Goal: Transaction & Acquisition: Purchase product/service

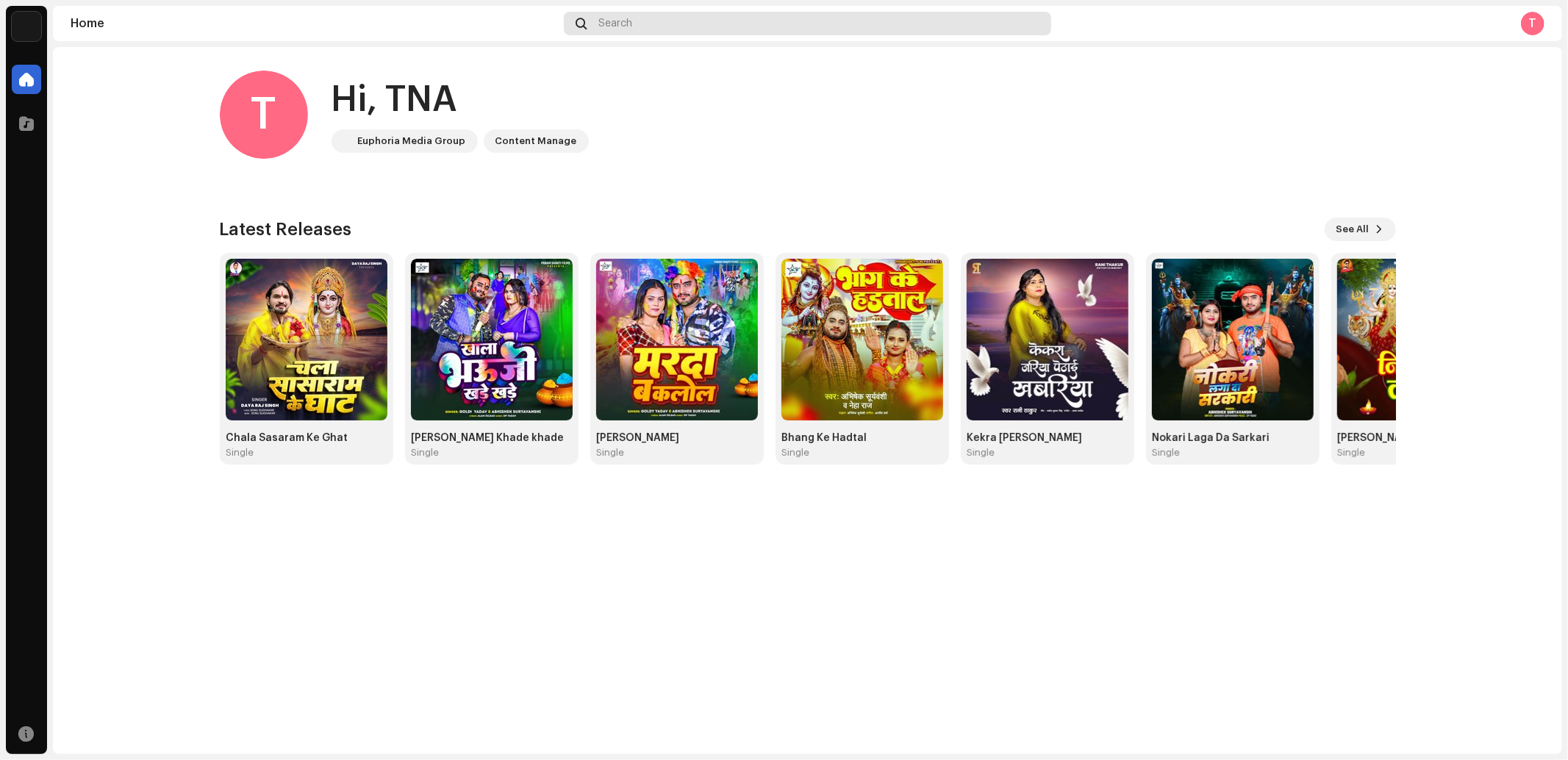
click at [583, 19] on span at bounding box center [581, 24] width 11 height 12
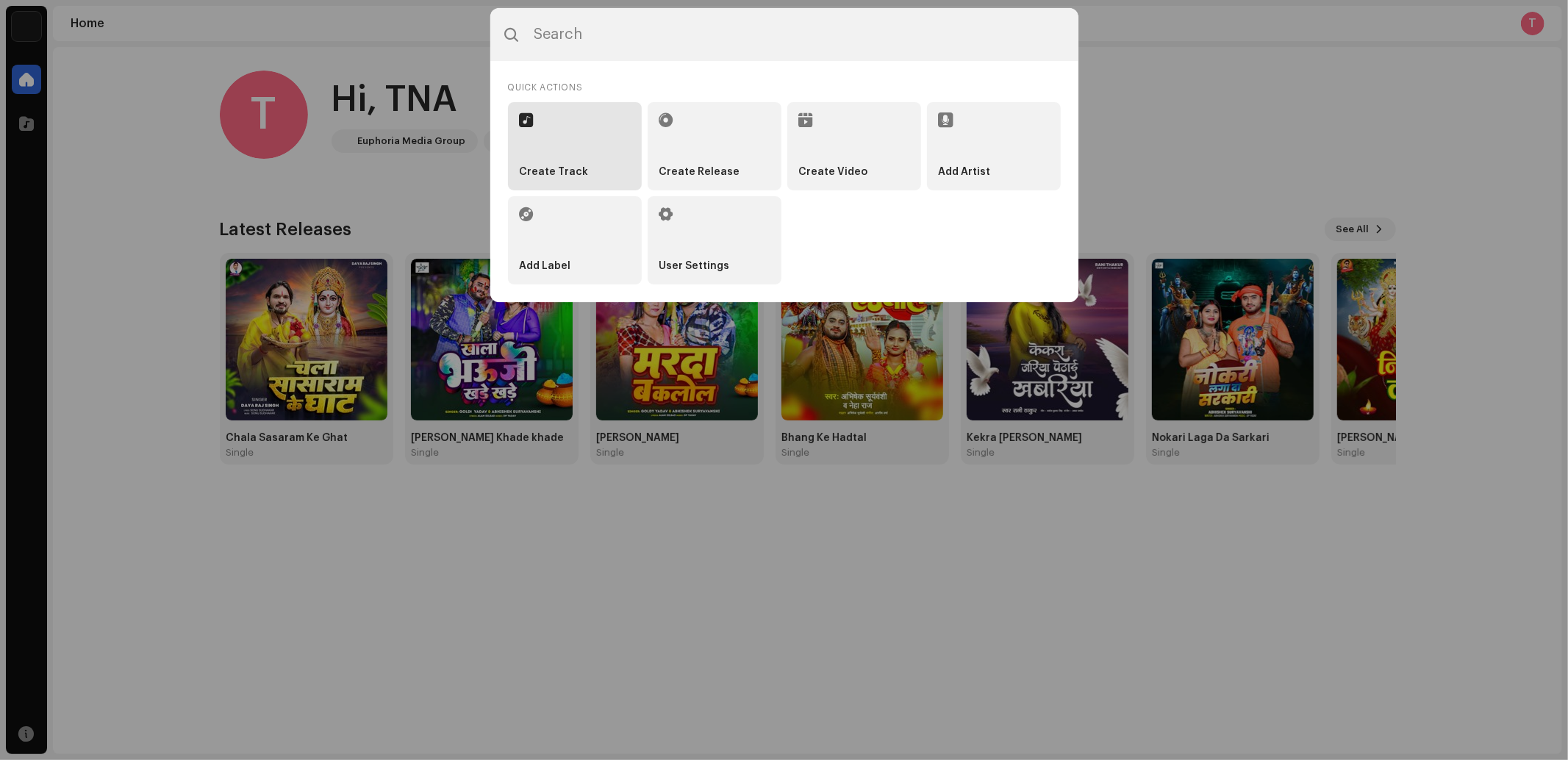
click at [547, 164] on li "Create Track" at bounding box center [575, 146] width 134 height 88
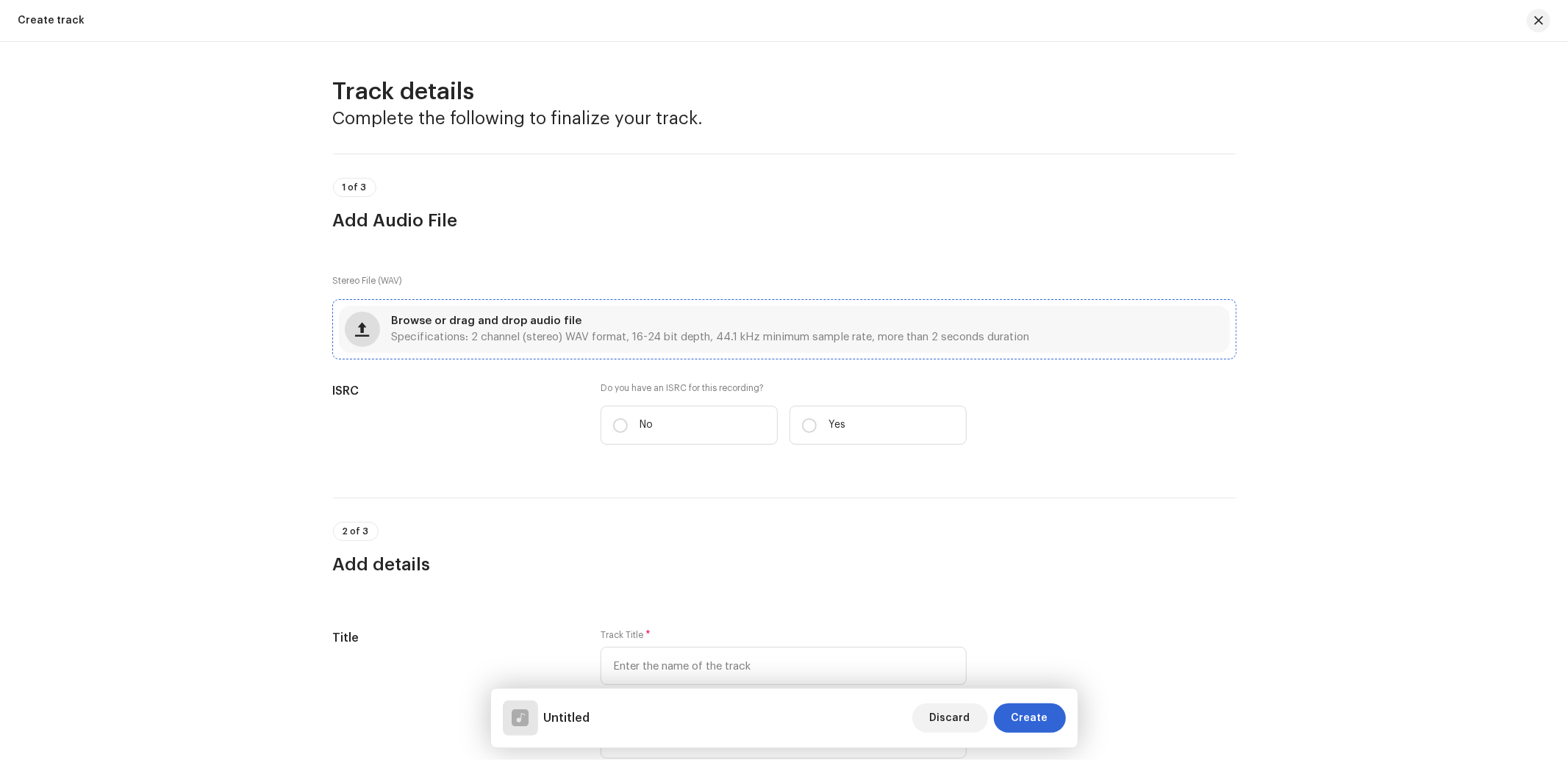
click at [358, 328] on span "button" at bounding box center [362, 329] width 14 height 12
click at [355, 328] on span "button" at bounding box center [362, 329] width 14 height 12
click at [381, 332] on div "Browse or drag and drop audio file Specifications: 2 channel (stereo) WAV forma…" at bounding box center [784, 329] width 891 height 47
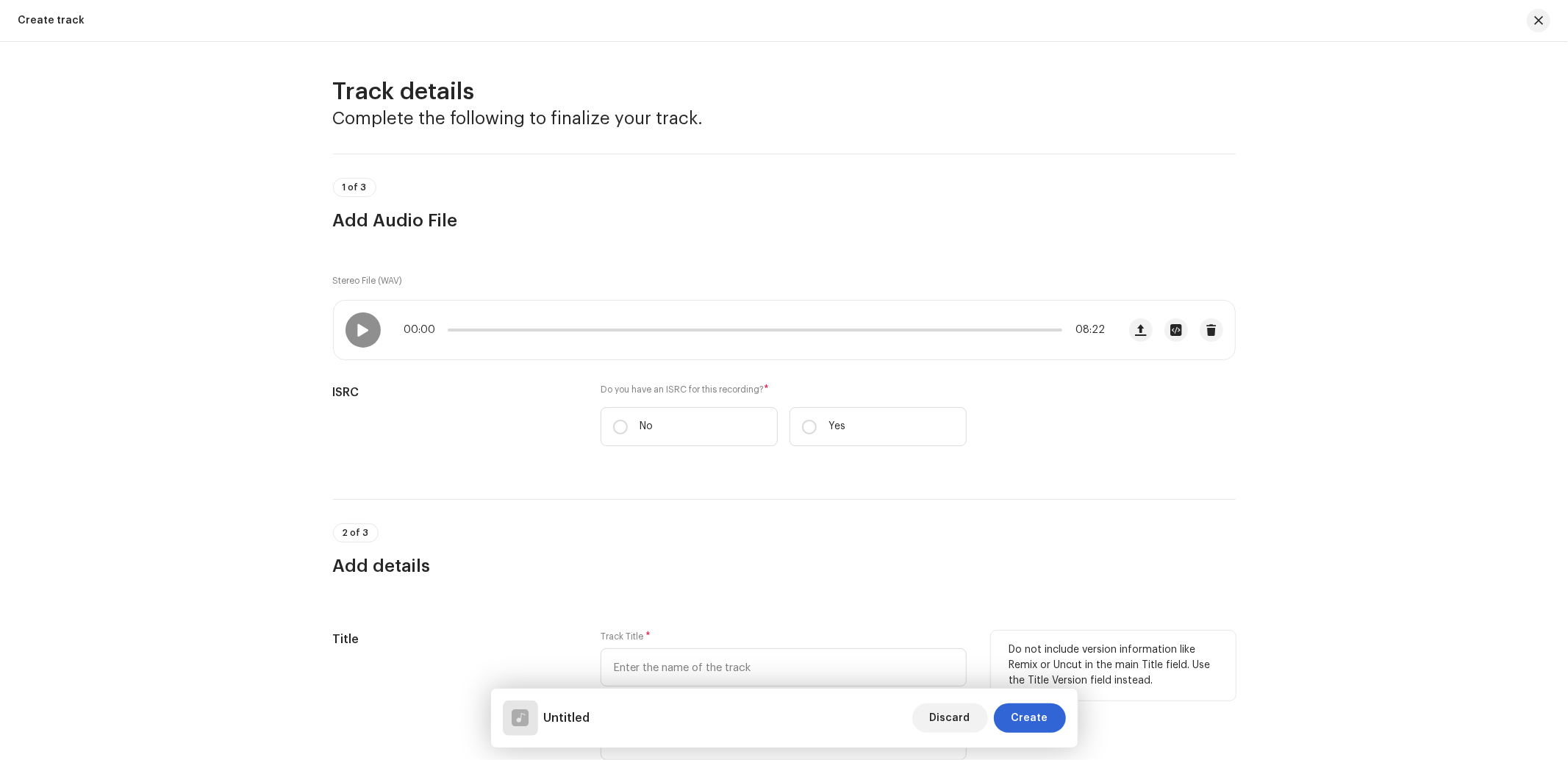
scroll to position [217, 0]
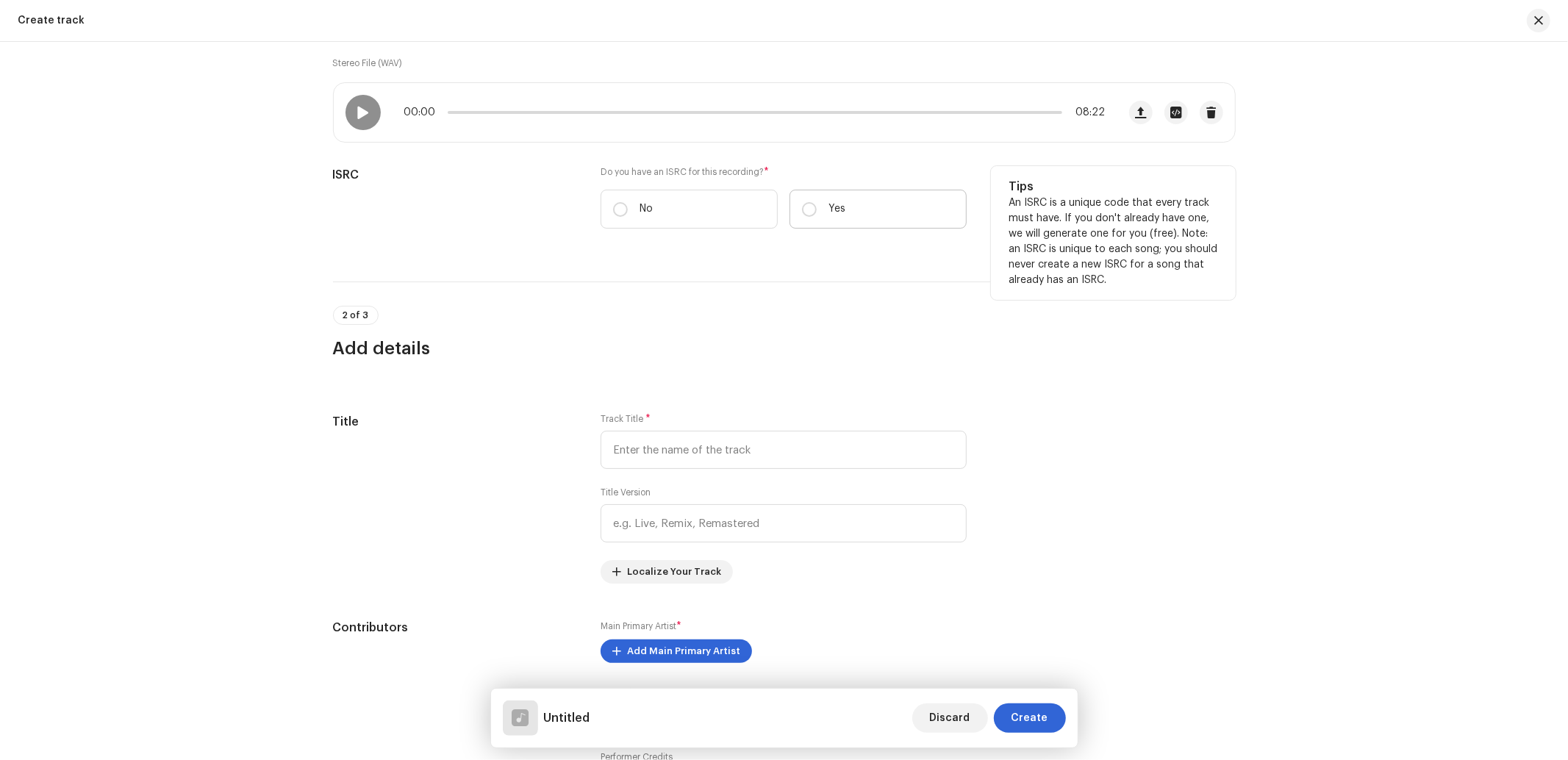
click at [842, 205] on label "Yes" at bounding box center [877, 209] width 177 height 39
click at [816, 205] on input "Yes" at bounding box center [809, 209] width 15 height 15
radio input "true"
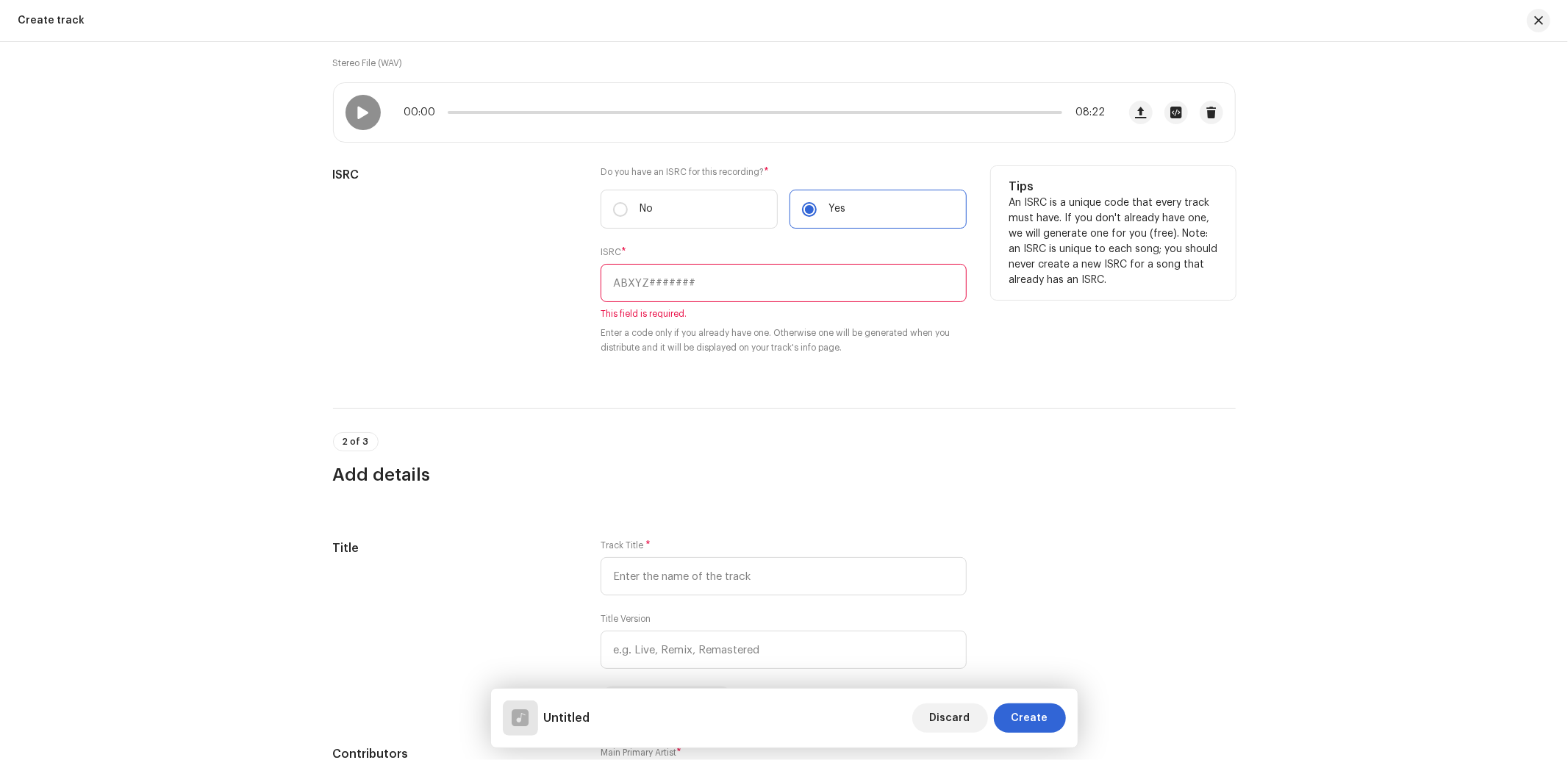
click at [692, 288] on input "text" at bounding box center [783, 283] width 366 height 38
paste input "INN202500896"
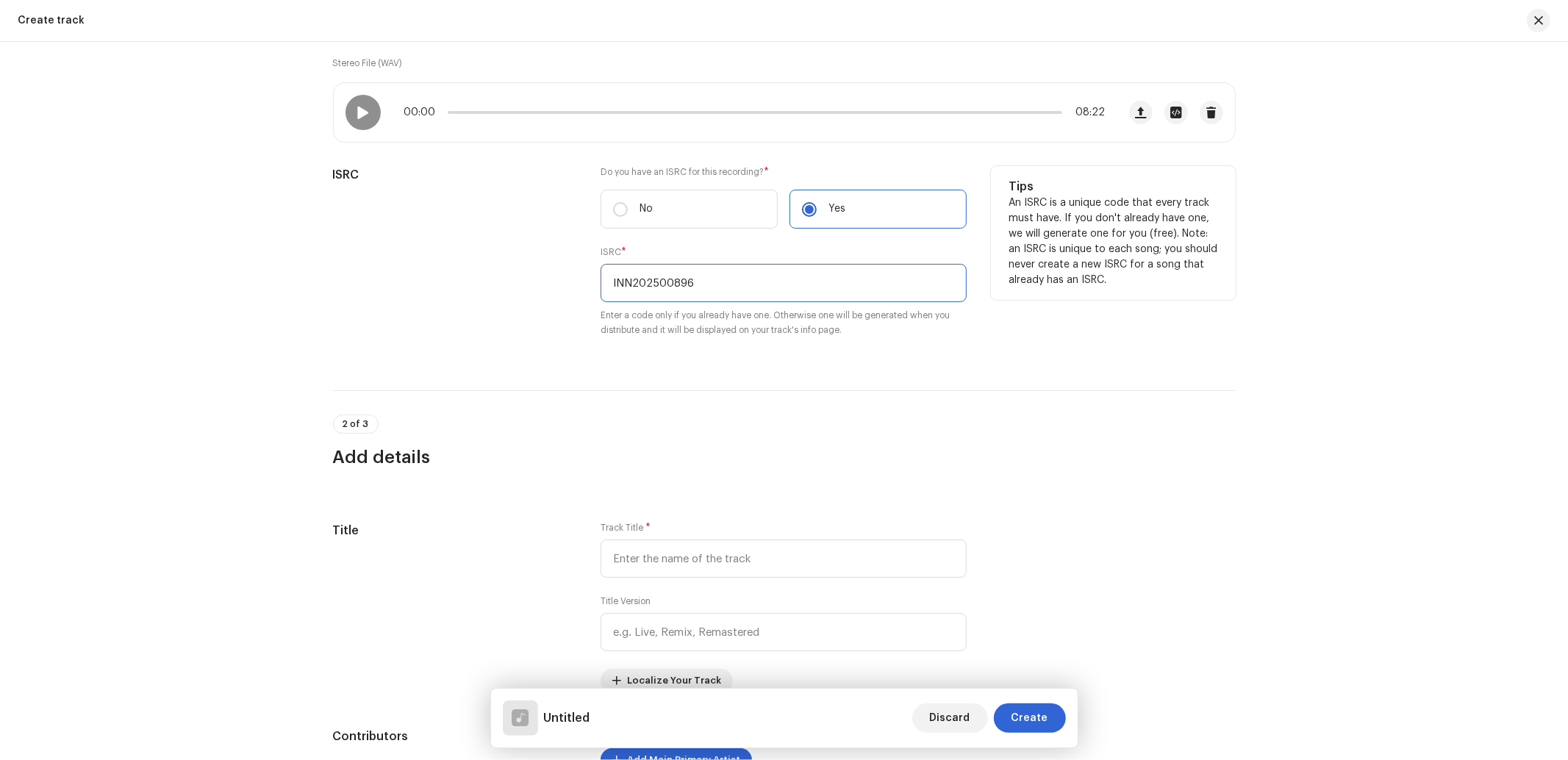
click at [676, 270] on input "INN202500896" at bounding box center [783, 283] width 366 height 38
drag, startPoint x: 735, startPoint y: 284, endPoint x: 457, endPoint y: 280, distance: 278.0
click at [464, 281] on div "ISRC Do you have an ISRC for this recording? * No Yes ISRC * INN202500896 Enter…" at bounding box center [784, 260] width 903 height 189
paste input "text"
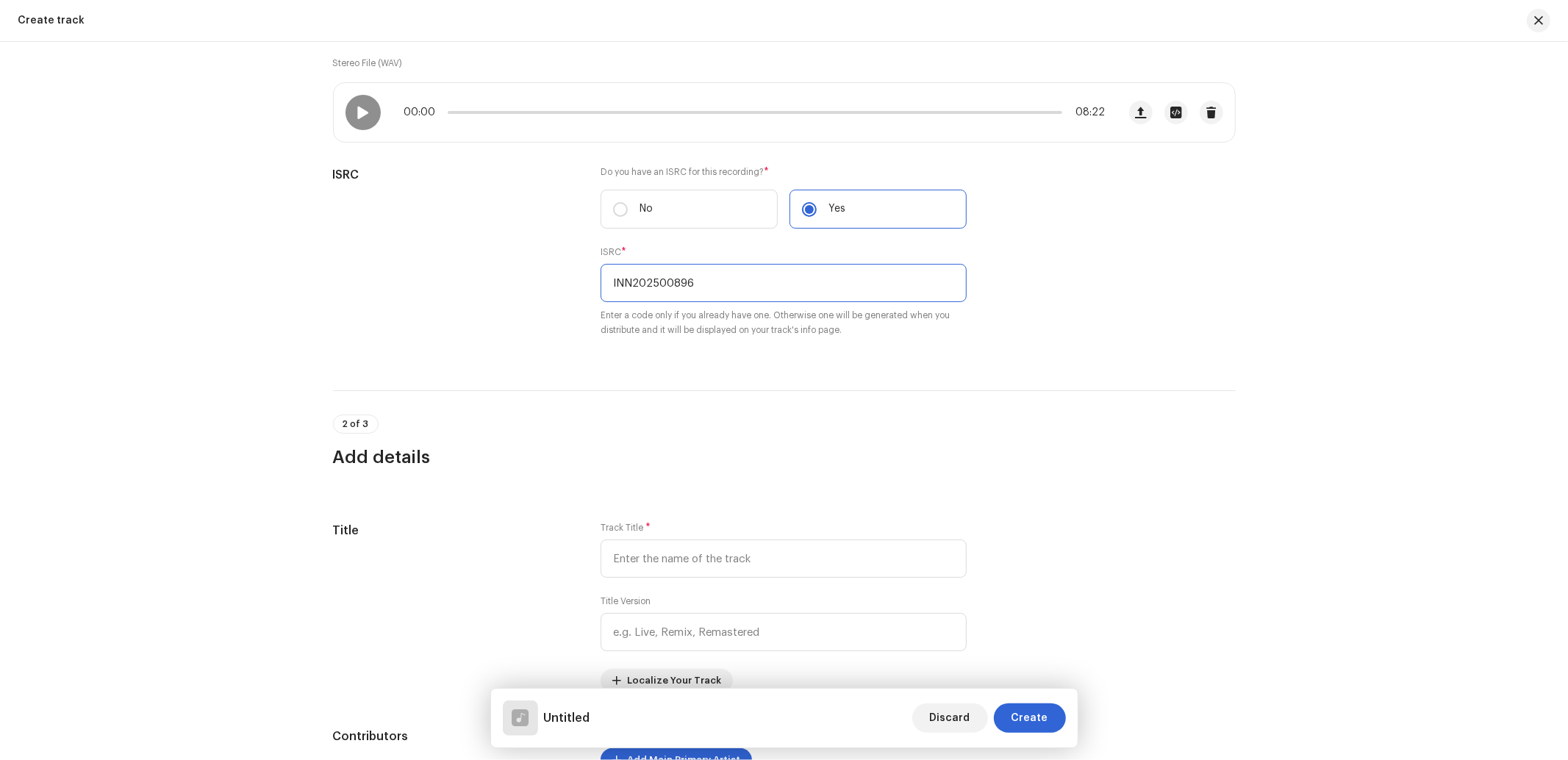
type input "INN202500896"
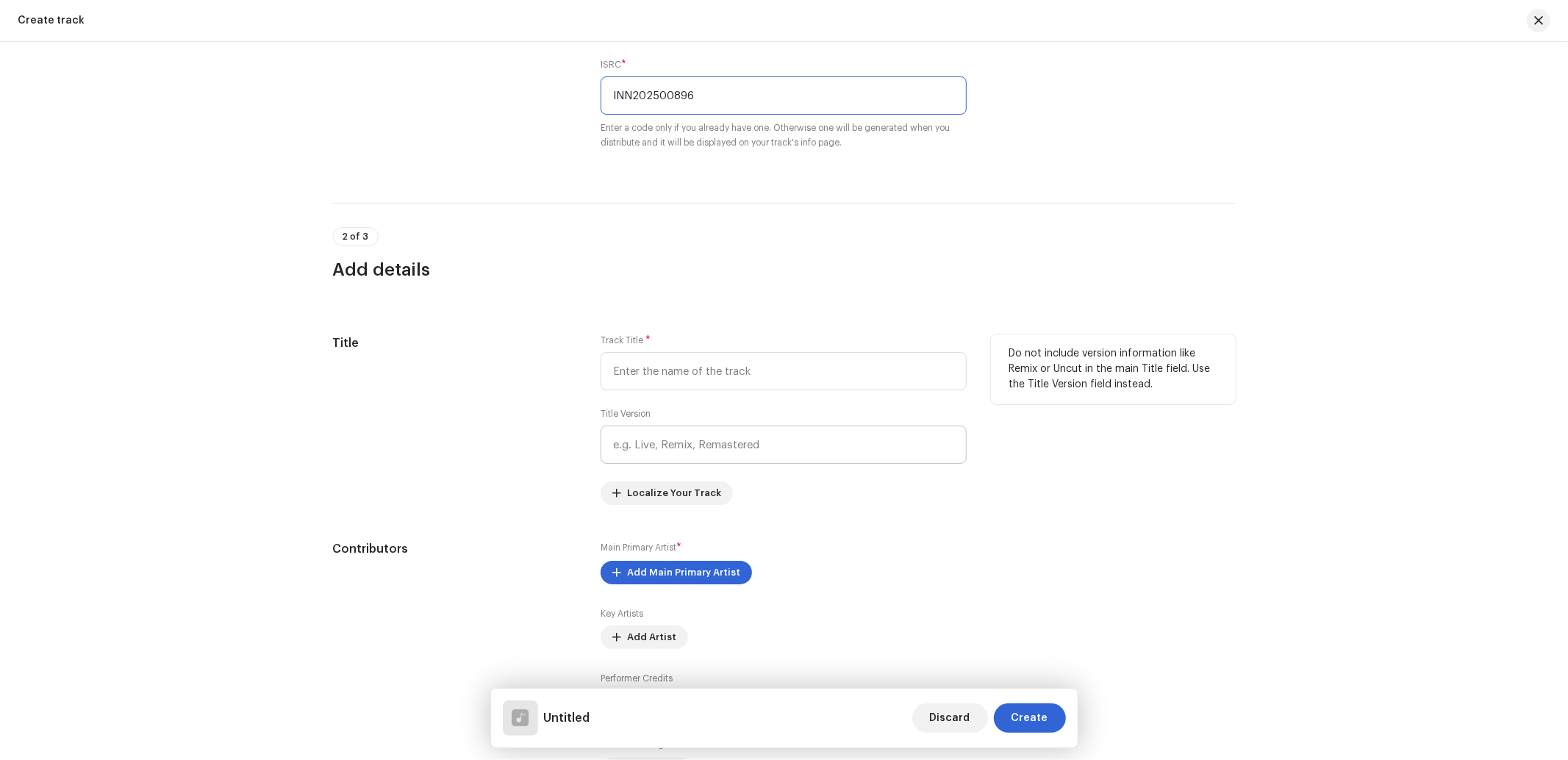
scroll to position [435, 0]
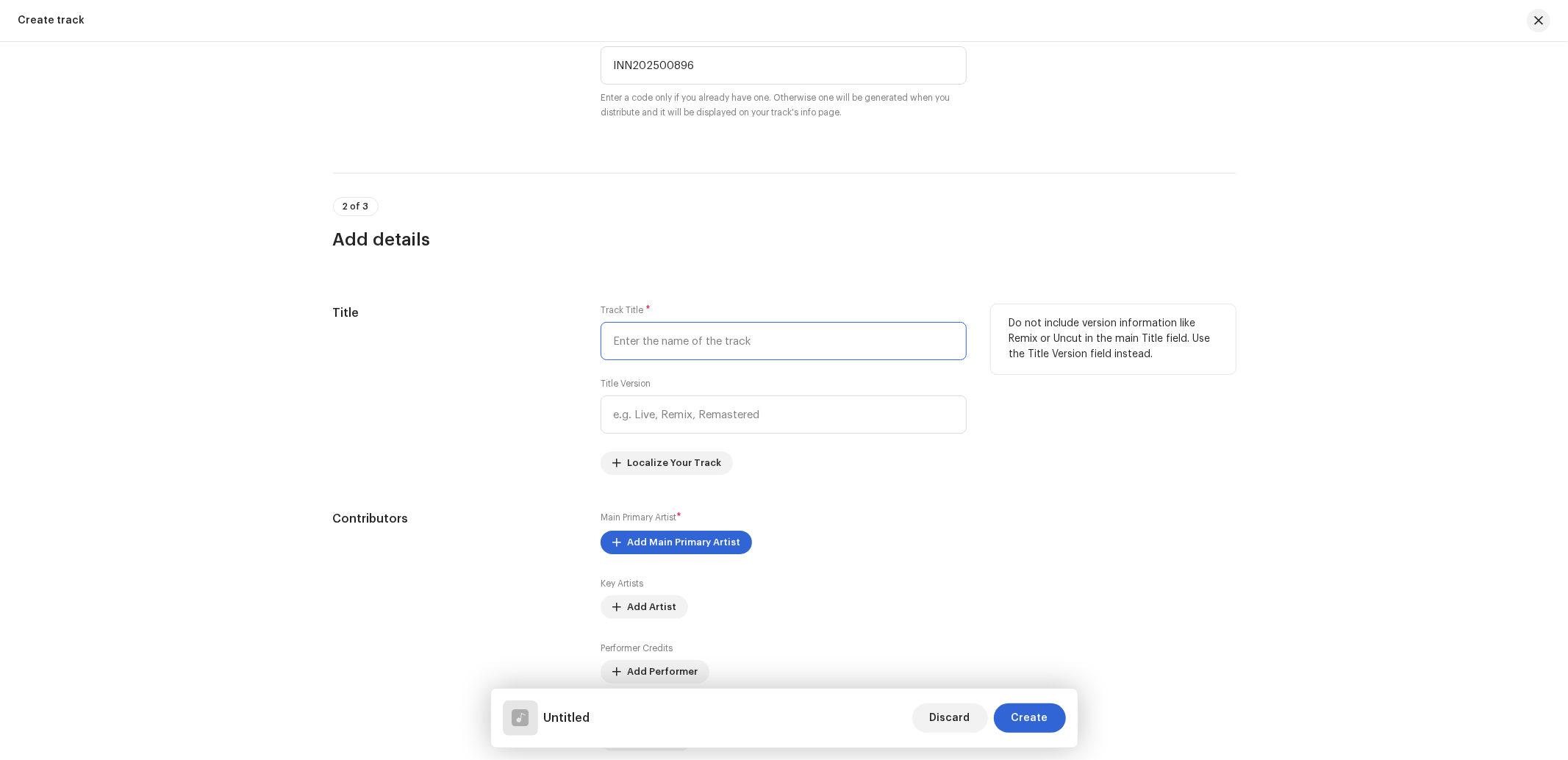
click at [736, 340] on input "text" at bounding box center [783, 341] width 366 height 38
paste input "Anganwa Me Sohar"
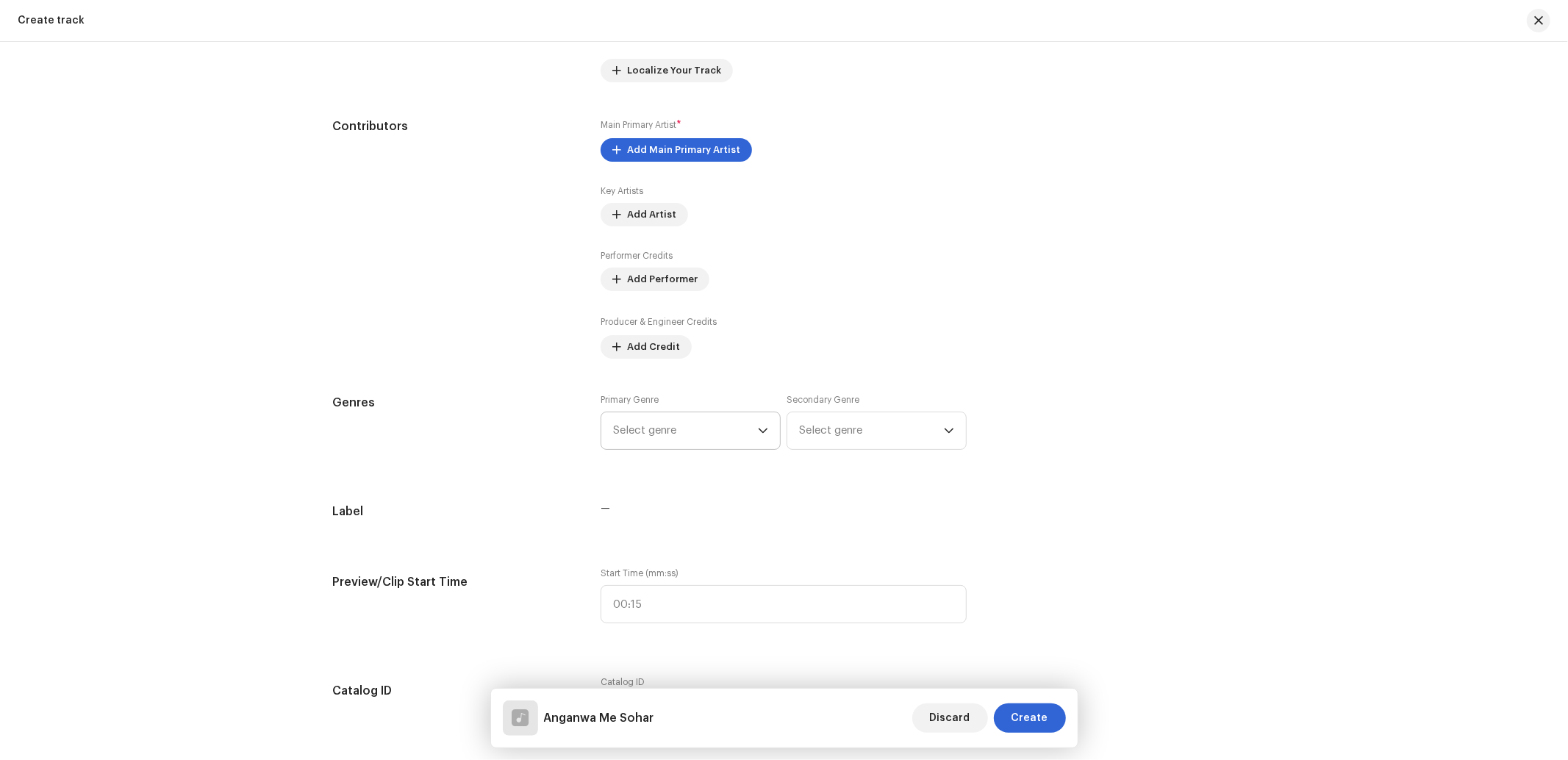
scroll to position [871, 0]
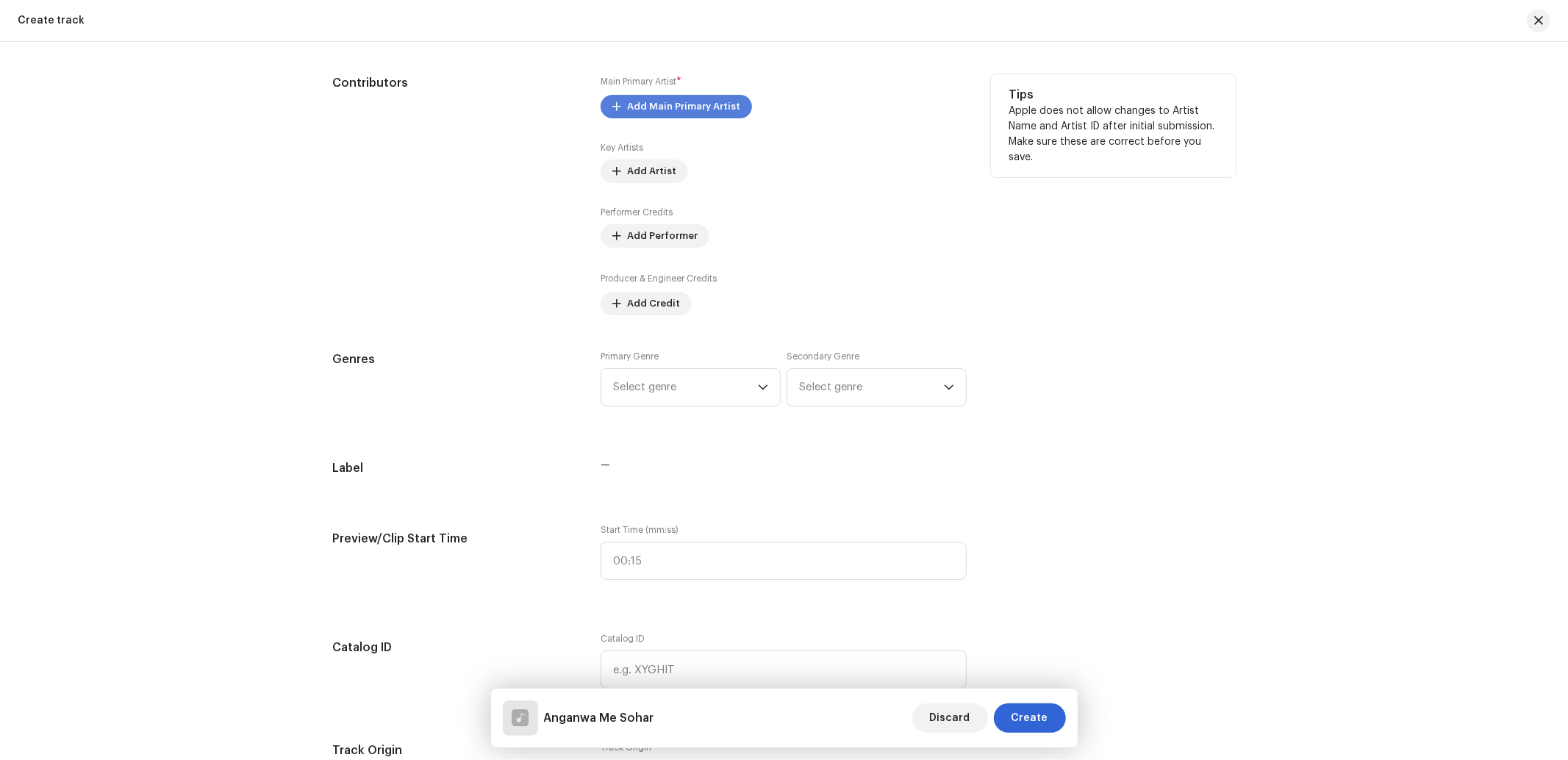
type input "Anganwa Me Sohar"
click at [666, 98] on span "Add Main Primary Artist" at bounding box center [683, 107] width 113 height 29
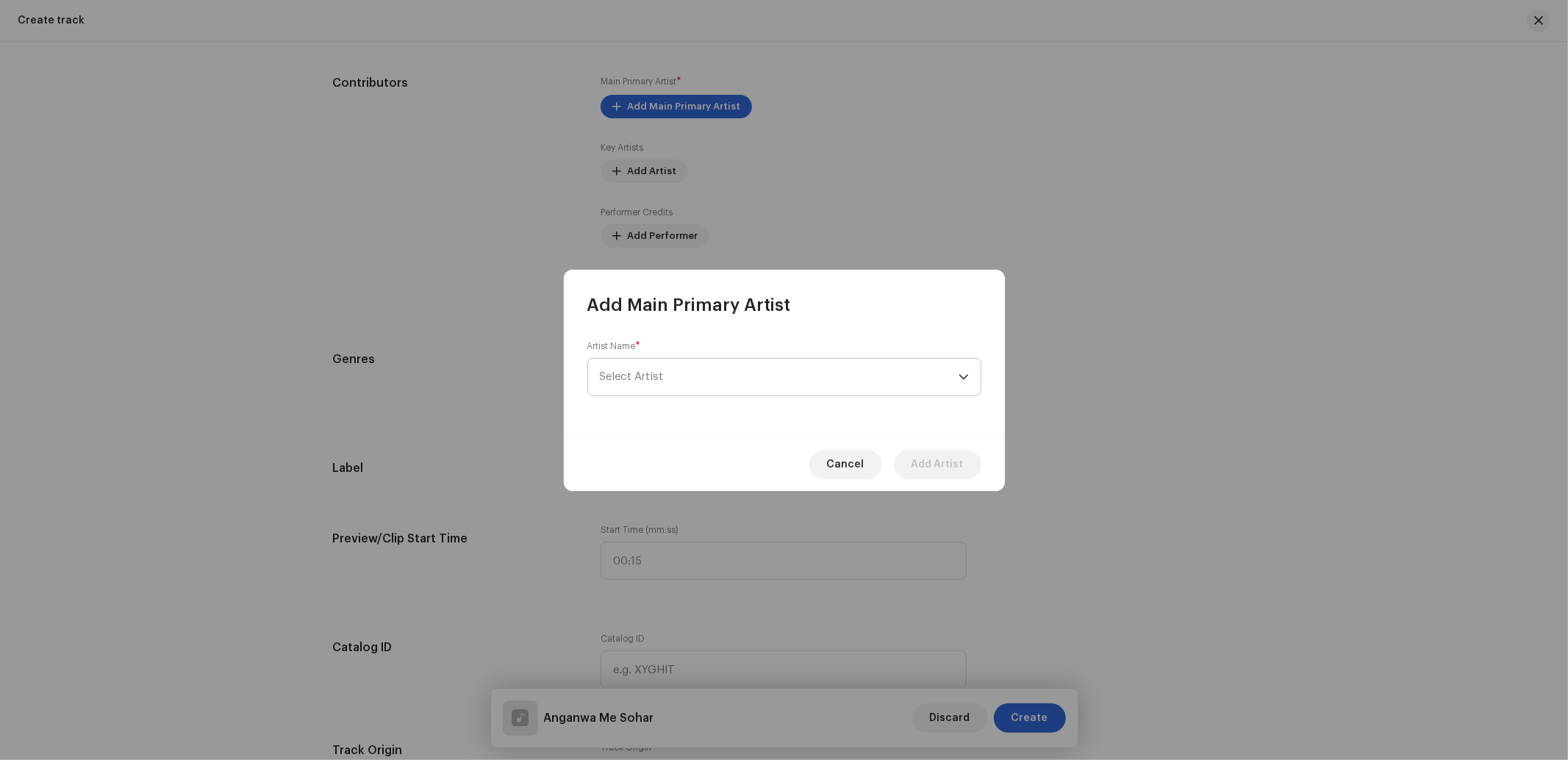
click at [644, 383] on span "Select Artist" at bounding box center [778, 376] width 359 height 36
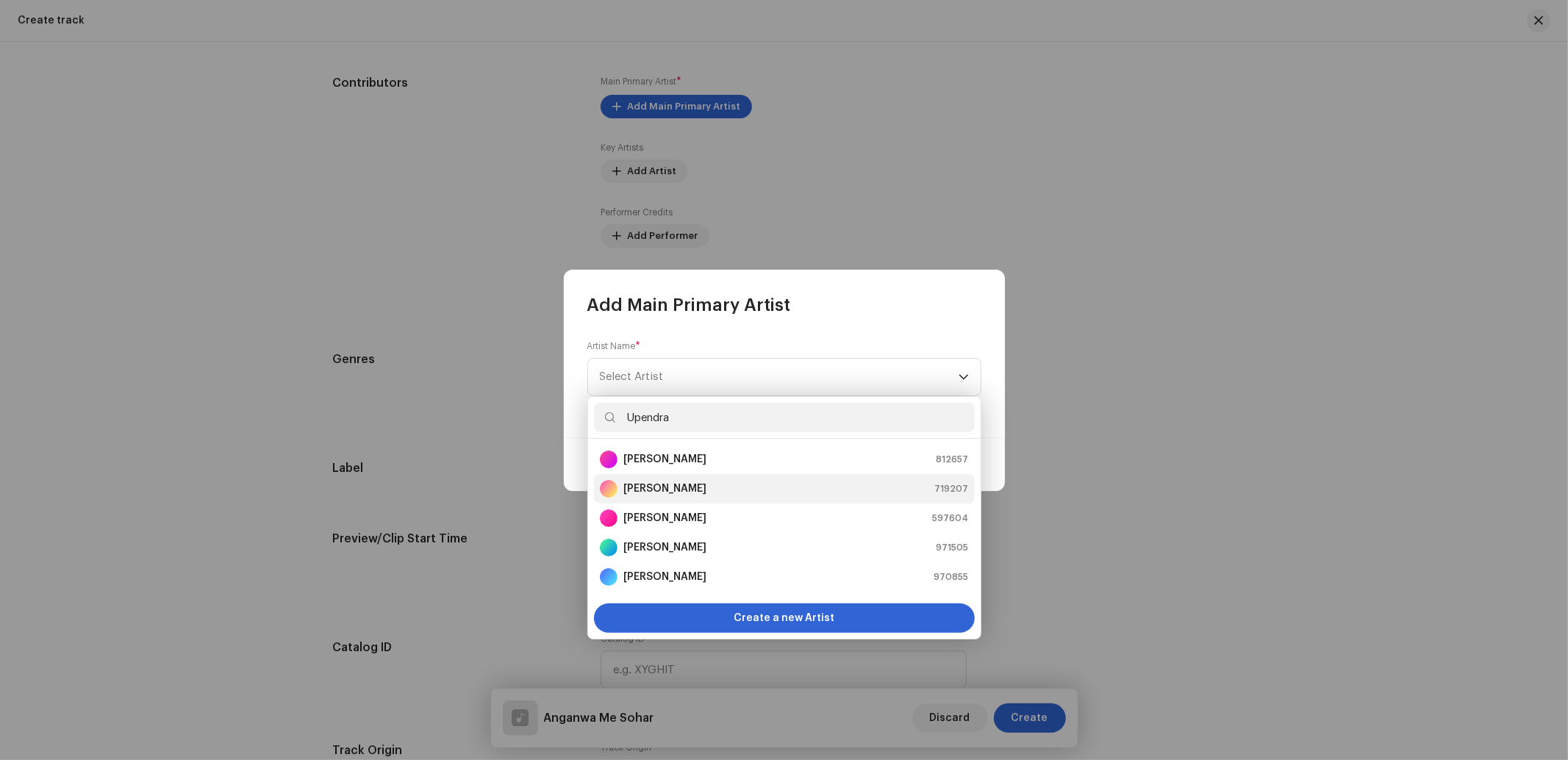
type input "Upendra"
click at [700, 482] on strong "Upendra Lal Yadav" at bounding box center [664, 488] width 84 height 15
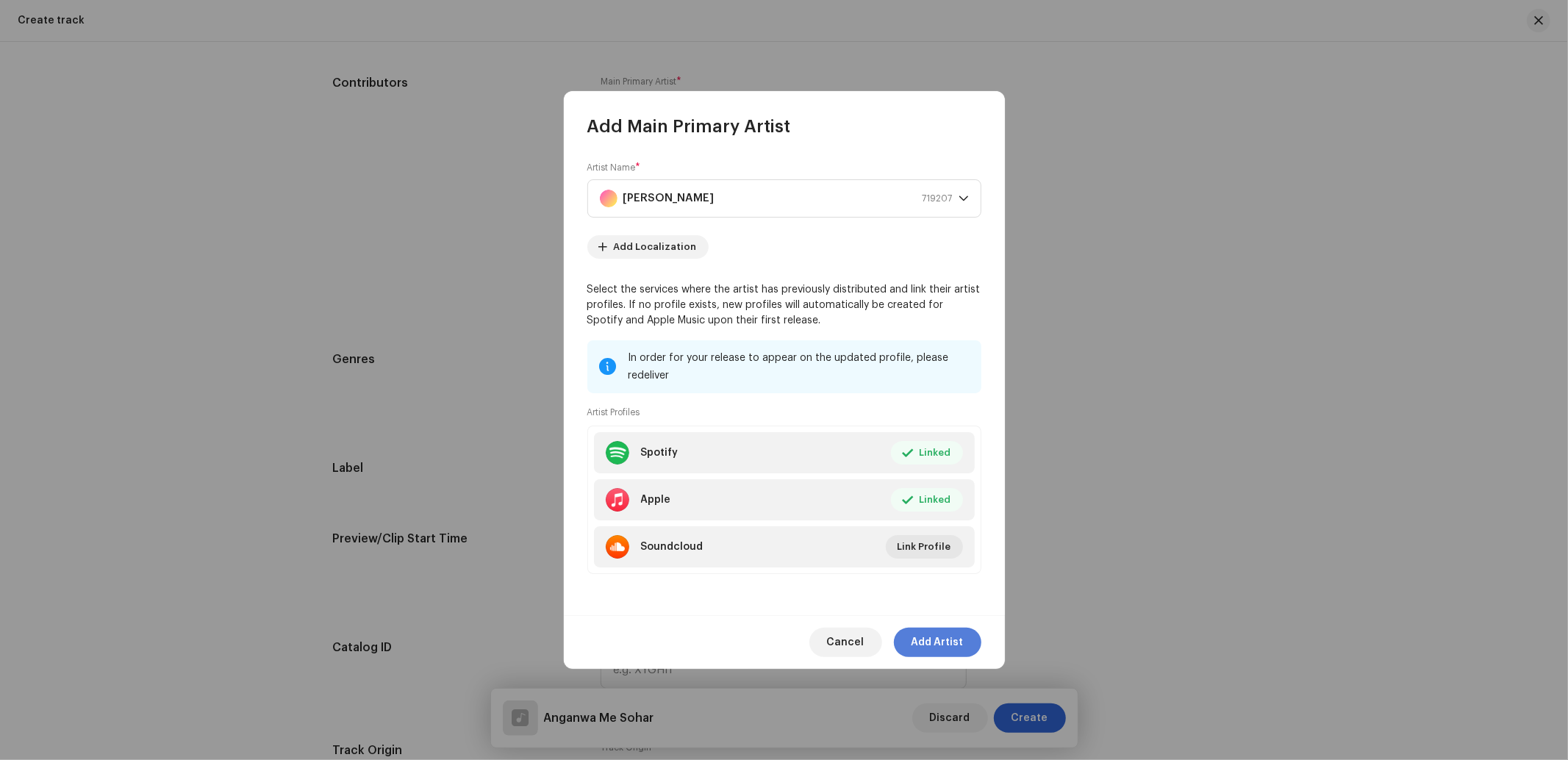
click at [935, 642] on span "Add Artist" at bounding box center [937, 642] width 52 height 29
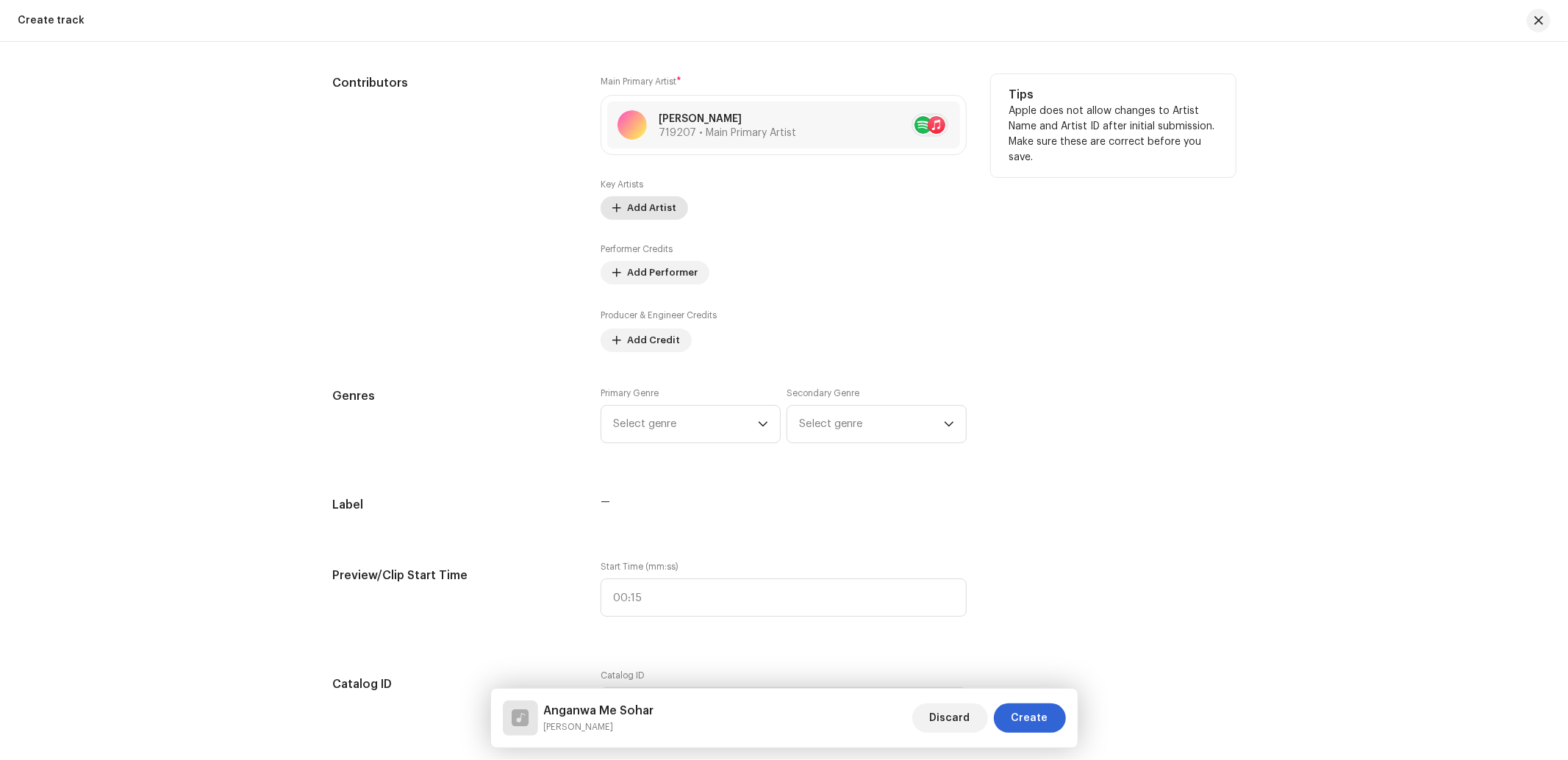
click at [650, 211] on span "Add Artist" at bounding box center [651, 208] width 49 height 29
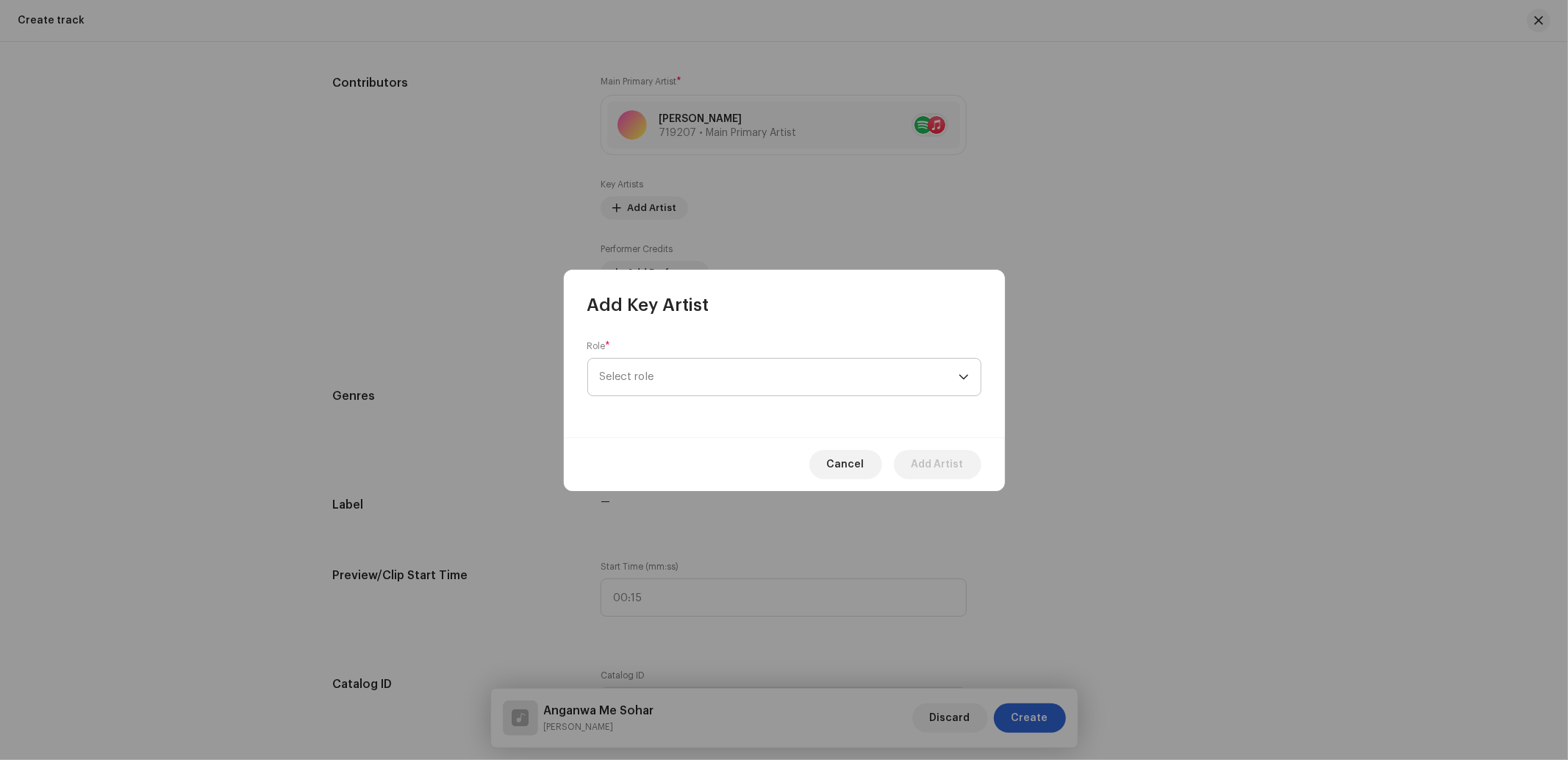
click at [619, 367] on span "Select role" at bounding box center [778, 376] width 359 height 36
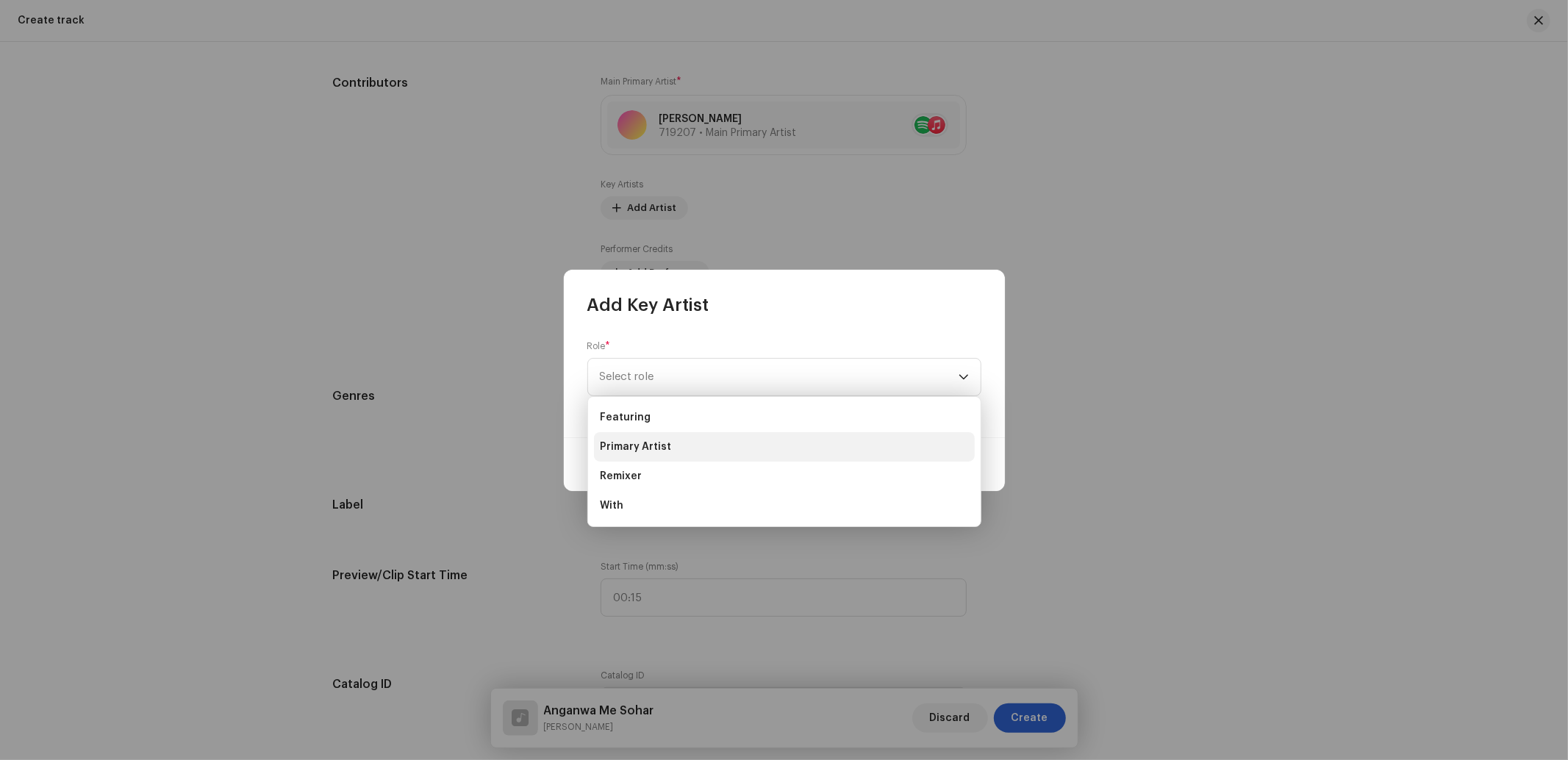
click at [629, 437] on li "Primary Artist" at bounding box center [784, 447] width 381 height 29
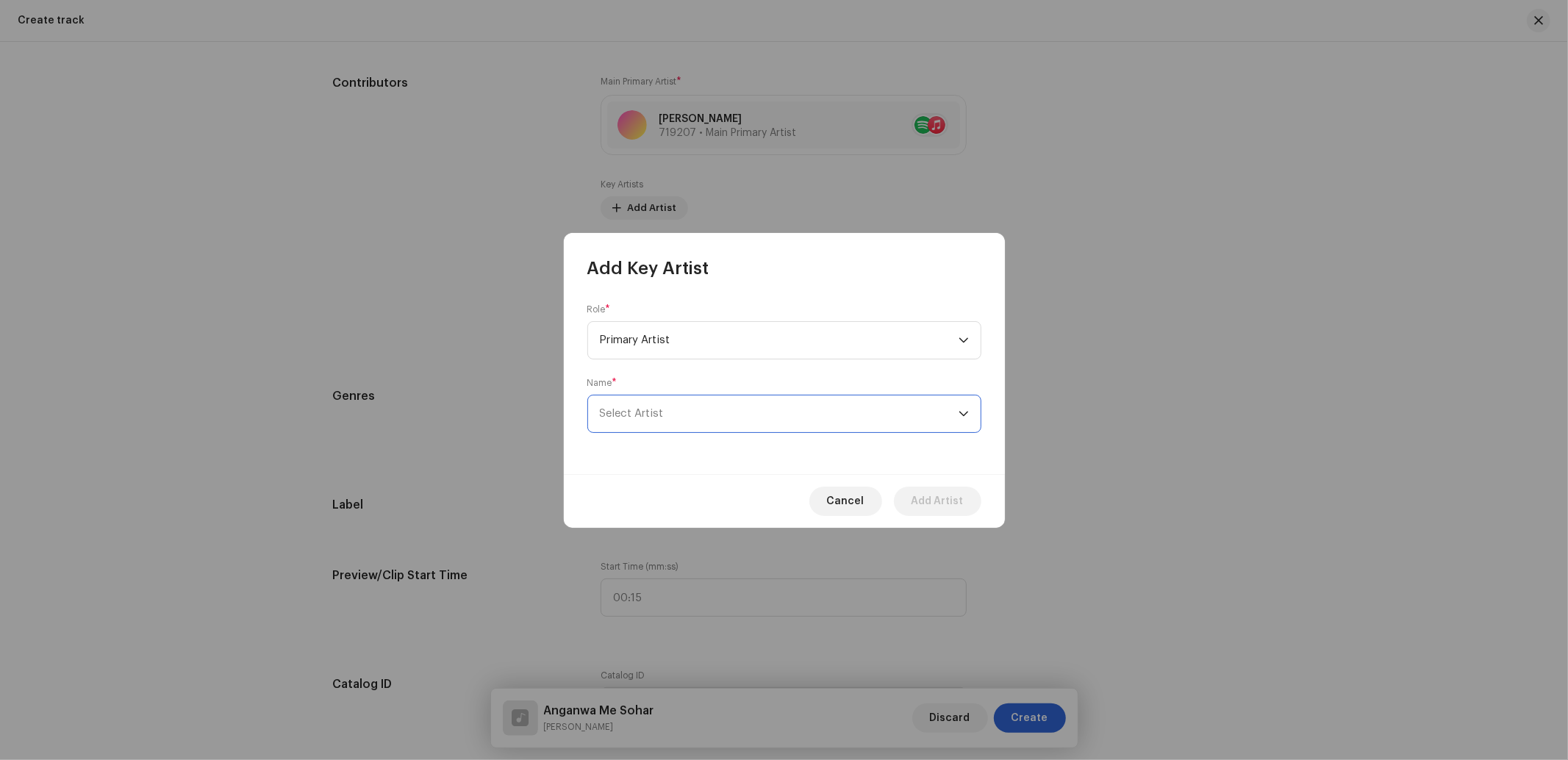
click at [659, 411] on span "Select Artist" at bounding box center [631, 412] width 64 height 11
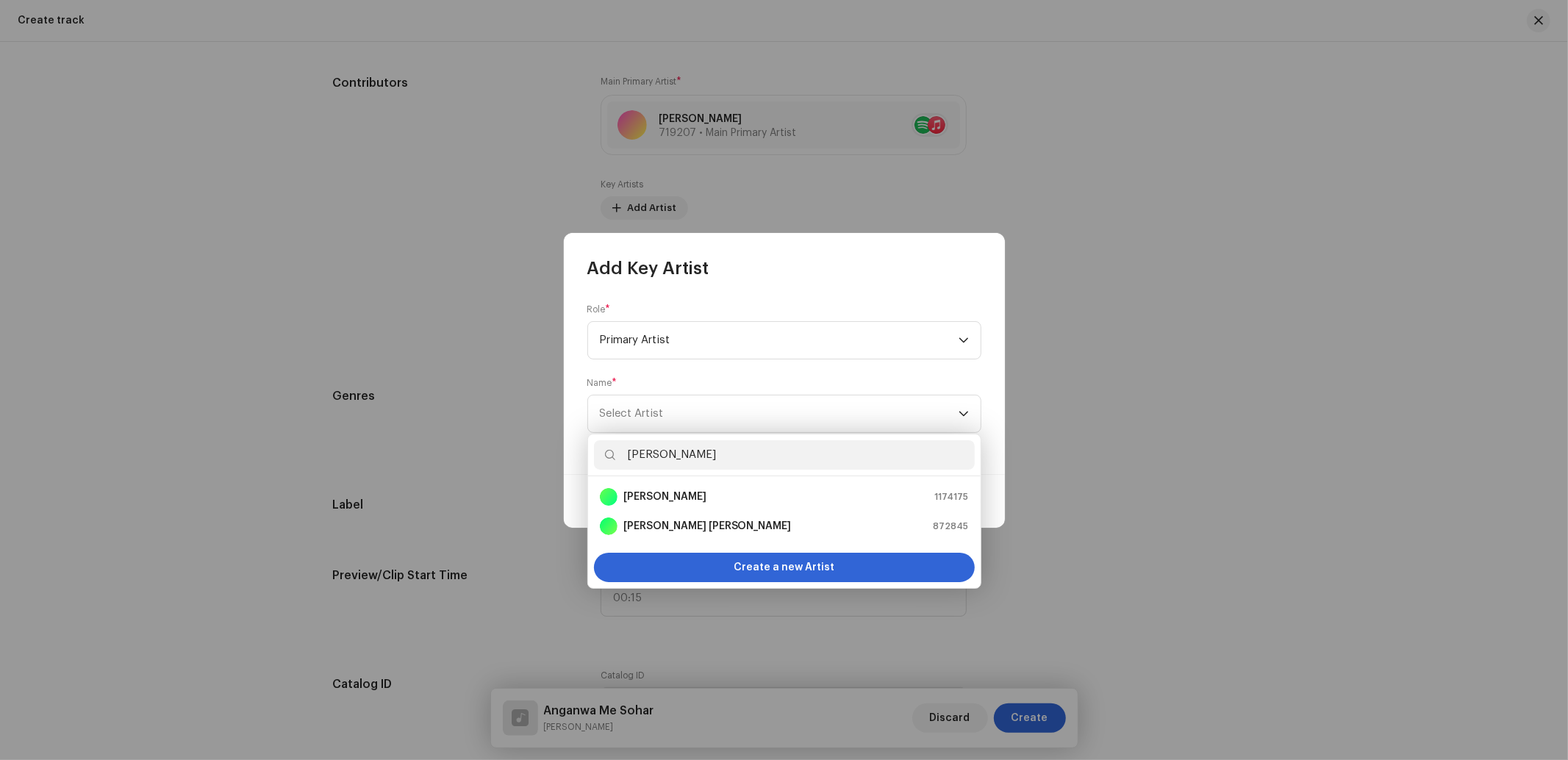
drag, startPoint x: 710, startPoint y: 449, endPoint x: 610, endPoint y: 470, distance: 102.2
click at [610, 470] on div "Khushi Yadav" at bounding box center [783, 455] width 392 height 42
type input "Khushi Yadav"
click at [676, 503] on strong "Khushi Yadav" at bounding box center [664, 496] width 84 height 15
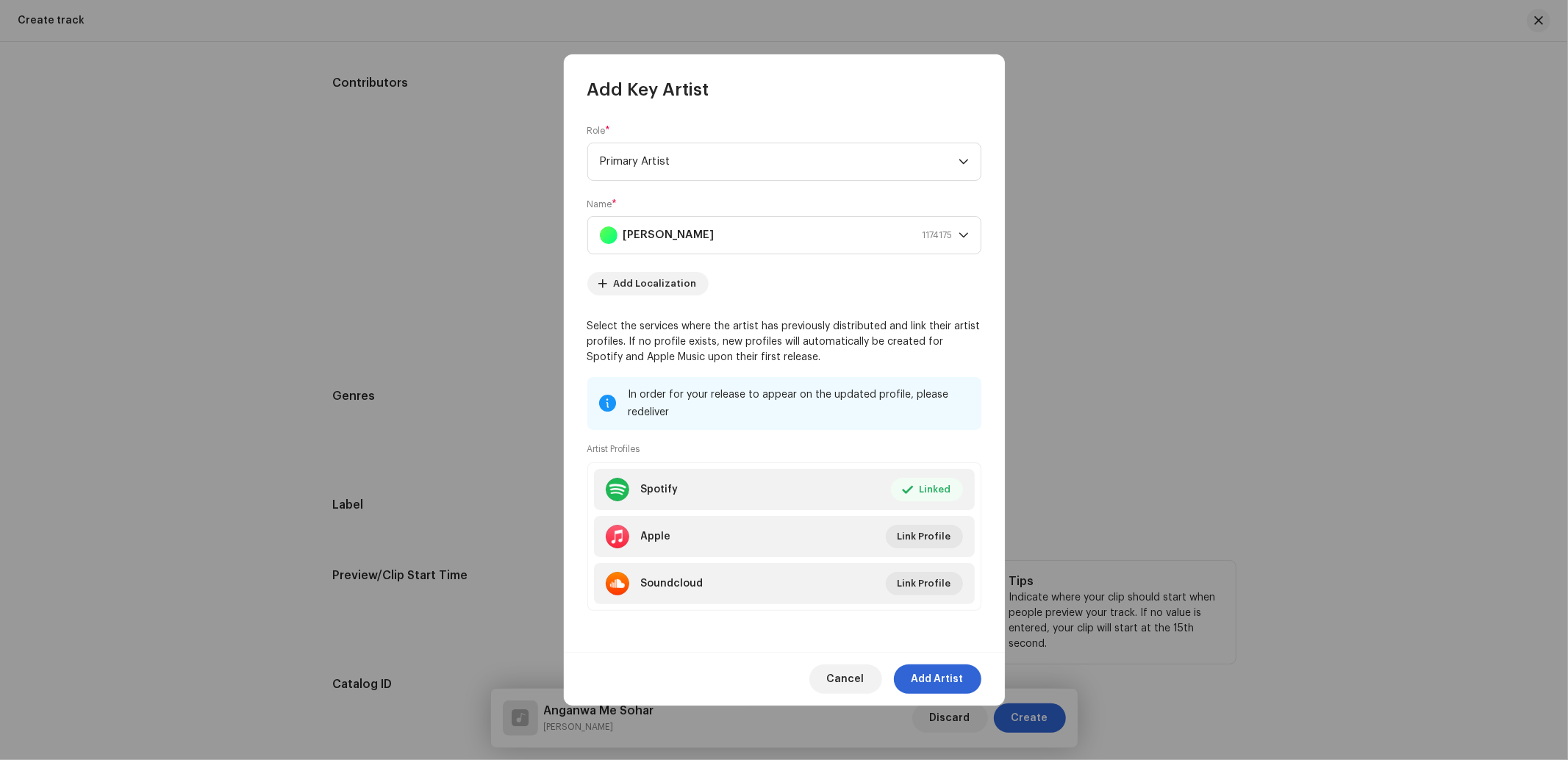
drag, startPoint x: 924, startPoint y: 674, endPoint x: 876, endPoint y: 625, distance: 68.6
click at [924, 670] on span "Add Artist" at bounding box center [937, 679] width 52 height 29
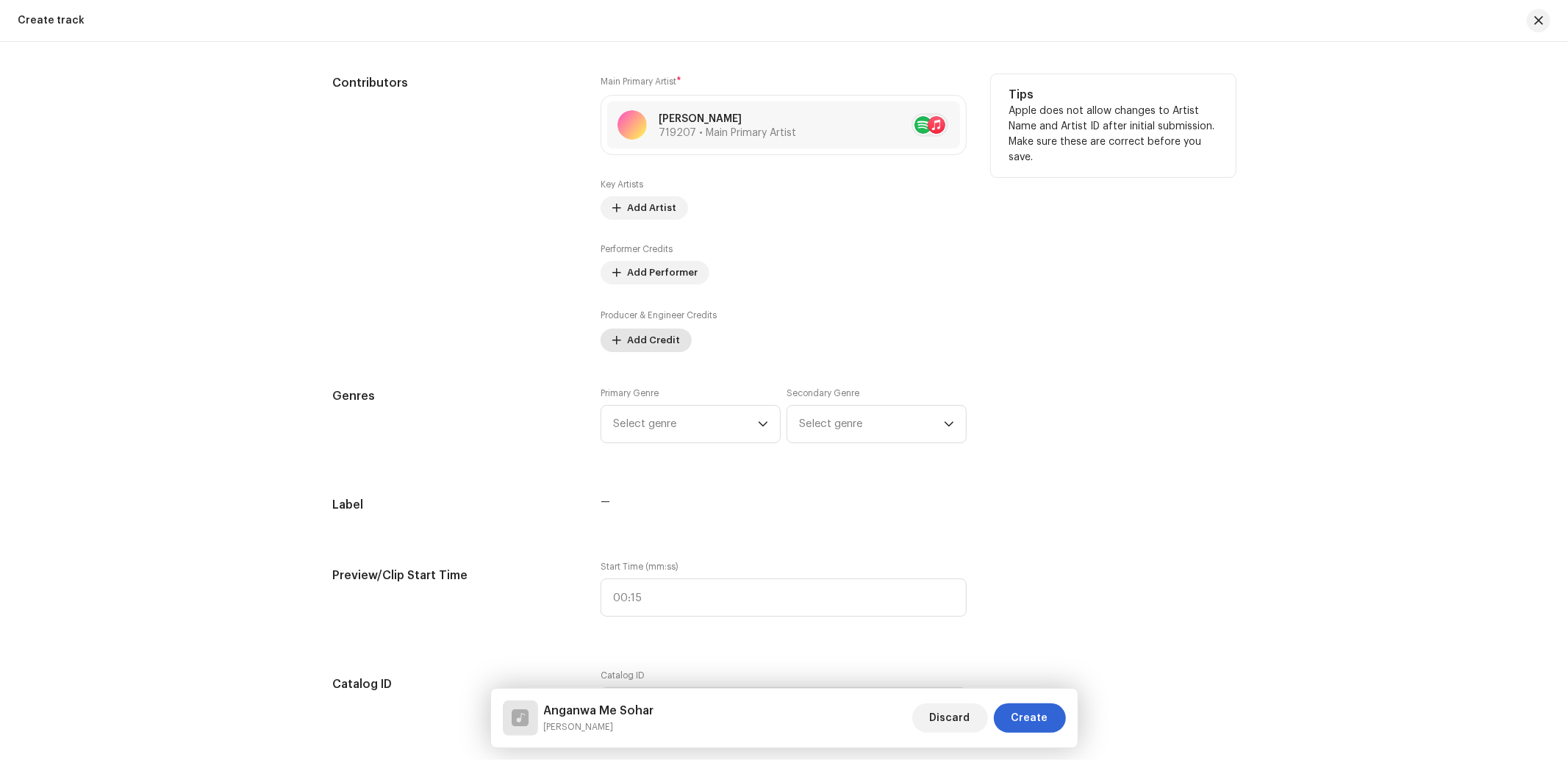
click at [641, 333] on span "Add Credit" at bounding box center [653, 340] width 53 height 29
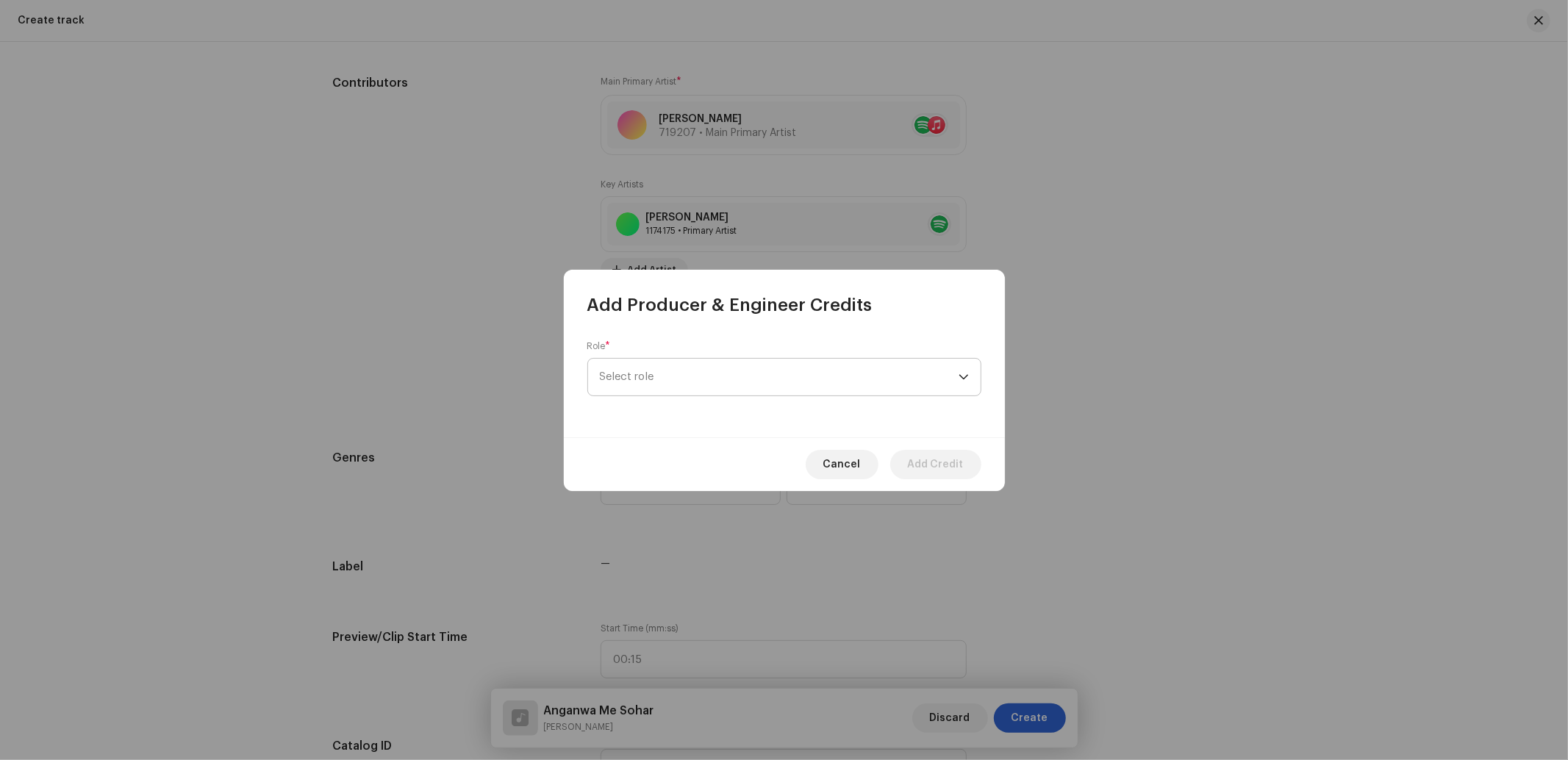
click at [654, 384] on span "Select role" at bounding box center [778, 376] width 359 height 36
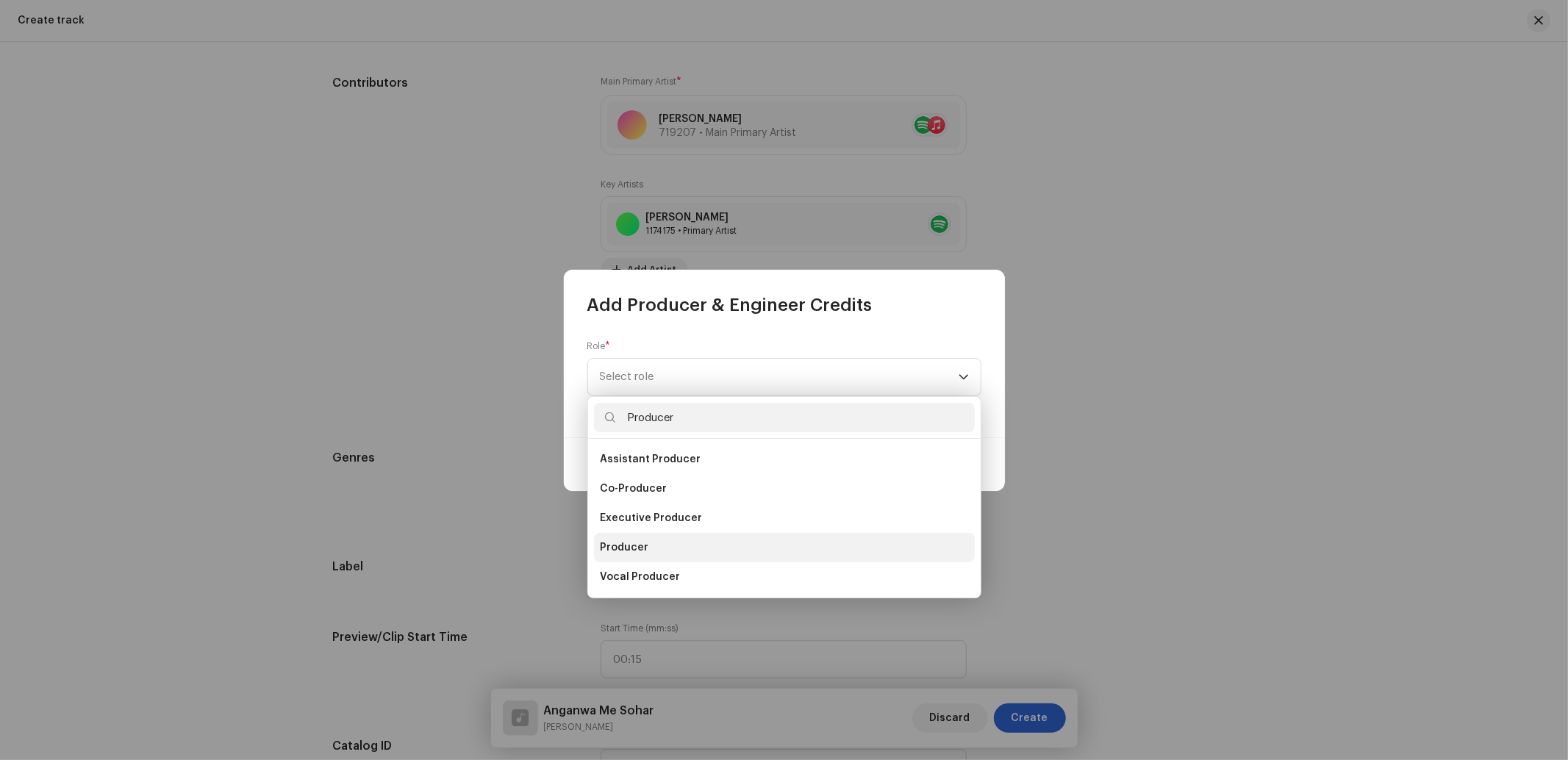
type input "Producer"
click at [607, 540] on span "Producer" at bounding box center [623, 547] width 48 height 15
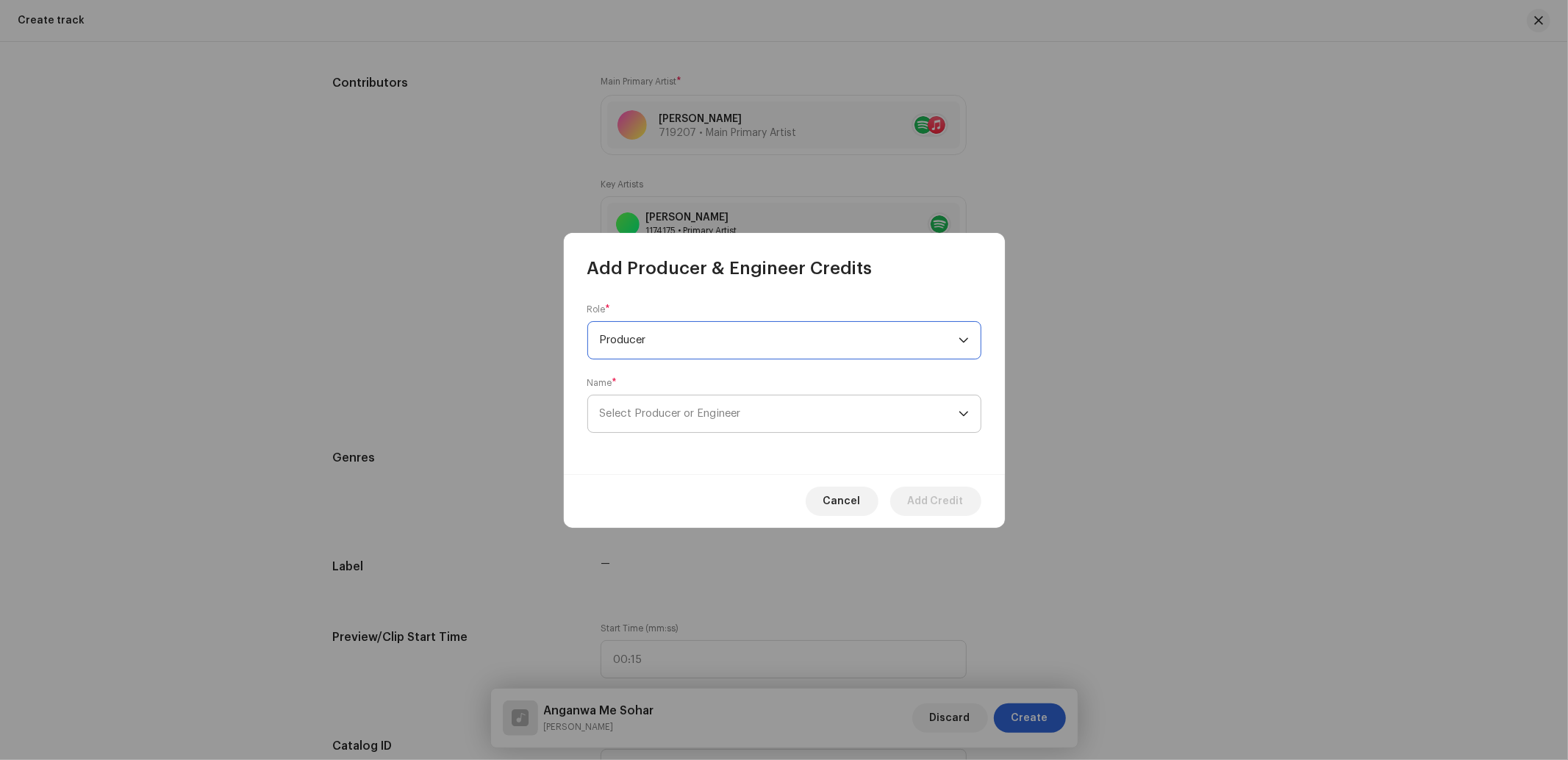
click at [635, 421] on span "Select Producer or Engineer" at bounding box center [778, 412] width 359 height 36
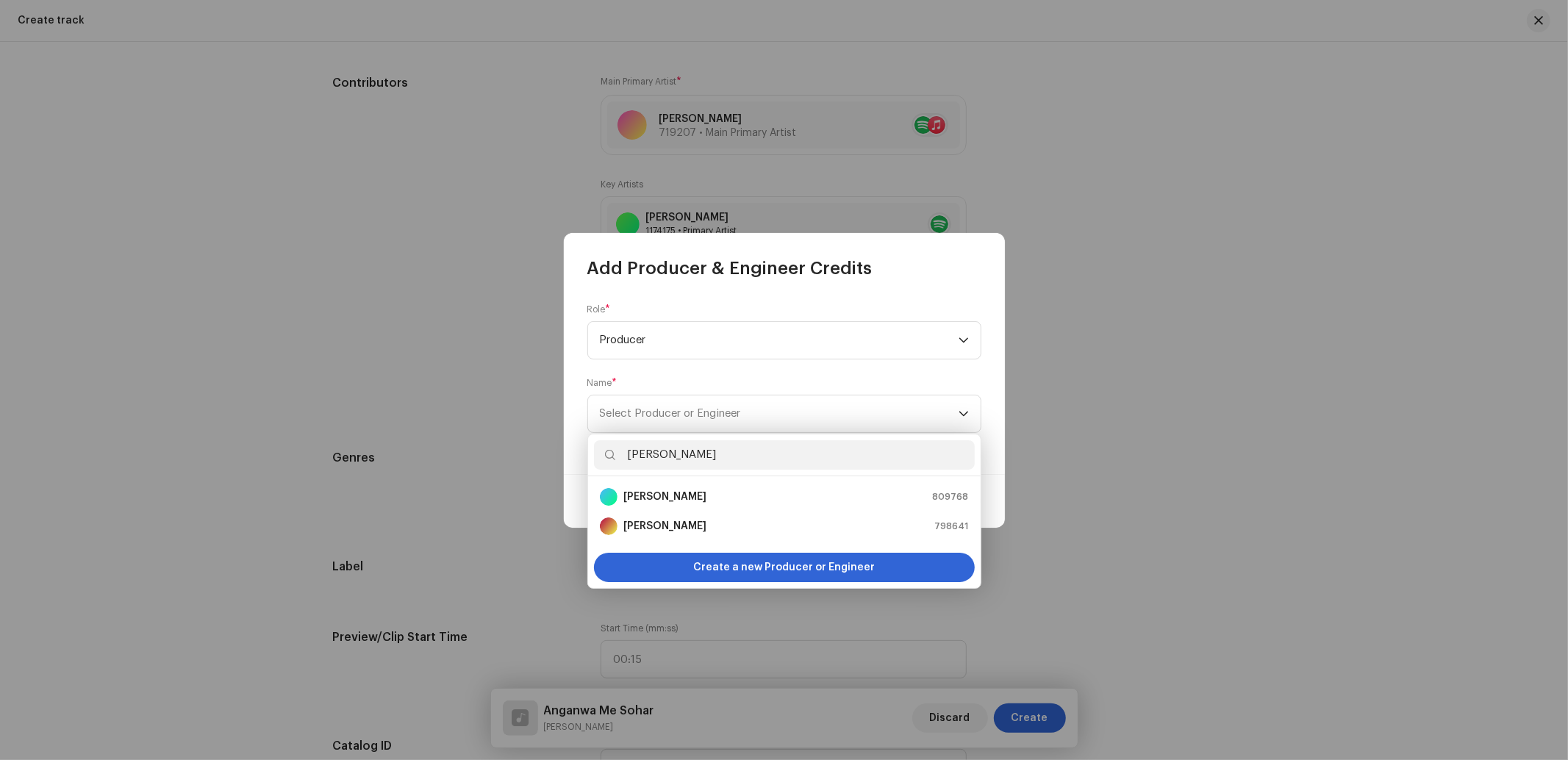
type input "Manoj Yadav"
click at [663, 486] on li "Manoj Yadav 809768" at bounding box center [784, 497] width 381 height 29
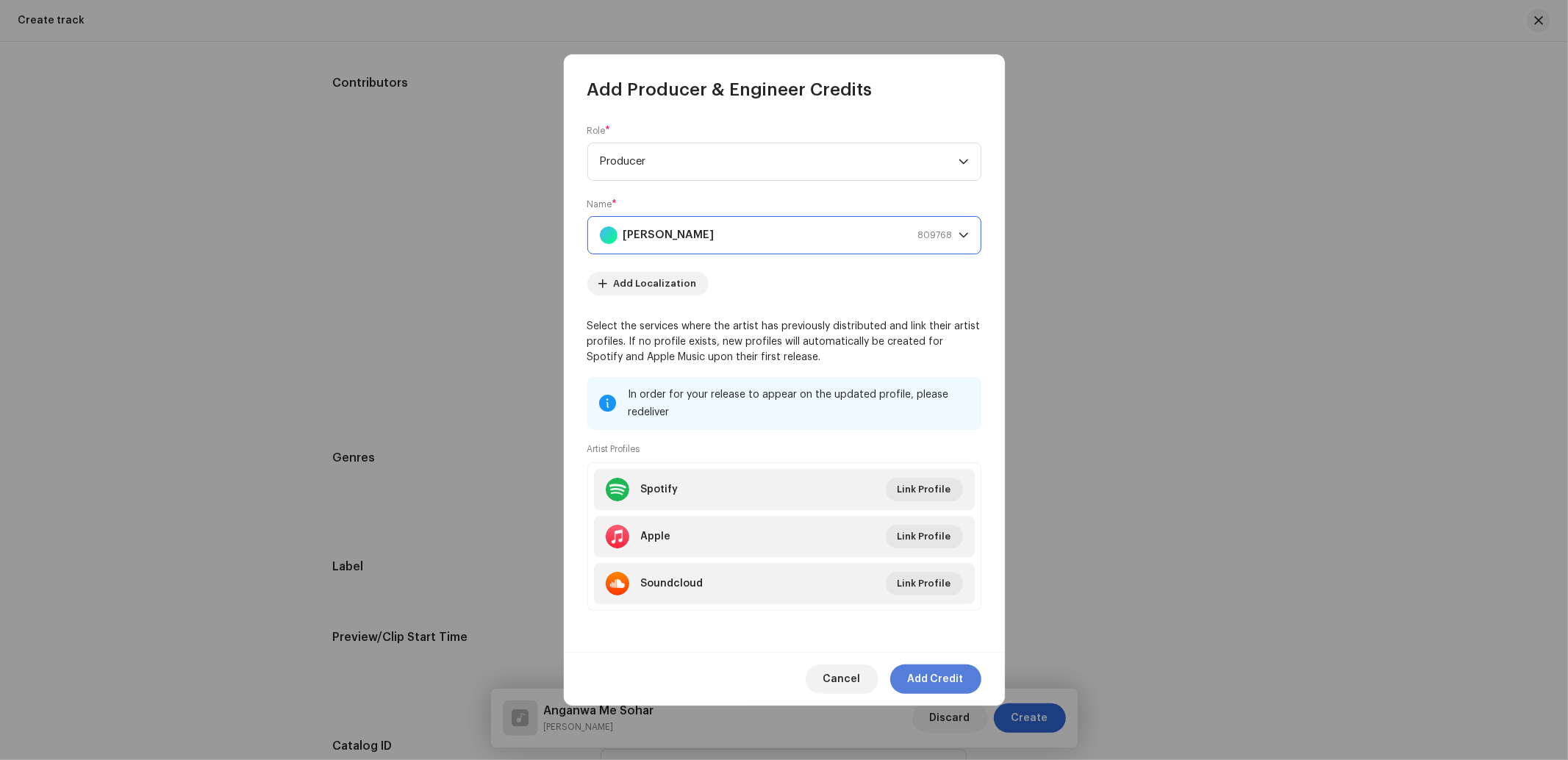
click at [926, 680] on span "Add Credit" at bounding box center [935, 679] width 56 height 29
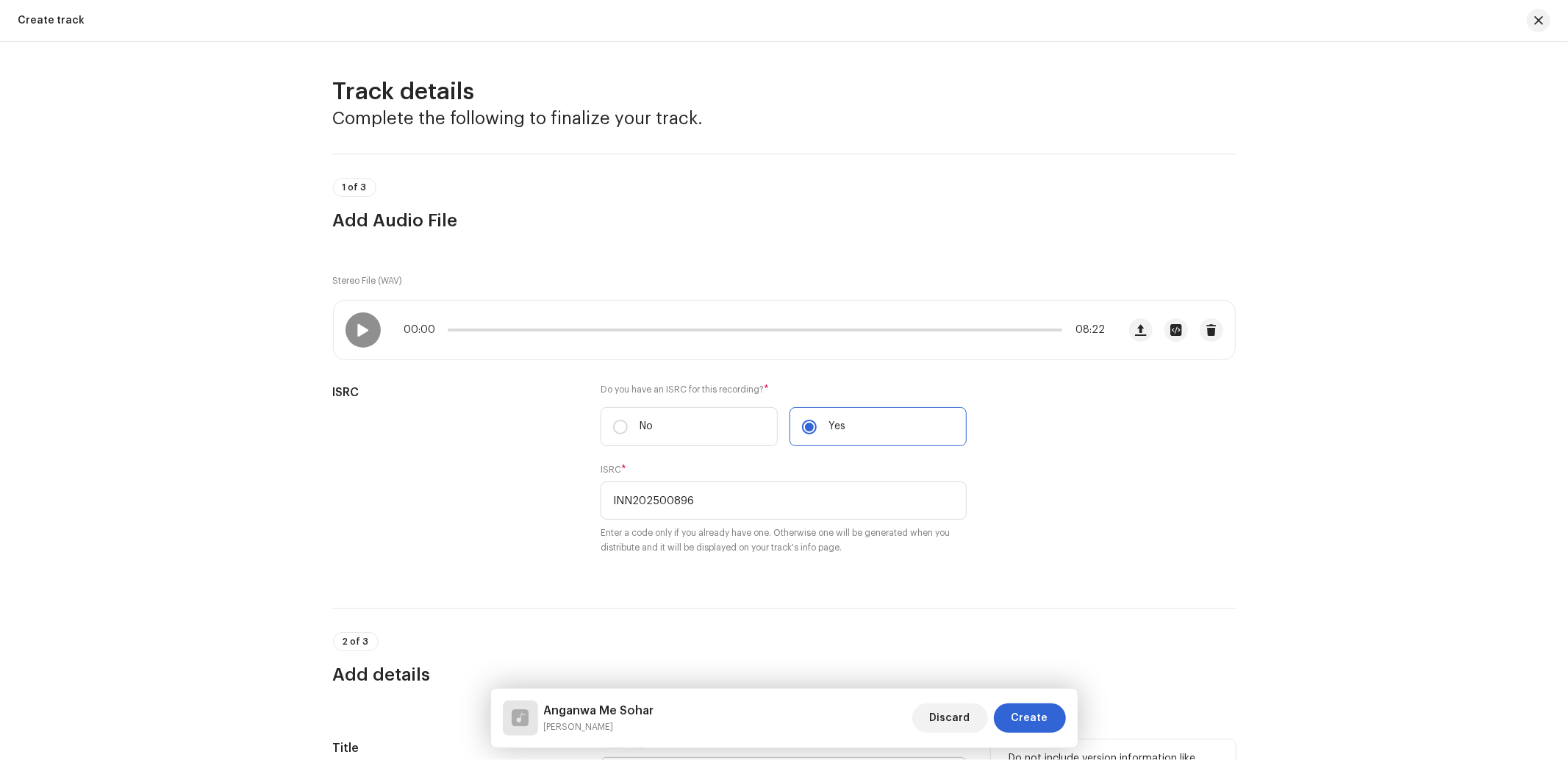
scroll to position [217, 0]
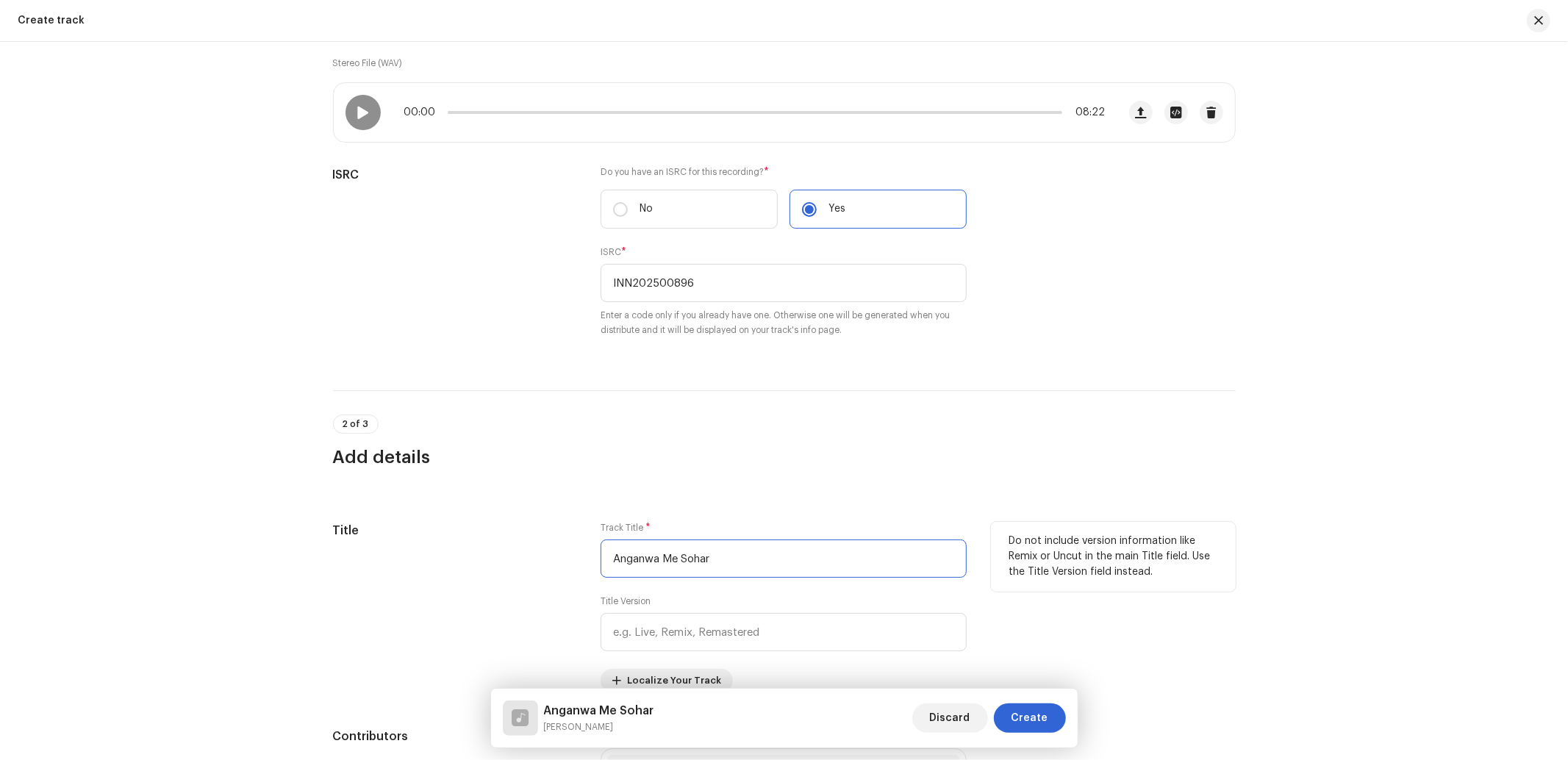
drag, startPoint x: 750, startPoint y: 560, endPoint x: 517, endPoint y: 573, distance: 233.4
click at [517, 573] on div "Title Track Title * Anganwa Me Sohar Title Version Localize Your Track Do not i…" at bounding box center [784, 607] width 903 height 171
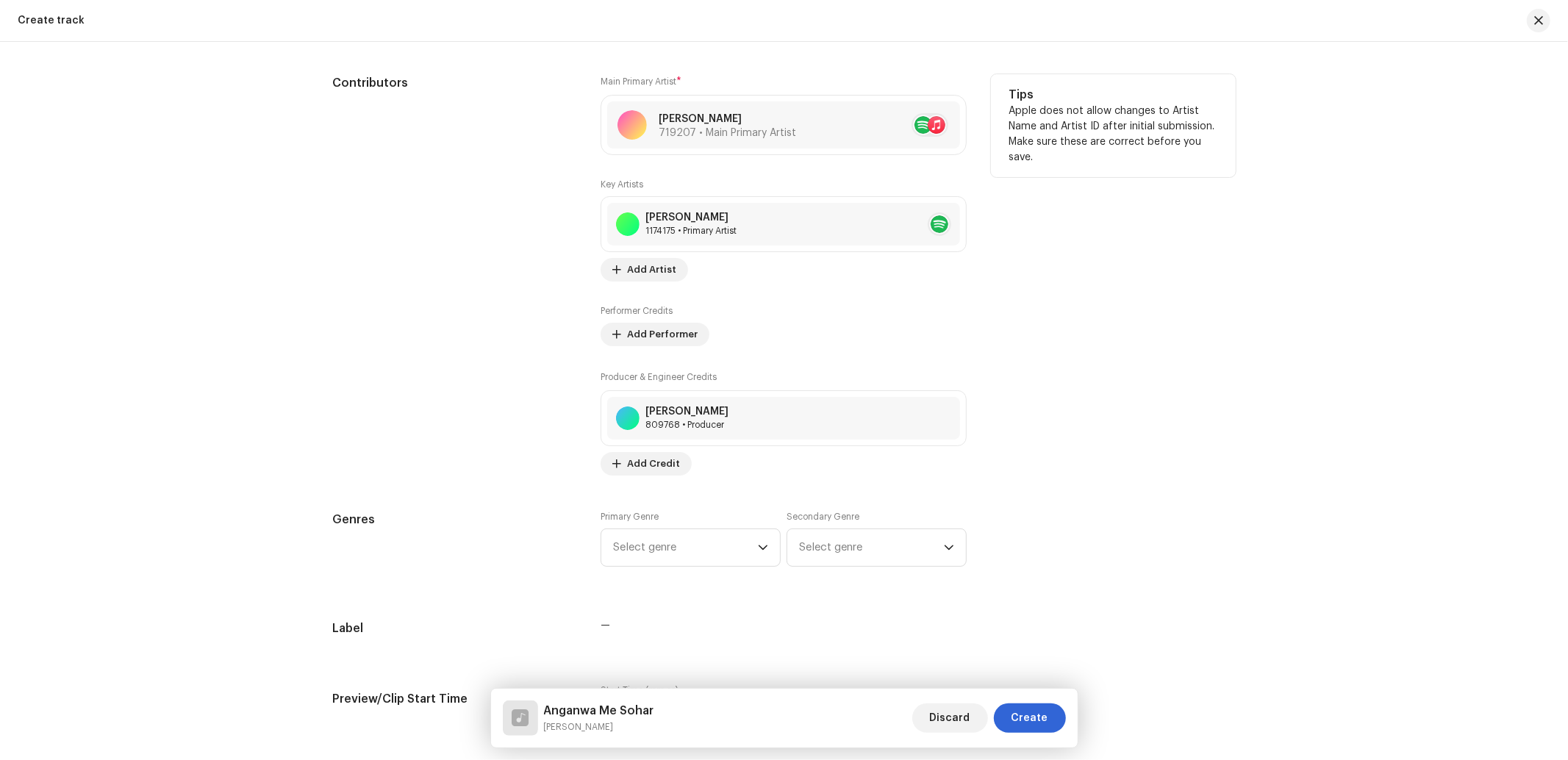
scroll to position [1088, 0]
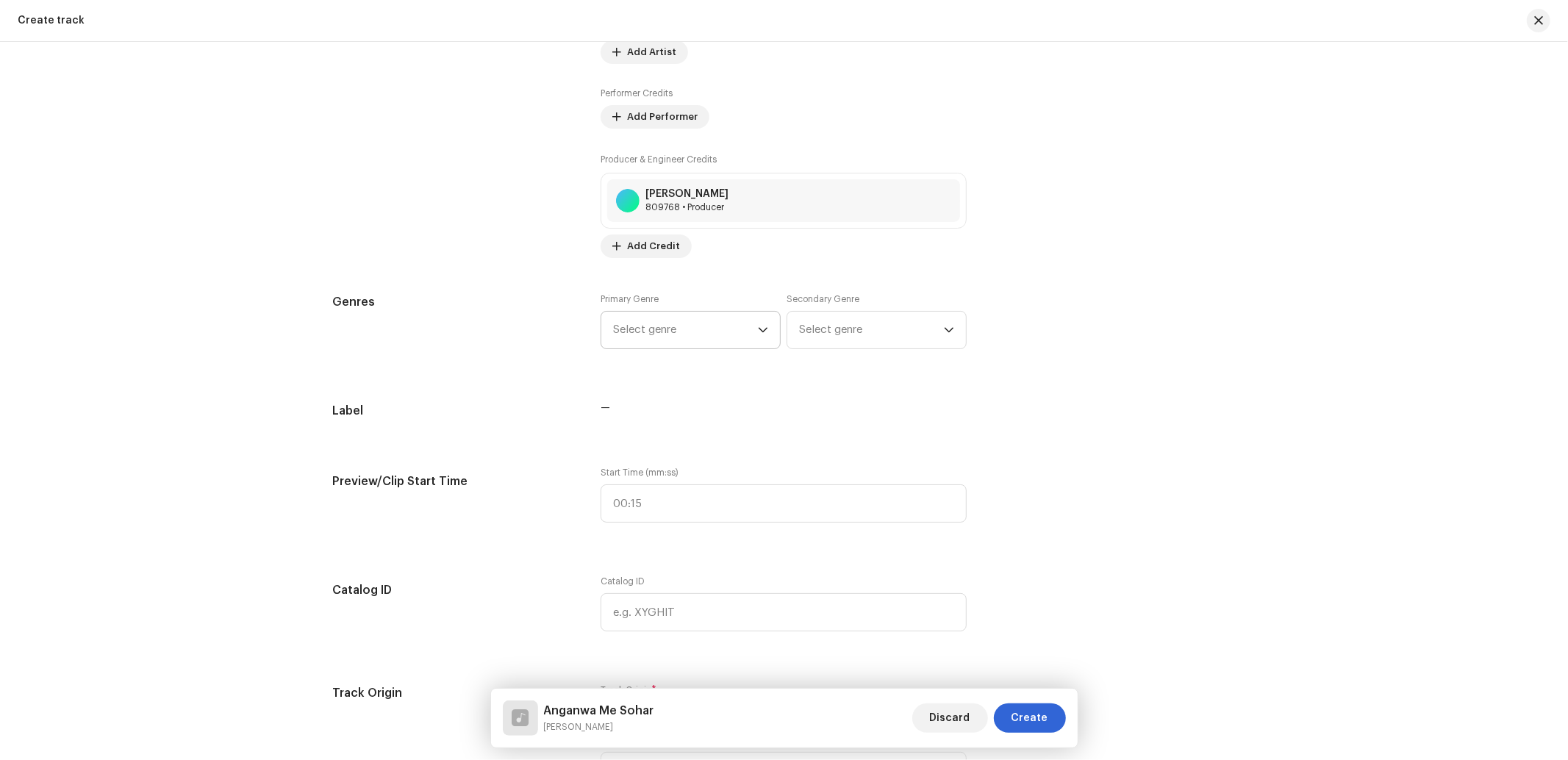
click at [644, 331] on span "Select genre" at bounding box center [685, 329] width 144 height 36
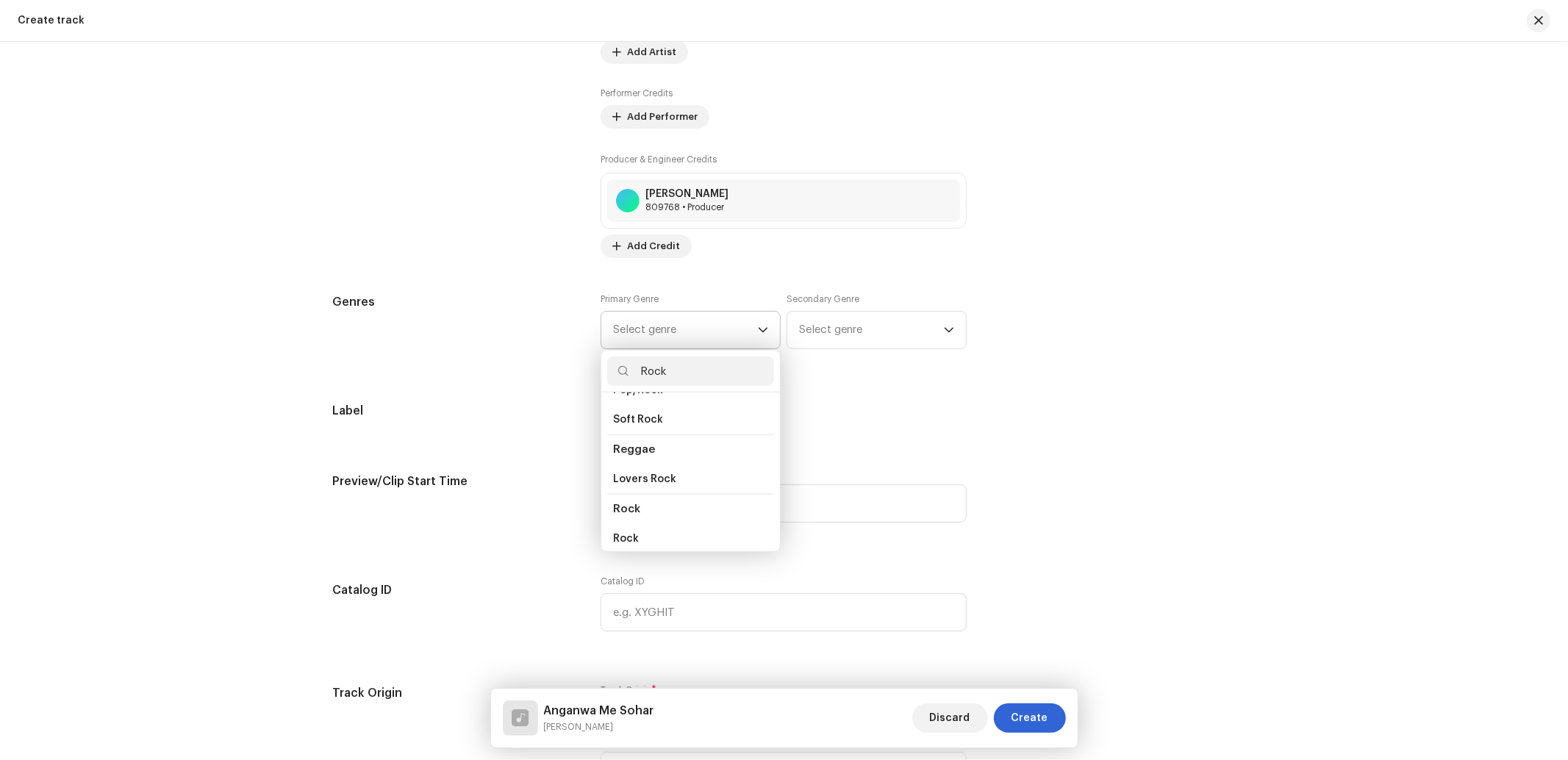
scroll to position [509, 0]
type input "Rock"
click at [637, 495] on li "Rock" at bounding box center [691, 510] width 167 height 29
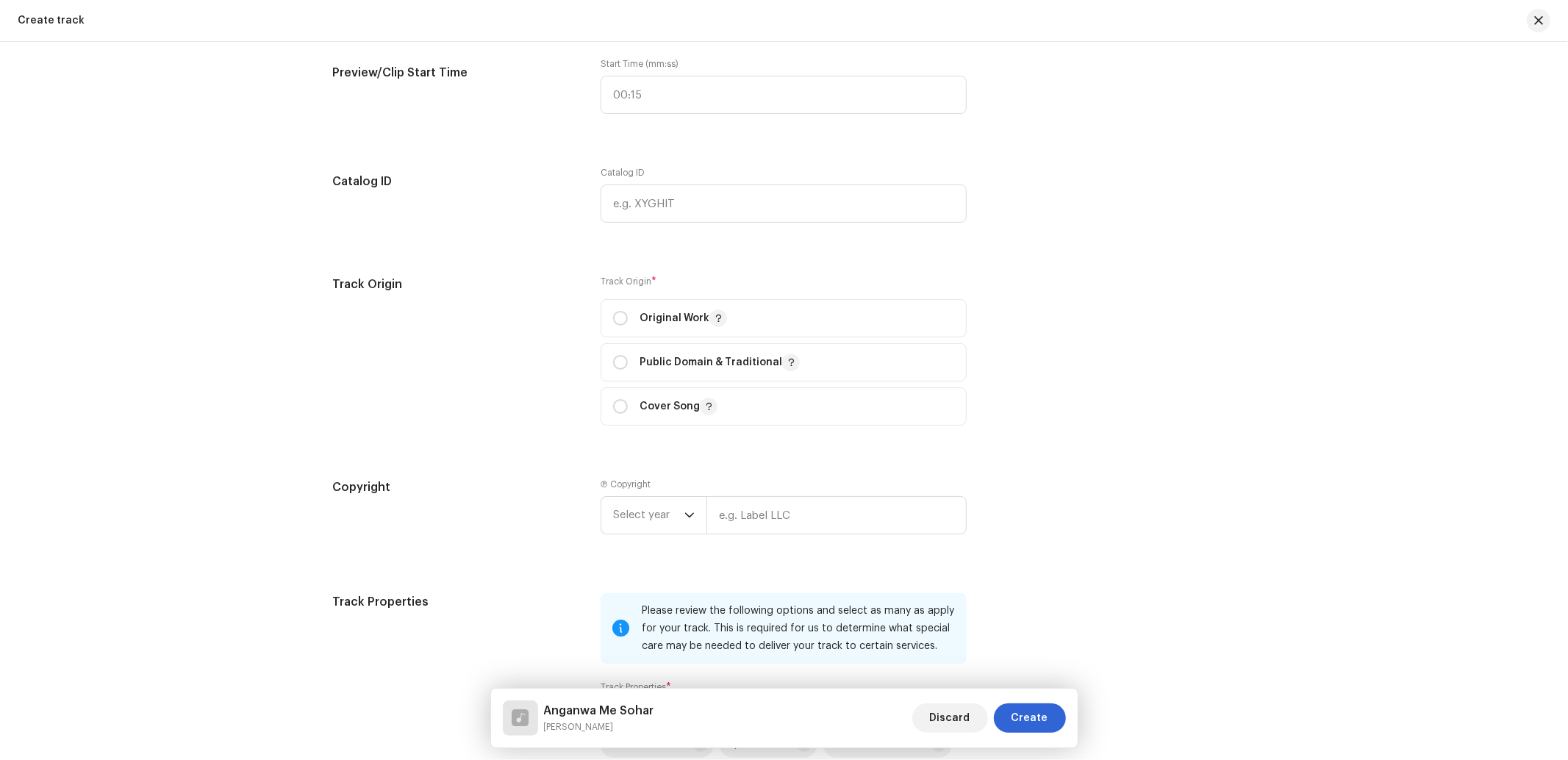
scroll to position [1524, 0]
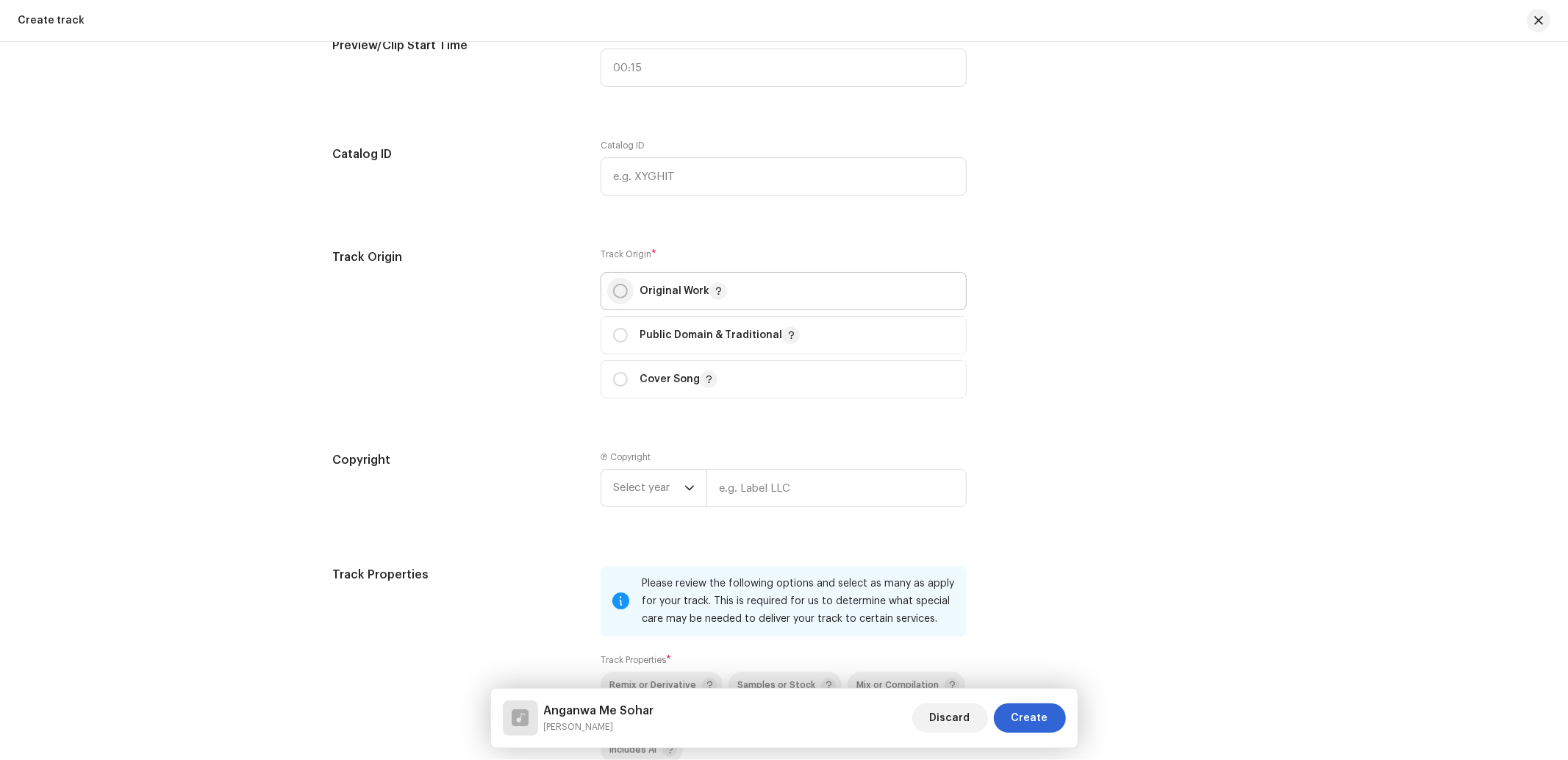
click at [613, 299] on p-radiobutton at bounding box center [620, 291] width 15 height 15
radio input "true"
click at [646, 506] on span "Select year" at bounding box center [648, 487] width 72 height 36
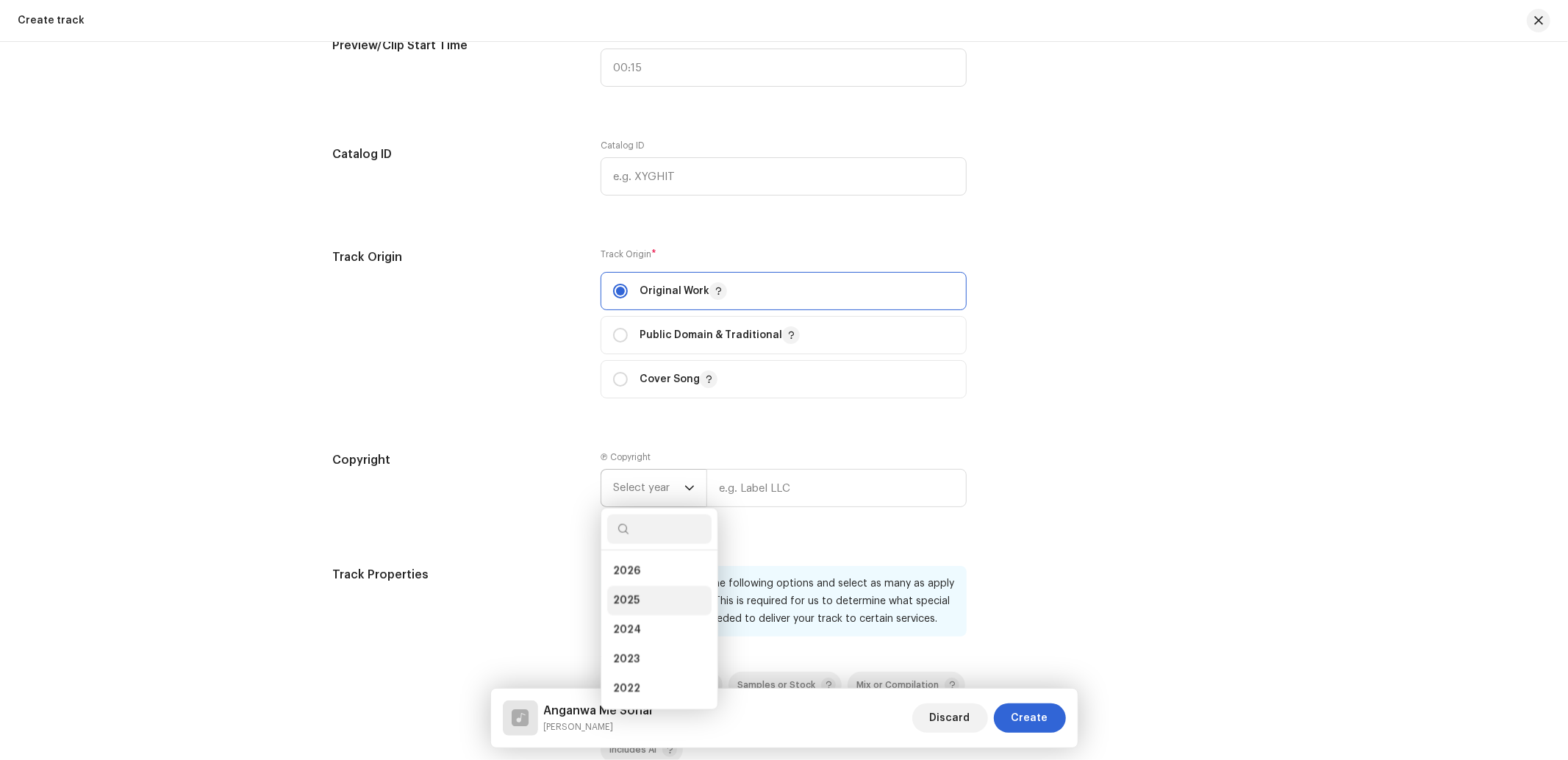
click at [627, 603] on span "2025" at bounding box center [626, 600] width 27 height 15
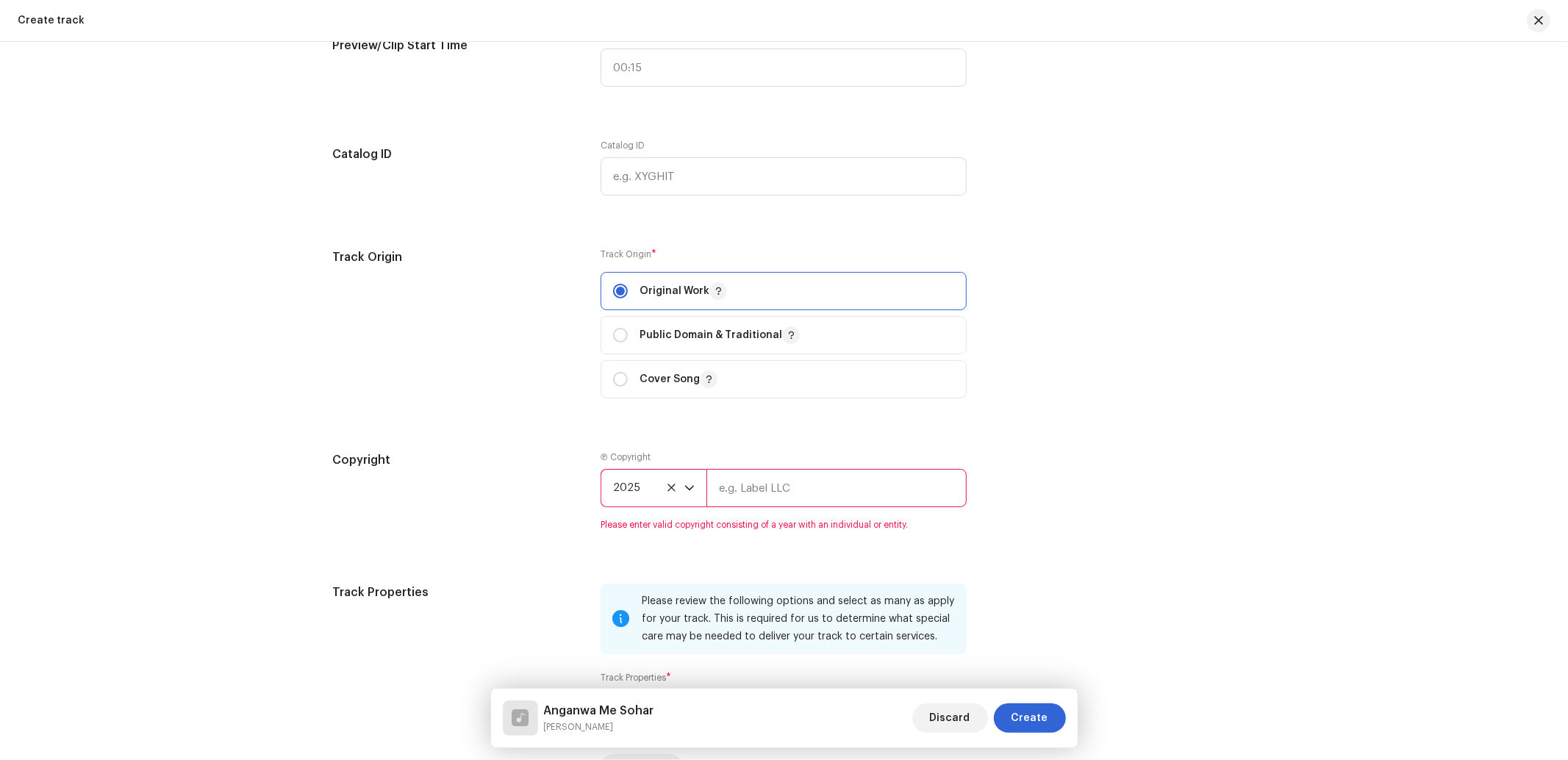
click at [744, 487] on input "text" at bounding box center [836, 487] width 260 height 38
type input "Nueva Era Digital Media Pvt. Ltd."
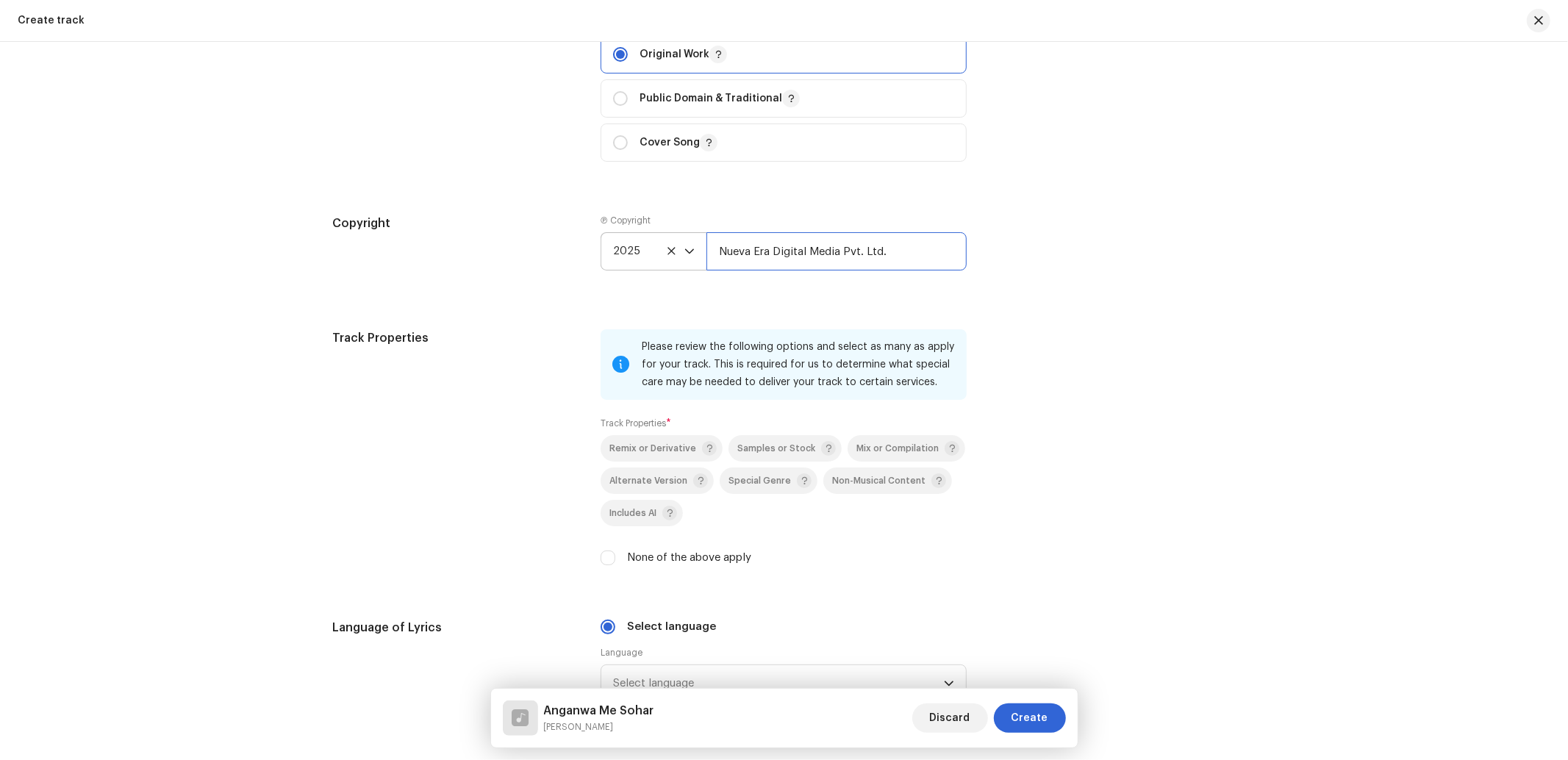
scroll to position [1958, 0]
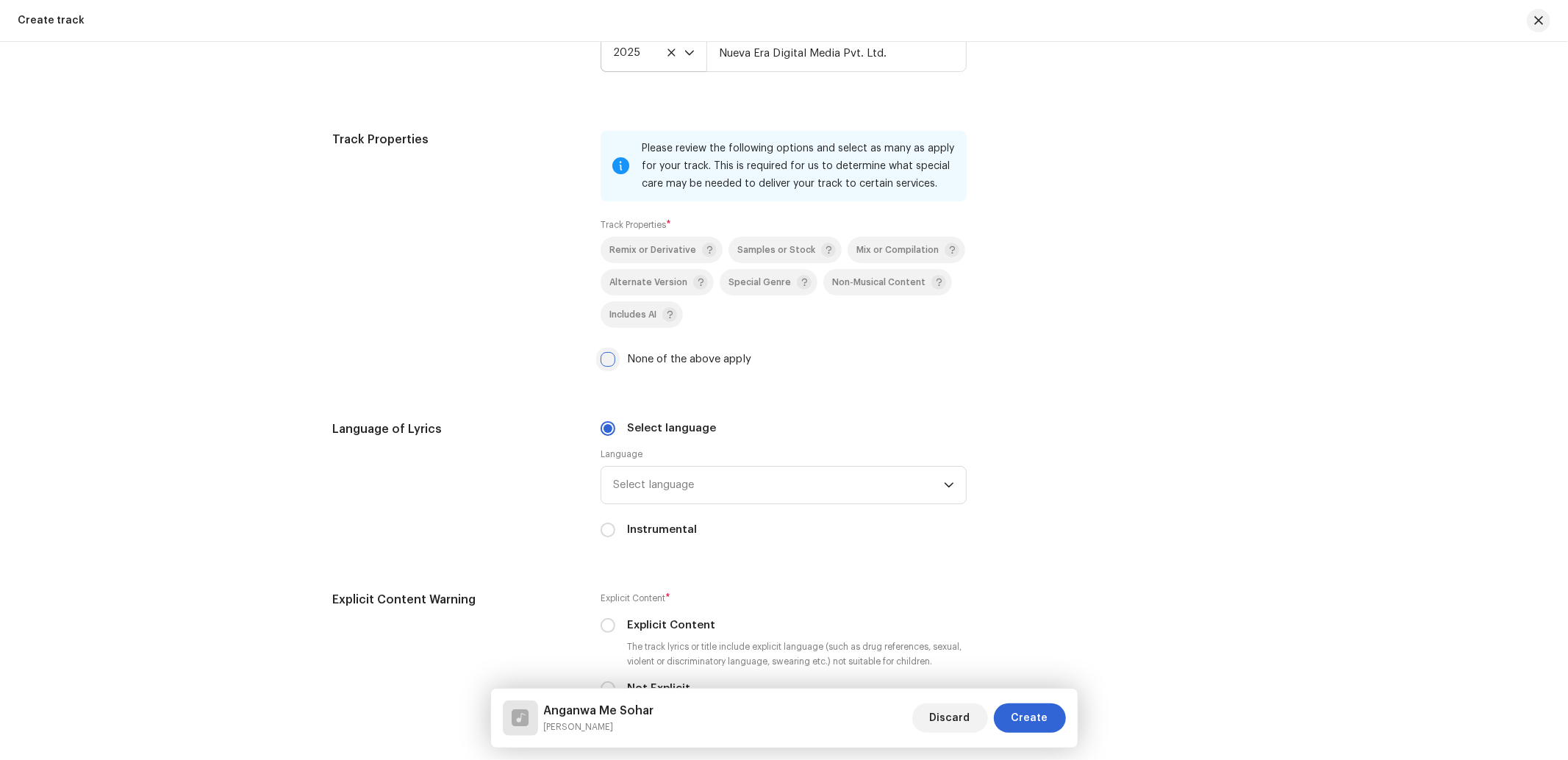
click at [603, 365] on input "None of the above apply" at bounding box center [607, 358] width 15 height 15
checkbox input "true"
click at [667, 503] on span "Select language" at bounding box center [778, 484] width 331 height 36
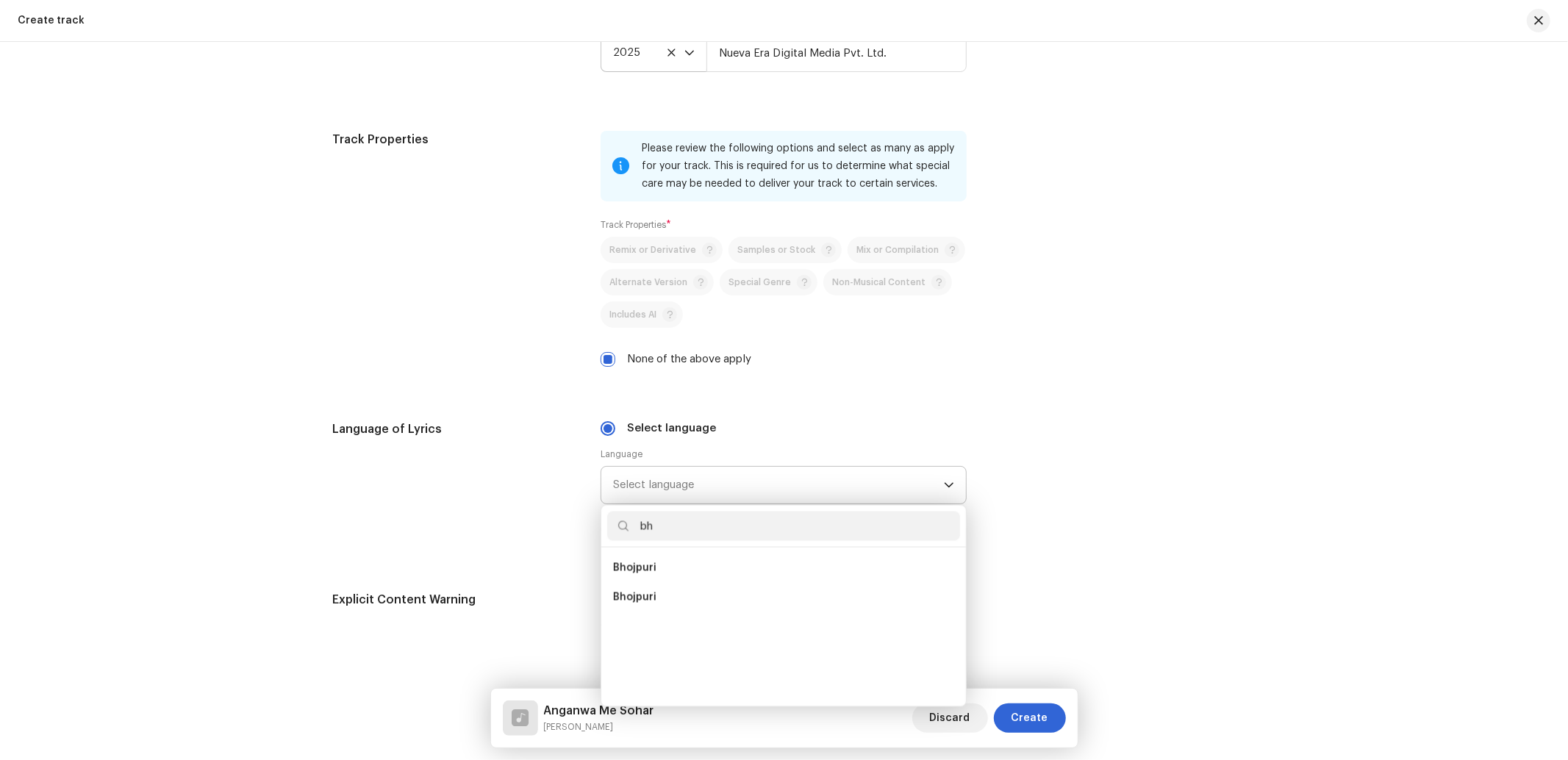
scroll to position [0, 0]
type input "bh"
click at [635, 575] on span "Bhojpuri" at bounding box center [635, 568] width 43 height 15
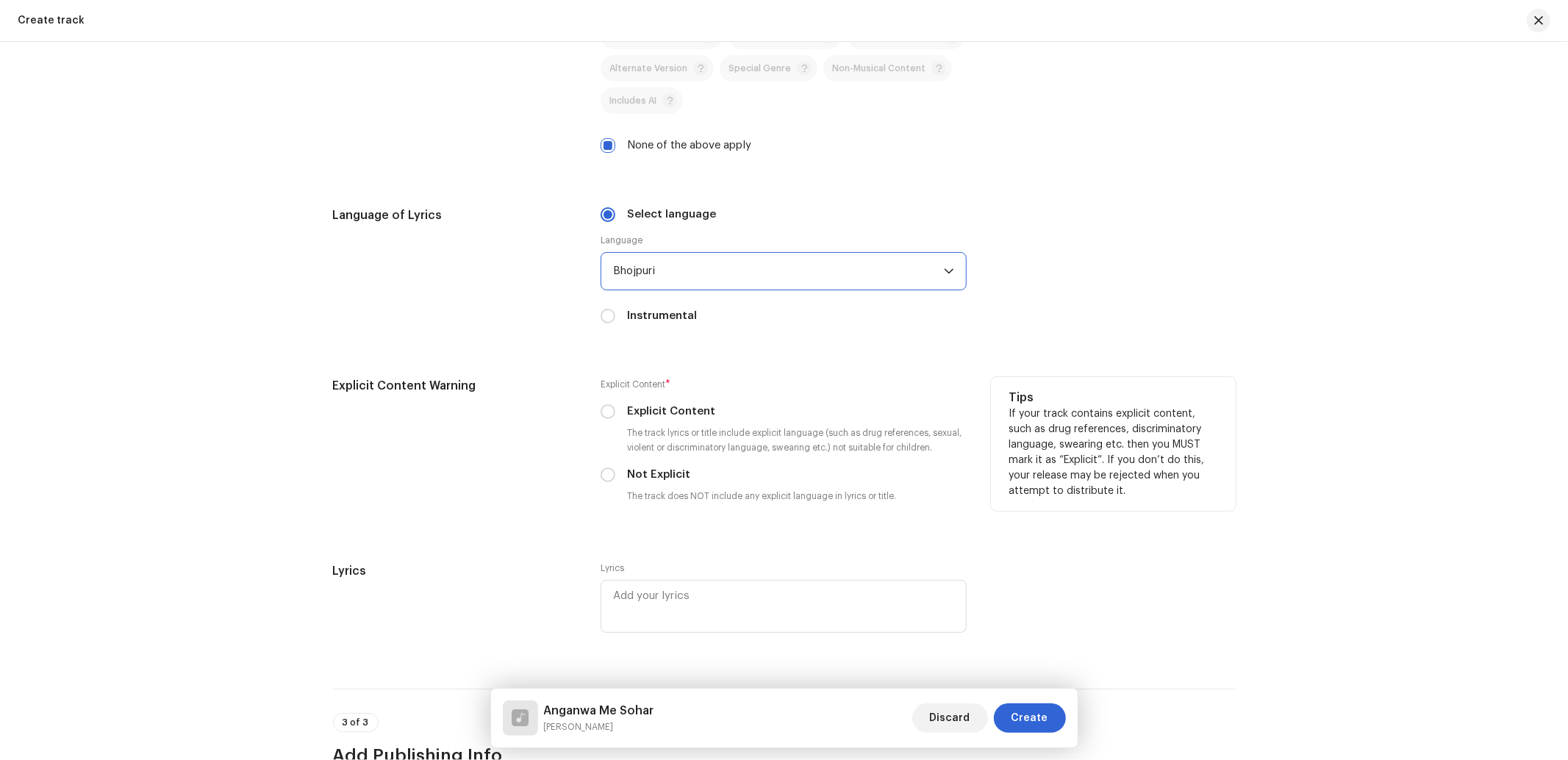
scroll to position [2177, 0]
click at [603, 477] on input "Not Explicit" at bounding box center [607, 469] width 15 height 15
radio input "true"
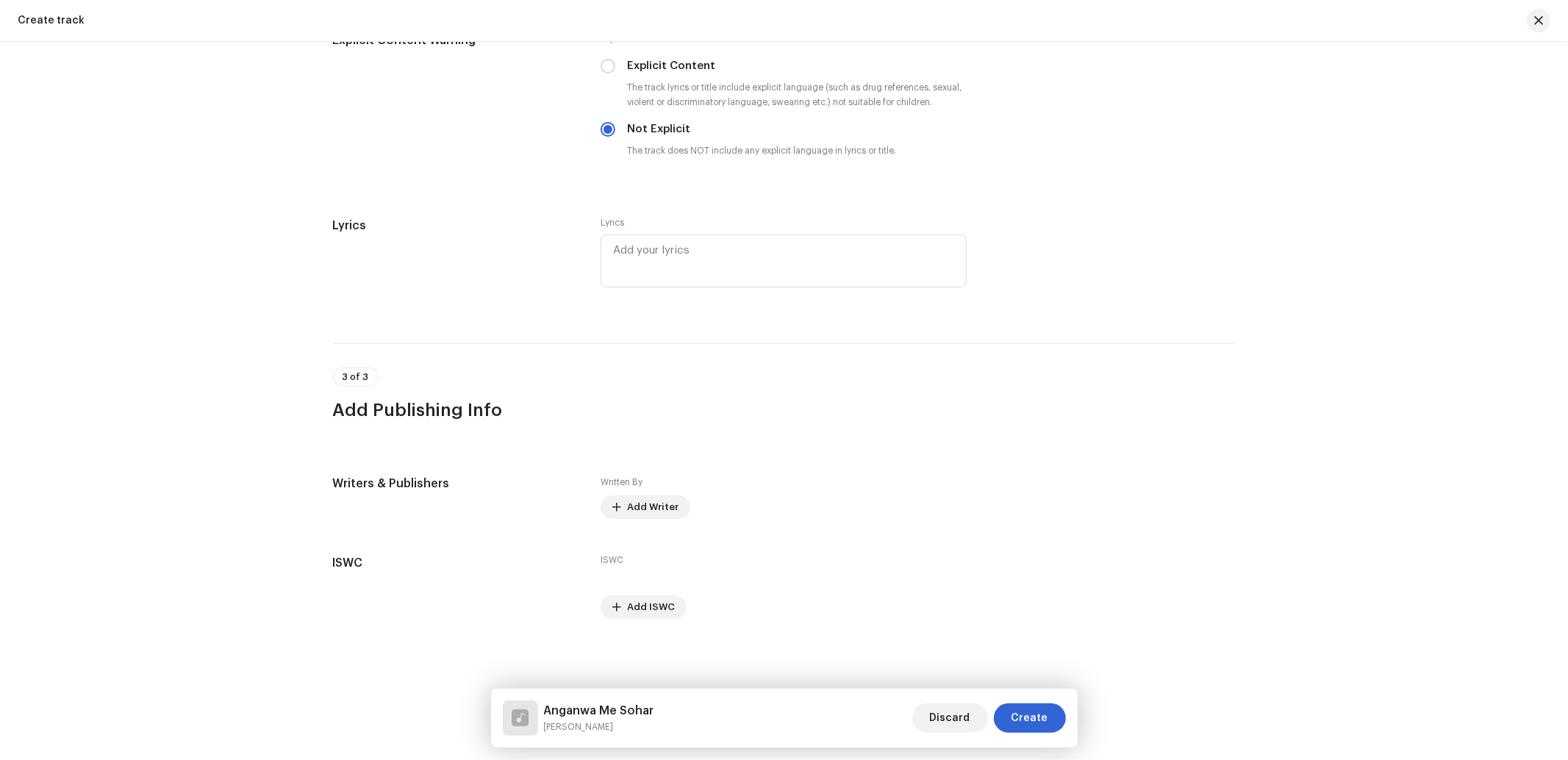
scroll to position [2525, 0]
click at [647, 503] on span "Add Writer" at bounding box center [652, 507] width 51 height 29
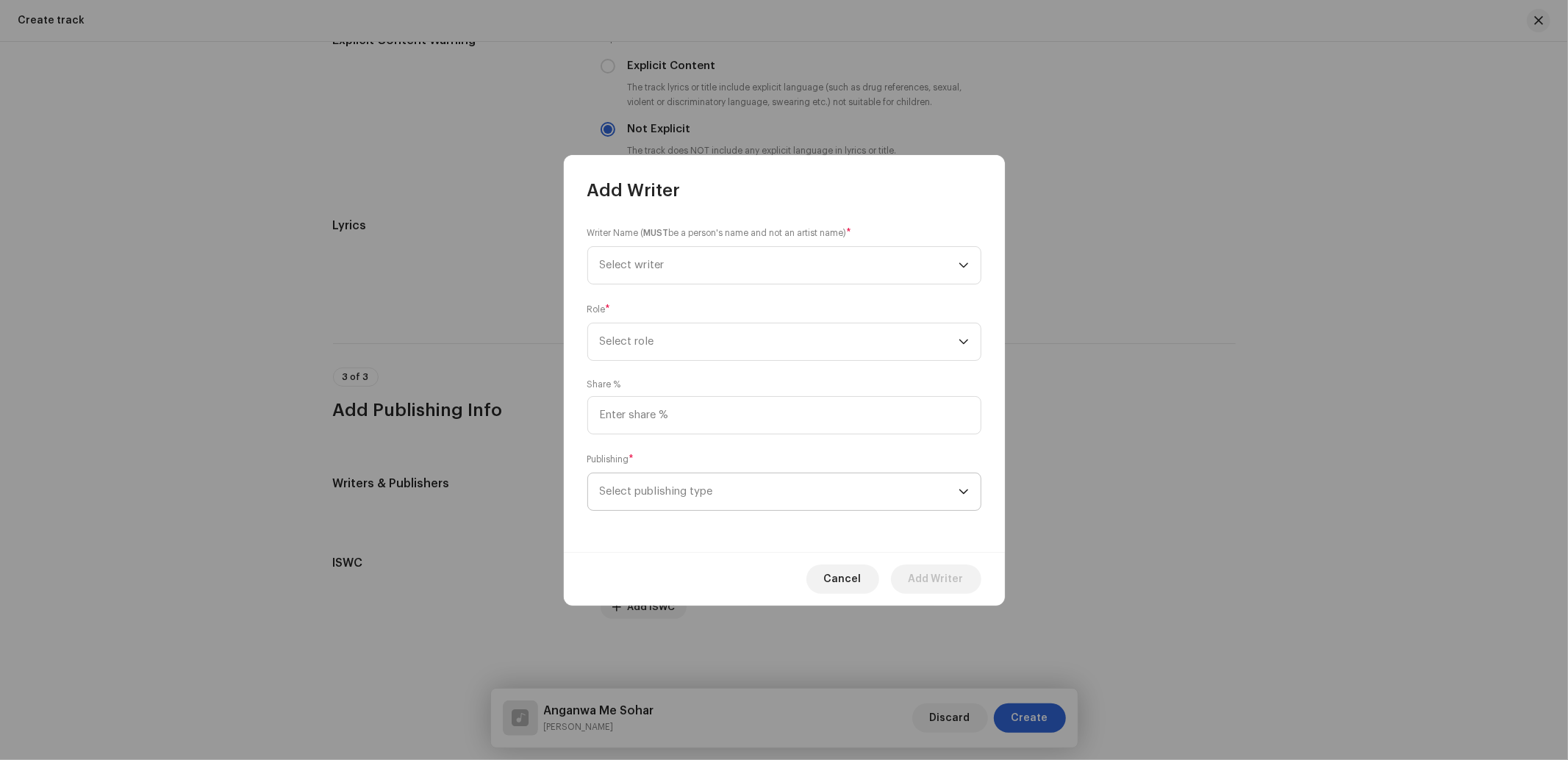
click at [701, 486] on span "Select publishing type" at bounding box center [778, 491] width 359 height 36
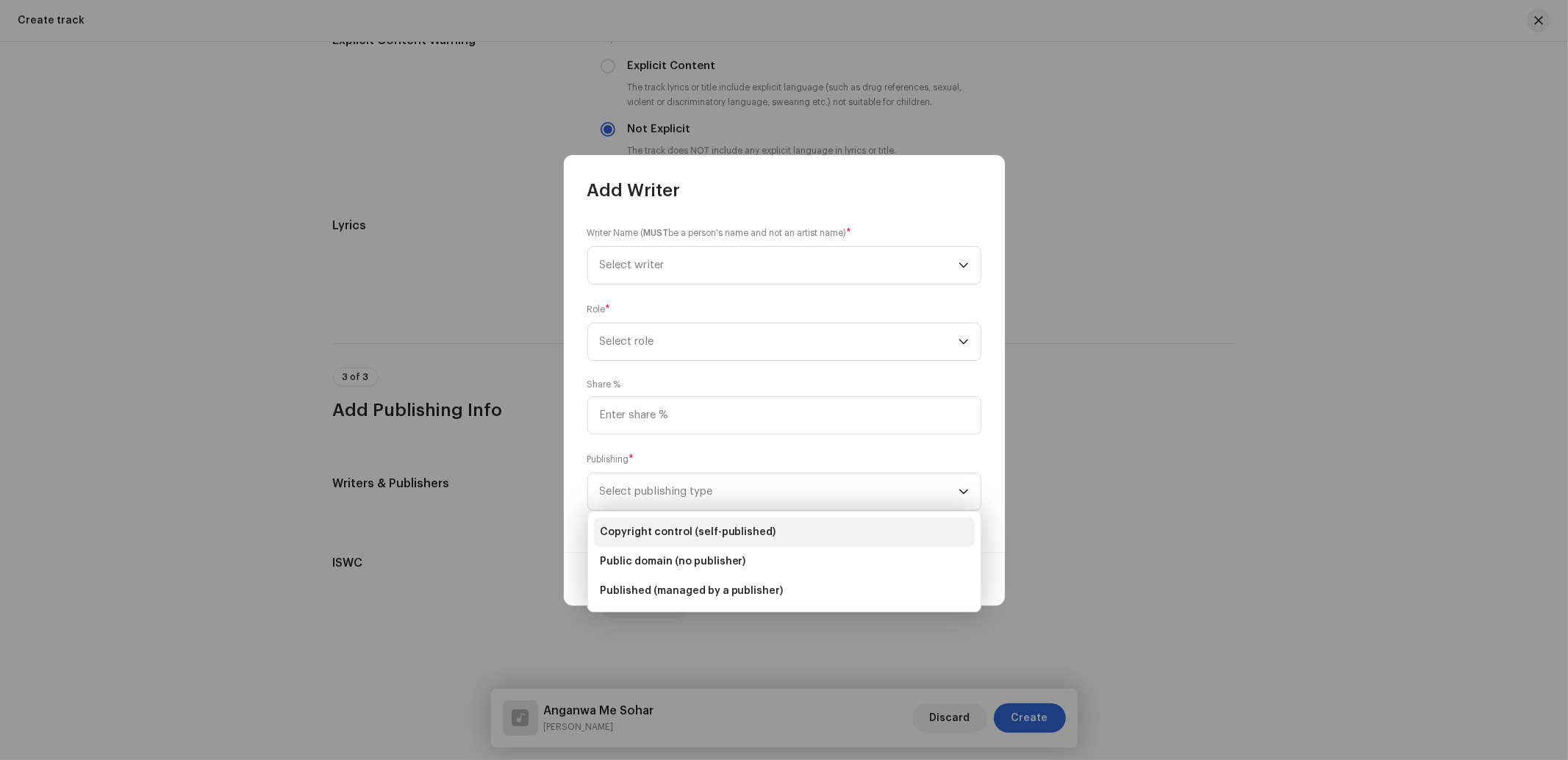
click at [678, 531] on span "Copyright control (self-published)" at bounding box center [688, 531] width 177 height 15
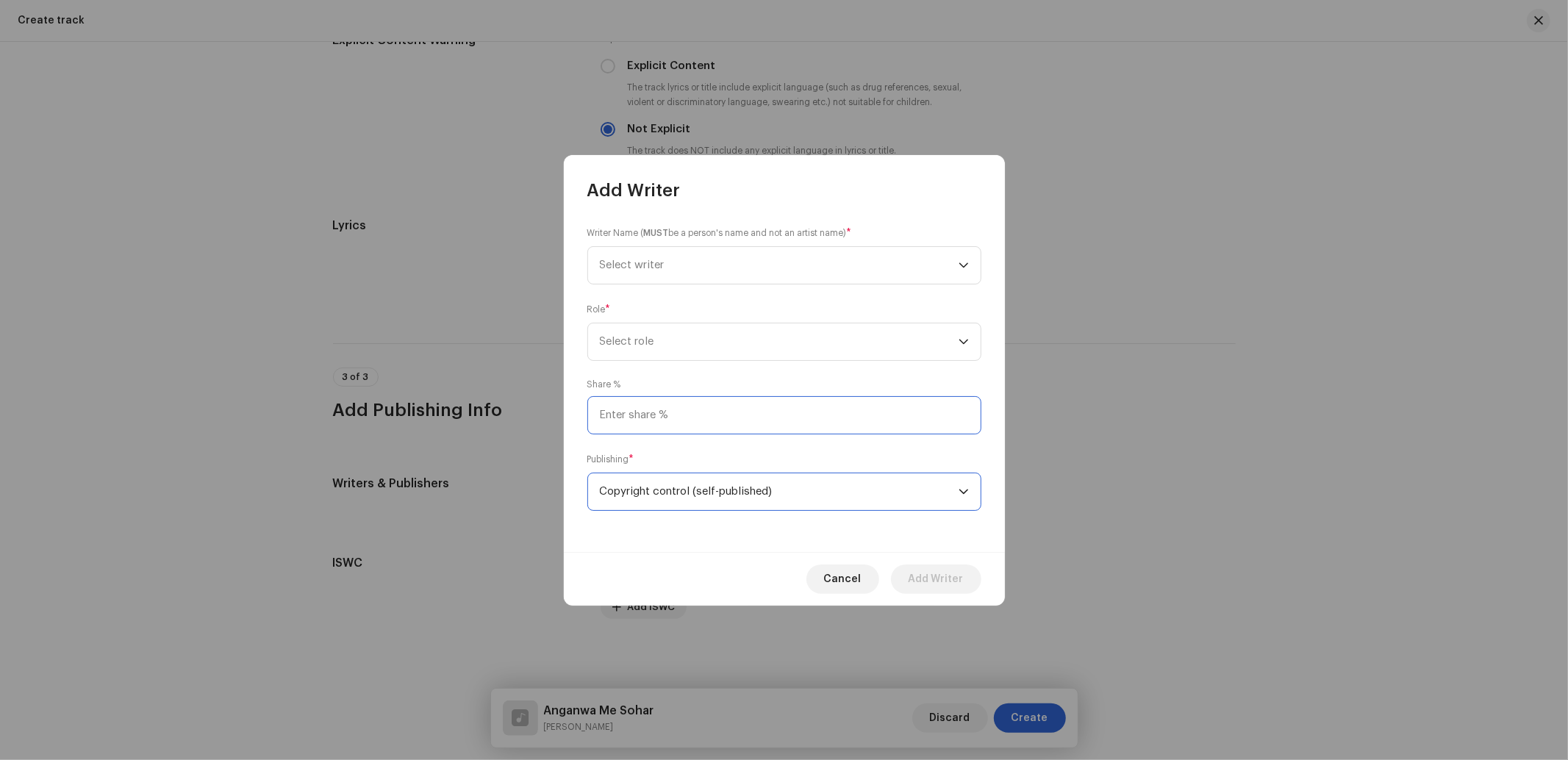
click at [680, 414] on input at bounding box center [784, 414] width 394 height 38
type input "25.00"
click at [638, 328] on span "Select role" at bounding box center [778, 341] width 359 height 36
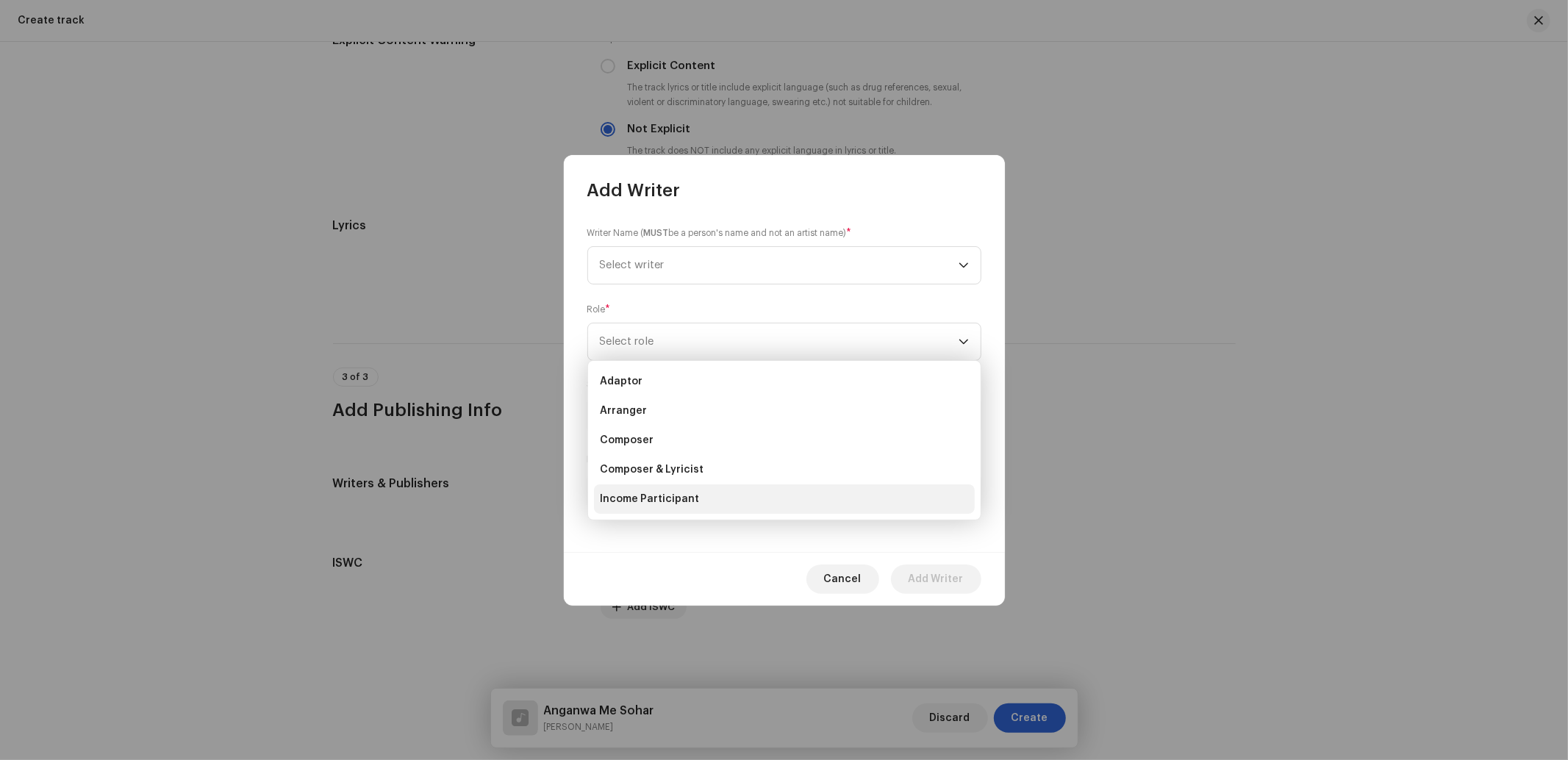
scroll to position [145, 0]
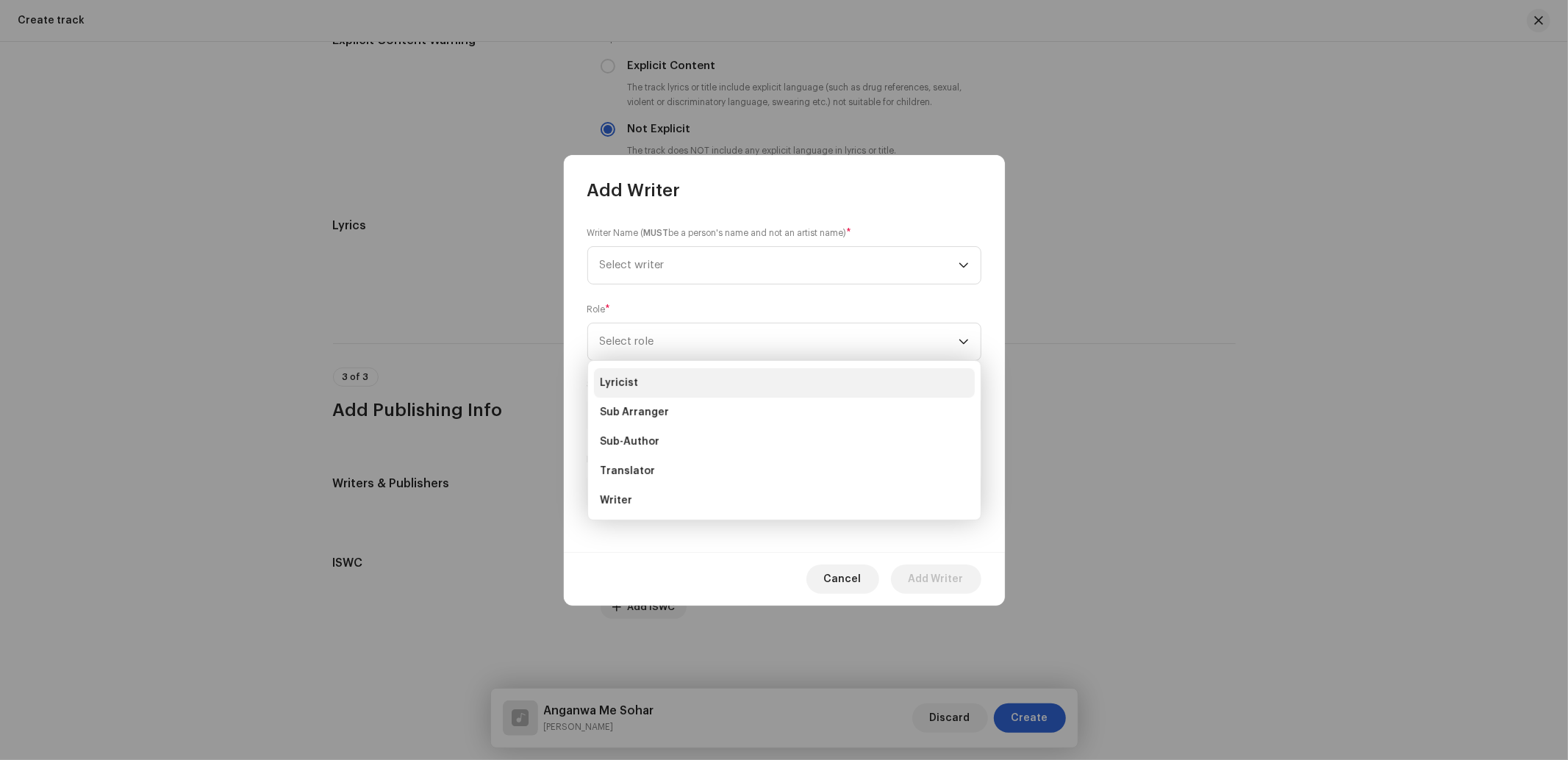
click at [632, 389] on span "Lyricist" at bounding box center [618, 382] width 38 height 15
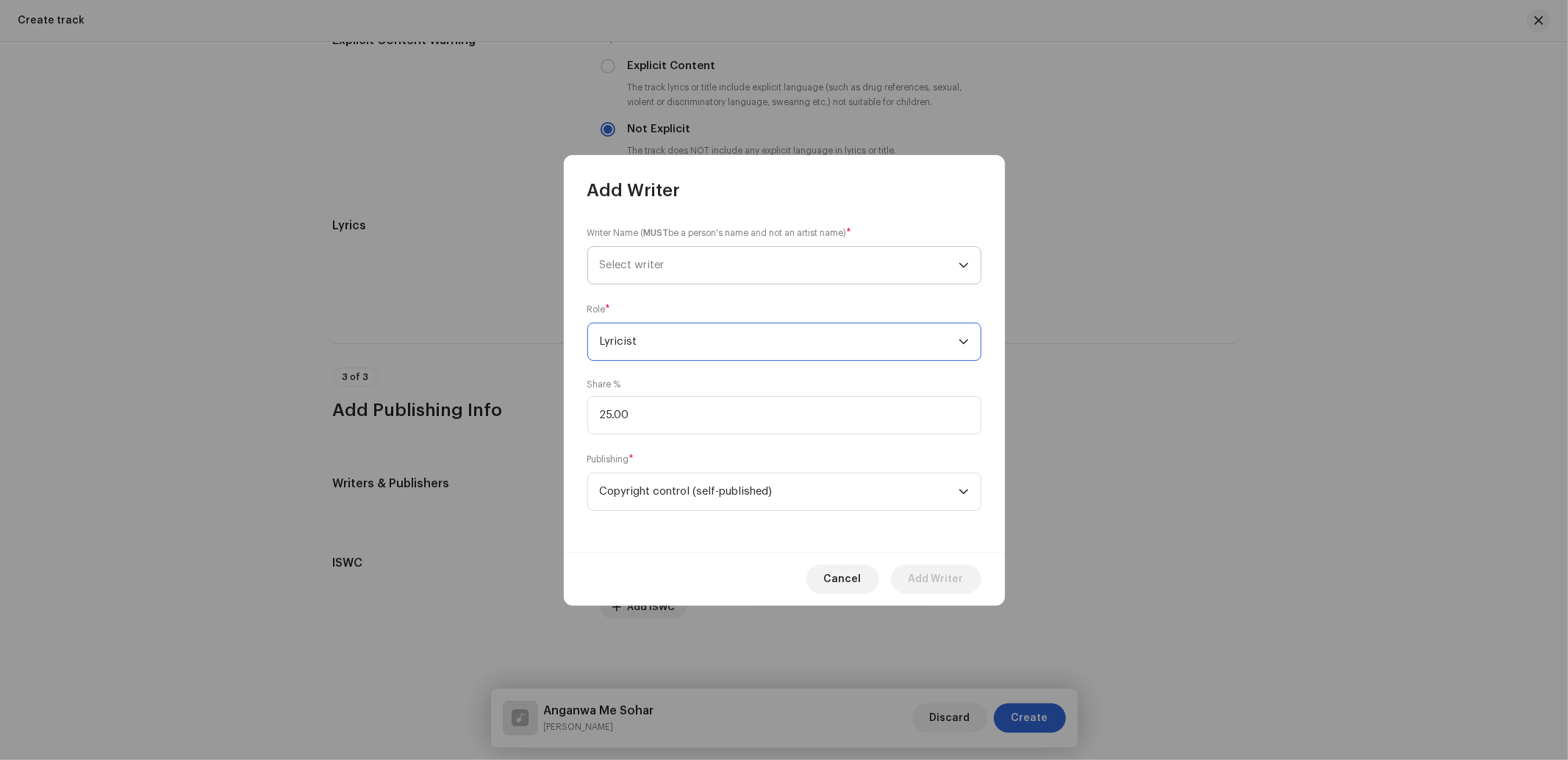
click at [667, 250] on span "Select writer" at bounding box center [778, 264] width 359 height 36
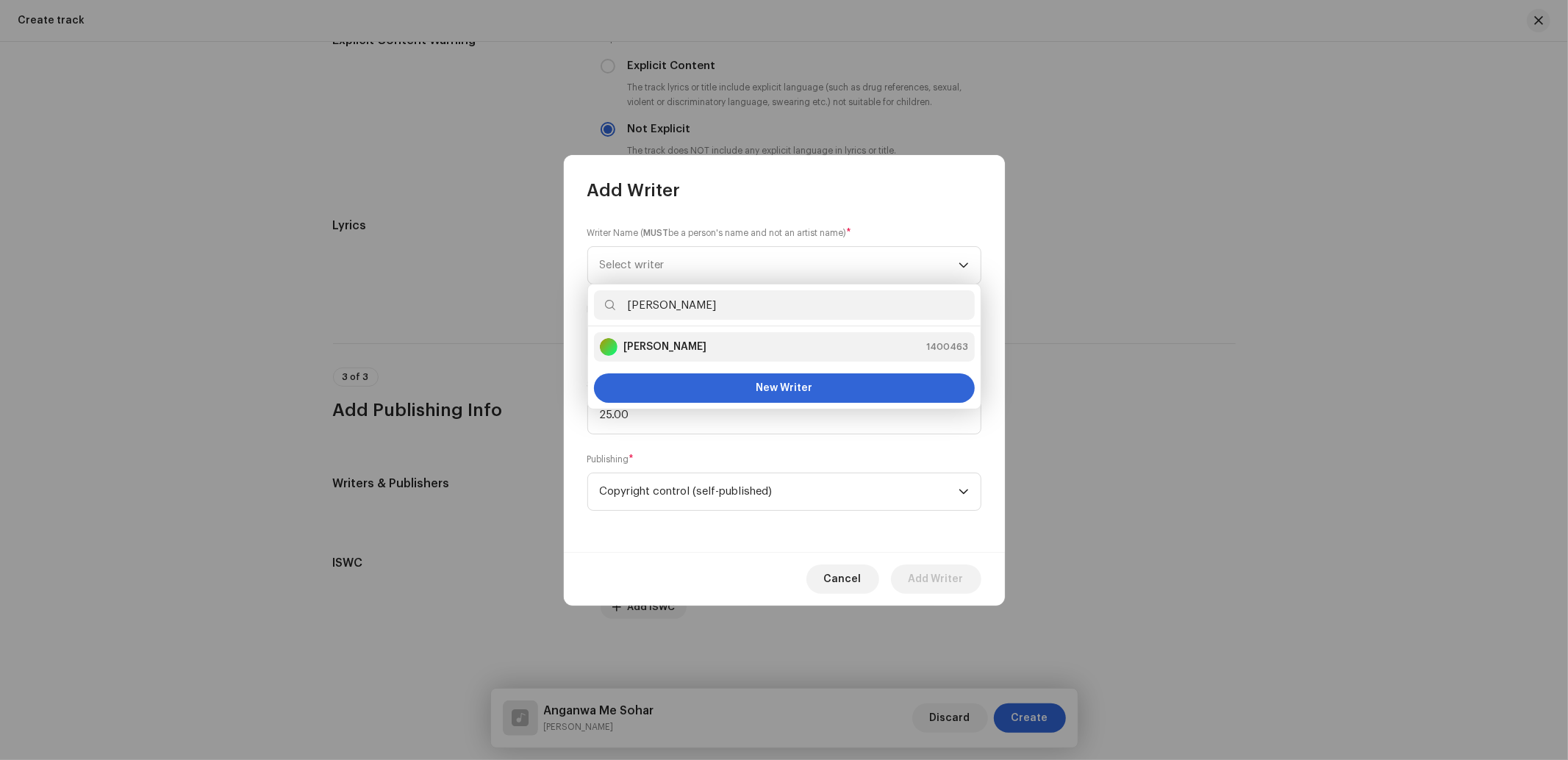
type input "Sushil Yadav"
click at [658, 343] on strong "Sushil Yadav" at bounding box center [664, 347] width 84 height 15
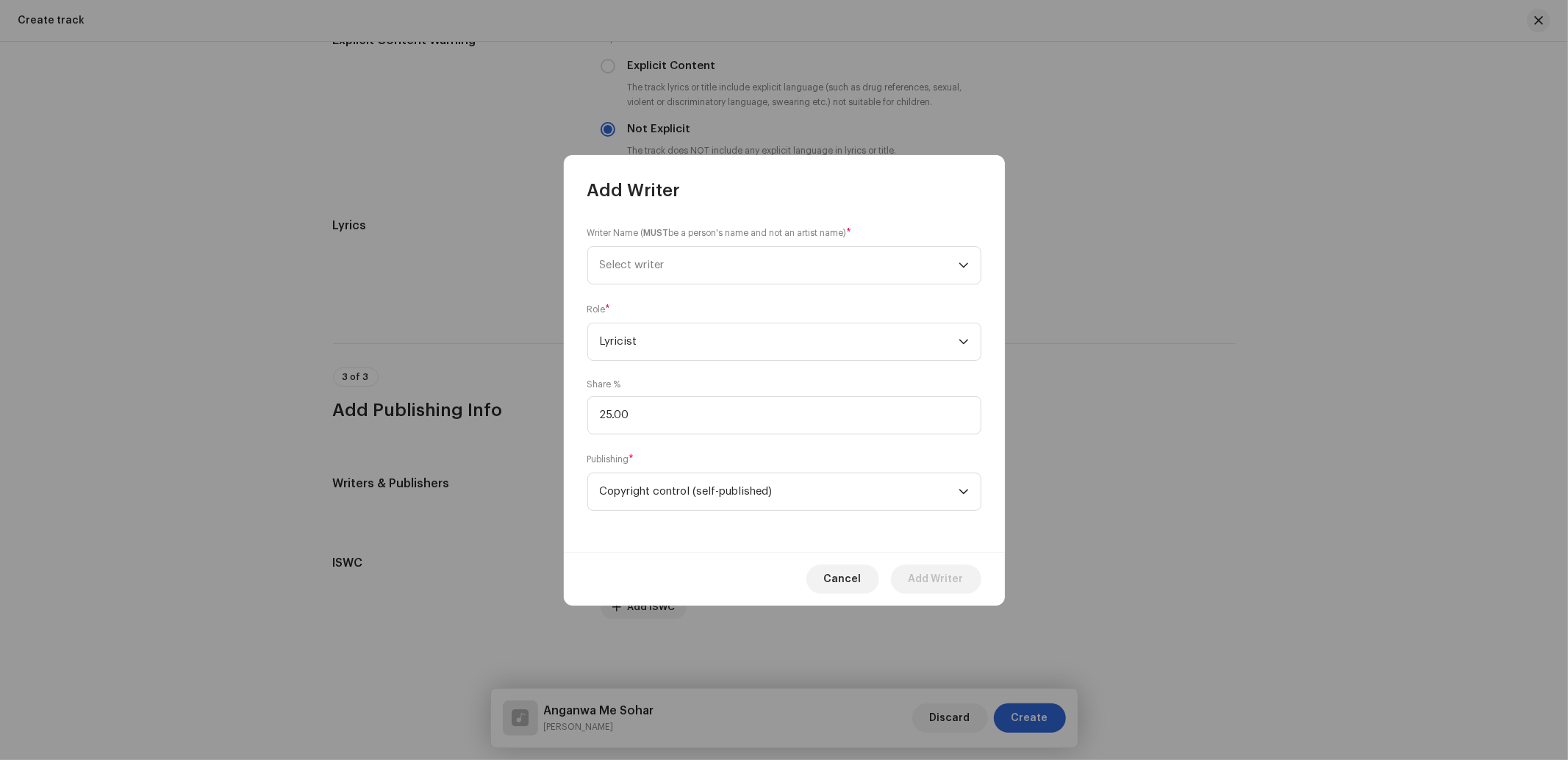
click at [658, 340] on strong "Sushil Yadav" at bounding box center [664, 334] width 84 height 12
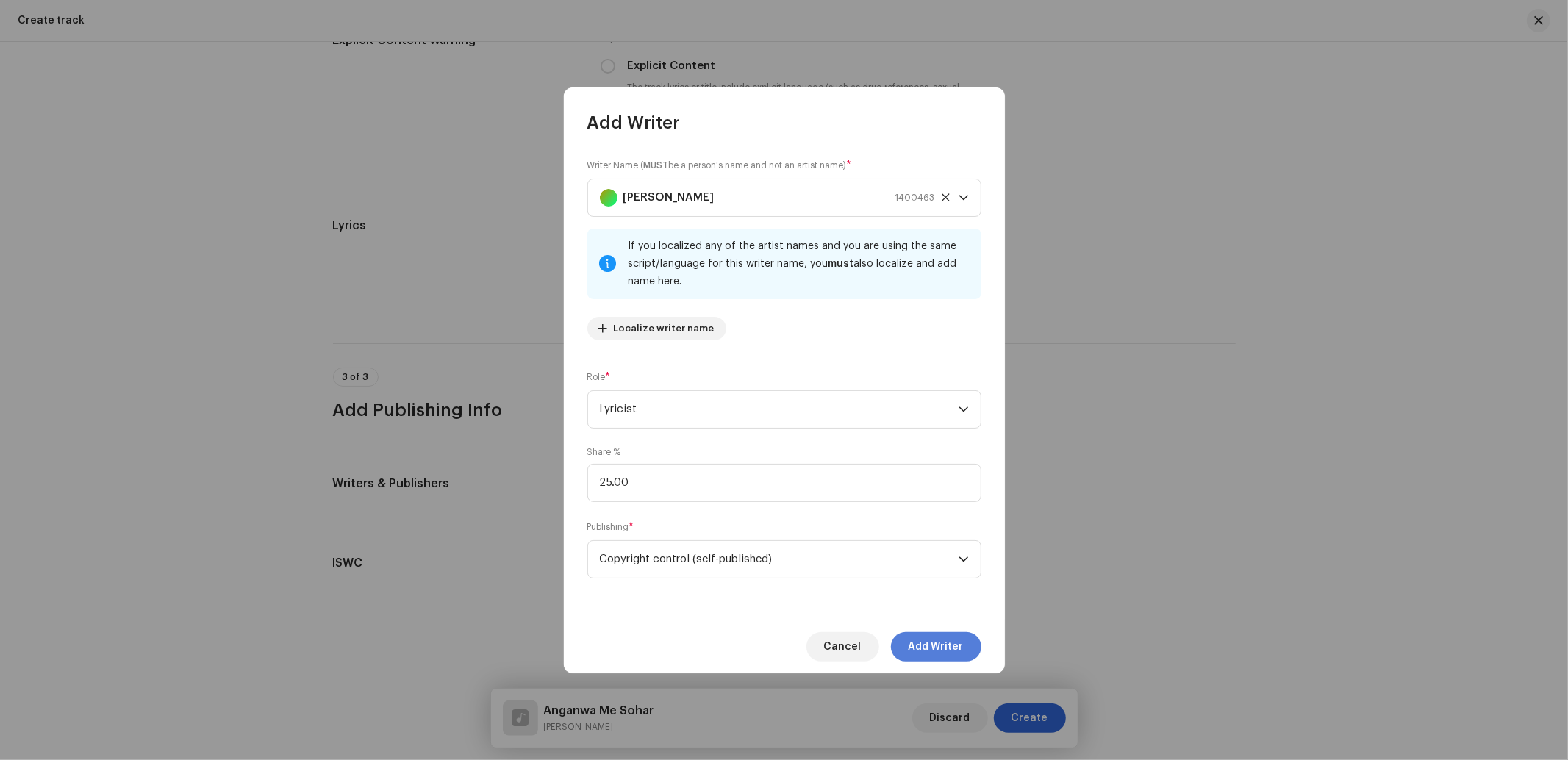
click at [944, 648] on span "Add Writer" at bounding box center [936, 646] width 55 height 29
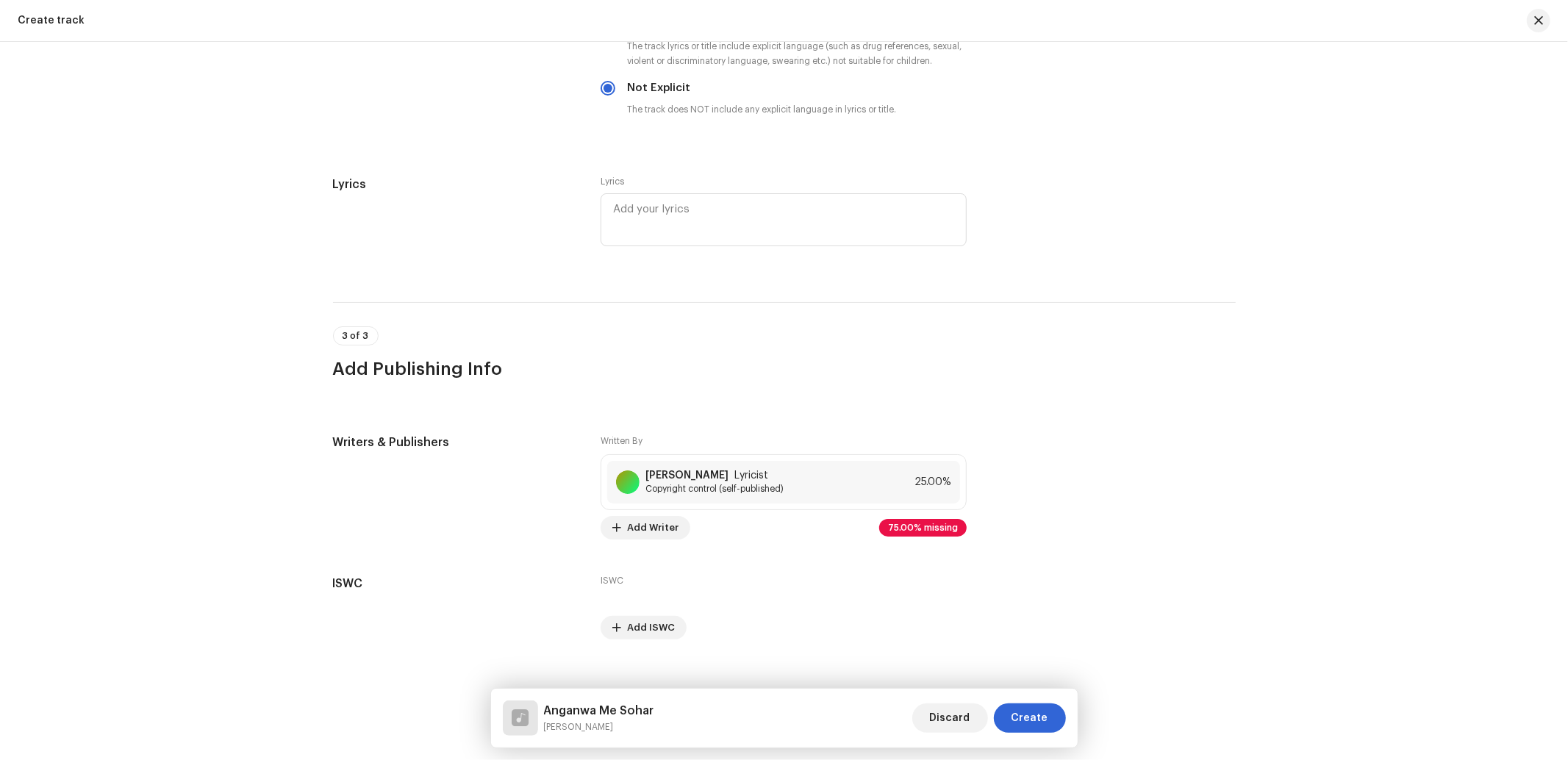
scroll to position [2588, 0]
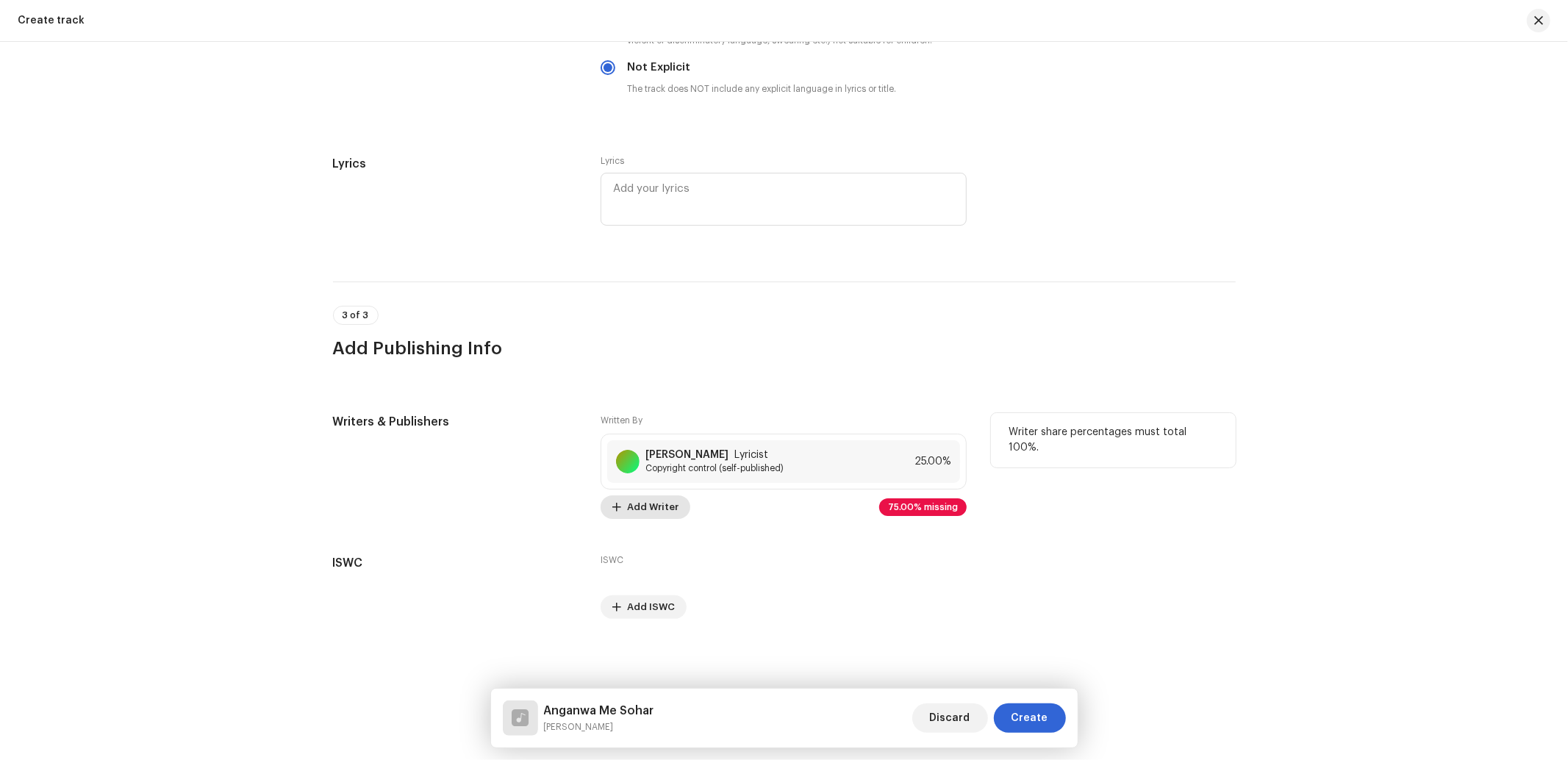
click at [665, 512] on span "Add Writer" at bounding box center [652, 507] width 51 height 29
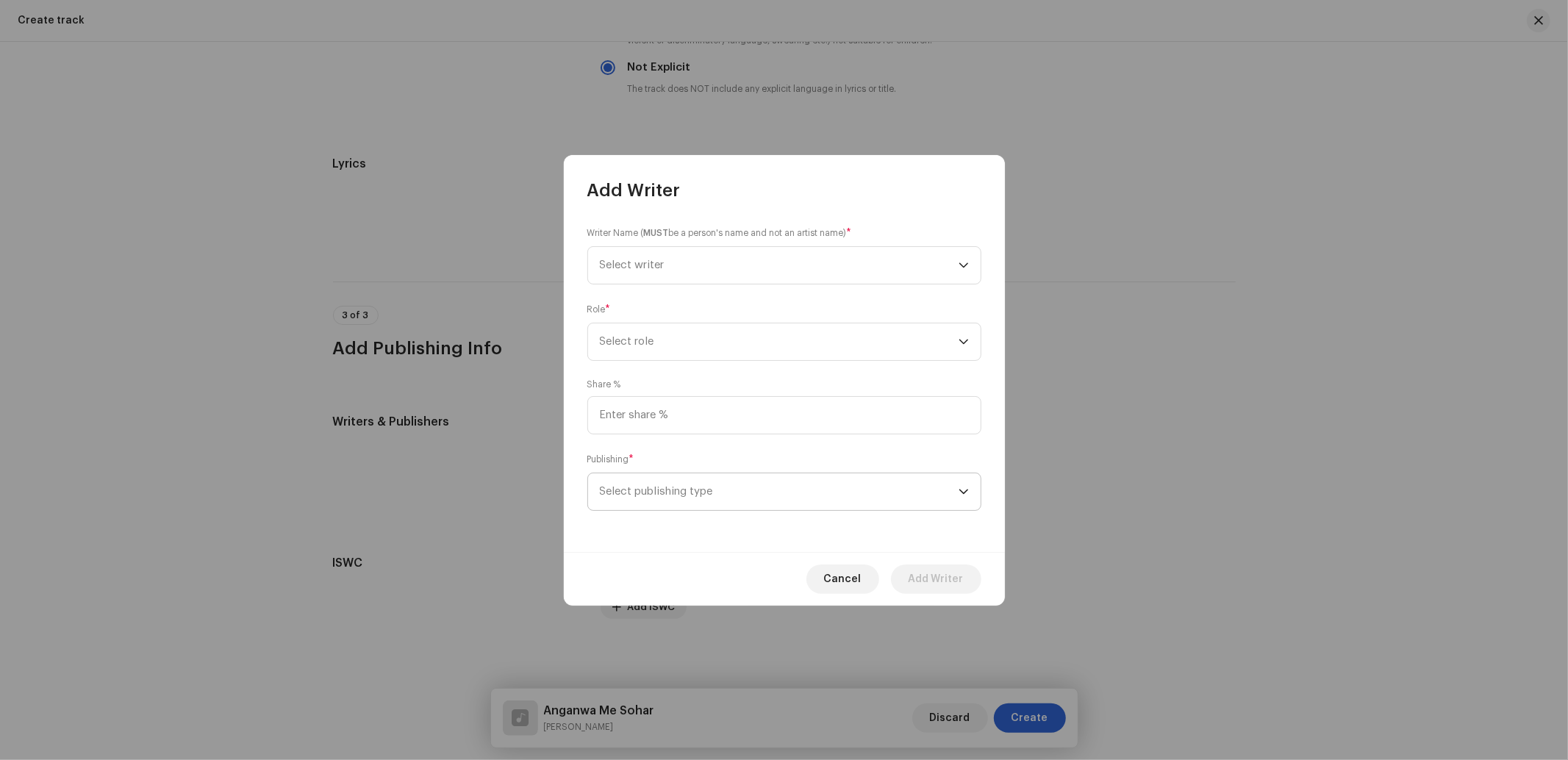
click at [675, 487] on span "Select publishing type" at bounding box center [778, 491] width 359 height 36
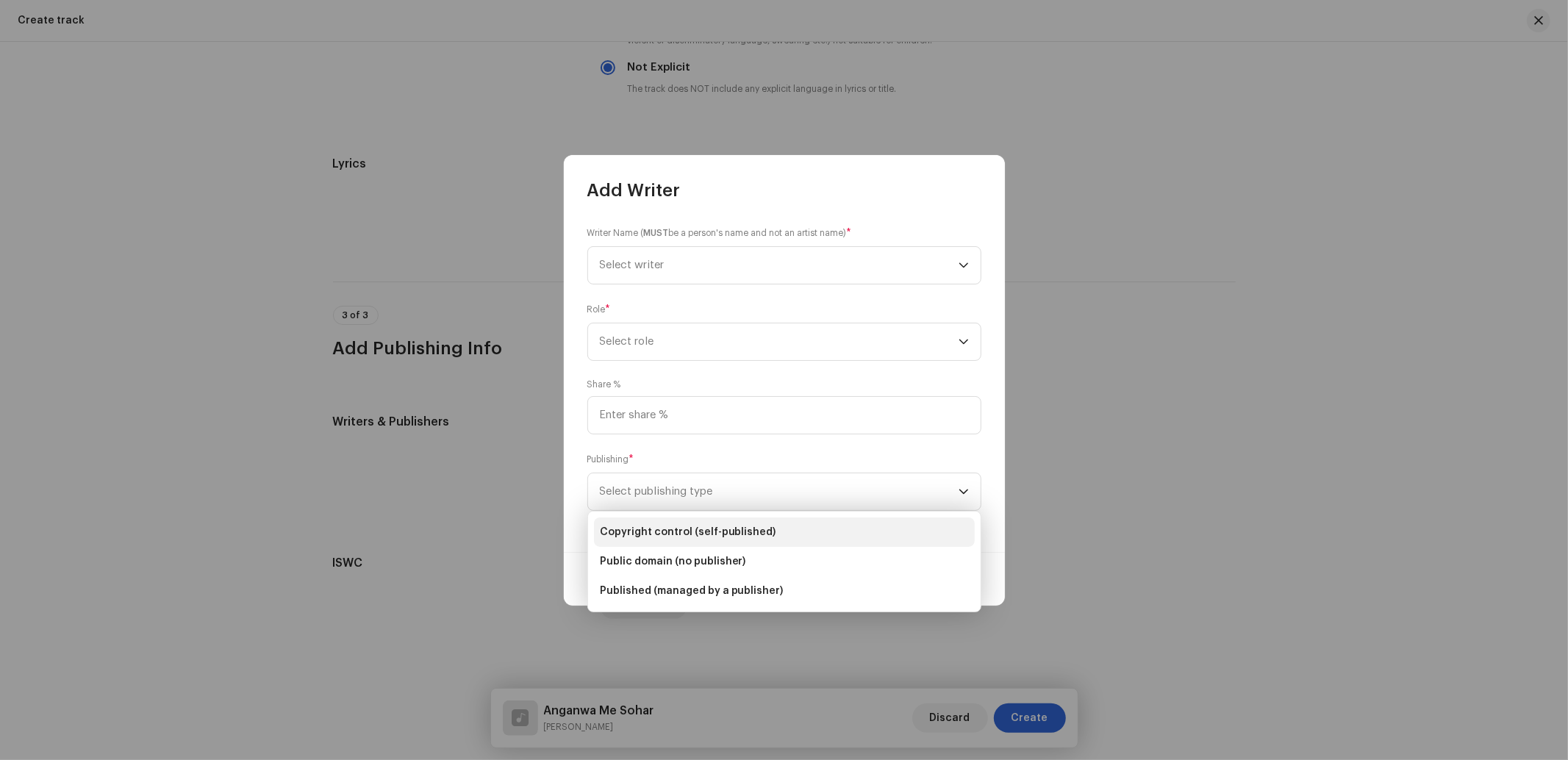
click at [681, 529] on span "Copyright control (self-published)" at bounding box center [688, 531] width 177 height 15
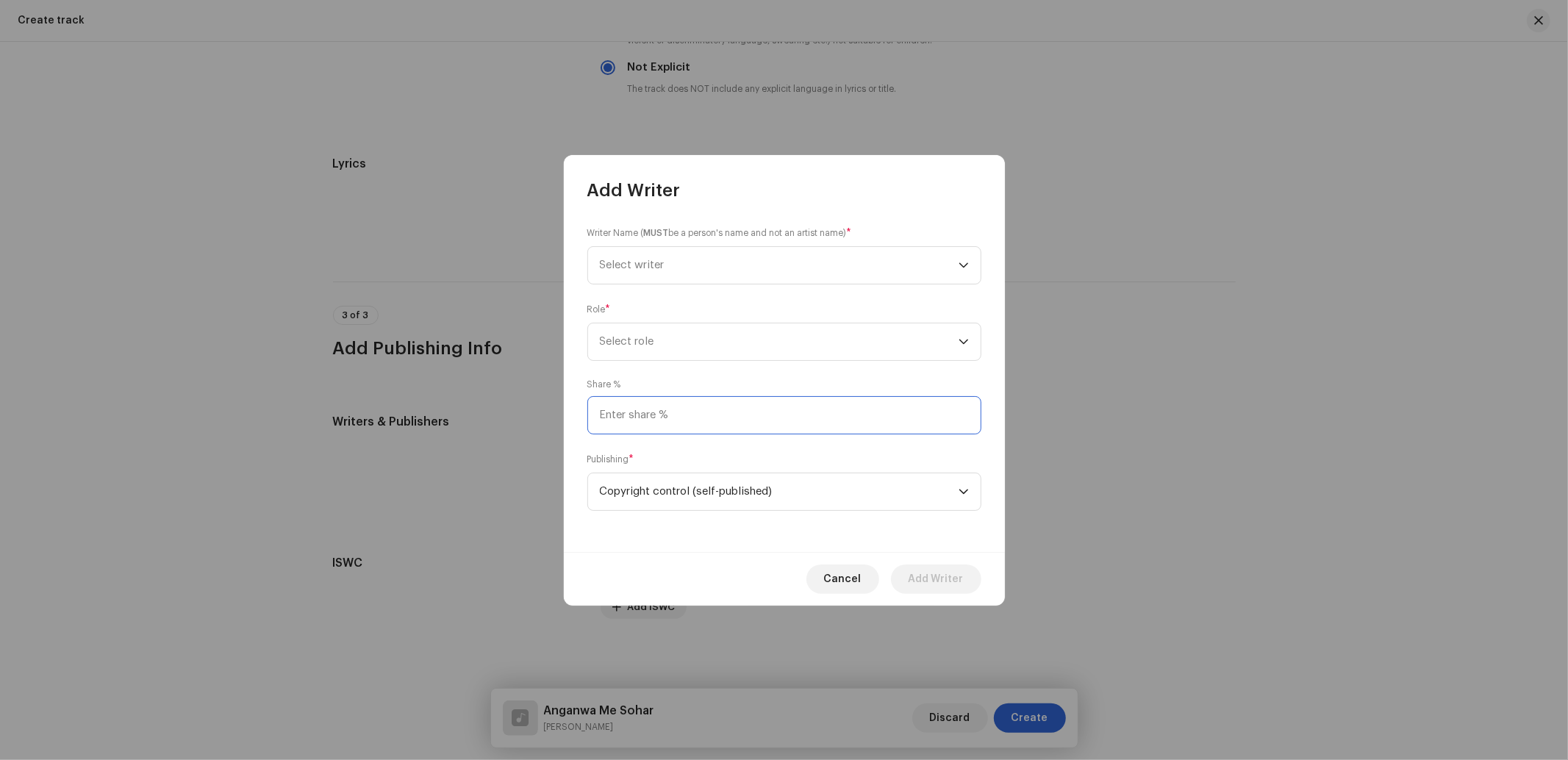
click at [667, 414] on input at bounding box center [784, 414] width 394 height 38
type input "25.00"
click at [649, 340] on span "Select role" at bounding box center [778, 341] width 359 height 36
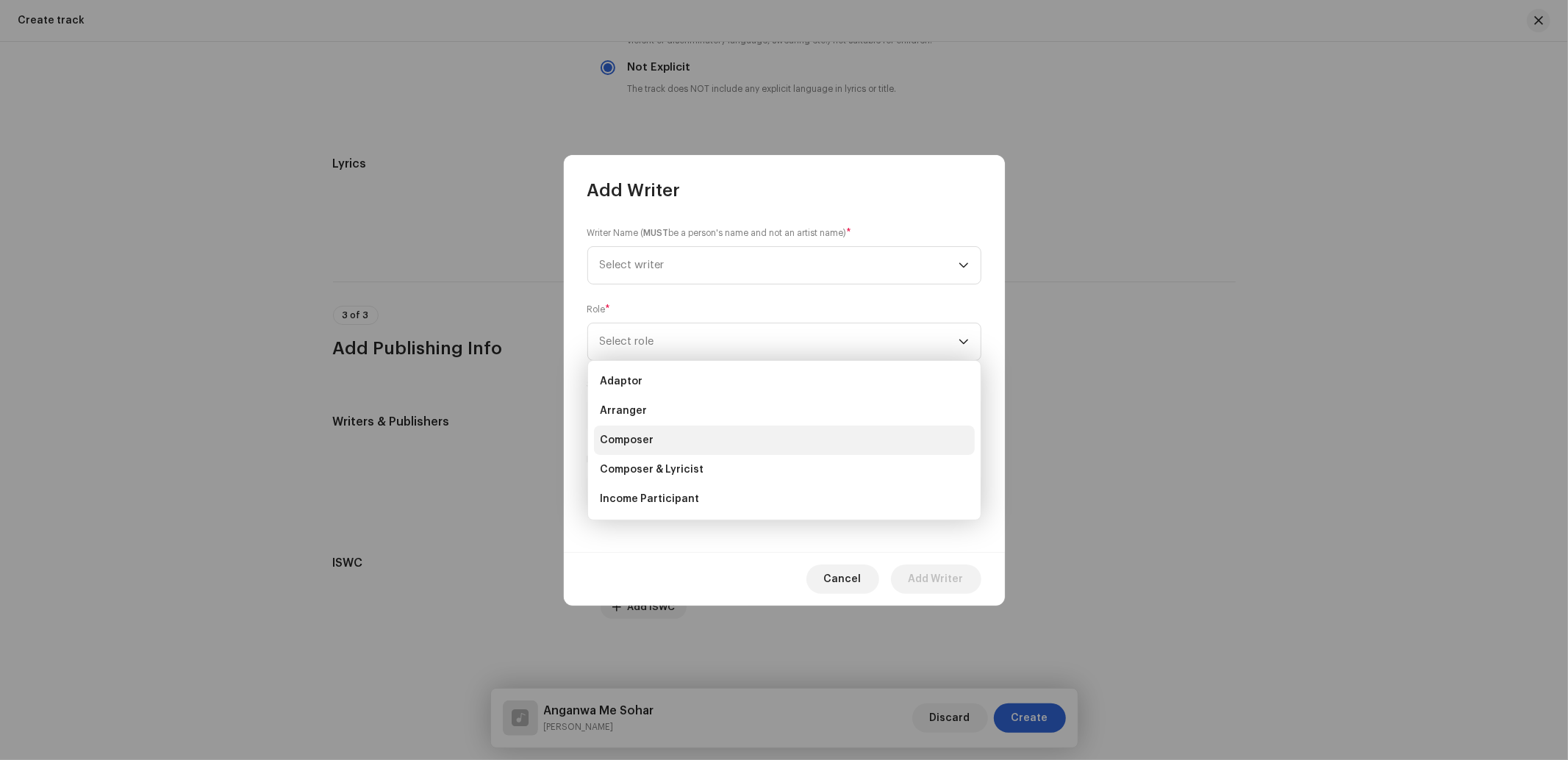
click at [629, 431] on li "Composer" at bounding box center [784, 440] width 381 height 29
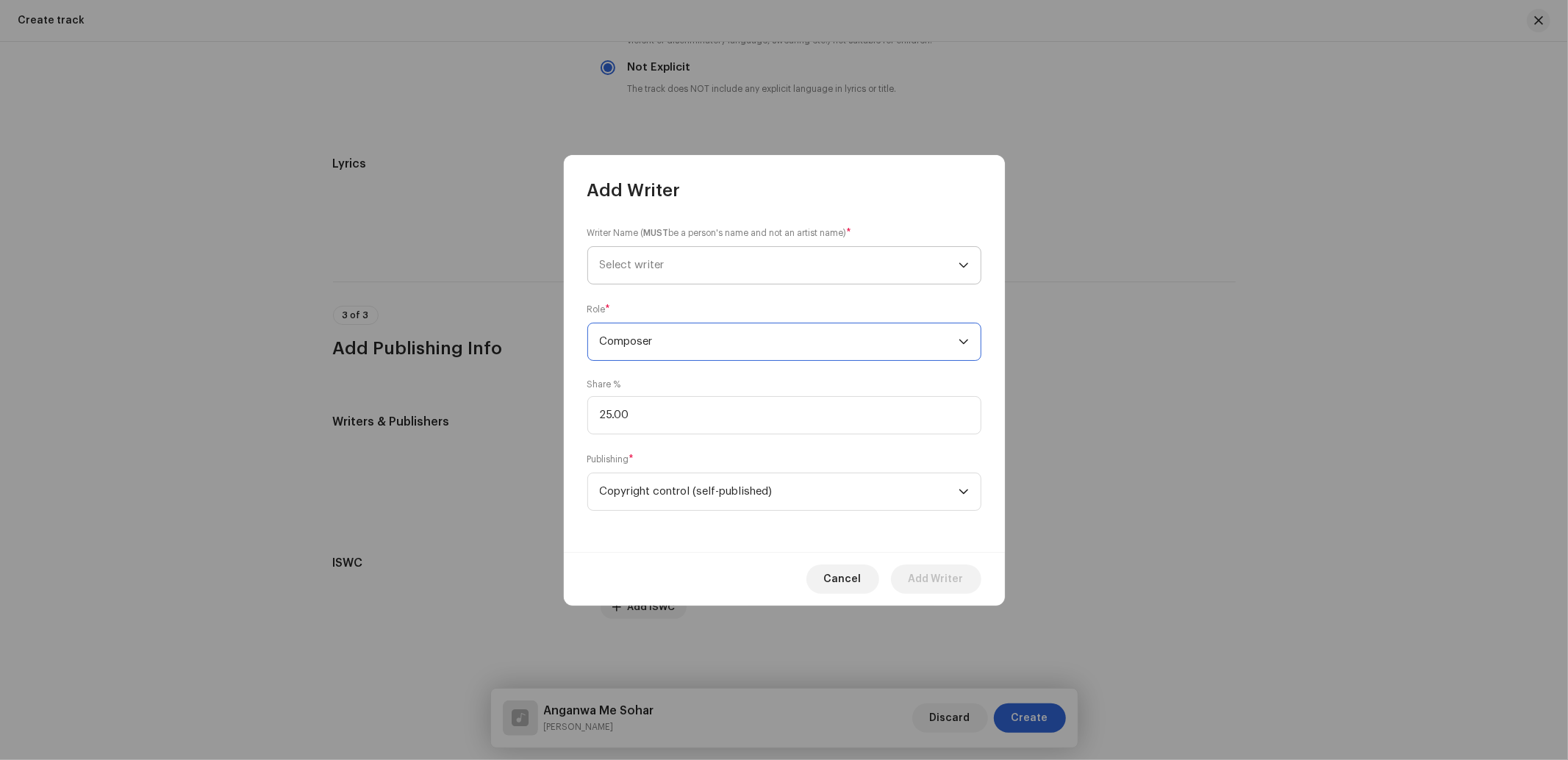
click at [647, 255] on span "Select writer" at bounding box center [778, 264] width 359 height 36
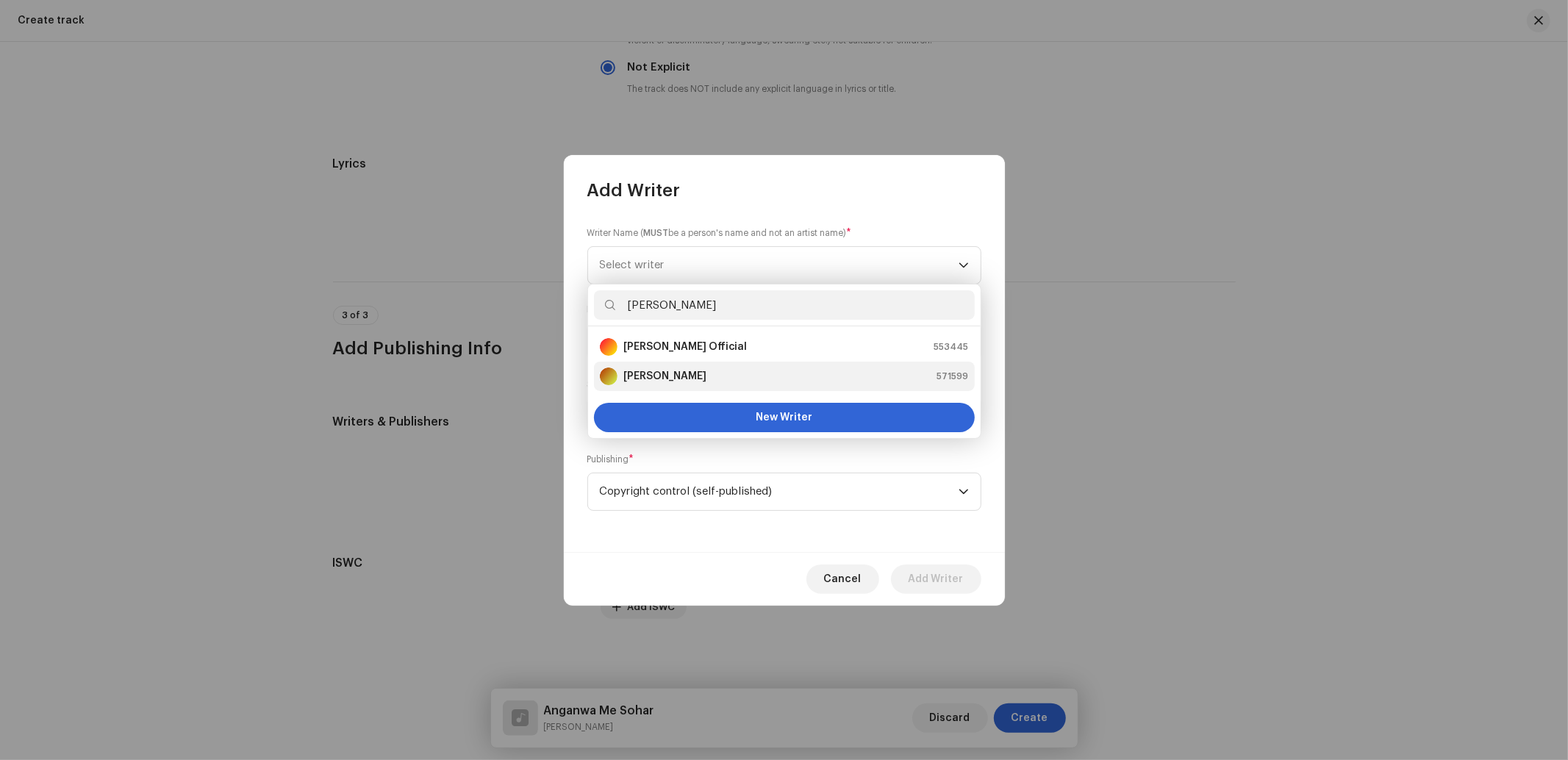
type input "Raj YAduva"
click at [661, 375] on strong "Raj Yaduvanshi" at bounding box center [664, 376] width 84 height 15
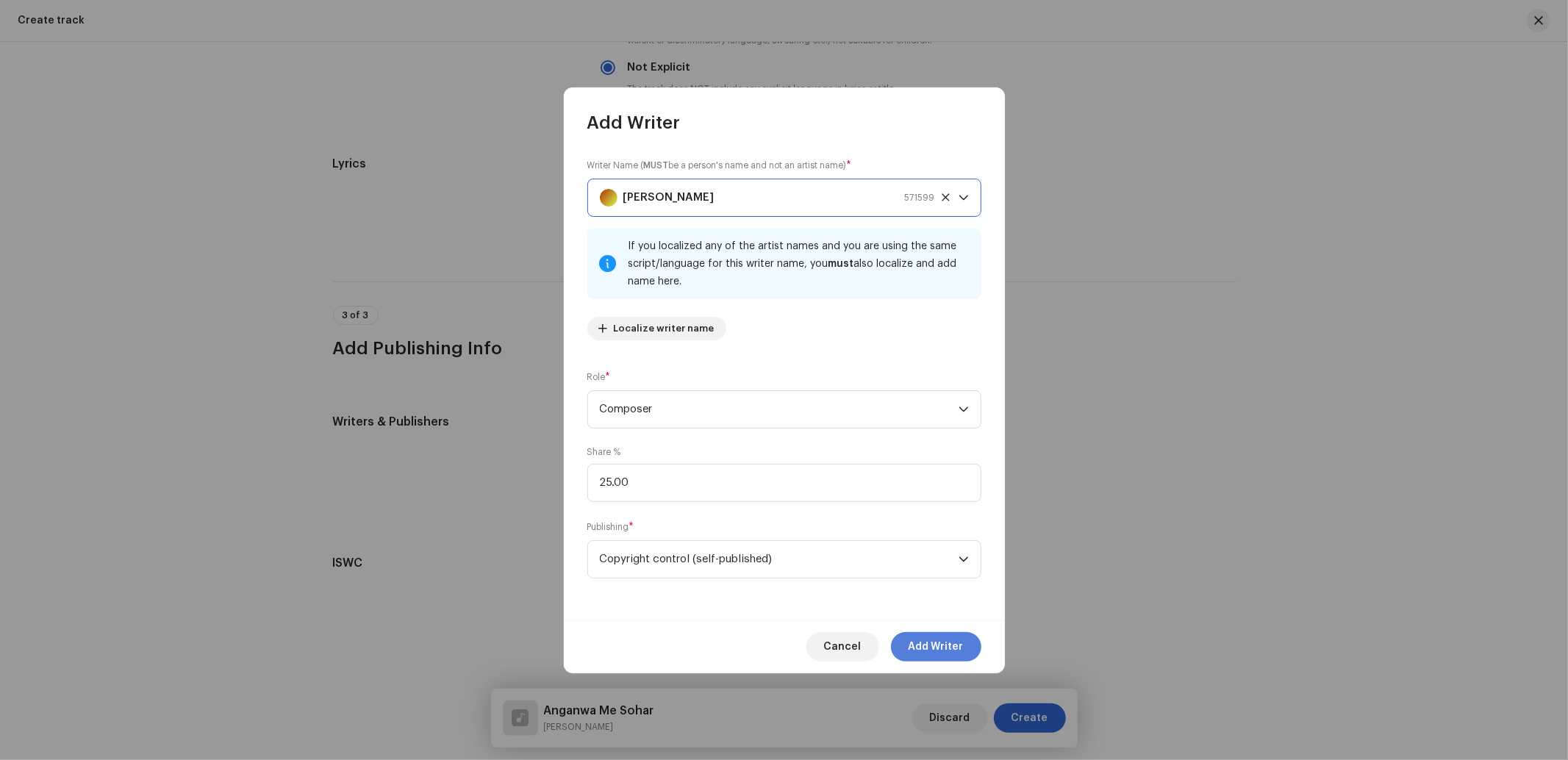
click at [919, 637] on span "Add Writer" at bounding box center [936, 646] width 55 height 29
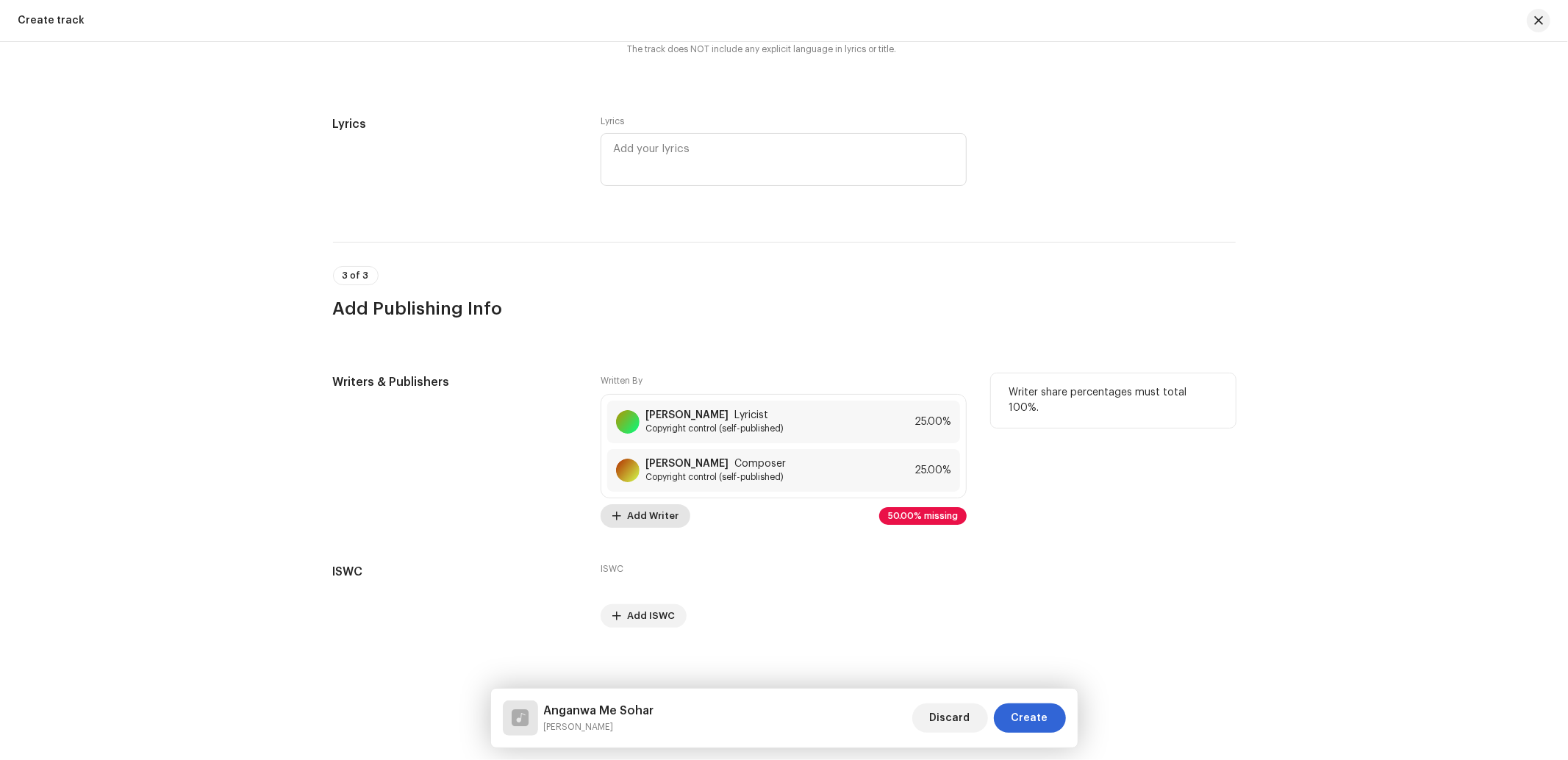
scroll to position [2635, 0]
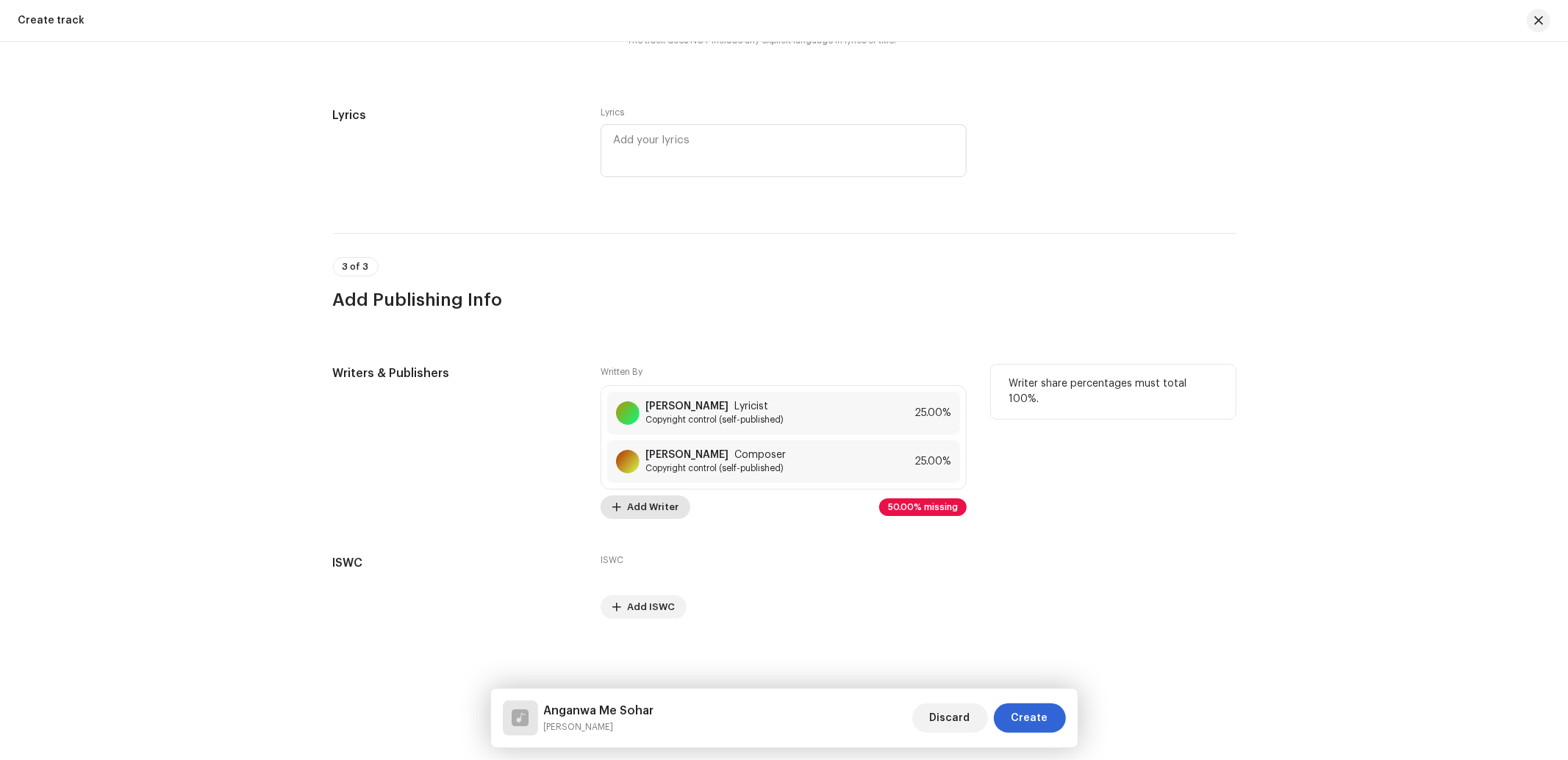
click at [649, 509] on span "Add Writer" at bounding box center [652, 507] width 51 height 29
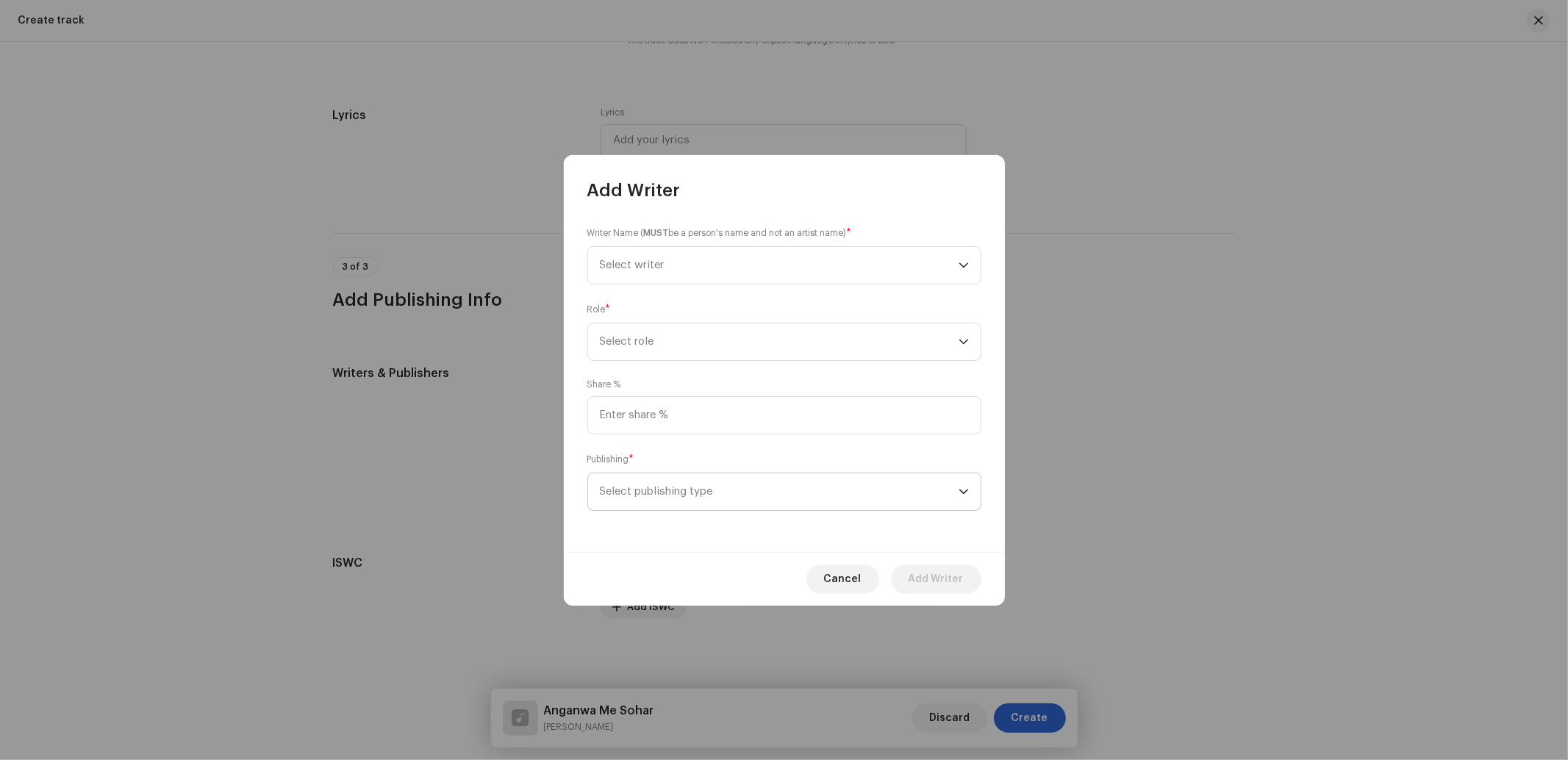
click at [660, 494] on span "Select publishing type" at bounding box center [778, 491] width 359 height 36
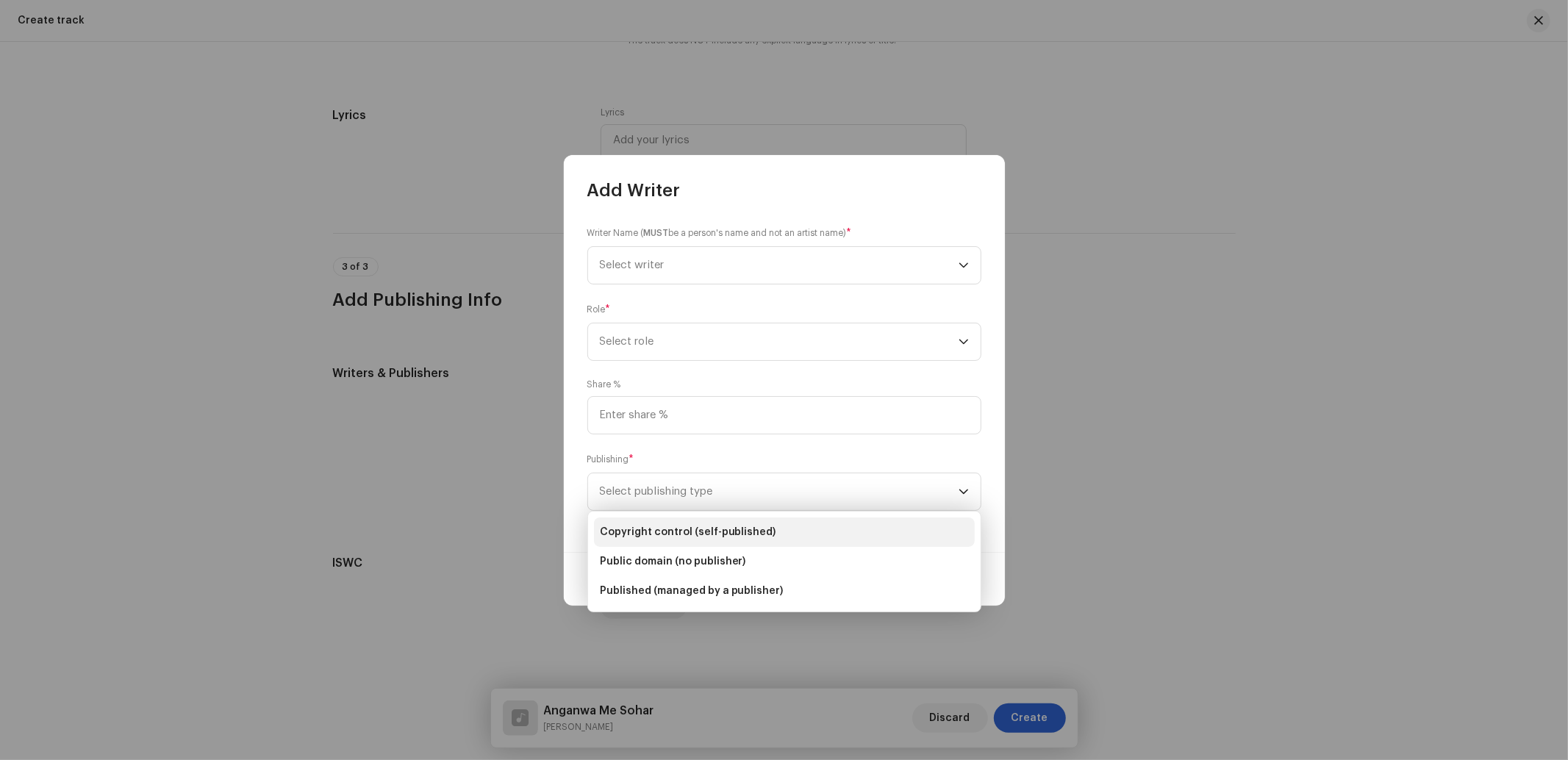
click at [673, 525] on span "Copyright control (self-published)" at bounding box center [688, 531] width 177 height 15
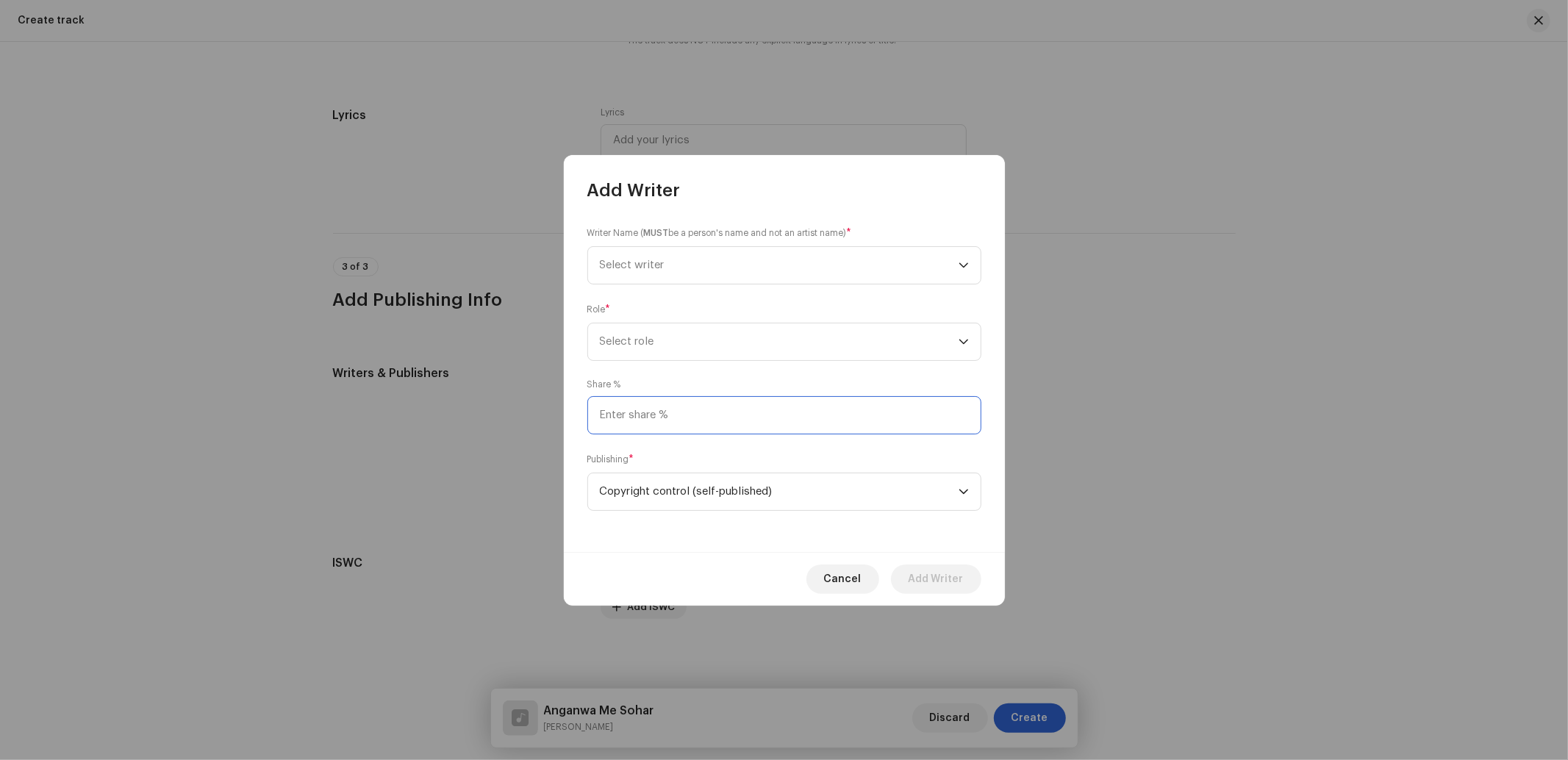
click at [655, 411] on input at bounding box center [784, 414] width 394 height 38
type input "50.00"
click at [652, 335] on span "Select role" at bounding box center [778, 341] width 359 height 36
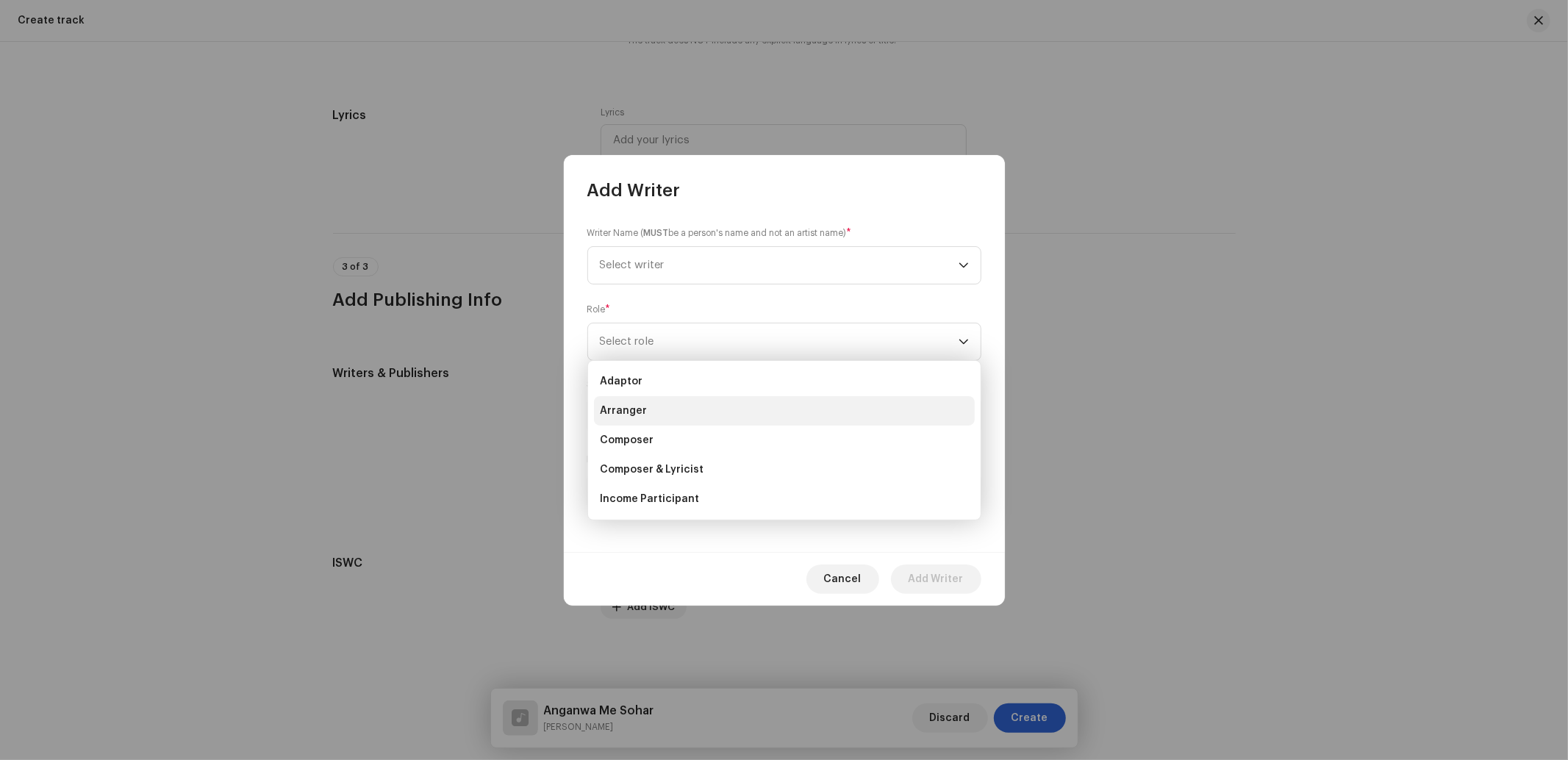
drag, startPoint x: 641, startPoint y: 407, endPoint x: 640, endPoint y: 394, distance: 13.0
click at [641, 406] on span "Arranger" at bounding box center [623, 410] width 47 height 15
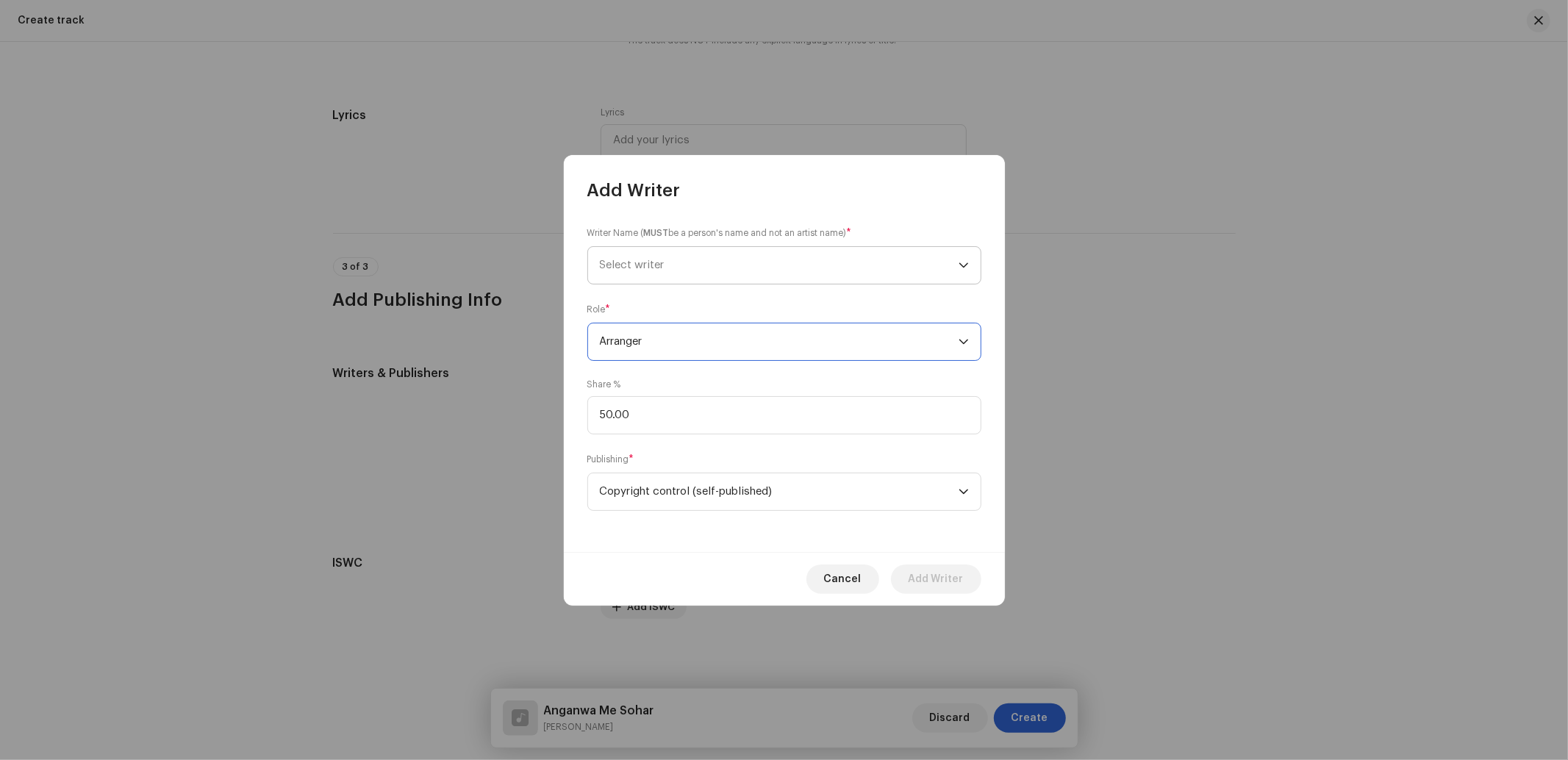
click at [644, 270] on span "Select writer" at bounding box center [632, 264] width 65 height 11
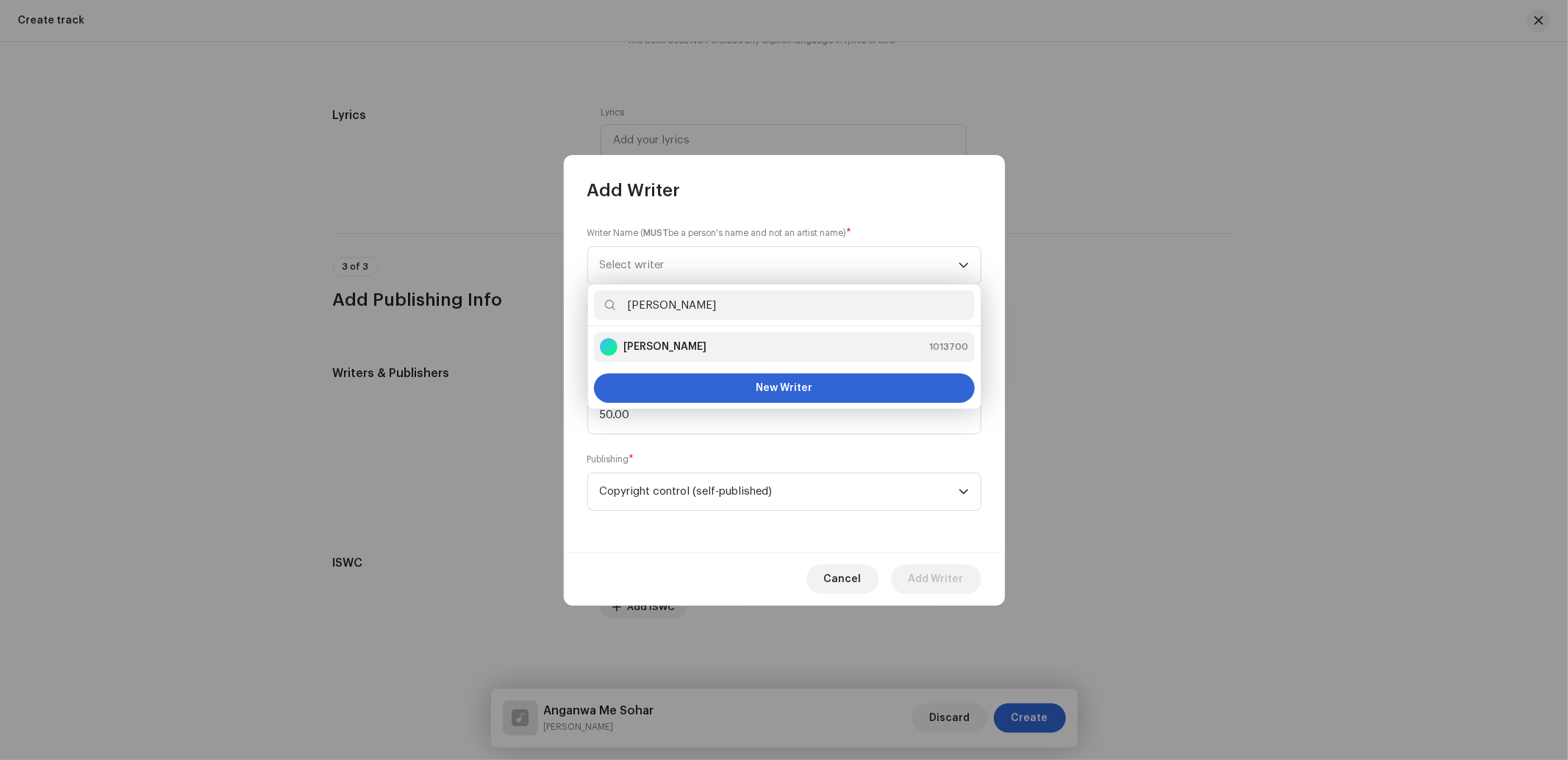
type input "Manoj Ya"
click at [644, 343] on strong "Manoj Yadav" at bounding box center [664, 347] width 84 height 15
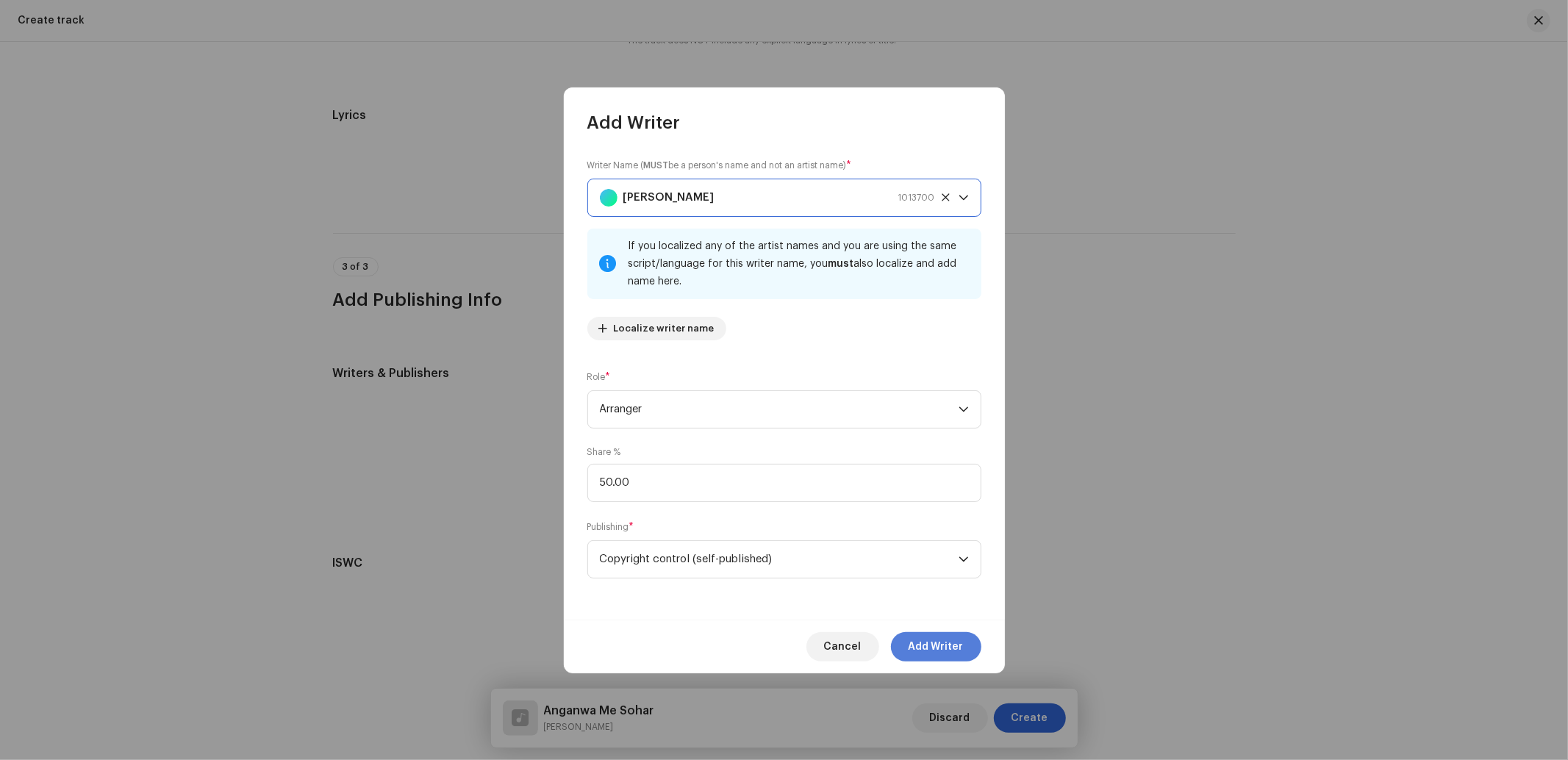
click at [963, 644] on span "Add Writer" at bounding box center [936, 646] width 55 height 29
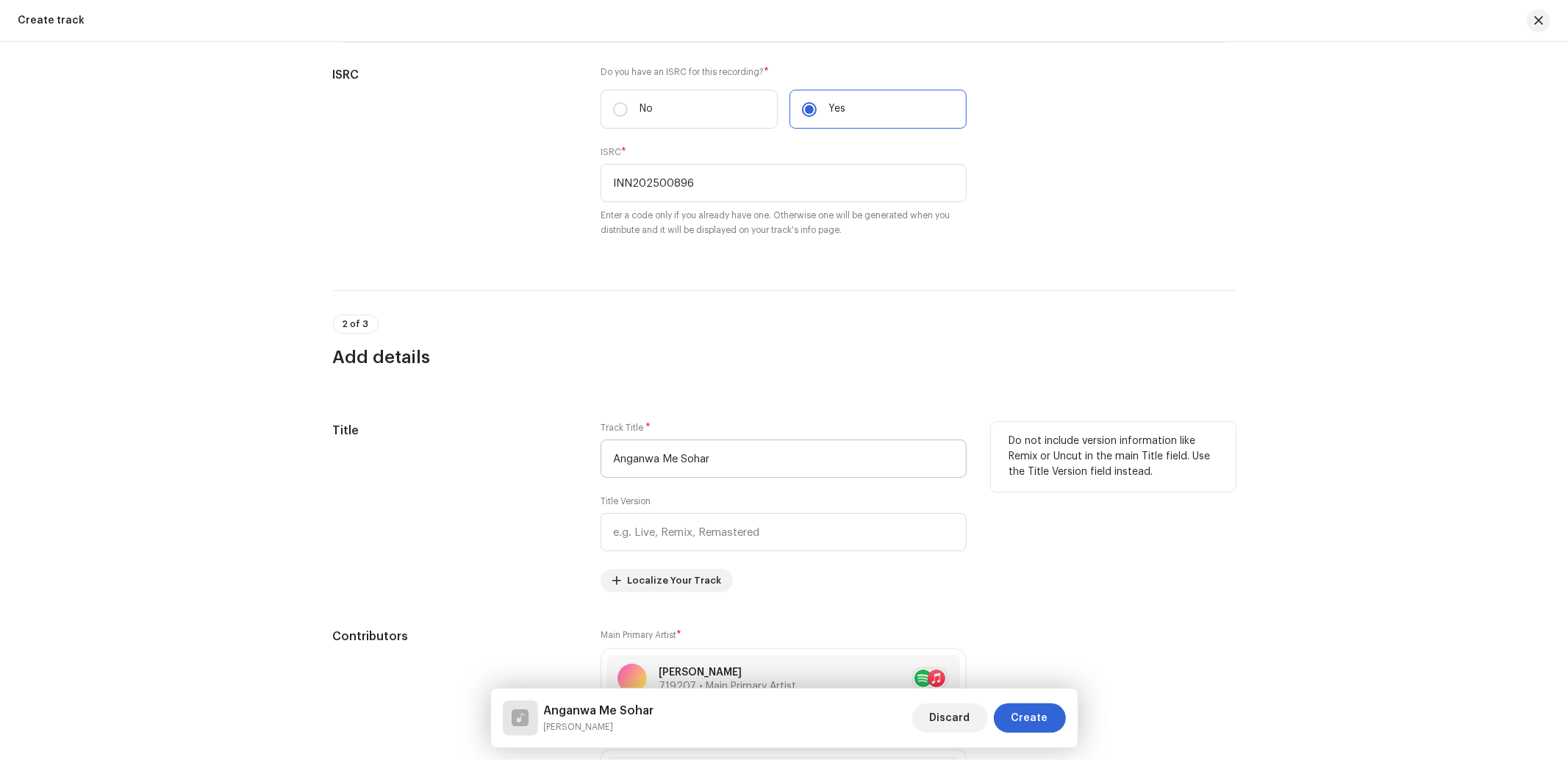
scroll to position [243, 0]
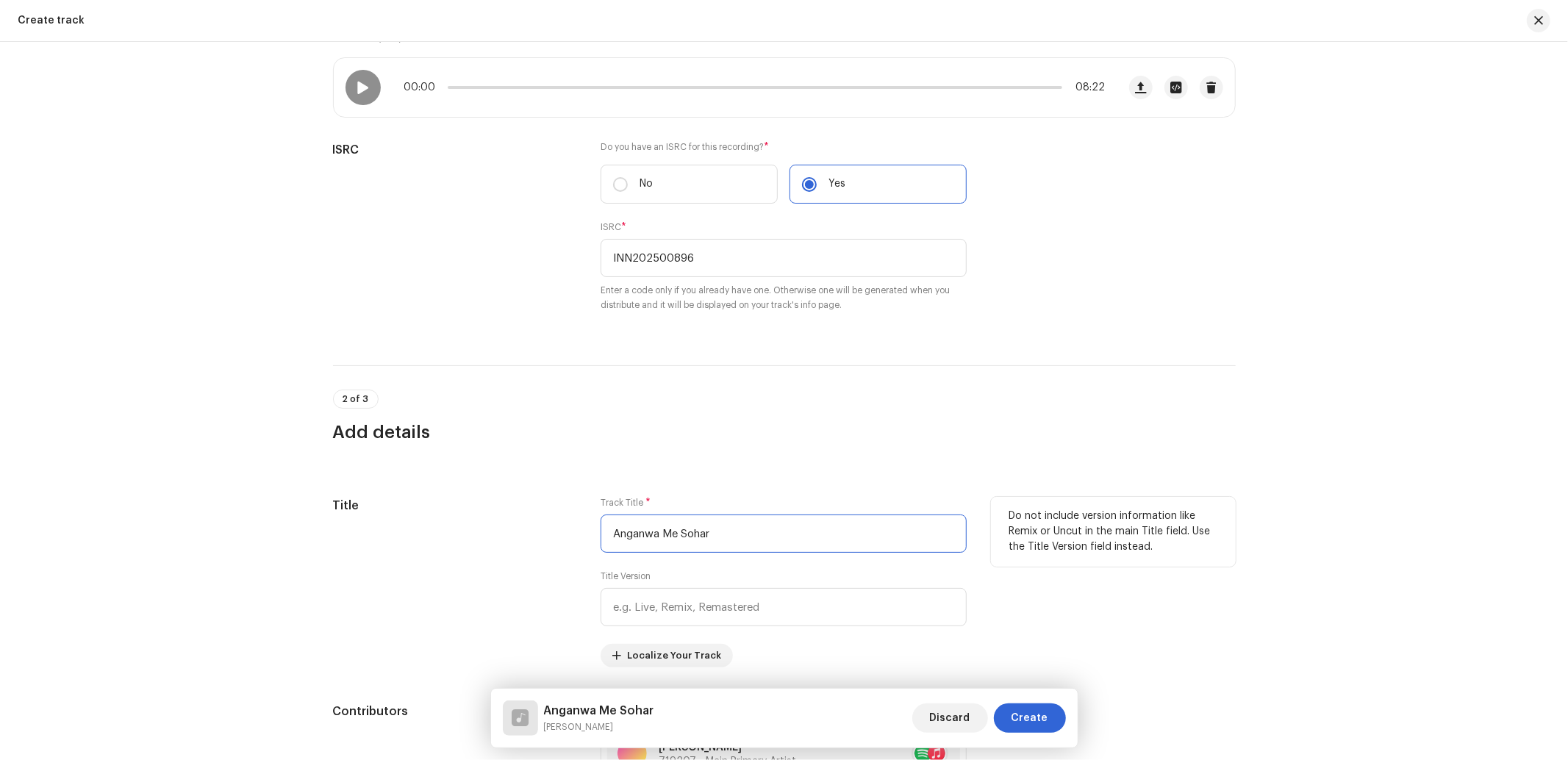
drag, startPoint x: 726, startPoint y: 529, endPoint x: 525, endPoint y: 546, distance: 201.7
click at [525, 545] on div "Title Track Title * Anganwa Me Sohar Title Version Localize Your Track Do not i…" at bounding box center [784, 582] width 903 height 171
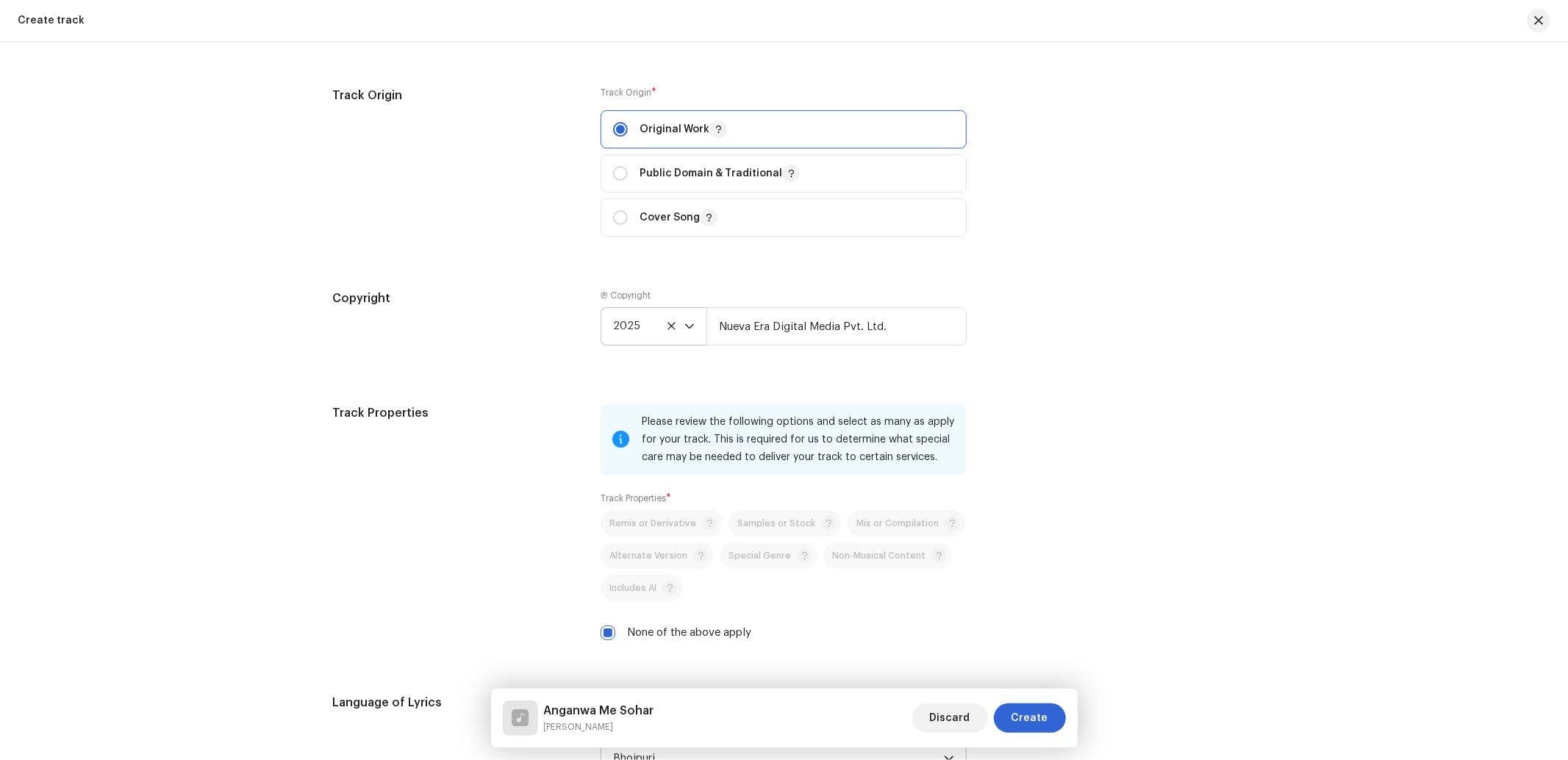
scroll to position [1765, 0]
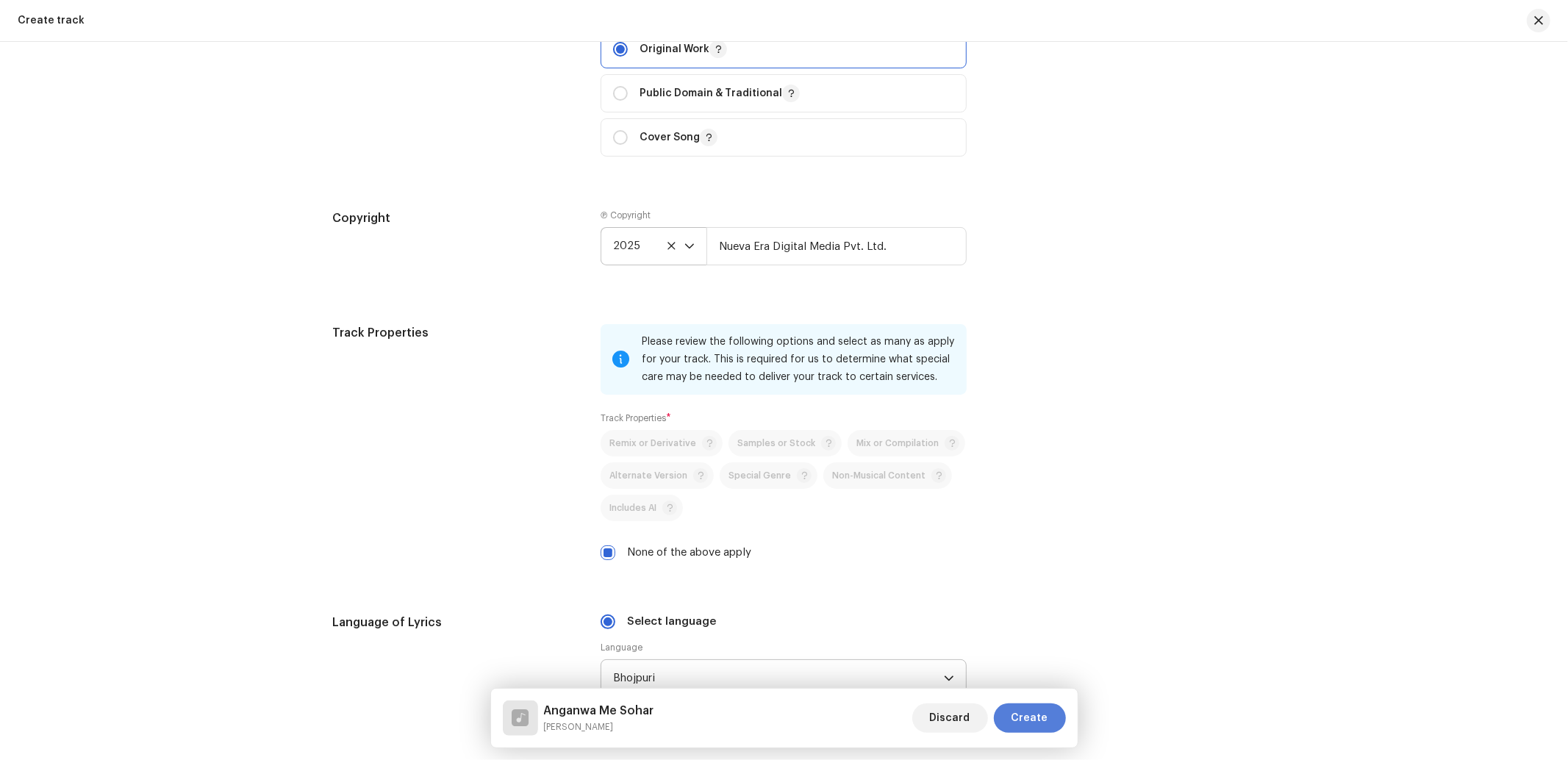
click at [1032, 717] on span "Create" at bounding box center [1029, 718] width 36 height 29
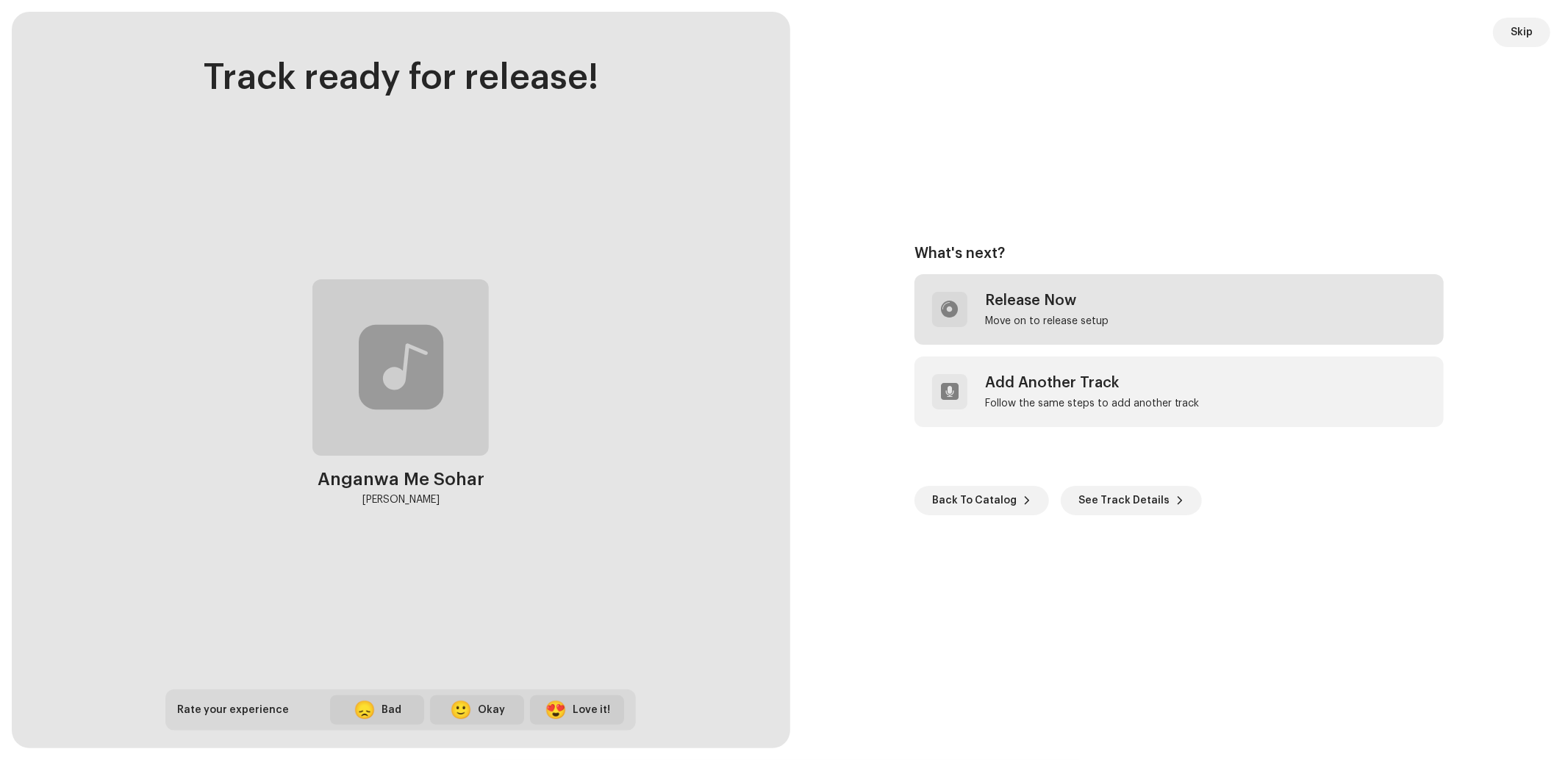
click at [1061, 297] on div "Release Now" at bounding box center [1046, 300] width 124 height 18
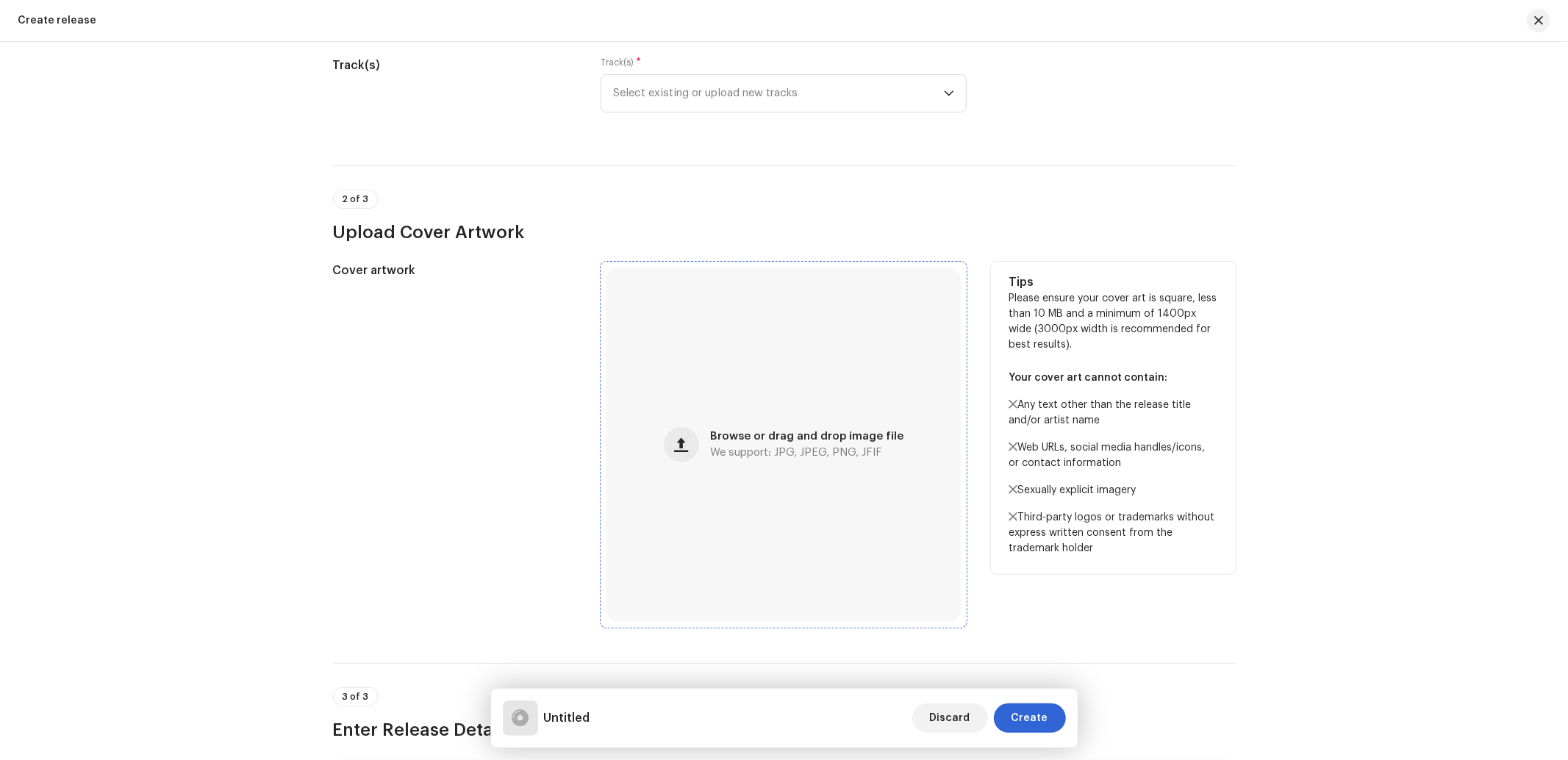
scroll to position [217, 0]
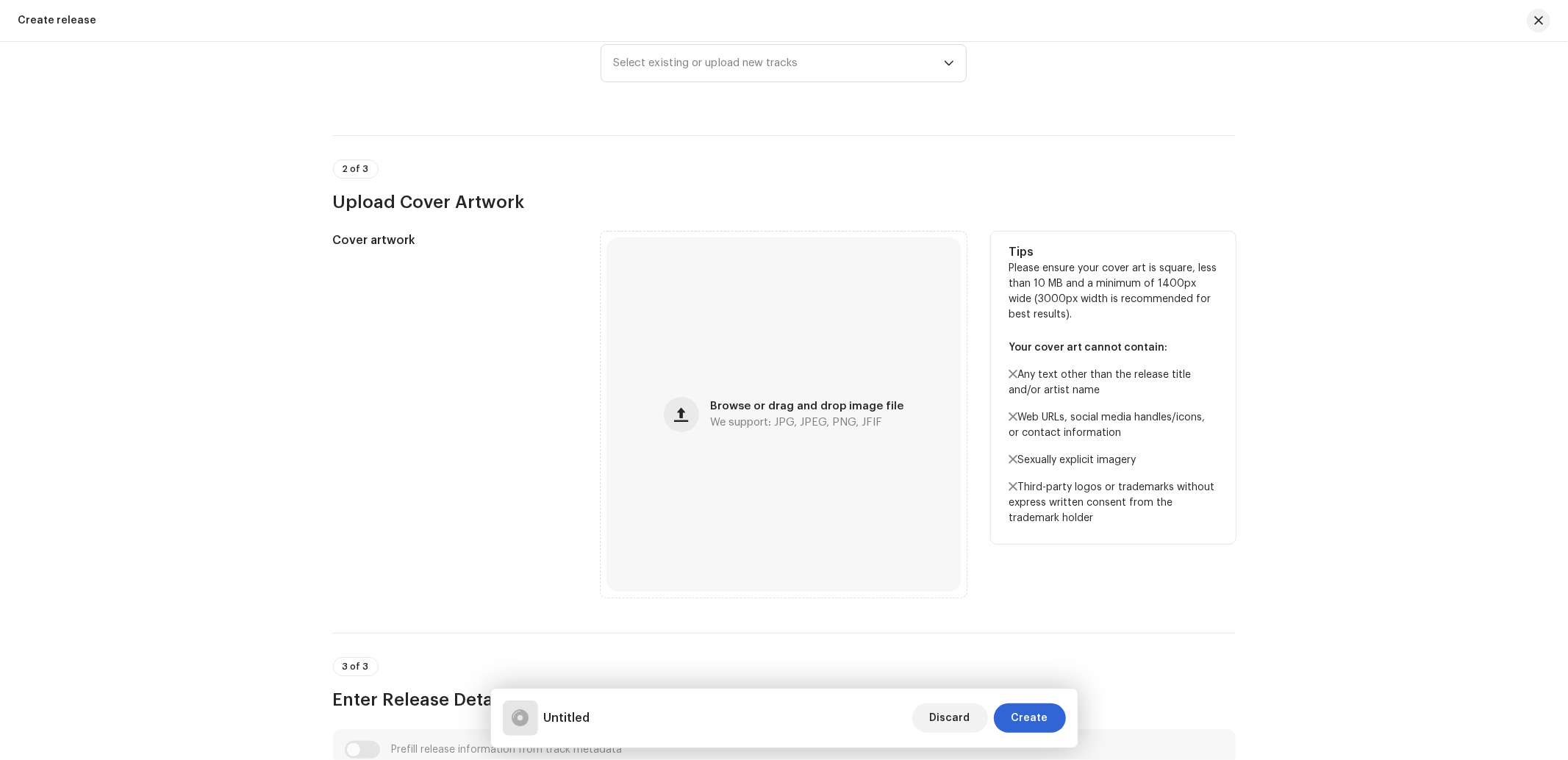
click at [671, 408] on button "button" at bounding box center [682, 414] width 35 height 35
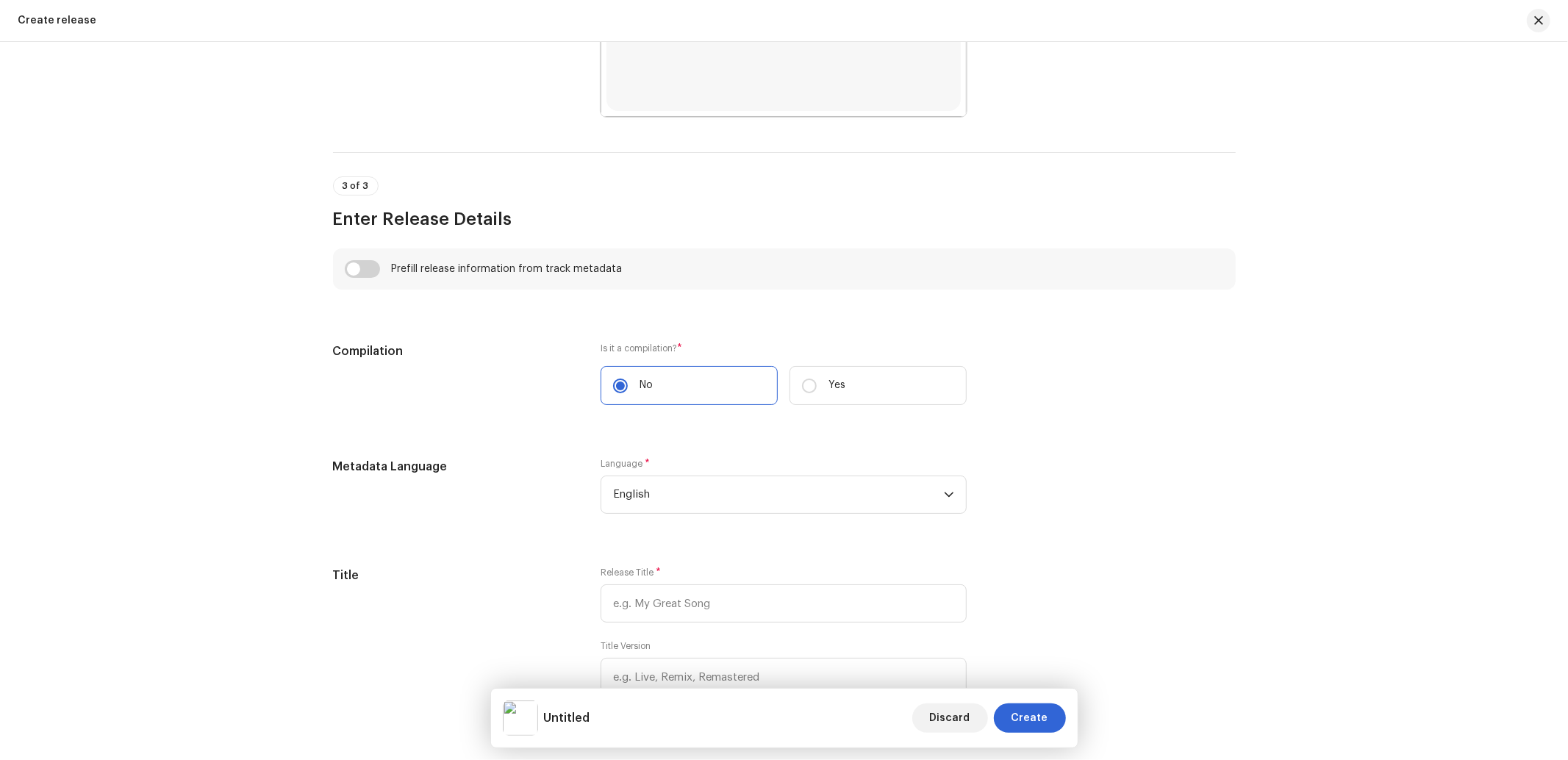
scroll to position [871, 0]
click at [700, 497] on span "English" at bounding box center [778, 492] width 331 height 36
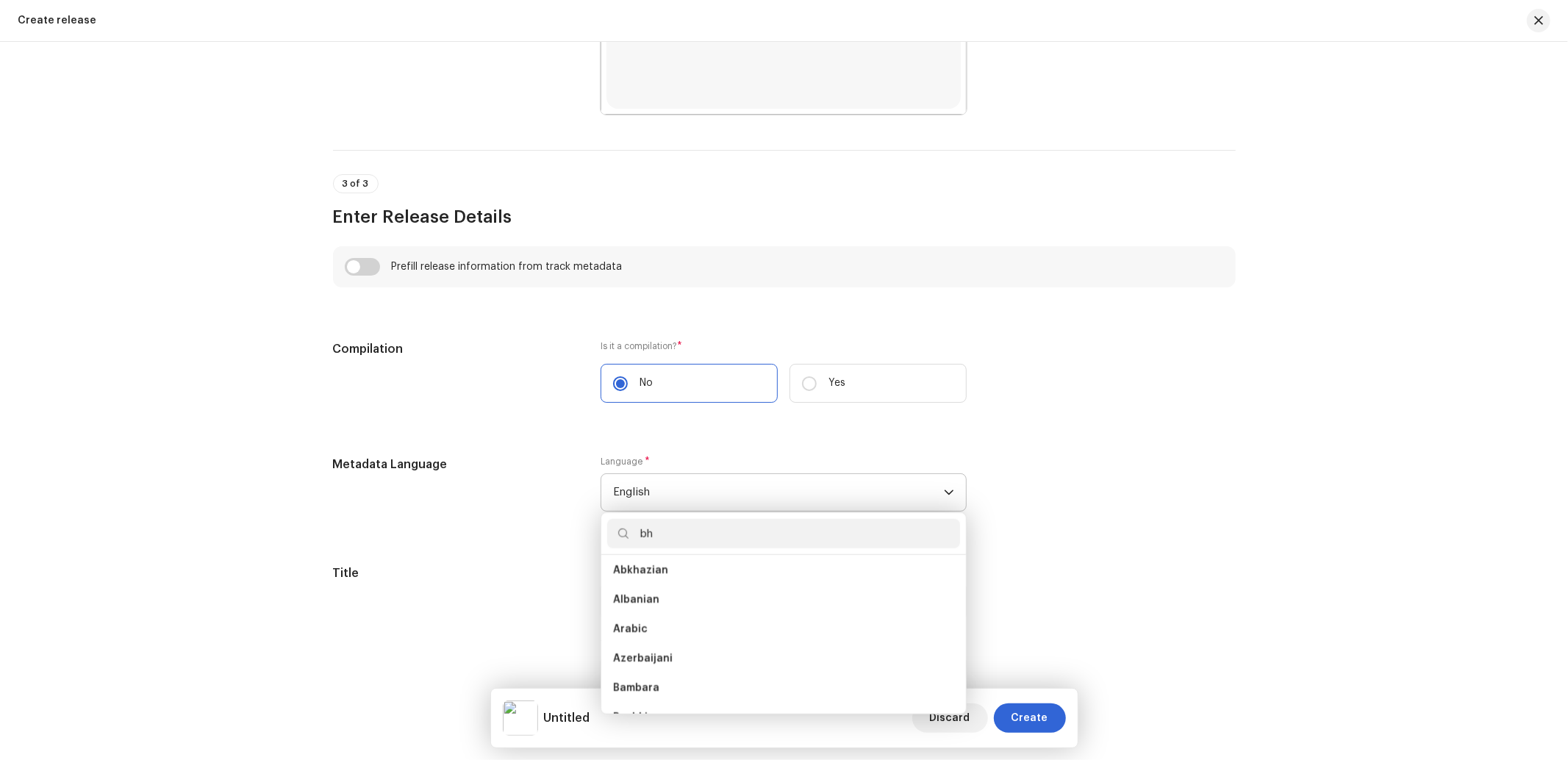
scroll to position [0, 0]
type input "bho"
click at [638, 588] on ul "Bhojpuri Bhojpuri" at bounding box center [783, 634] width 364 height 159
click at [641, 573] on span "Bhojpuri" at bounding box center [635, 574] width 43 height 15
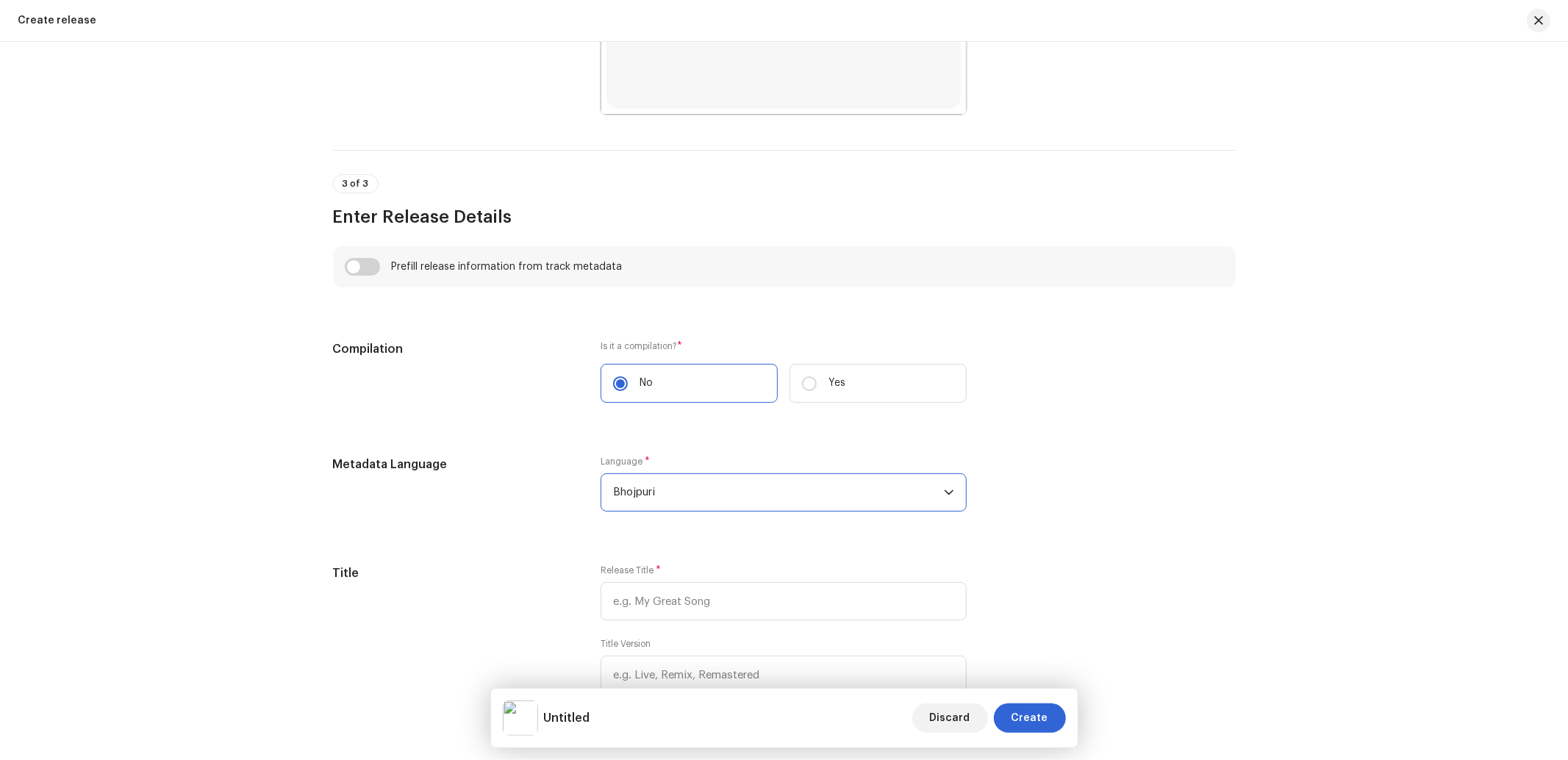
scroll to position [1088, 0]
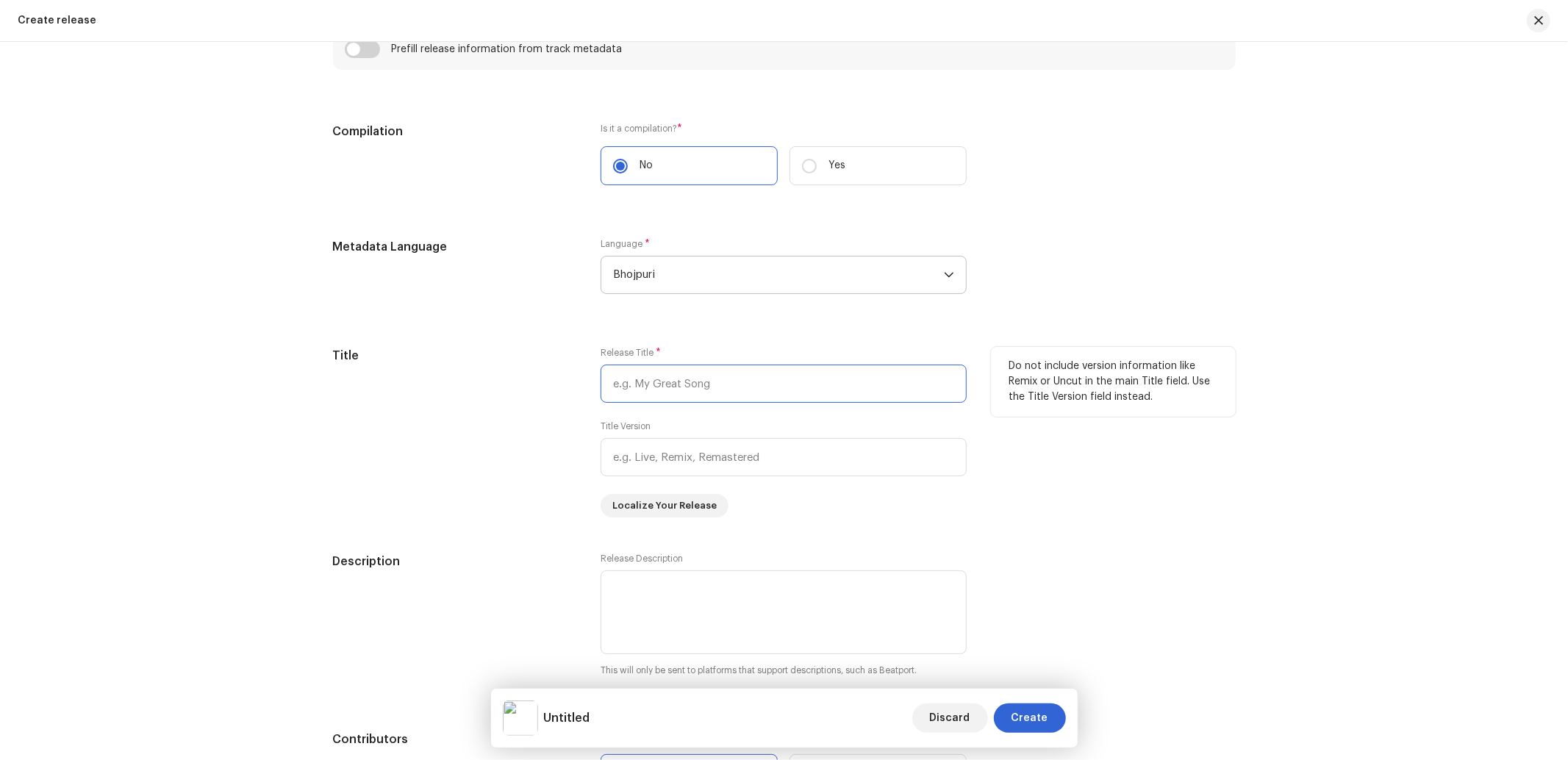
click at [685, 395] on input "text" at bounding box center [783, 383] width 366 height 38
paste input "Anganwa Me Sohar"
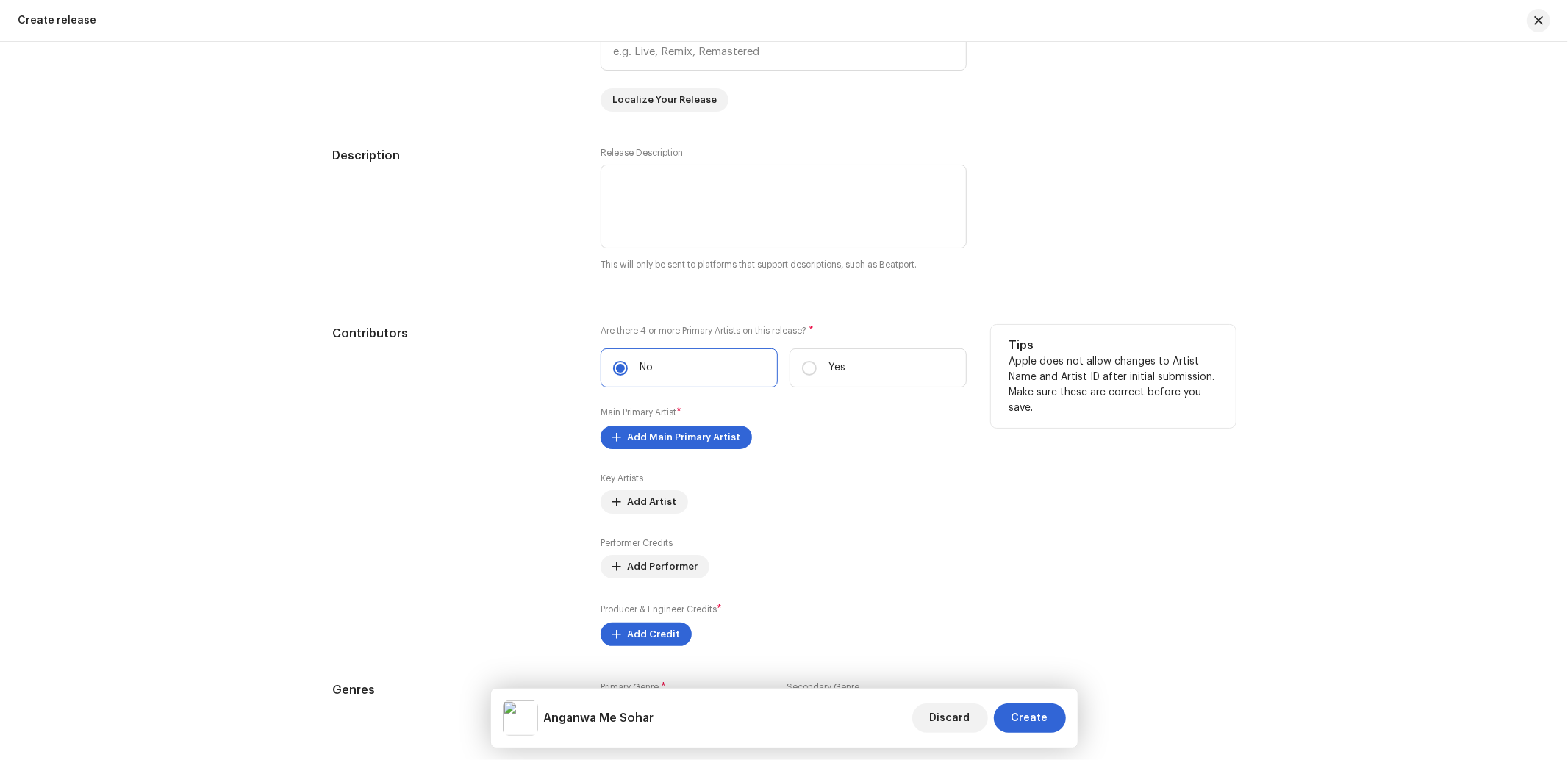
scroll to position [1524, 0]
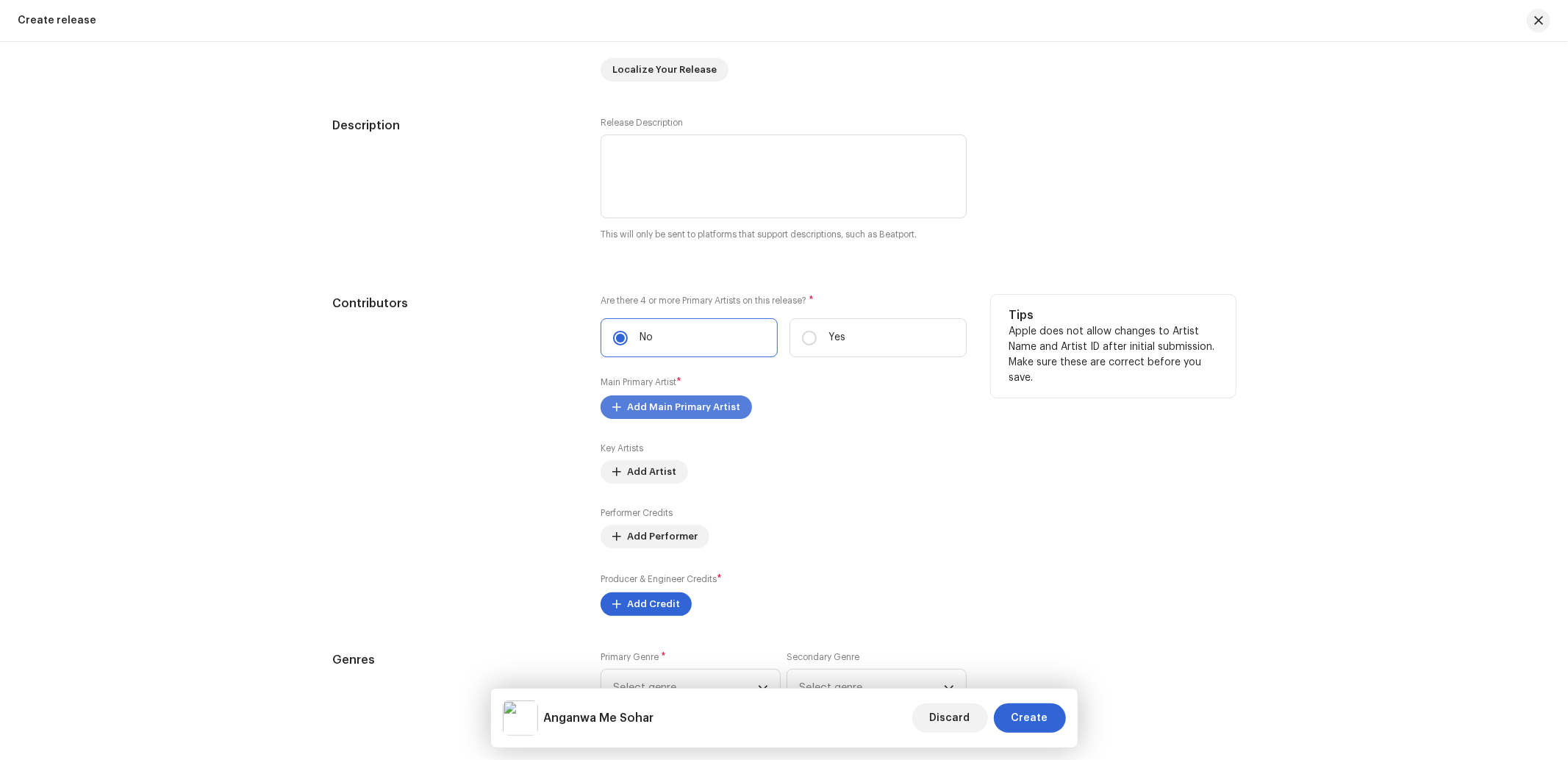
type input "Anganwa Me Sohar"
click at [681, 412] on span "Add Main Primary Artist" at bounding box center [683, 407] width 113 height 29
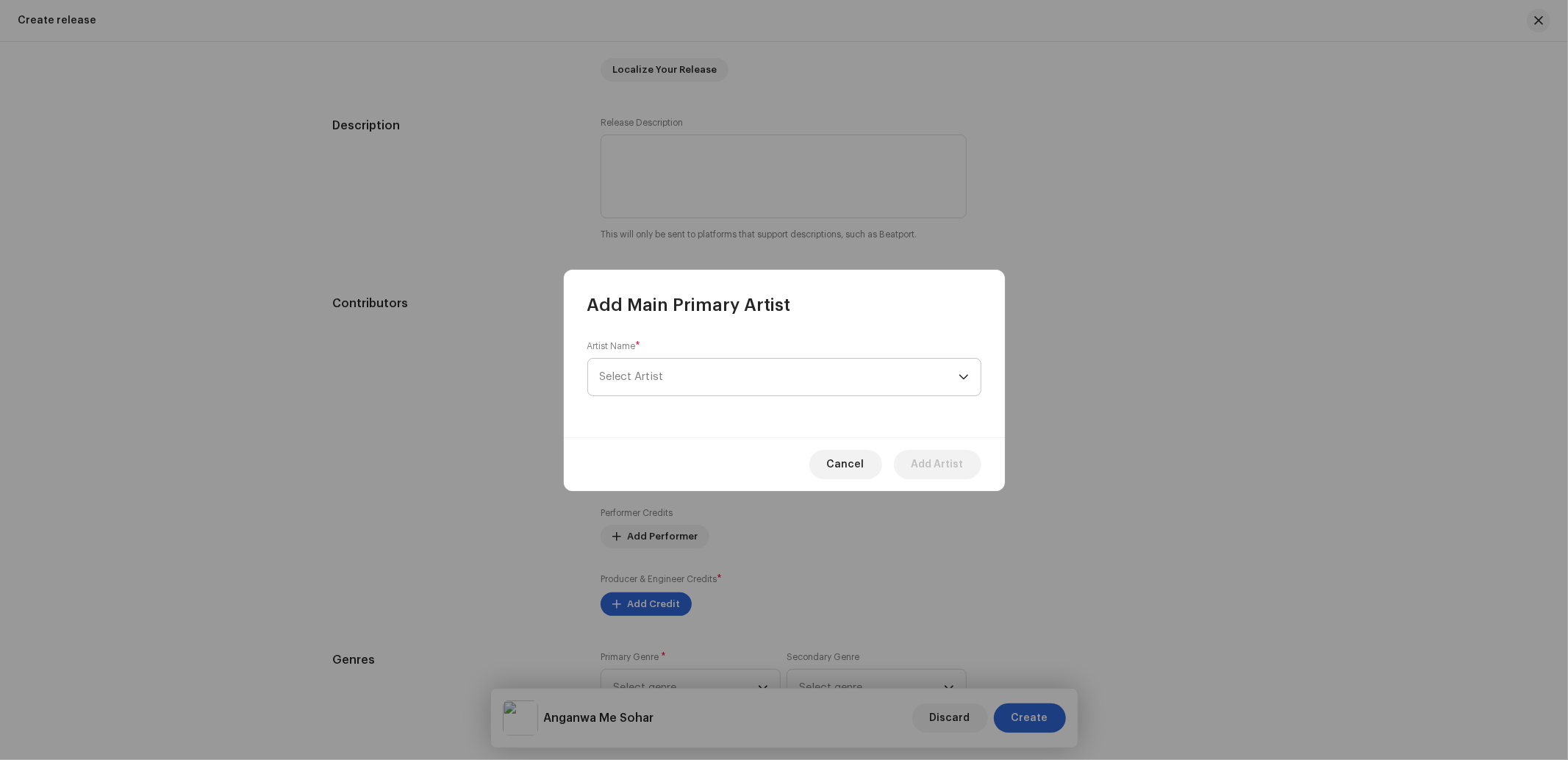
click at [684, 378] on span "Select Artist" at bounding box center [778, 376] width 359 height 36
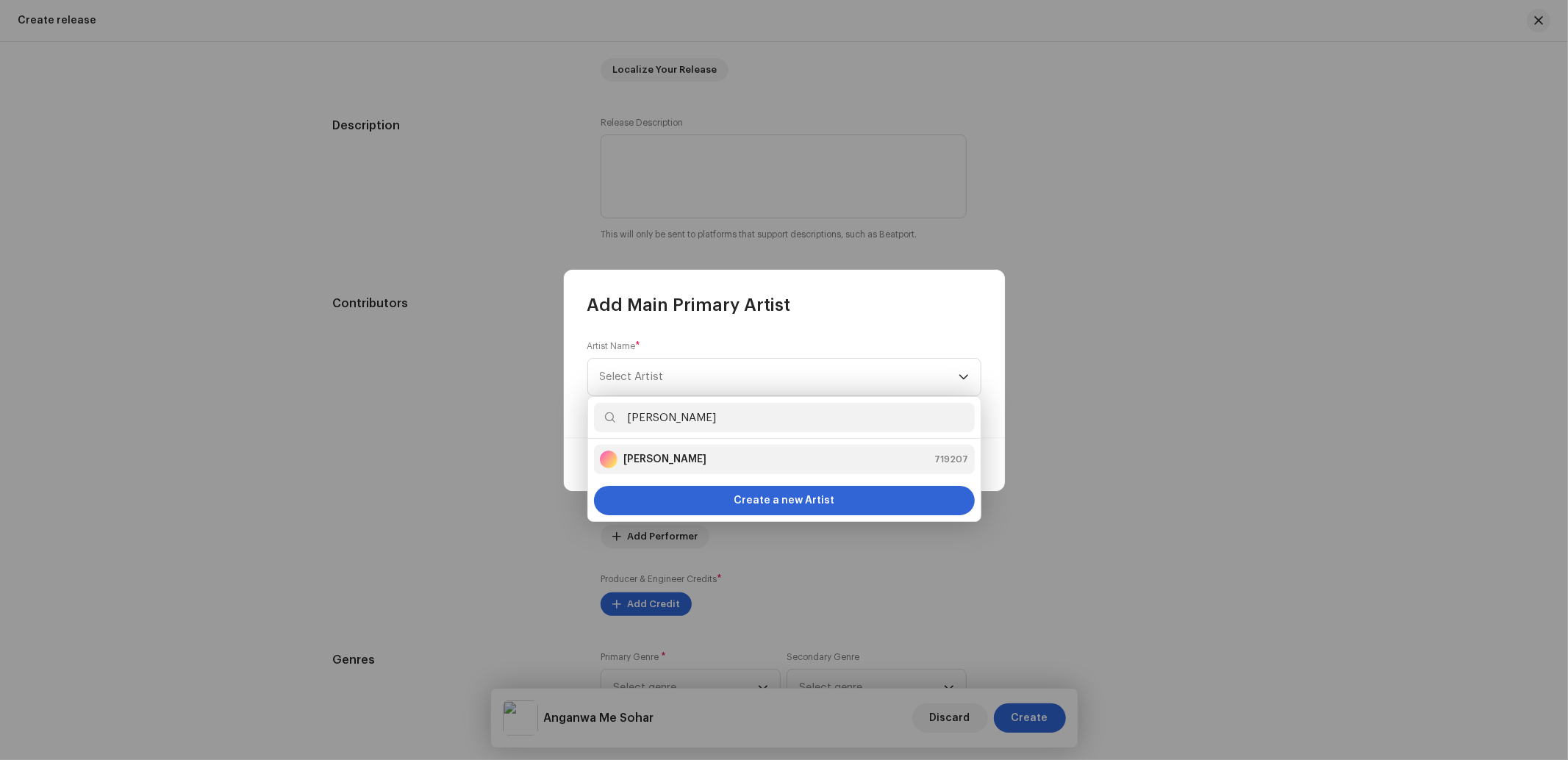
type input "Upendra Lal"
click at [682, 460] on strong "Upendra Lal Yadav" at bounding box center [664, 459] width 84 height 15
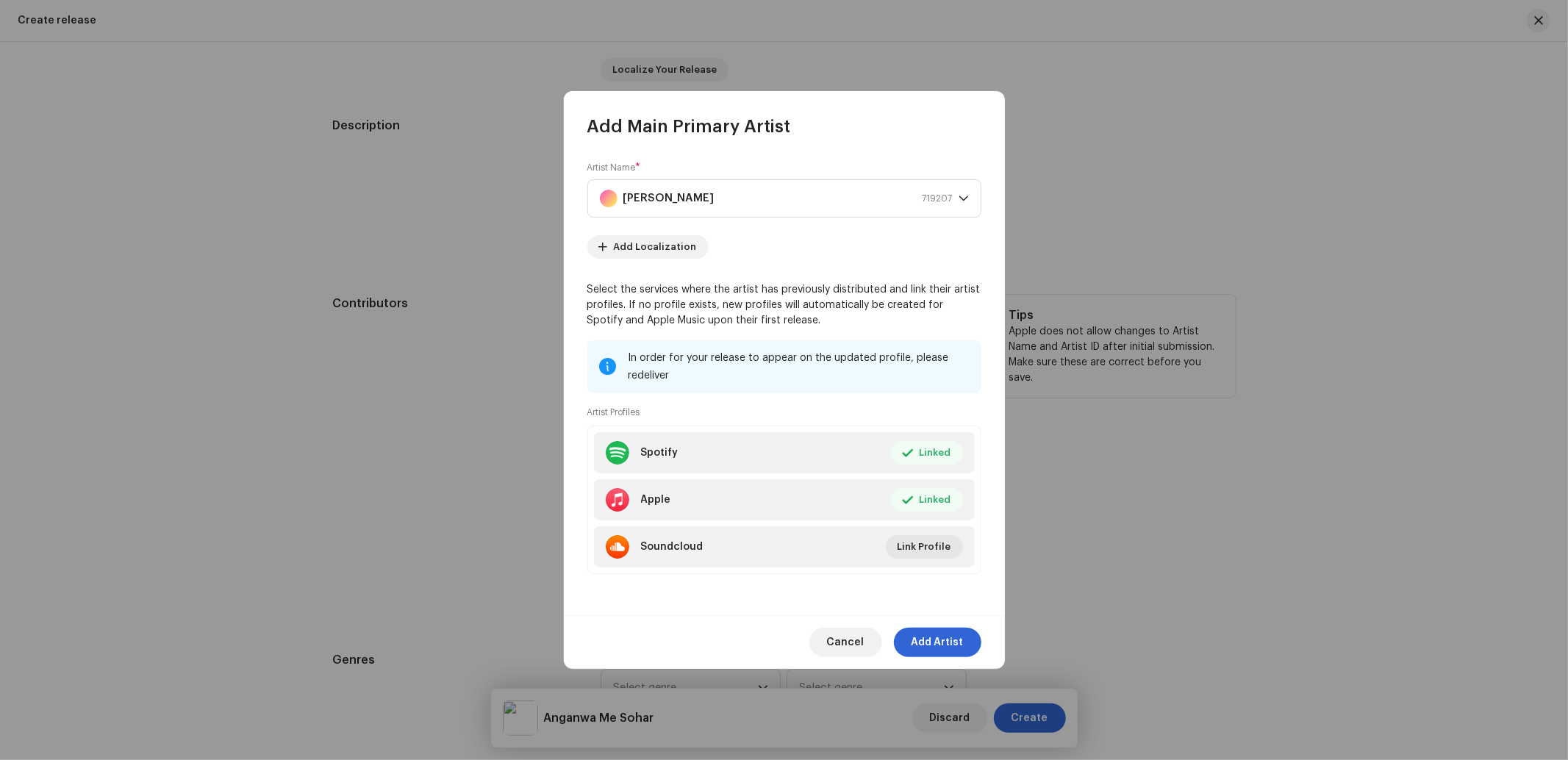
drag, startPoint x: 944, startPoint y: 640, endPoint x: 924, endPoint y: 613, distance: 33.6
click at [944, 637] on span "Add Artist" at bounding box center [937, 642] width 52 height 29
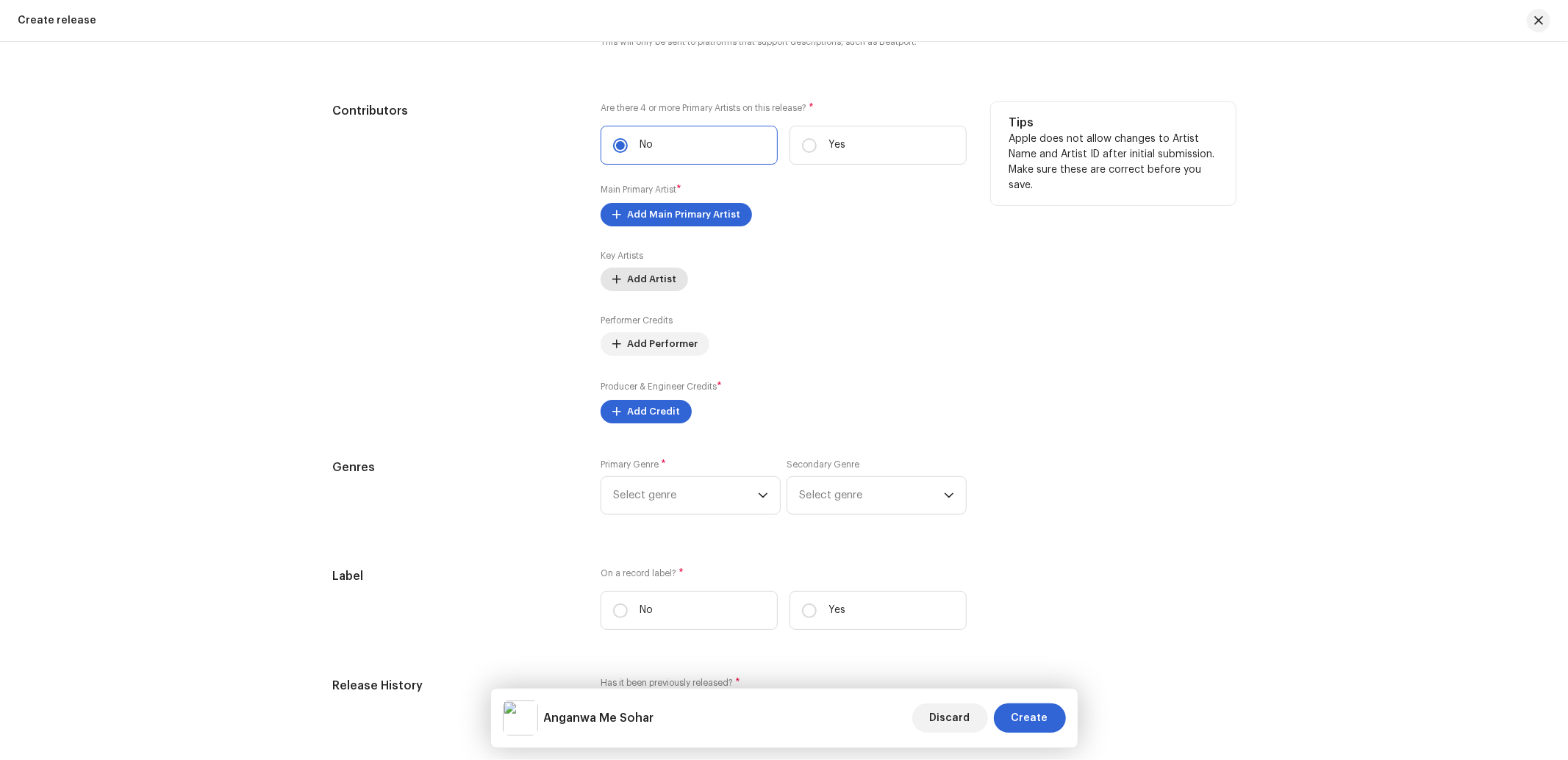
scroll to position [1741, 0]
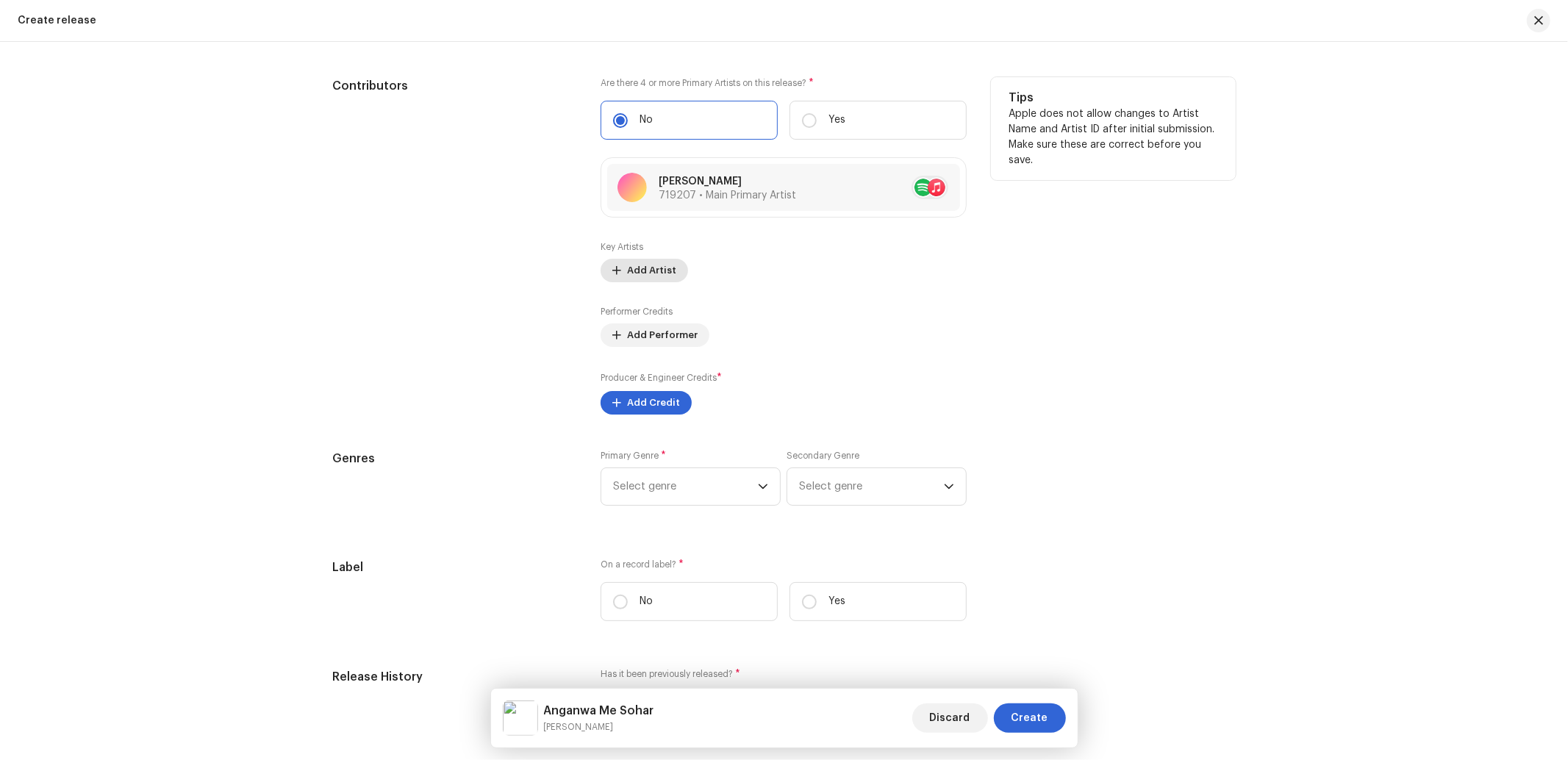
click at [650, 279] on span "Add Artist" at bounding box center [651, 270] width 49 height 29
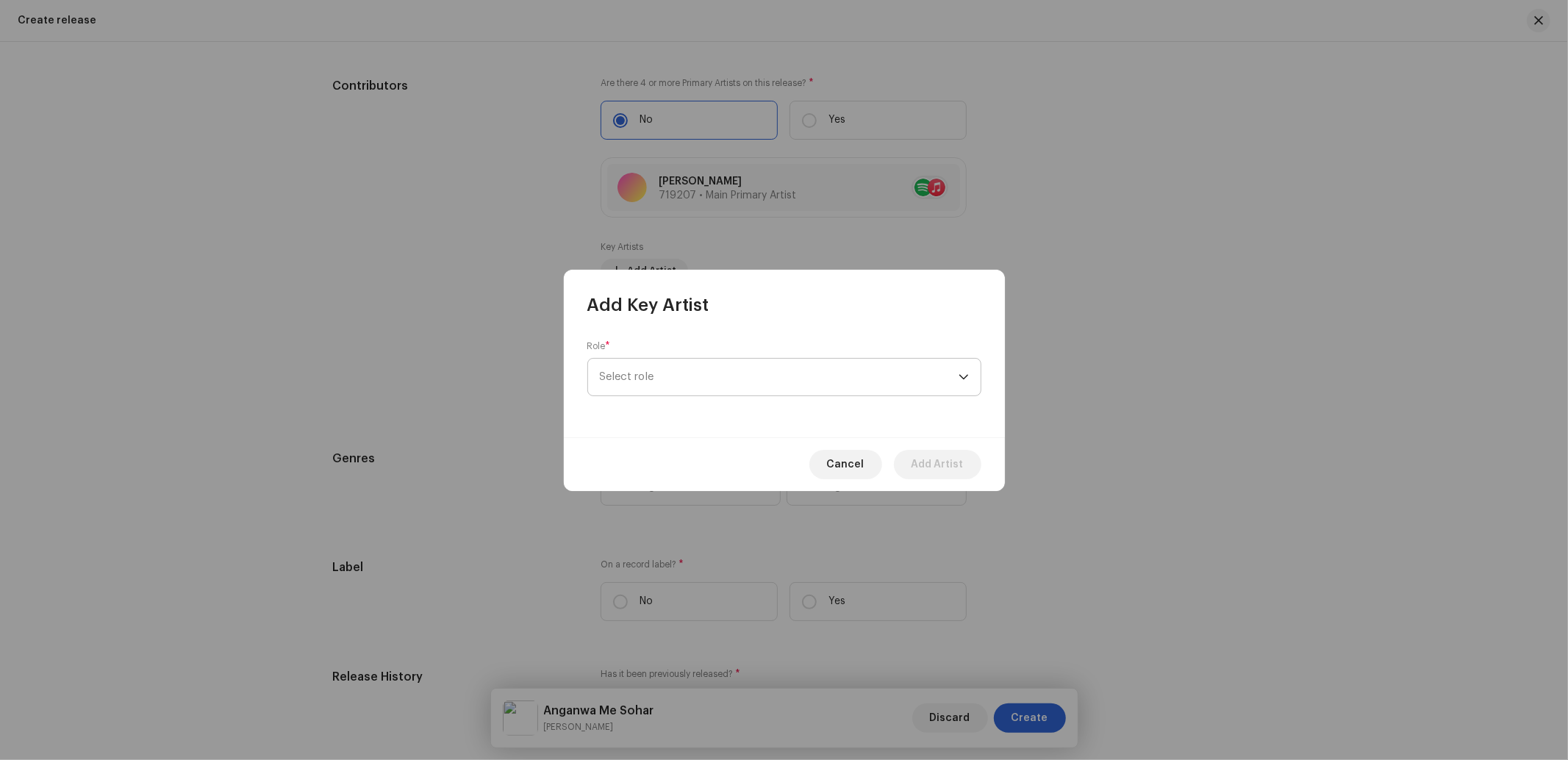
click at [644, 387] on span "Select role" at bounding box center [778, 376] width 359 height 36
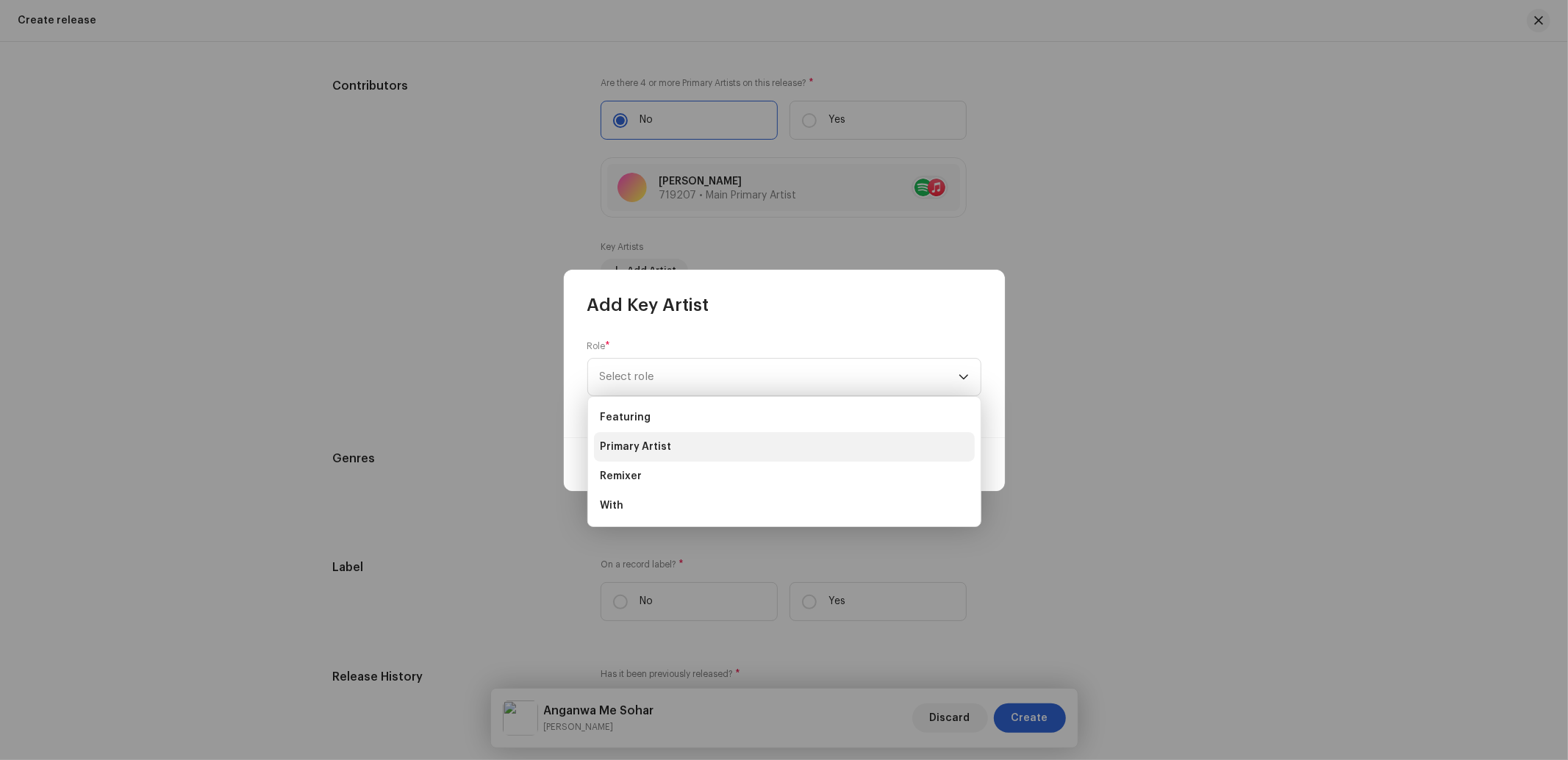
click at [629, 451] on span "Primary Artist" at bounding box center [635, 446] width 72 height 15
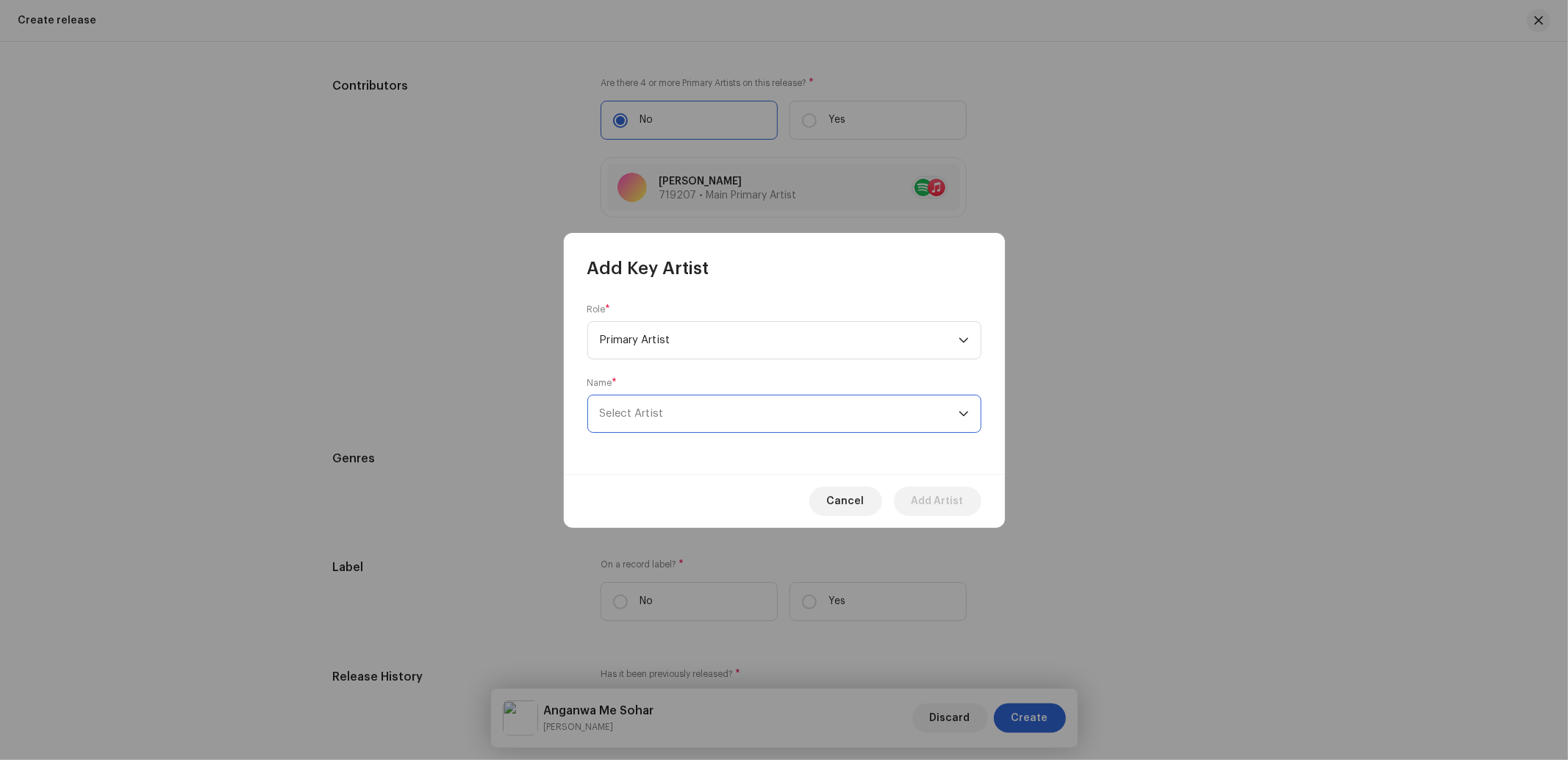
click at [684, 415] on span "Select Artist" at bounding box center [778, 412] width 359 height 36
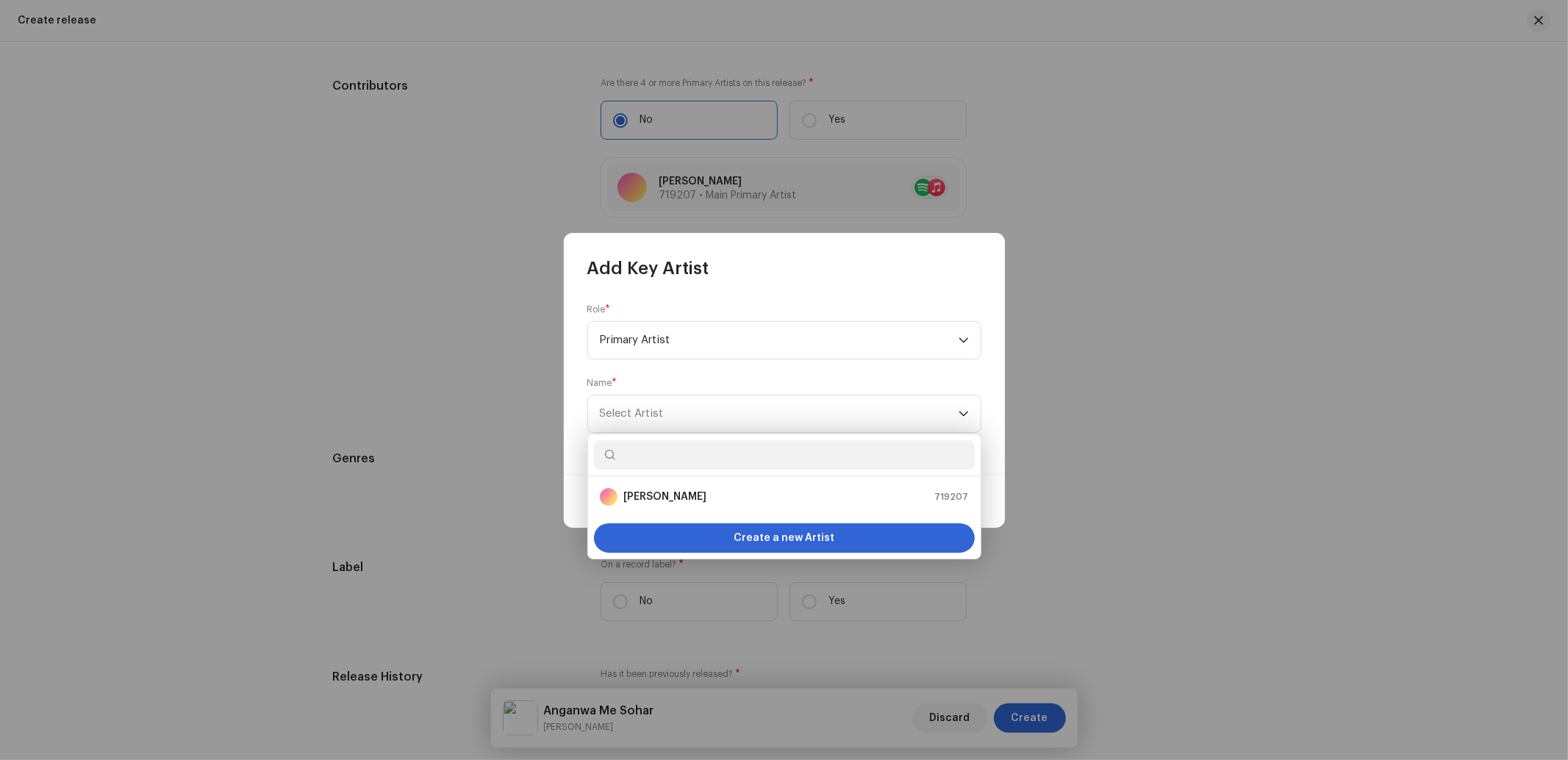
click at [652, 460] on input "text" at bounding box center [784, 455] width 381 height 29
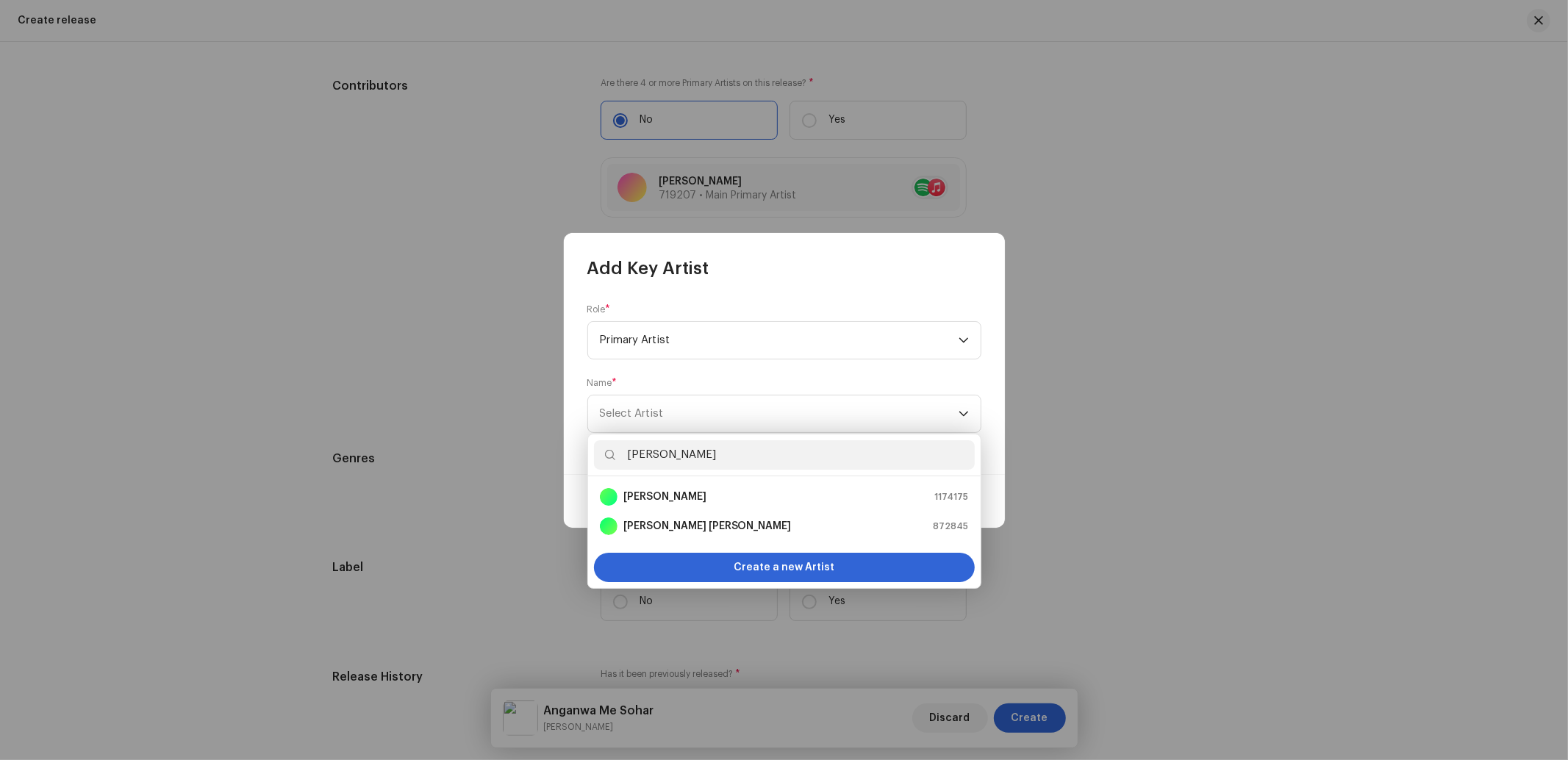
type input "khushi yadav"
click at [666, 503] on strong "Khushi Yadav" at bounding box center [664, 496] width 84 height 15
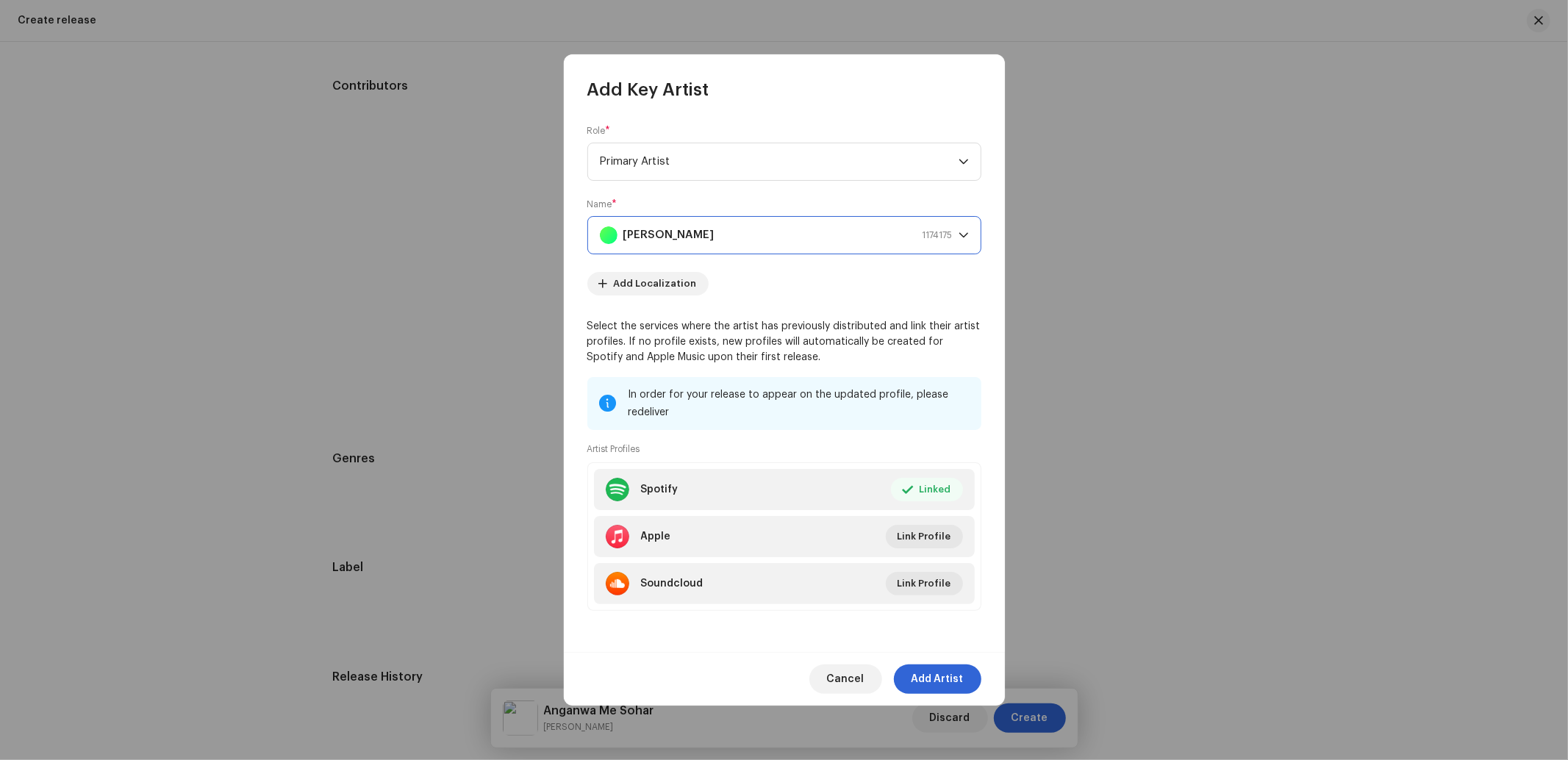
scroll to position [0, 0]
click at [944, 679] on span "Add Artist" at bounding box center [937, 679] width 52 height 29
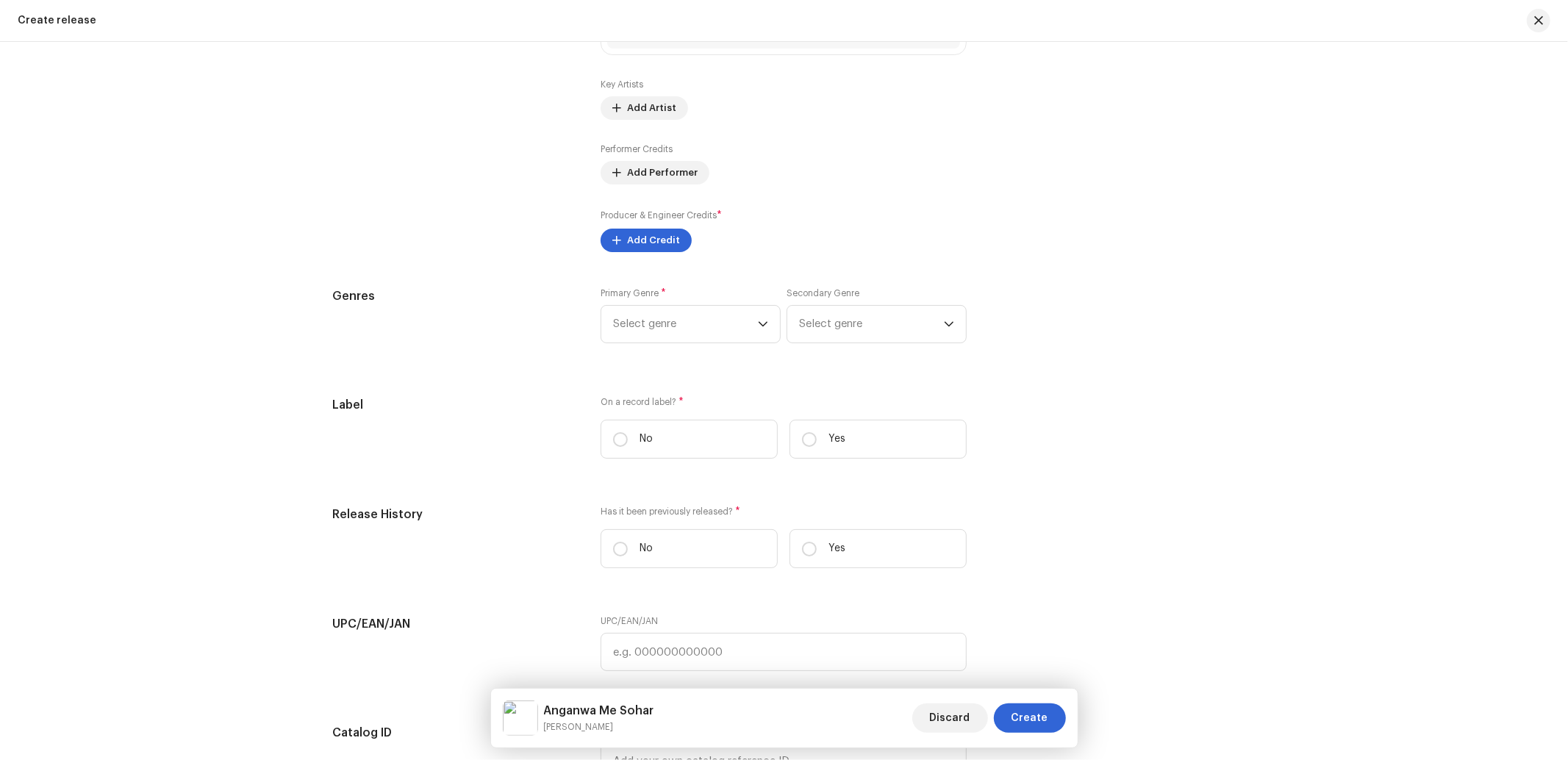
scroll to position [1958, 0]
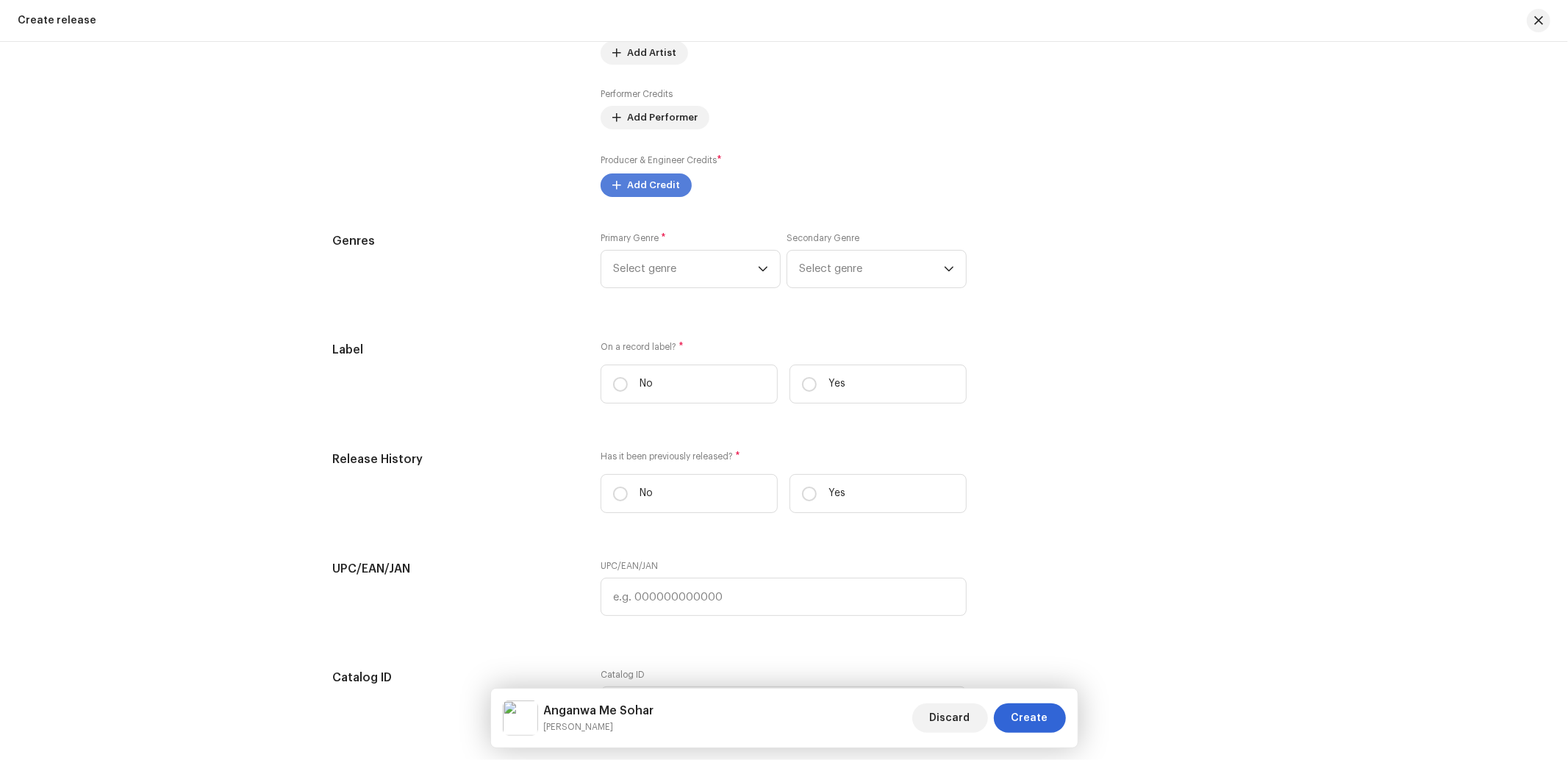
click at [661, 195] on span "Add Credit" at bounding box center [653, 186] width 53 height 29
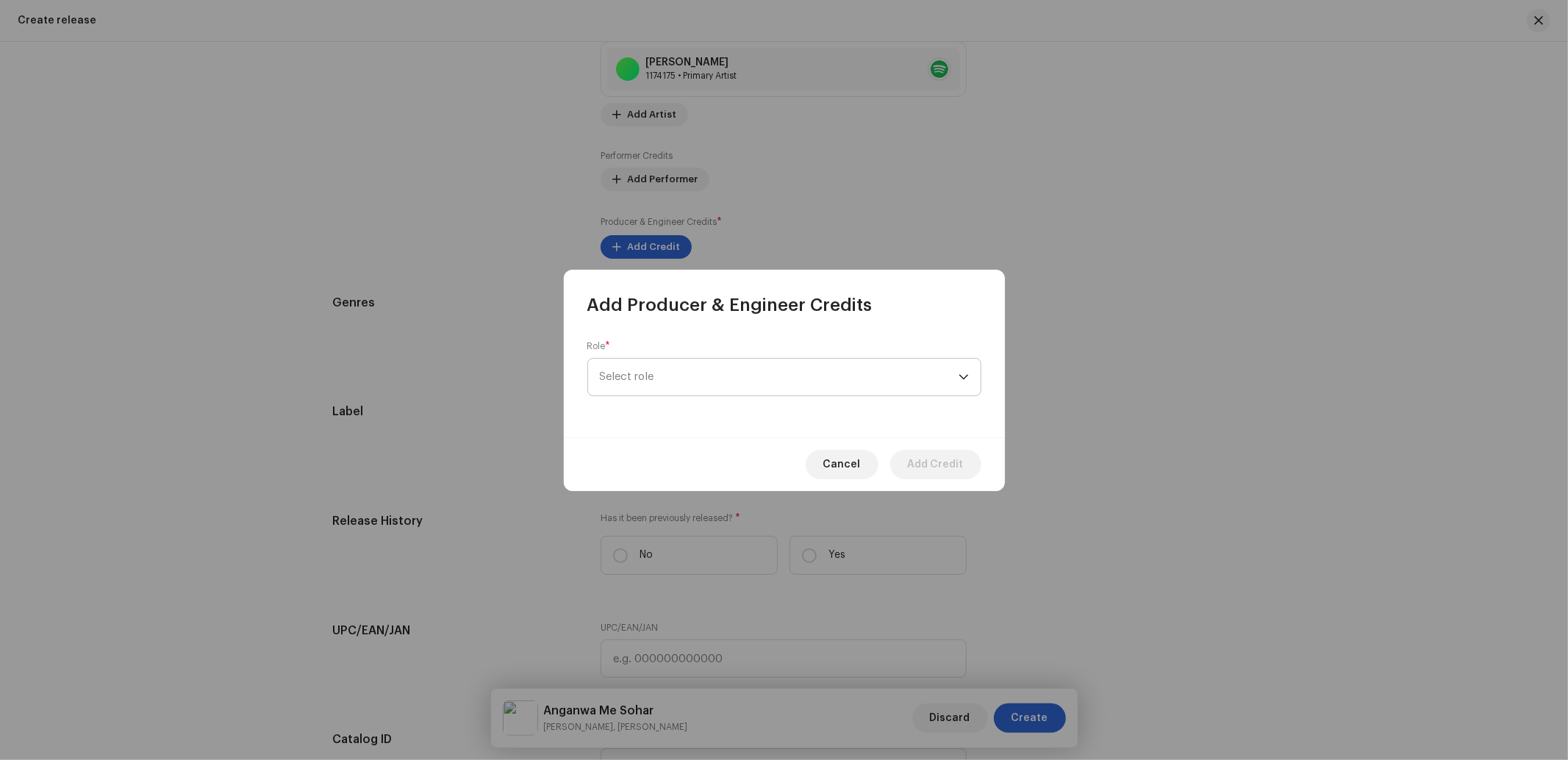
click at [684, 375] on span "Select role" at bounding box center [778, 376] width 359 height 36
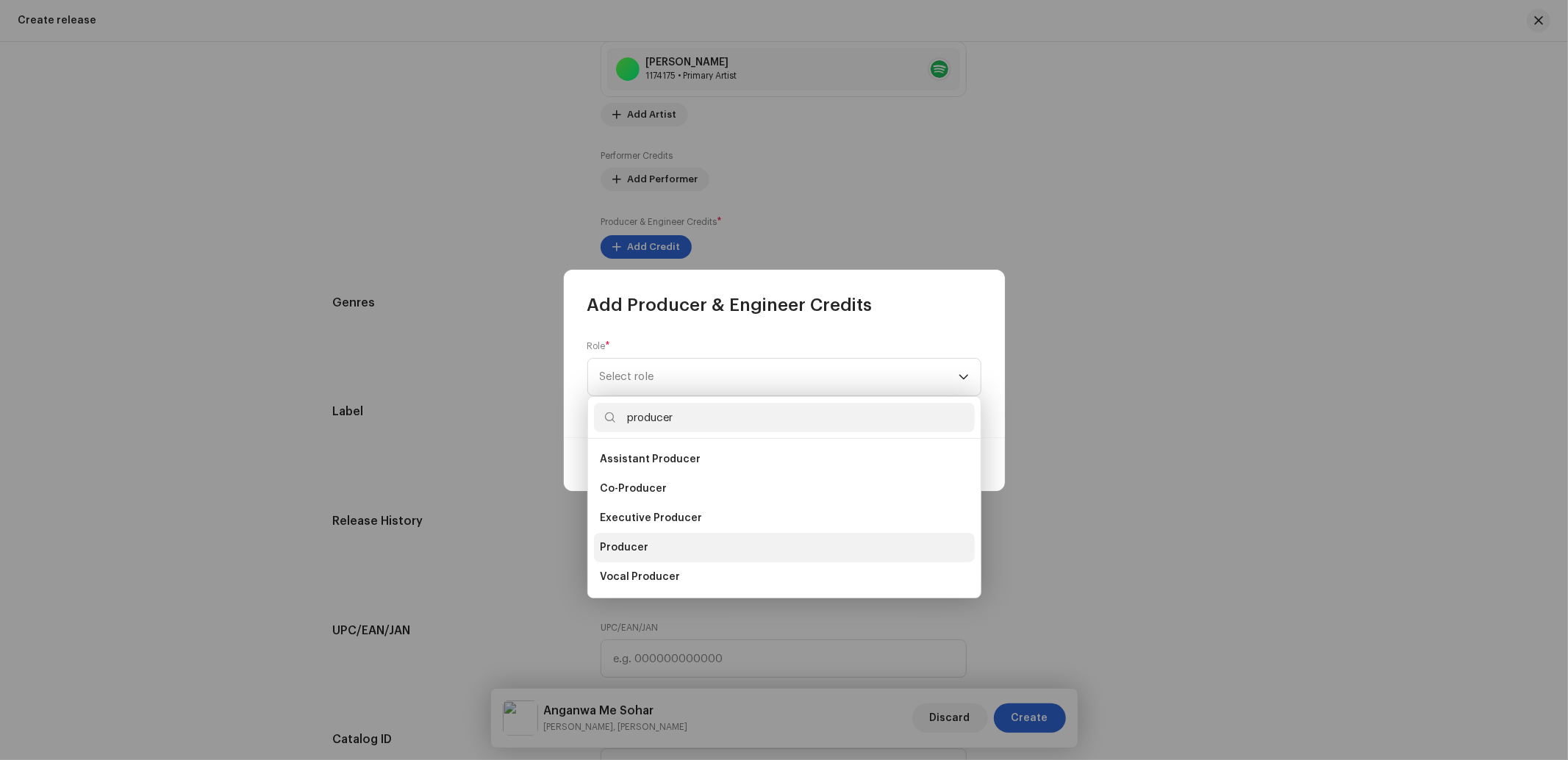
type input "producer"
click at [635, 545] on span "Producer" at bounding box center [623, 547] width 48 height 15
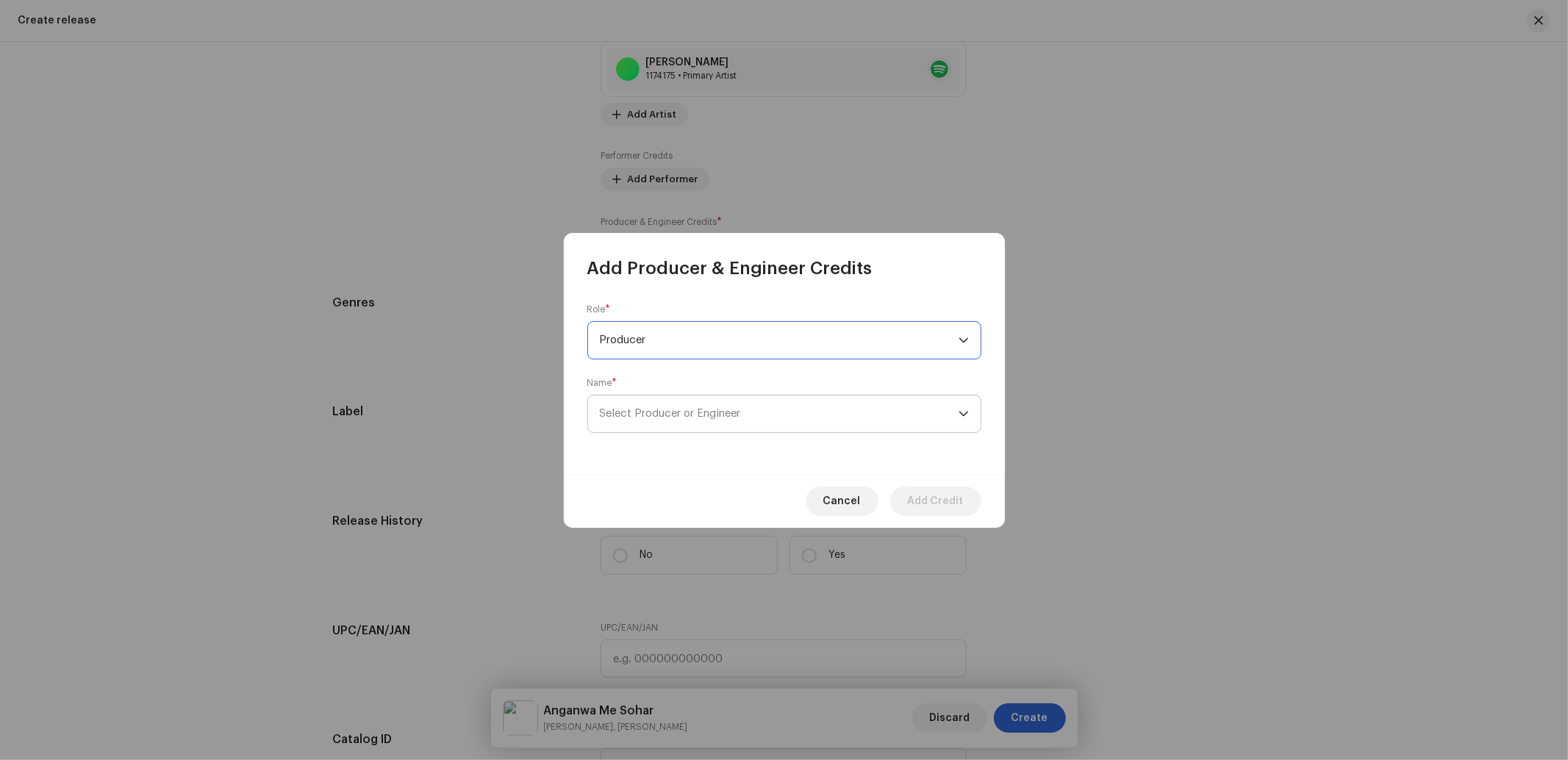
click at [669, 398] on span "Select Producer or Engineer" at bounding box center [778, 412] width 359 height 36
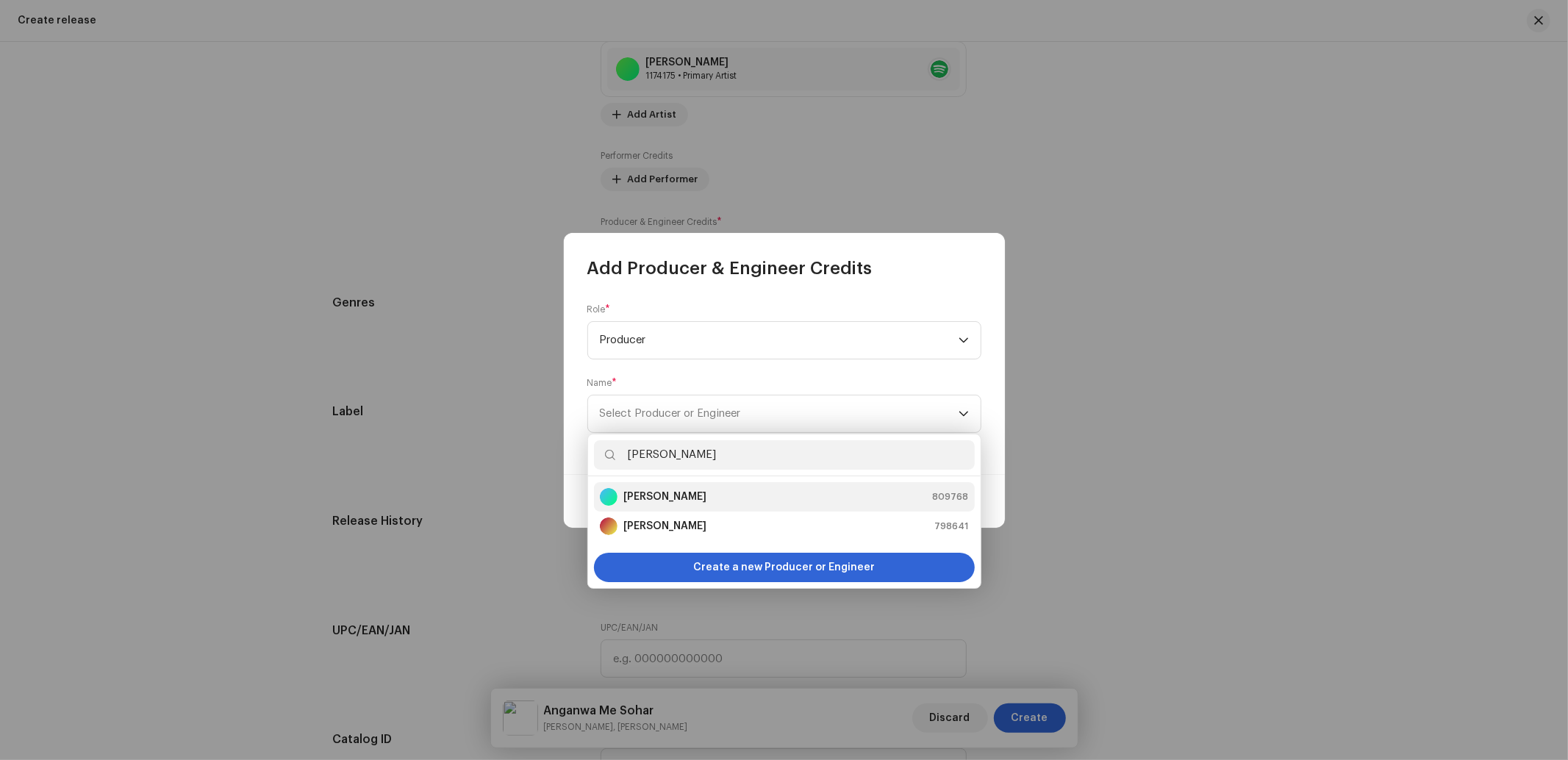
type input "Manoj Yada"
click at [661, 492] on strong "Manoj Yadav" at bounding box center [664, 496] width 84 height 15
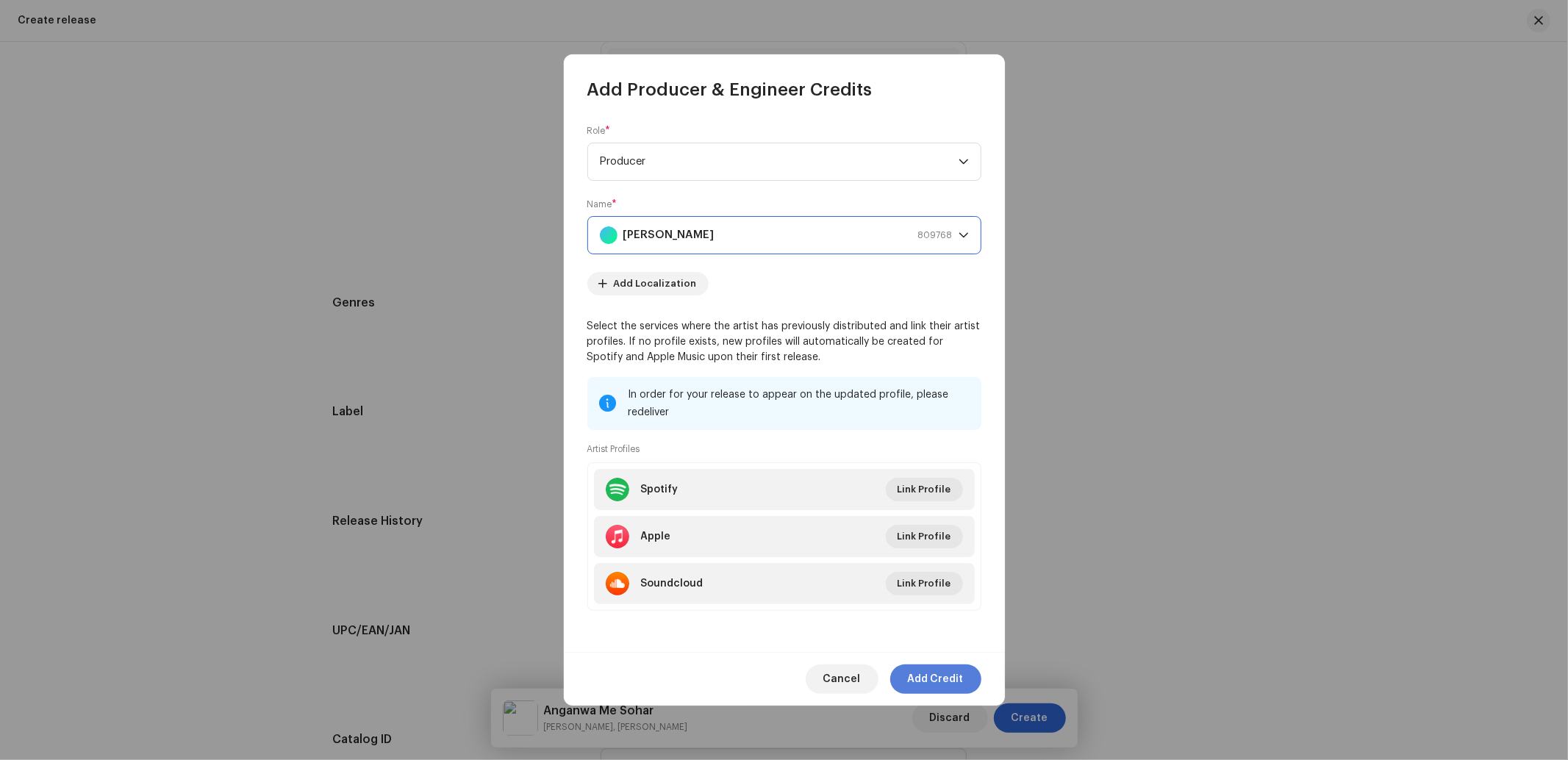
click at [929, 681] on span "Add Credit" at bounding box center [935, 679] width 56 height 29
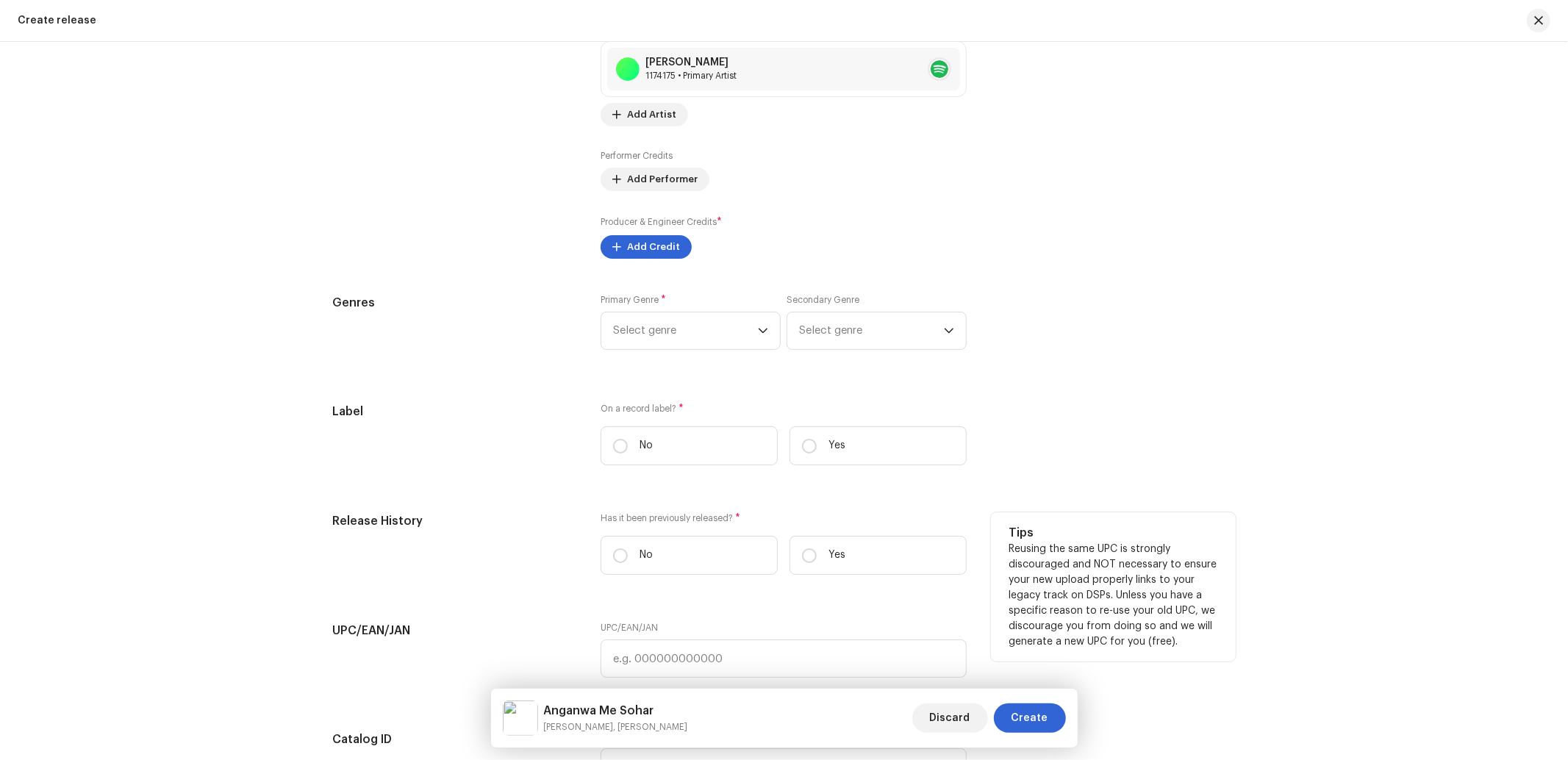
scroll to position [2177, 0]
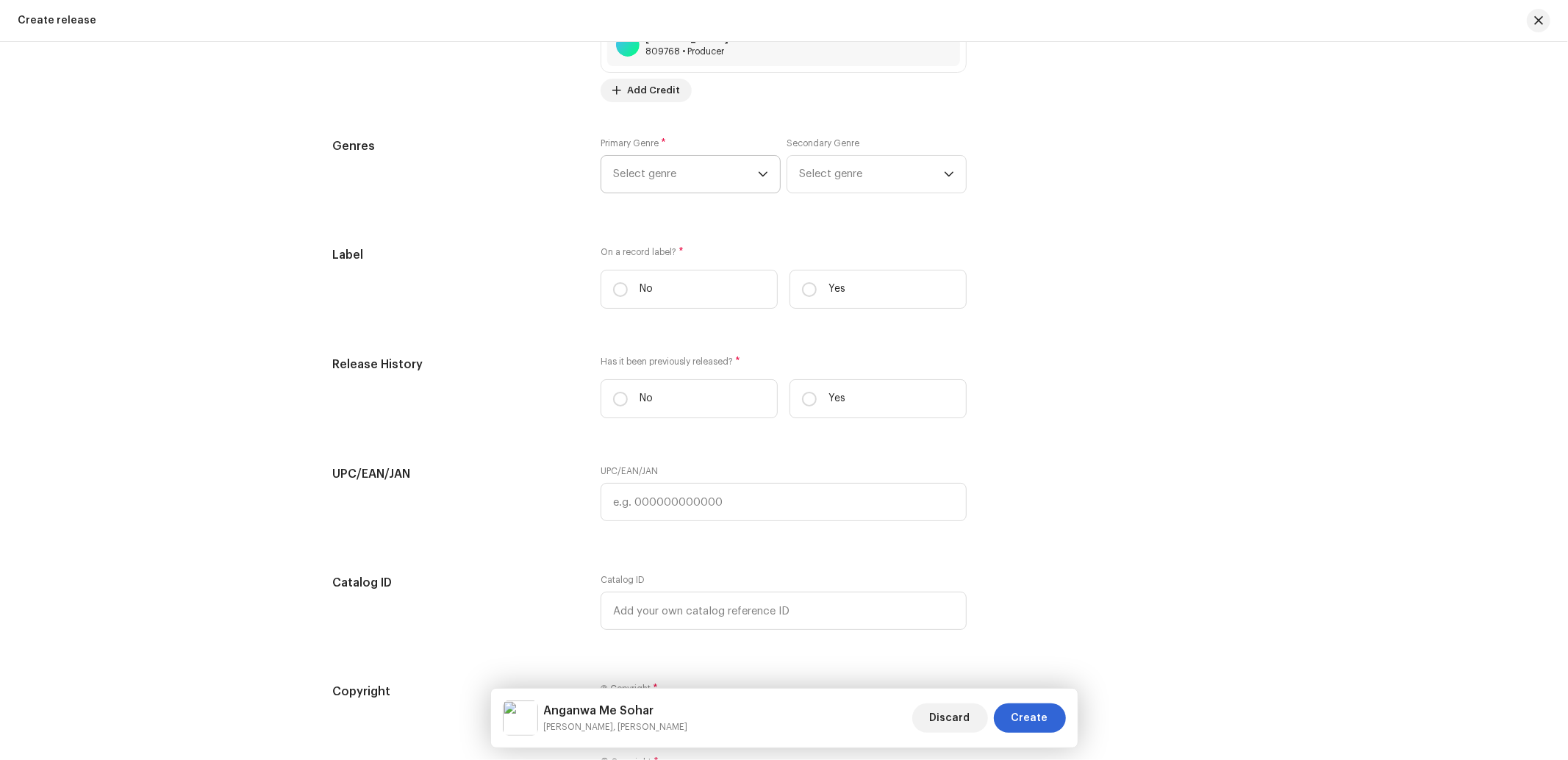
click at [675, 179] on span "Select genre" at bounding box center [685, 174] width 144 height 36
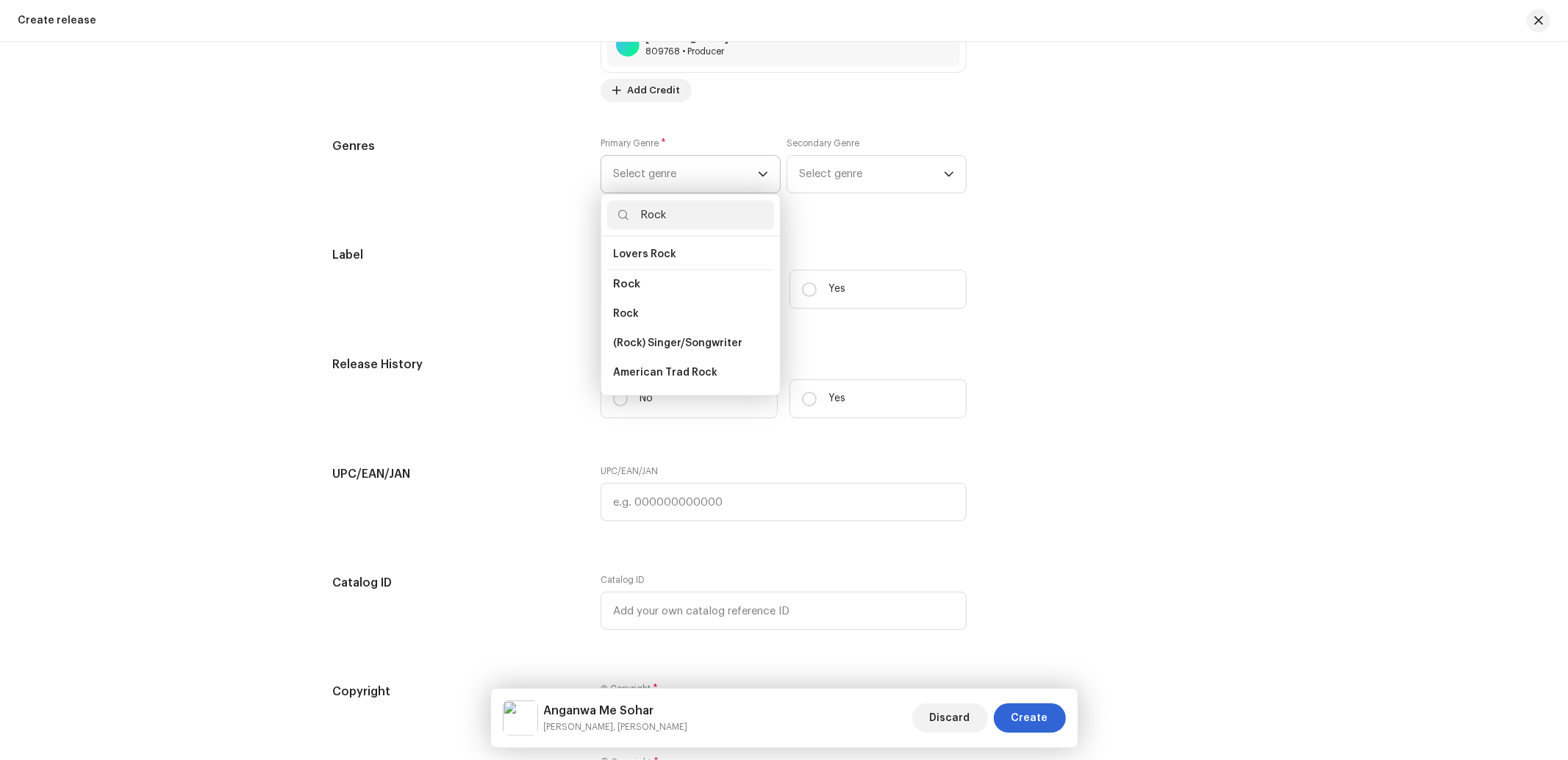
scroll to position [554, 0]
type input "Rock"
click at [626, 301] on span "Rock" at bounding box center [626, 308] width 26 height 15
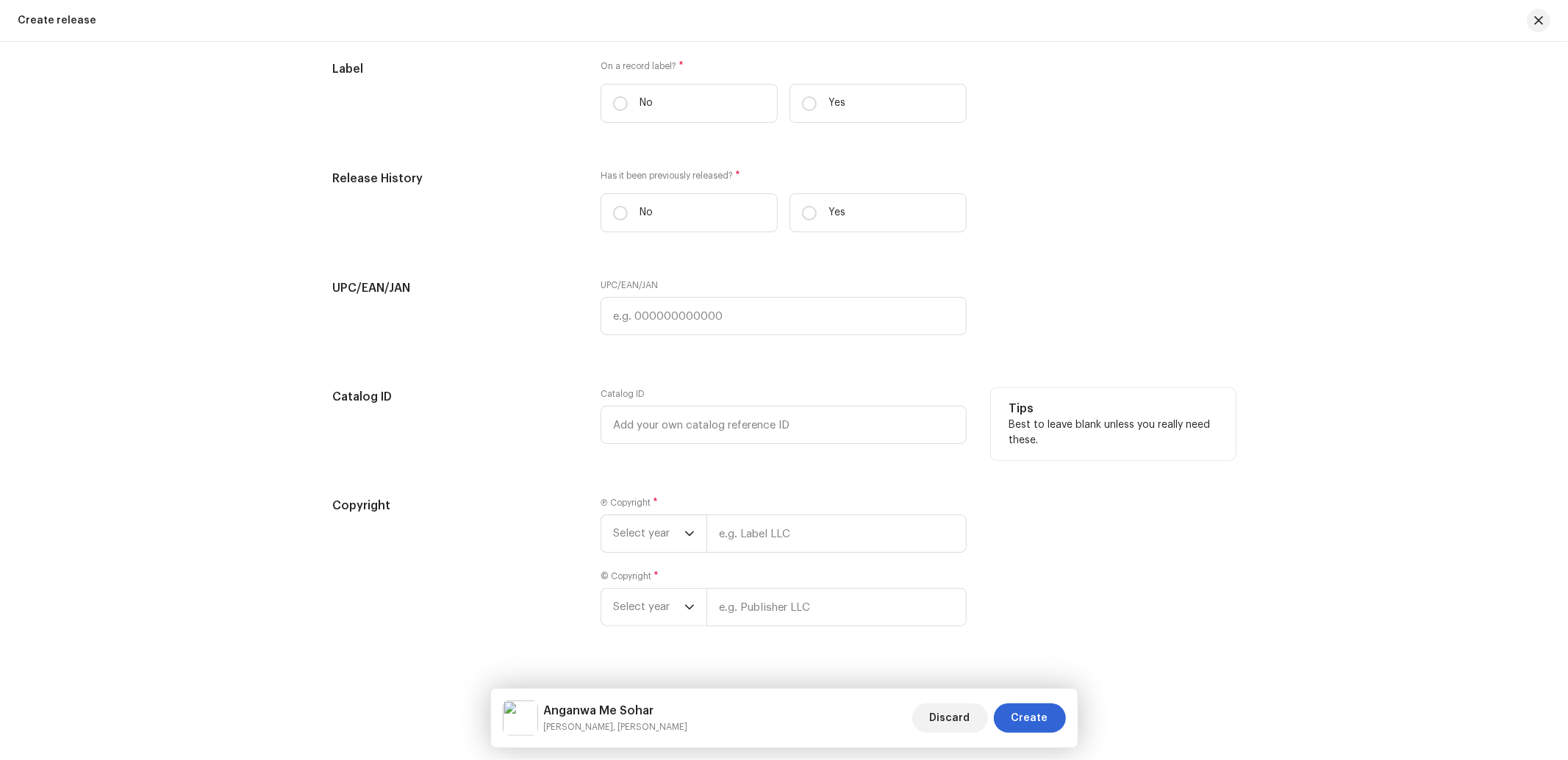
scroll to position [2393, 0]
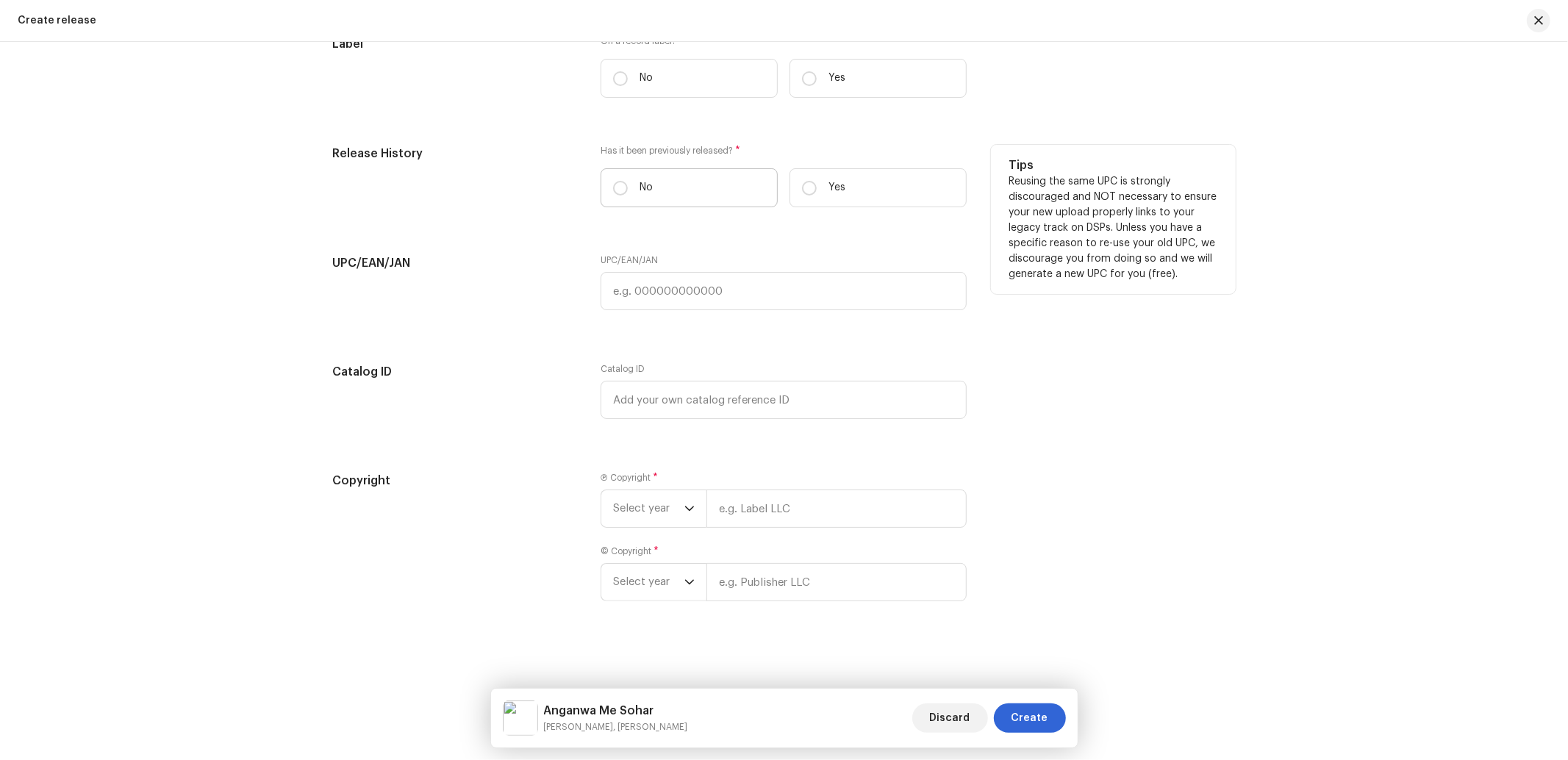
click at [659, 193] on label "No" at bounding box center [689, 188] width 177 height 39
click at [628, 193] on input "No" at bounding box center [620, 188] width 15 height 15
radio input "true"
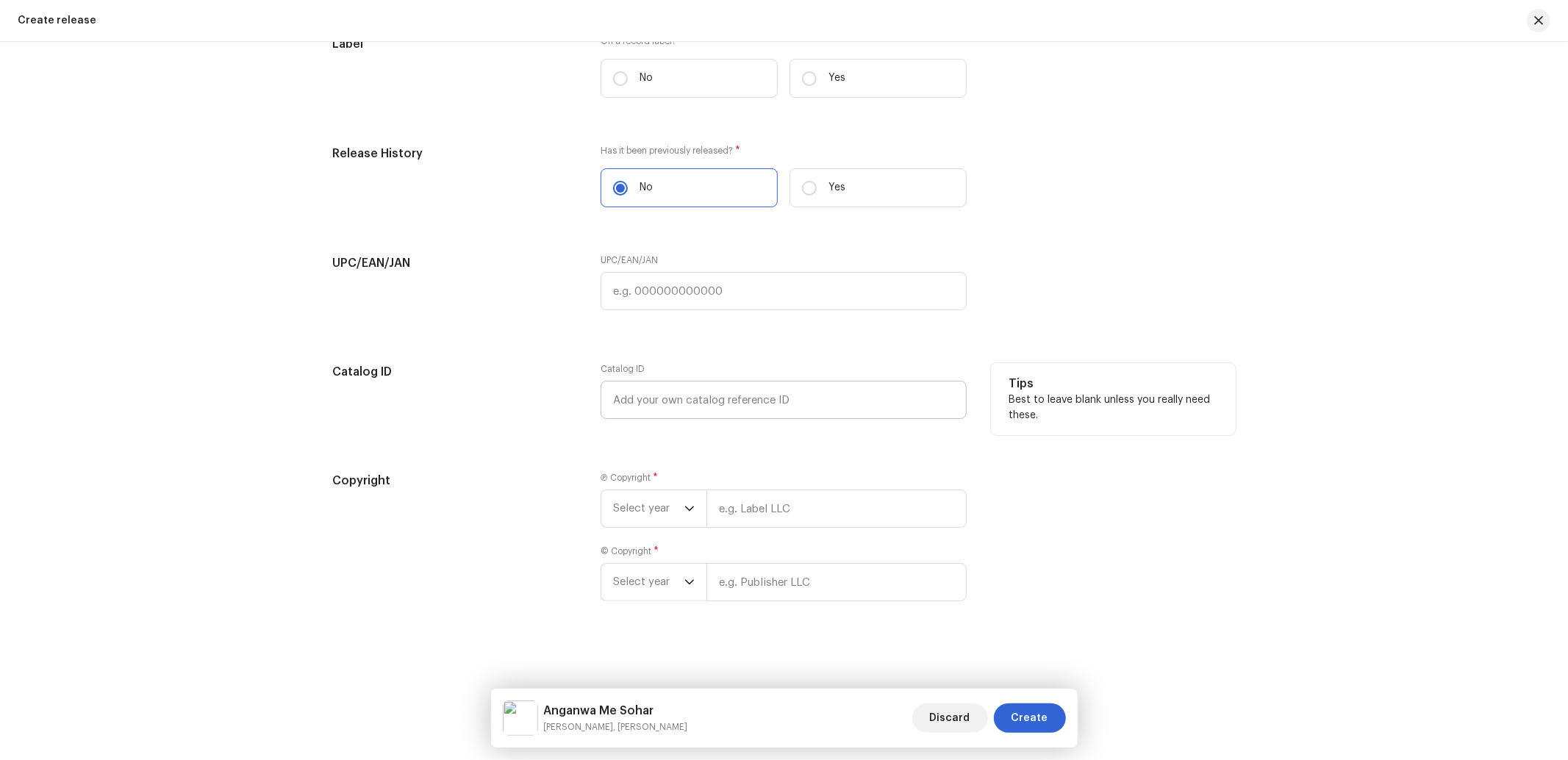
scroll to position [2399, 0]
click at [659, 511] on span "Select year" at bounding box center [648, 508] width 72 height 36
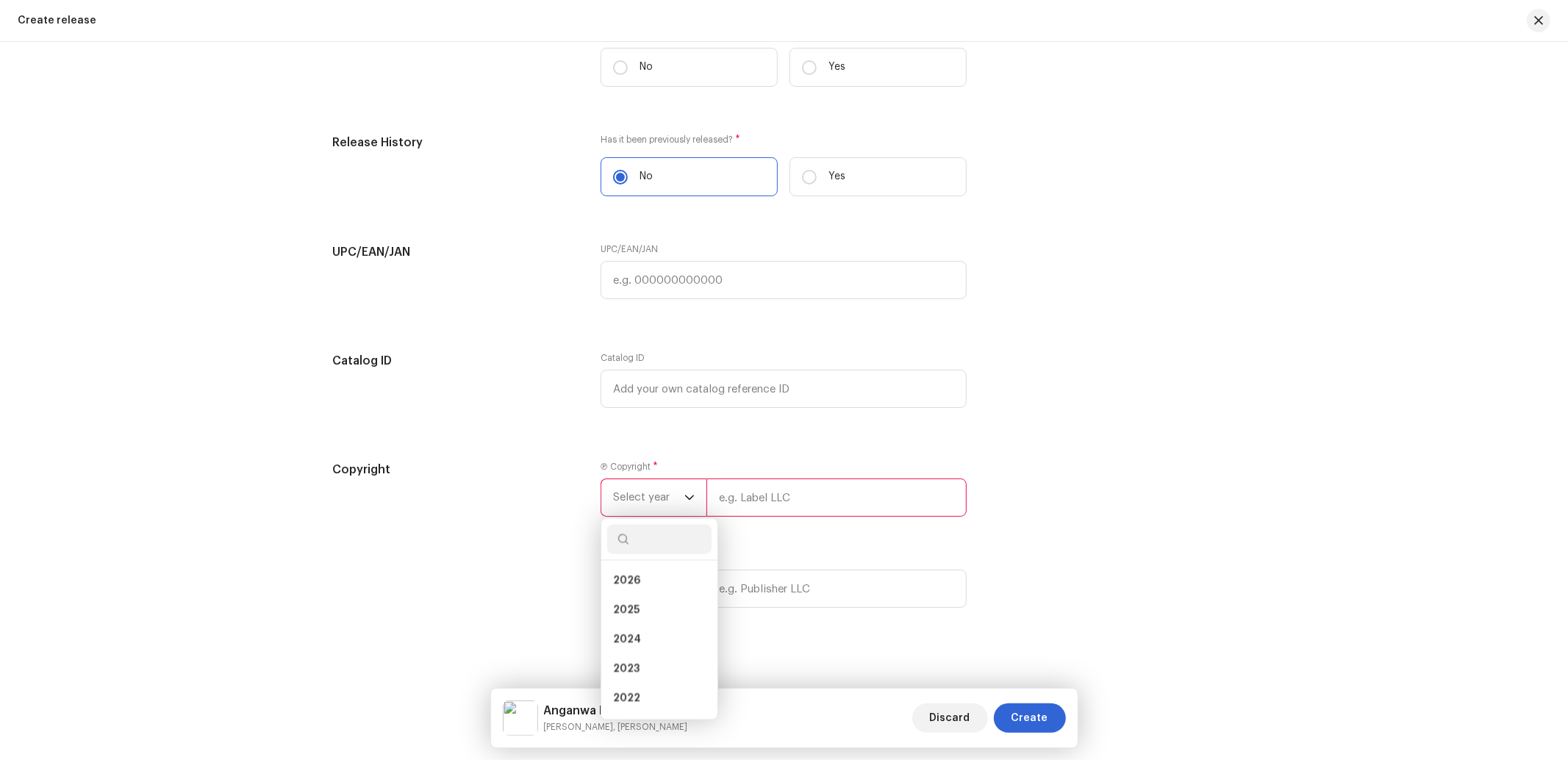
drag, startPoint x: 618, startPoint y: 616, endPoint x: 775, endPoint y: 531, distance: 178.5
click at [618, 615] on span "2025" at bounding box center [626, 609] width 27 height 15
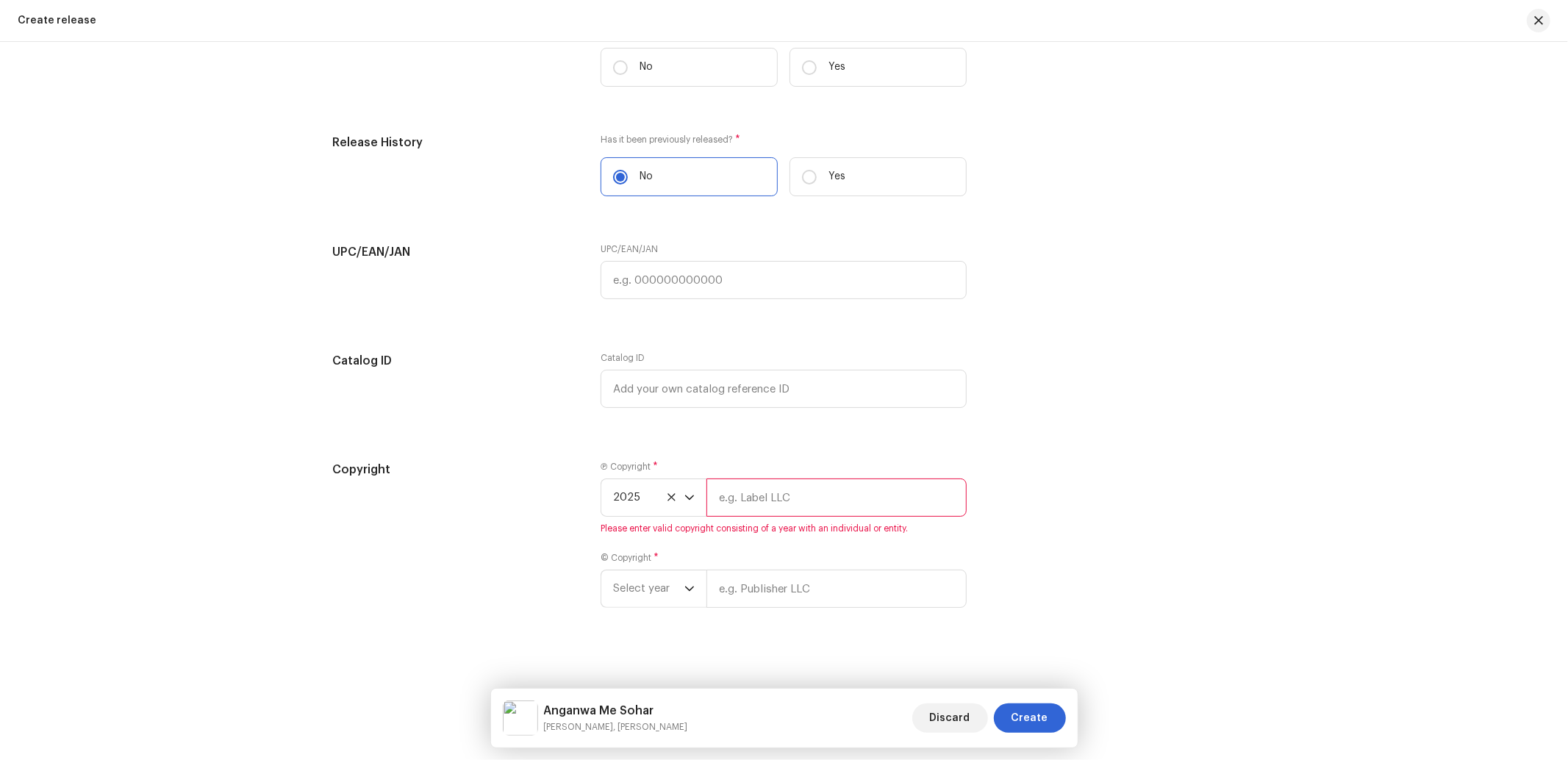
click at [804, 500] on input "text" at bounding box center [836, 497] width 260 height 38
type input "Nueva Era Digital Media Pvt. Ltd."
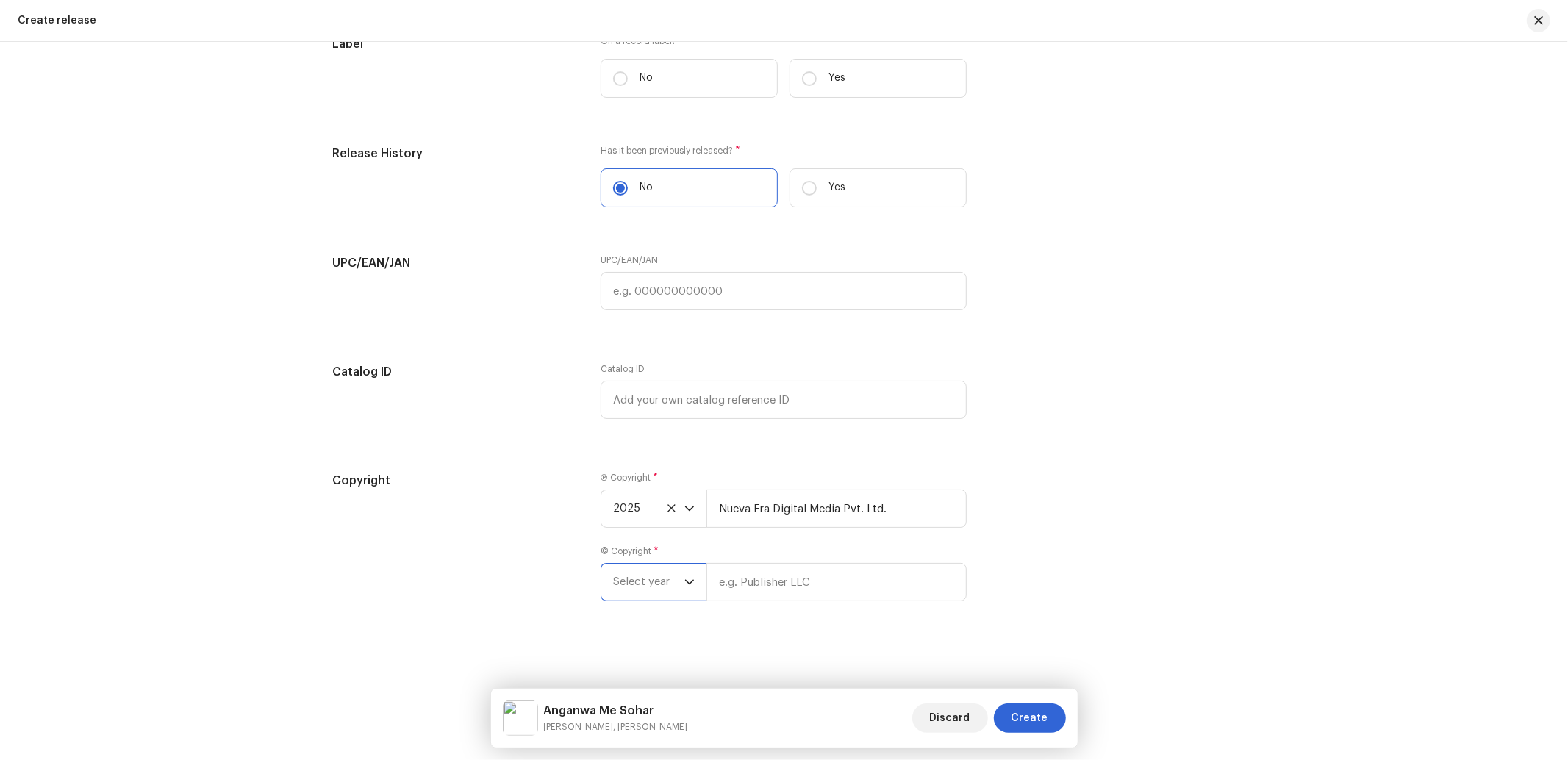
click at [614, 593] on span "Select year" at bounding box center [648, 581] width 72 height 36
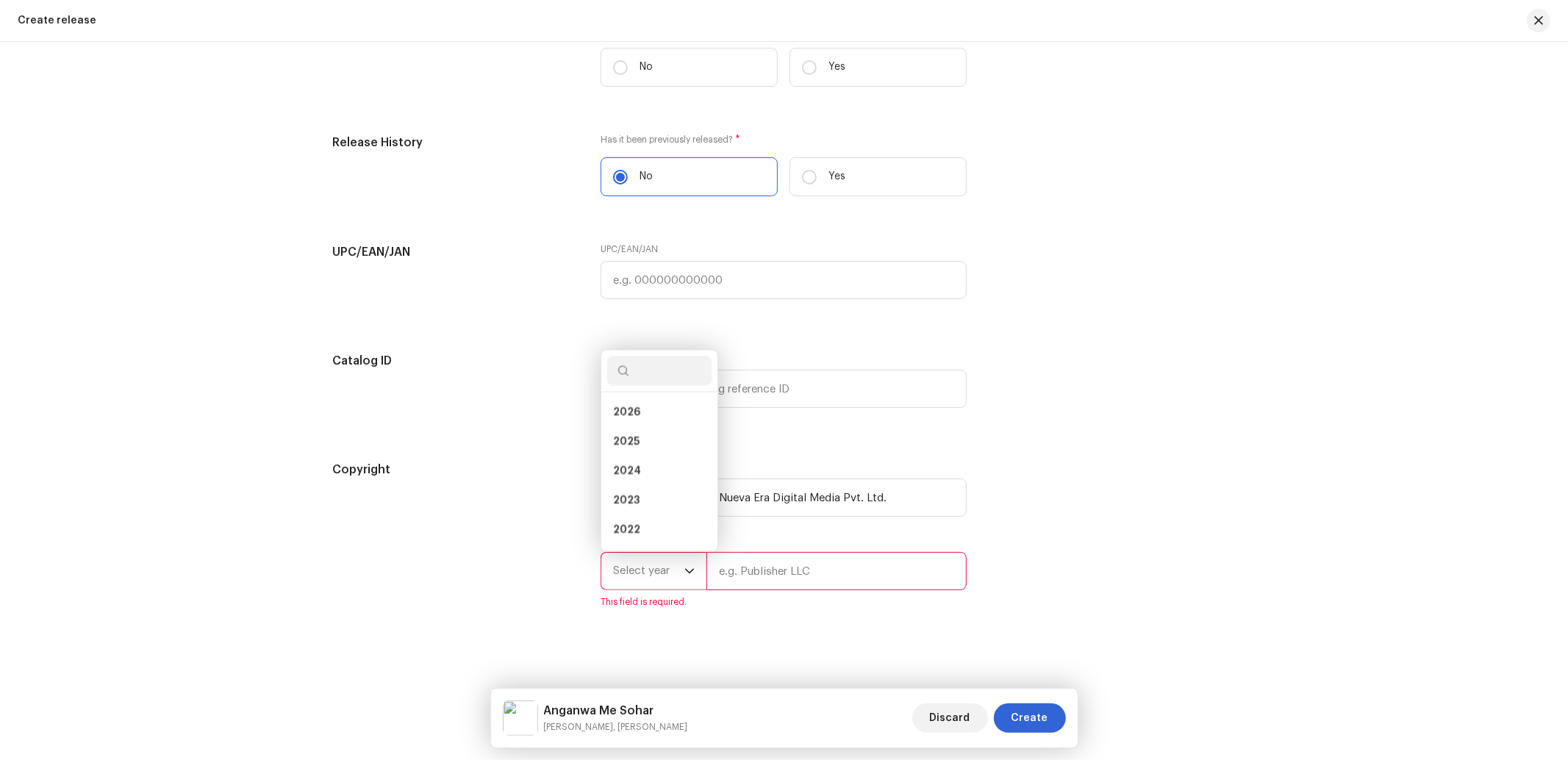
scroll to position [24, 0]
click at [629, 425] on span "2025" at bounding box center [626, 417] width 27 height 15
click at [785, 584] on input "text" at bounding box center [836, 570] width 260 height 38
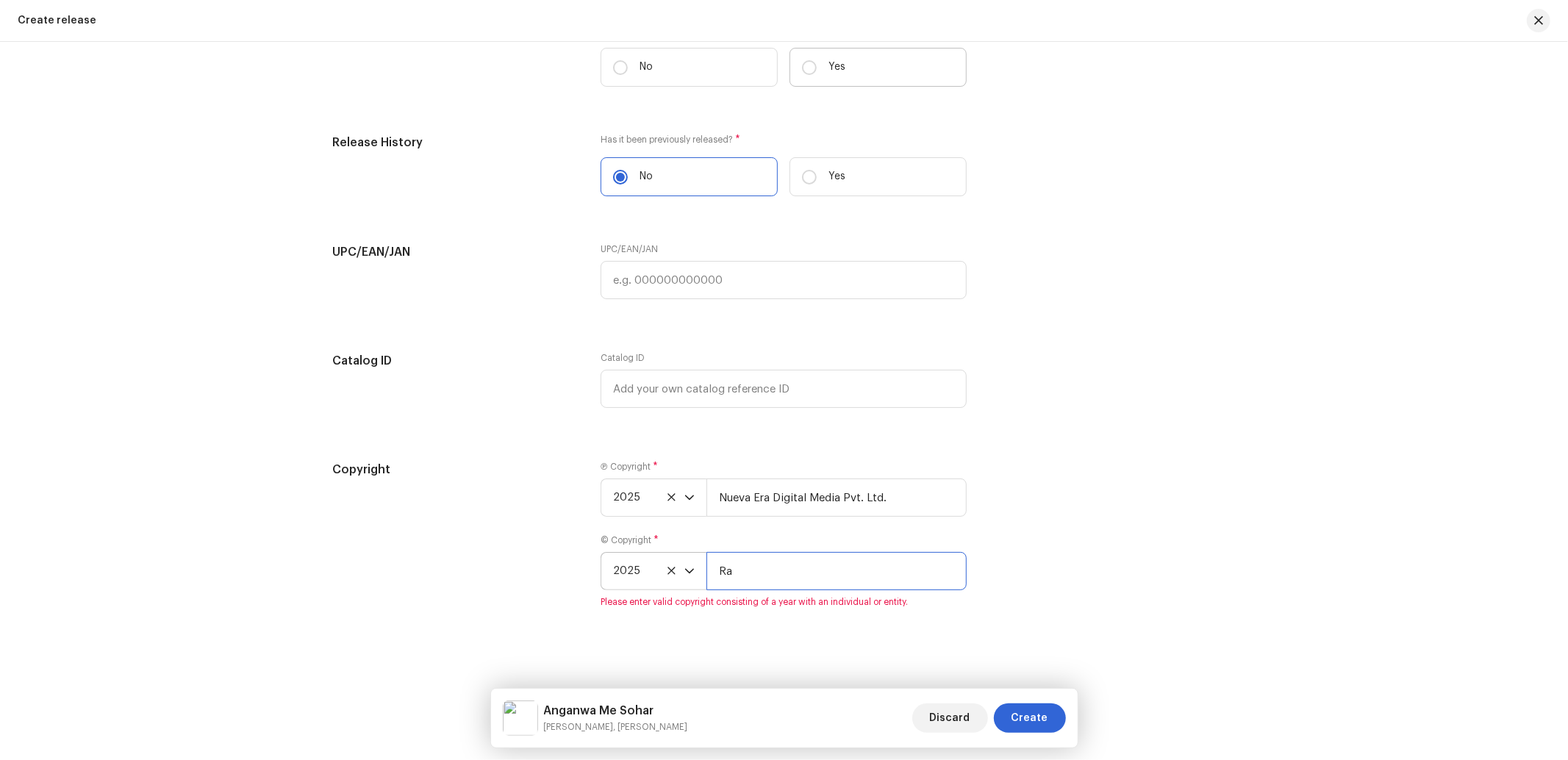
type input "Ra"
click at [836, 85] on label "Yes" at bounding box center [877, 68] width 177 height 39
click at [816, 75] on input "Yes" at bounding box center [809, 67] width 15 height 15
radio input "true"
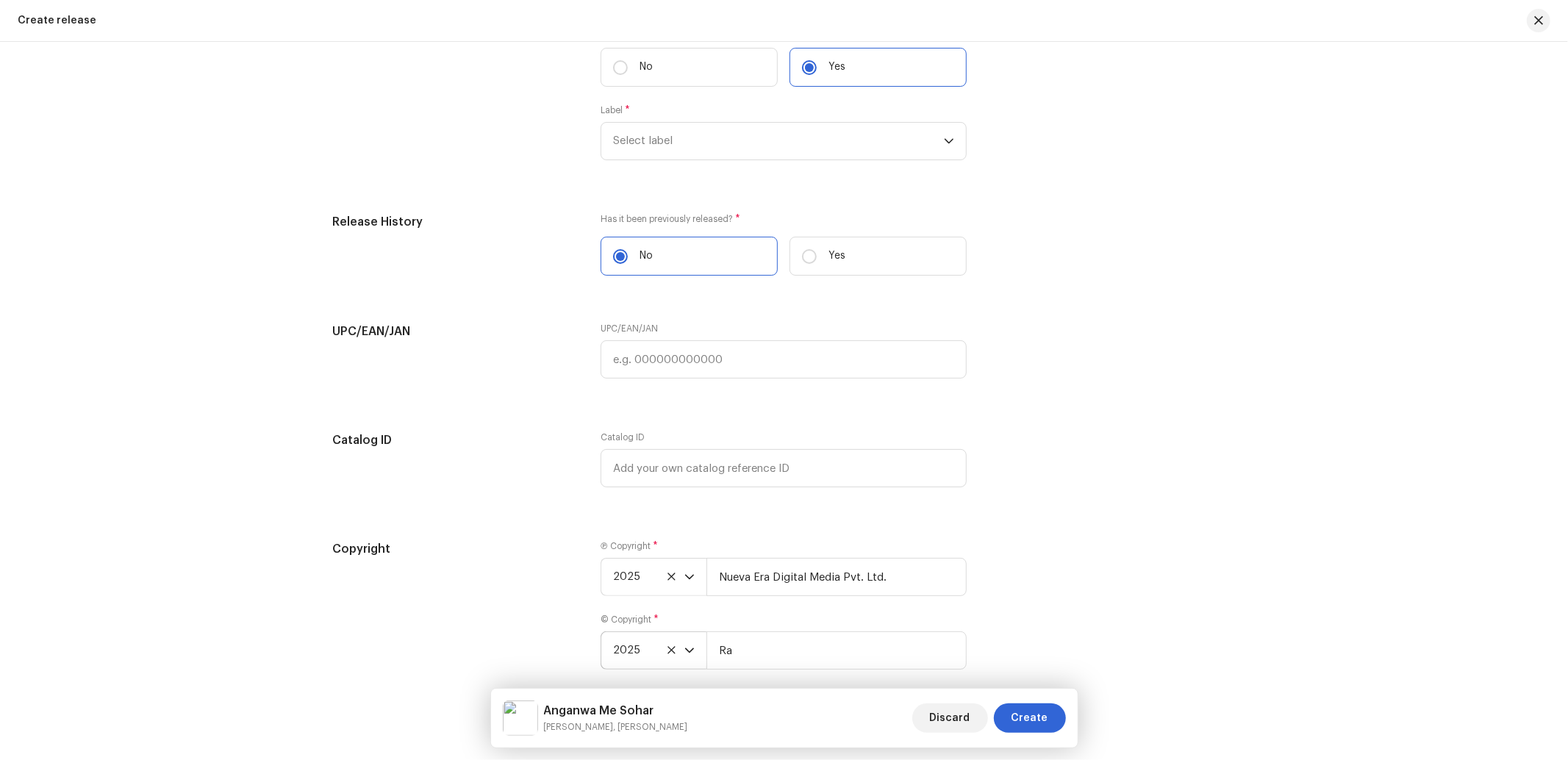
click at [715, 171] on div "On a record label? * No Yes Label * Select label" at bounding box center [783, 101] width 366 height 153
click at [720, 157] on span "Select label" at bounding box center [778, 140] width 331 height 36
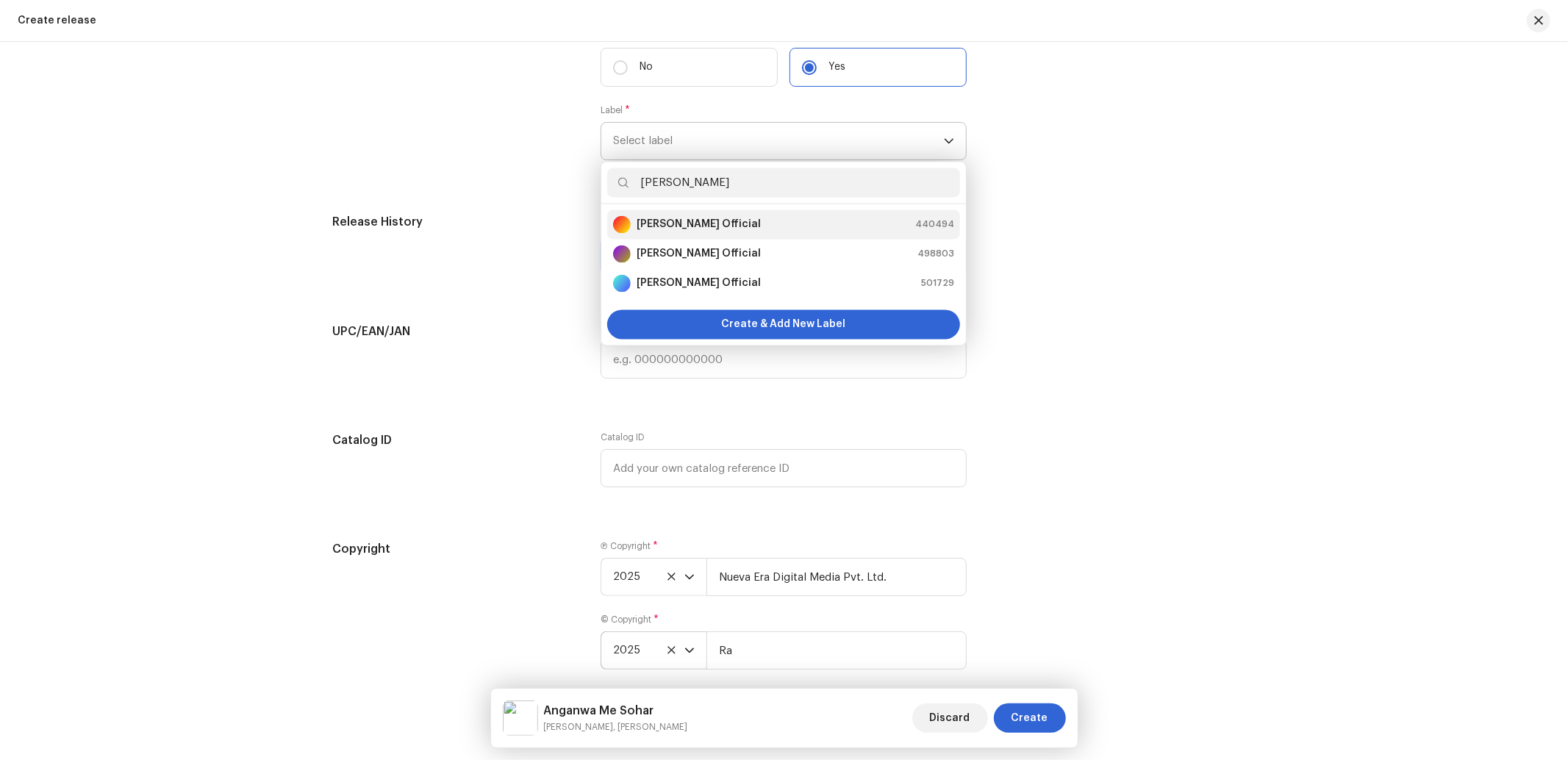
type input "Raj Yad"
click at [702, 232] on strong "Raj Yaduvanshi Official" at bounding box center [699, 224] width 124 height 15
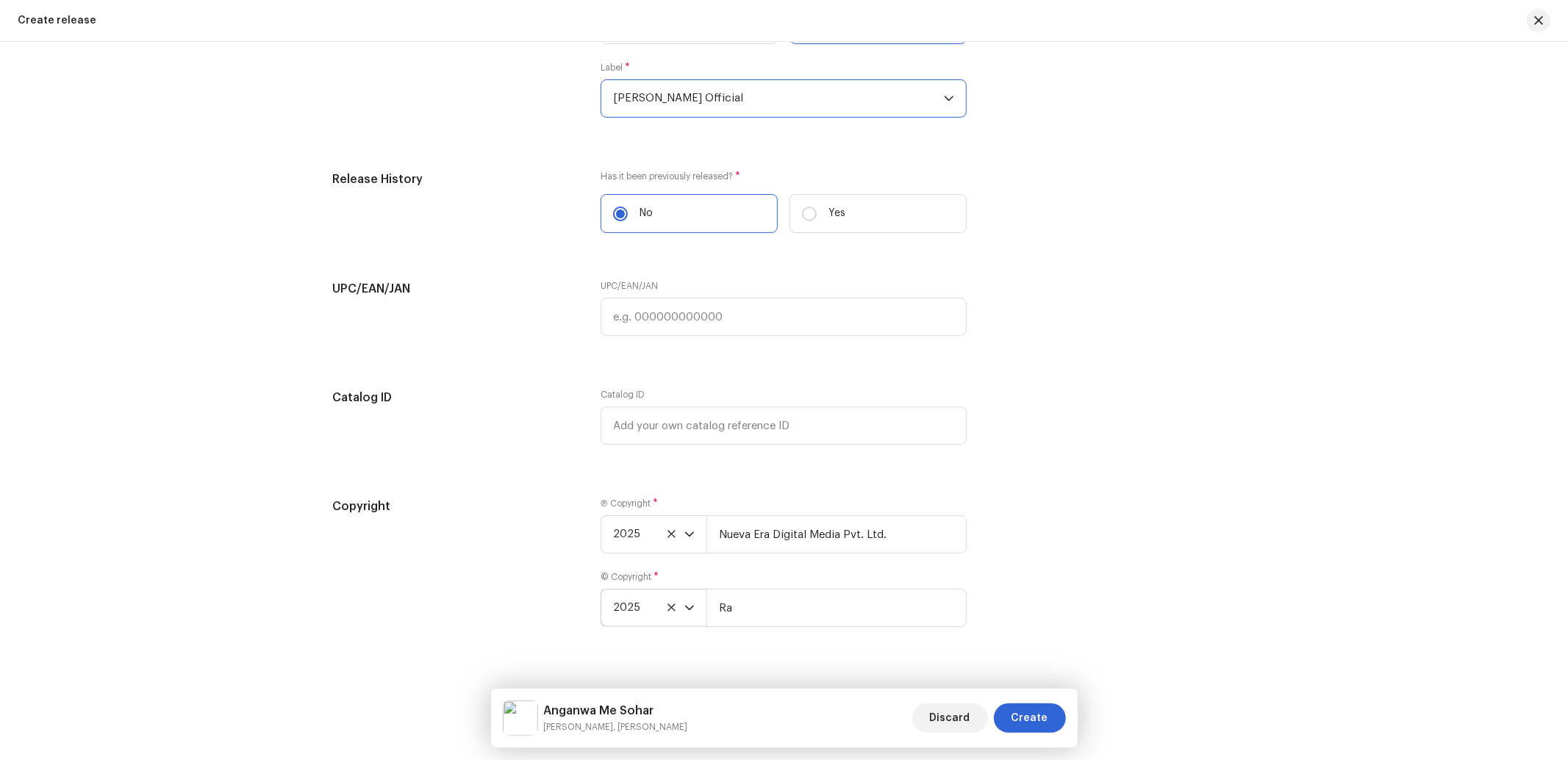
scroll to position [2479, 0]
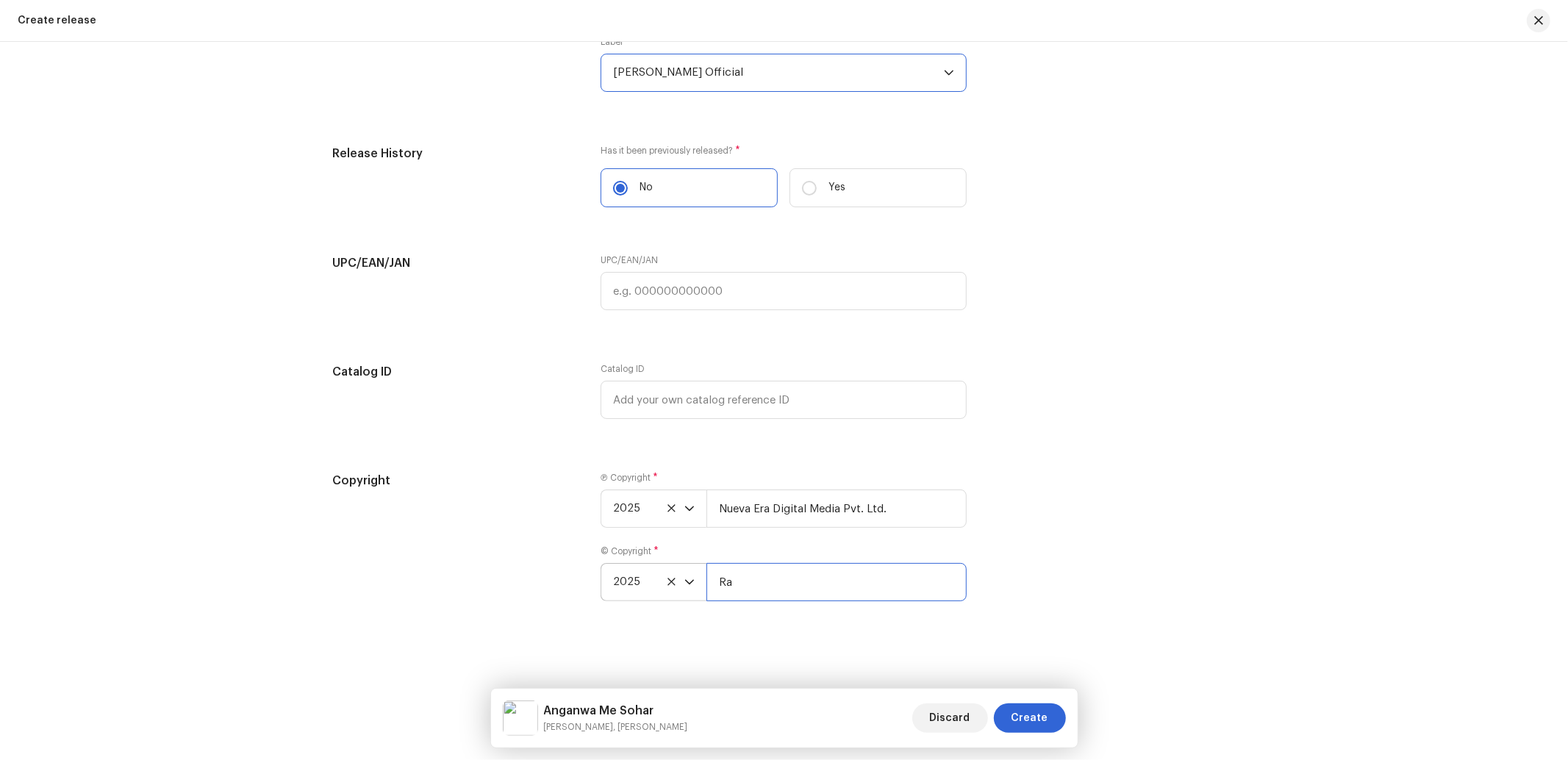
click at [737, 586] on input "Ra" at bounding box center [836, 581] width 260 height 38
type input "Raj Yaduvanshi Official"
click at [1043, 557] on div "Copyright Ⓟ Copyright * 2025 Nueva Era Digital Media Pvt. Ltd. © Copyright * 20…" at bounding box center [784, 545] width 903 height 147
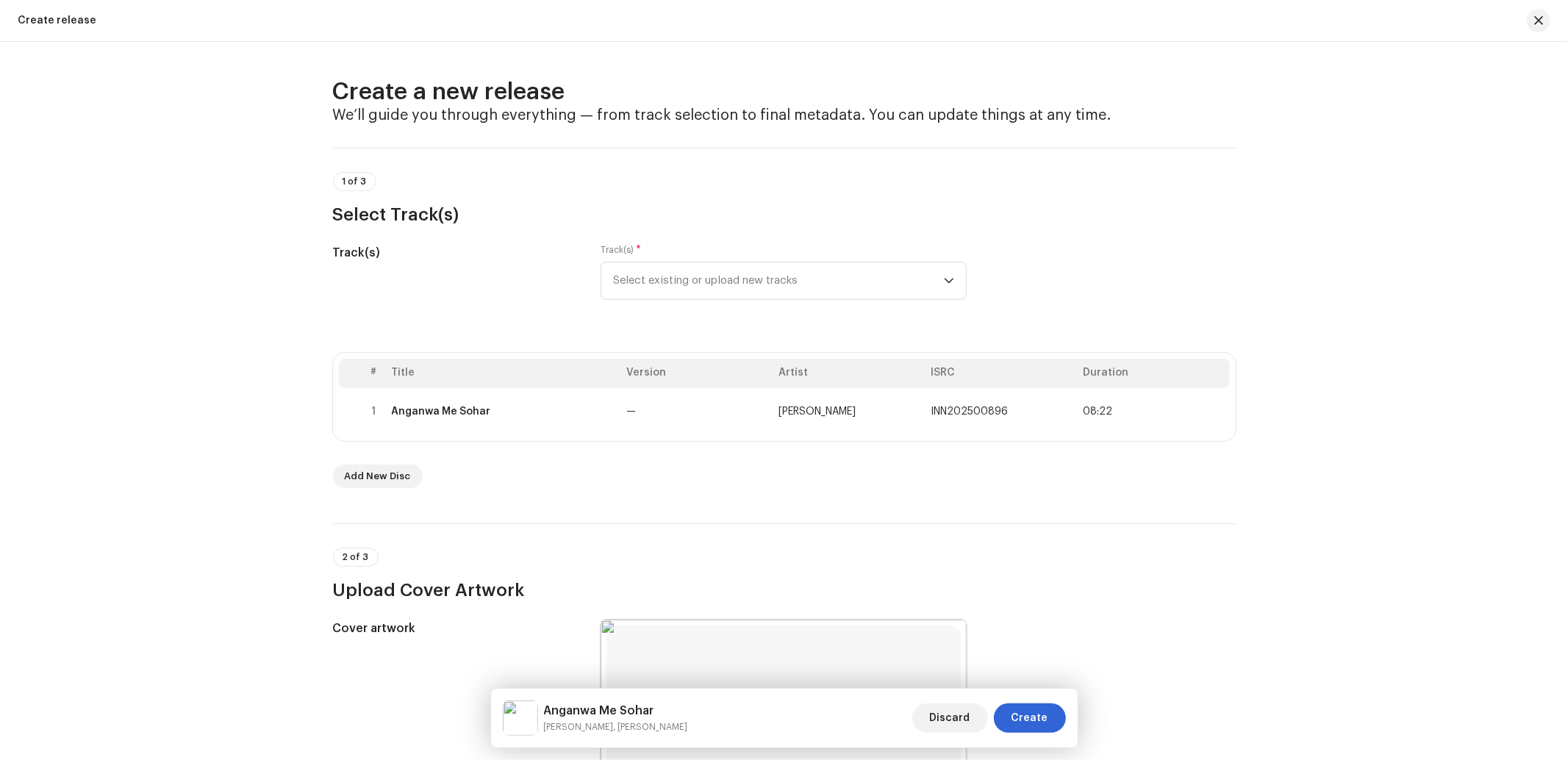
scroll to position [1088, 0]
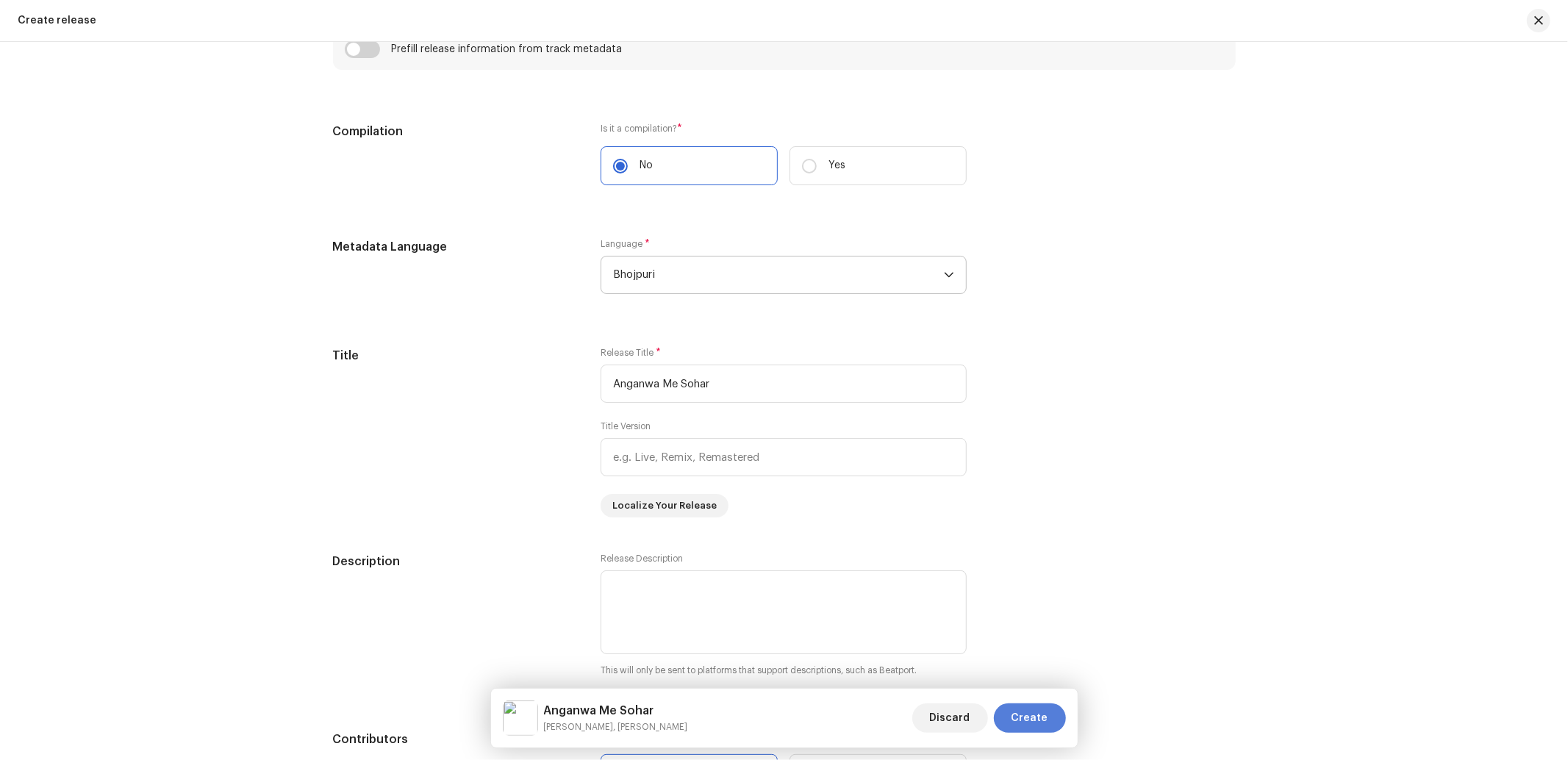
click at [1020, 707] on span "Create" at bounding box center [1029, 718] width 36 height 29
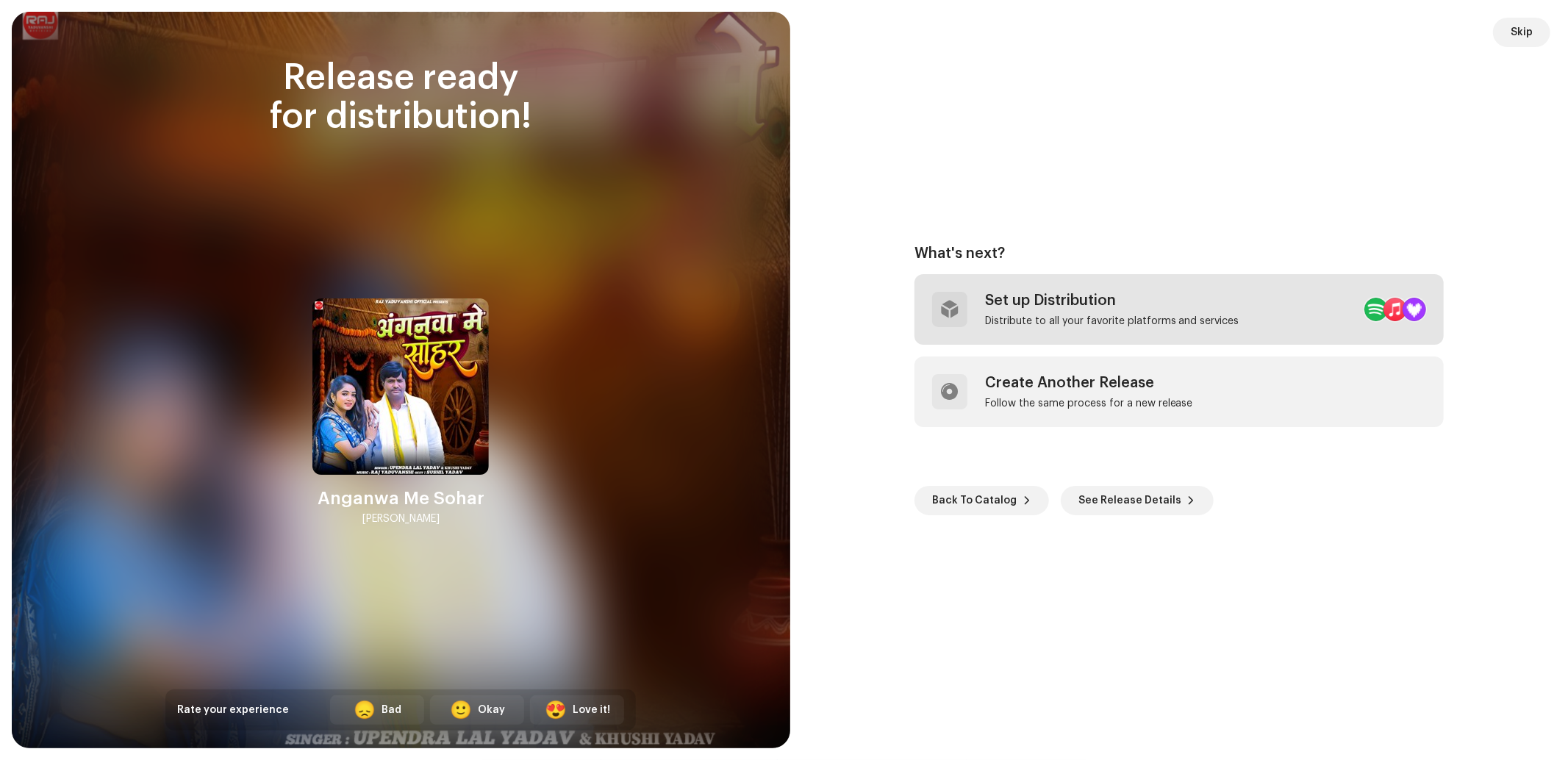
click at [1005, 320] on div "Distribute to all your favorite platforms and services" at bounding box center [1111, 321] width 254 height 12
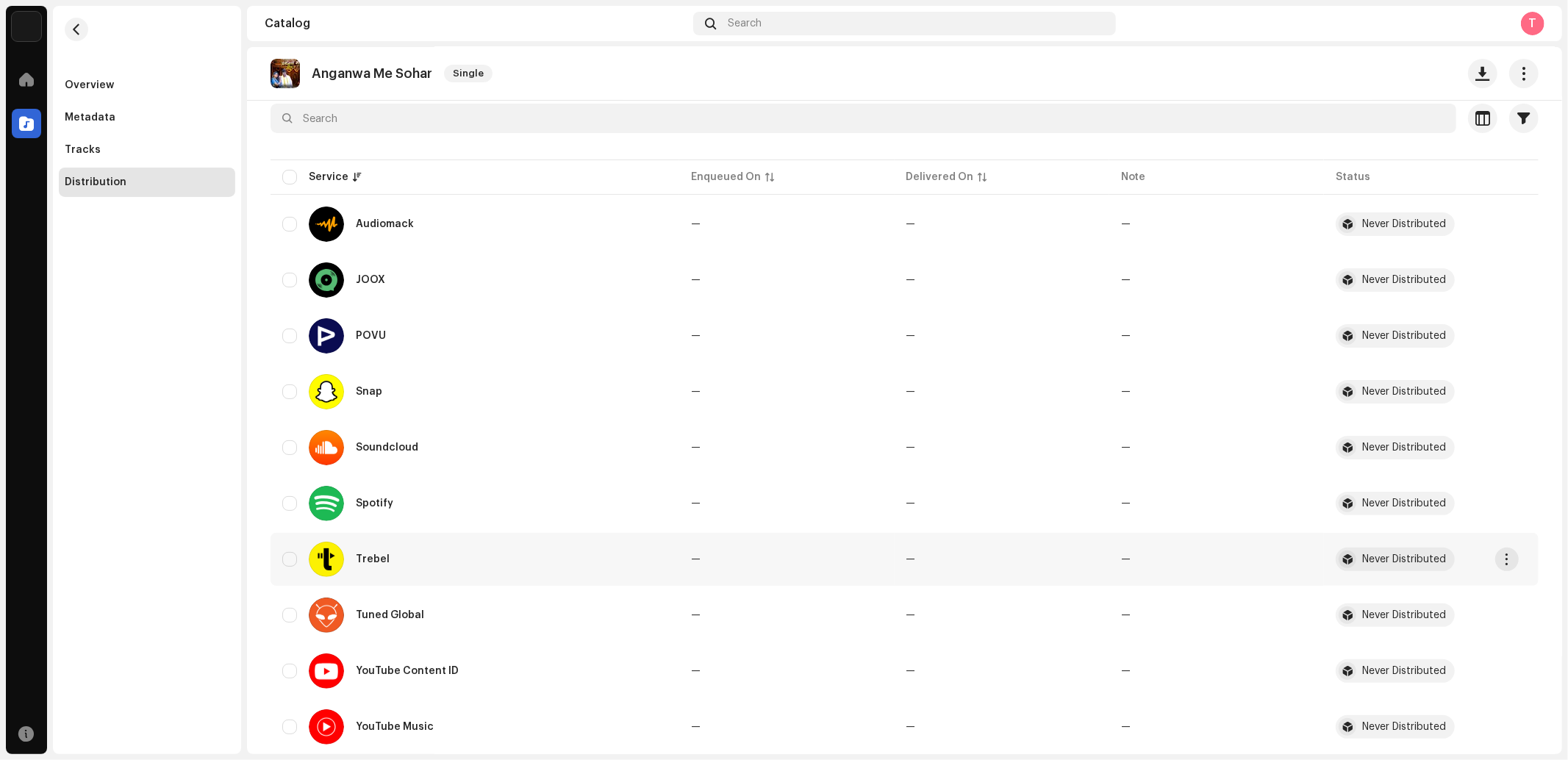
scroll to position [169, 0]
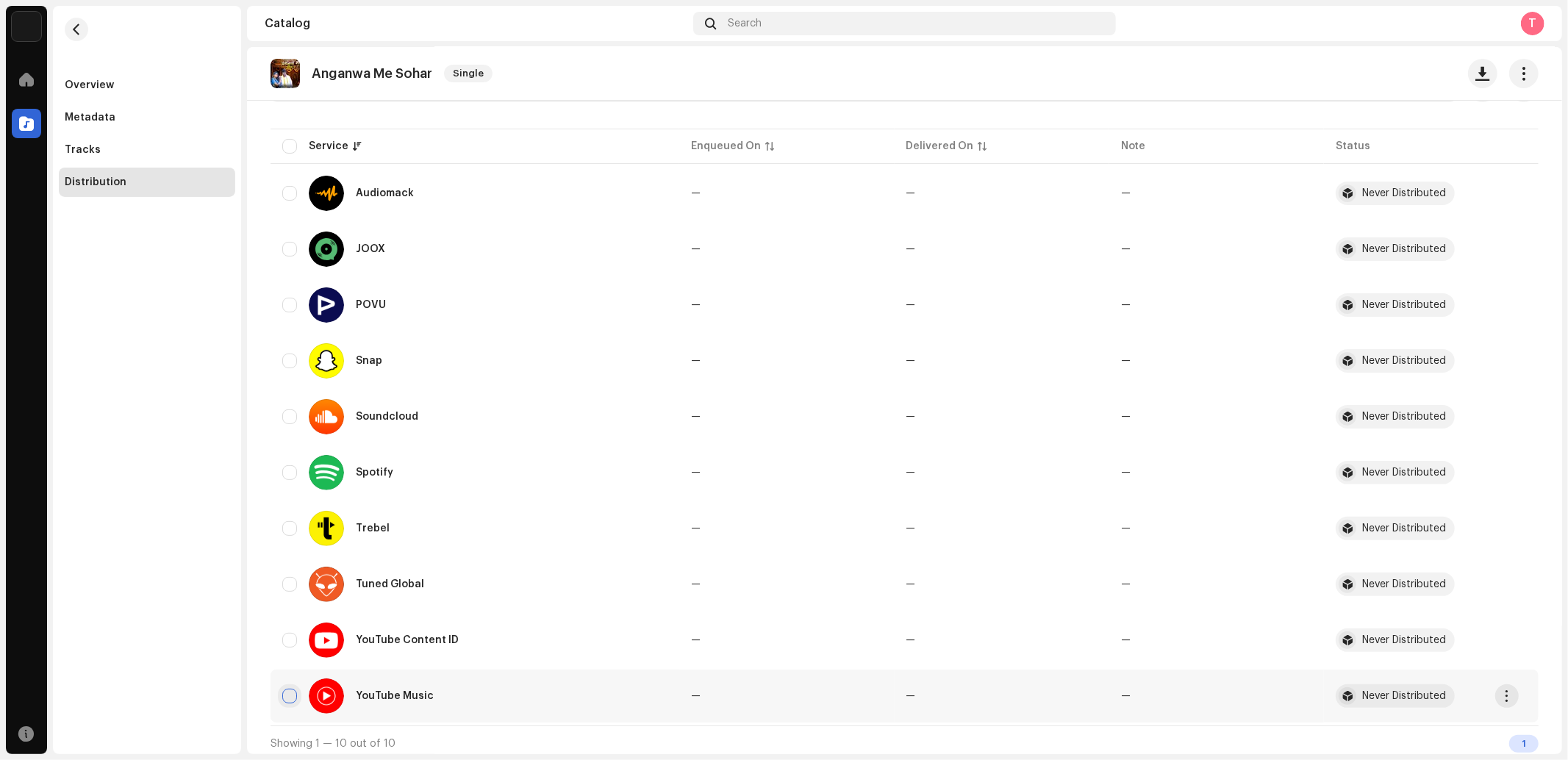
click at [288, 688] on input "checkbox" at bounding box center [289, 695] width 15 height 15
checkbox input "true"
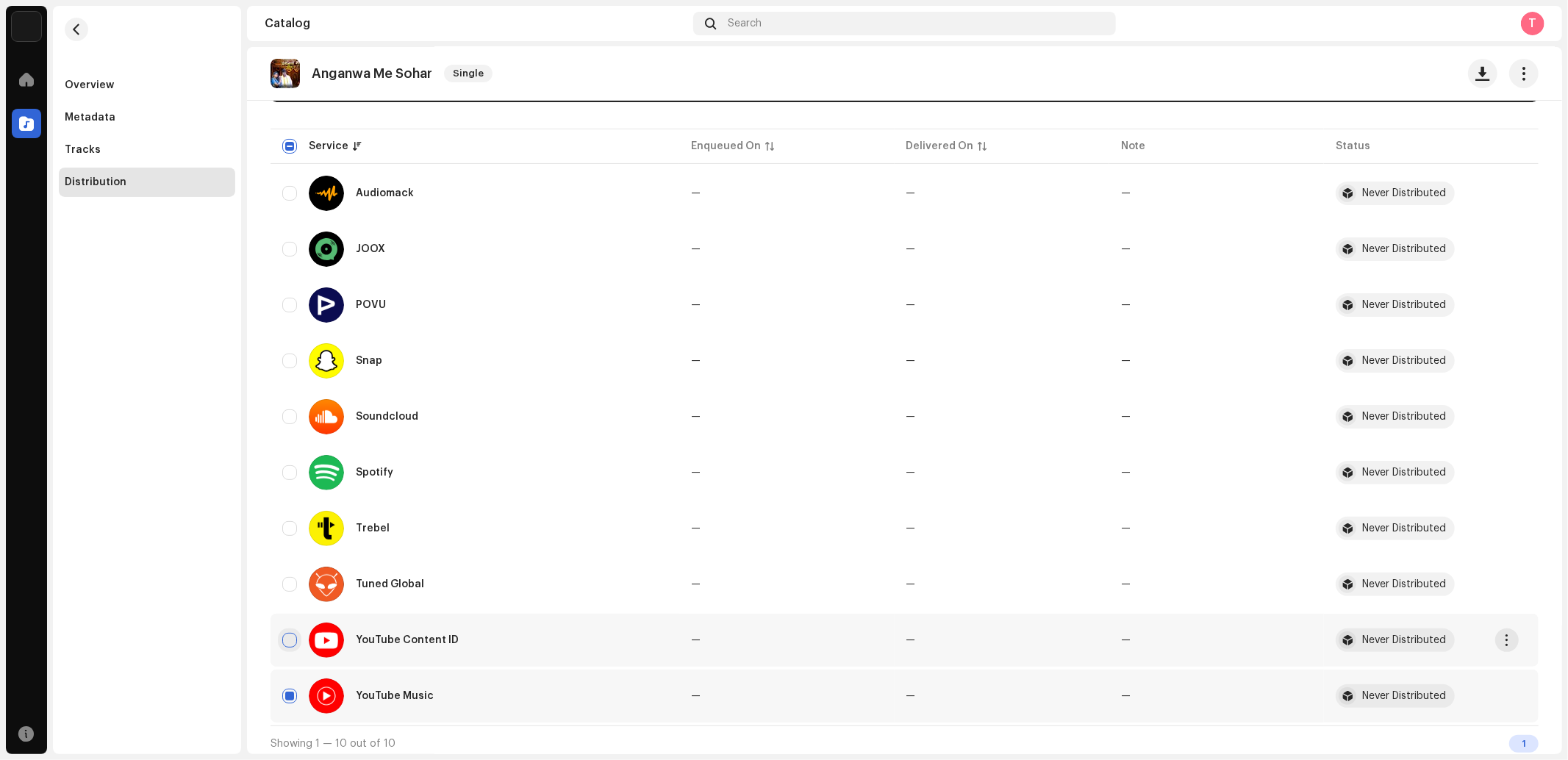
click at [288, 637] on input "Row Unselected" at bounding box center [289, 639] width 15 height 15
checkbox input "true"
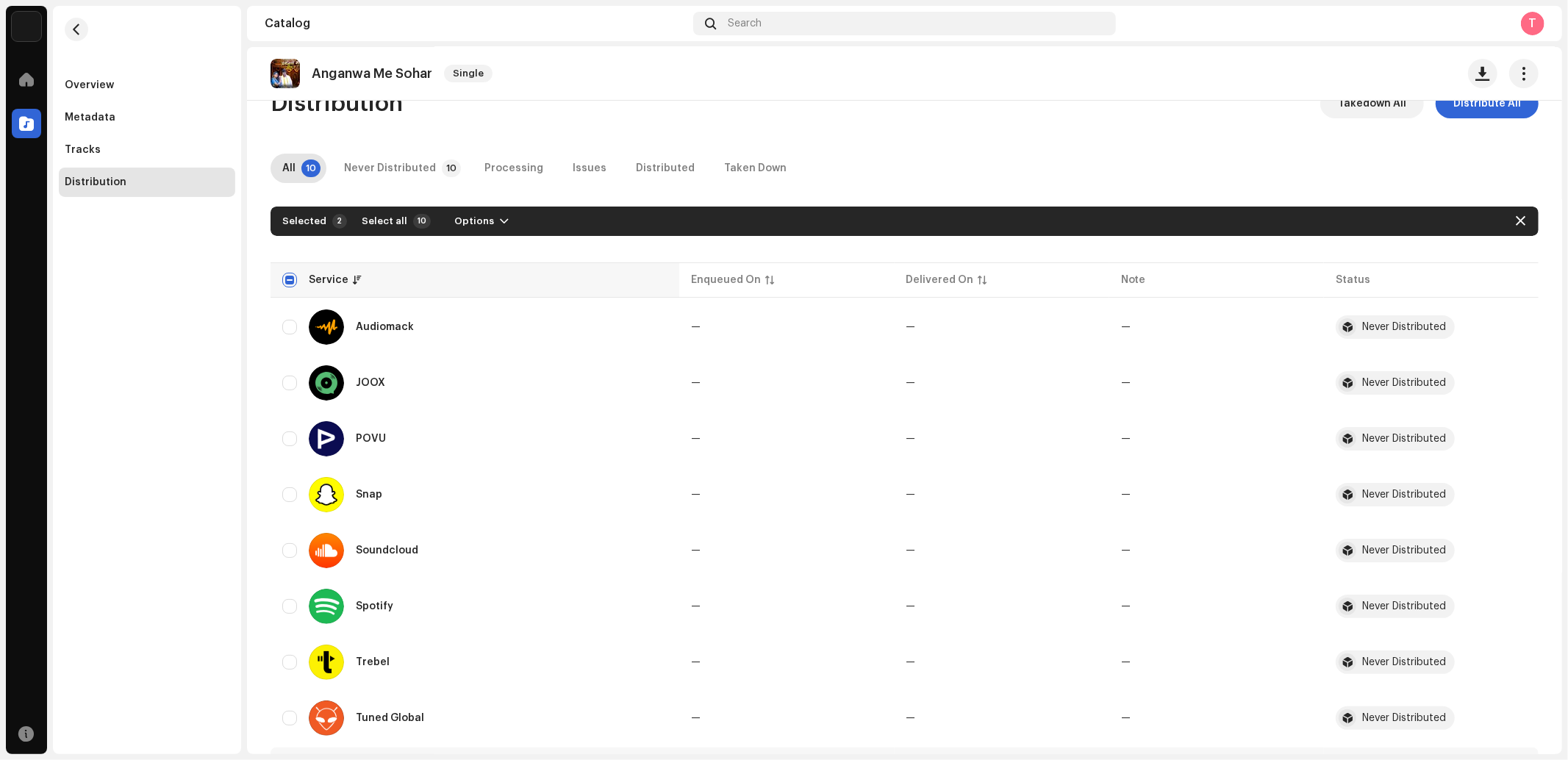
scroll to position [0, 0]
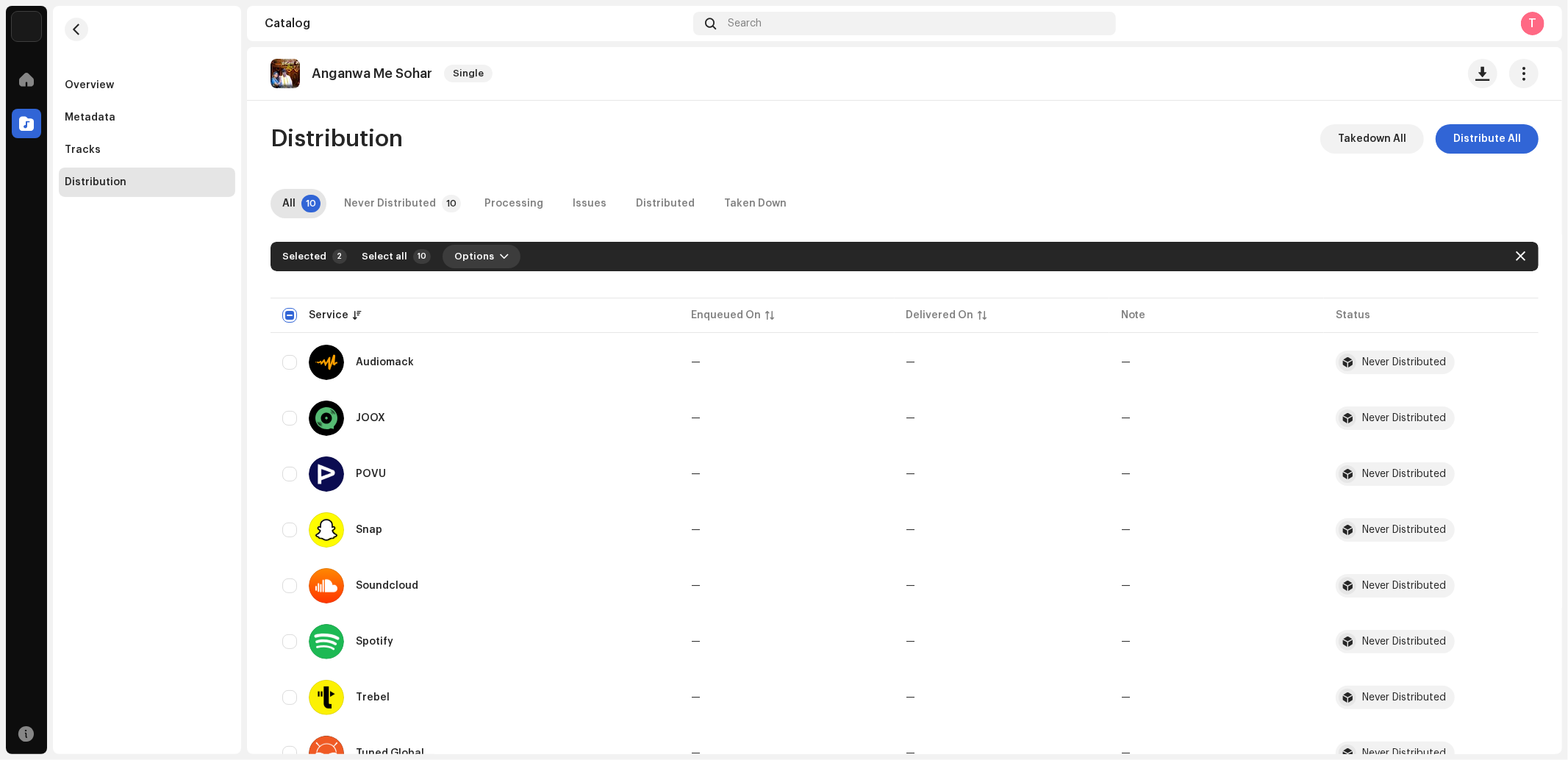
click at [478, 258] on span "Options" at bounding box center [474, 256] width 39 height 29
click at [478, 281] on div "Distribute" at bounding box center [516, 290] width 148 height 29
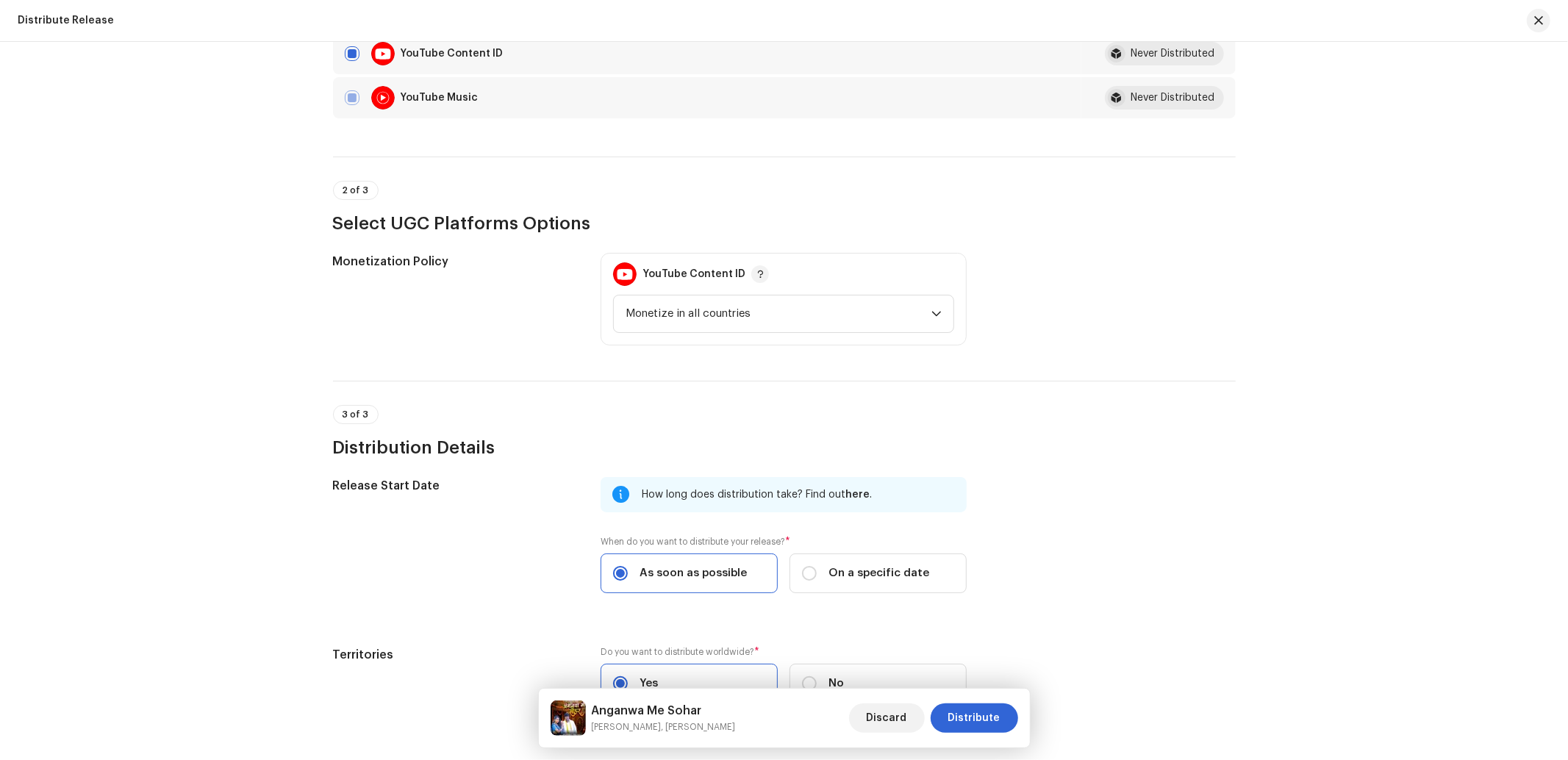
scroll to position [360, 0]
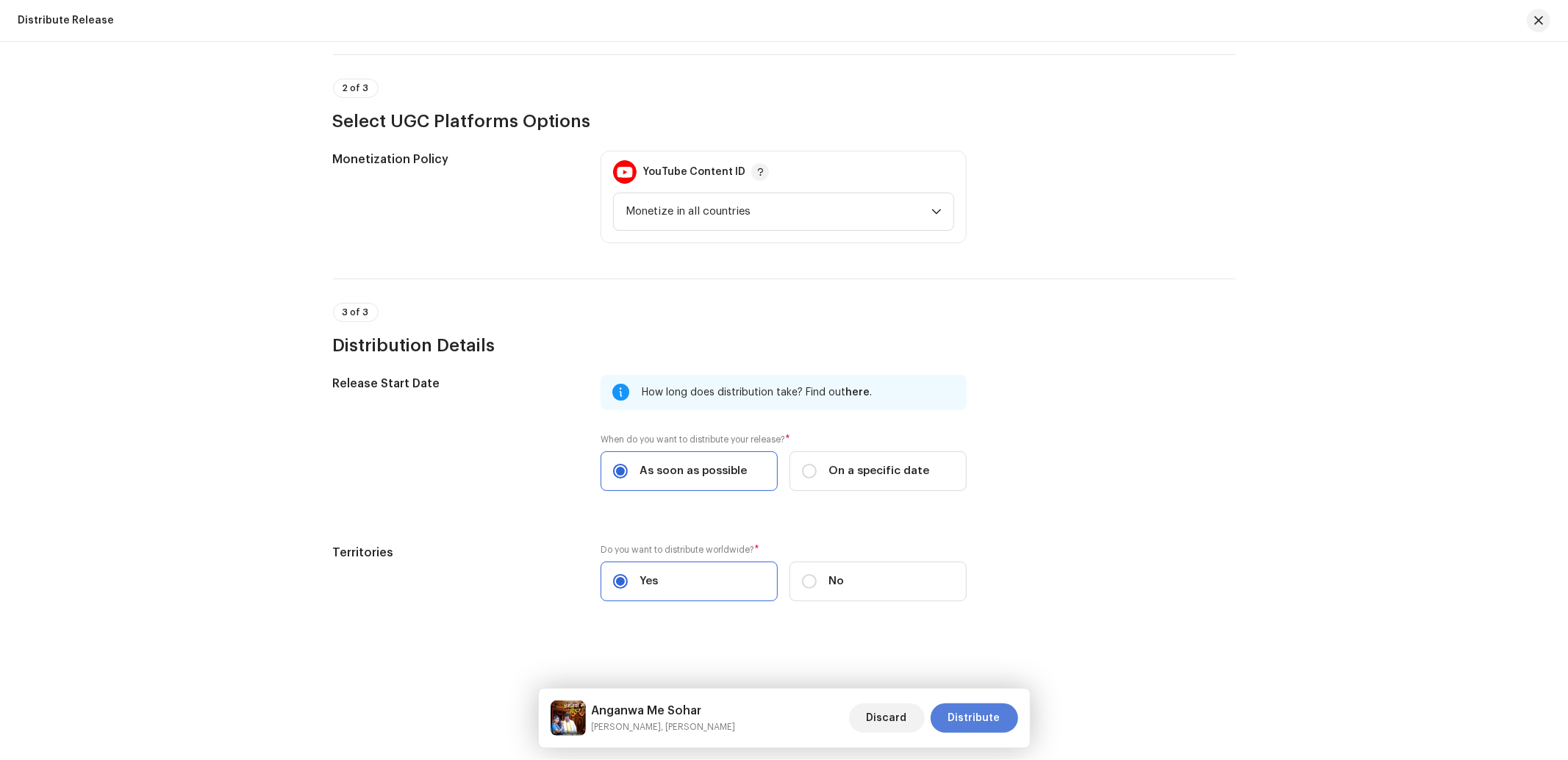
click at [965, 709] on span "Distribute" at bounding box center [974, 718] width 52 height 29
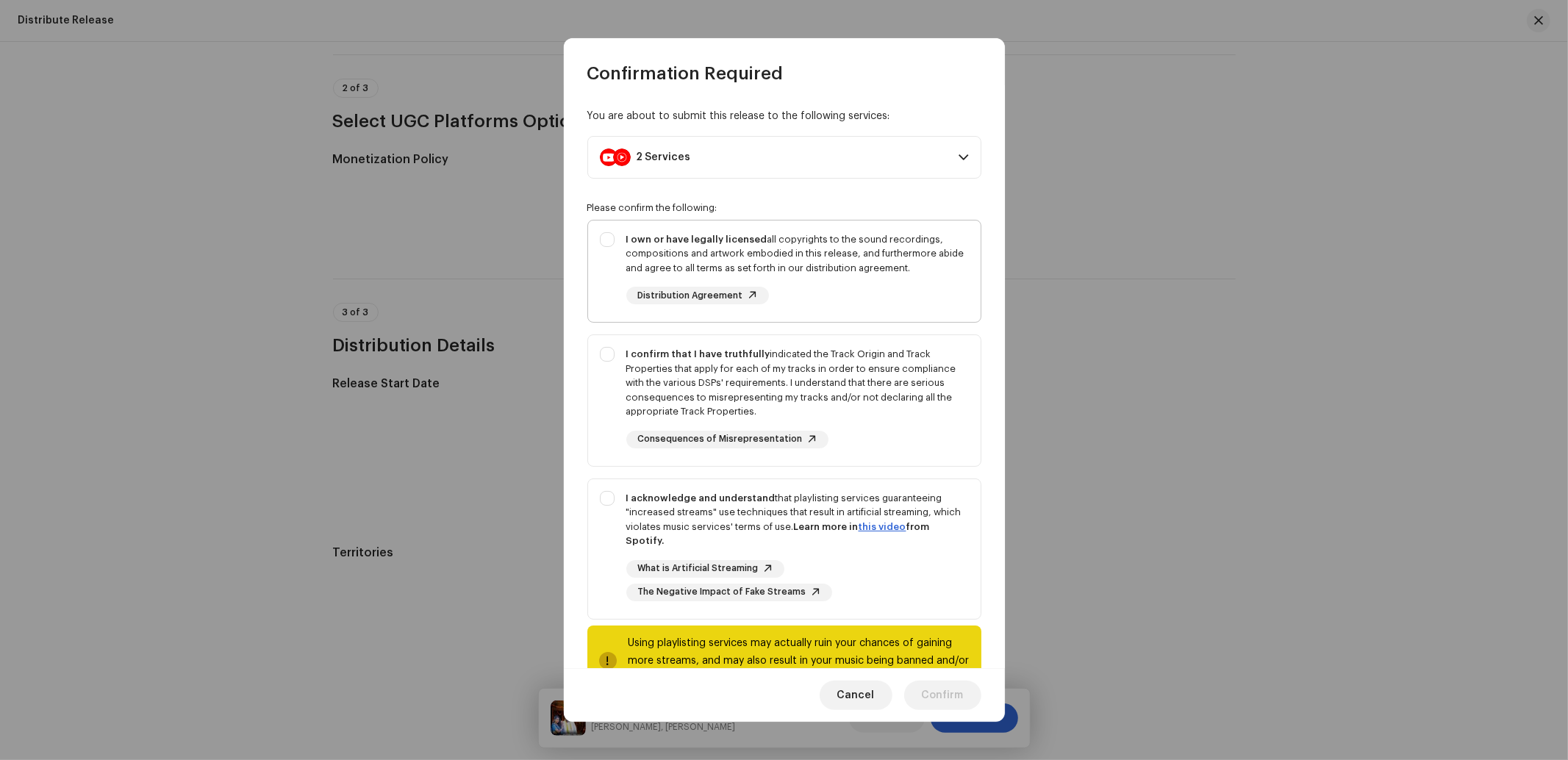
click at [616, 297] on div "I own or have legally licensed all copyrights to the sound recordings, composit…" at bounding box center [783, 268] width 392 height 96
checkbox input "true"
drag, startPoint x: 605, startPoint y: 427, endPoint x: 612, endPoint y: 464, distance: 37.7
click at [606, 431] on div "I confirm that I have truthfully indicated the Track Origin and Track Propertie…" at bounding box center [783, 397] width 392 height 125
checkbox input "true"
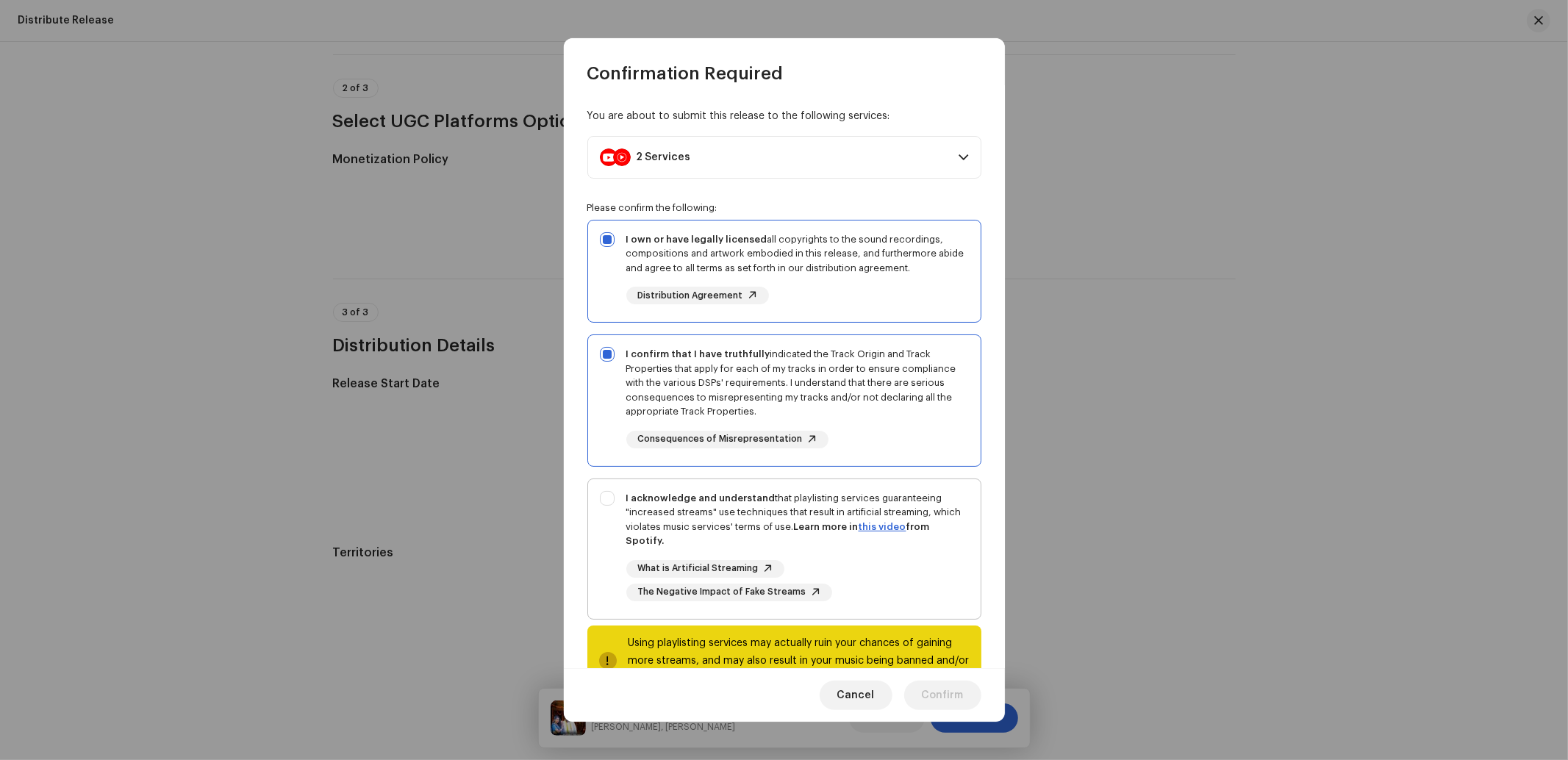
click at [614, 518] on div "I acknowledge and understand that playlisting services guaranteeing "increased …" at bounding box center [783, 546] width 392 height 134
checkbox input "true"
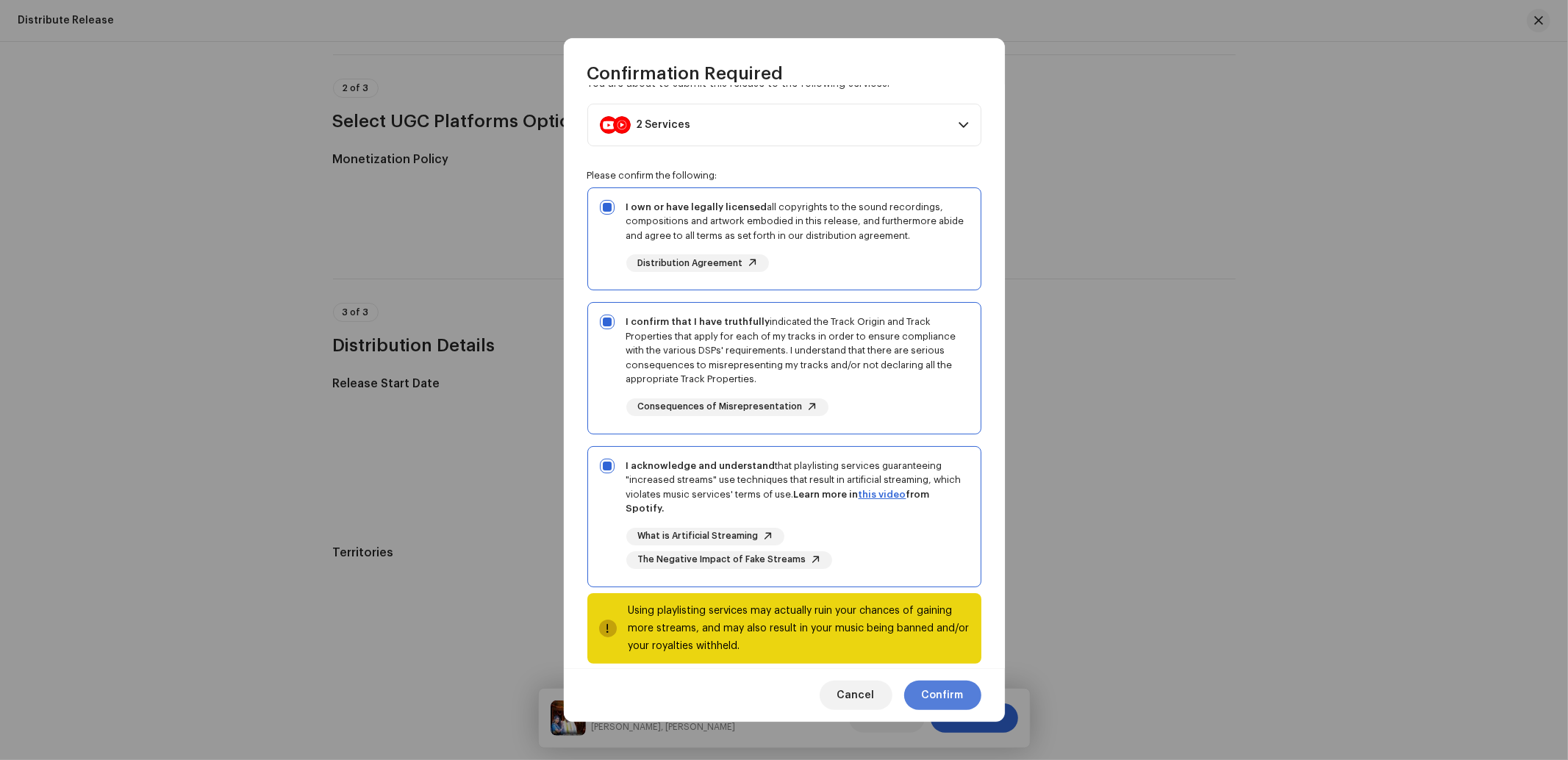
scroll to position [50, 0]
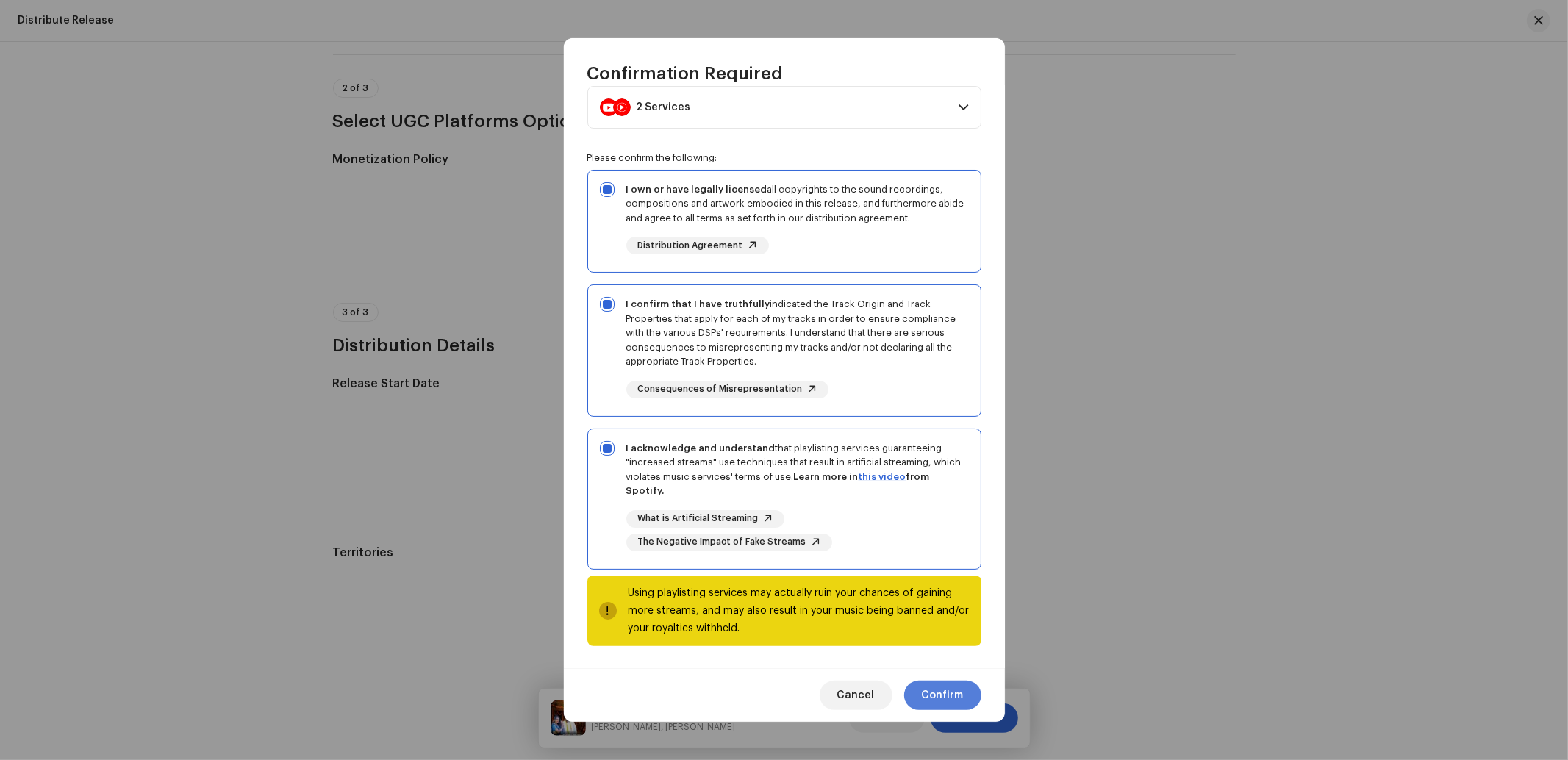
click at [956, 689] on span "Confirm" at bounding box center [942, 695] width 42 height 29
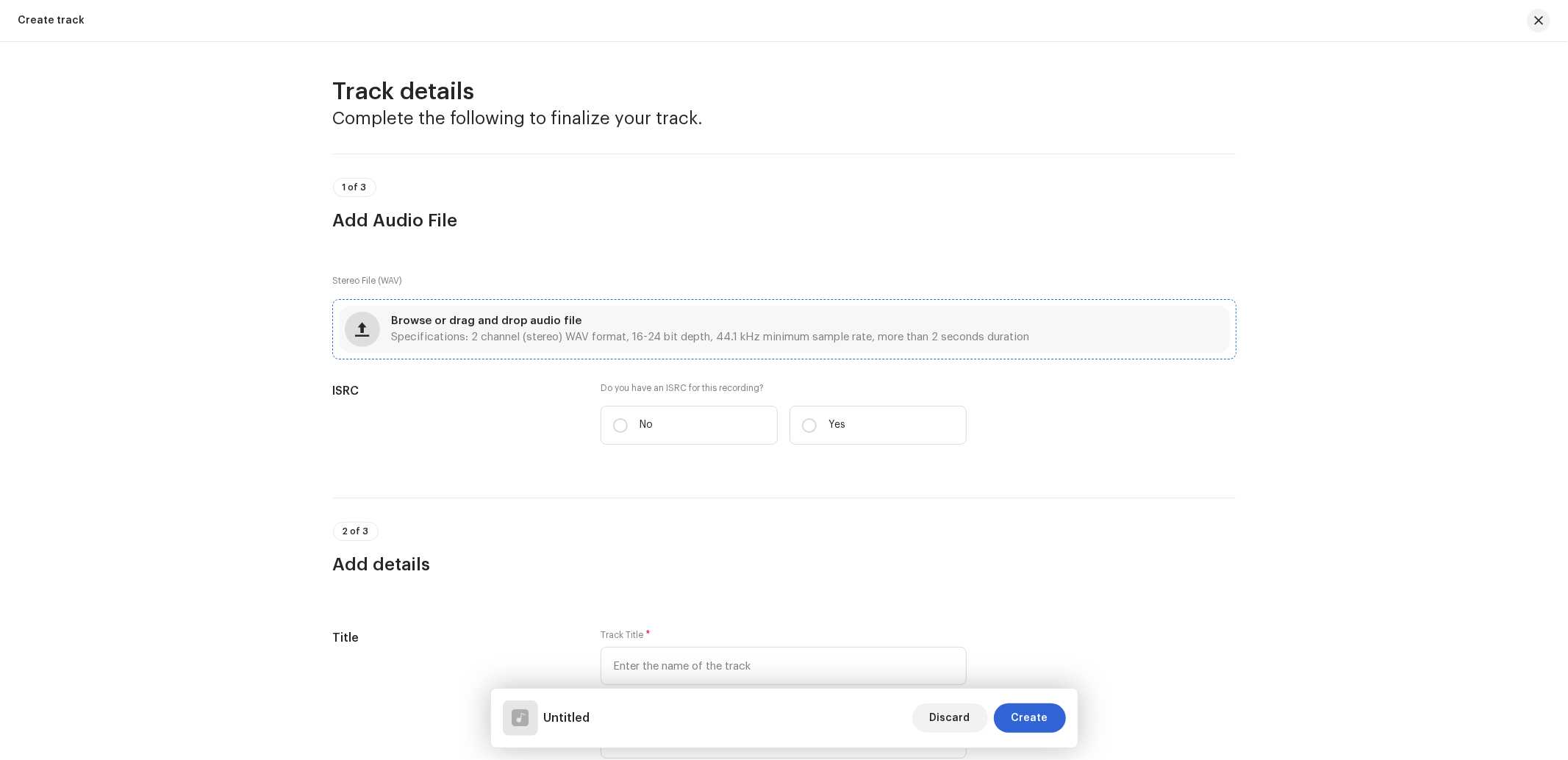
click at [363, 324] on button "button" at bounding box center [363, 329] width 35 height 35
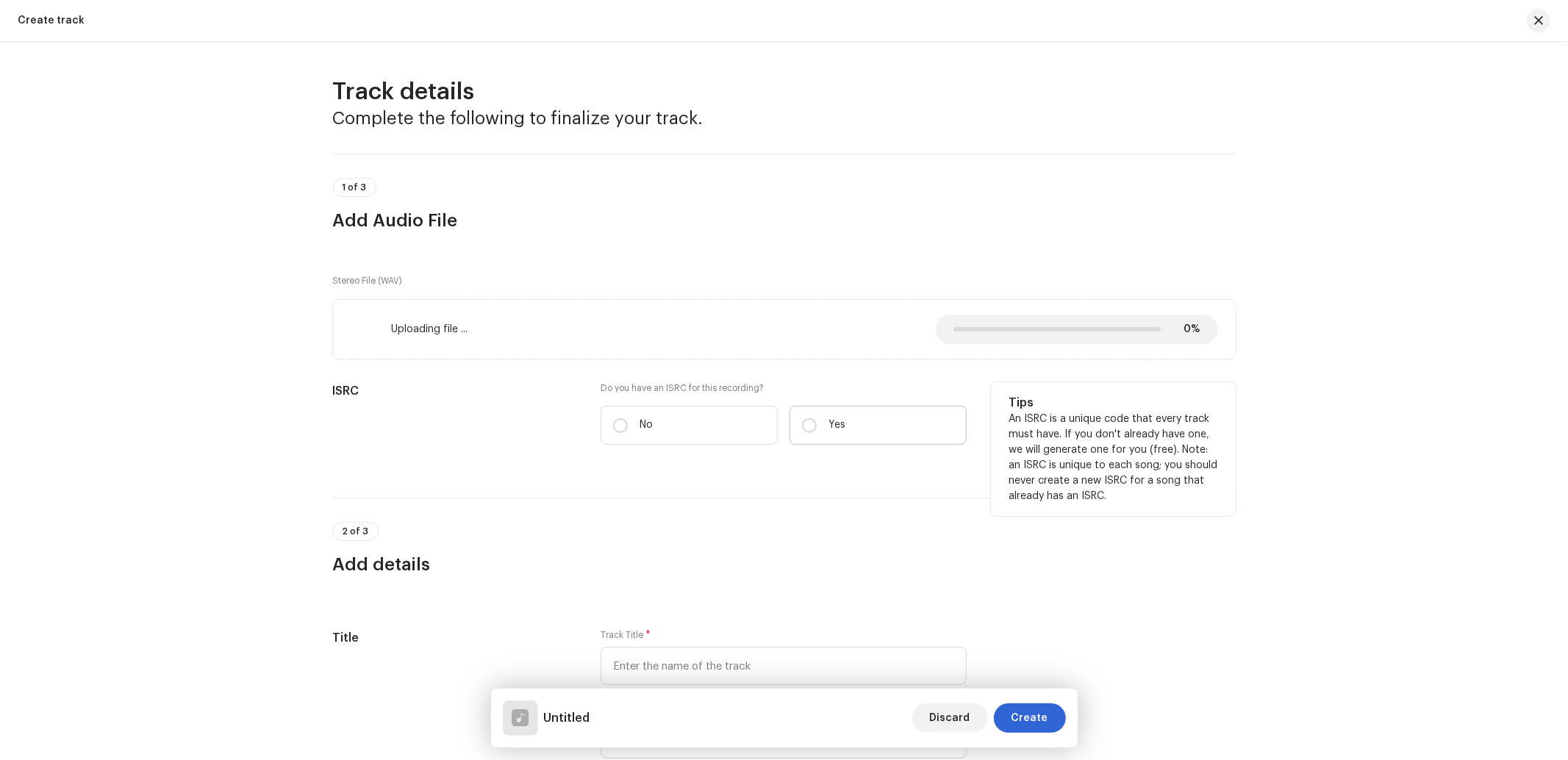
click at [885, 415] on label "Yes" at bounding box center [877, 425] width 177 height 39
click at [816, 418] on input "Yes" at bounding box center [809, 425] width 15 height 15
radio input "true"
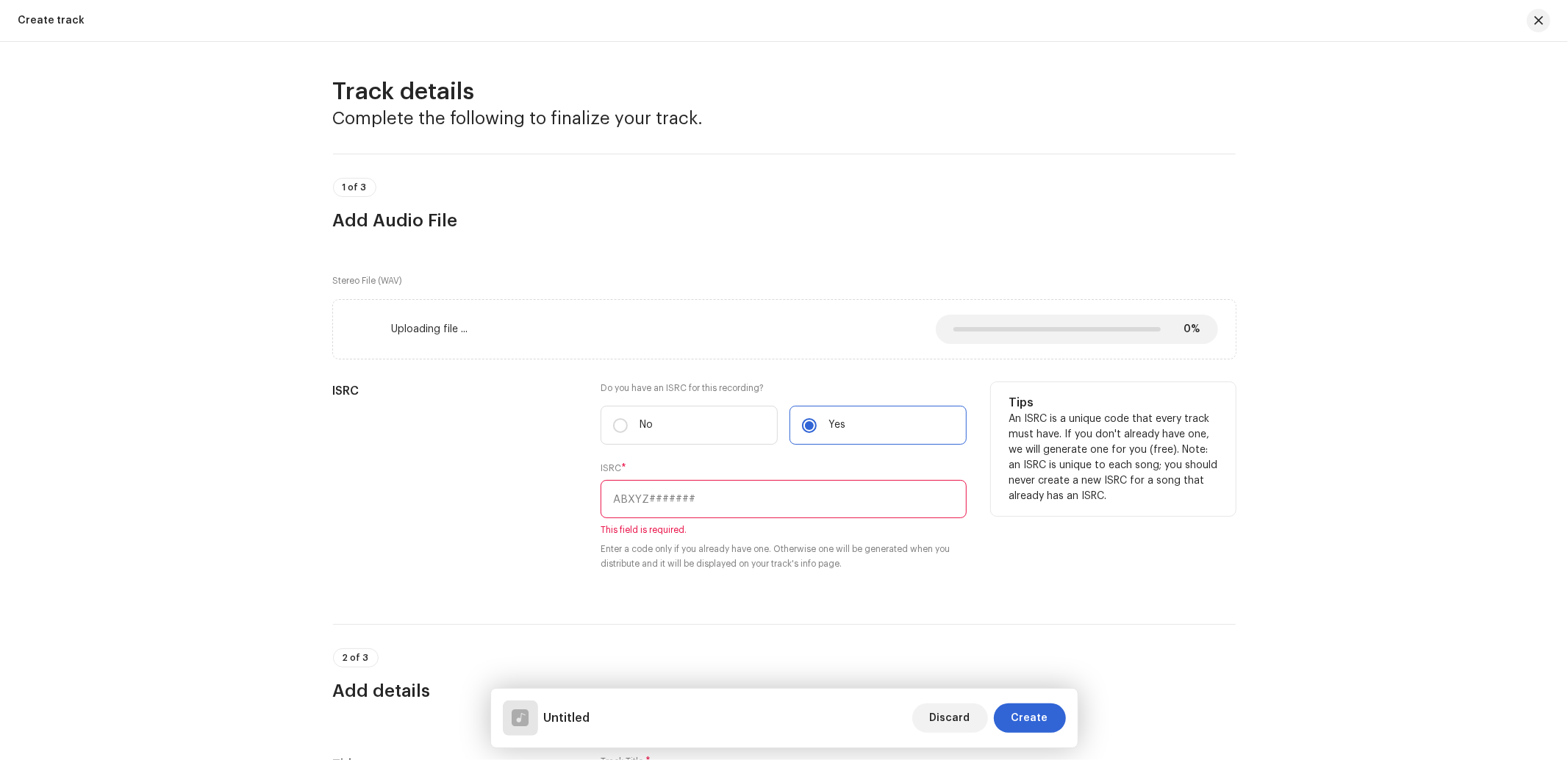
click at [658, 503] on input "text" at bounding box center [783, 499] width 366 height 38
paste input "[PERSON_NAME]"
type input "[PERSON_NAME]"
drag, startPoint x: 755, startPoint y: 486, endPoint x: 468, endPoint y: 494, distance: 287.1
click at [468, 494] on div "ISRC Do you have an ISRC for this recording? * No Yes ISRC * Sato Bahiniya 12 c…" at bounding box center [784, 491] width 903 height 218
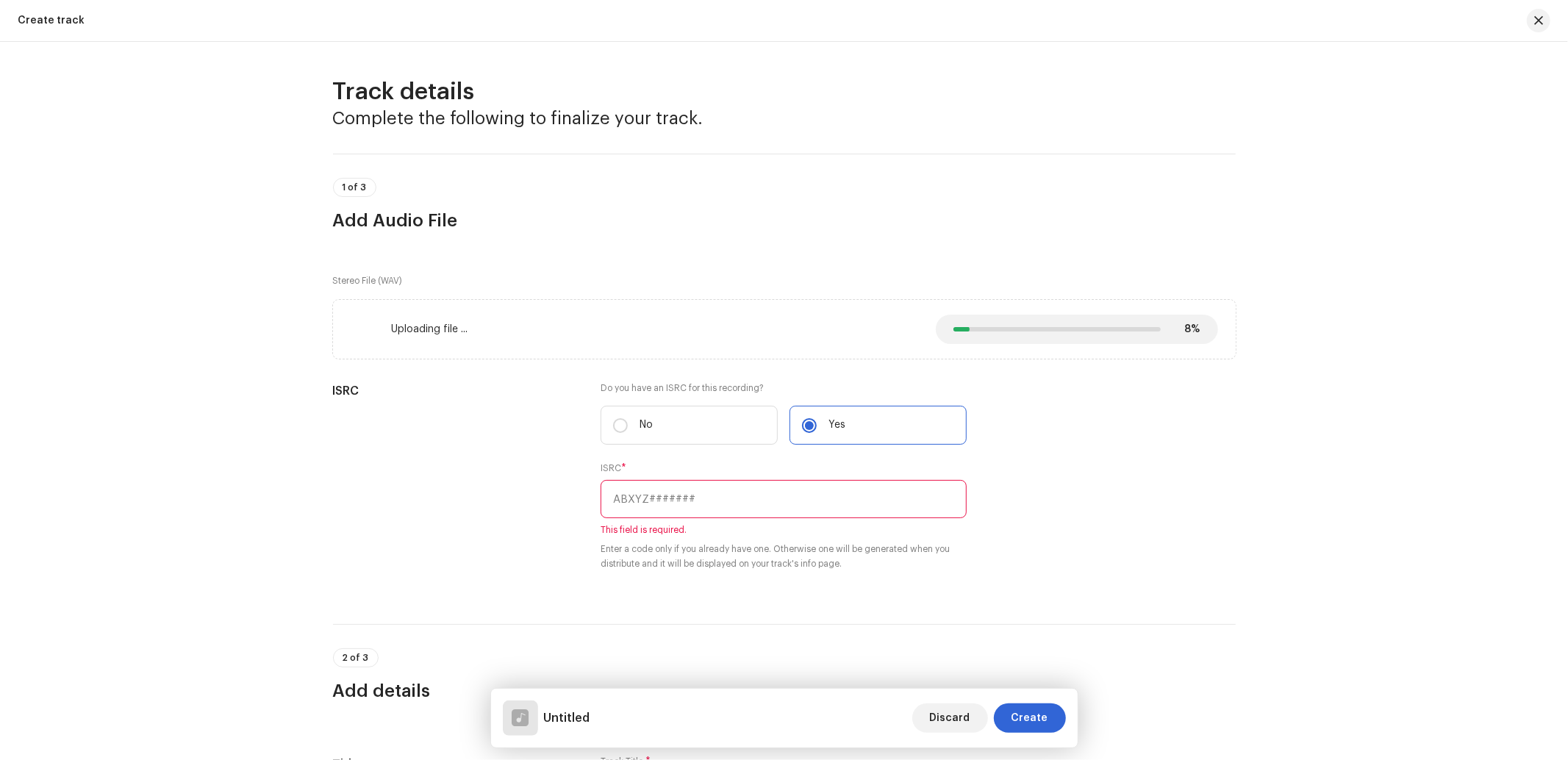
scroll to position [217, 0]
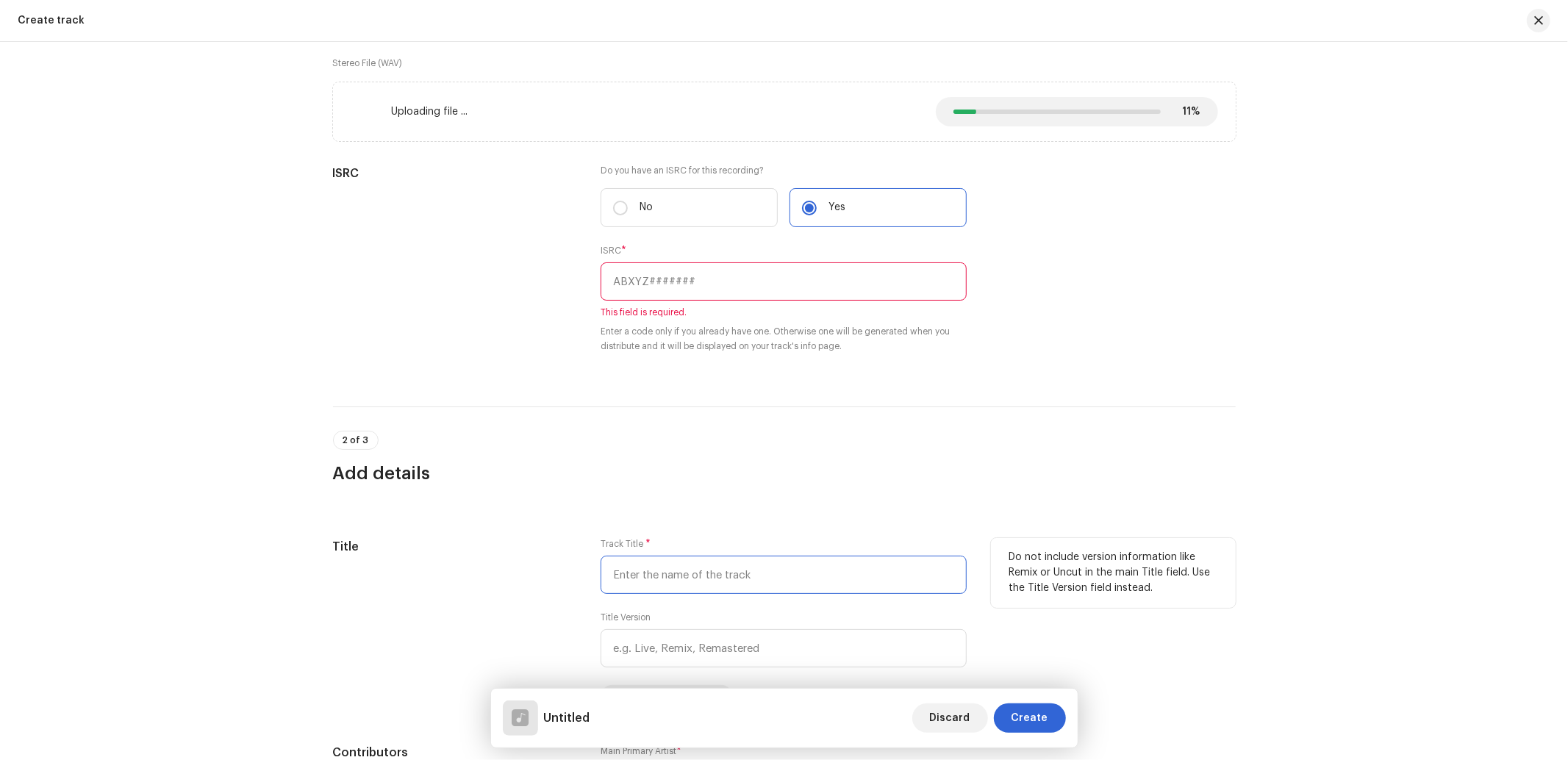
click at [679, 567] on input "text" at bounding box center [783, 574] width 366 height 38
paste input "[PERSON_NAME]"
type input "[PERSON_NAME]"
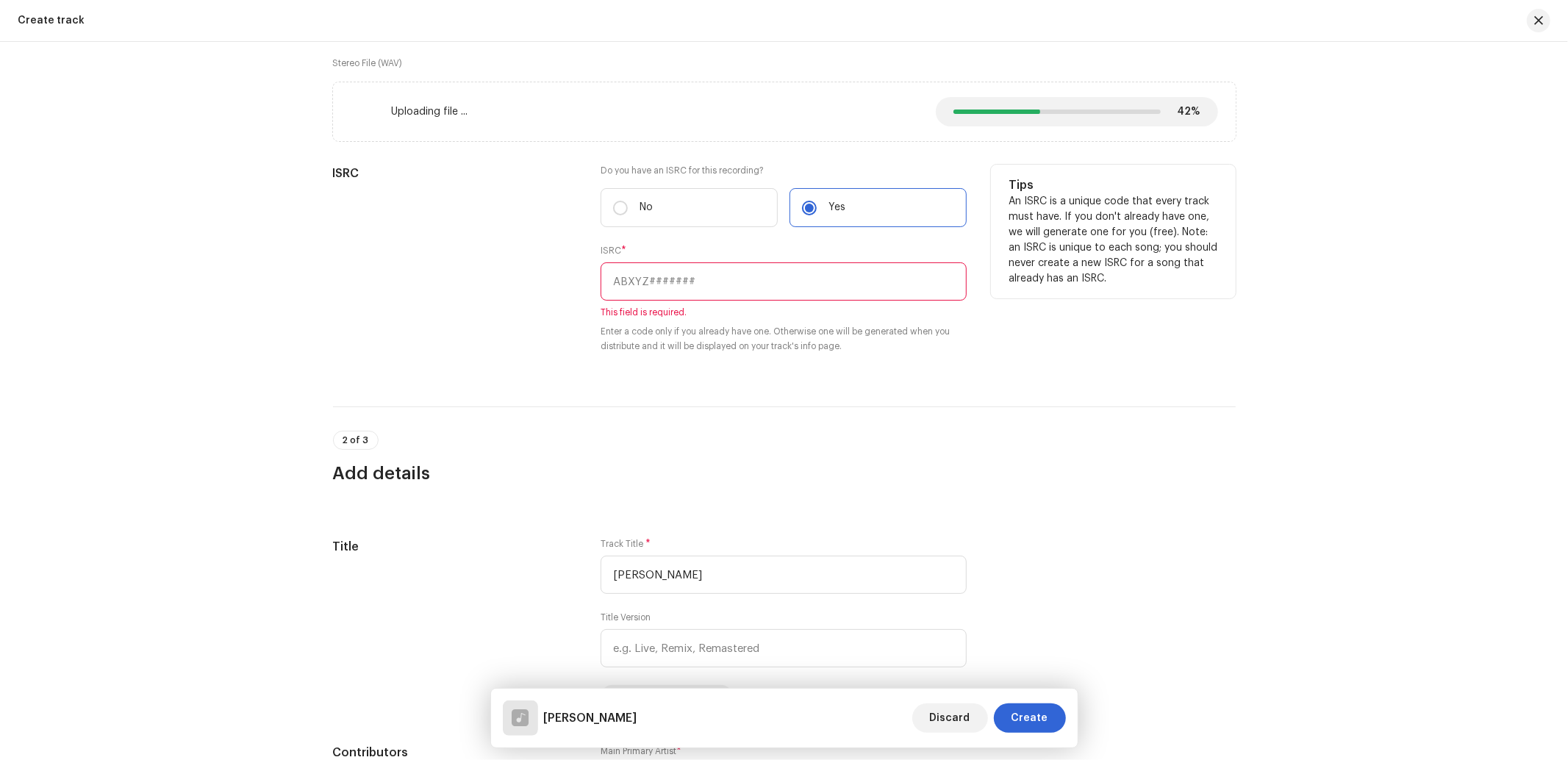
click at [741, 280] on input "text" at bounding box center [783, 281] width 366 height 38
paste input "INN202500902"
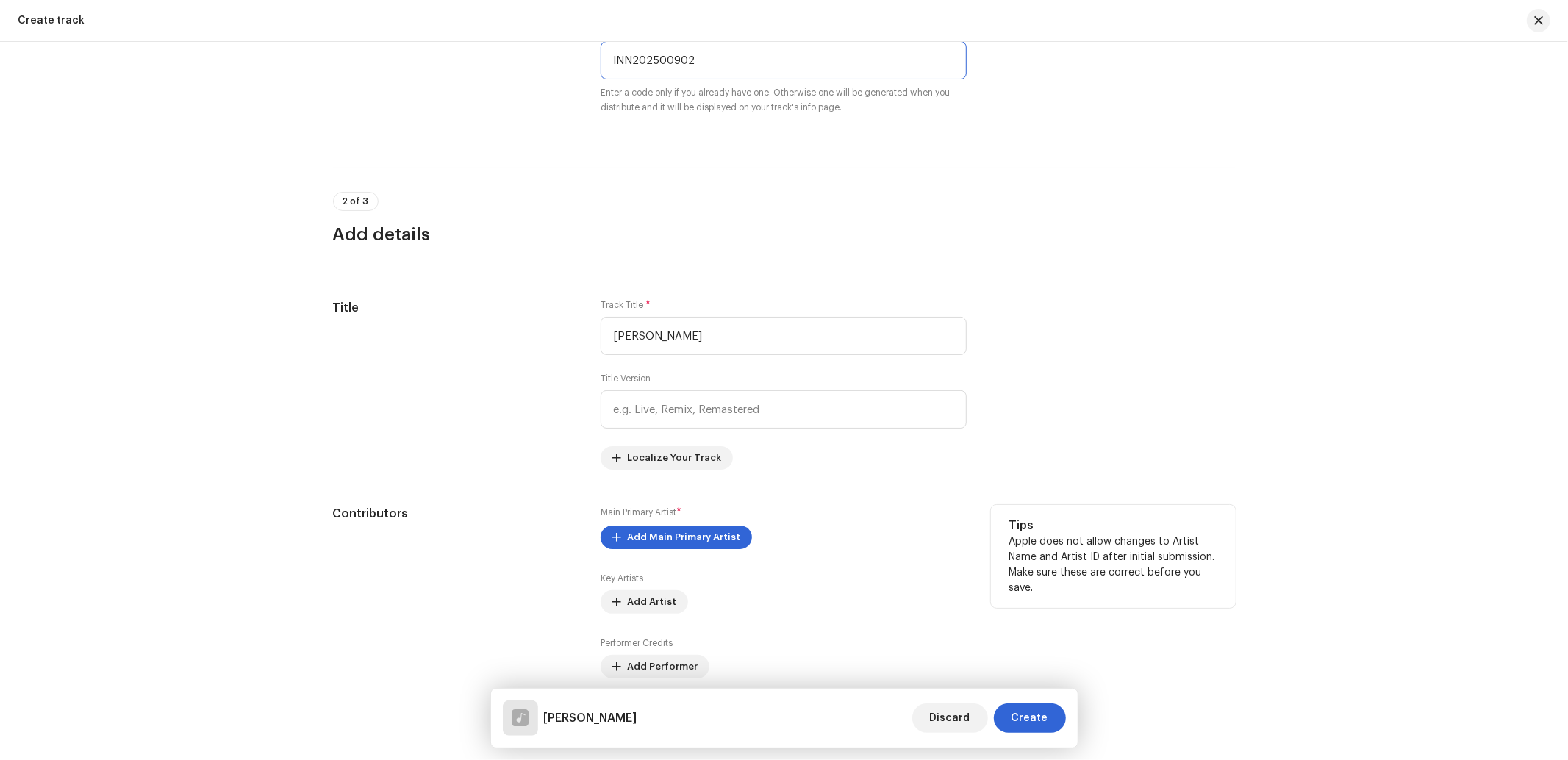
scroll to position [652, 0]
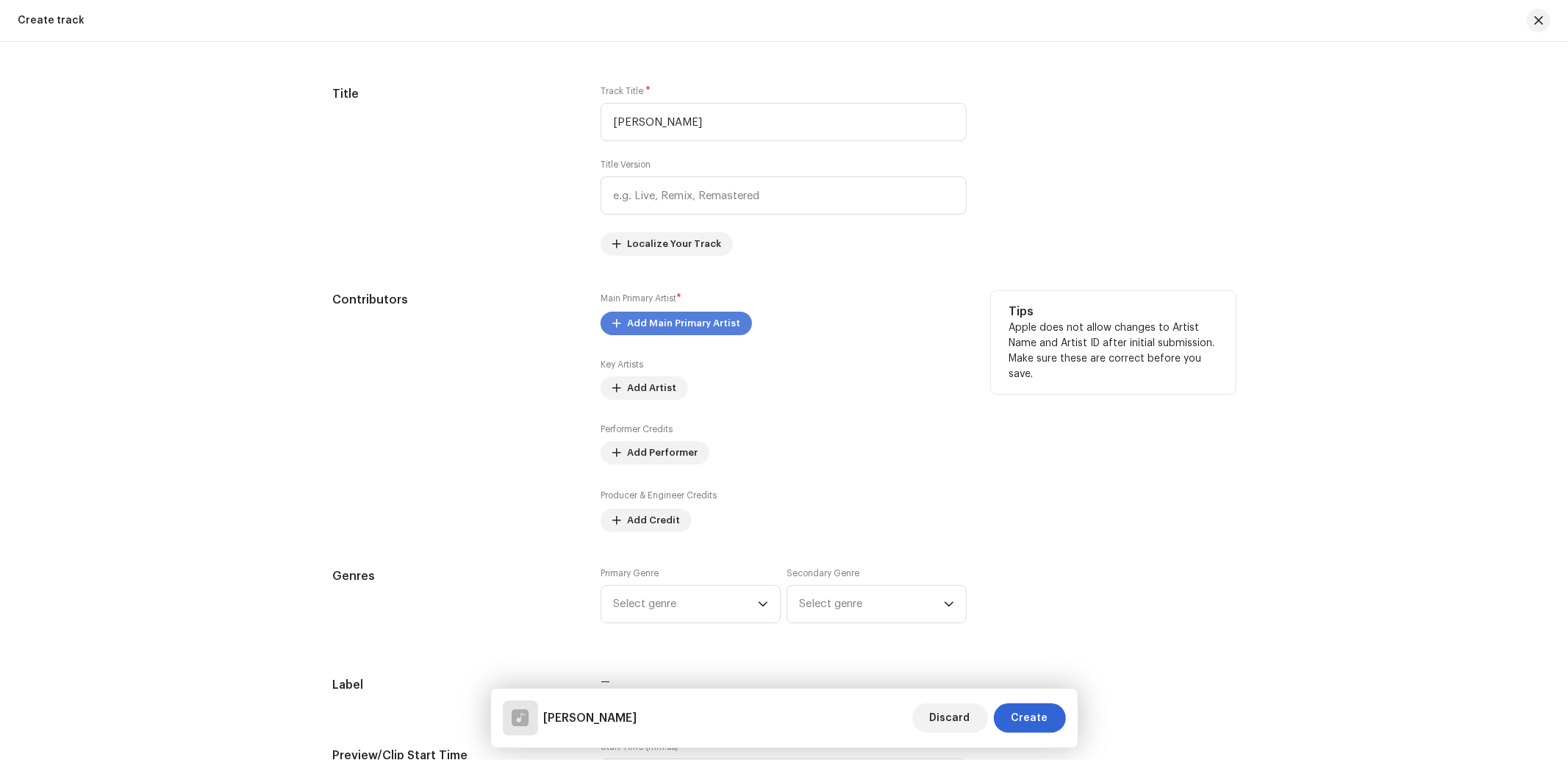
type input "INN202500902"
click at [658, 317] on span "Add Main Primary Artist" at bounding box center [683, 323] width 113 height 29
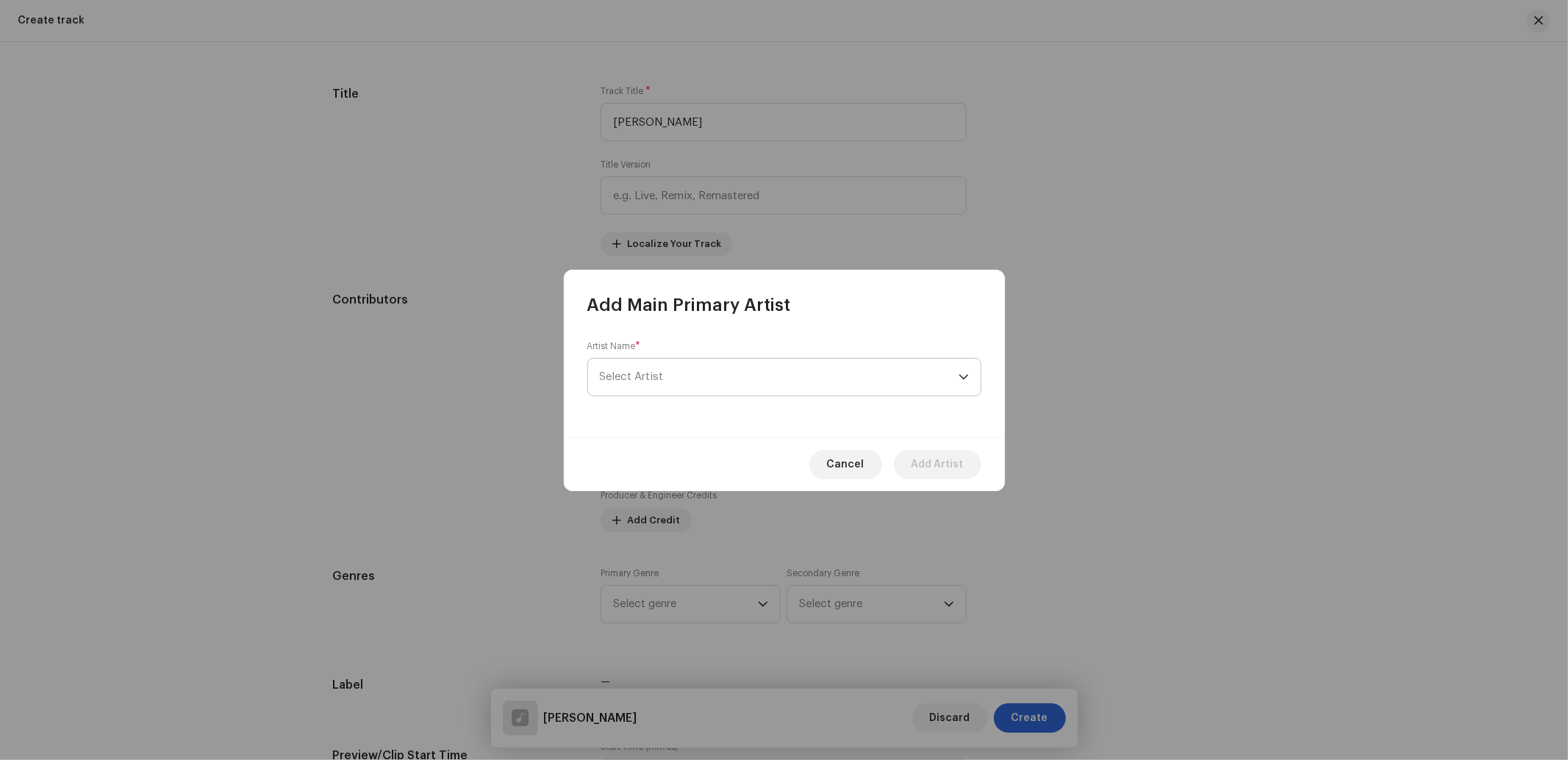
click at [650, 375] on span "Select Artist" at bounding box center [631, 376] width 64 height 11
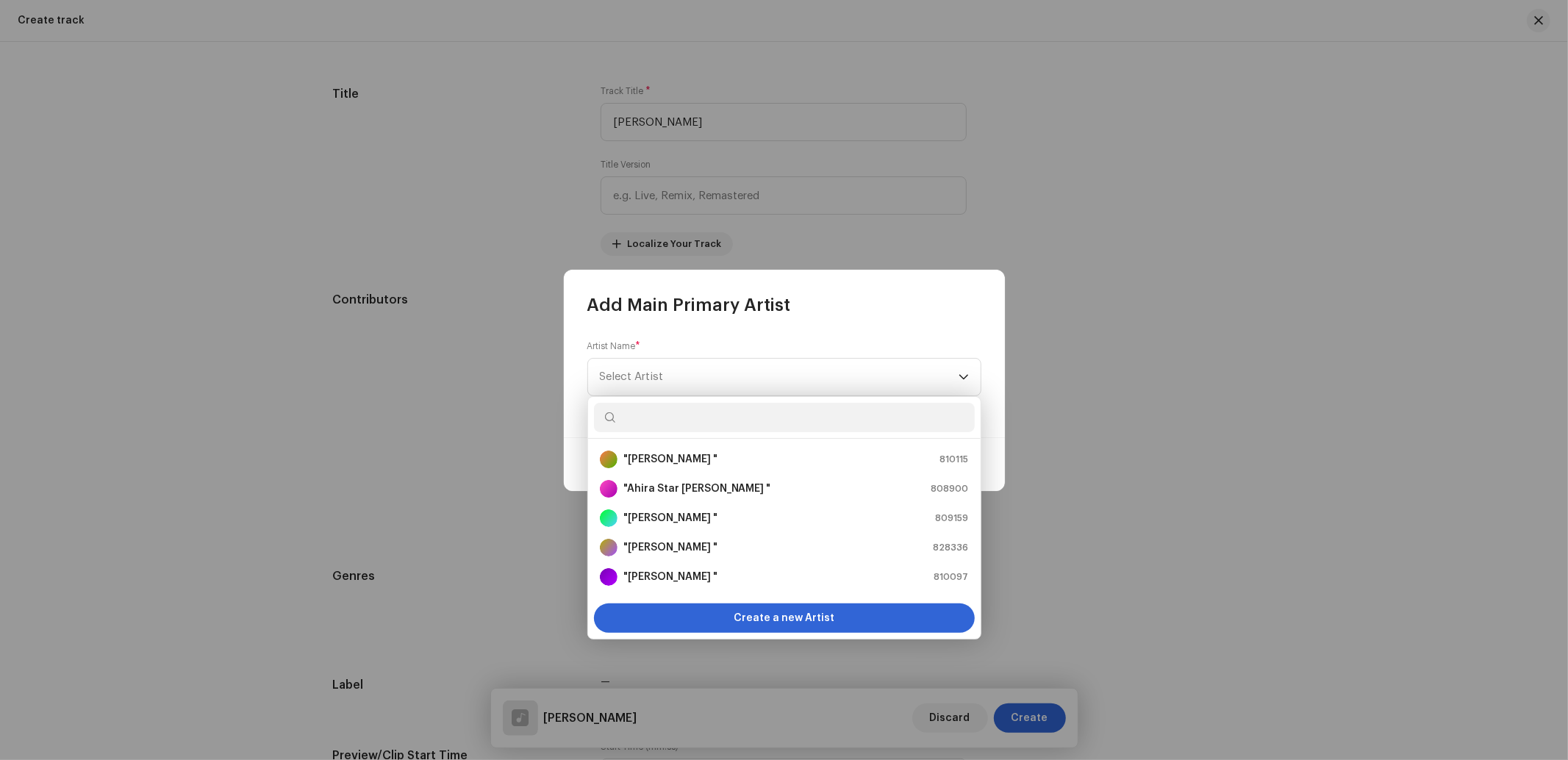
paste input "[PERSON_NAME]"
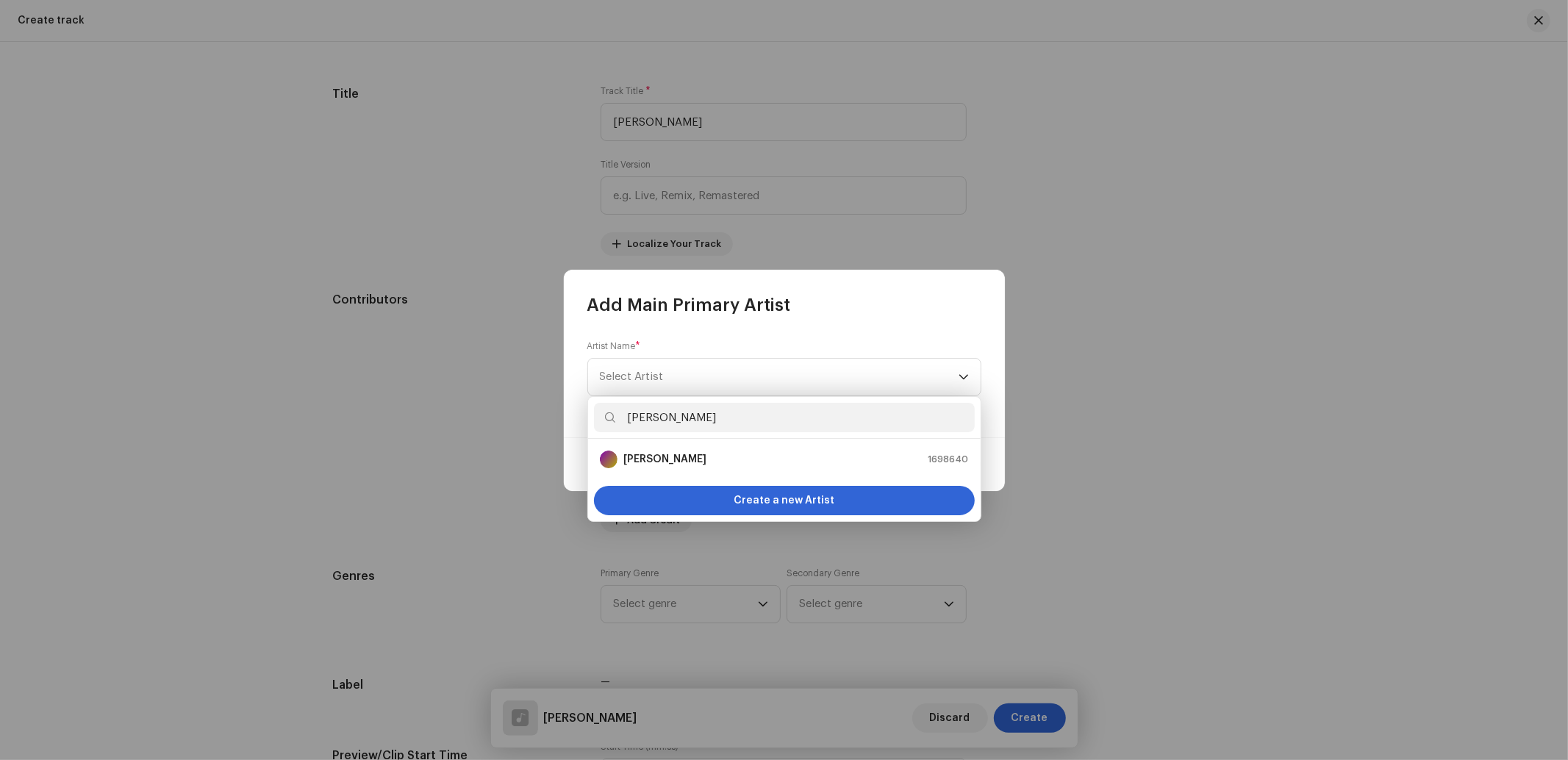
click at [623, 421] on input "[PERSON_NAME]" at bounding box center [784, 417] width 381 height 29
type input "[PERSON_NAME]"
click at [665, 460] on strong "[PERSON_NAME]" at bounding box center [664, 459] width 84 height 15
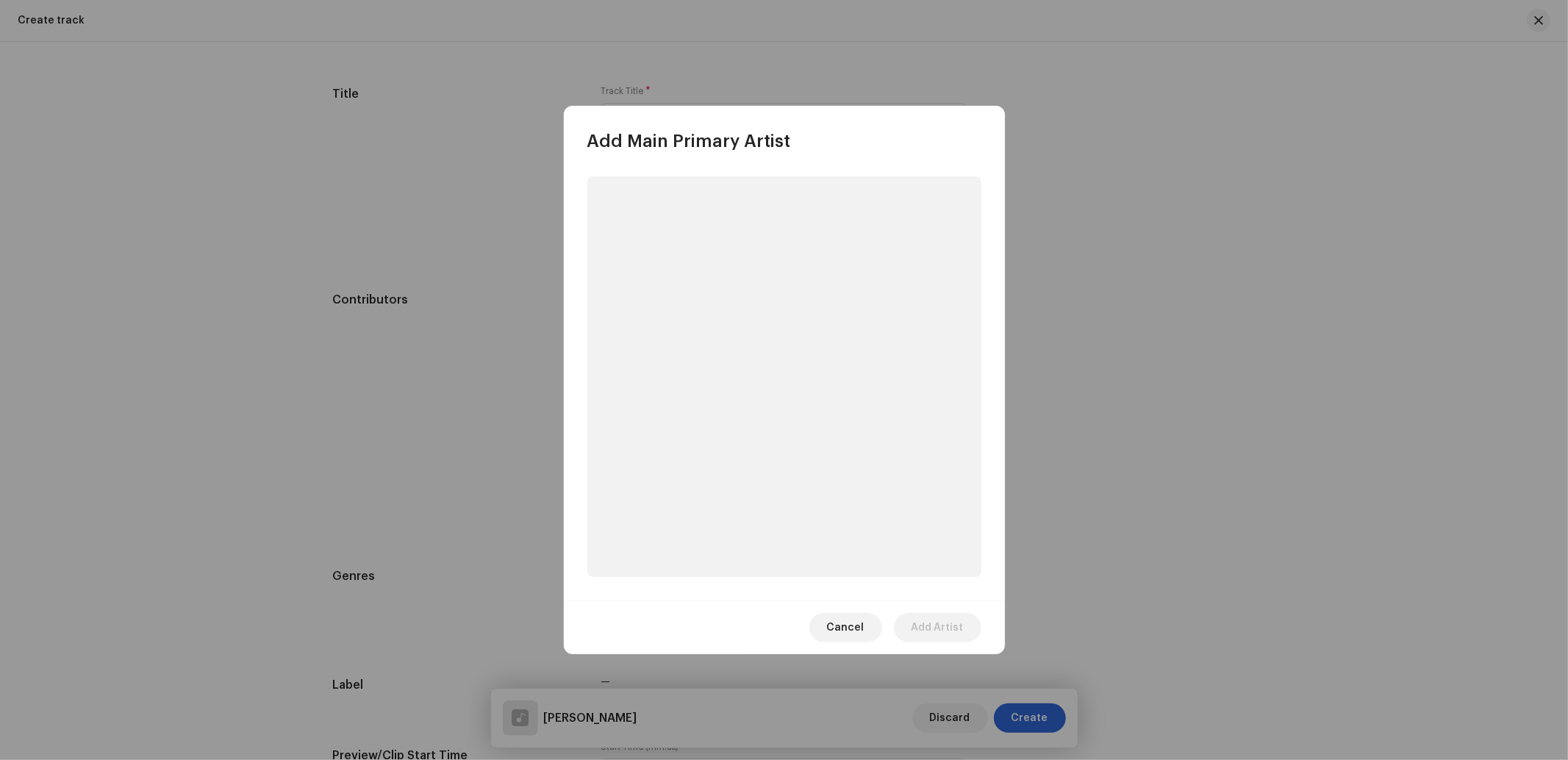
scroll to position [655, 0]
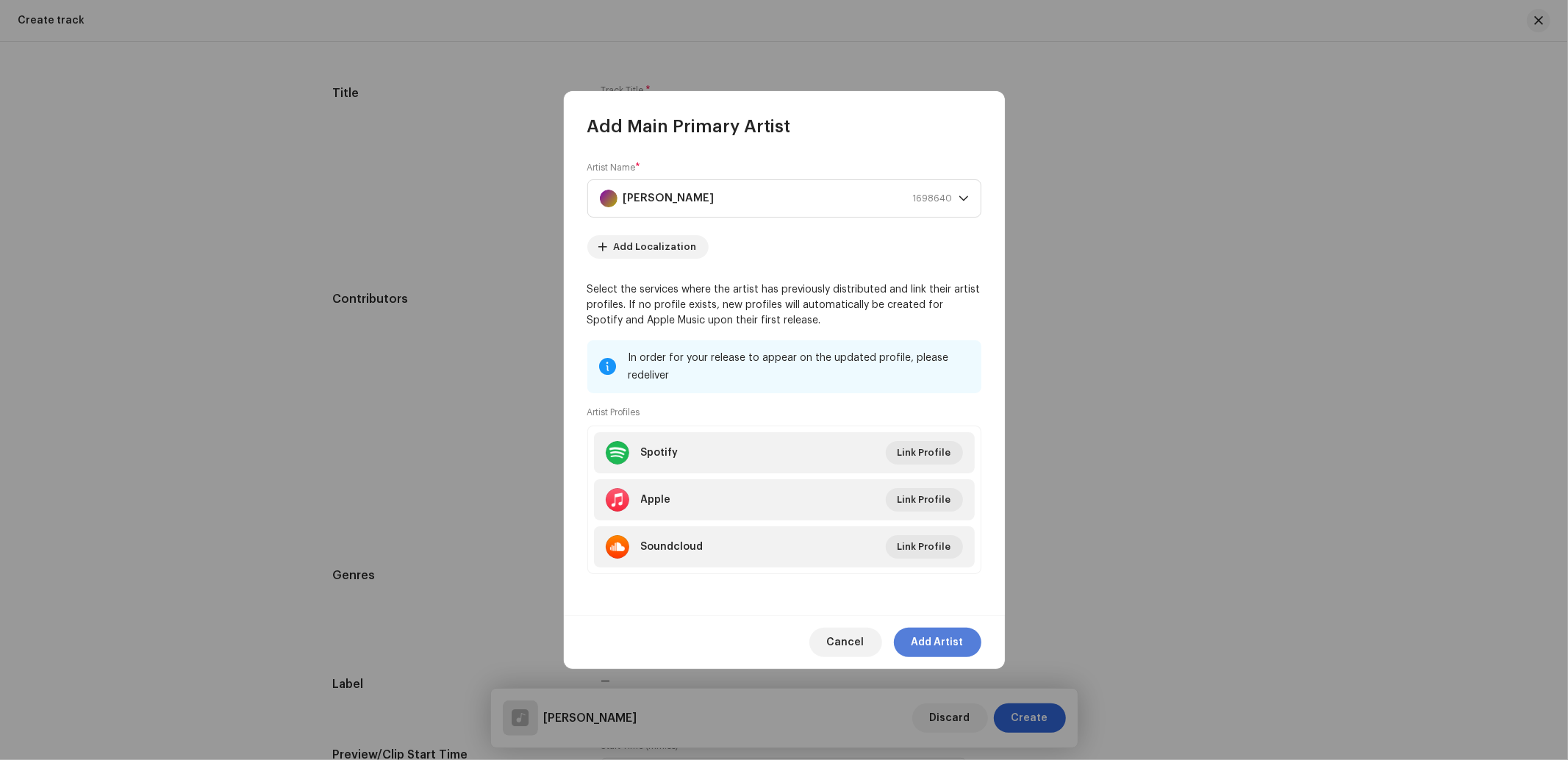
click at [951, 654] on span "Add Artist" at bounding box center [937, 642] width 52 height 29
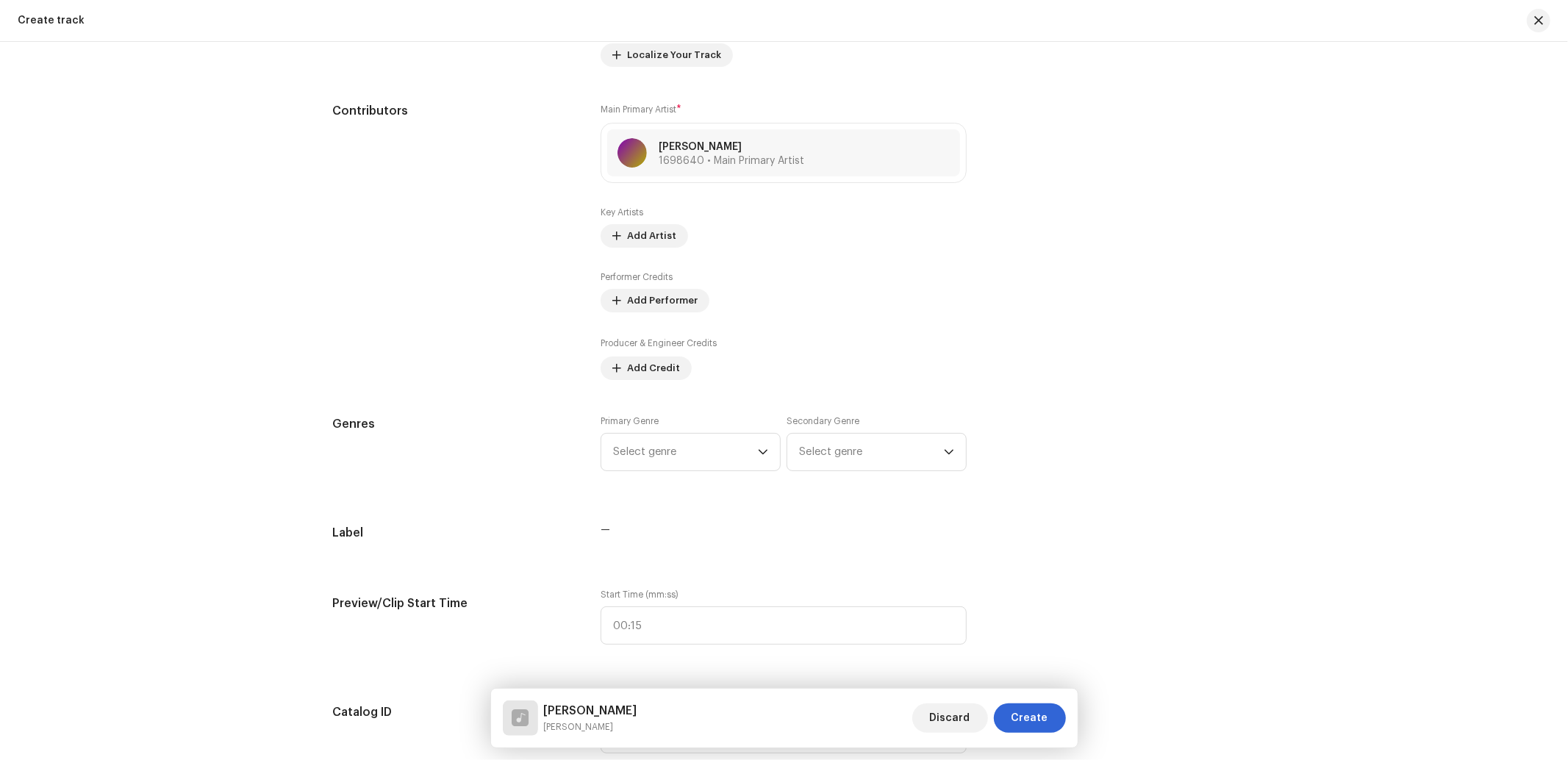
scroll to position [872, 0]
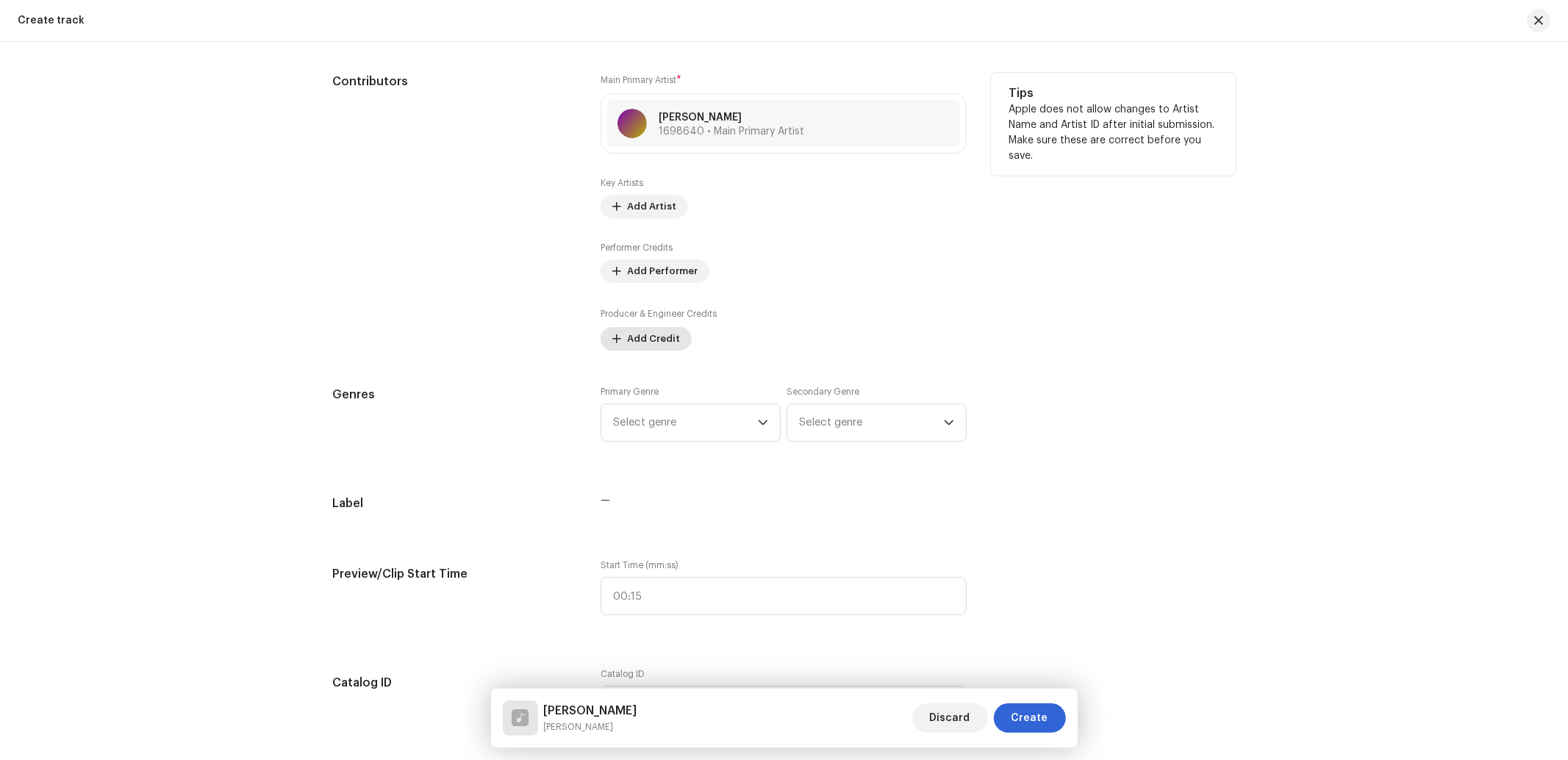
click at [641, 348] on span "Add Credit" at bounding box center [653, 339] width 53 height 29
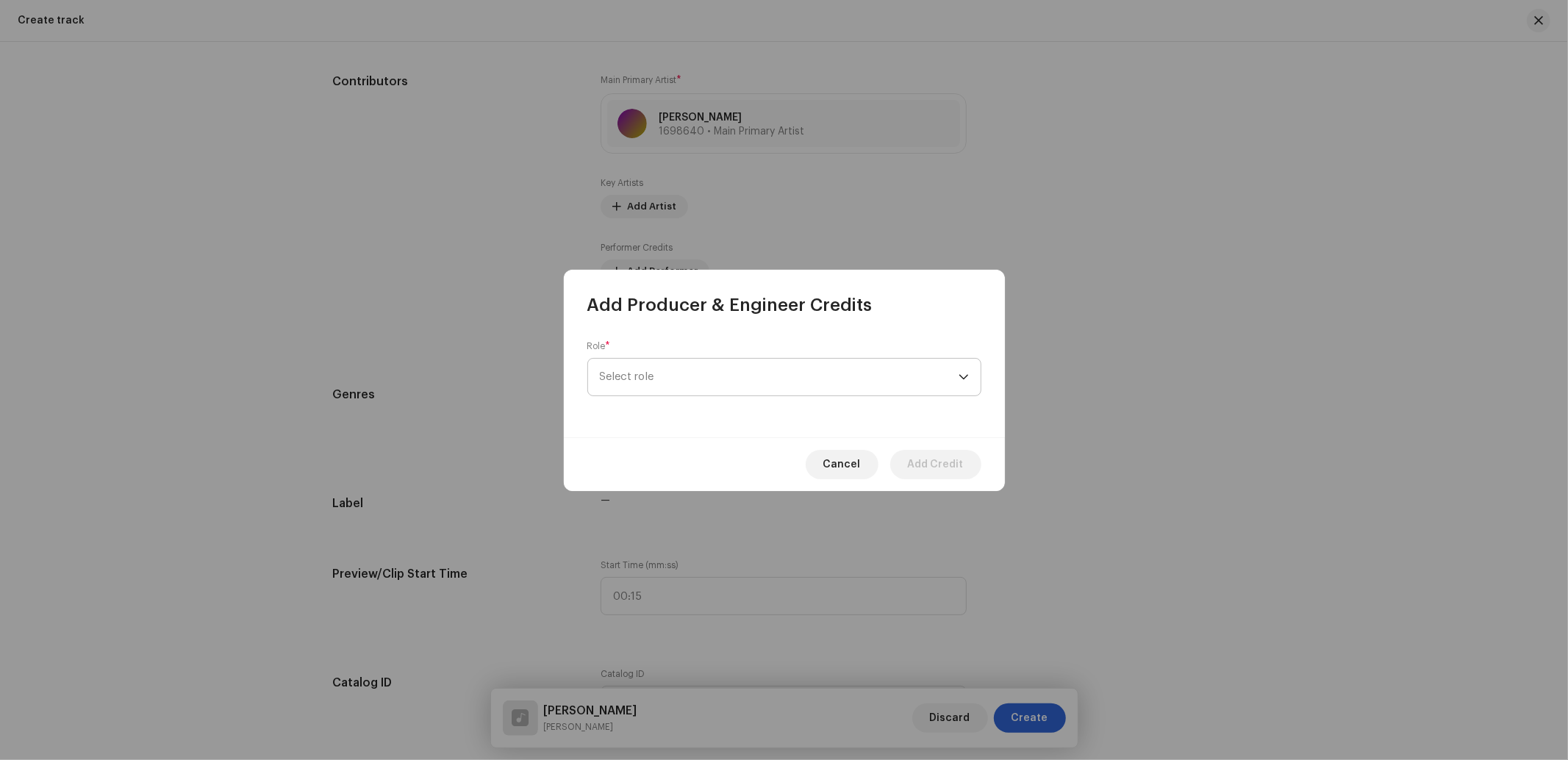
click at [670, 381] on span "Select role" at bounding box center [778, 376] width 359 height 36
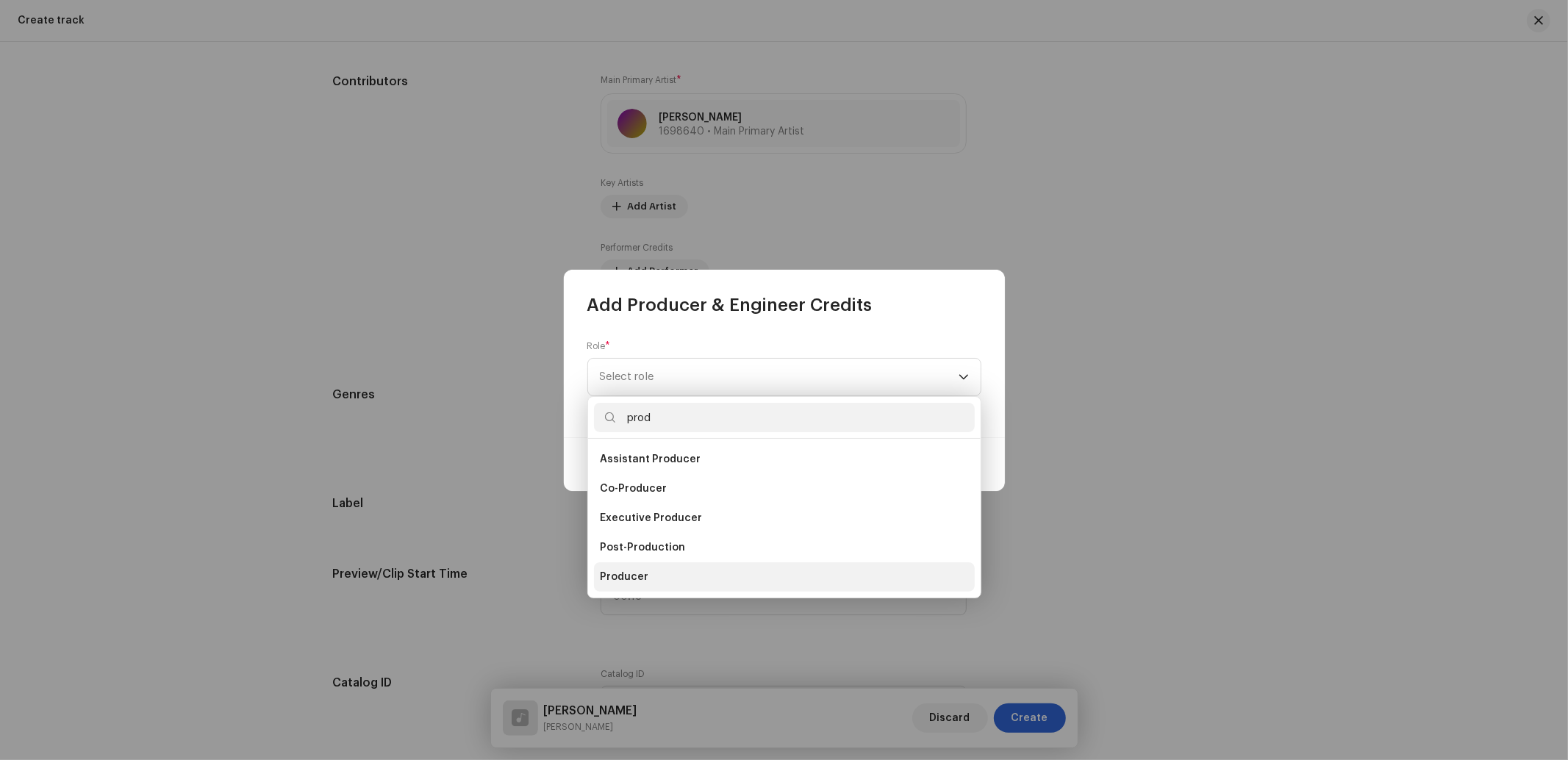
type input "prod"
click at [630, 567] on li "Producer" at bounding box center [784, 576] width 381 height 29
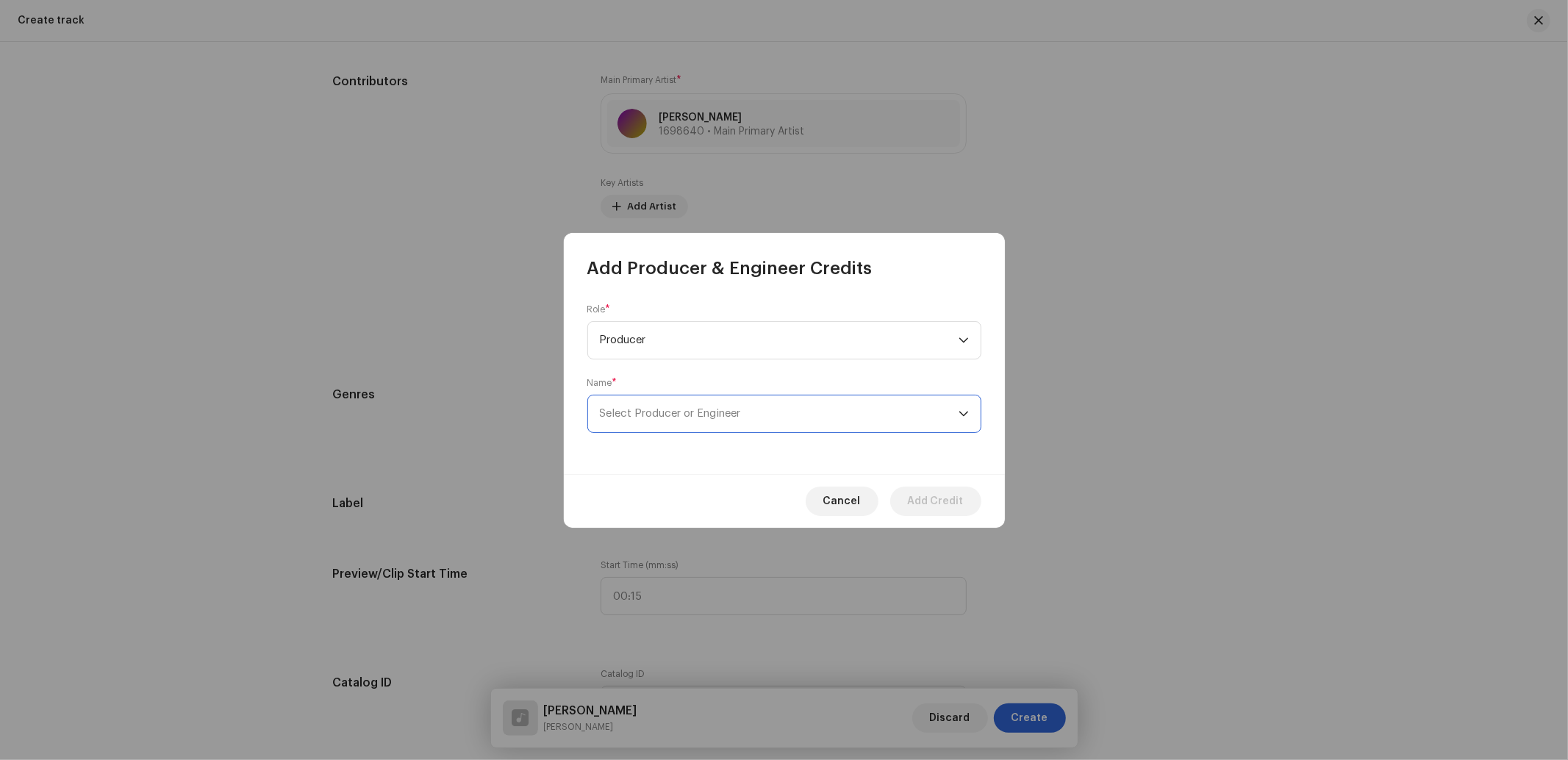
click at [665, 418] on span "Select Producer or Engineer" at bounding box center [670, 412] width 141 height 11
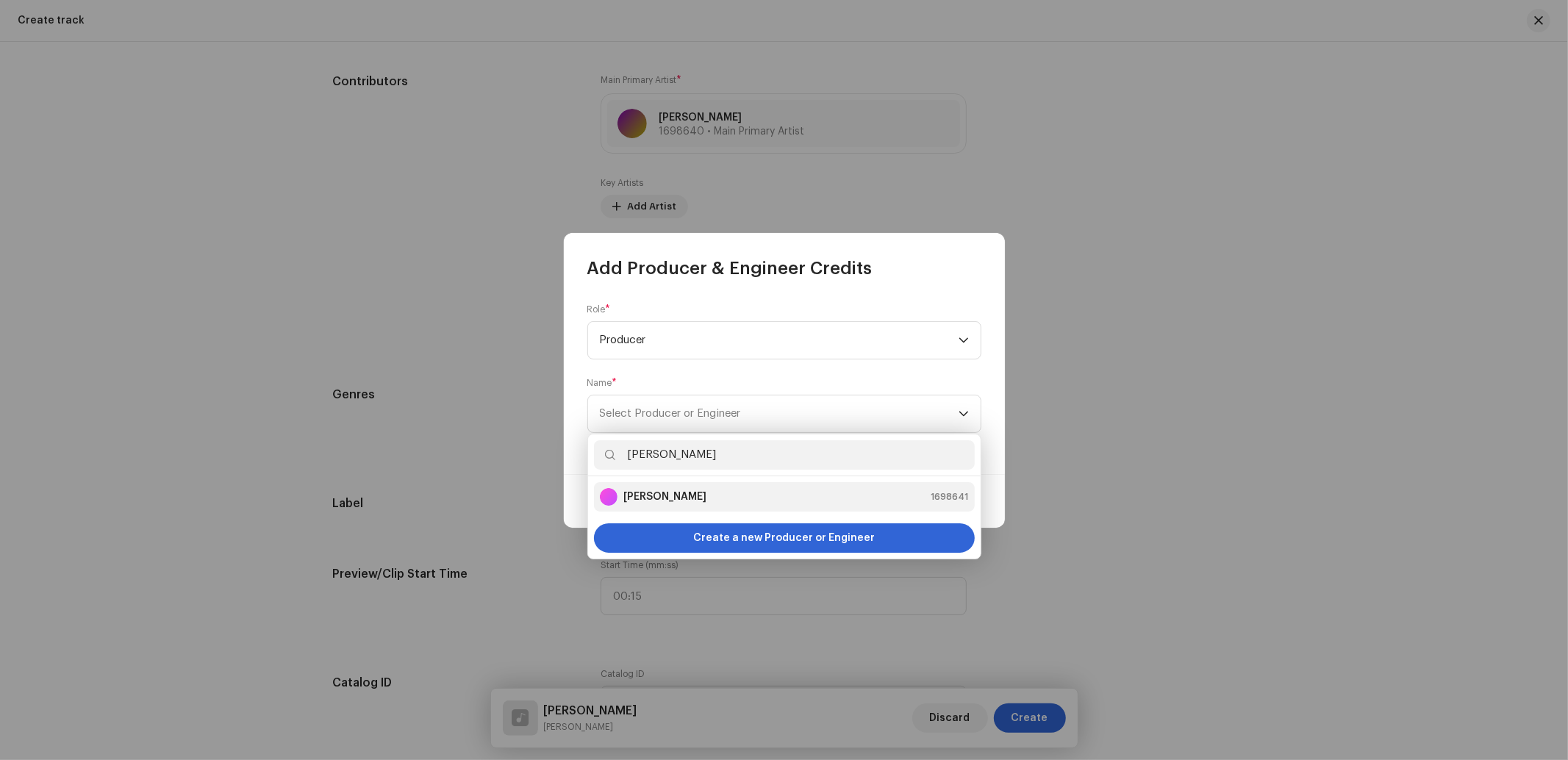
type input "[PERSON_NAME]"
click at [697, 498] on strong "[PERSON_NAME]" at bounding box center [664, 496] width 84 height 15
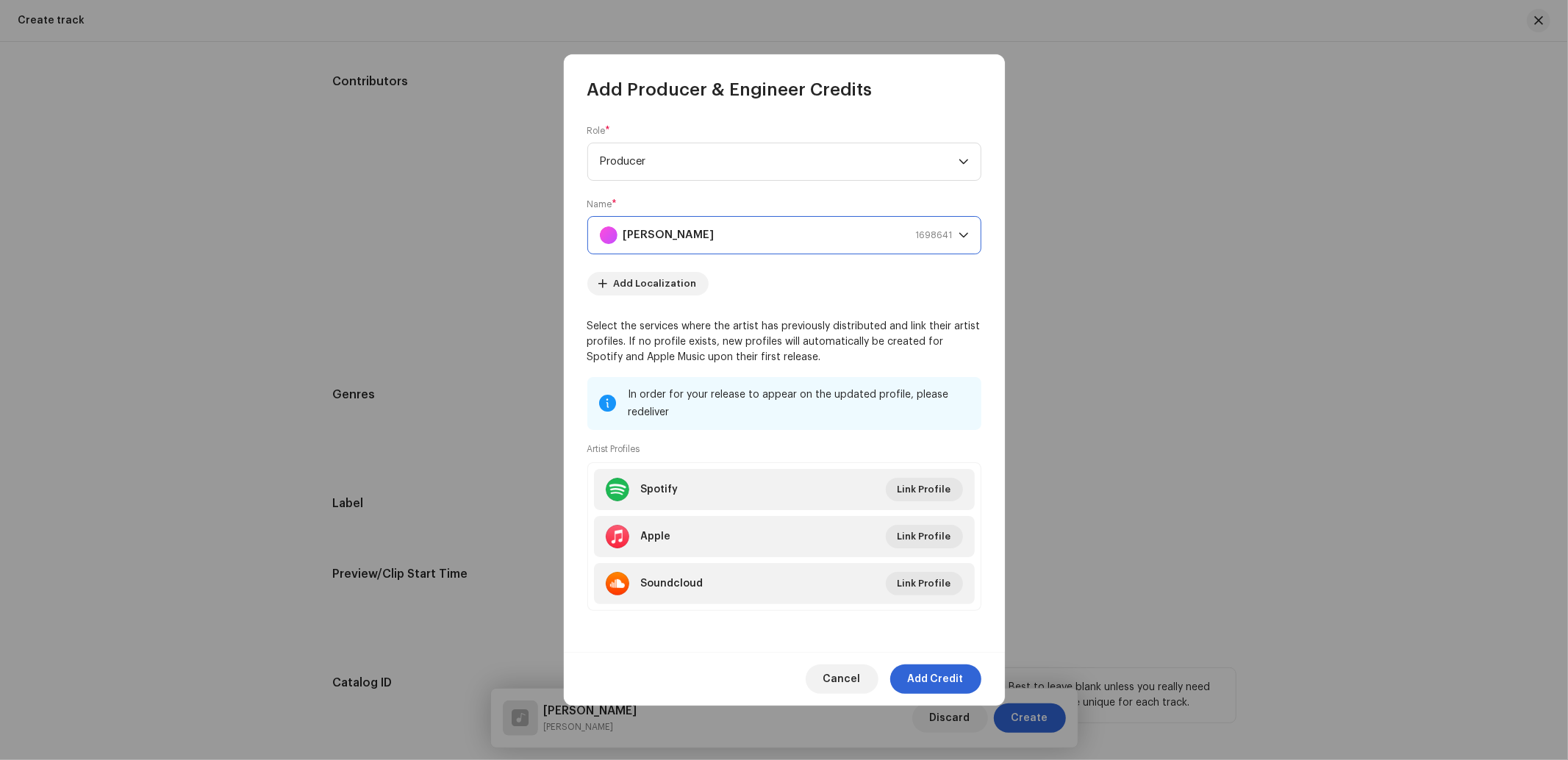
click at [938, 678] on span "Add Credit" at bounding box center [935, 679] width 56 height 29
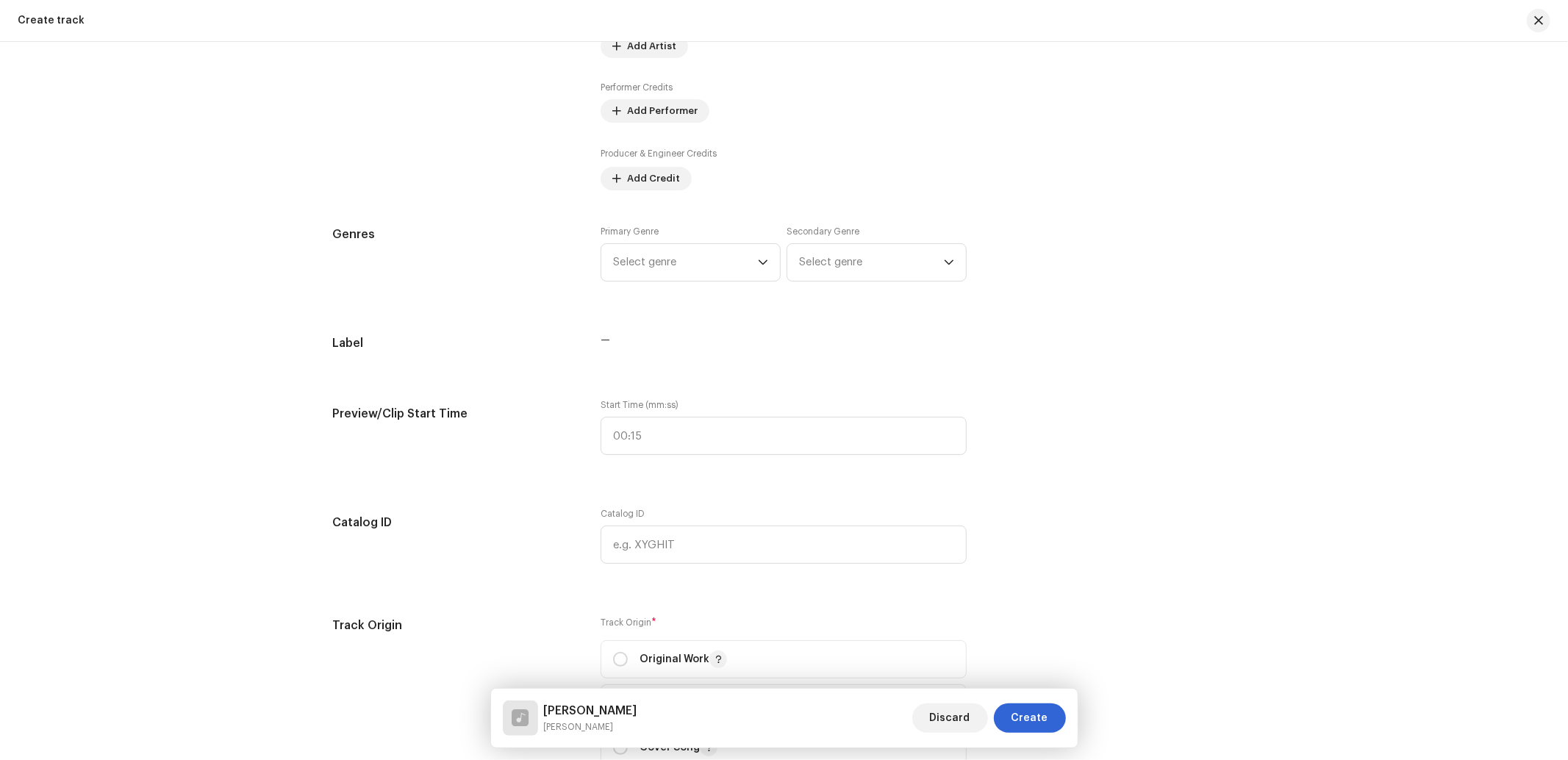
scroll to position [1089, 0]
click at [678, 225] on div "Track details Complete the following to finalize your track. 1 of 3 Add Audio F…" at bounding box center [784, 486] width 950 height 2997
click at [667, 258] on span "Select genre" at bounding box center [685, 266] width 144 height 36
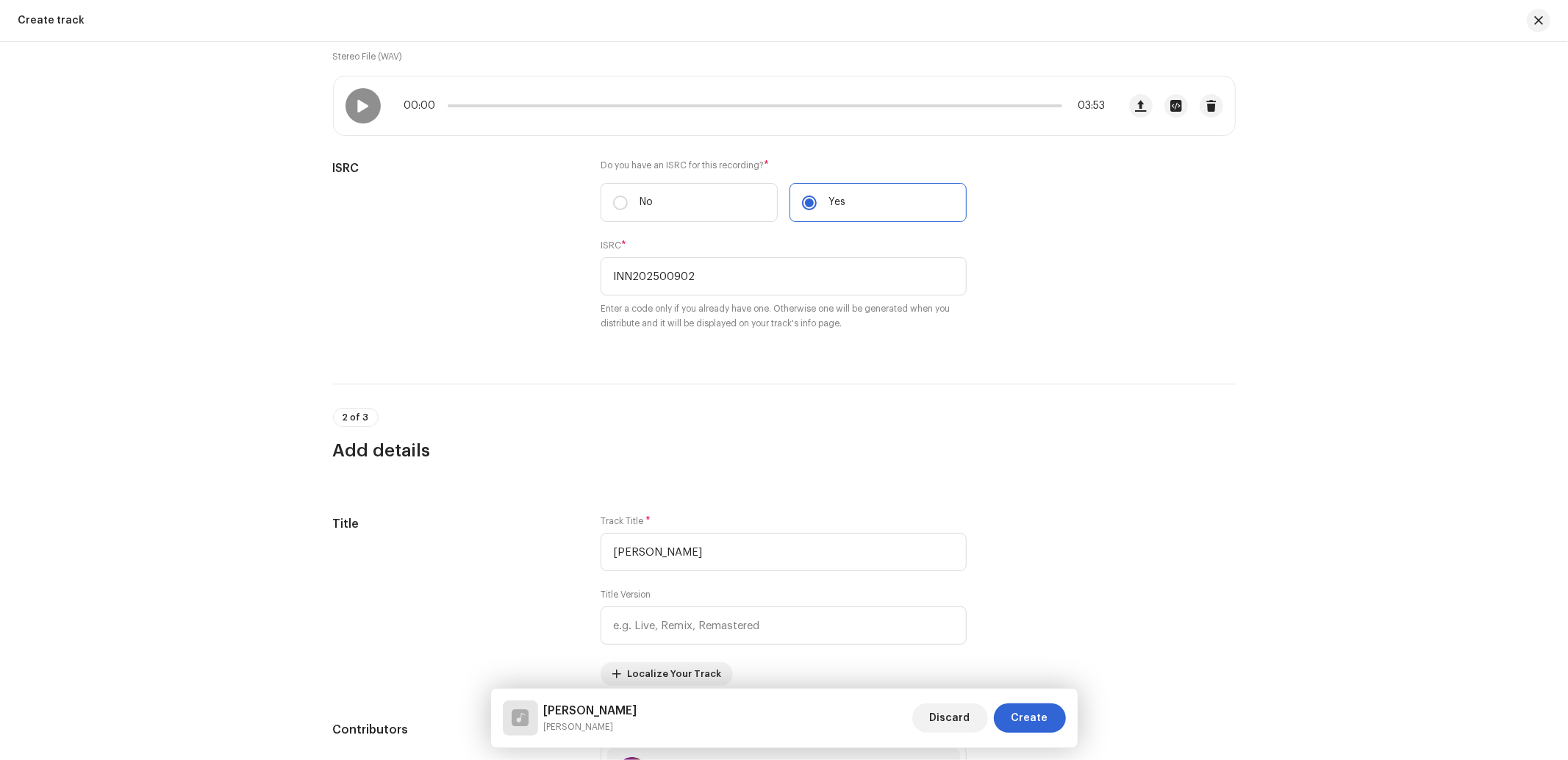
scroll to position [219, 0]
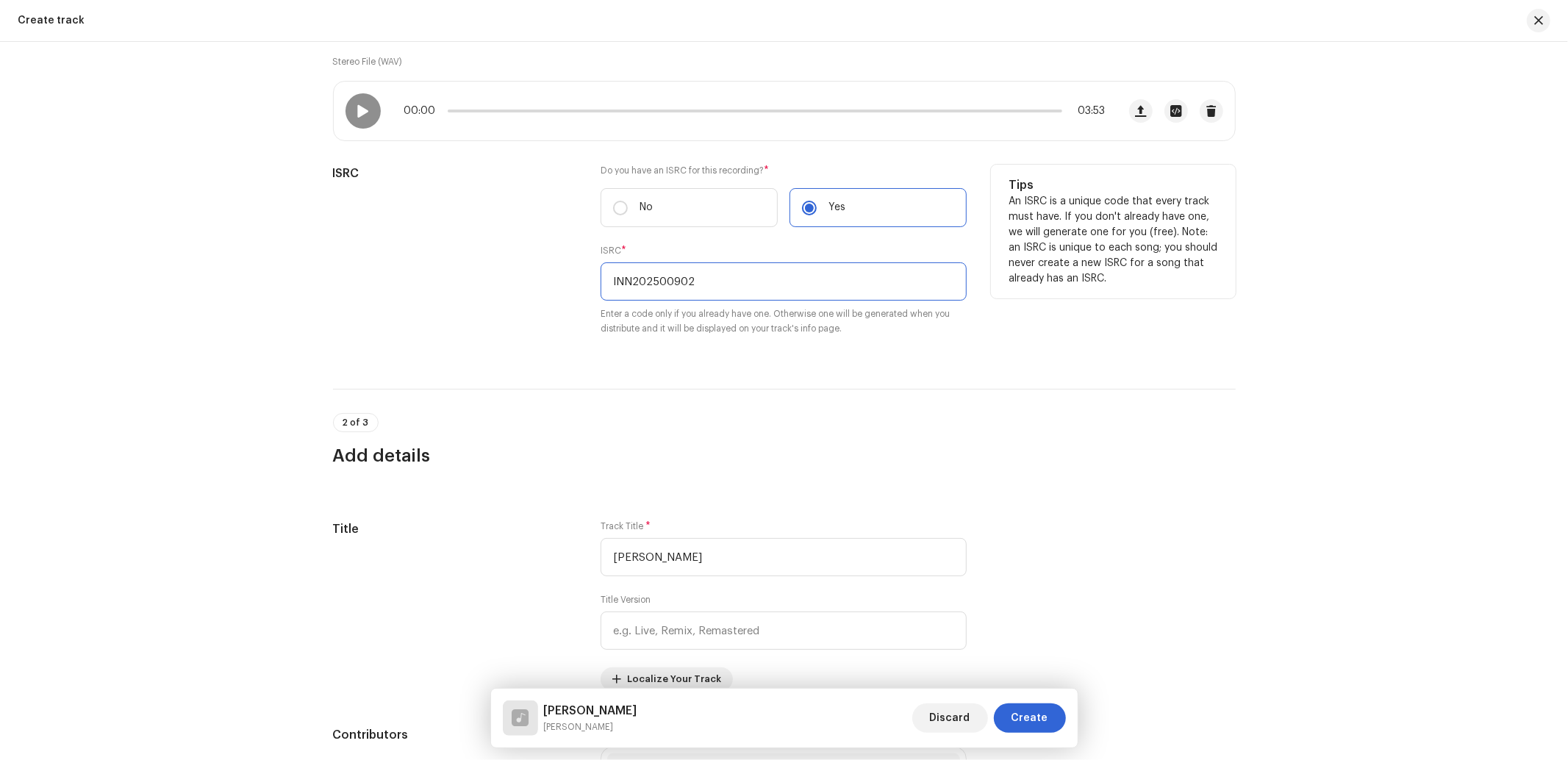
drag, startPoint x: 713, startPoint y: 282, endPoint x: 384, endPoint y: 283, distance: 329.0
click at [388, 293] on div "ISRC Do you have an ISRC for this recording? * No Yes ISRC * INN202500902 Enter…" at bounding box center [784, 259] width 903 height 189
paste input "30103"
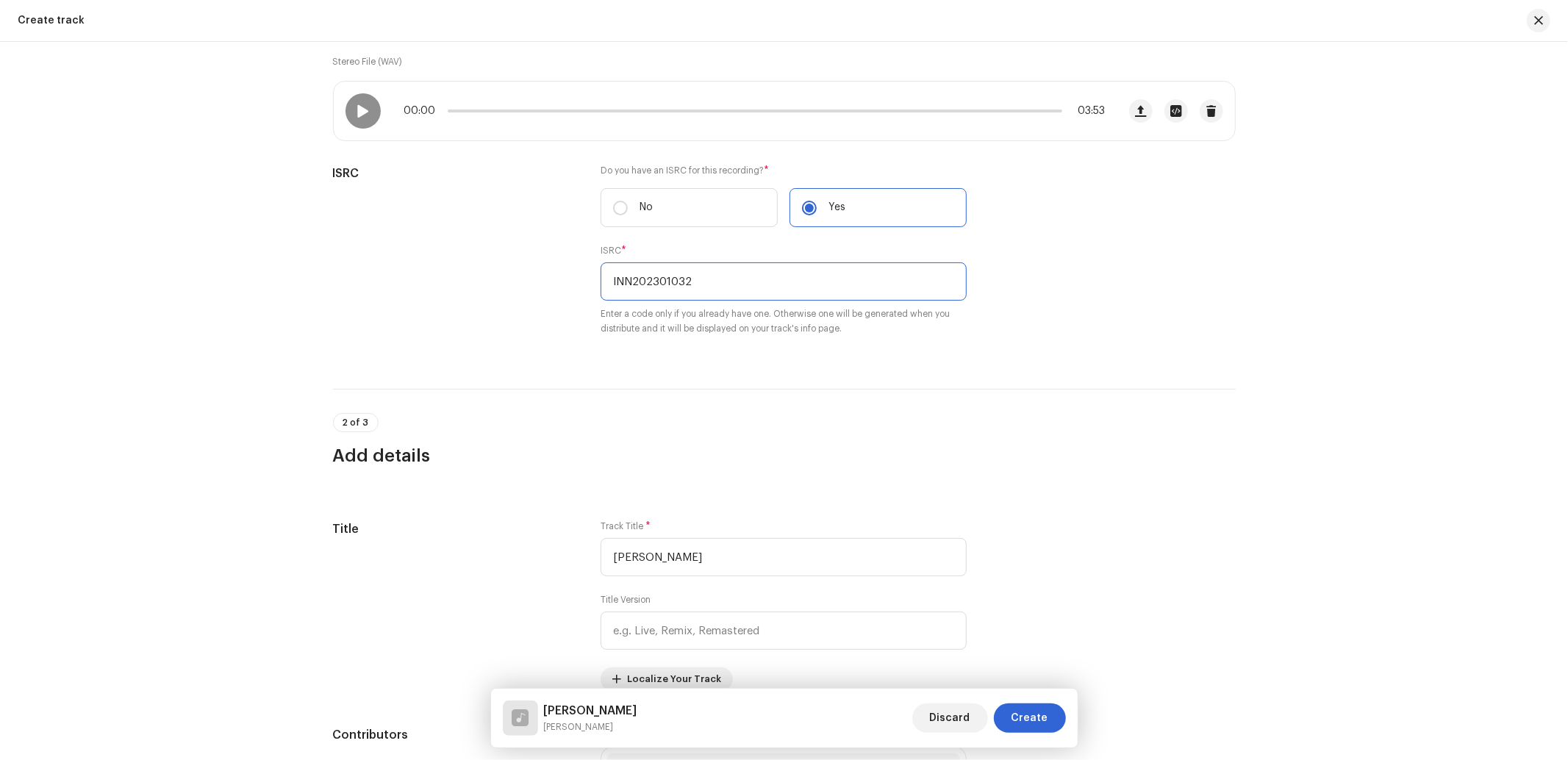
type input "INN202301032"
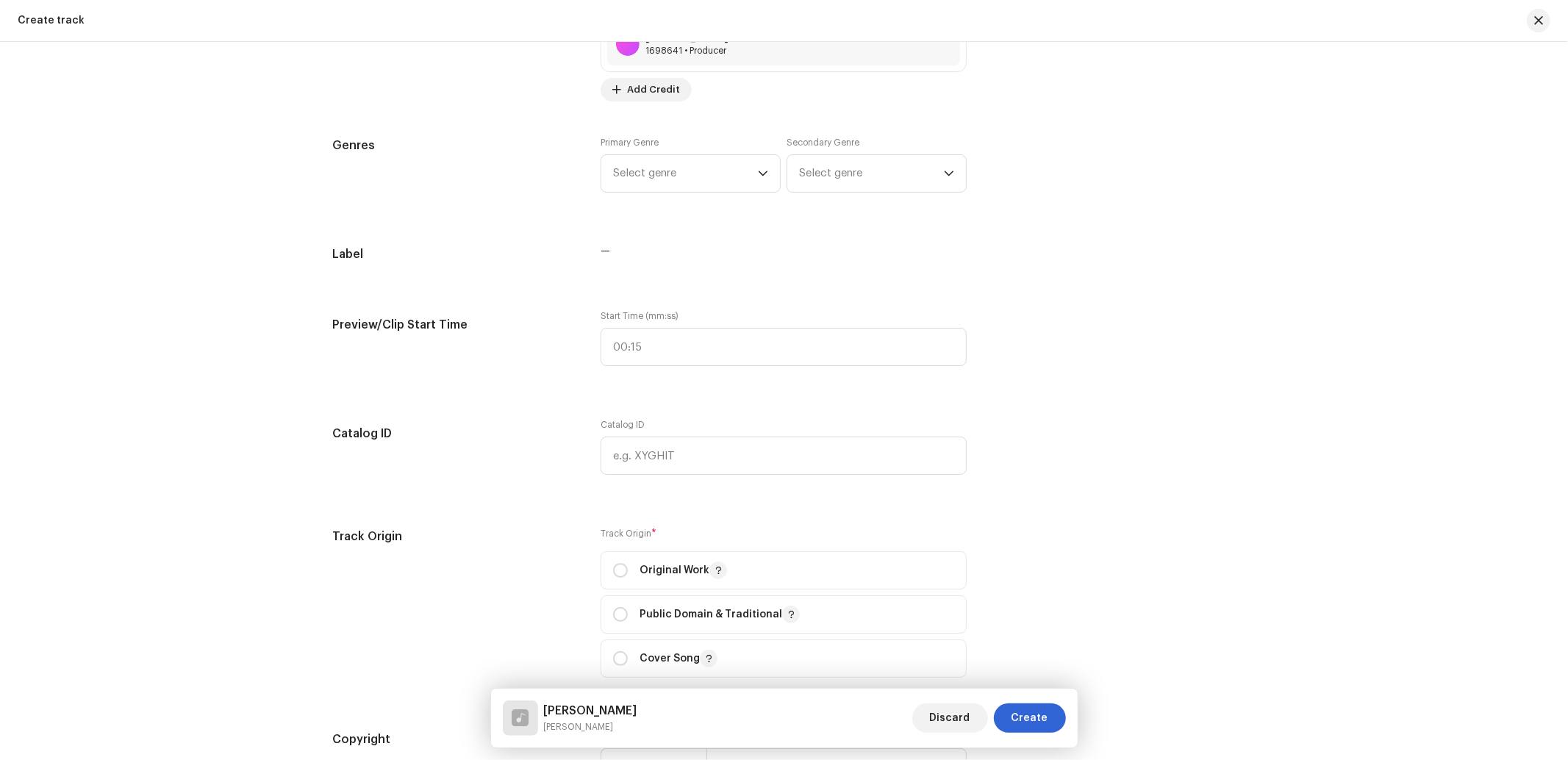
scroll to position [1308, 0]
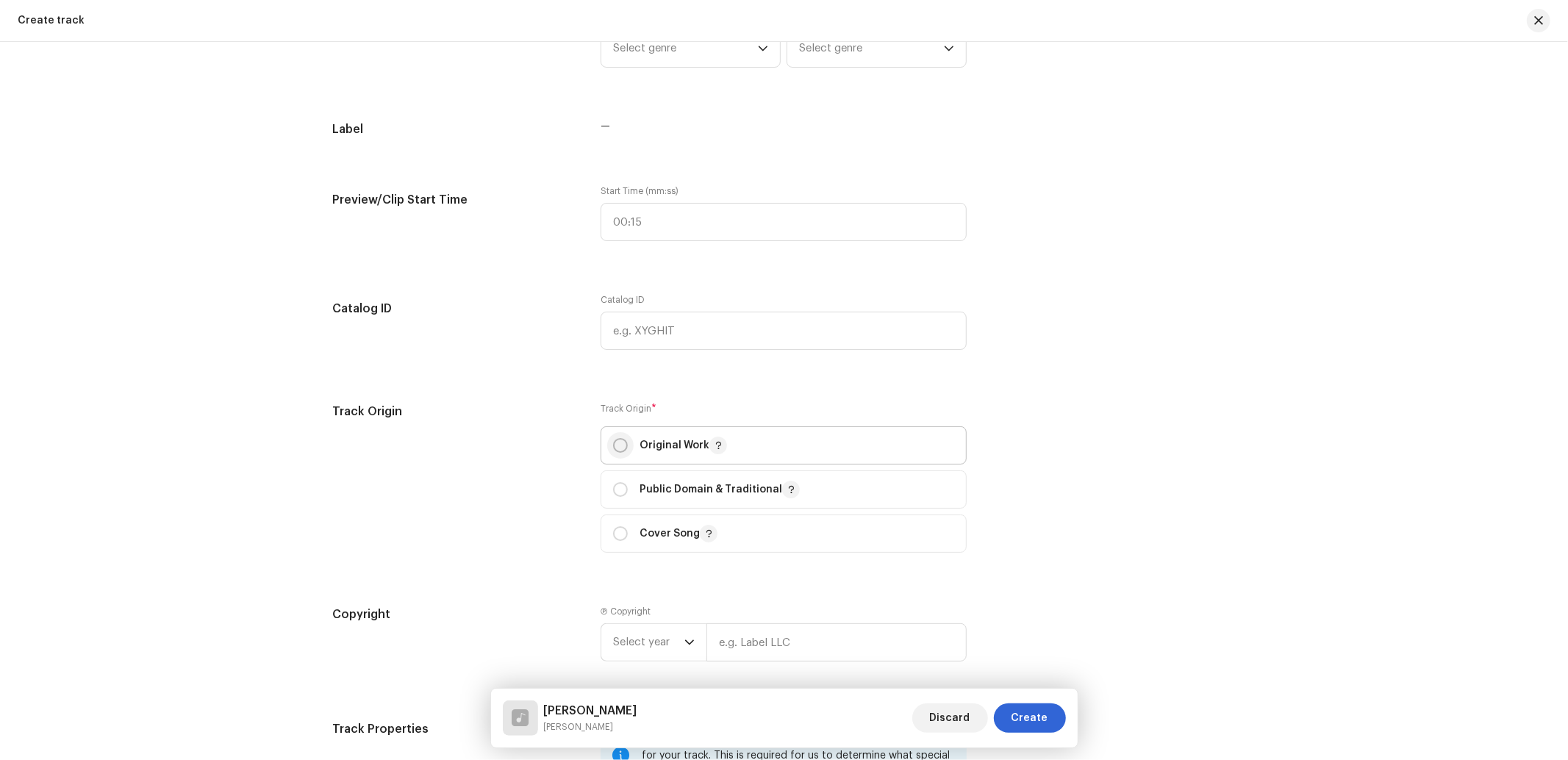
click at [616, 446] on input "radio" at bounding box center [620, 445] width 15 height 15
radio input "true"
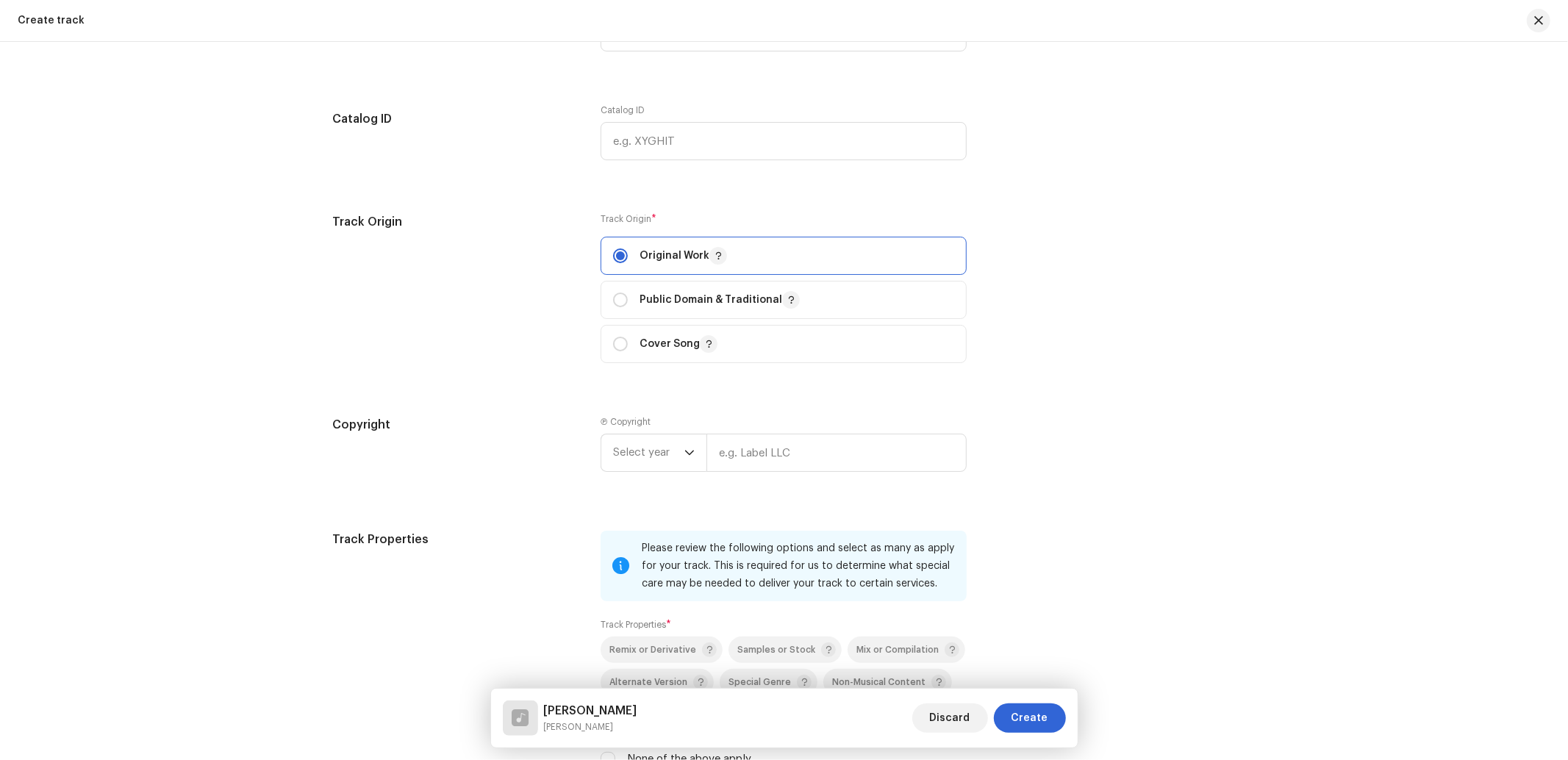
scroll to position [1525, 0]
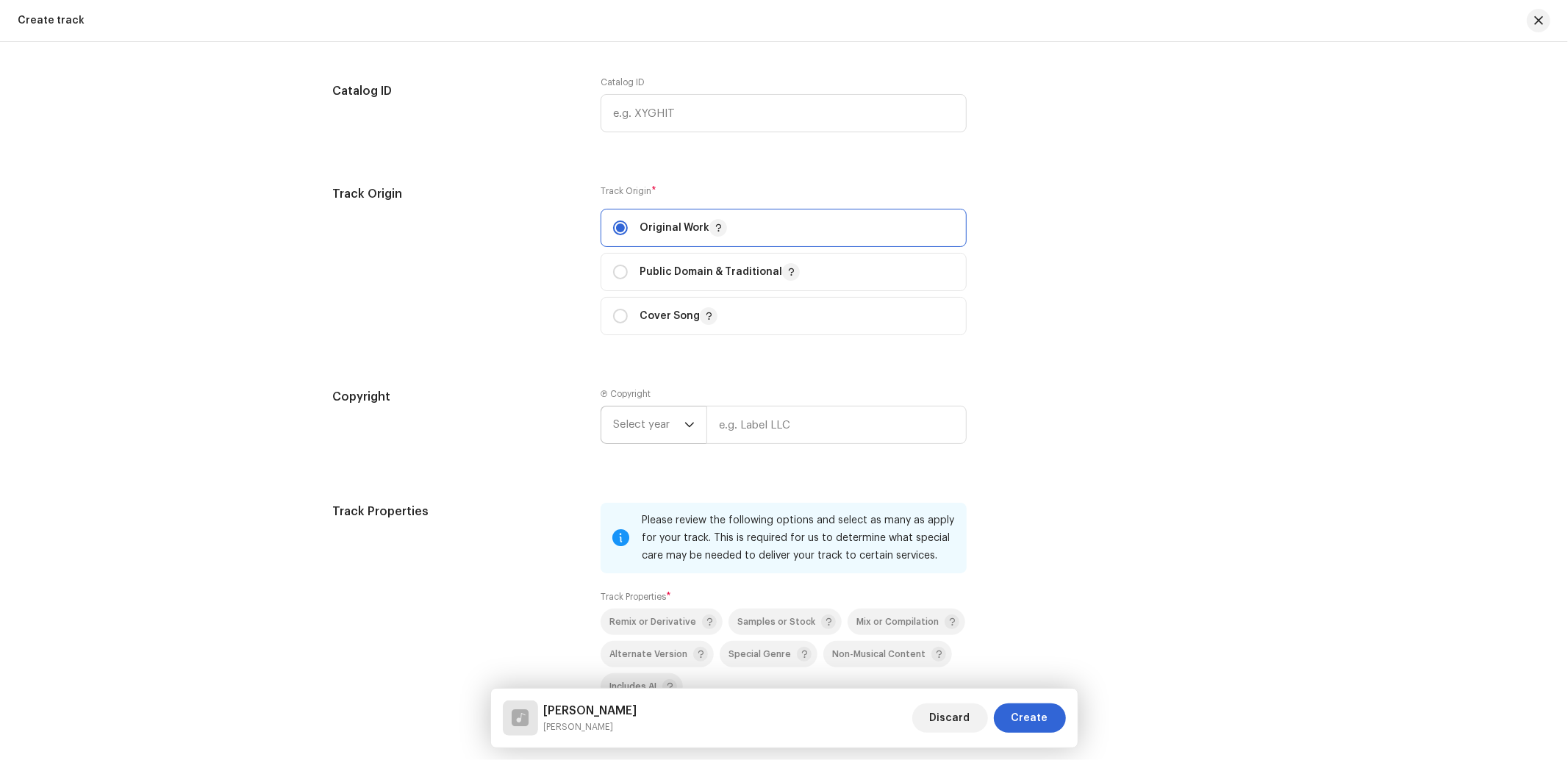
click at [648, 430] on span "Select year" at bounding box center [648, 424] width 72 height 36
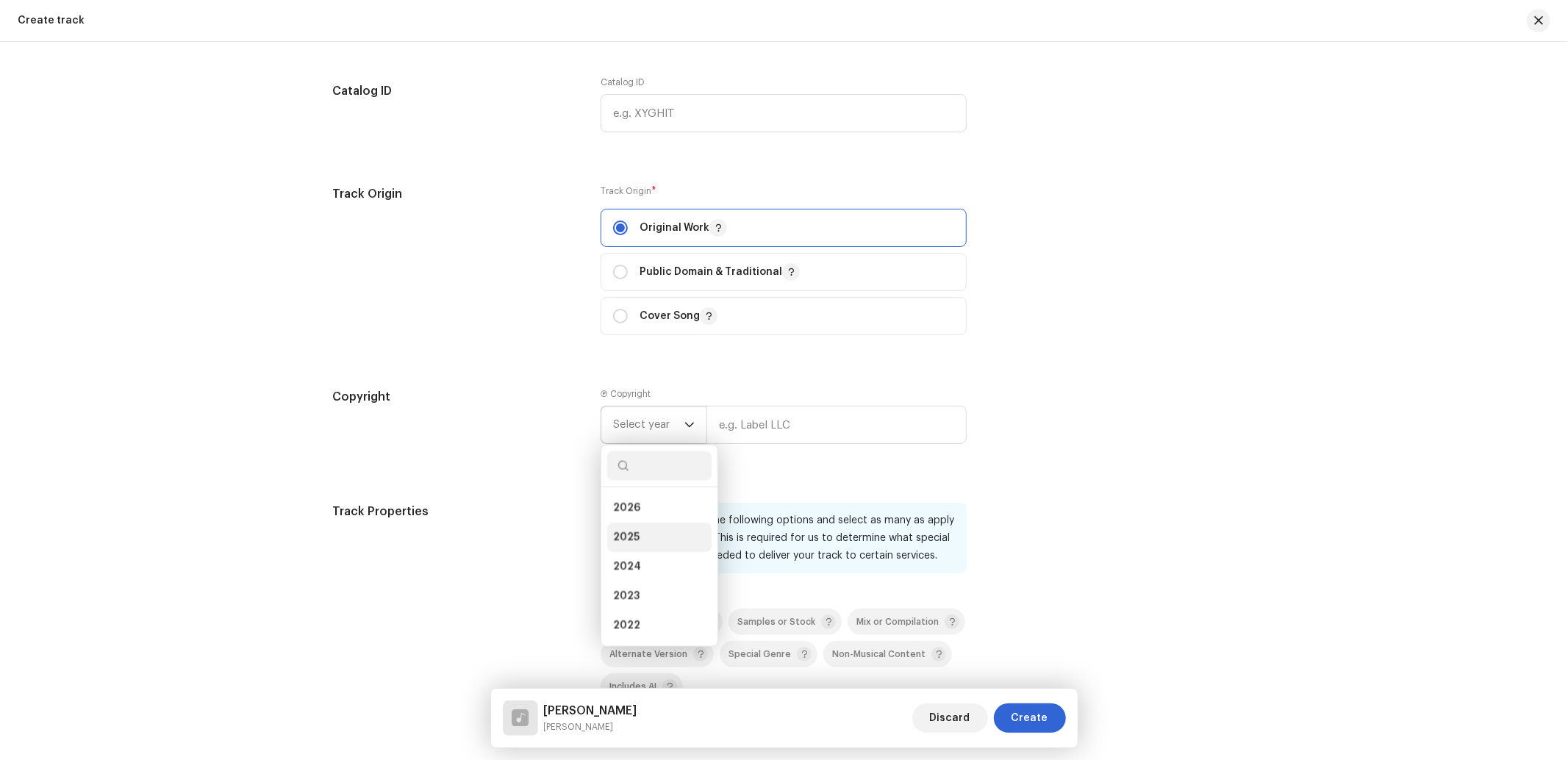
click at [627, 544] on span "2025" at bounding box center [626, 536] width 27 height 15
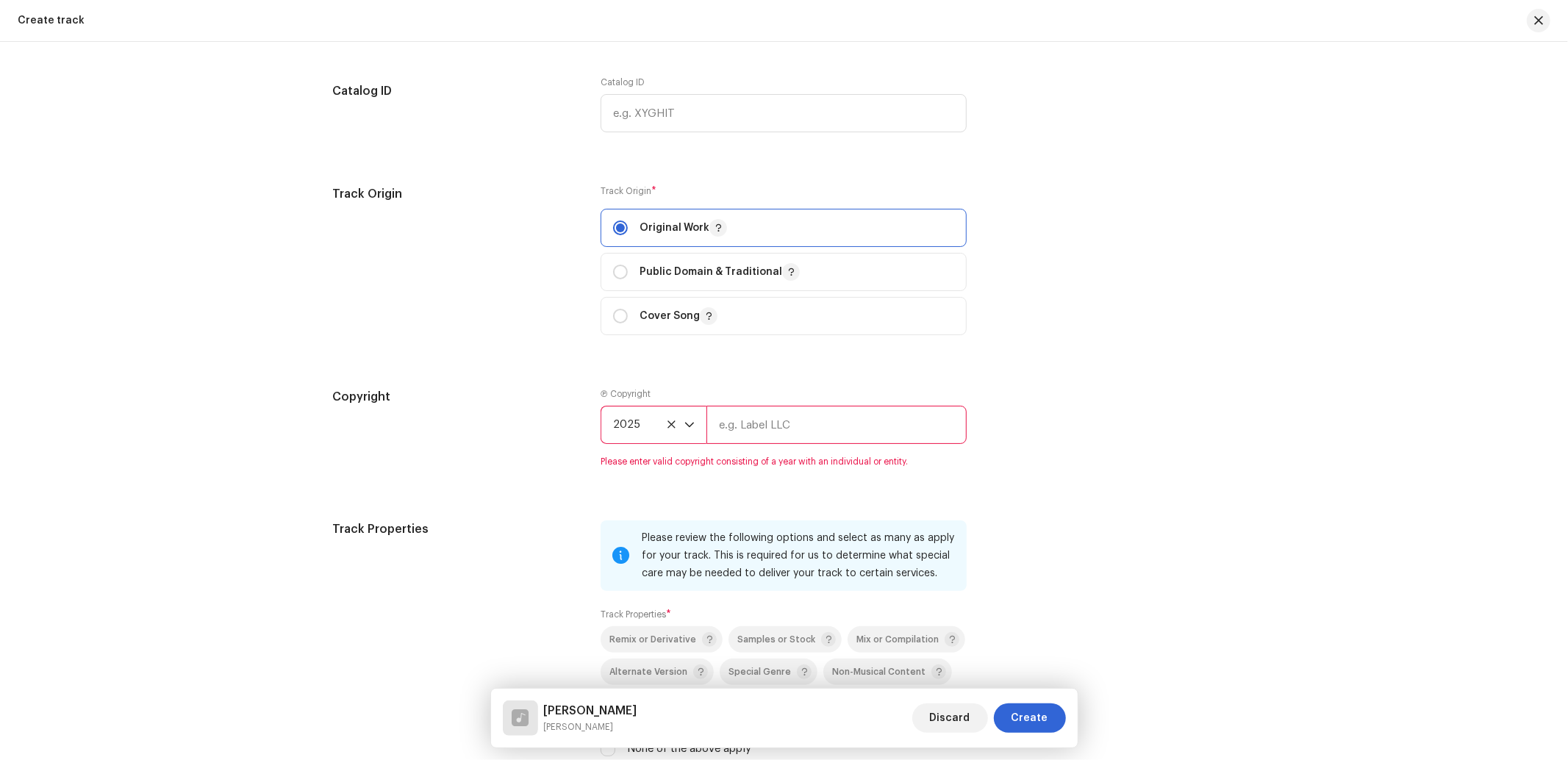
click at [799, 444] on input "text" at bounding box center [836, 424] width 260 height 38
type input "Nueva Era Digital Media Pvt. Ltd."
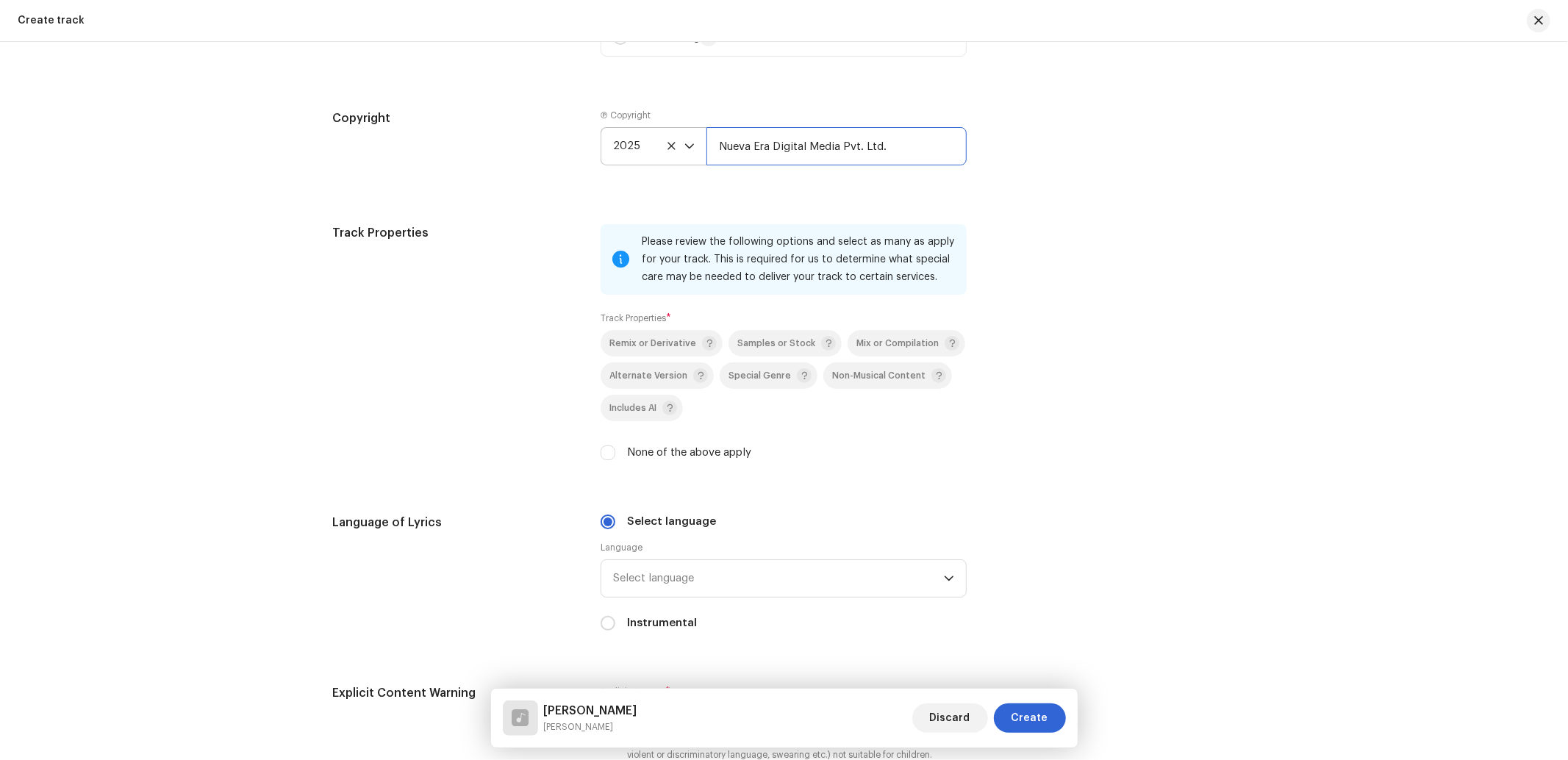
scroll to position [1960, 0]
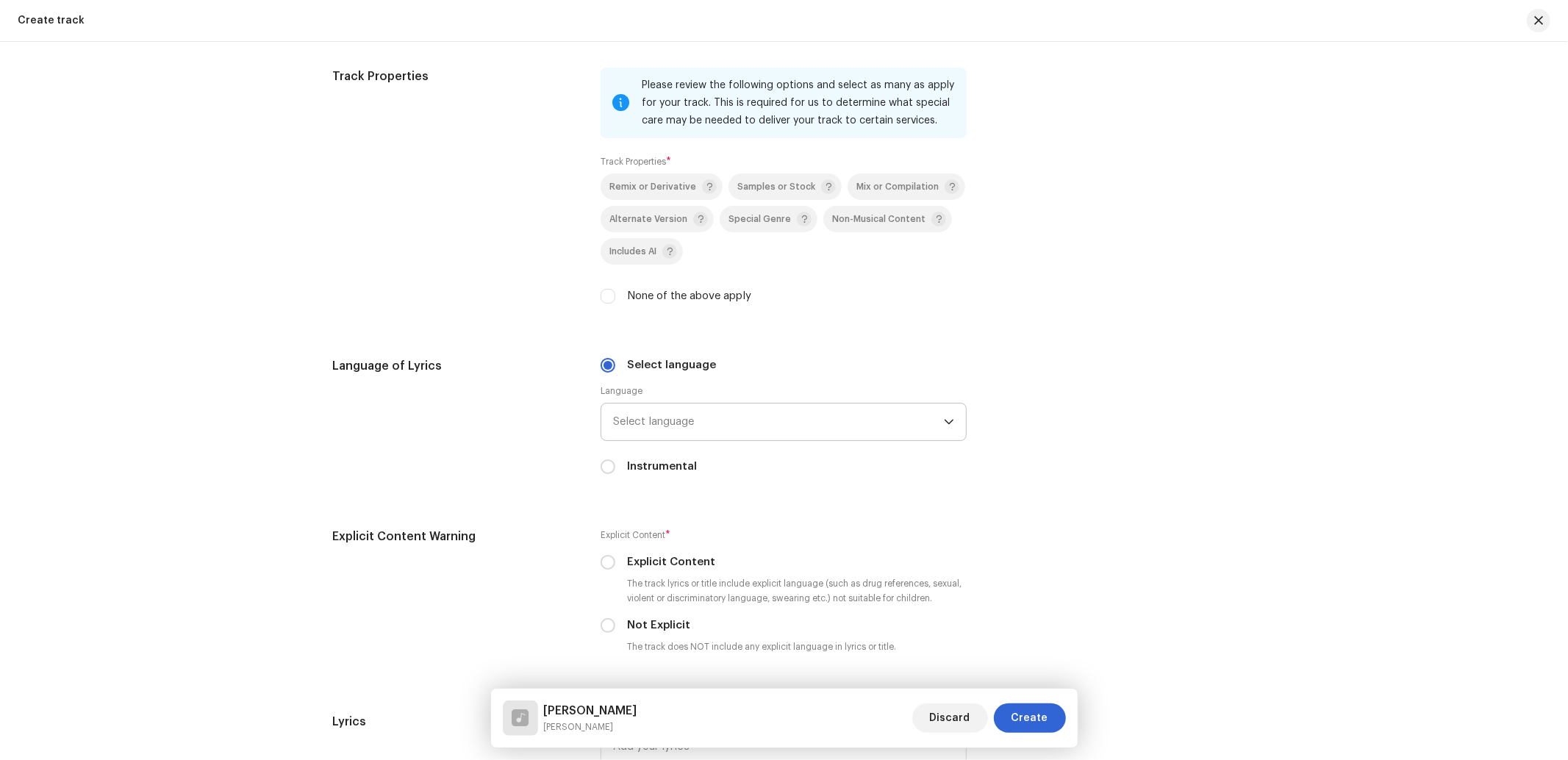
click at [643, 427] on span "Select language" at bounding box center [778, 421] width 331 height 36
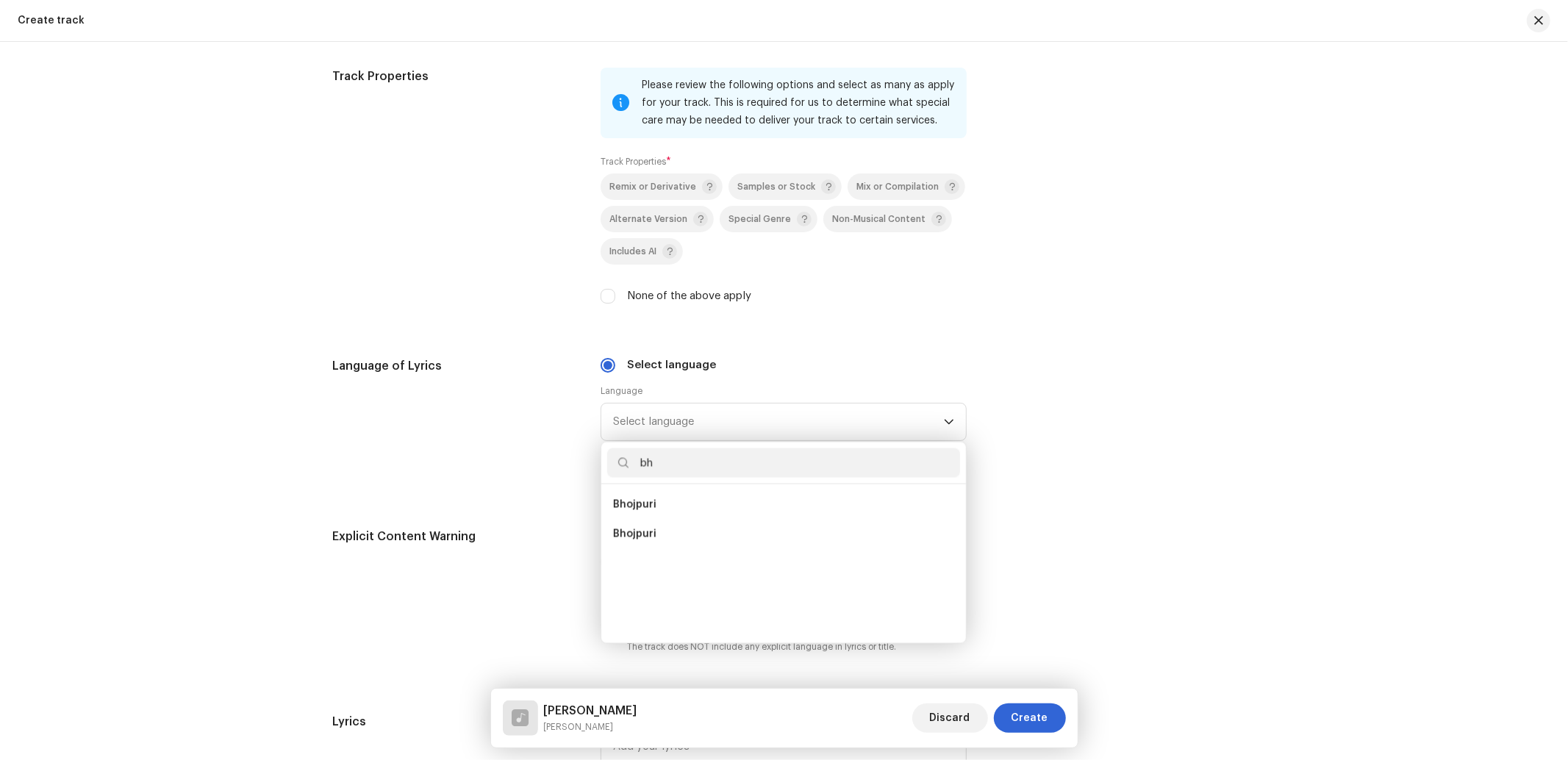
scroll to position [0, 0]
type input "bho"
click at [635, 504] on li "Bhojpuri" at bounding box center [783, 505] width 353 height 29
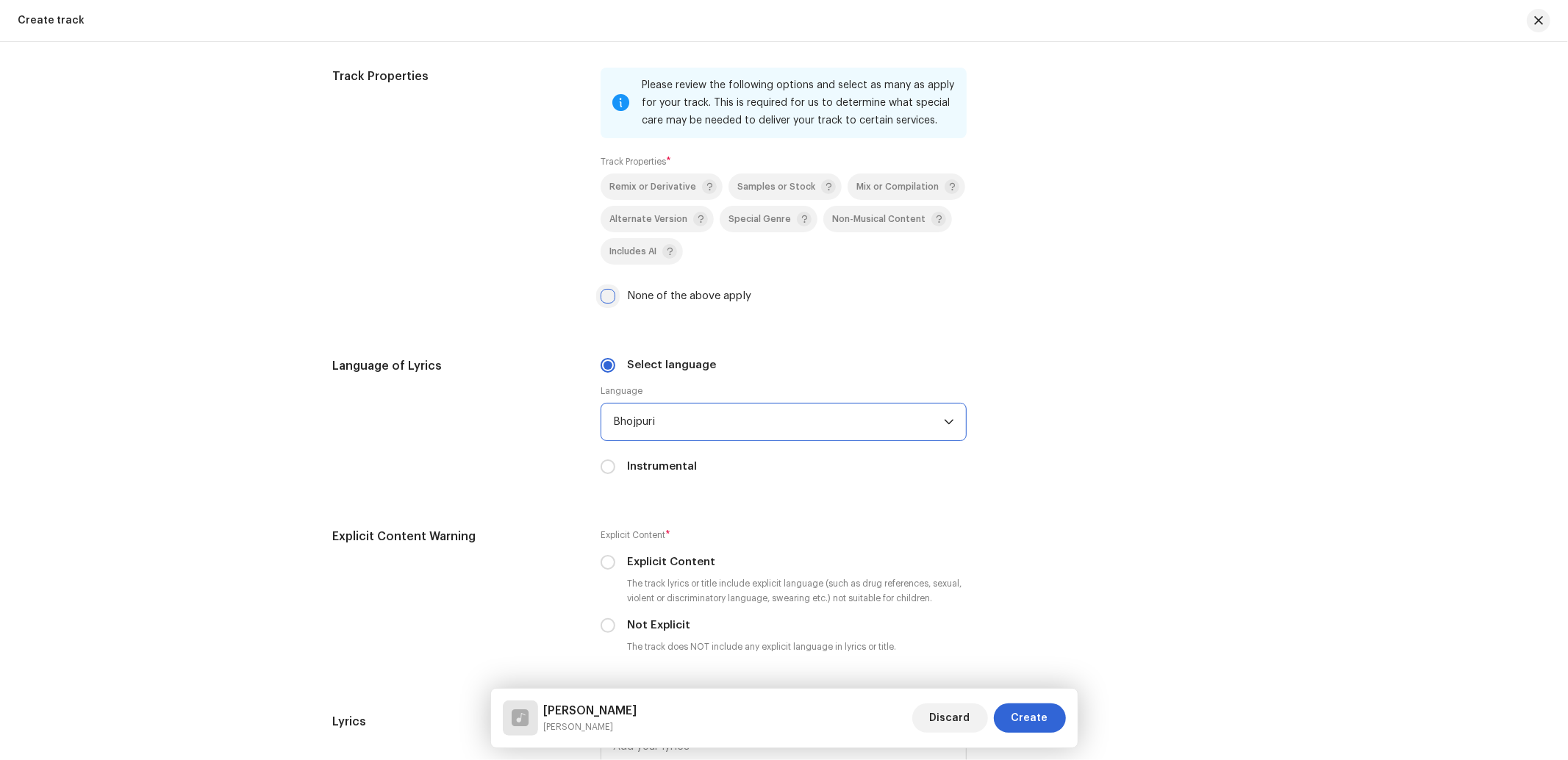
click at [610, 303] on input "None of the above apply" at bounding box center [607, 296] width 15 height 15
checkbox input "true"
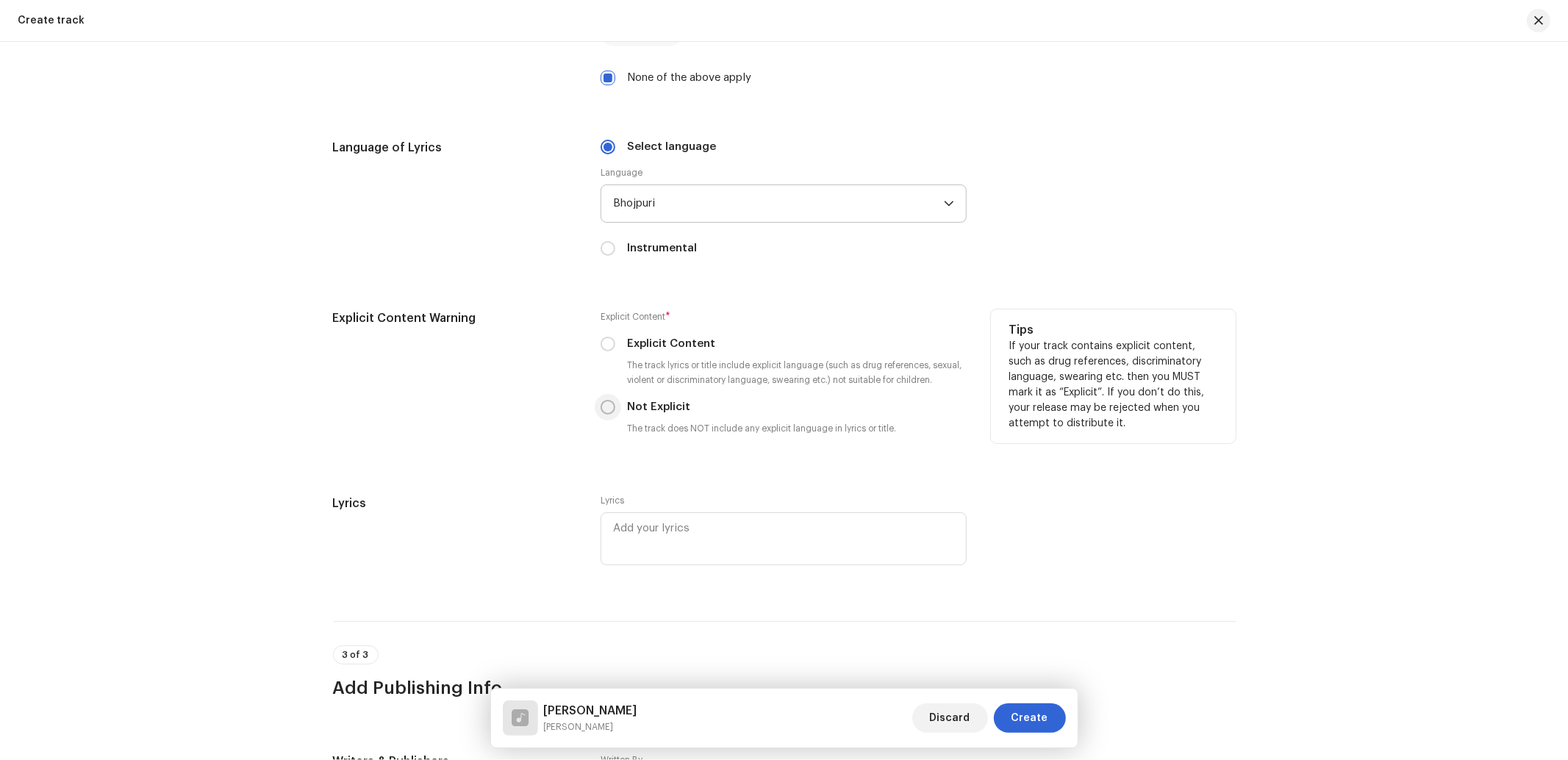
click at [605, 414] on input "Not Explicit" at bounding box center [607, 407] width 15 height 15
radio input "true"
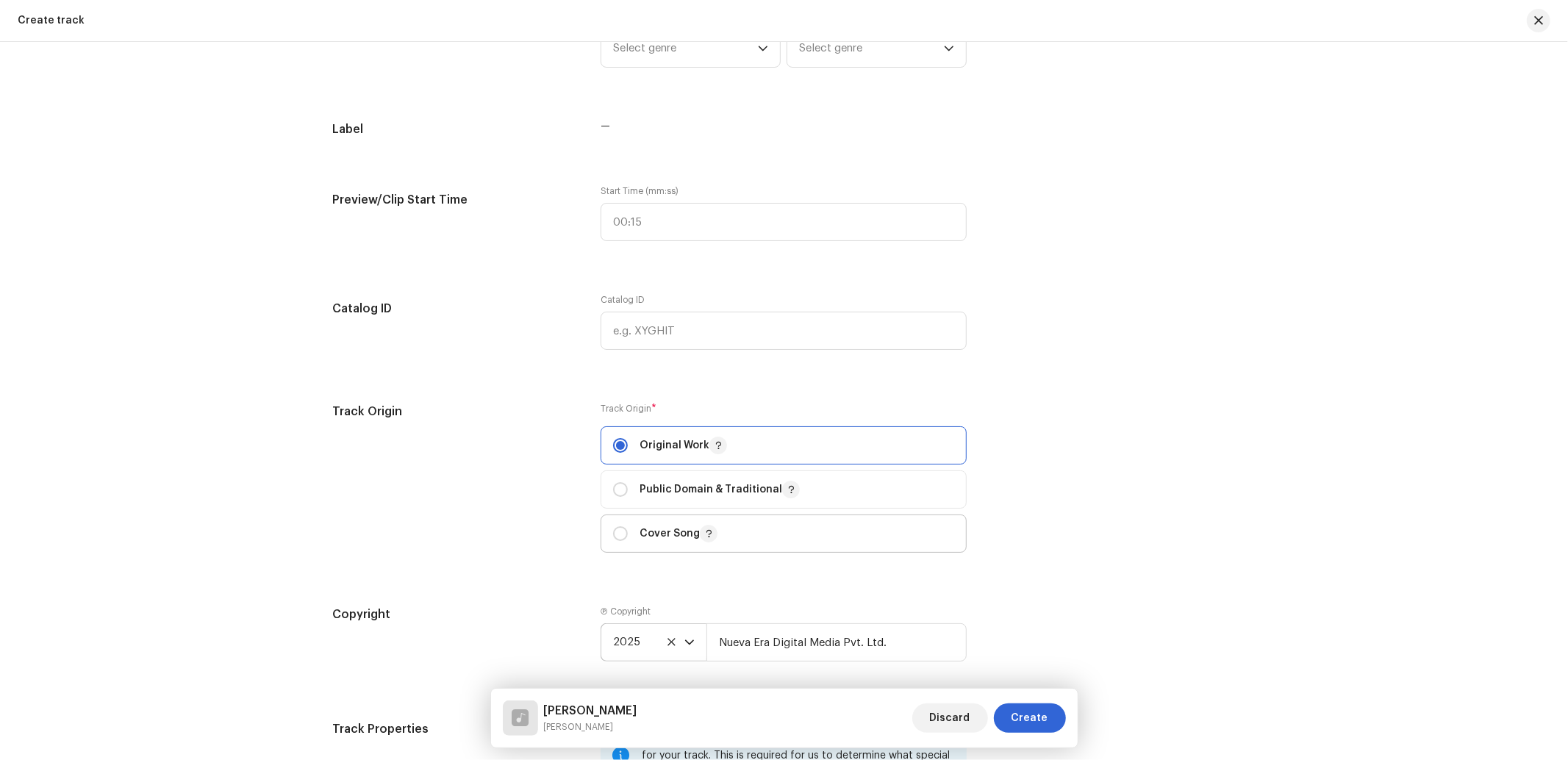
scroll to position [1089, 0]
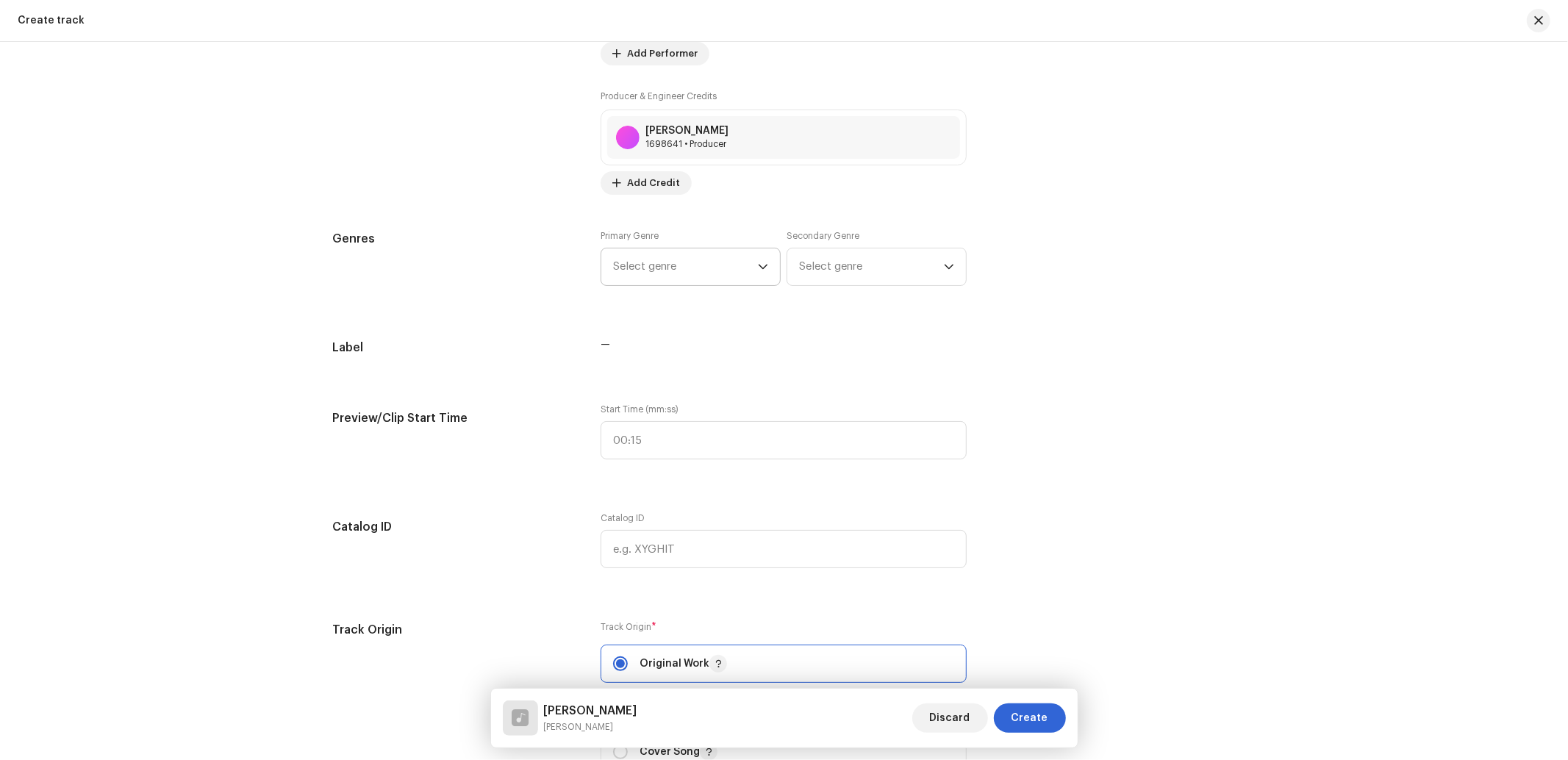
click at [656, 262] on span "Select genre" at bounding box center [685, 266] width 144 height 36
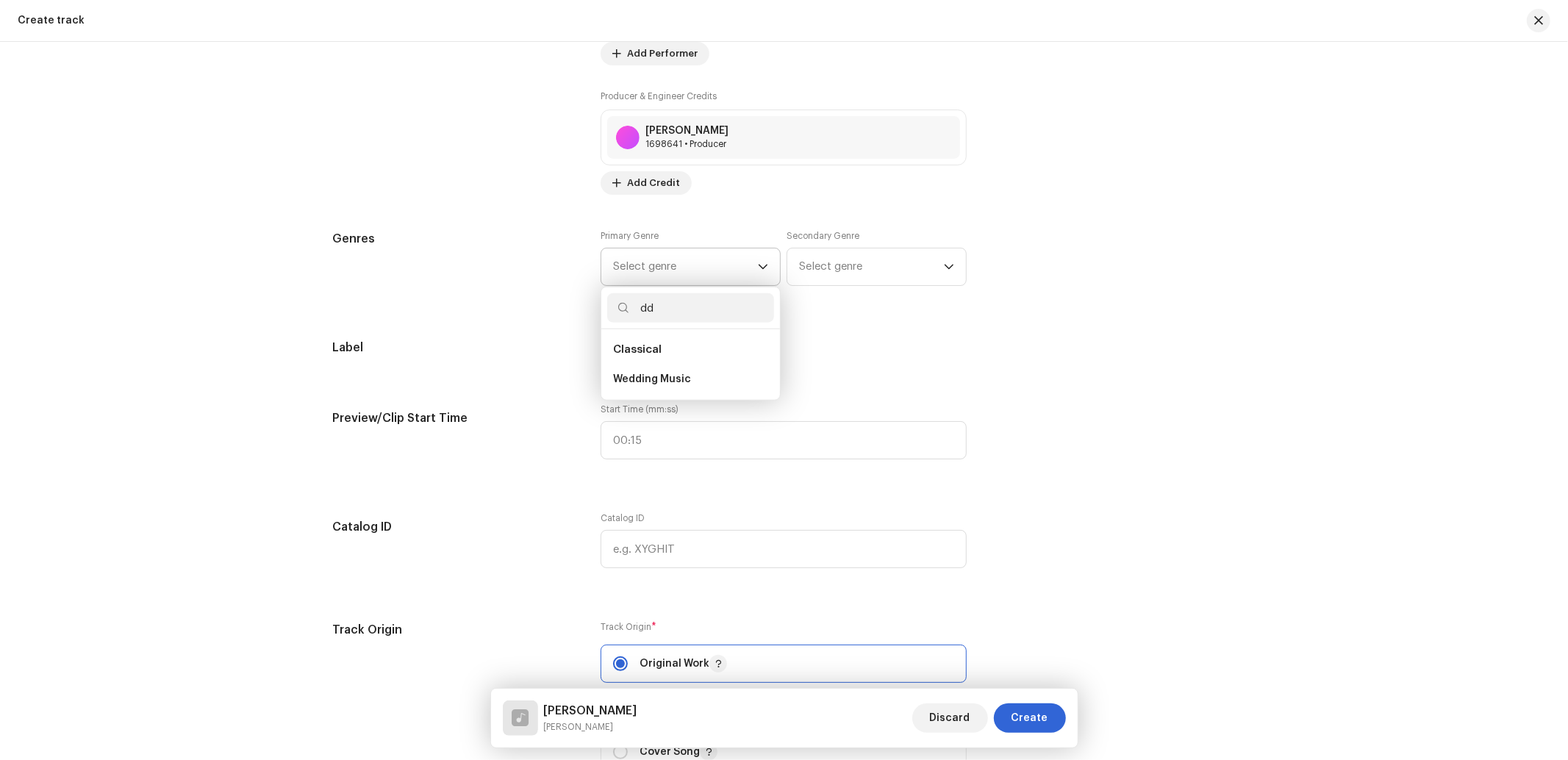
type input "dde"
drag, startPoint x: 677, startPoint y: 317, endPoint x: 567, endPoint y: 321, distance: 110.1
click at [567, 321] on div "Track details Complete the following to finalize your track. 1 of 3 Add Audio F…" at bounding box center [784, 486] width 950 height 2997
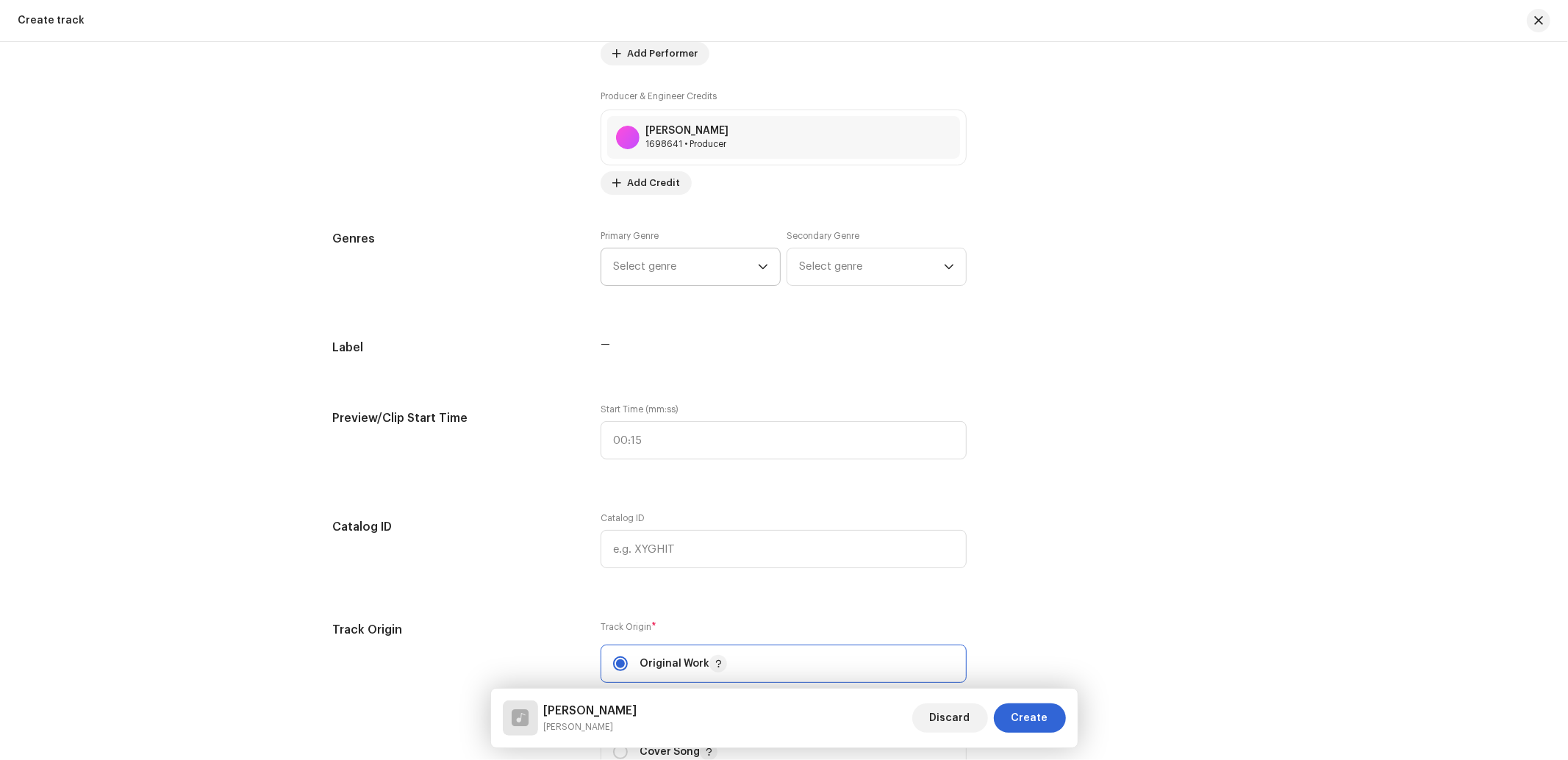
click at [658, 270] on span "Select genre" at bounding box center [685, 266] width 144 height 36
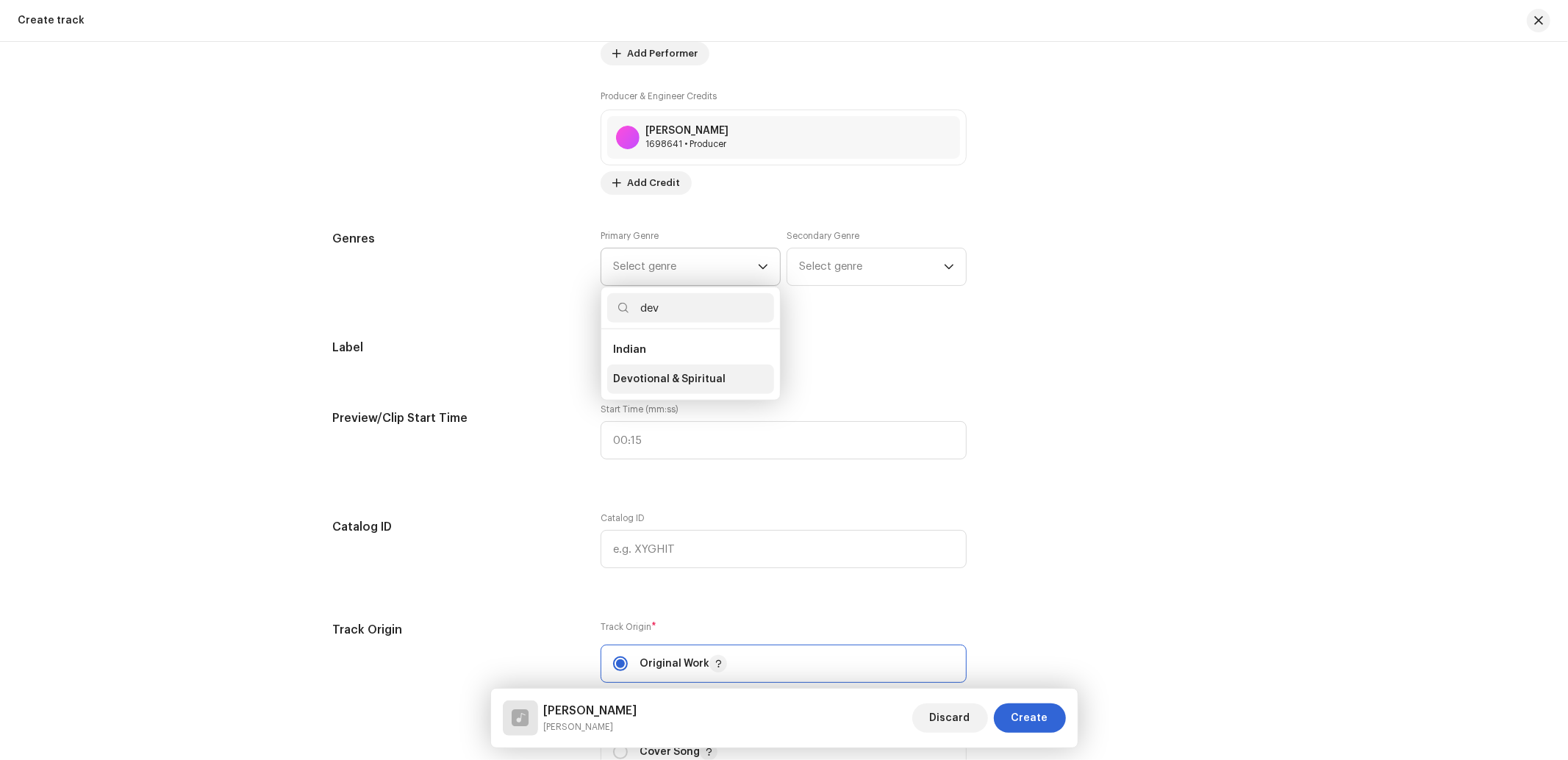
type input "dev"
click at [657, 381] on span "Devotional & Spiritual" at bounding box center [669, 379] width 112 height 15
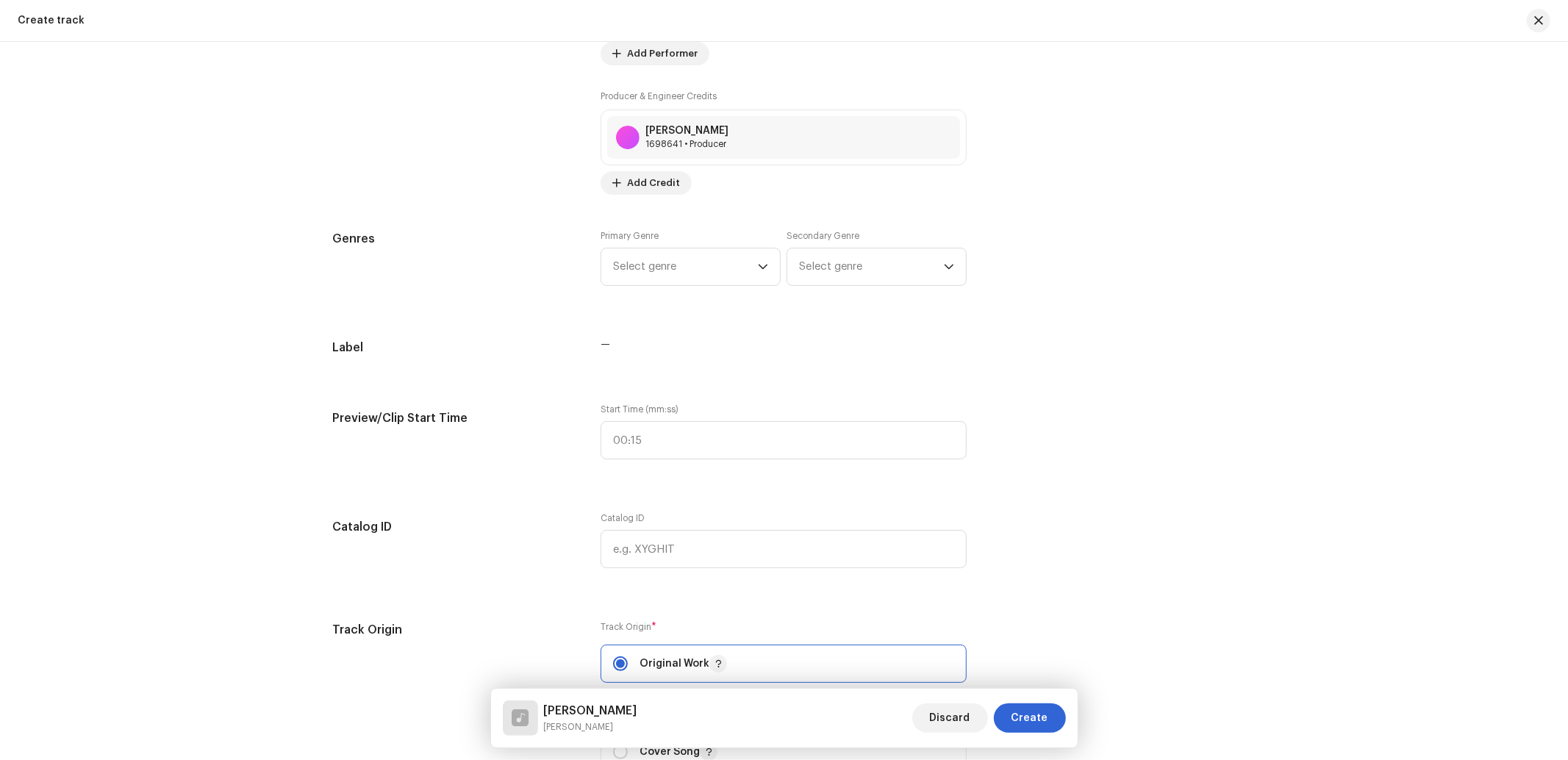
drag, startPoint x: 657, startPoint y: 381, endPoint x: 772, endPoint y: 336, distance: 123.5
click at [657, 366] on span "Devotional & Spiritual" at bounding box center [669, 360] width 112 height 12
click at [865, 269] on span "Select genre" at bounding box center [870, 266] width 144 height 36
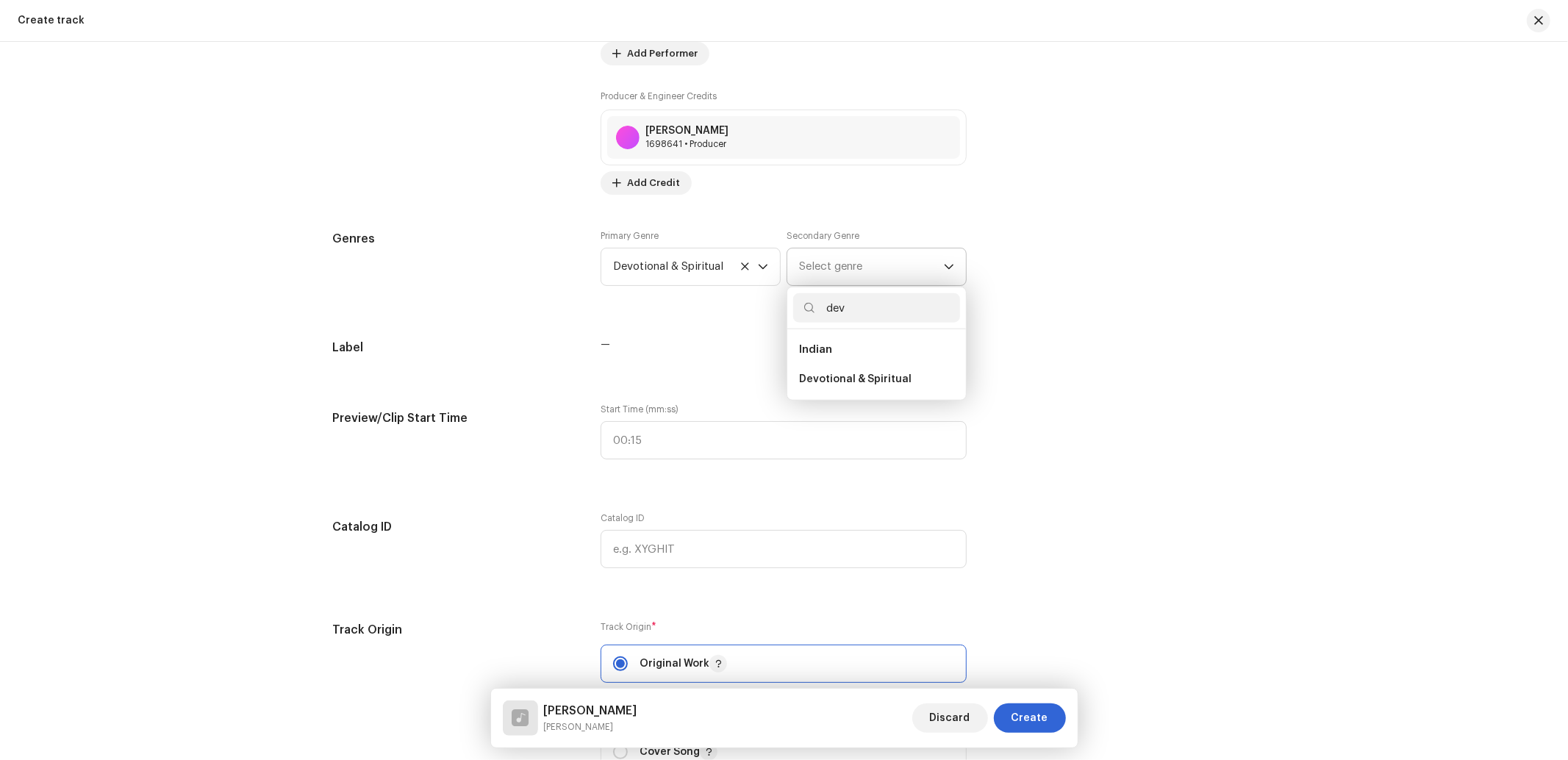
type input "dev"
click at [830, 364] on li "Indian" at bounding box center [876, 350] width 167 height 29
click at [820, 382] on span "Devotional & Spiritual" at bounding box center [855, 379] width 112 height 15
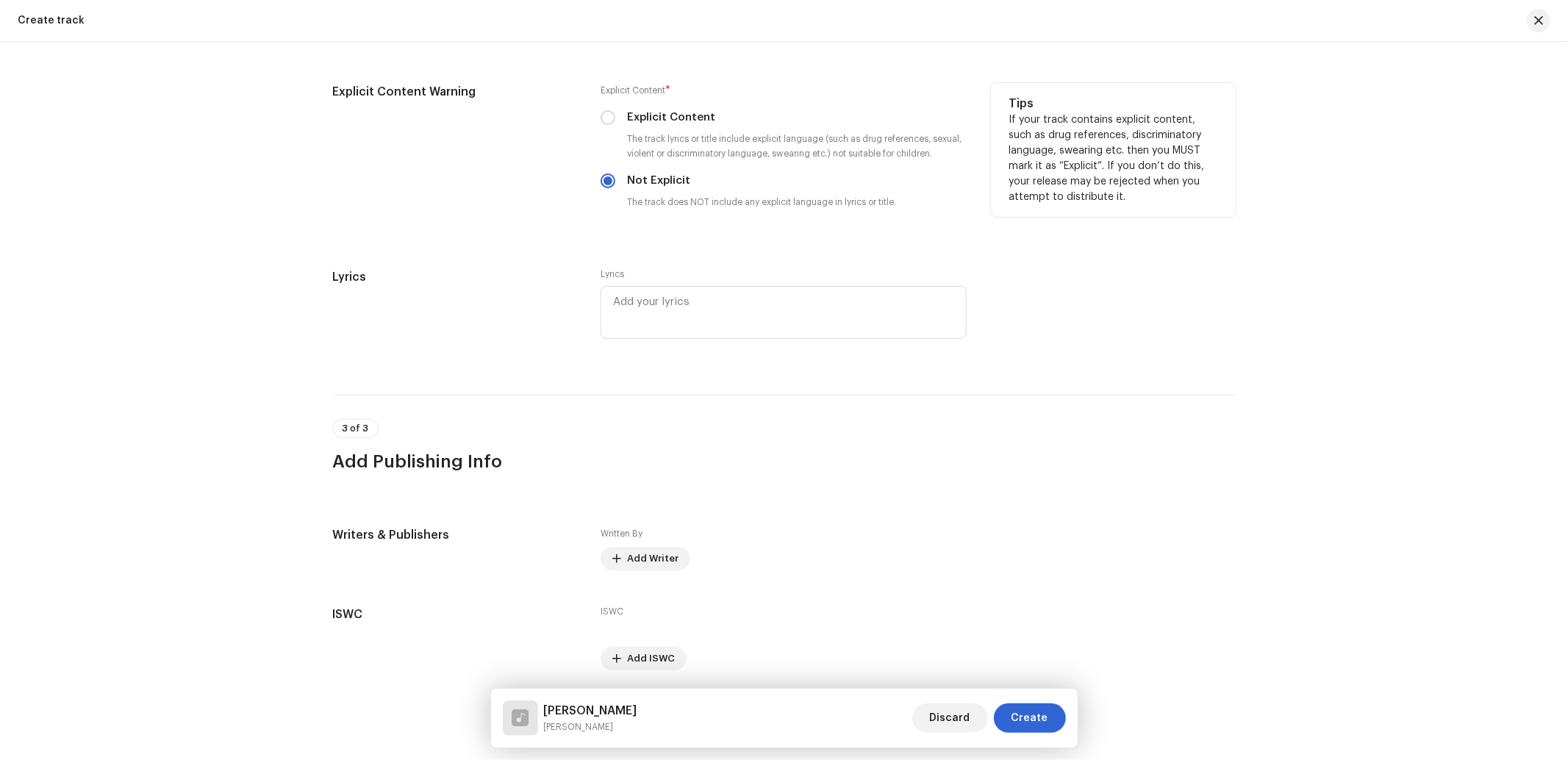
scroll to position [2464, 0]
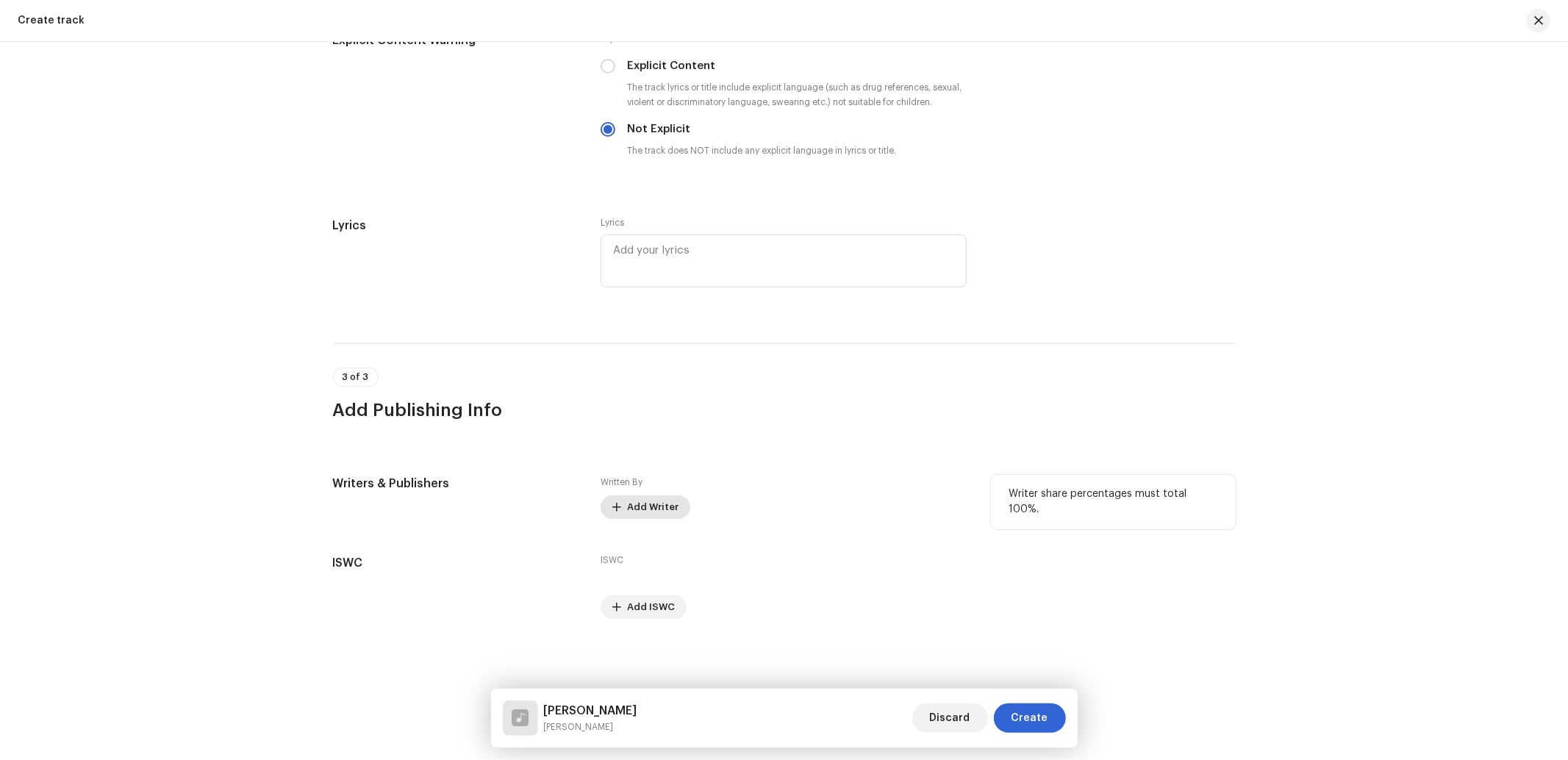
click at [664, 507] on span "Add Writer" at bounding box center [652, 507] width 51 height 29
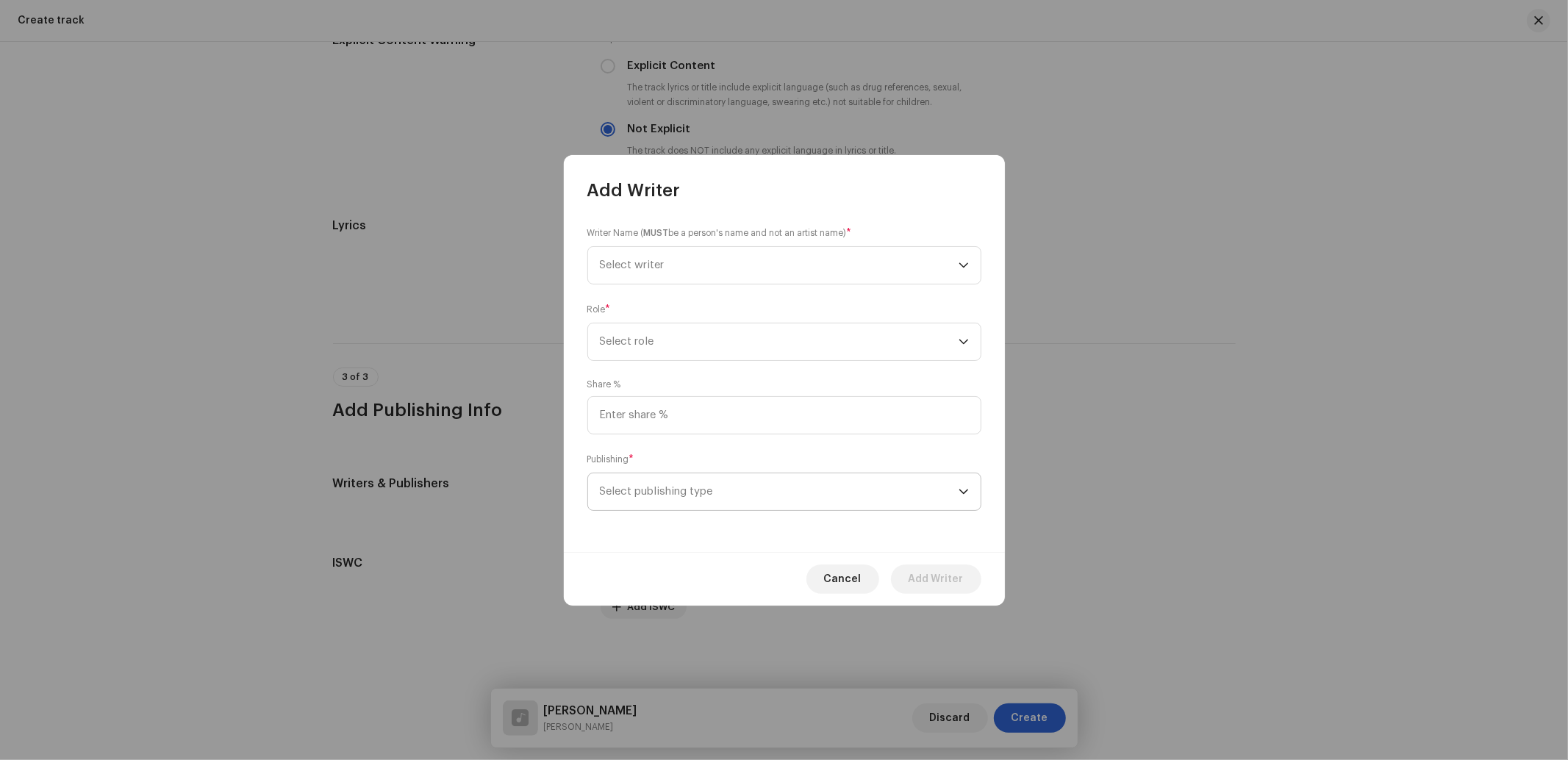
click at [686, 493] on span "Select publishing type" at bounding box center [778, 491] width 359 height 36
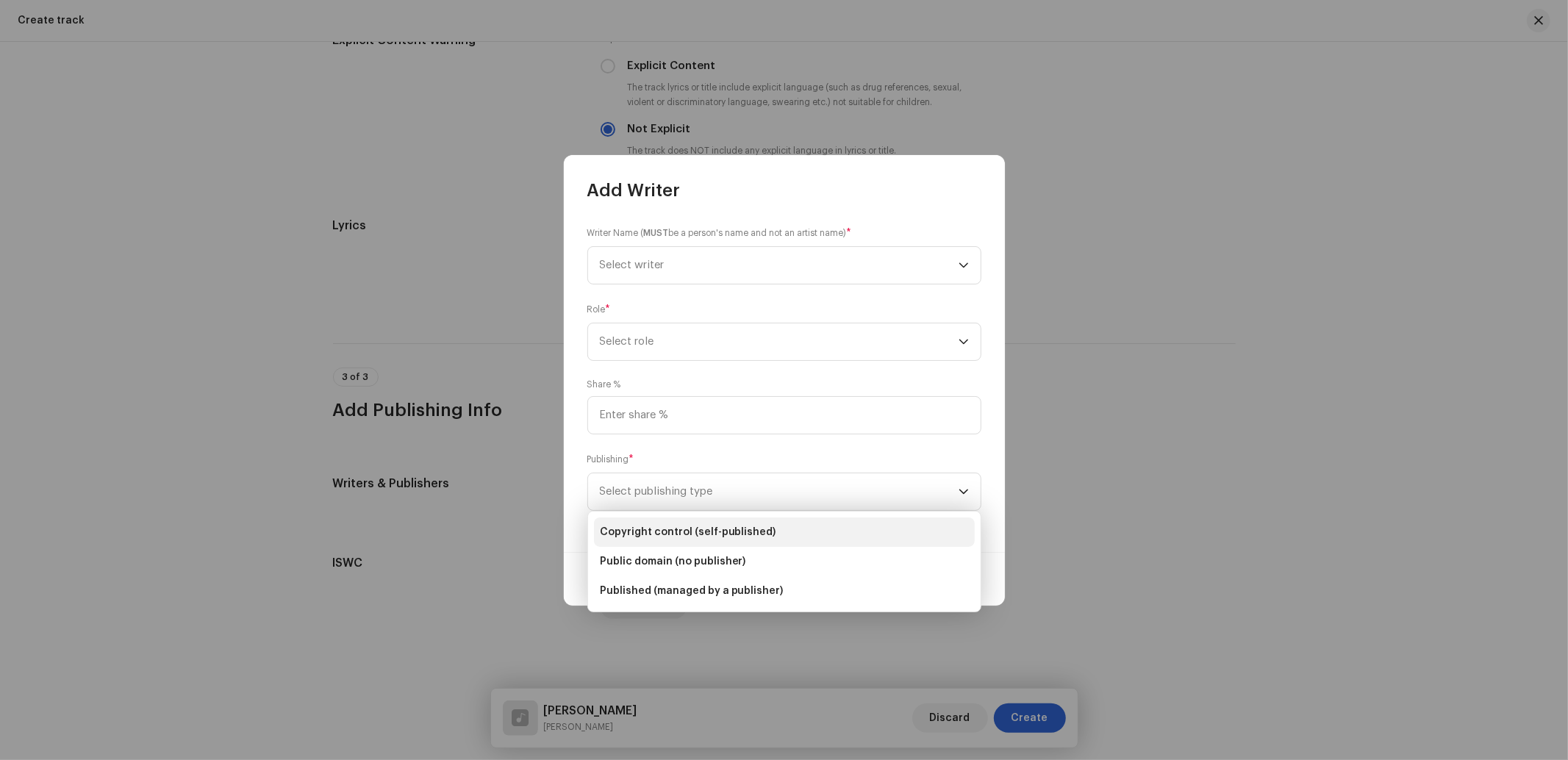
click at [688, 527] on span "Copyright control (self-published)" at bounding box center [688, 531] width 177 height 15
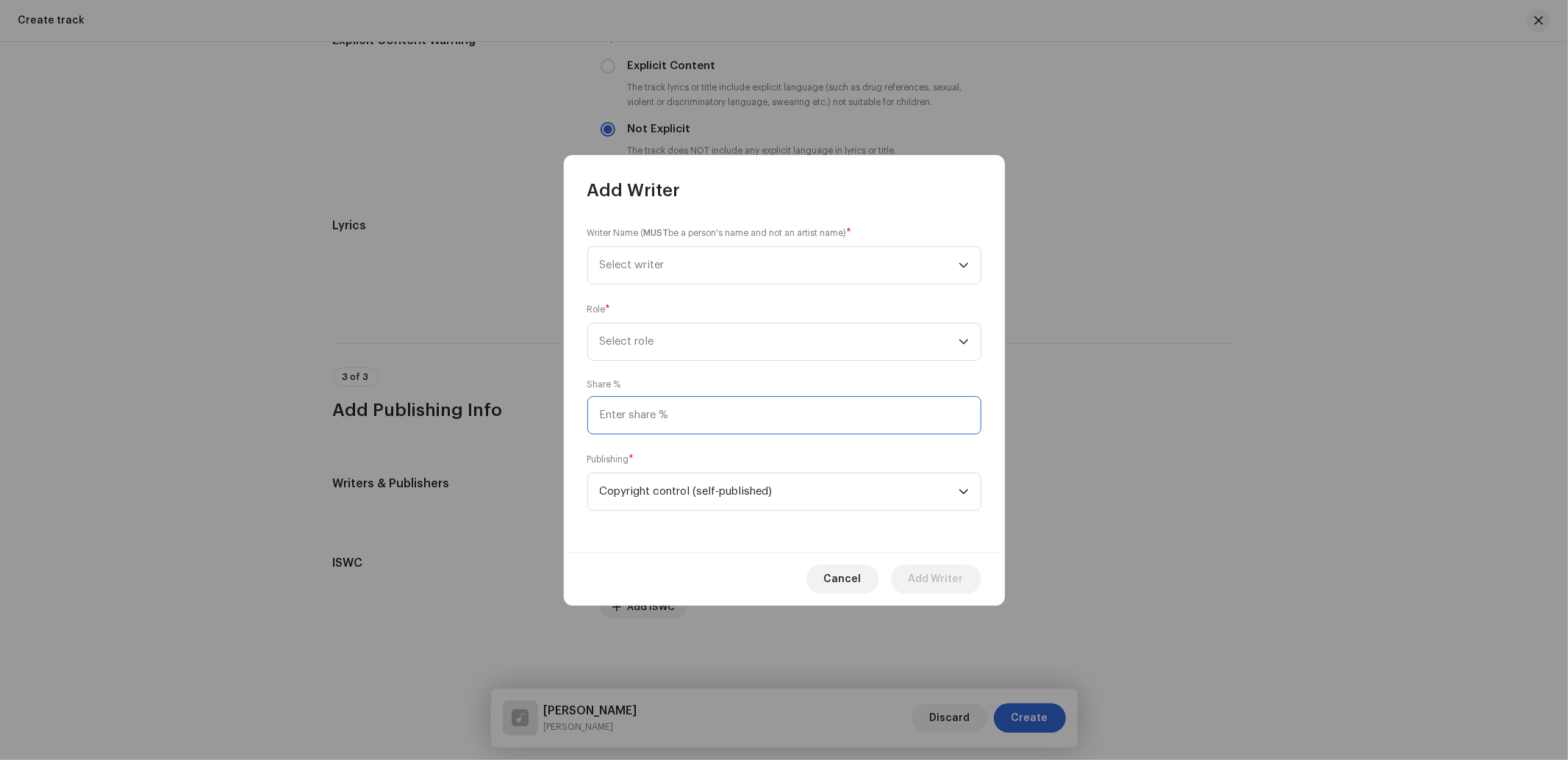
click at [673, 409] on input at bounding box center [784, 414] width 394 height 38
type input "25.00"
click at [673, 350] on span "Select role" at bounding box center [778, 341] width 359 height 36
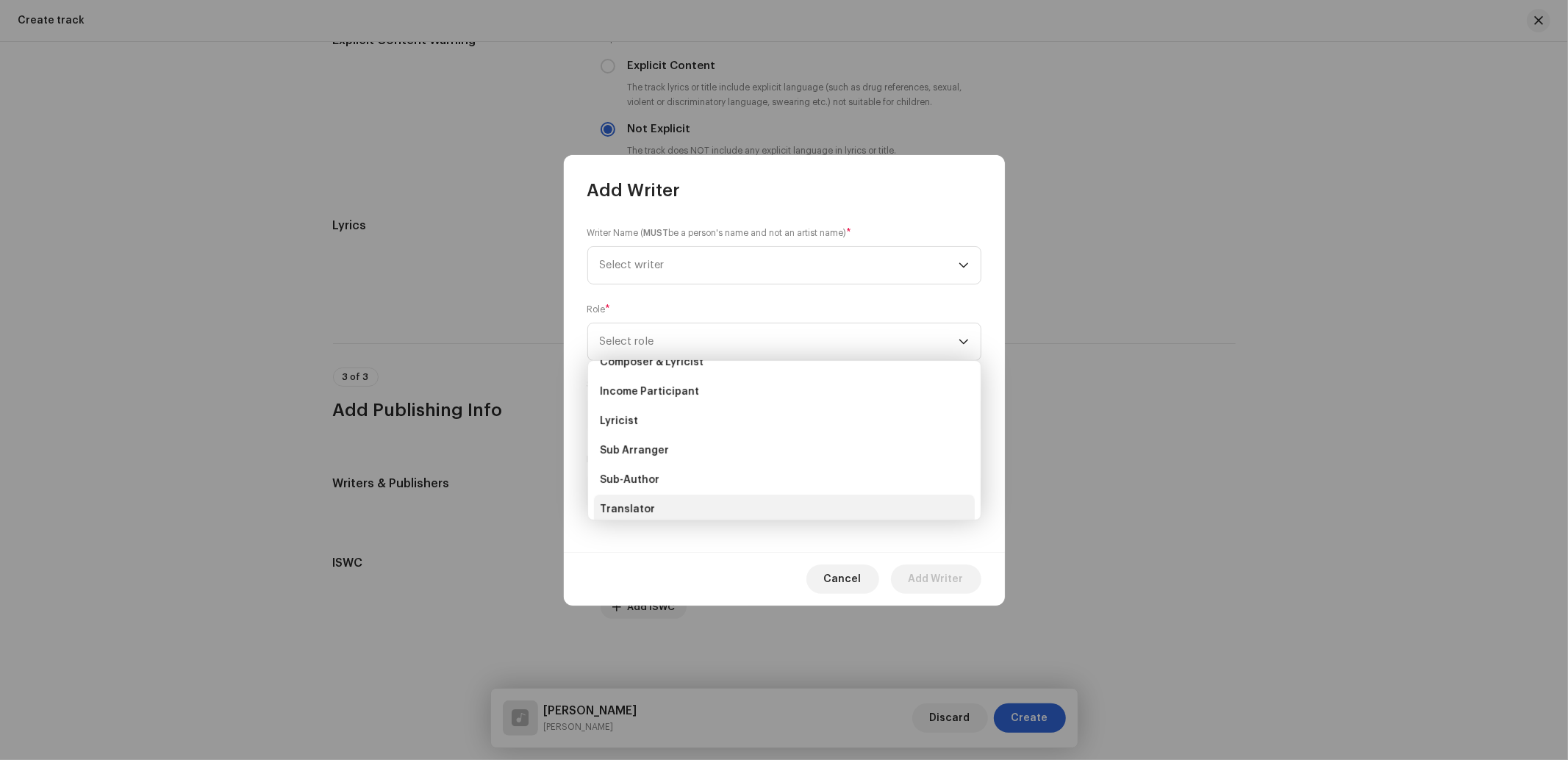
scroll to position [145, 0]
click at [627, 390] on li "Lyricist" at bounding box center [784, 383] width 381 height 29
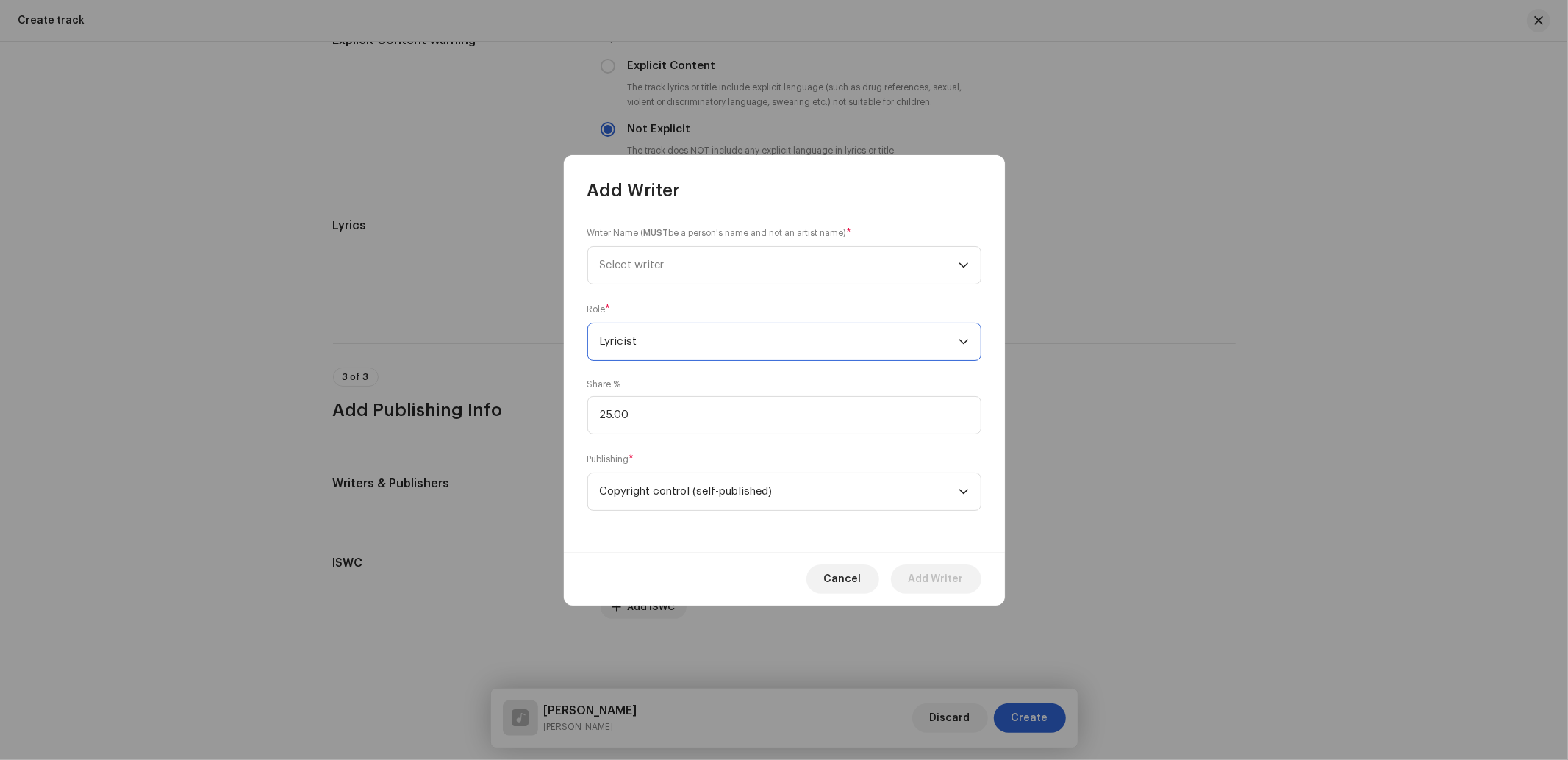
click at [660, 346] on span "Lyricist" at bounding box center [778, 341] width 359 height 36
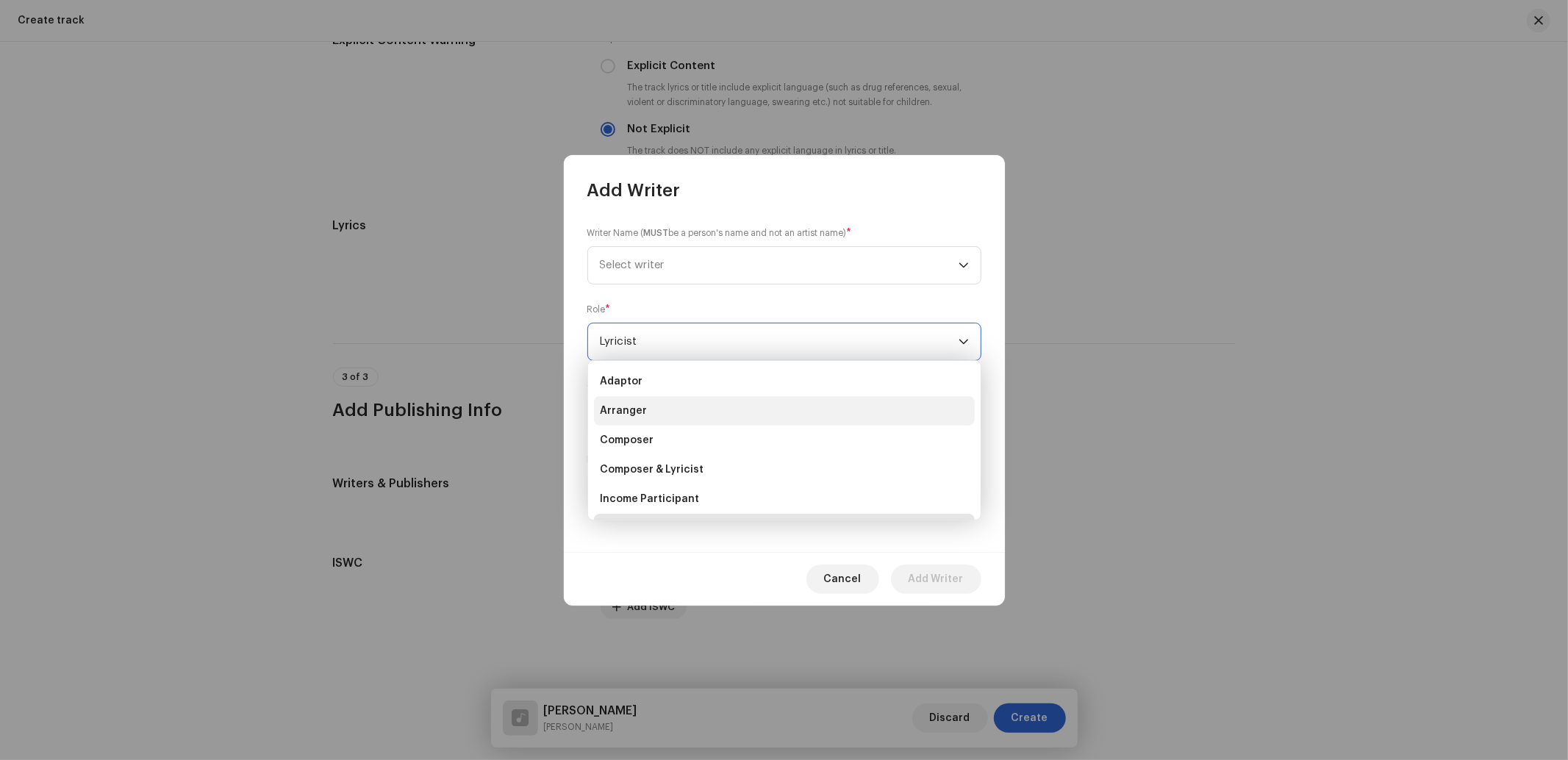
scroll to position [5, 0]
click at [629, 432] on span "Composer" at bounding box center [626, 434] width 54 height 15
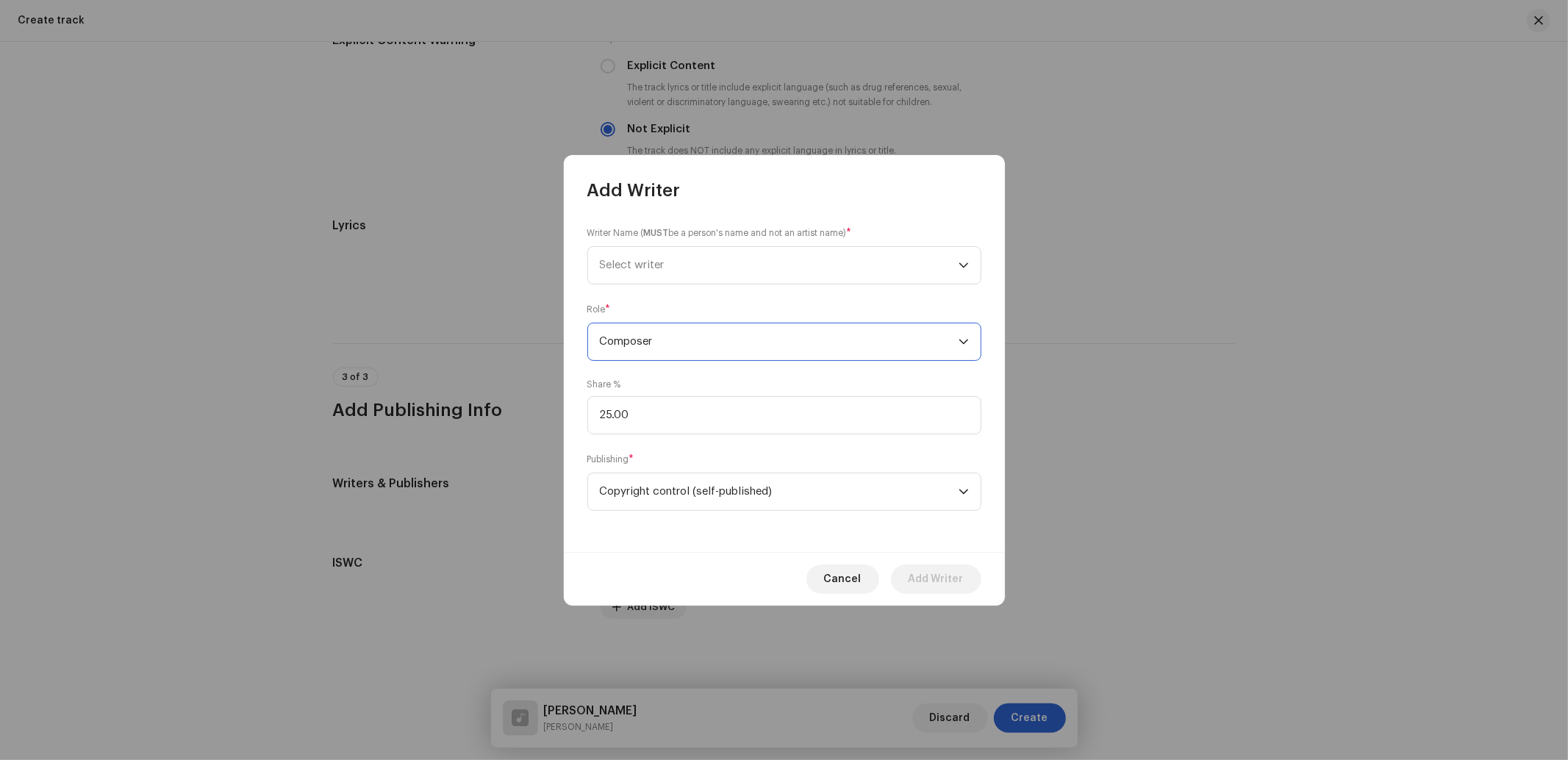
scroll to position [24, 0]
click at [643, 261] on span "Select writer" at bounding box center [632, 264] width 65 height 11
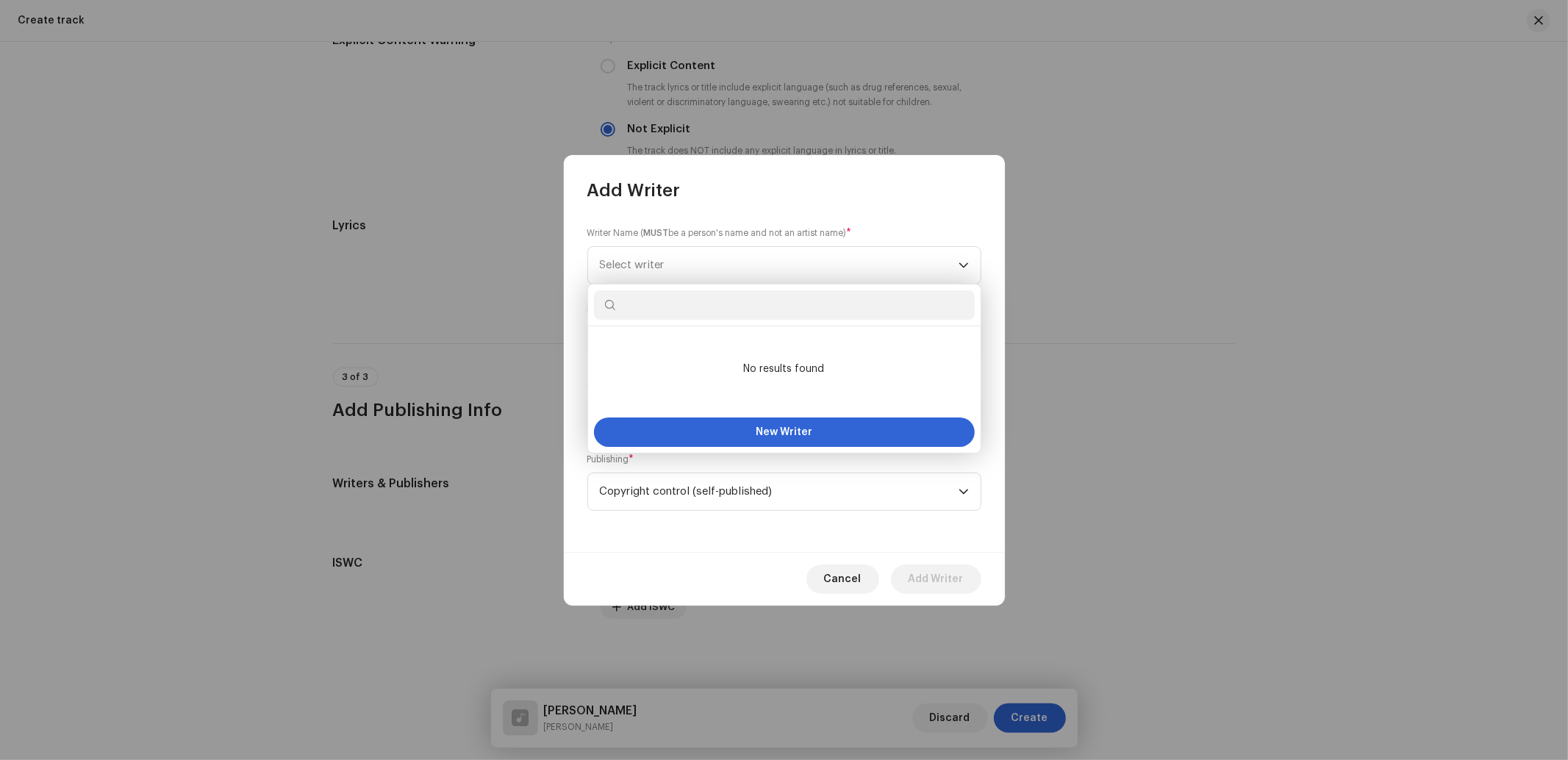
click at [643, 291] on input "text" at bounding box center [784, 305] width 381 height 29
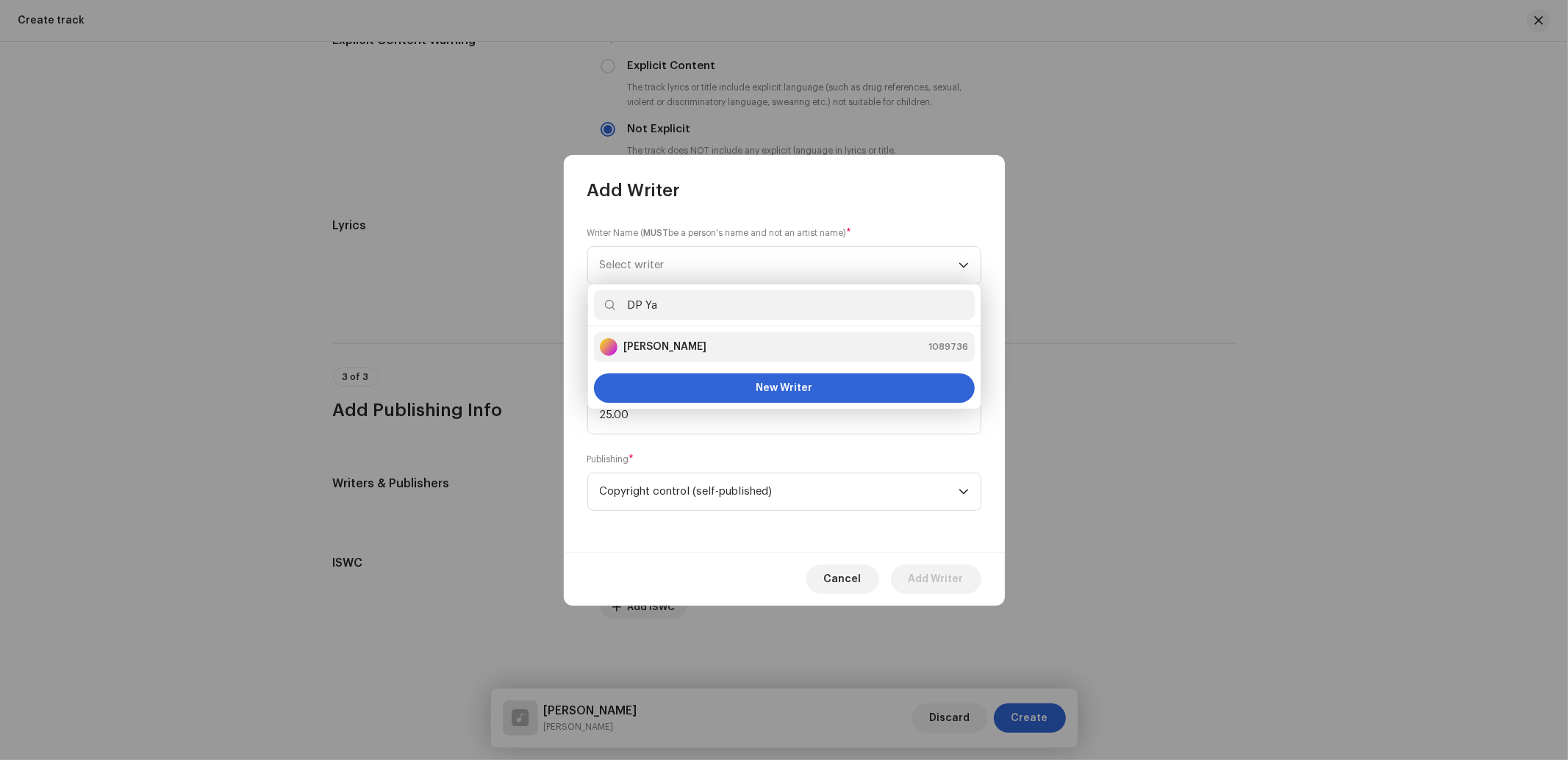
type input "DP Ya"
click at [658, 335] on li "DP Yadav 1089736" at bounding box center [784, 347] width 381 height 29
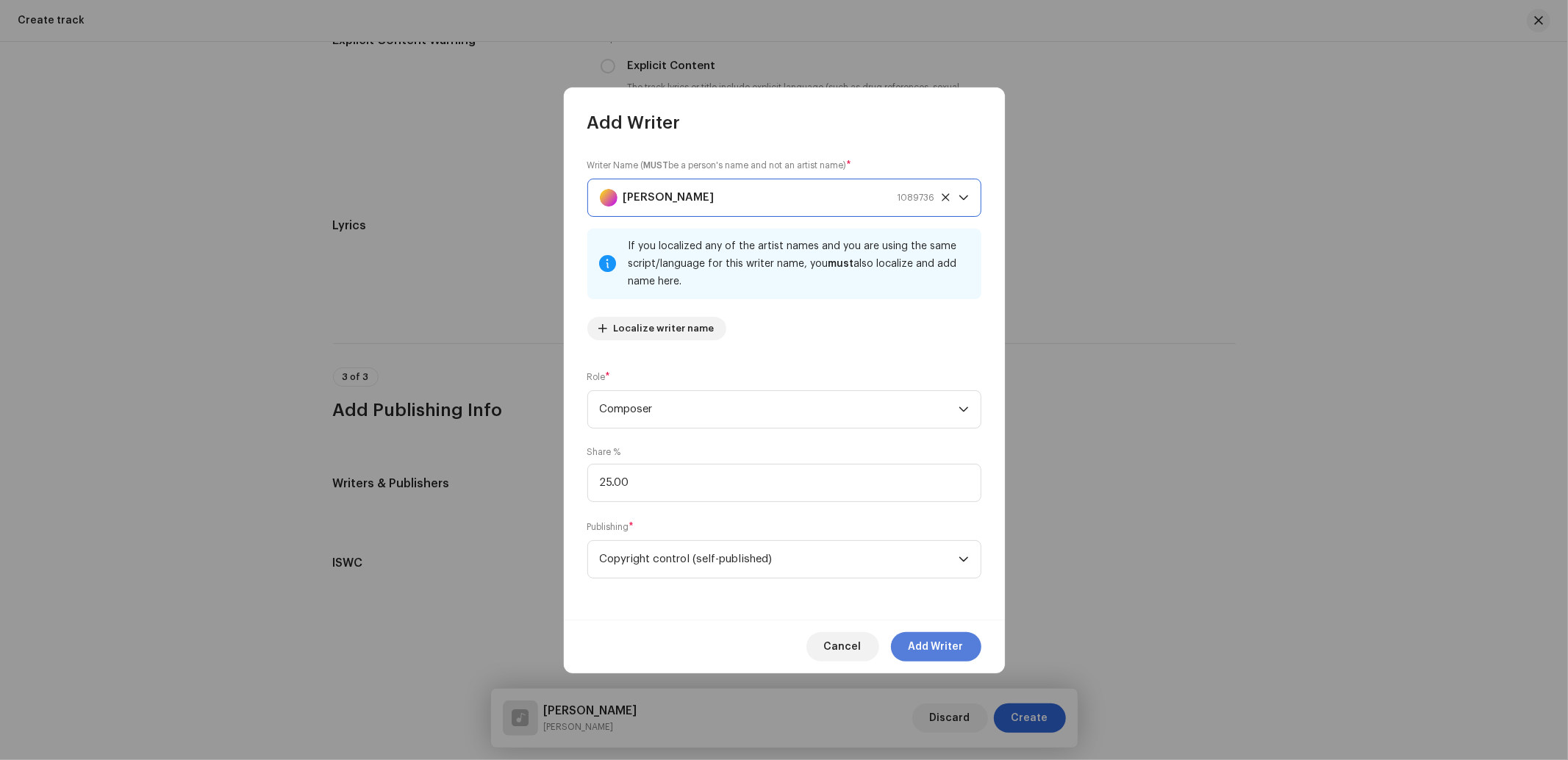
click at [912, 642] on span "Add Writer" at bounding box center [936, 646] width 55 height 29
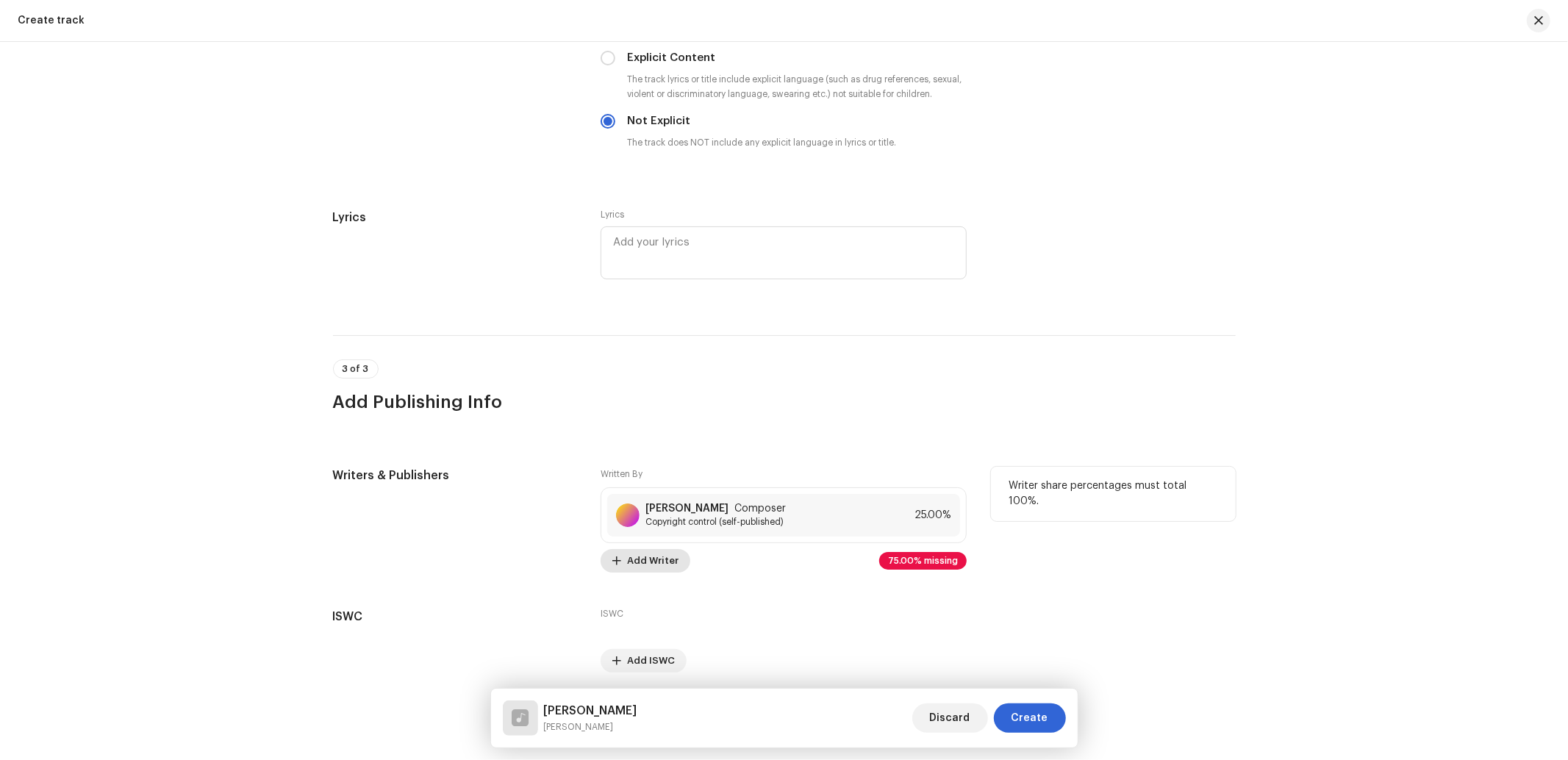
click at [659, 559] on div "Written By DP Yadav Composer Copyright control (self-published) 25.00% Add Writ…" at bounding box center [783, 519] width 366 height 106
click at [659, 569] on span "Add Writer" at bounding box center [652, 561] width 51 height 29
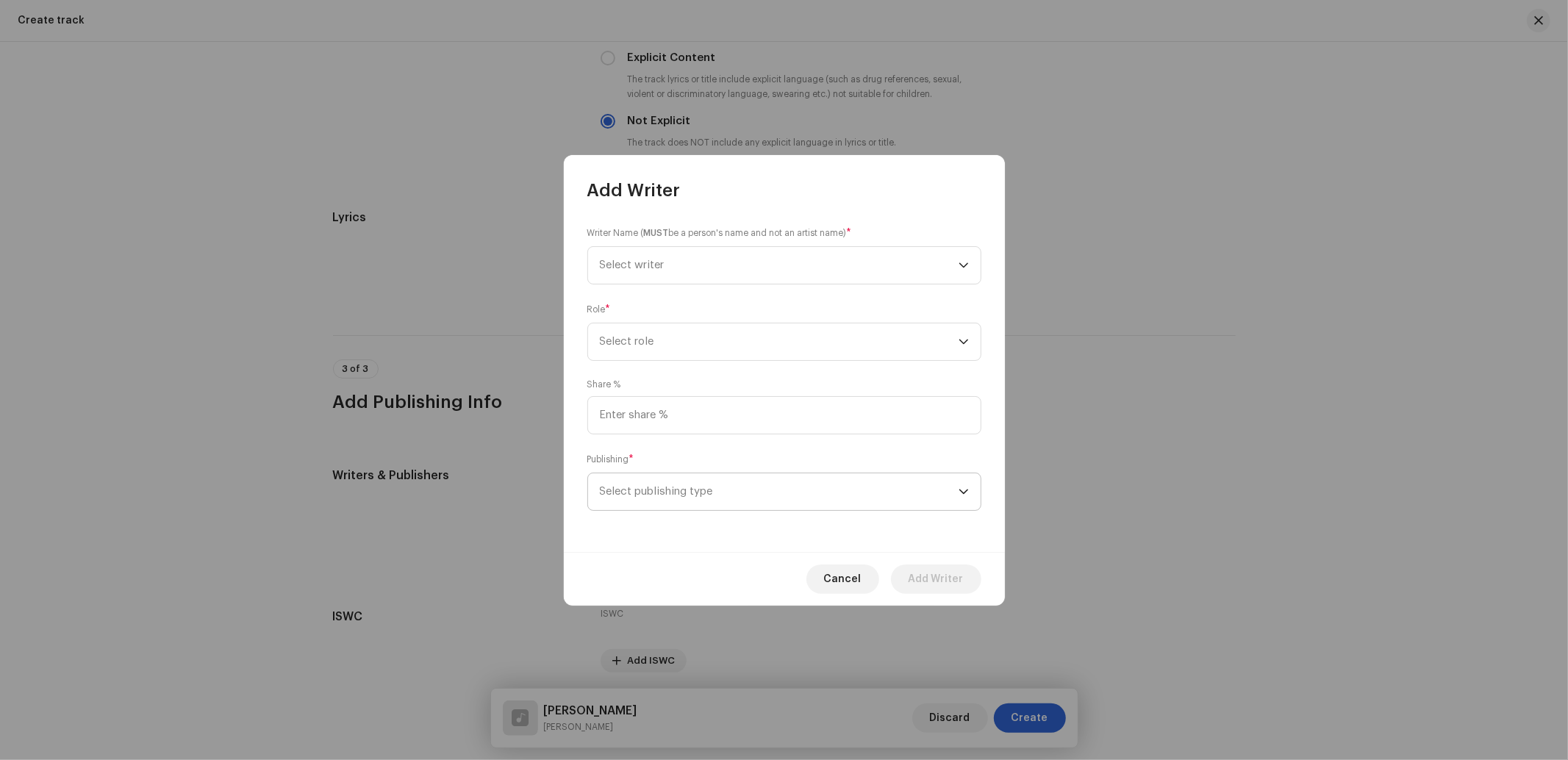
click at [657, 497] on span "Select publishing type" at bounding box center [778, 491] width 359 height 36
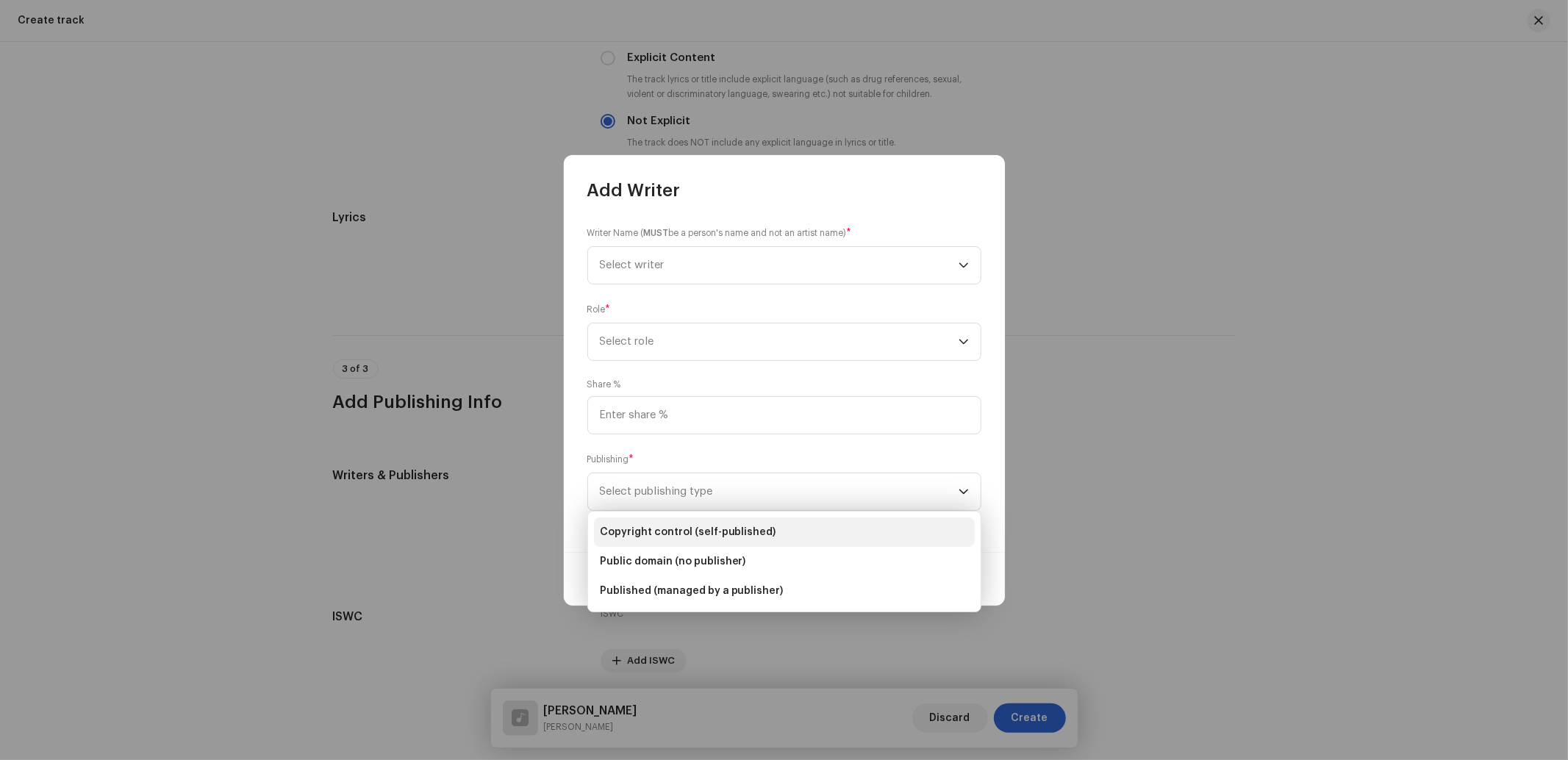
drag, startPoint x: 658, startPoint y: 532, endPoint x: 659, endPoint y: 523, distance: 9.1
click at [658, 532] on span "Copyright control (self-published)" at bounding box center [688, 531] width 177 height 15
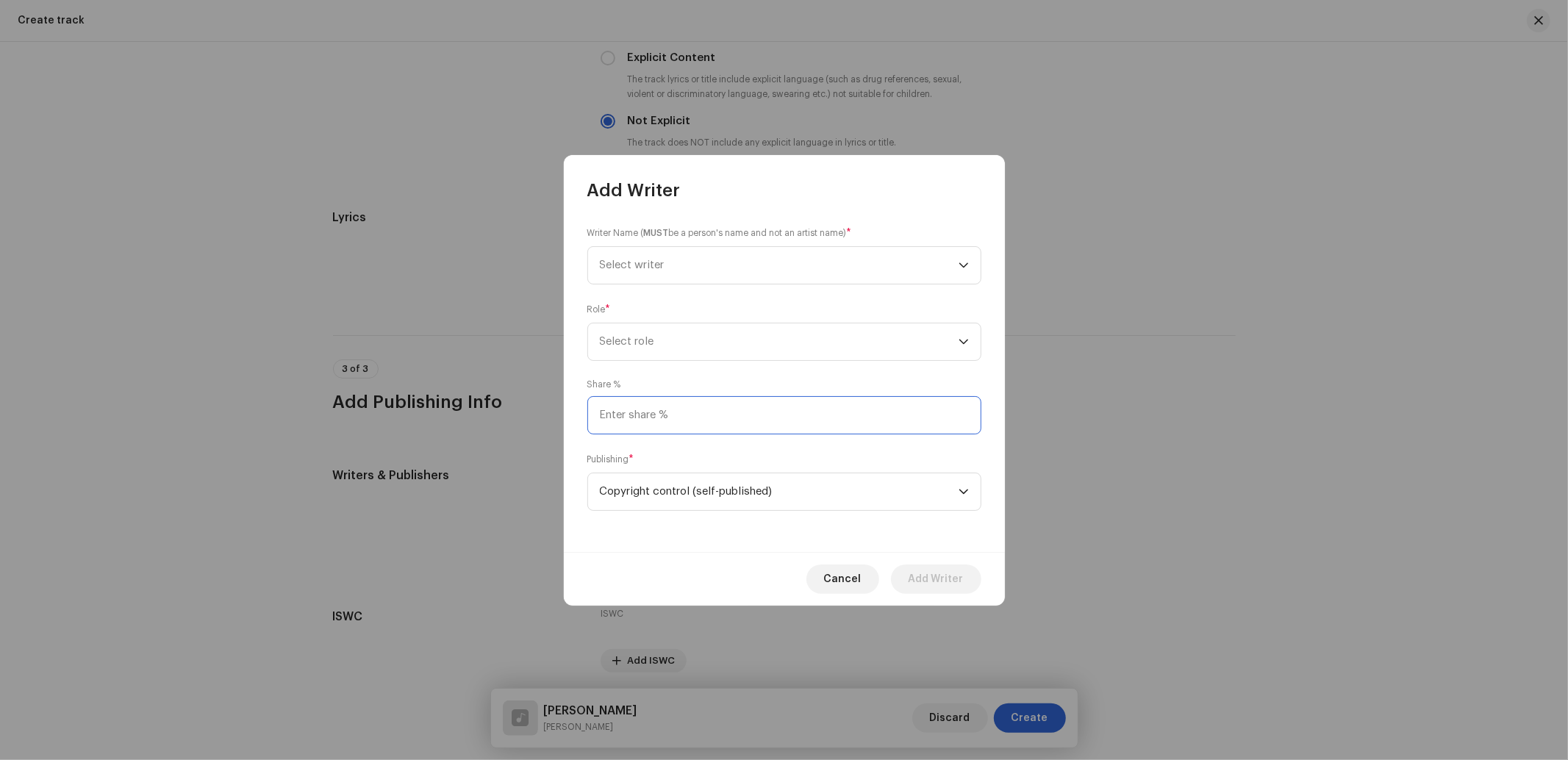
click at [671, 412] on input at bounding box center [784, 414] width 394 height 38
type input "25.00"
click at [670, 334] on span "Select role" at bounding box center [778, 341] width 359 height 36
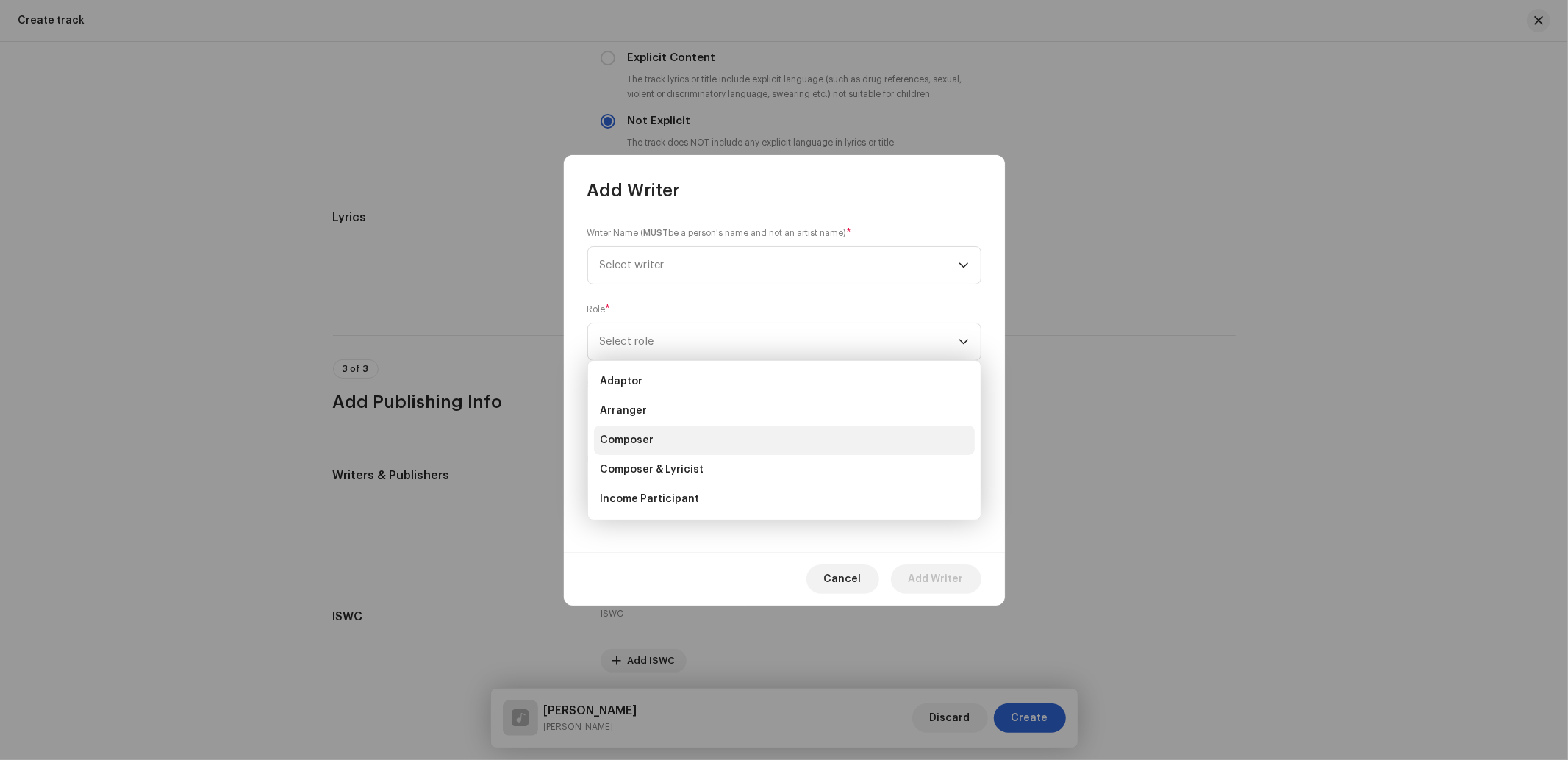
click at [632, 445] on span "Composer" at bounding box center [626, 440] width 54 height 15
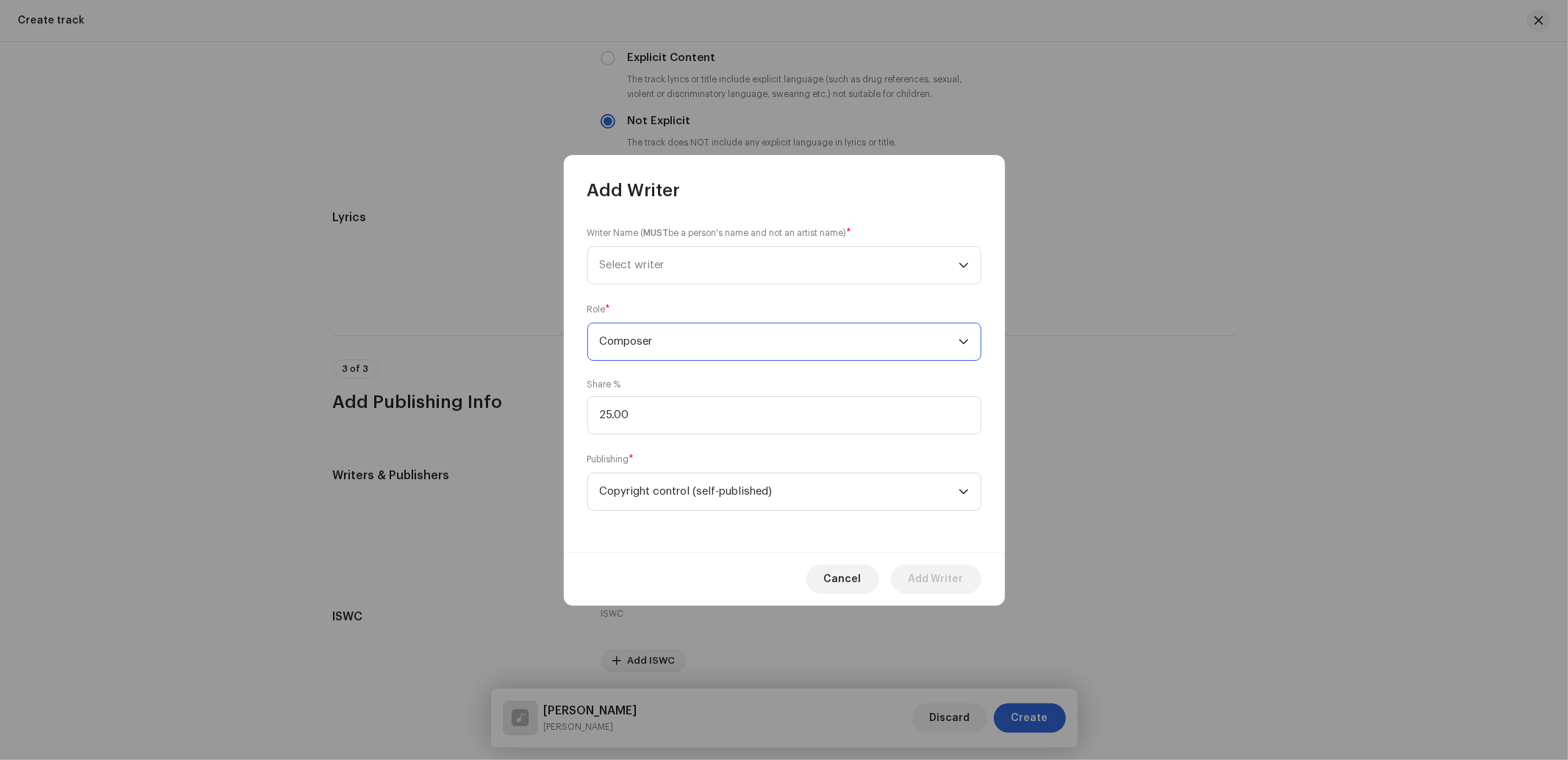
click at [959, 349] on div "dropdown trigger" at bounding box center [964, 341] width 10 height 36
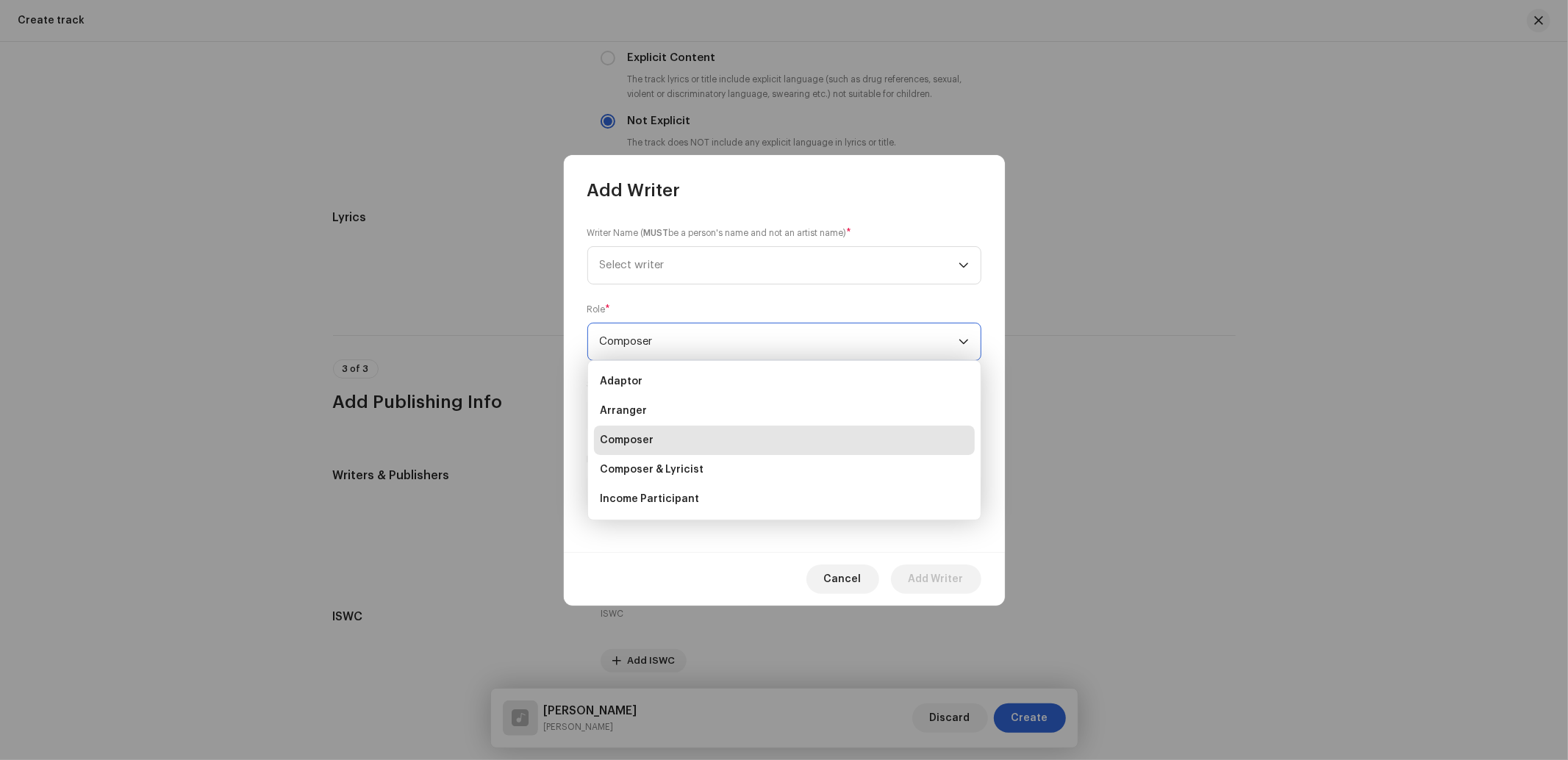
scroll to position [145, 0]
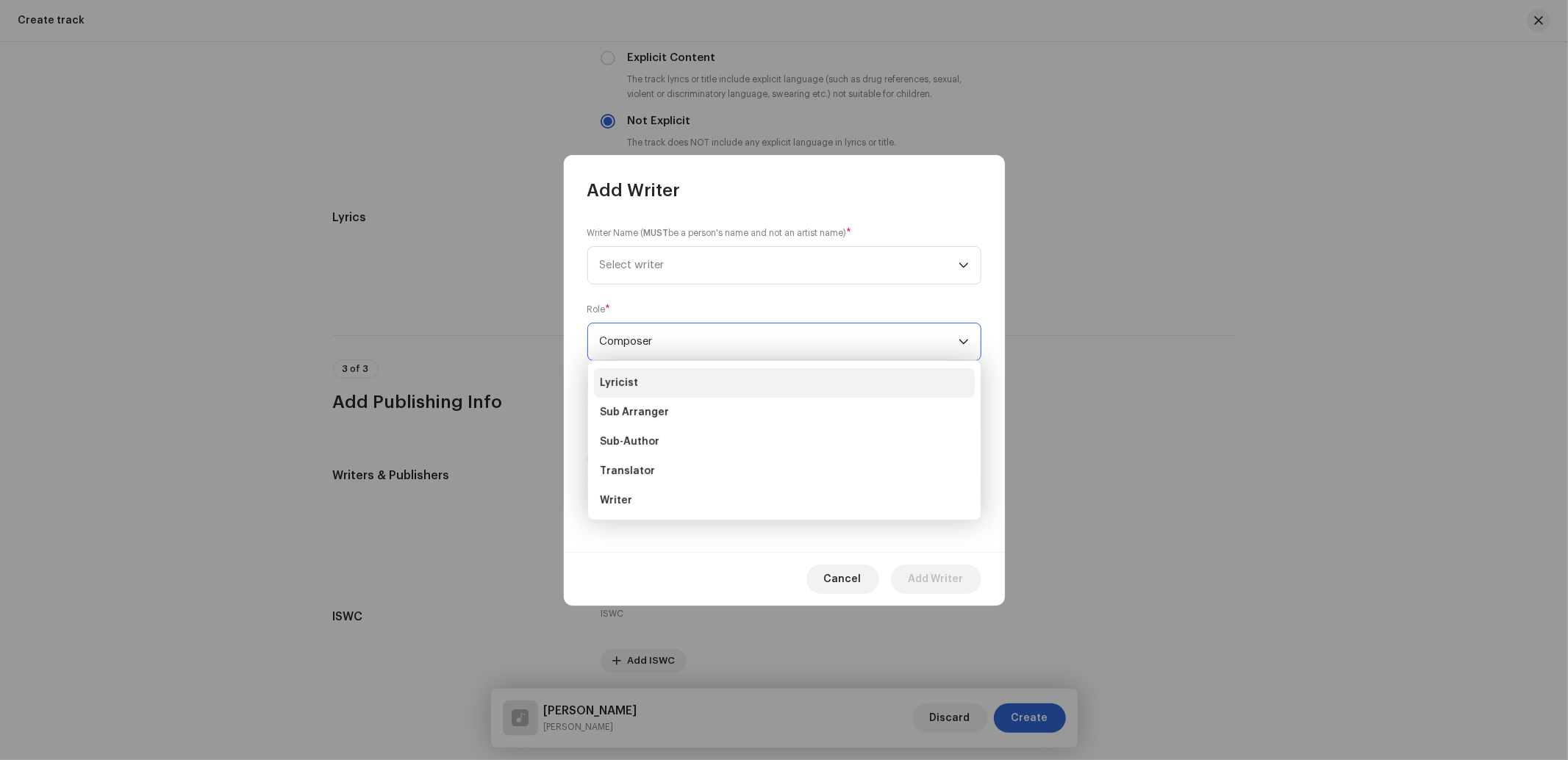
click at [627, 379] on span "Lyricist" at bounding box center [618, 382] width 38 height 15
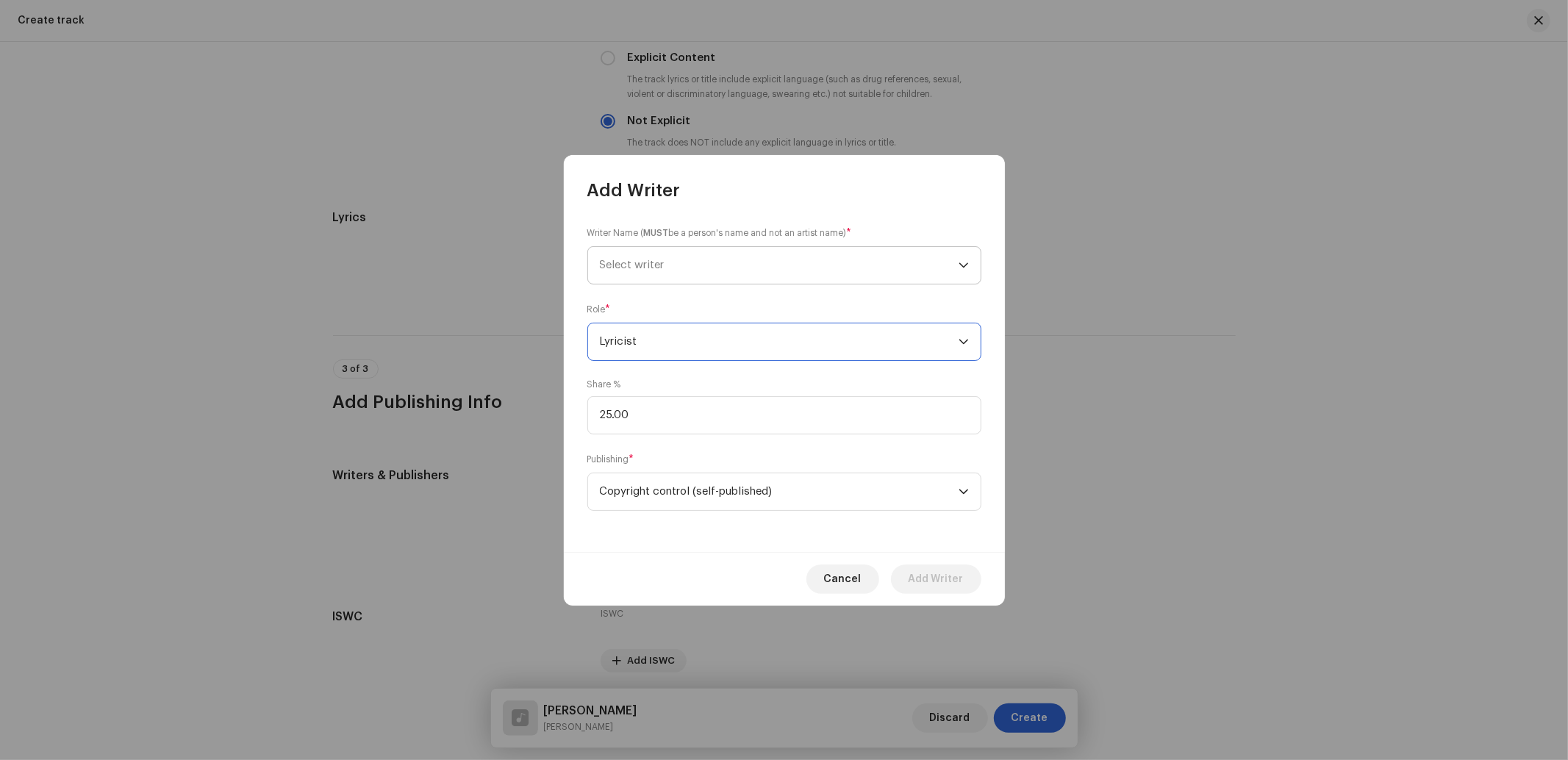
scroll to position [64, 0]
click at [656, 251] on span "Select writer" at bounding box center [778, 264] width 359 height 36
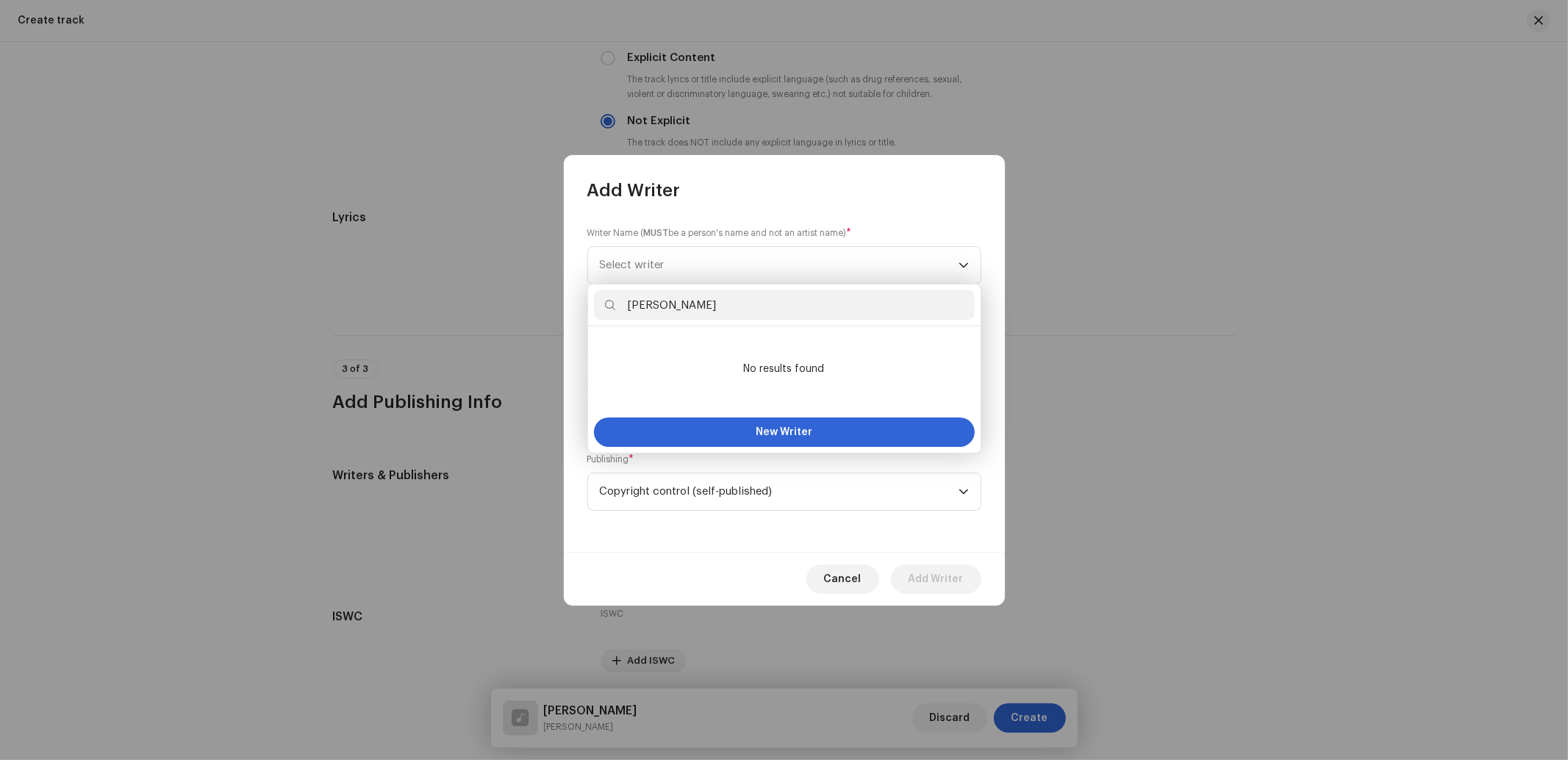
click at [629, 310] on input "Nagendra Yadav" at bounding box center [784, 305] width 381 height 29
type input "Nagendra Yadav"
drag, startPoint x: 729, startPoint y: 301, endPoint x: 570, endPoint y: 324, distance: 160.7
click at [570, 324] on body "Nueva Era Digital Media Private Limited Home Catalog Resources Nueva Era Digita…" at bounding box center [784, 380] width 1568 height 760
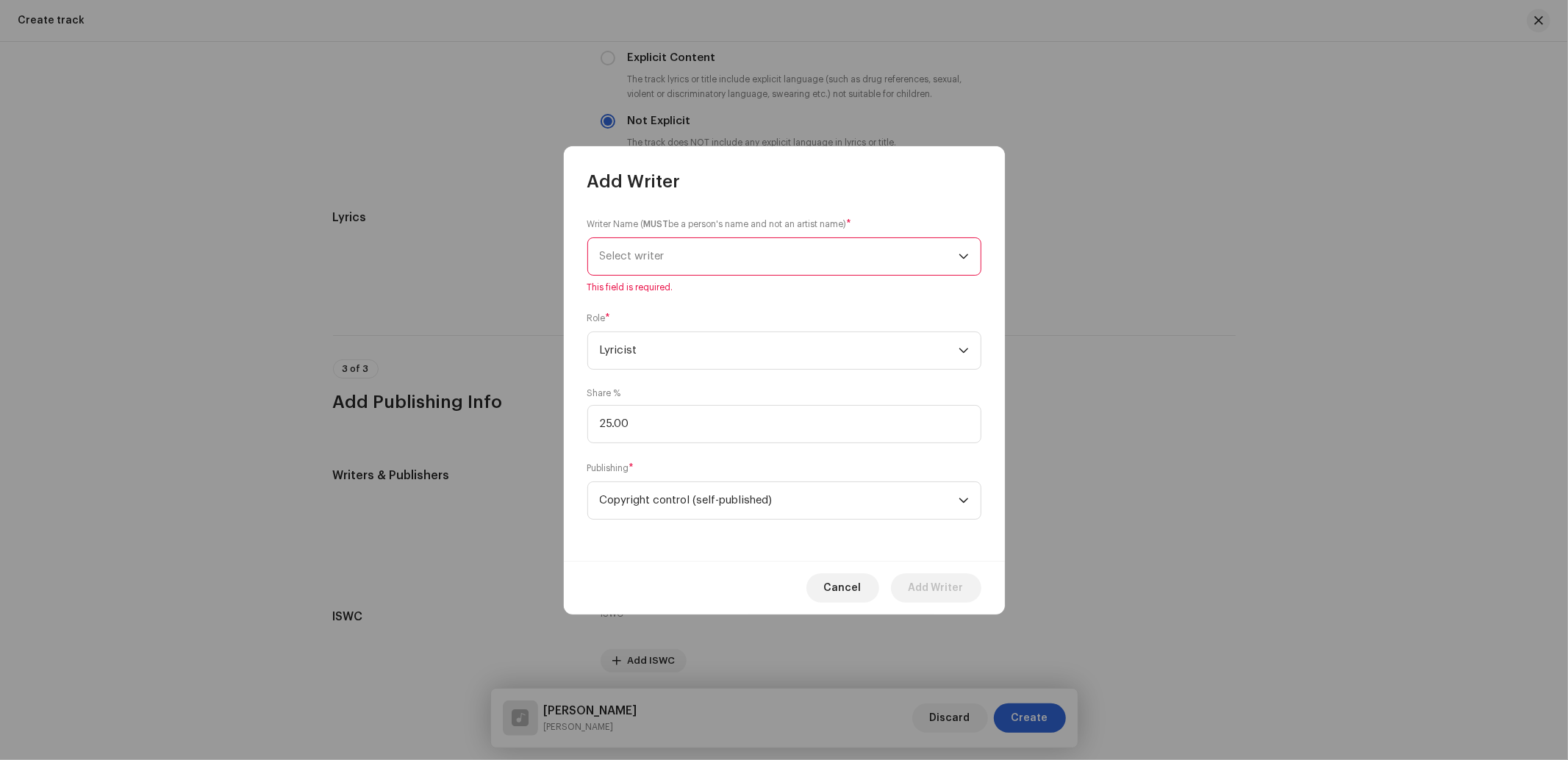
click at [675, 261] on span "Select writer" at bounding box center [778, 255] width 359 height 36
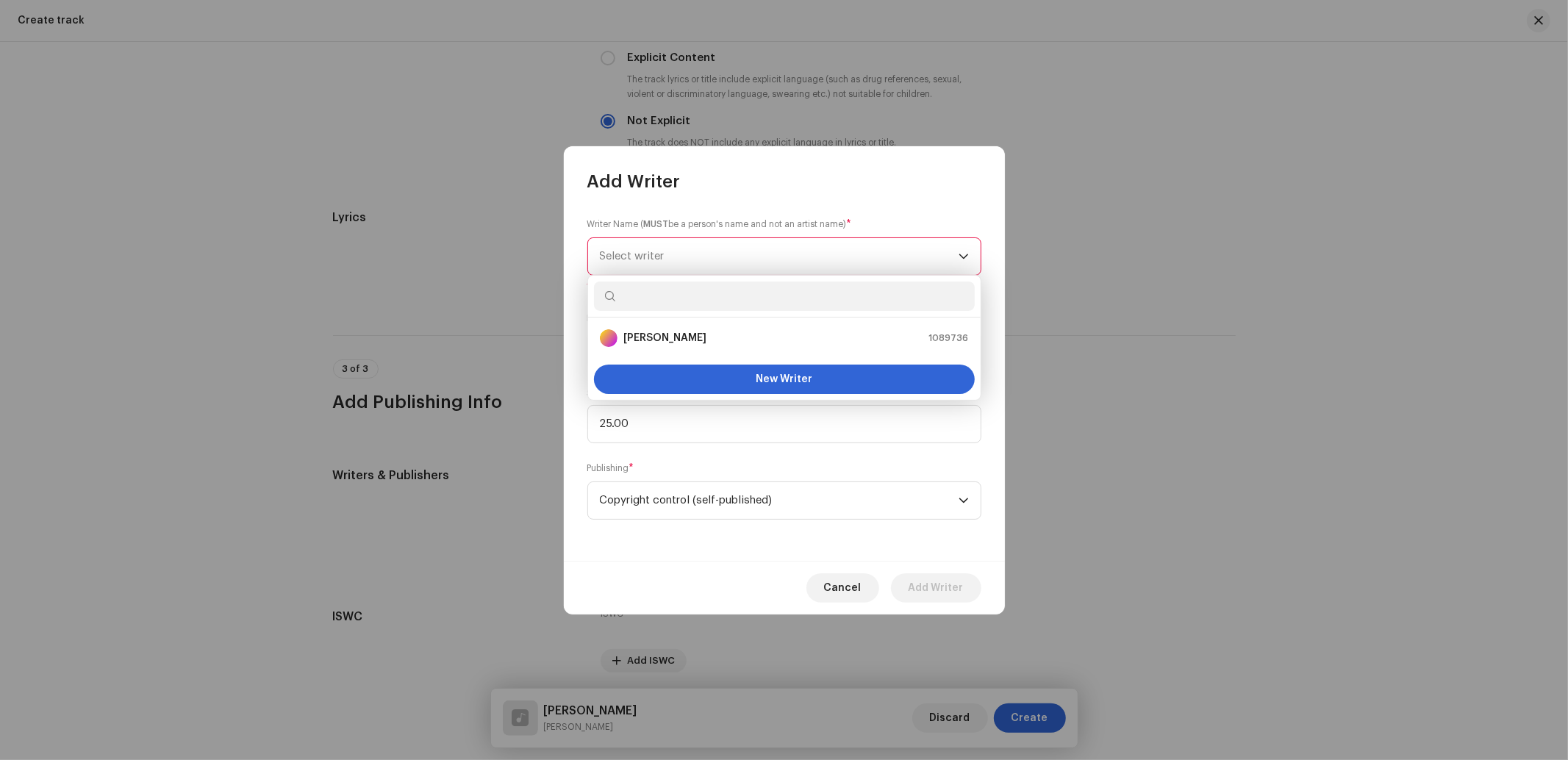
click at [664, 304] on input "text" at bounding box center [784, 297] width 381 height 29
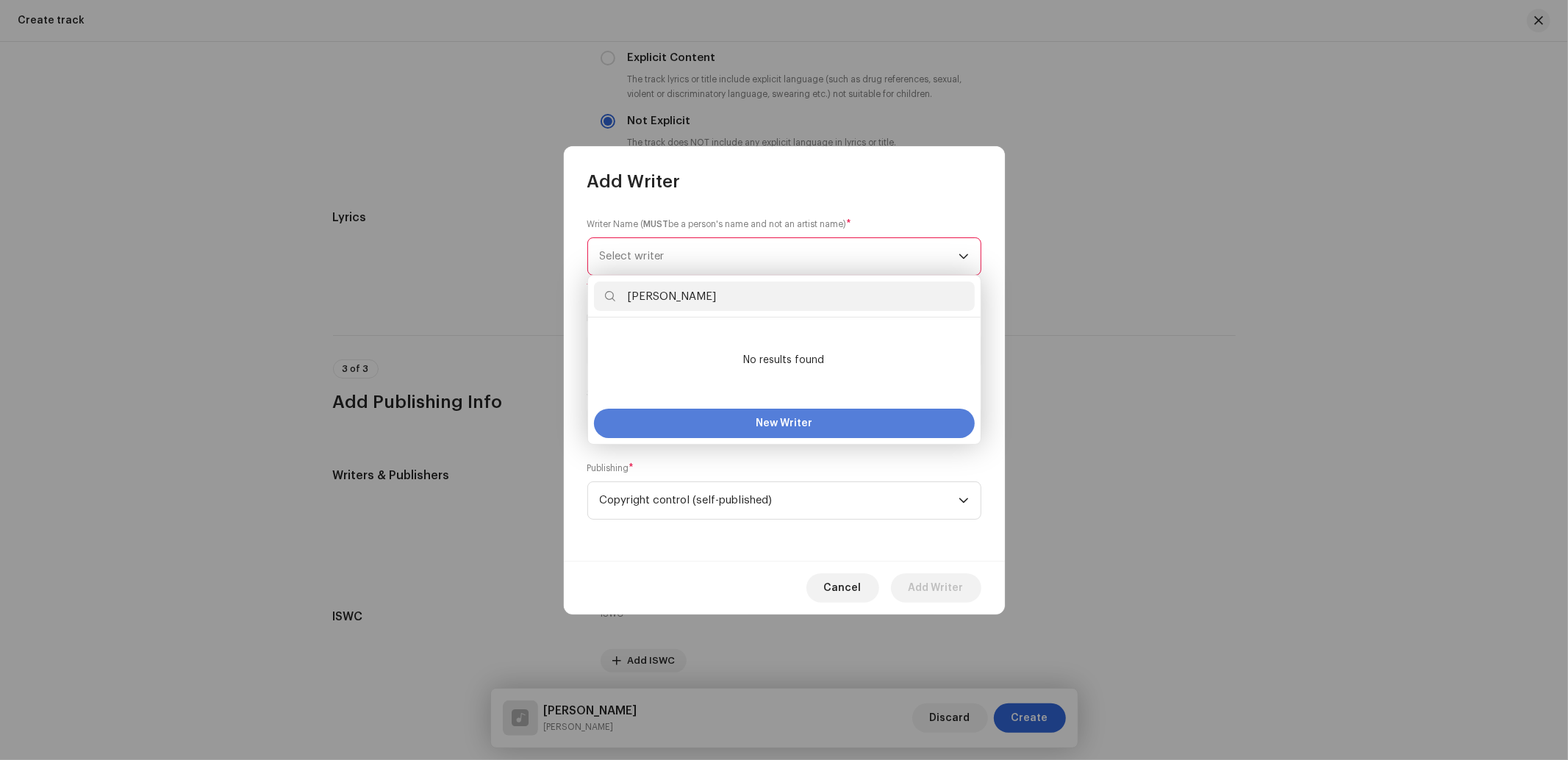
type input "Nagendra Yadav"
click at [679, 428] on button "New Writer" at bounding box center [784, 423] width 381 height 29
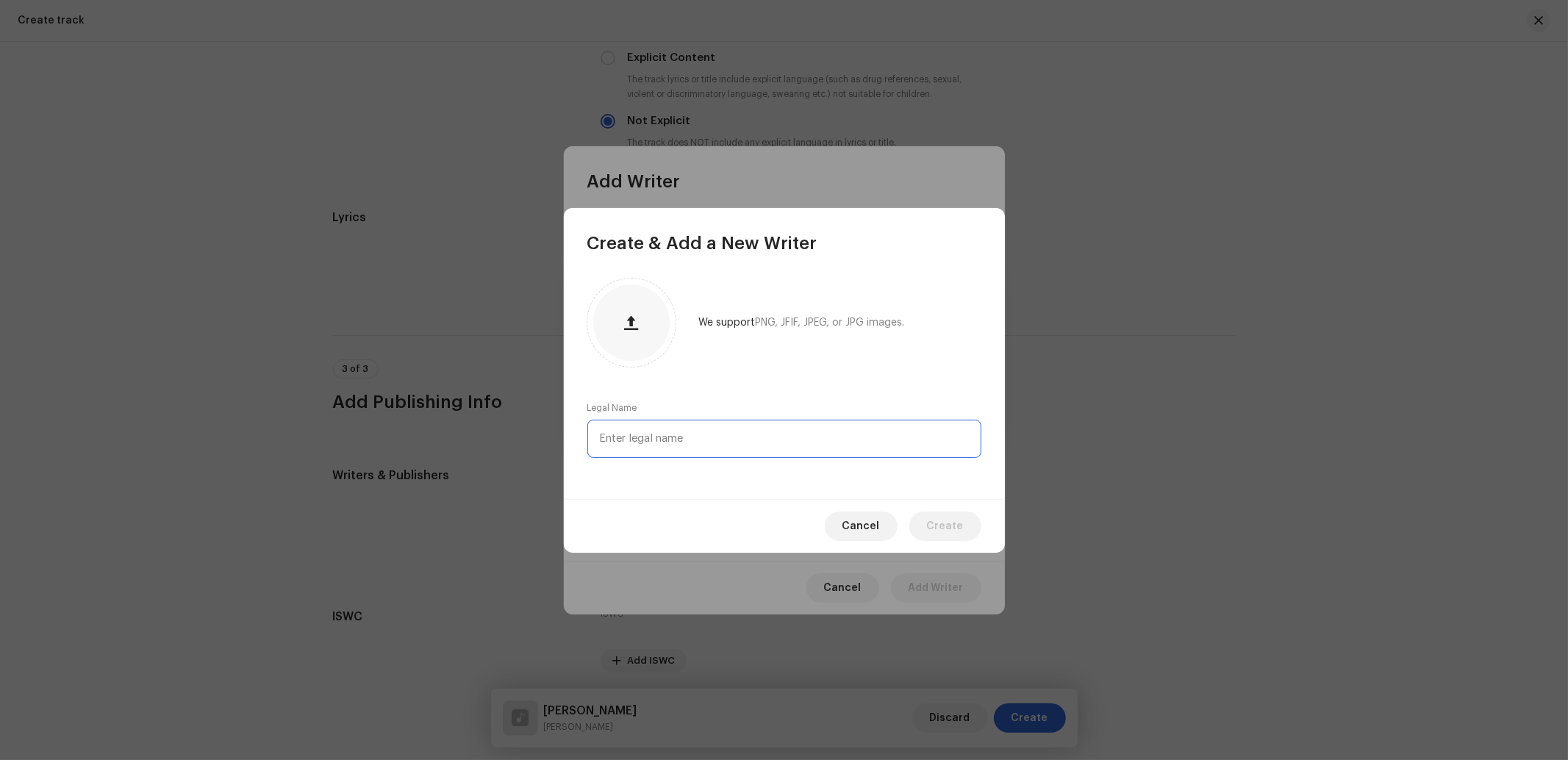
click at [632, 437] on input "text" at bounding box center [784, 438] width 394 height 38
paste input "Nagendra Yadav"
click at [598, 435] on input "Nagendra Yadav" at bounding box center [784, 438] width 394 height 38
type input "Nagendra Yadav"
click at [941, 523] on span "Create" at bounding box center [944, 526] width 36 height 29
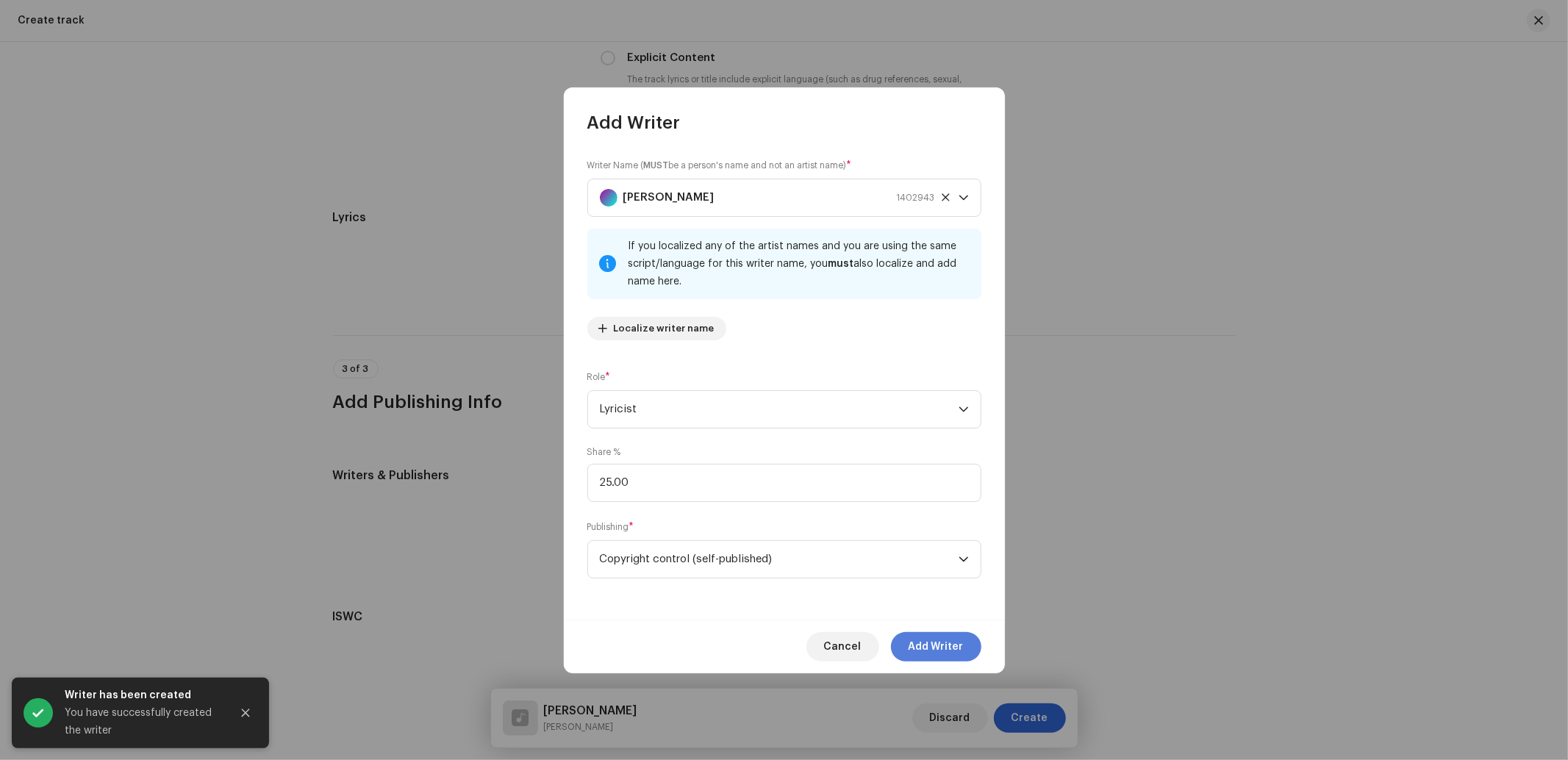
click at [936, 637] on span "Add Writer" at bounding box center [936, 646] width 55 height 29
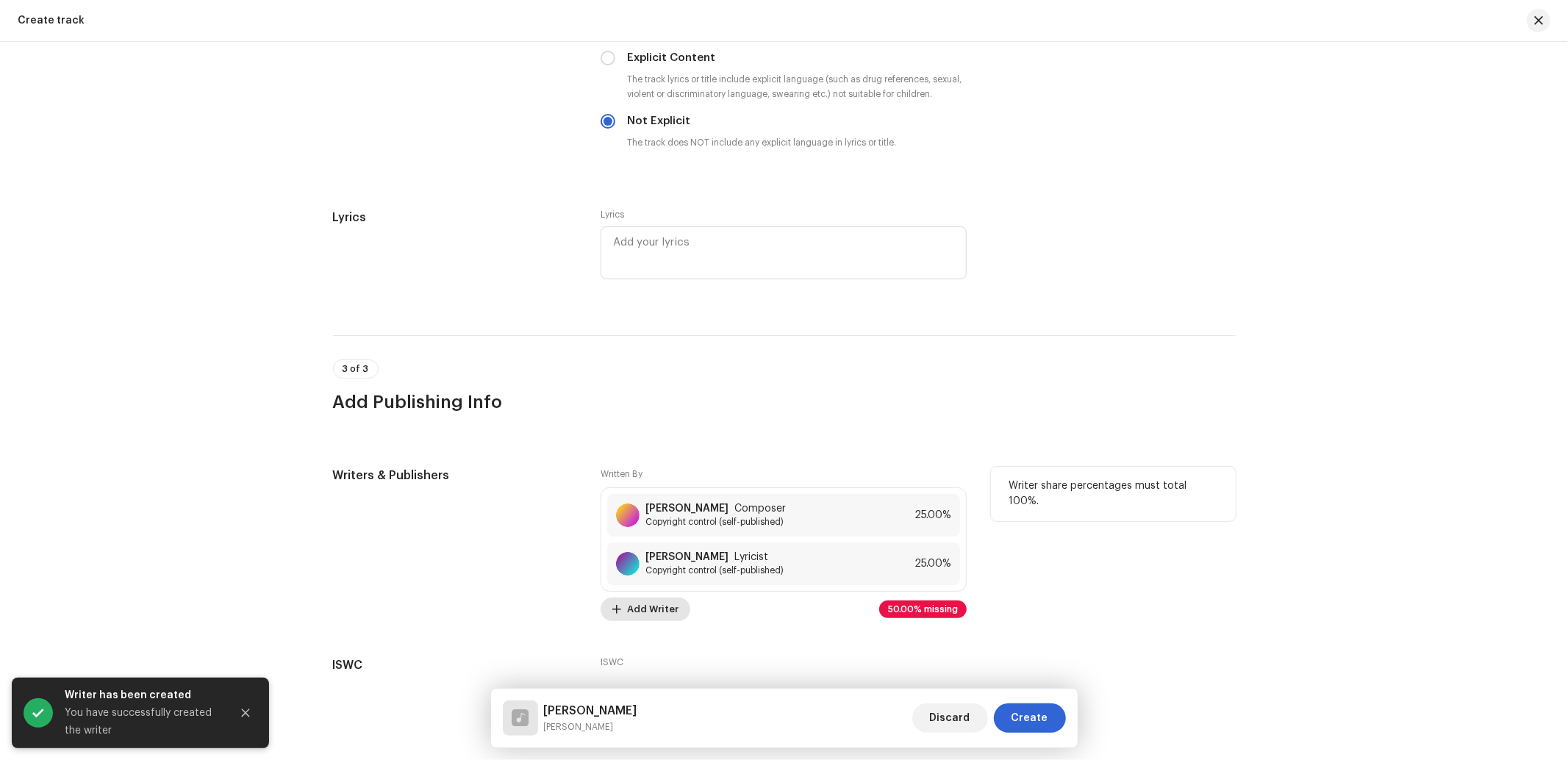
click at [667, 611] on span "Add Writer" at bounding box center [652, 609] width 51 height 29
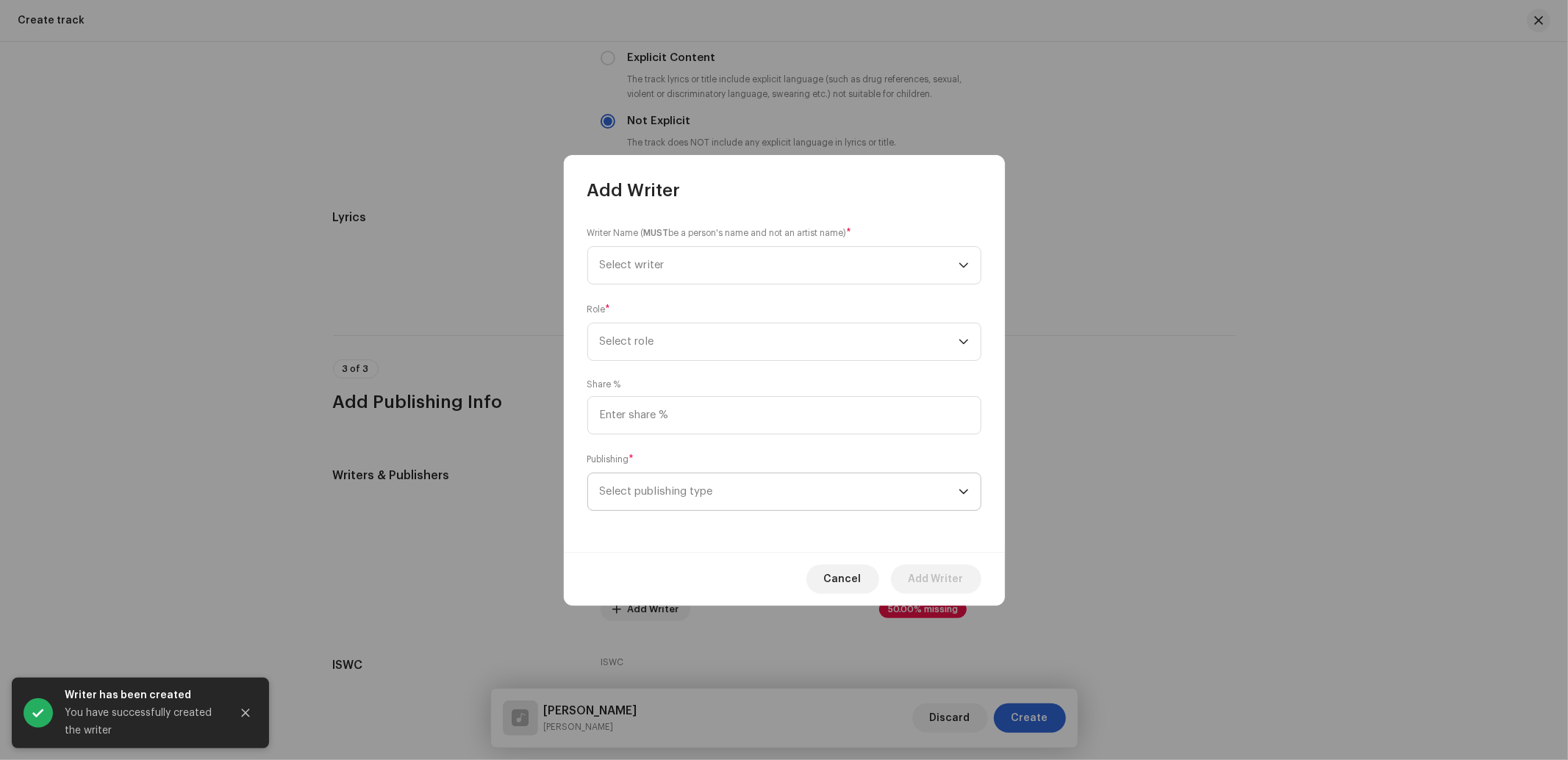
click at [692, 504] on span "Select publishing type" at bounding box center [778, 491] width 359 height 36
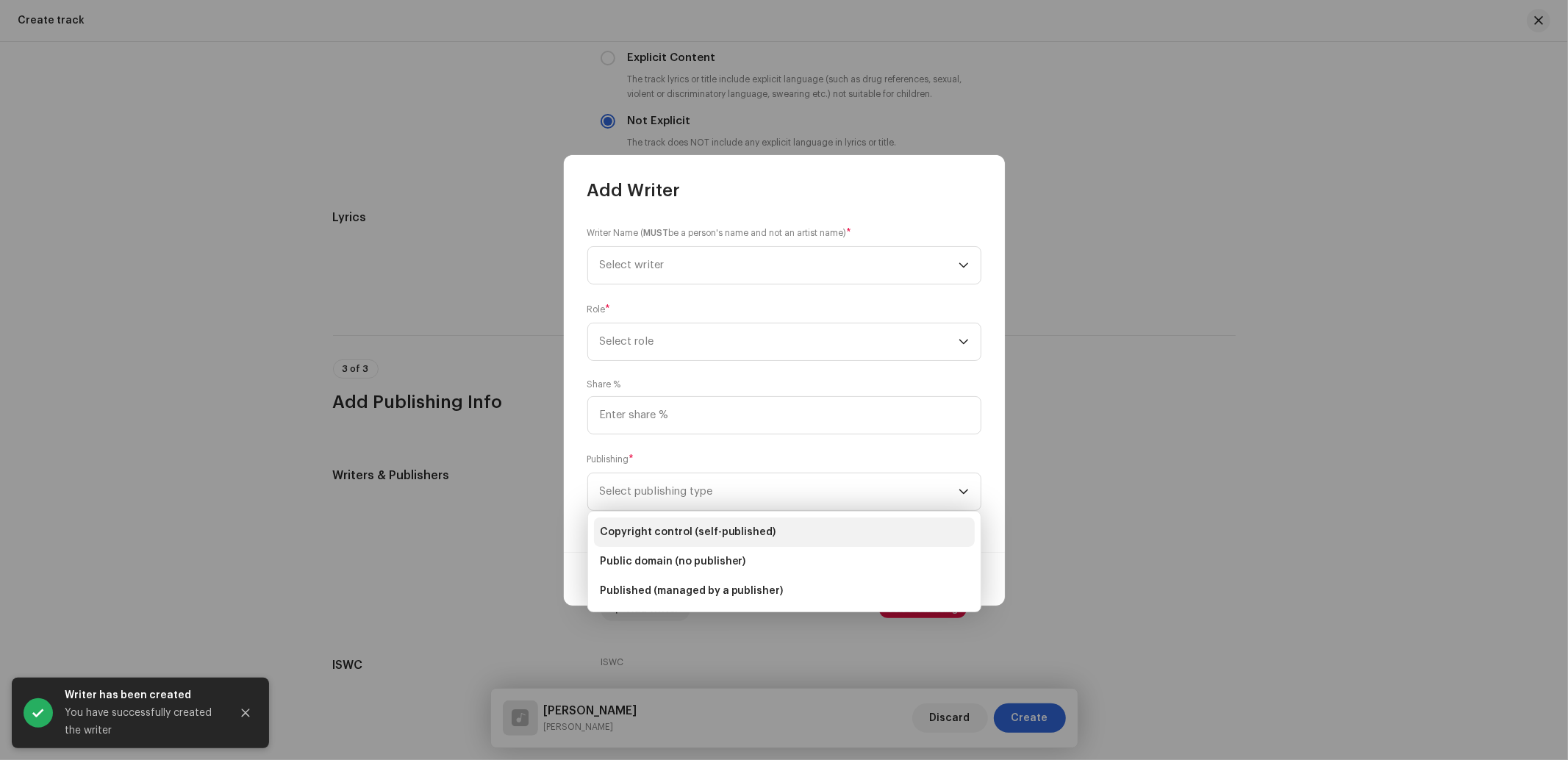
click at [688, 521] on li "Copyright control (self-published)" at bounding box center [784, 532] width 381 height 29
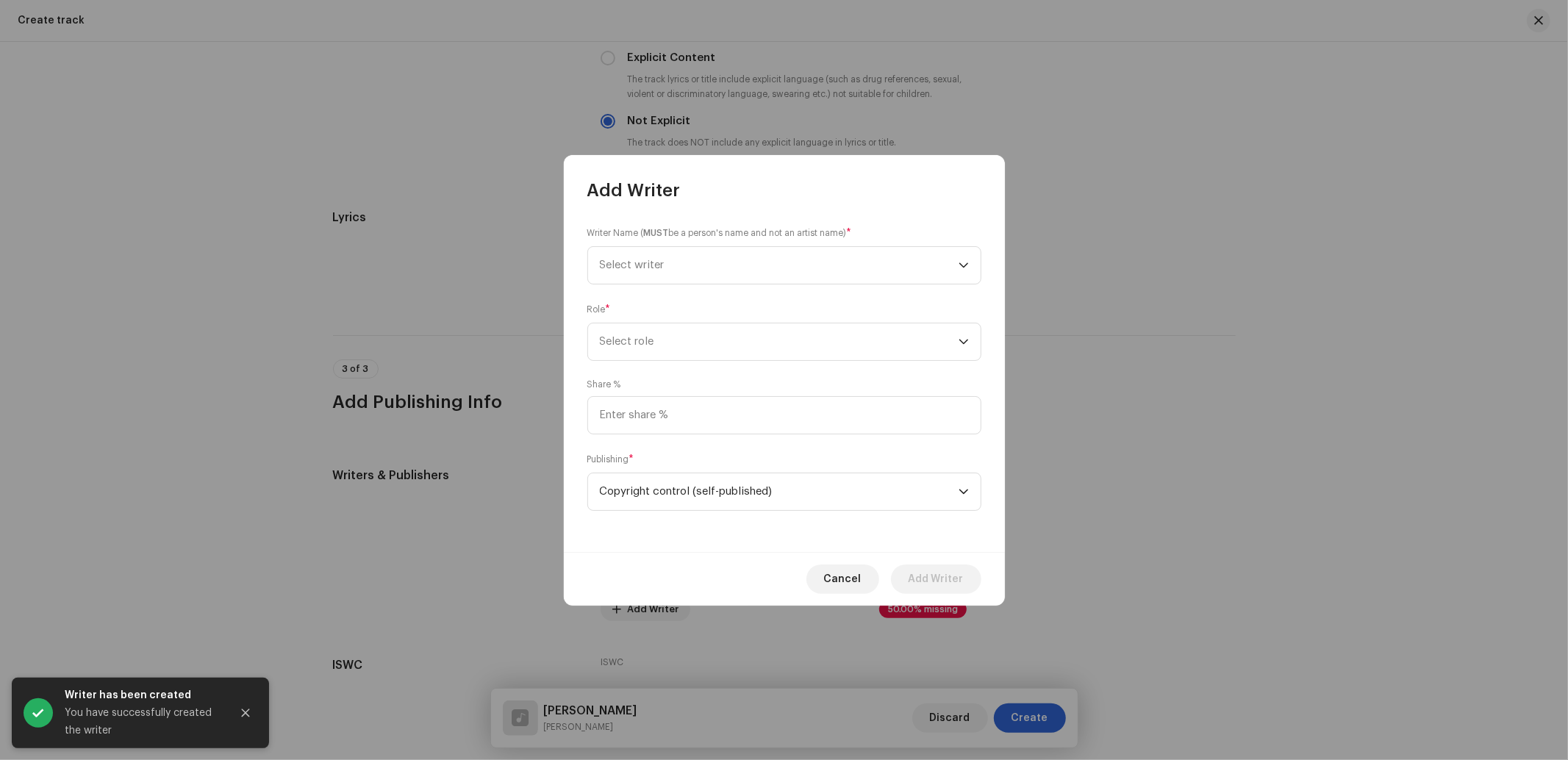
click at [682, 390] on div "Share %" at bounding box center [784, 406] width 394 height 56
click at [679, 406] on input at bounding box center [784, 414] width 394 height 38
type input "50.00"
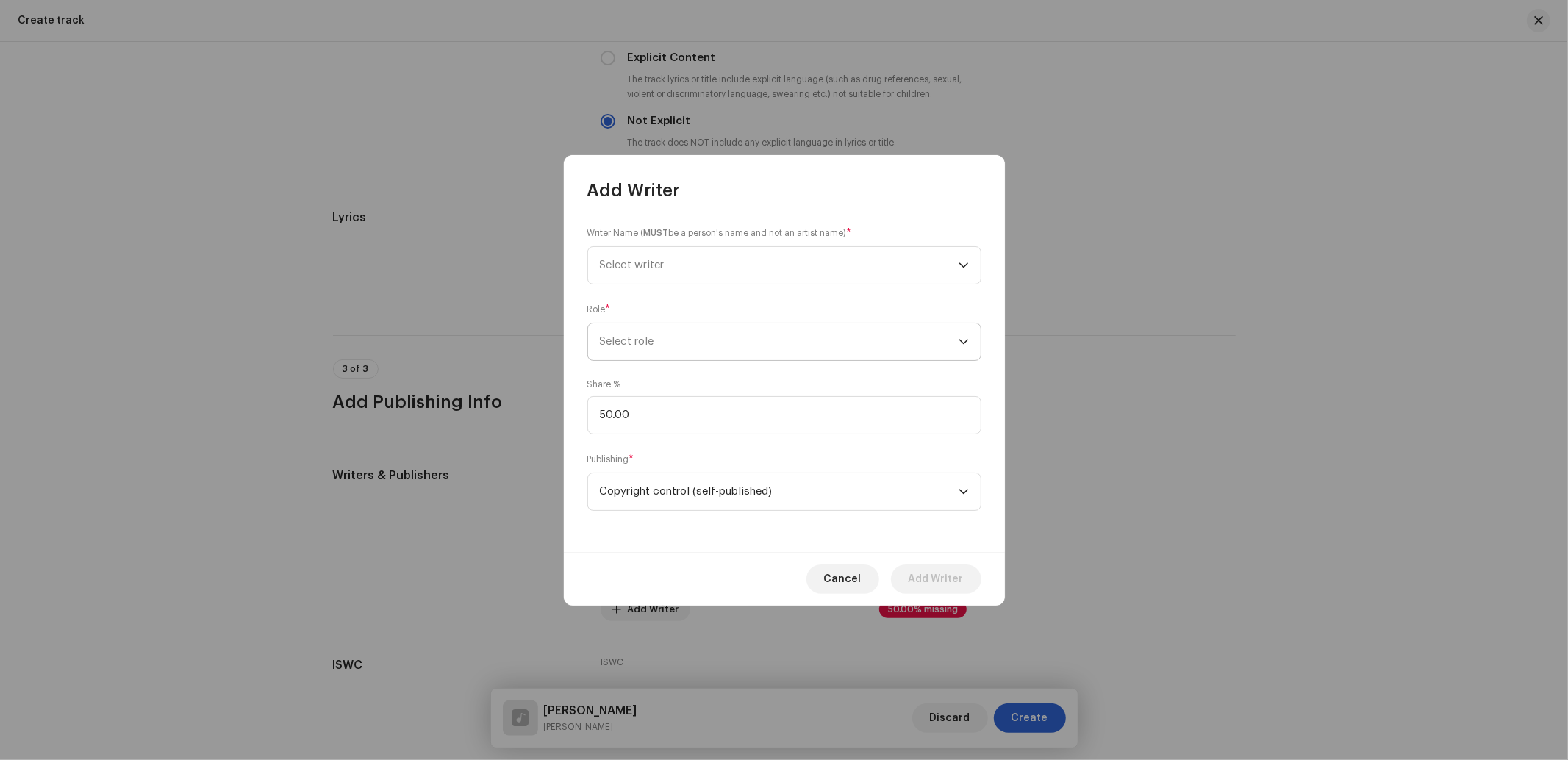
click at [662, 346] on span "Select role" at bounding box center [778, 341] width 359 height 36
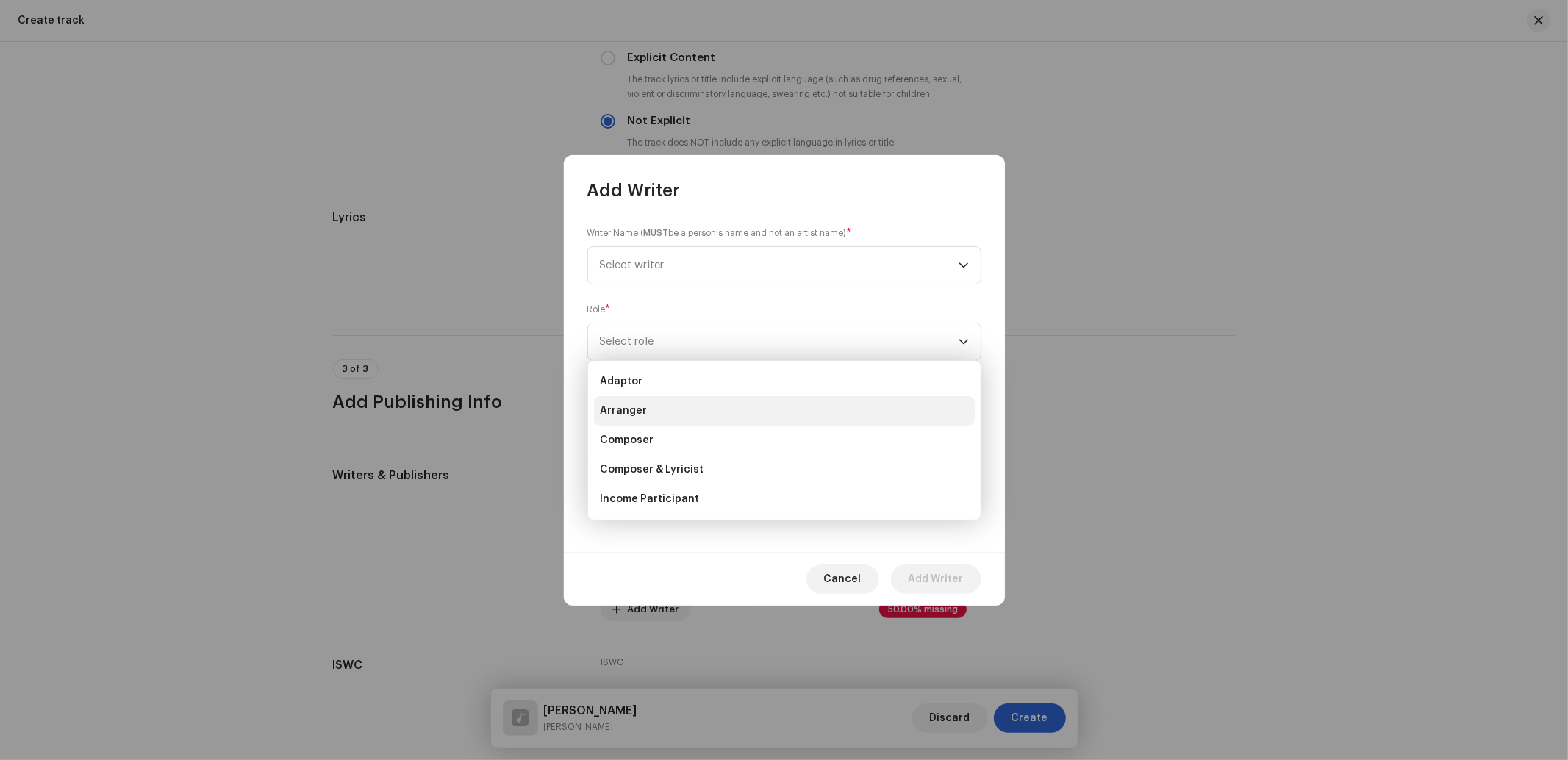
click at [627, 405] on span "Arranger" at bounding box center [623, 410] width 47 height 15
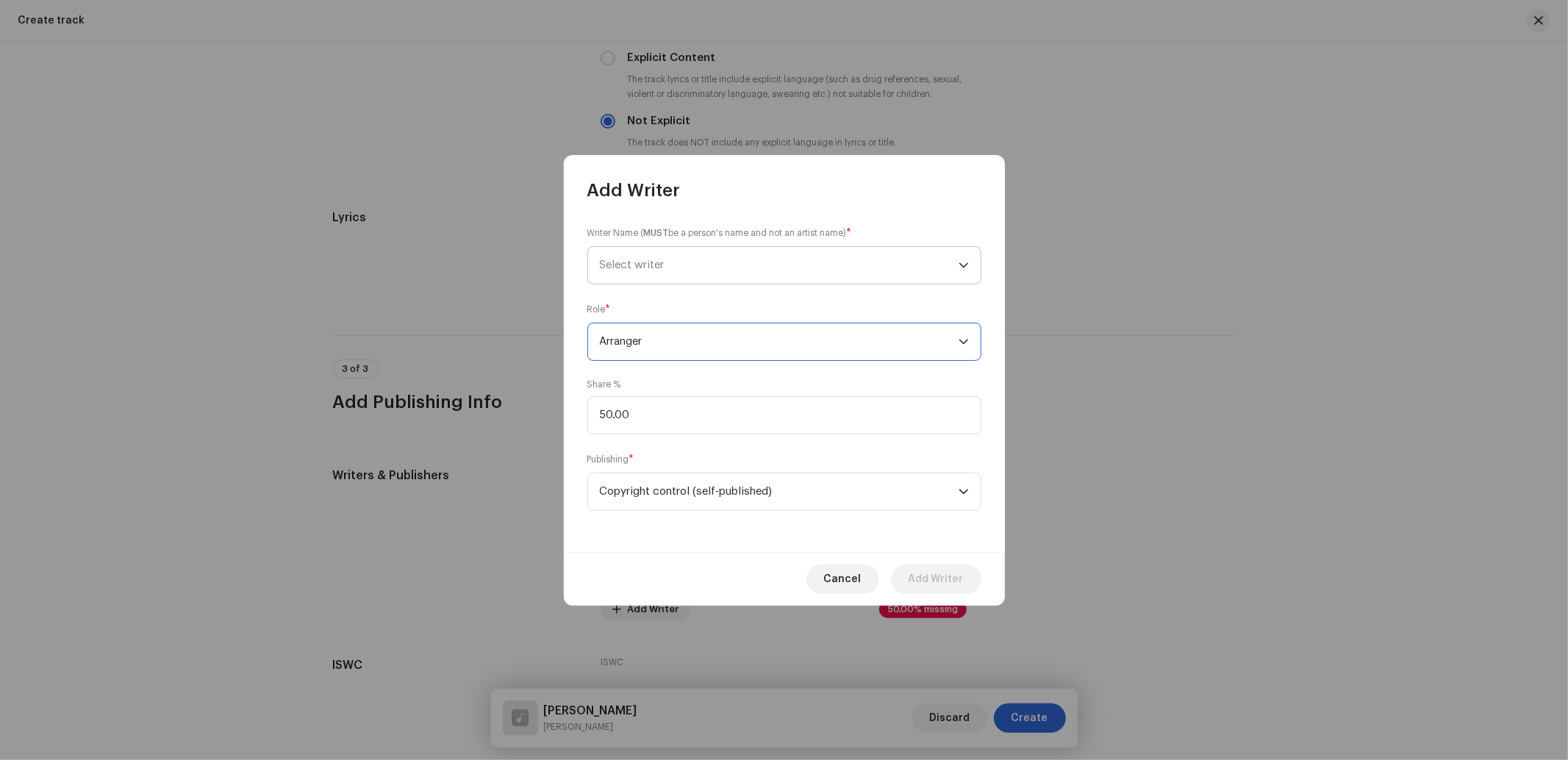
click at [670, 249] on span "Select writer" at bounding box center [778, 264] width 359 height 36
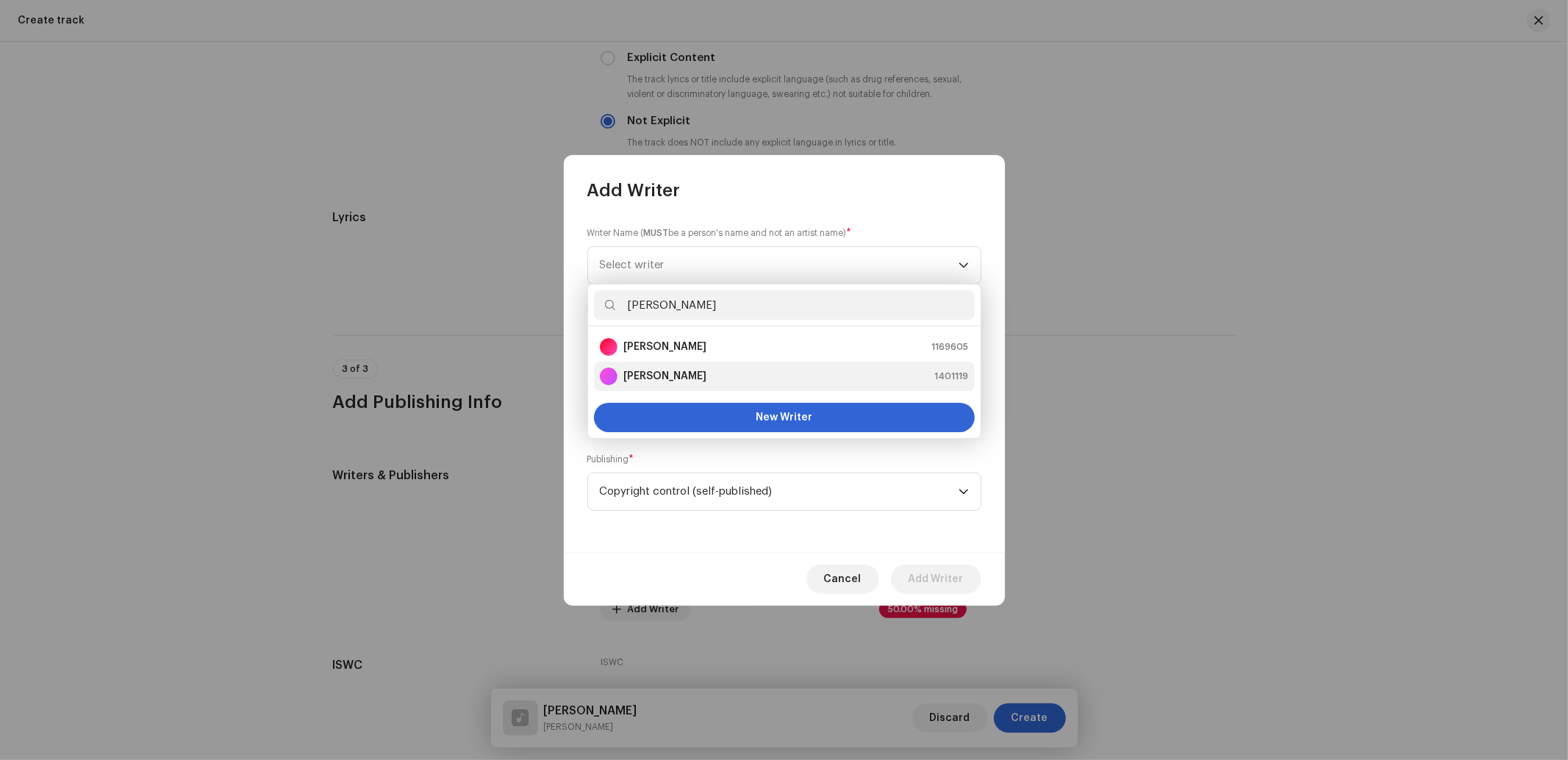
type input "[PERSON_NAME]"
click at [717, 369] on div "[PERSON_NAME] 1401119" at bounding box center [784, 376] width 369 height 18
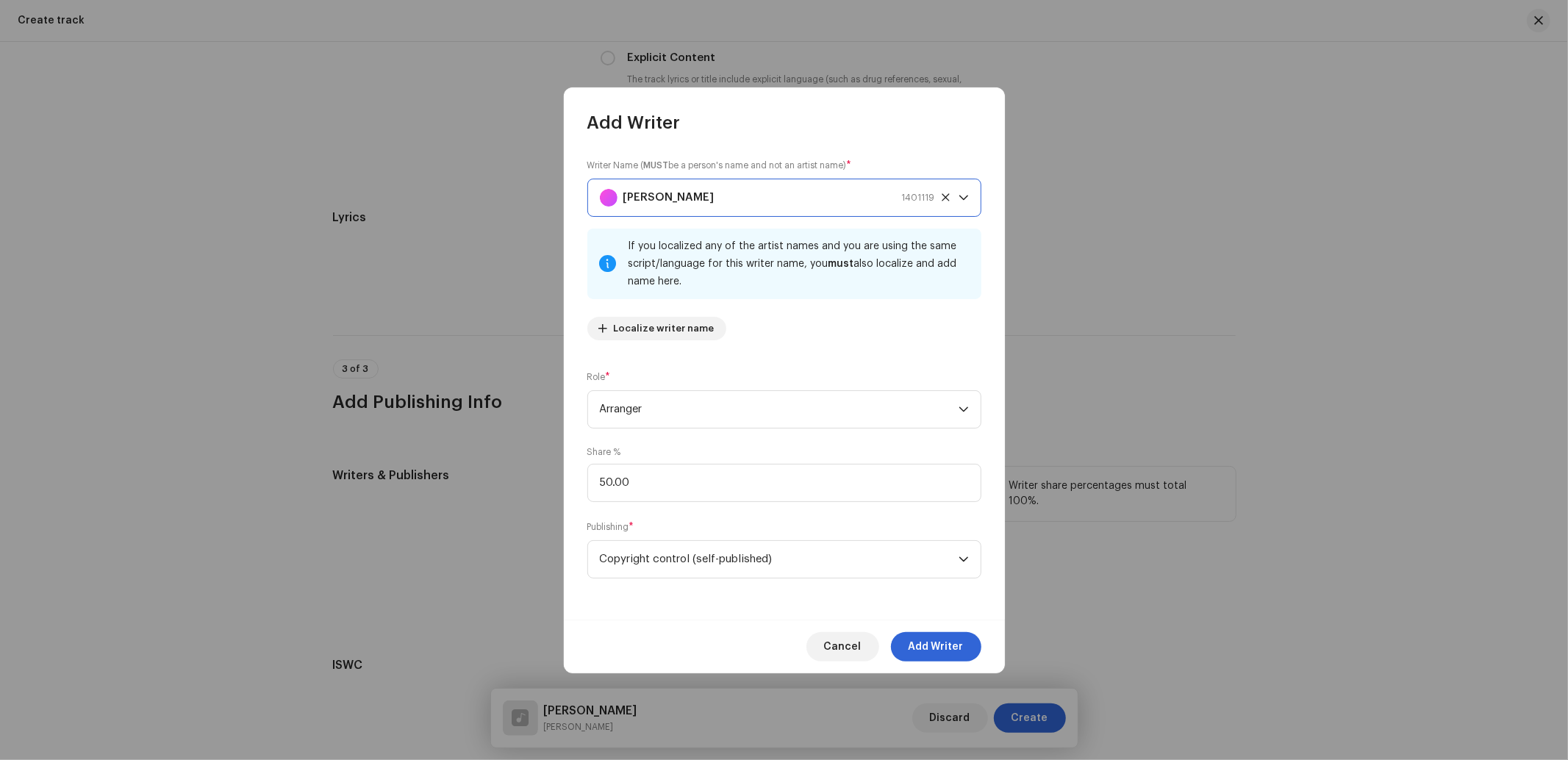
click at [928, 644] on span "Add Writer" at bounding box center [936, 646] width 55 height 29
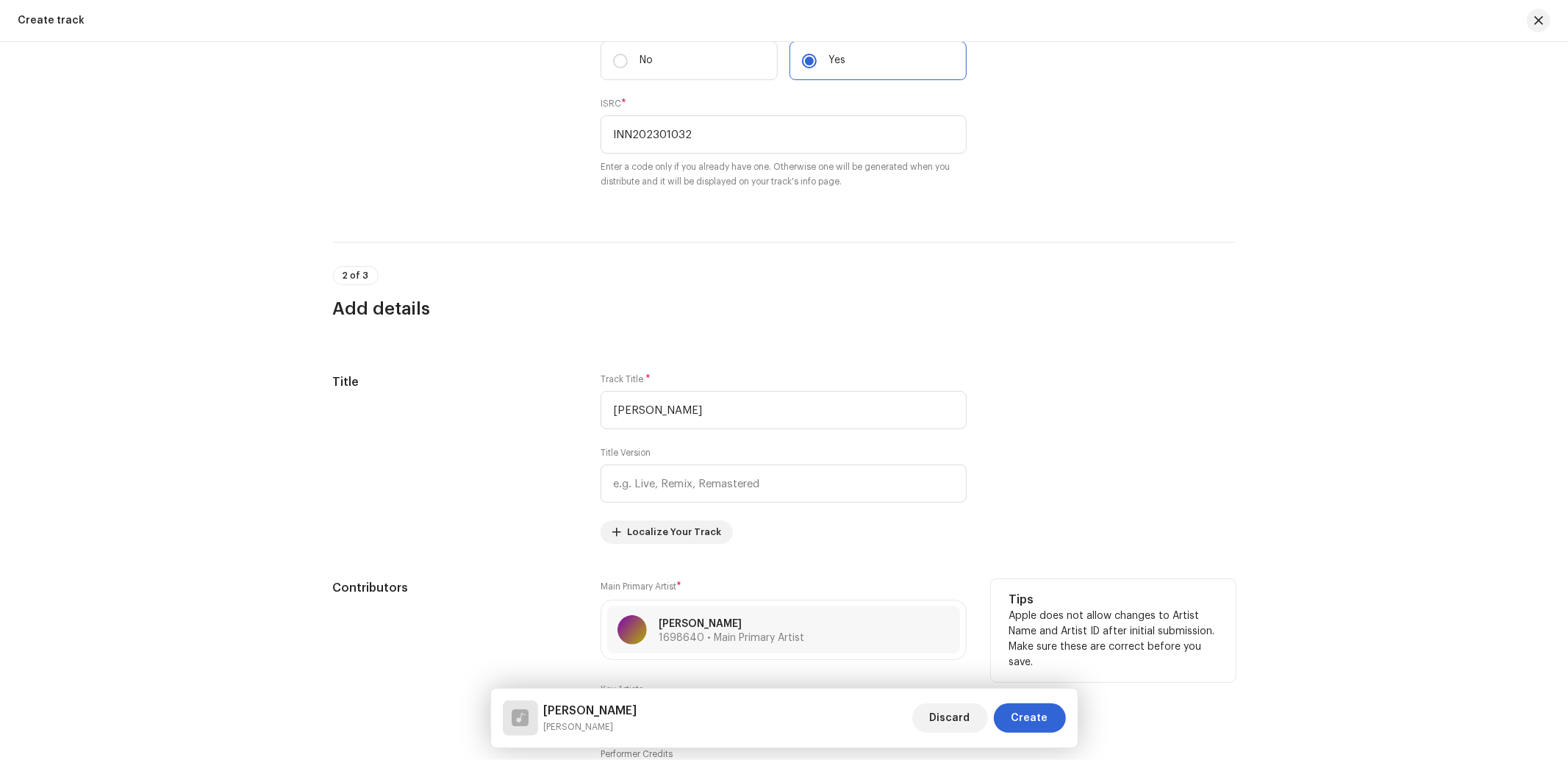
scroll to position [435, 0]
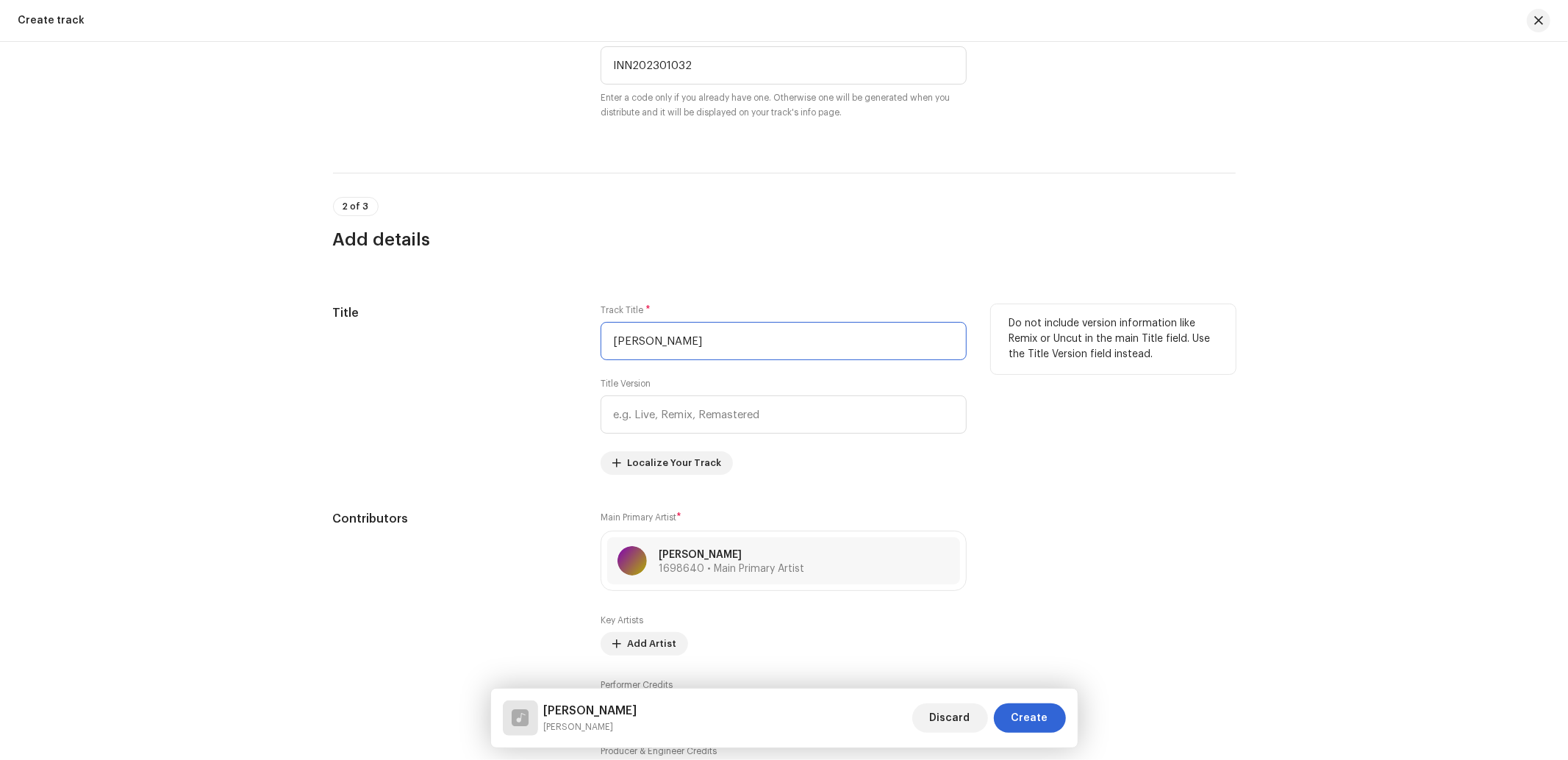
drag, startPoint x: 710, startPoint y: 343, endPoint x: 595, endPoint y: 361, distance: 116.4
click at [595, 361] on div "Title Track Title * Sato Bahiniya Title Version Localize Your Track Do not incl…" at bounding box center [784, 390] width 903 height 171
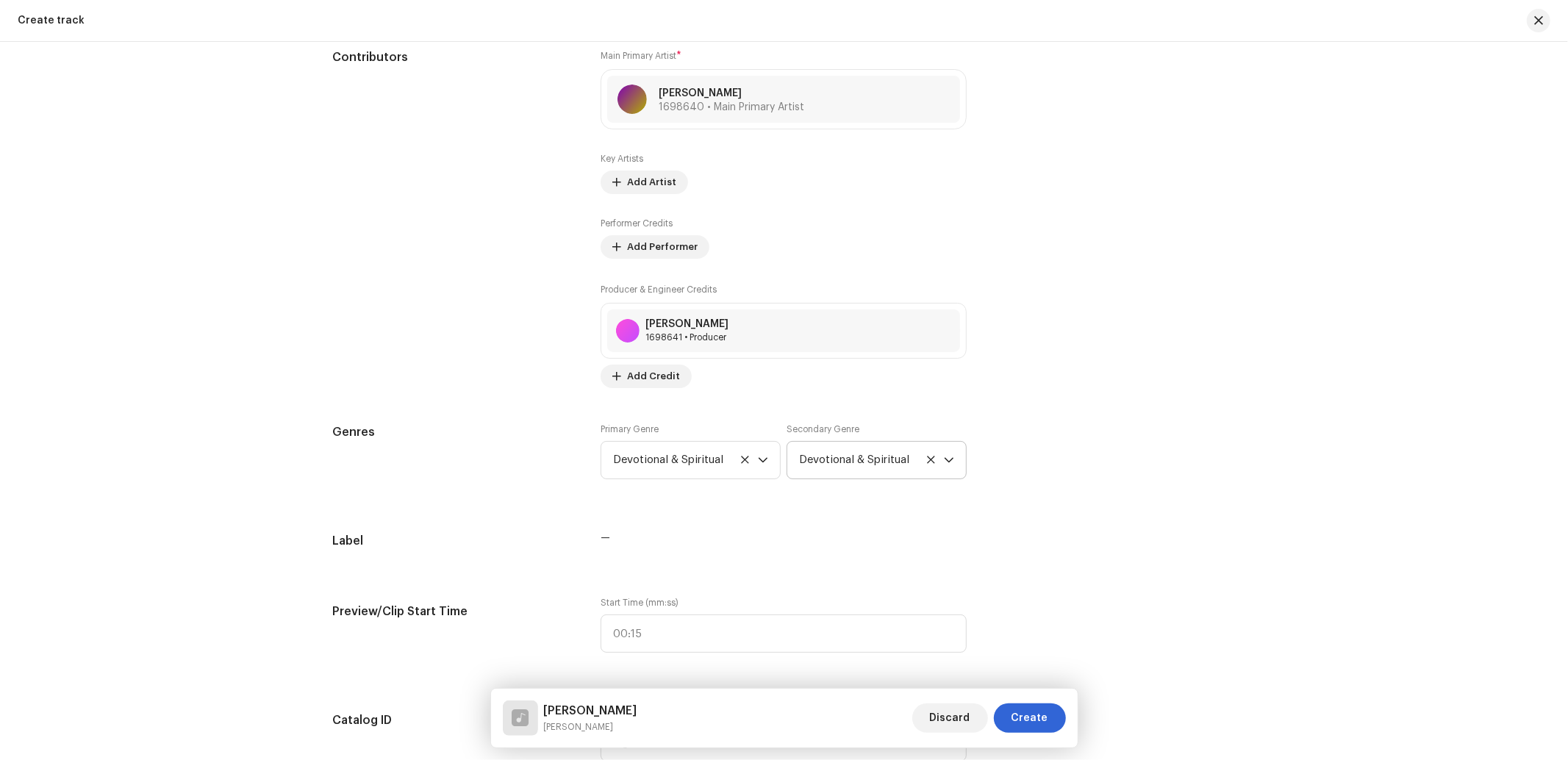
scroll to position [1088, 0]
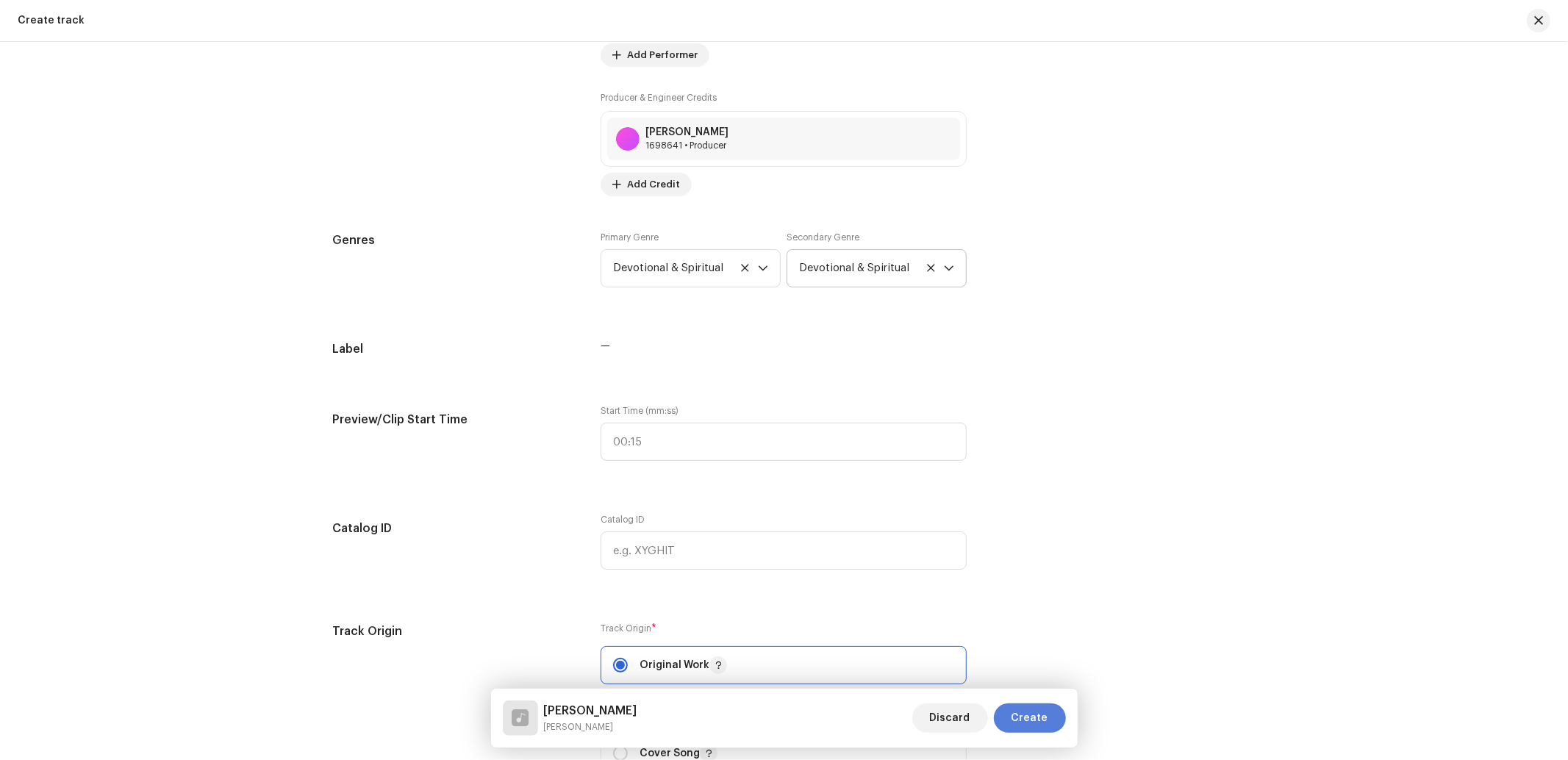
click at [1018, 705] on span "Create" at bounding box center [1029, 718] width 36 height 29
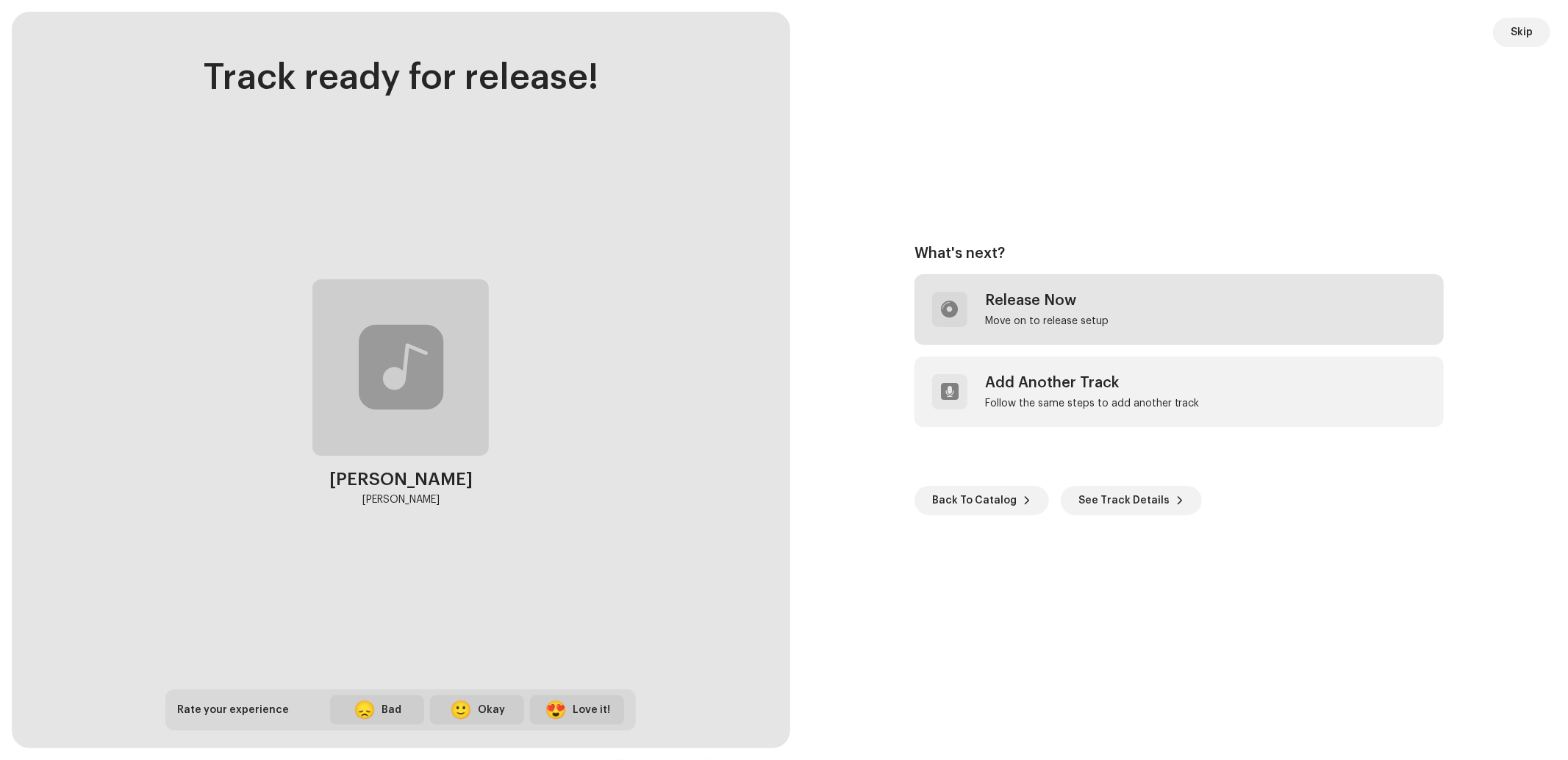
click at [953, 293] on div at bounding box center [950, 309] width 35 height 35
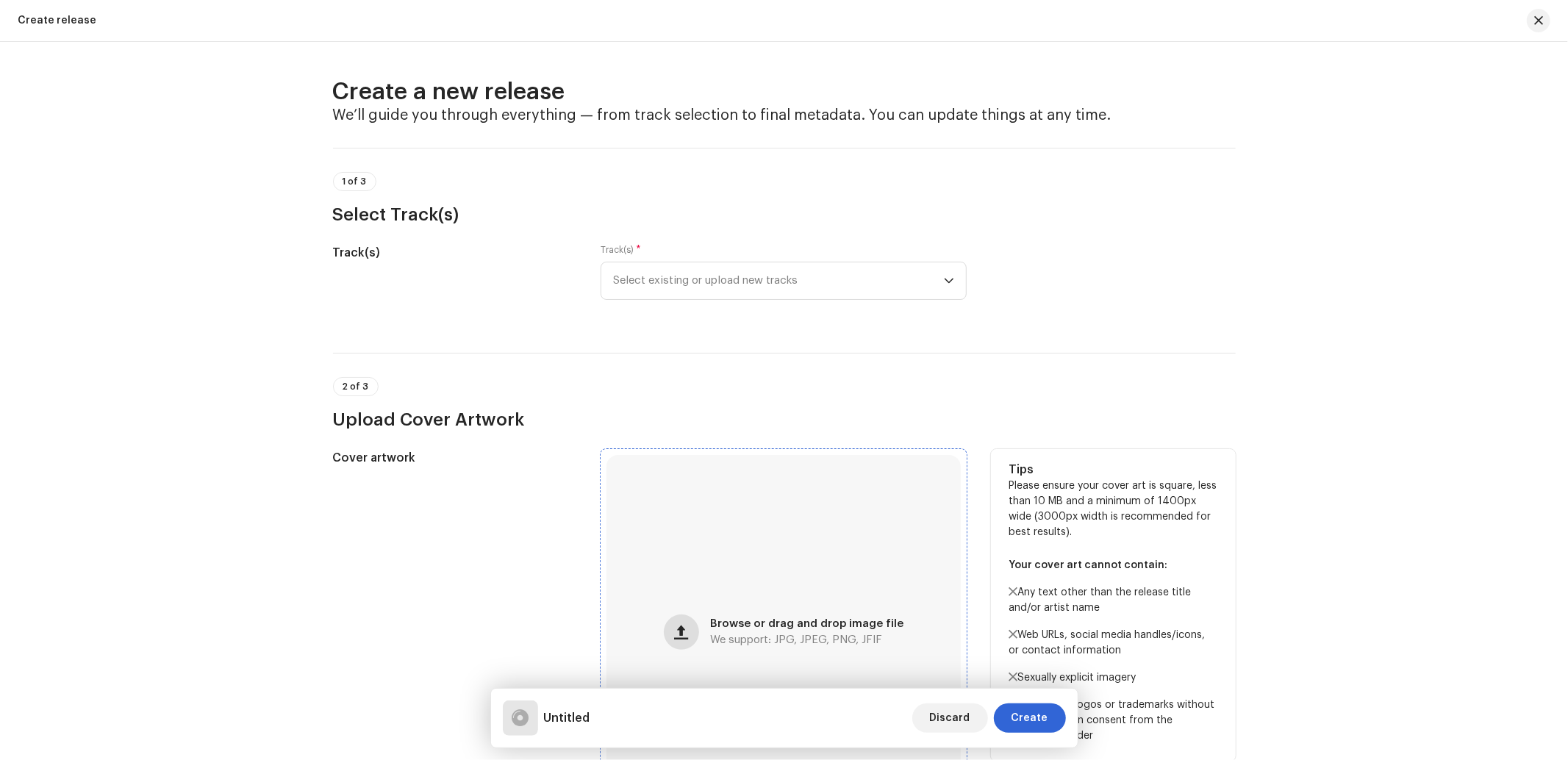
scroll to position [194, 0]
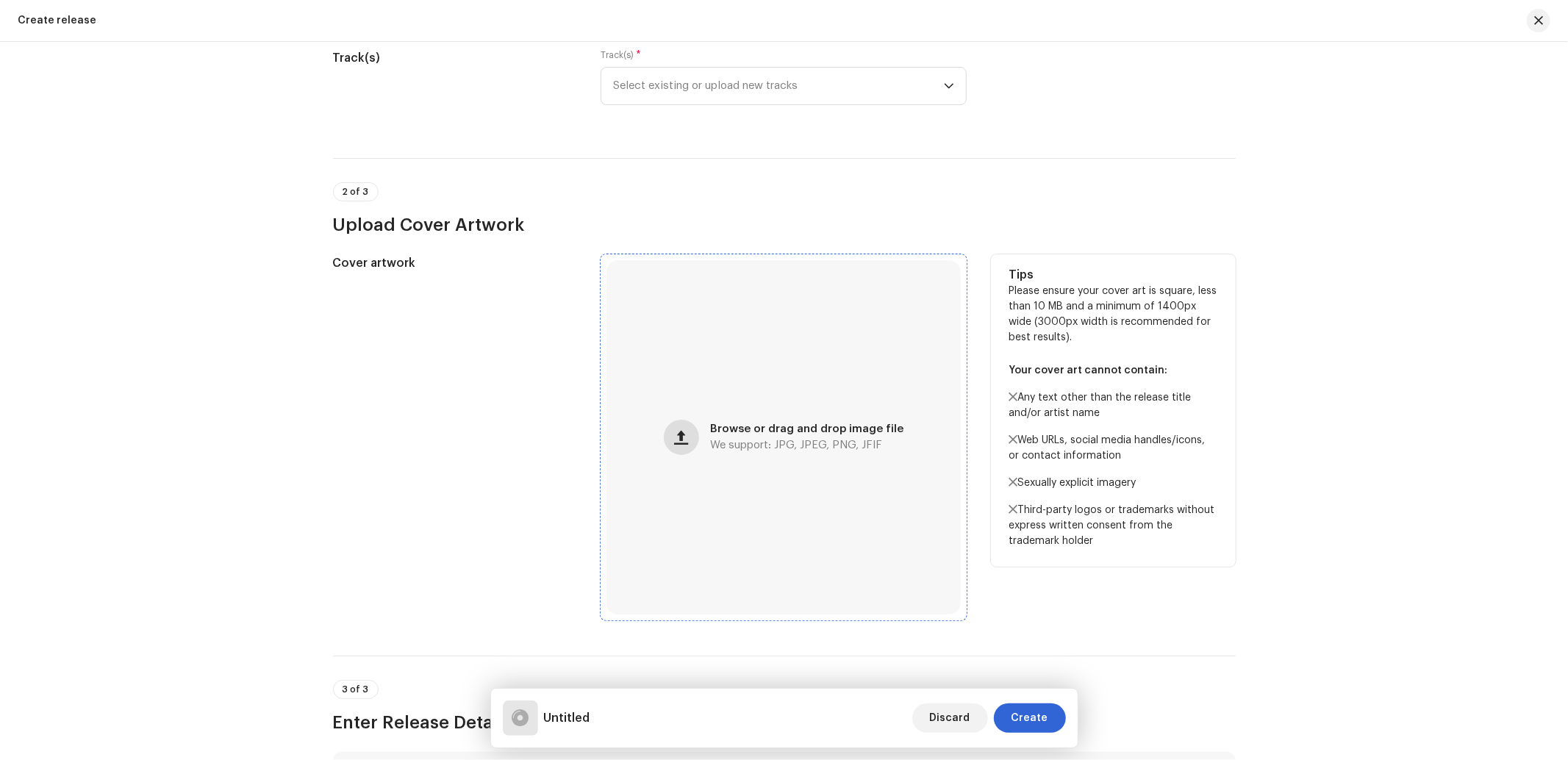
click at [693, 376] on div "Browse or drag and drop image file We support: JPG, JPEG, PNG, JFIF" at bounding box center [783, 437] width 355 height 354
click at [682, 419] on button "button" at bounding box center [682, 437] width 35 height 35
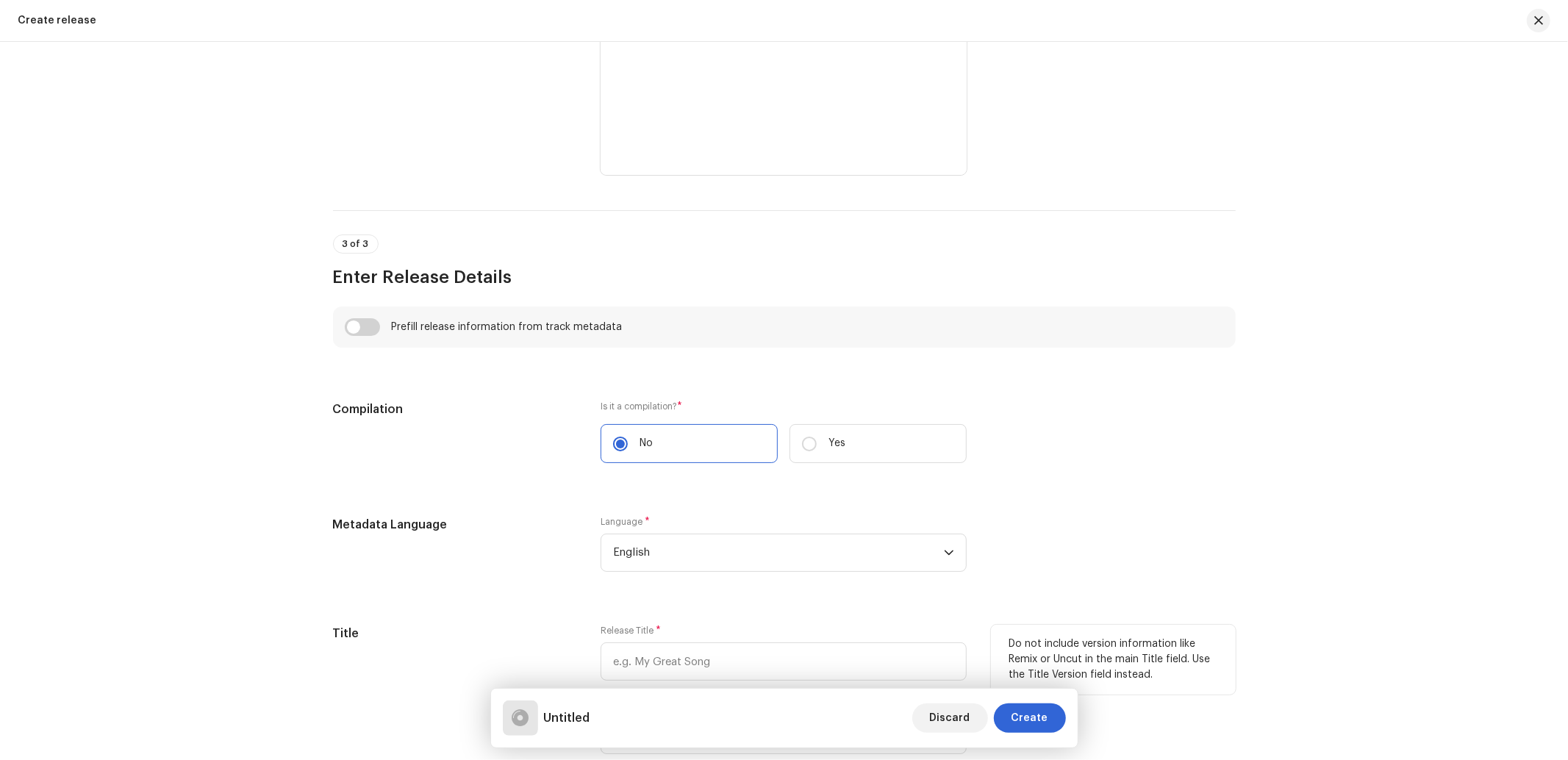
scroll to position [871, 0]
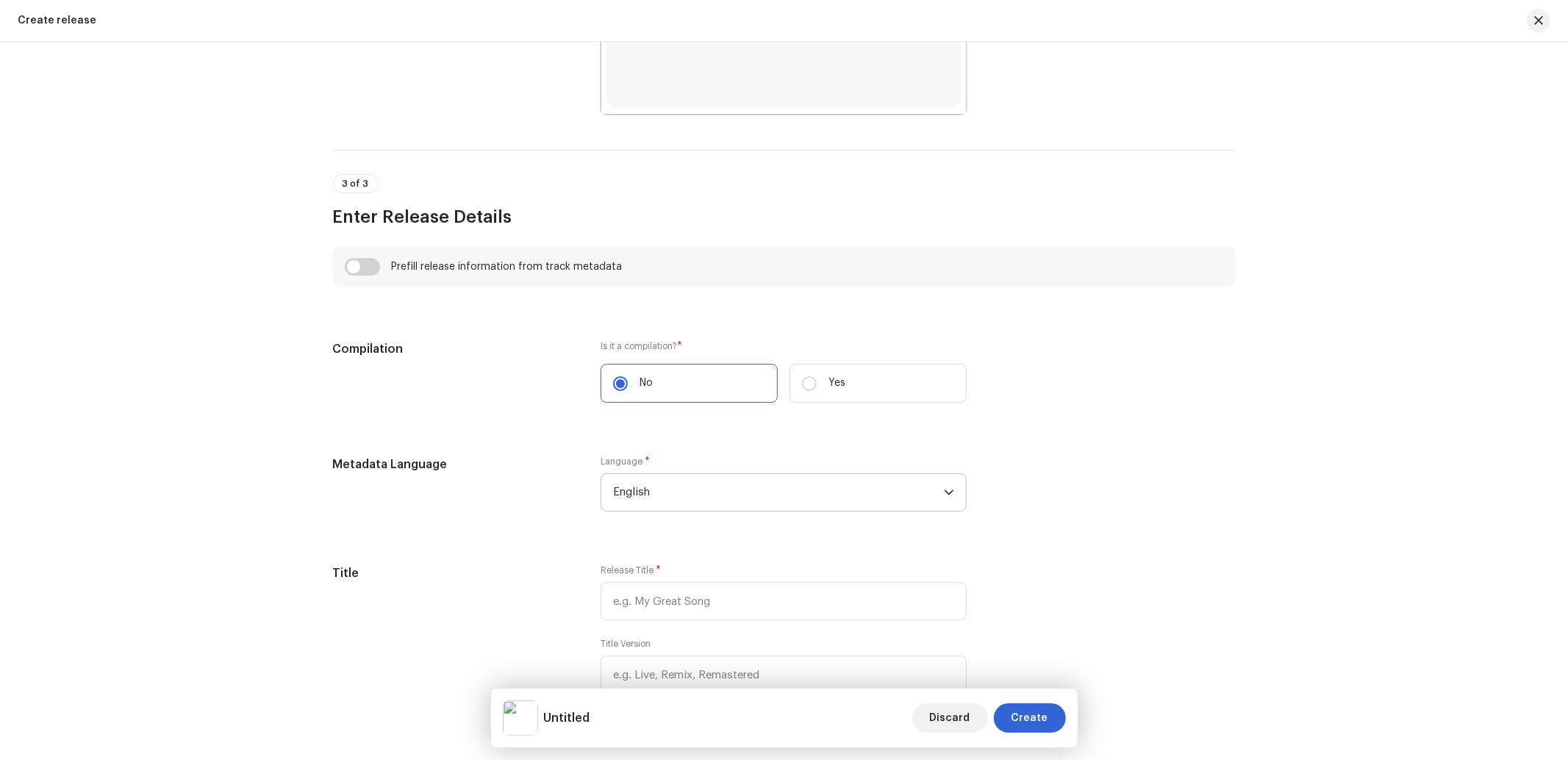
click at [724, 497] on span "English" at bounding box center [778, 492] width 331 height 36
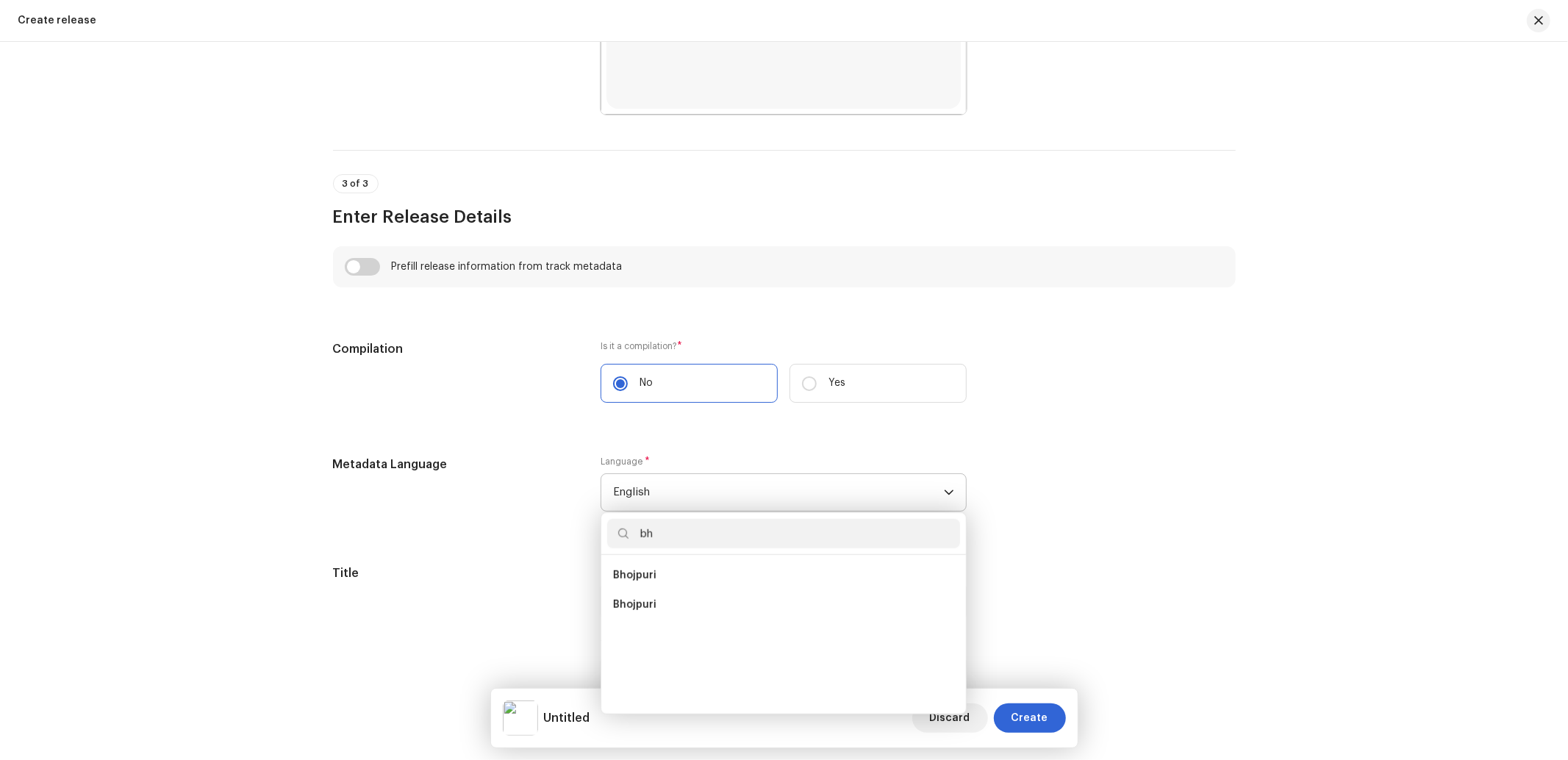
scroll to position [0, 0]
type input "bho"
click at [671, 578] on li "Bhojpuri" at bounding box center [783, 575] width 353 height 29
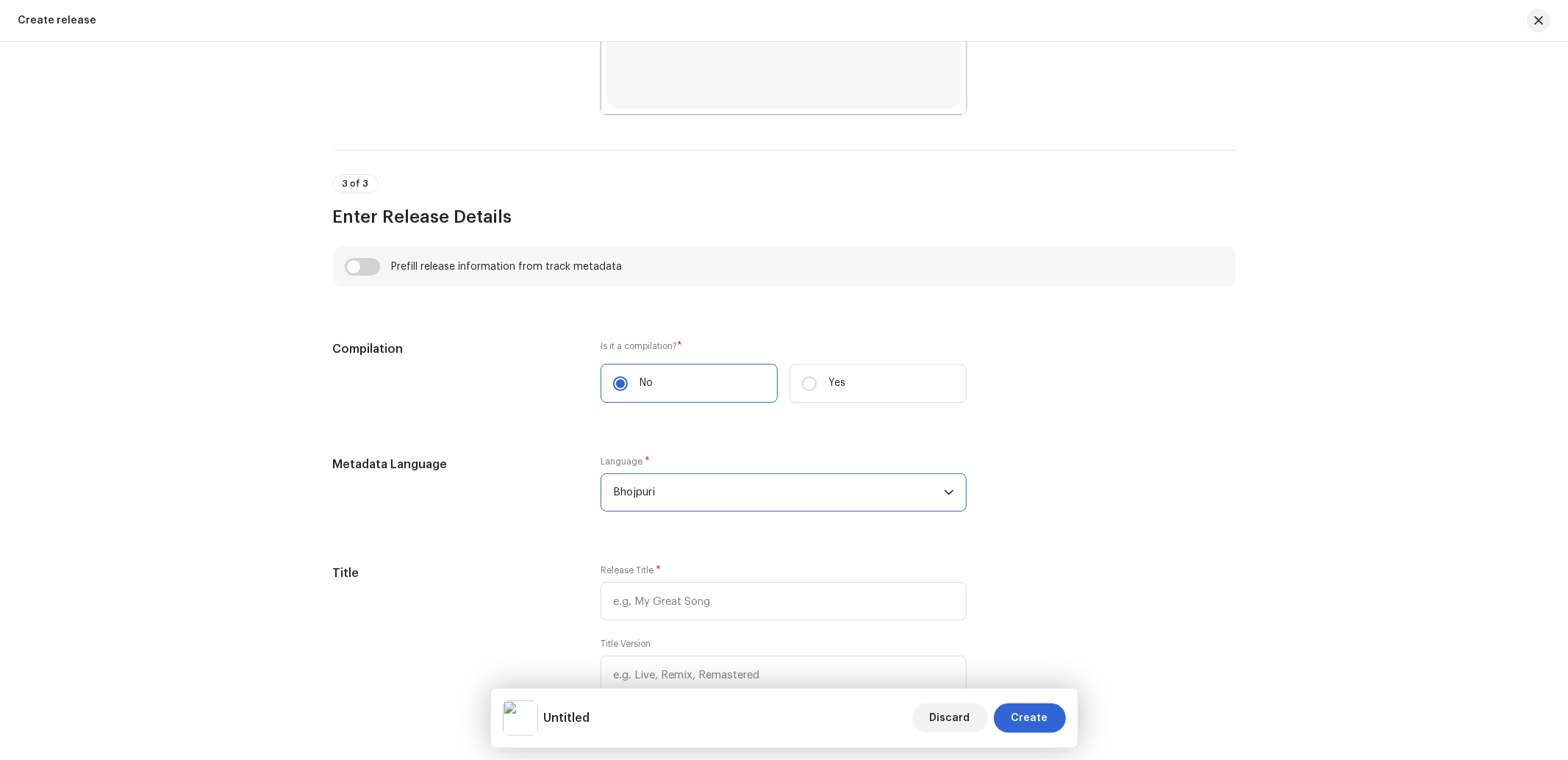
scroll to position [1305, 0]
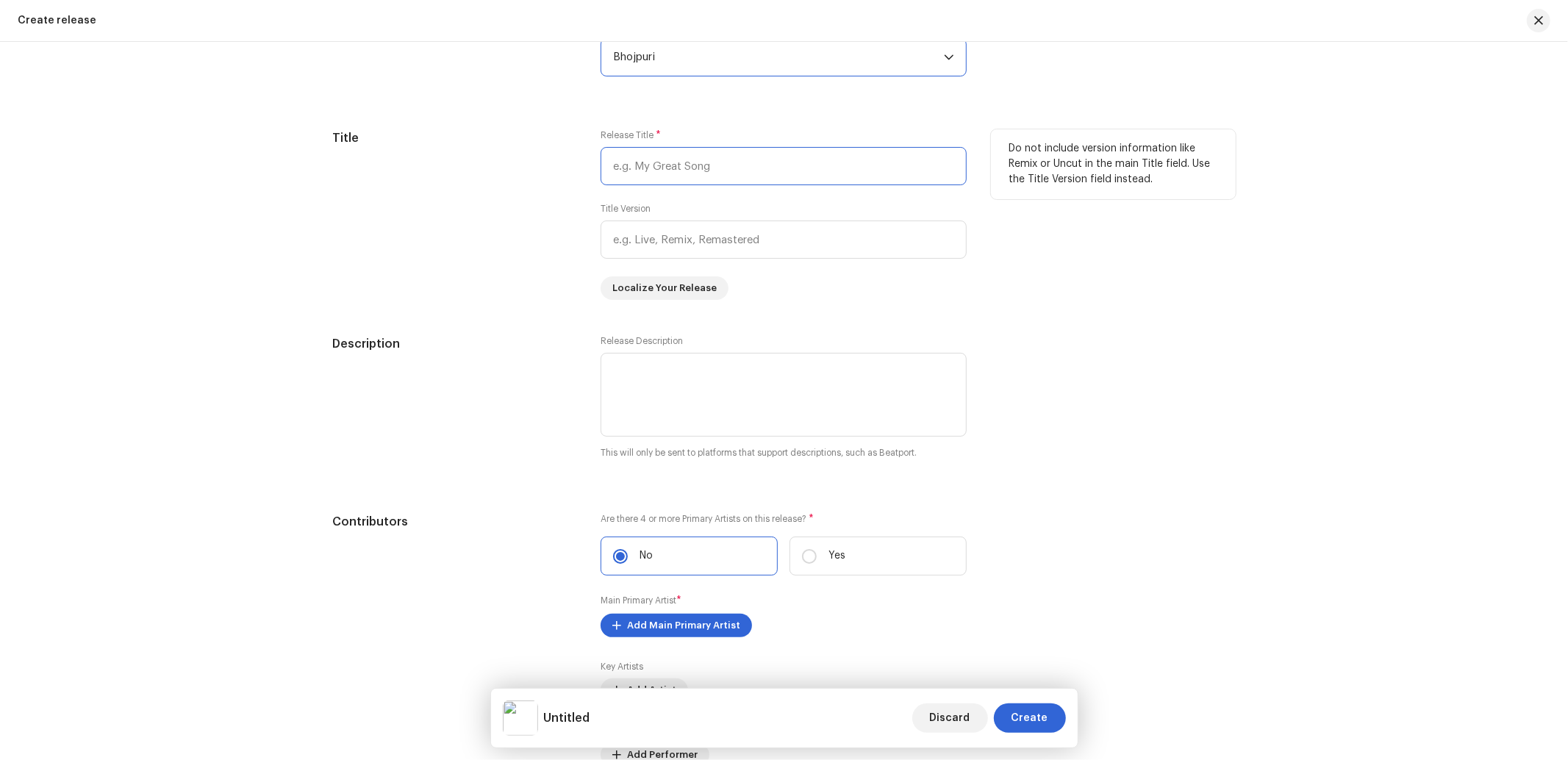
click at [696, 160] on input "text" at bounding box center [783, 166] width 366 height 38
paste input "[PERSON_NAME]"
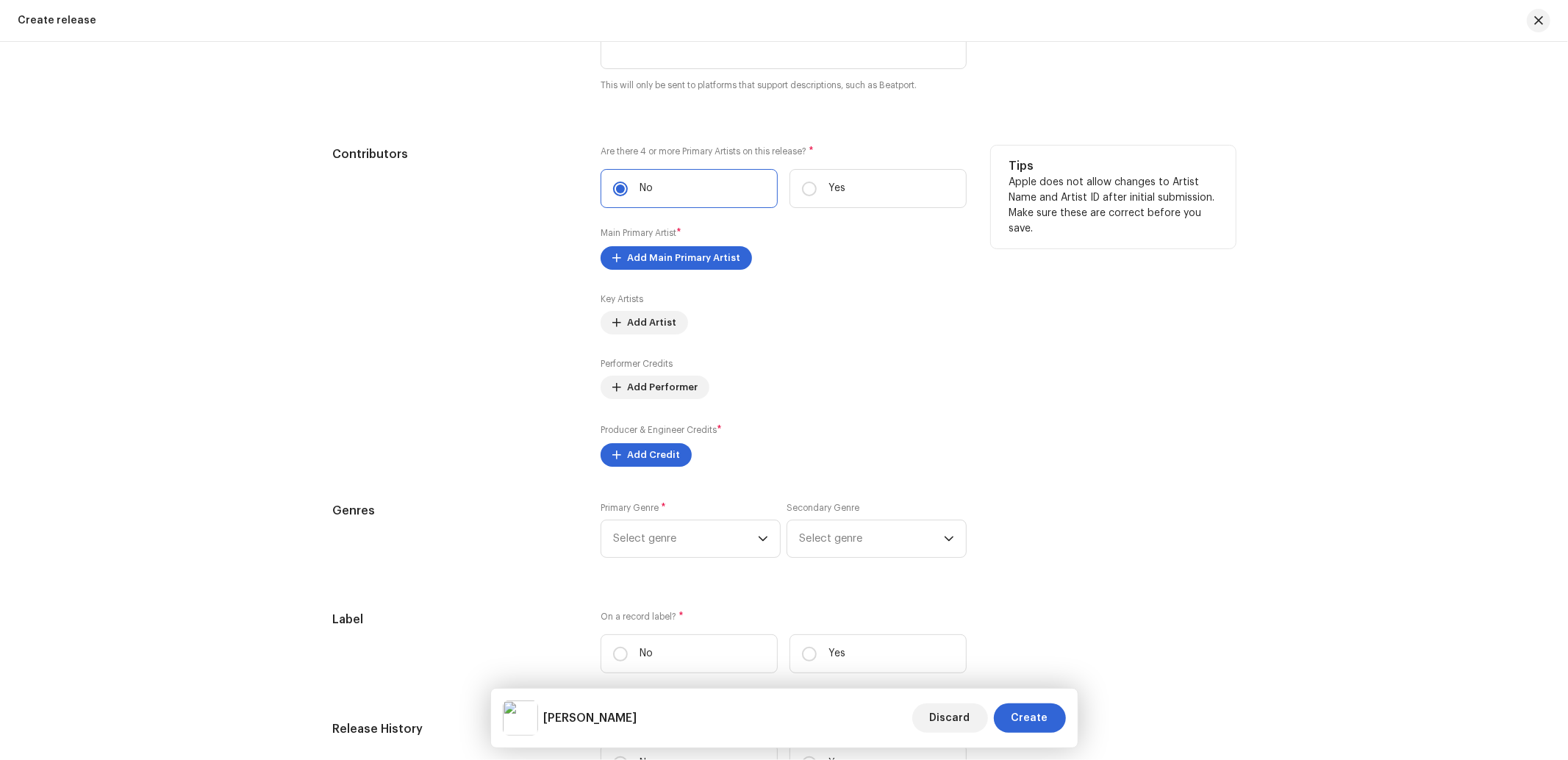
scroll to position [1741, 0]
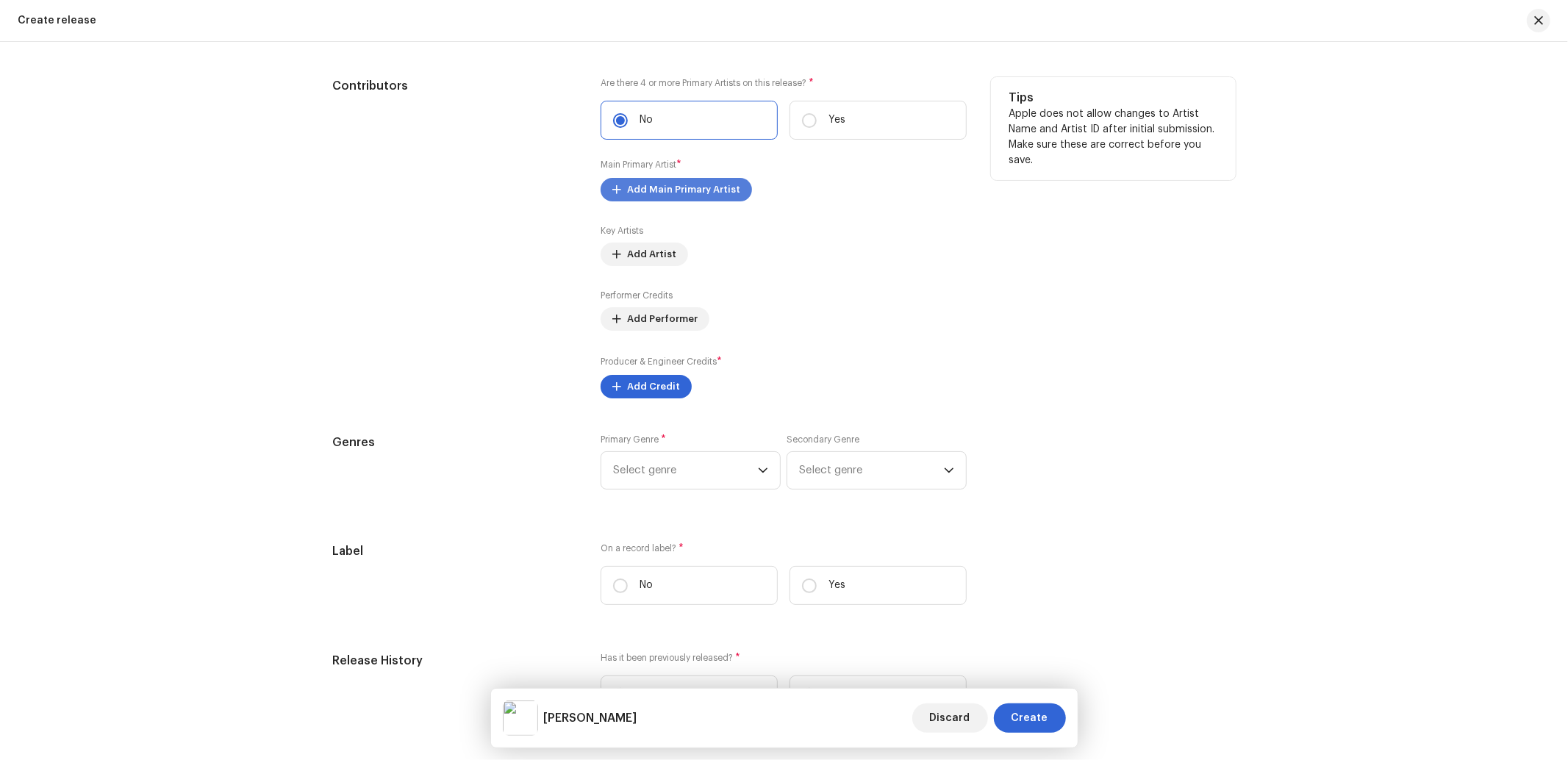
type input "[PERSON_NAME]"
click at [684, 200] on span "Add Main Primary Artist" at bounding box center [683, 190] width 113 height 29
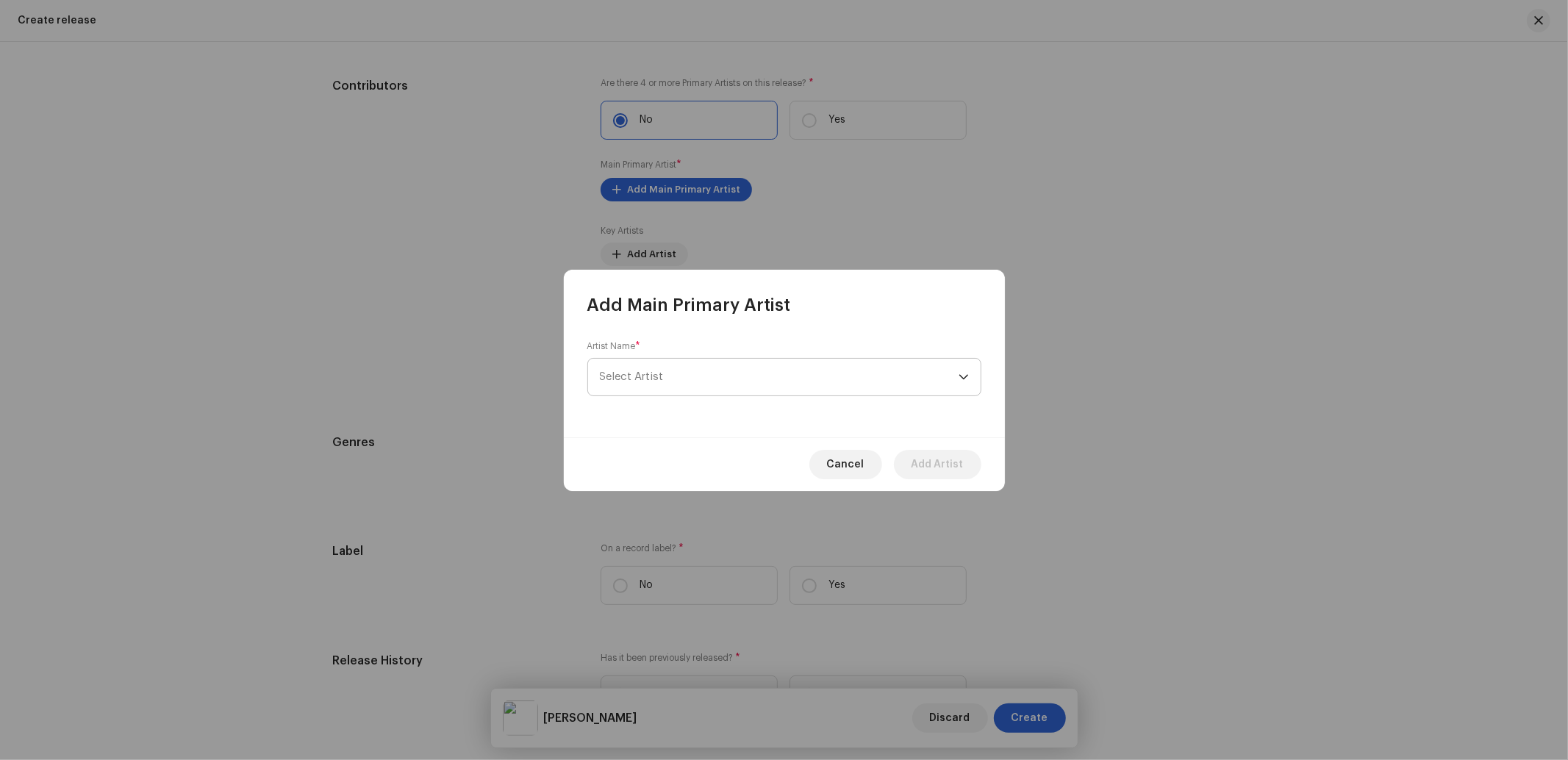
click at [654, 372] on span "Select Artist" at bounding box center [631, 376] width 64 height 11
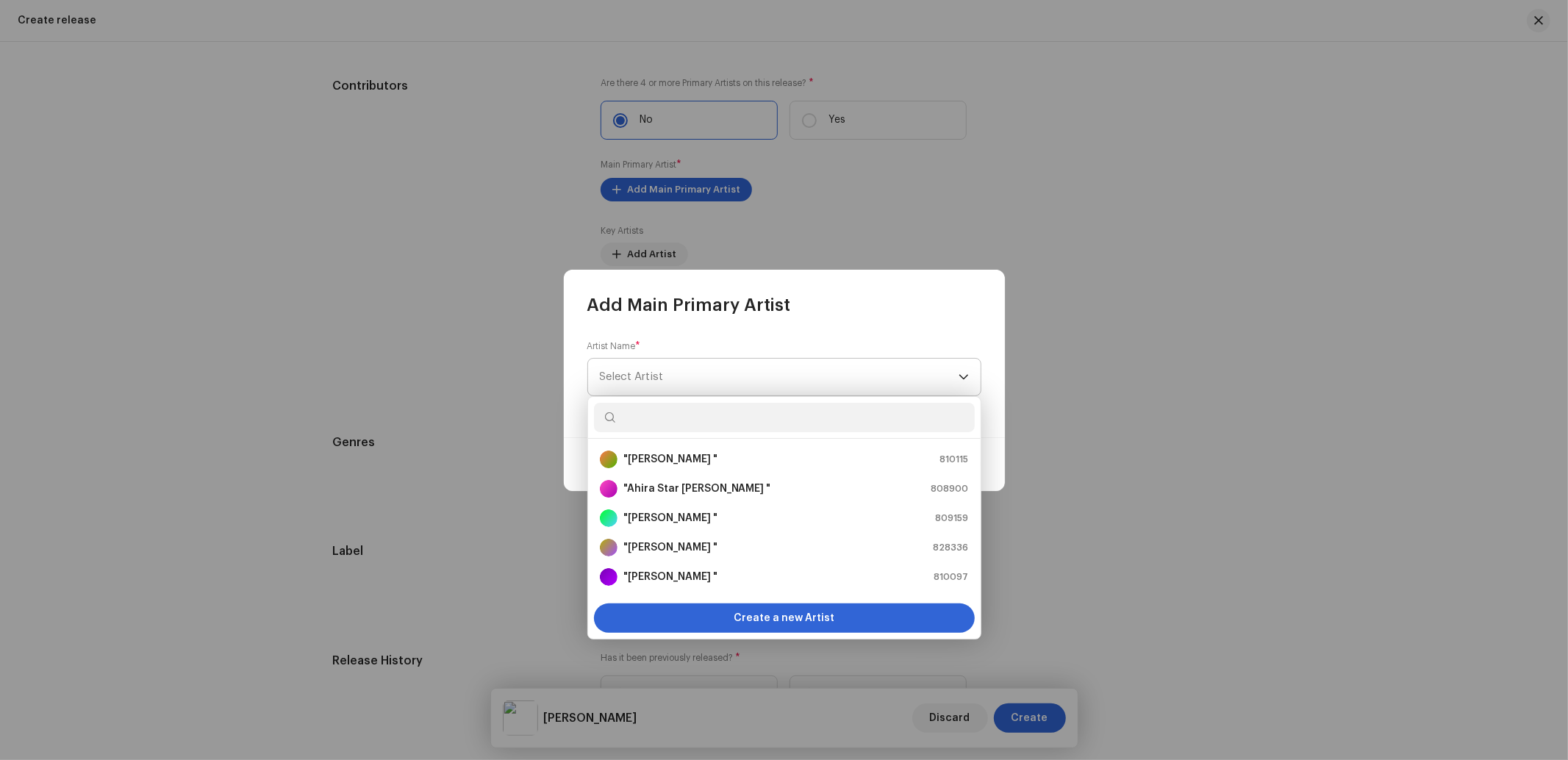
click at [654, 372] on span "Select Artist" at bounding box center [631, 376] width 64 height 11
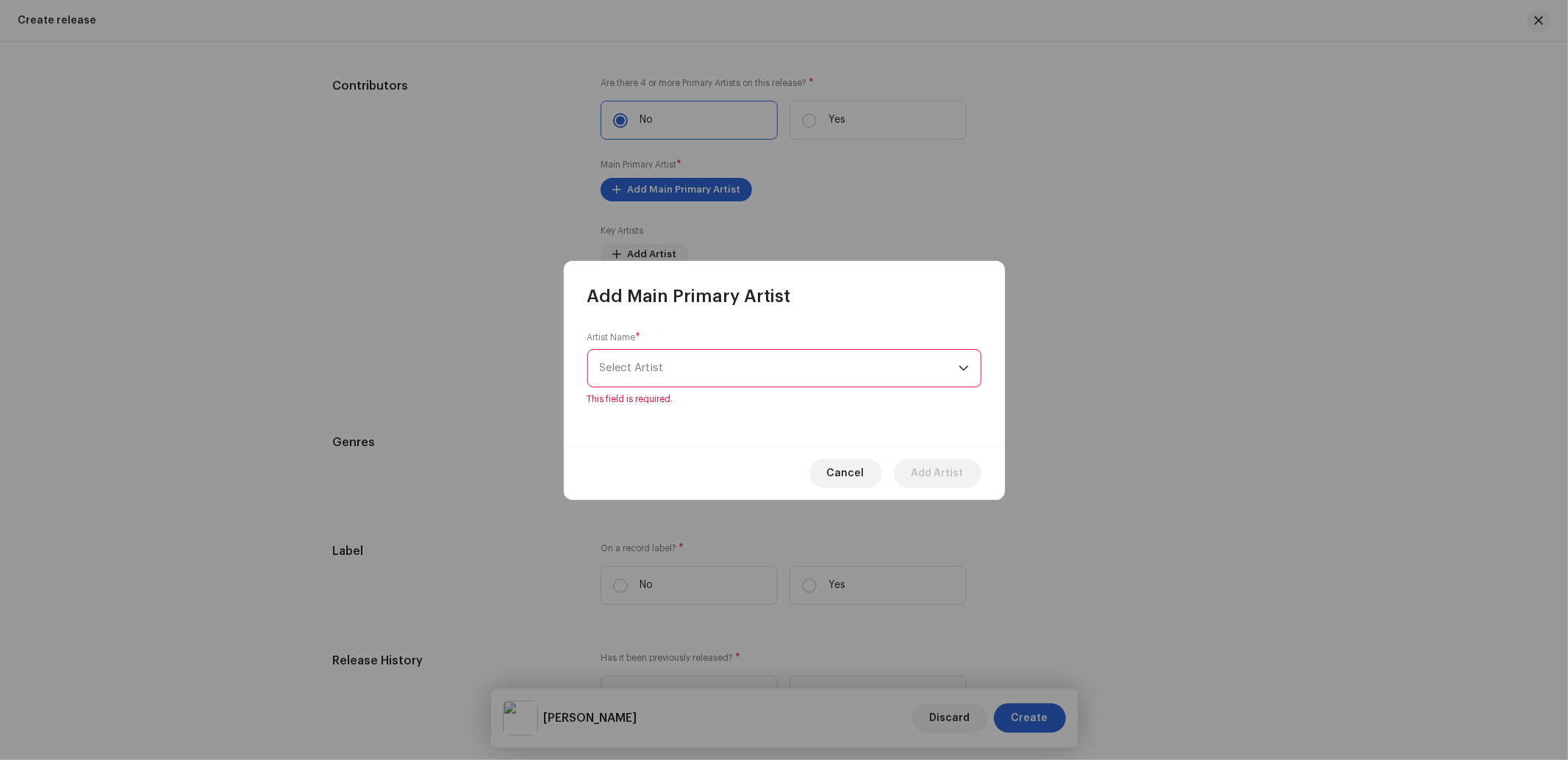
click at [658, 380] on span "Select Artist" at bounding box center [778, 367] width 359 height 36
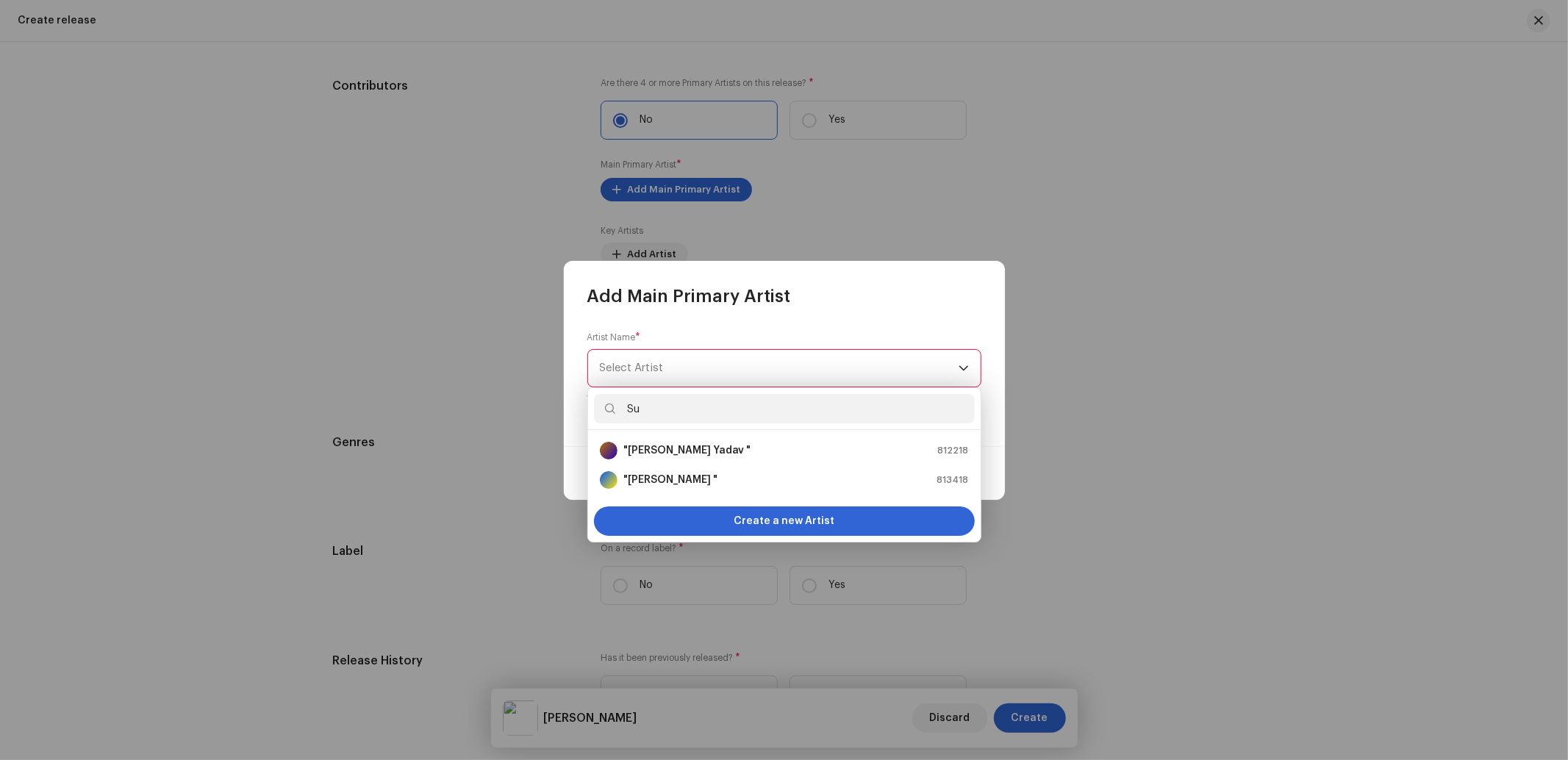
type input "S"
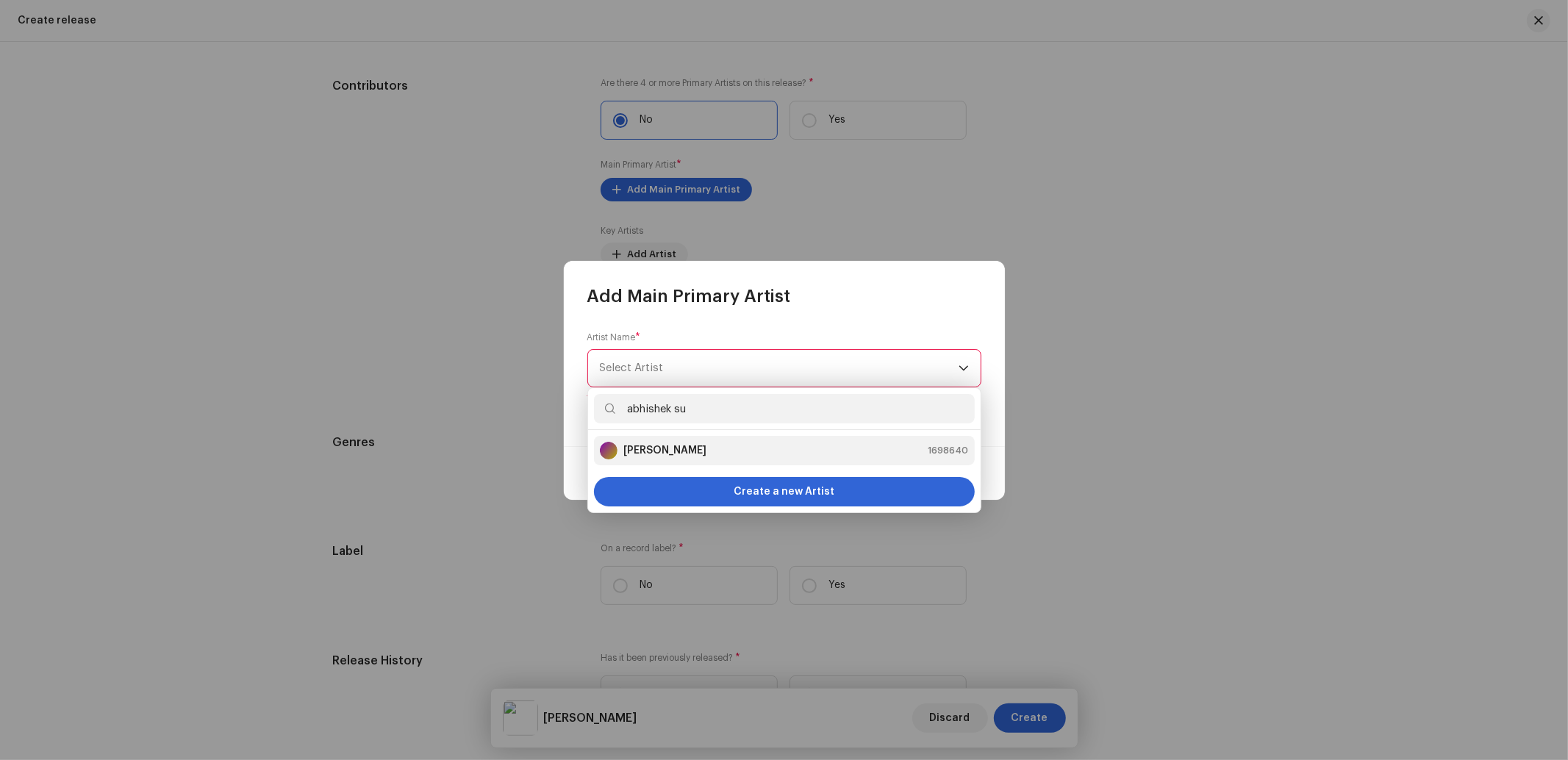
type input "abhishek su"
click at [696, 450] on strong "[PERSON_NAME]" at bounding box center [664, 450] width 84 height 15
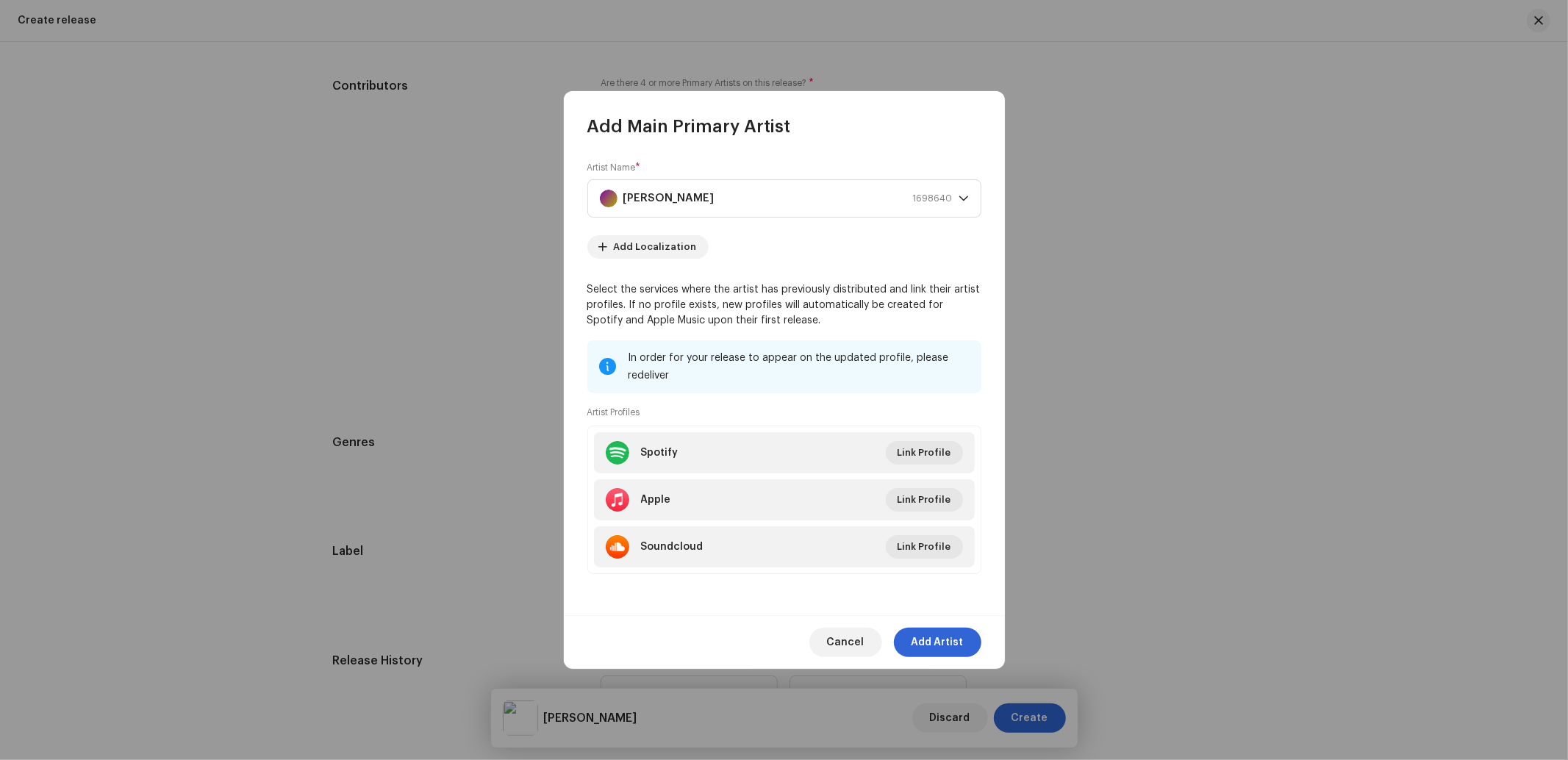
click at [944, 637] on span "Add Artist" at bounding box center [937, 642] width 52 height 29
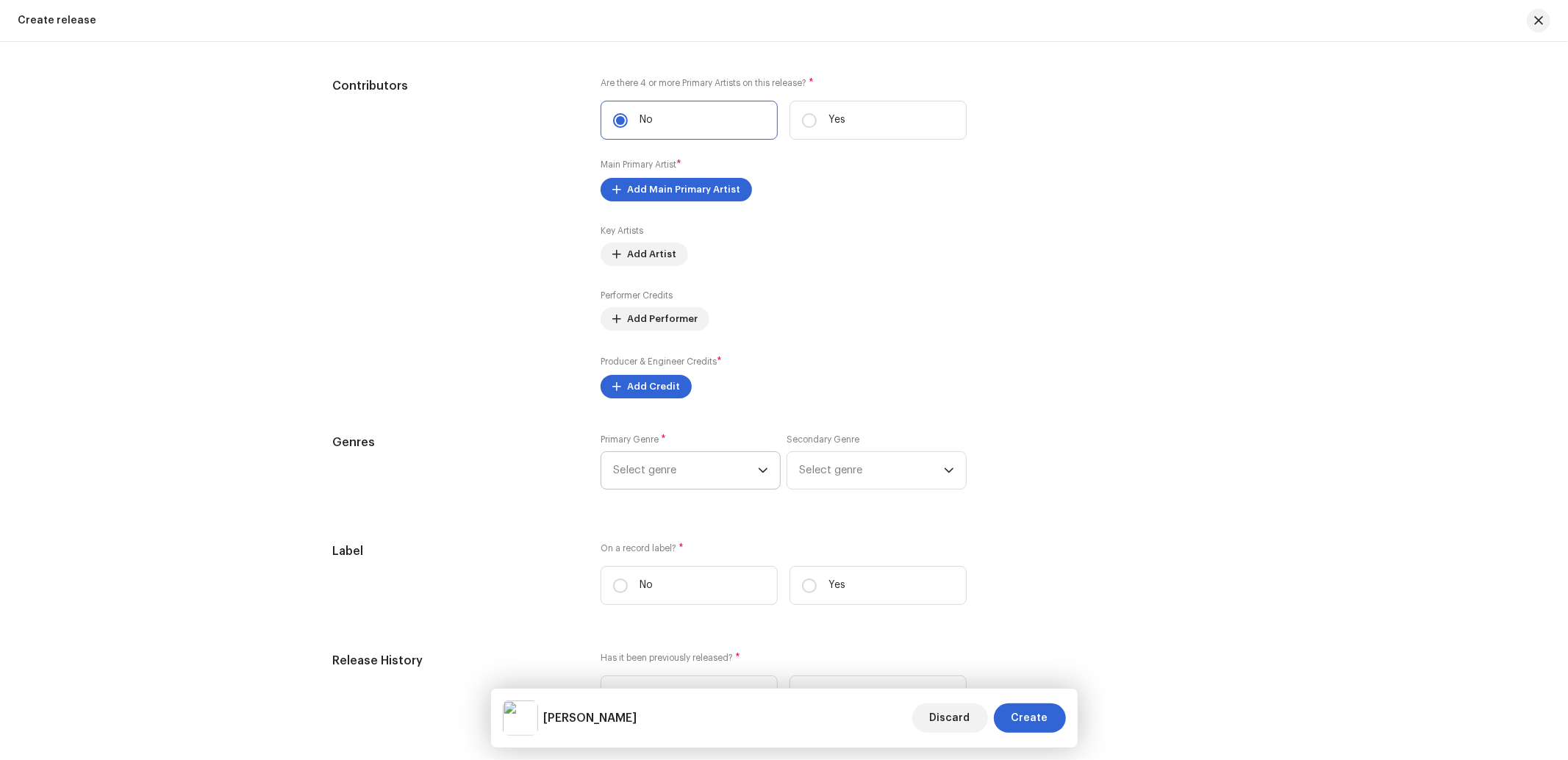
scroll to position [1958, 0]
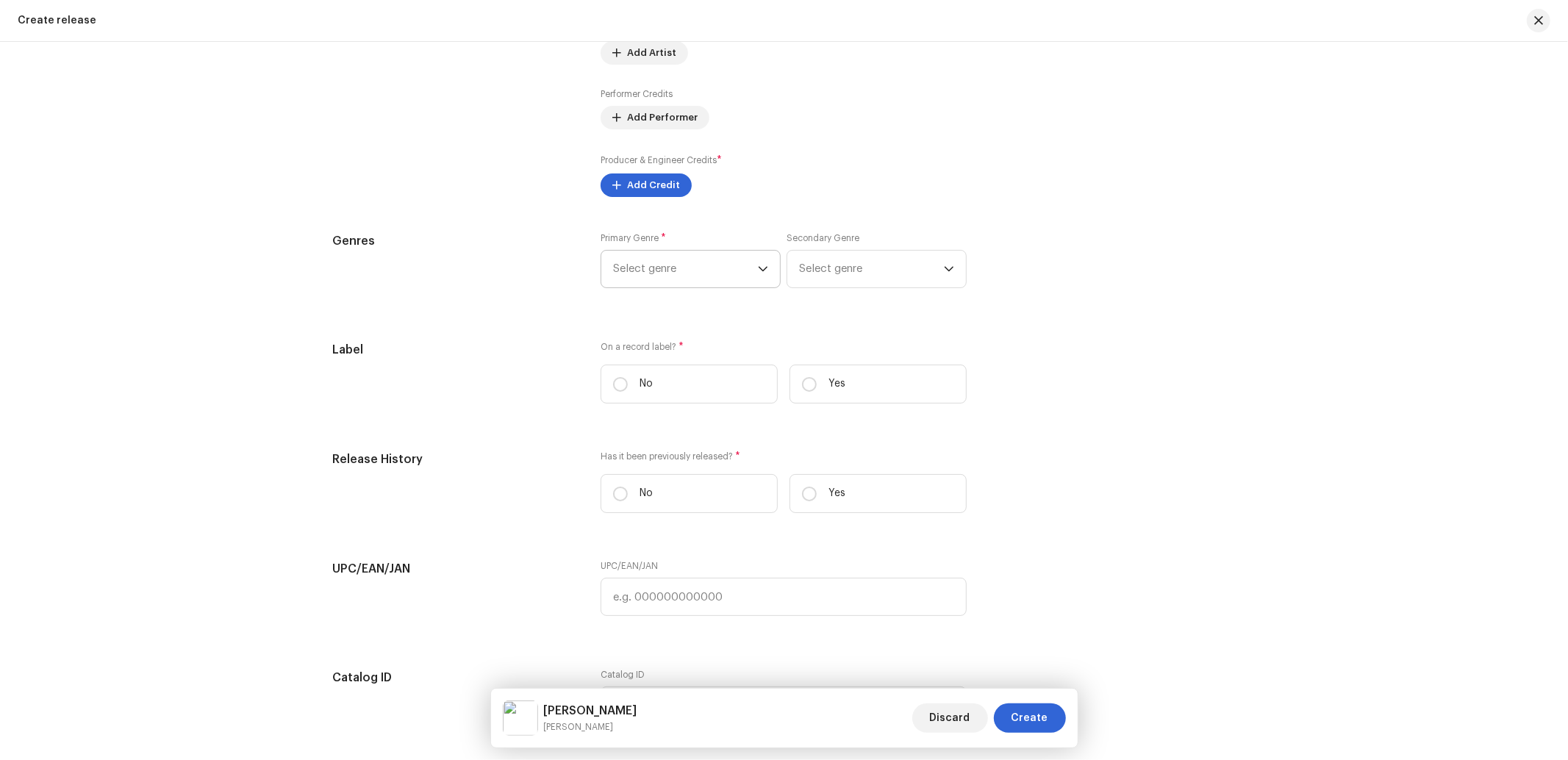
click at [670, 287] on span "Select genre" at bounding box center [685, 268] width 144 height 36
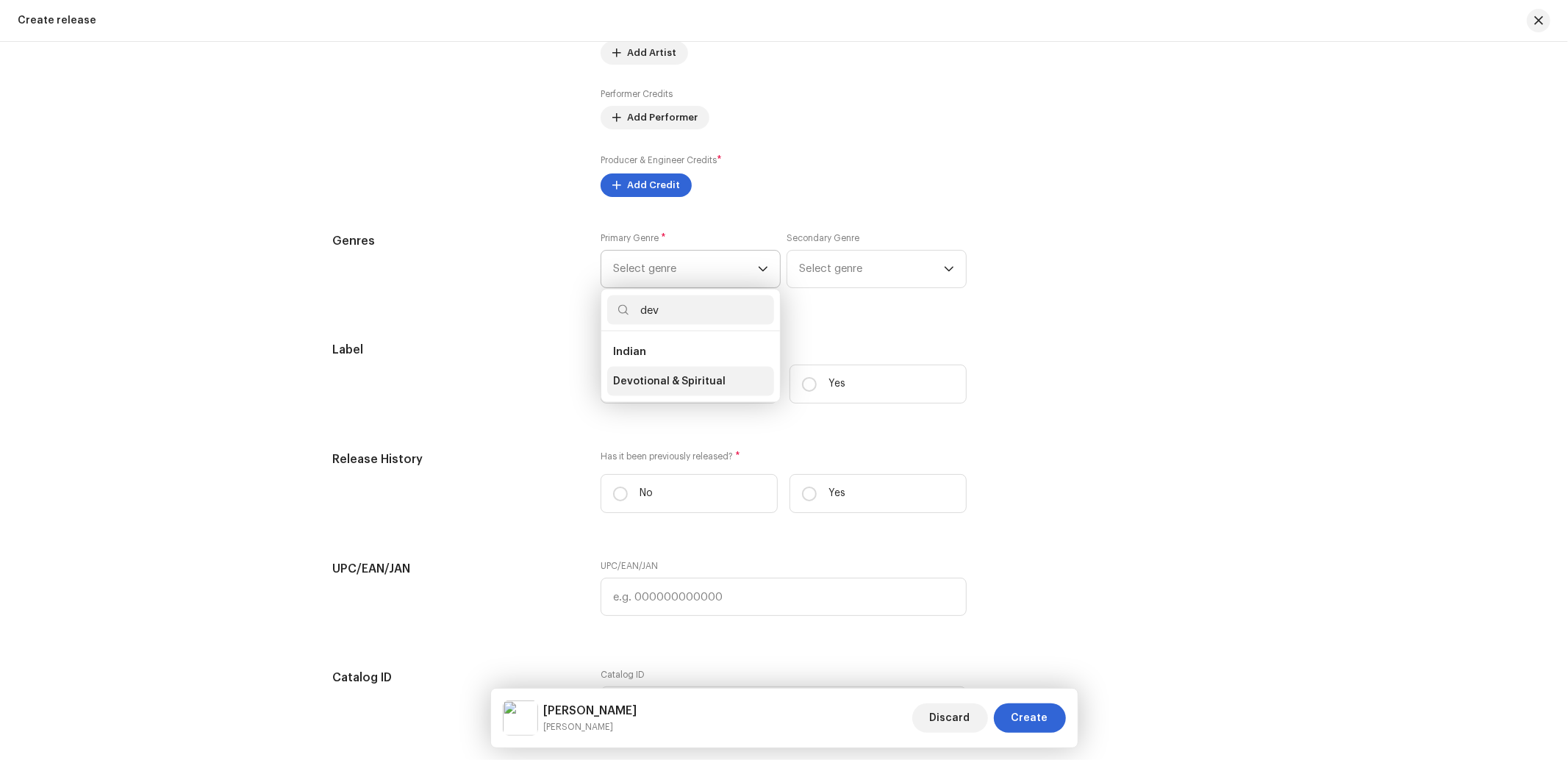
type input "dev"
click at [655, 383] on span "Devotional & Spiritual" at bounding box center [669, 381] width 112 height 15
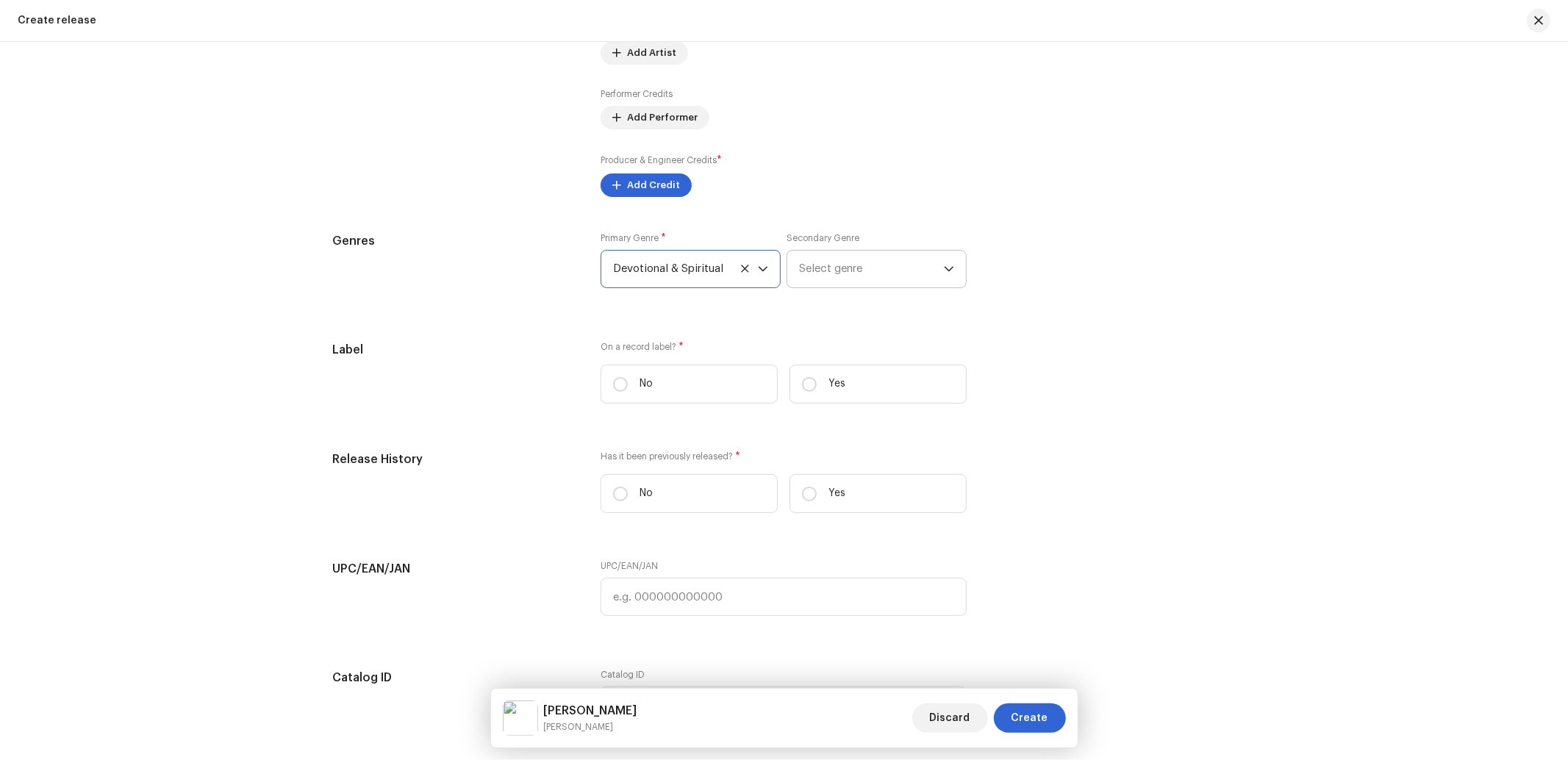
click at [839, 282] on span "Select genre" at bounding box center [870, 268] width 144 height 36
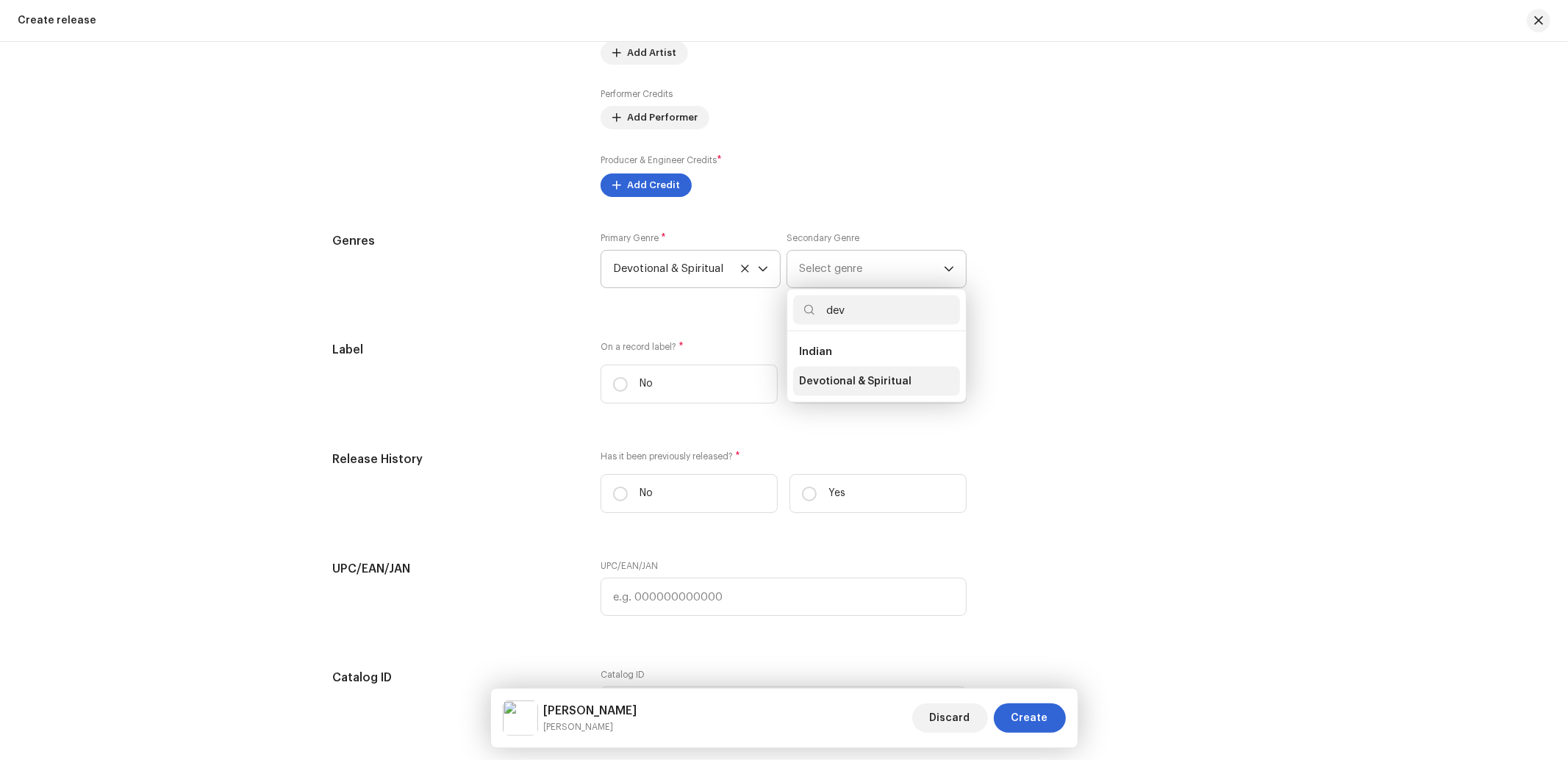
type input "dev"
click at [824, 389] on span "Devotional & Spiritual" at bounding box center [855, 381] width 112 height 15
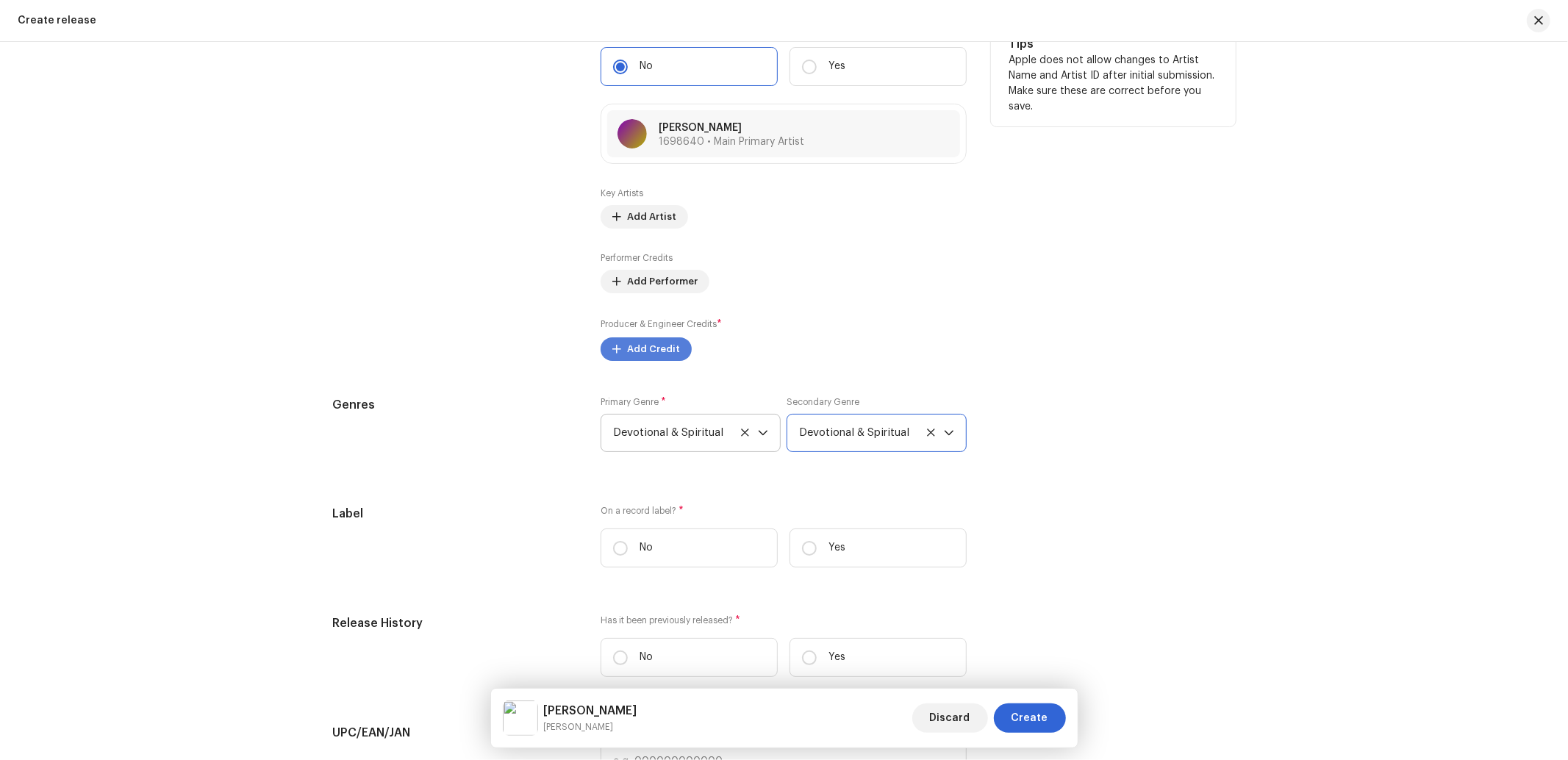
scroll to position [1741, 0]
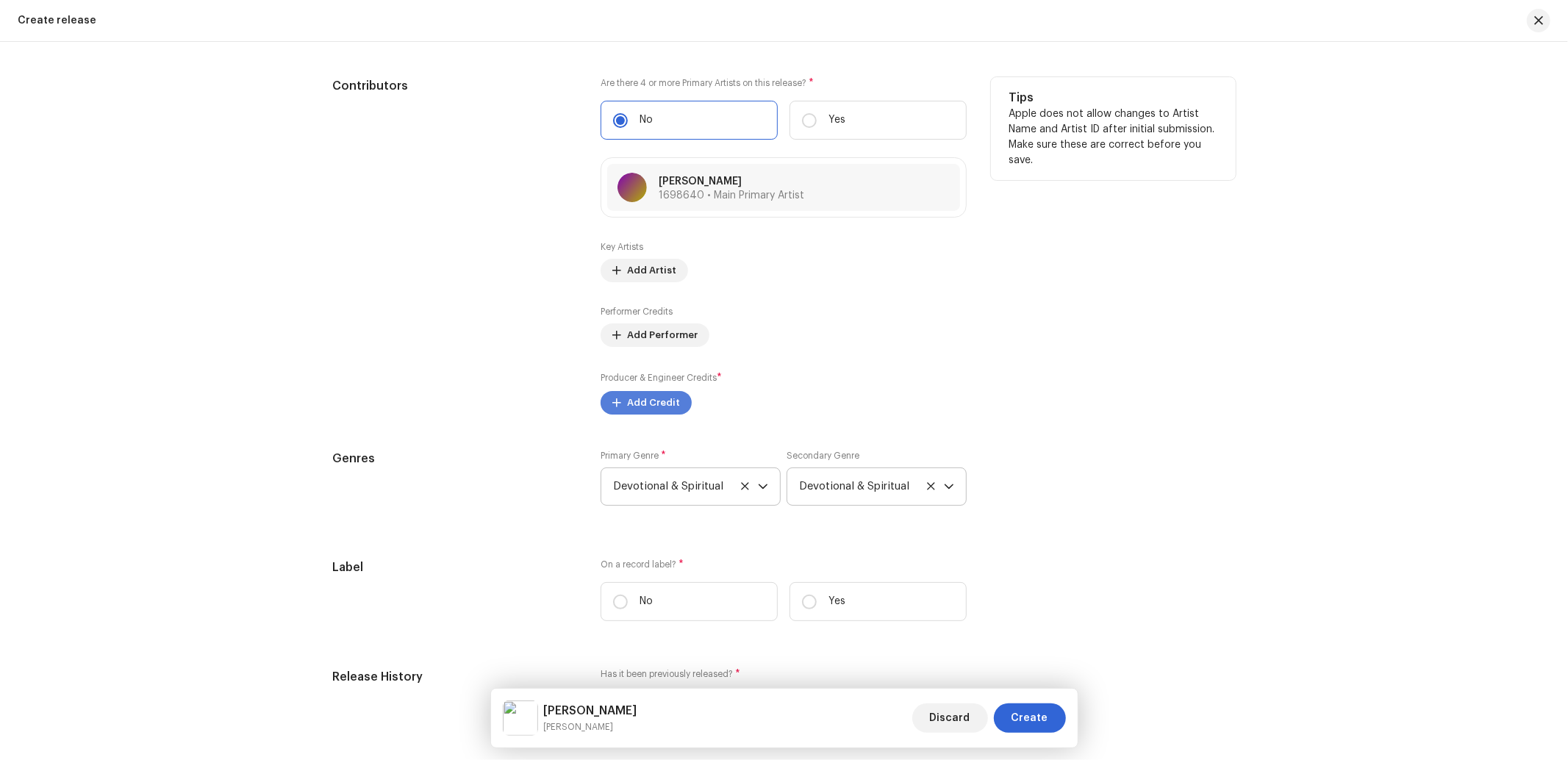
click at [652, 412] on span "Add Credit" at bounding box center [653, 403] width 53 height 29
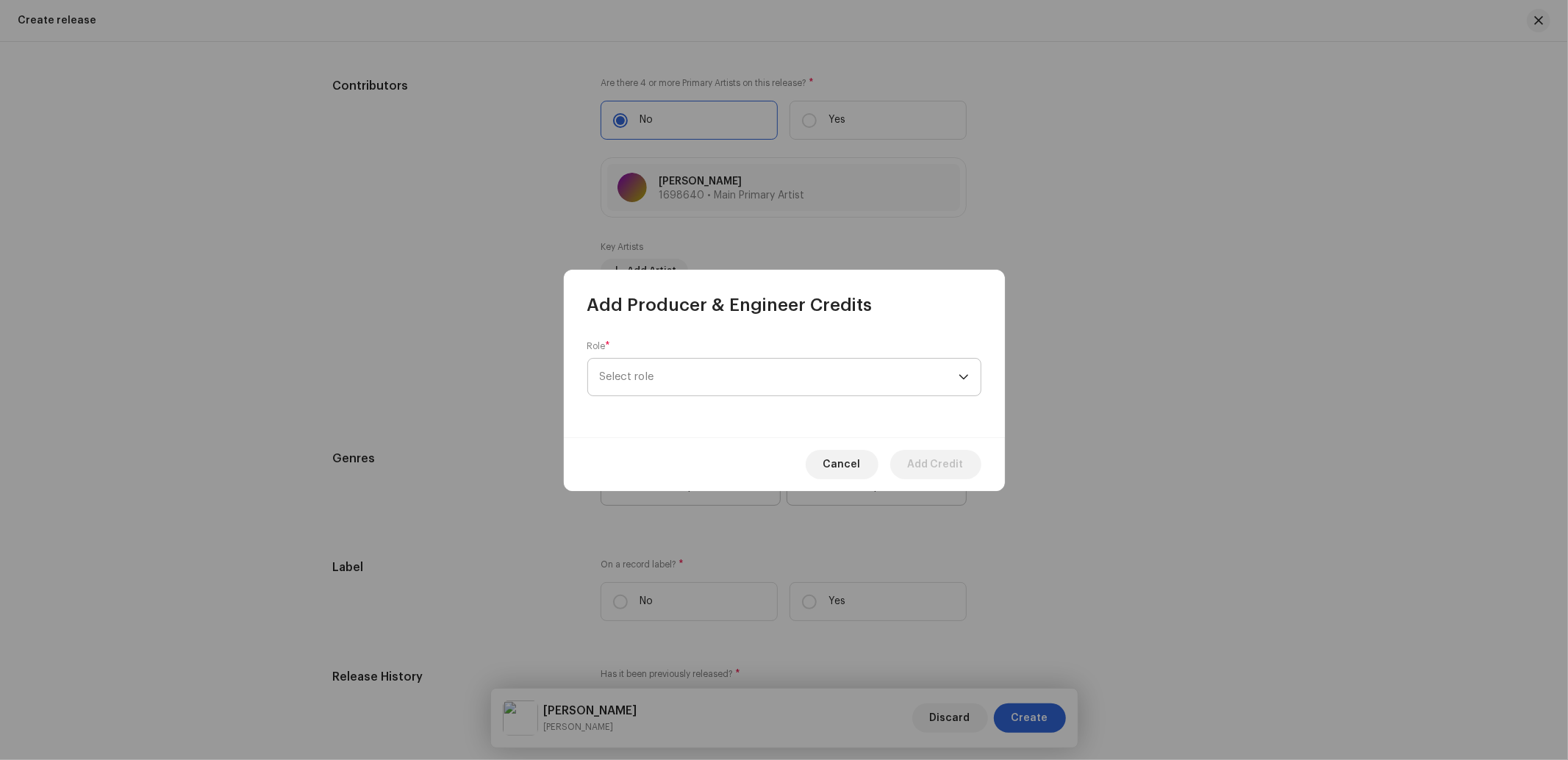
click at [658, 387] on span "Select role" at bounding box center [778, 376] width 359 height 36
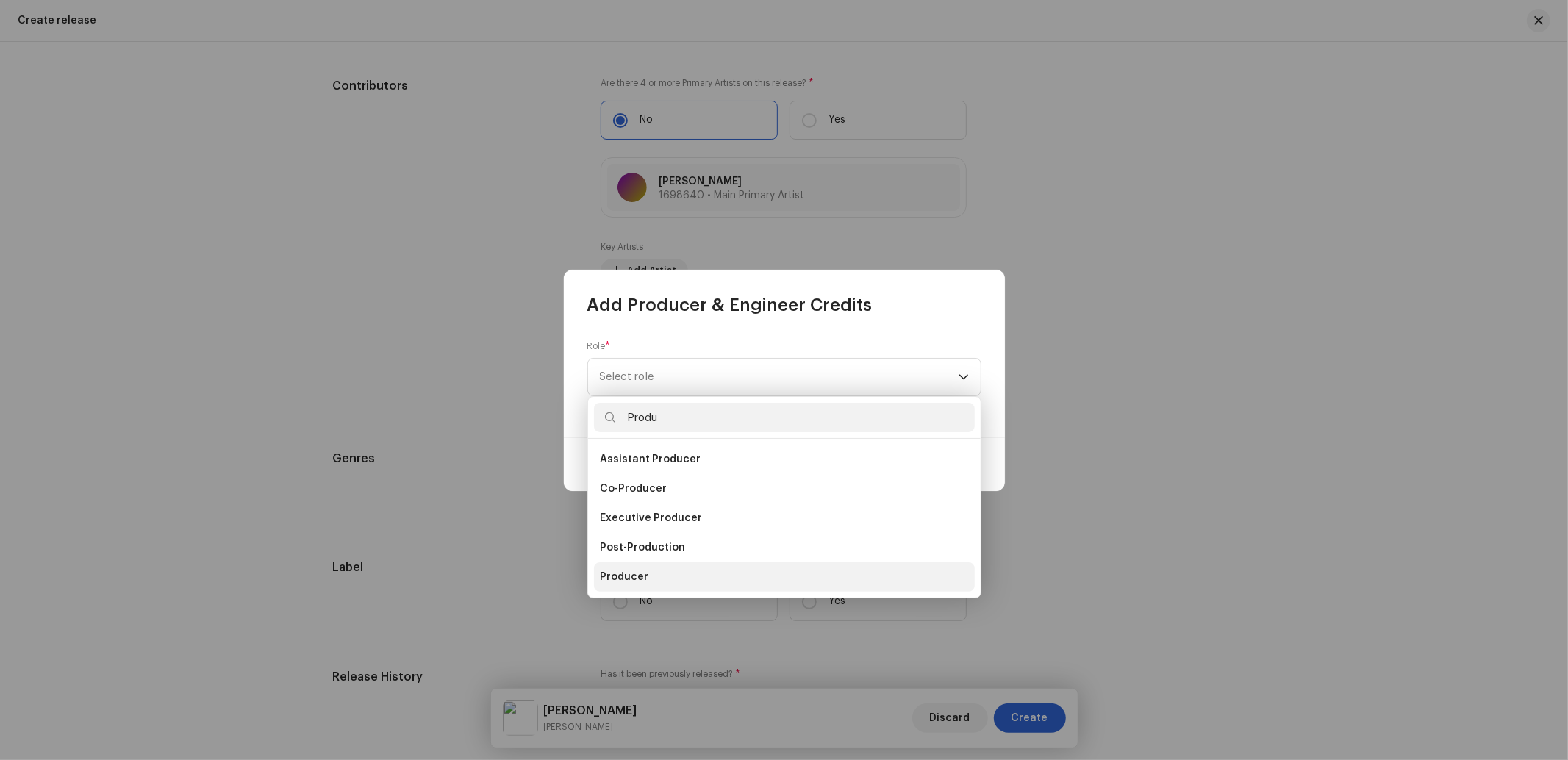
type input "Produ"
click at [632, 568] on li "Producer" at bounding box center [784, 576] width 381 height 29
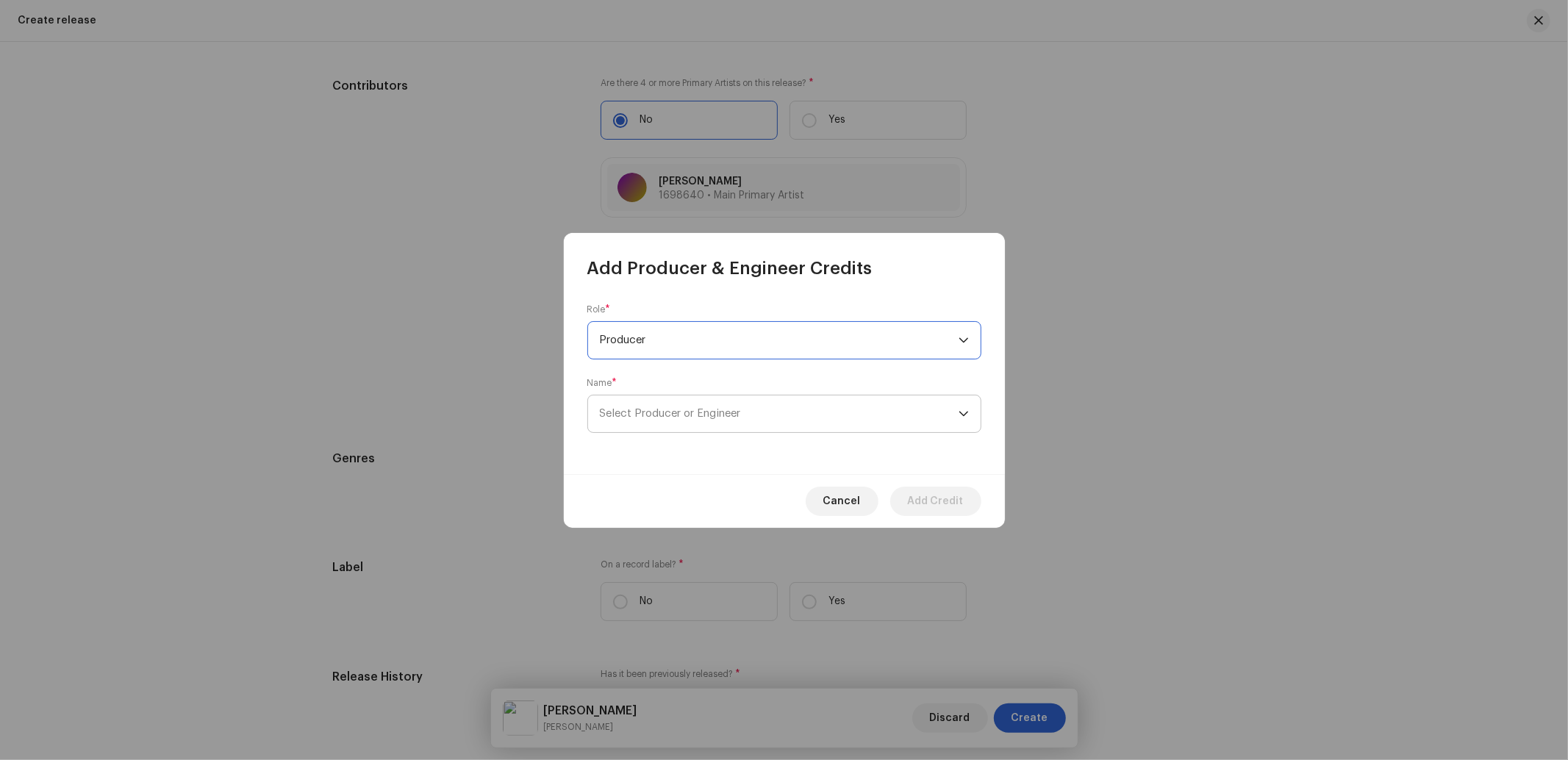
click at [678, 411] on span "Select Producer or Engineer" at bounding box center [670, 412] width 141 height 11
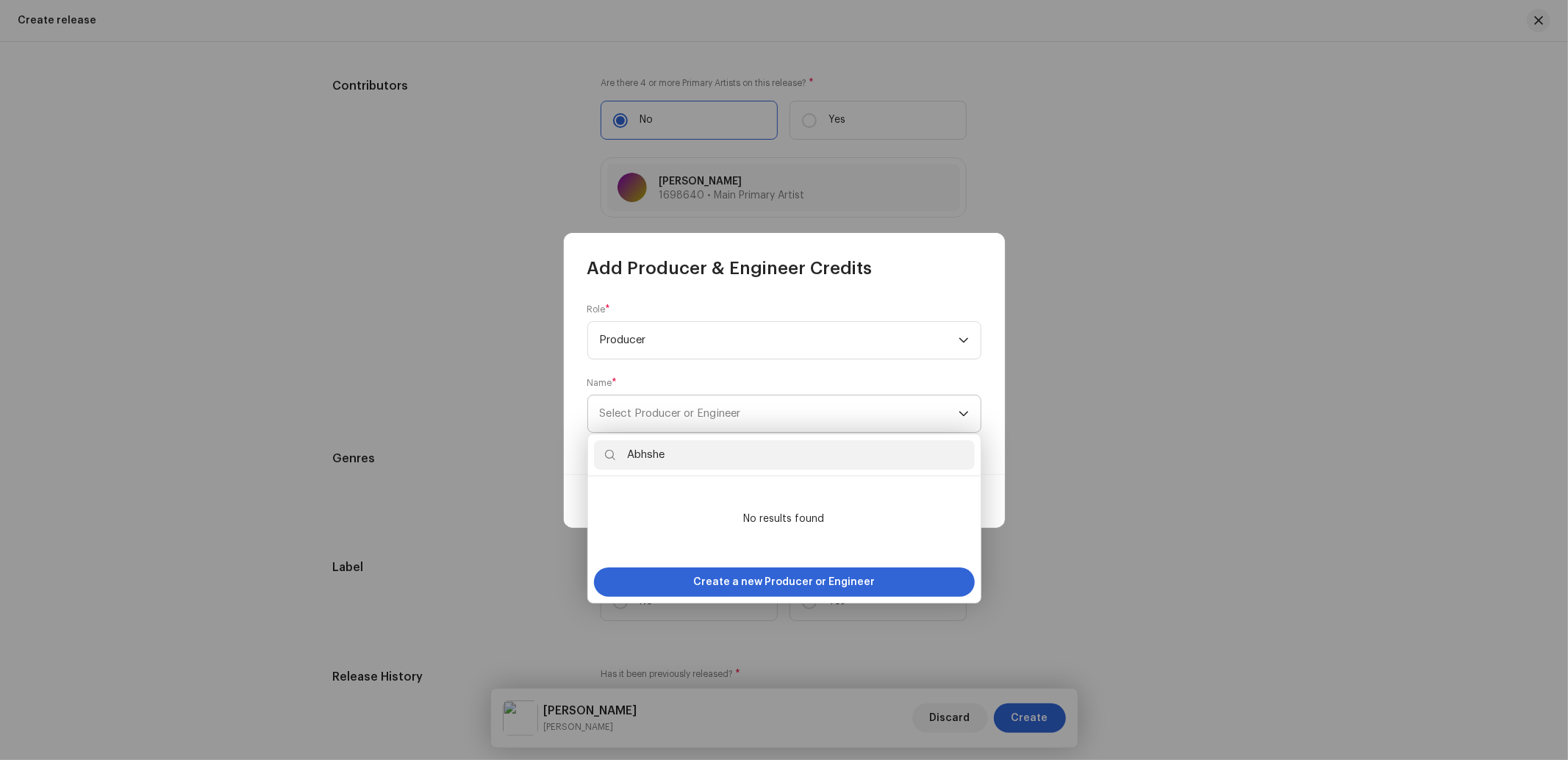
type input "Abhsh"
drag, startPoint x: 686, startPoint y: 409, endPoint x: 663, endPoint y: 457, distance: 53.2
click at [663, 457] on input "Abhsh" at bounding box center [784, 455] width 381 height 29
drag, startPoint x: 672, startPoint y: 452, endPoint x: 518, endPoint y: 452, distance: 154.0
click at [518, 452] on body "Nueva Era Digital Media Private Limited Home Catalog Resources Nueva Era Digita…" at bounding box center [784, 380] width 1568 height 760
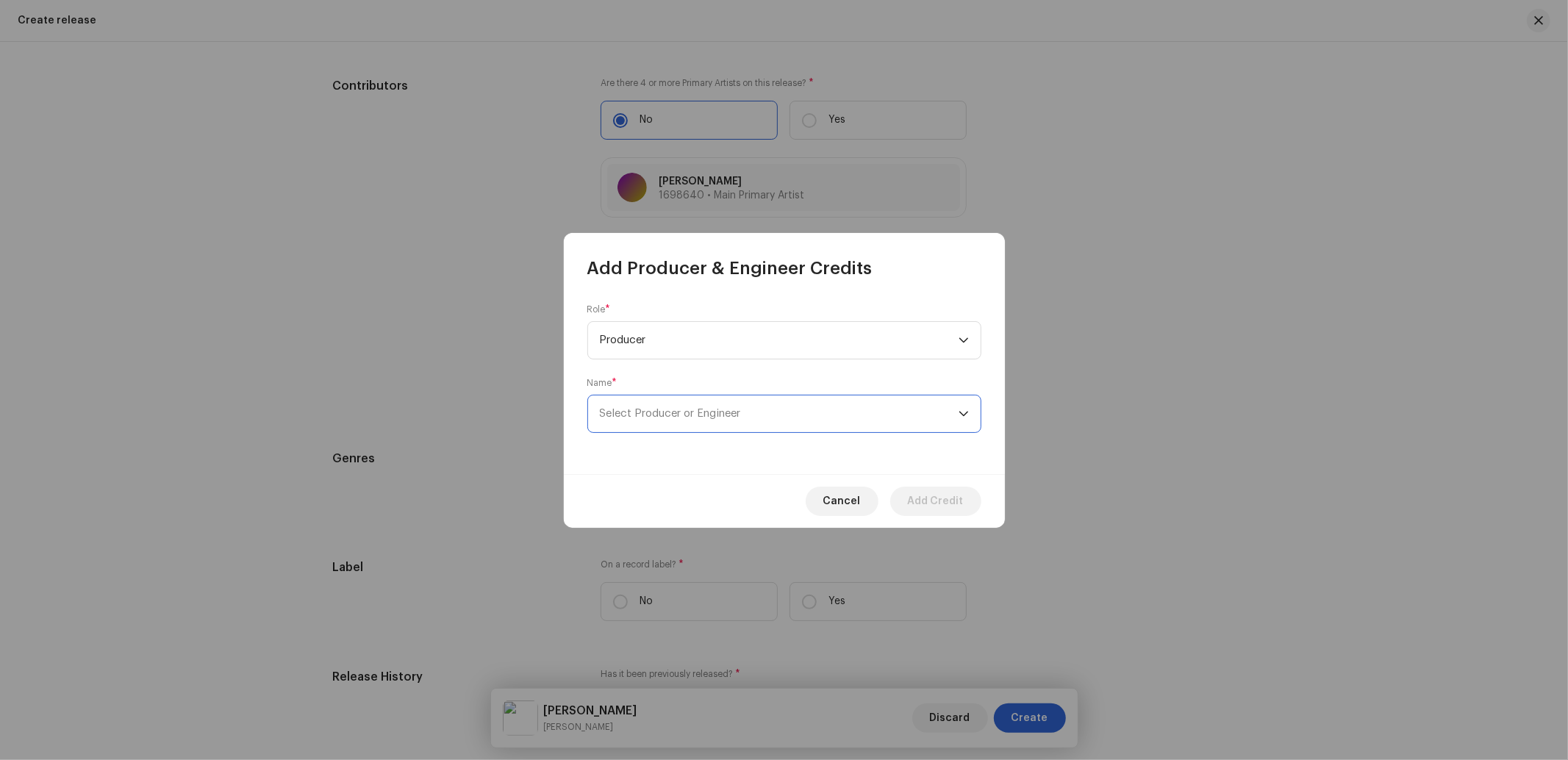
click at [766, 405] on span "Select Producer or Engineer" at bounding box center [778, 412] width 359 height 36
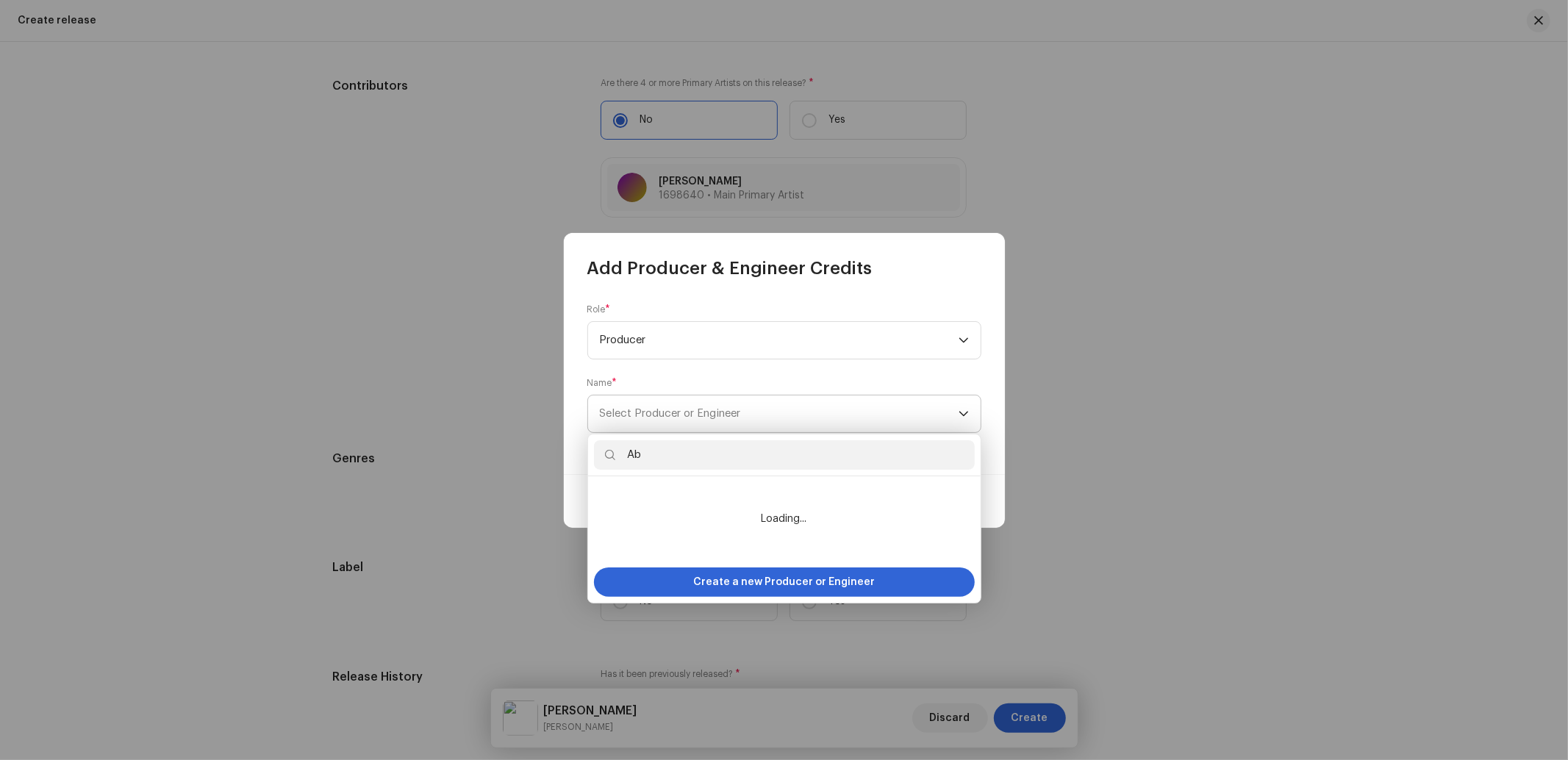
type input "A"
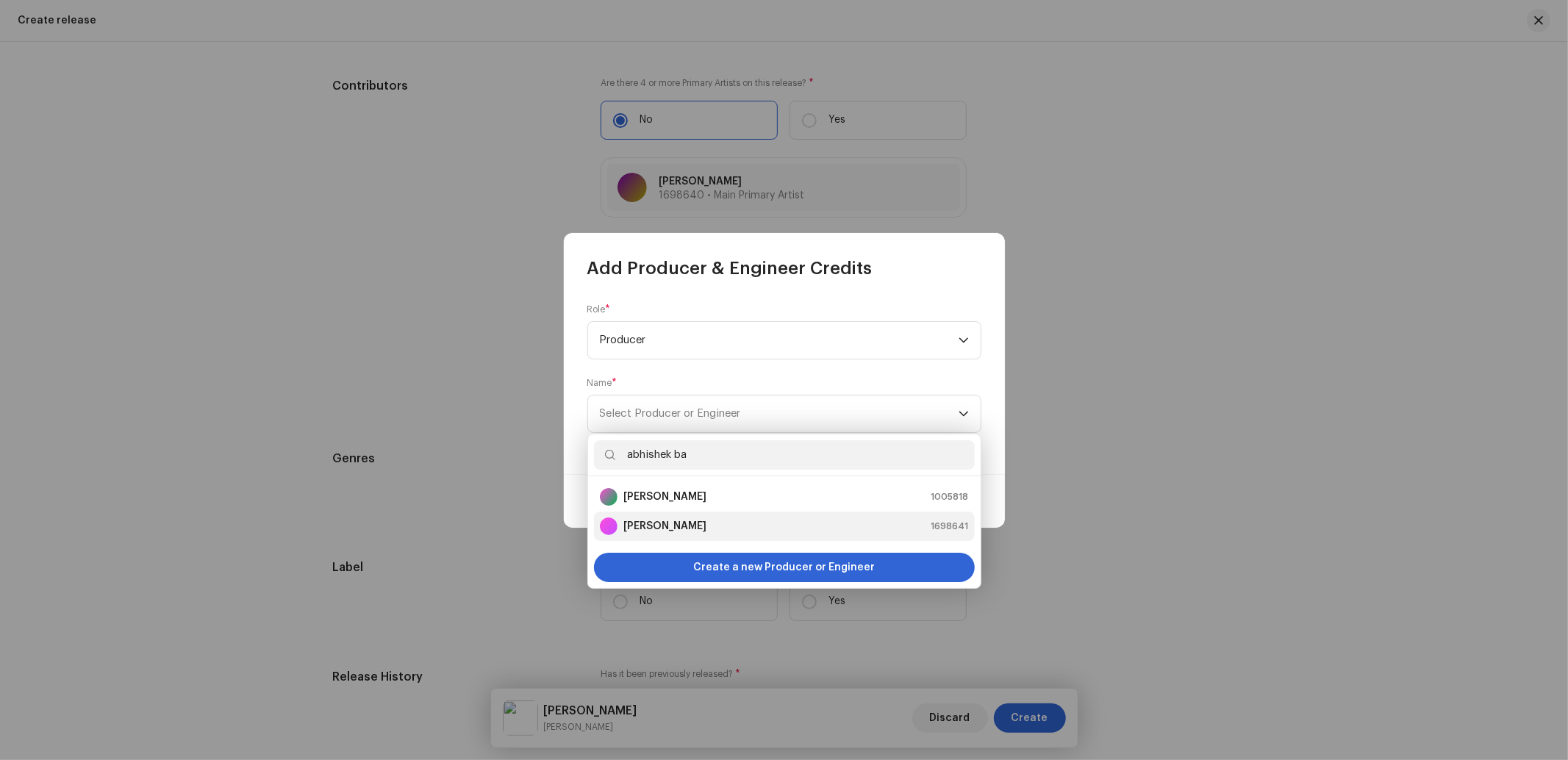
type input "abhishek ba"
click at [690, 519] on strong "[PERSON_NAME]" at bounding box center [664, 525] width 84 height 15
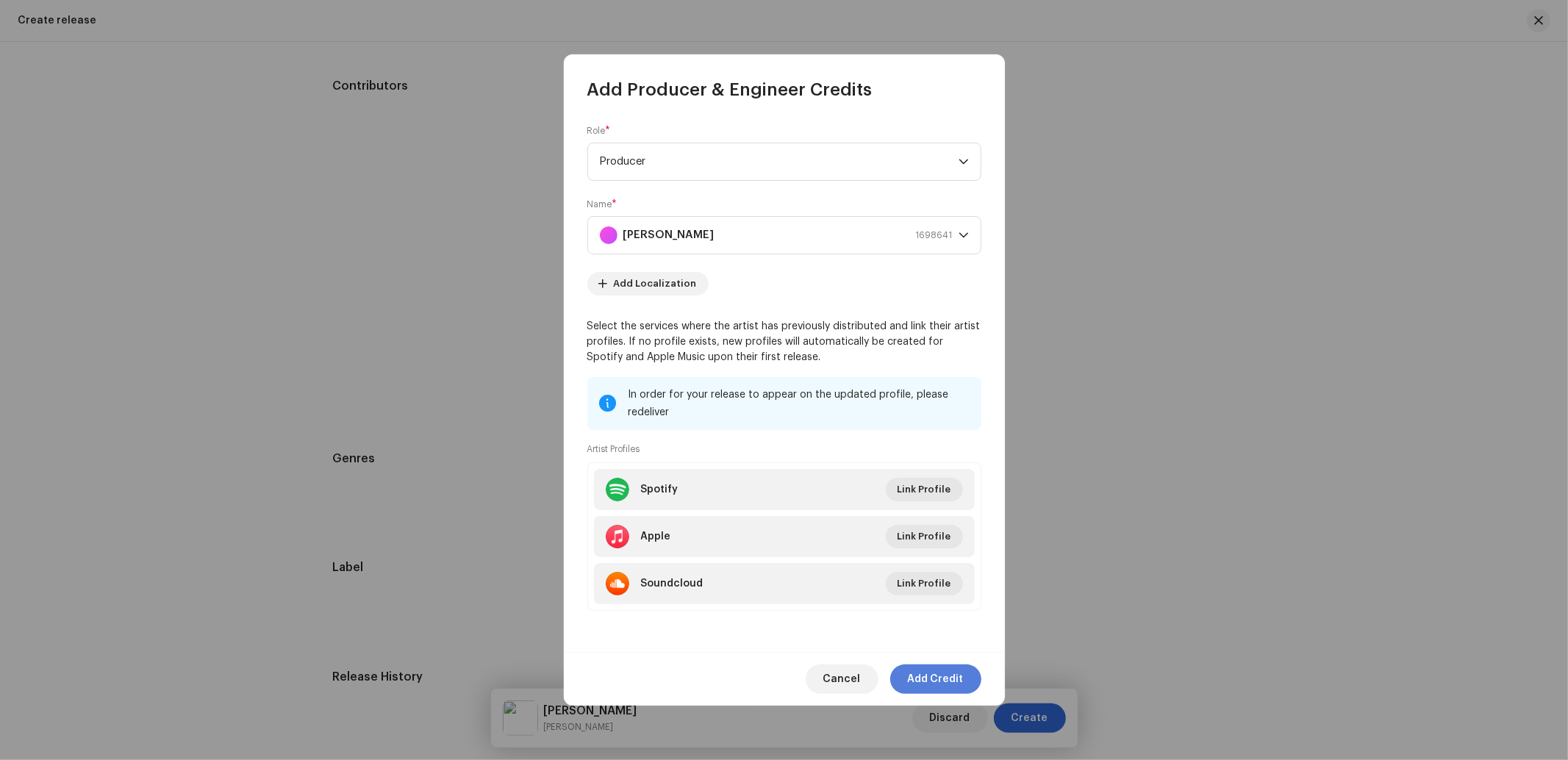
click at [922, 671] on span "Add Credit" at bounding box center [935, 679] width 56 height 29
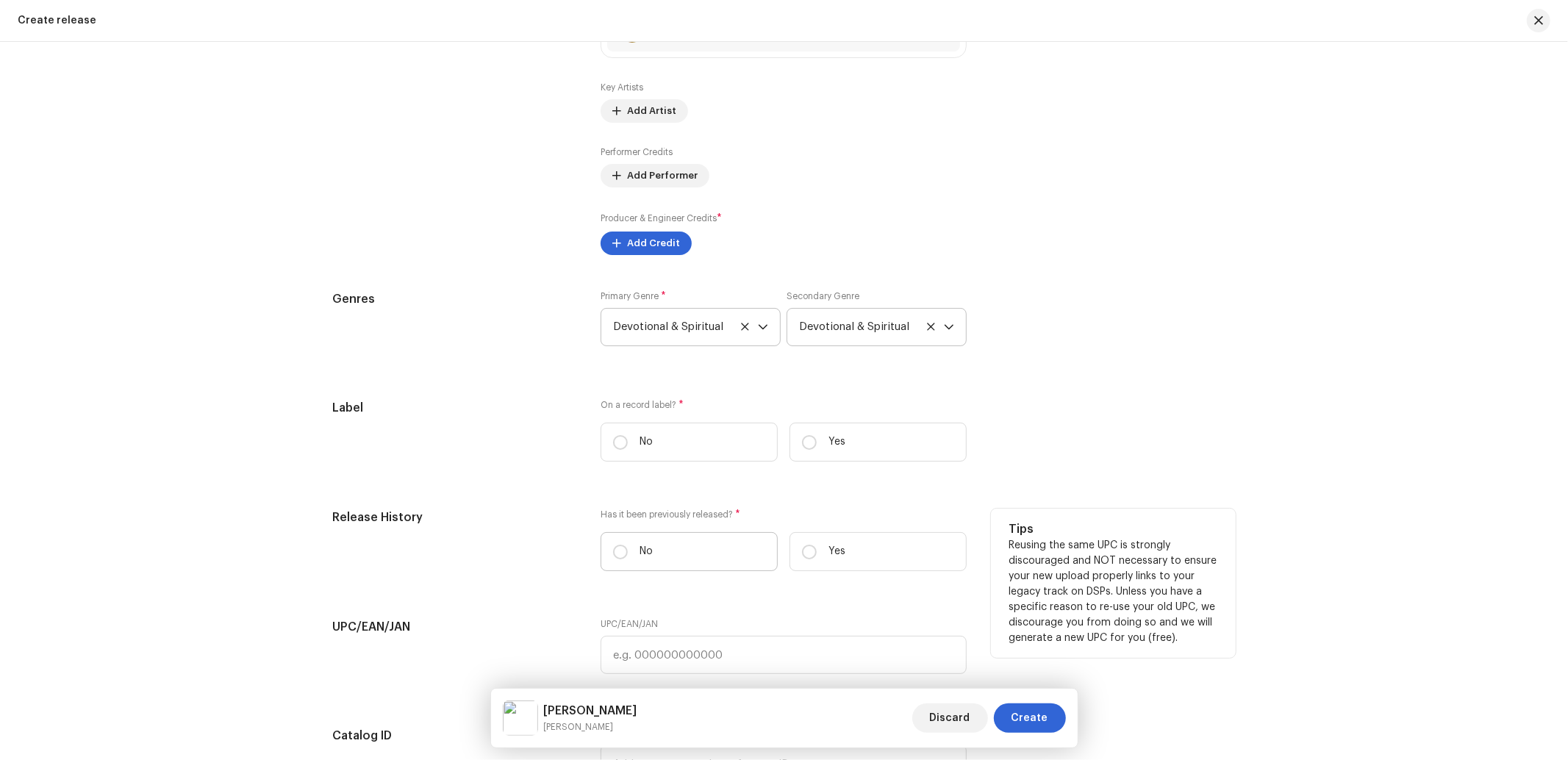
scroll to position [1958, 0]
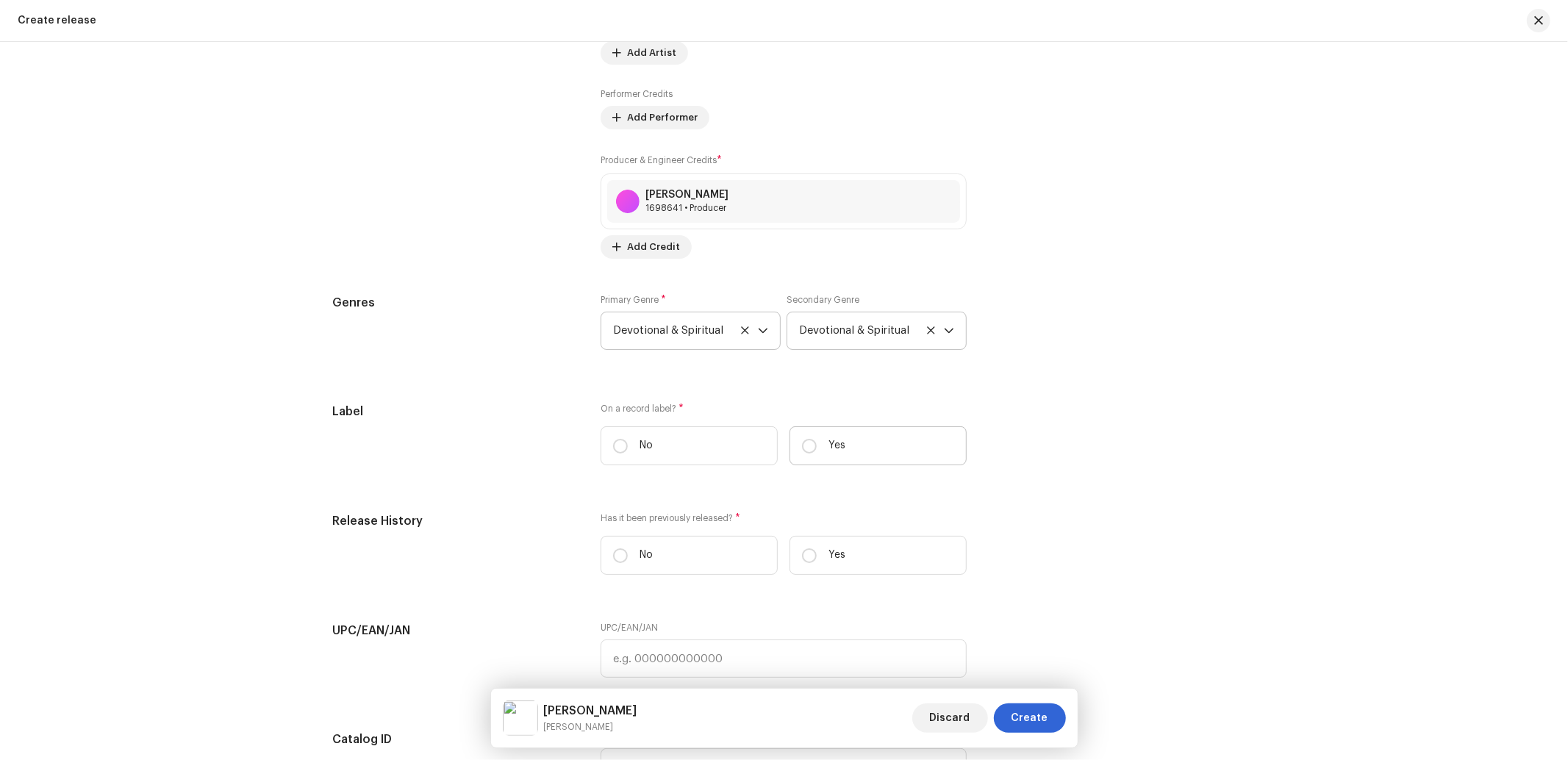
click at [840, 444] on label "Yes" at bounding box center [877, 446] width 177 height 39
click at [816, 444] on input "Yes" at bounding box center [809, 446] width 15 height 15
radio input "true"
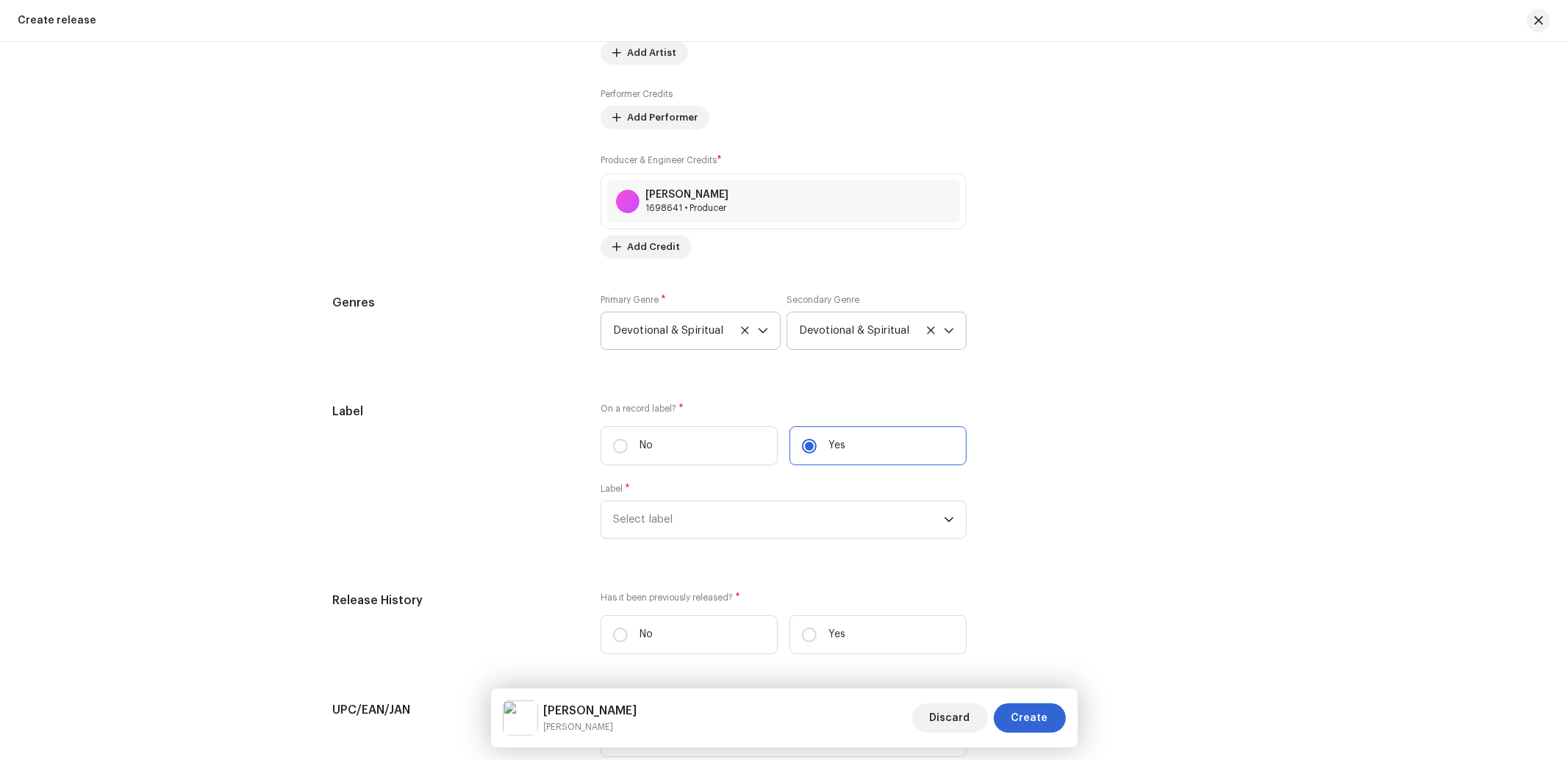
click at [752, 506] on div "Label * Select label" at bounding box center [783, 511] width 366 height 56
click at [721, 532] on span "Select label" at bounding box center [778, 518] width 331 height 36
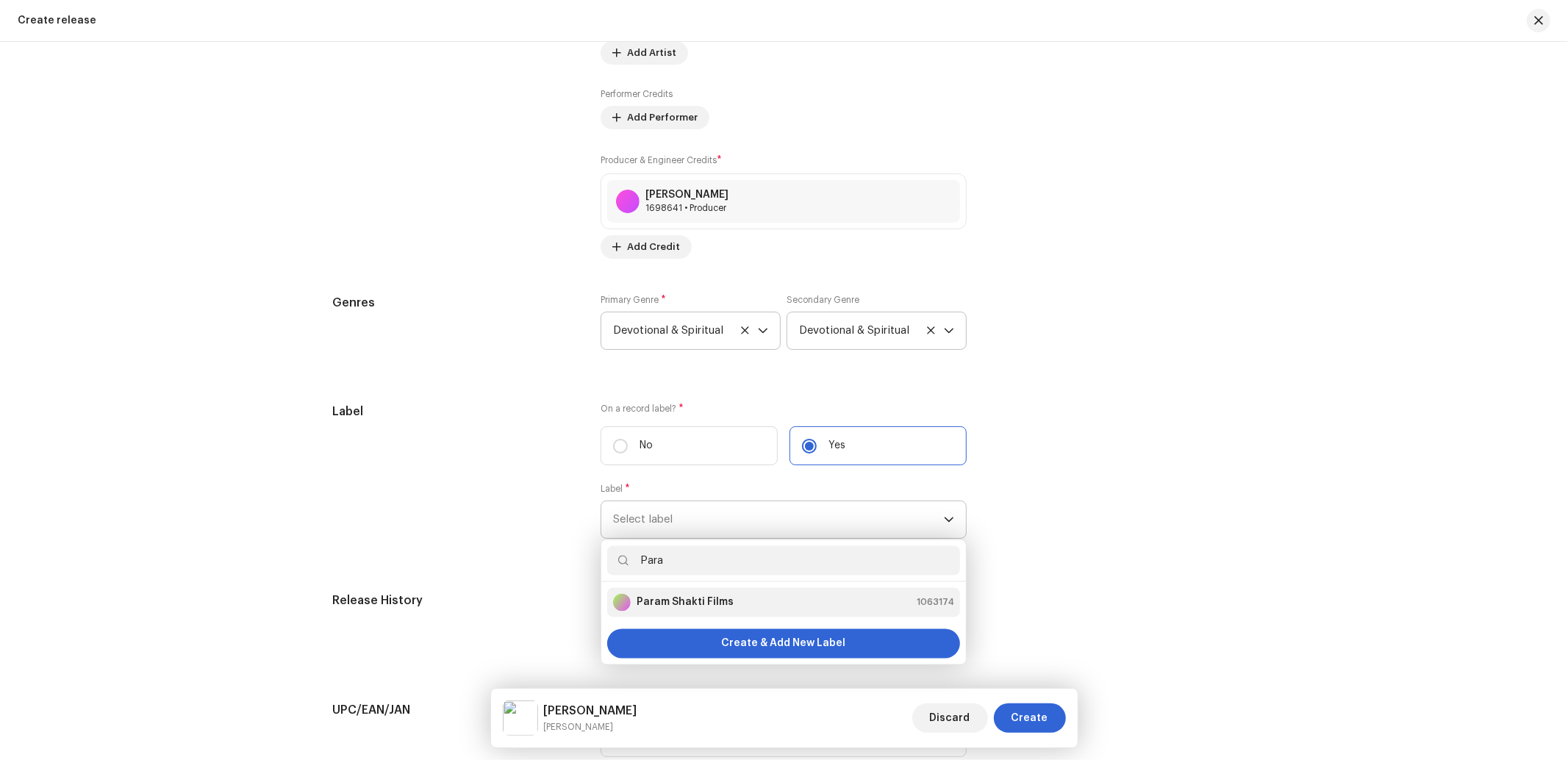
type input "Para"
click at [714, 617] on li "Param Shakti Films 1063174" at bounding box center [783, 602] width 353 height 29
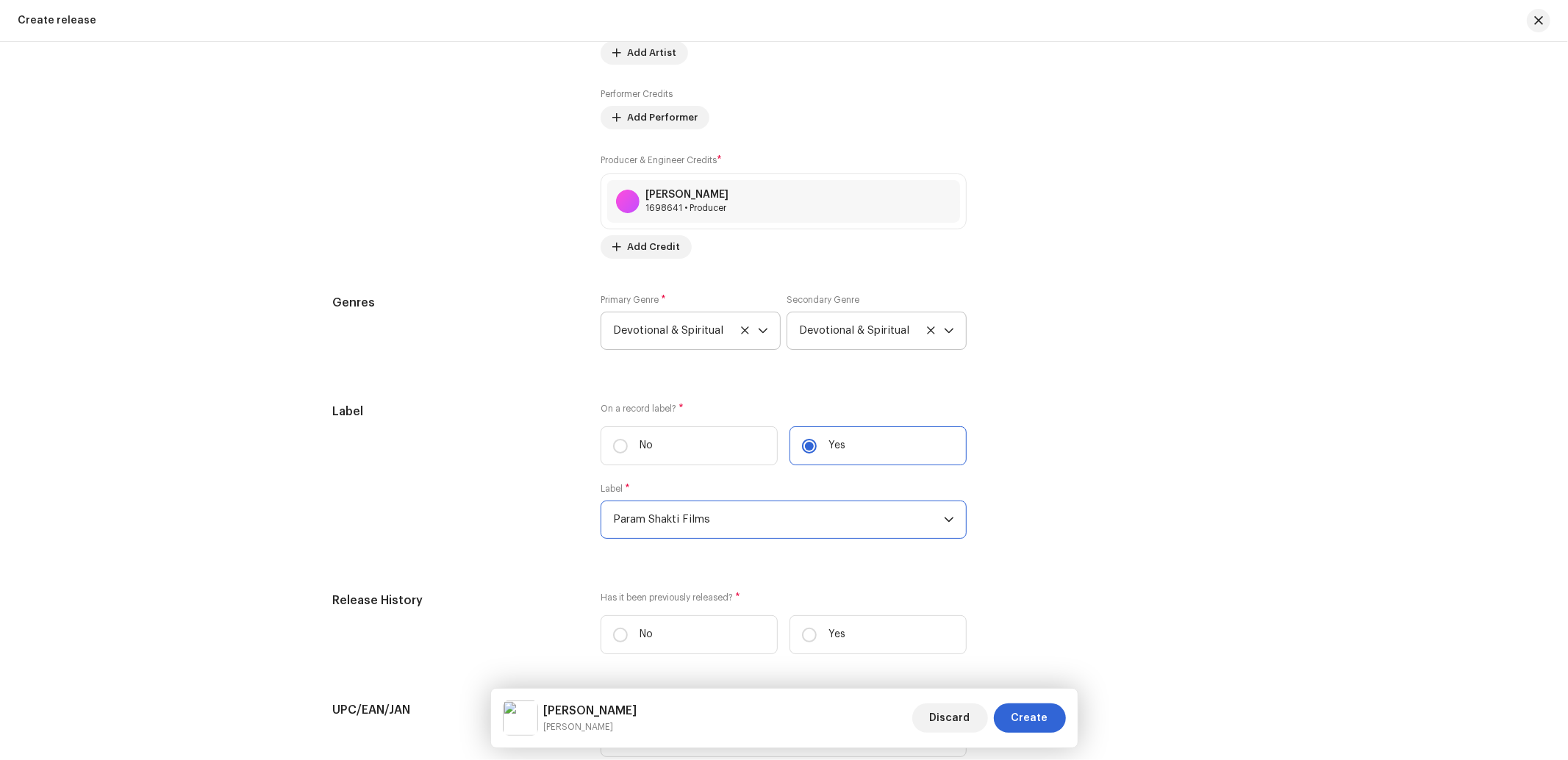
scroll to position [2177, 0]
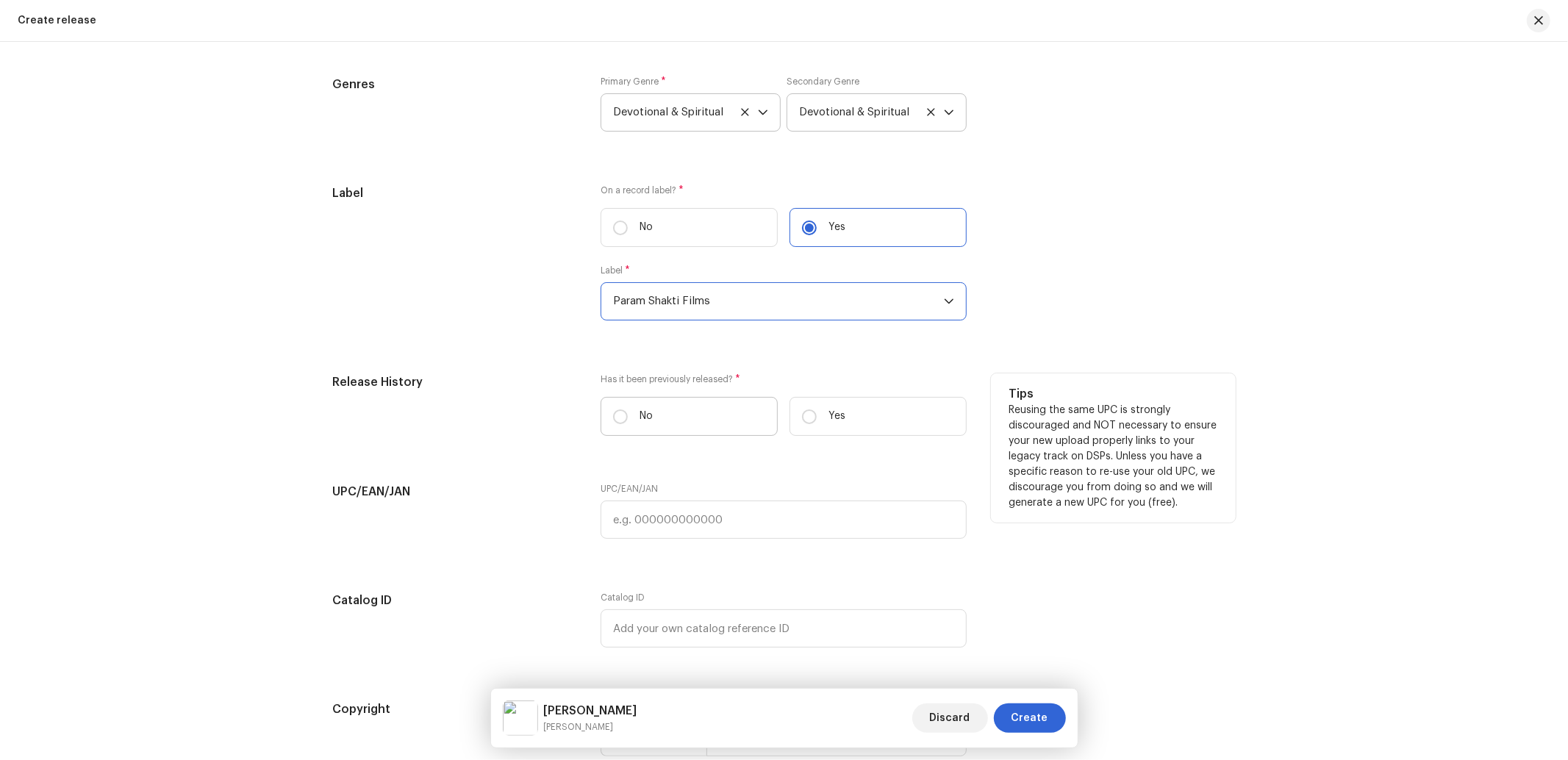
click at [666, 428] on label "No" at bounding box center [689, 416] width 177 height 39
click at [628, 424] on input "No" at bounding box center [620, 416] width 15 height 15
radio input "true"
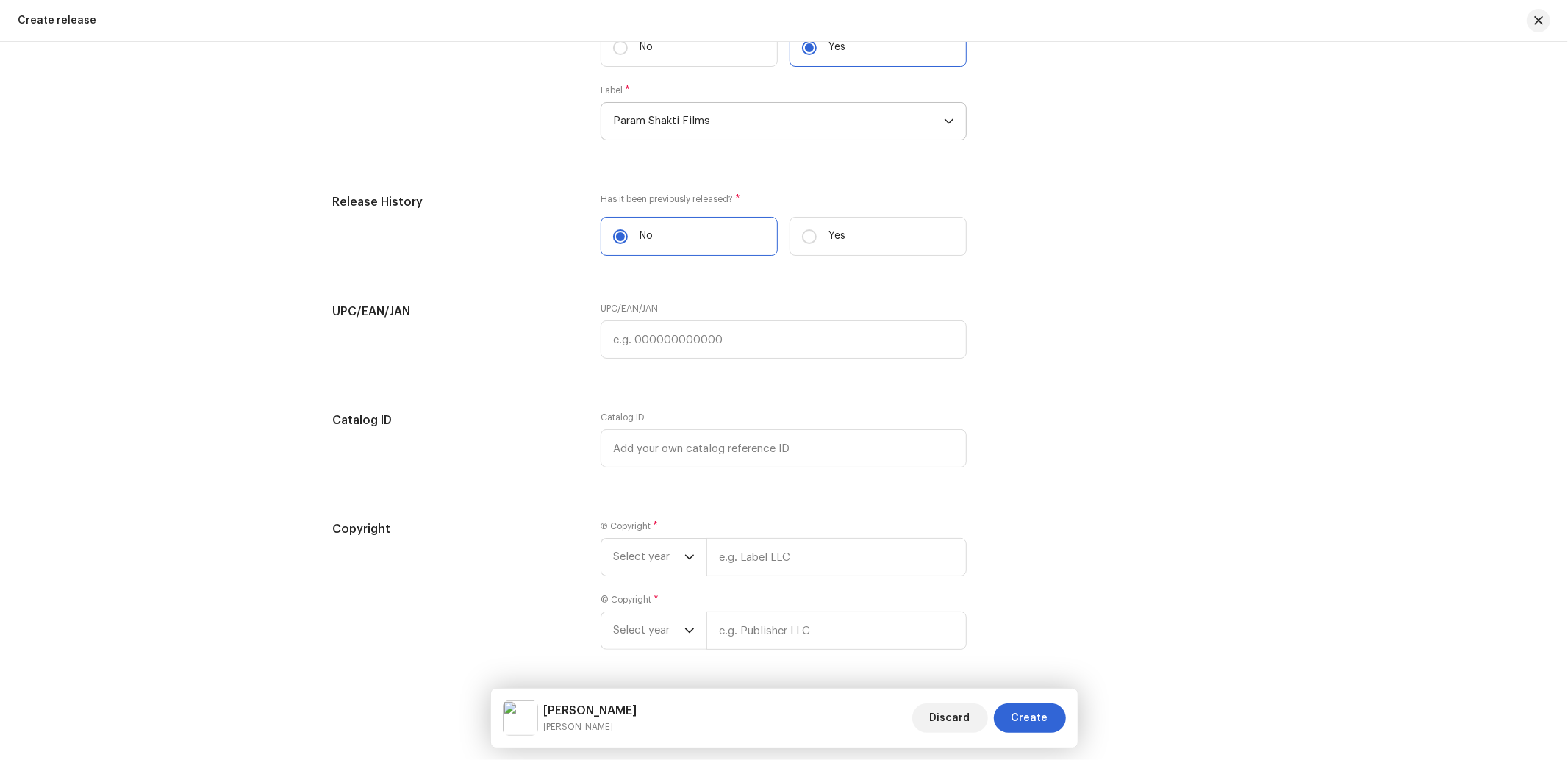
scroll to position [2417, 0]
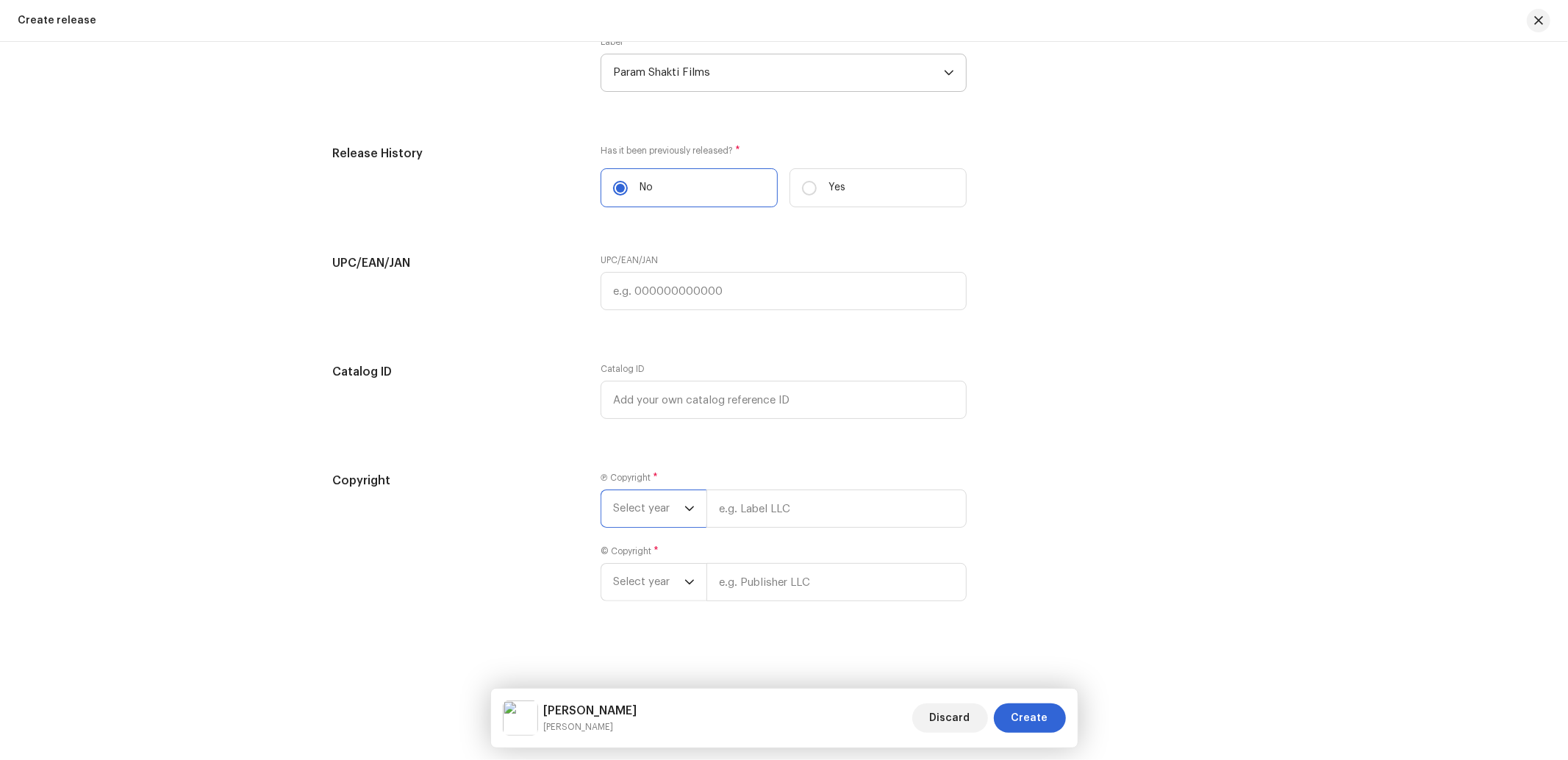
click at [658, 516] on span "Select year" at bounding box center [648, 508] width 72 height 36
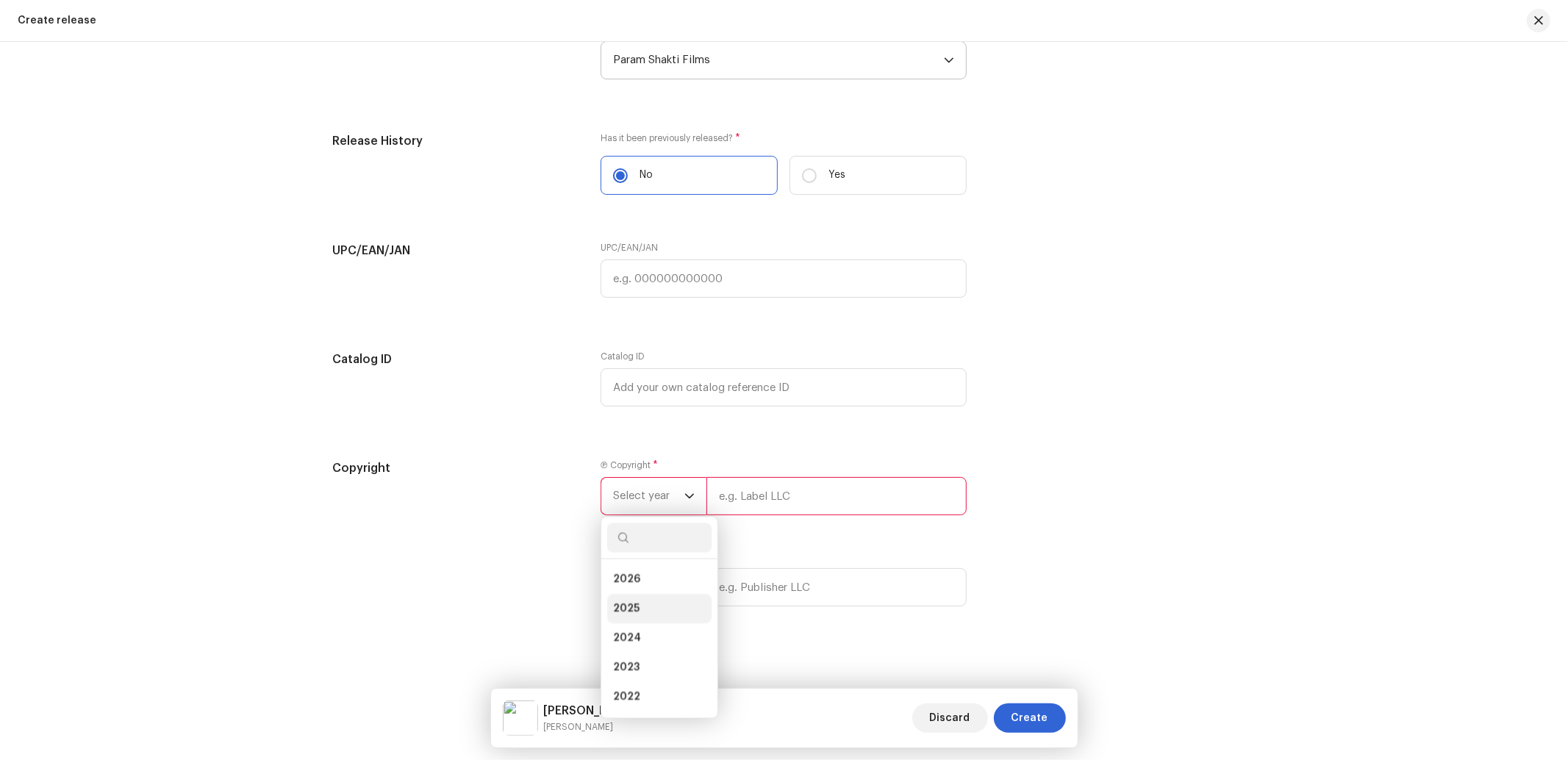
click at [634, 616] on span "2025" at bounding box center [626, 608] width 27 height 15
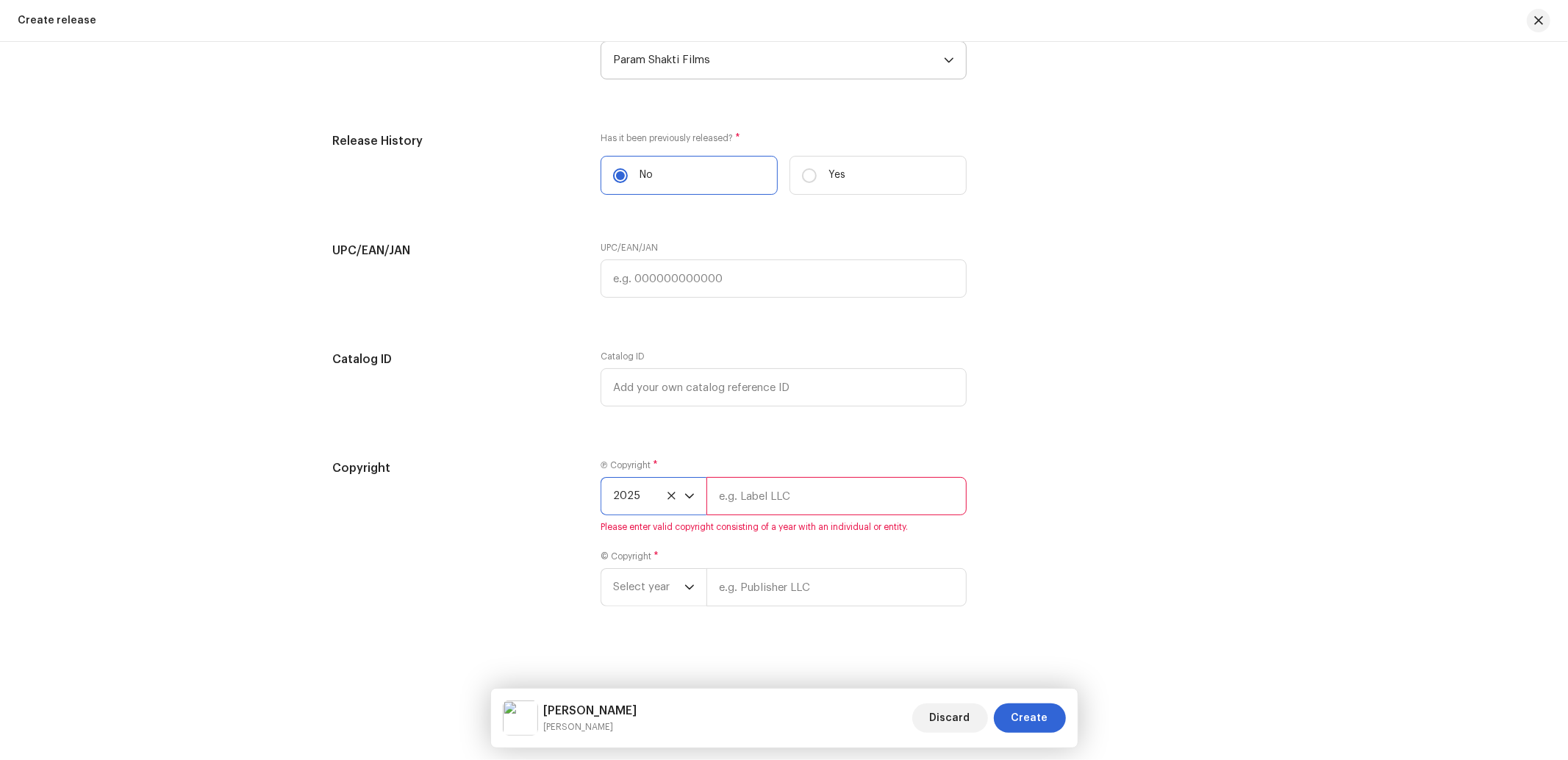
click at [752, 503] on input "text" at bounding box center [836, 496] width 260 height 38
type input "Nueva Era Digital Media Pvt. Ltd."
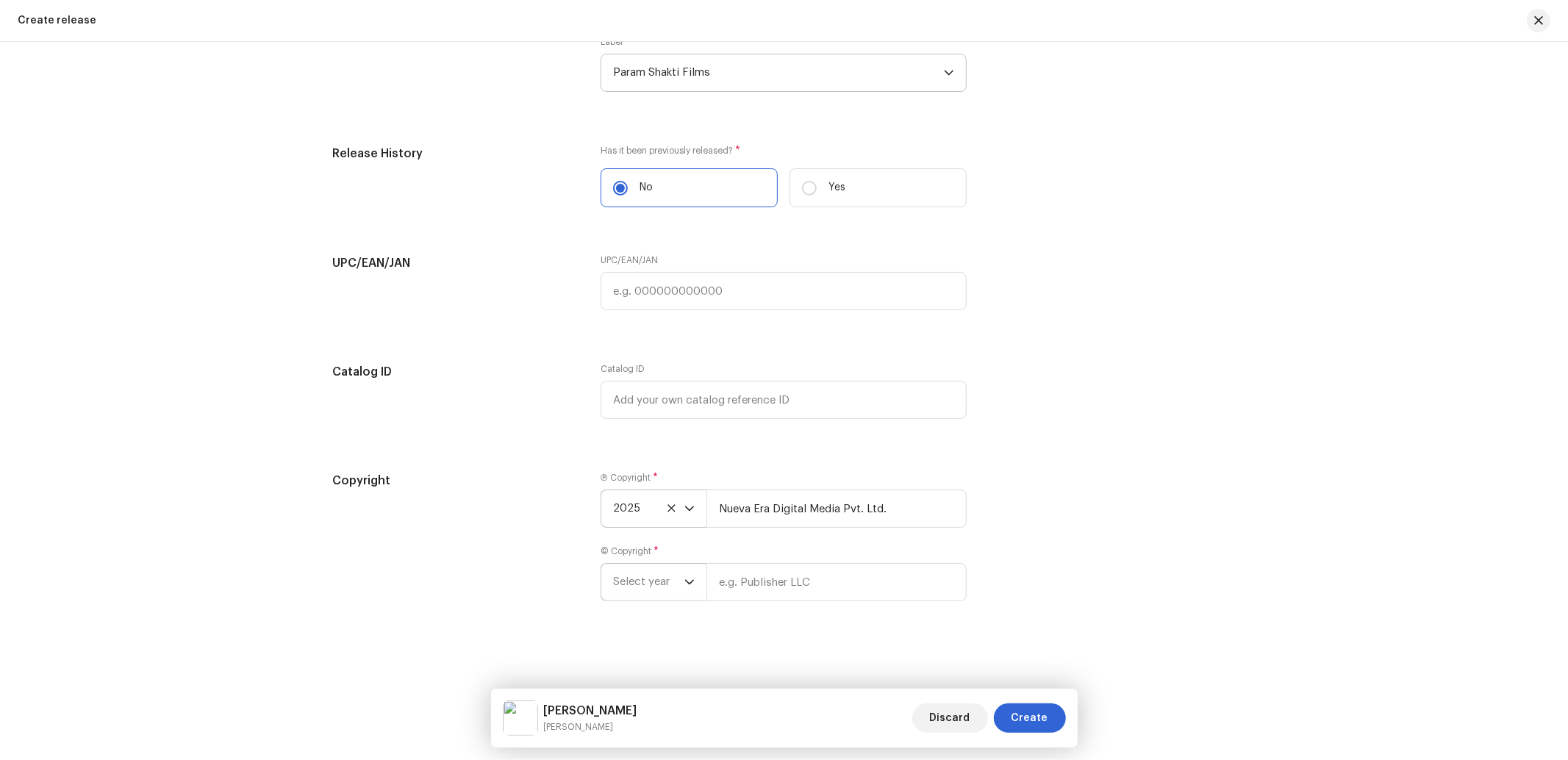
click at [644, 588] on span "Select year" at bounding box center [648, 581] width 72 height 36
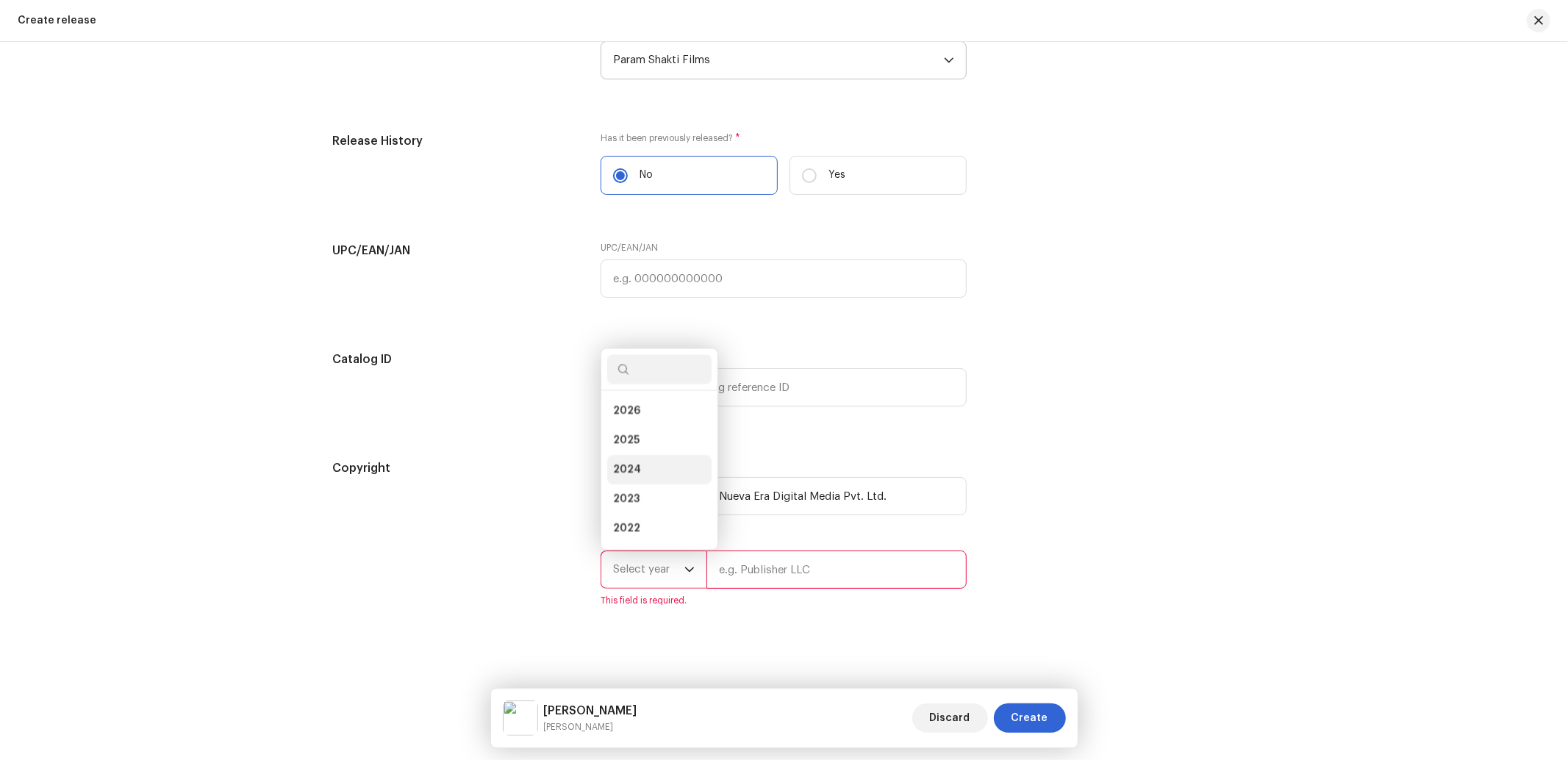
scroll to position [24, 0]
click at [635, 424] on span "2025" at bounding box center [626, 416] width 27 height 15
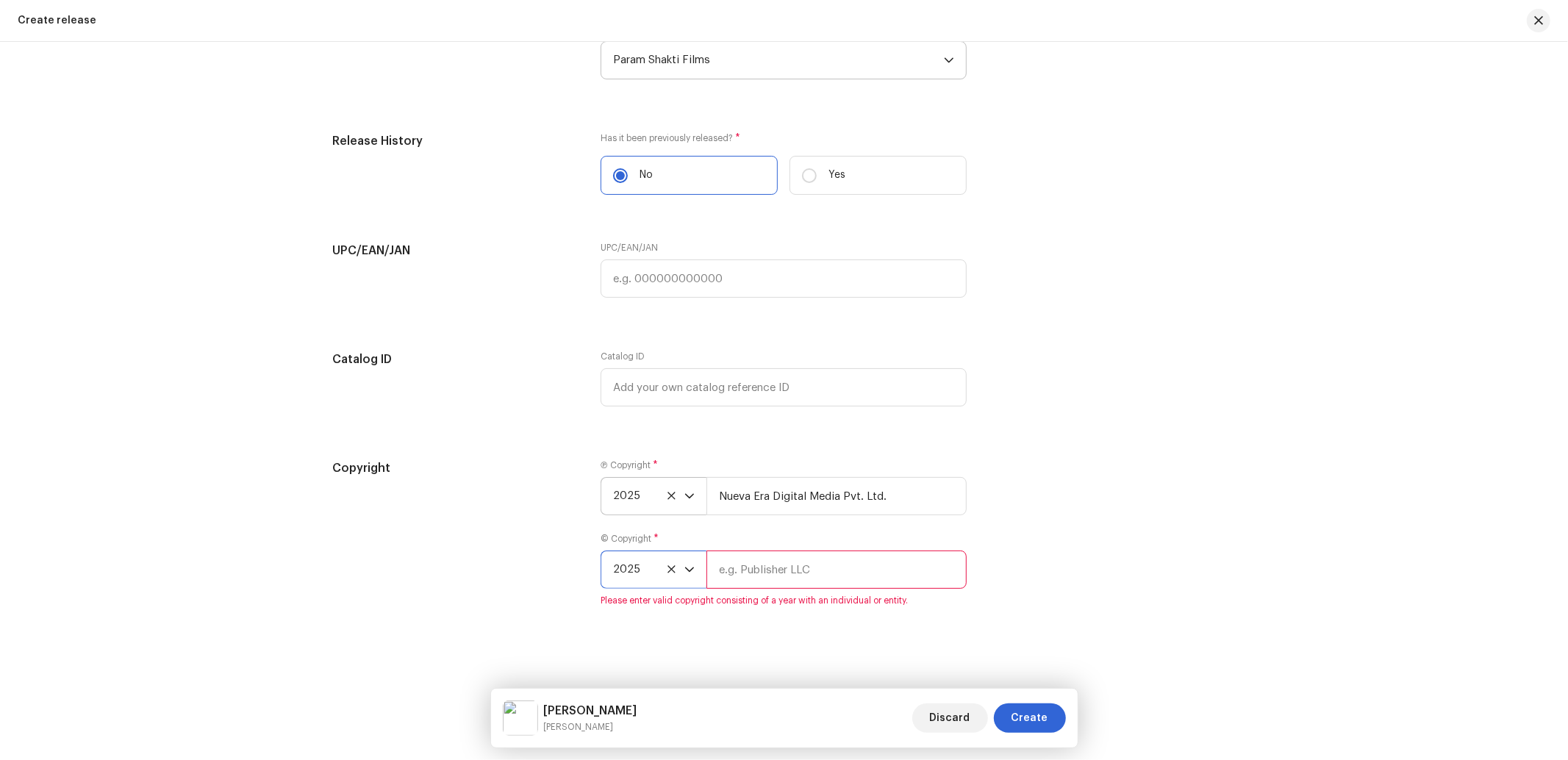
click at [796, 580] on input "text" at bounding box center [836, 569] width 260 height 38
type input "Param Shakti Films"
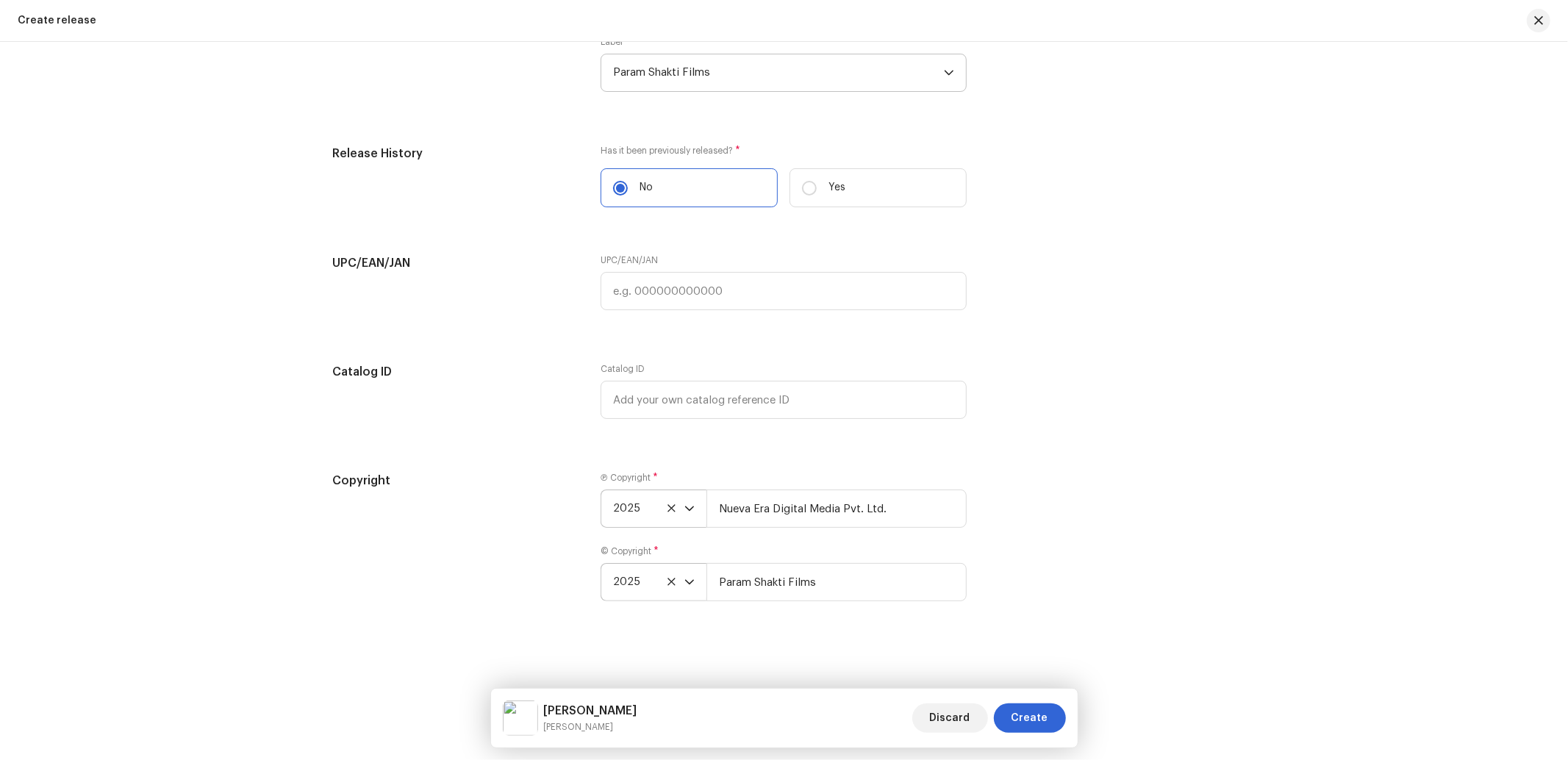
click at [1106, 617] on div "Copyright Ⓟ Copyright * 2025 Nueva Era Digital Media Pvt. Ltd. © Copyright * 20…" at bounding box center [784, 545] width 903 height 147
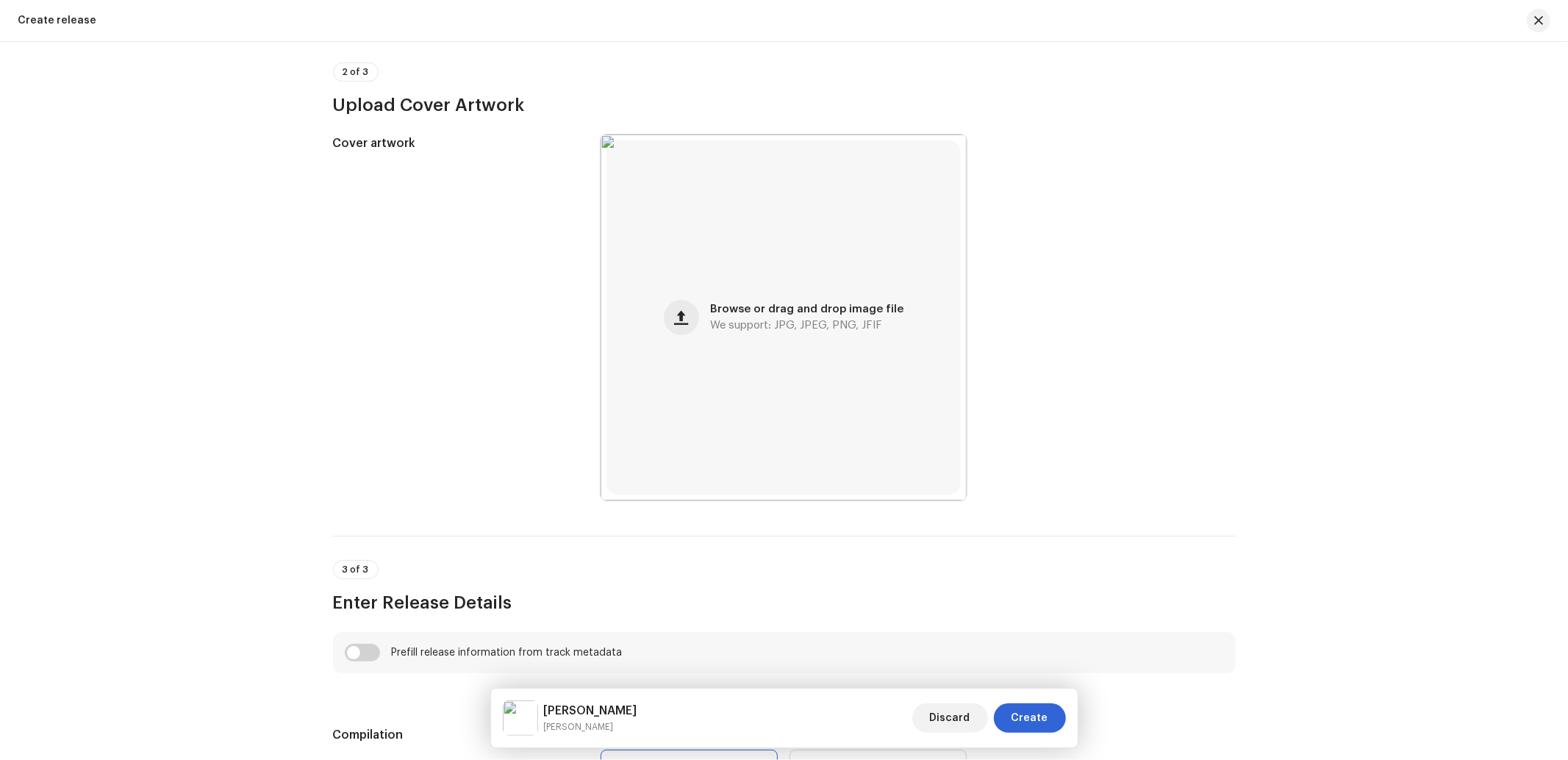
scroll to position [894, 0]
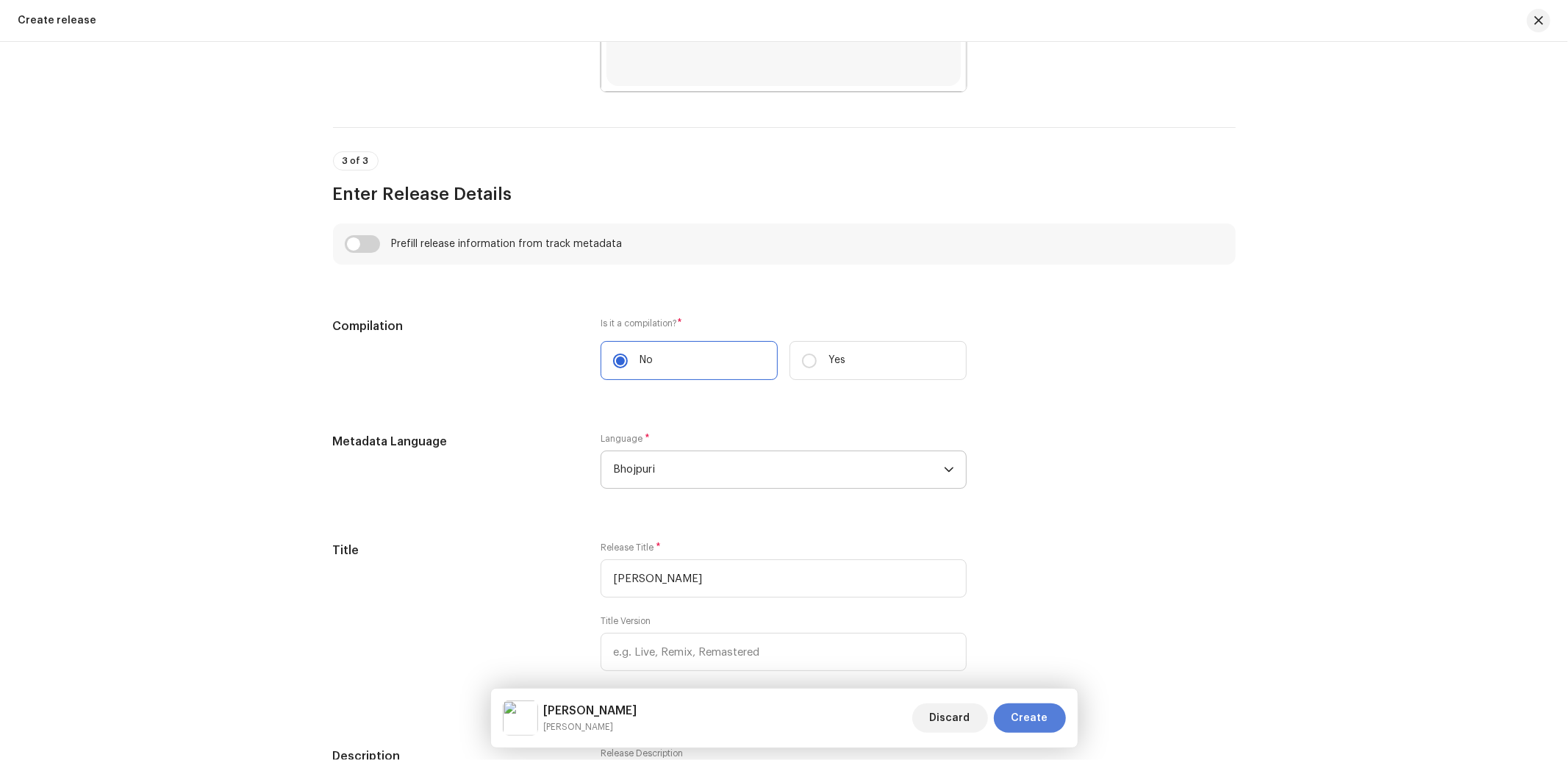
click at [1010, 709] on button "Create" at bounding box center [1029, 718] width 72 height 29
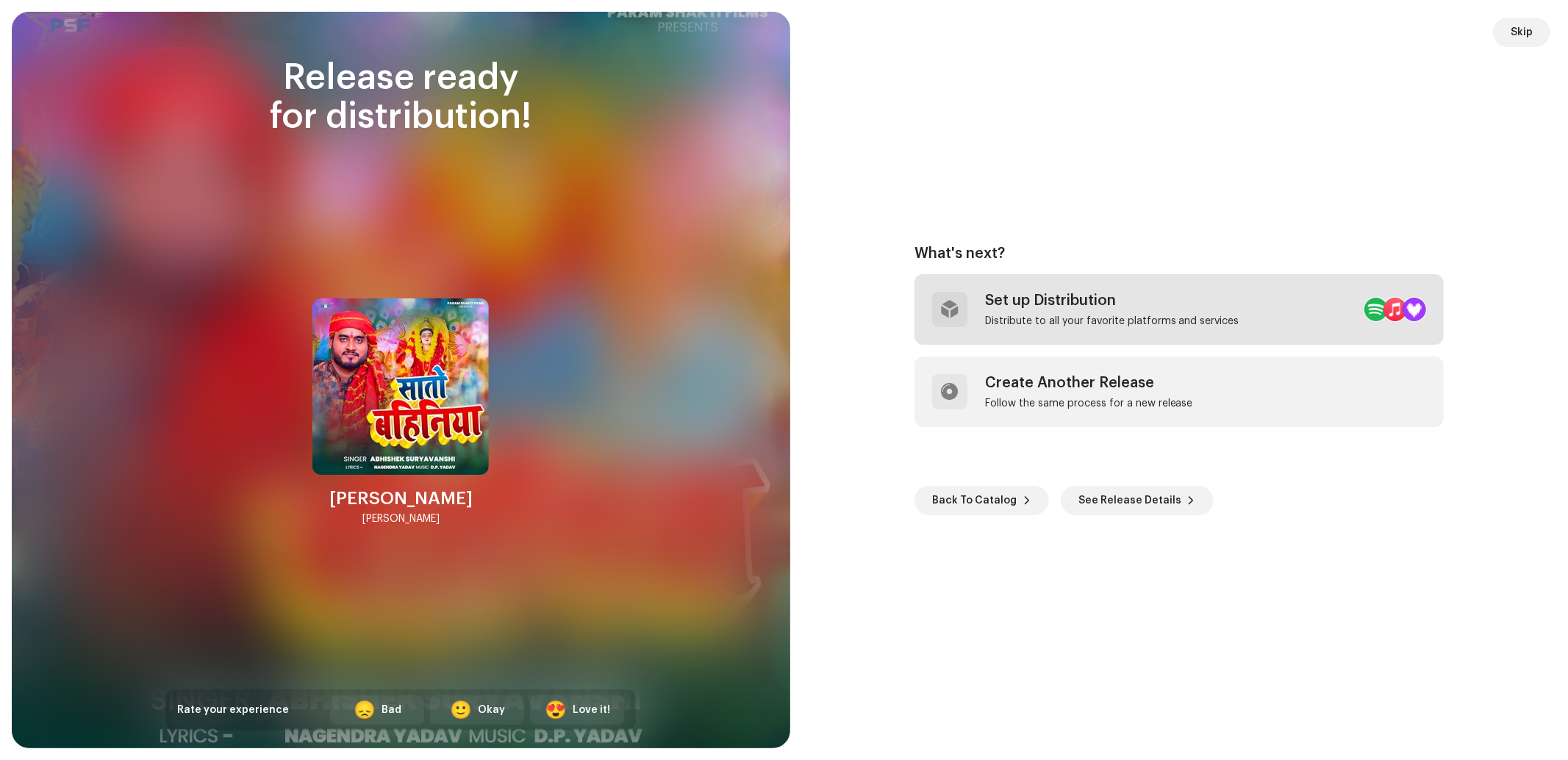
click at [1047, 292] on div "Set up Distribution" at bounding box center [1111, 300] width 254 height 18
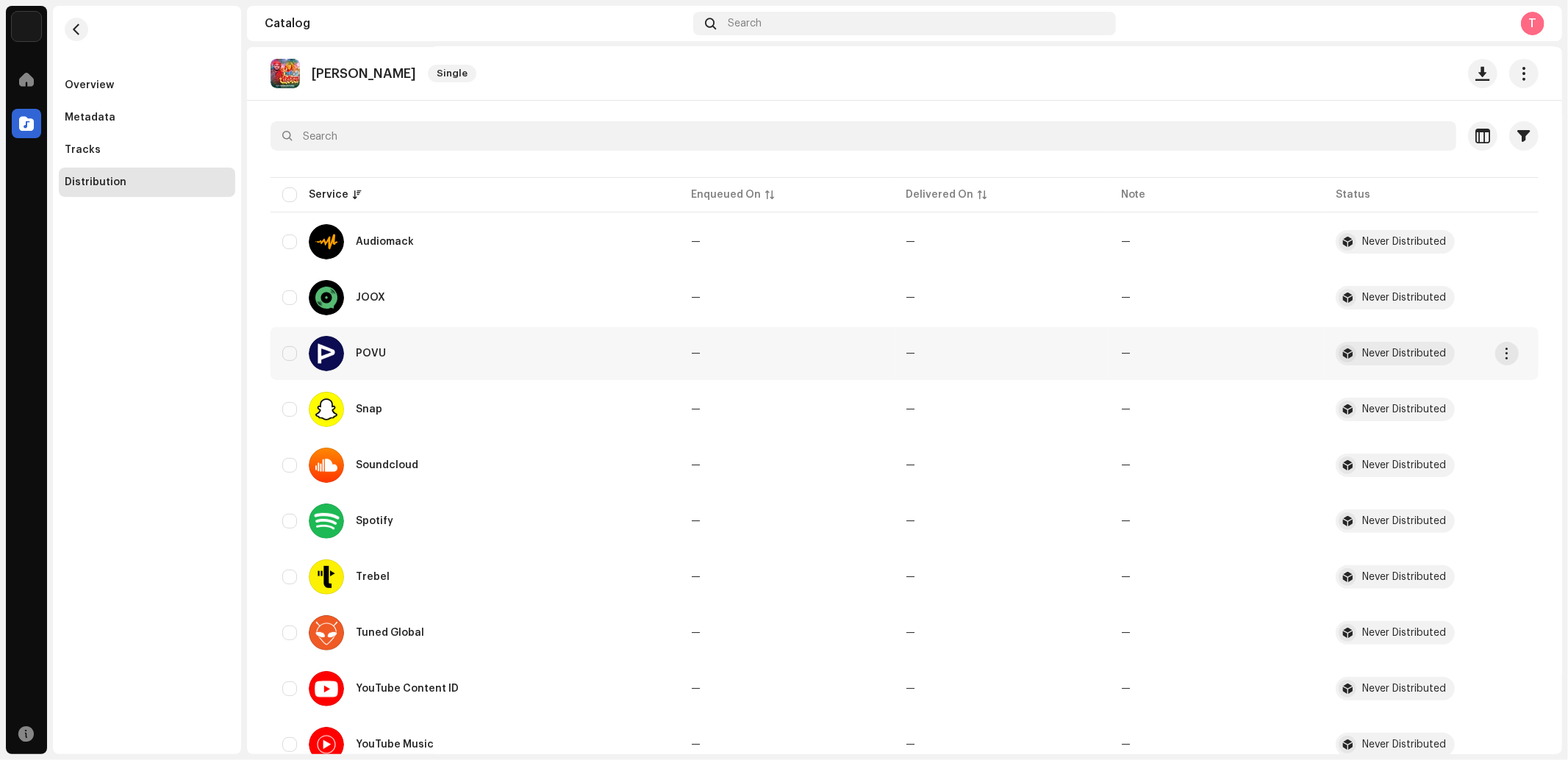
scroll to position [169, 0]
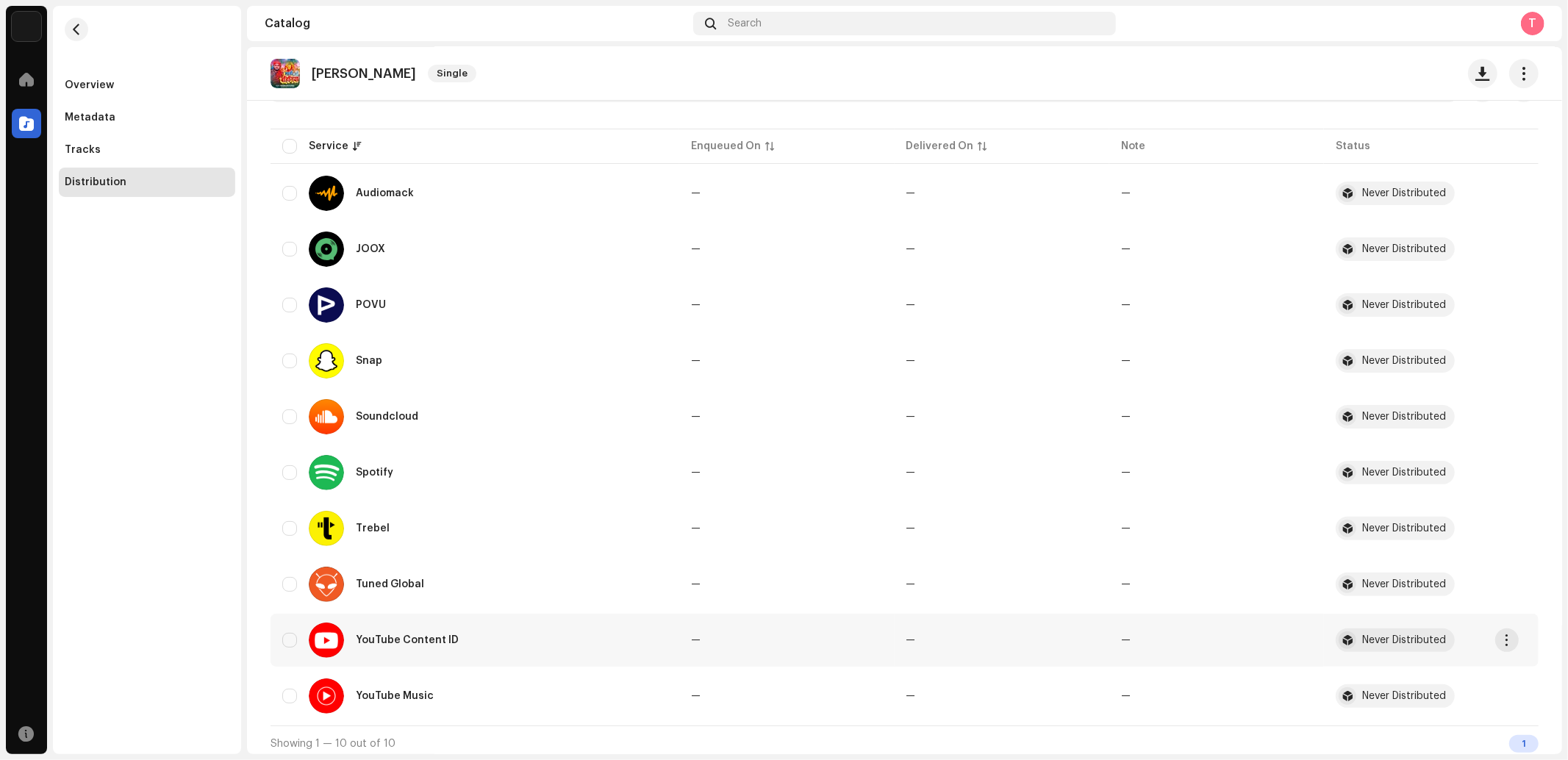
drag, startPoint x: 288, startPoint y: 691, endPoint x: 307, endPoint y: 645, distance: 49.8
click at [288, 689] on input "checkbox" at bounding box center [289, 695] width 15 height 15
checkbox input "true"
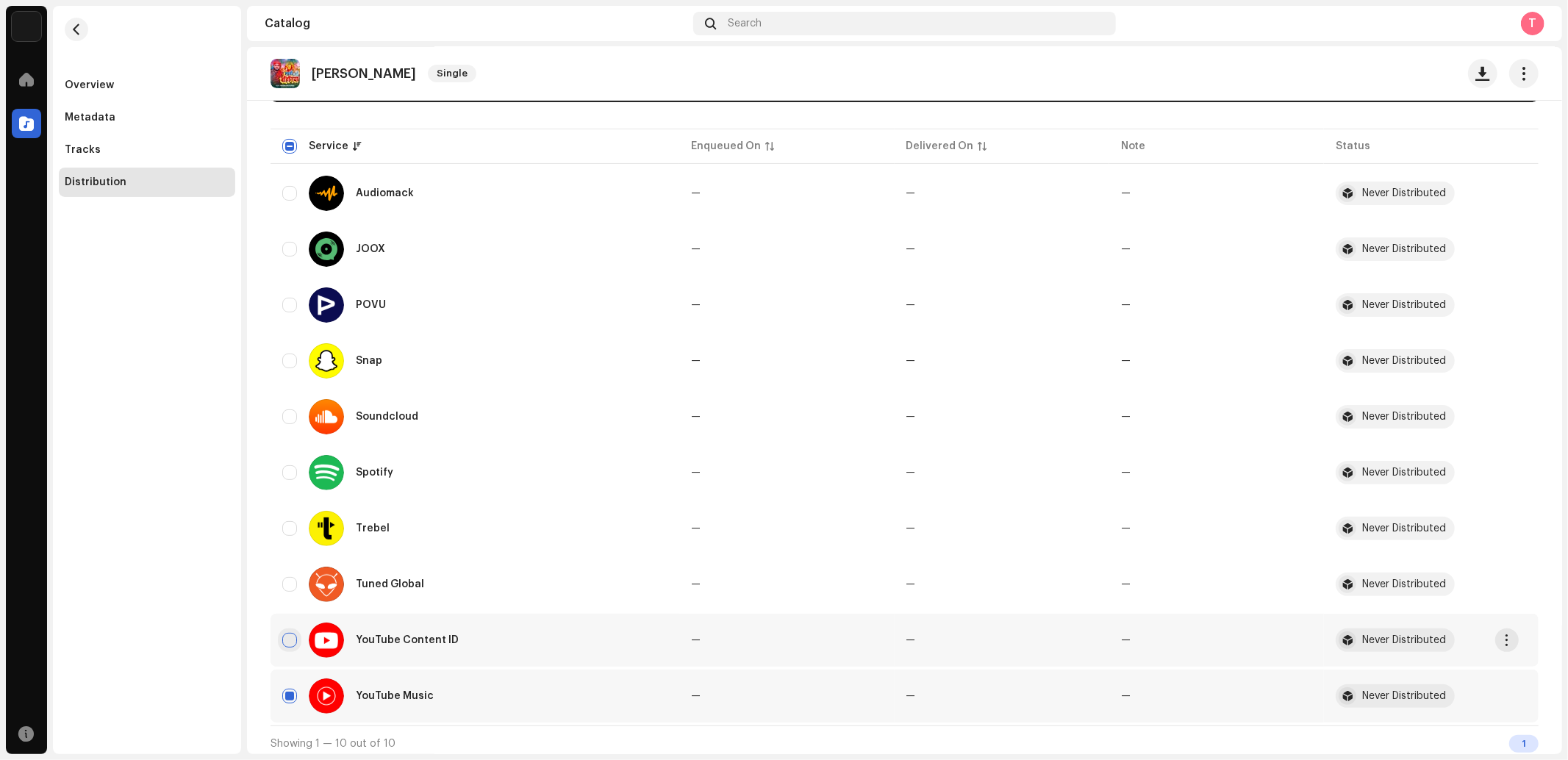
click at [285, 634] on input "Row Unselected" at bounding box center [289, 639] width 15 height 15
checkbox input "true"
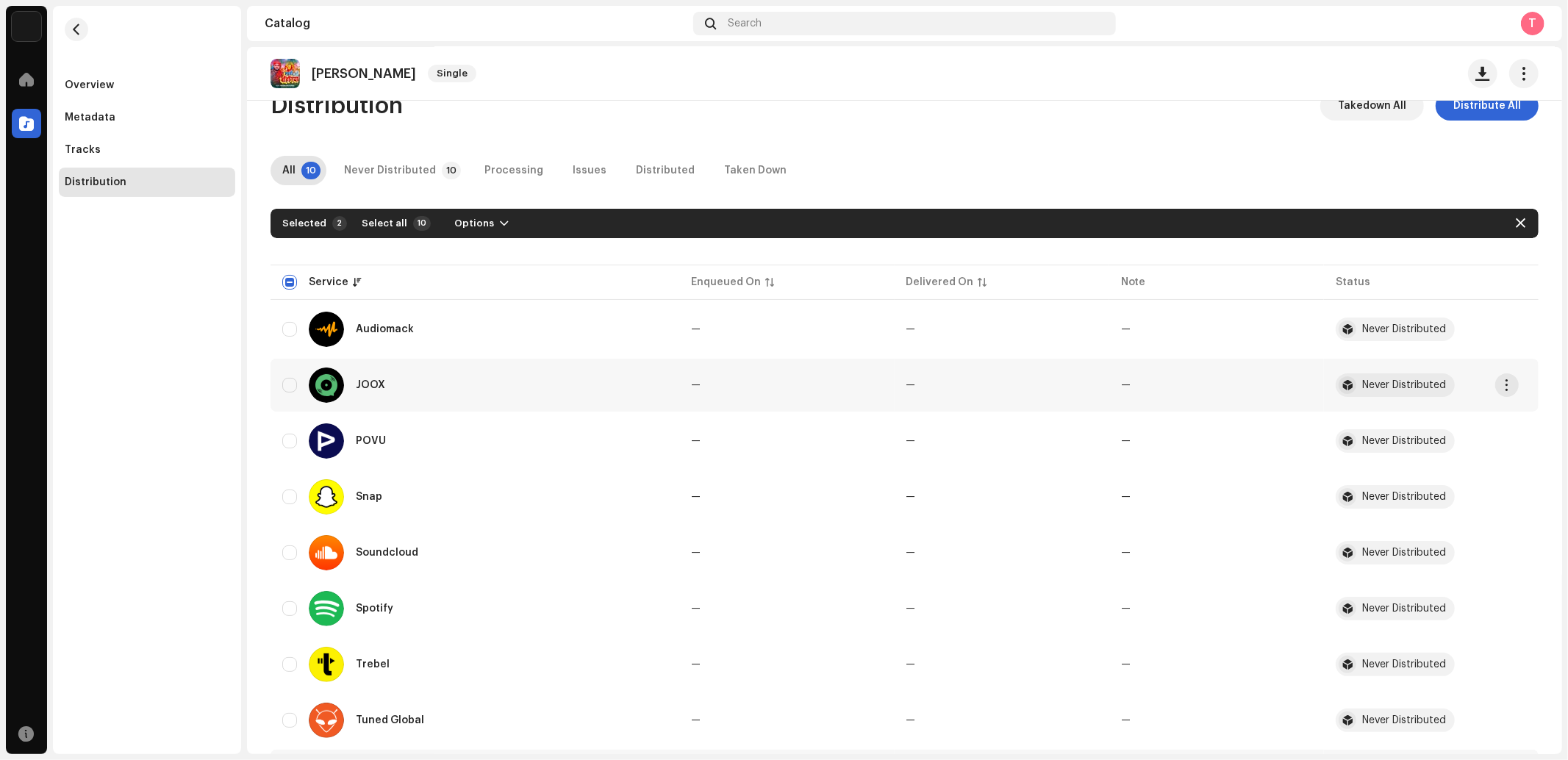
scroll to position [0, 0]
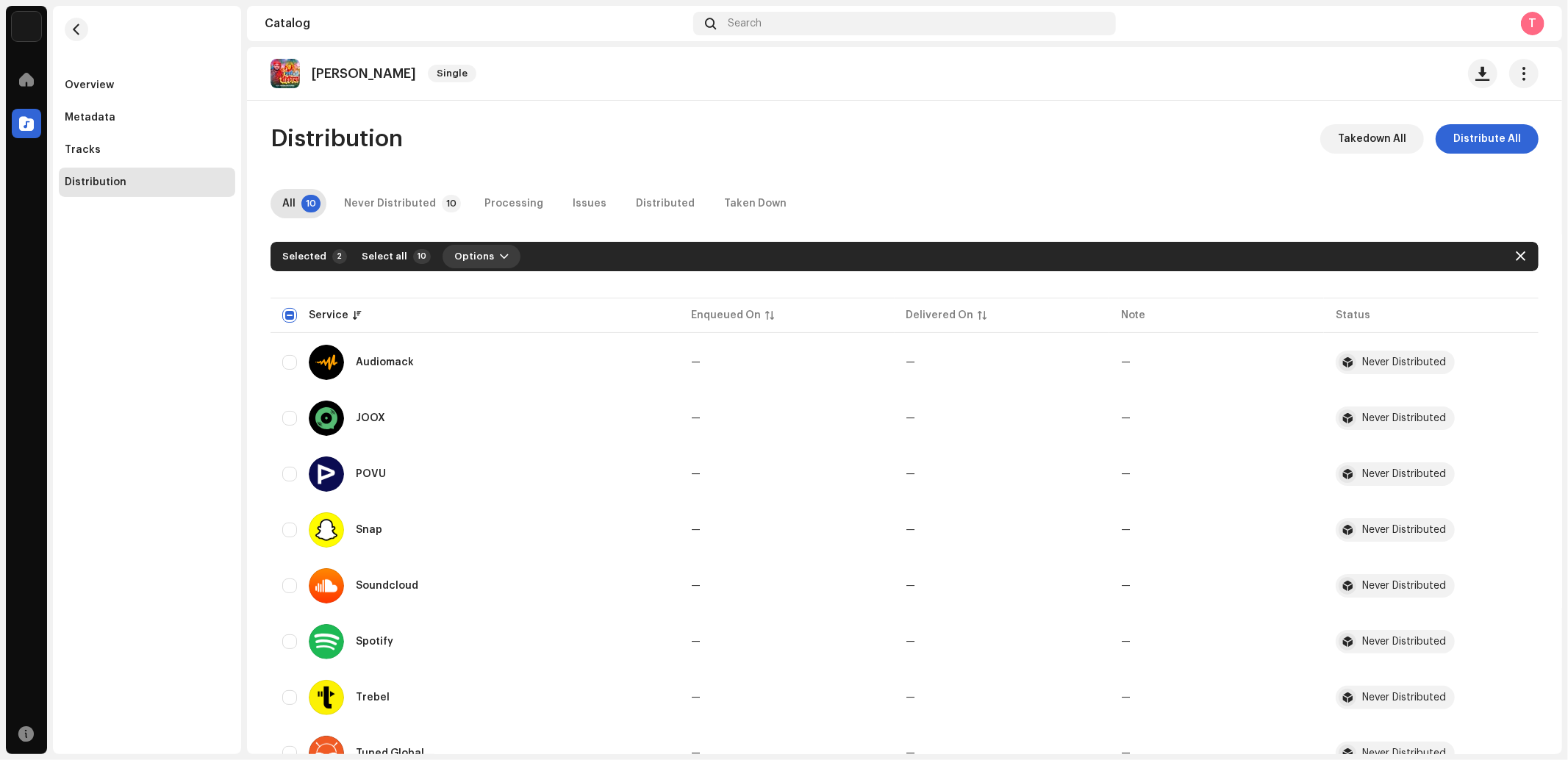
click at [481, 247] on span "Options" at bounding box center [474, 256] width 39 height 29
click at [475, 284] on span "Distribute" at bounding box center [474, 290] width 52 height 12
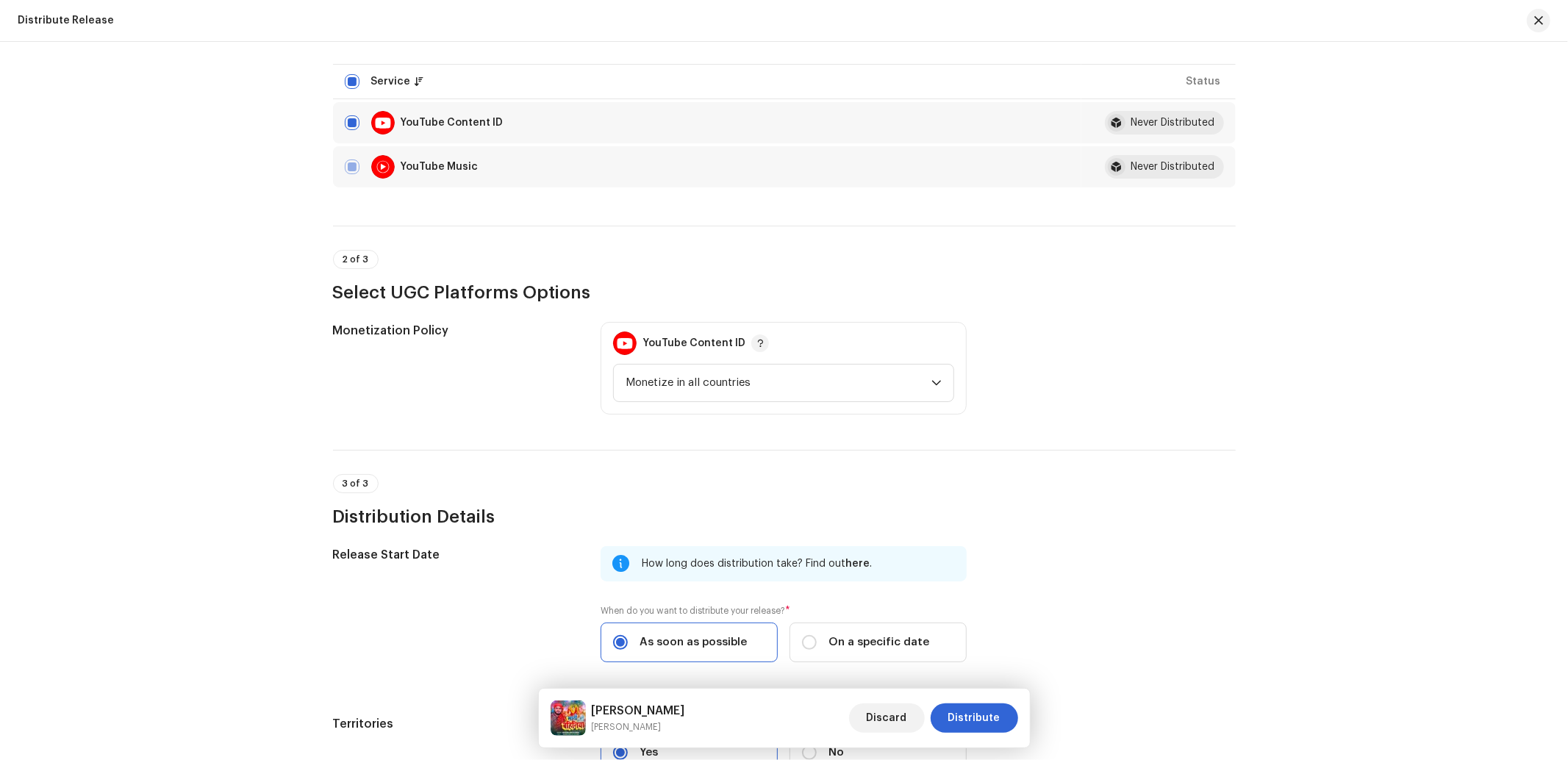
scroll to position [217, 0]
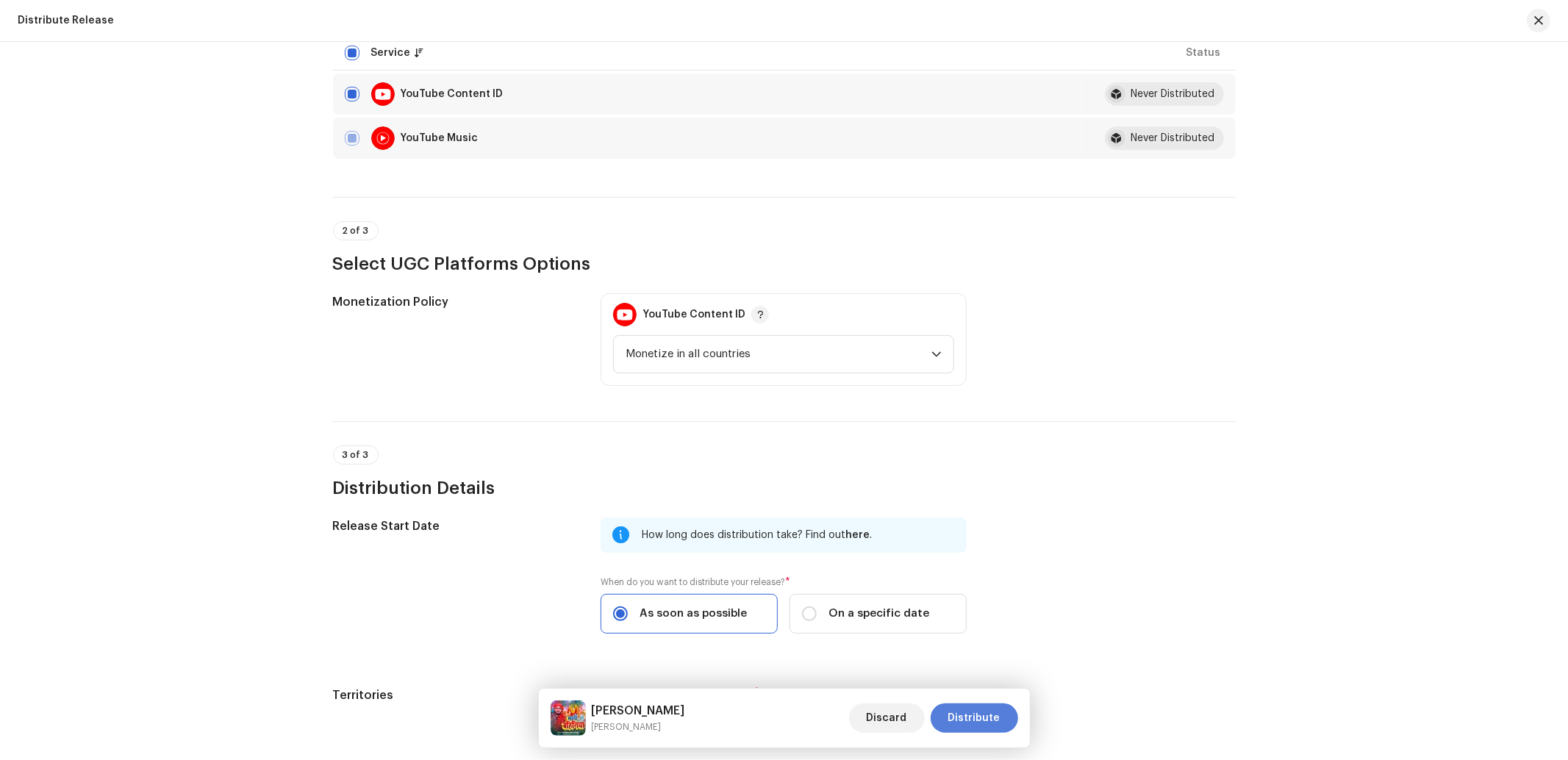
click at [990, 718] on span "Distribute" at bounding box center [974, 718] width 52 height 29
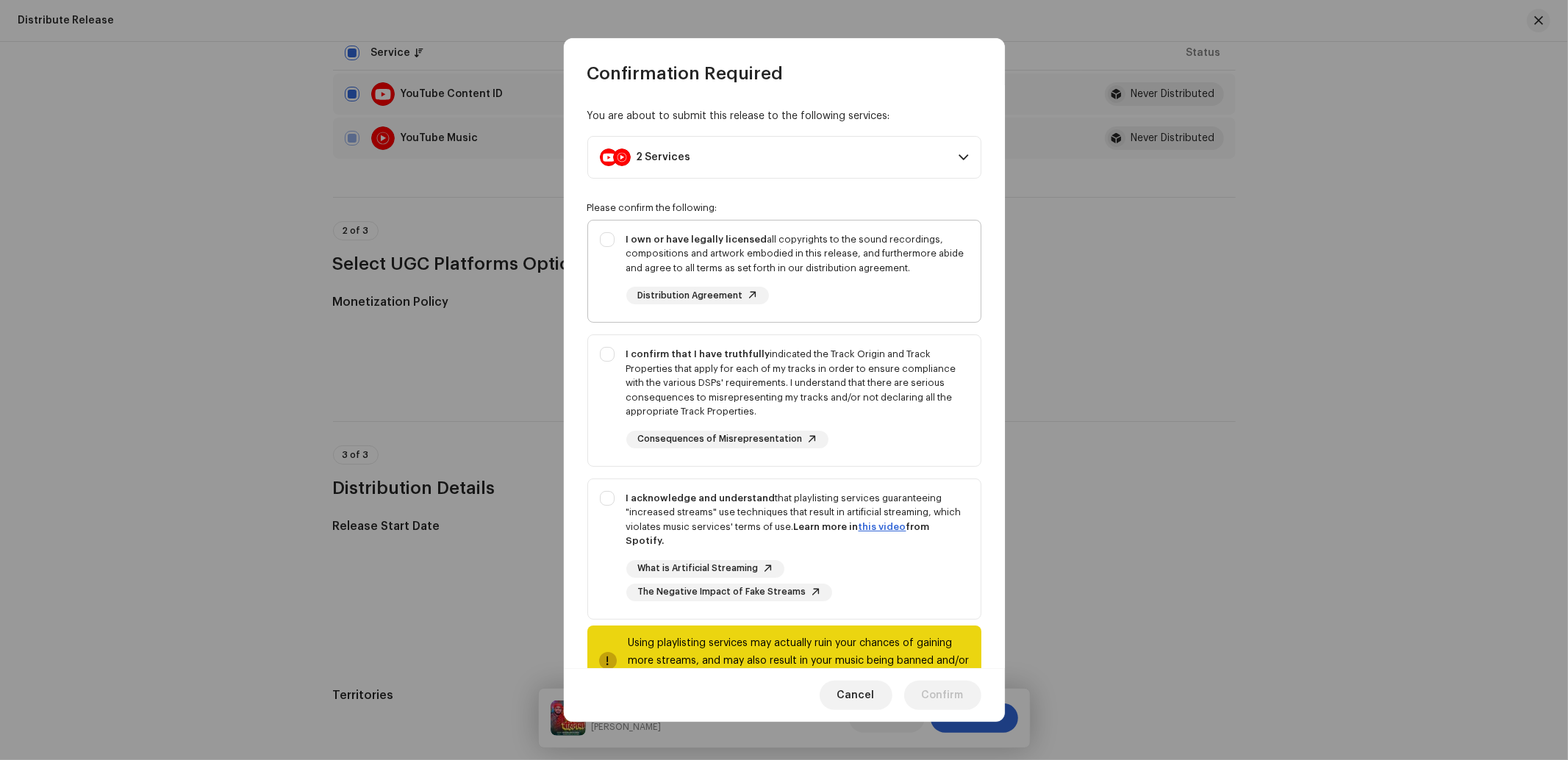
click at [604, 291] on div "I own or have legally licensed all copyrights to the sound recordings, composit…" at bounding box center [783, 268] width 392 height 96
checkbox input "true"
click at [600, 433] on div "I confirm that I have truthfully indicated the Track Origin and Track Propertie…" at bounding box center [783, 397] width 392 height 125
checkbox input "true"
click at [604, 537] on div "I acknowledge and understand that playlisting services guaranteeing "increased …" at bounding box center [783, 546] width 392 height 134
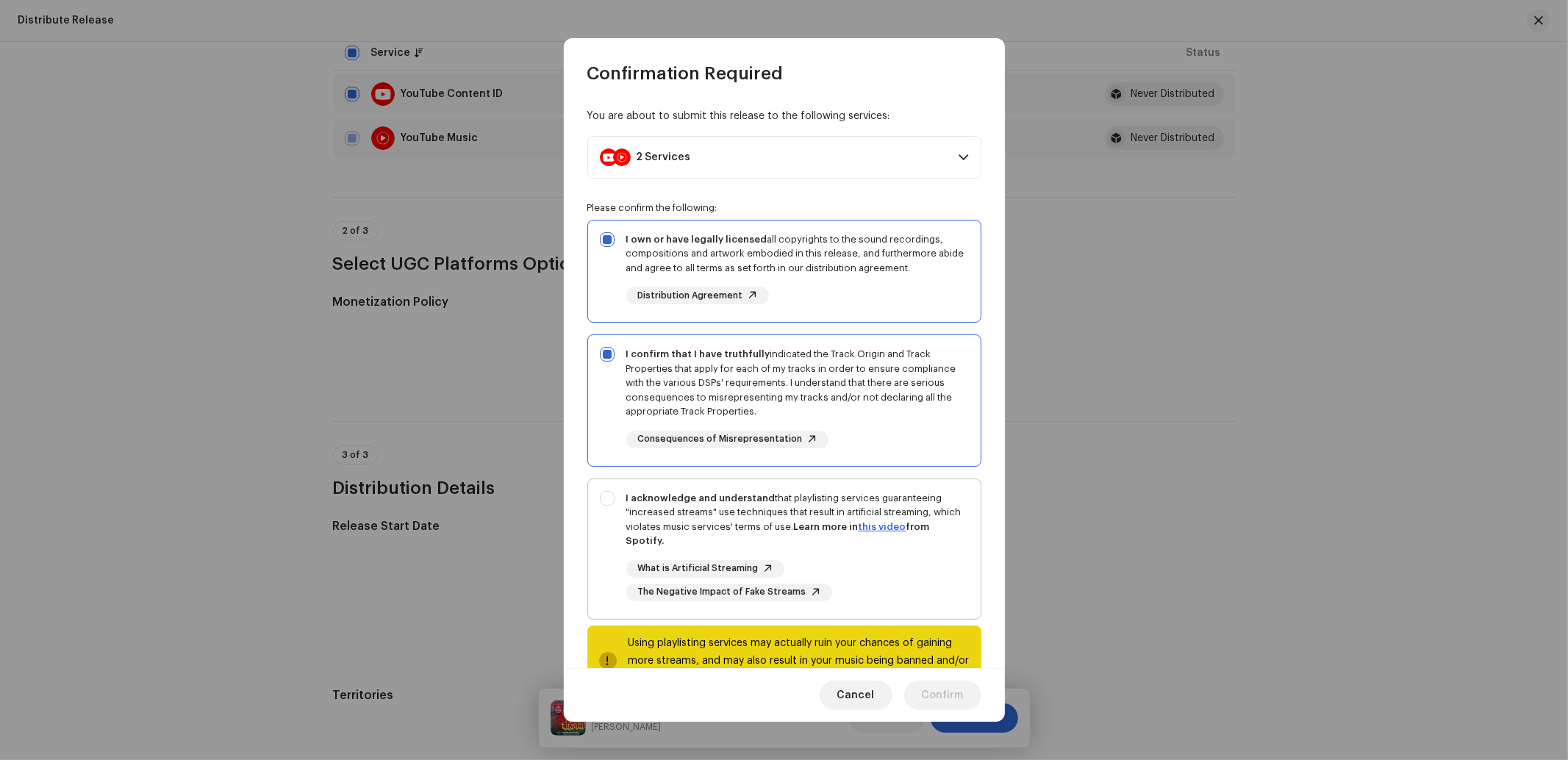
checkbox input "true"
click at [962, 693] on span "Confirm" at bounding box center [942, 695] width 42 height 29
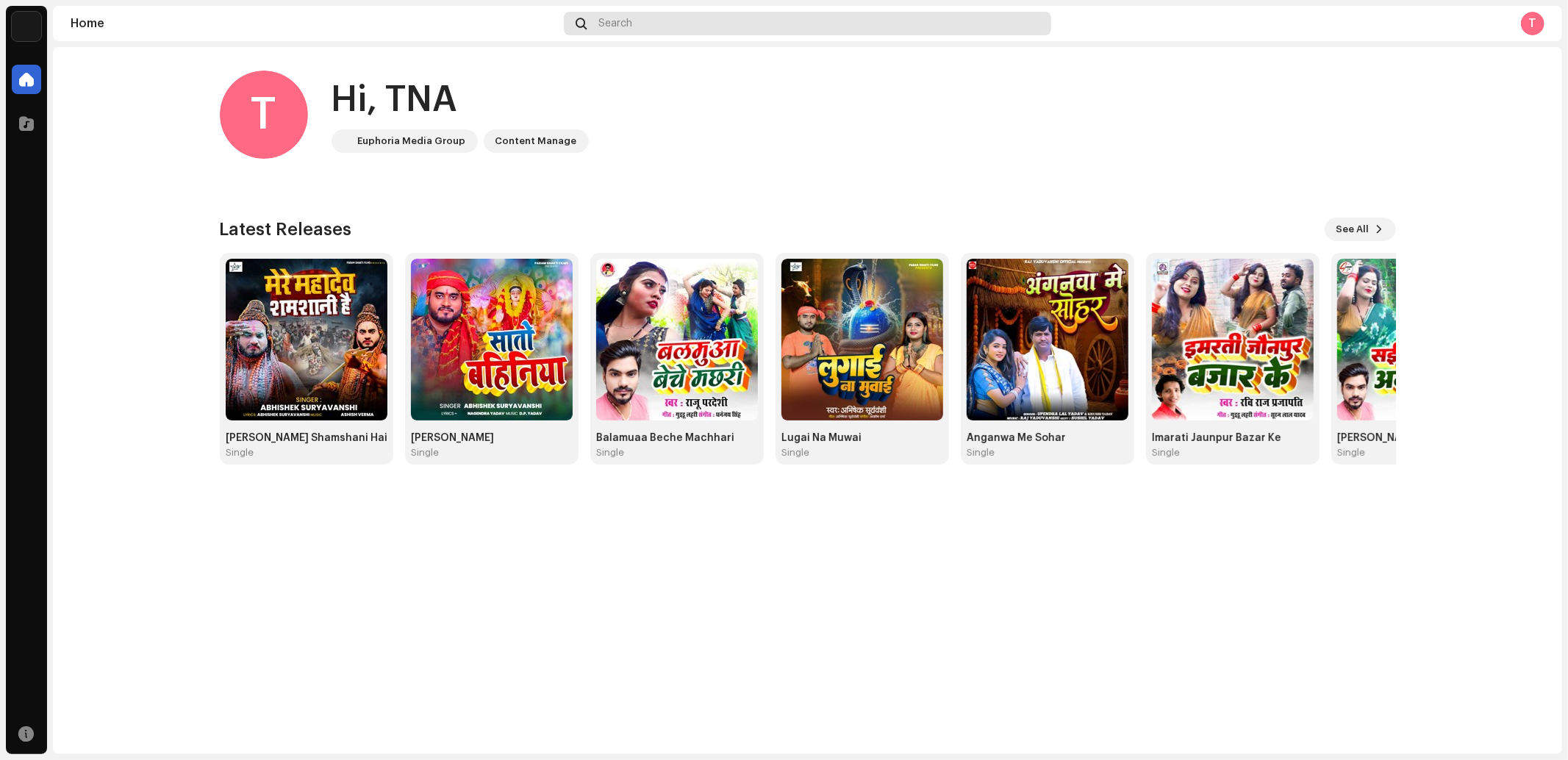
click at [578, 20] on span at bounding box center [581, 24] width 11 height 12
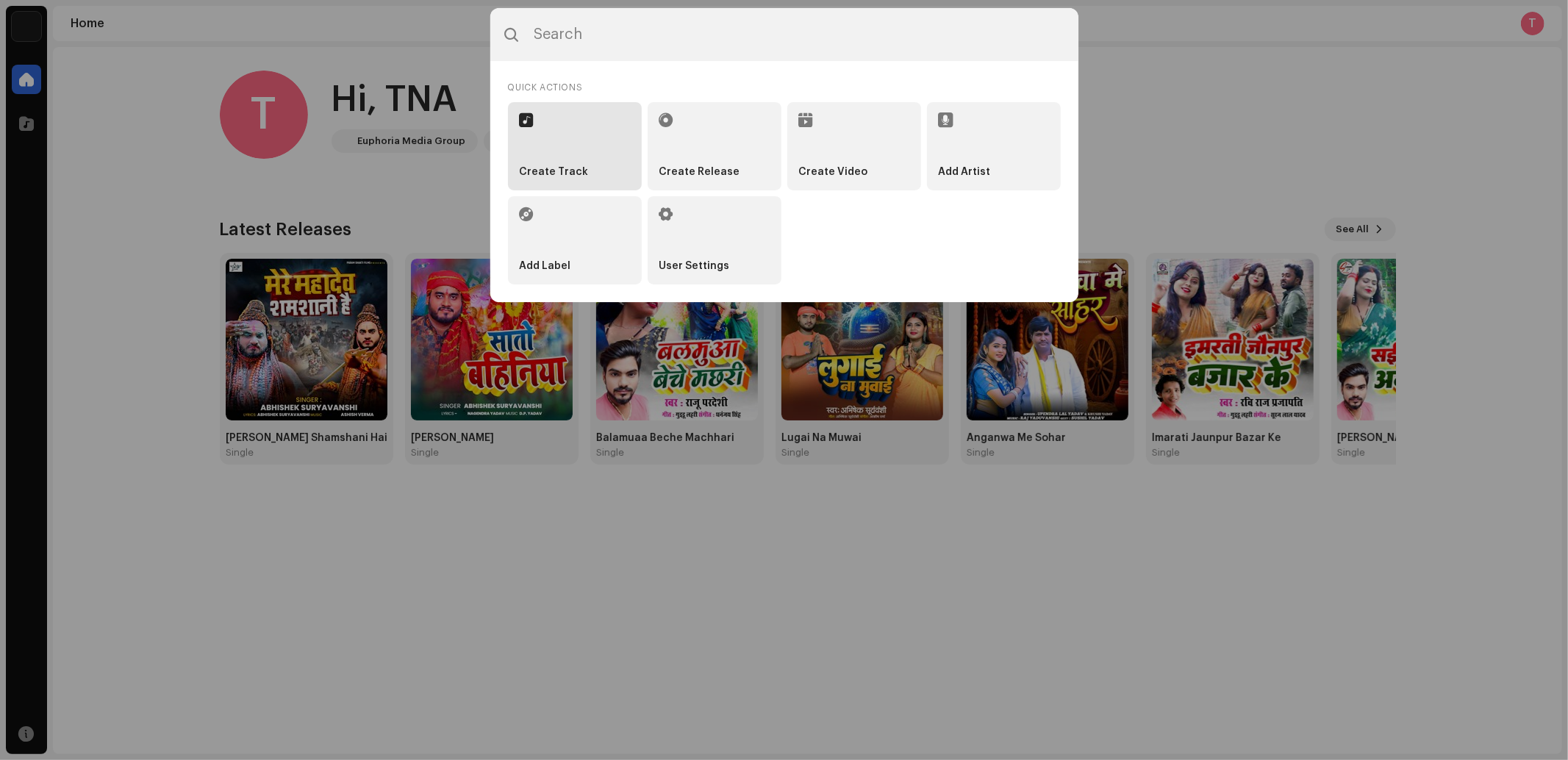
click at [555, 175] on strong "Create Track" at bounding box center [554, 172] width 69 height 13
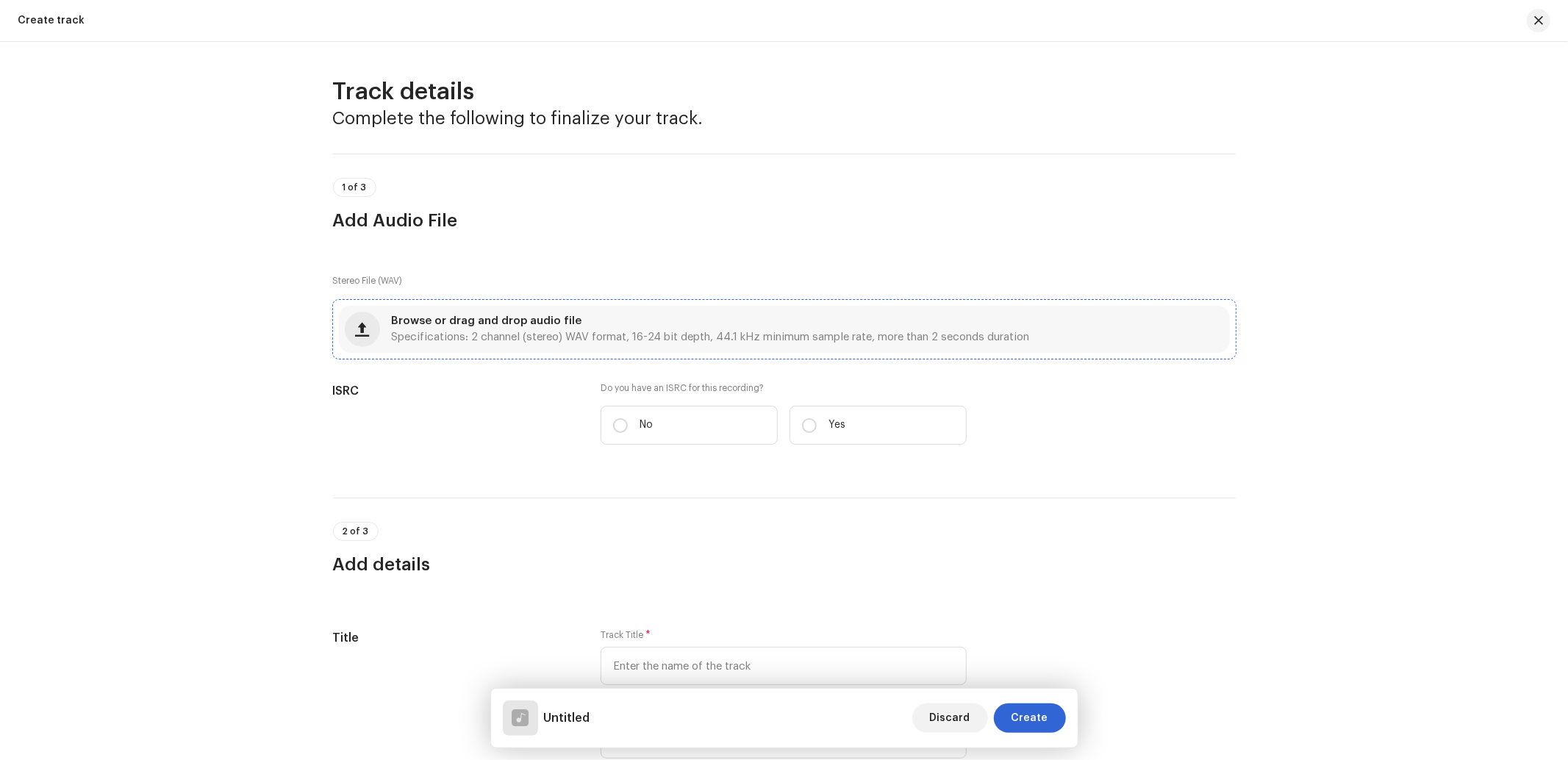
click at [384, 328] on div "Browse or drag and drop audio file Specifications: 2 channel (stereo) WAV forma…" at bounding box center [784, 329] width 891 height 47
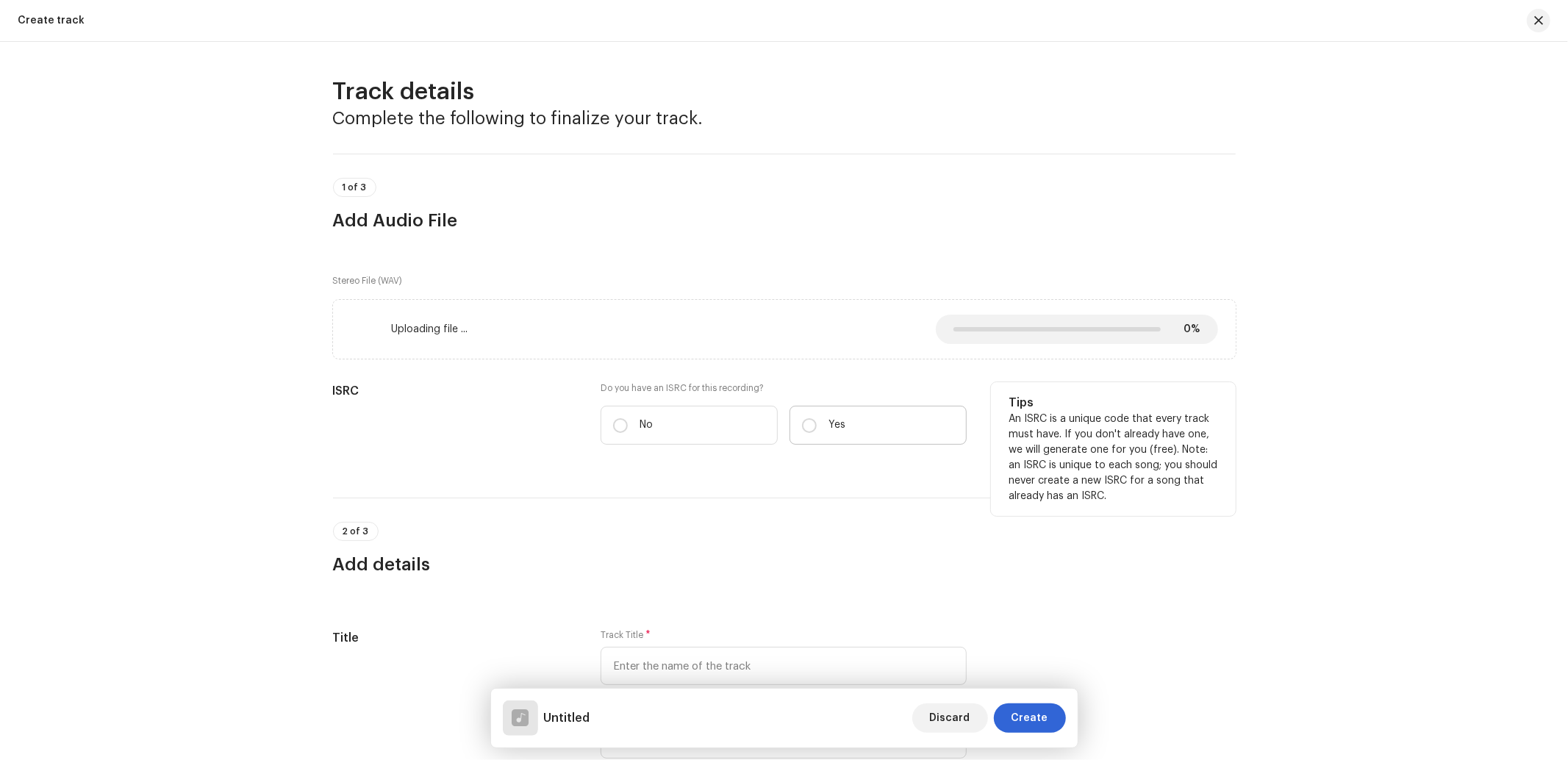
click at [875, 416] on label "Yes" at bounding box center [877, 425] width 177 height 39
click at [816, 418] on input "Yes" at bounding box center [809, 425] width 15 height 15
radio input "true"
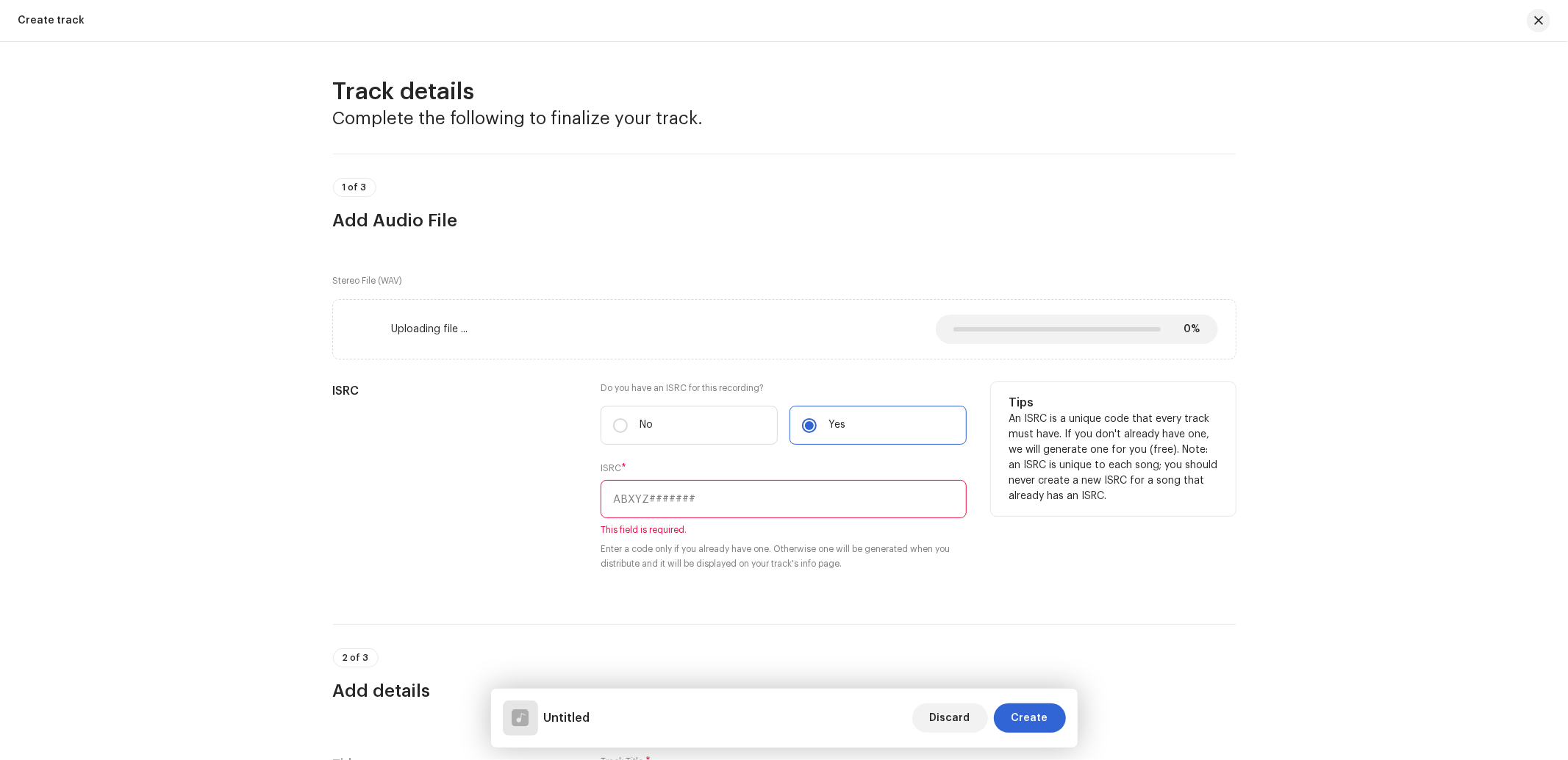
click at [747, 485] on input "text" at bounding box center [783, 499] width 366 height 38
paste input "INN202301034"
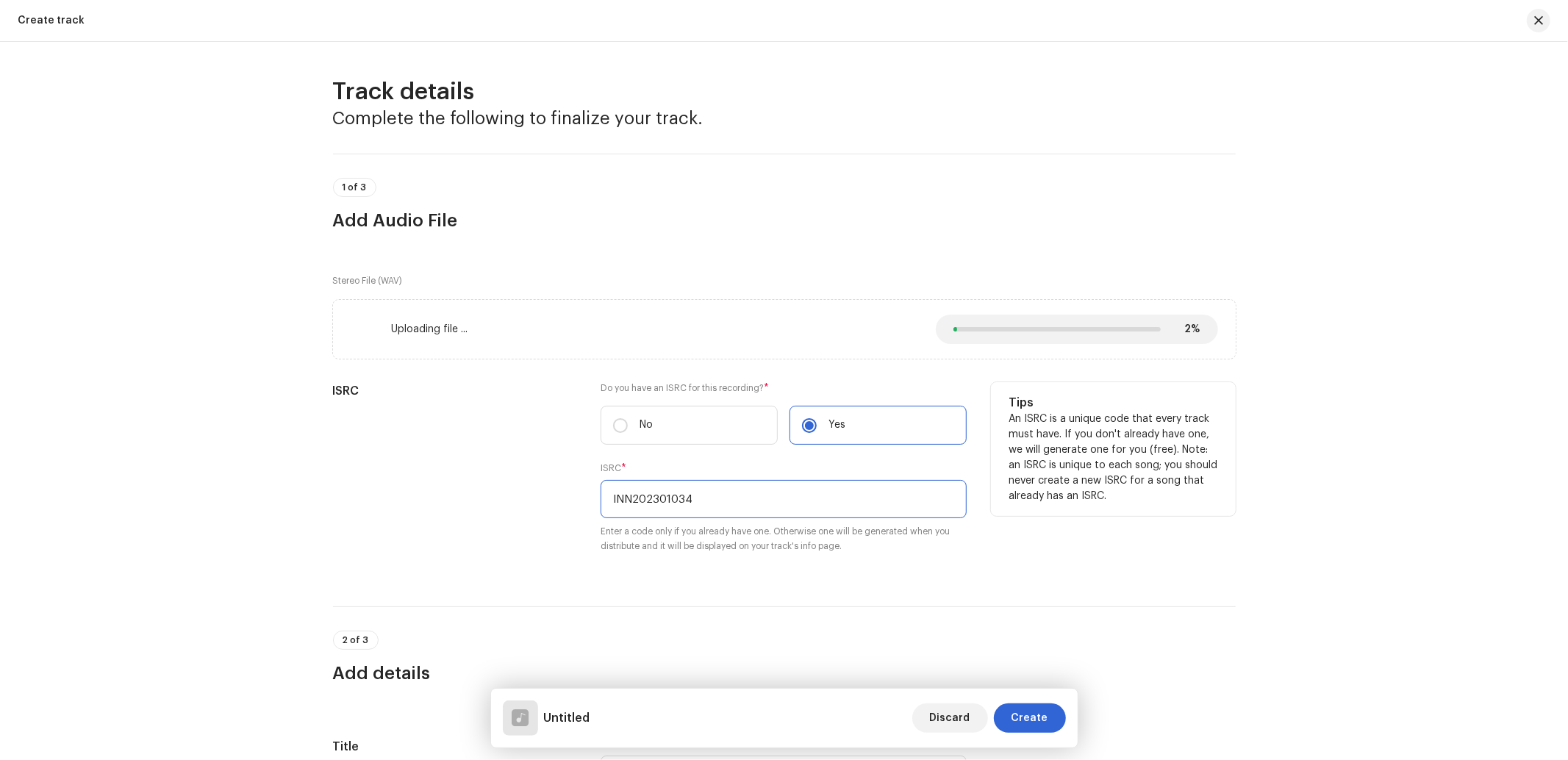
scroll to position [217, 0]
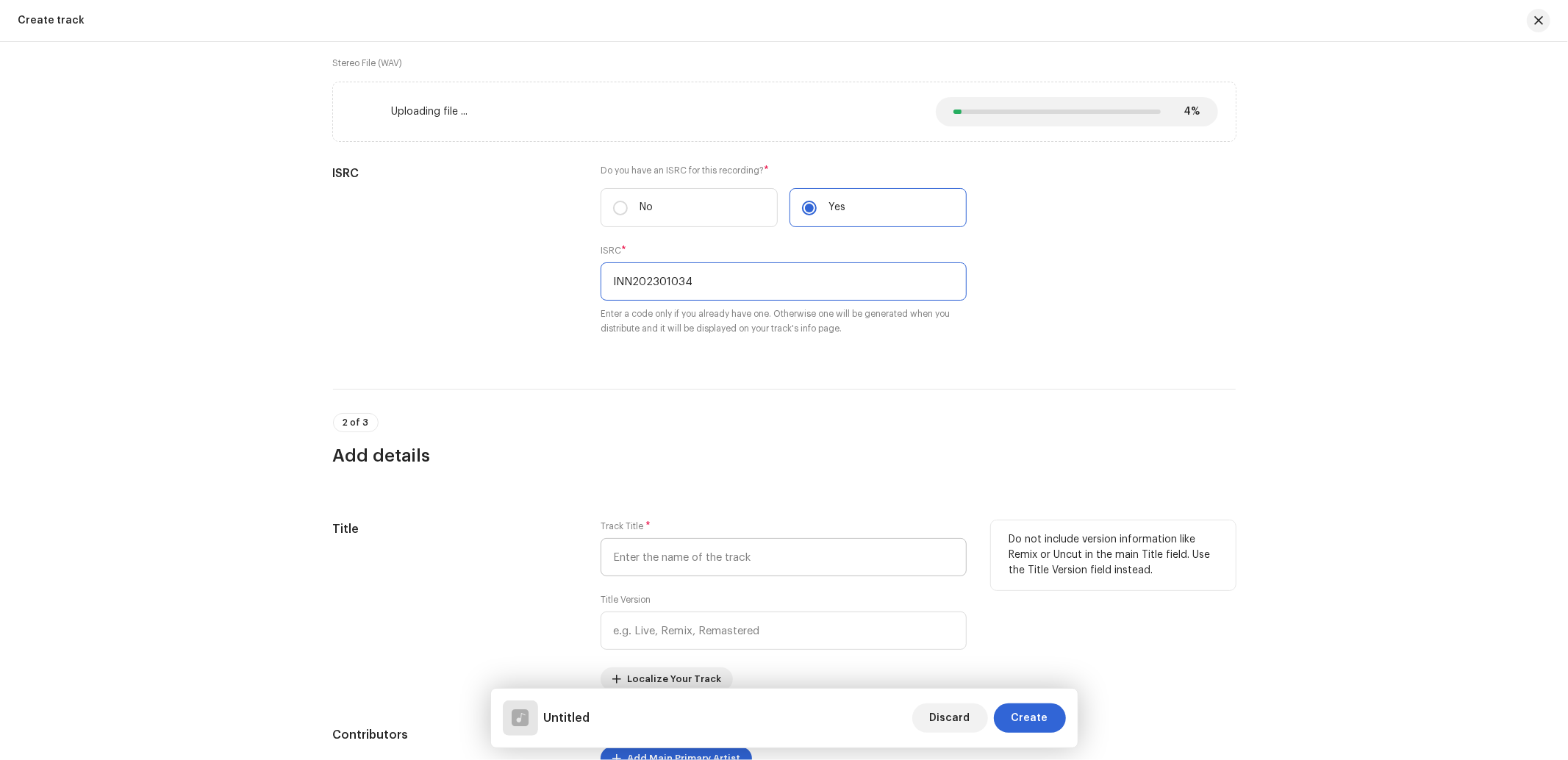
type input "INN202301034"
click at [755, 561] on input "text" at bounding box center [783, 557] width 366 height 38
paste input "Maai More Angana"
type input "Maai More Angana"
drag, startPoint x: 533, startPoint y: 562, endPoint x: 445, endPoint y: 593, distance: 93.3
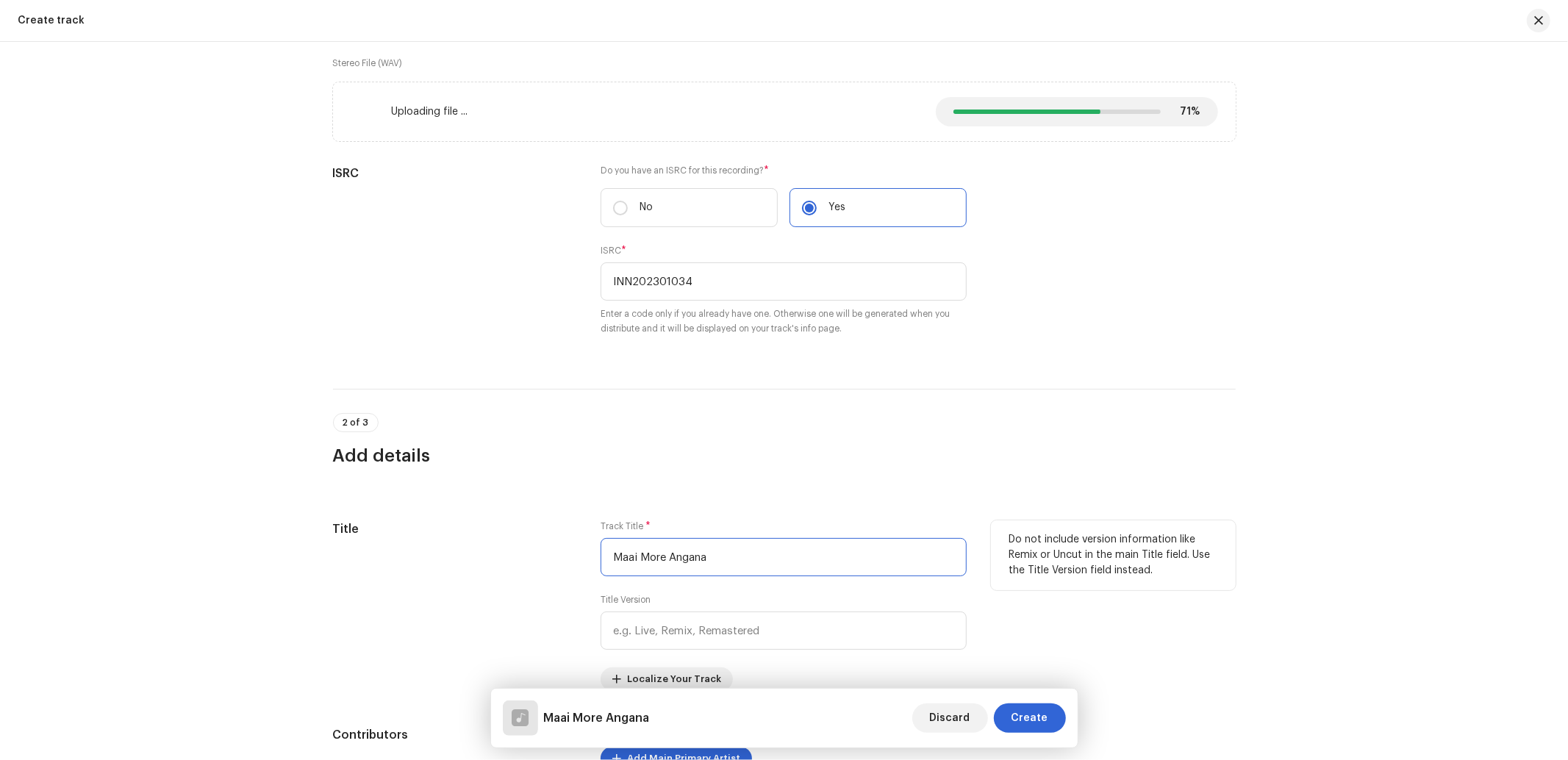
click at [447, 593] on div "Title Track Title * Maai More Angana Title Version Localize Your Track Do not i…" at bounding box center [784, 606] width 903 height 171
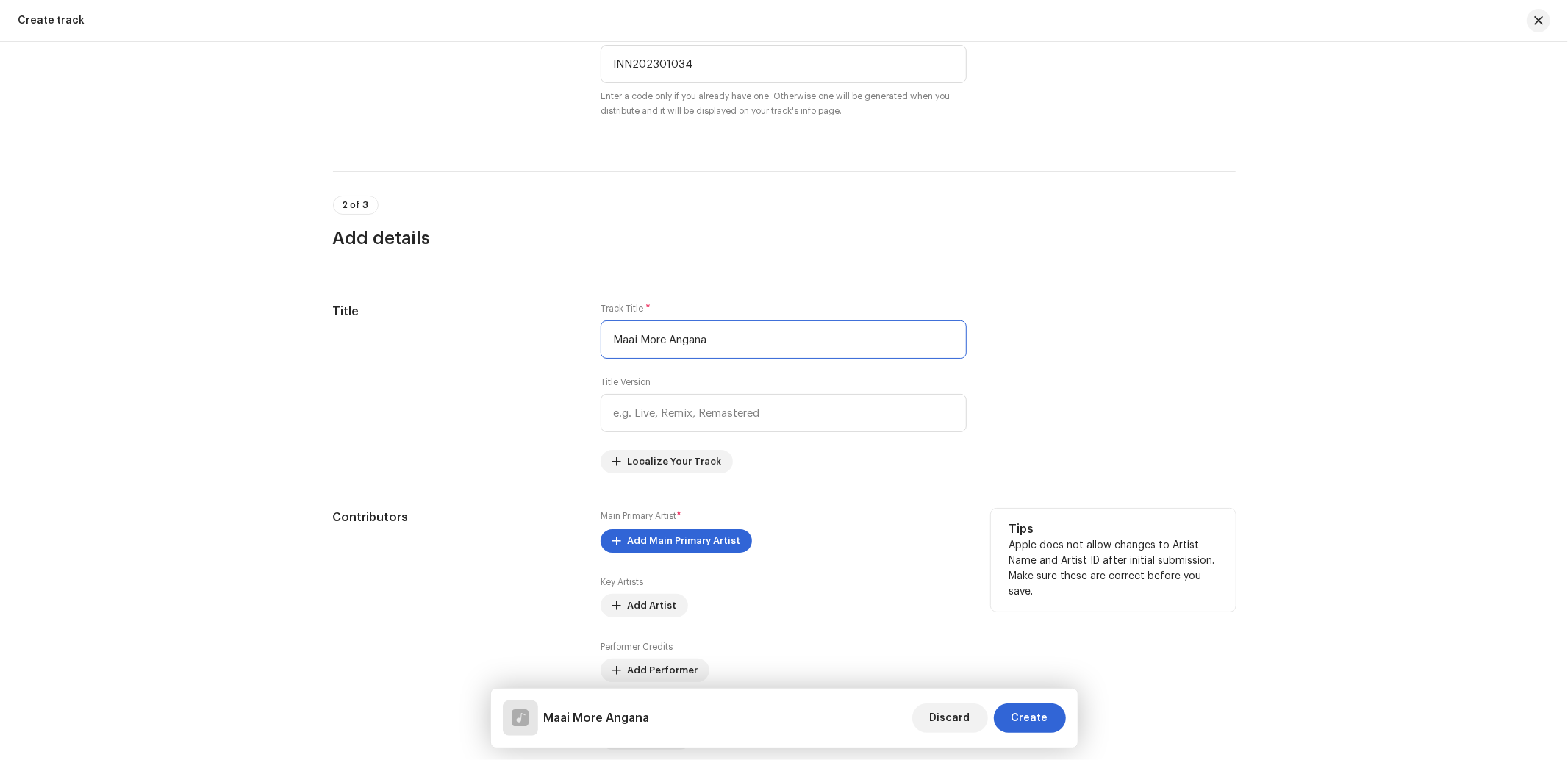
scroll to position [652, 0]
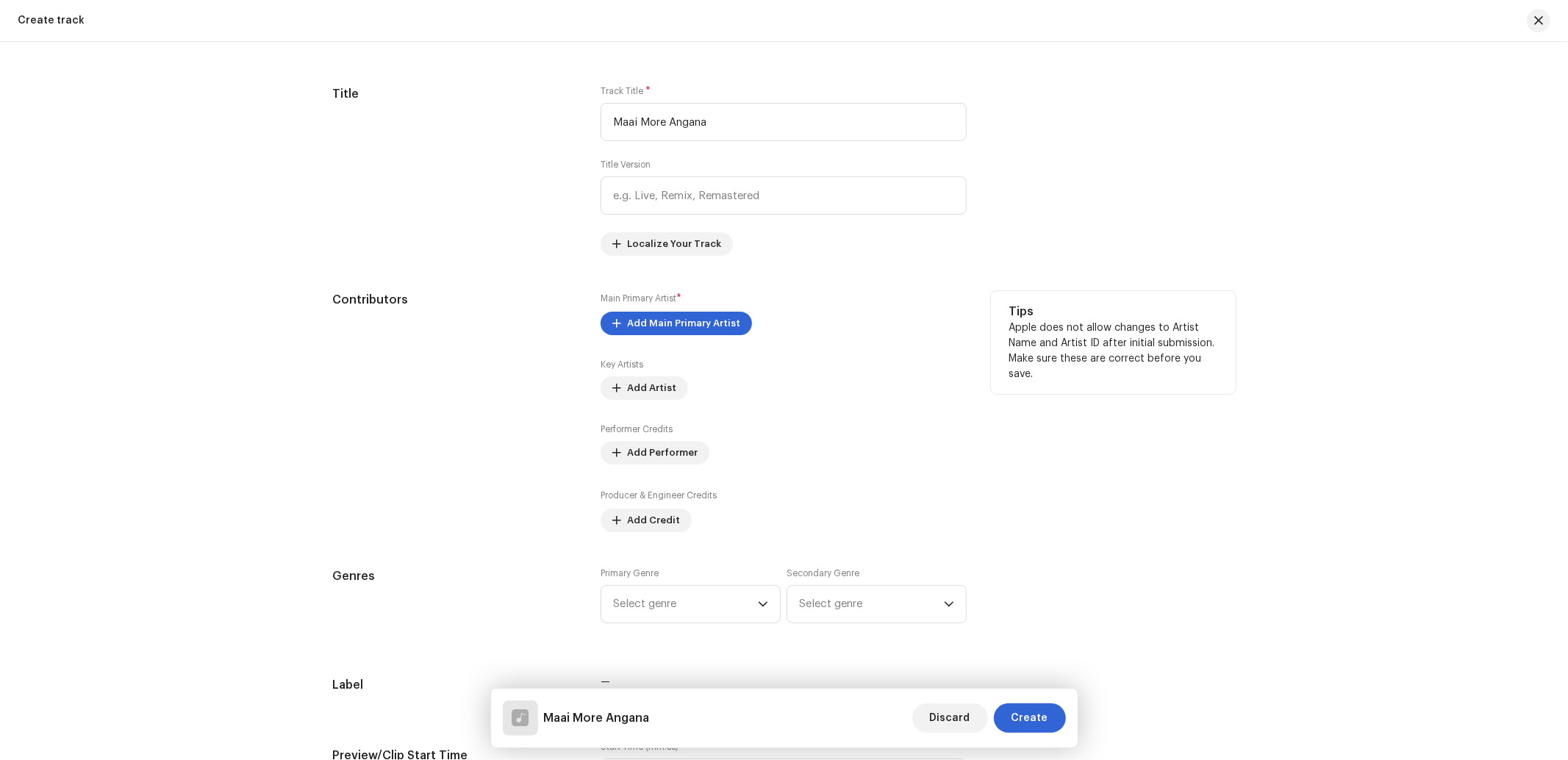
click at [684, 312] on div "Main Primary Artist * Add Main Primary Artist Key Artists Add Artist Performer …" at bounding box center [783, 410] width 366 height 241
click at [687, 322] on span "Add Main Primary Artist" at bounding box center [683, 323] width 113 height 29
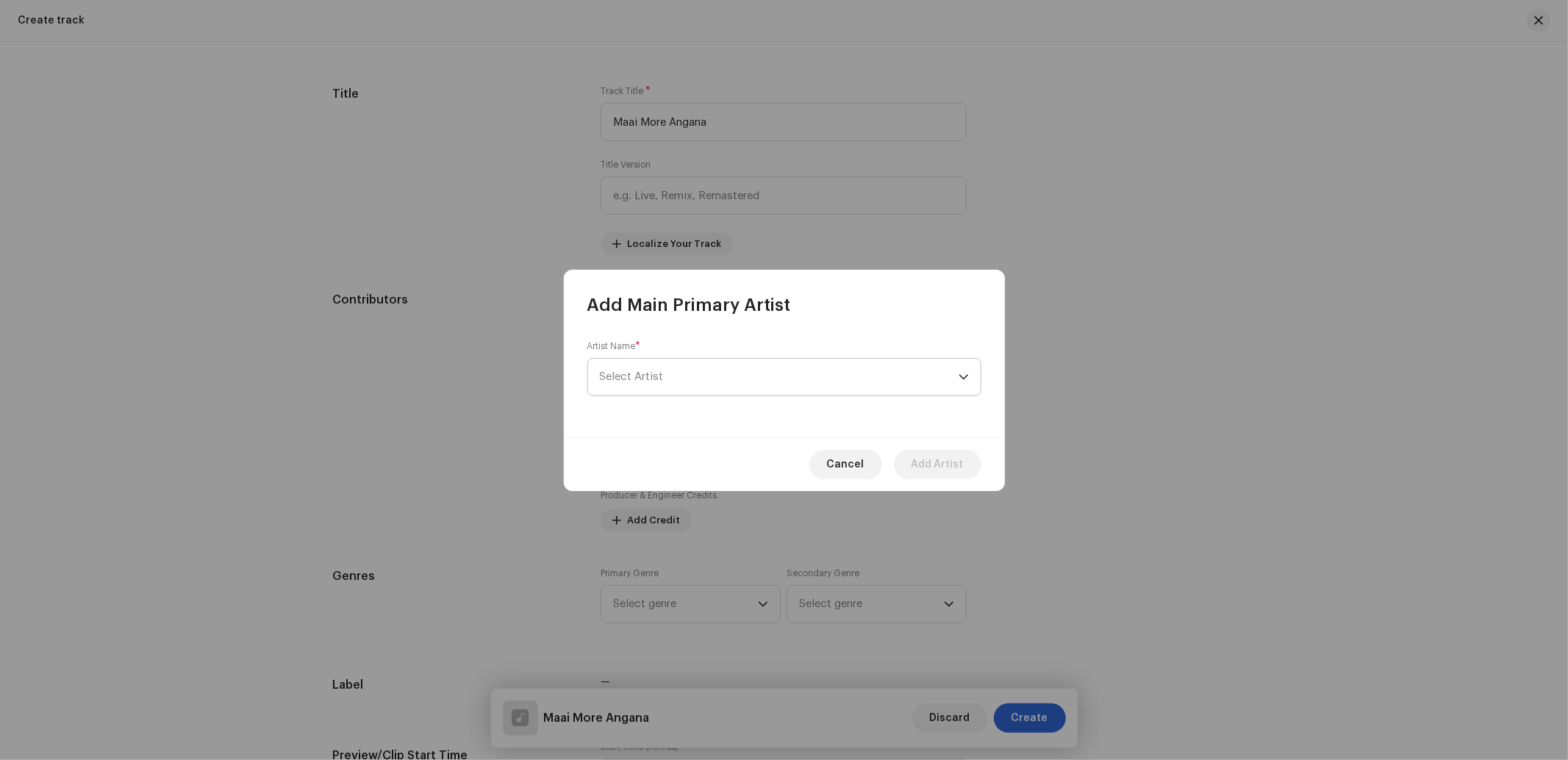
click at [670, 378] on span "Select Artist" at bounding box center [778, 376] width 359 height 36
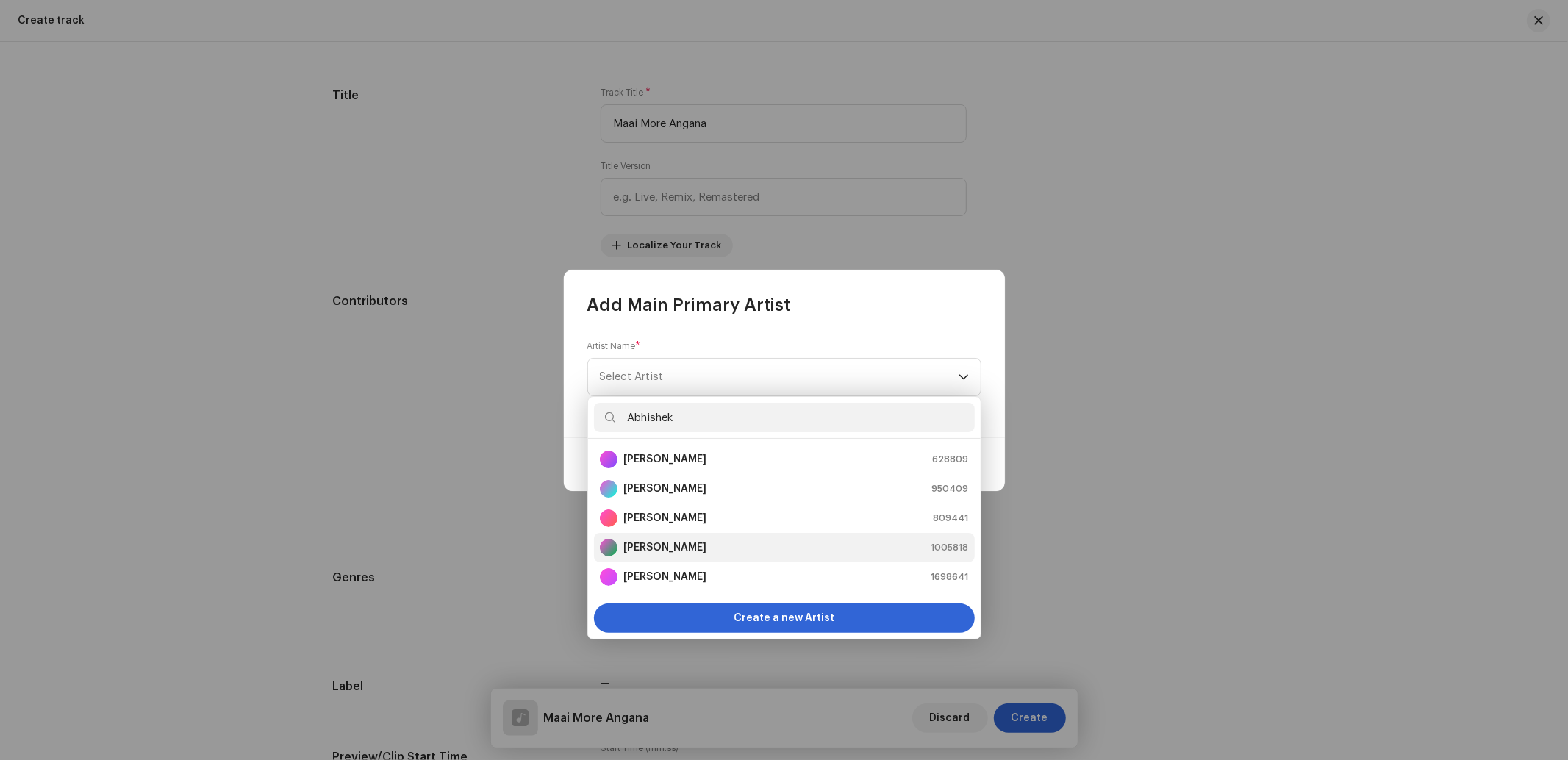
scroll to position [655, 0]
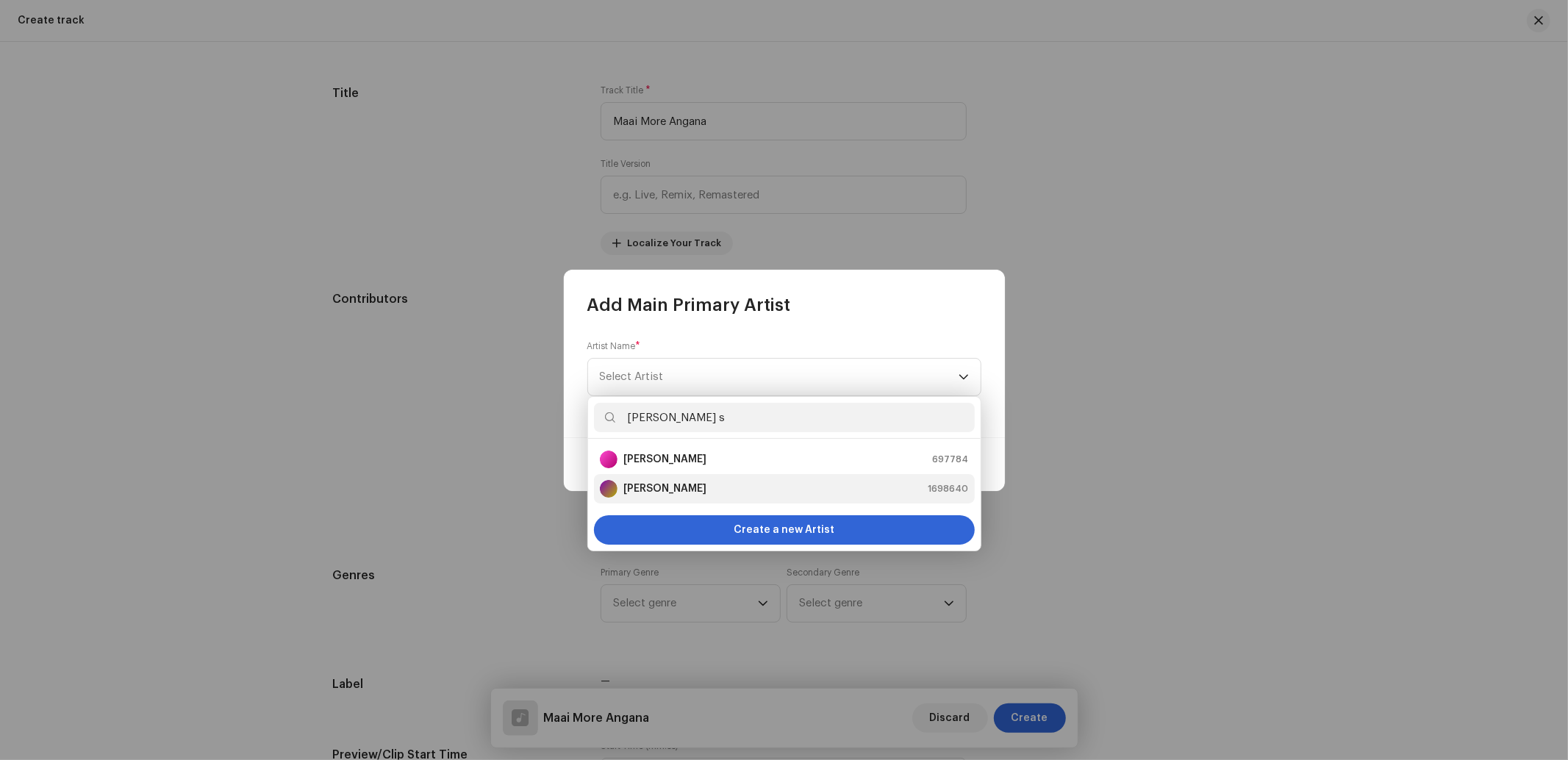
type input "Abhishek s"
click at [667, 486] on strong "[PERSON_NAME]" at bounding box center [664, 488] width 84 height 15
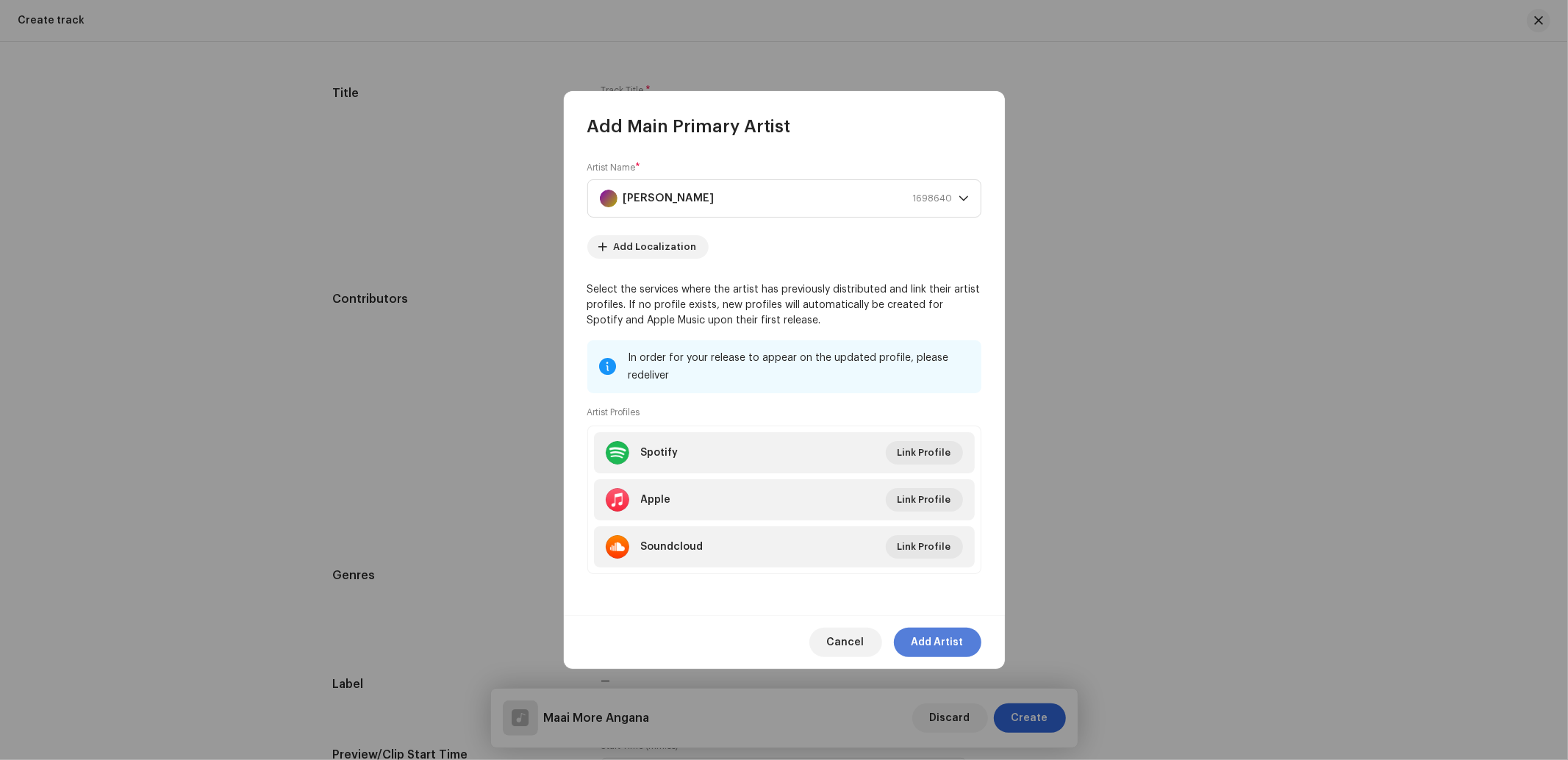
click at [930, 639] on span "Add Artist" at bounding box center [937, 642] width 52 height 29
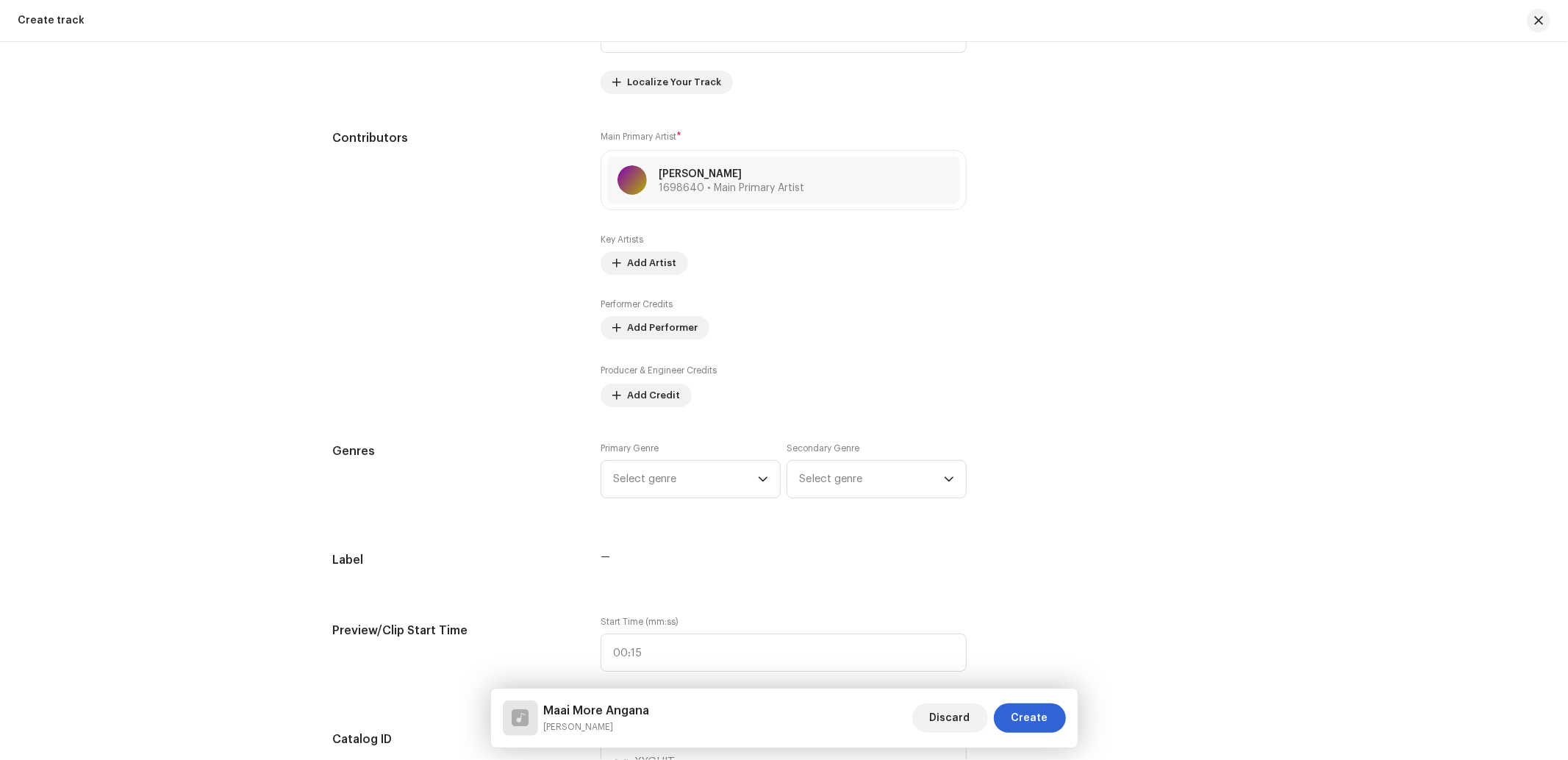
scroll to position [872, 0]
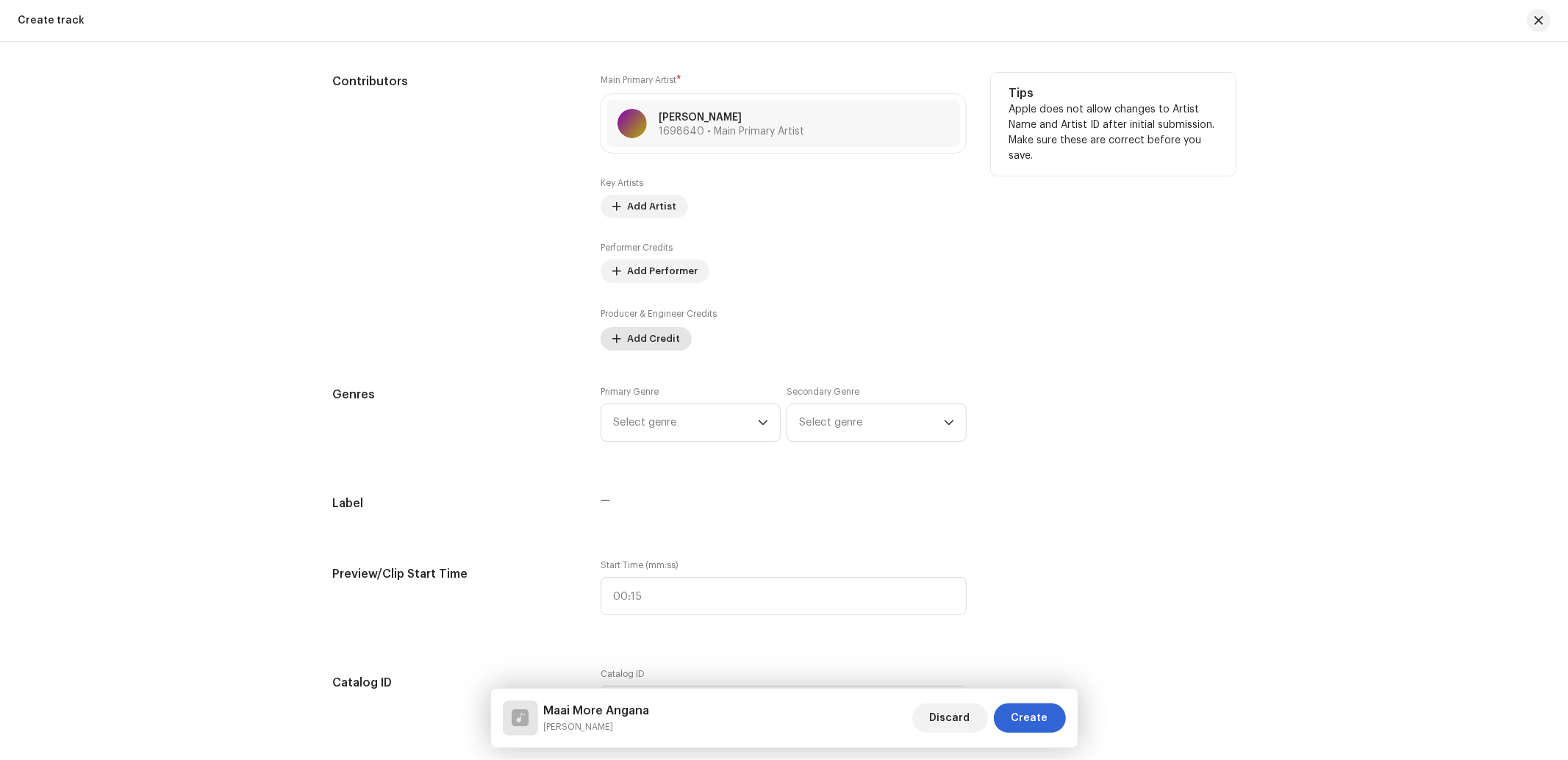
click at [670, 348] on span "Add Credit" at bounding box center [653, 339] width 53 height 29
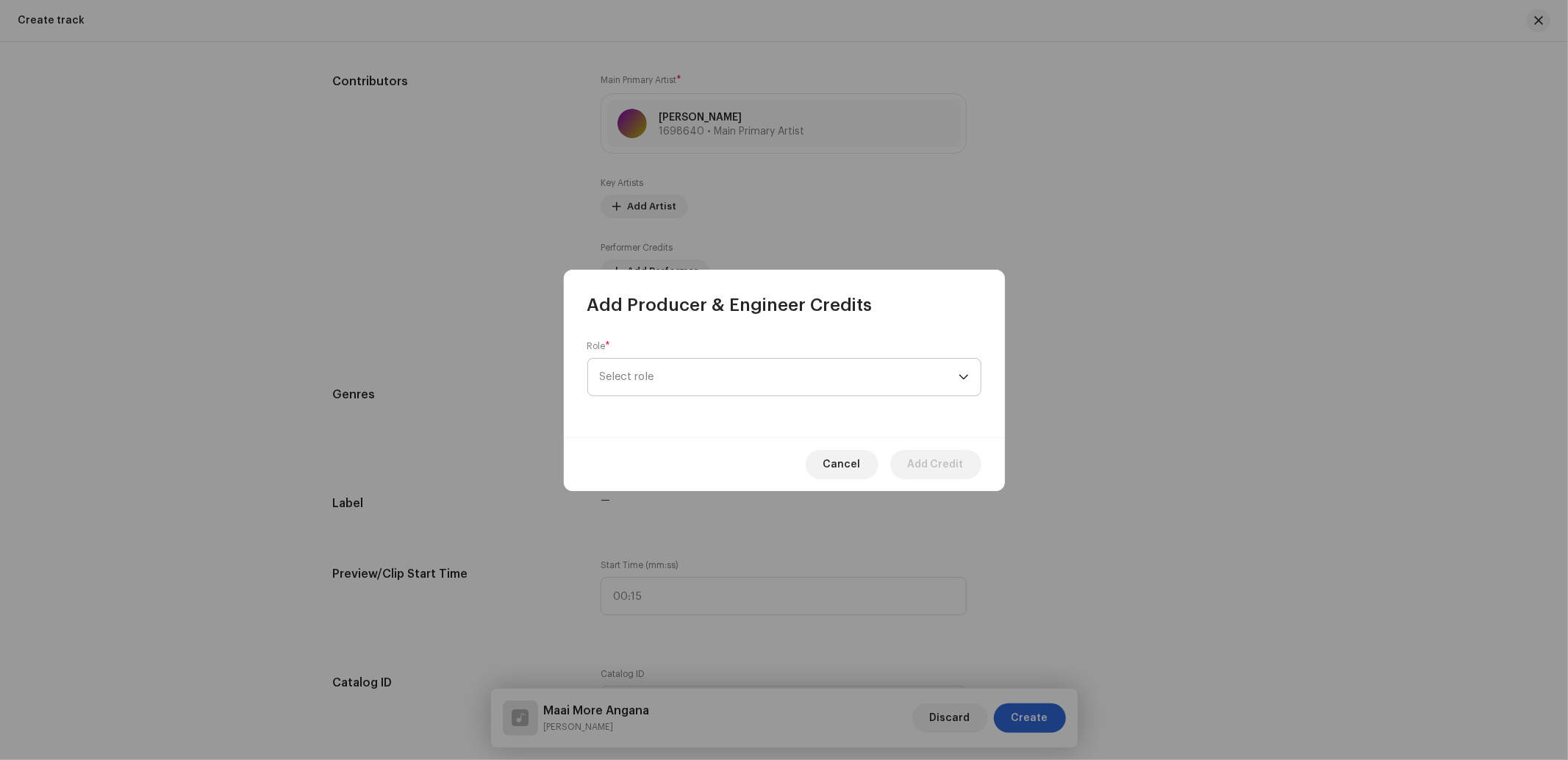
drag, startPoint x: 719, startPoint y: 387, endPoint x: 743, endPoint y: 387, distance: 24.0
click at [726, 387] on span "Select role" at bounding box center [778, 376] width 359 height 36
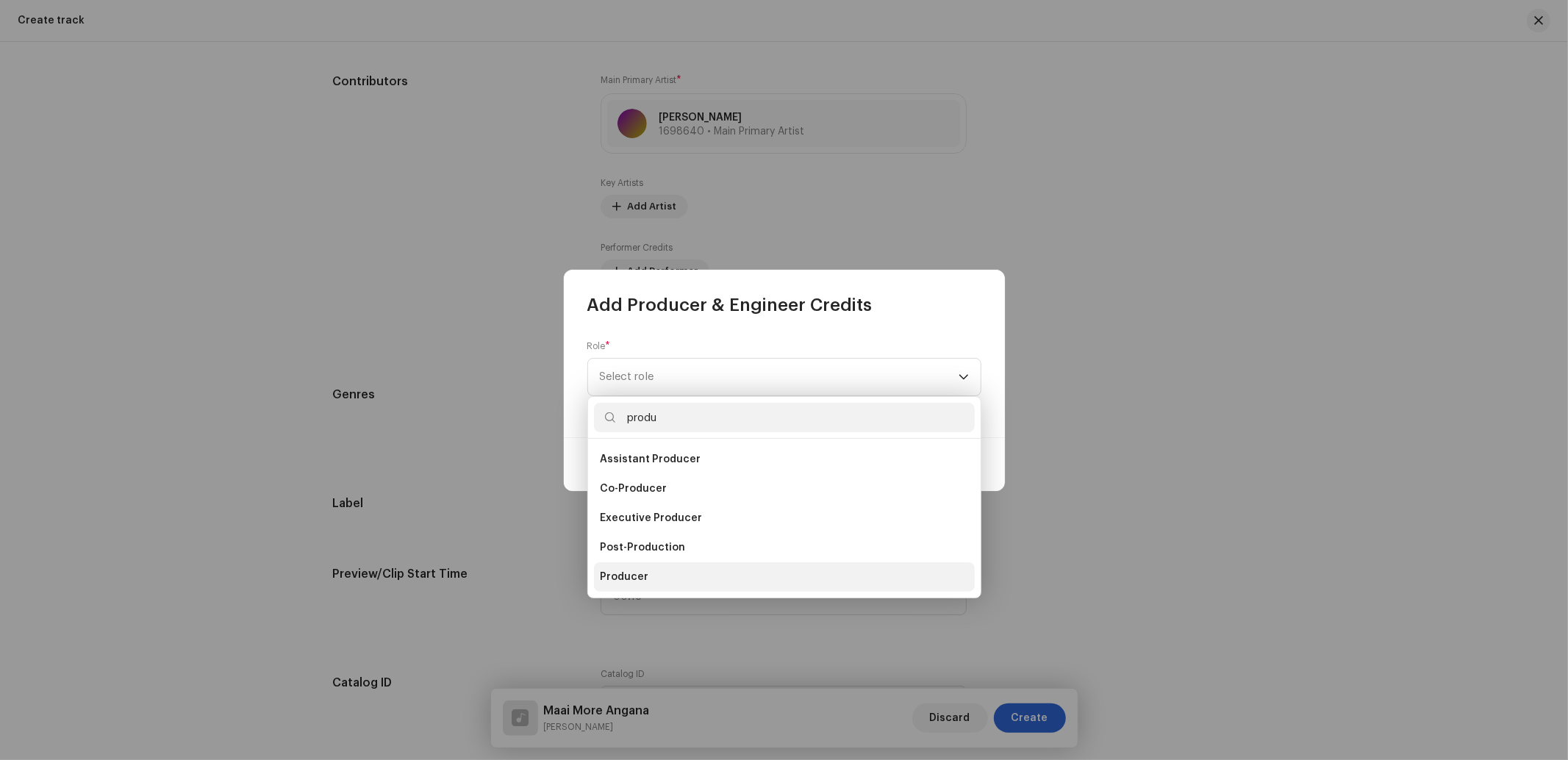
type input "produ"
click at [640, 578] on span "Producer" at bounding box center [623, 576] width 48 height 15
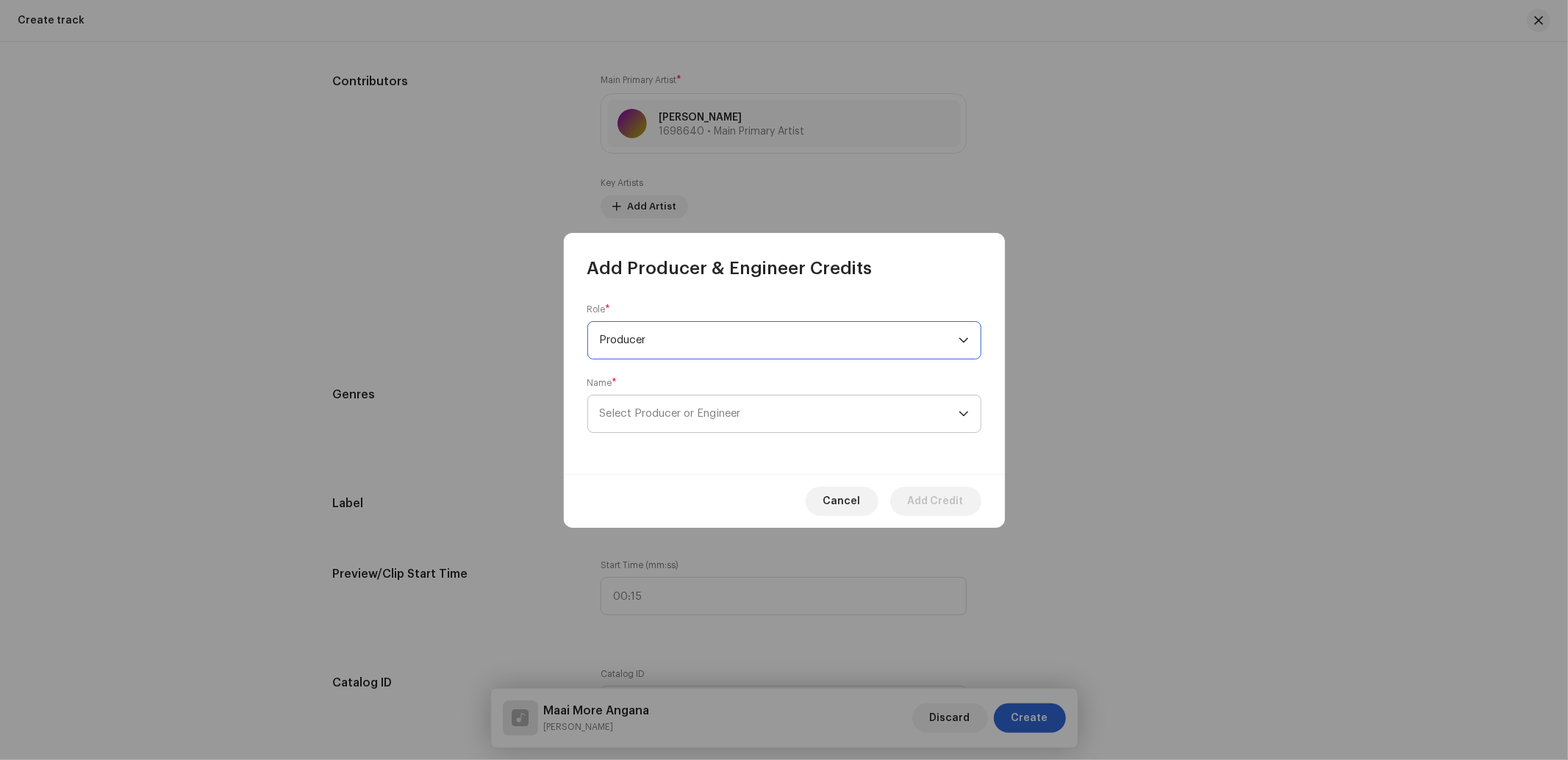
click at [664, 422] on span "Select Producer or Engineer" at bounding box center [778, 412] width 359 height 36
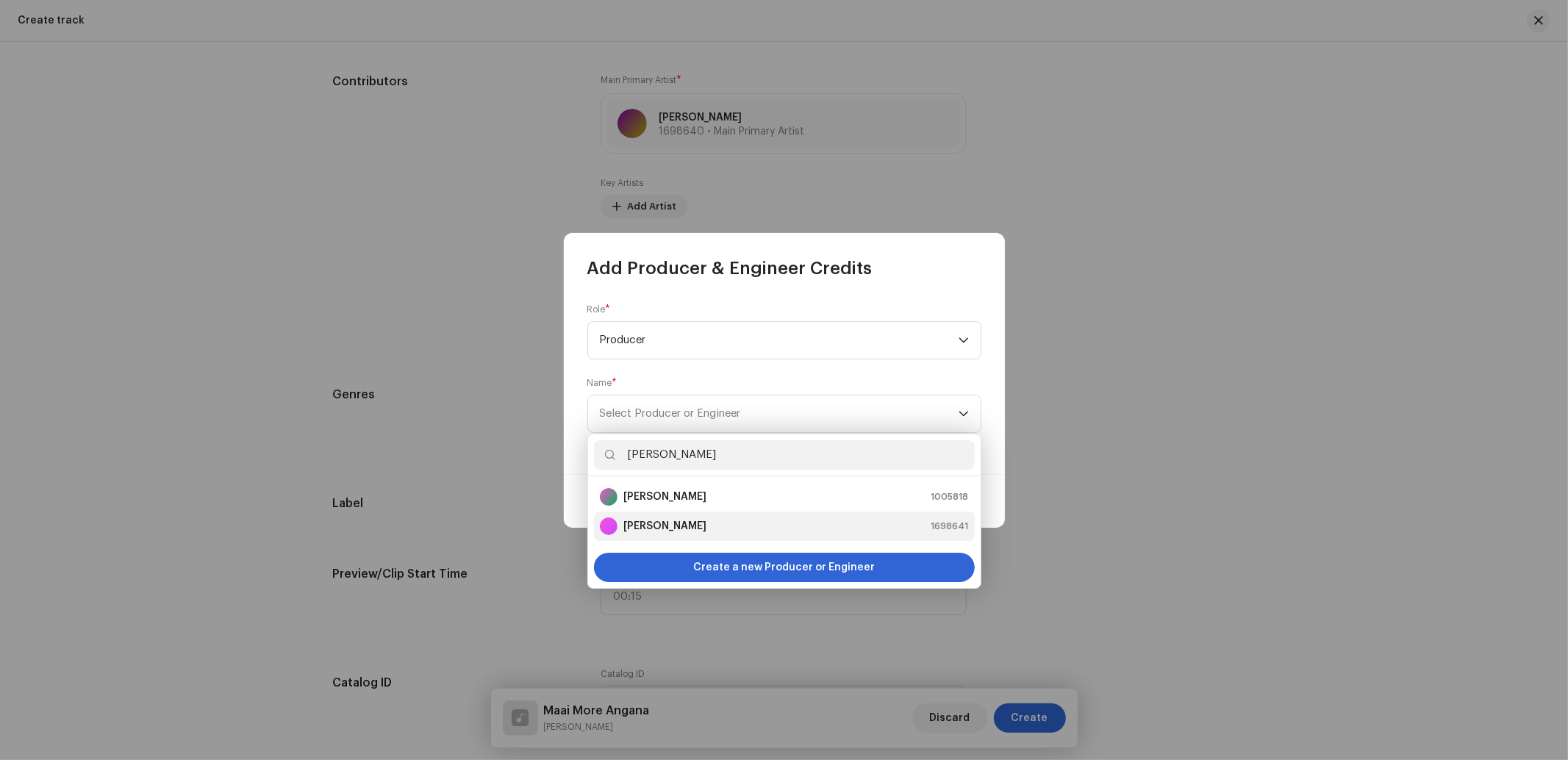
type input "[PERSON_NAME]"
click at [707, 538] on li "Abhishek Barnwal 1698641" at bounding box center [784, 526] width 381 height 29
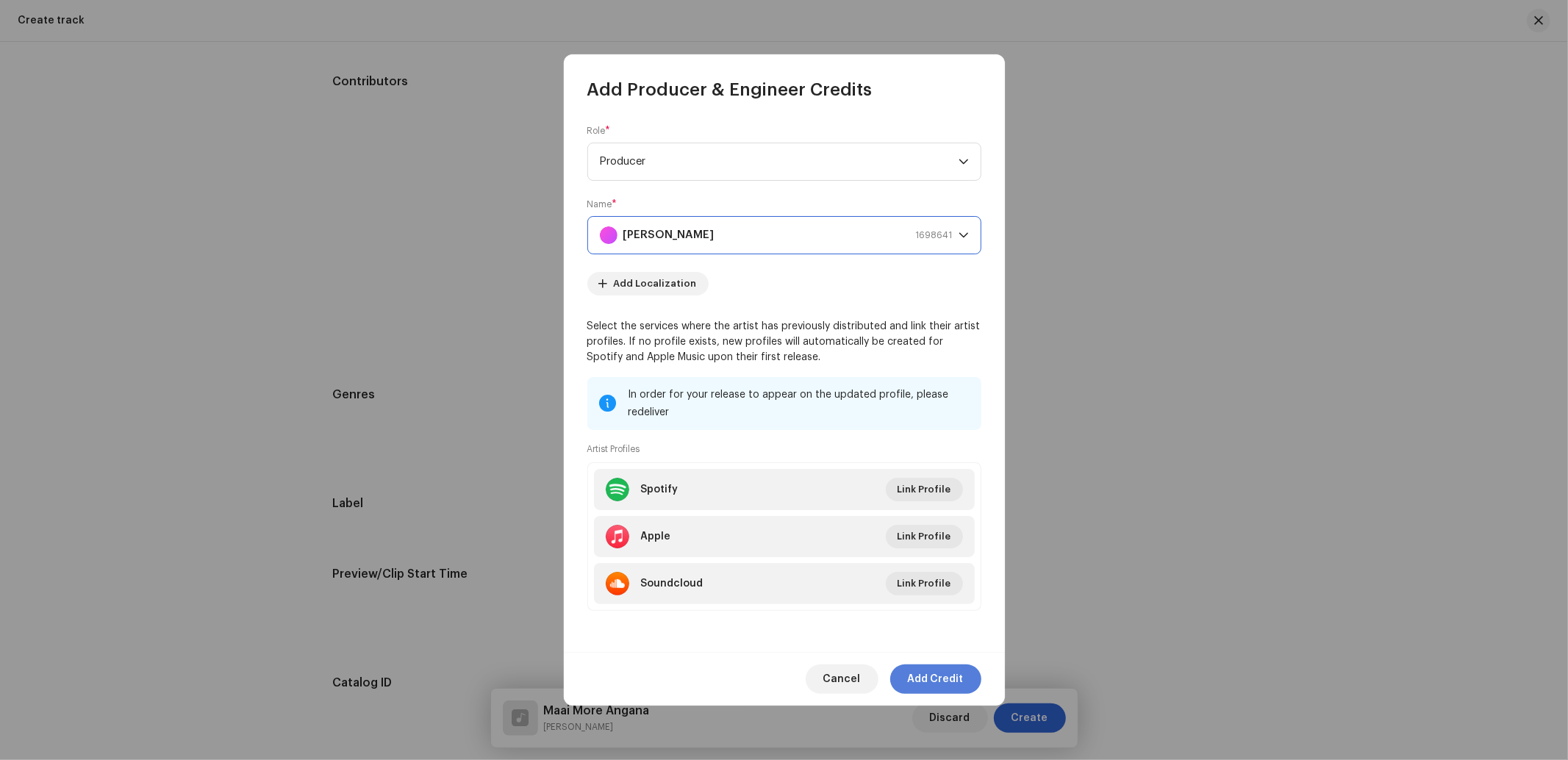
click at [926, 679] on span "Add Credit" at bounding box center [935, 679] width 56 height 29
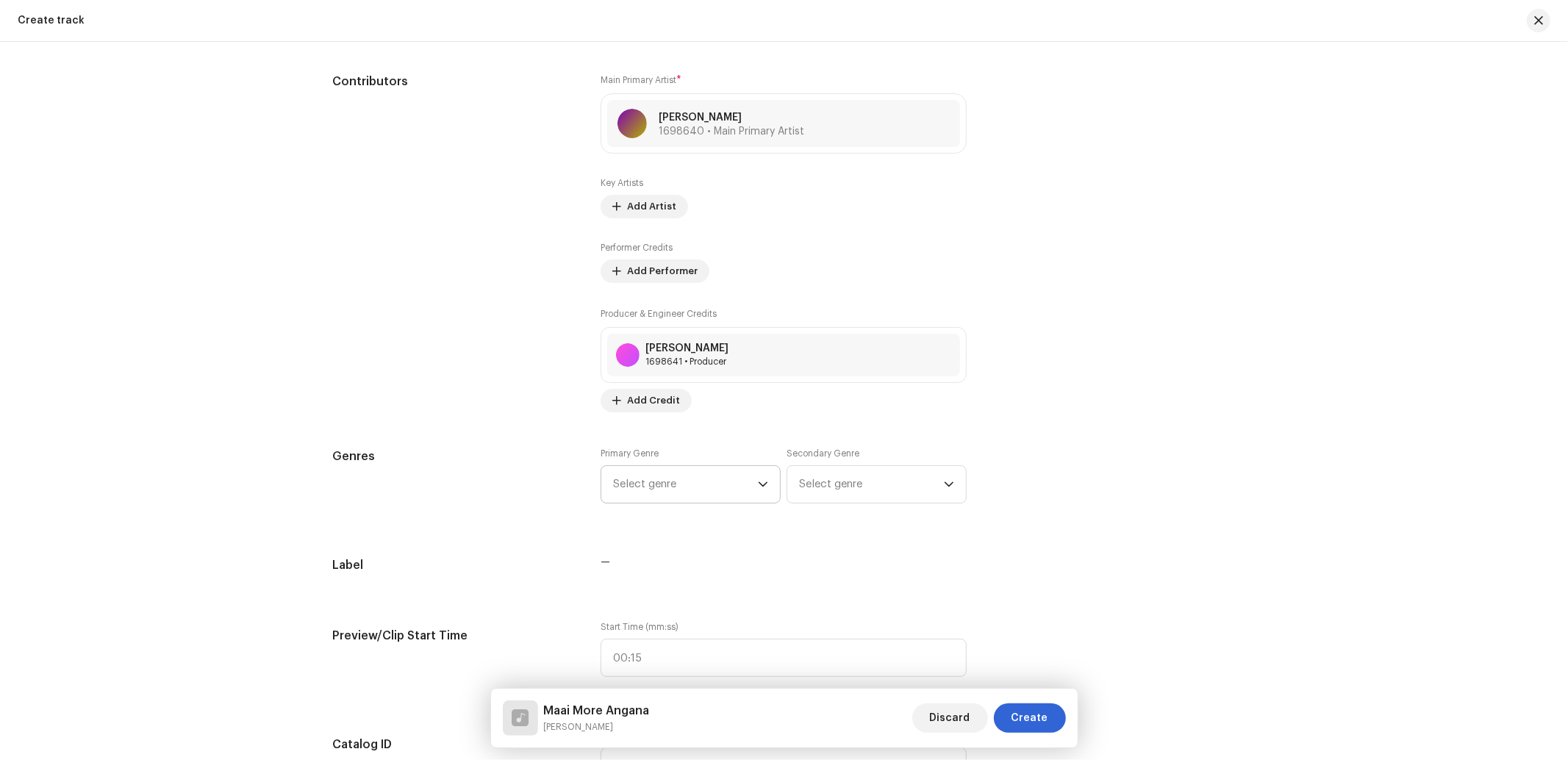
click at [707, 485] on span "Select genre" at bounding box center [685, 483] width 144 height 36
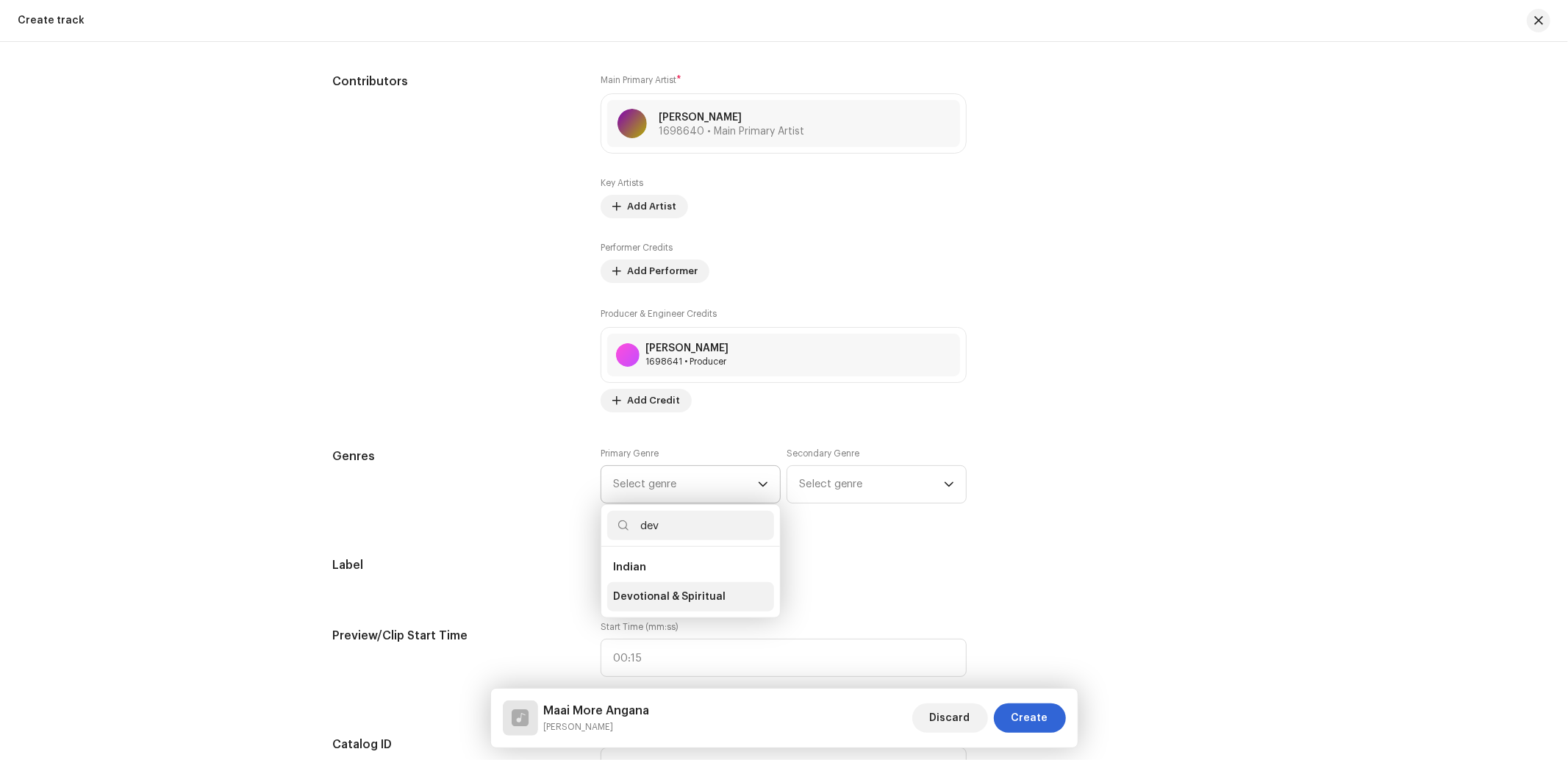
type input "dev"
click at [686, 602] on span "Devotional & Spiritual" at bounding box center [669, 596] width 112 height 15
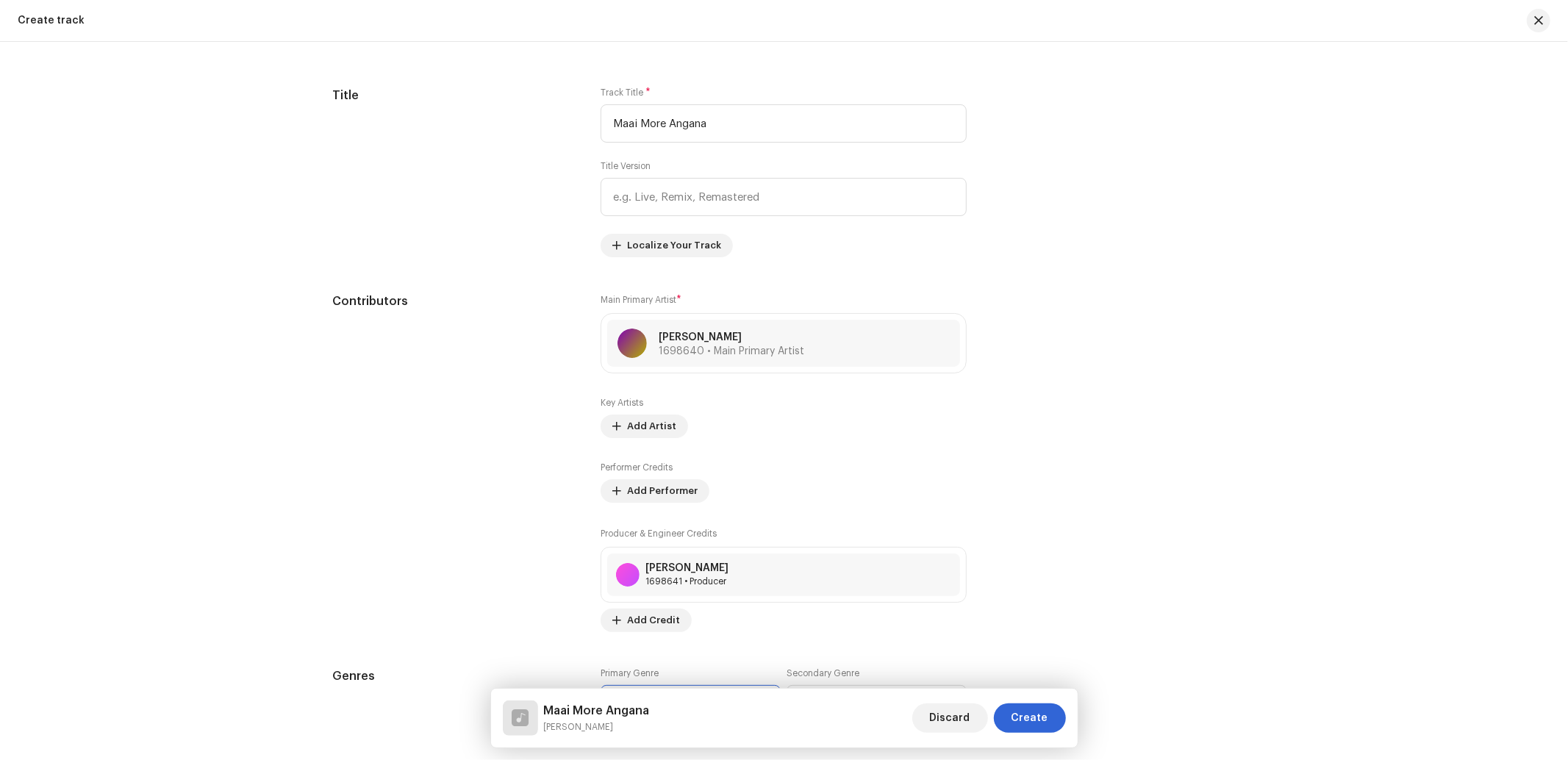
scroll to position [1088, 0]
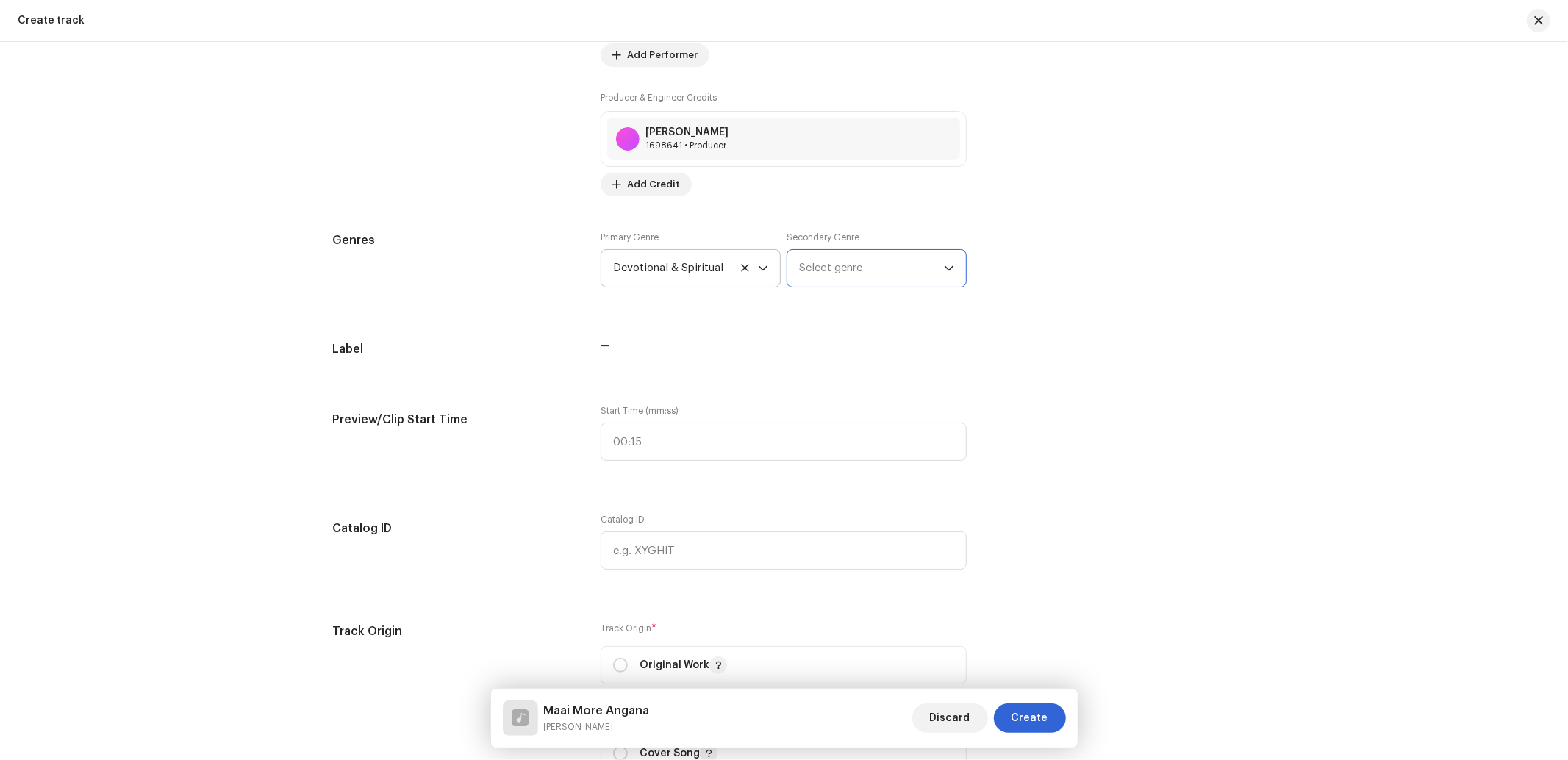
click at [839, 259] on span "Select genre" at bounding box center [870, 267] width 144 height 36
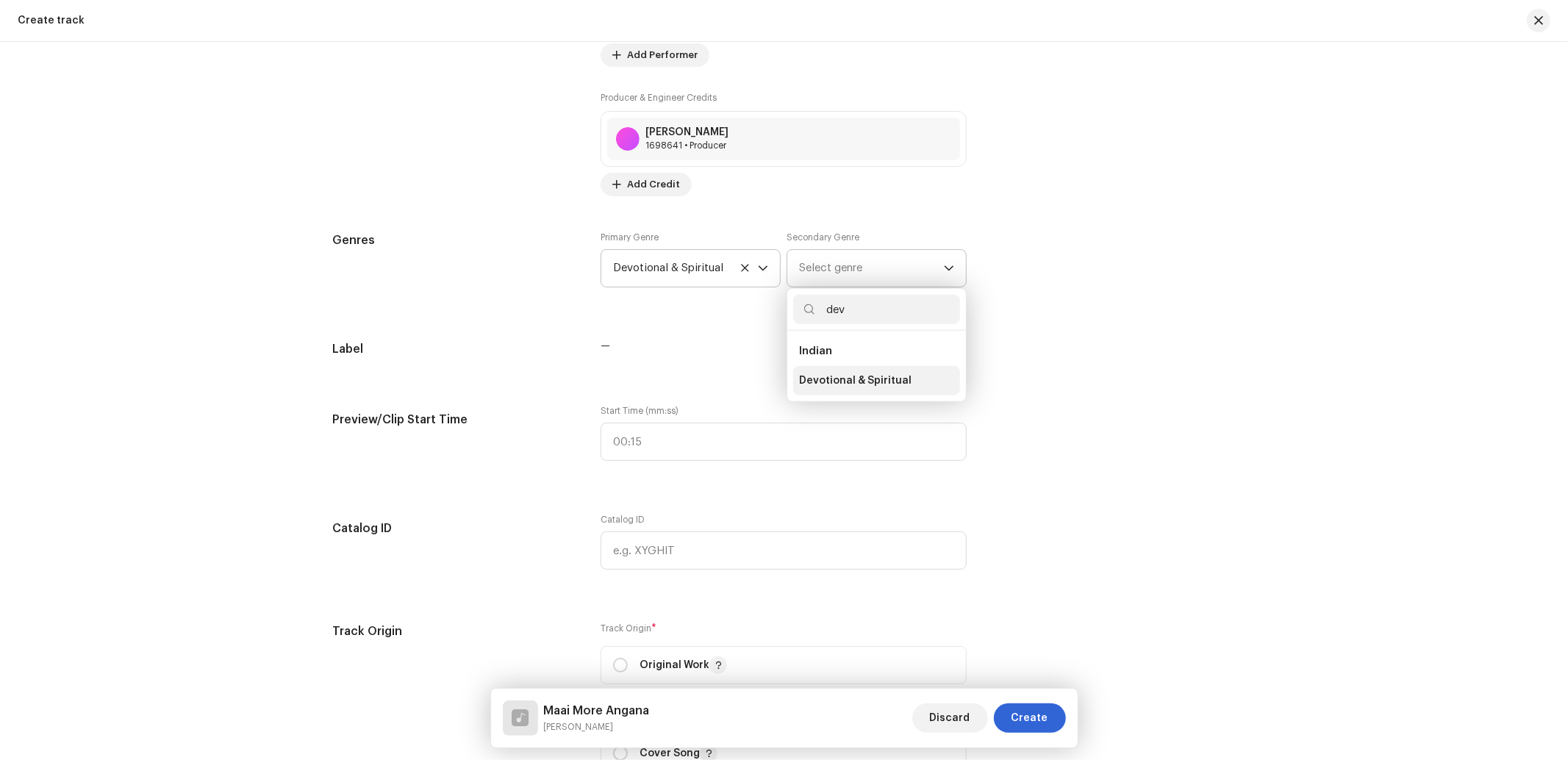
type input "dev"
click at [812, 384] on span "Devotional & Spiritual" at bounding box center [855, 380] width 112 height 15
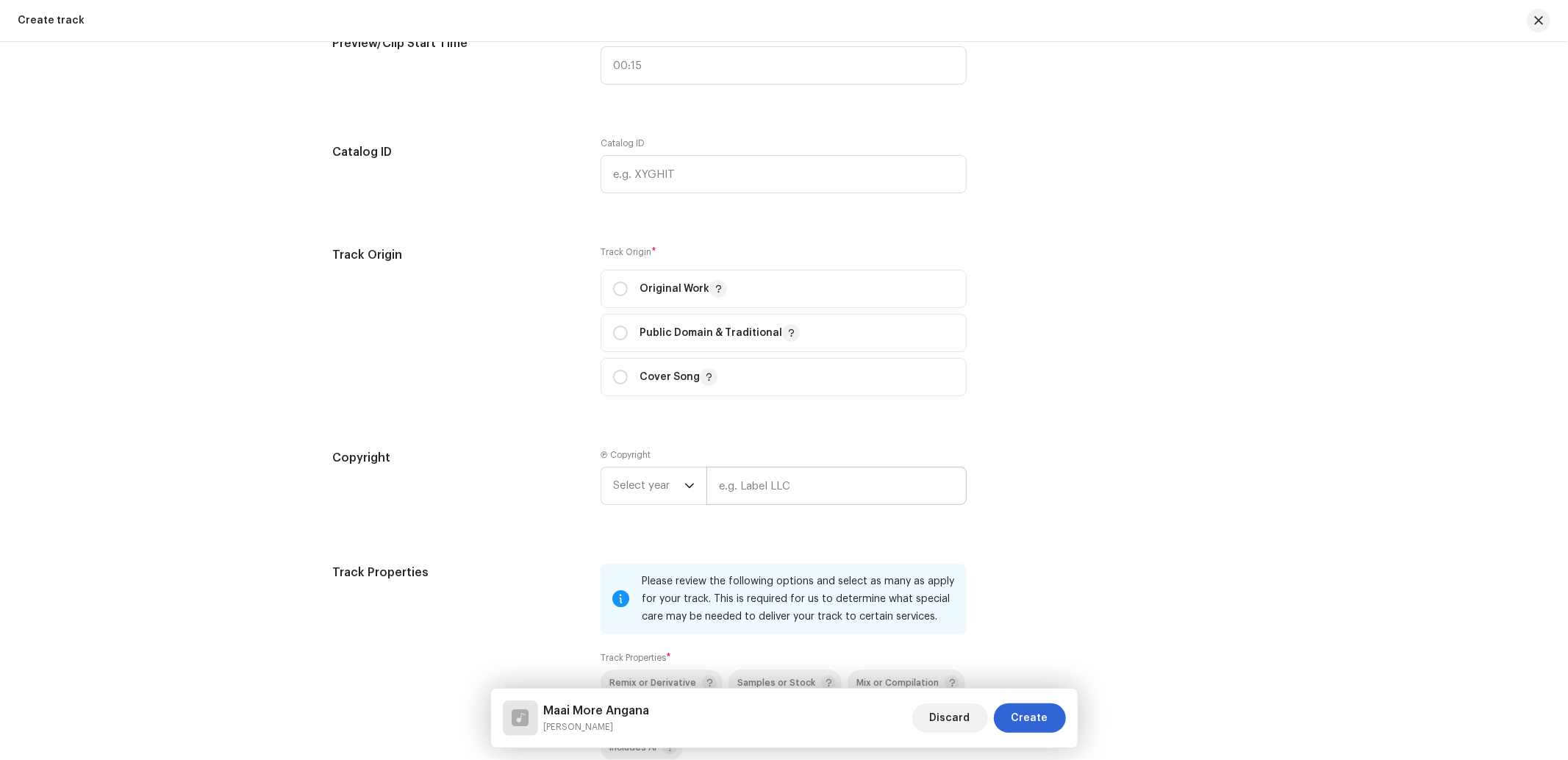
scroll to position [1524, 0]
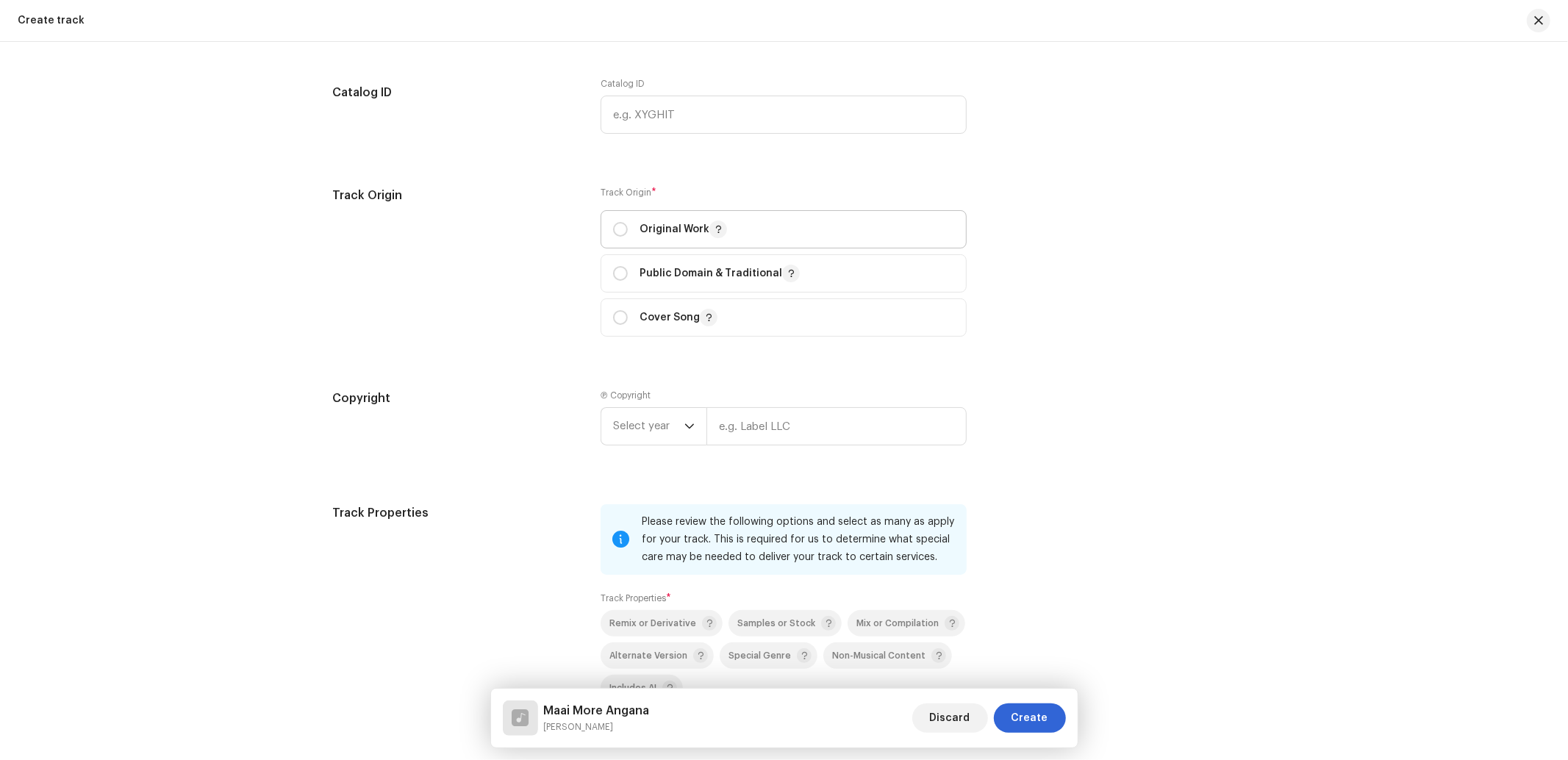
click at [608, 238] on p-togglebutton "Original Work" at bounding box center [783, 229] width 366 height 38
radio input "true"
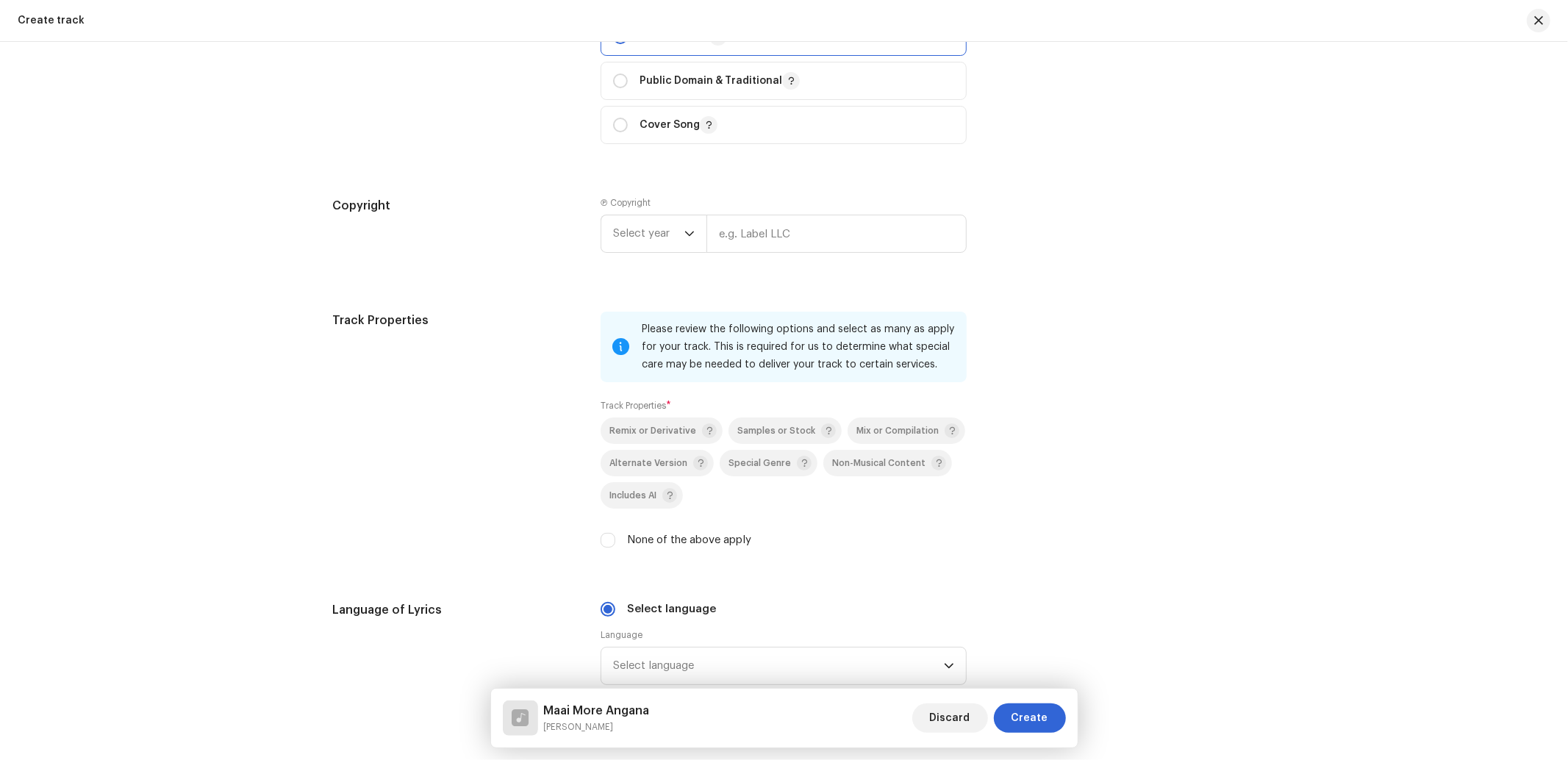
scroll to position [1741, 0]
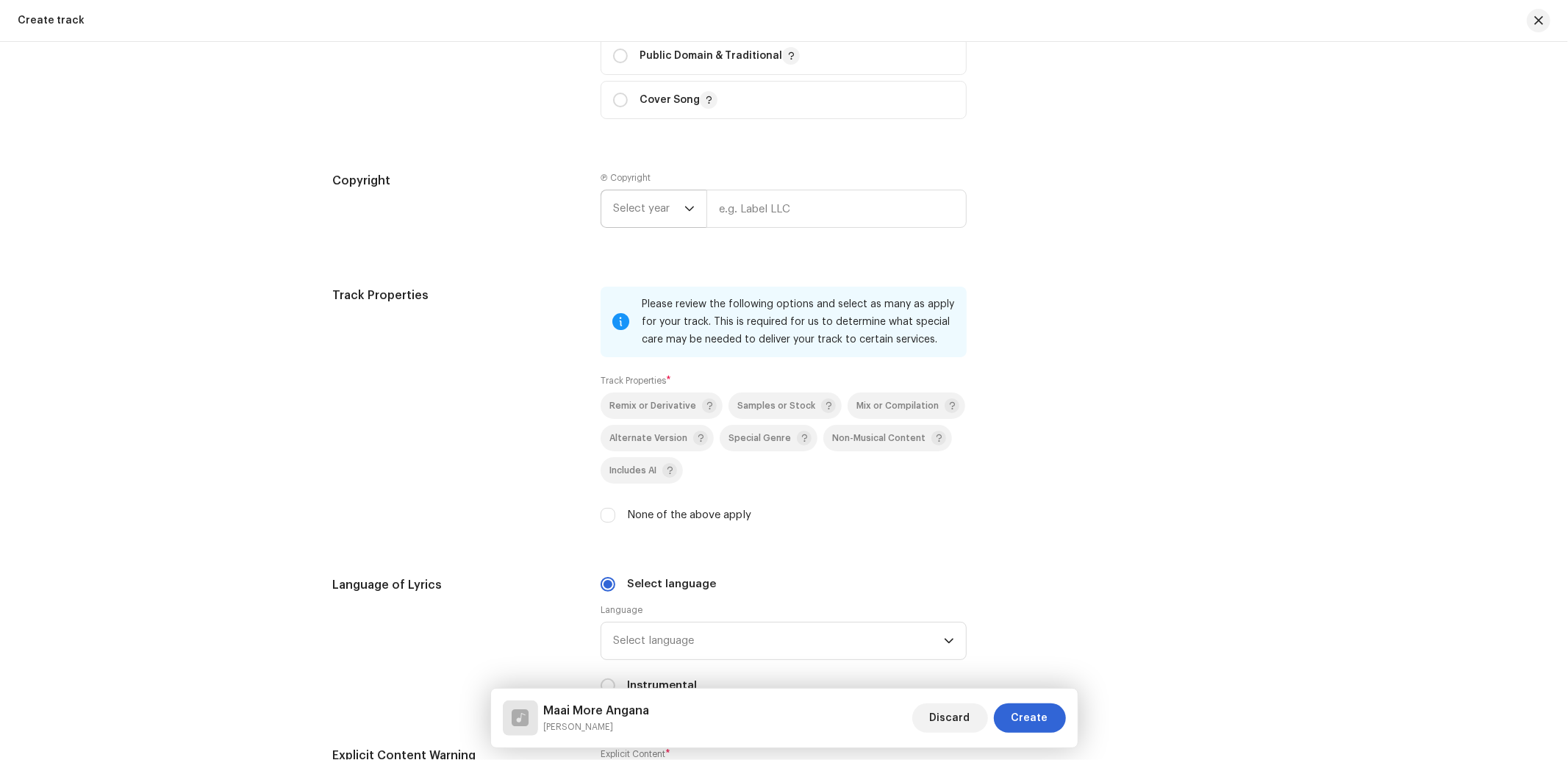
click at [646, 224] on span "Select year" at bounding box center [648, 208] width 72 height 36
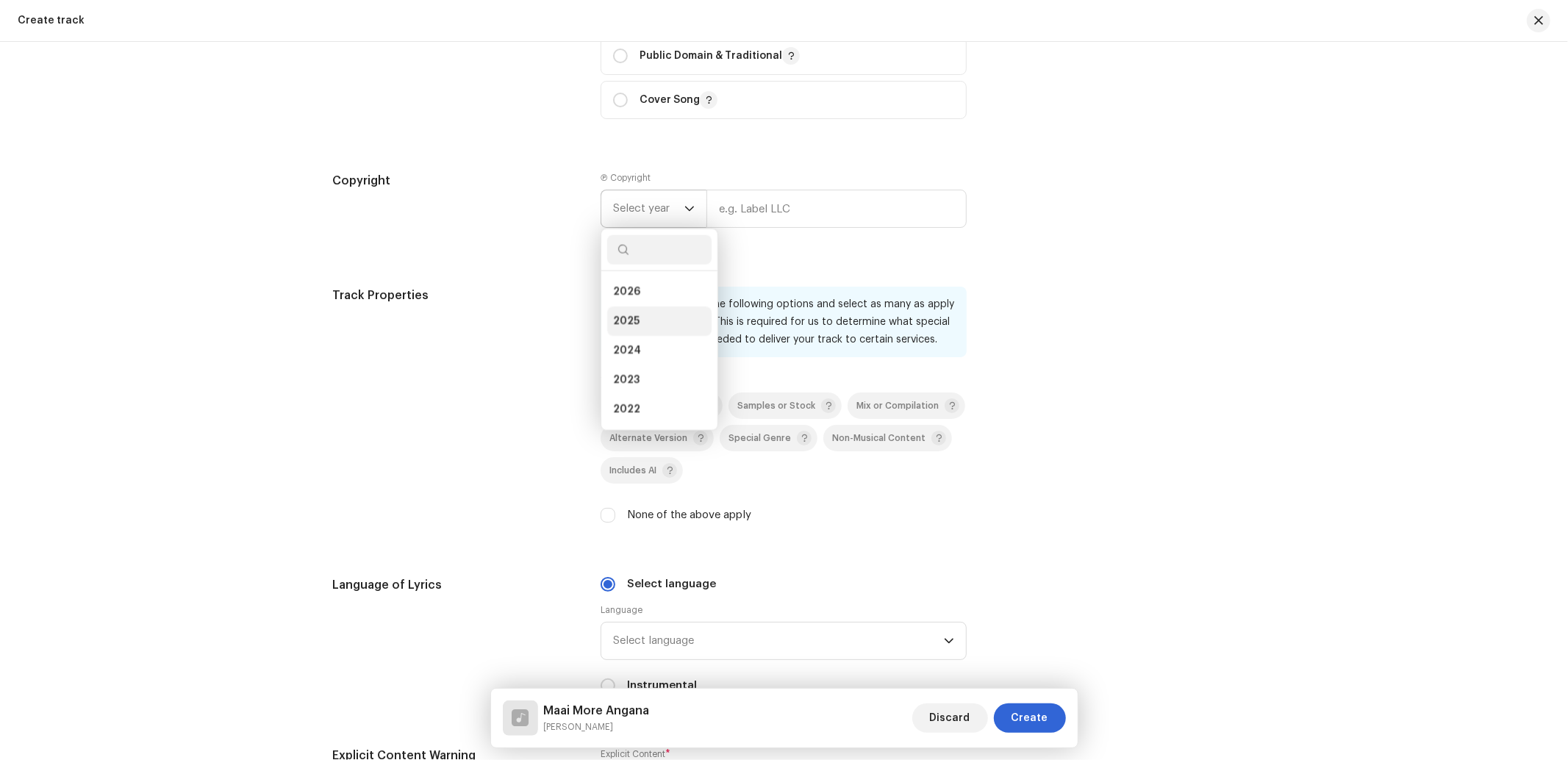
click at [619, 325] on span "2025" at bounding box center [626, 320] width 27 height 15
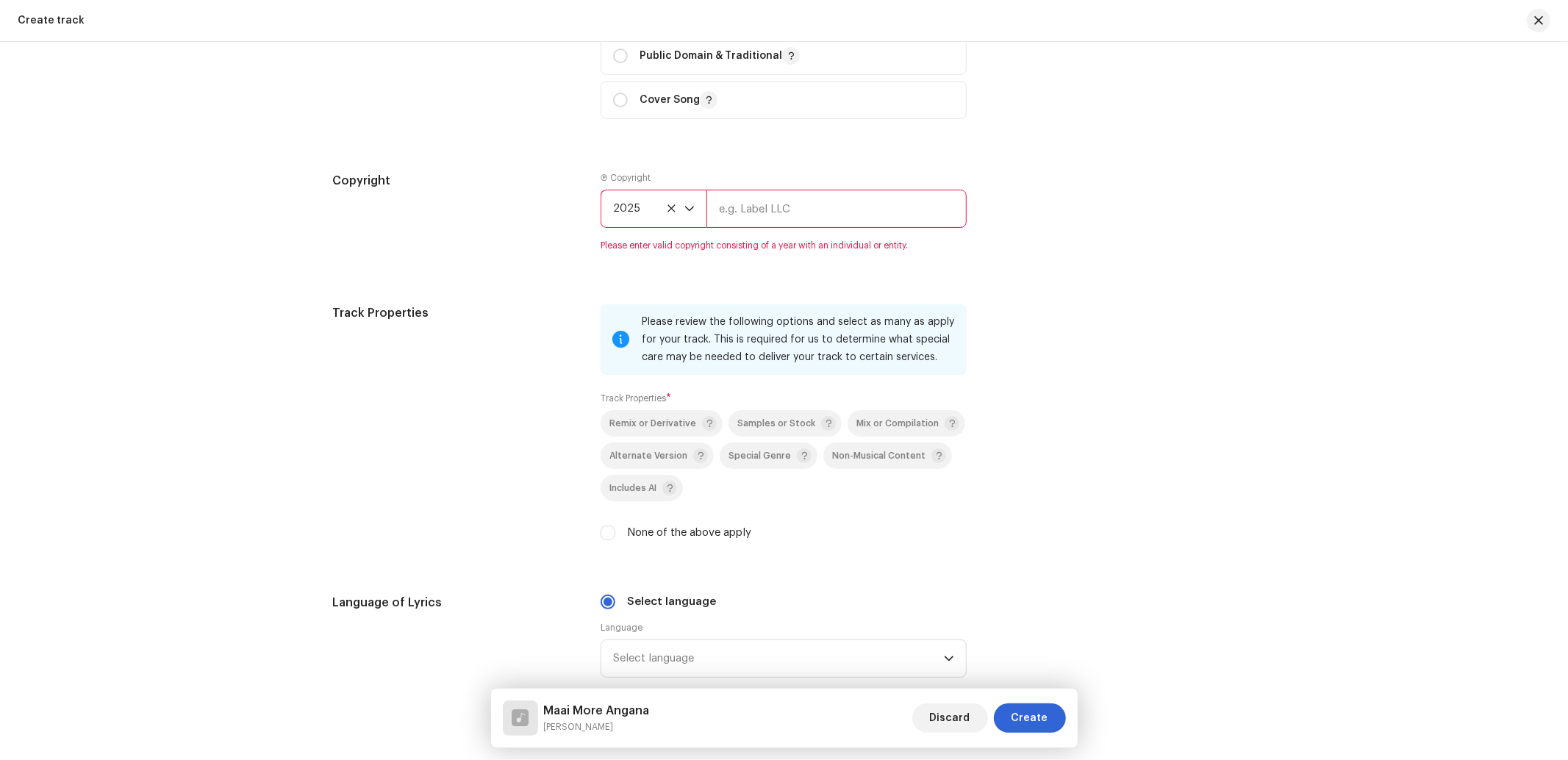
click at [782, 211] on input "text" at bounding box center [836, 208] width 260 height 38
type input "Nueva Era Digital Media Pvt. Ltd."
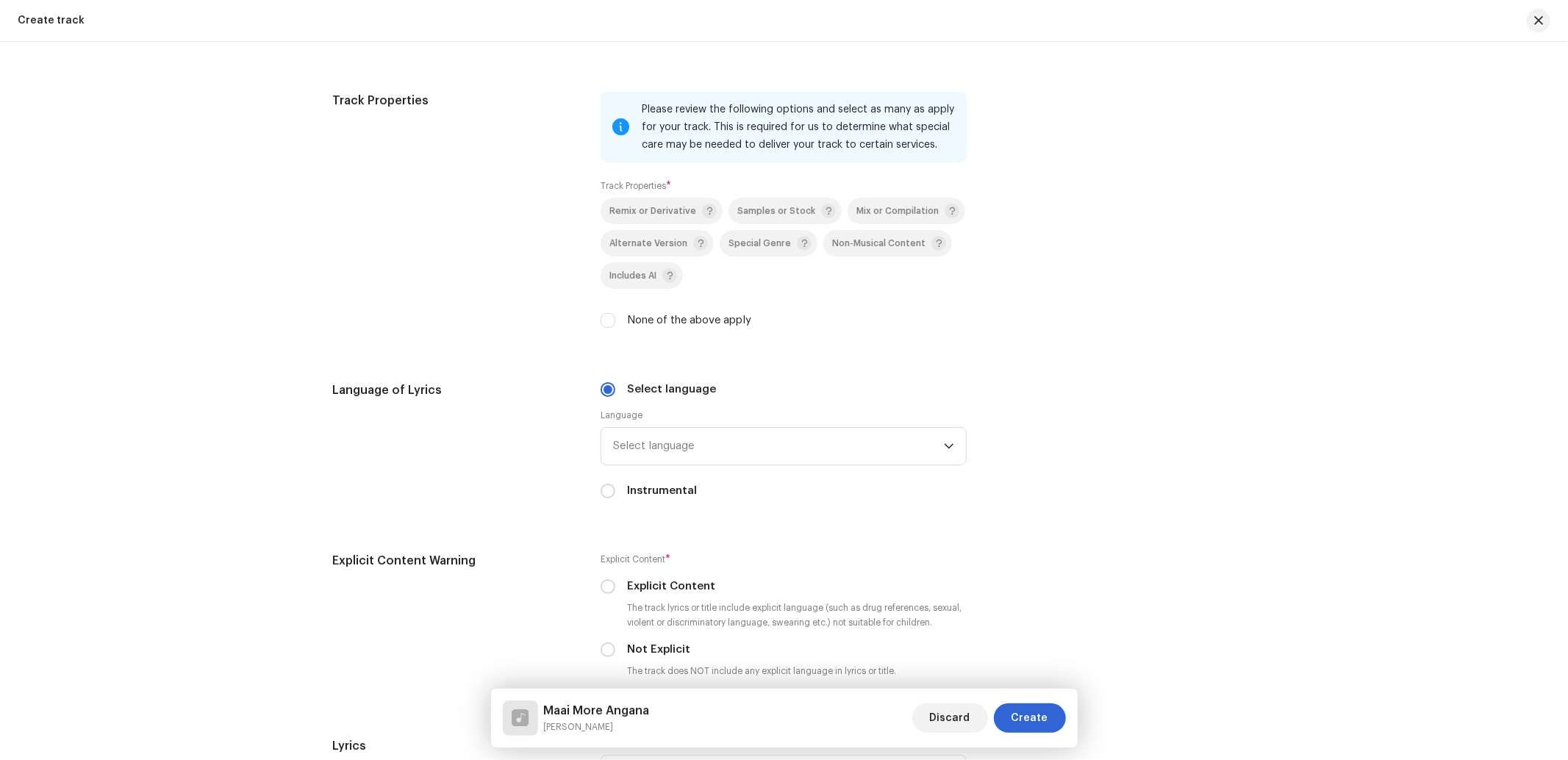
scroll to position [1958, 0]
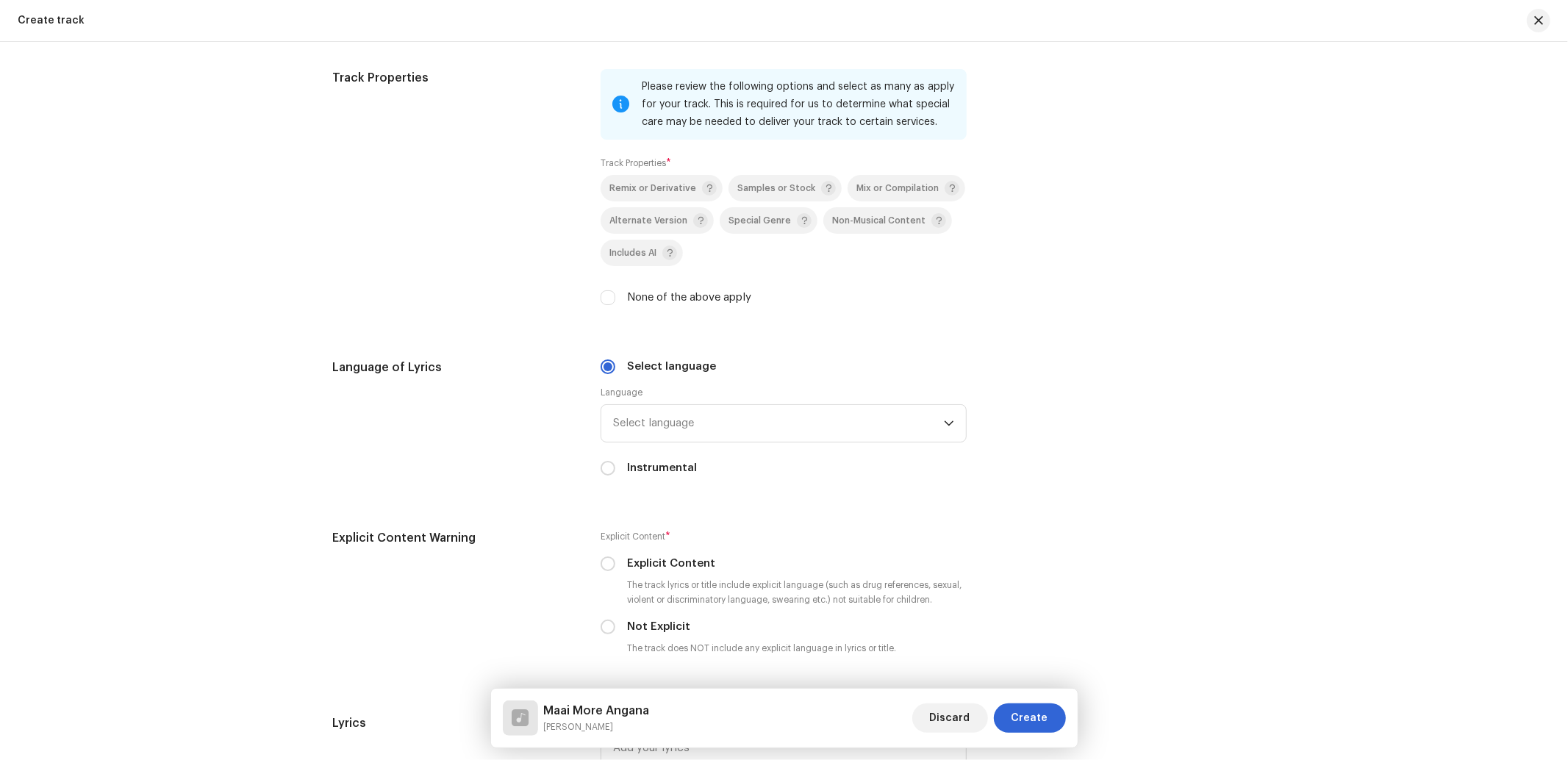
drag, startPoint x: 599, startPoint y: 301, endPoint x: 642, endPoint y: 322, distance: 47.9
click at [600, 299] on input "None of the above apply" at bounding box center [607, 298] width 15 height 15
checkbox input "true"
click at [734, 429] on span "Select language" at bounding box center [778, 422] width 331 height 36
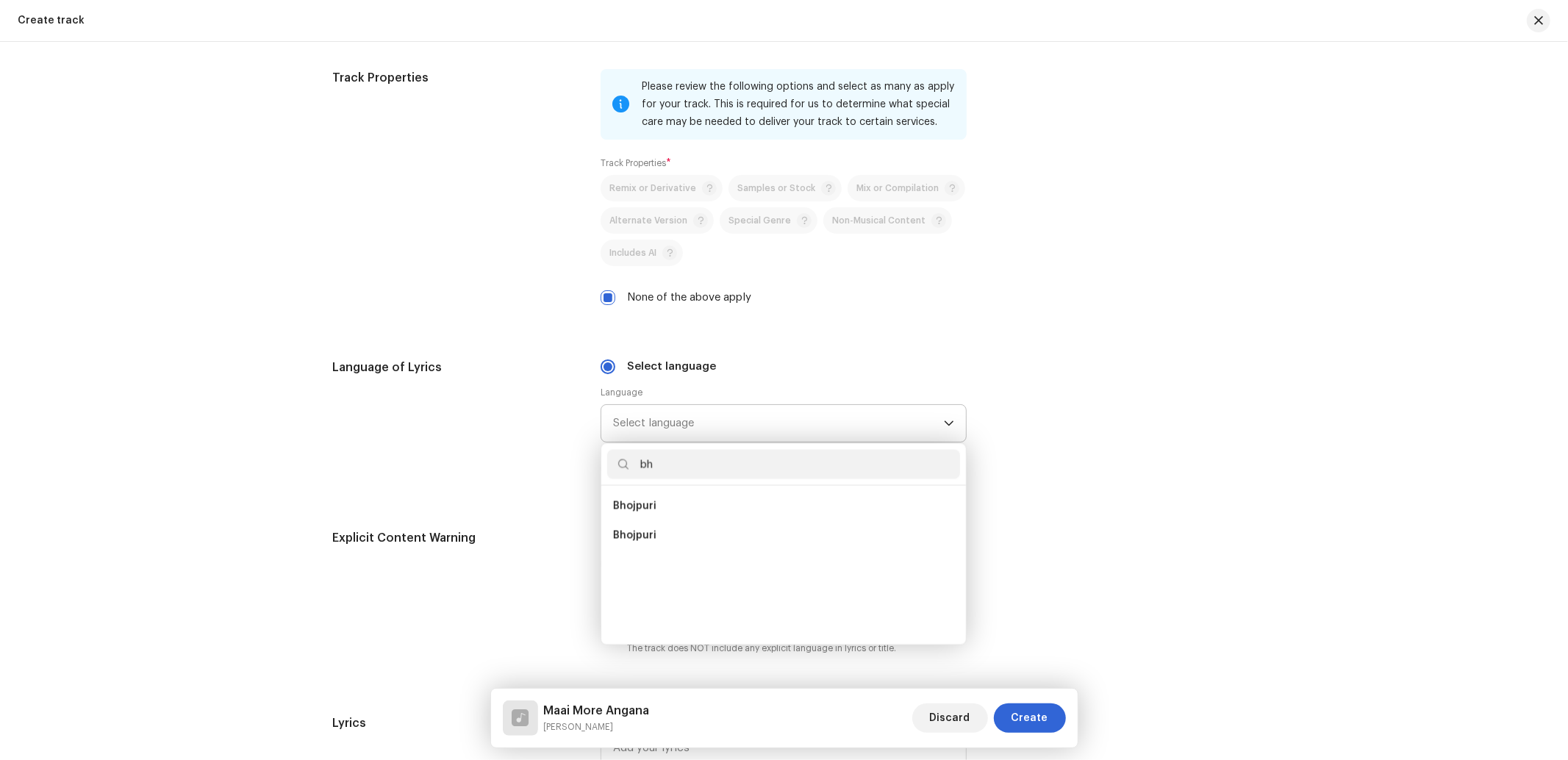
scroll to position [0, 0]
type input "bho"
drag, startPoint x: 664, startPoint y: 507, endPoint x: 729, endPoint y: 471, distance: 74.3
click at [662, 507] on li "Bhojpuri" at bounding box center [783, 506] width 353 height 29
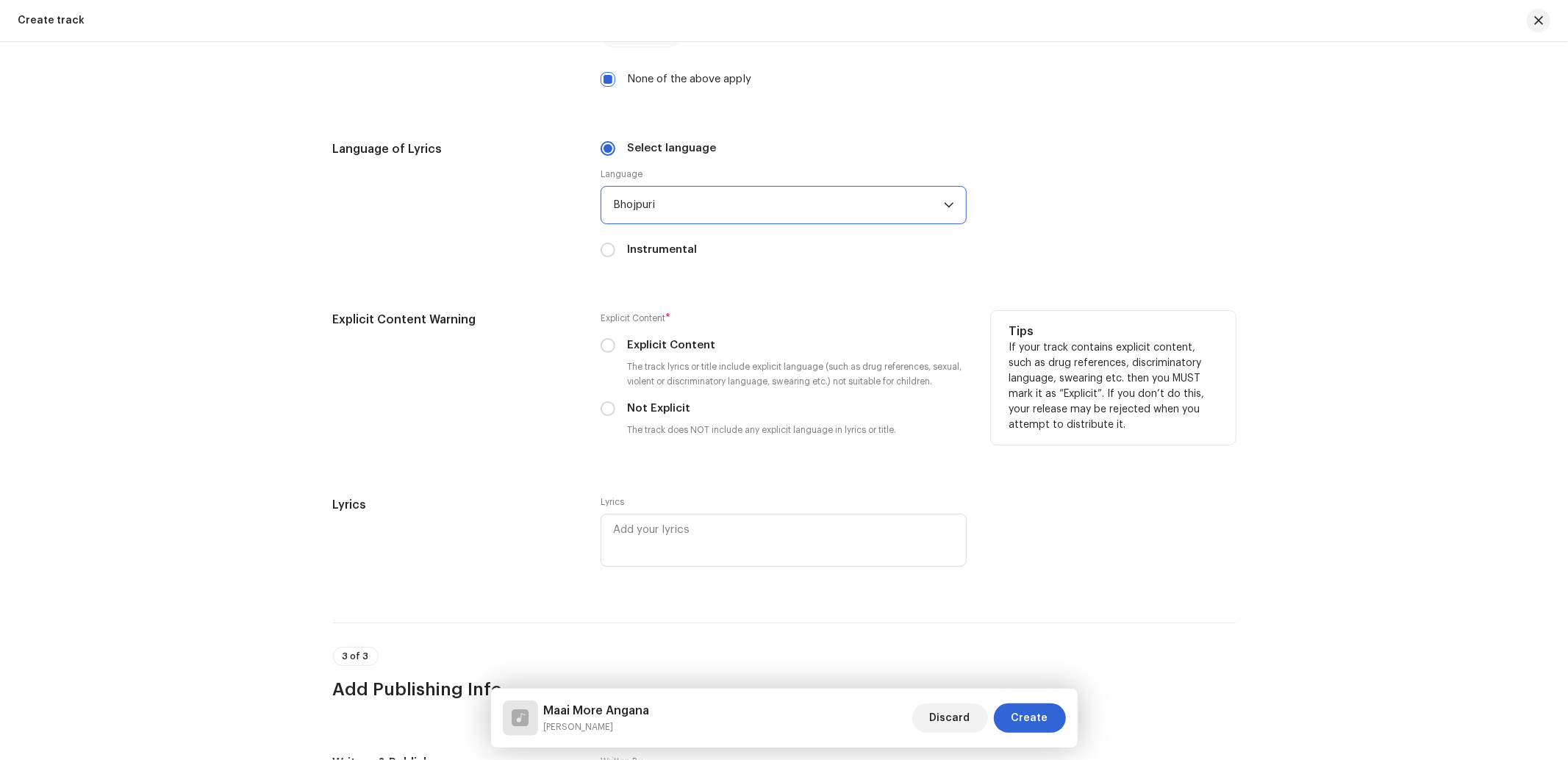
click at [610, 415] on input "Not Explicit" at bounding box center [607, 407] width 15 height 15
radio input "true"
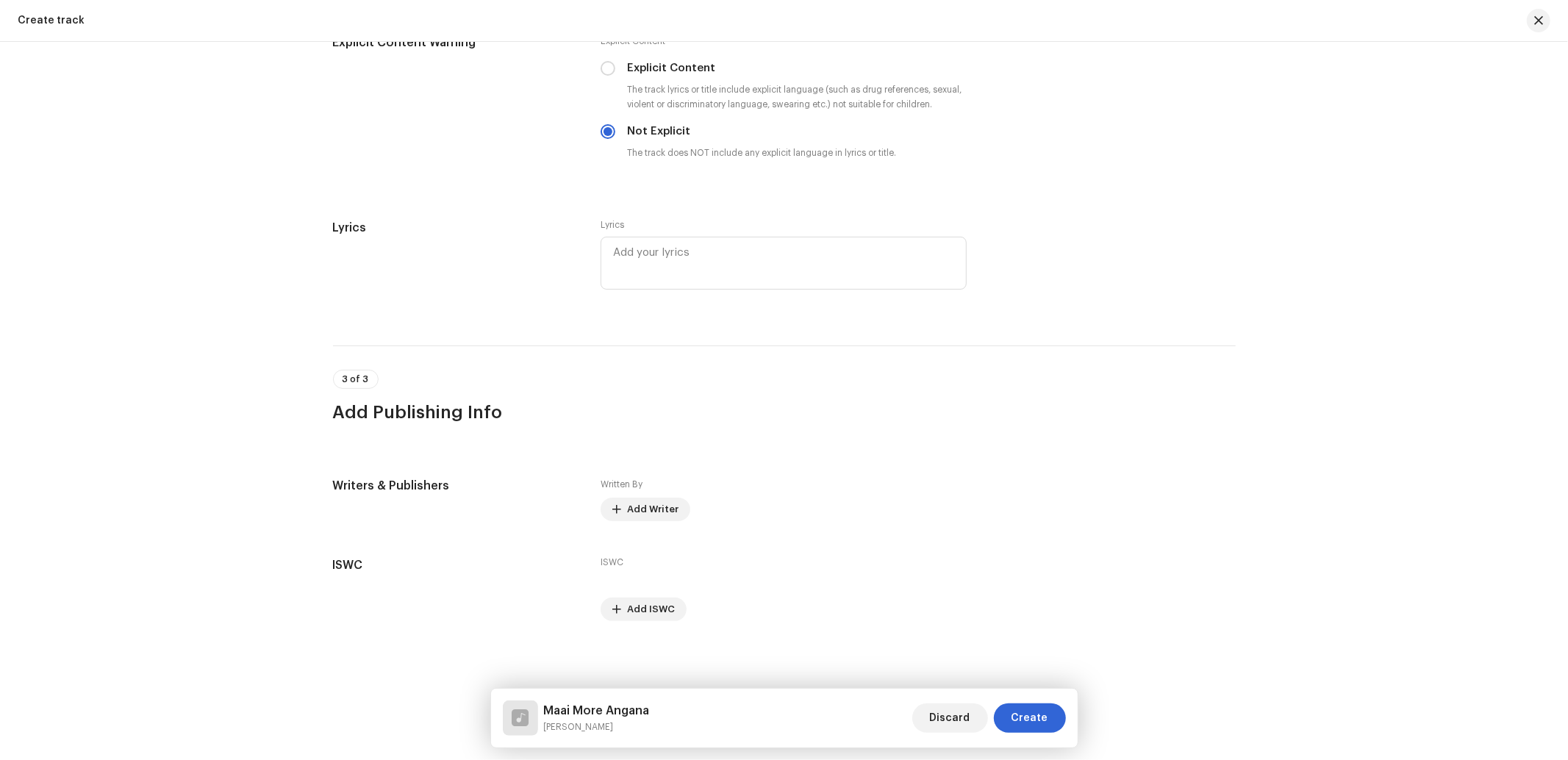
scroll to position [2464, 0]
click at [665, 501] on span "Add Writer" at bounding box center [652, 507] width 51 height 29
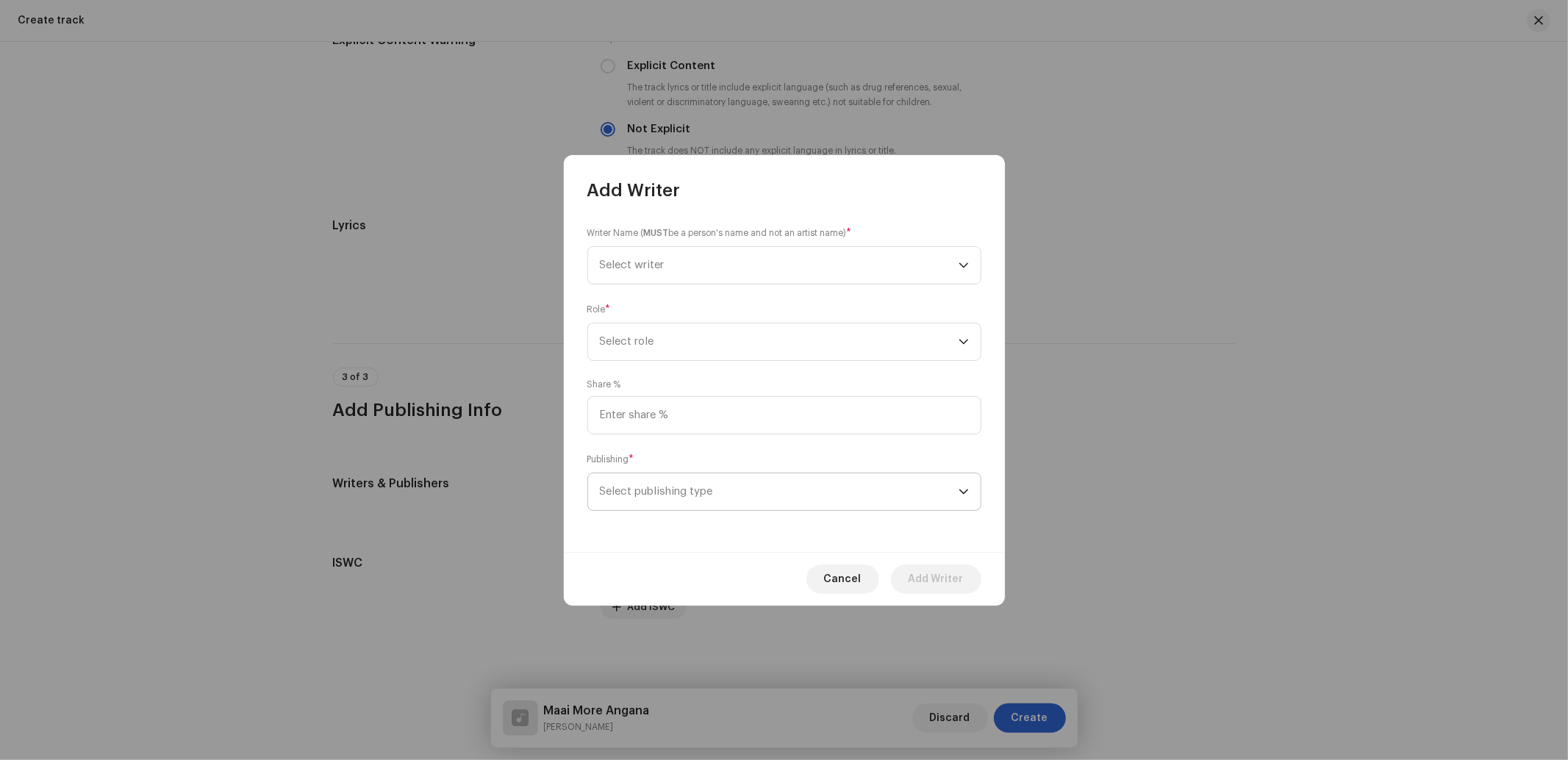
click at [696, 497] on span "Select publishing type" at bounding box center [778, 491] width 359 height 36
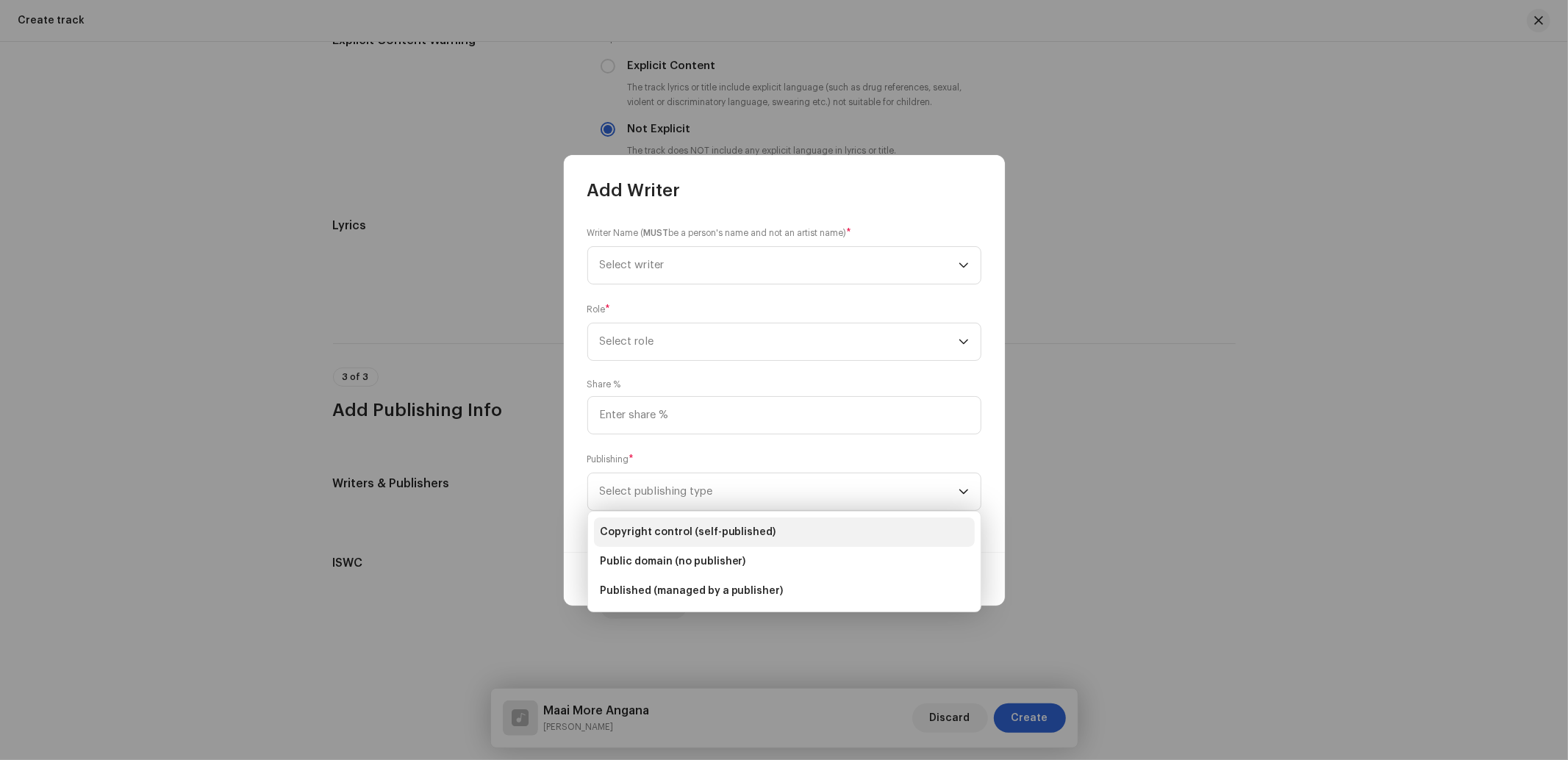
click at [682, 531] on span "Copyright control (self-published)" at bounding box center [688, 531] width 177 height 15
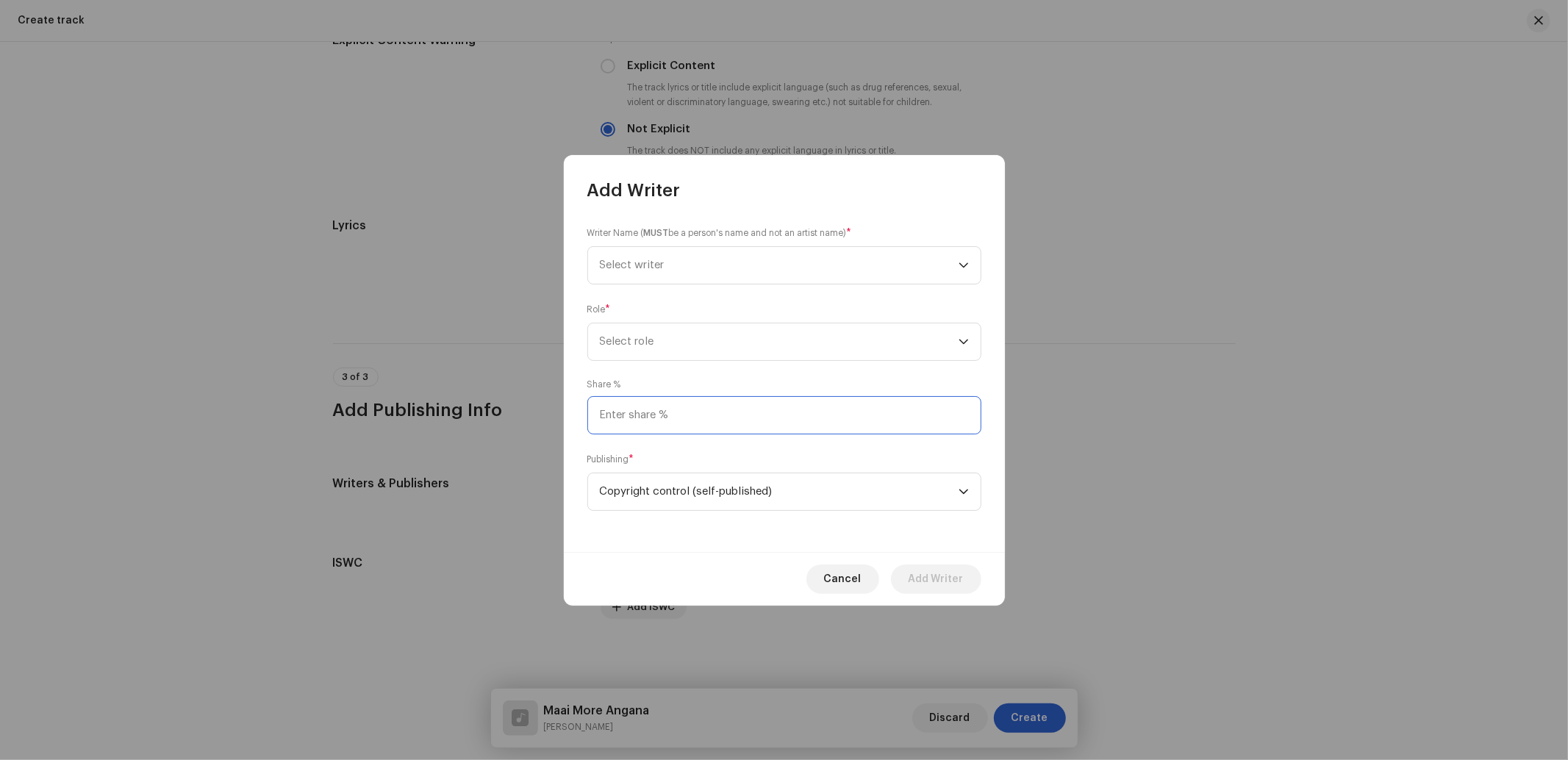
click at [684, 418] on input at bounding box center [784, 414] width 394 height 38
type input "25.00"
click at [676, 349] on span "Select role" at bounding box center [778, 341] width 359 height 36
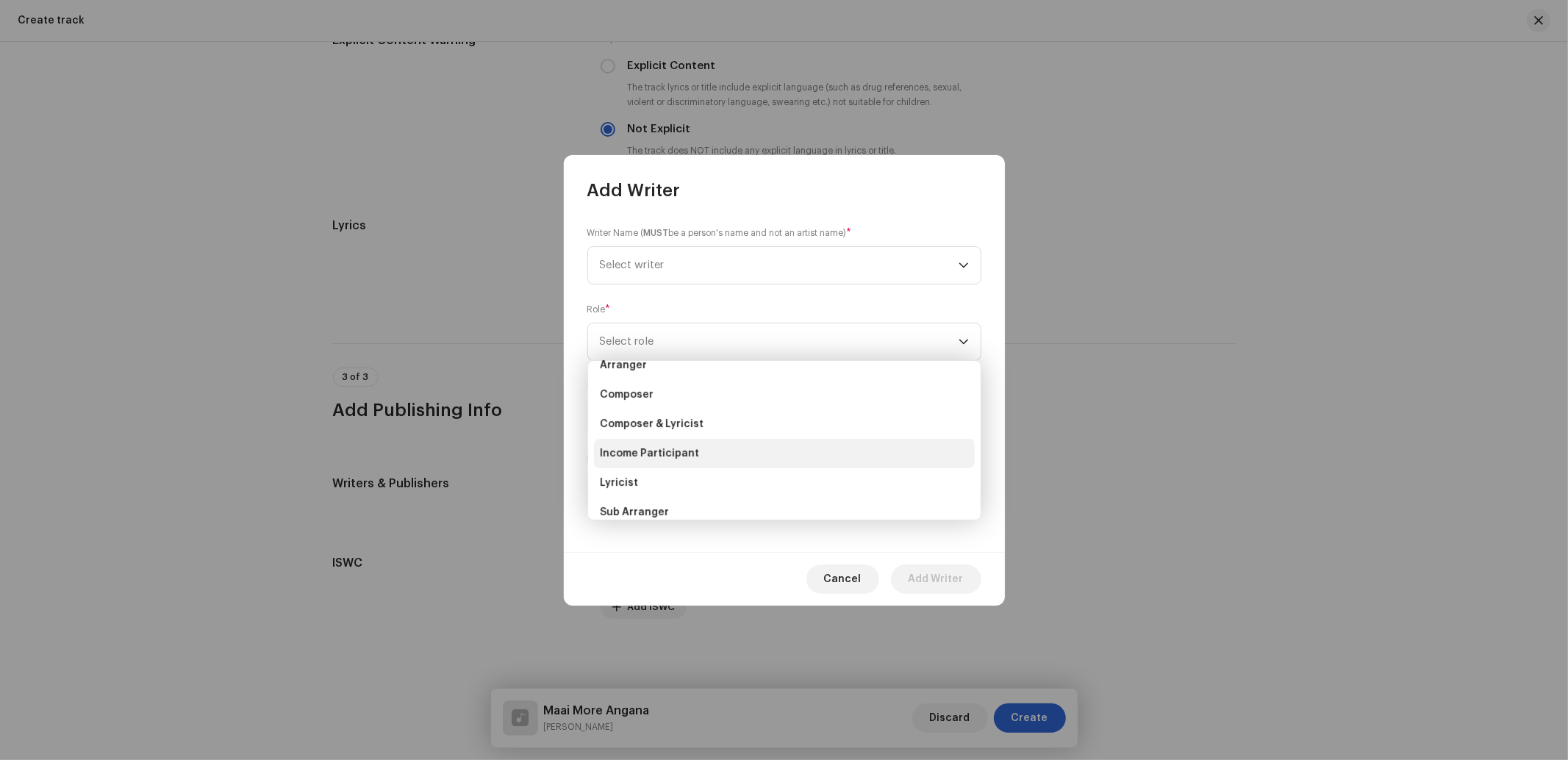
scroll to position [145, 0]
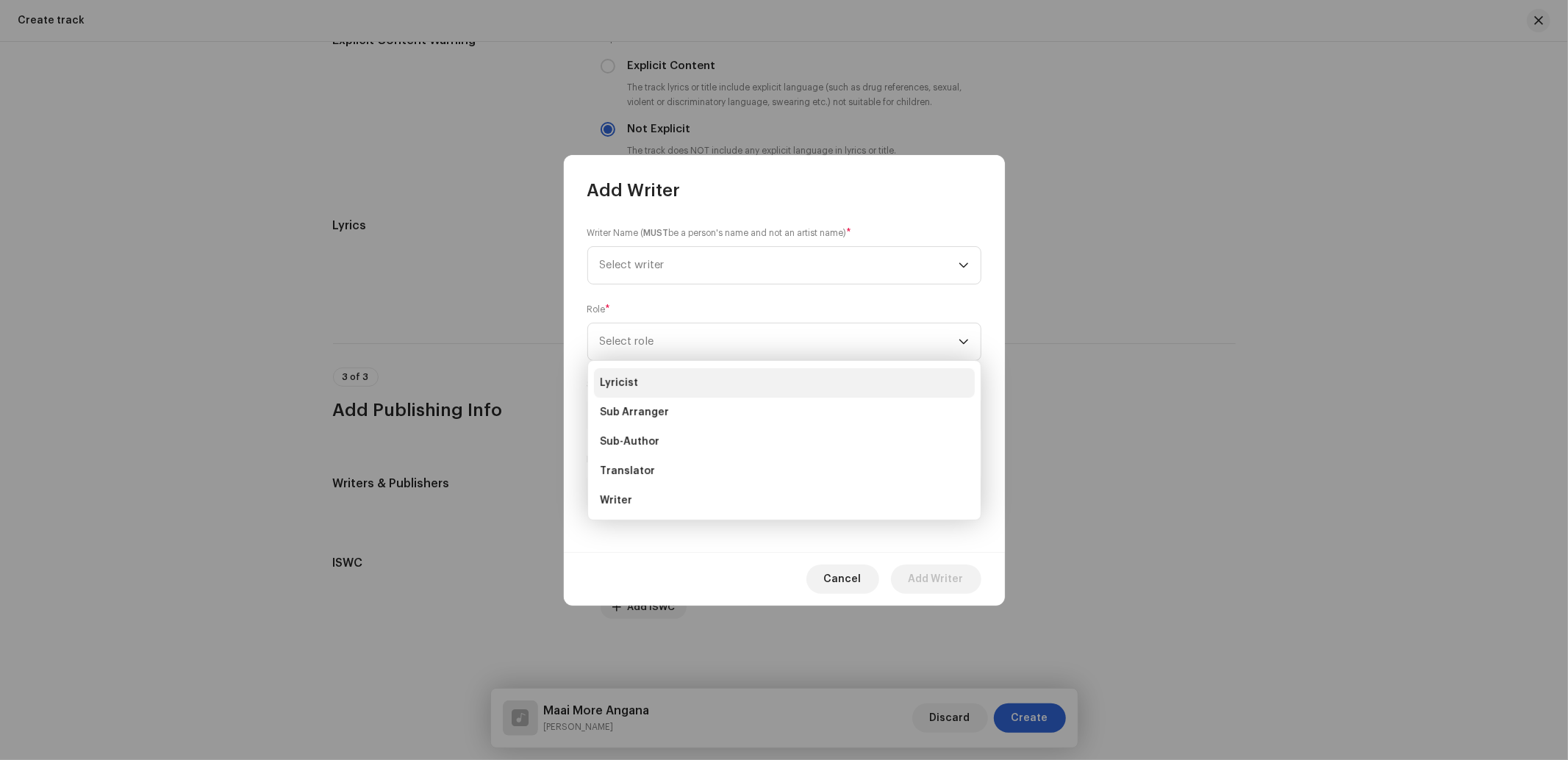
drag, startPoint x: 613, startPoint y: 382, endPoint x: 614, endPoint y: 373, distance: 9.1
click at [614, 380] on span "Lyricist" at bounding box center [618, 382] width 38 height 15
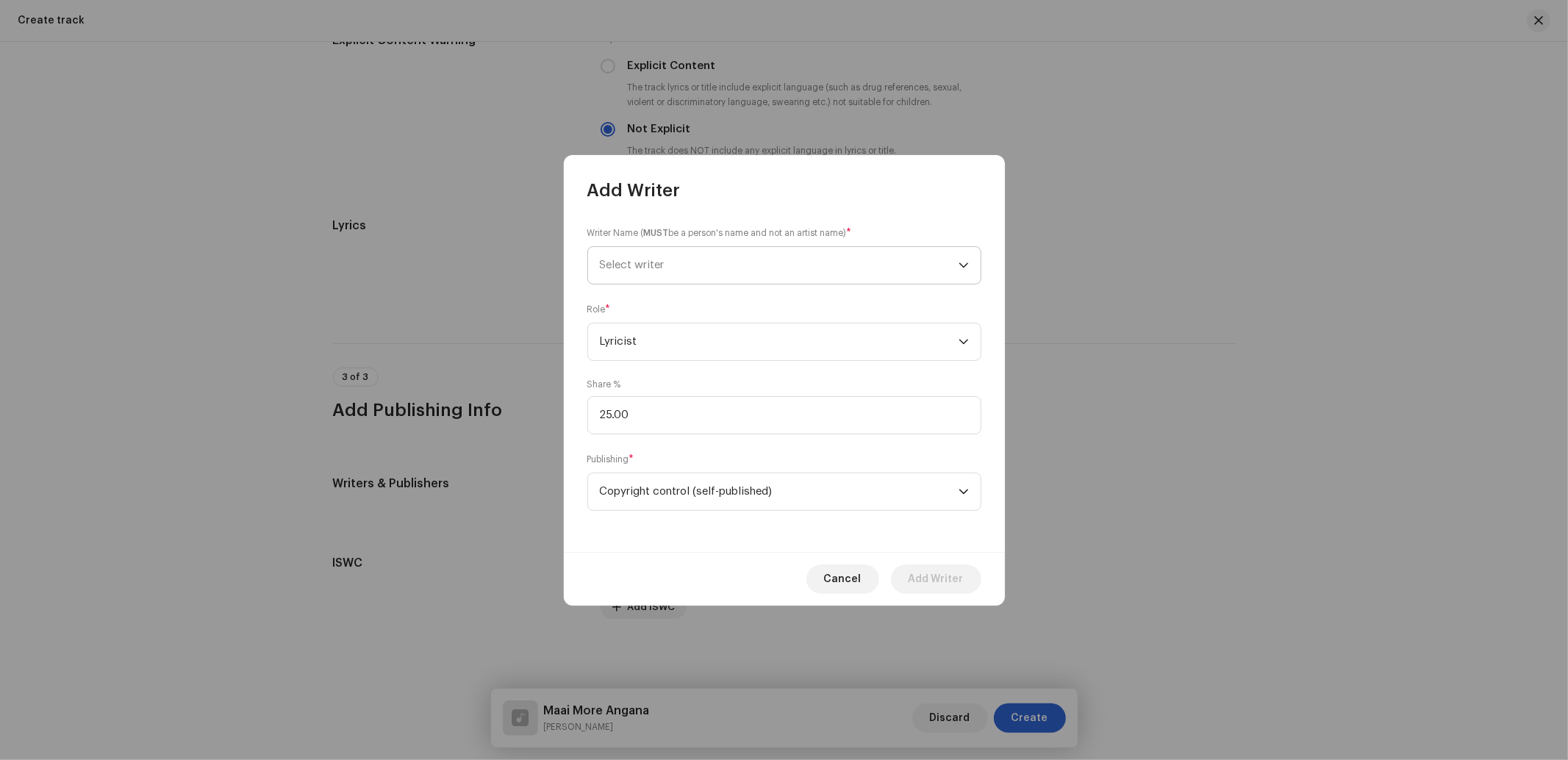
click at [662, 267] on span "Select writer" at bounding box center [632, 264] width 65 height 11
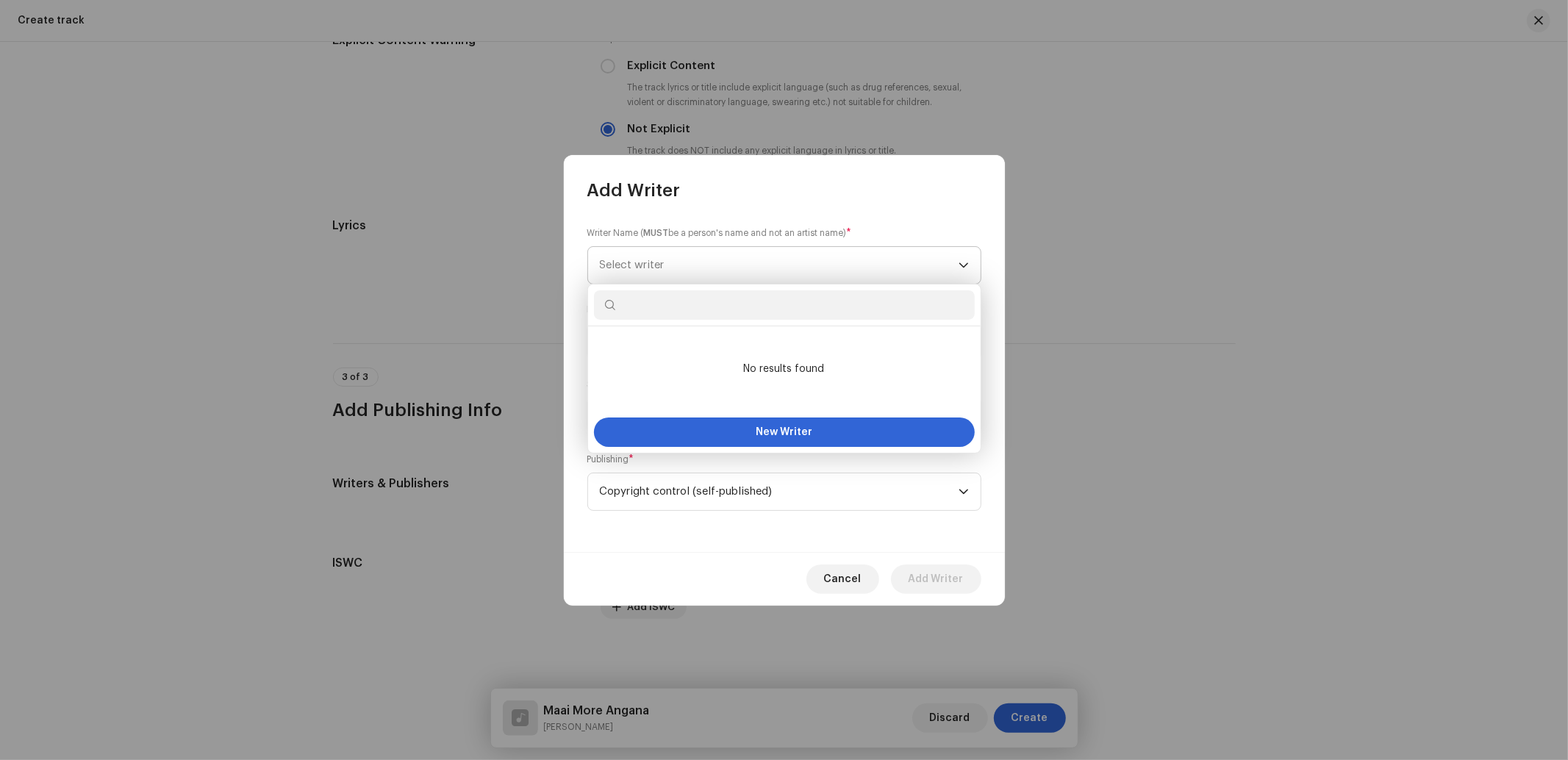
type input "S"
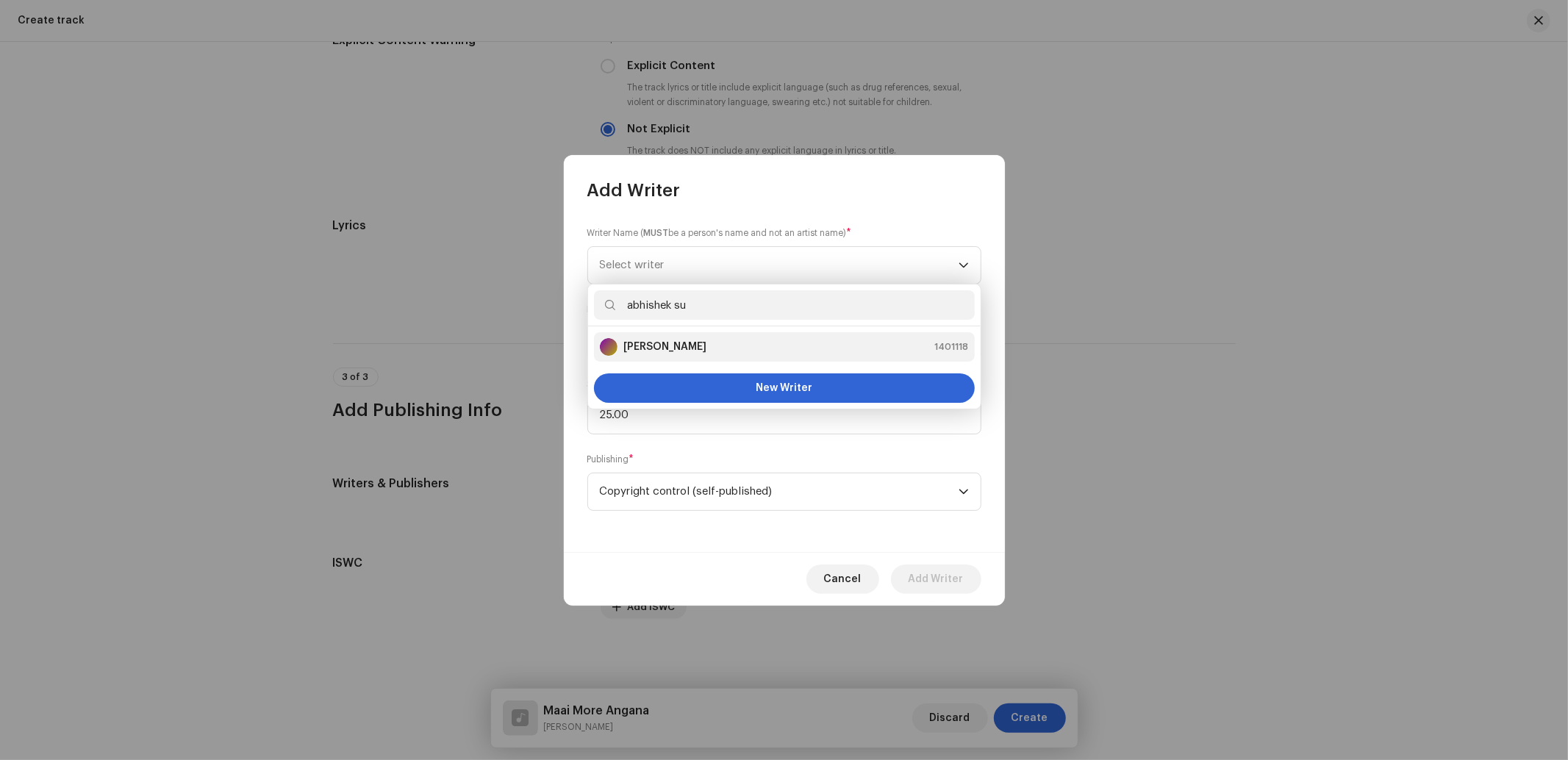
type input "abhishek su"
click at [664, 343] on strong "[PERSON_NAME]" at bounding box center [664, 347] width 84 height 15
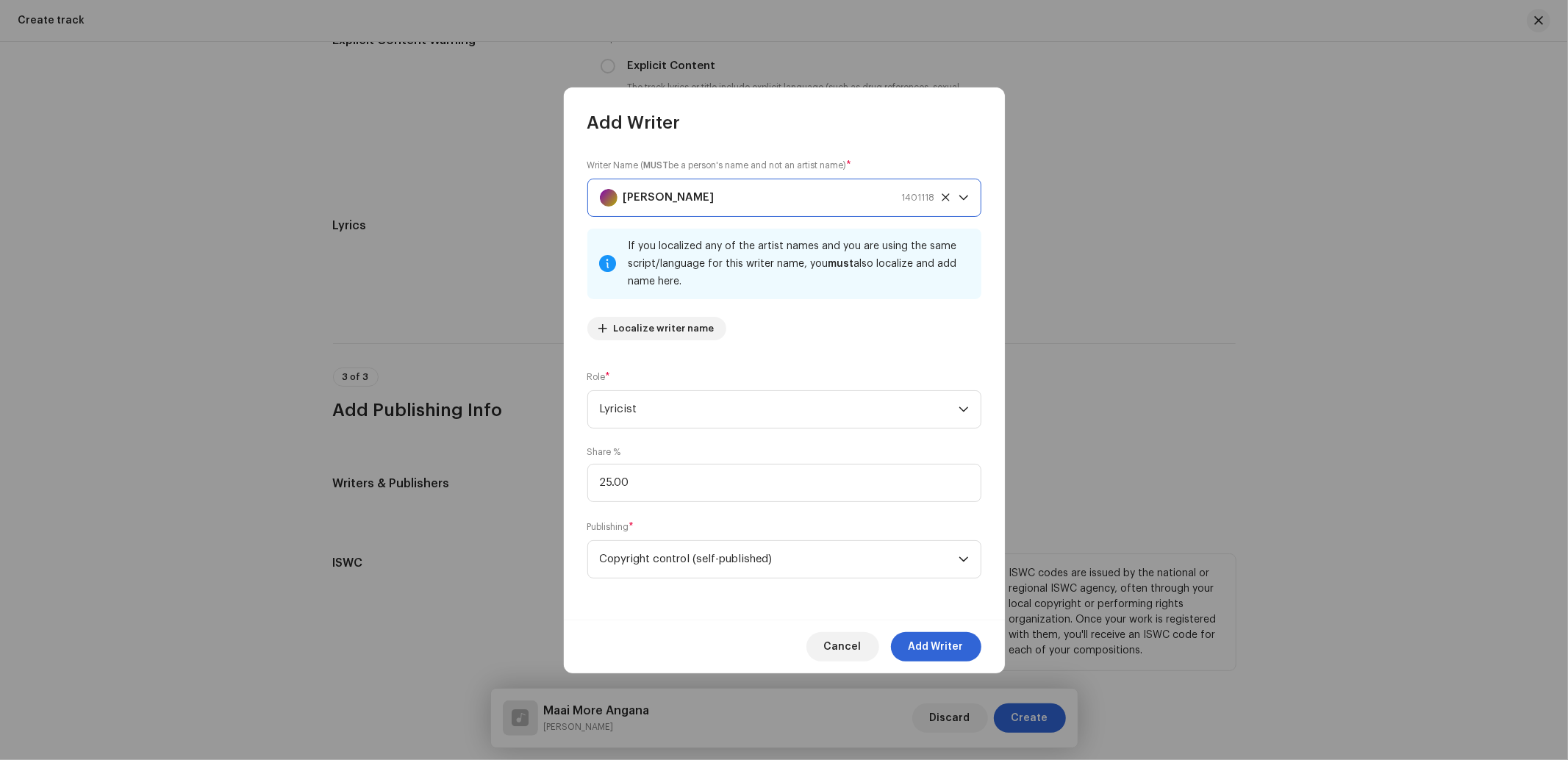
click at [957, 647] on span "Add Writer" at bounding box center [936, 646] width 55 height 29
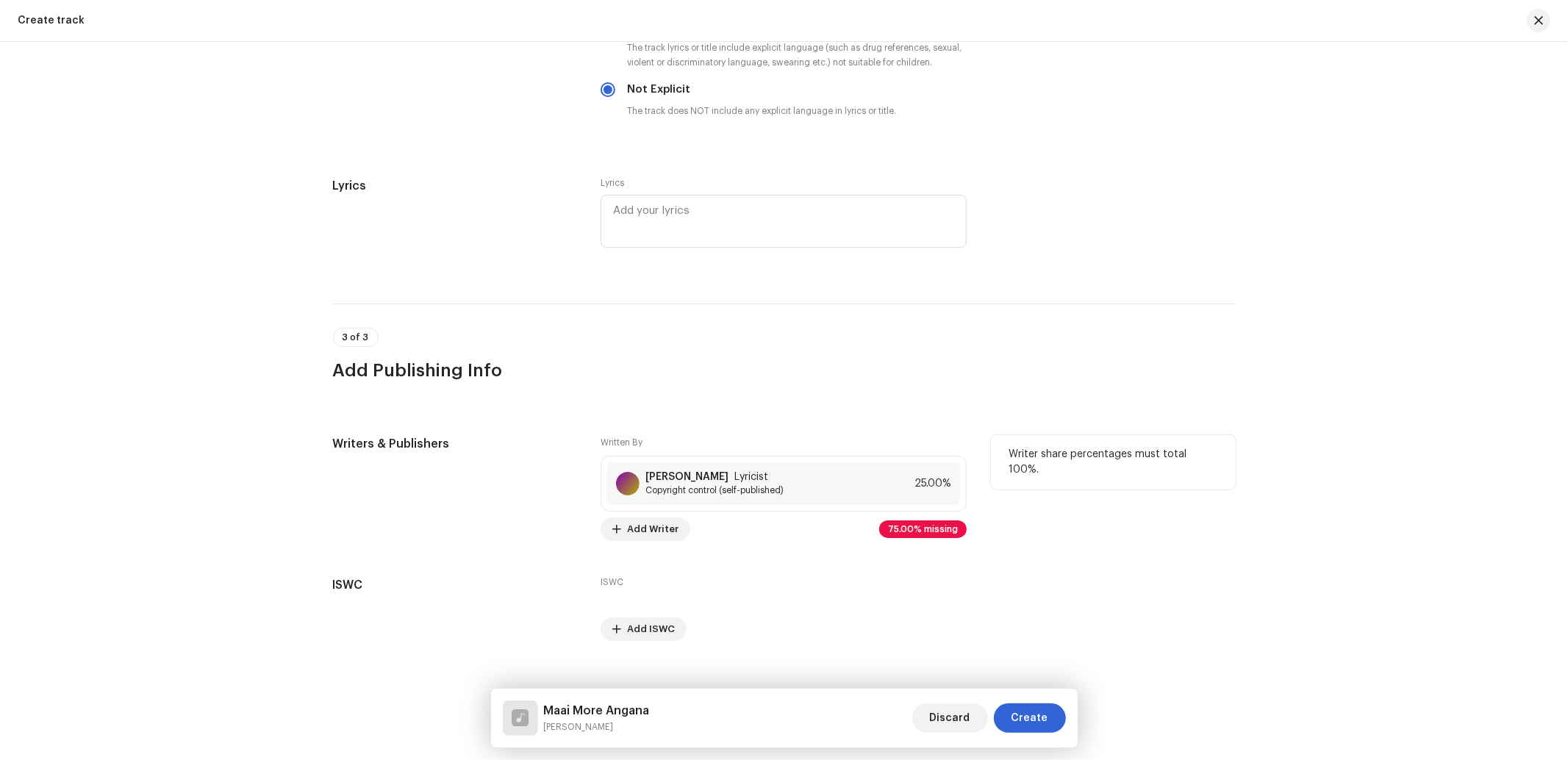
scroll to position [2525, 0]
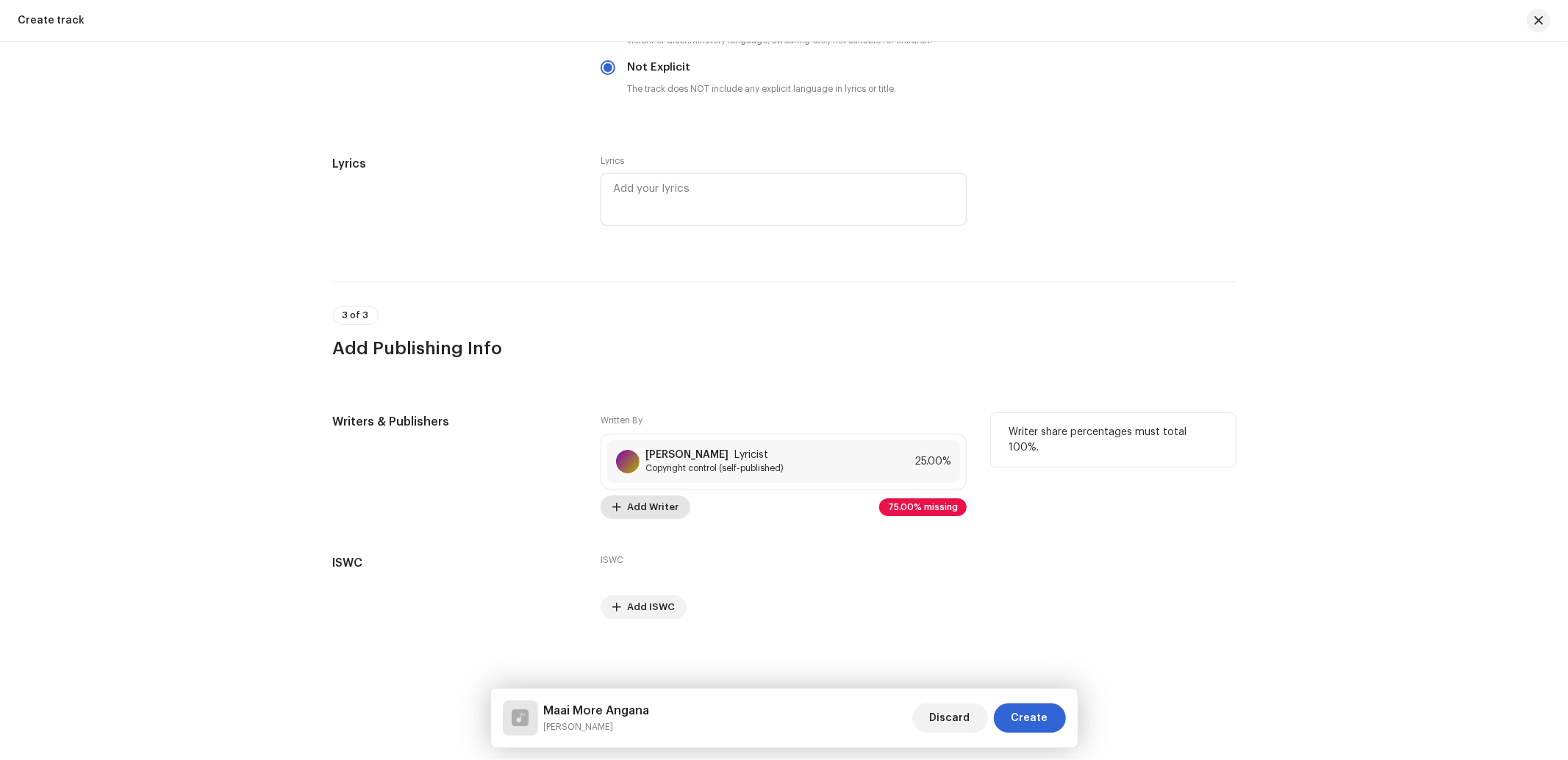
click at [666, 503] on span "Add Writer" at bounding box center [652, 507] width 51 height 29
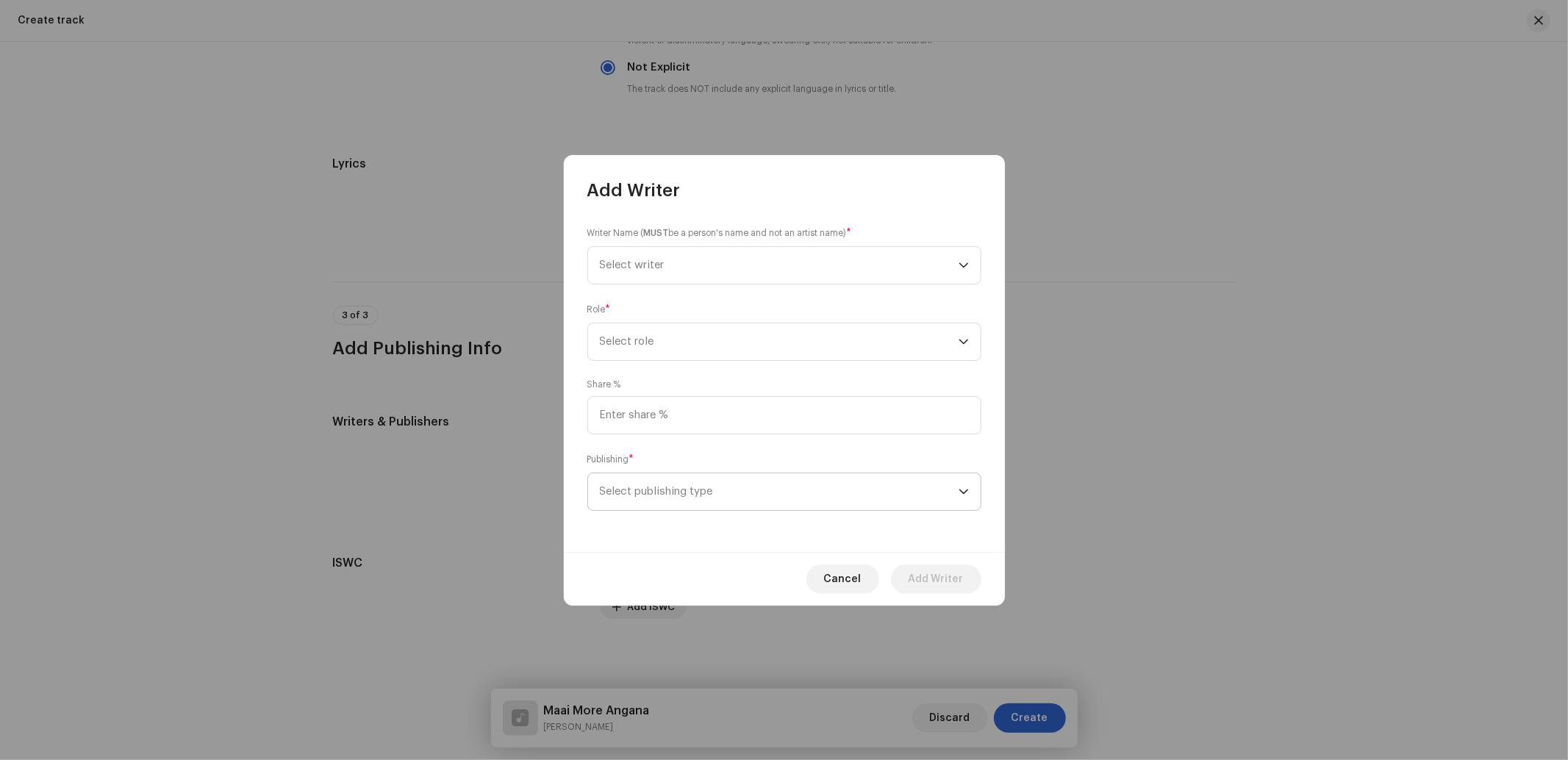
click at [661, 493] on span "Select publishing type" at bounding box center [778, 491] width 359 height 36
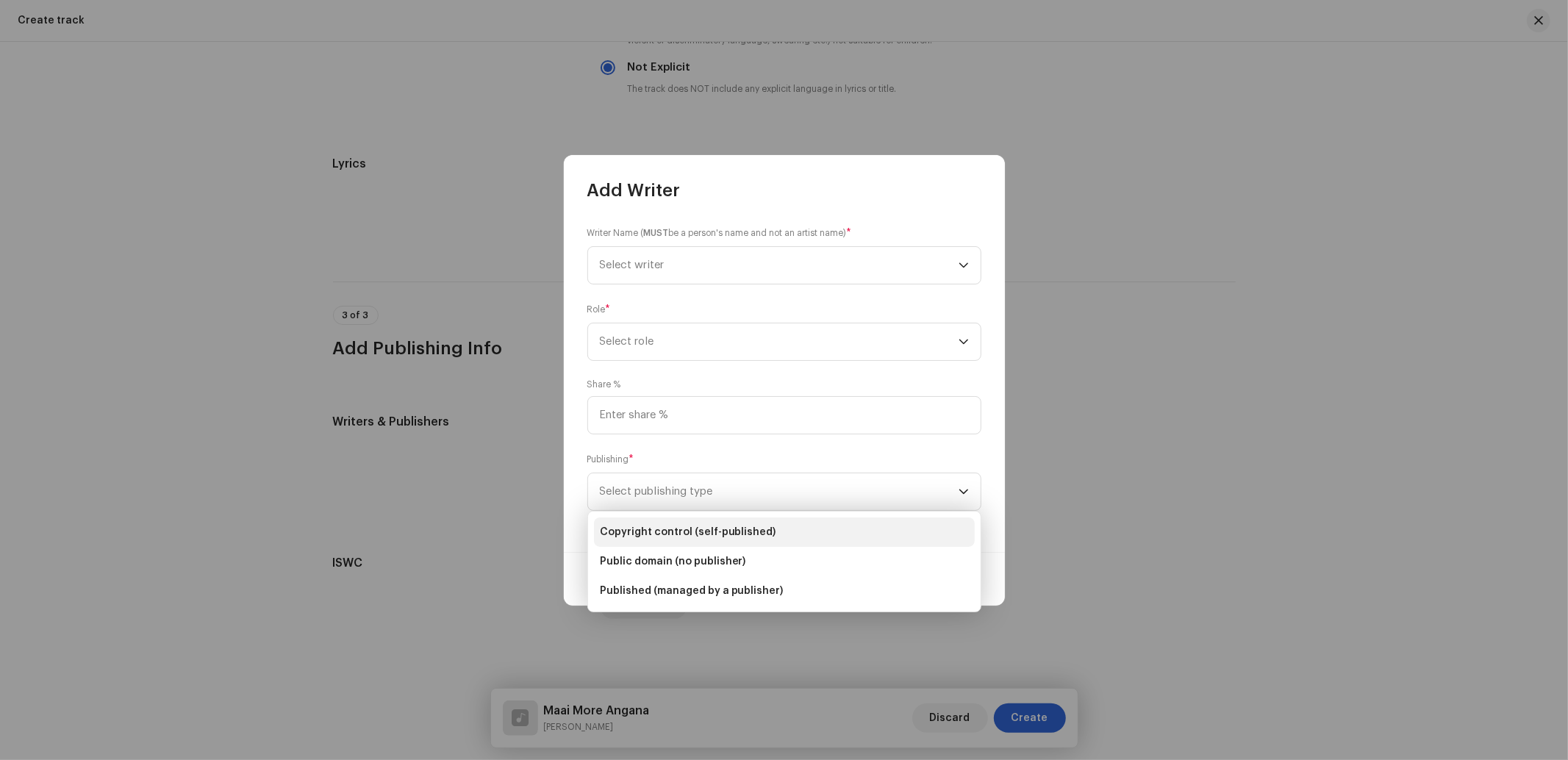
click at [667, 533] on span "Copyright control (self-published)" at bounding box center [688, 531] width 177 height 15
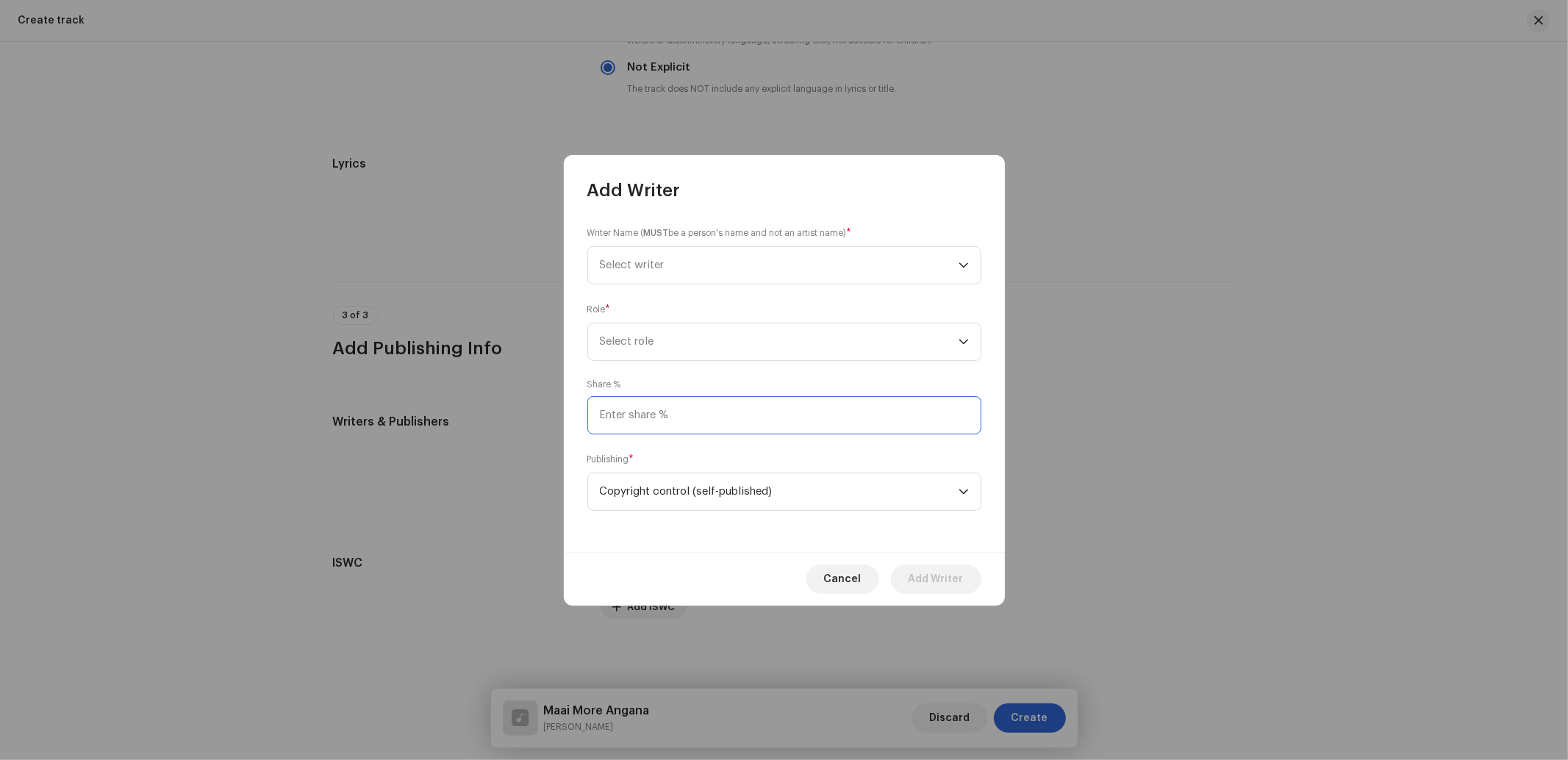
click at [664, 408] on input at bounding box center [784, 414] width 394 height 38
type input "25.00"
click at [640, 328] on span "Select role" at bounding box center [778, 341] width 359 height 36
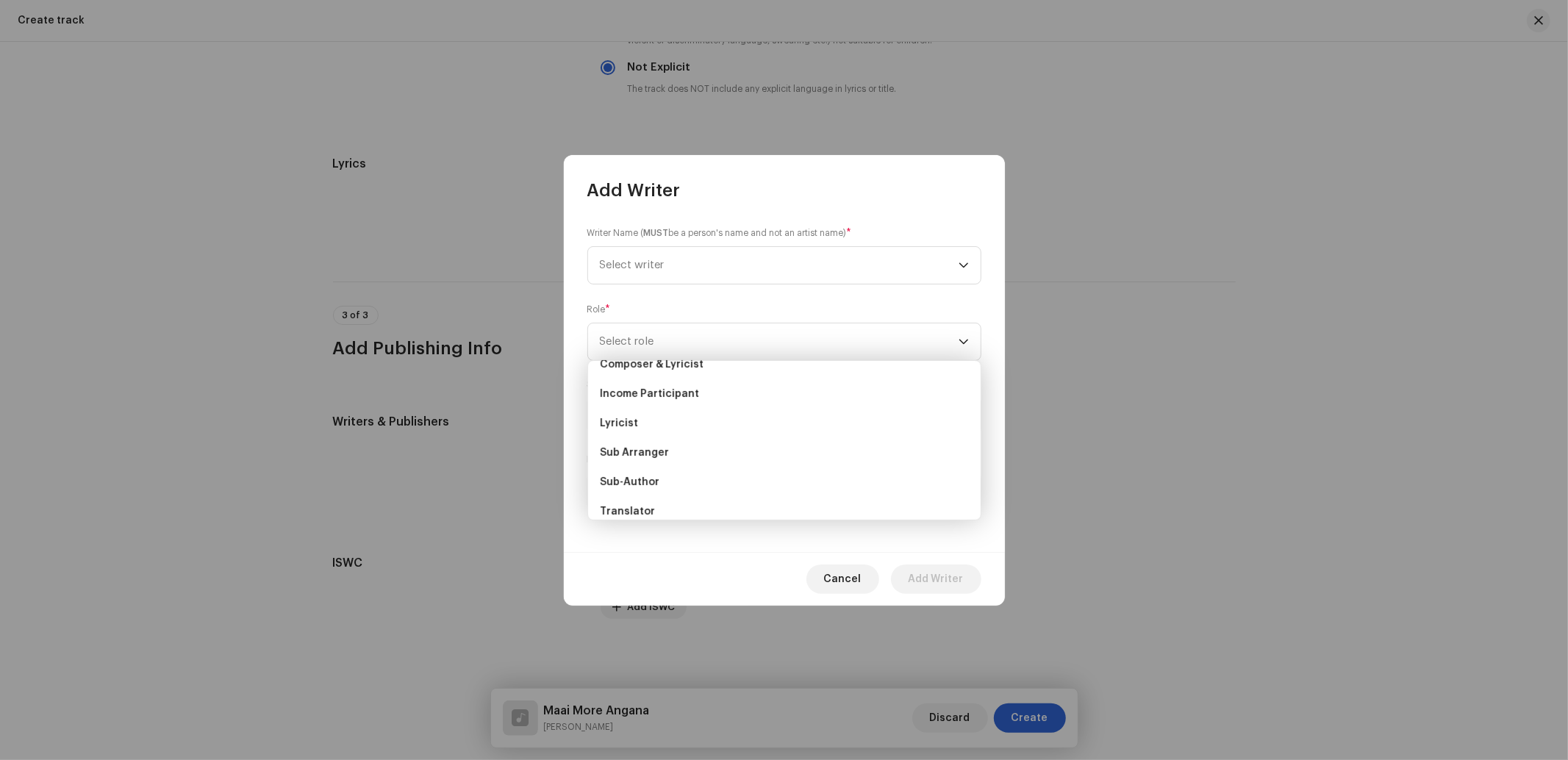
scroll to position [0, 0]
click at [635, 436] on span "Composer" at bounding box center [626, 440] width 54 height 15
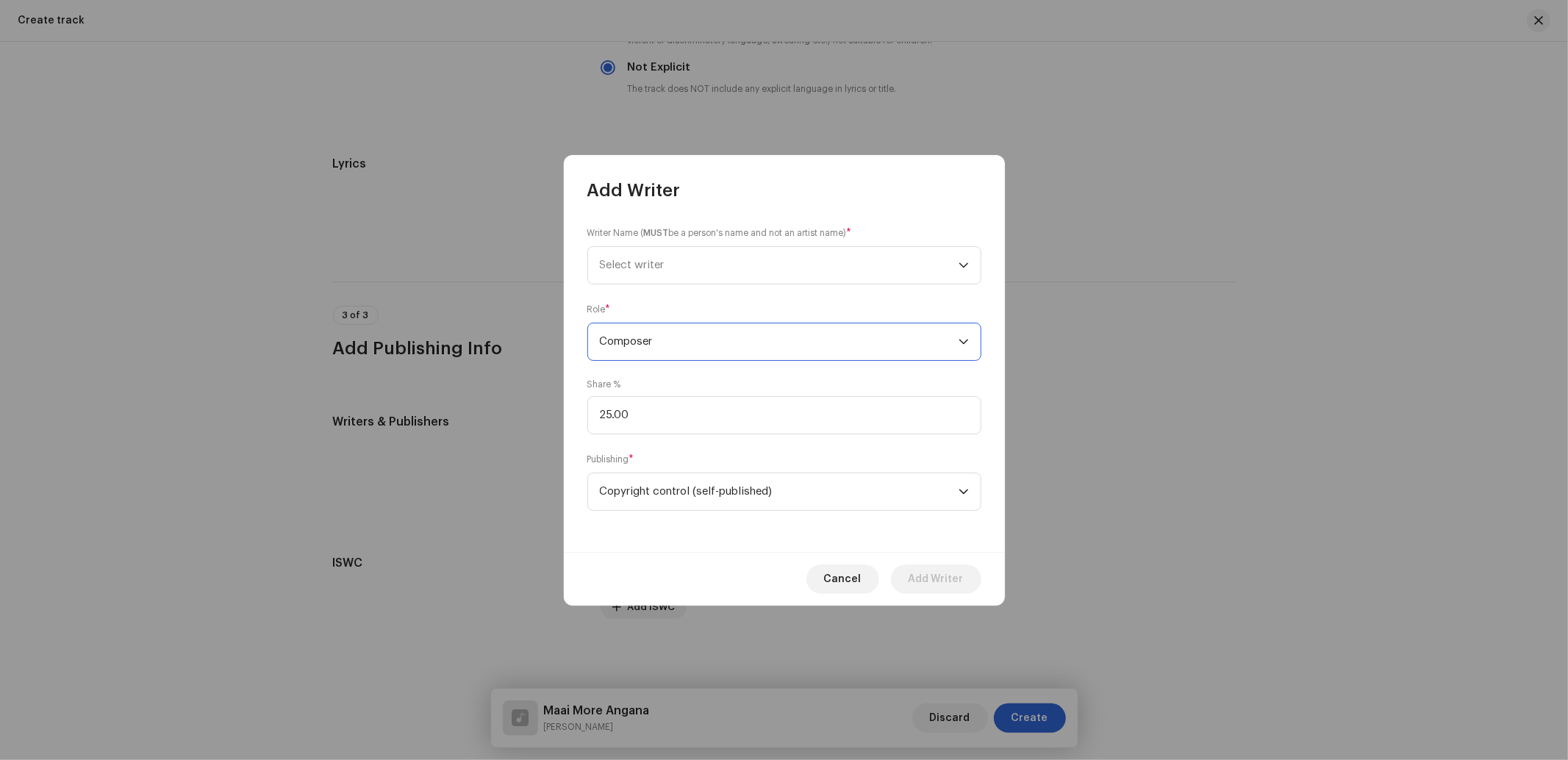
click at [649, 285] on div "Writer Name ( MUST be a person's name and not an artist name) * Select writer R…" at bounding box center [784, 377] width 441 height 350
click at [638, 261] on span "Select writer" at bounding box center [632, 264] width 65 height 11
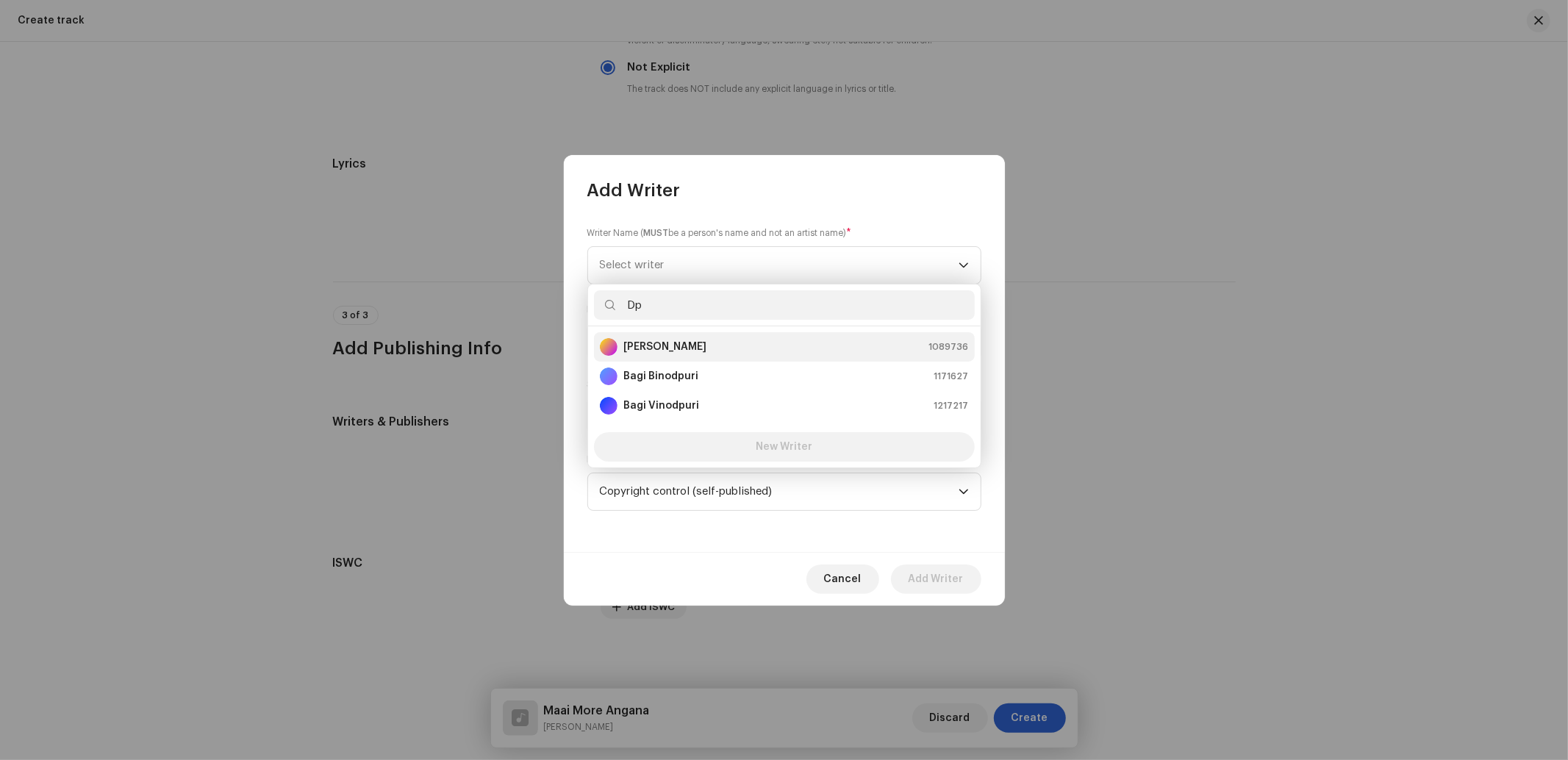
type input "Dp"
click at [677, 353] on div "DP Yadav 1089736" at bounding box center [784, 347] width 369 height 18
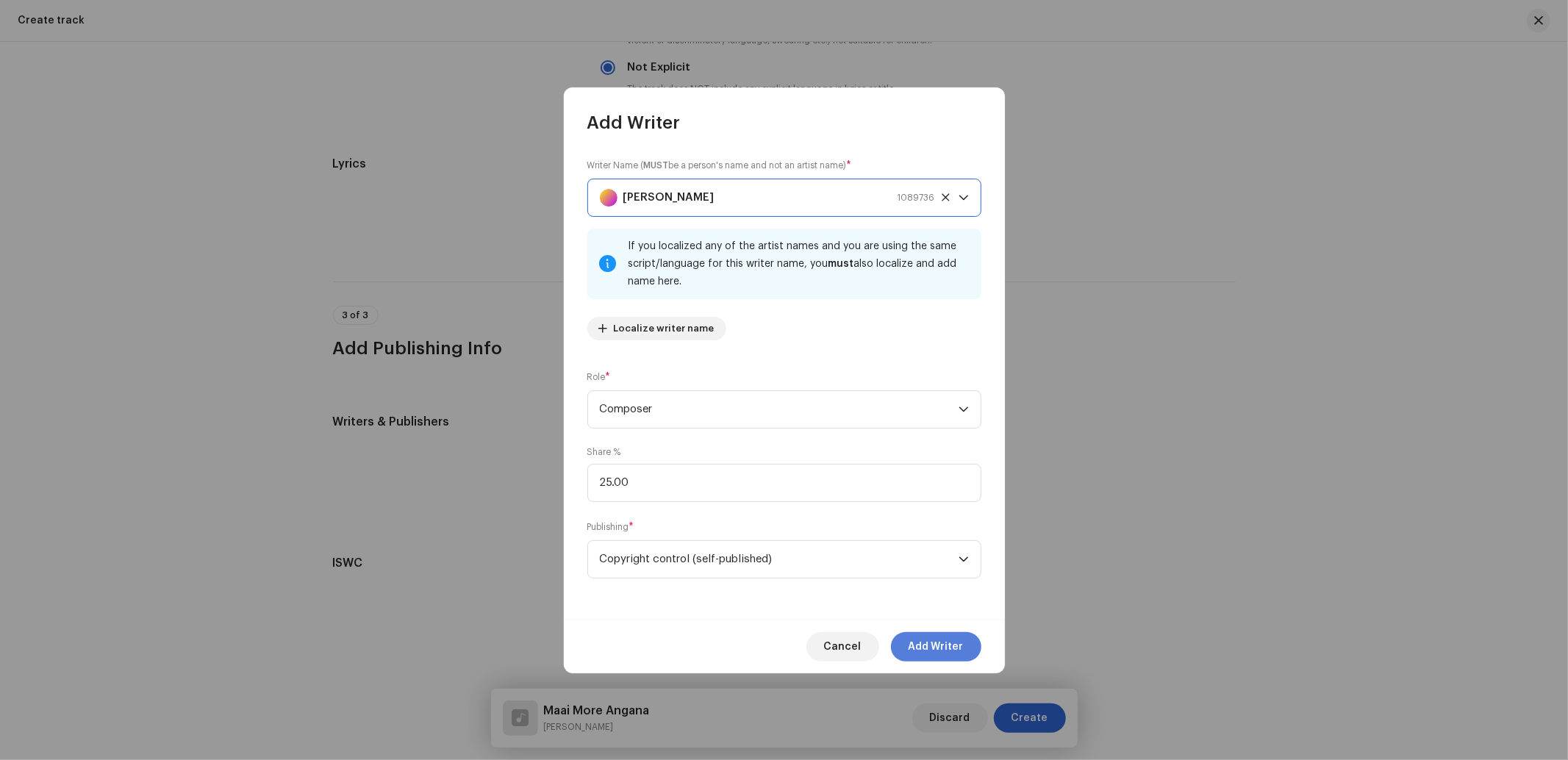
click at [945, 637] on span "Add Writer" at bounding box center [936, 646] width 55 height 29
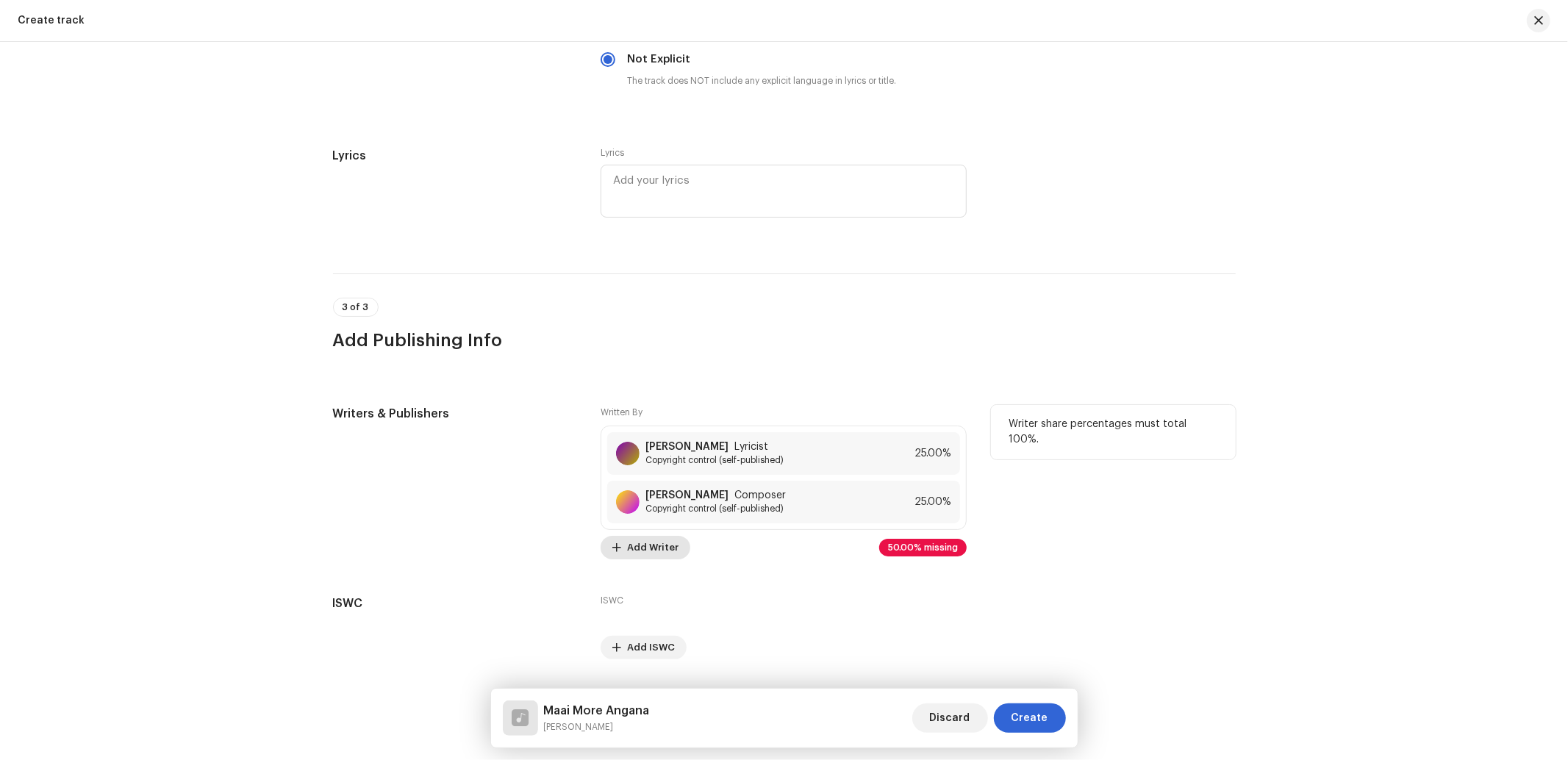
click at [667, 557] on span "Add Writer" at bounding box center [652, 547] width 51 height 29
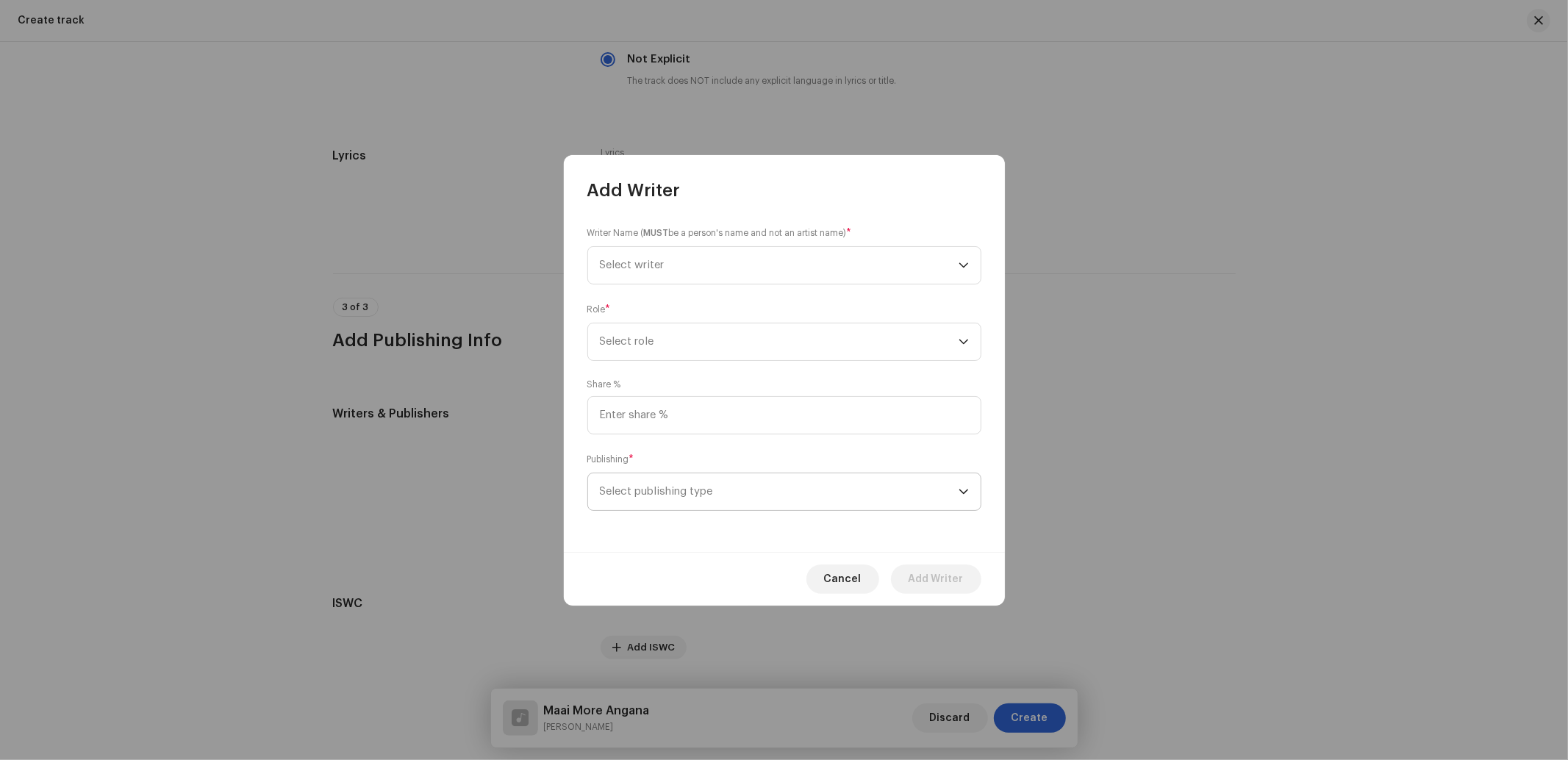
click at [699, 502] on span "Select publishing type" at bounding box center [778, 491] width 359 height 36
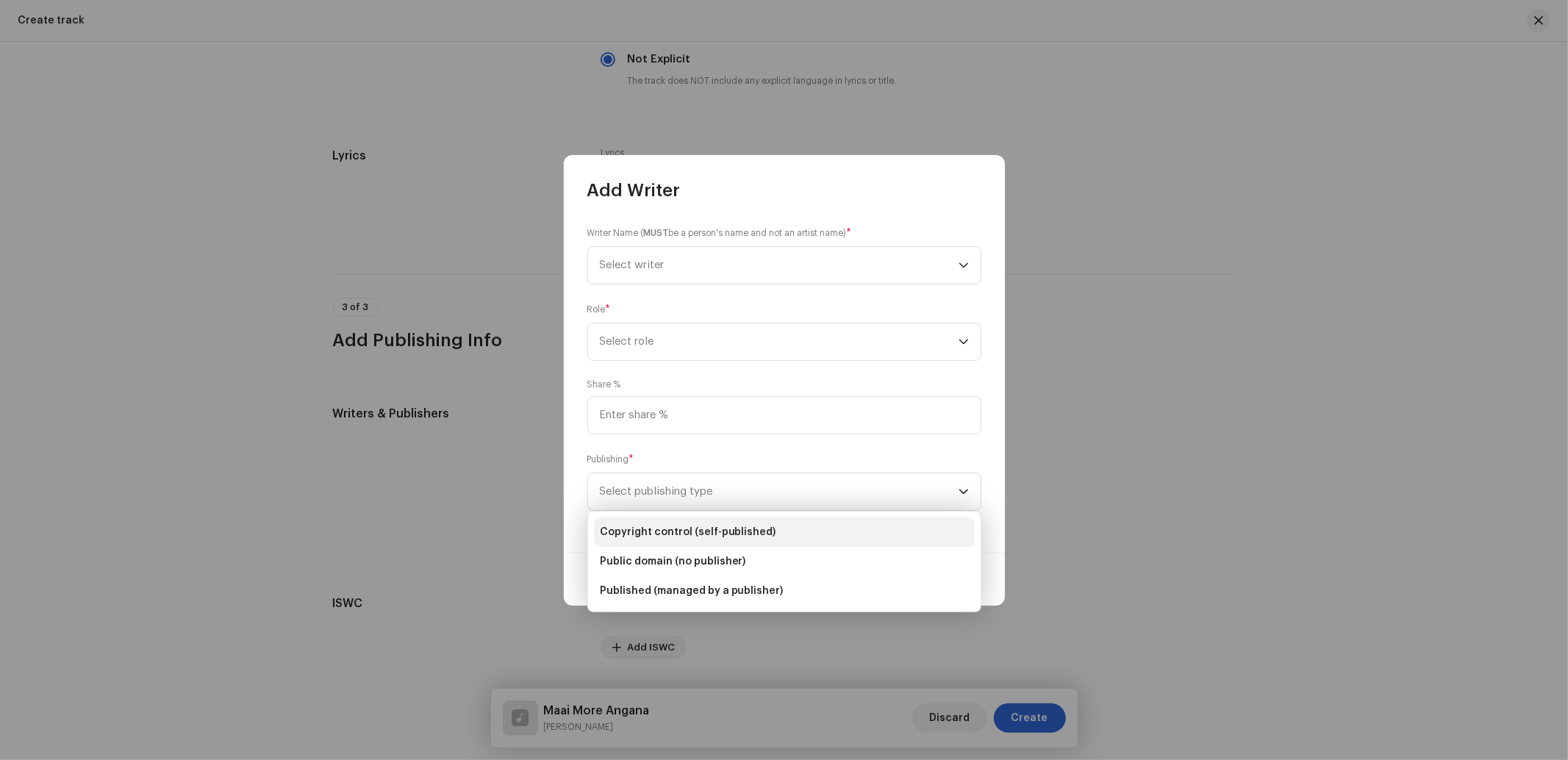
click at [703, 524] on span "Copyright control (self-published)" at bounding box center [688, 531] width 177 height 15
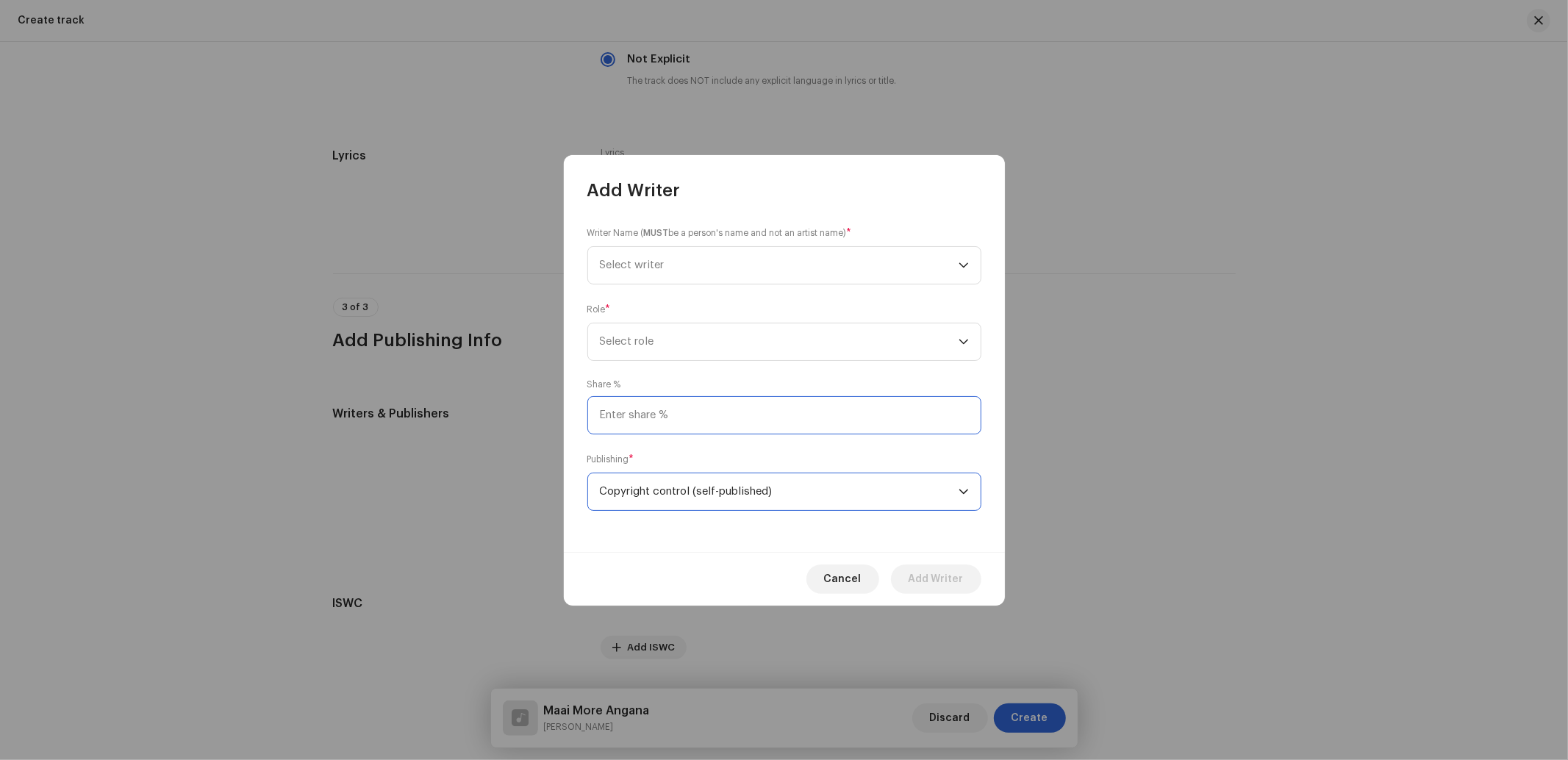
click at [688, 412] on input at bounding box center [784, 414] width 394 height 38
type input "50.00"
click at [688, 346] on span "Select role" at bounding box center [778, 341] width 359 height 36
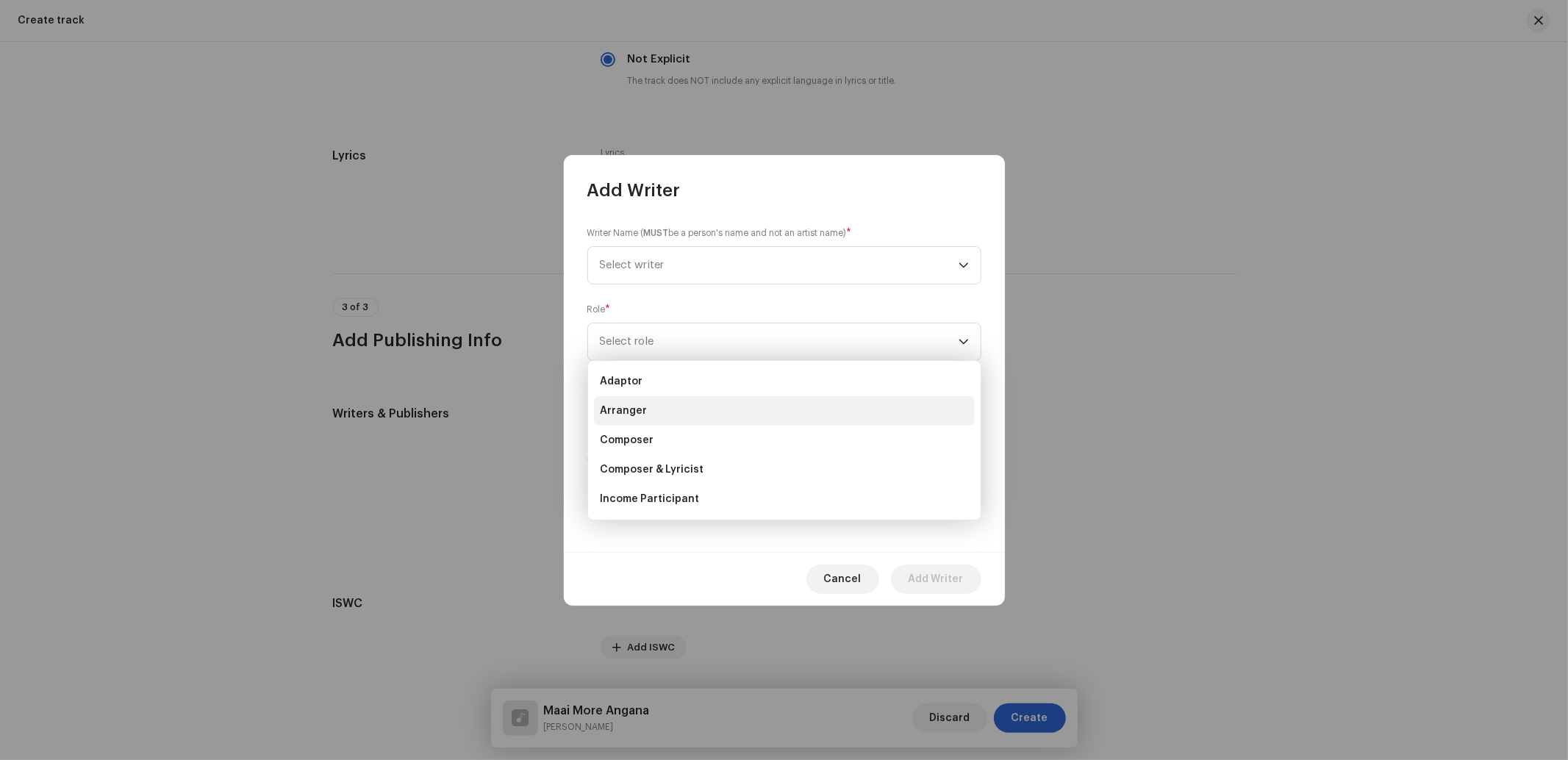
click at [638, 416] on span "Arranger" at bounding box center [623, 410] width 47 height 15
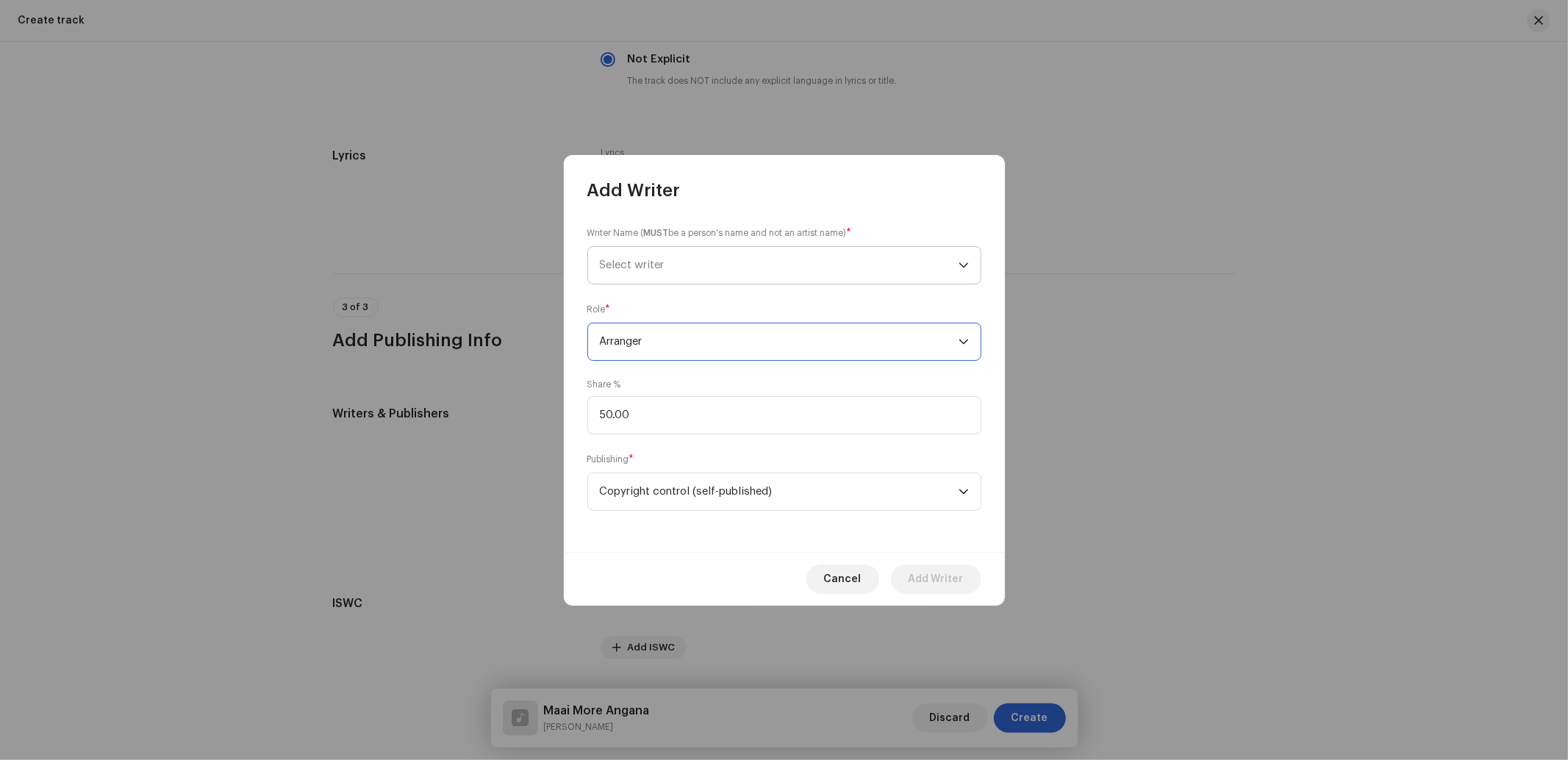
click at [687, 263] on span "Select writer" at bounding box center [778, 264] width 359 height 36
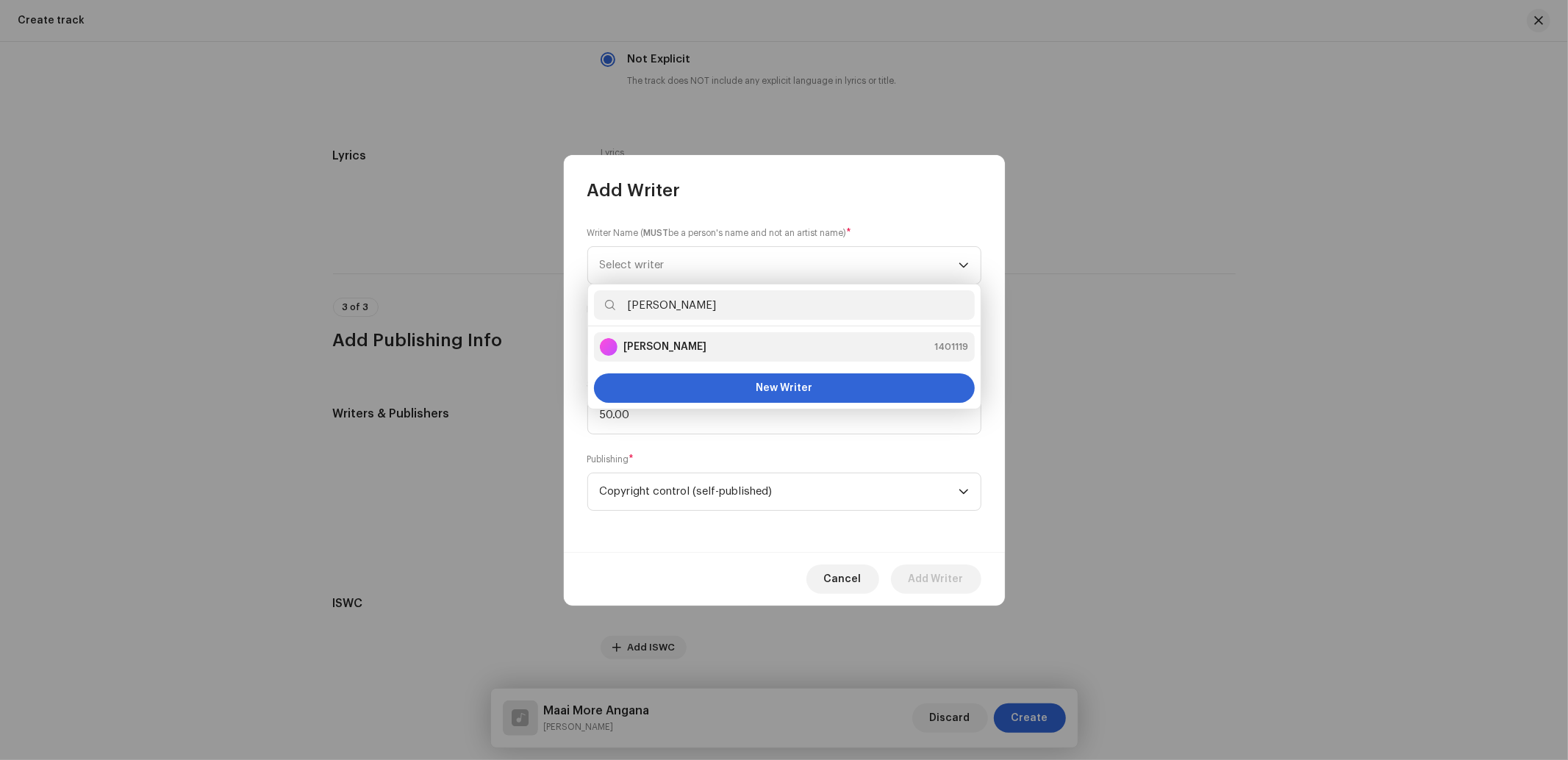
type input "[PERSON_NAME]"
click at [652, 342] on strong "[PERSON_NAME]" at bounding box center [664, 347] width 84 height 15
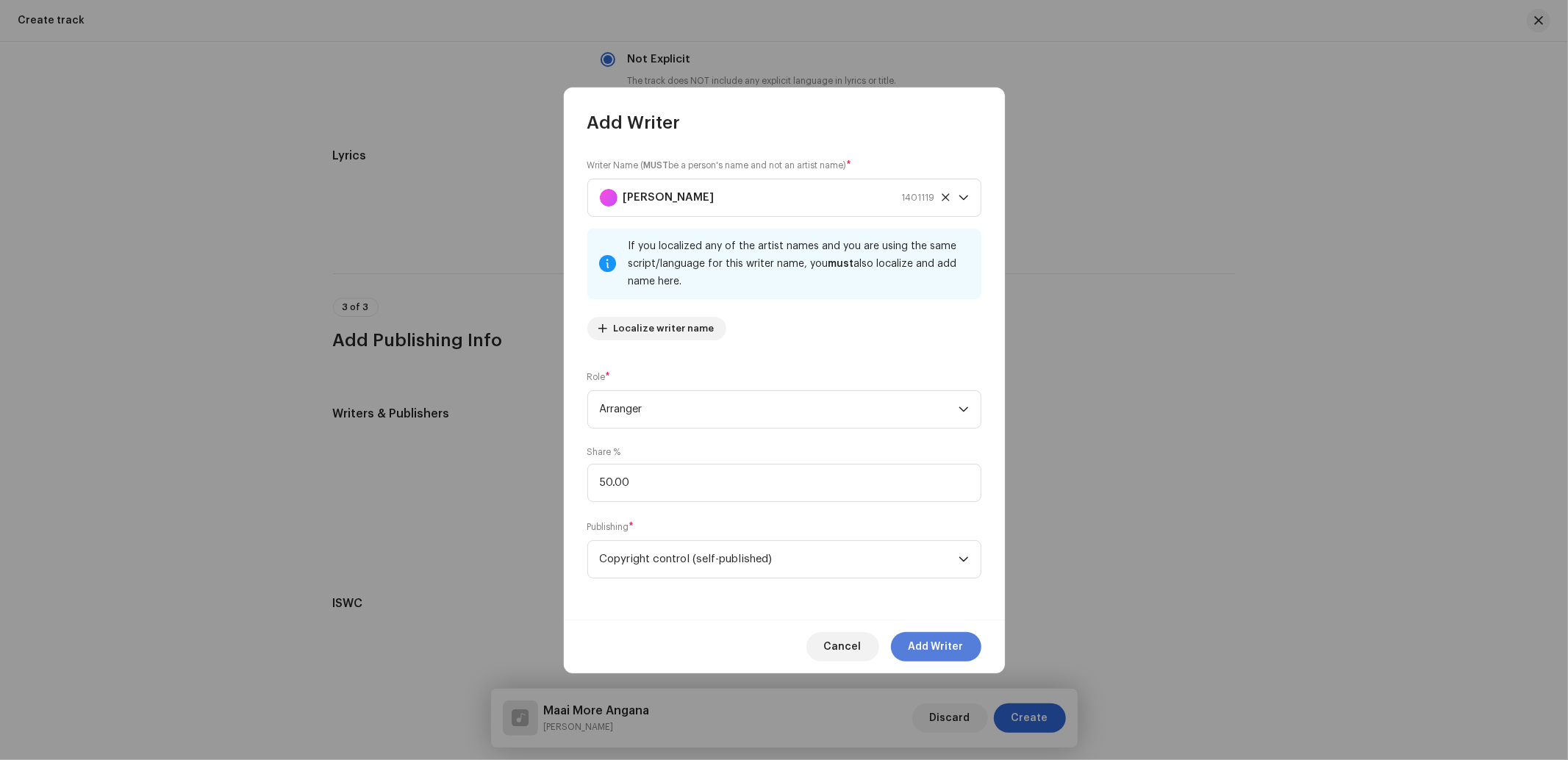
click at [930, 648] on span "Add Writer" at bounding box center [936, 646] width 55 height 29
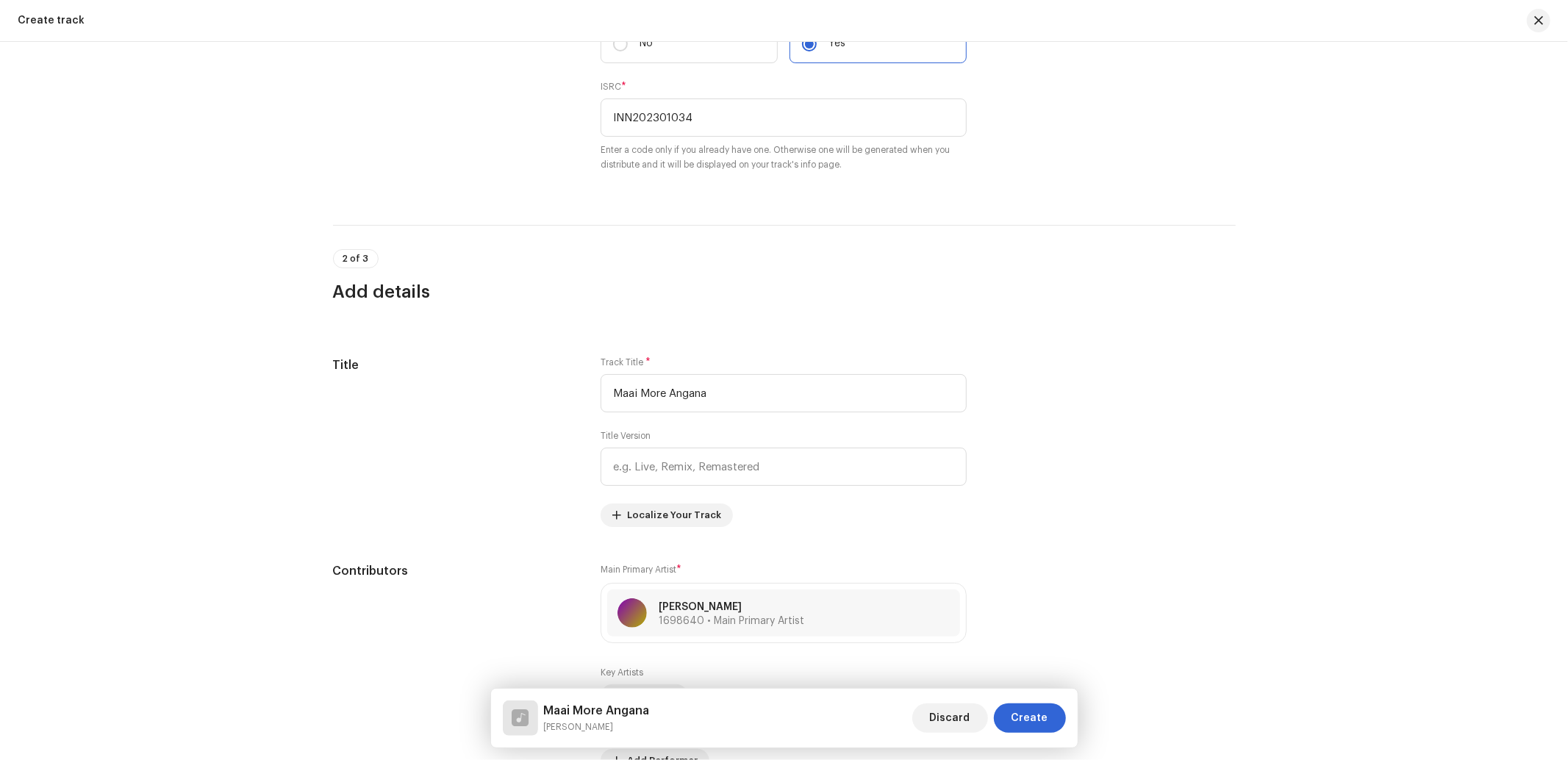
scroll to position [435, 0]
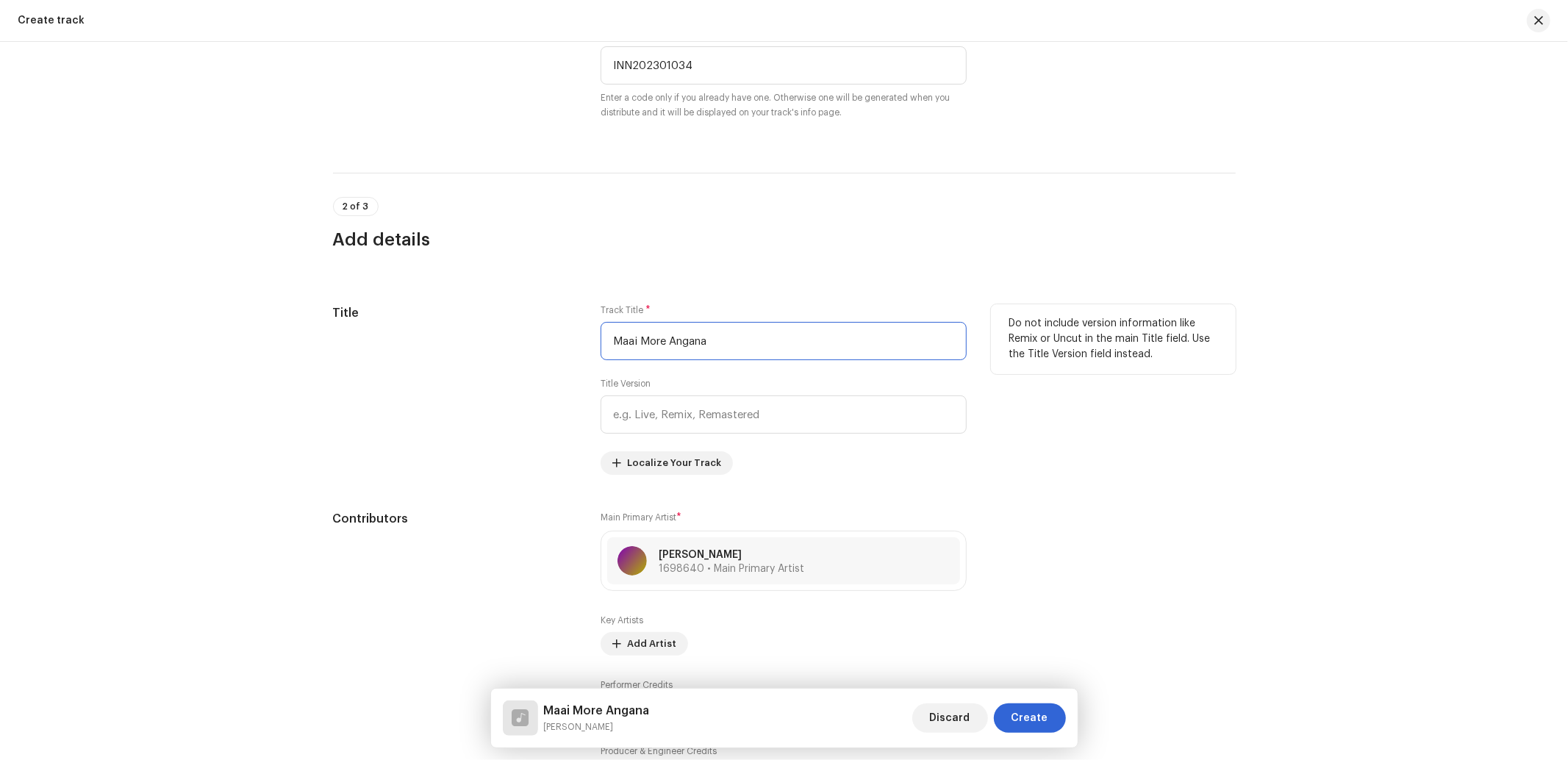
drag, startPoint x: 760, startPoint y: 346, endPoint x: 498, endPoint y: 342, distance: 262.0
click at [498, 342] on div "Title Track Title * Maai More Angana Title Version Localize Your Track Do not i…" at bounding box center [784, 390] width 903 height 171
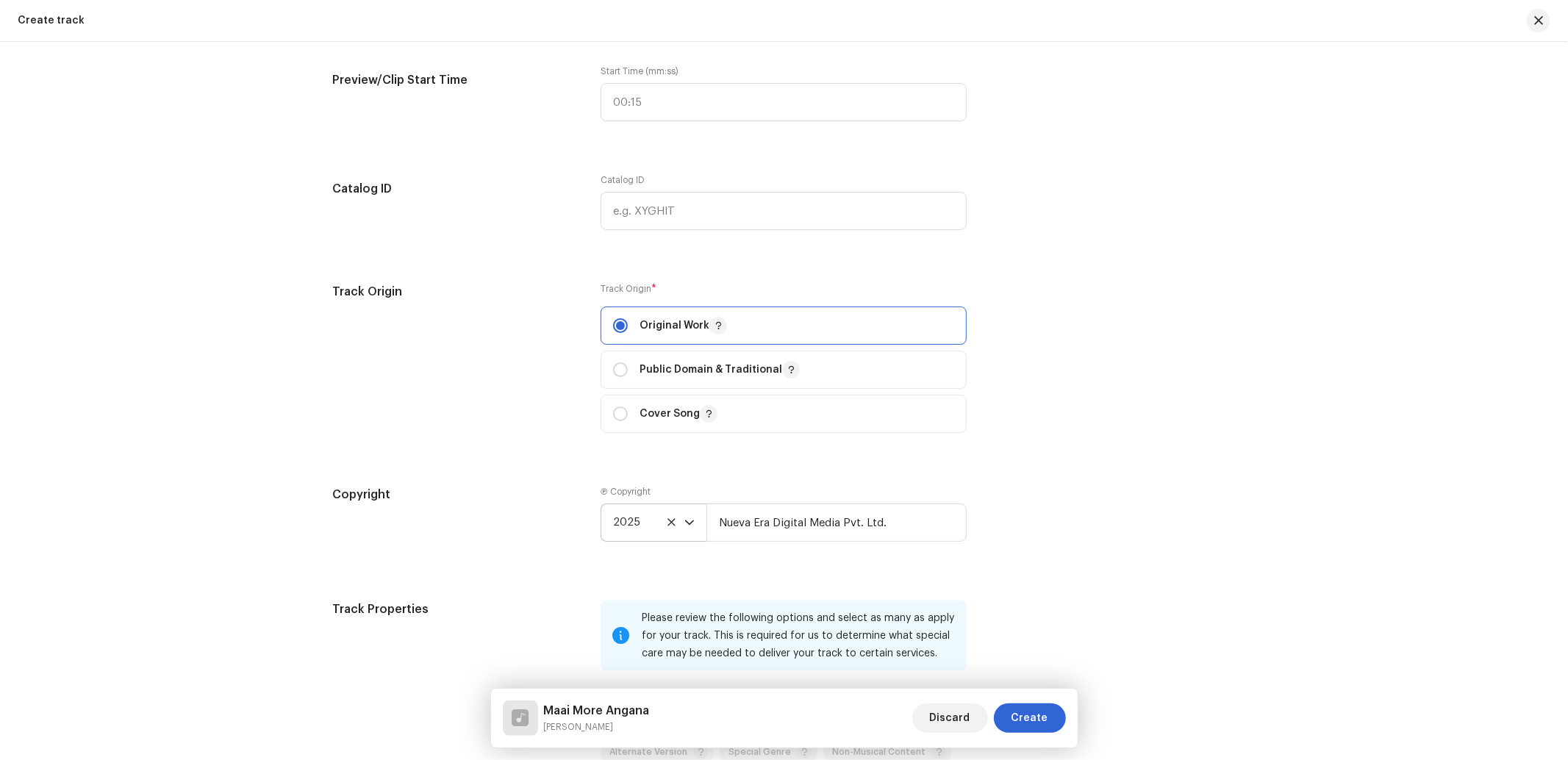
scroll to position [1741, 0]
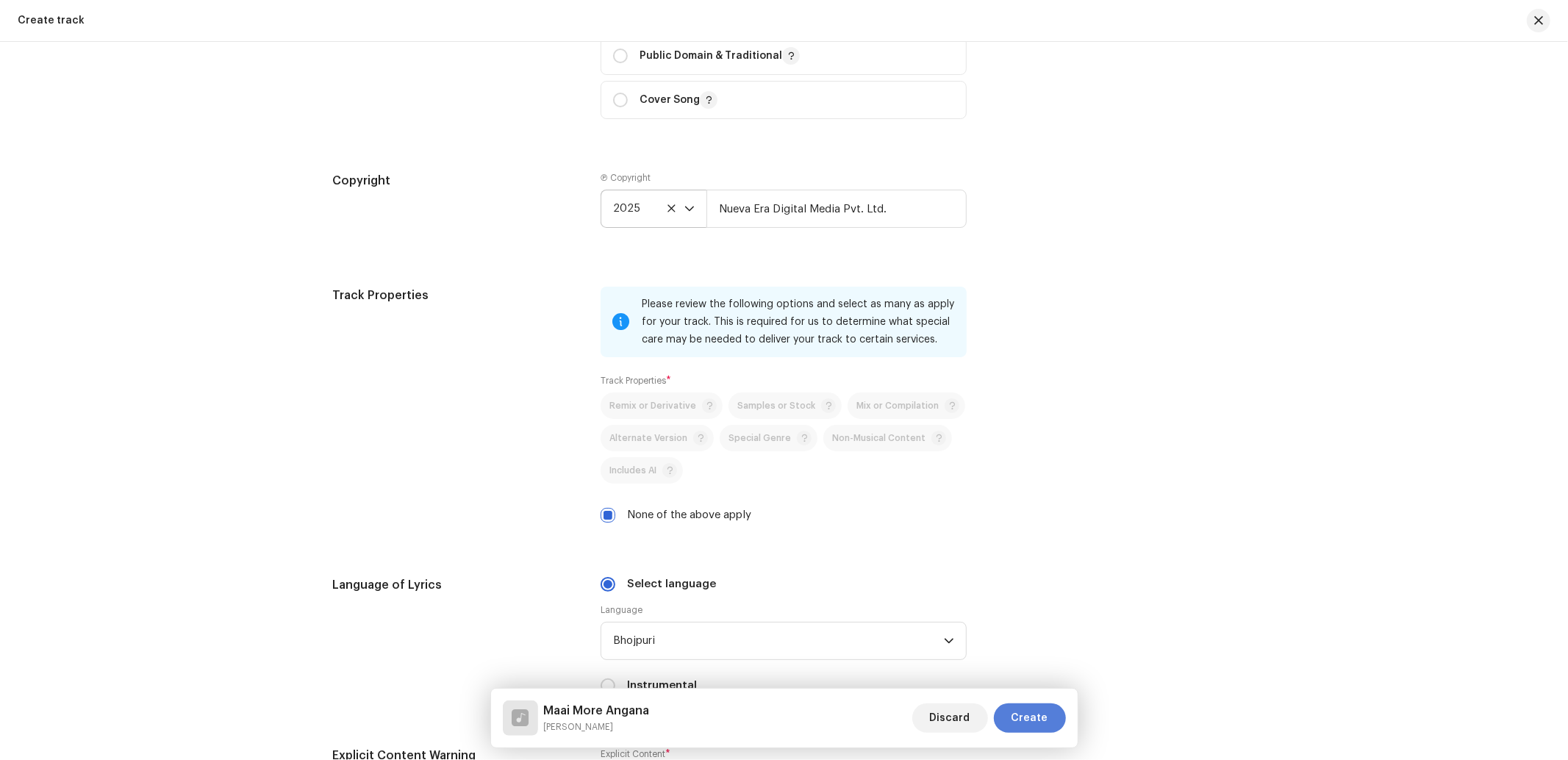
click at [1027, 714] on span "Create" at bounding box center [1029, 718] width 36 height 29
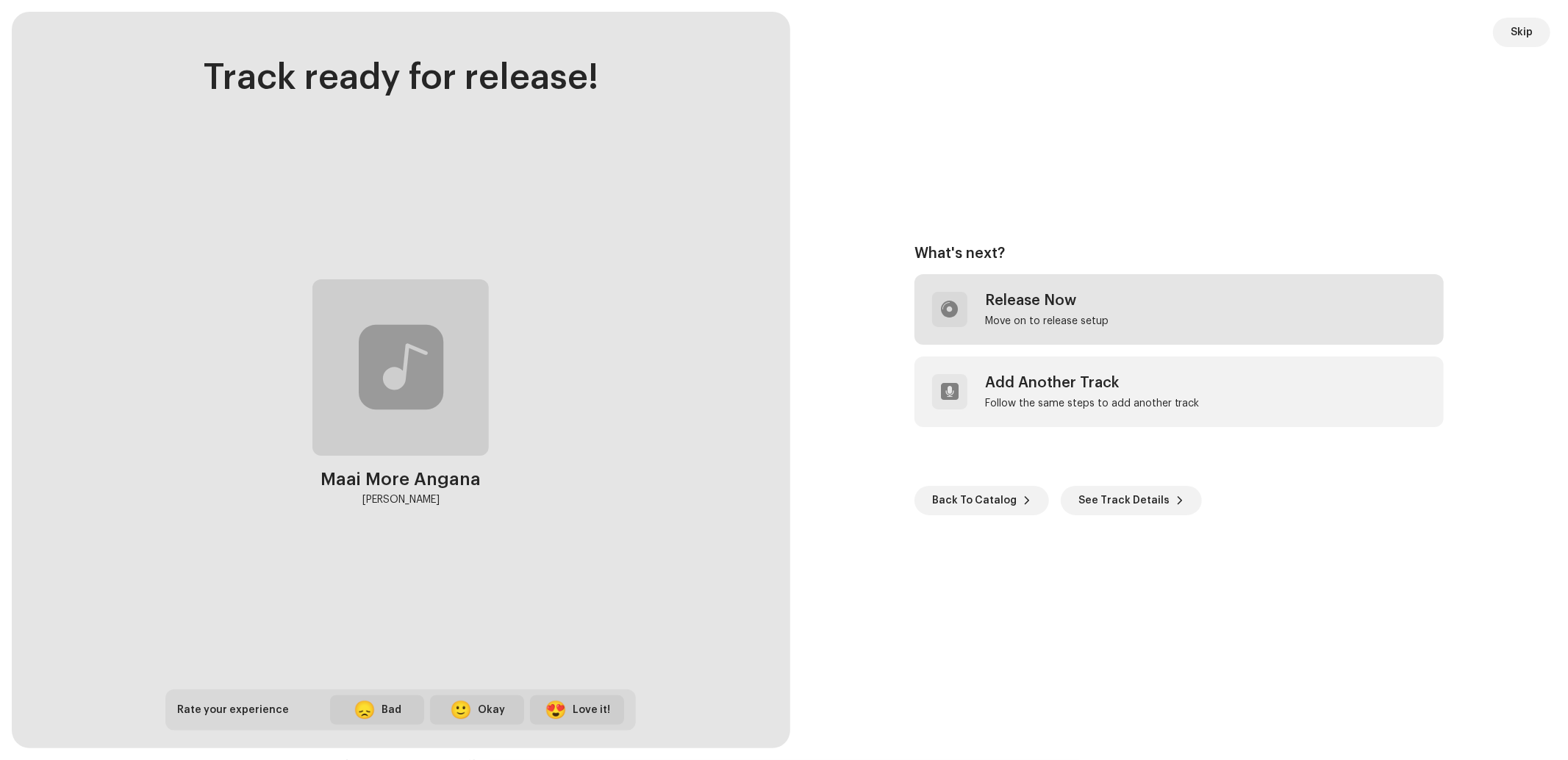
click at [1030, 296] on div "Release Now" at bounding box center [1046, 300] width 124 height 18
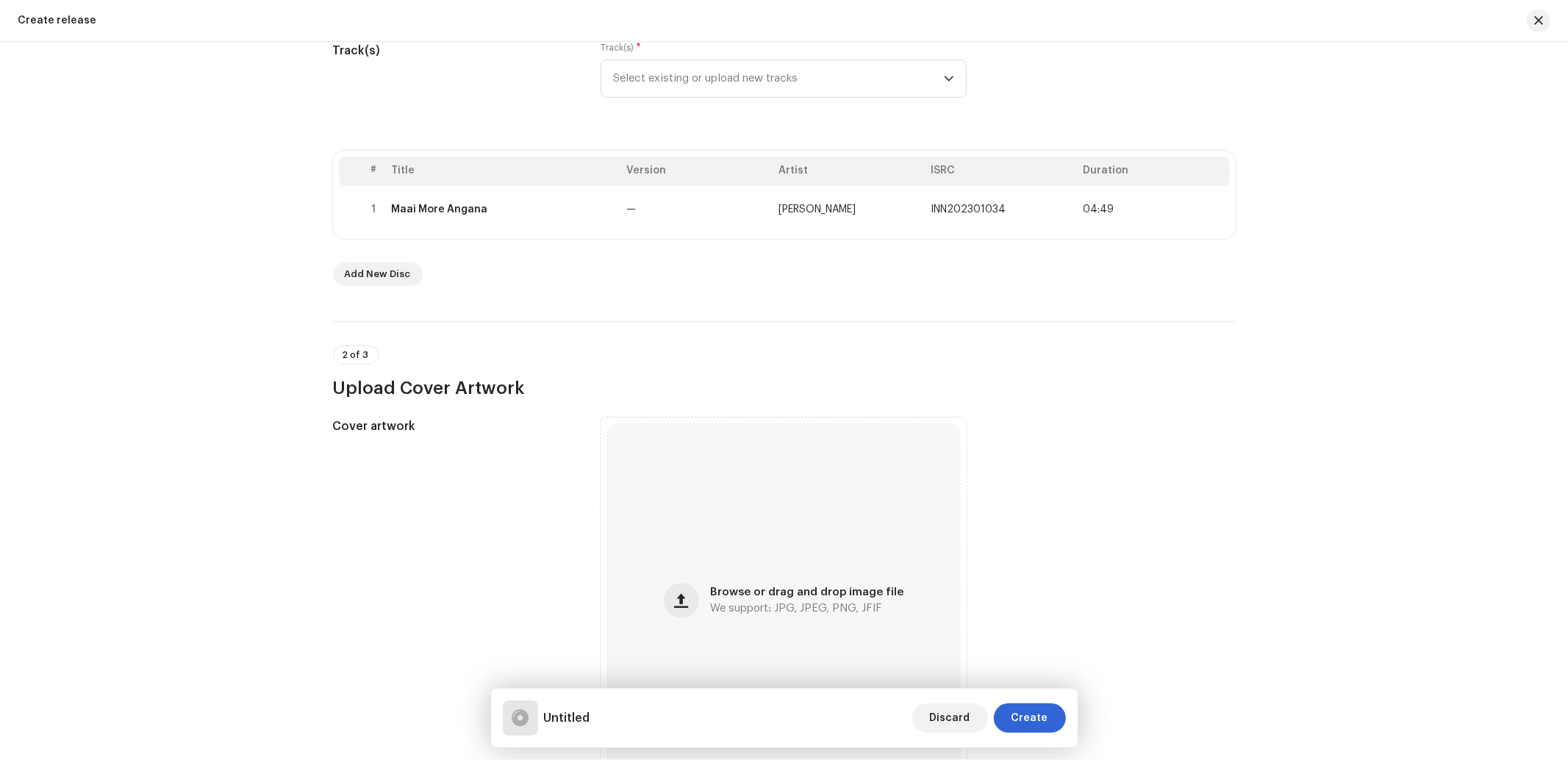
scroll to position [171, 0]
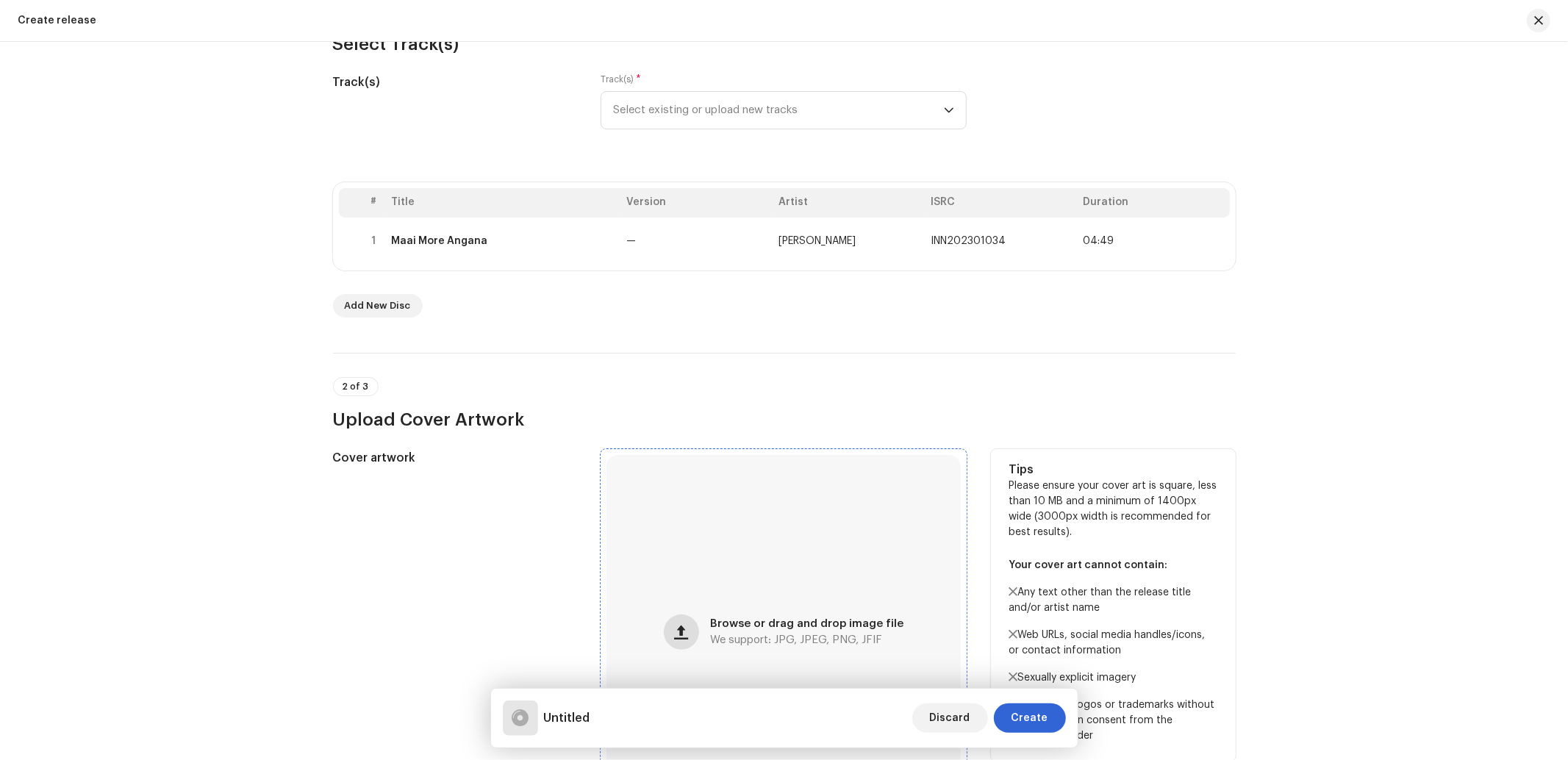
click at [680, 640] on button "button" at bounding box center [682, 631] width 35 height 35
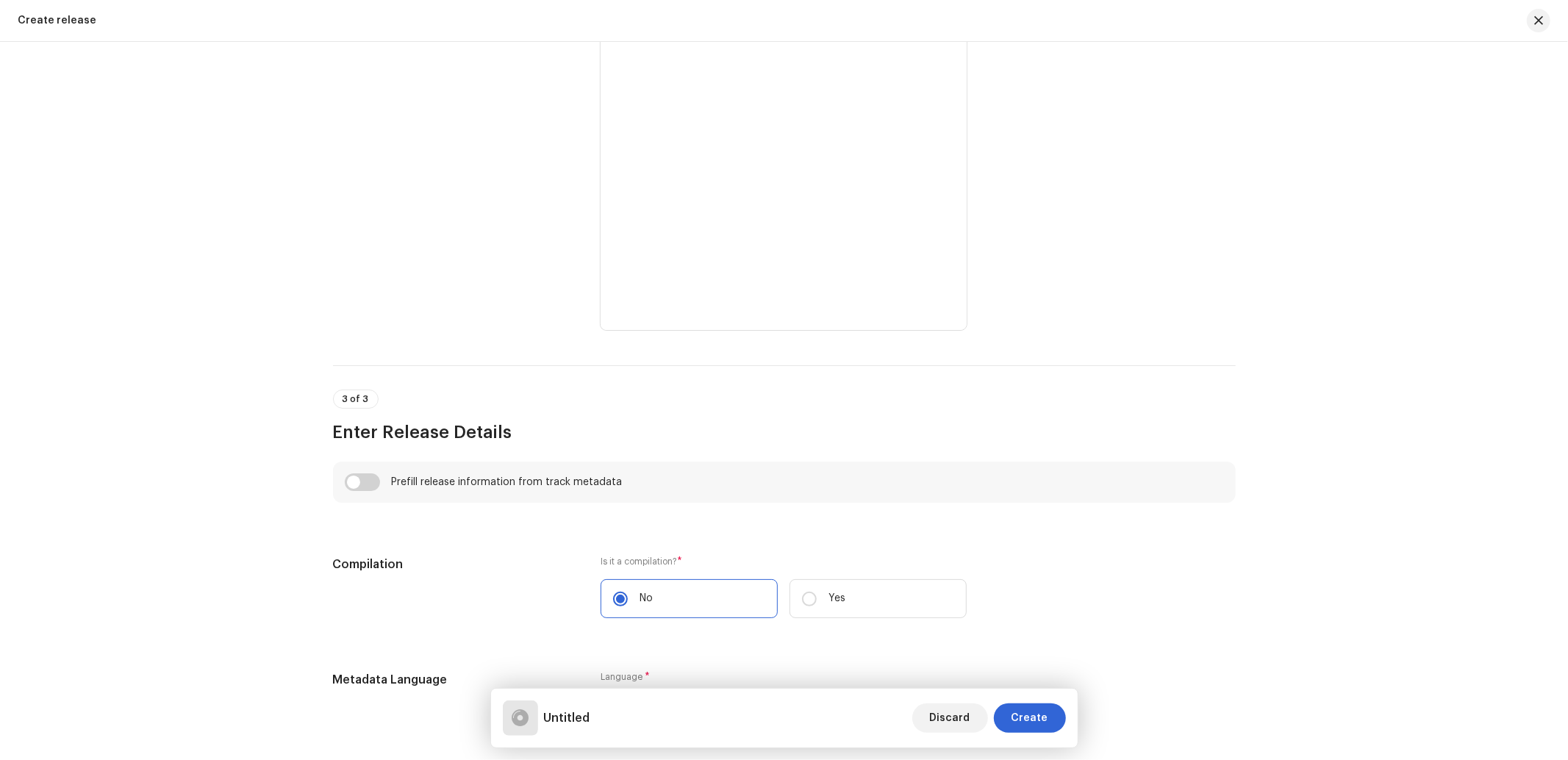
scroll to position [824, 0]
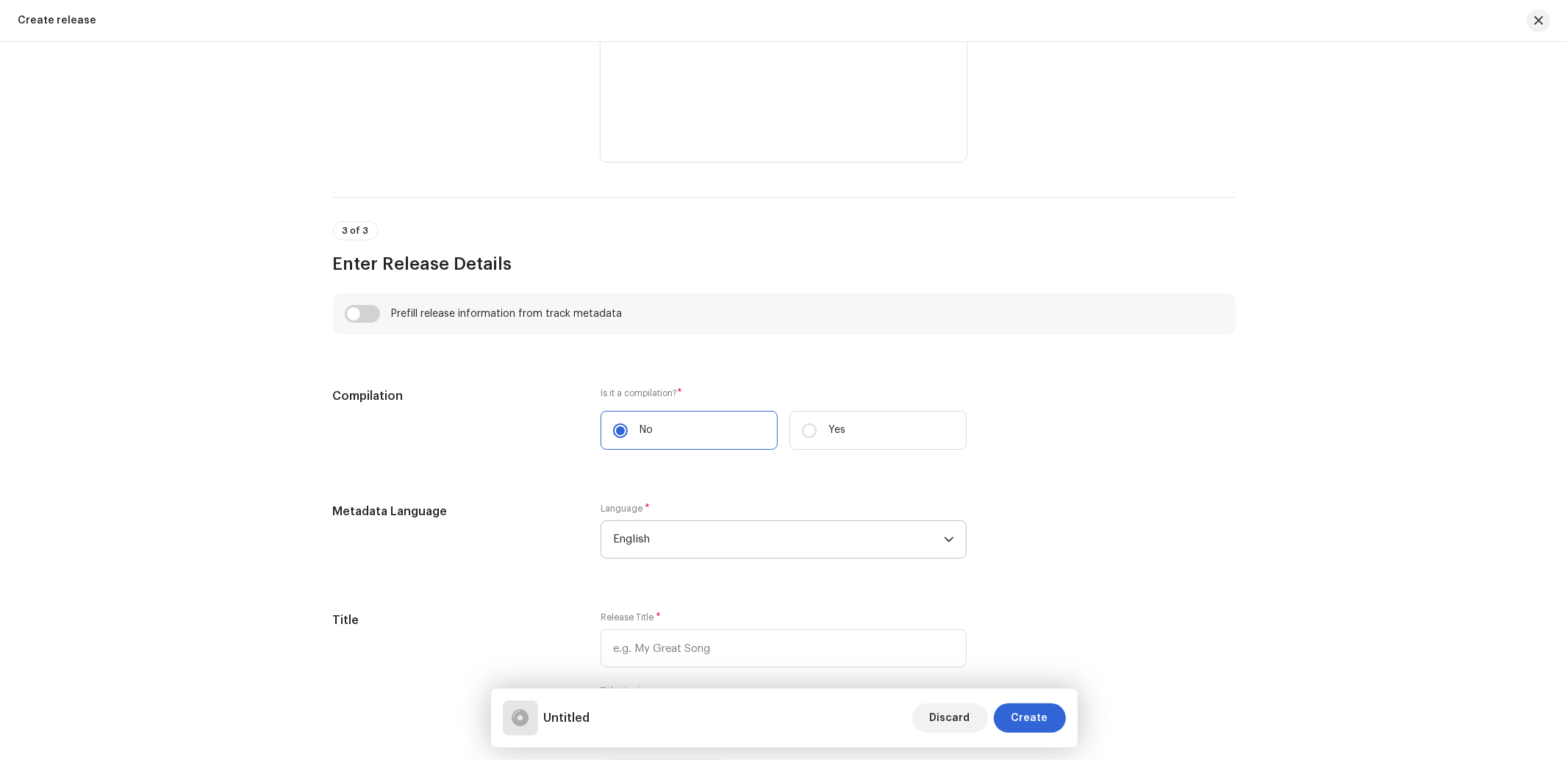
click at [696, 538] on span "English" at bounding box center [778, 538] width 331 height 36
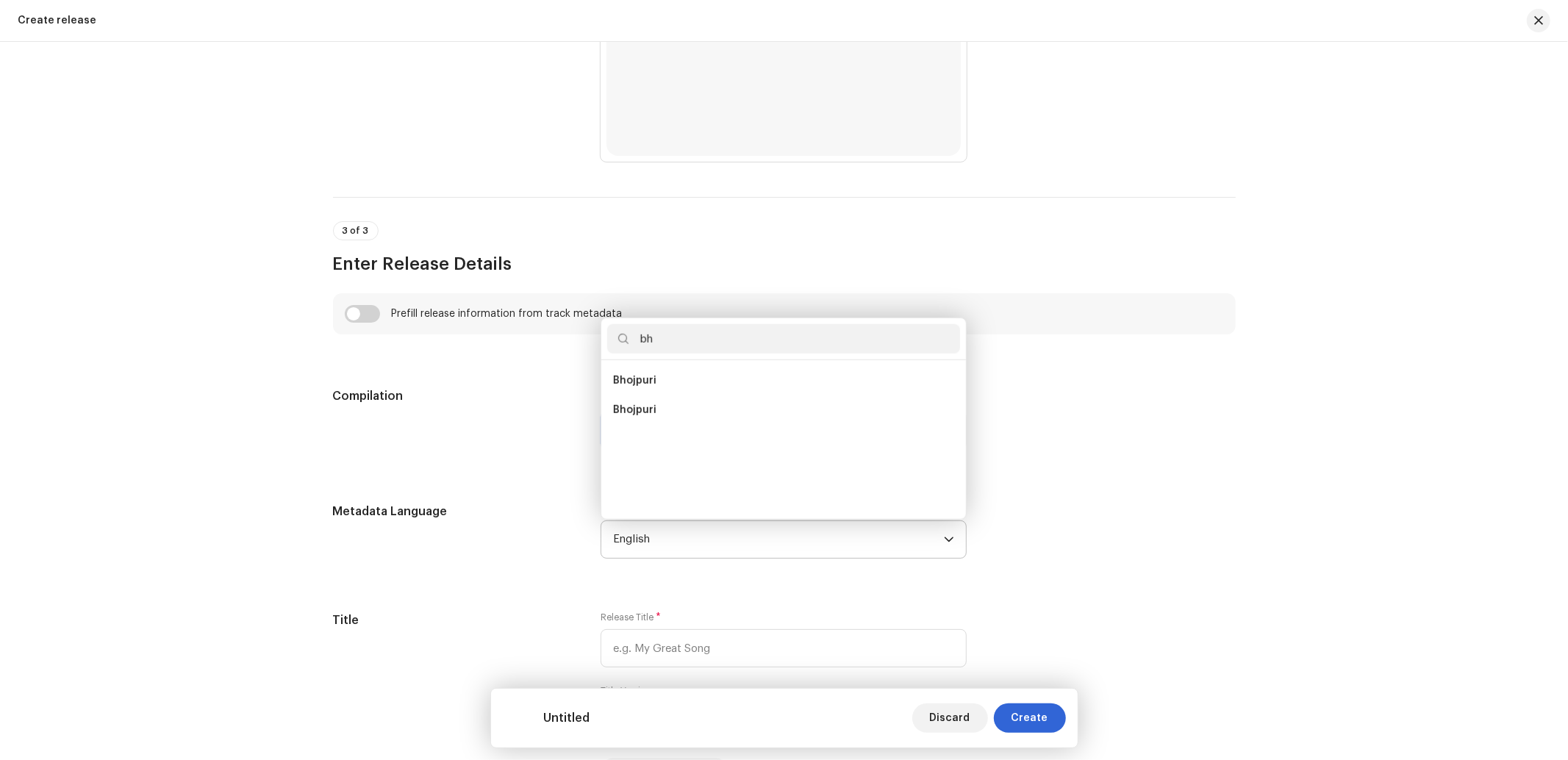
scroll to position [0, 0]
type input "bho"
click at [643, 382] on span "Bhojpuri" at bounding box center [635, 380] width 43 height 15
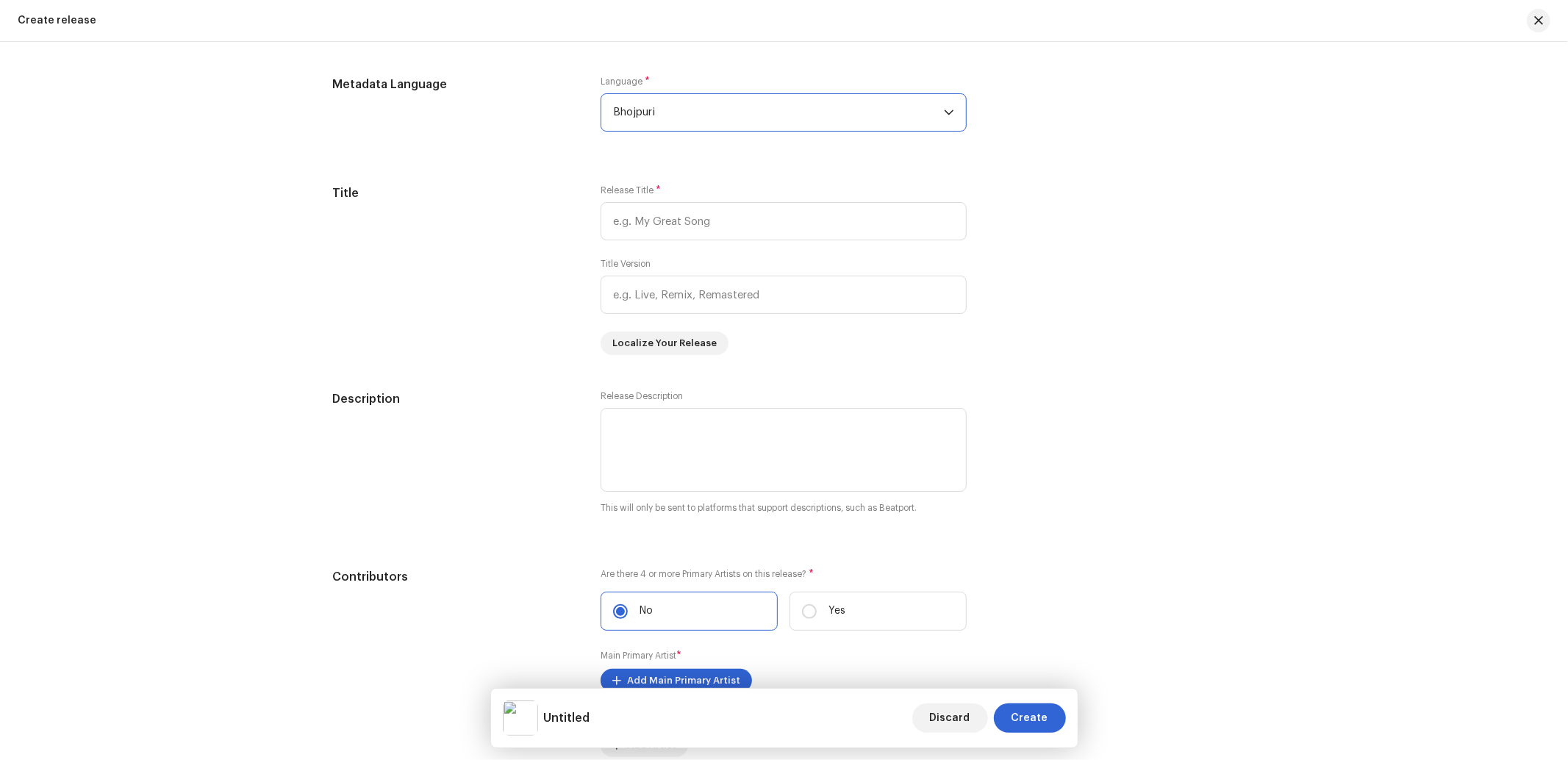
scroll to position [1259, 0]
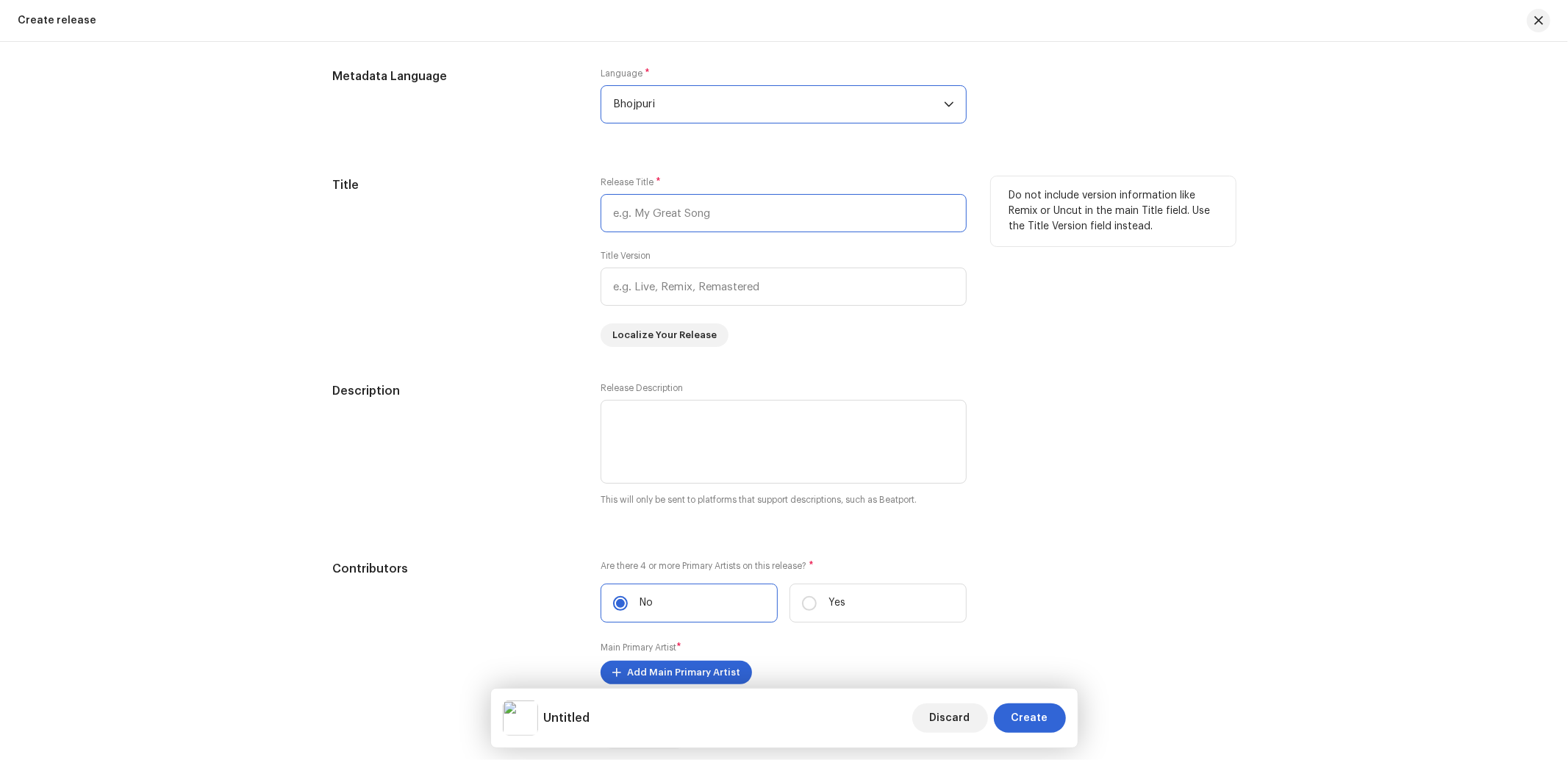
click at [677, 224] on input "text" at bounding box center [783, 213] width 366 height 38
paste input "Maai More Angana"
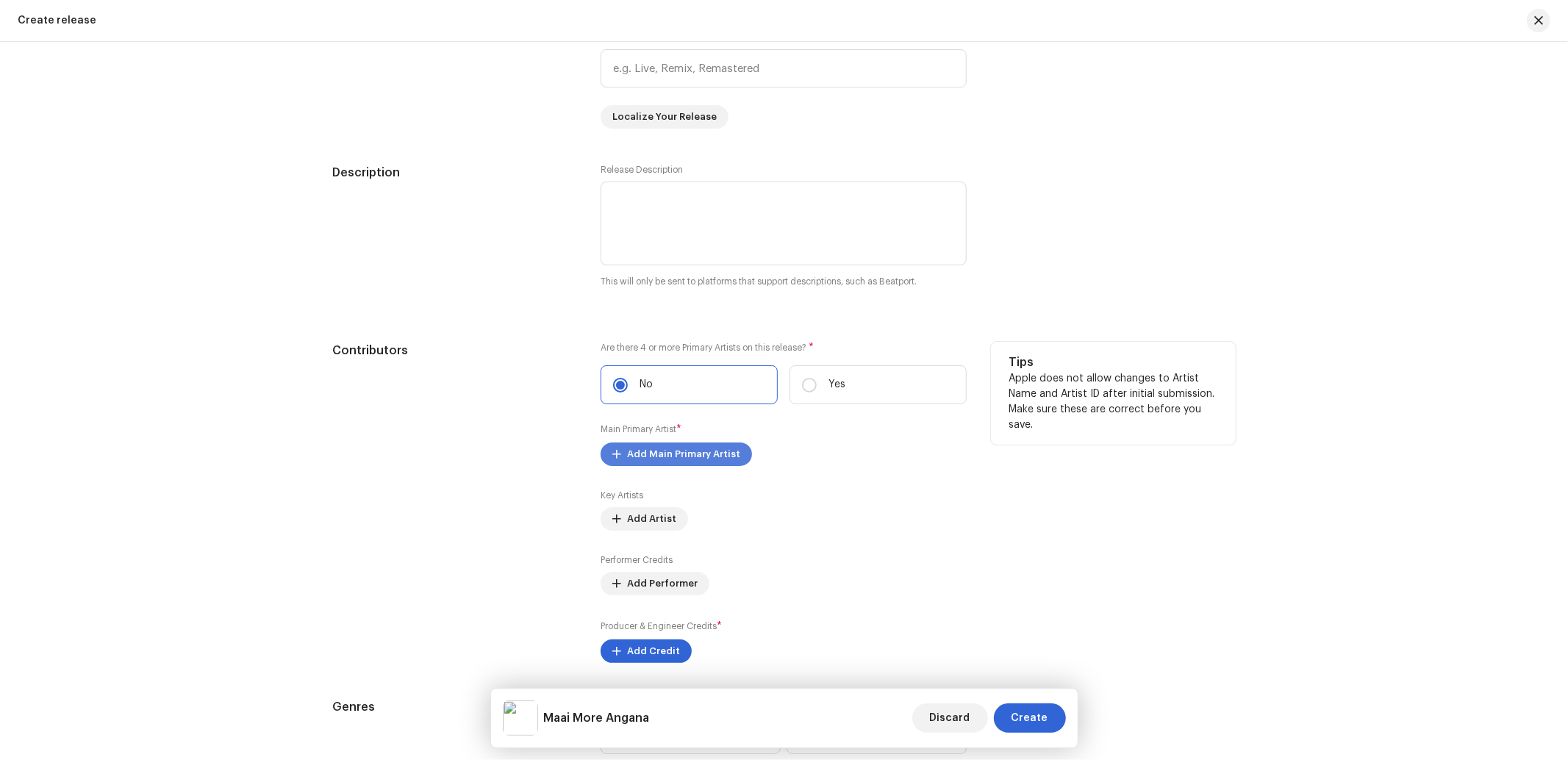
scroll to position [1694, 0]
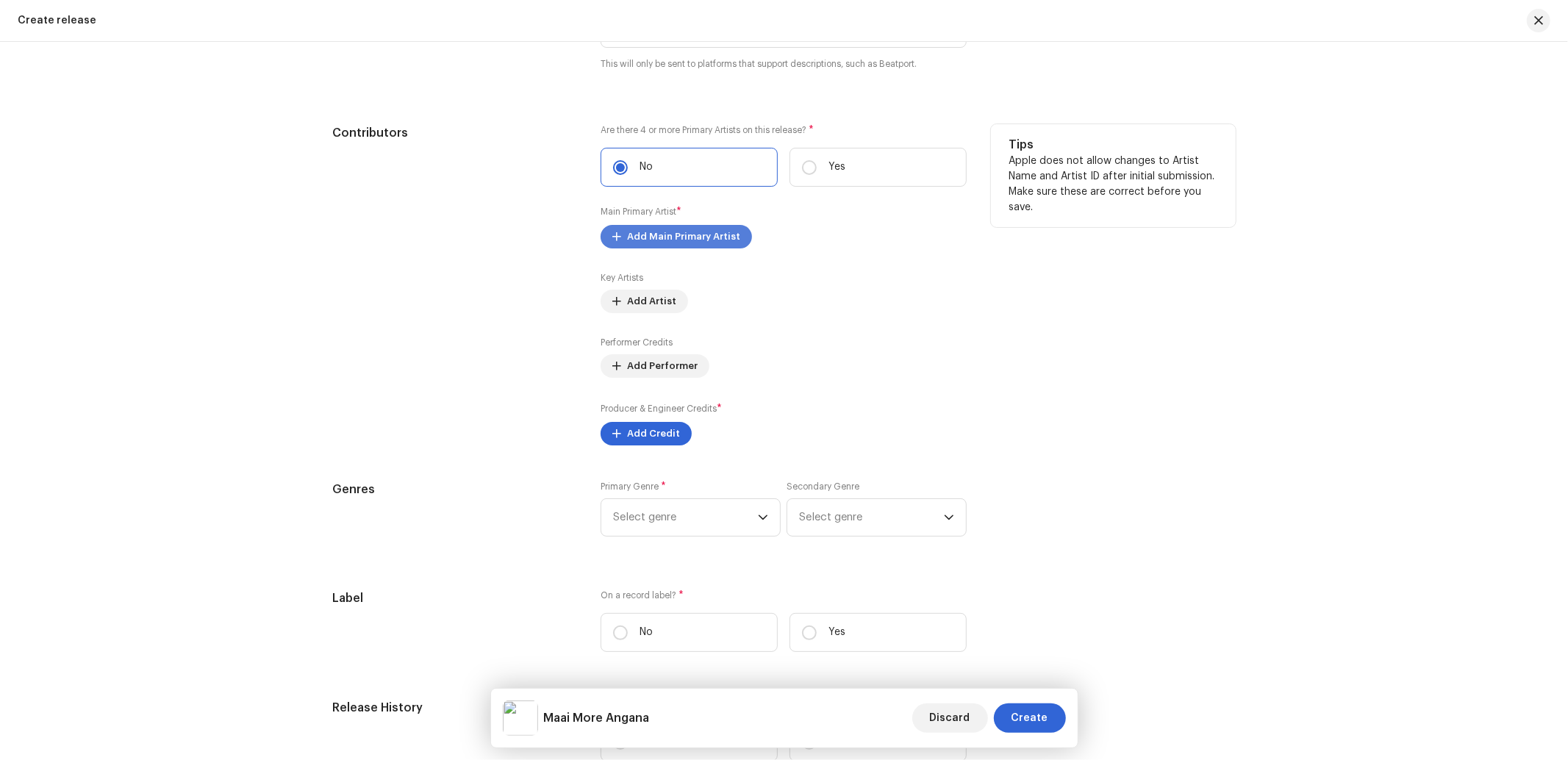
type input "Maai More Angana"
click at [685, 244] on span "Add Main Primary Artist" at bounding box center [683, 237] width 113 height 29
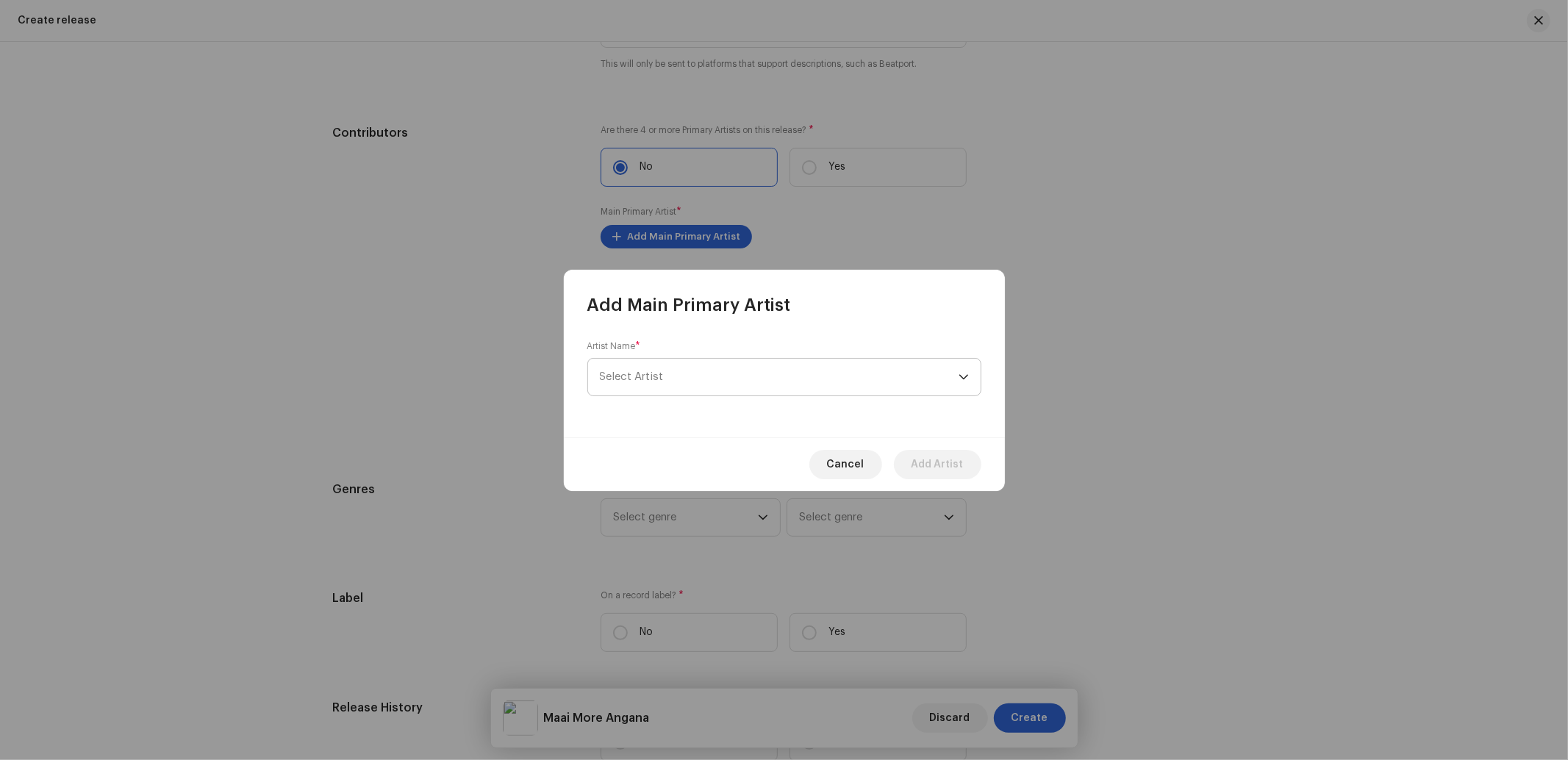
click at [662, 370] on span "Select Artist" at bounding box center [778, 376] width 359 height 36
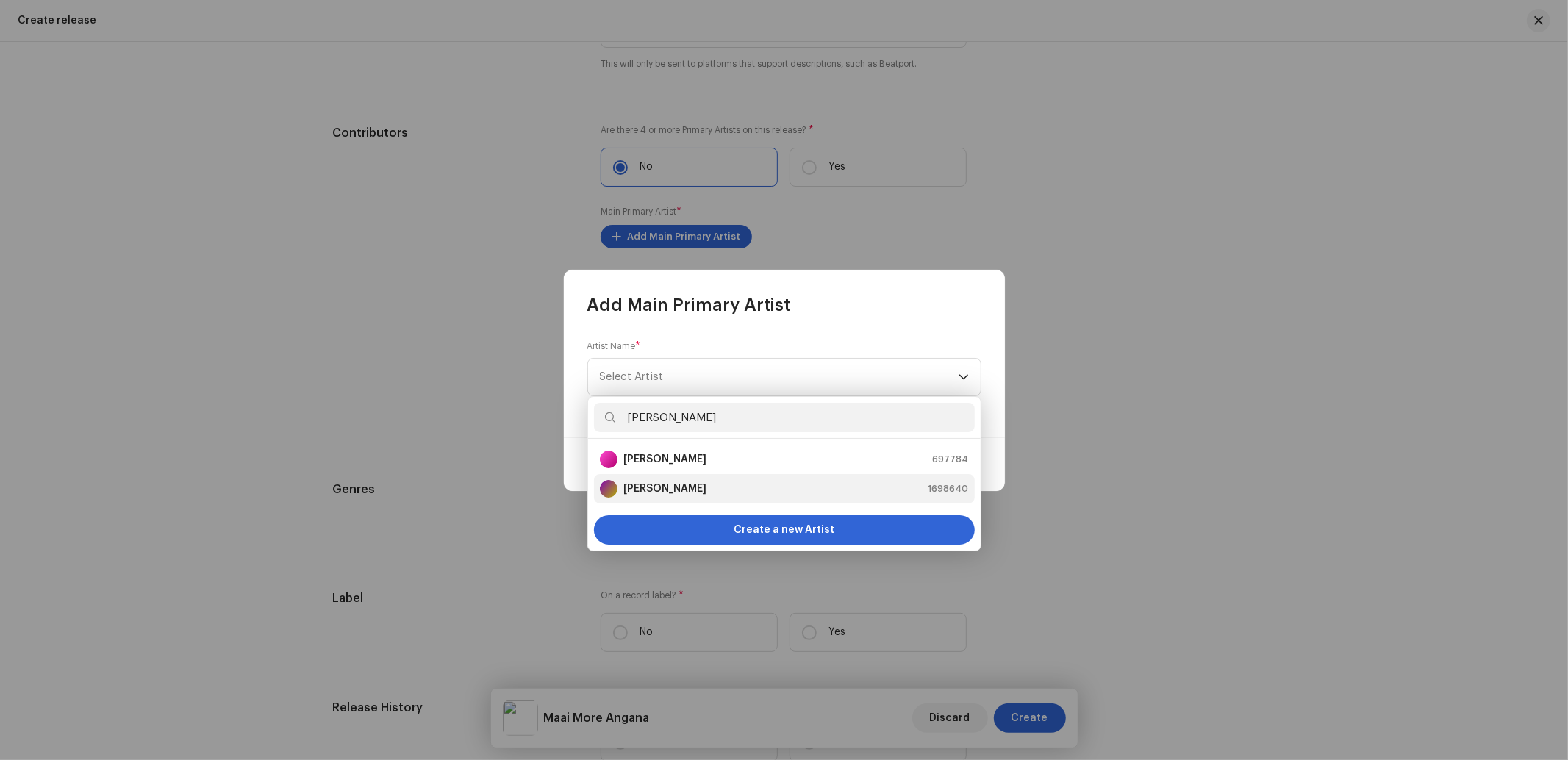
type input "Abhishek S"
click at [644, 490] on strong "[PERSON_NAME]" at bounding box center [664, 488] width 84 height 15
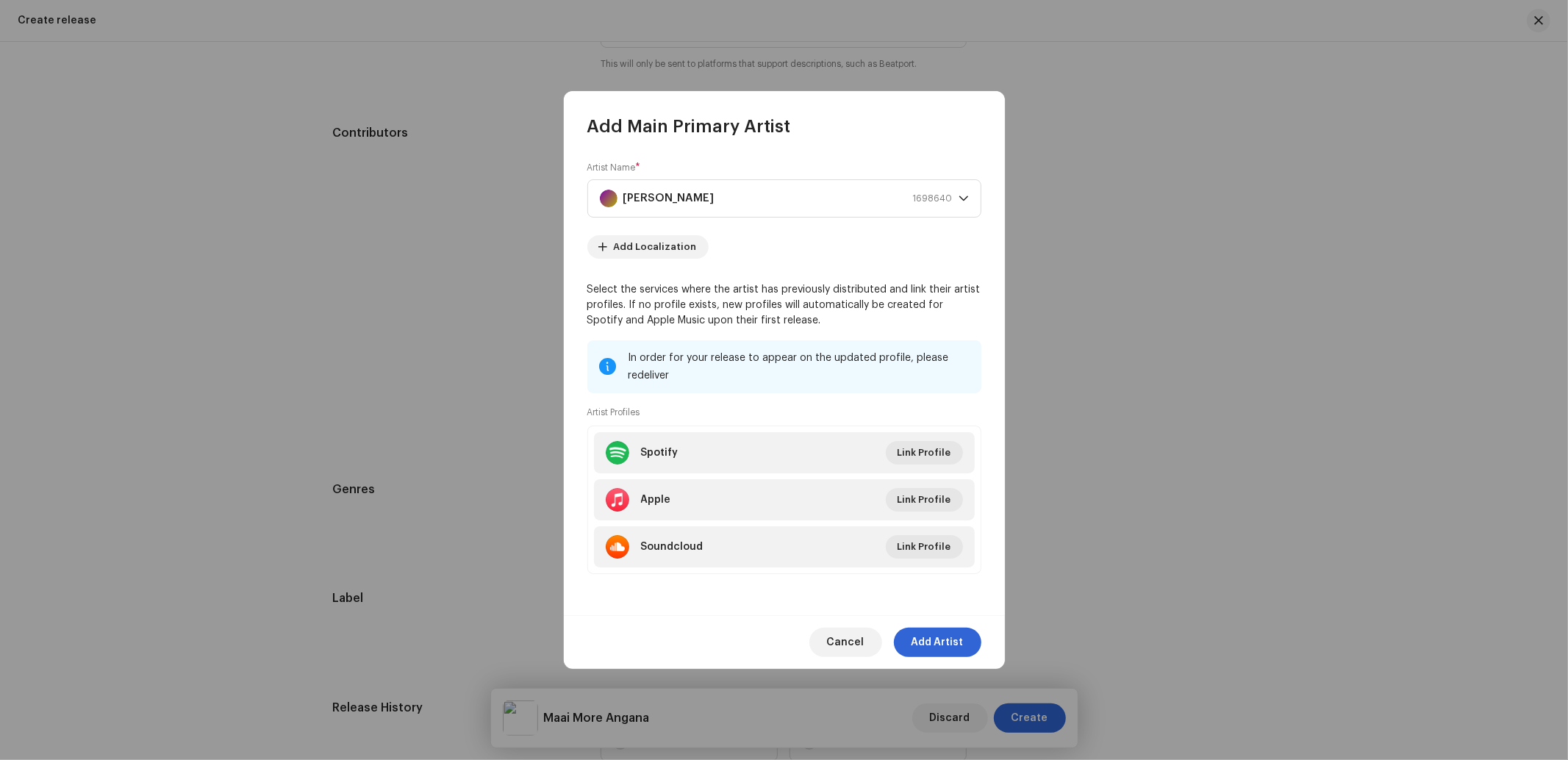
click at [953, 637] on span "Add Artist" at bounding box center [937, 642] width 52 height 29
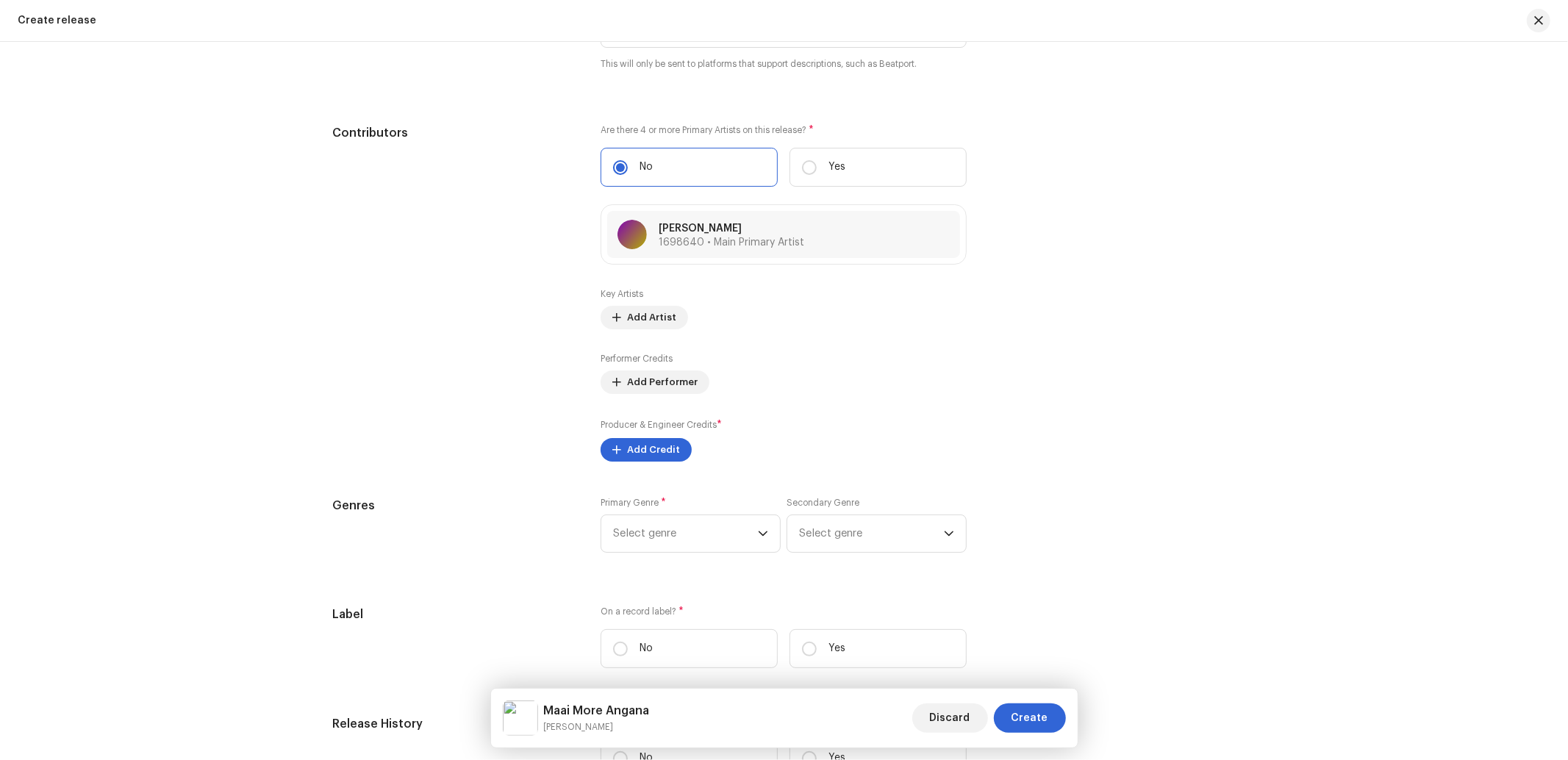
scroll to position [1912, 0]
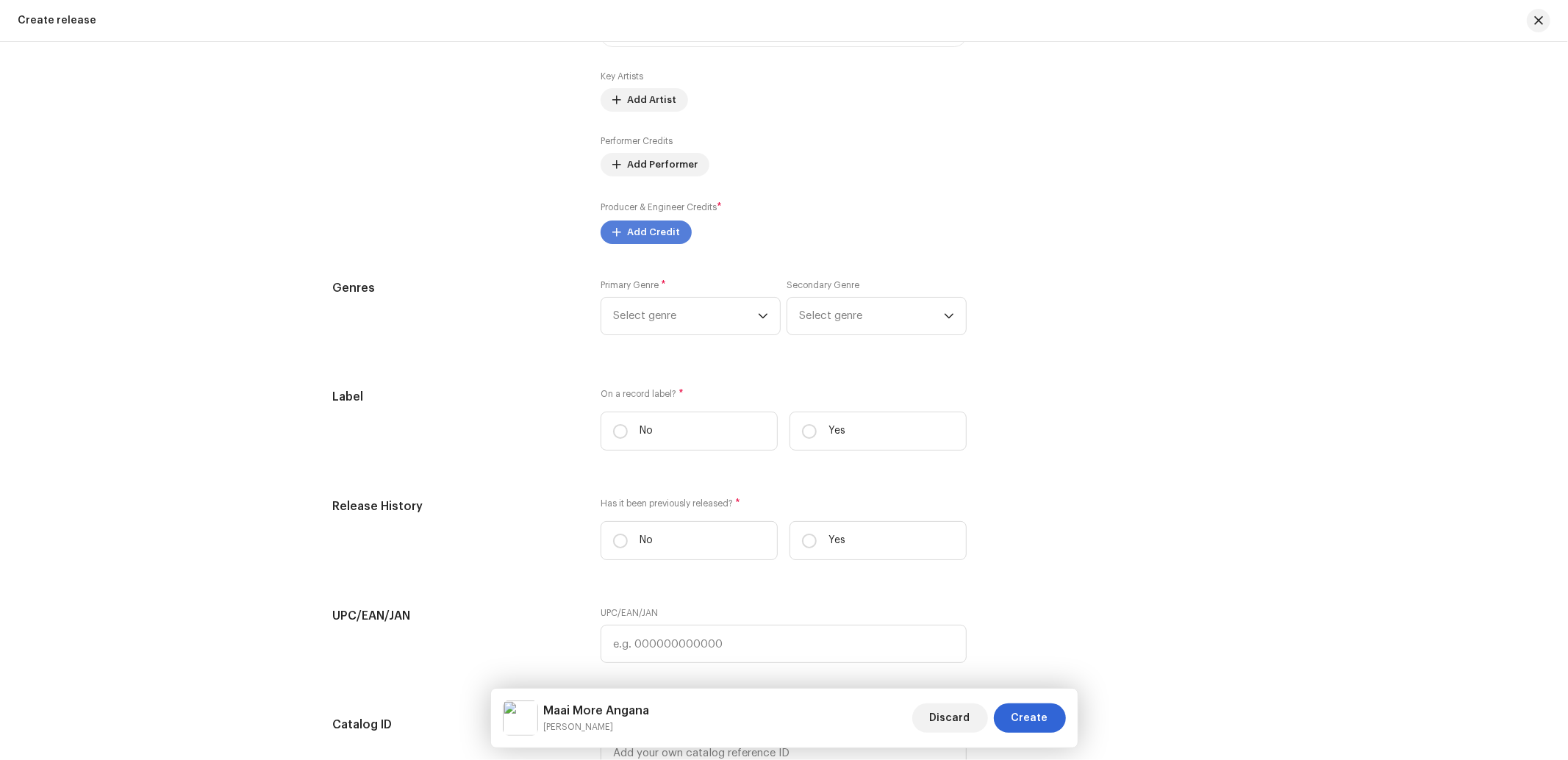
click at [641, 231] on span "Add Credit" at bounding box center [653, 232] width 53 height 29
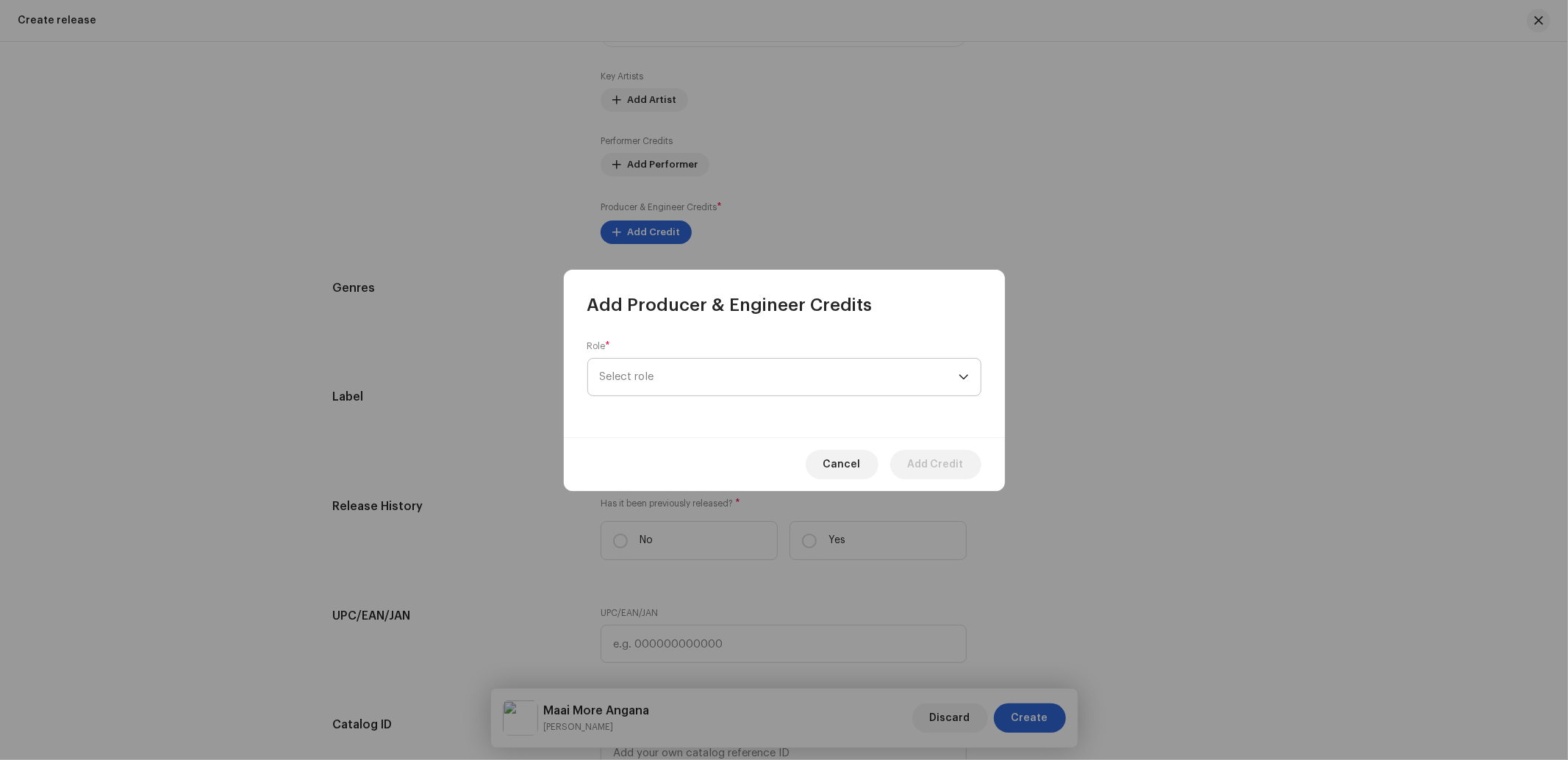
click at [640, 378] on span "Select role" at bounding box center [778, 376] width 359 height 36
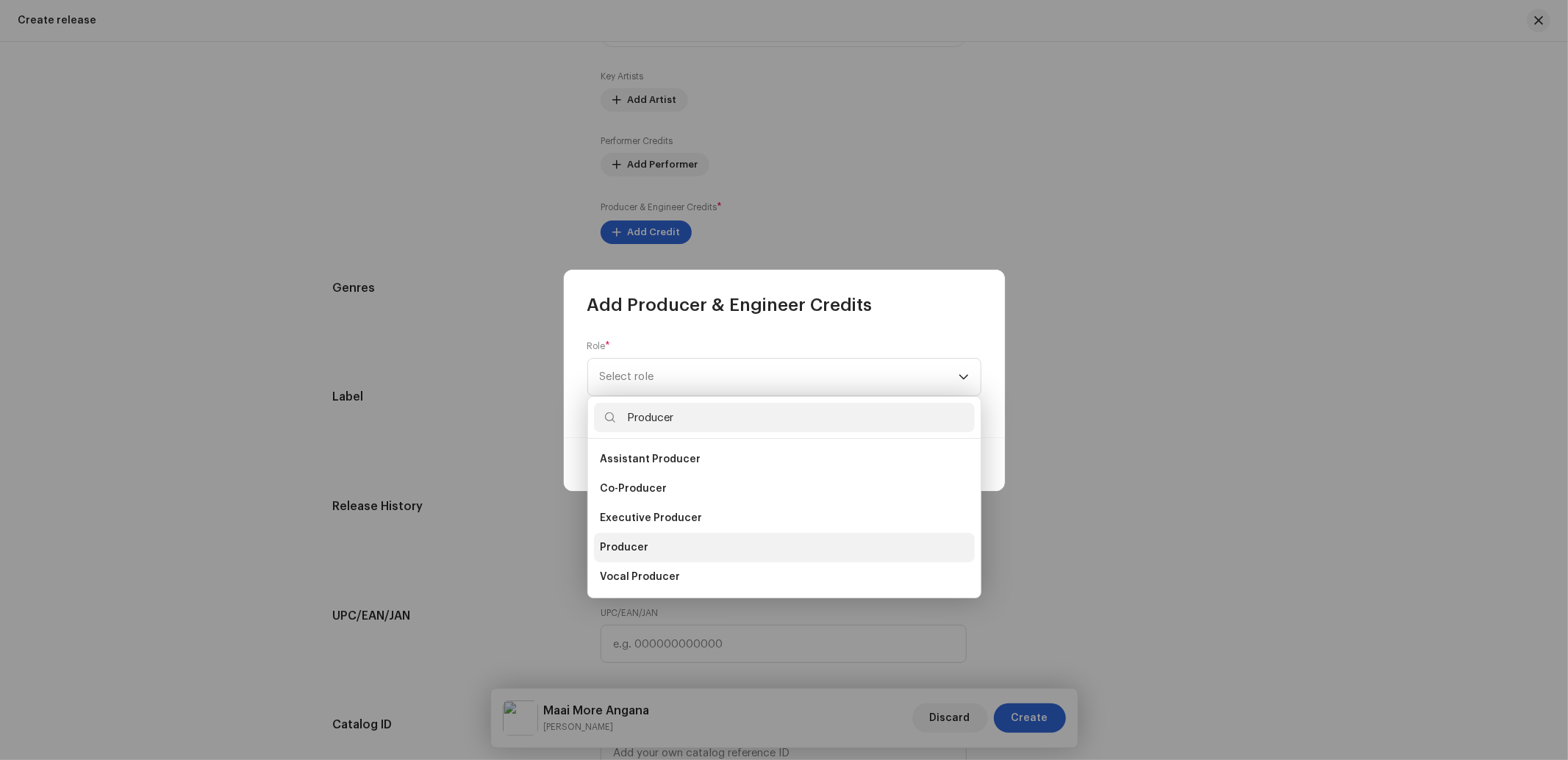
type input "Producer"
click at [651, 544] on li "Producer" at bounding box center [784, 547] width 381 height 29
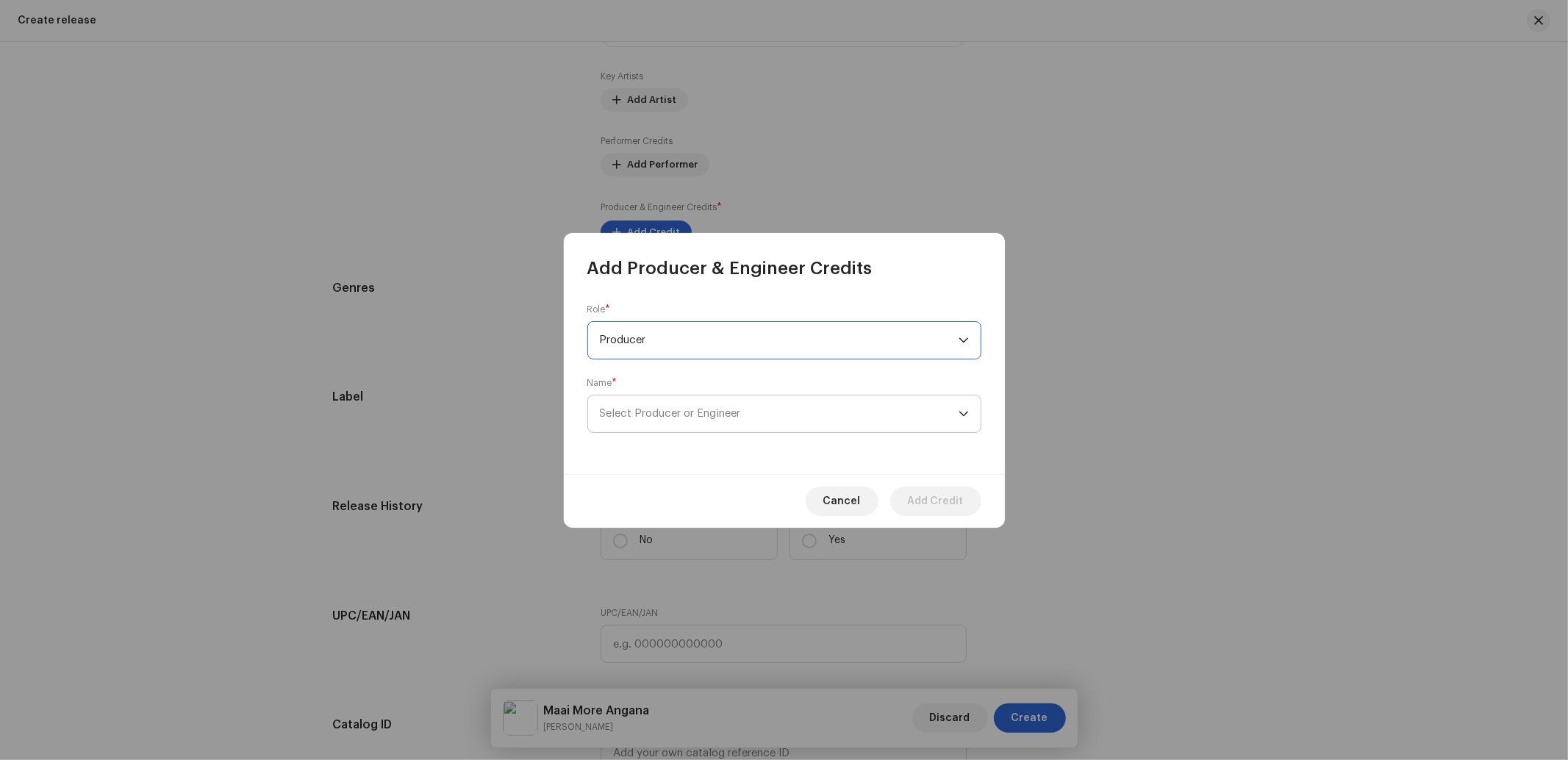
click at [729, 420] on span "Select Producer or Engineer" at bounding box center [778, 412] width 359 height 36
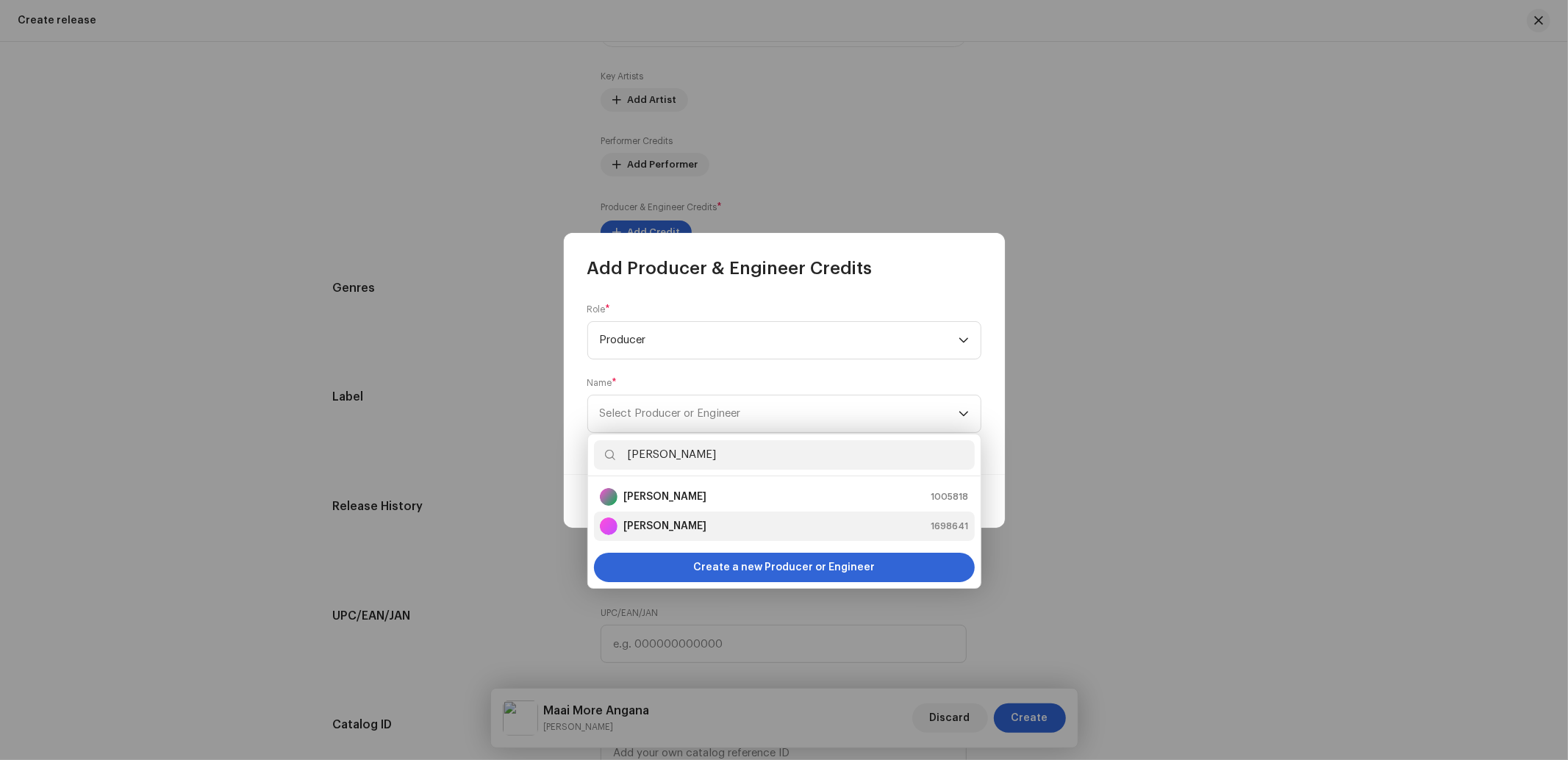
type input "[PERSON_NAME]"
click at [667, 518] on strong "[PERSON_NAME]" at bounding box center [664, 525] width 84 height 15
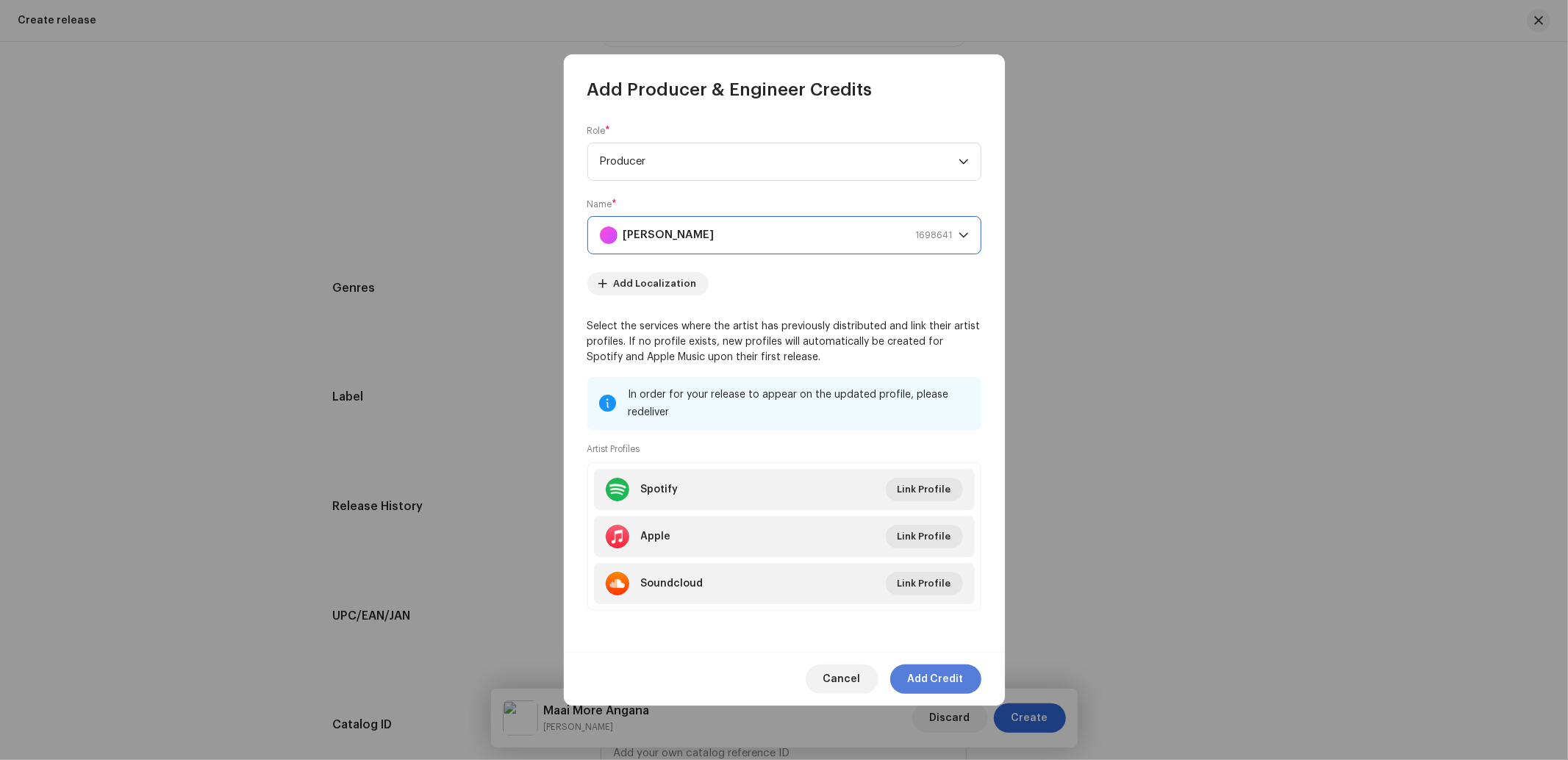
click at [926, 679] on span "Add Credit" at bounding box center [935, 679] width 56 height 29
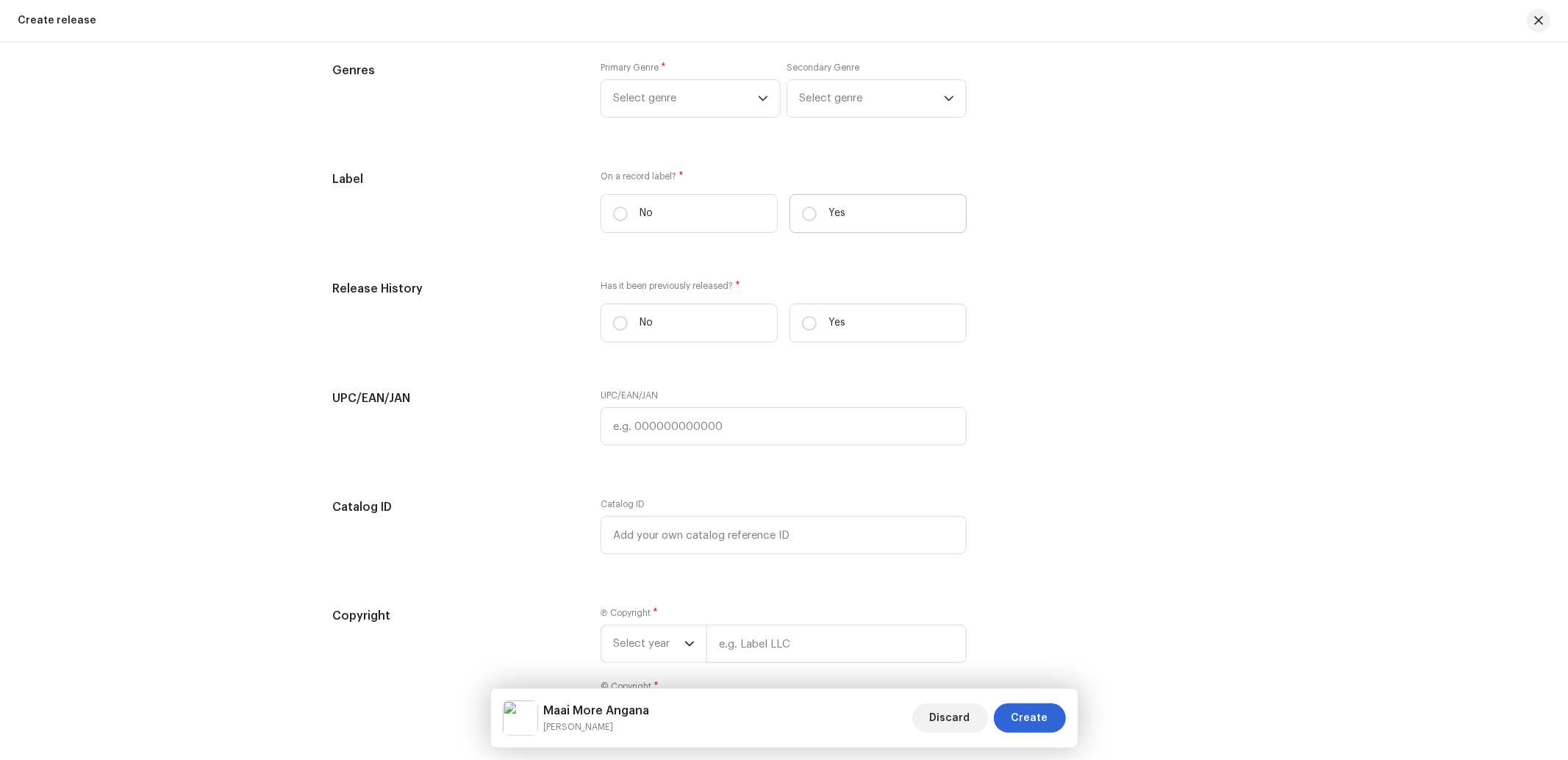
scroll to position [2192, 0]
click at [847, 232] on label "Yes" at bounding box center [877, 213] width 177 height 39
click at [816, 220] on input "Yes" at bounding box center [809, 212] width 15 height 15
radio input "true"
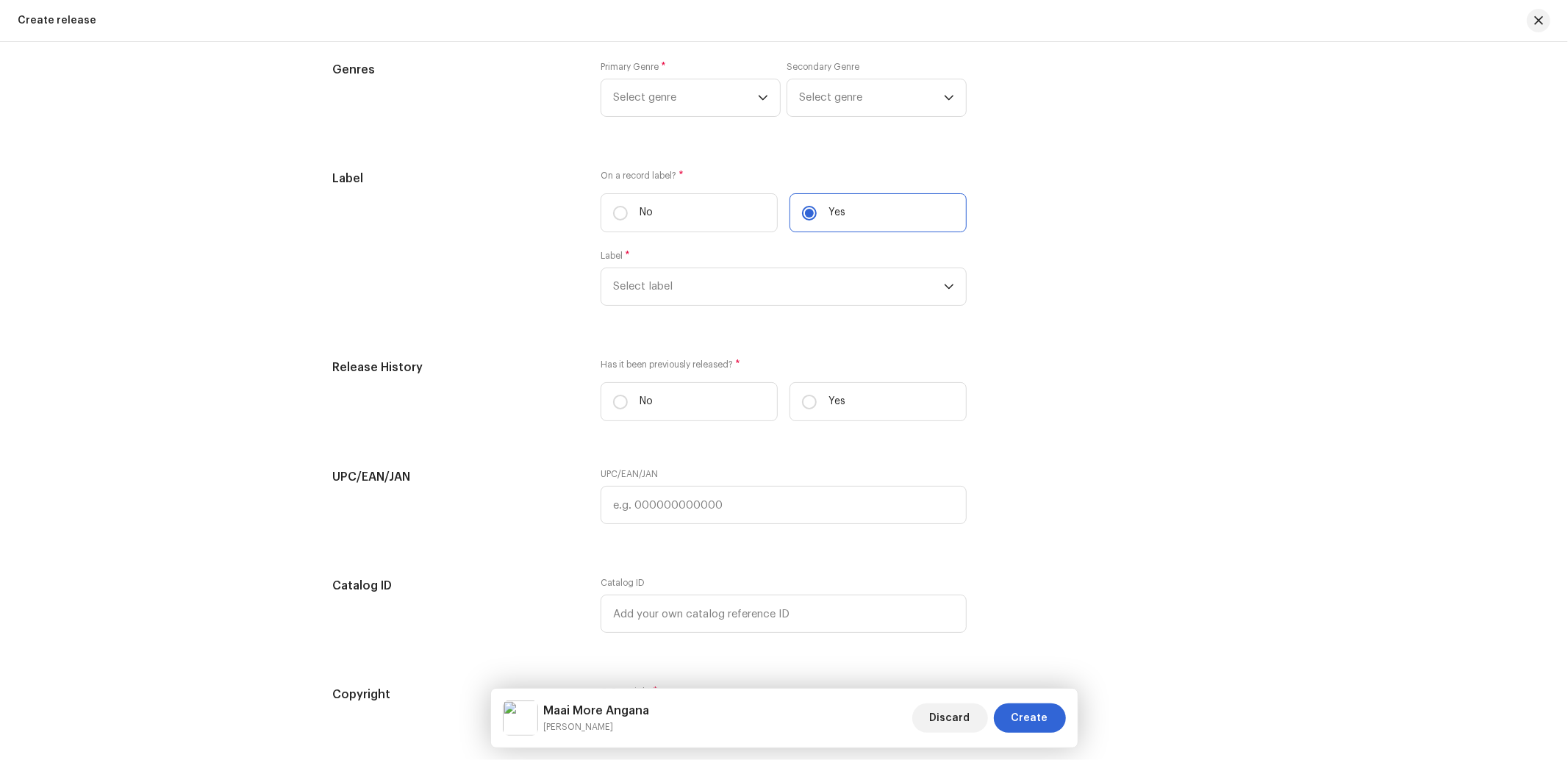
click at [752, 273] on div "Label * Select label" at bounding box center [783, 277] width 366 height 56
click at [745, 299] on span "Select label" at bounding box center [778, 286] width 331 height 36
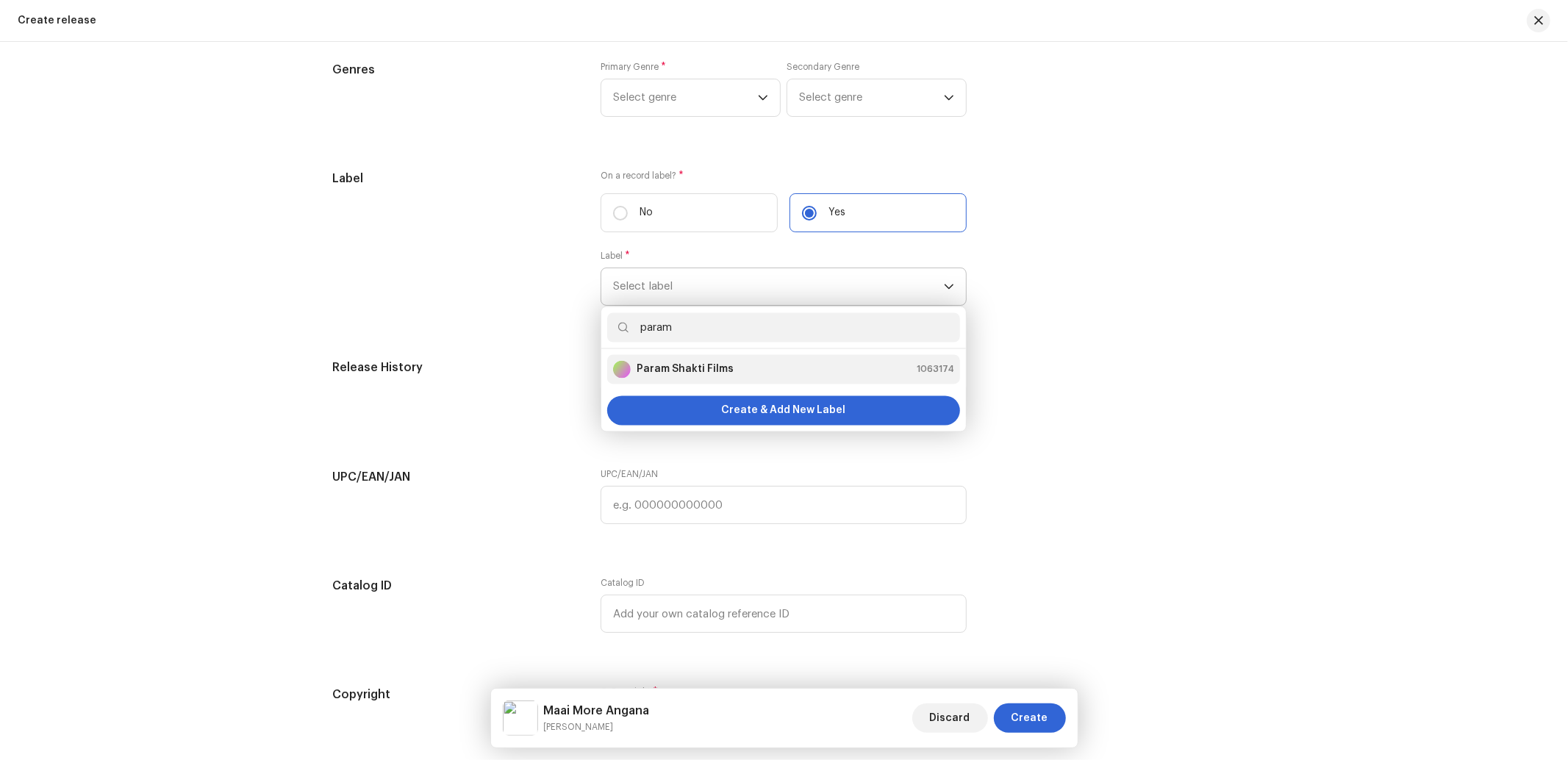
type input "param"
click at [701, 373] on strong "Param Shakti Films" at bounding box center [685, 369] width 97 height 15
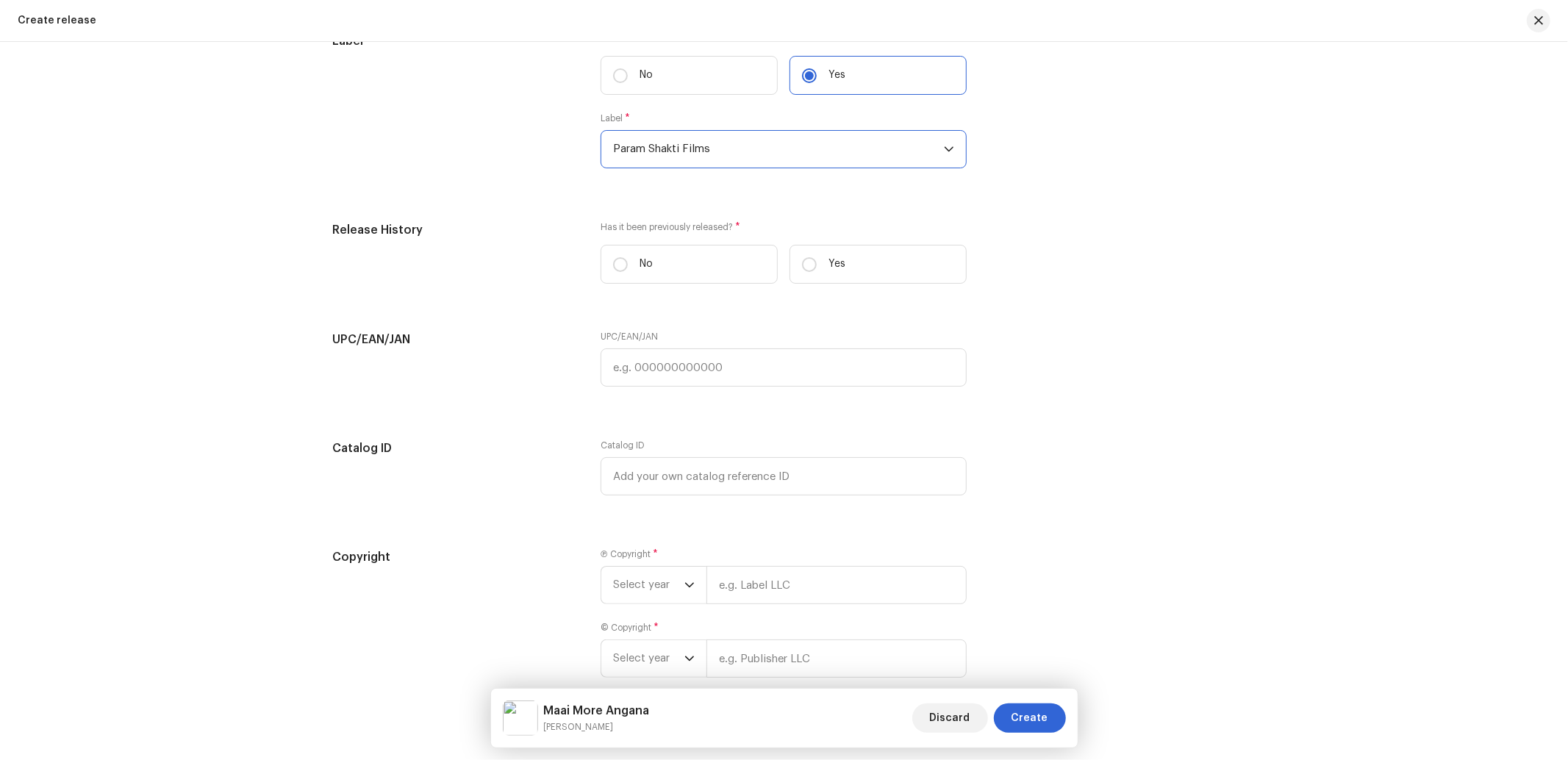
scroll to position [2410, 0]
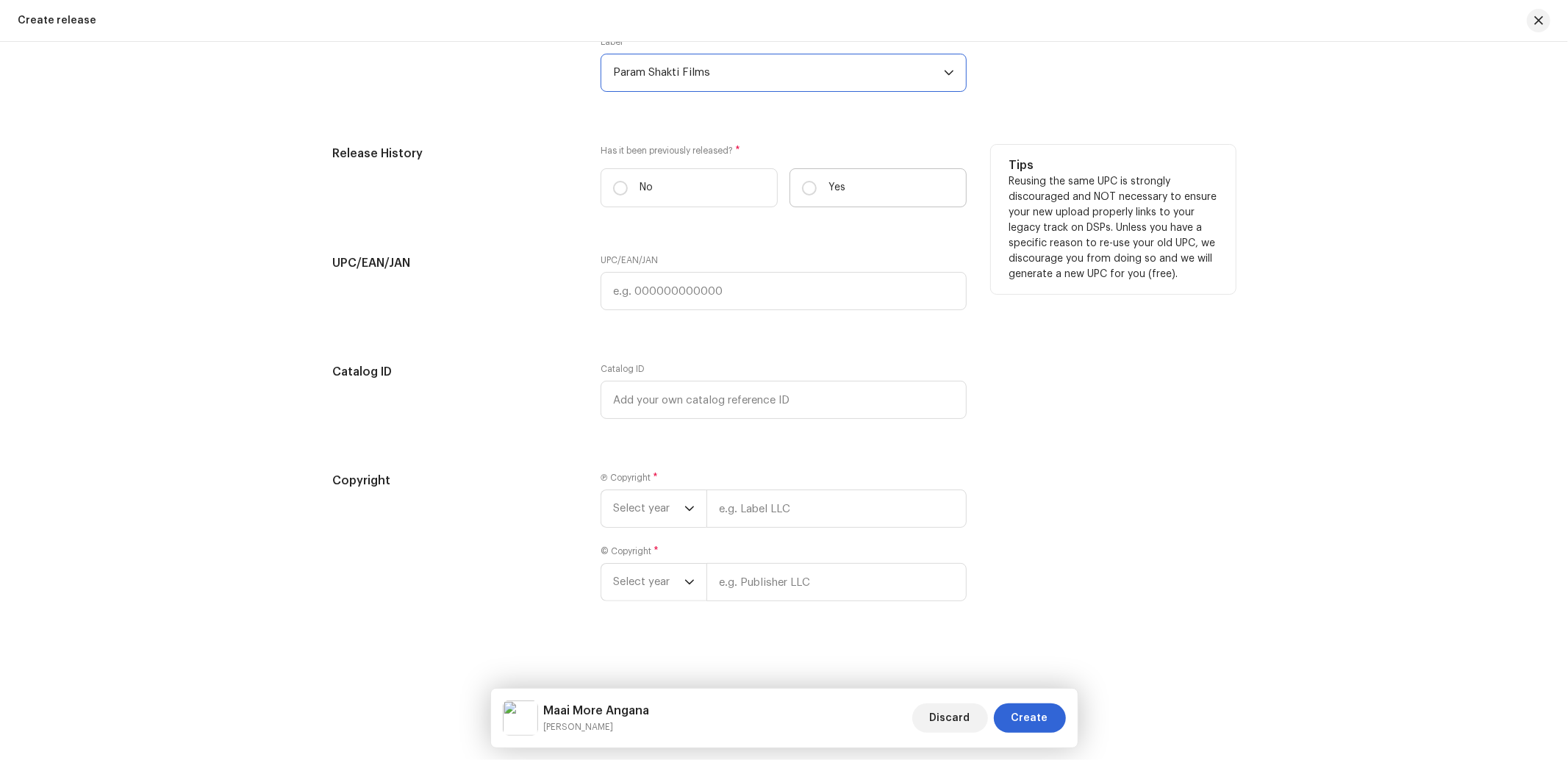
click at [846, 194] on label "Yes" at bounding box center [877, 188] width 177 height 39
click at [816, 194] on input "Yes" at bounding box center [809, 188] width 15 height 15
radio input "true"
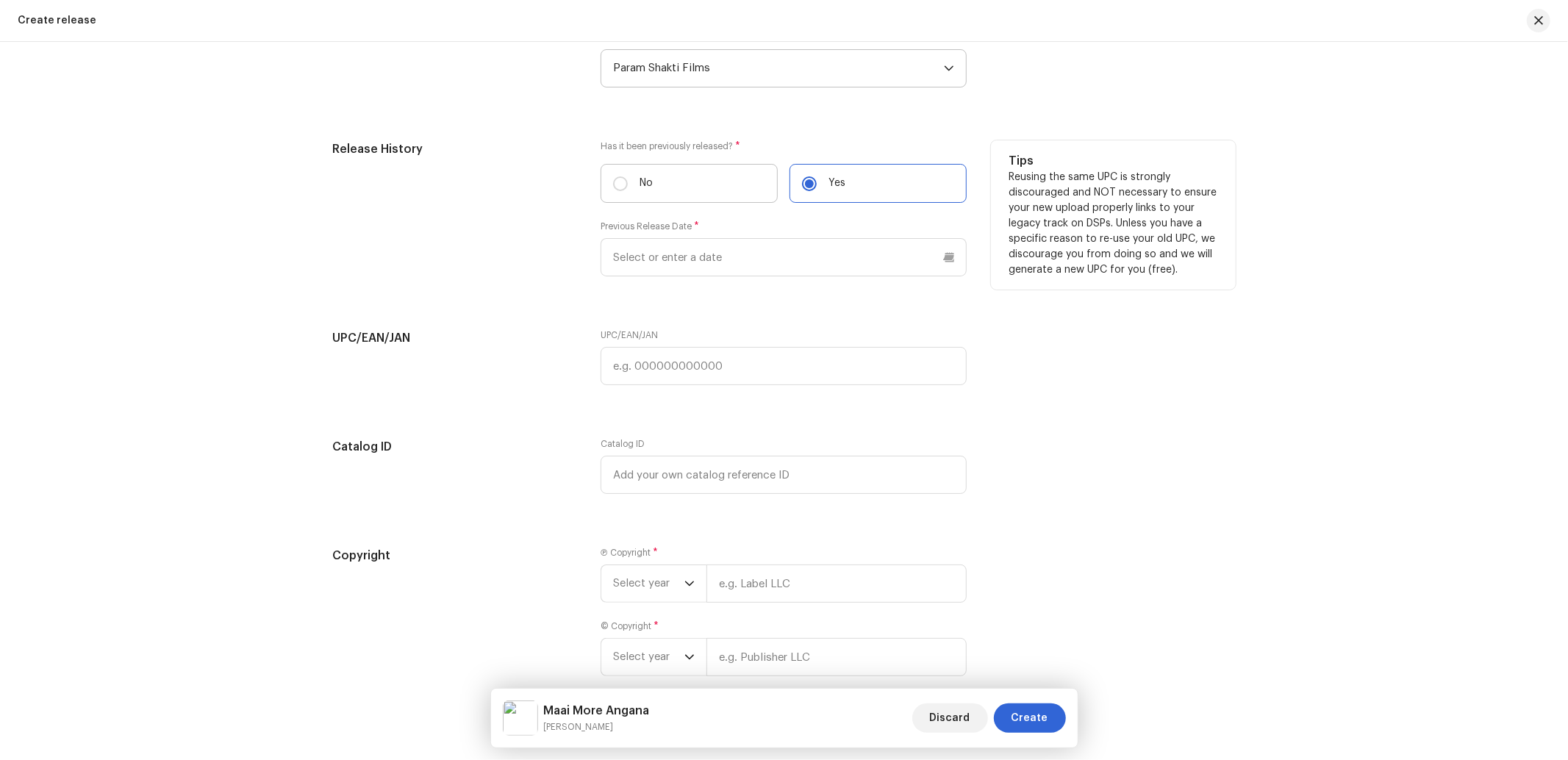
click at [645, 189] on p "No" at bounding box center [645, 184] width 13 height 16
click at [628, 189] on input "No" at bounding box center [620, 184] width 15 height 15
radio input "true"
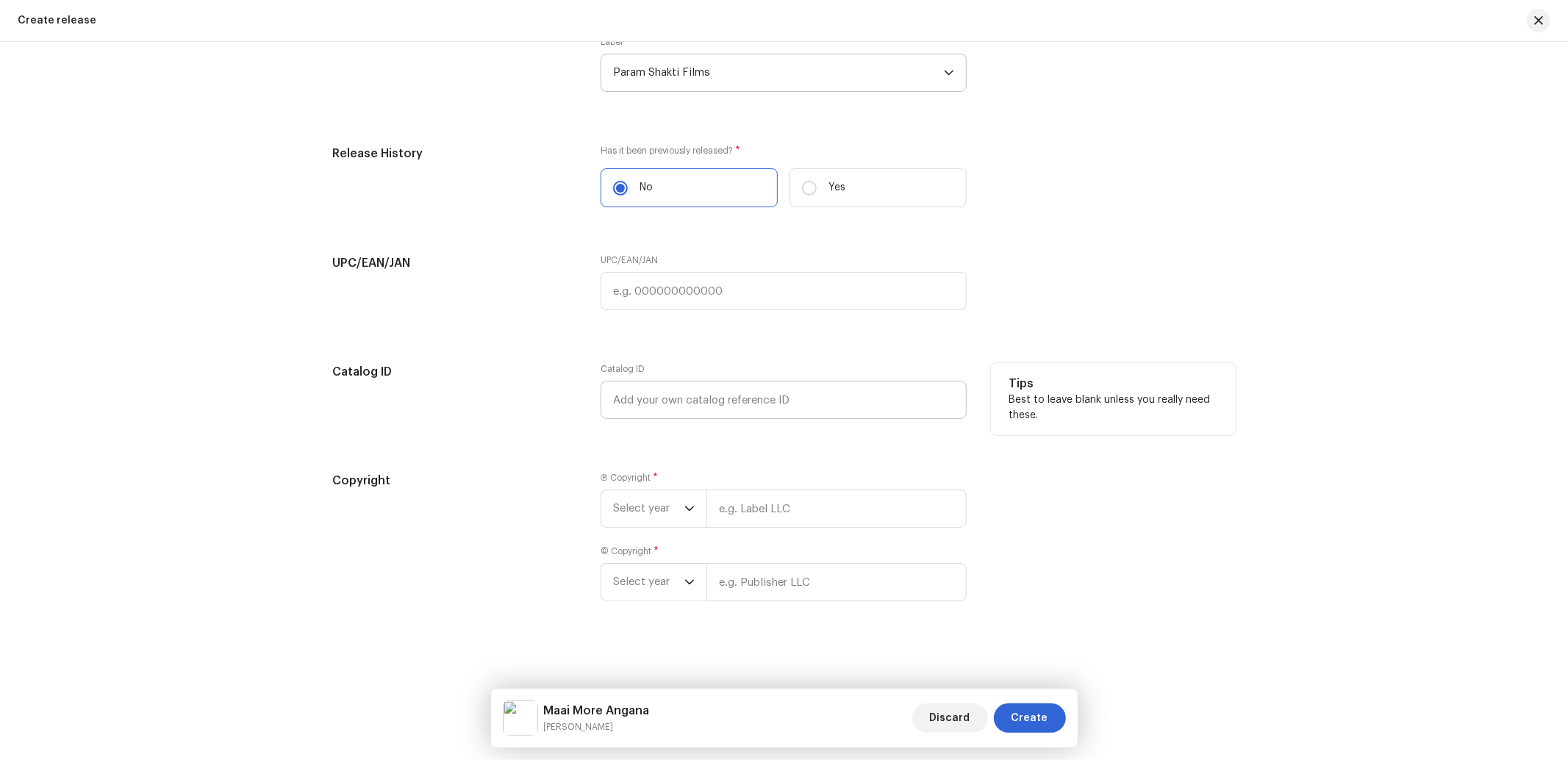
scroll to position [2417, 0]
click at [645, 503] on span "Select year" at bounding box center [648, 508] width 72 height 36
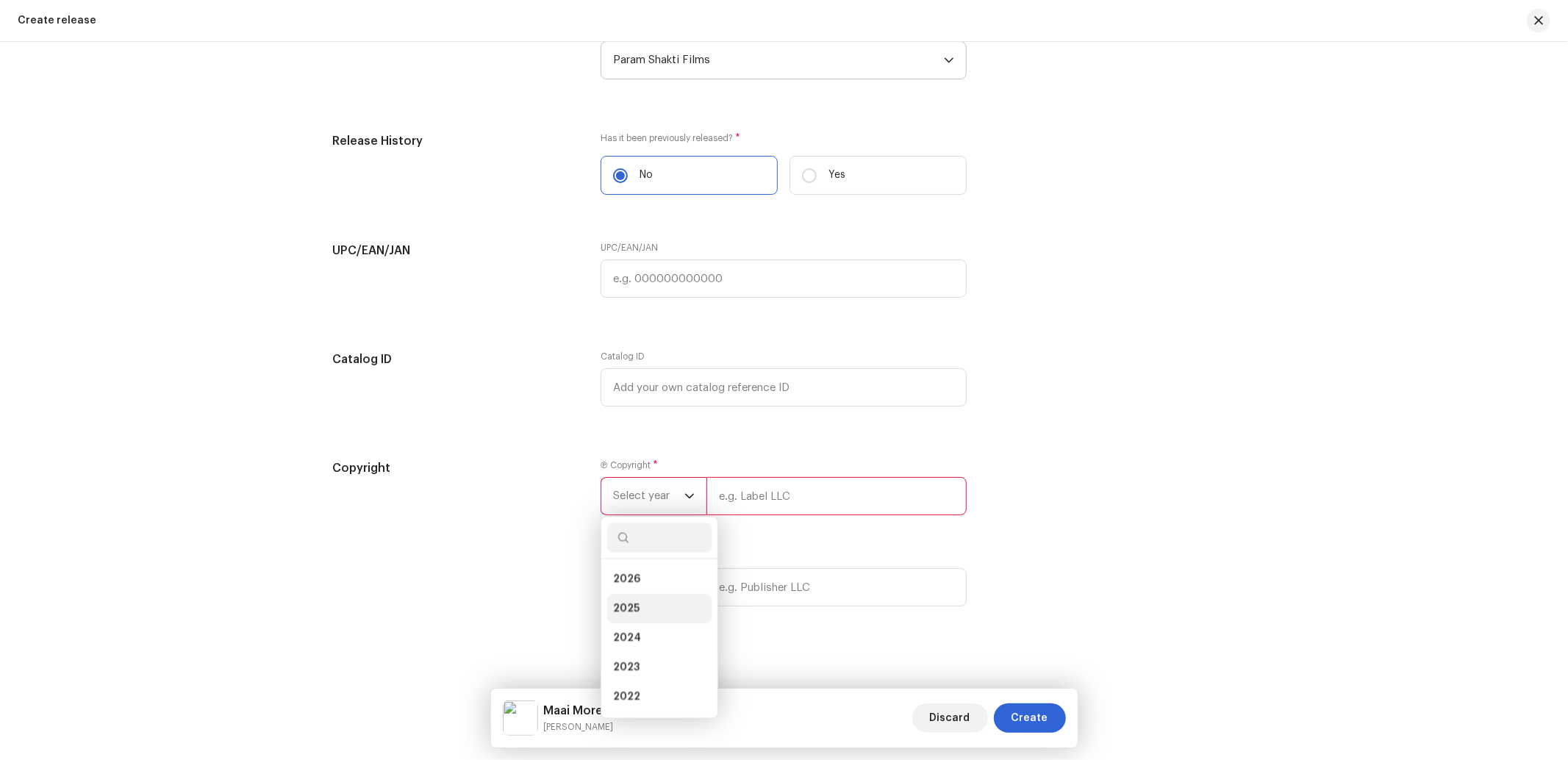
click at [616, 616] on span "2025" at bounding box center [626, 608] width 27 height 15
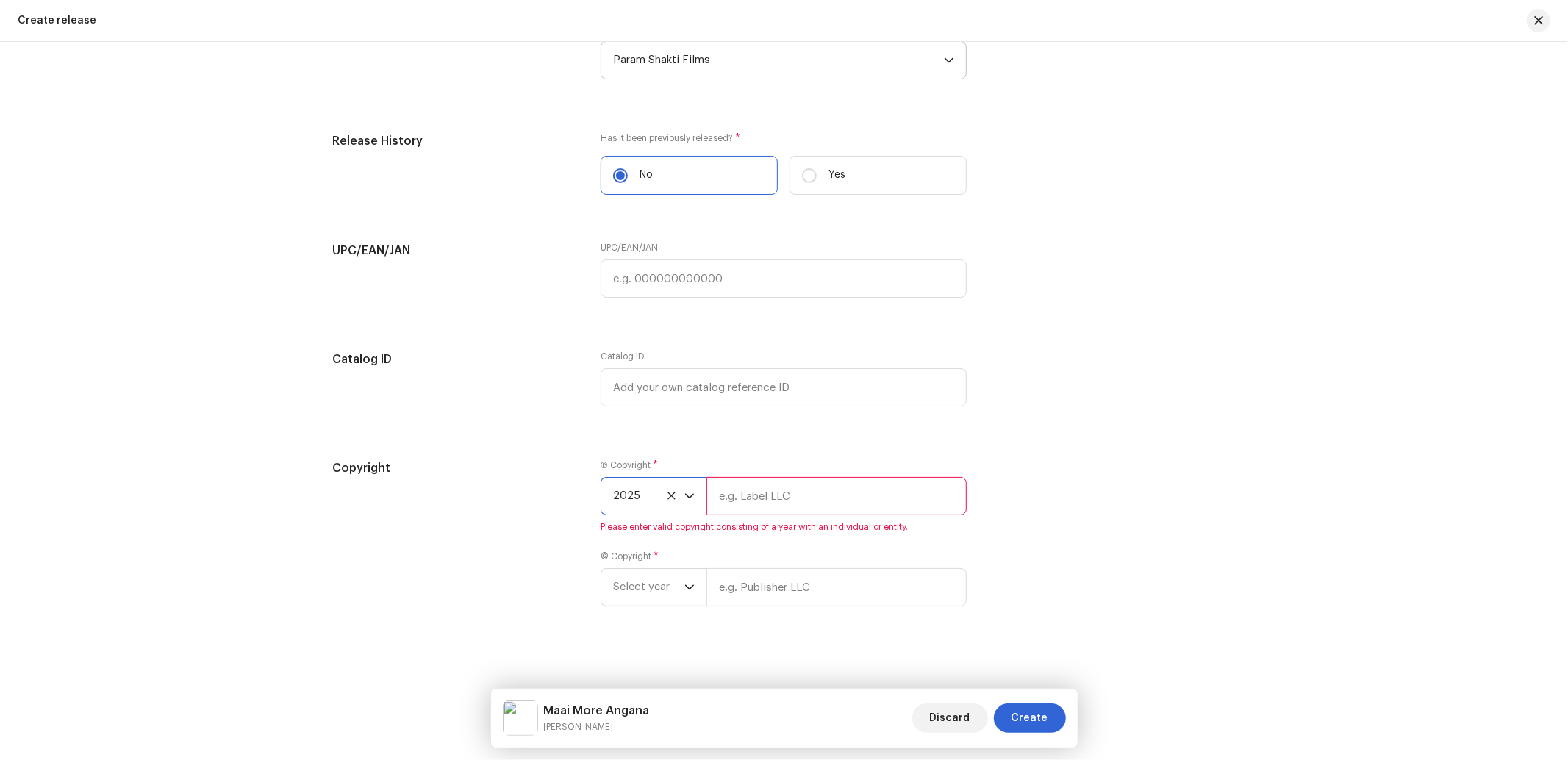
click at [767, 505] on input "text" at bounding box center [836, 496] width 260 height 38
type input "Nueva Era Digital Media Pvt. Ltd."
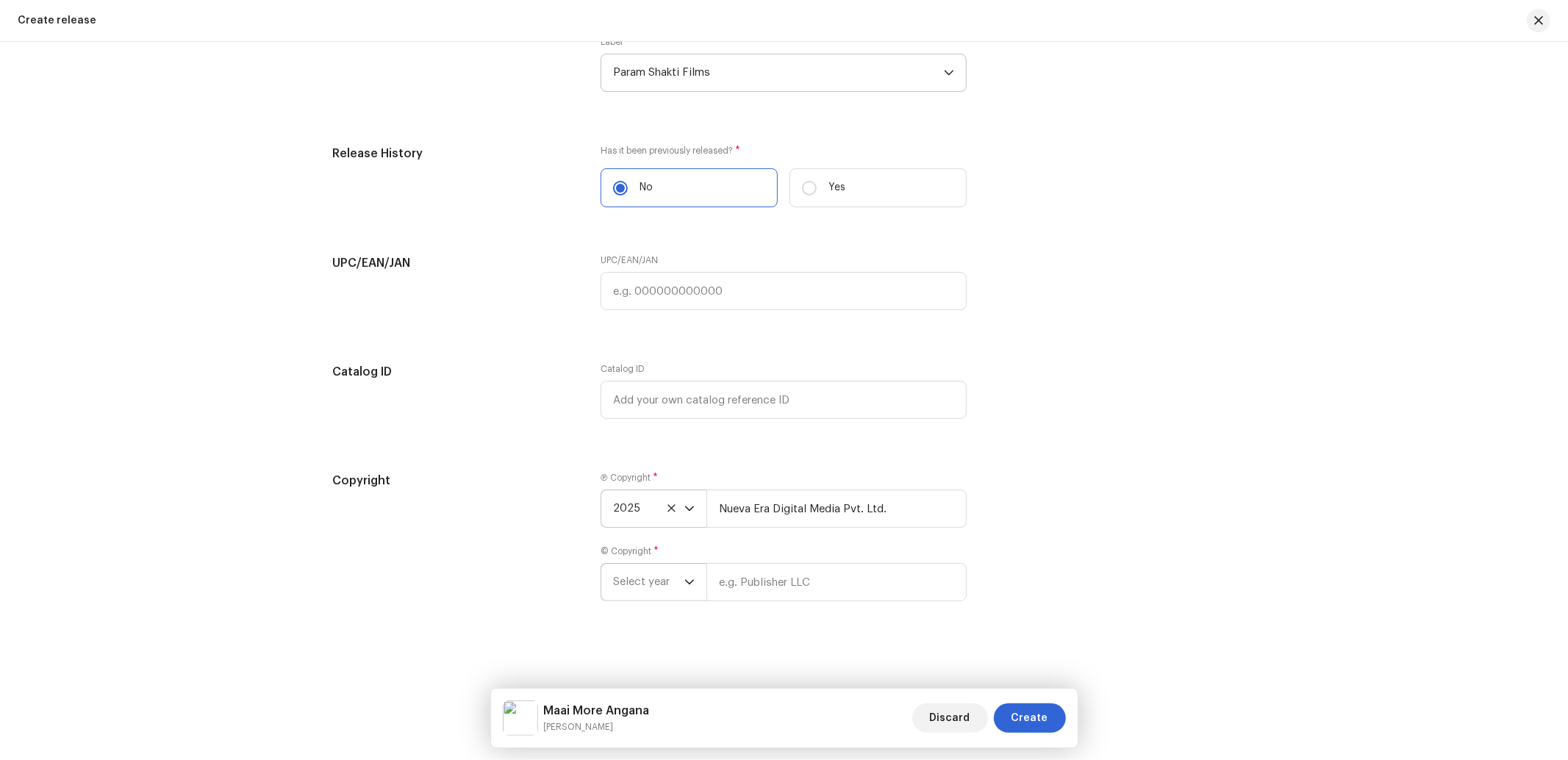
click at [663, 579] on span "Select year" at bounding box center [648, 581] width 72 height 36
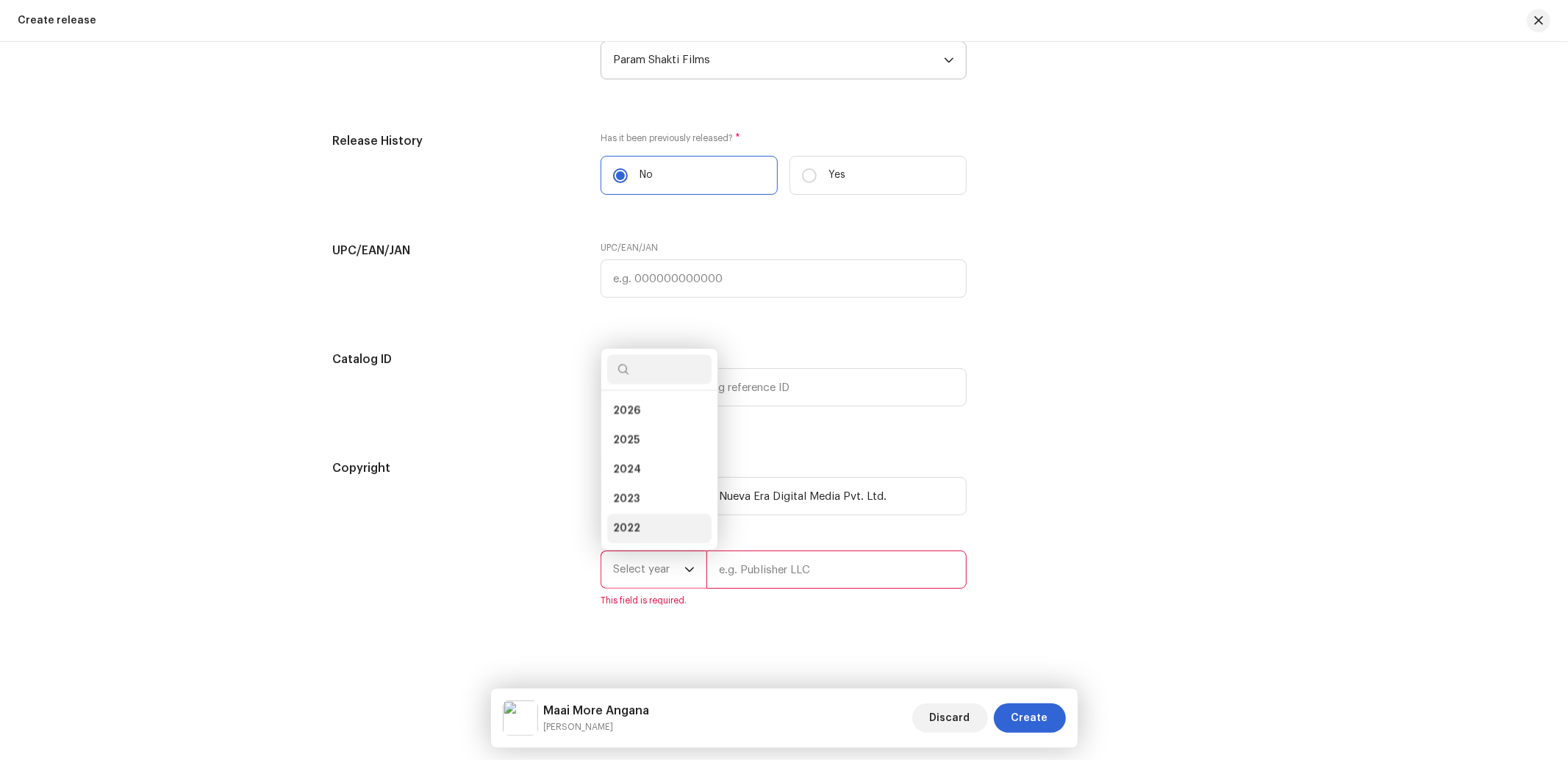
scroll to position [24, 0]
click at [635, 424] on span "2025" at bounding box center [626, 416] width 27 height 15
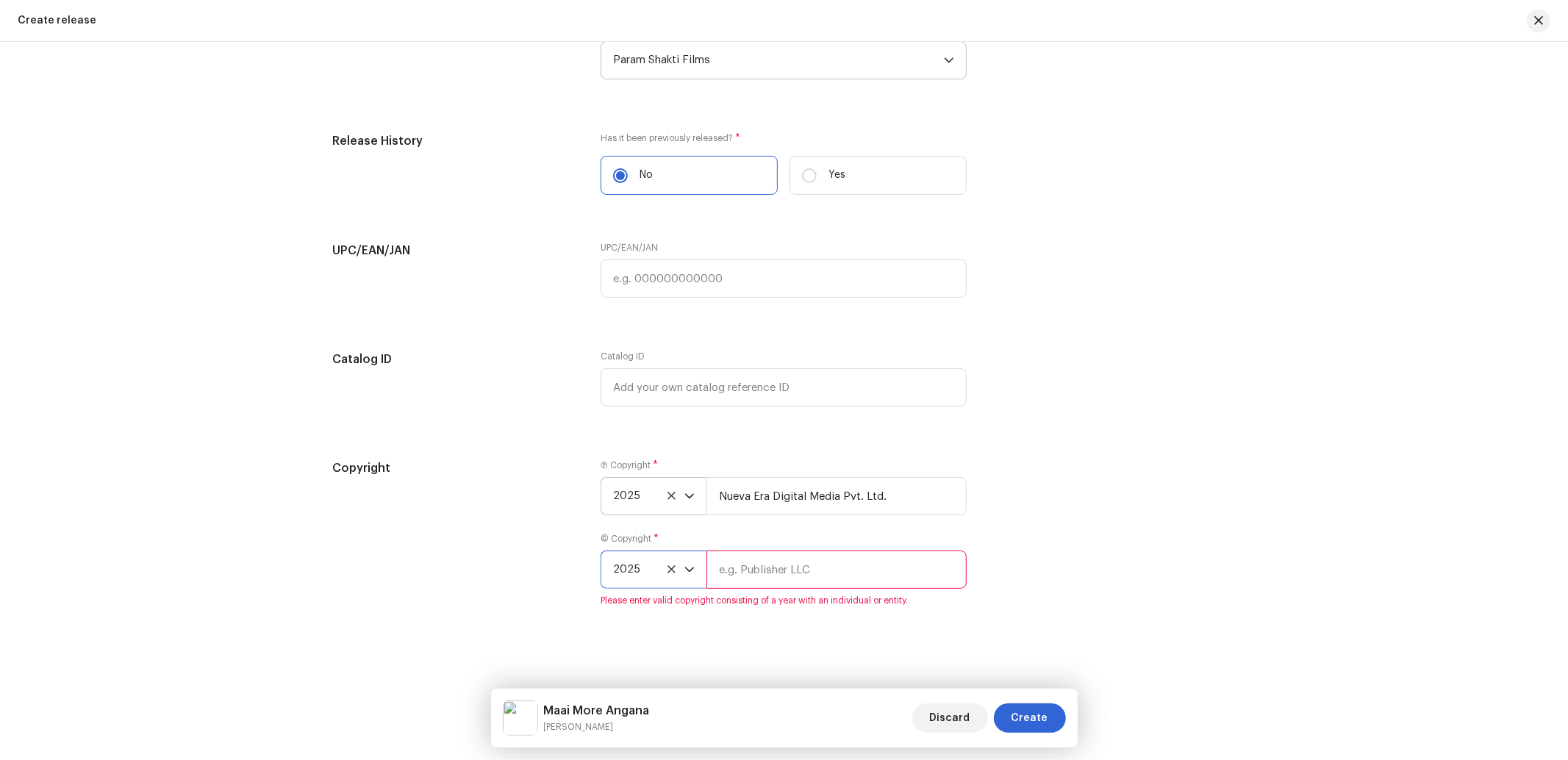
click at [769, 577] on input "text" at bounding box center [836, 569] width 260 height 38
type input "p"
type input "Param Shakti Films"
click at [1049, 526] on div "Copyright Ⓟ Copyright * 2025 Nueva Era Digital Media Pvt. Ltd. © Copyright * 20…" at bounding box center [784, 542] width 903 height 165
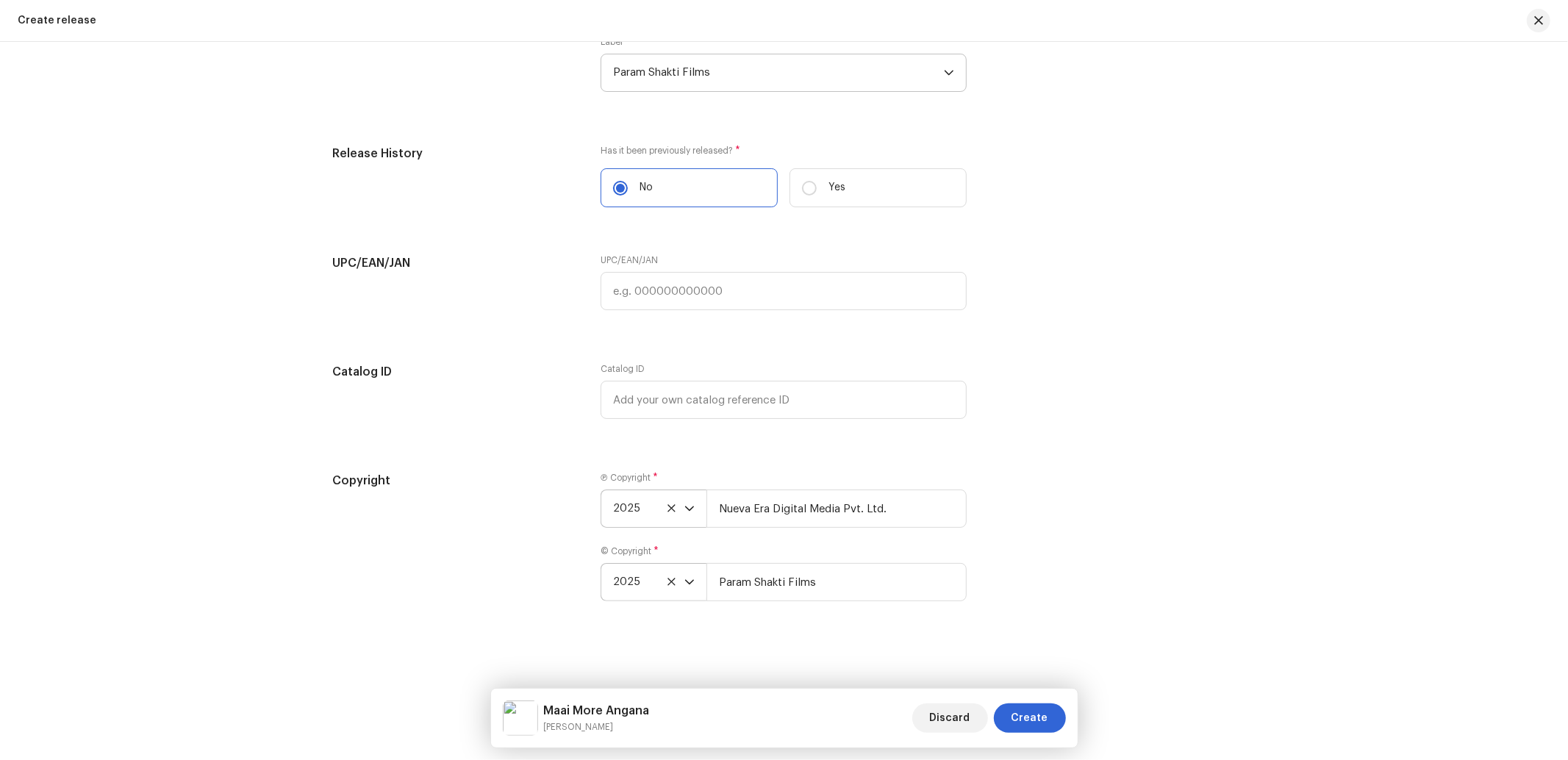
click at [1068, 547] on div "Copyright Ⓟ Copyright * 2025 Nueva Era Digital Media Pvt. Ltd. © Copyright * 20…" at bounding box center [784, 545] width 903 height 147
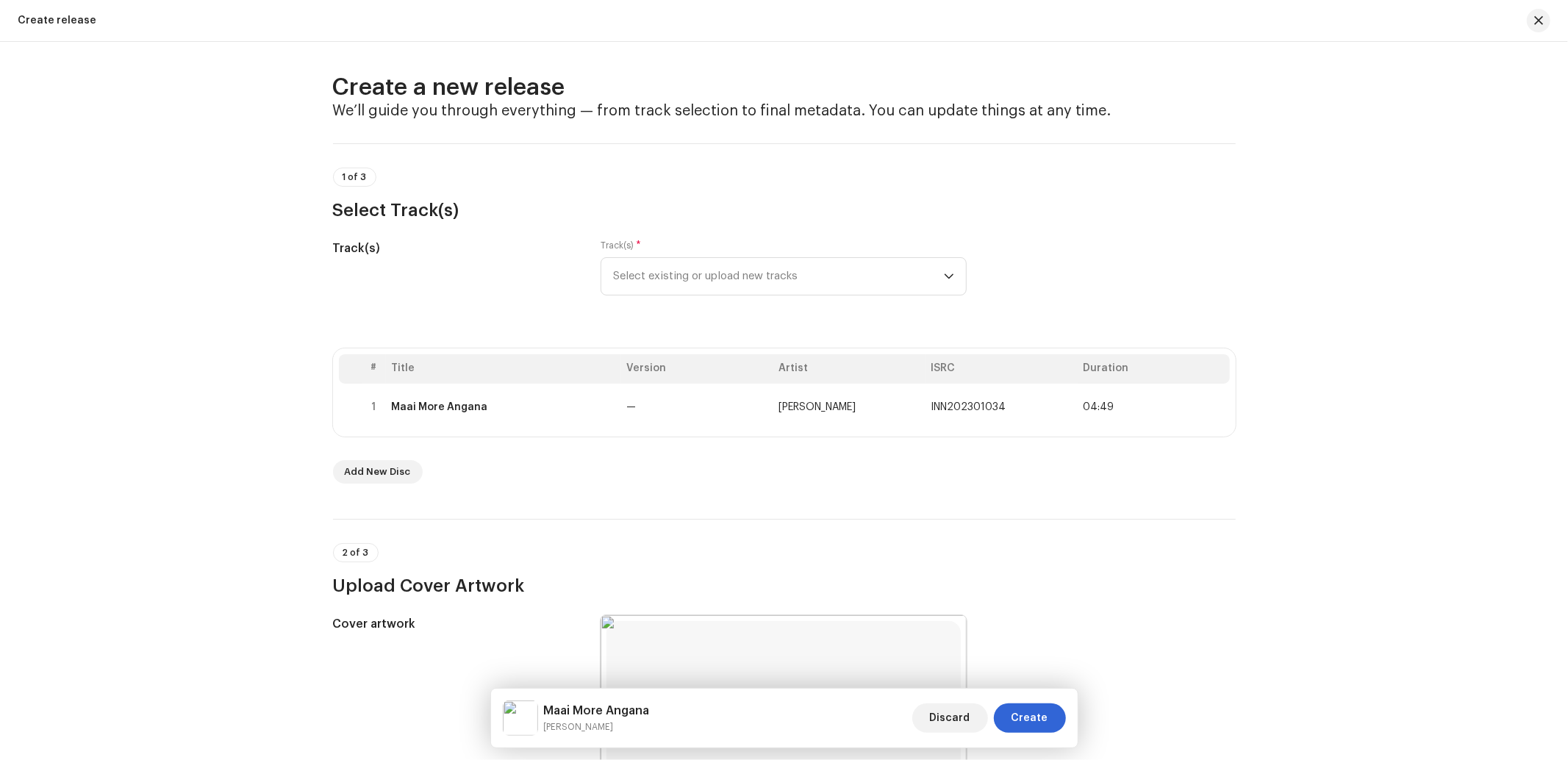
scroll to position [0, 0]
click at [1030, 720] on span "Create" at bounding box center [1029, 718] width 36 height 29
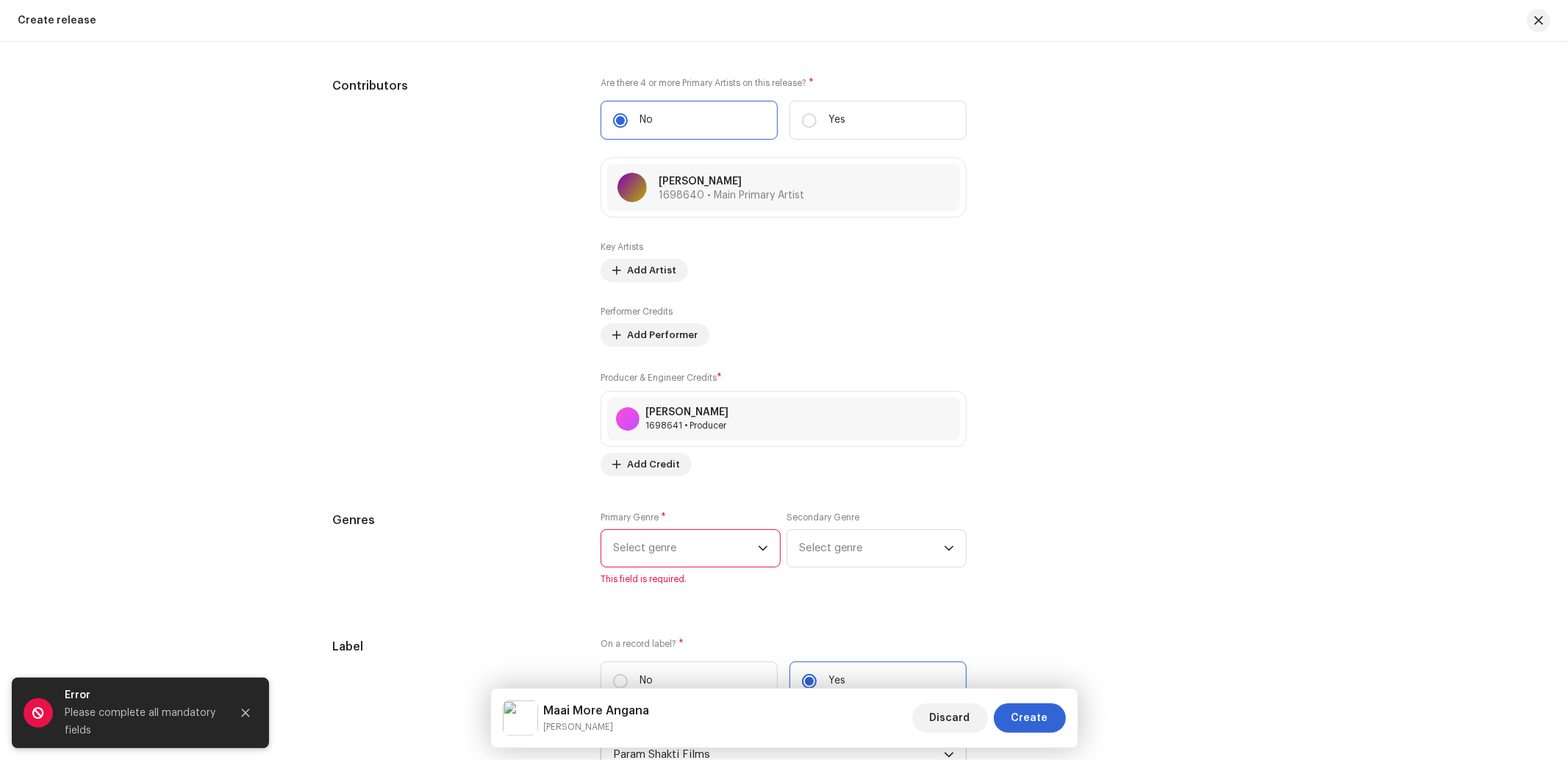
scroll to position [1958, 0]
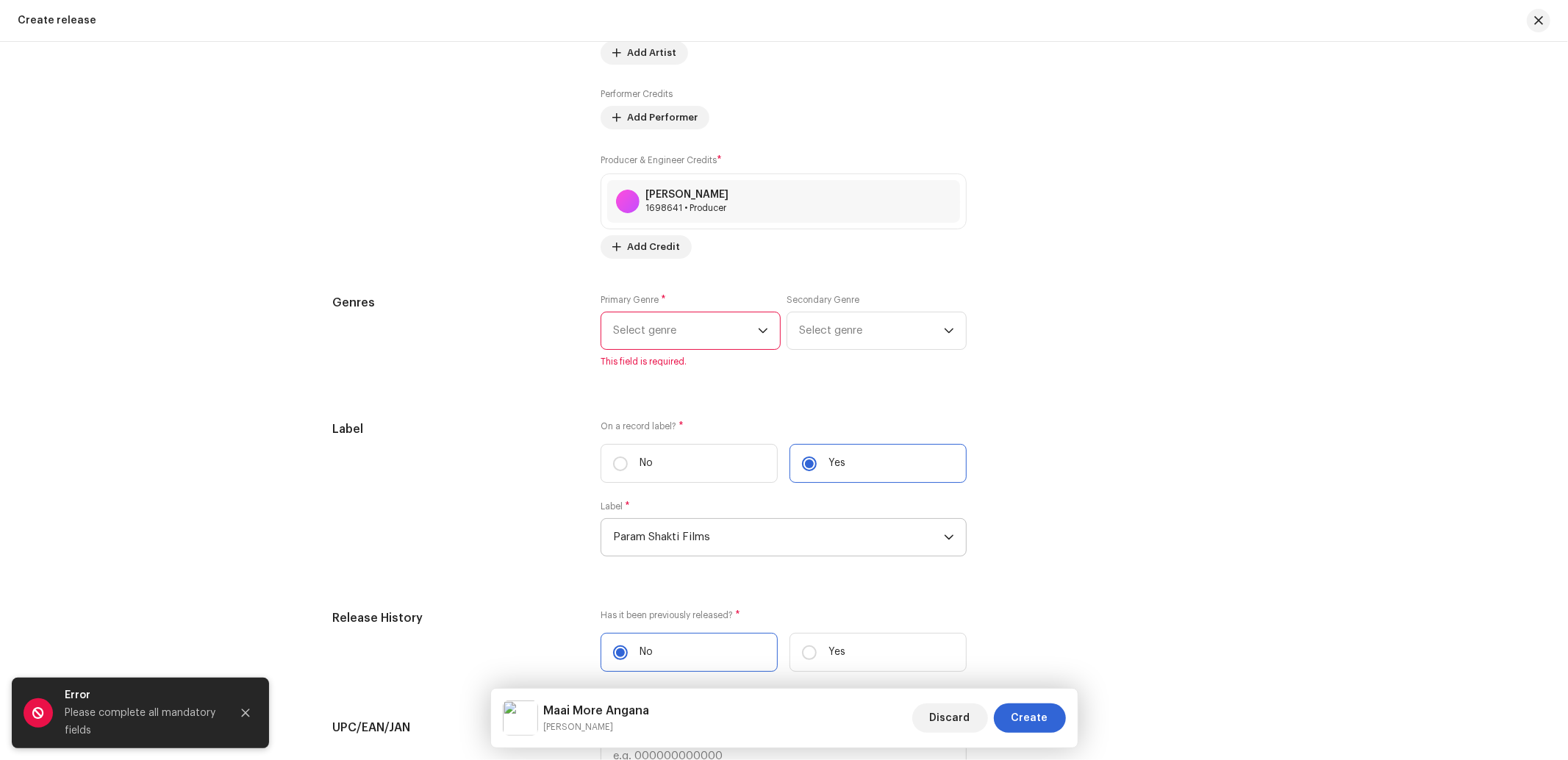
click at [696, 324] on span "Select genre" at bounding box center [685, 330] width 144 height 36
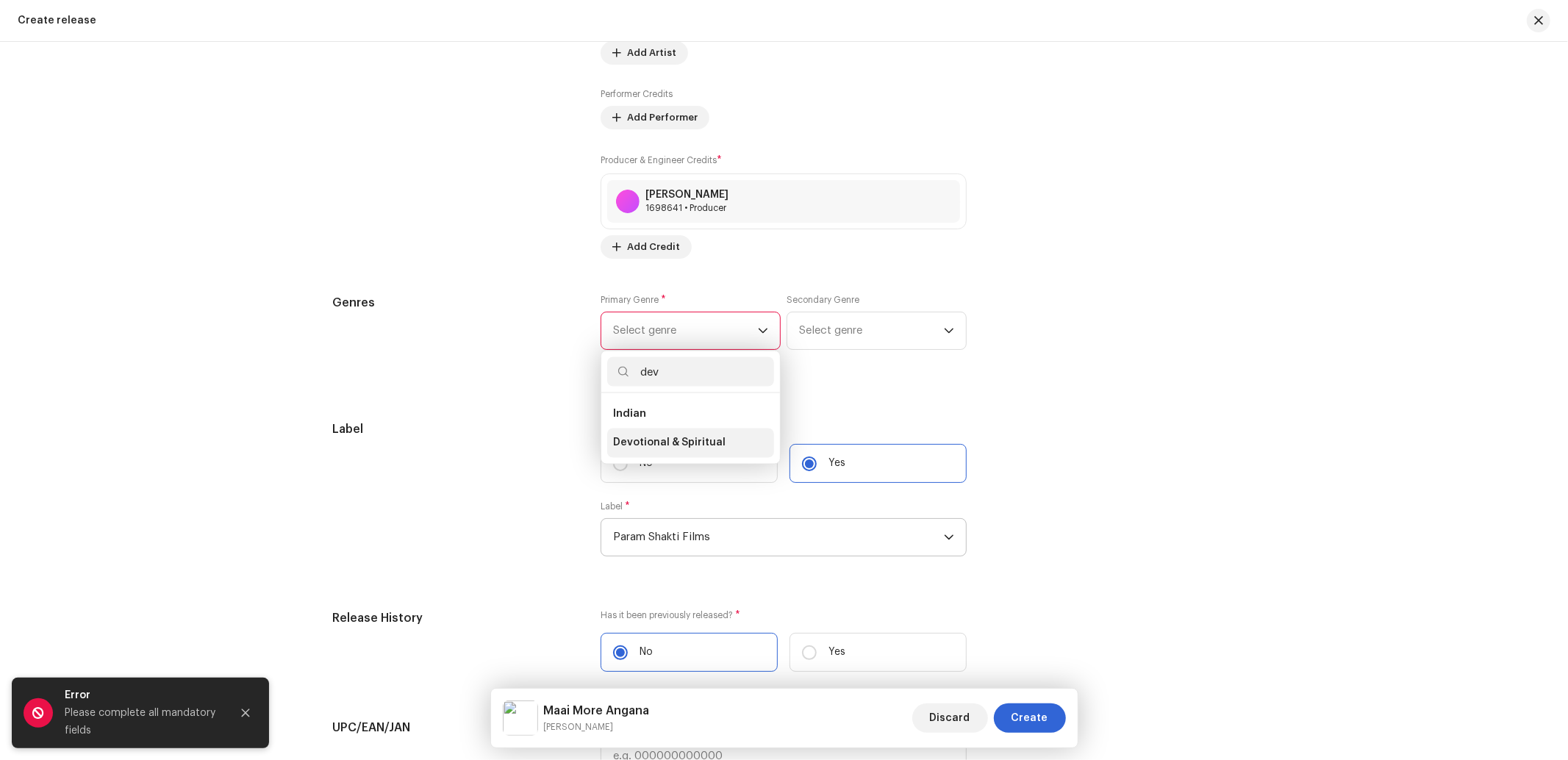
type input "dev"
drag, startPoint x: 673, startPoint y: 460, endPoint x: 734, endPoint y: 411, distance: 78.2
click at [673, 457] on li "Devotional & Spiritual" at bounding box center [691, 443] width 167 height 29
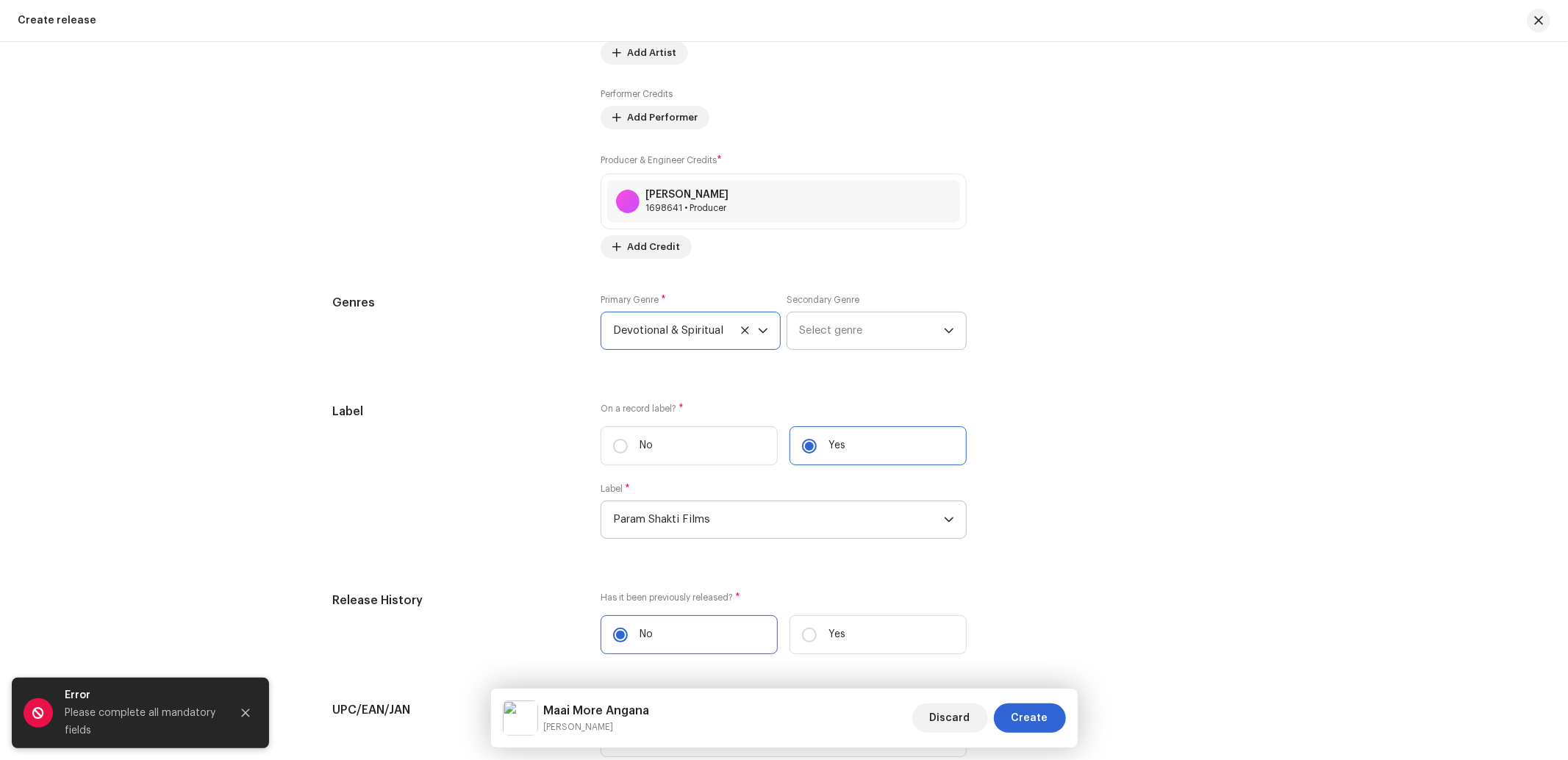
click at [817, 344] on span "Select genre" at bounding box center [870, 330] width 144 height 36
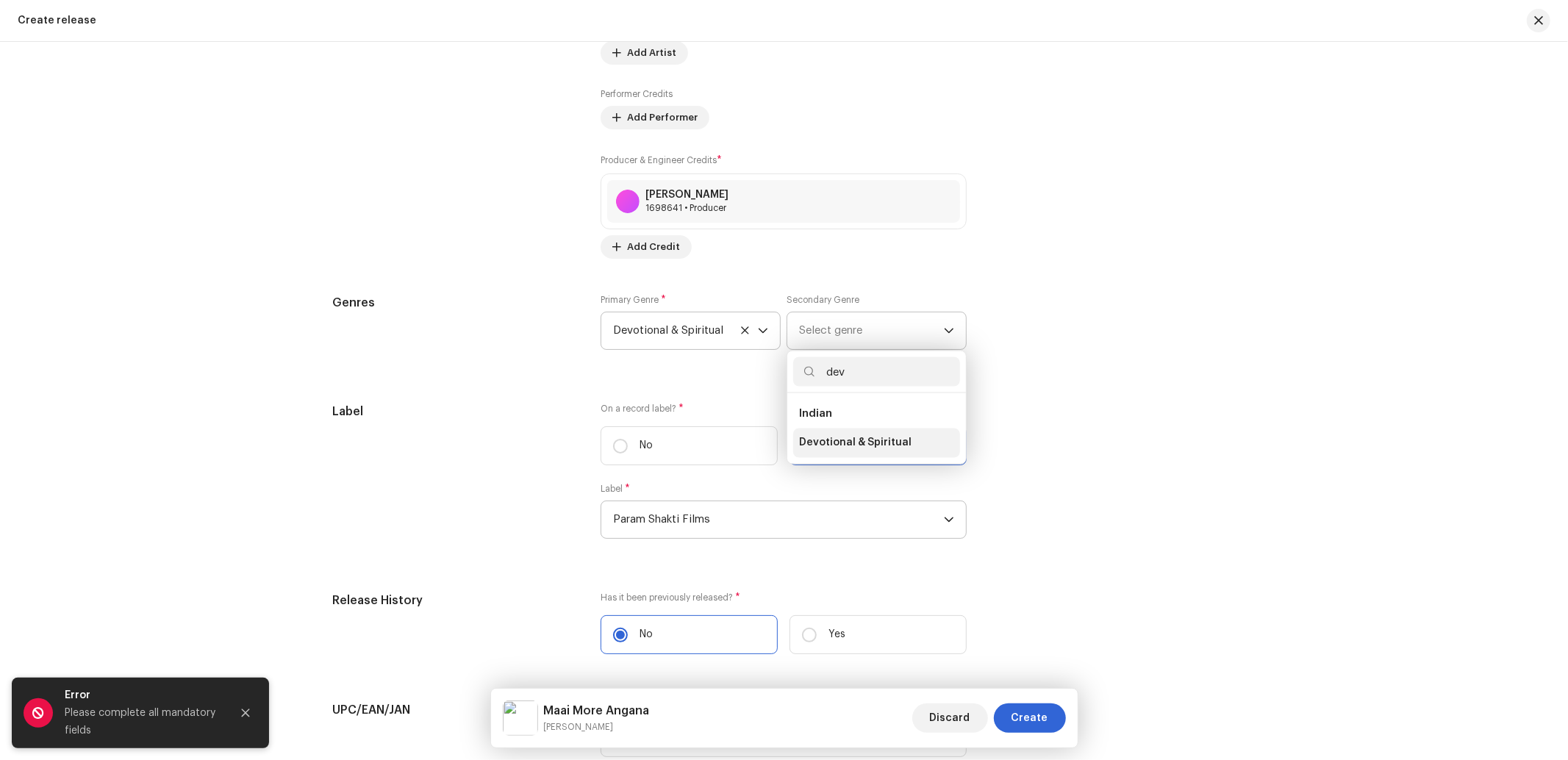
type input "dev"
click at [821, 443] on span "Devotional & Spiritual" at bounding box center [855, 443] width 112 height 15
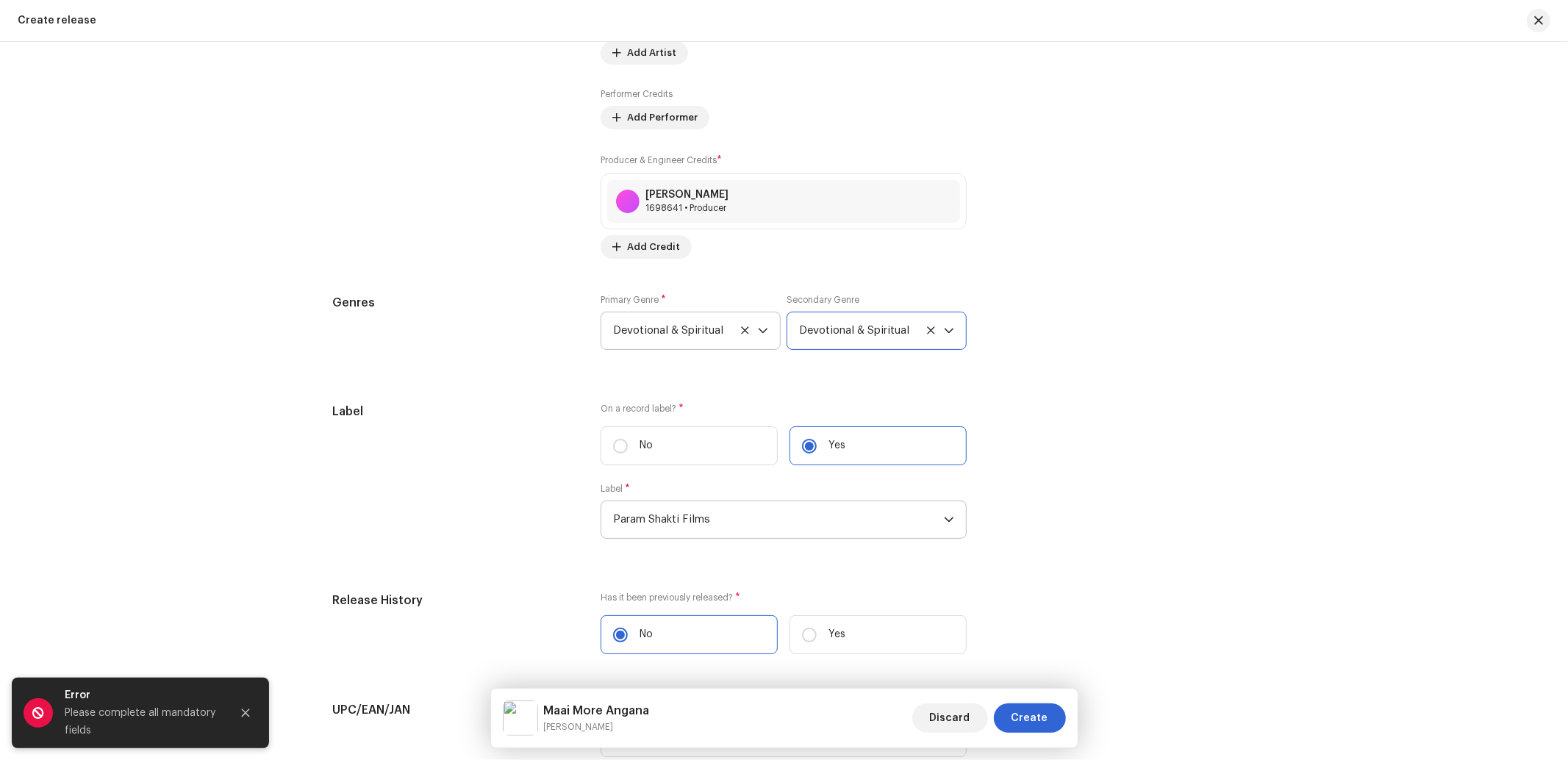
scroll to position [2417, 0]
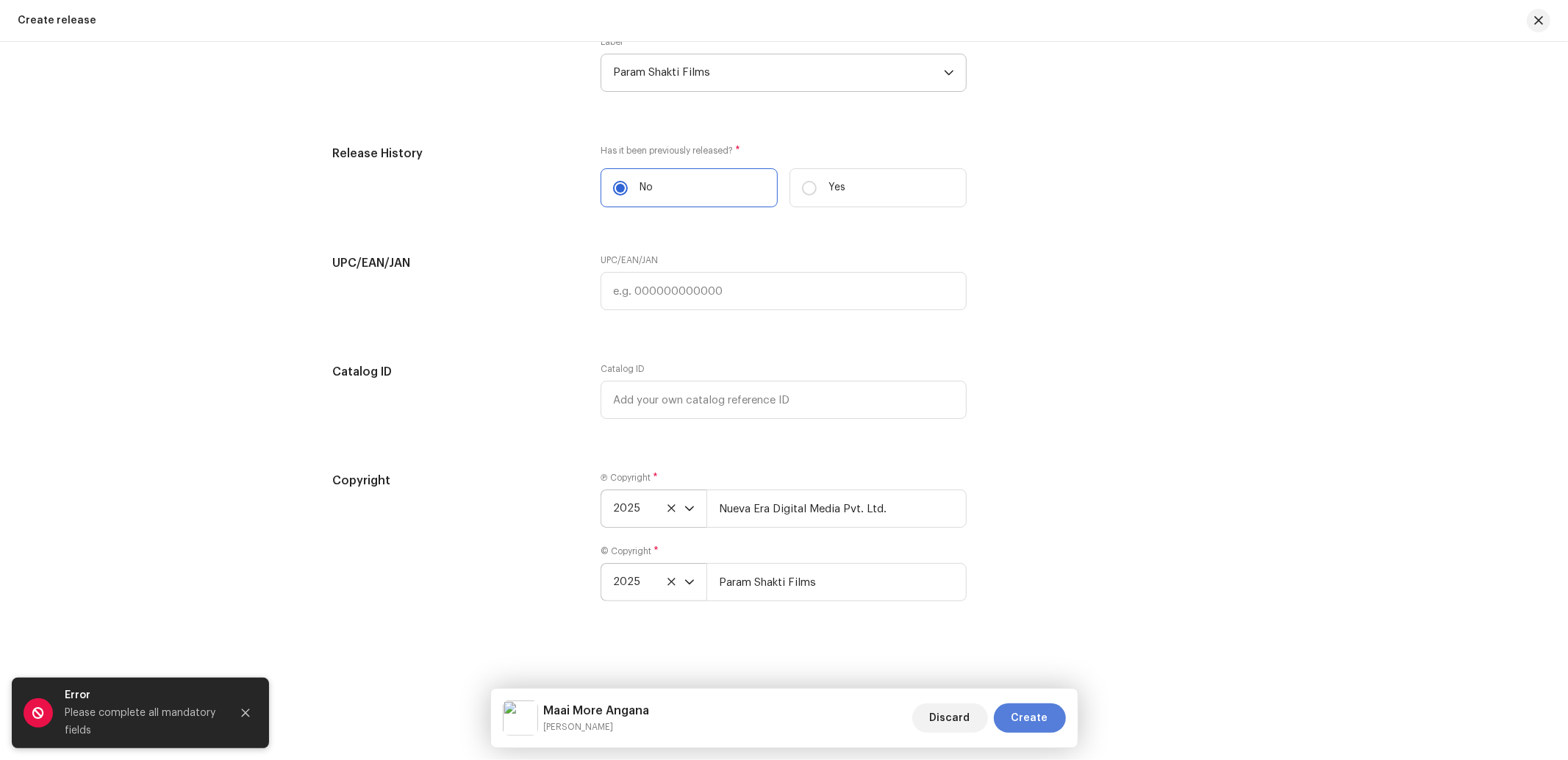
click at [1046, 716] on span "Create" at bounding box center [1029, 718] width 36 height 29
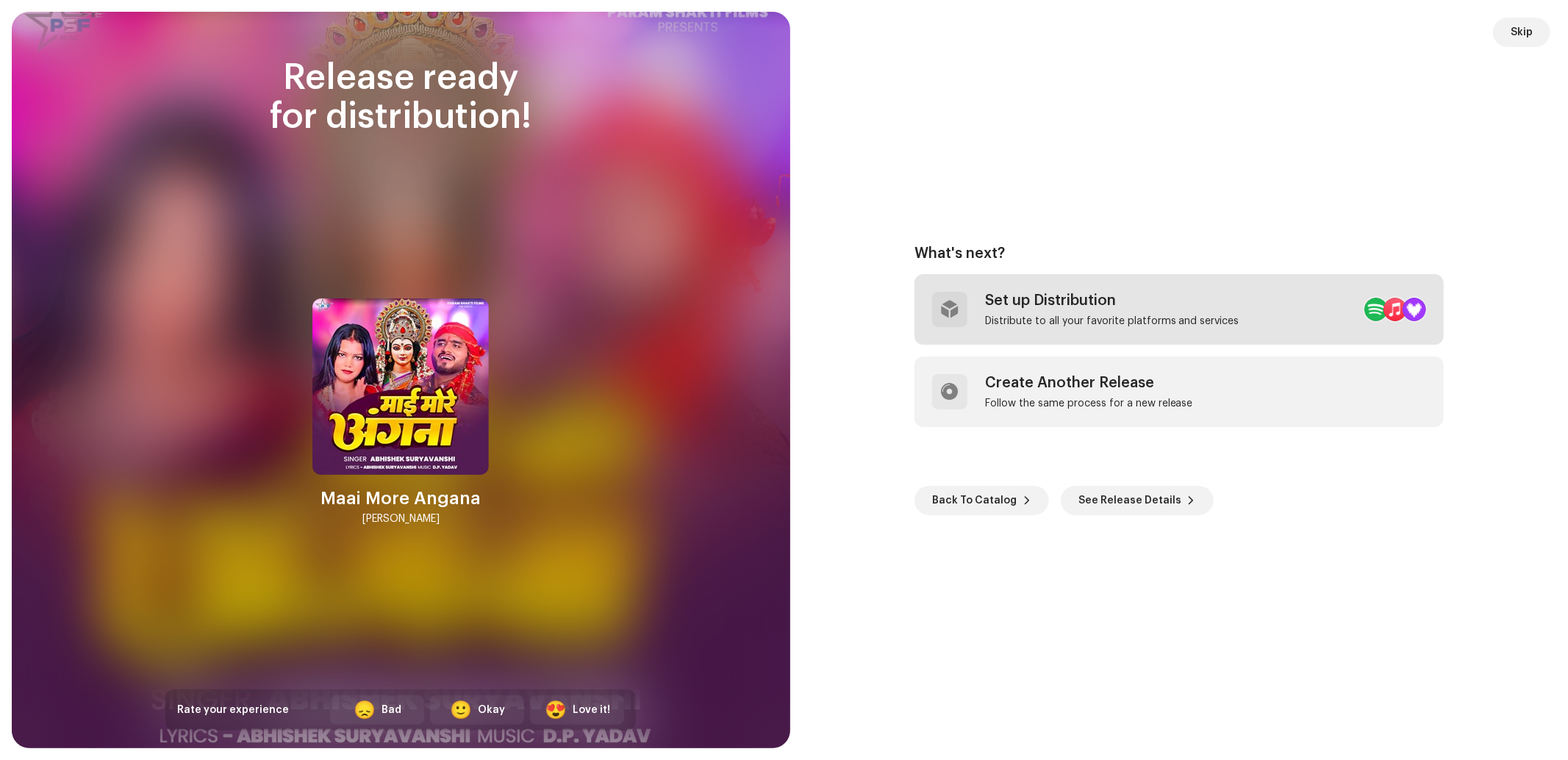
click at [1078, 311] on div "Set up Distribution Distribute to all your favorite platforms and services" at bounding box center [1111, 309] width 254 height 35
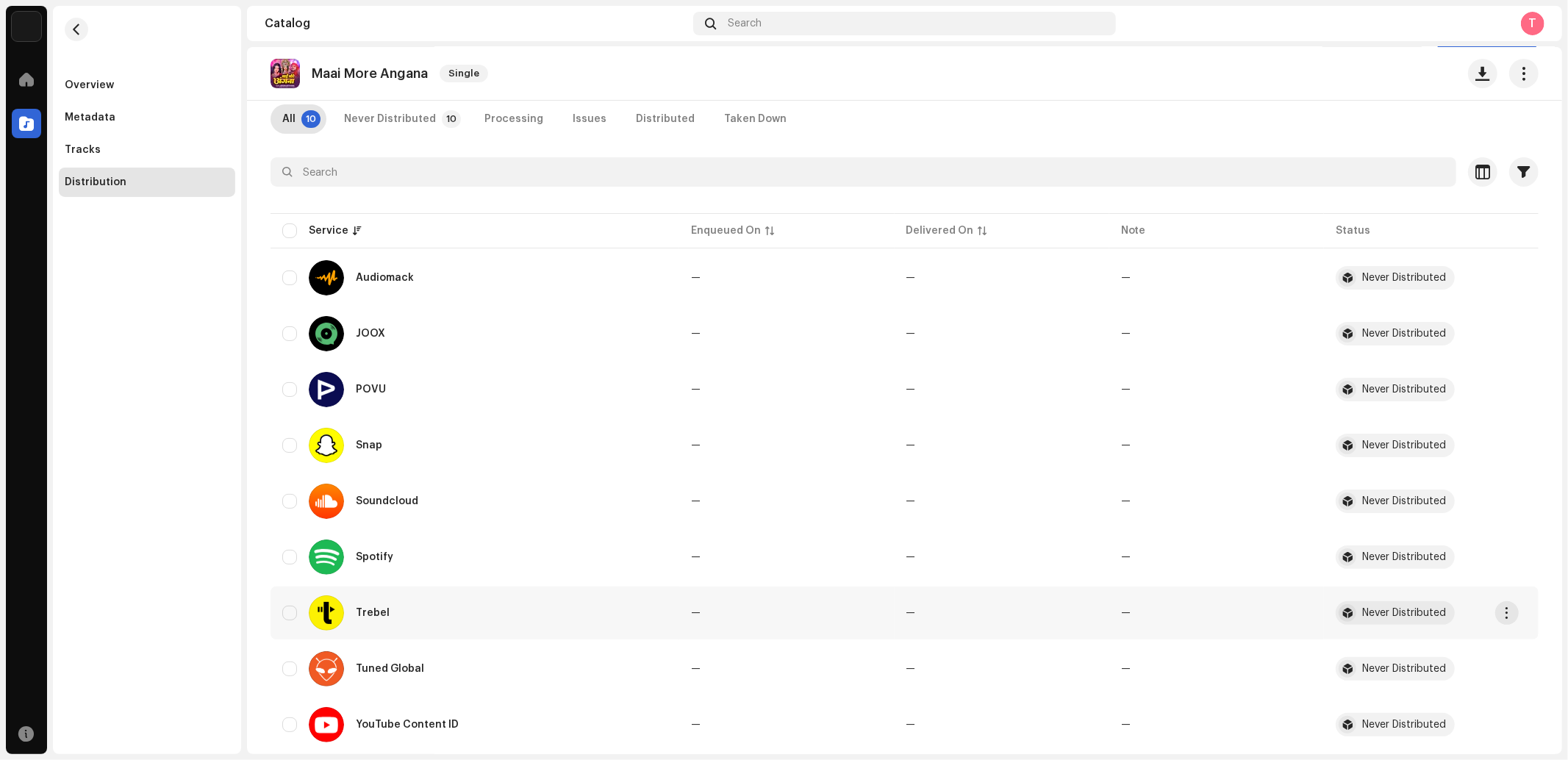
scroll to position [169, 0]
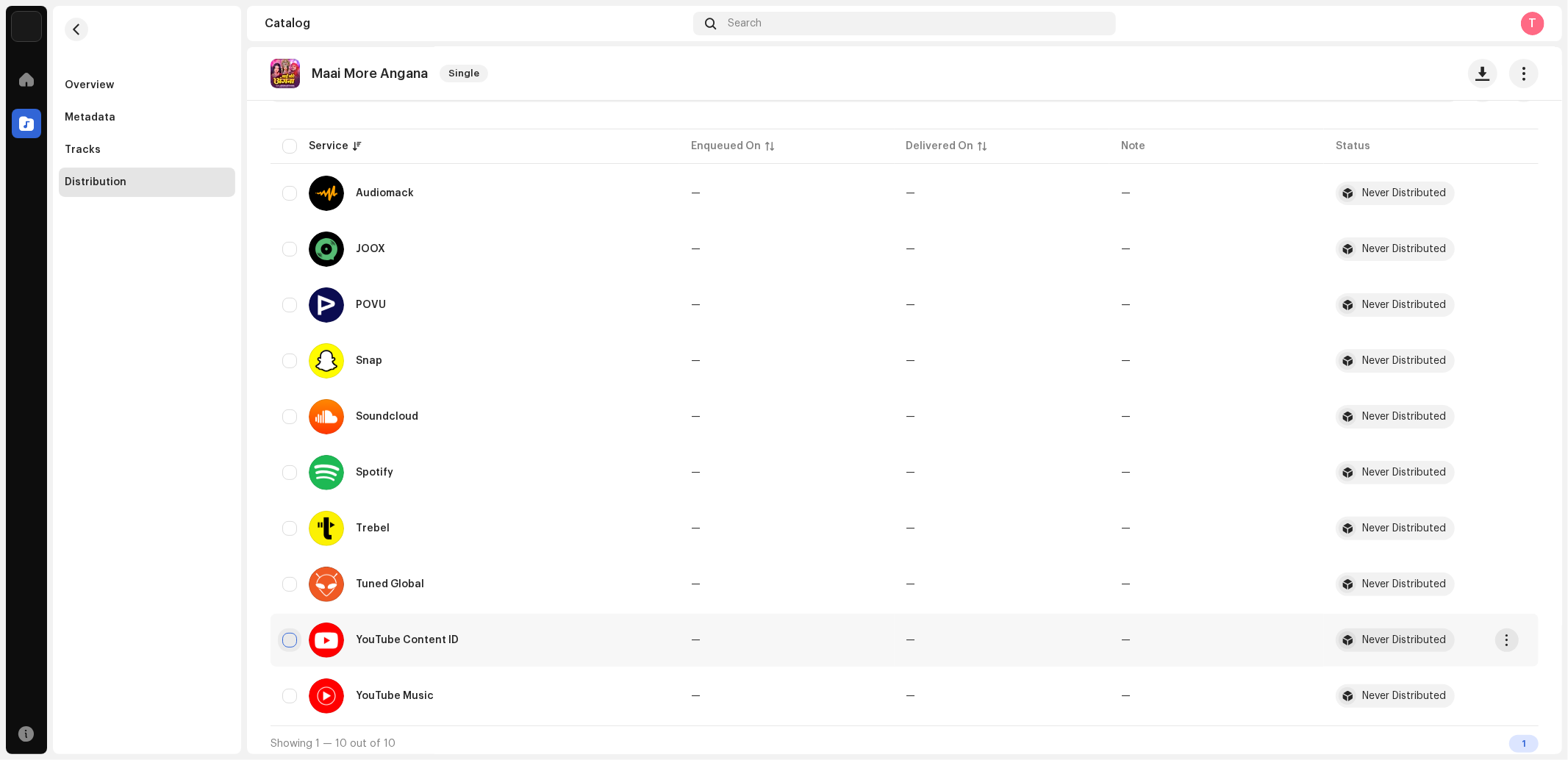
click at [289, 639] on input "checkbox" at bounding box center [289, 639] width 15 height 15
checkbox input "false"
click at [295, 696] on input "Row Unselected" at bounding box center [289, 695] width 15 height 15
checkbox input "true"
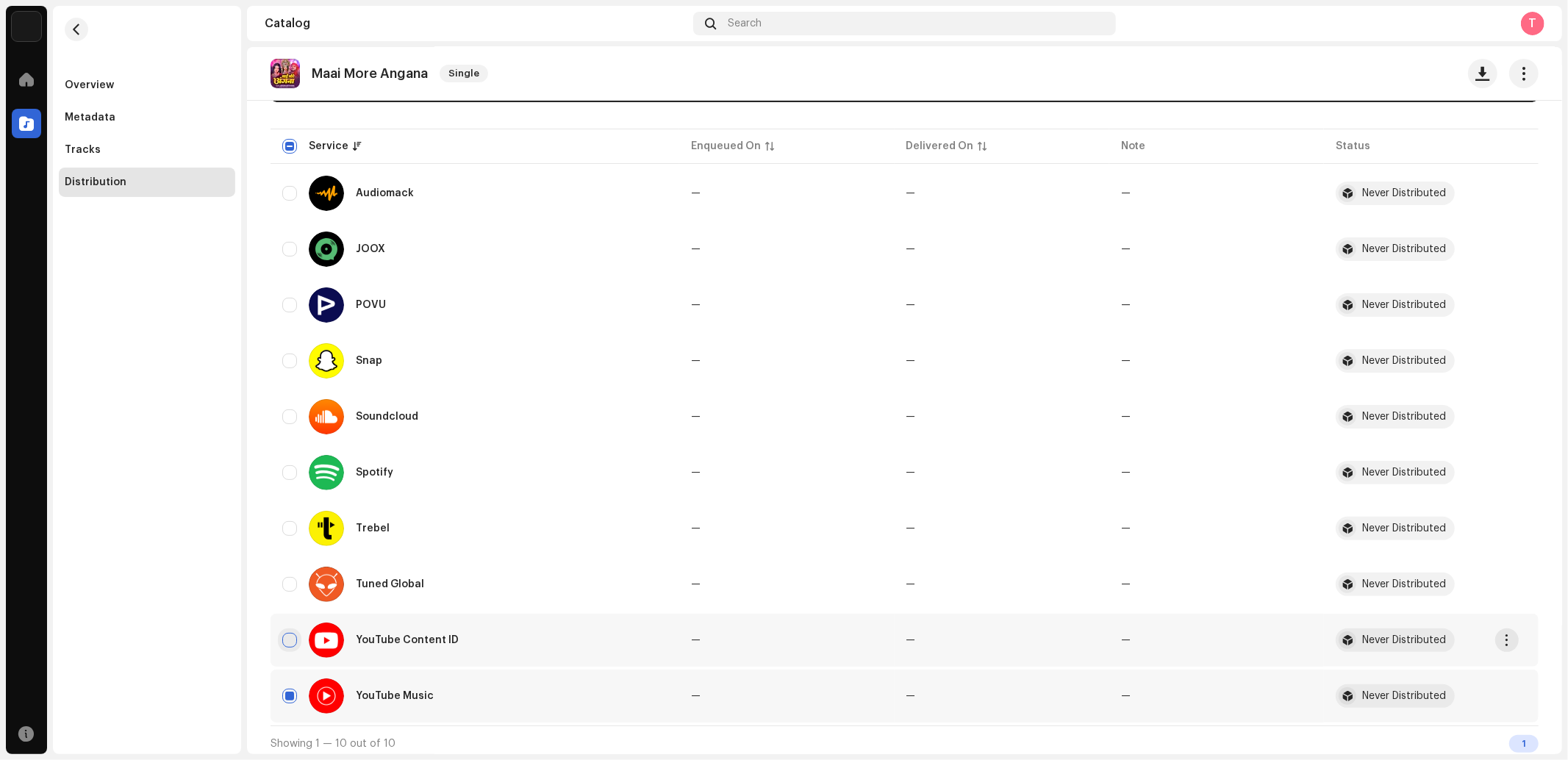
click at [293, 635] on input "Row Unselected" at bounding box center [289, 639] width 15 height 15
checkbox input "true"
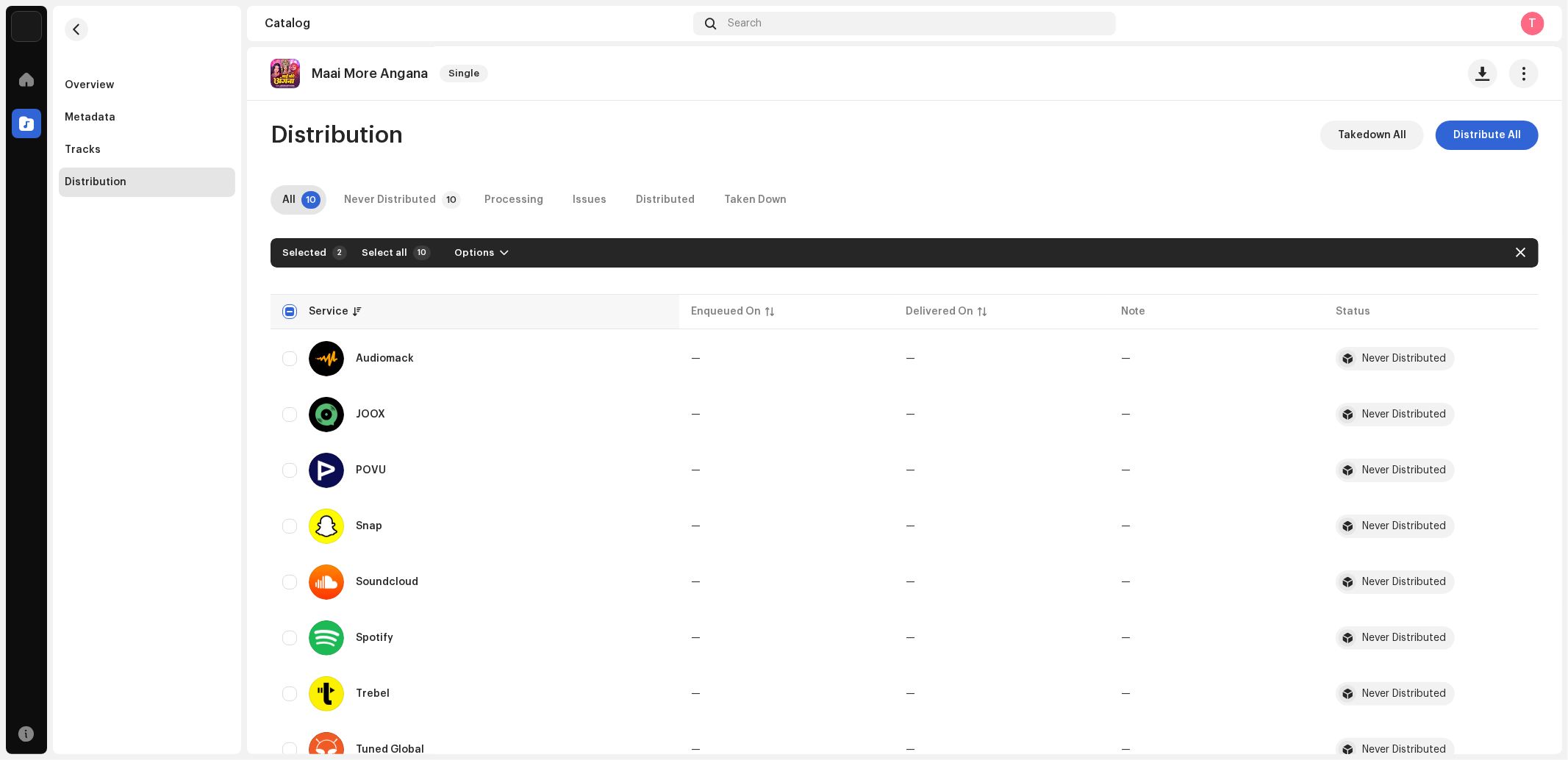
scroll to position [0, 0]
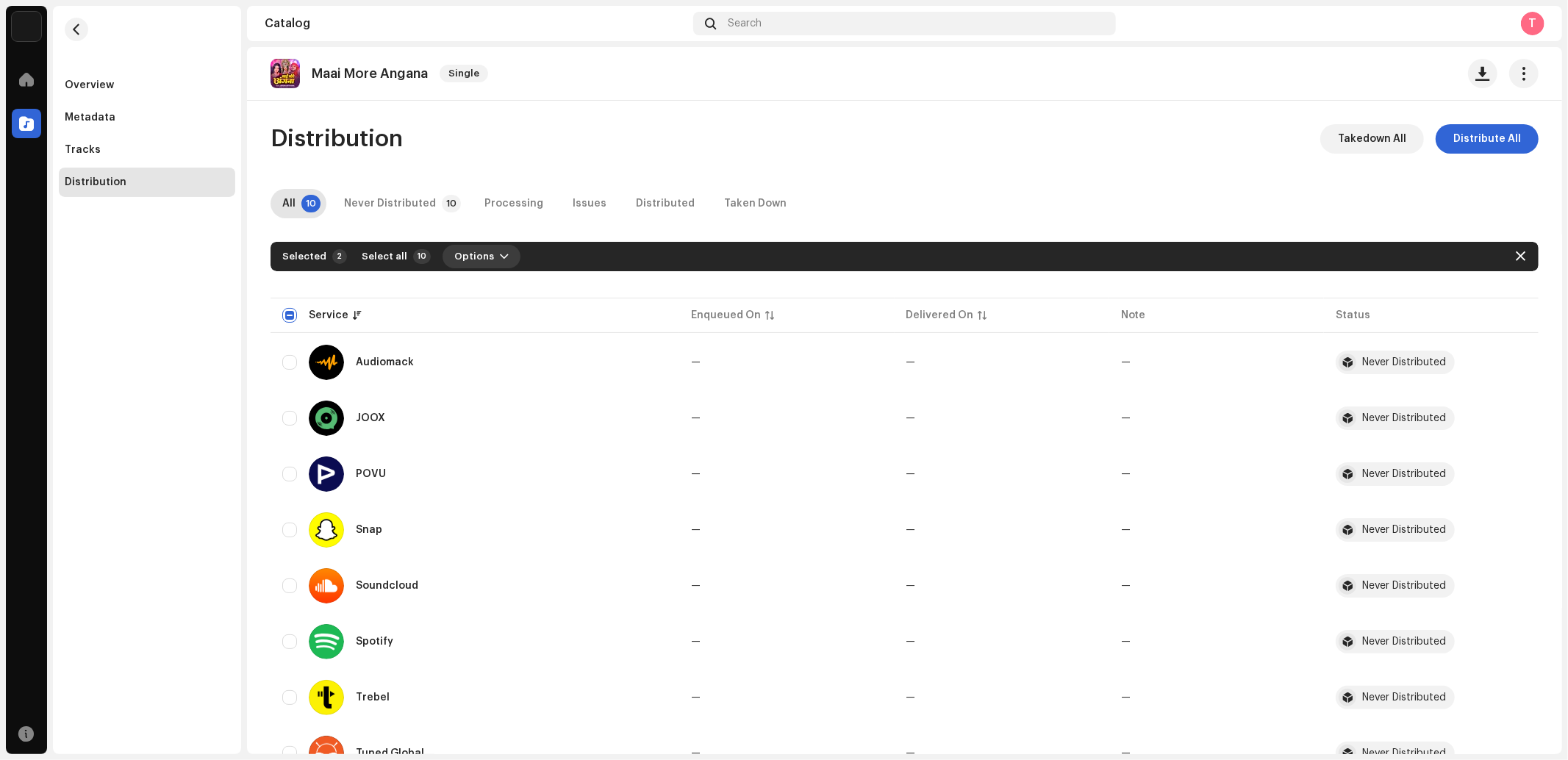
click at [474, 248] on span "Options" at bounding box center [474, 256] width 39 height 29
click at [472, 282] on div "Distribute" at bounding box center [516, 290] width 148 height 29
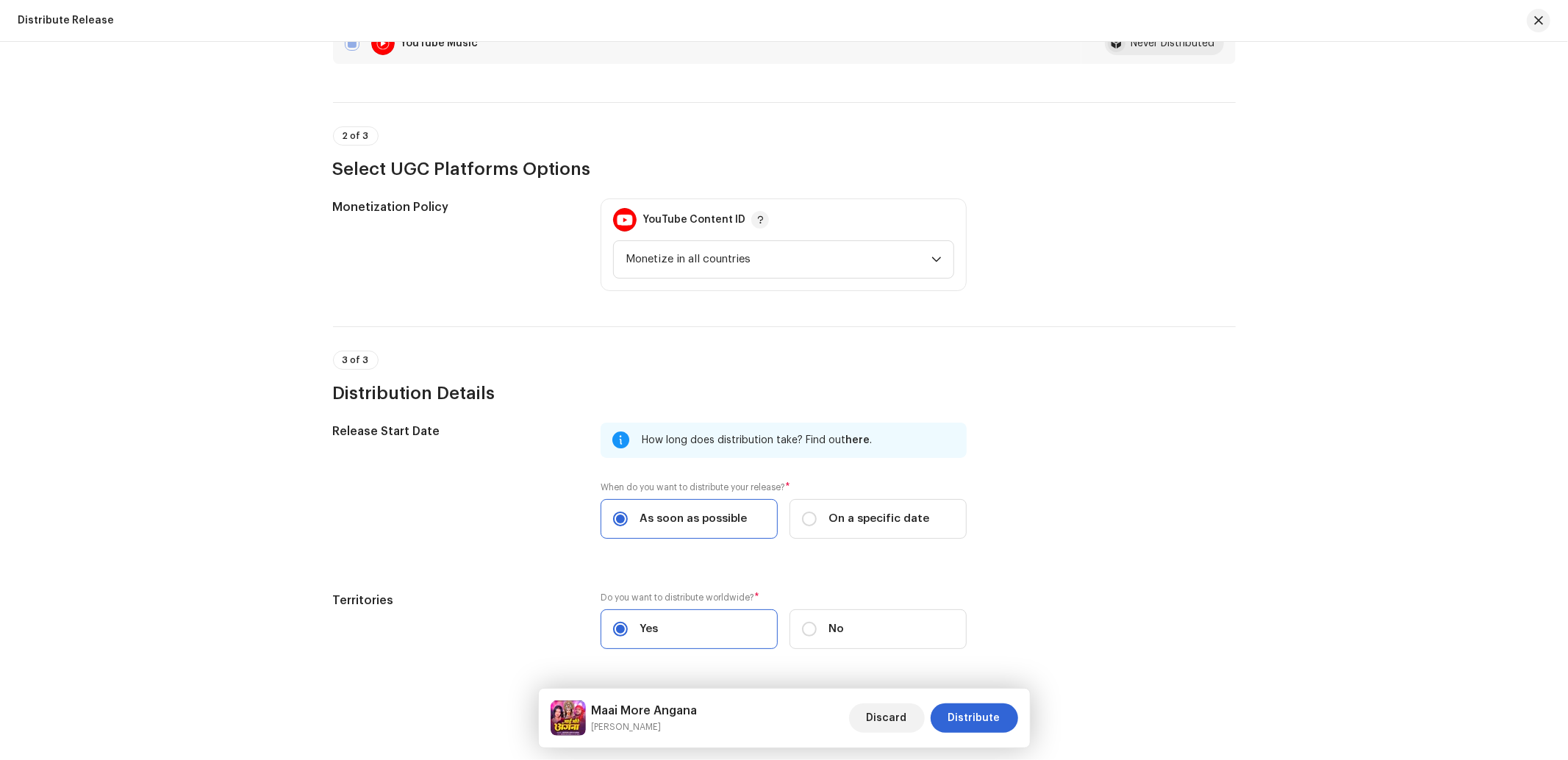
scroll to position [360, 0]
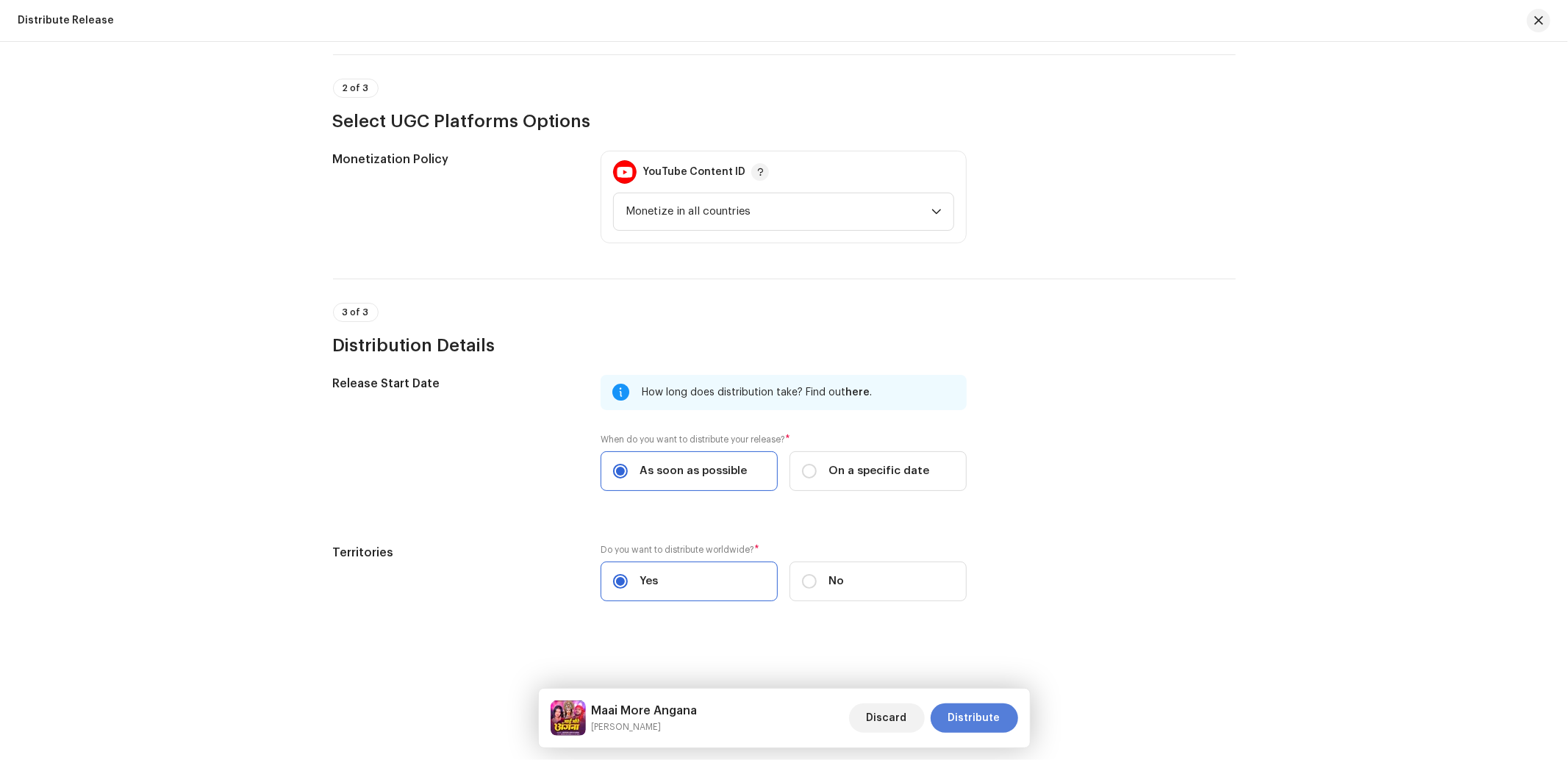
click at [957, 723] on span "Distribute" at bounding box center [974, 718] width 52 height 29
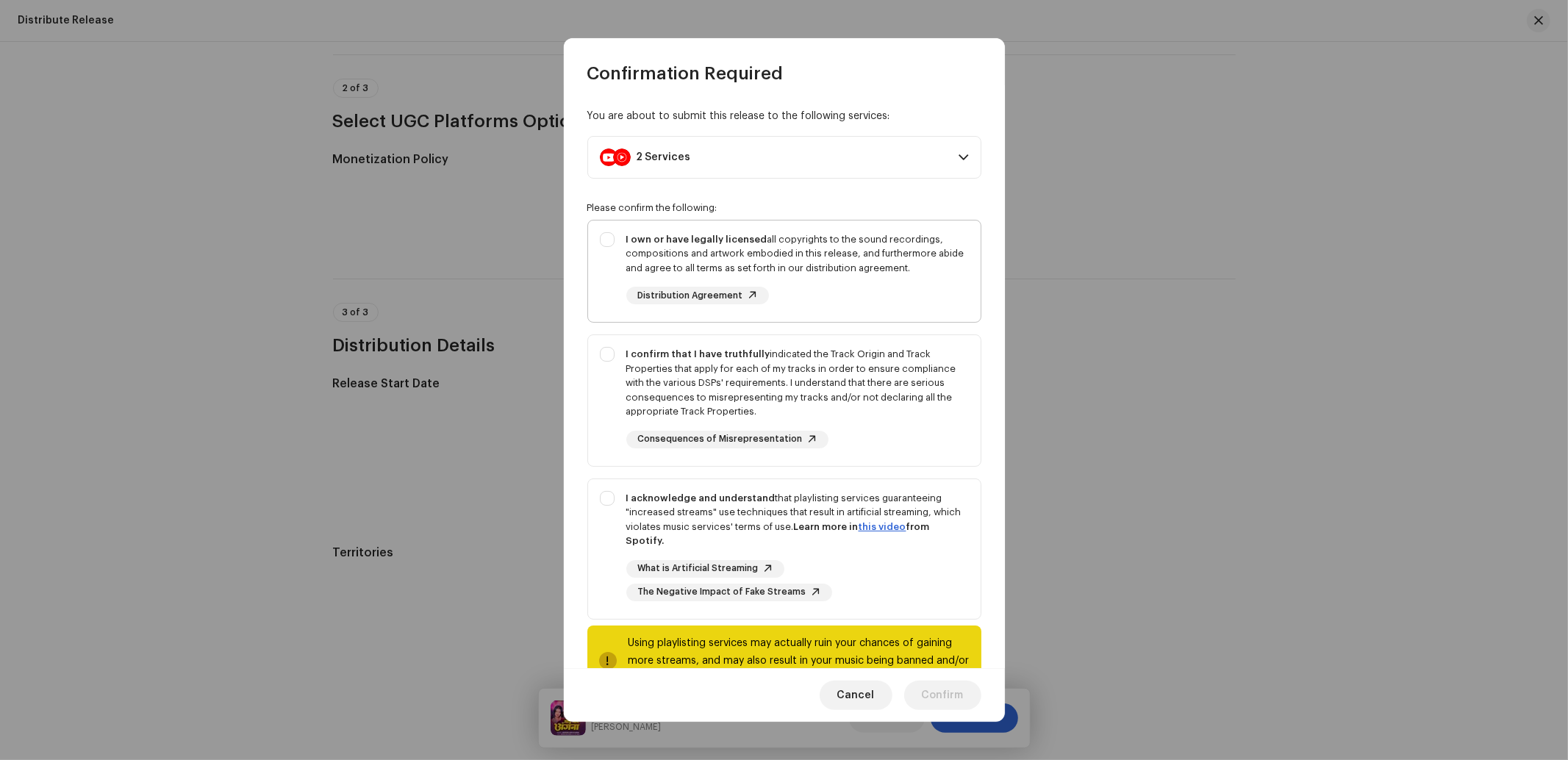
click at [599, 296] on div "I own or have legally licensed all copyrights to the sound recordings, composit…" at bounding box center [783, 268] width 392 height 96
checkbox input "true"
click at [604, 400] on div "I confirm that I have truthfully indicated the Track Origin and Track Propertie…" at bounding box center [783, 397] width 392 height 125
checkbox input "true"
click at [599, 531] on div "I acknowledge and understand that playlisting services guaranteeing "increased …" at bounding box center [783, 546] width 392 height 134
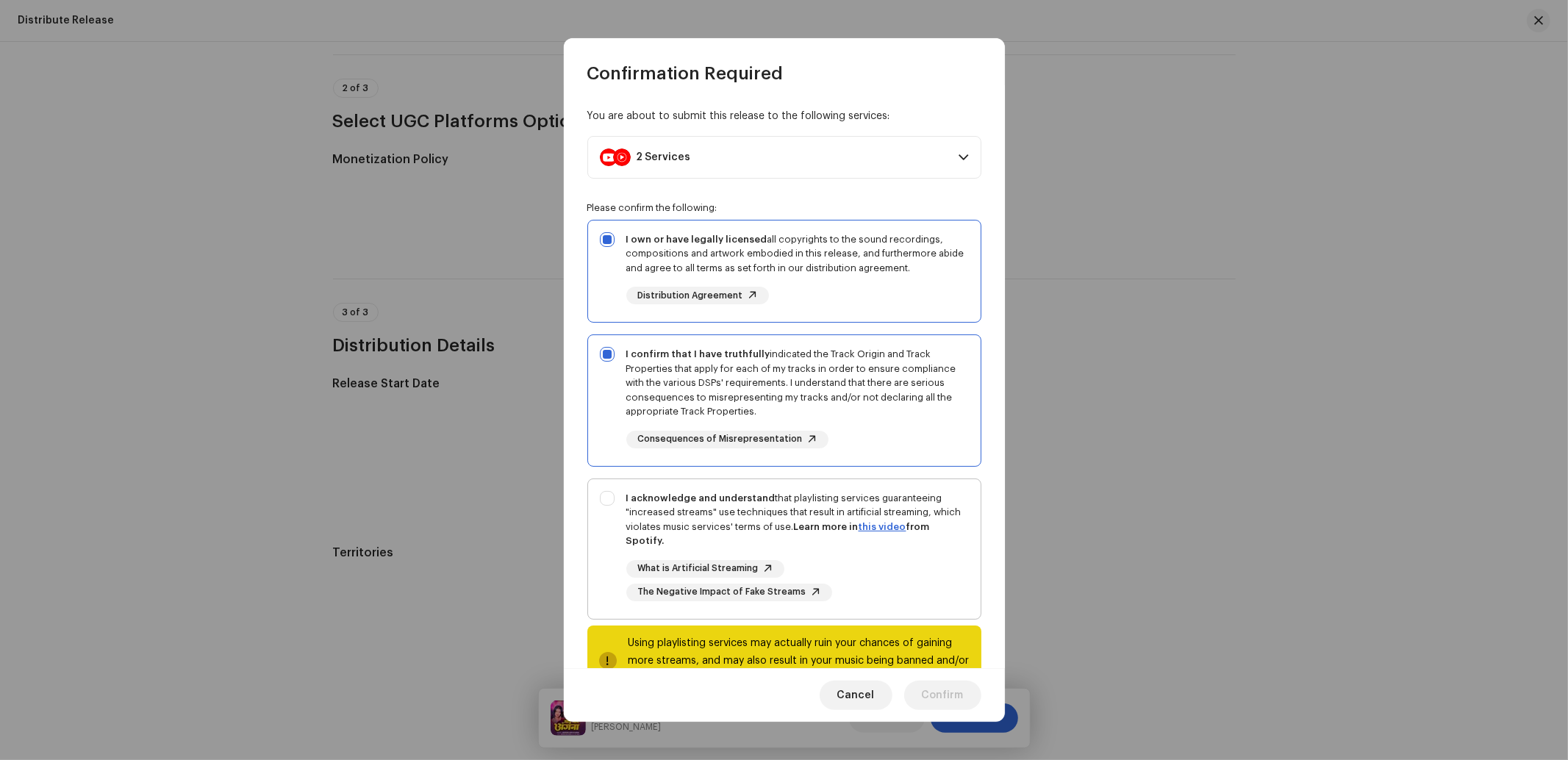
checkbox input "true"
click at [952, 692] on span "Confirm" at bounding box center [942, 695] width 42 height 29
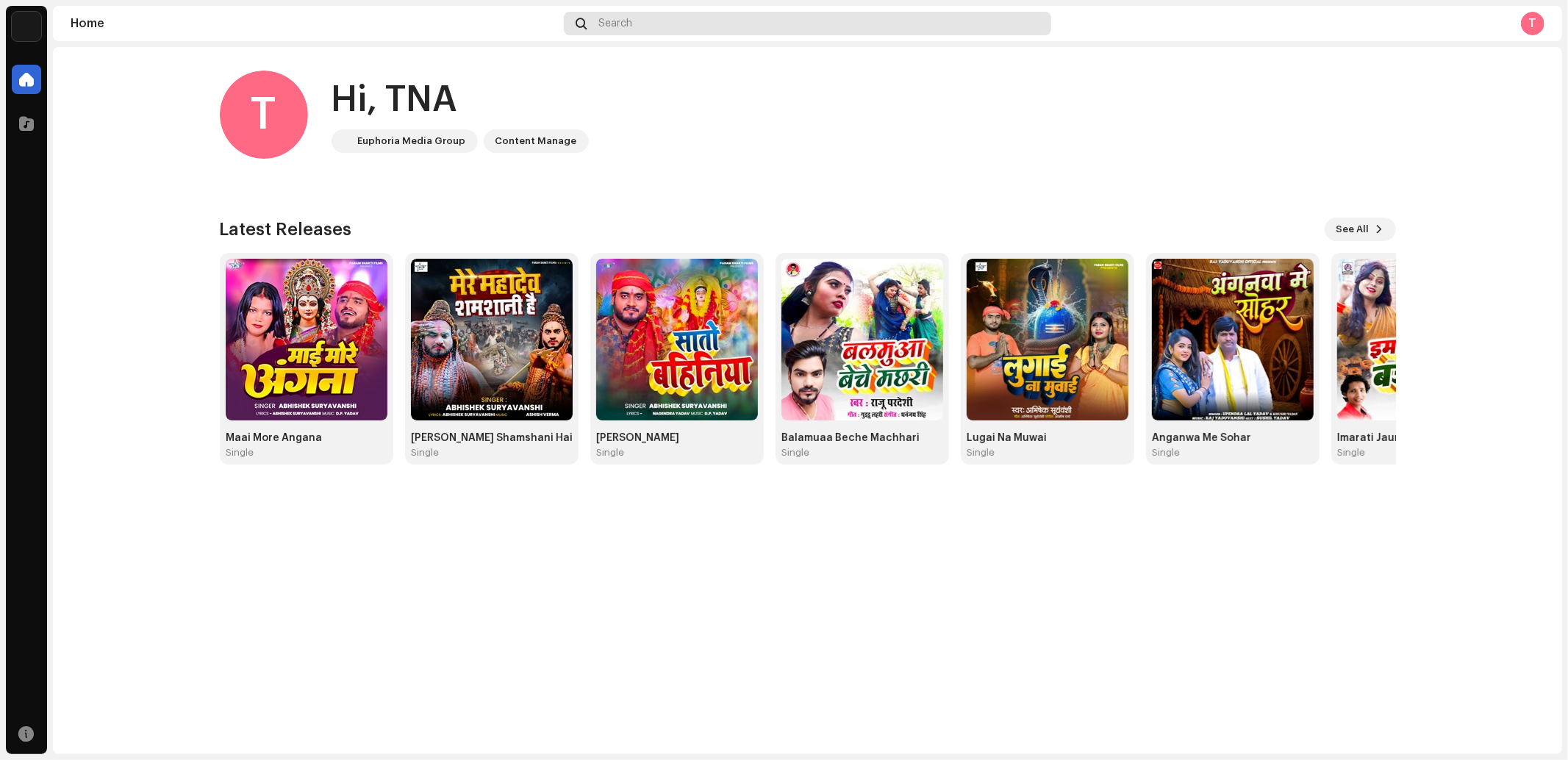
click at [585, 19] on span at bounding box center [581, 24] width 11 height 12
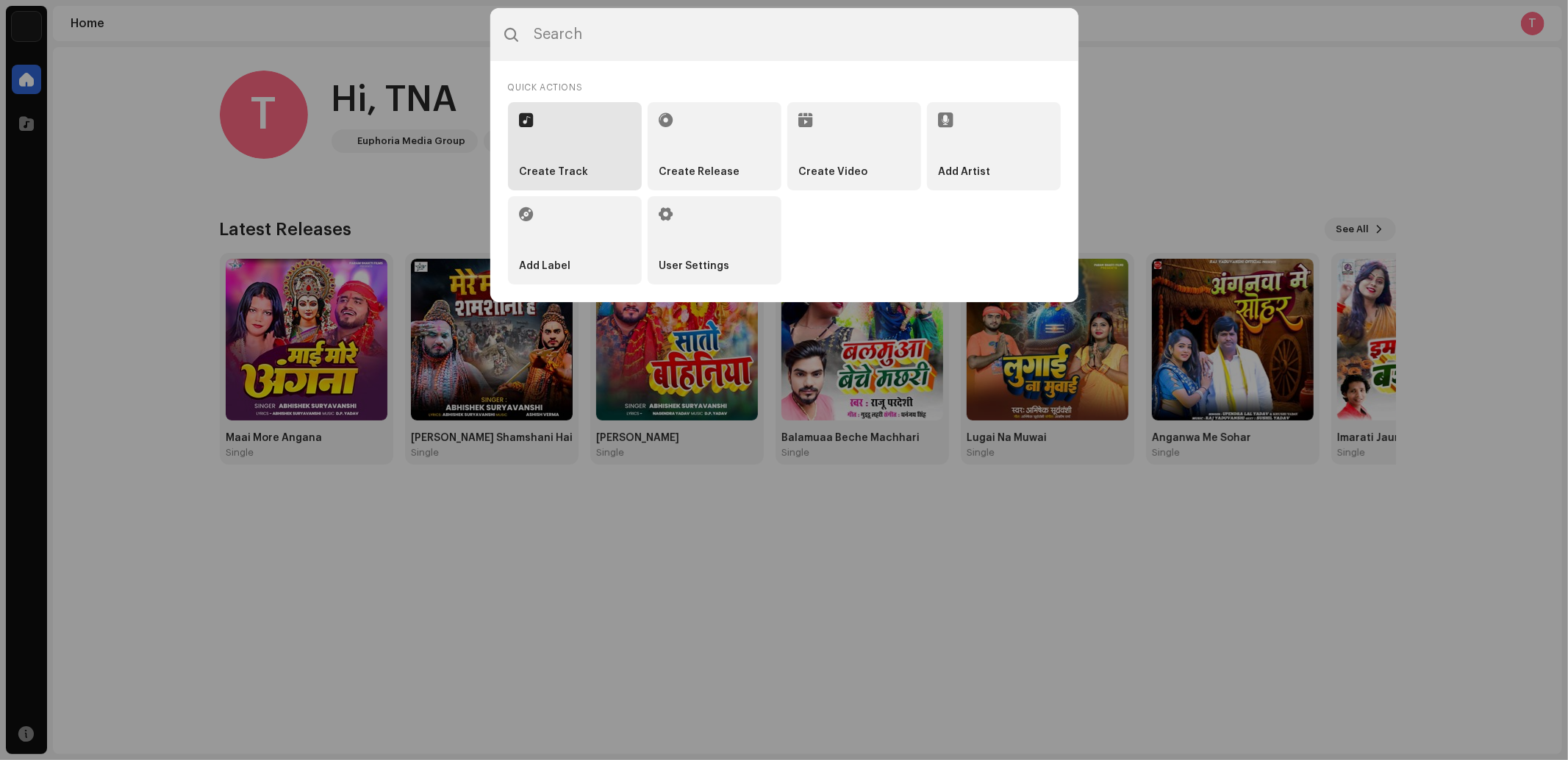
click at [538, 165] on li "Create Track" at bounding box center [575, 146] width 134 height 88
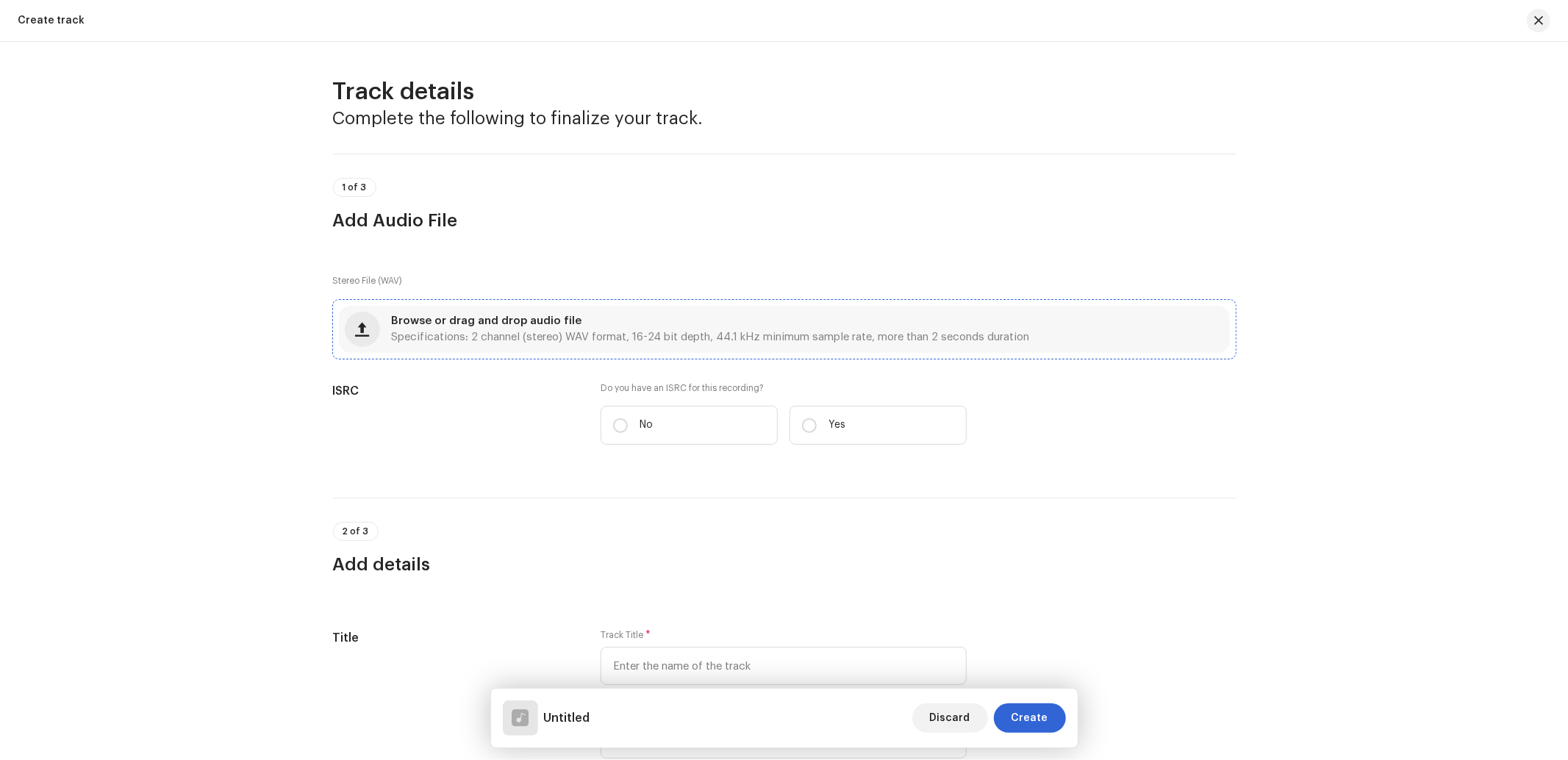
click at [644, 329] on div "Browse or drag and drop audio file Specifications: 2 channel (stereo) WAV forma…" at bounding box center [710, 329] width 638 height 27
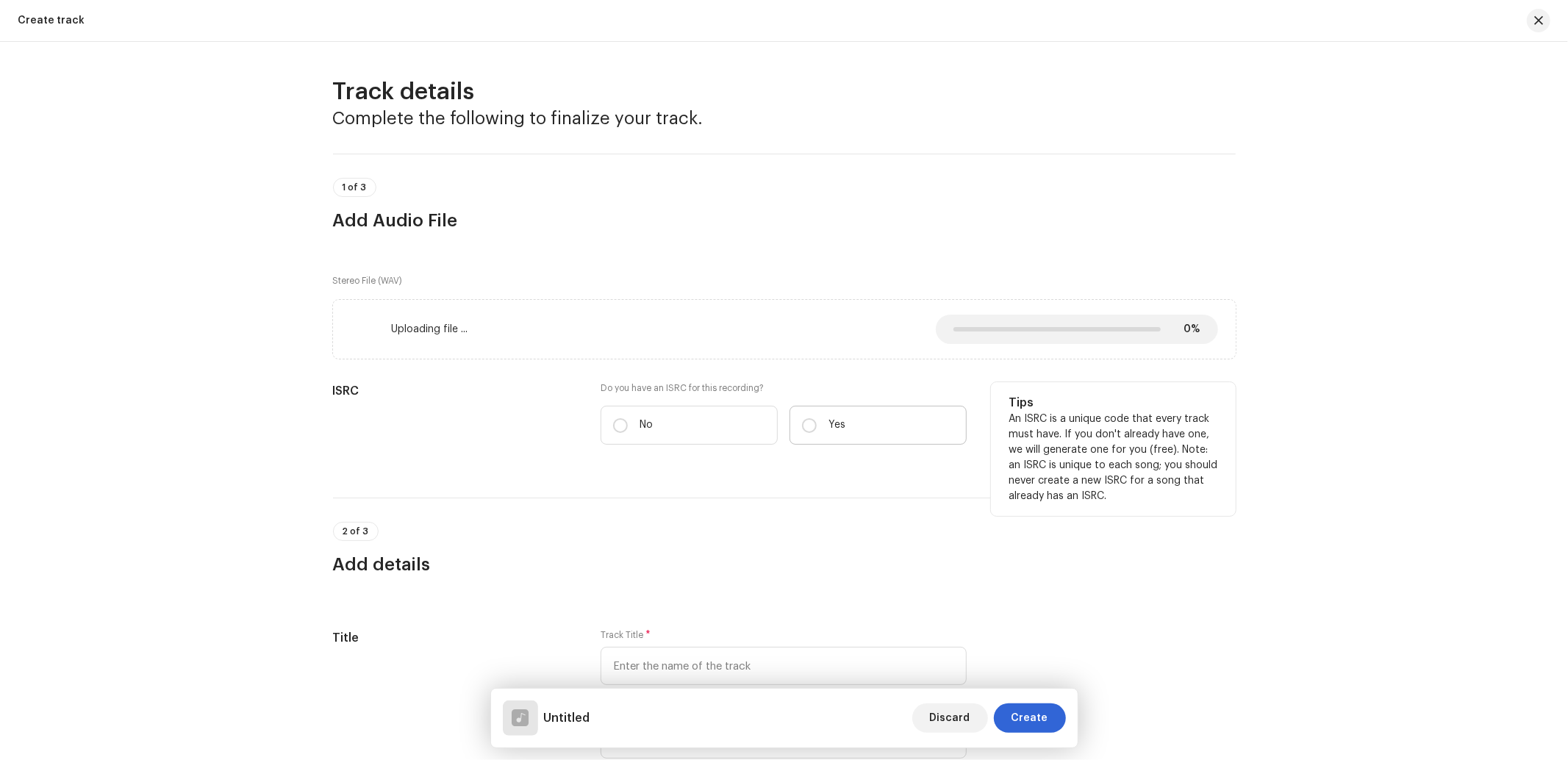
drag, startPoint x: 840, startPoint y: 413, endPoint x: 840, endPoint y: 432, distance: 19.0
click at [840, 421] on label "Yes" at bounding box center [877, 425] width 177 height 39
click at [816, 421] on input "Yes" at bounding box center [809, 425] width 15 height 15
radio input "true"
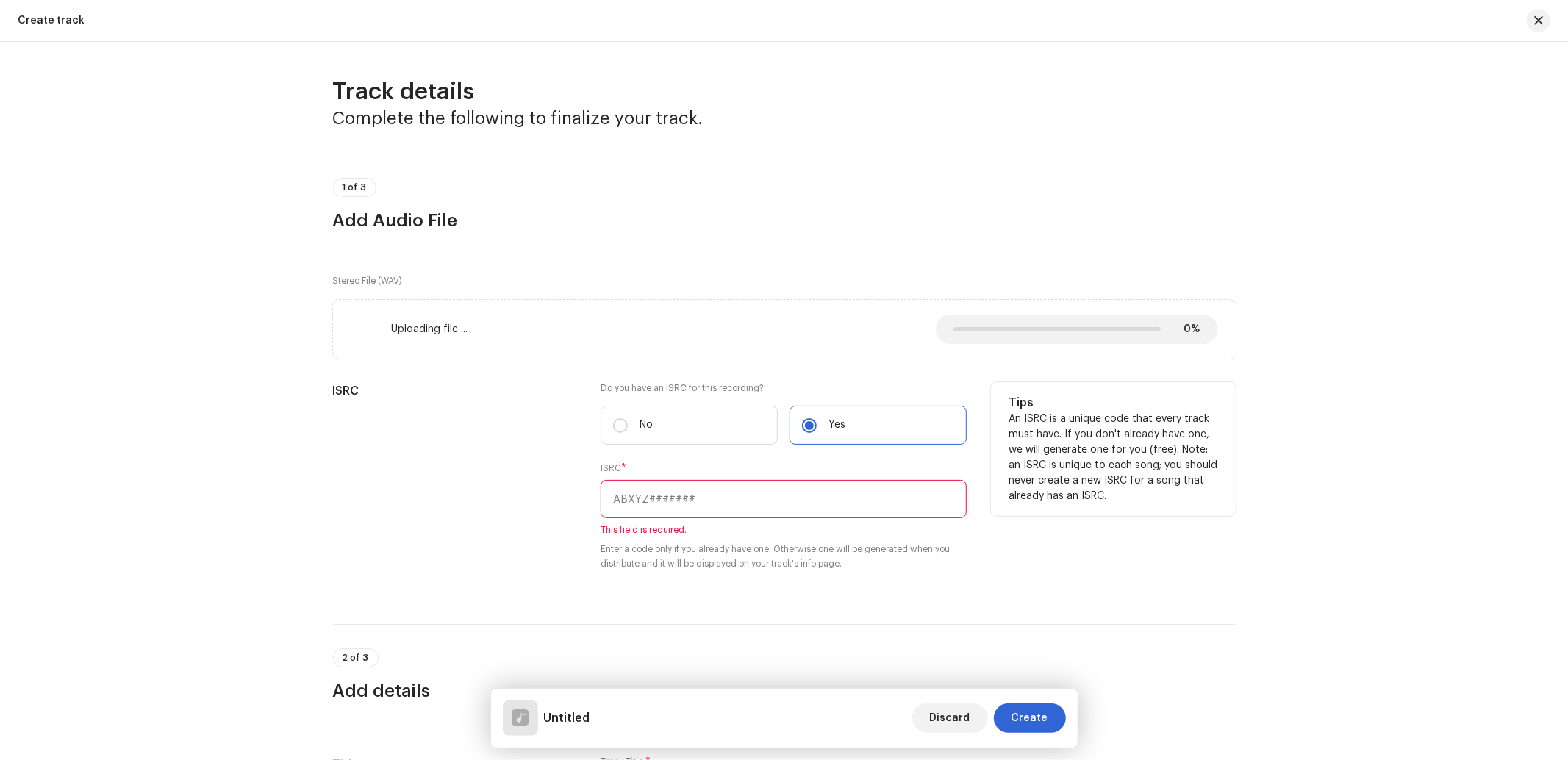
click at [662, 488] on input "text" at bounding box center [783, 499] width 366 height 38
paste input "Bahangi Lachkat Jay"
type input "Bahangi Lachkat Jay"
drag, startPoint x: 736, startPoint y: 500, endPoint x: 369, endPoint y: 497, distance: 367.0
click at [369, 497] on div "ISRC Do you have an ISRC for this recording? * No Yes ISRC * Bahangi Lachkat Ja…" at bounding box center [784, 491] width 903 height 218
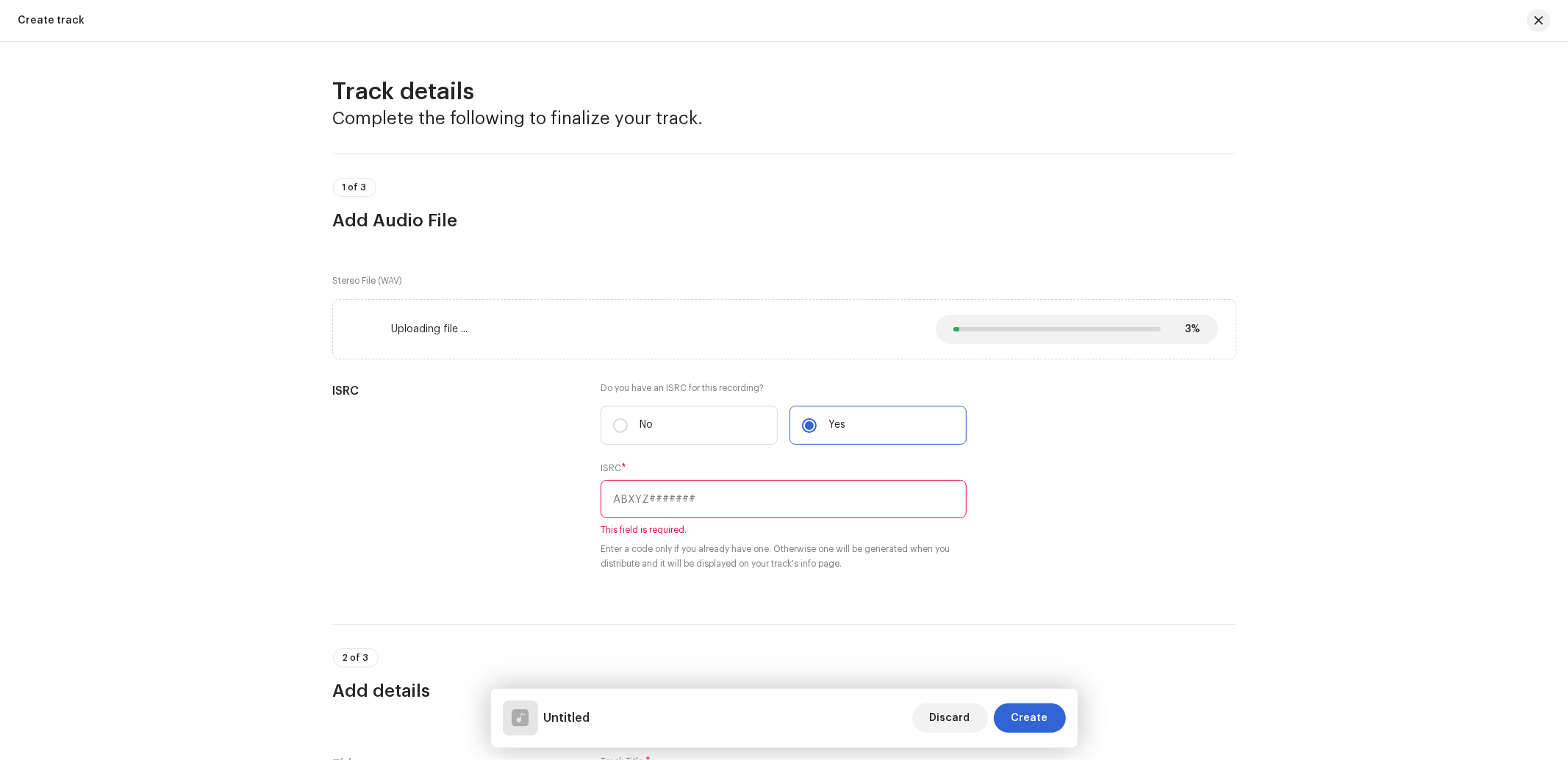
scroll to position [435, 0]
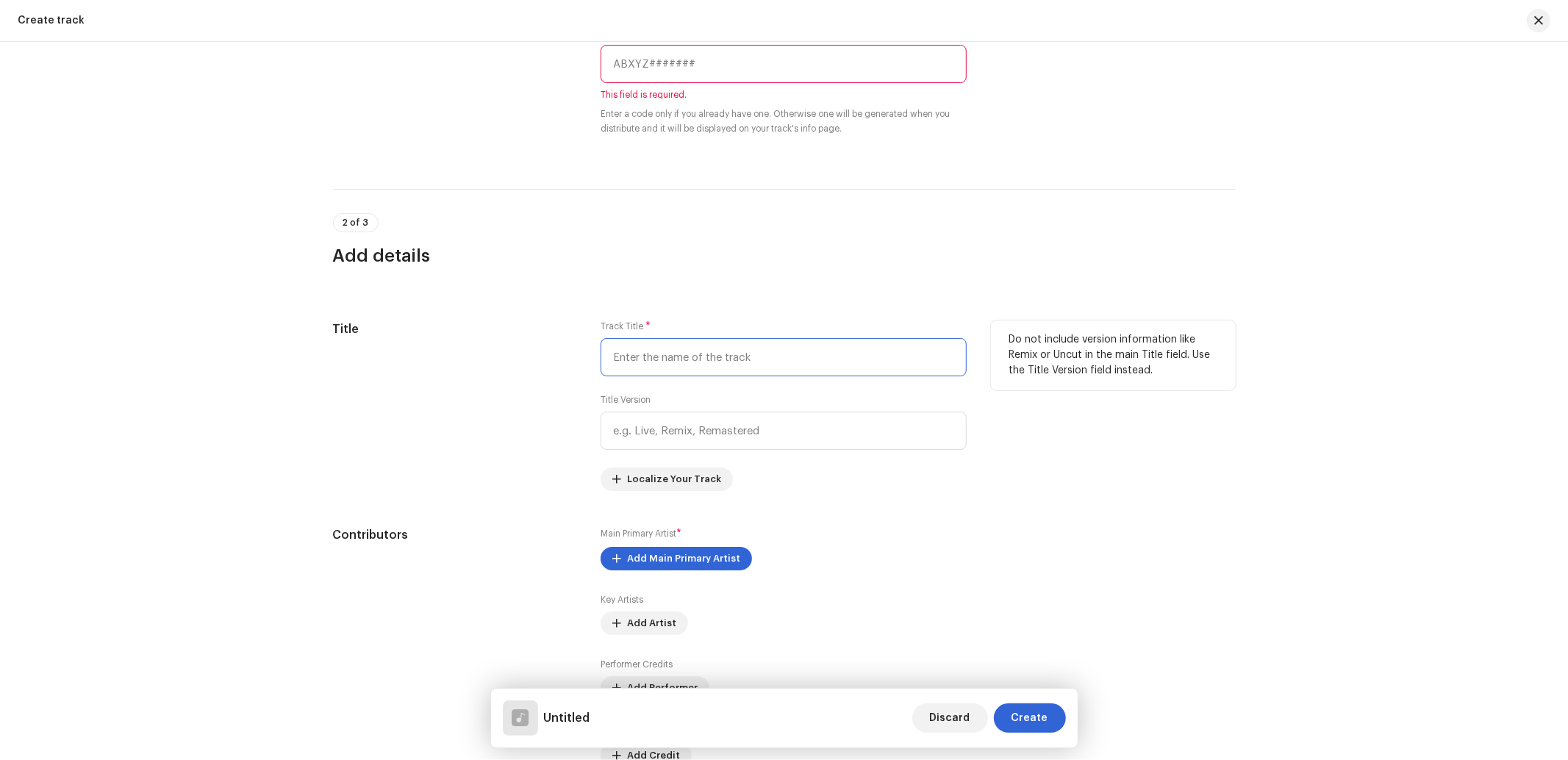
click at [684, 357] on input "text" at bounding box center [783, 356] width 366 height 38
paste input "Bahangi Lachkat Jay"
type input "Bahangi Lachkat Jay"
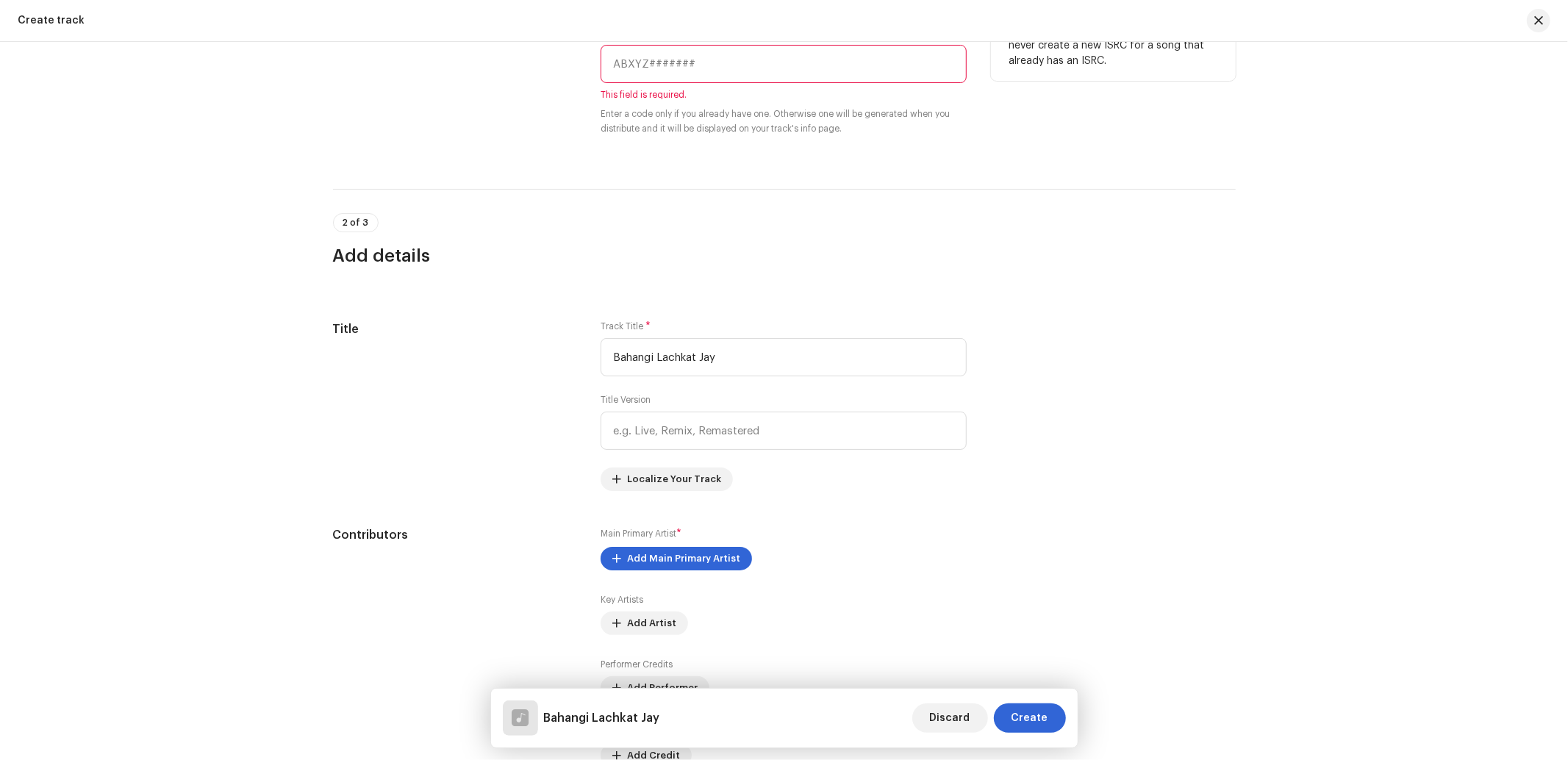
click at [670, 62] on input "text" at bounding box center [783, 64] width 366 height 38
click at [679, 55] on input "text" at bounding box center [783, 64] width 366 height 38
paste input "INN202301036"
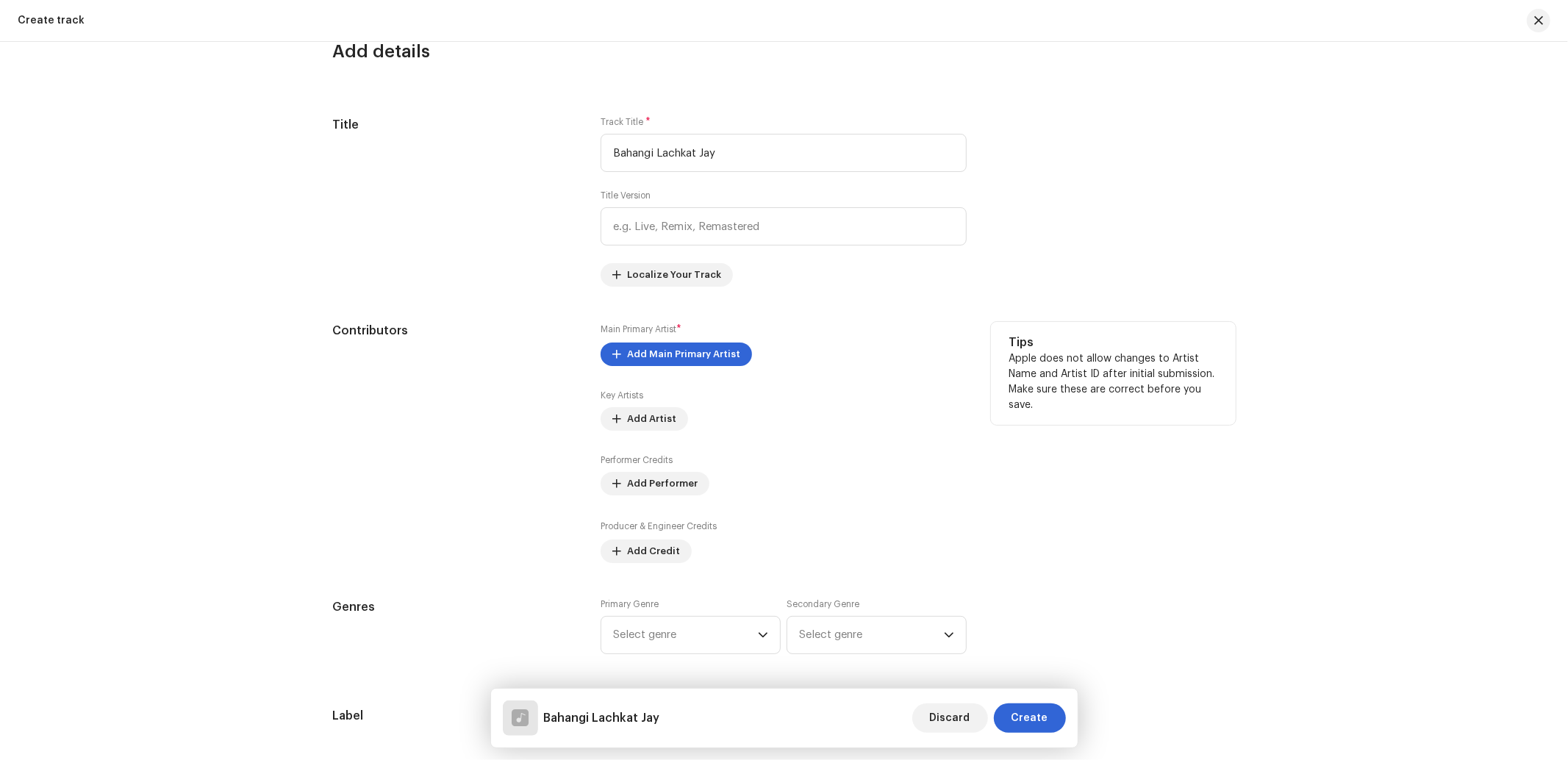
scroll to position [652, 0]
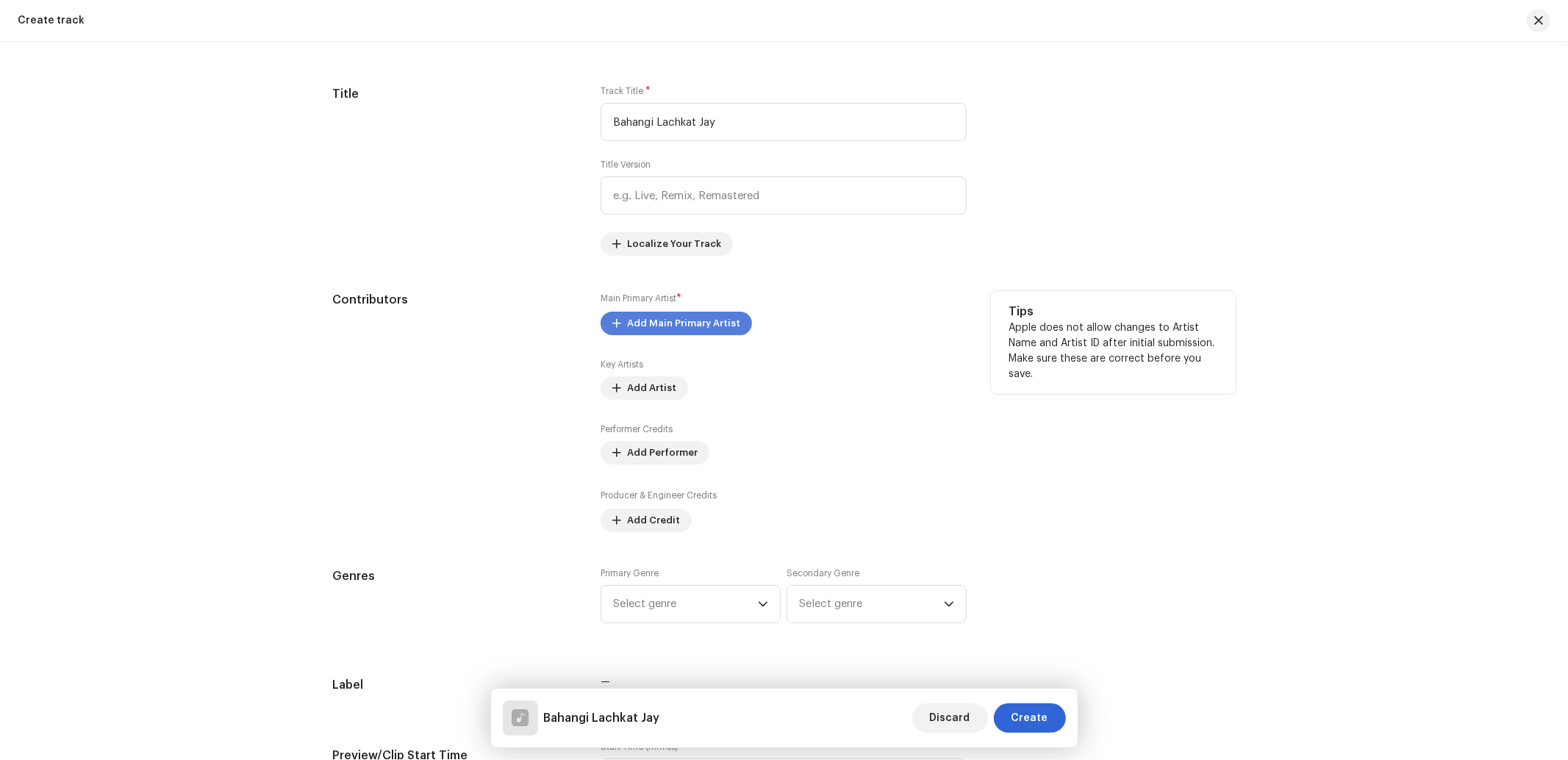
type input "INN202301036"
click at [679, 334] on span "Add Main Primary Artist" at bounding box center [683, 323] width 113 height 29
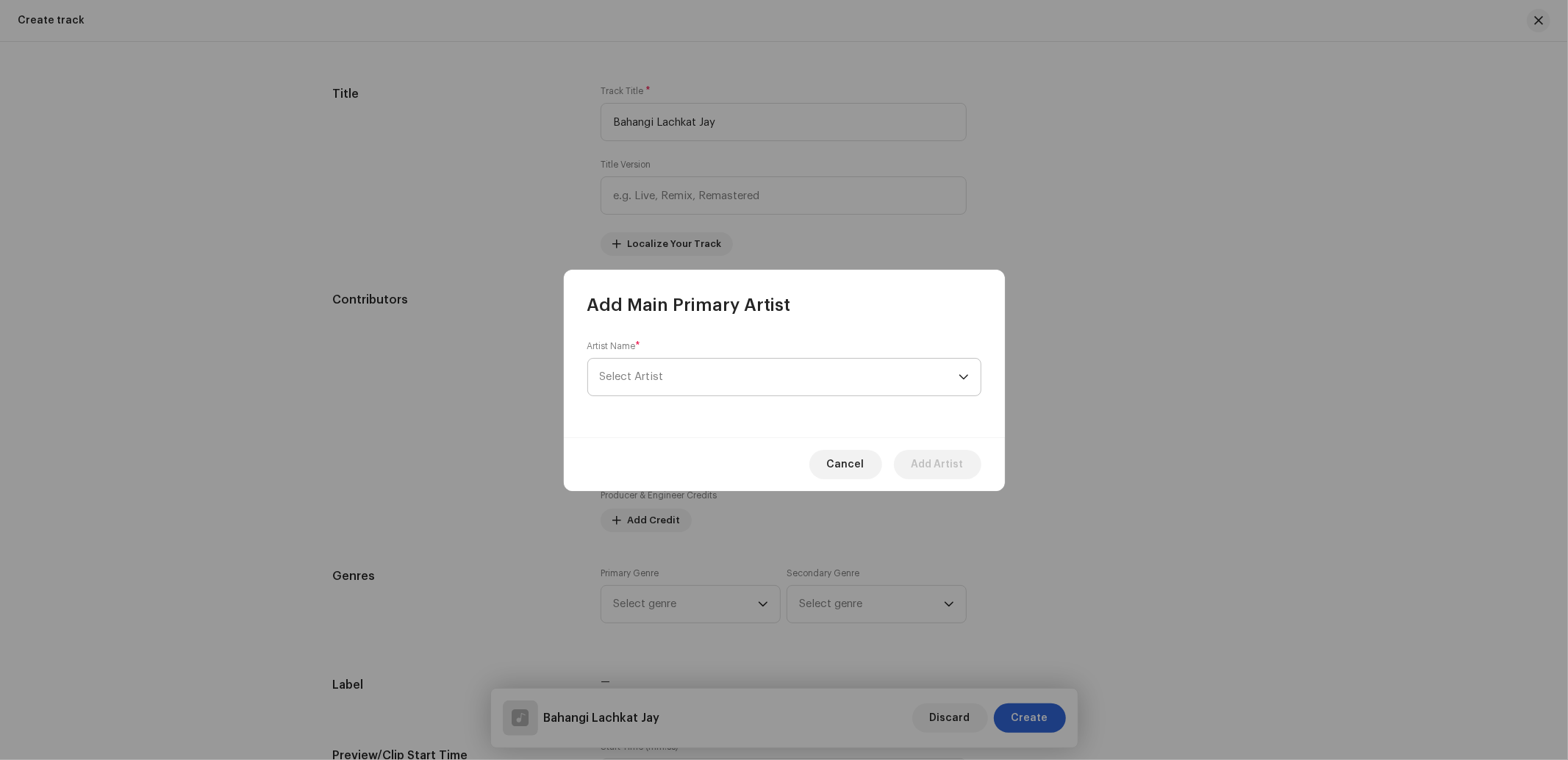
click at [692, 380] on span "Select Artist" at bounding box center [778, 376] width 359 height 36
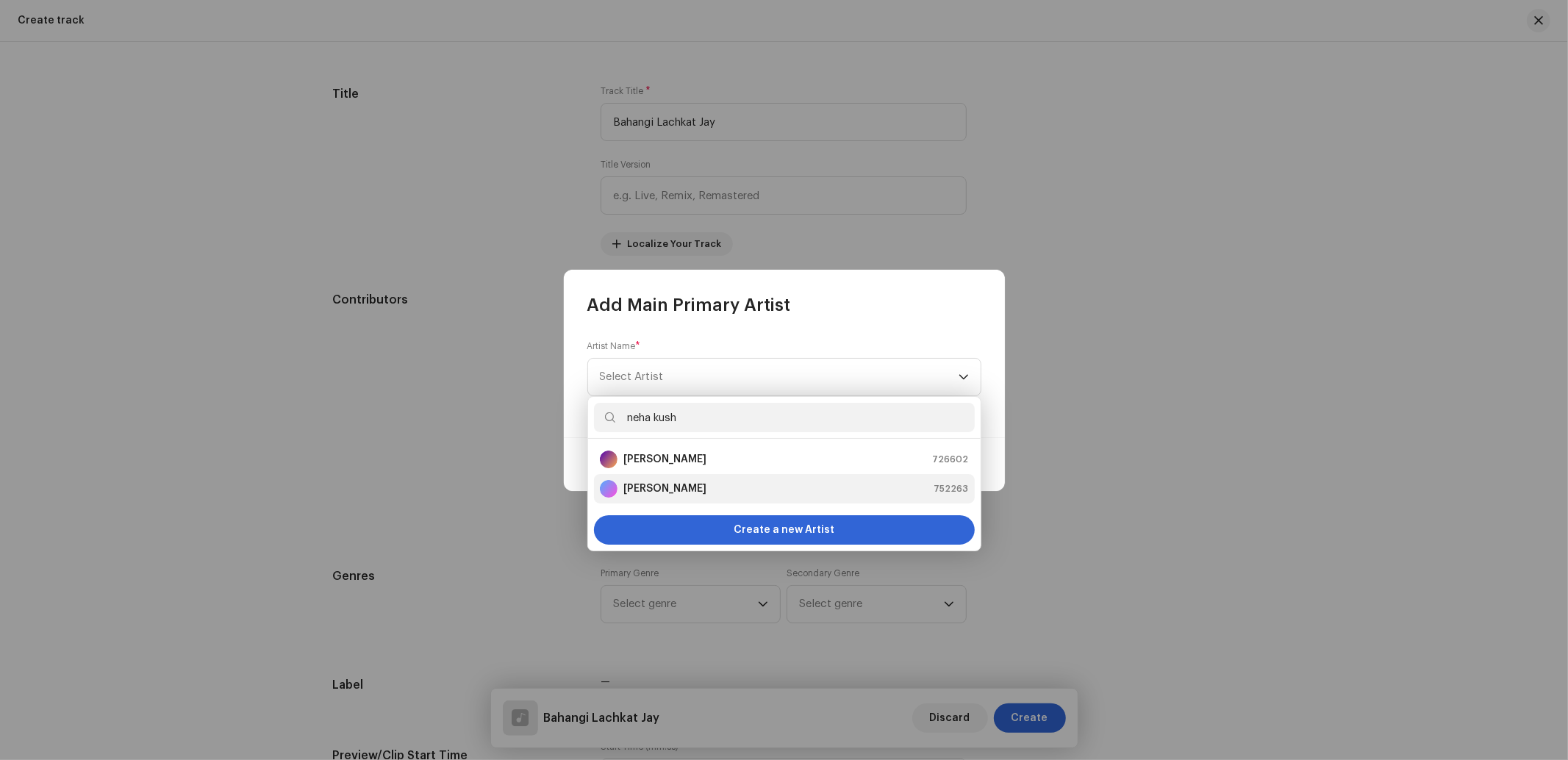
type input "neha kush"
click at [670, 495] on strong "[PERSON_NAME]" at bounding box center [664, 488] width 84 height 15
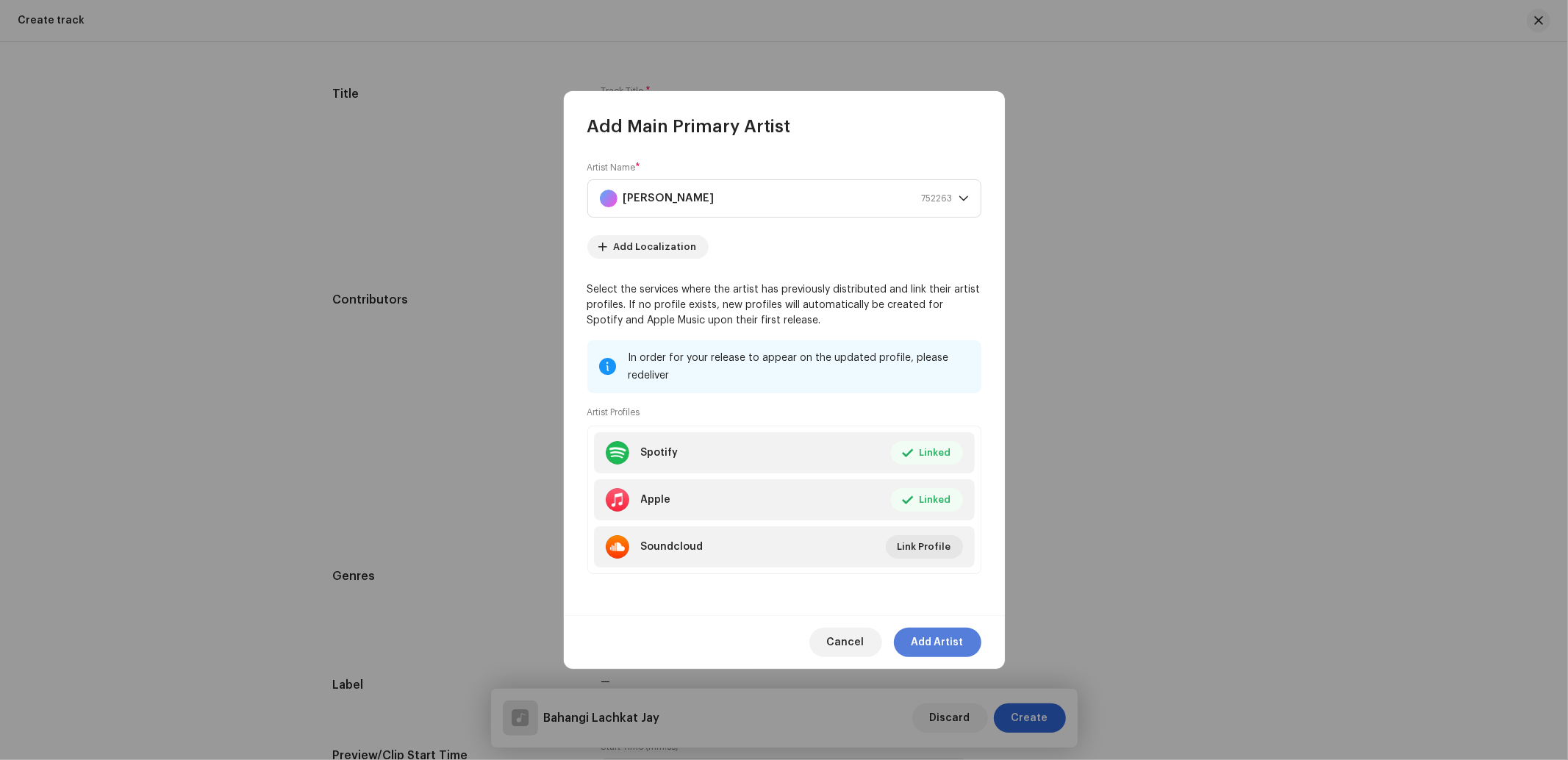
click at [929, 637] on span "Add Artist" at bounding box center [937, 642] width 52 height 29
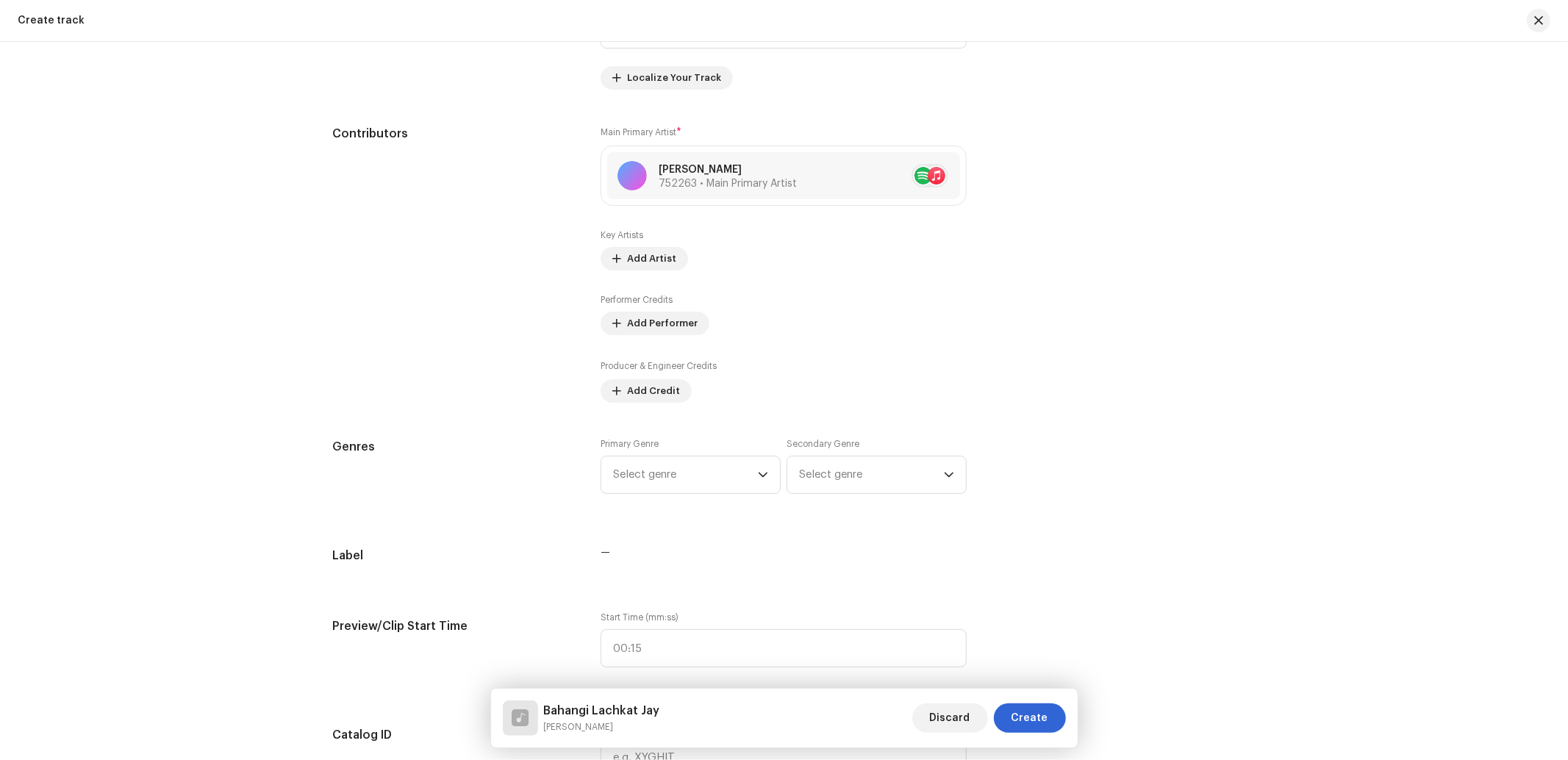
scroll to position [871, 0]
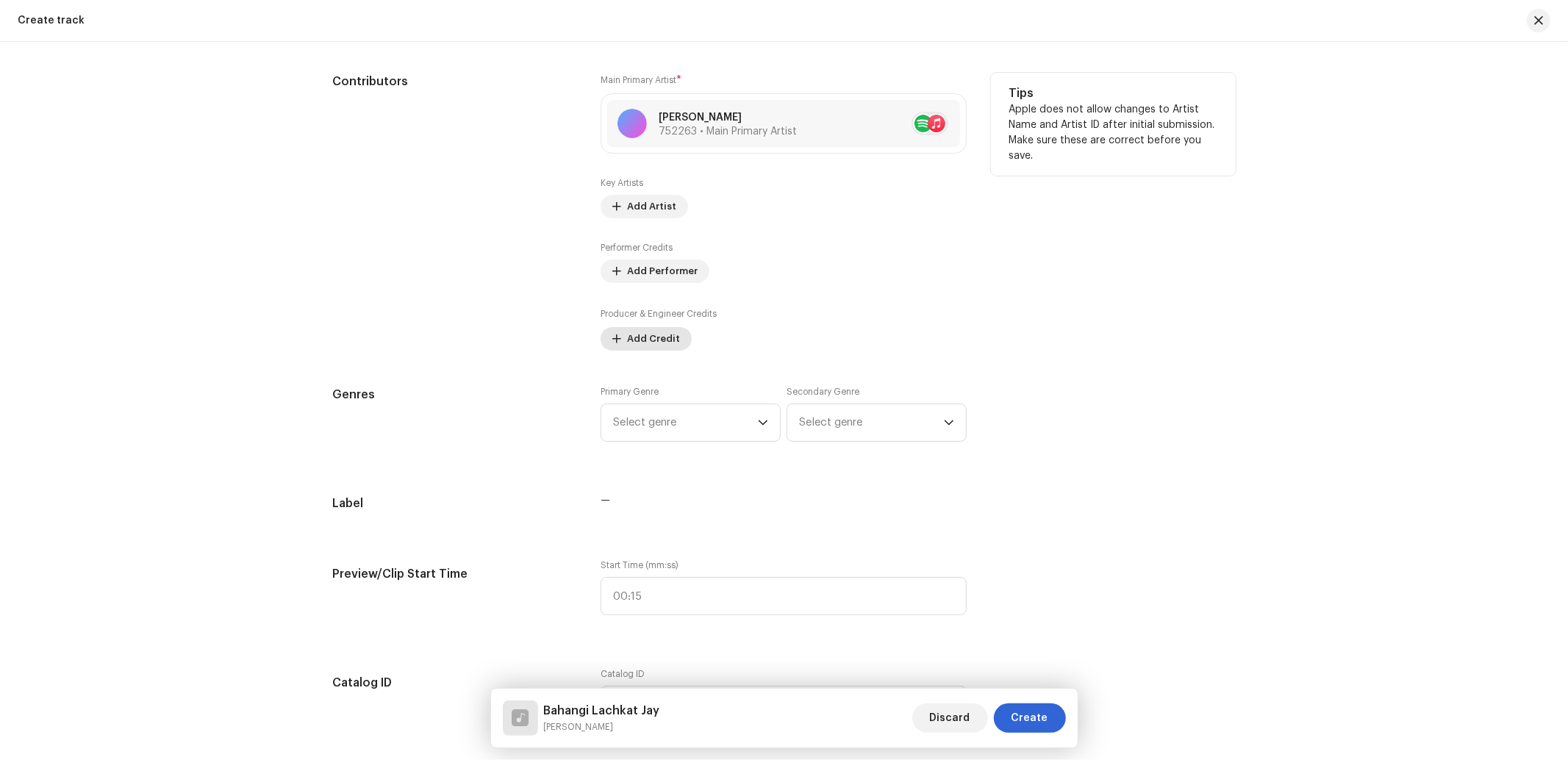
click at [652, 343] on span "Add Credit" at bounding box center [653, 339] width 53 height 29
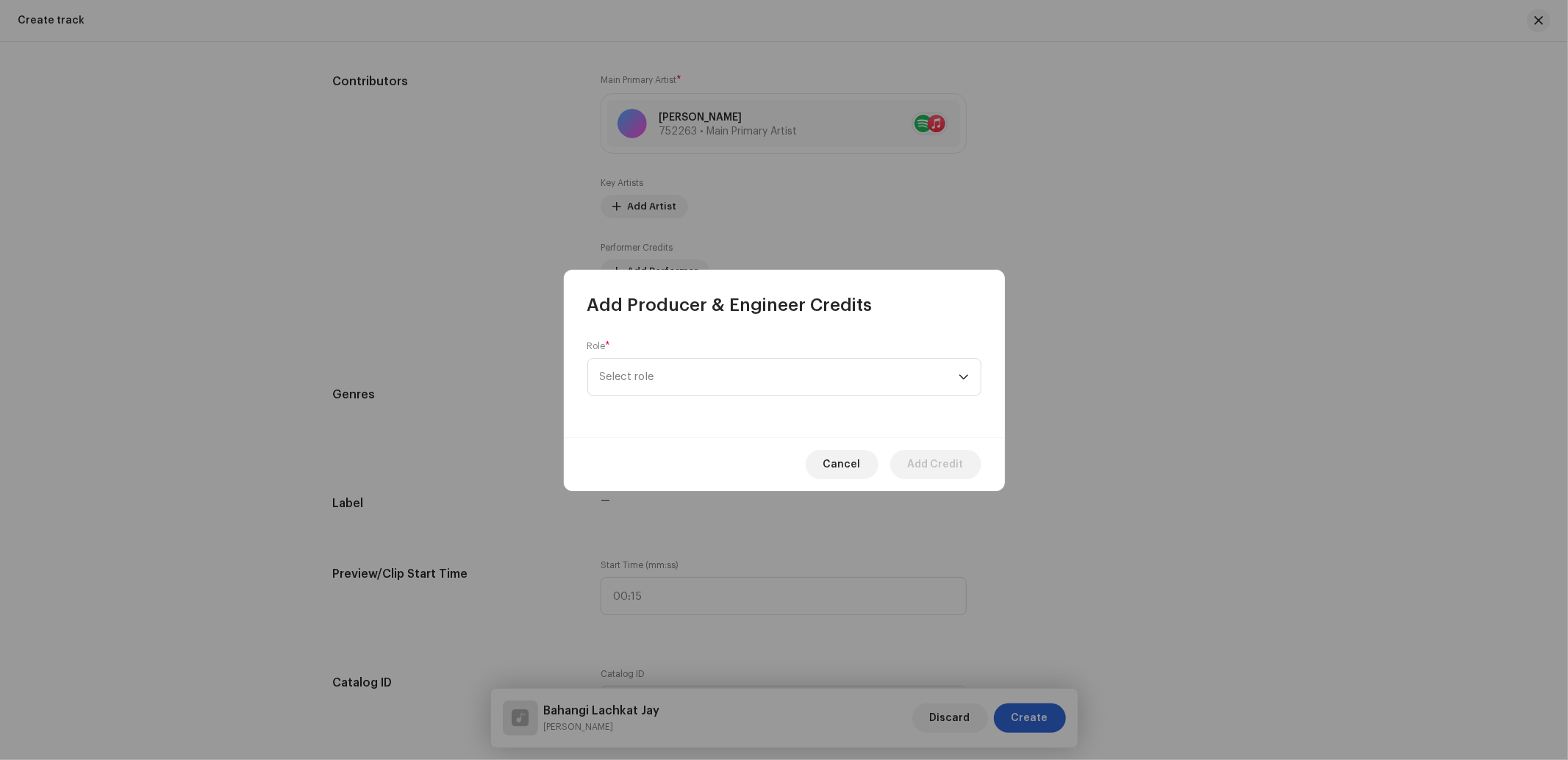
scroll to position [872, 0]
click at [693, 384] on span "Select role" at bounding box center [778, 376] width 359 height 36
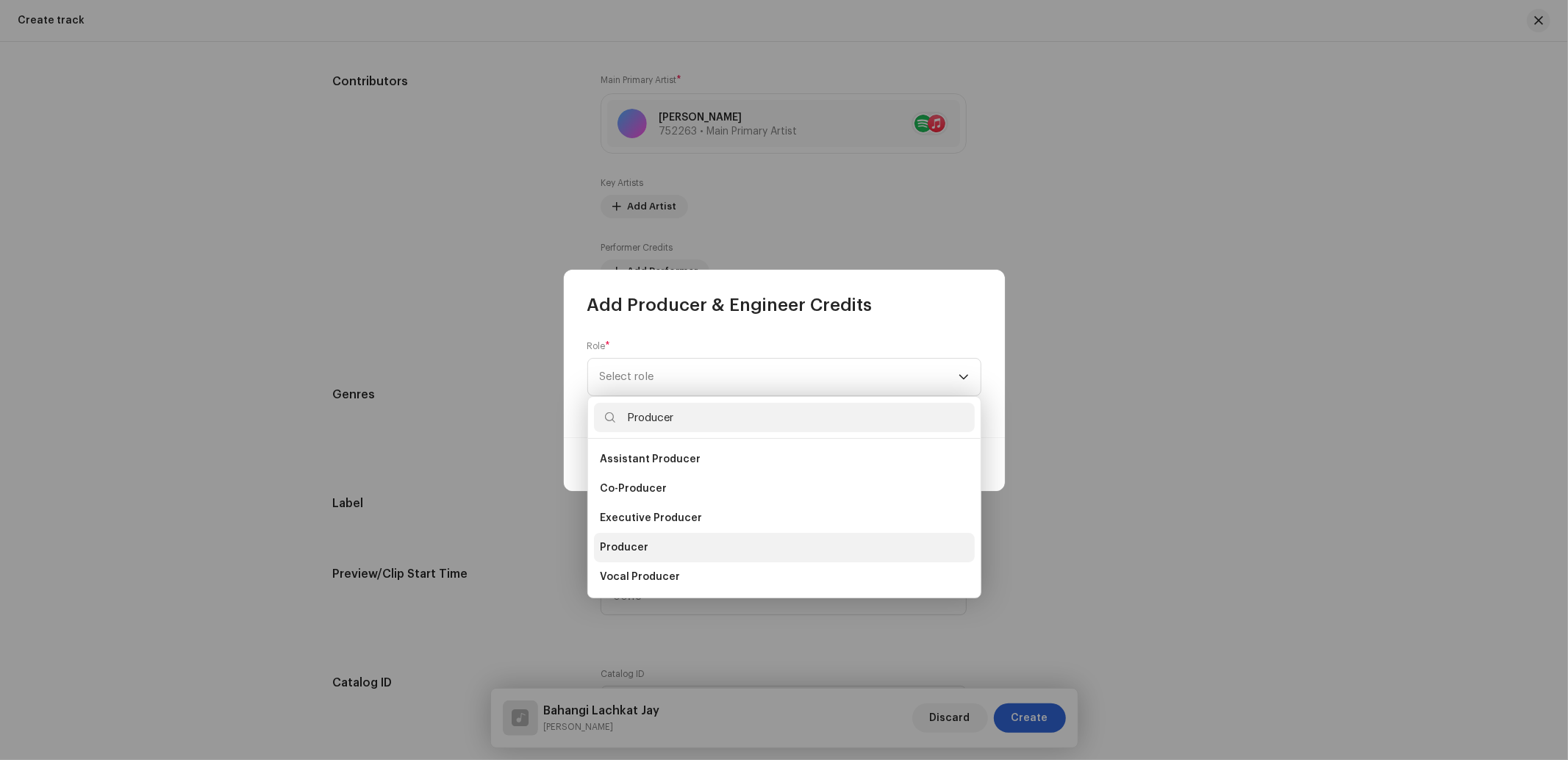
type input "Producer"
click at [654, 542] on li "Producer" at bounding box center [784, 547] width 381 height 29
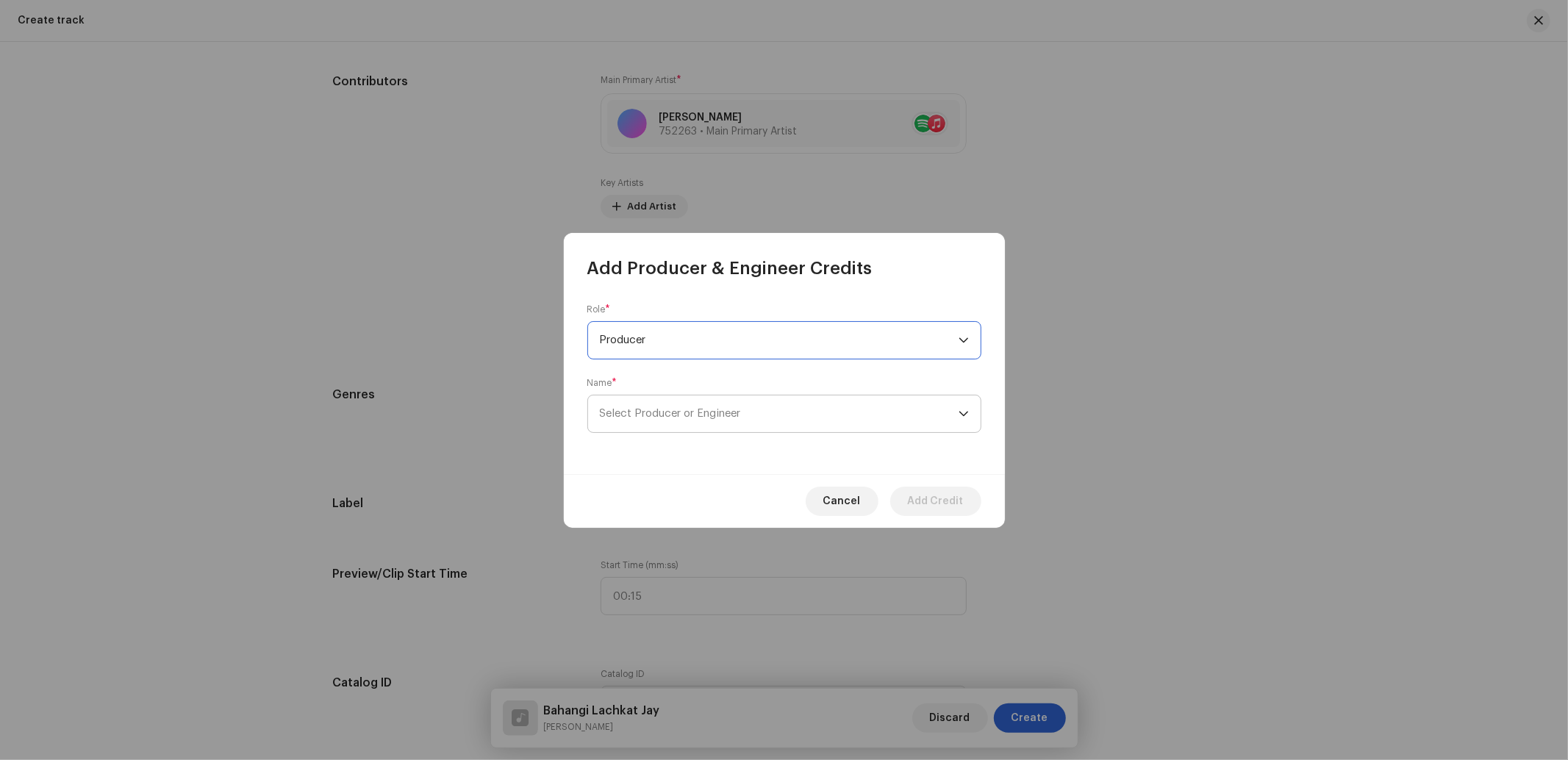
click at [681, 417] on span "Select Producer or Engineer" at bounding box center [670, 412] width 141 height 11
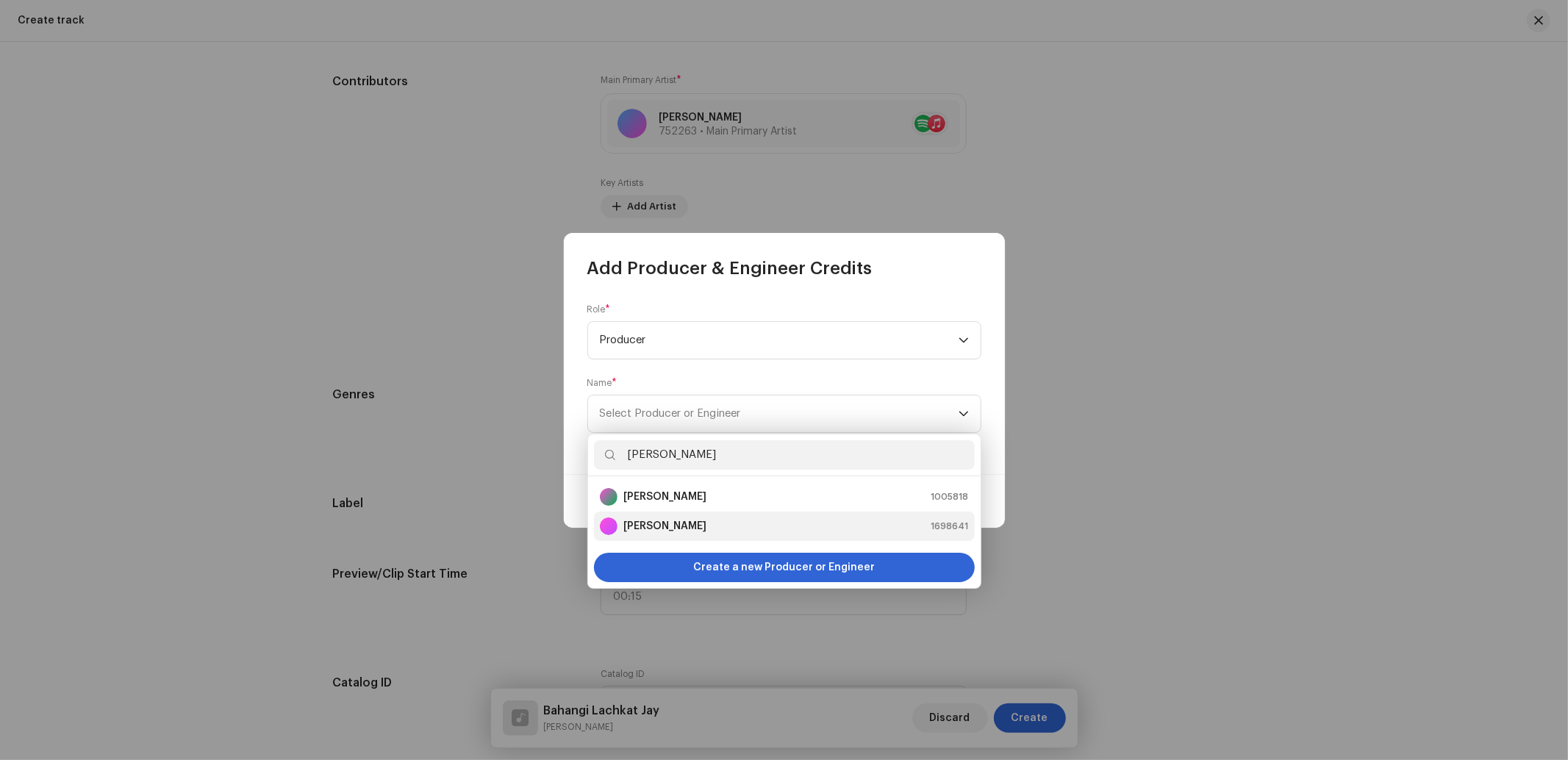
type input "[PERSON_NAME]"
click at [701, 516] on li "Abhishek Barnwal 1698641" at bounding box center [784, 526] width 381 height 29
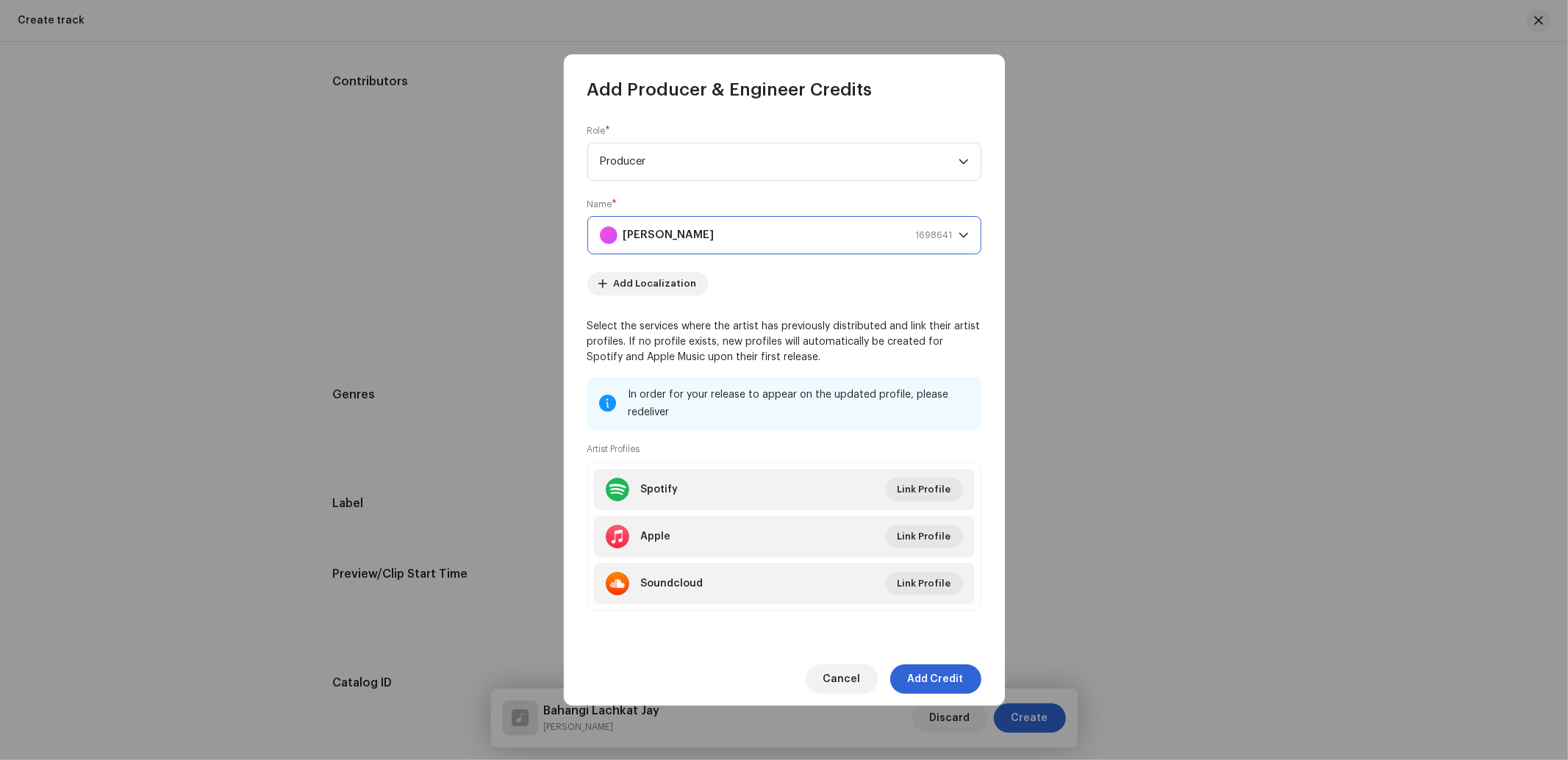
scroll to position [0, 0]
click at [950, 672] on span "Add Credit" at bounding box center [935, 679] width 56 height 29
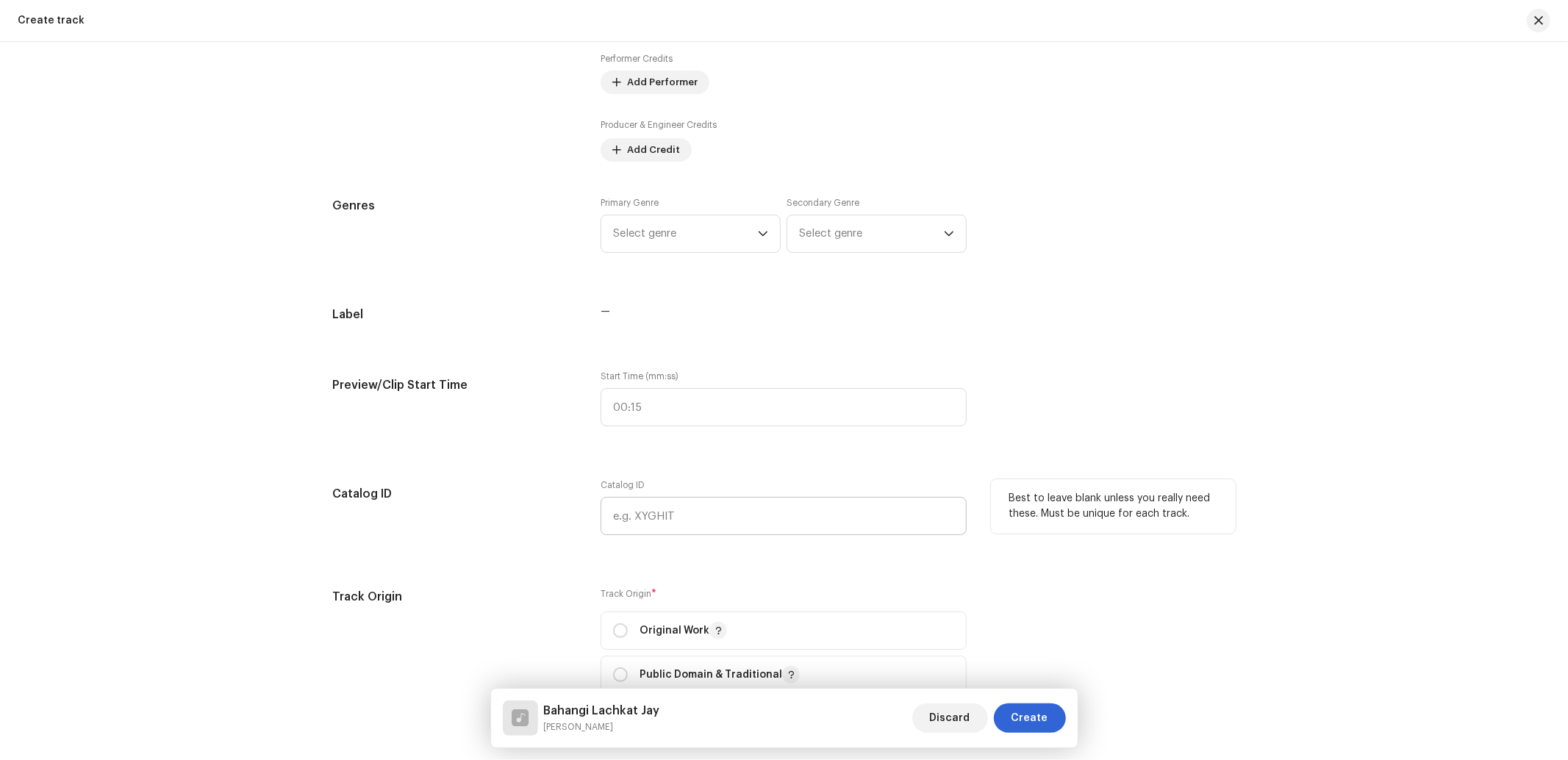
scroll to position [1089, 0]
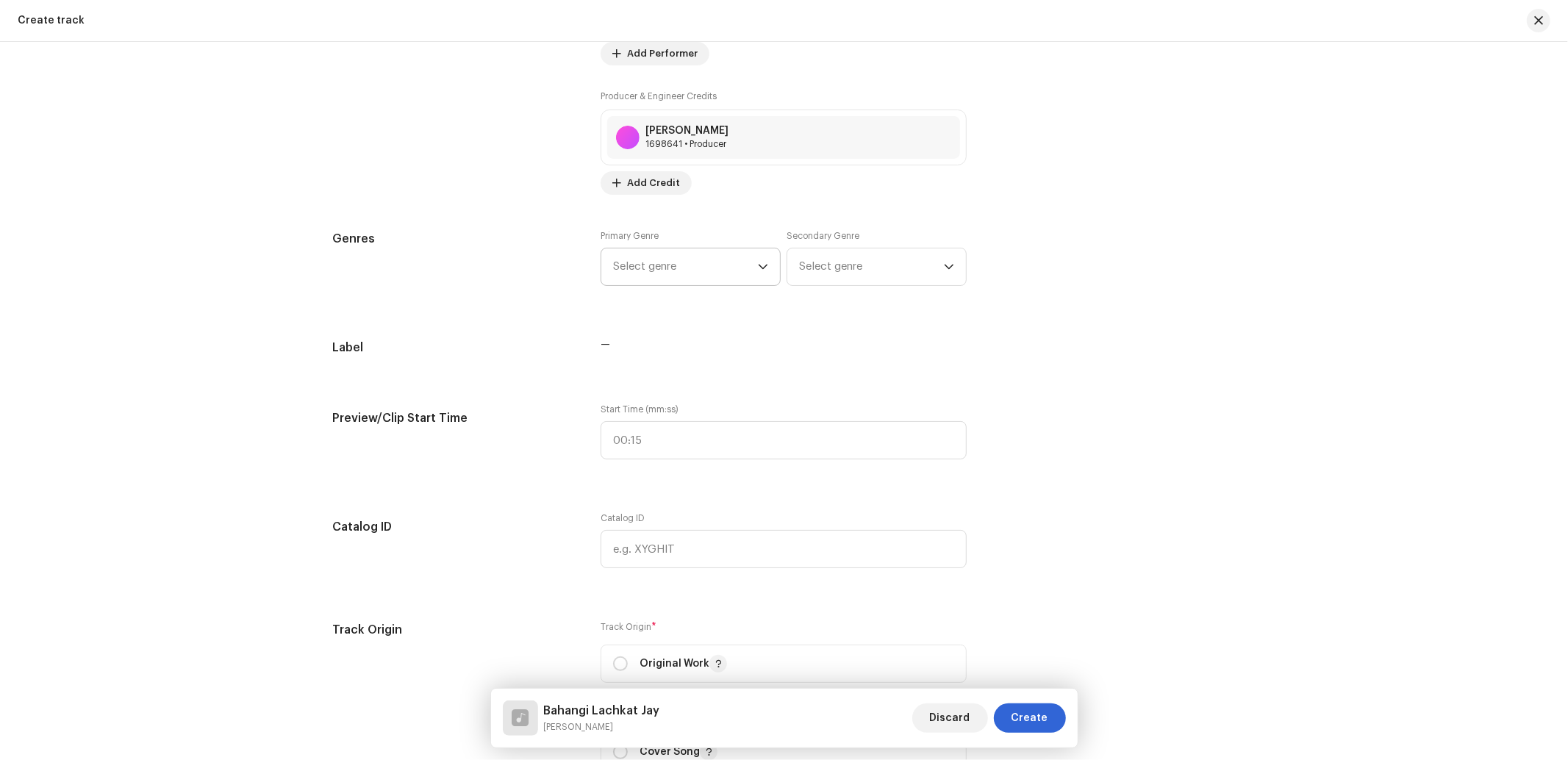
click at [667, 267] on span "Select genre" at bounding box center [685, 266] width 144 height 36
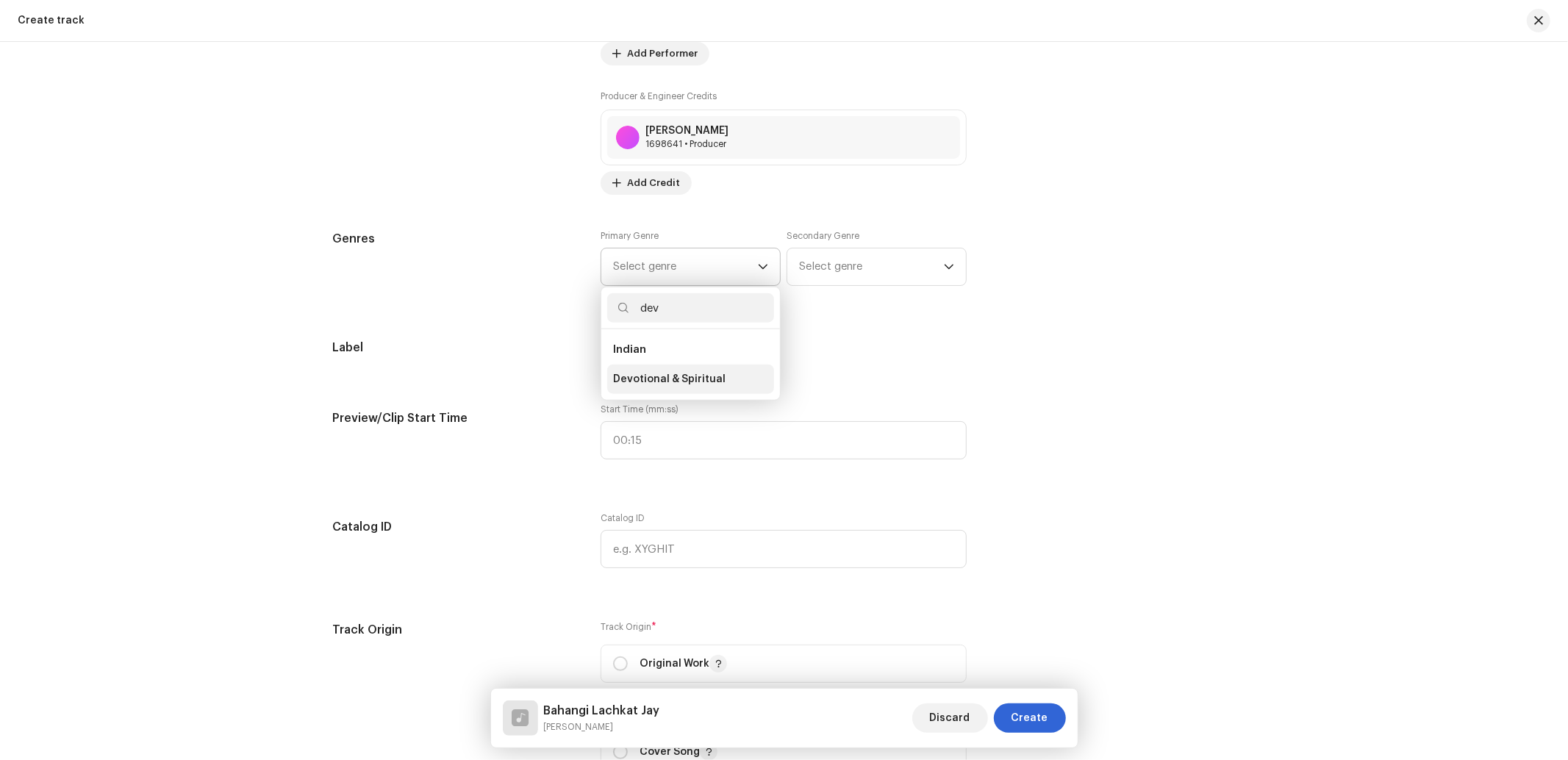
type input "dev"
click at [687, 392] on li "Devotional & Spiritual" at bounding box center [691, 379] width 167 height 29
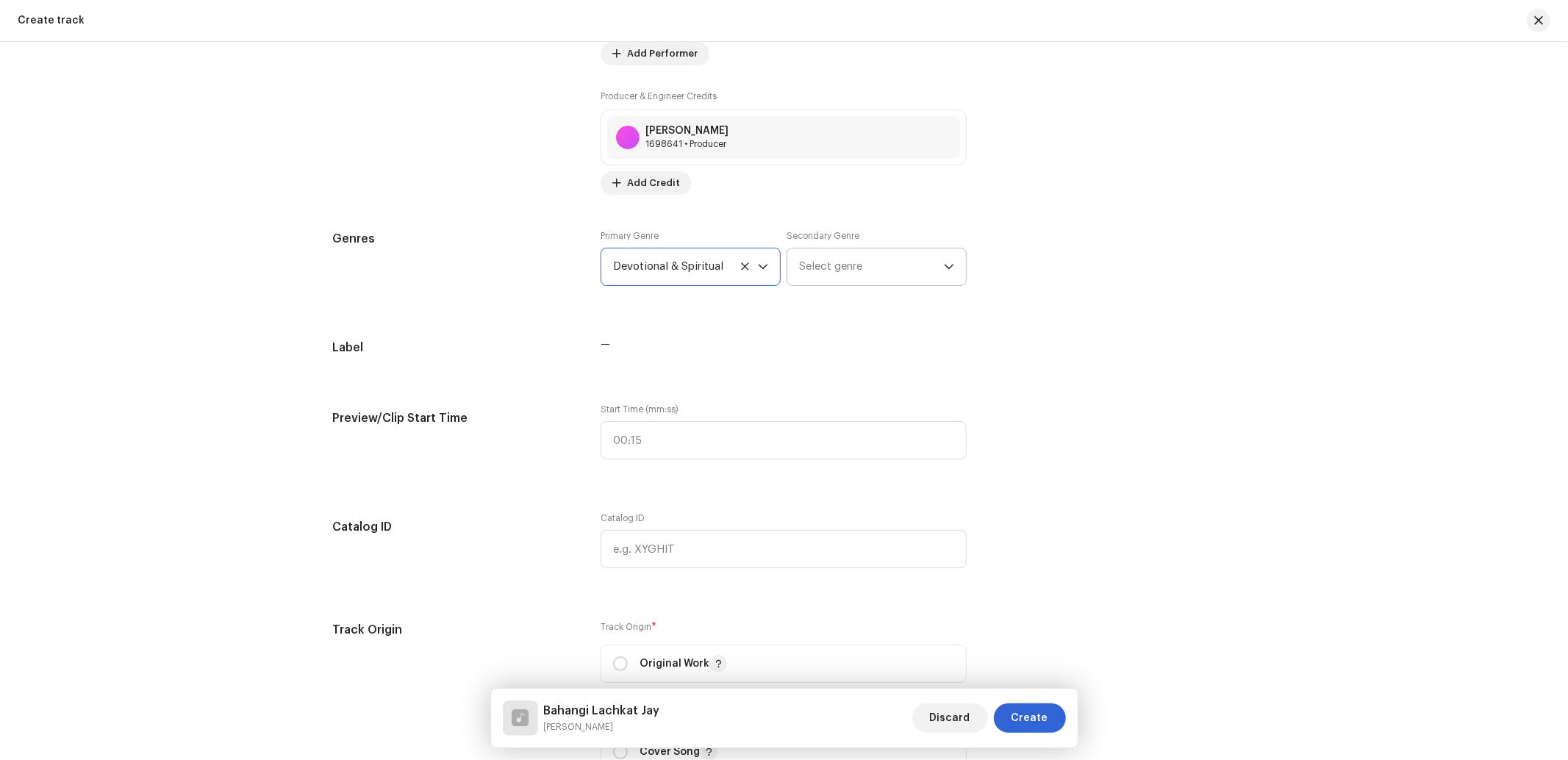
click at [872, 262] on span "Select genre" at bounding box center [870, 266] width 144 height 36
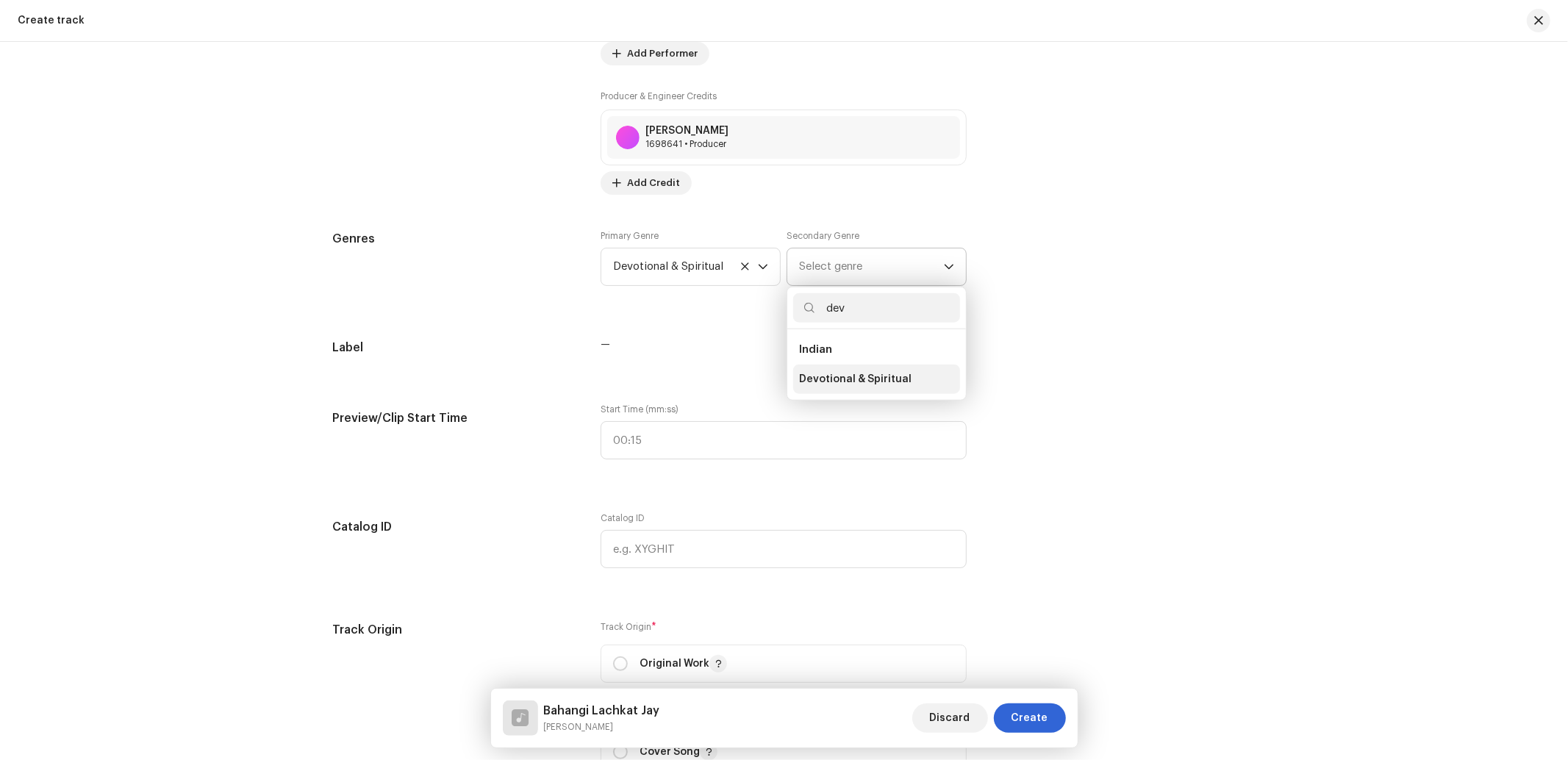
type input "dev"
click at [853, 384] on span "Devotional & Spiritual" at bounding box center [855, 379] width 112 height 15
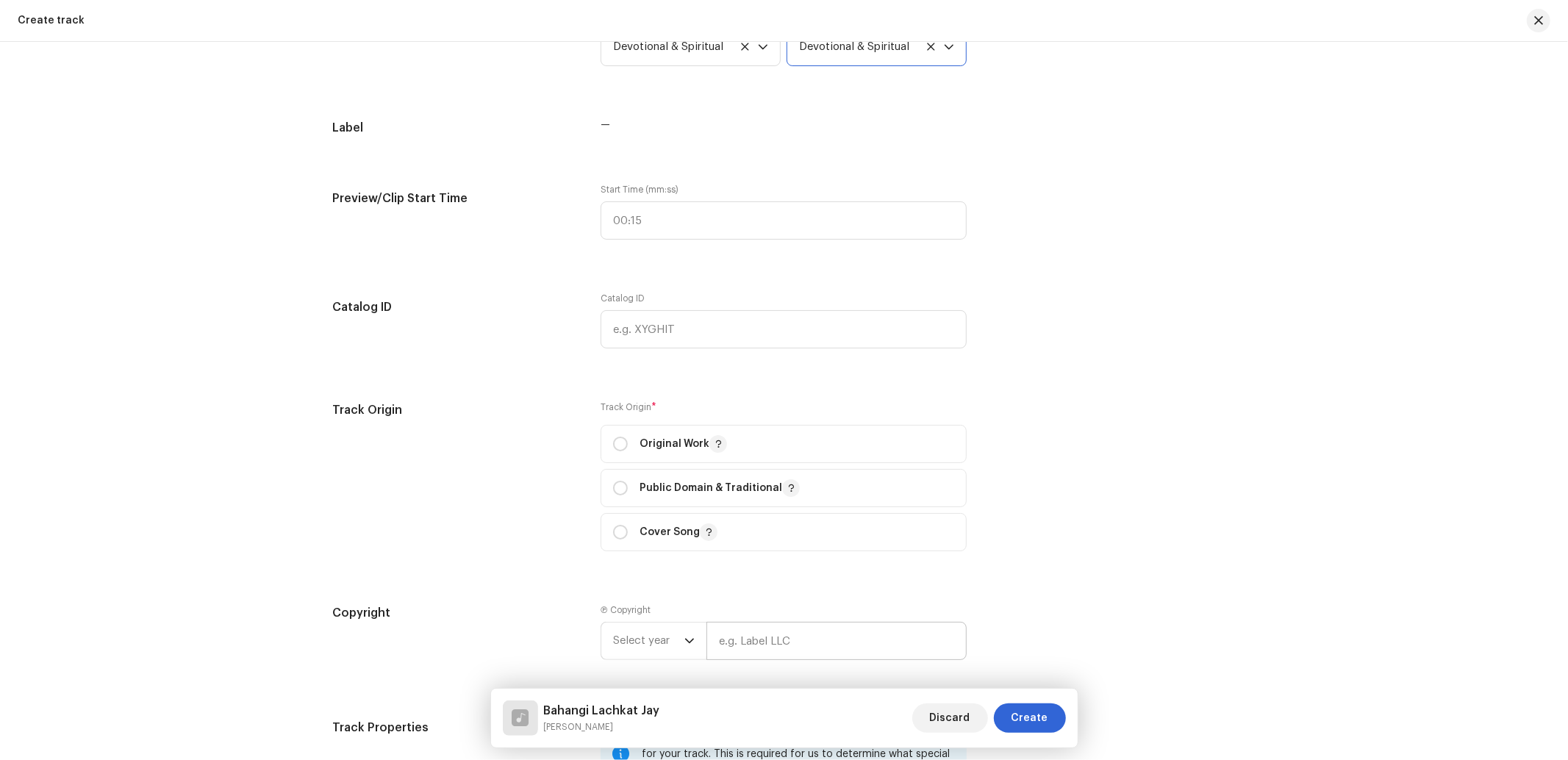
scroll to position [1525, 0]
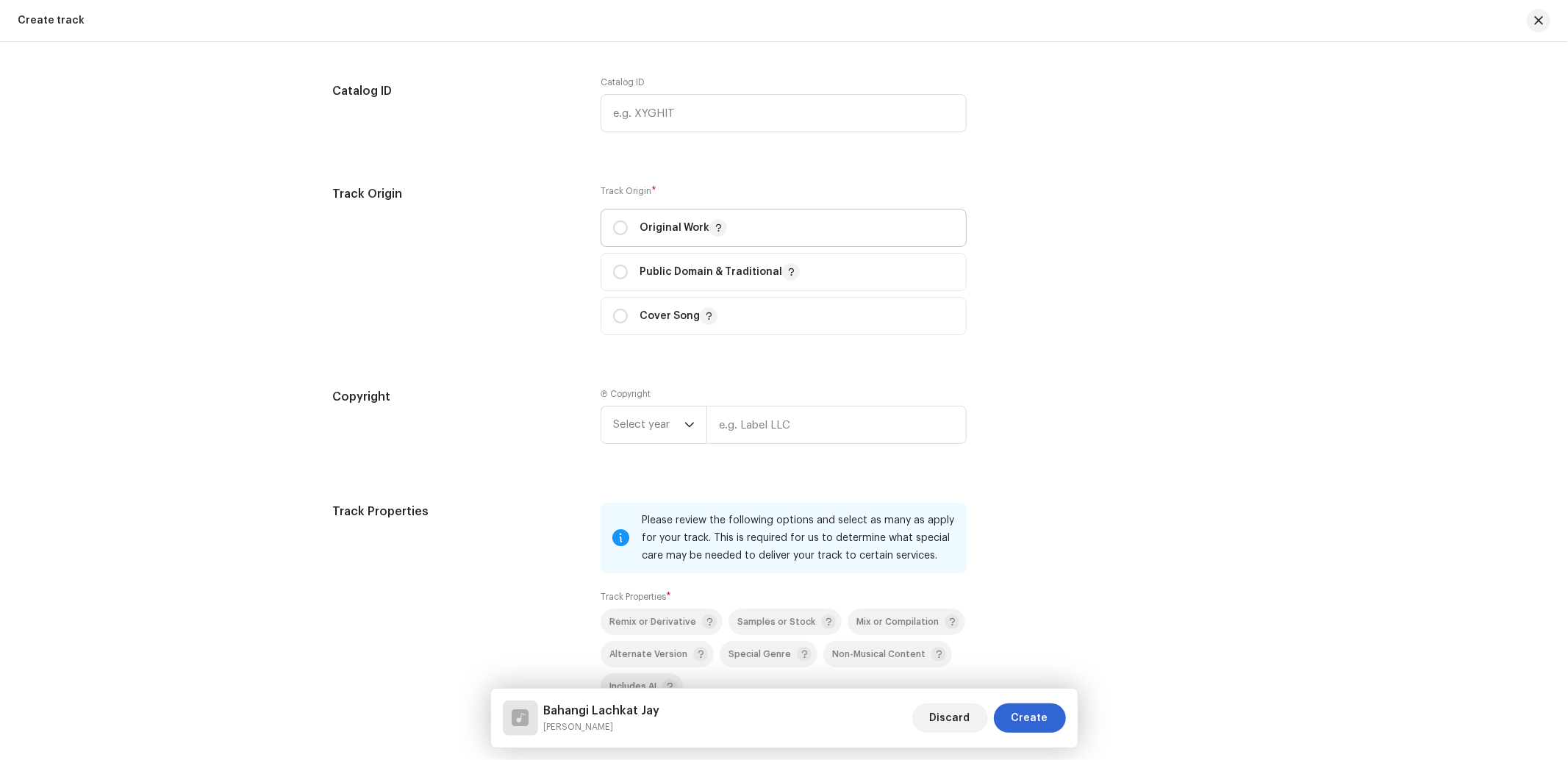
click at [634, 237] on div "Original Work" at bounding box center [670, 228] width 114 height 18
radio input "true"
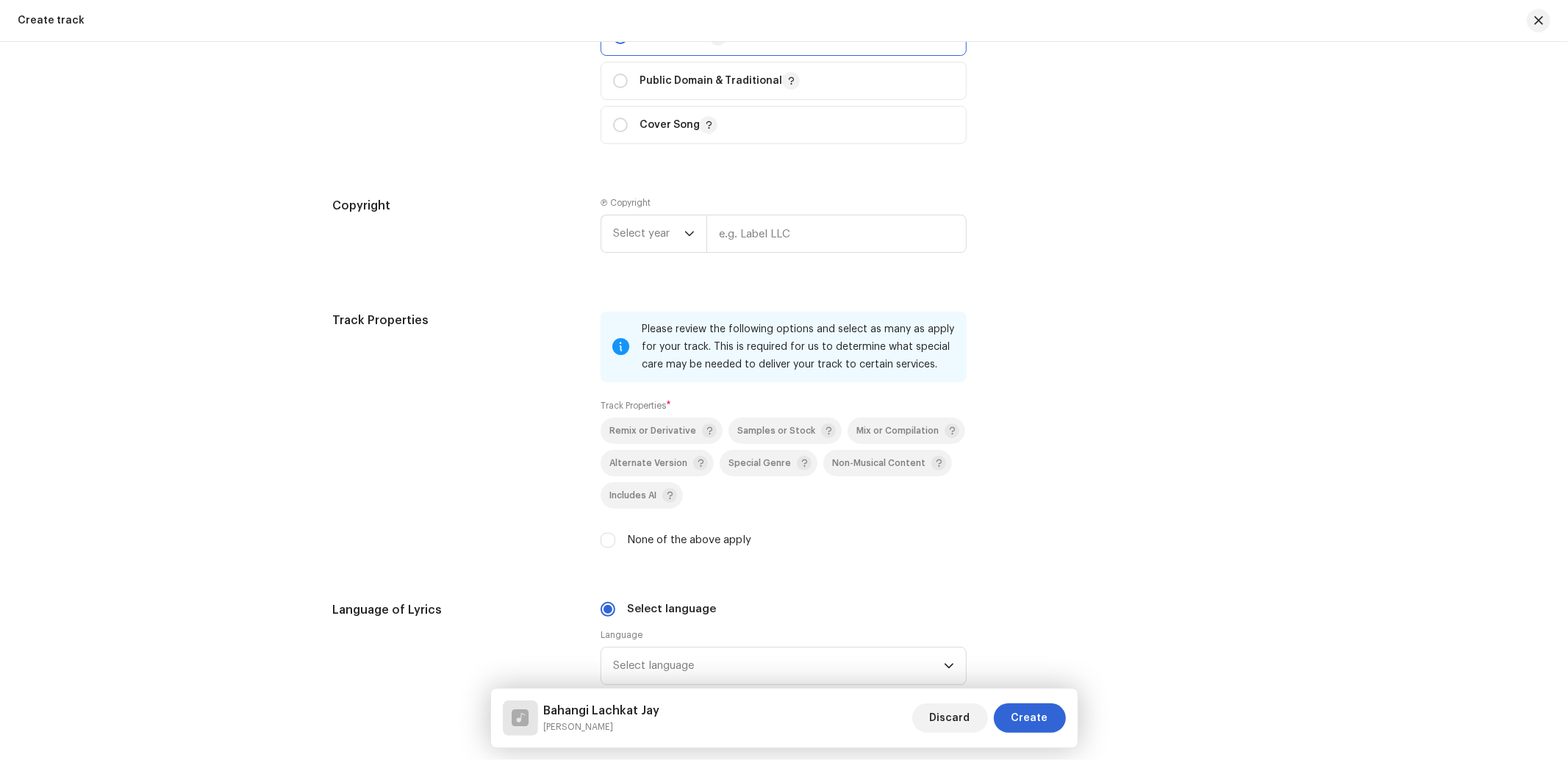
scroll to position [1743, 0]
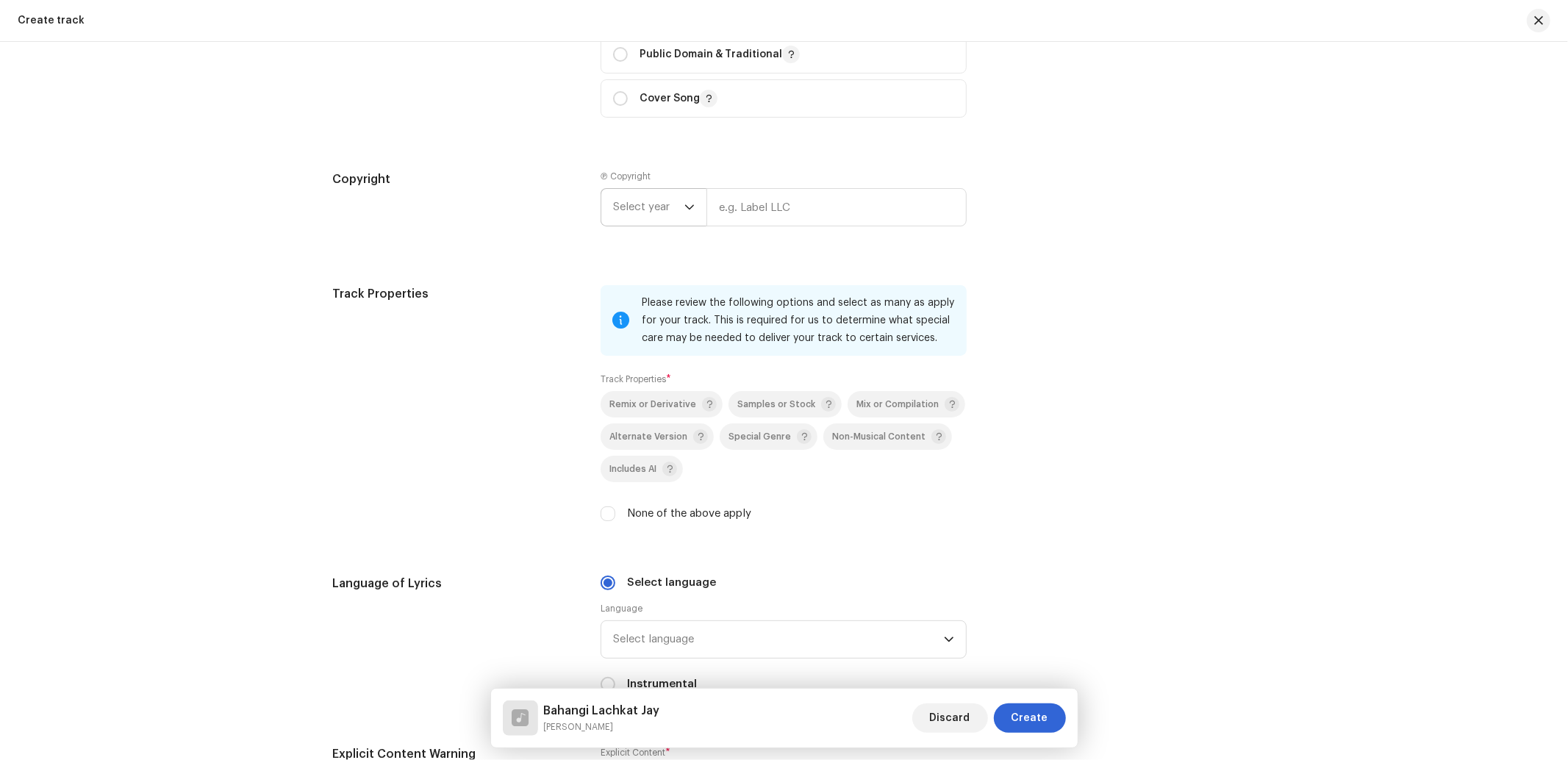
click at [626, 207] on span "Select year" at bounding box center [648, 206] width 72 height 36
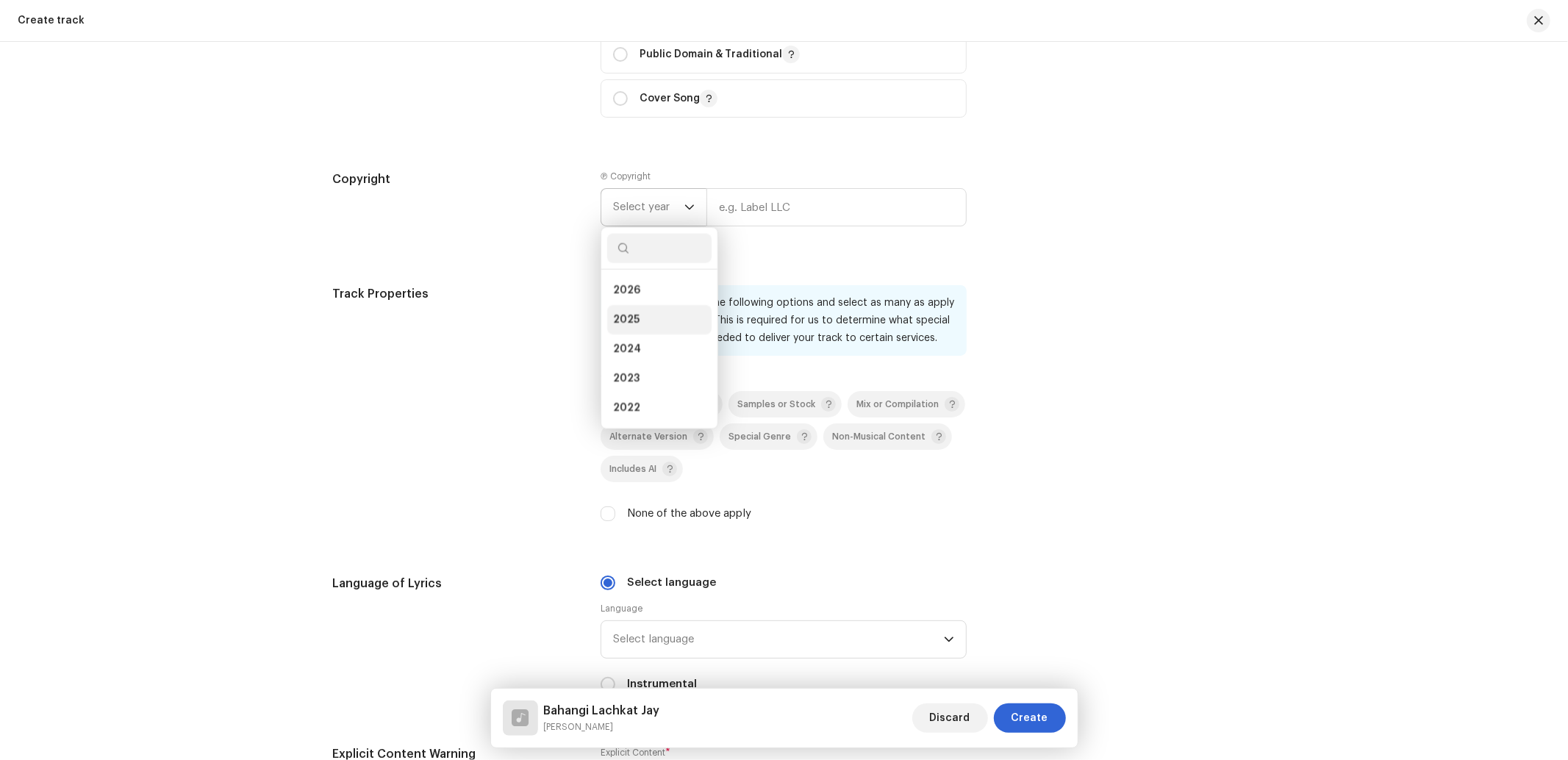
click at [641, 319] on li "2025" at bounding box center [659, 319] width 104 height 29
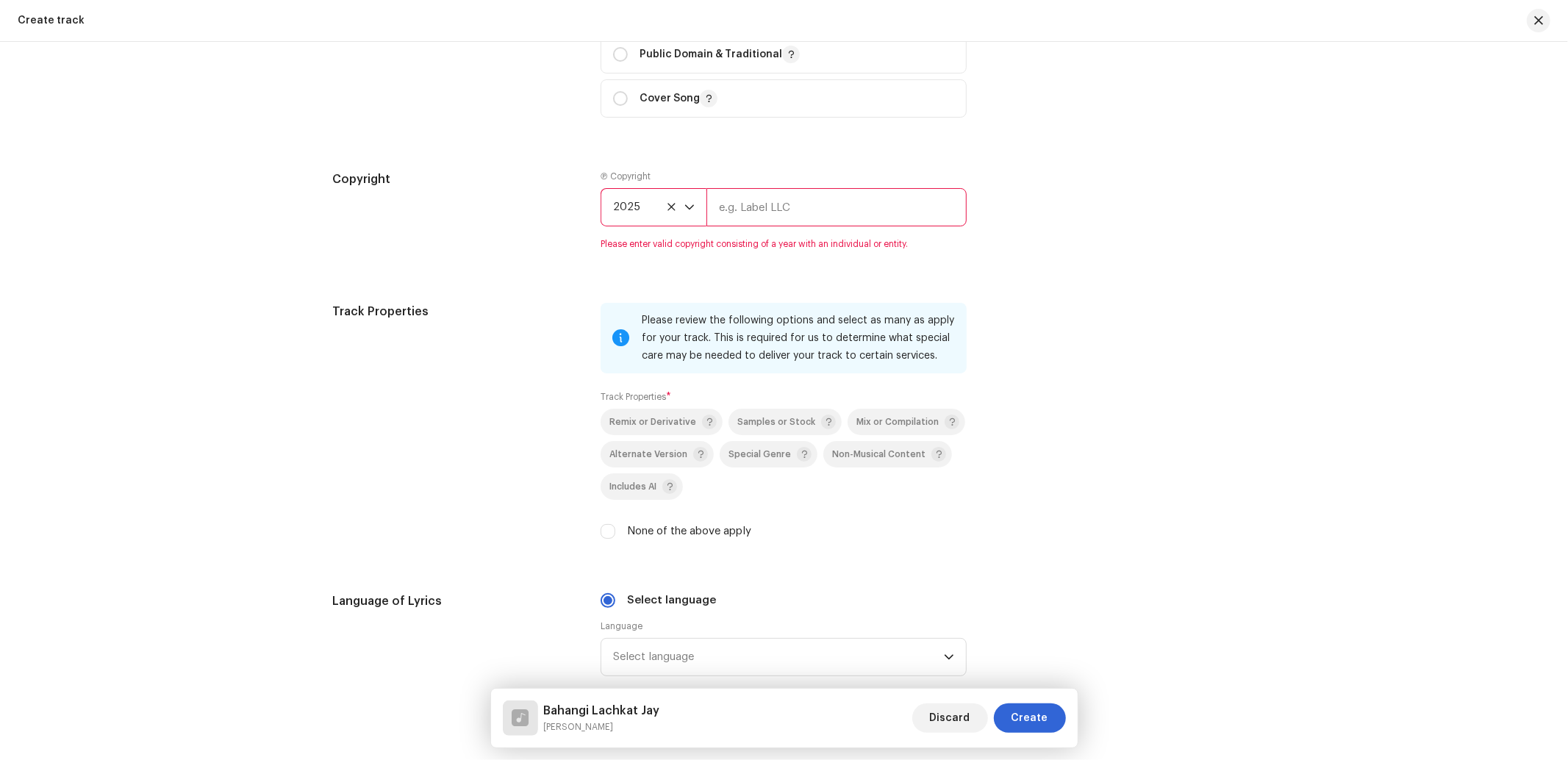
drag, startPoint x: 766, startPoint y: 202, endPoint x: 769, endPoint y: 211, distance: 9.5
click at [766, 202] on input "text" at bounding box center [836, 207] width 260 height 38
type input "Nueva Era Digital Media Pvt. Ltd."
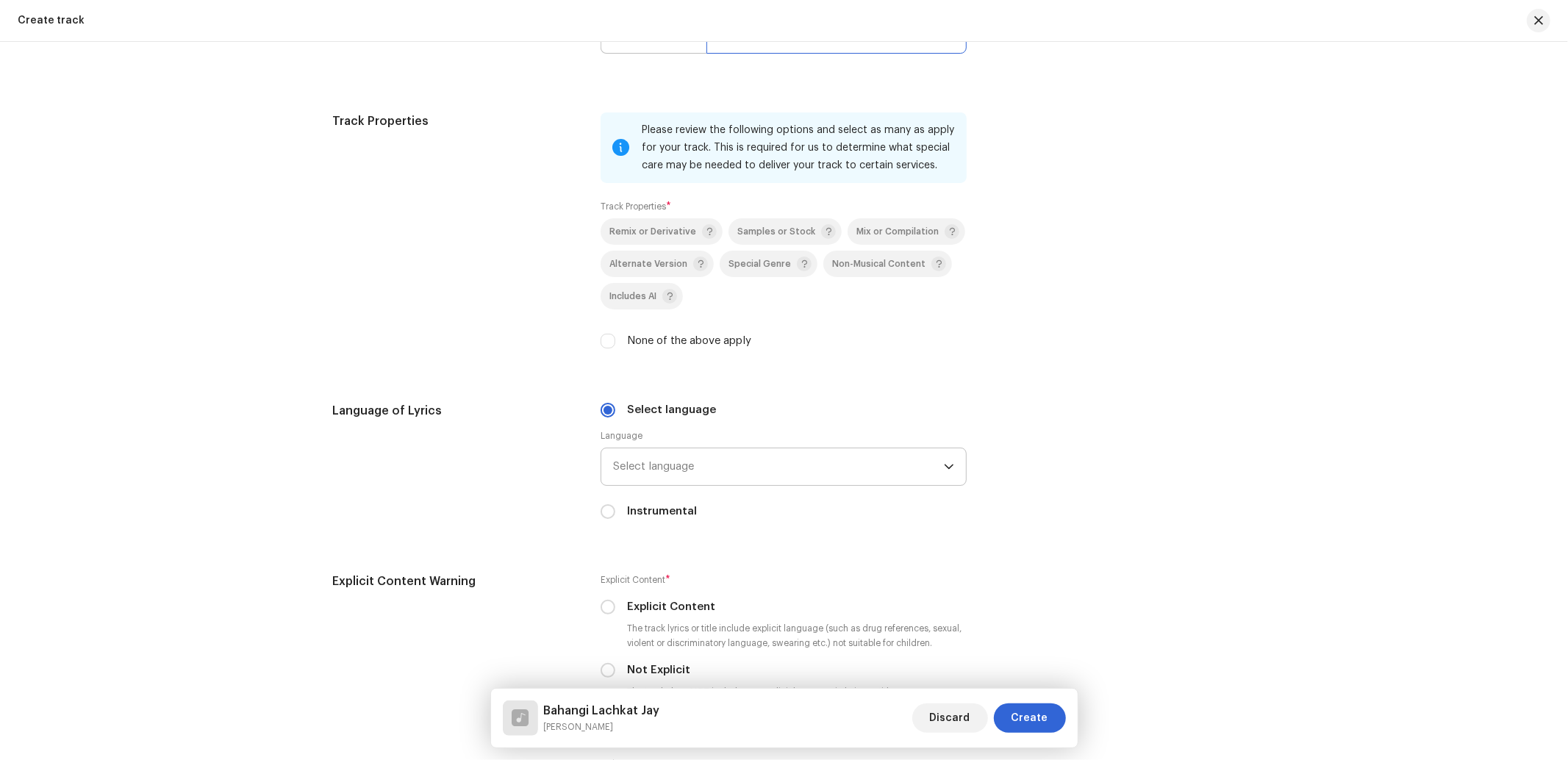
scroll to position [1960, 0]
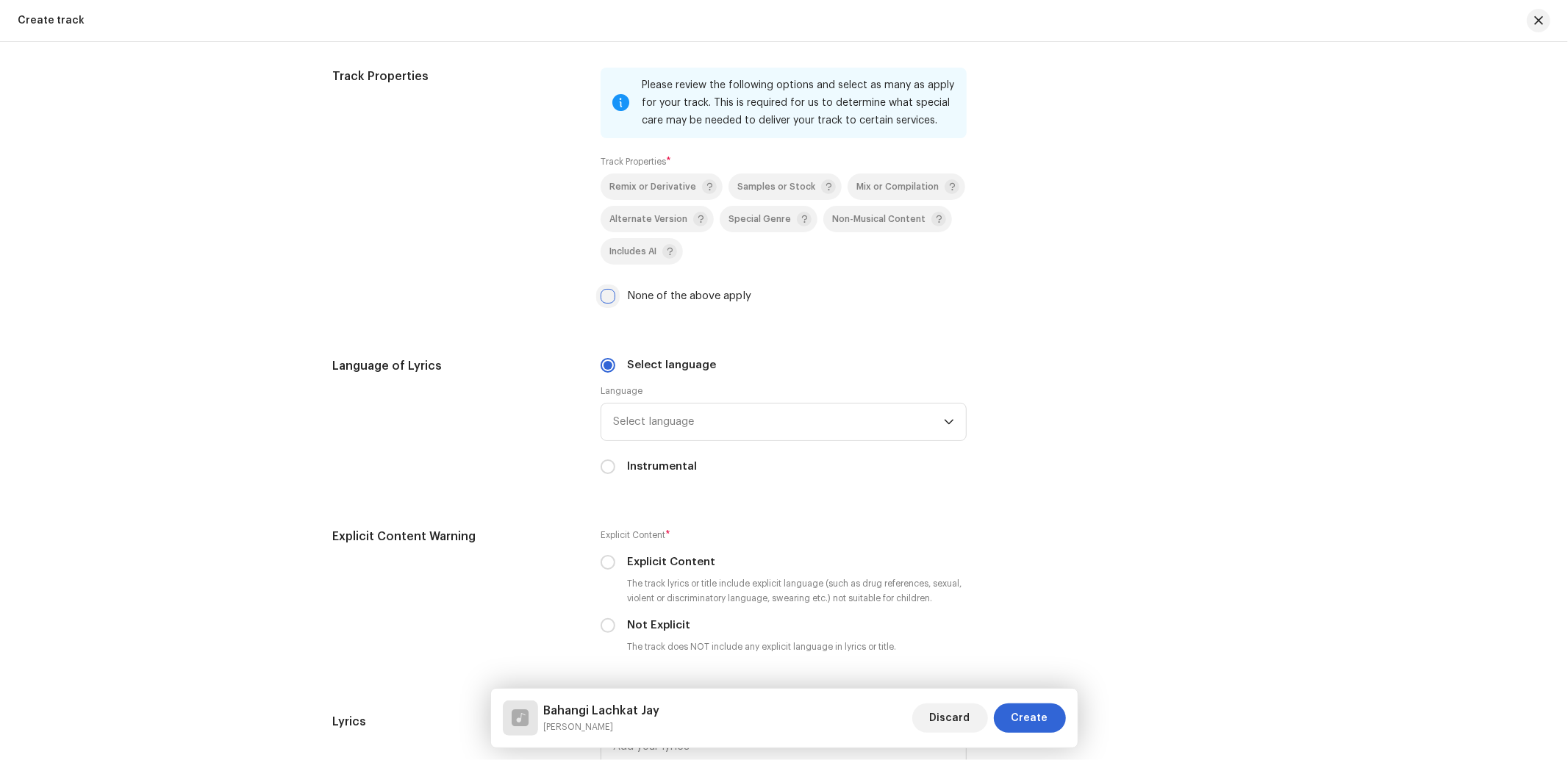
drag, startPoint x: 608, startPoint y: 303, endPoint x: 658, endPoint y: 333, distance: 58.3
click at [608, 302] on input "None of the above apply" at bounding box center [607, 296] width 15 height 15
checkbox input "true"
click at [728, 427] on span "Select language" at bounding box center [778, 421] width 331 height 36
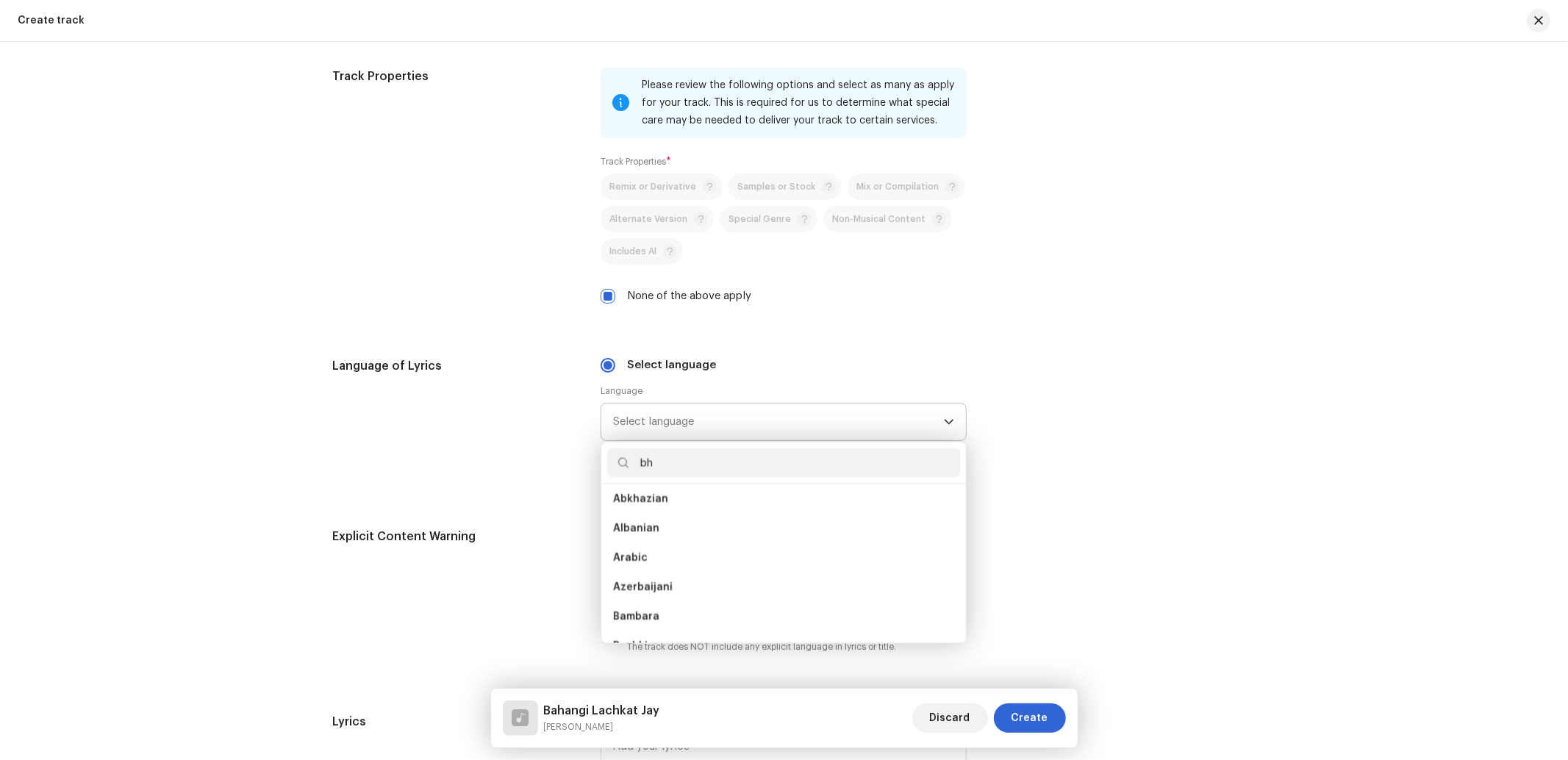
scroll to position [0, 0]
type input "bh"
click at [638, 512] on span "Bhojpuri" at bounding box center [635, 504] width 43 height 15
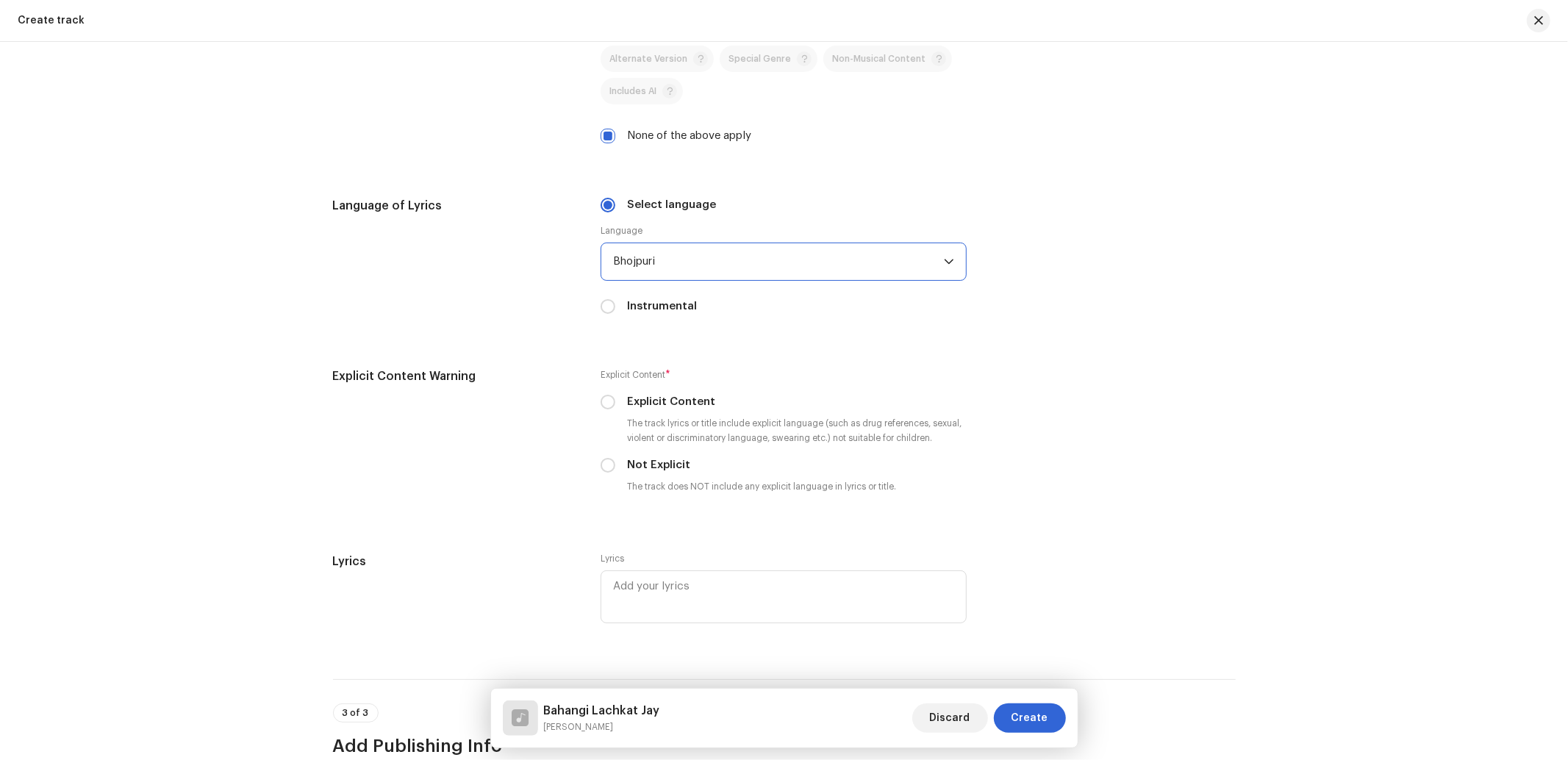
scroll to position [2178, 0]
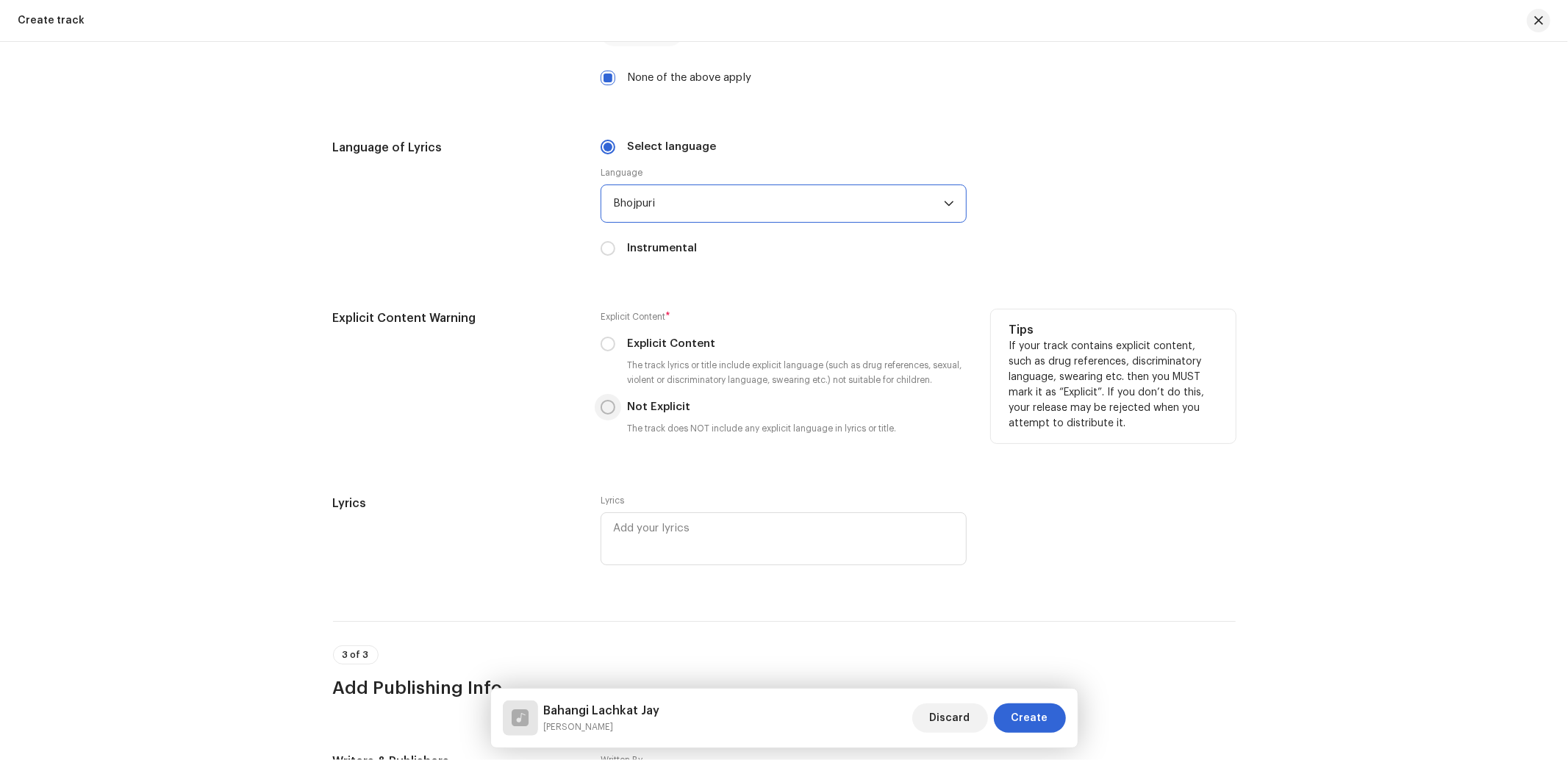
click at [604, 413] on input "Not Explicit" at bounding box center [607, 407] width 15 height 15
radio input "true"
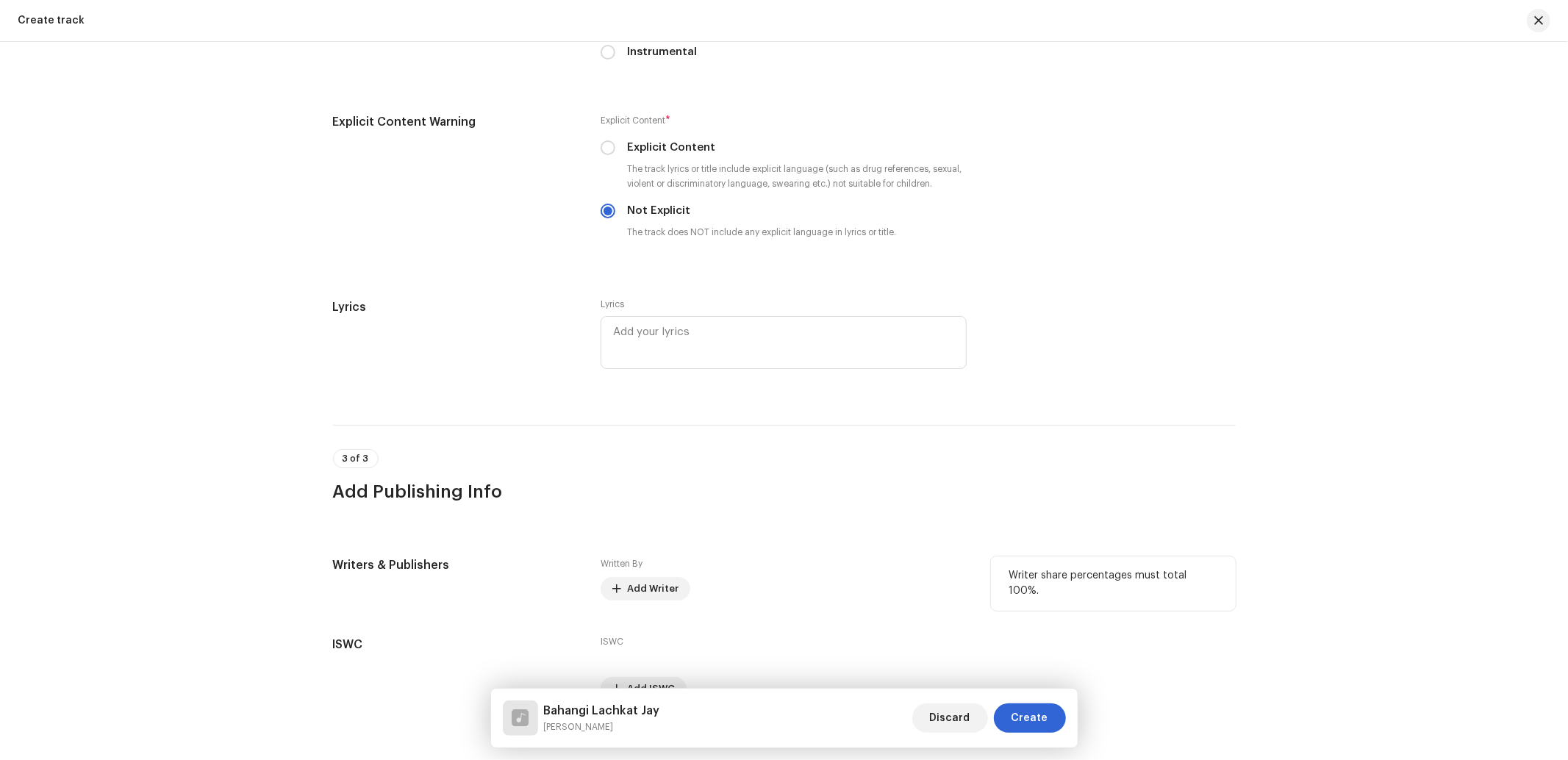
scroll to position [2464, 0]
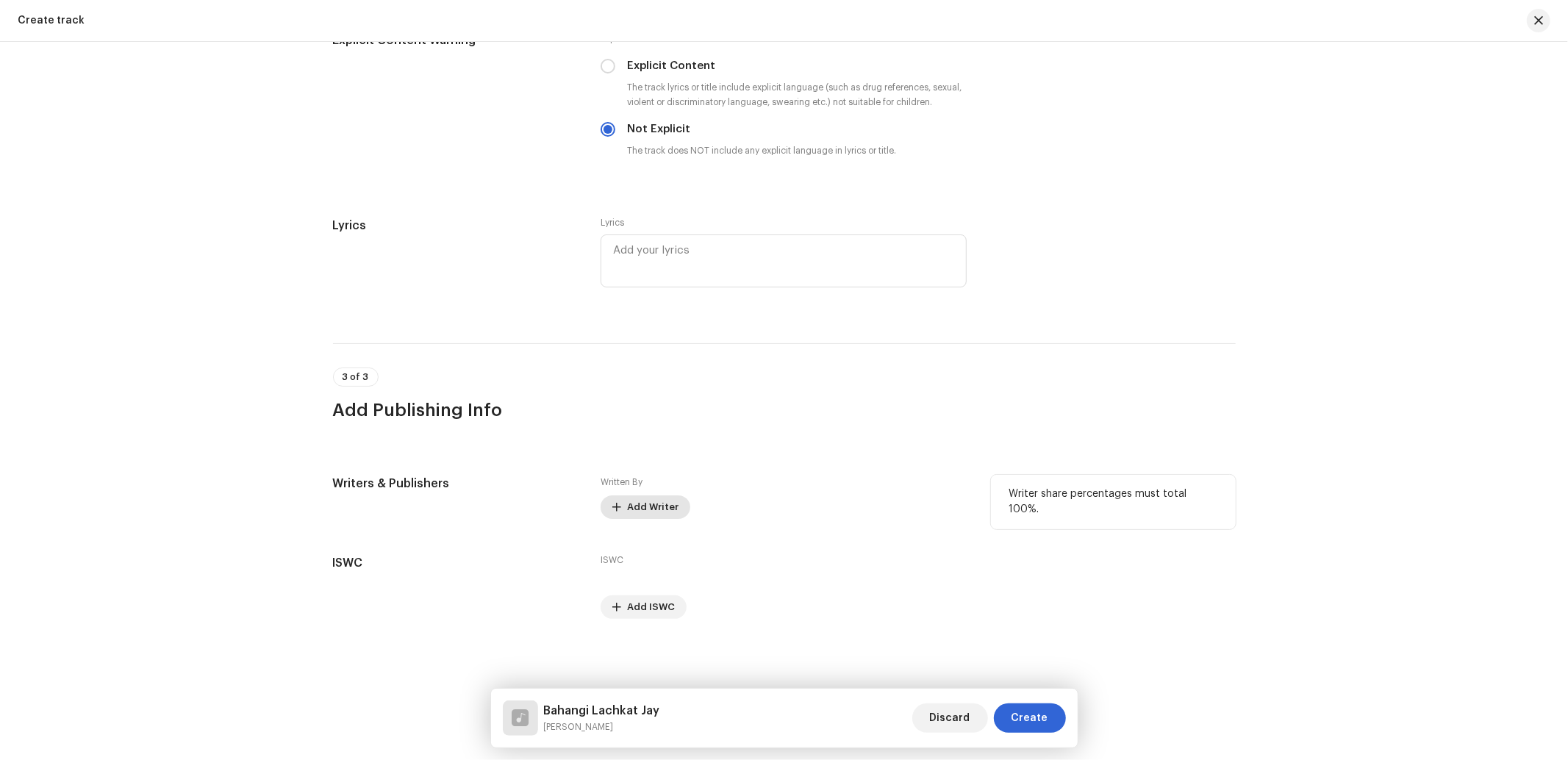
click at [638, 501] on span "Add Writer" at bounding box center [652, 507] width 51 height 29
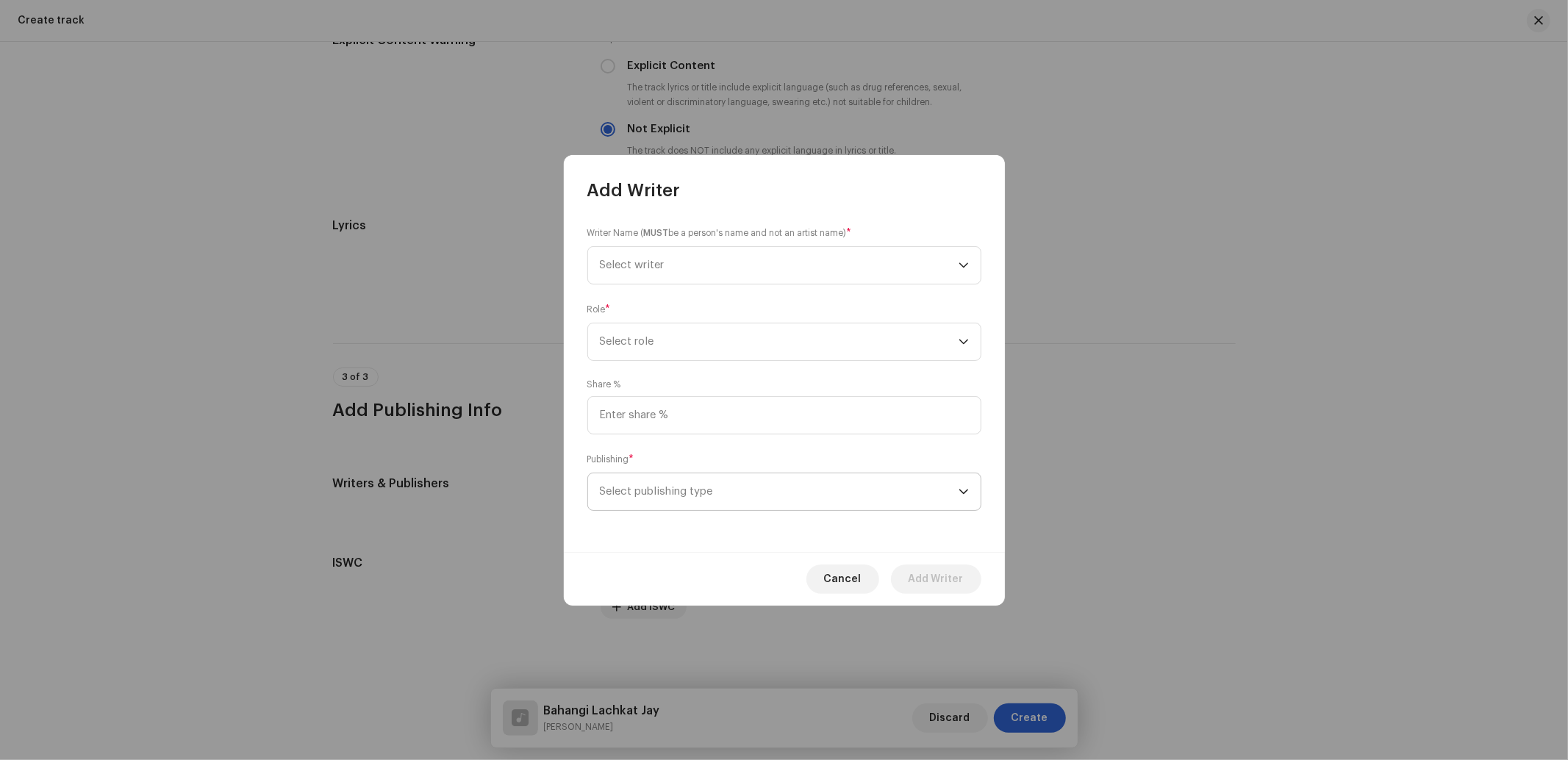
click at [666, 473] on span "Select publishing type" at bounding box center [778, 491] width 359 height 36
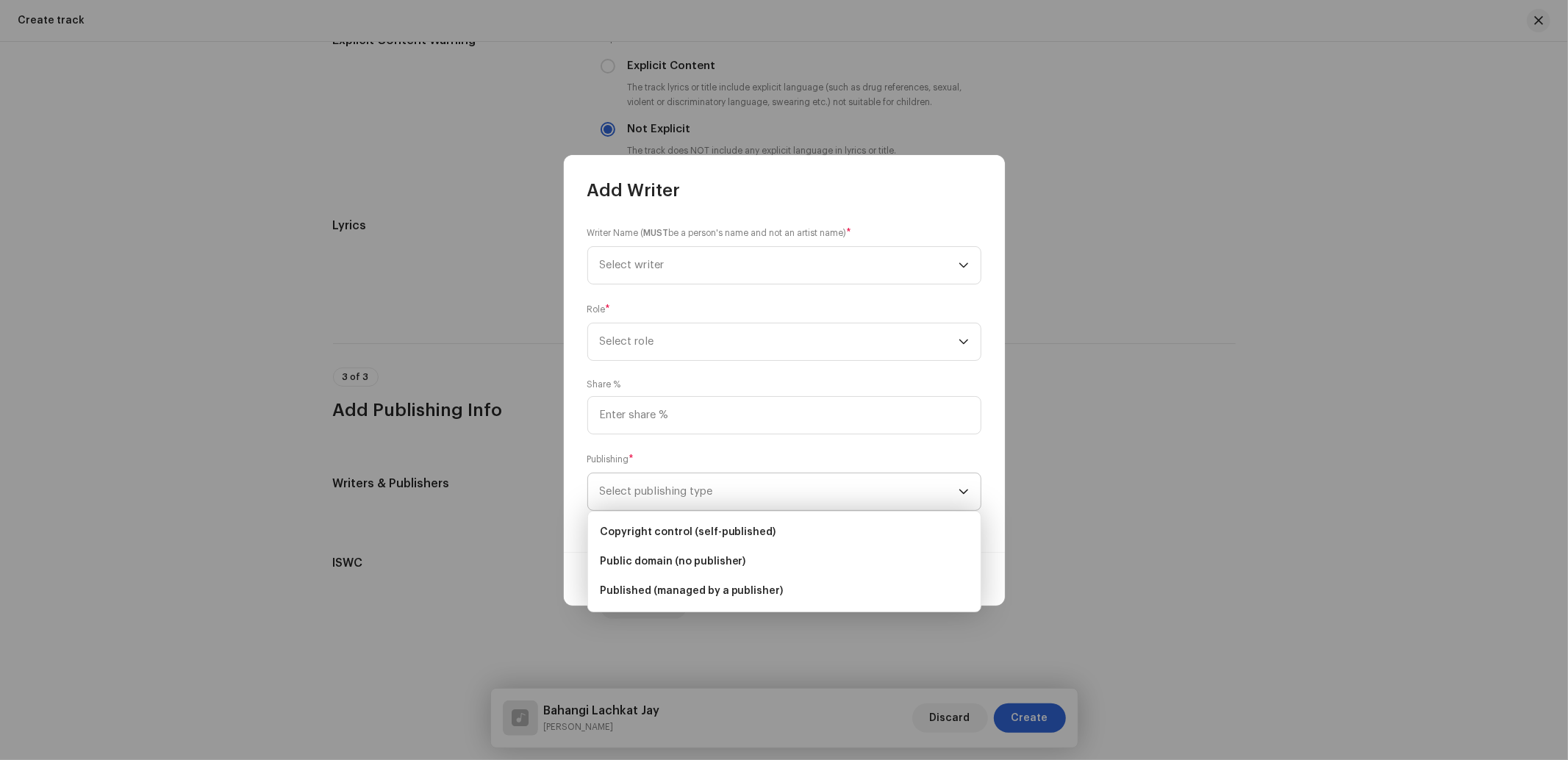
click at [662, 517] on li "Copyright control (self-published)" at bounding box center [784, 532] width 381 height 29
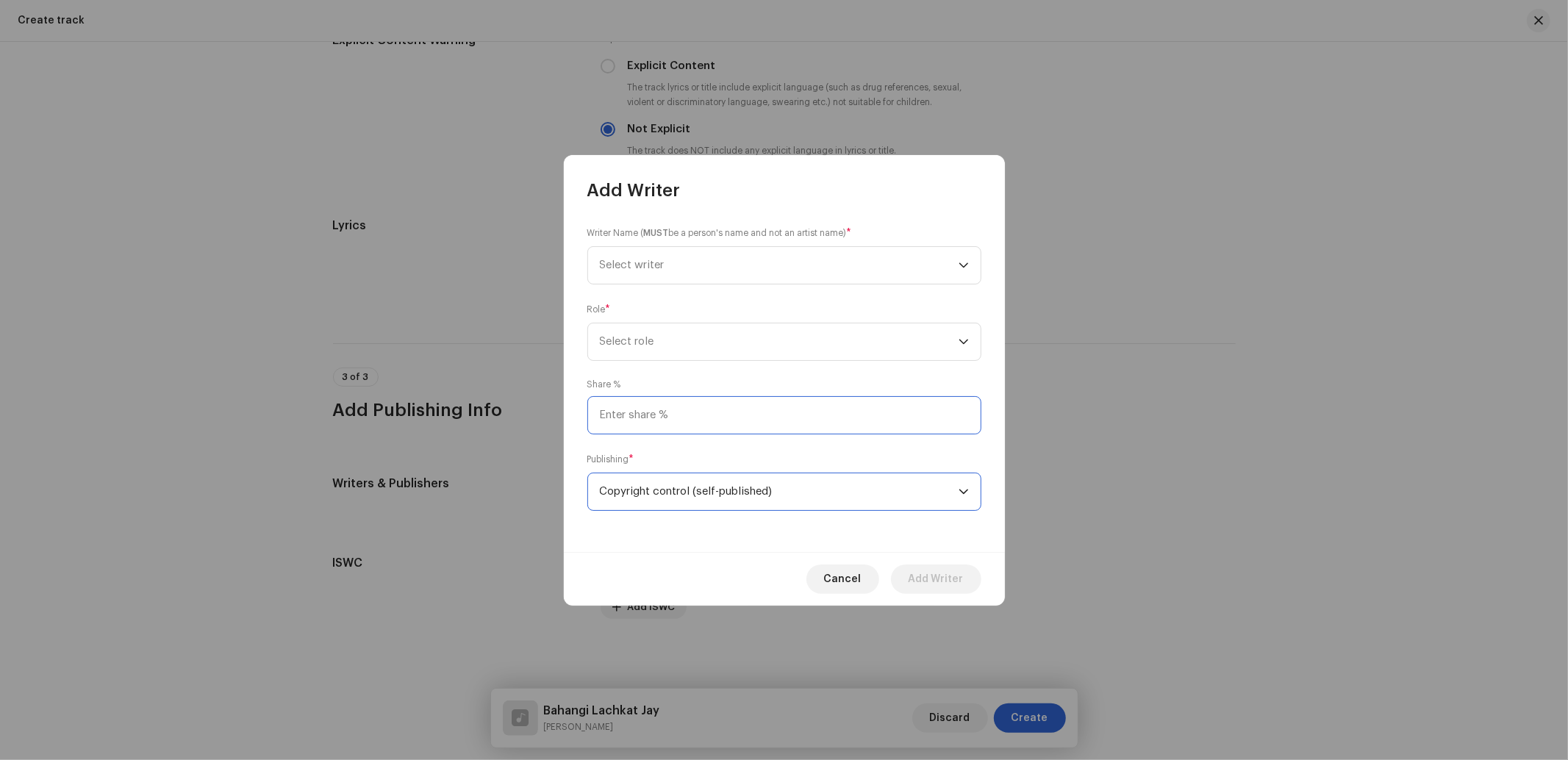
click at [682, 421] on input at bounding box center [784, 414] width 394 height 38
drag, startPoint x: 500, startPoint y: 419, endPoint x: 487, endPoint y: 427, distance: 15.3
click at [487, 421] on div "Add Writer Writer Name ( MUST be a person's name and not an artist name) * Sele…" at bounding box center [784, 380] width 1568 height 760
type input "25.00"
click at [673, 351] on span "Select role" at bounding box center [778, 341] width 359 height 36
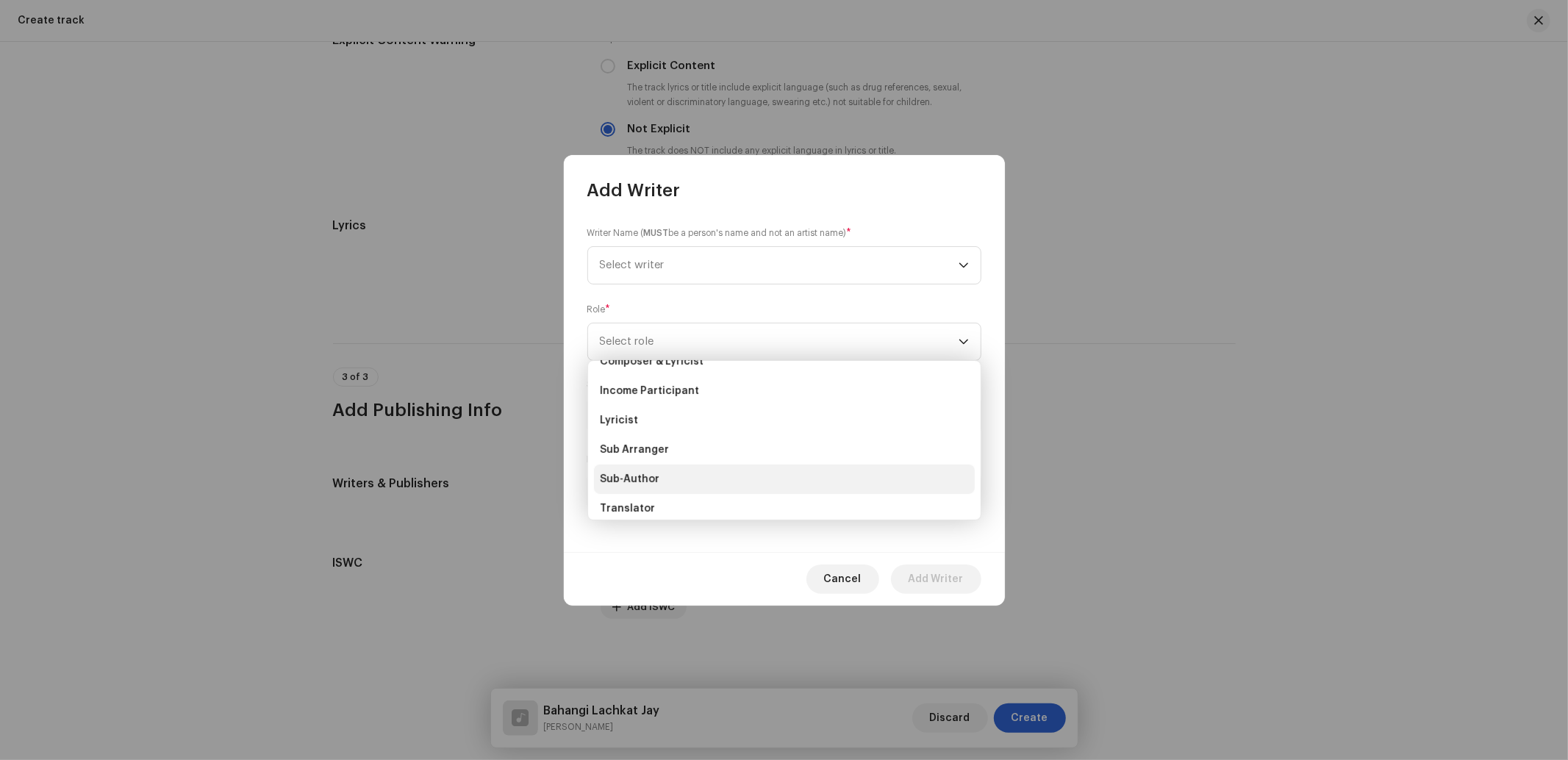
scroll to position [145, 0]
click at [626, 381] on span "Lyricist" at bounding box center [618, 382] width 38 height 15
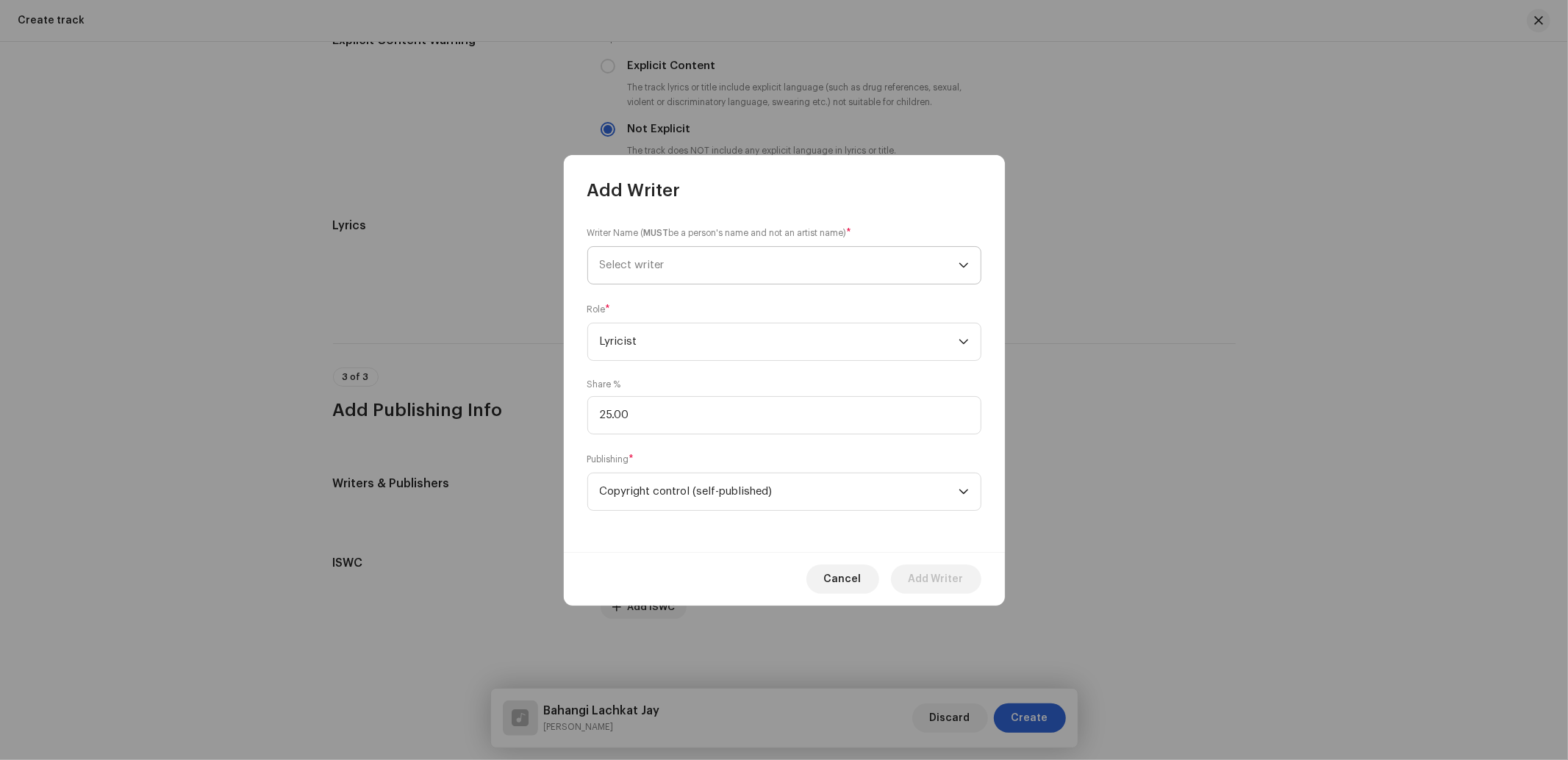
click at [650, 261] on span "Select writer" at bounding box center [632, 264] width 65 height 11
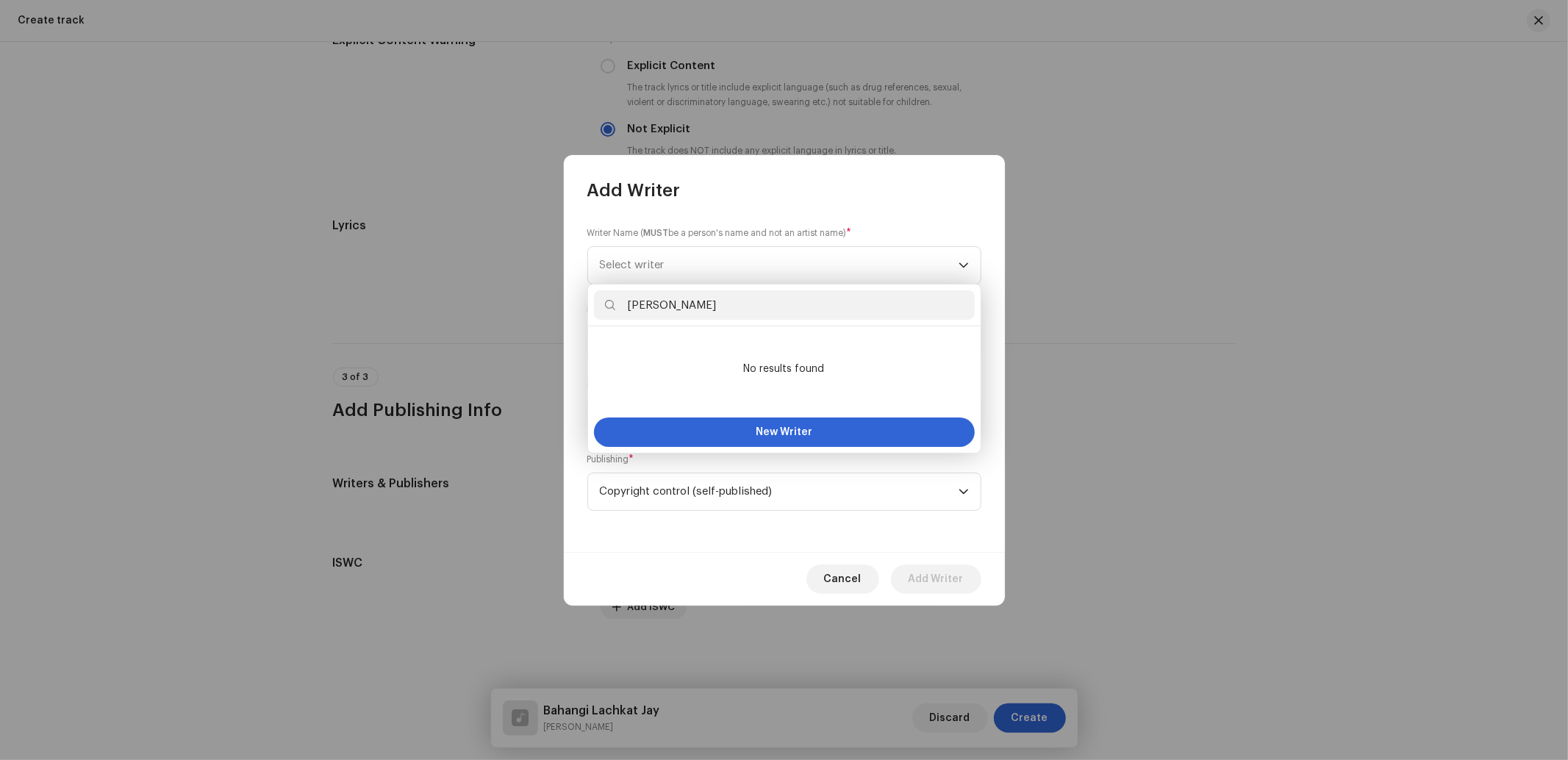
click at [626, 313] on input "[PERSON_NAME]" at bounding box center [784, 305] width 381 height 29
click at [626, 309] on input "[PERSON_NAME]" at bounding box center [784, 305] width 381 height 29
drag, startPoint x: 679, startPoint y: 306, endPoint x: 797, endPoint y: 296, distance: 118.4
click at [797, 296] on input "[PERSON_NAME]" at bounding box center [784, 305] width 381 height 29
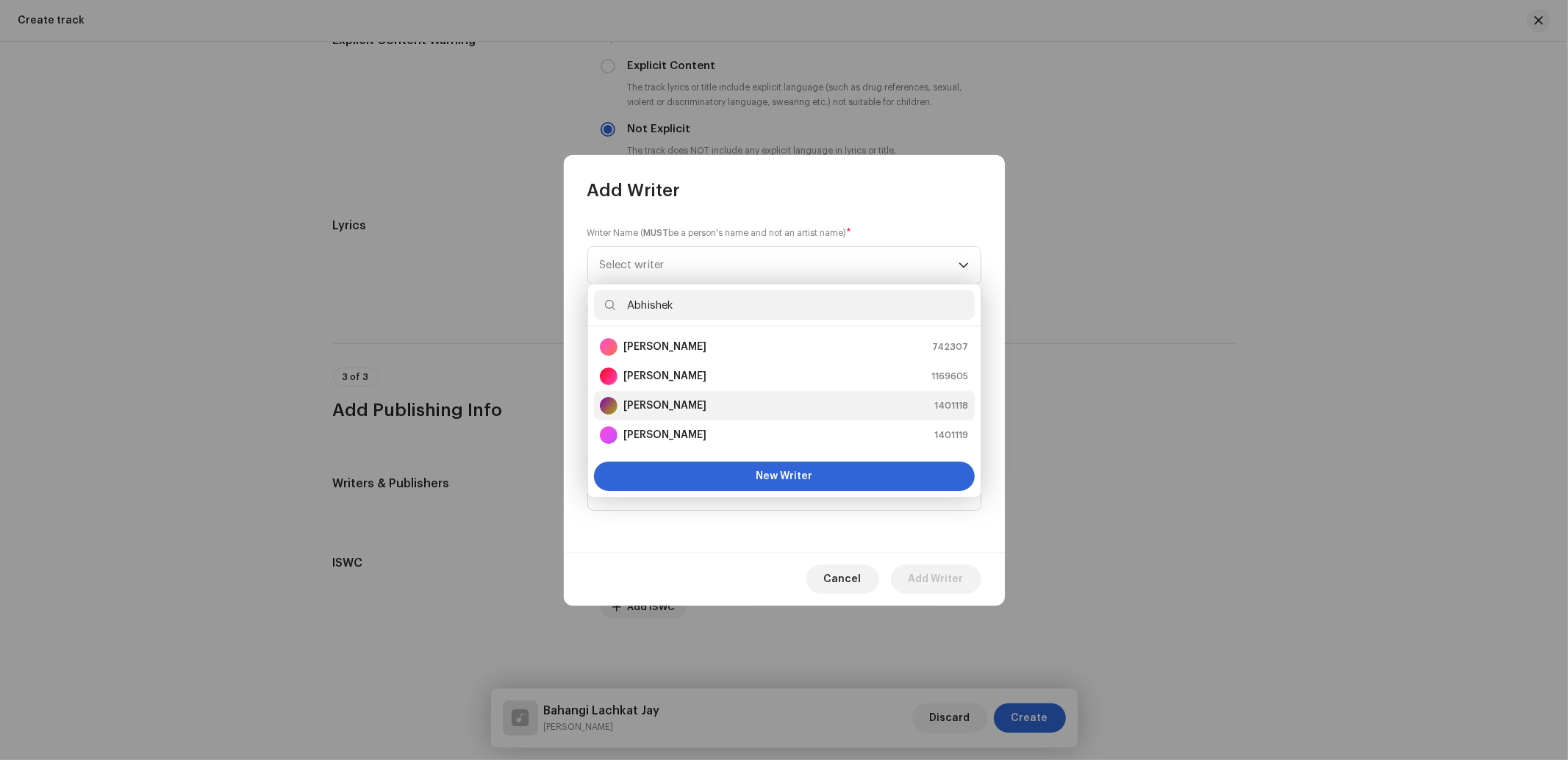
type input "Abhishek"
click at [699, 398] on strong "[PERSON_NAME]" at bounding box center [664, 405] width 84 height 15
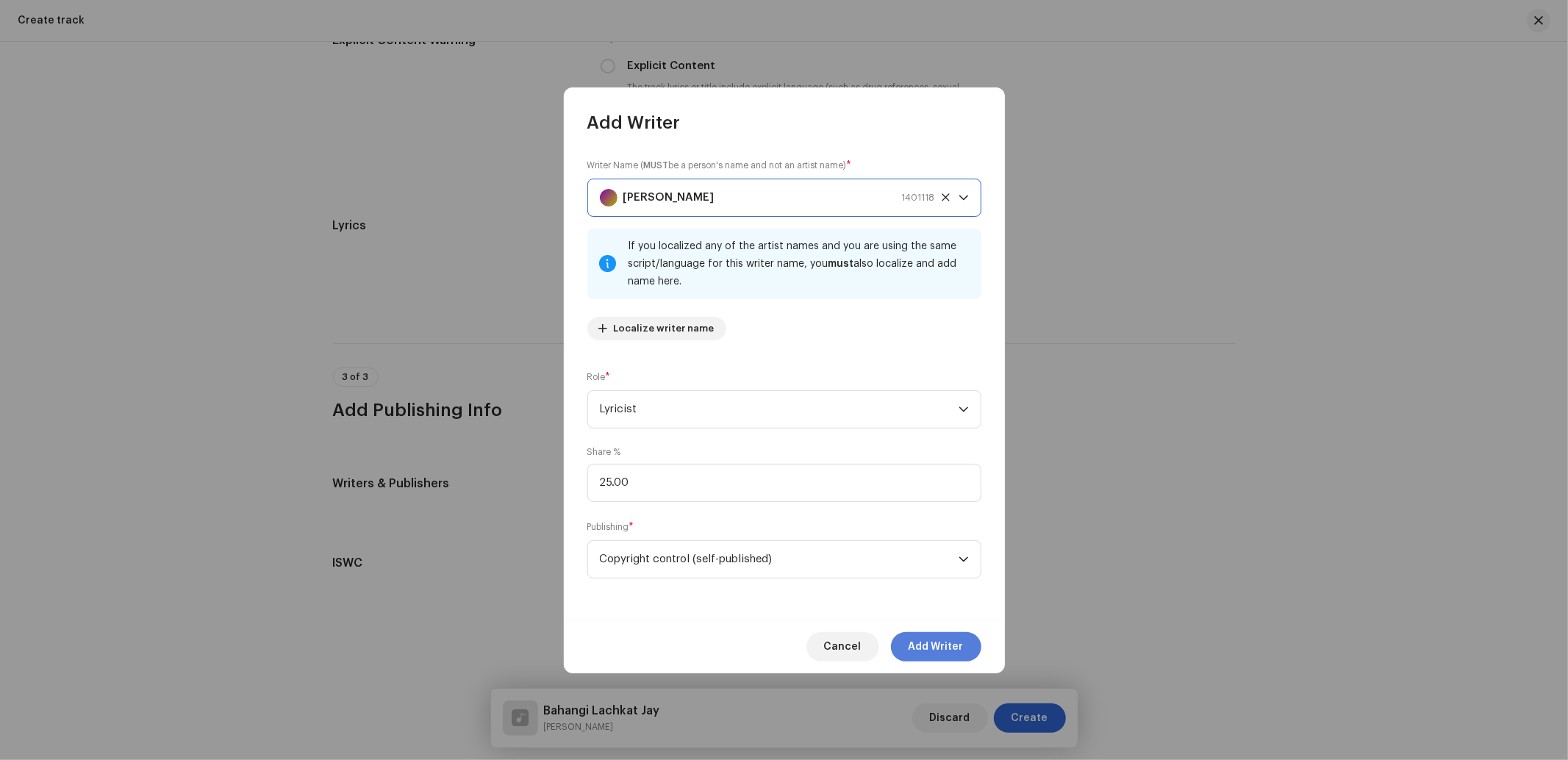
click at [946, 652] on span "Add Writer" at bounding box center [936, 646] width 55 height 29
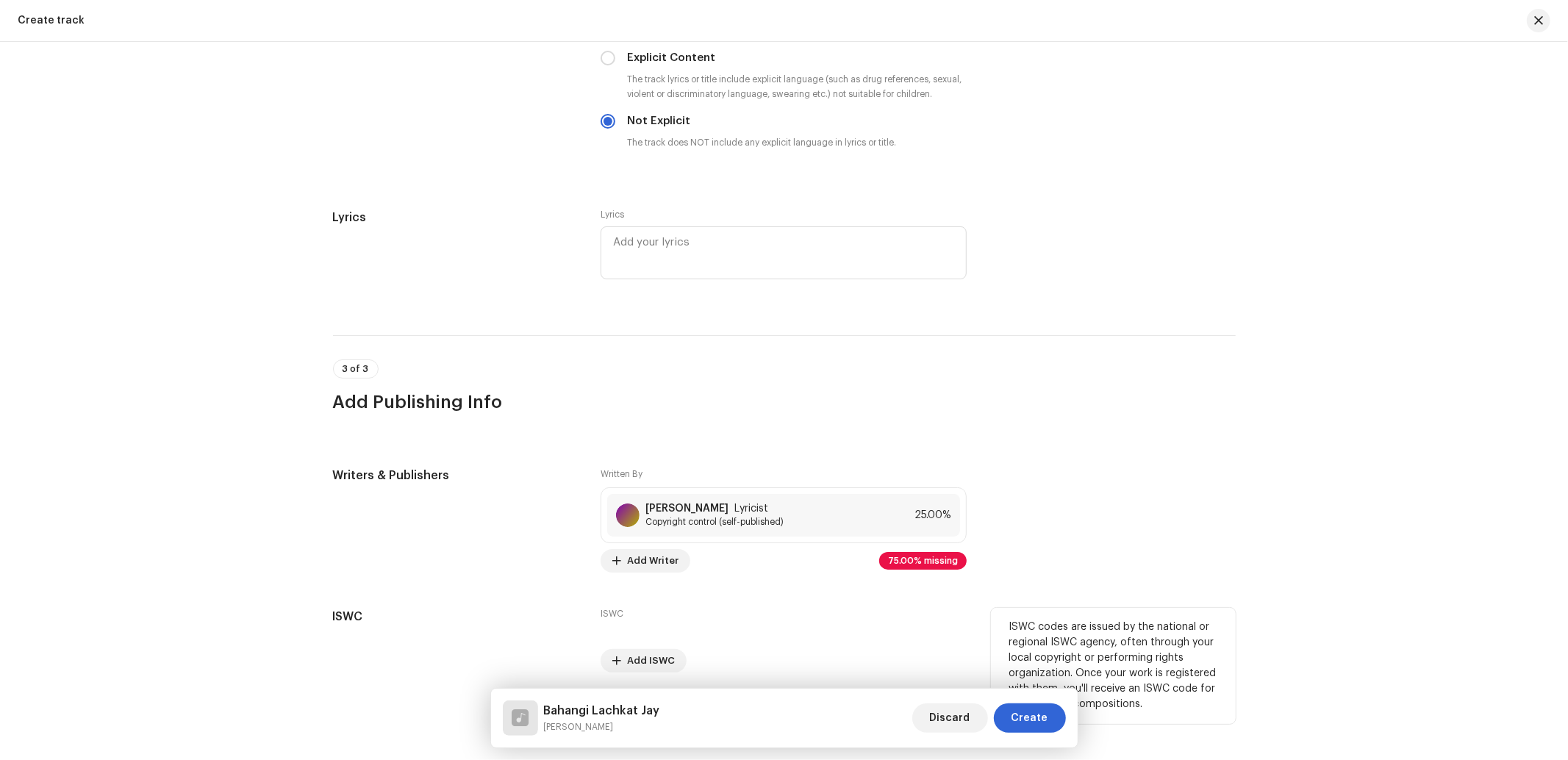
scroll to position [2525, 0]
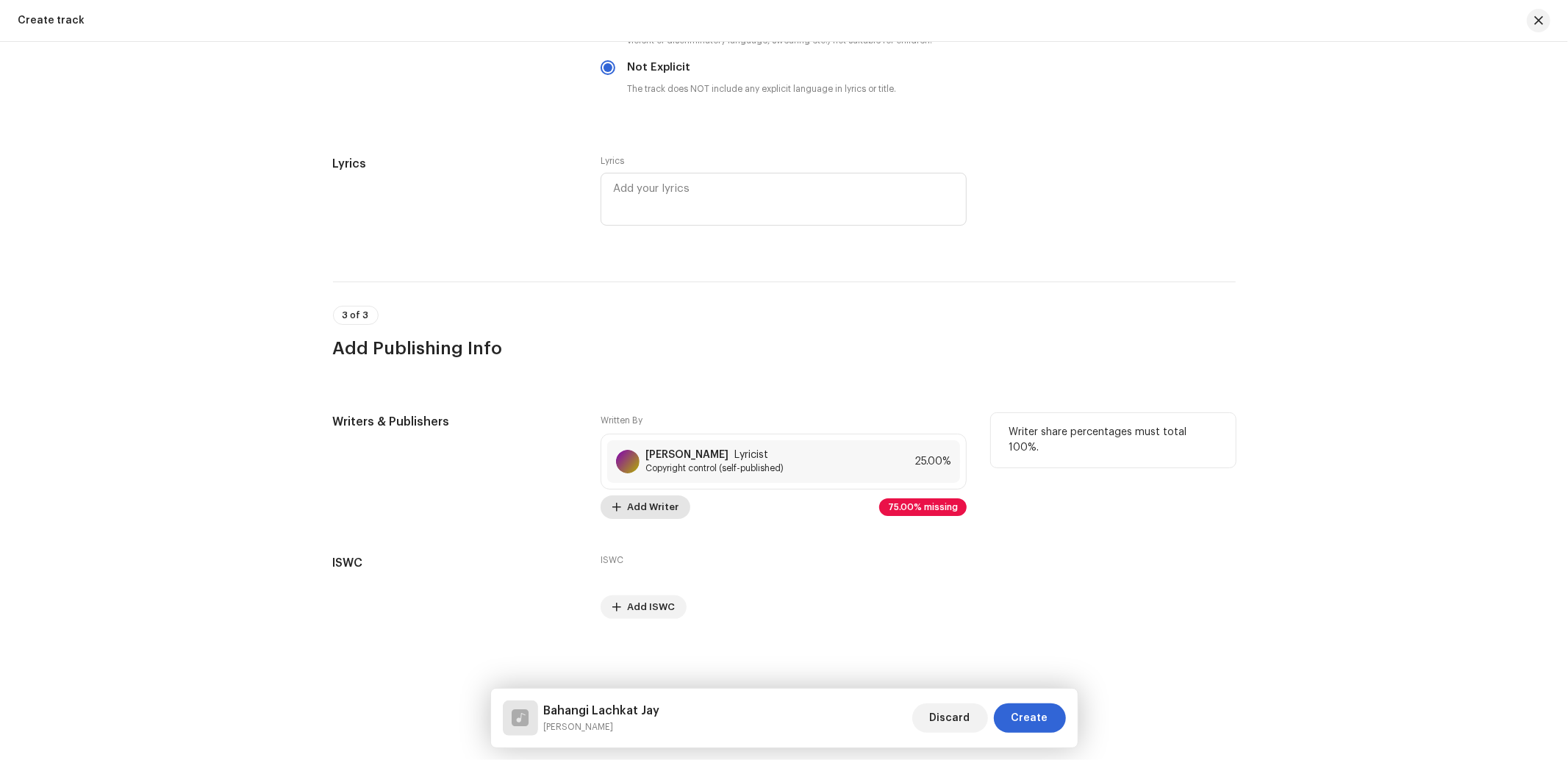
click at [650, 500] on span "Add Writer" at bounding box center [652, 507] width 51 height 29
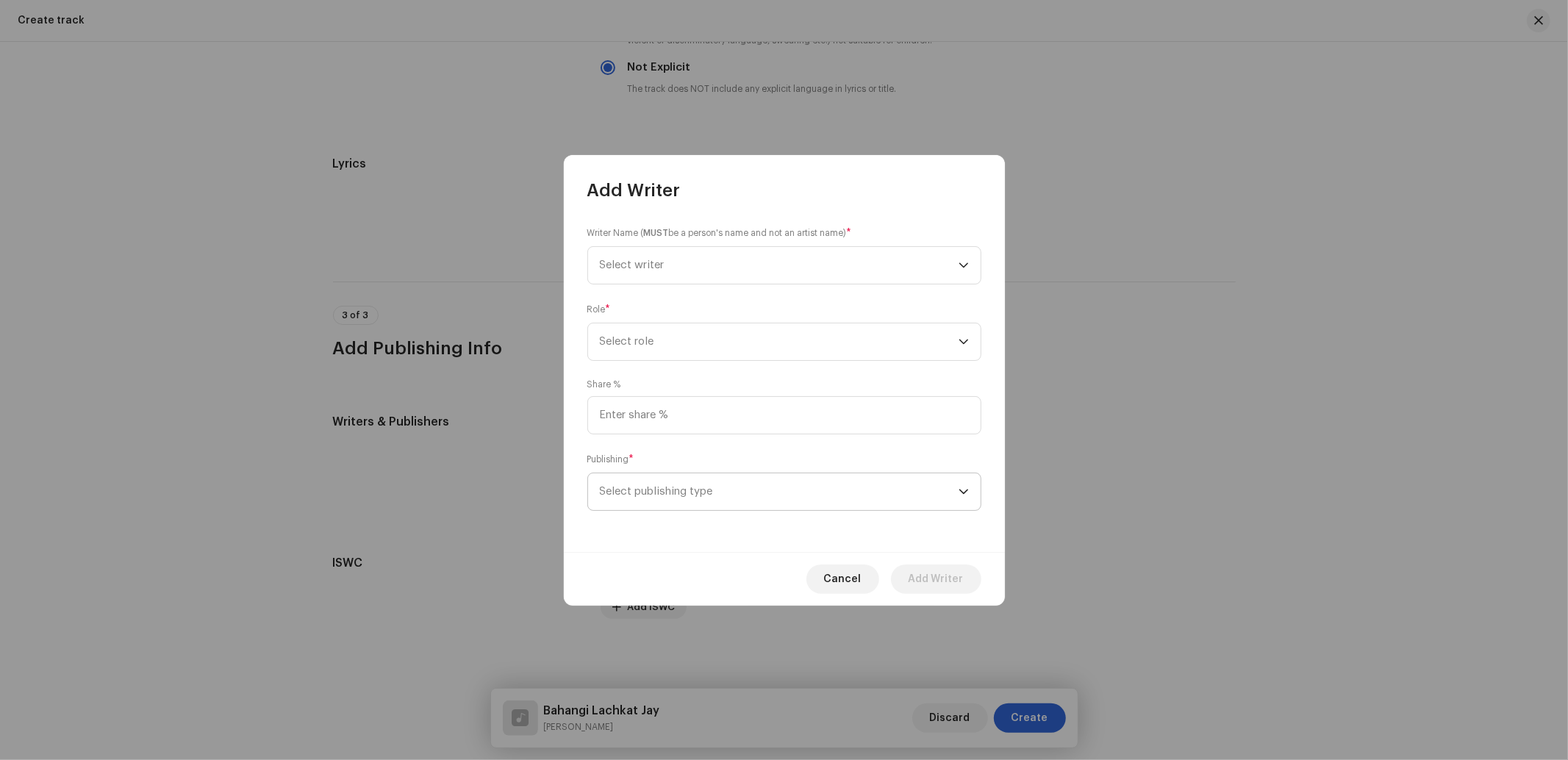
click at [684, 491] on span "Select publishing type" at bounding box center [778, 491] width 359 height 36
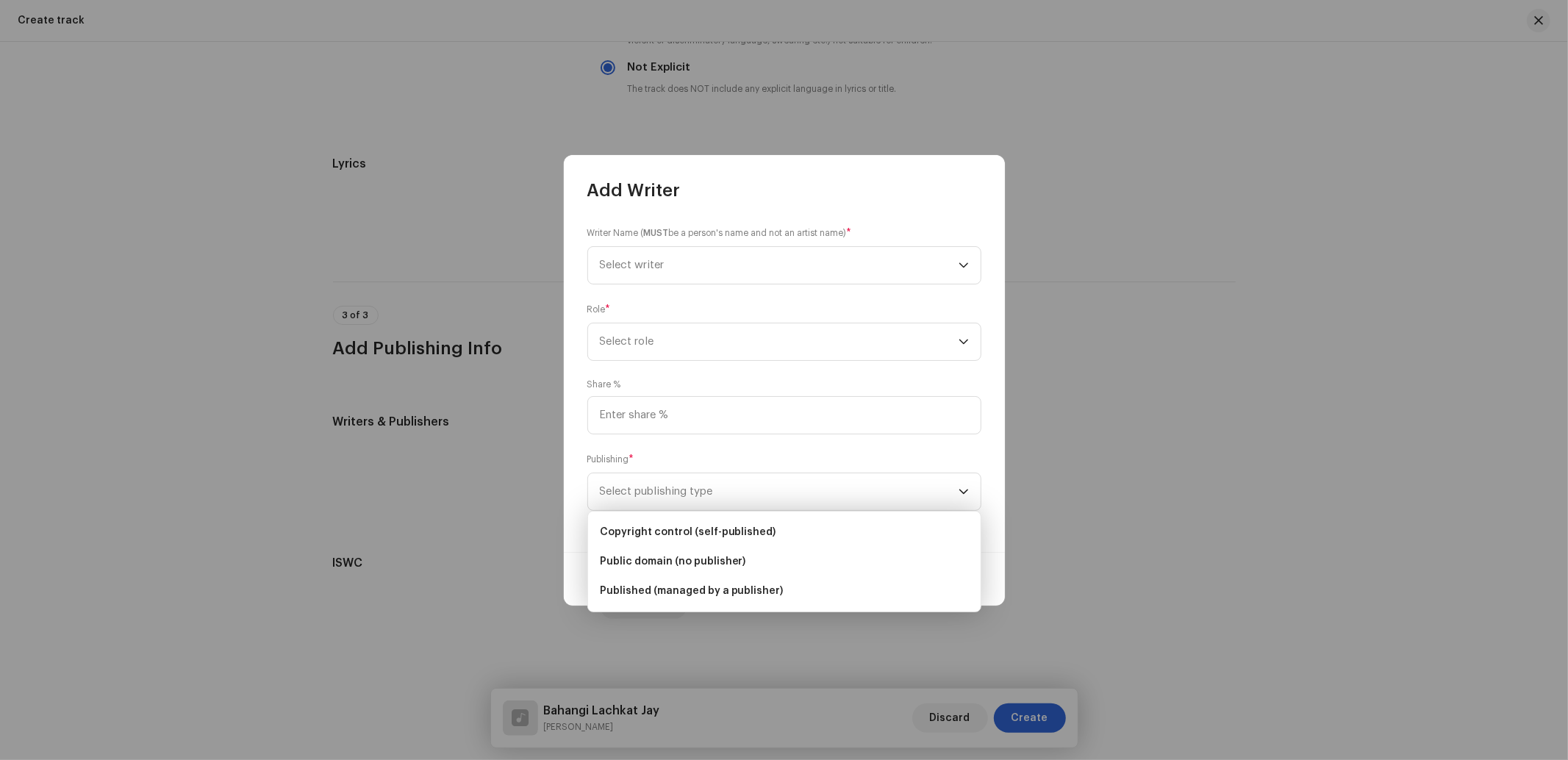
drag, startPoint x: 686, startPoint y: 530, endPoint x: 682, endPoint y: 468, distance: 62.1
click at [684, 527] on span "Copyright control (self-published)" at bounding box center [688, 531] width 177 height 15
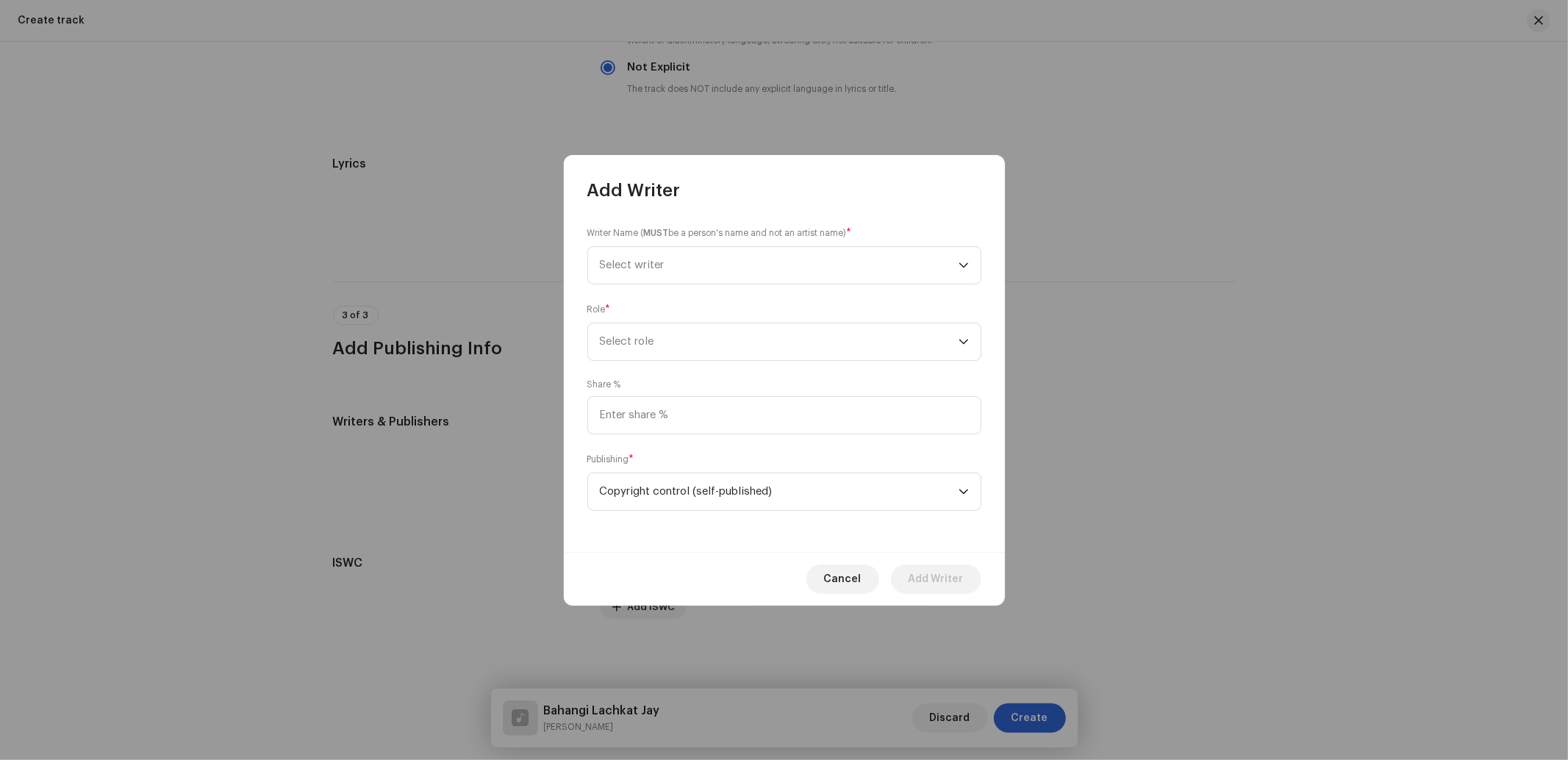
click at [681, 436] on div "Writer Name ( MUST be a person's name and not an artist name) * Select writer R…" at bounding box center [784, 377] width 441 height 350
click at [685, 418] on input at bounding box center [784, 414] width 394 height 38
type input "25.00"
click at [680, 348] on span "Select role" at bounding box center [778, 341] width 359 height 36
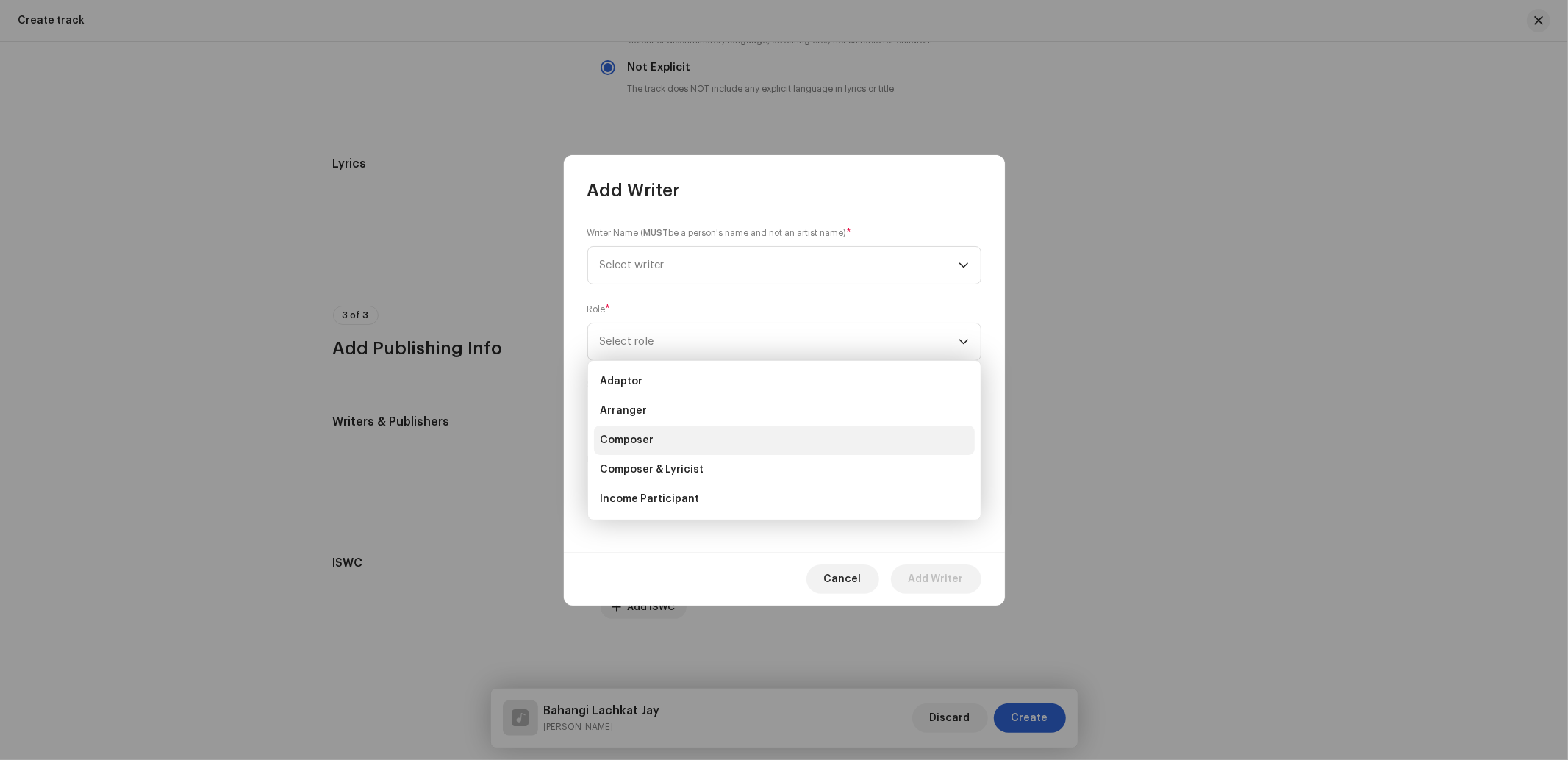
click at [618, 445] on span "Composer" at bounding box center [626, 440] width 54 height 15
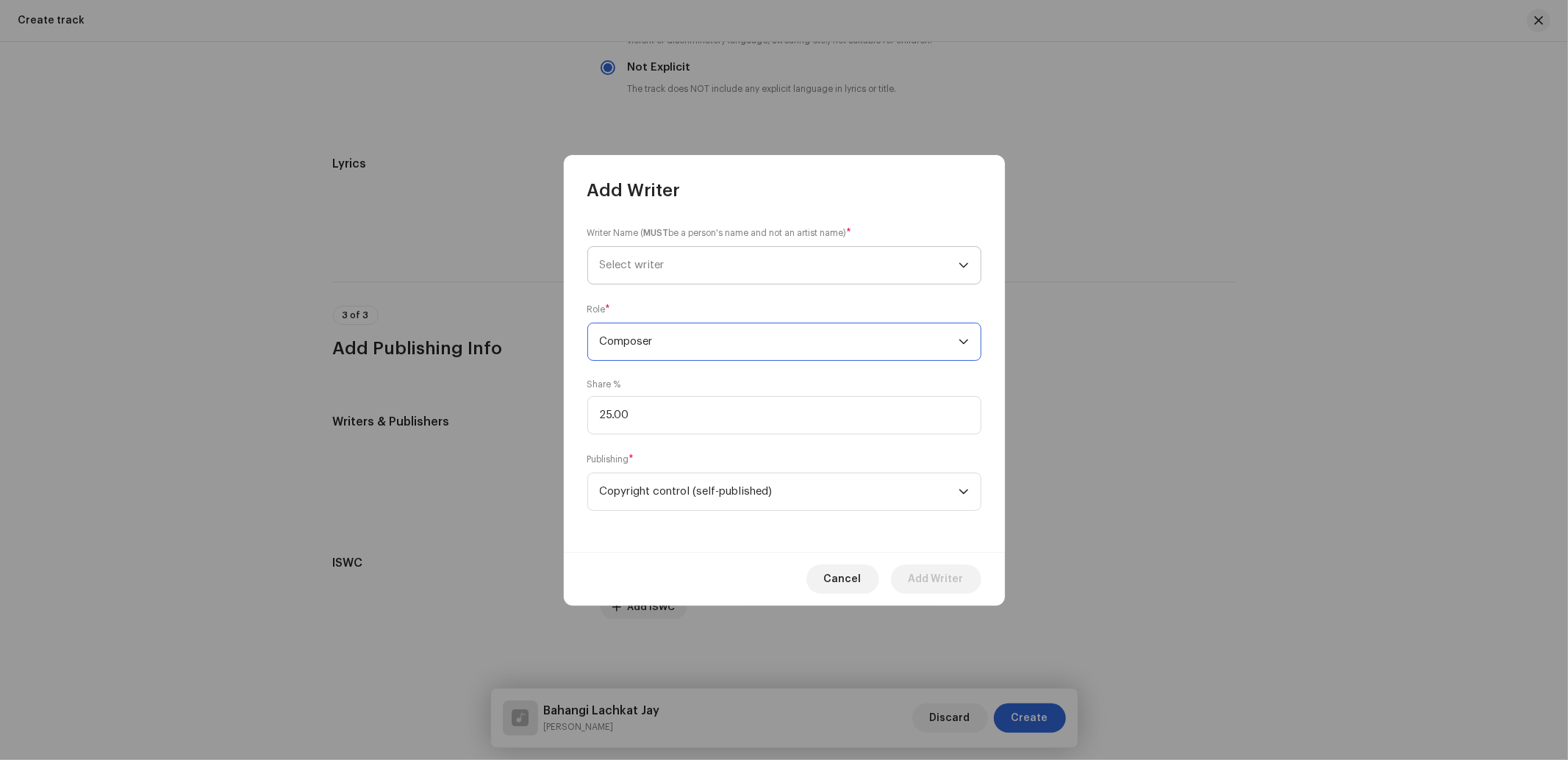
click at [633, 270] on span "Select writer" at bounding box center [632, 264] width 65 height 11
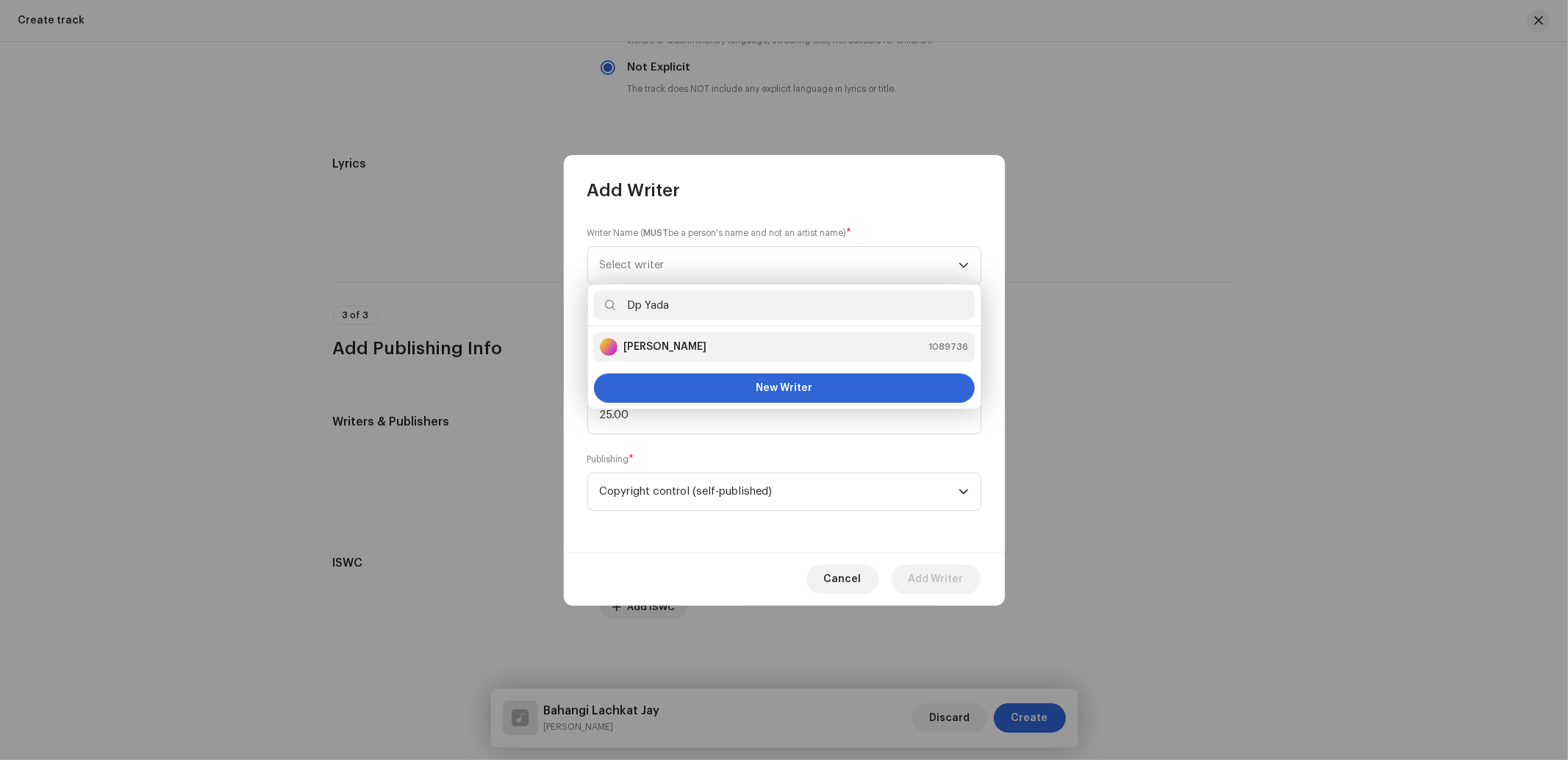
type input "Dp Yada"
click at [641, 344] on strong "[PERSON_NAME]" at bounding box center [664, 347] width 84 height 15
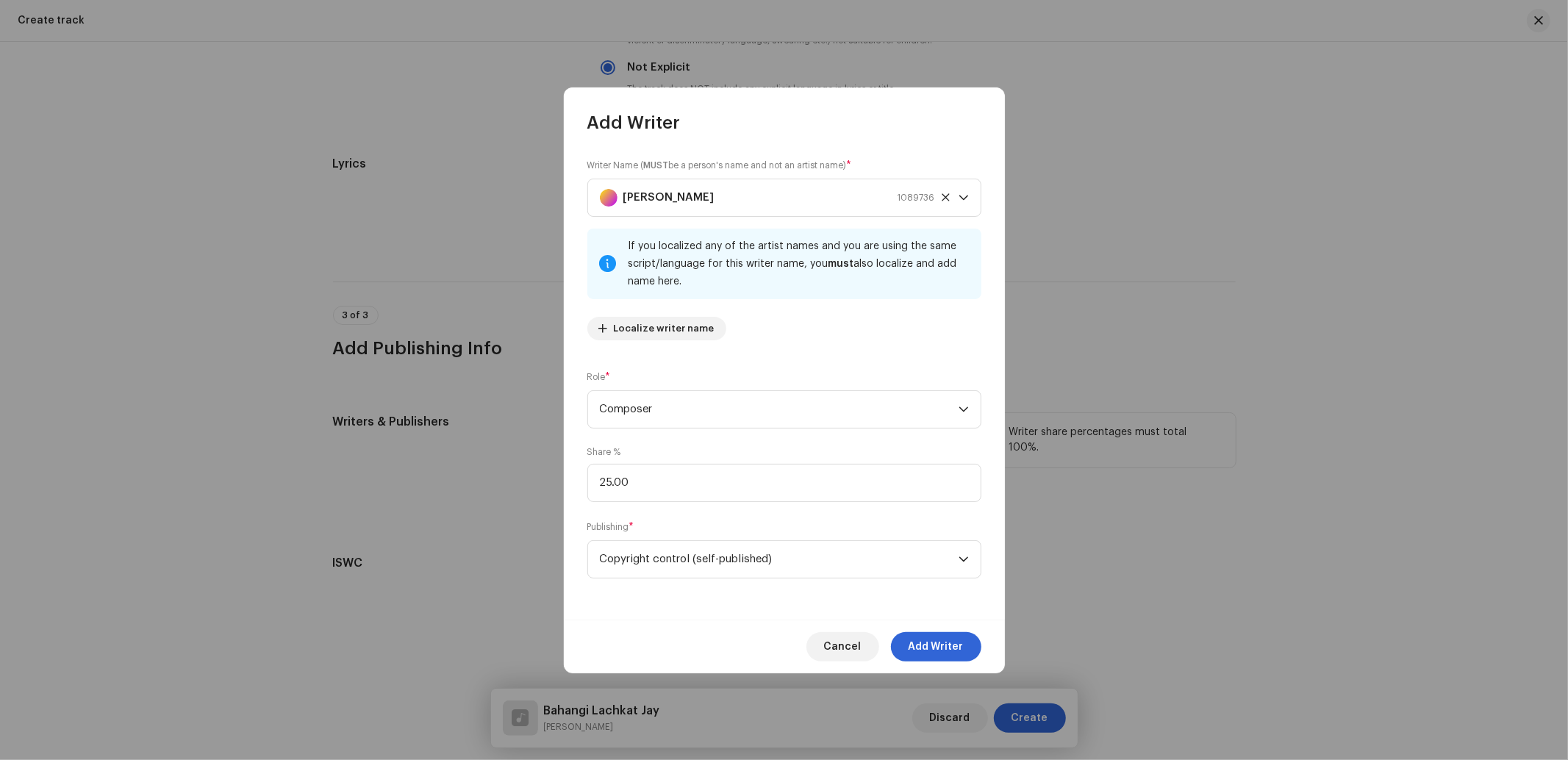
drag, startPoint x: 931, startPoint y: 640, endPoint x: 859, endPoint y: 533, distance: 129.0
click at [930, 642] on span "Add Writer" at bounding box center [936, 646] width 55 height 29
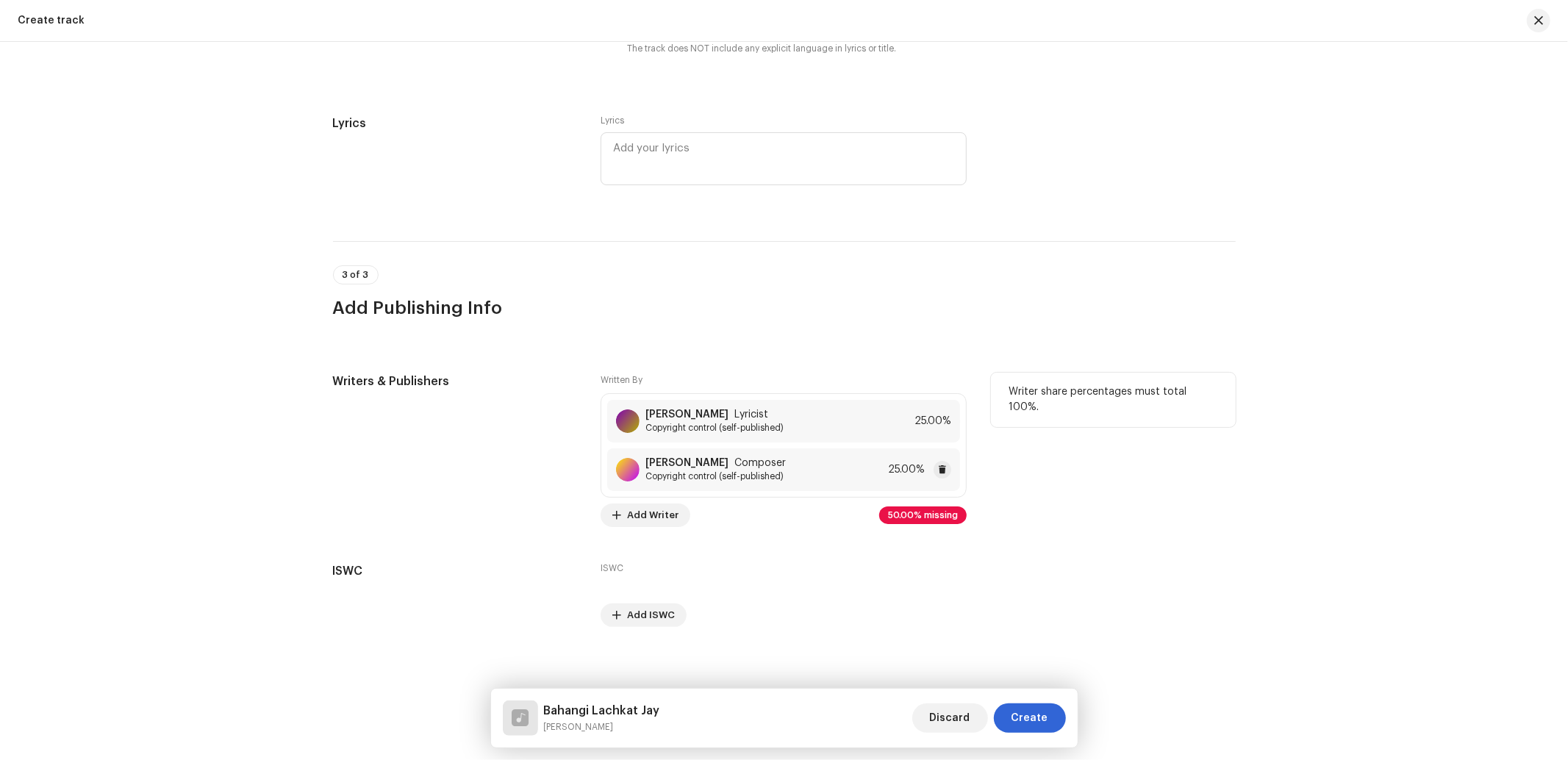
scroll to position [2574, 0]
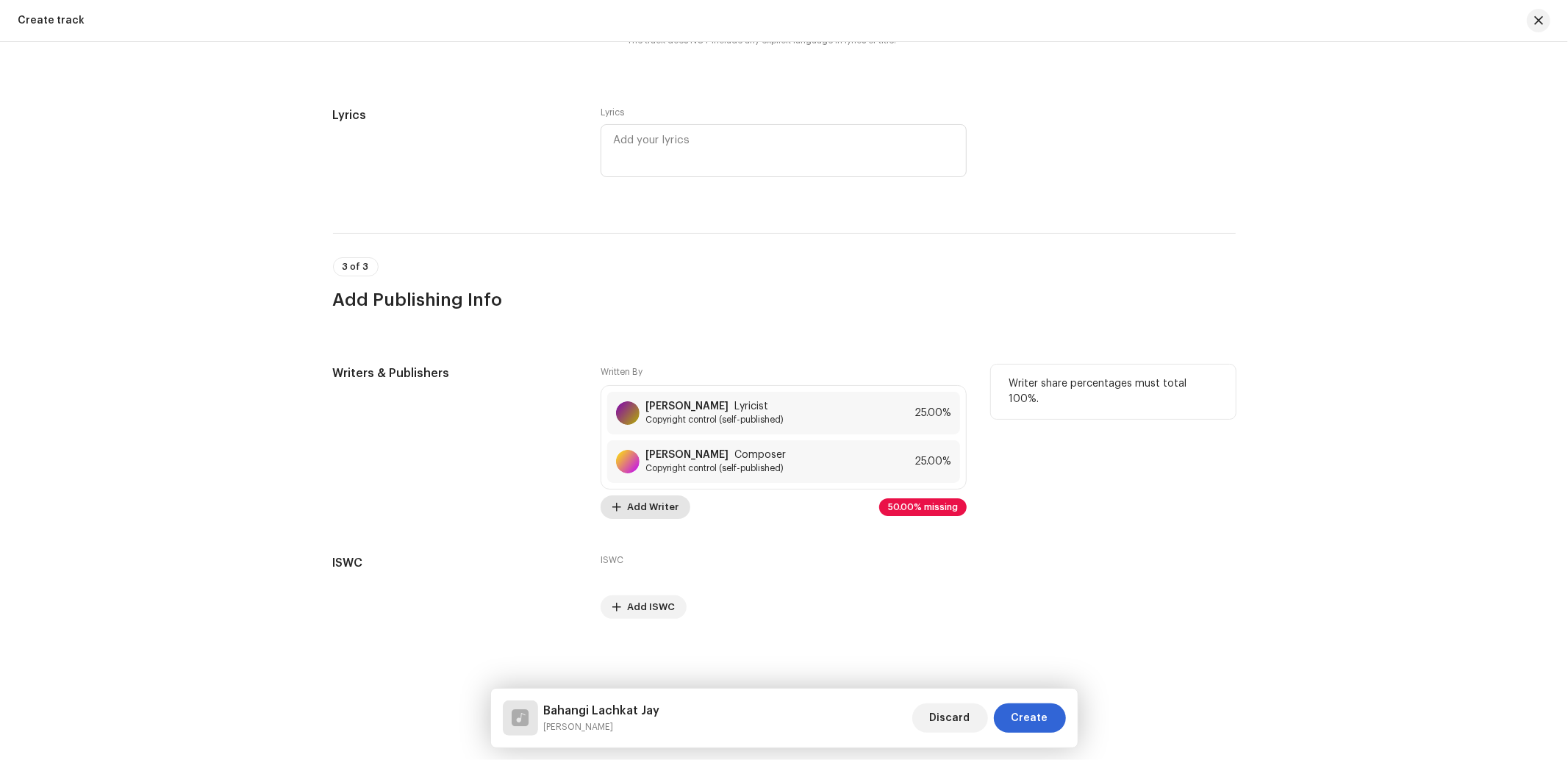
click at [640, 509] on span "Add Writer" at bounding box center [652, 507] width 51 height 29
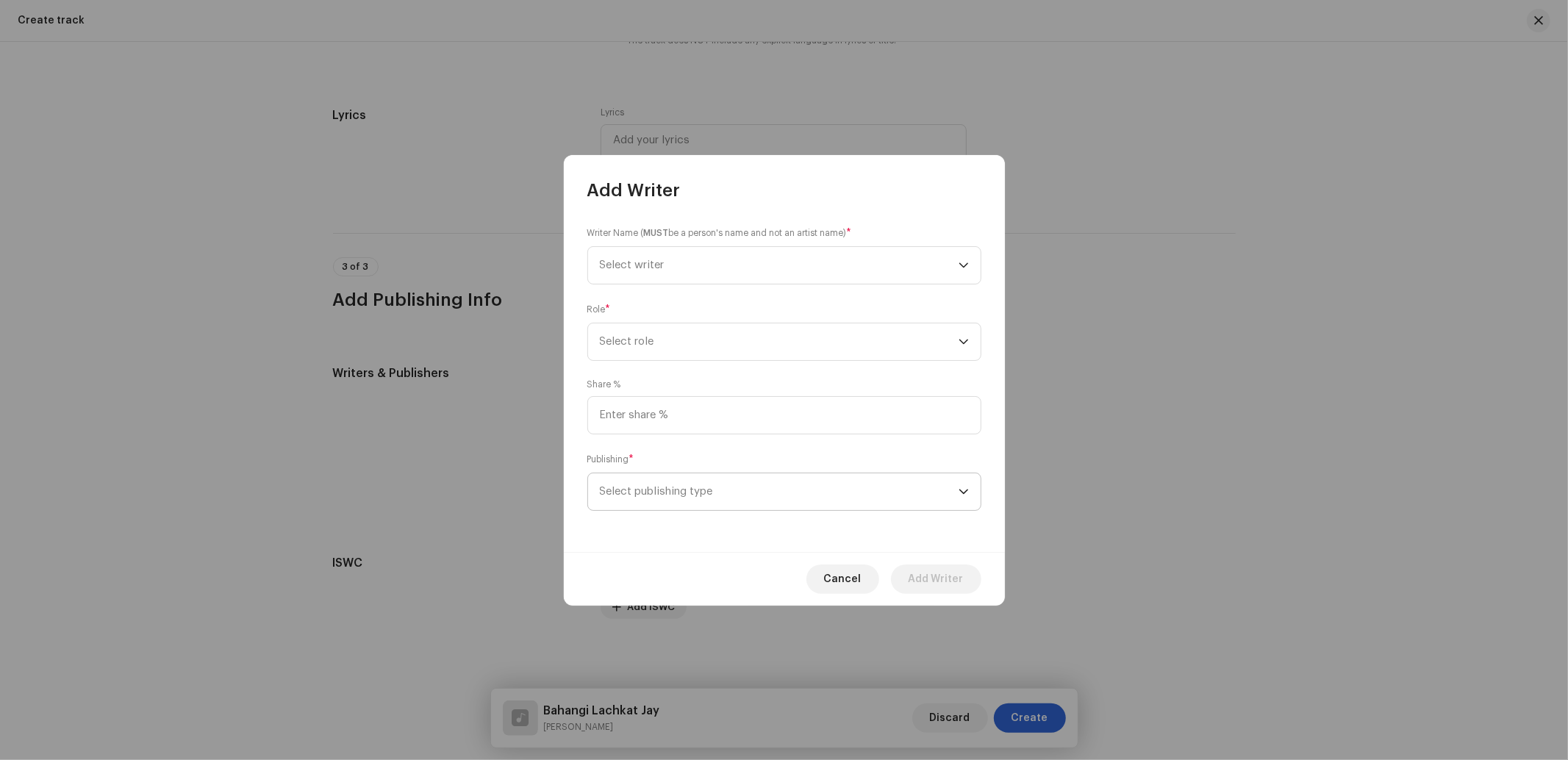
click at [689, 488] on span "Select publishing type" at bounding box center [778, 491] width 359 height 36
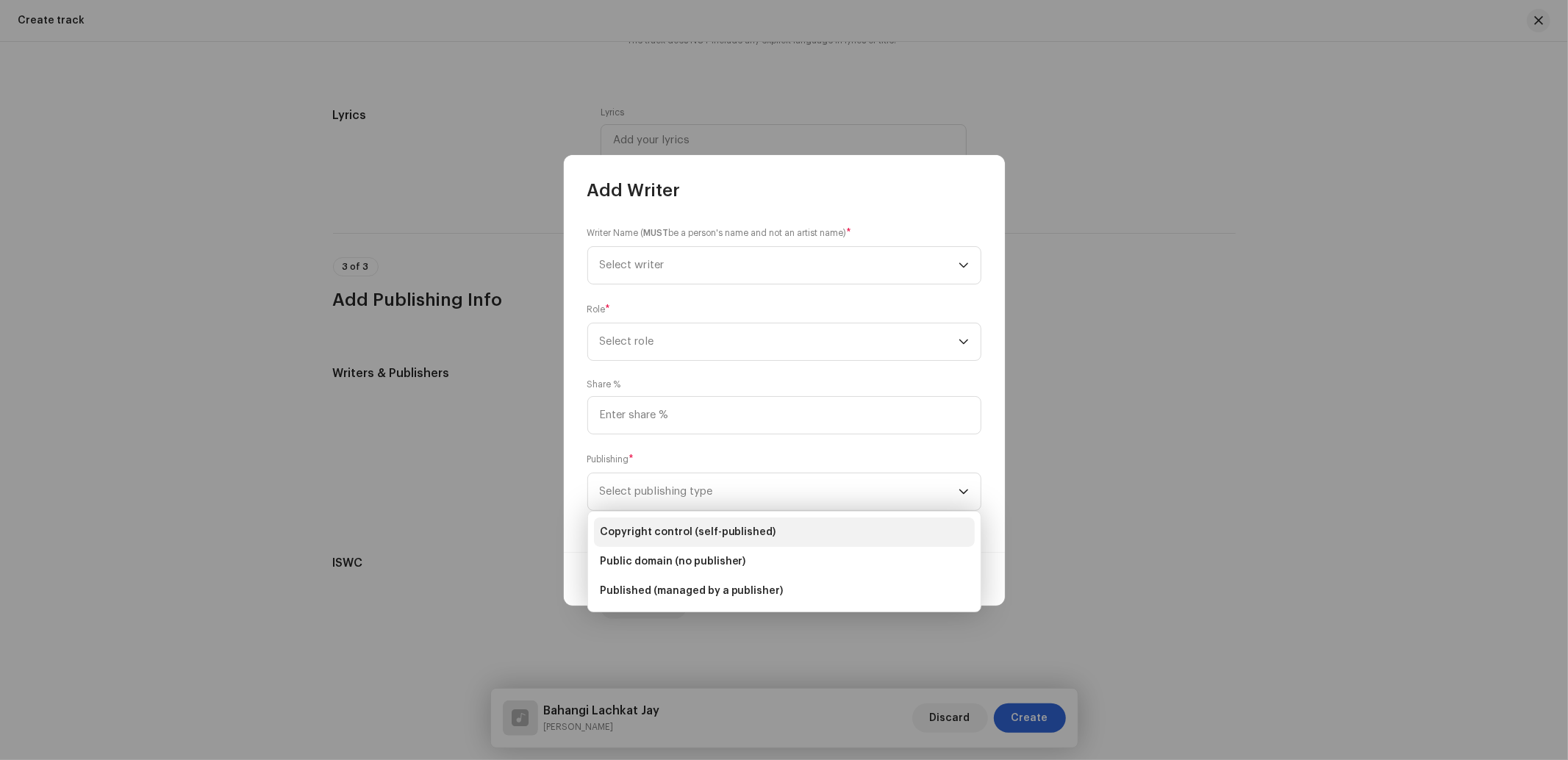
drag, startPoint x: 693, startPoint y: 524, endPoint x: 693, endPoint y: 516, distance: 8.0
click at [693, 524] on span "Copyright control (self-published)" at bounding box center [688, 531] width 177 height 15
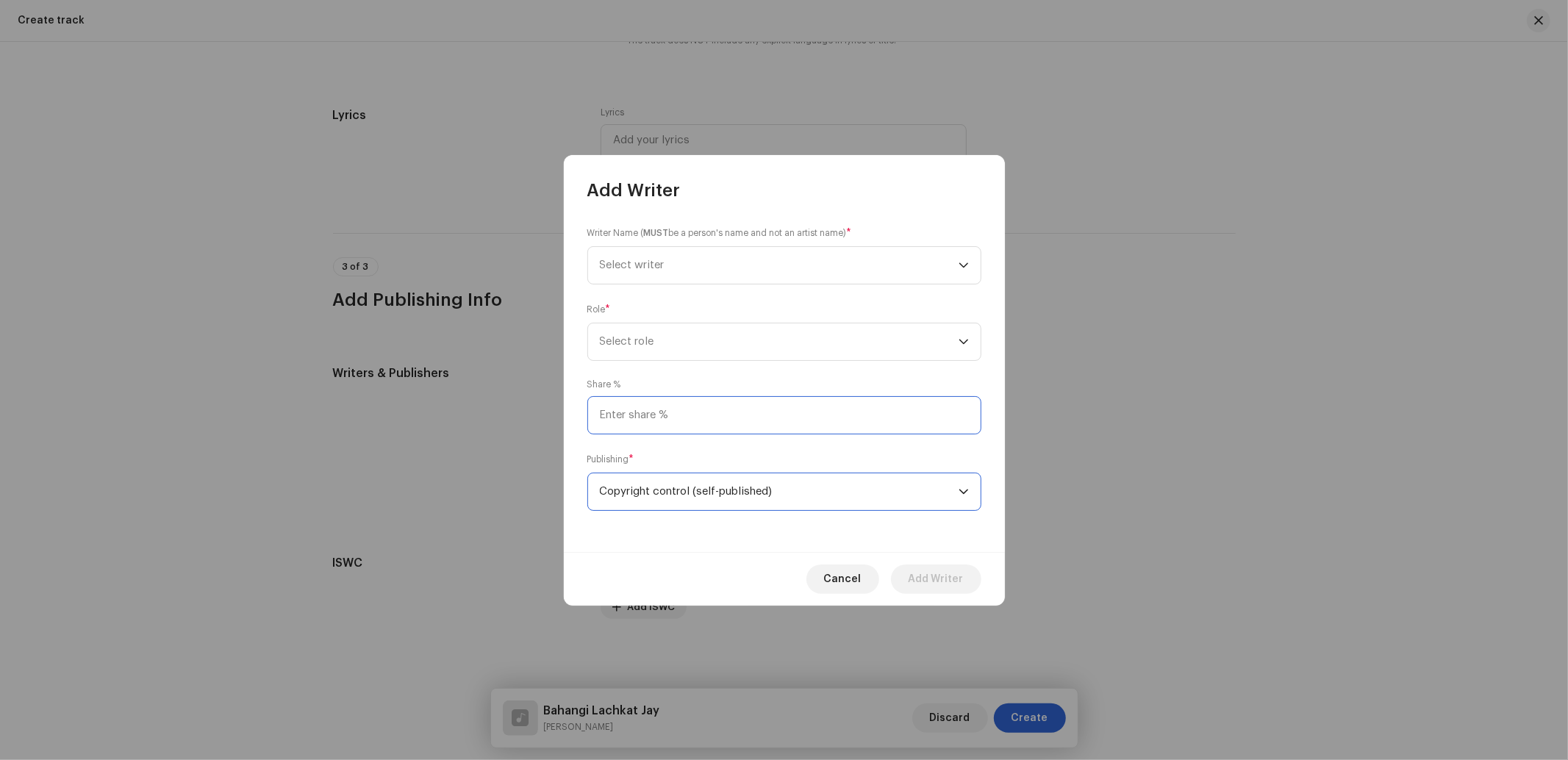
click at [680, 412] on input at bounding box center [784, 414] width 394 height 38
type input "50.00"
click at [664, 332] on span "Select role" at bounding box center [778, 341] width 359 height 36
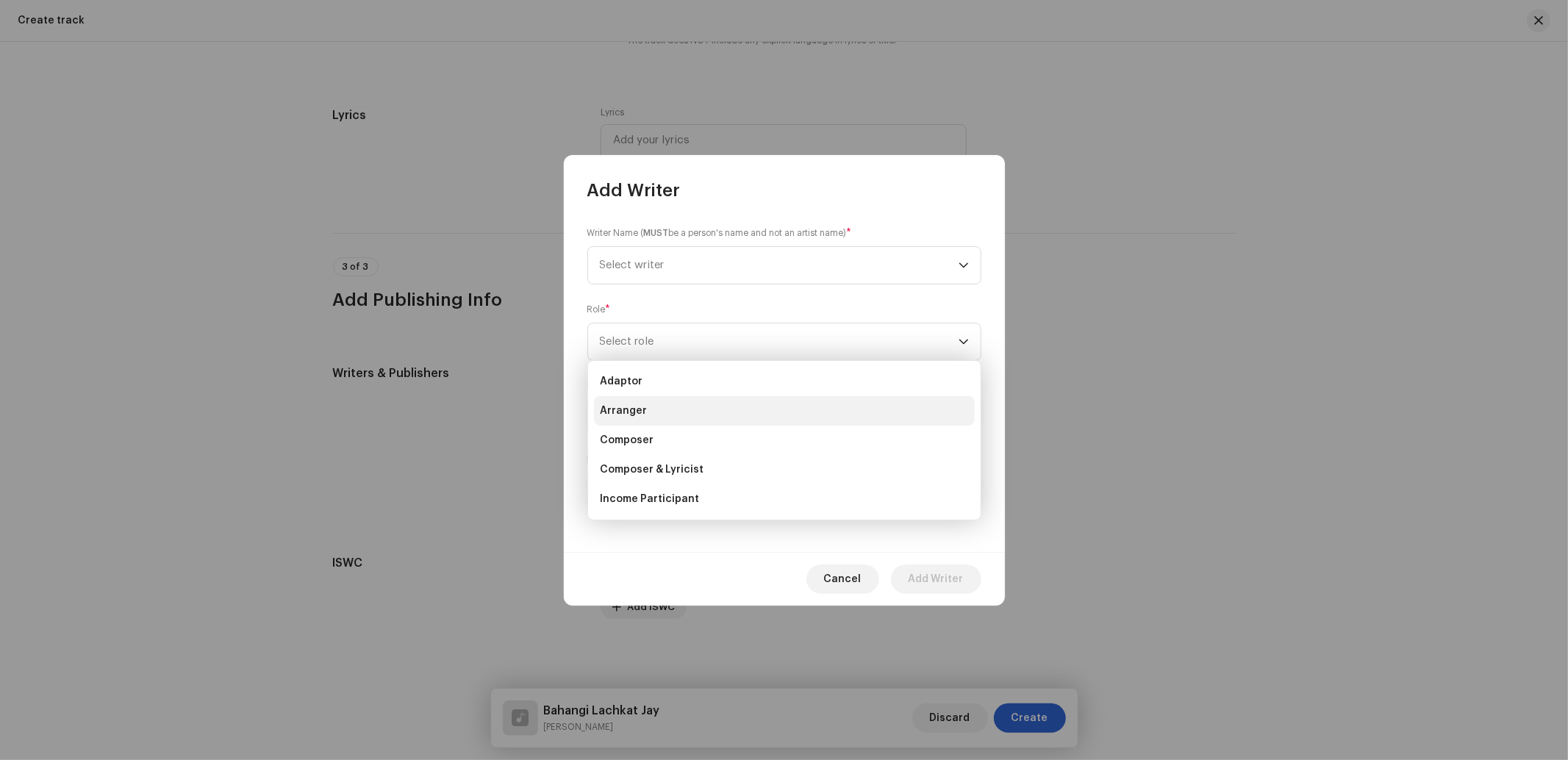
click at [614, 409] on span "Arranger" at bounding box center [623, 410] width 47 height 15
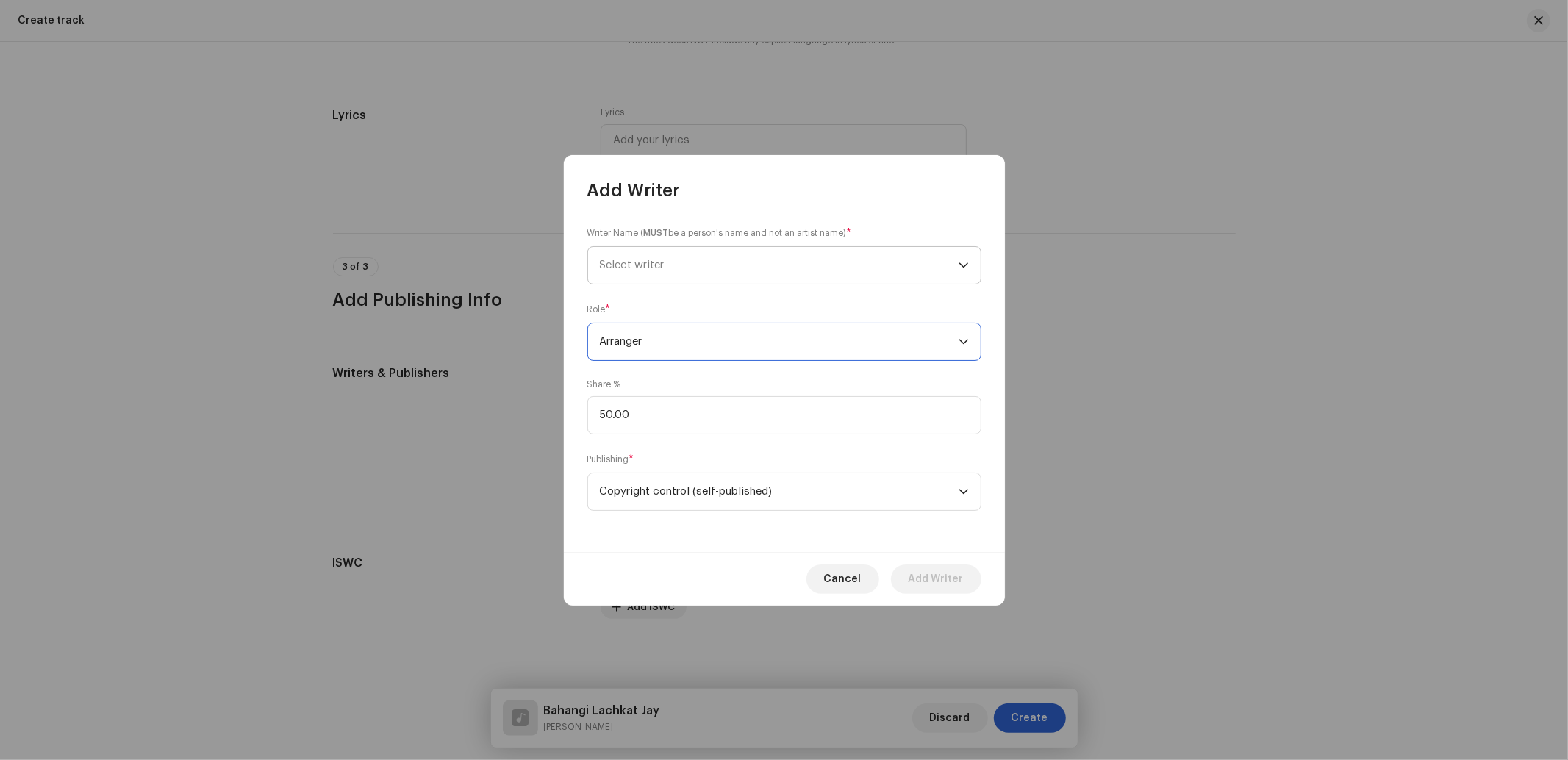
click at [628, 267] on span "Select writer" at bounding box center [632, 264] width 65 height 11
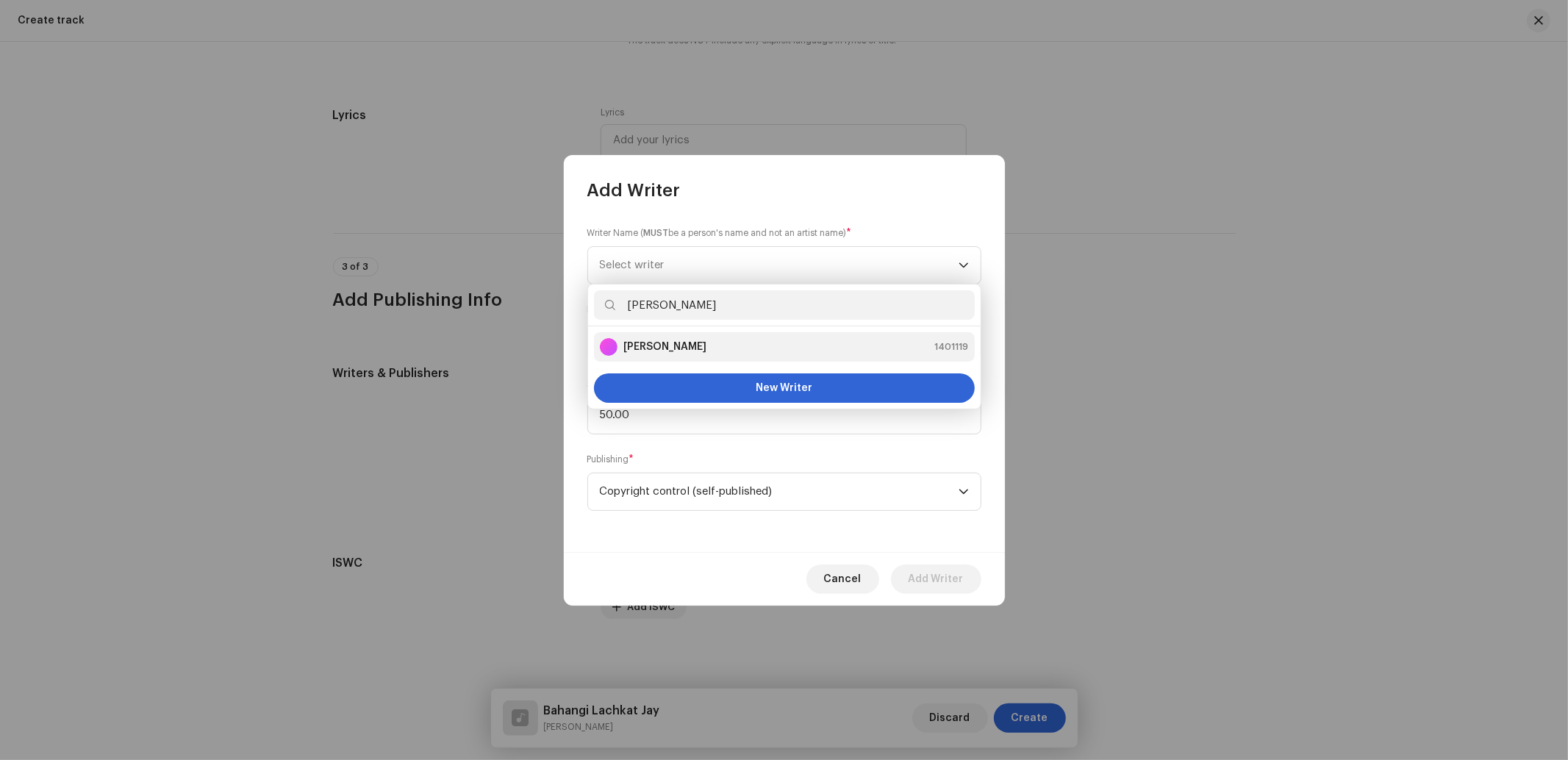
type input "[PERSON_NAME]"
click at [629, 352] on strong "[PERSON_NAME]" at bounding box center [664, 347] width 84 height 15
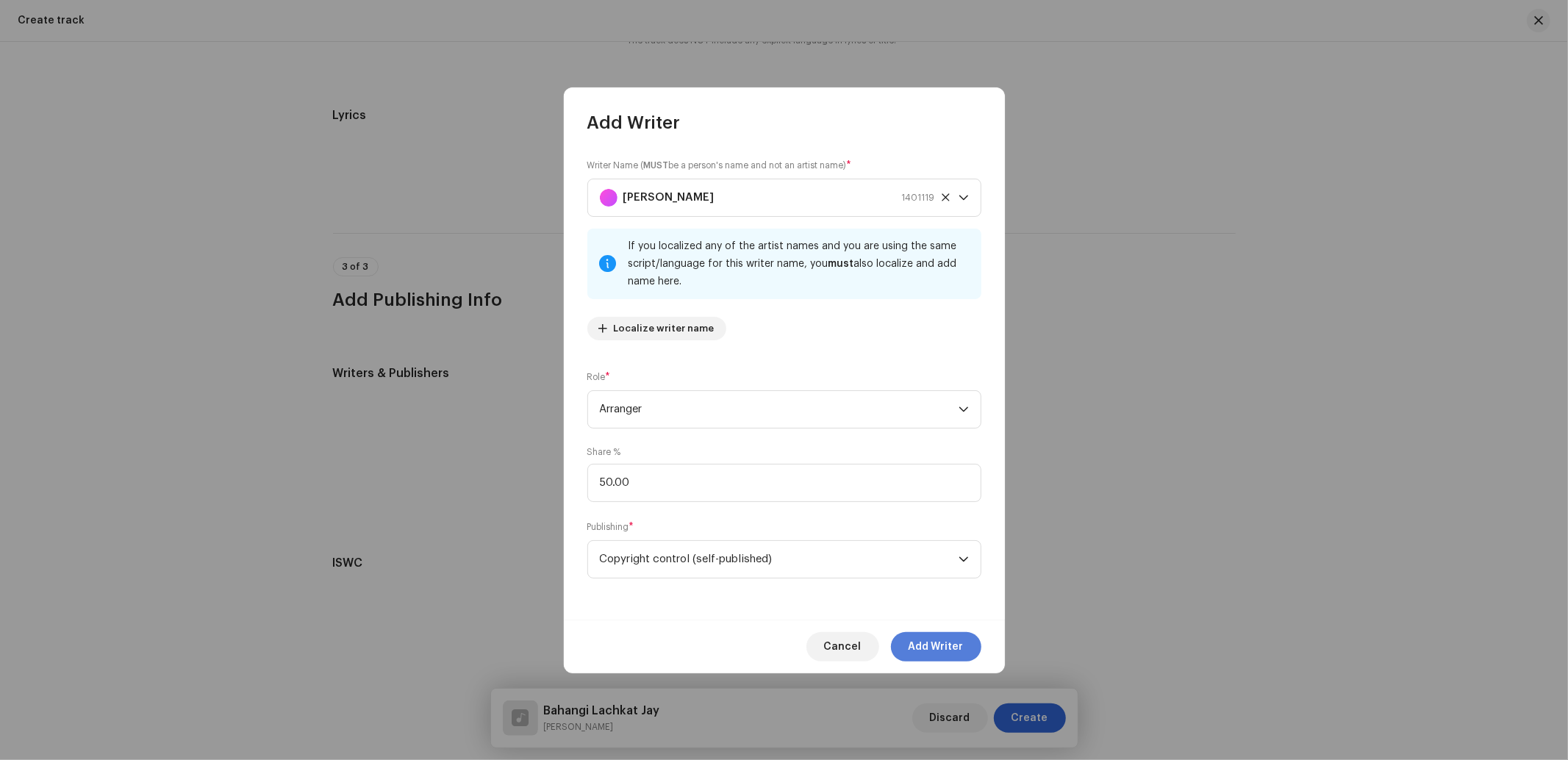
click at [923, 642] on span "Add Writer" at bounding box center [936, 646] width 55 height 29
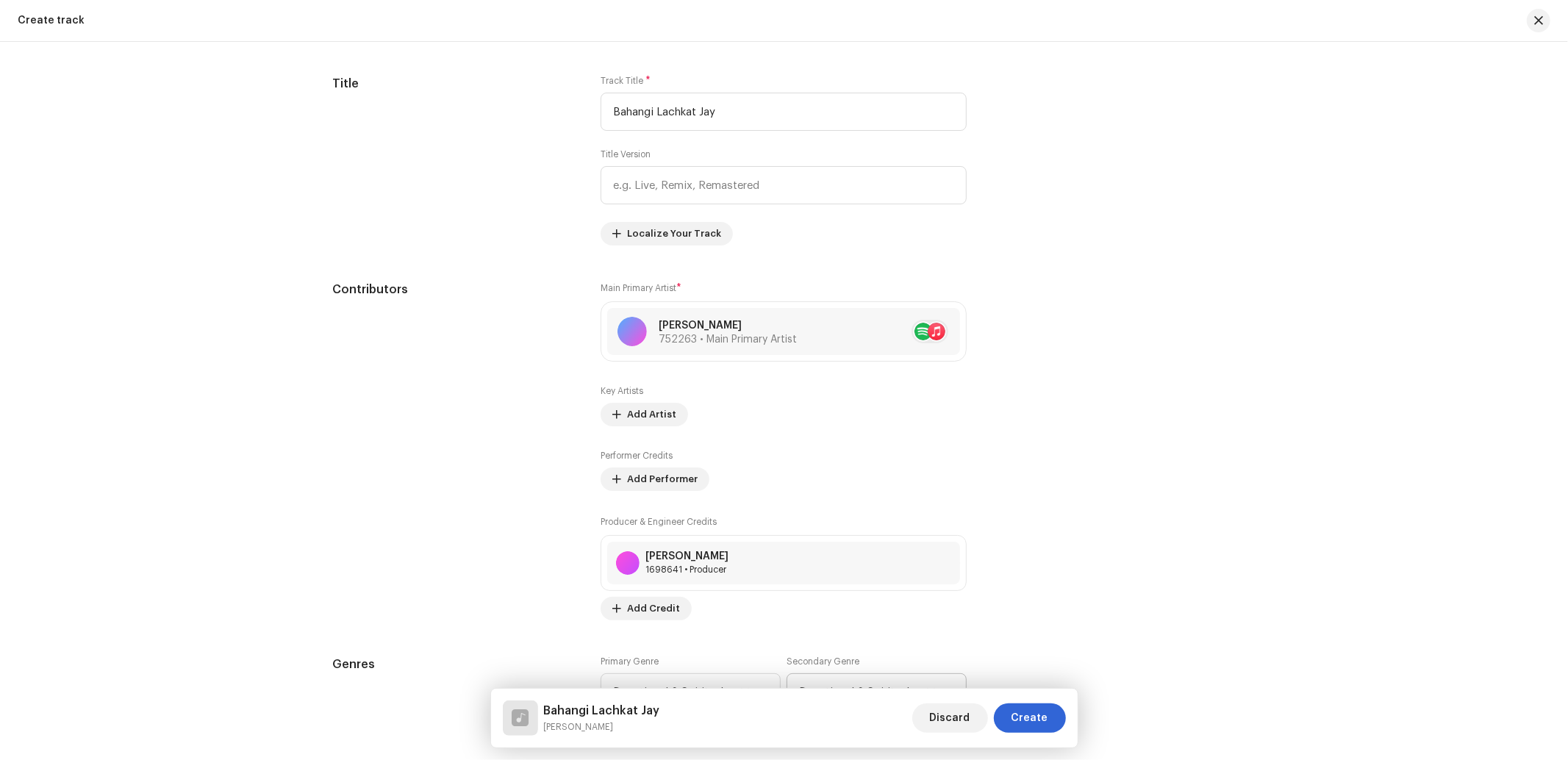
scroll to position [446, 0]
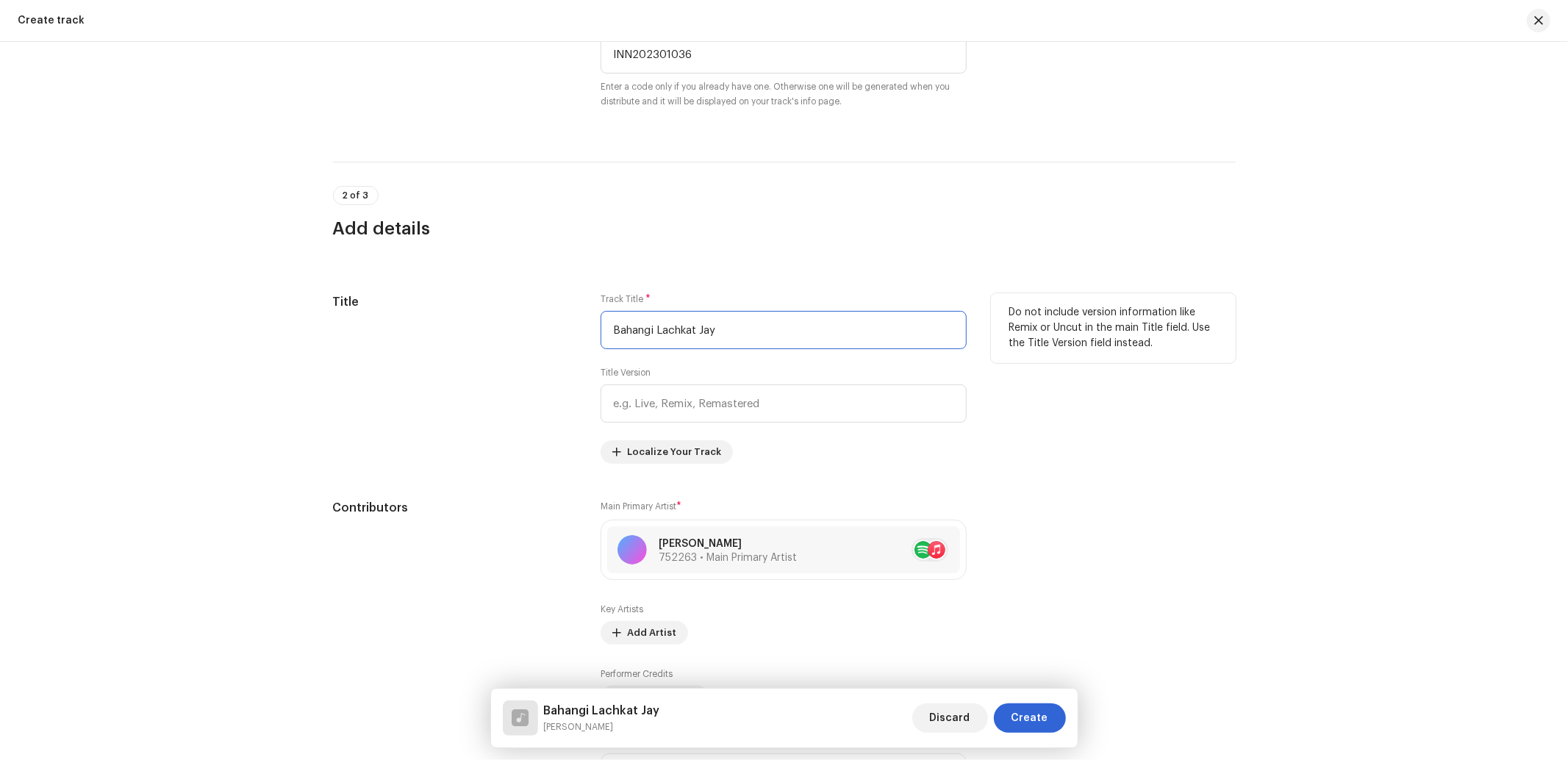
drag, startPoint x: 737, startPoint y: 328, endPoint x: 574, endPoint y: 335, distance: 163.2
click at [574, 335] on div "Title Track Title * Bahangi Lachkat Jay Title Version Localize Your Track Do no…" at bounding box center [784, 378] width 903 height 171
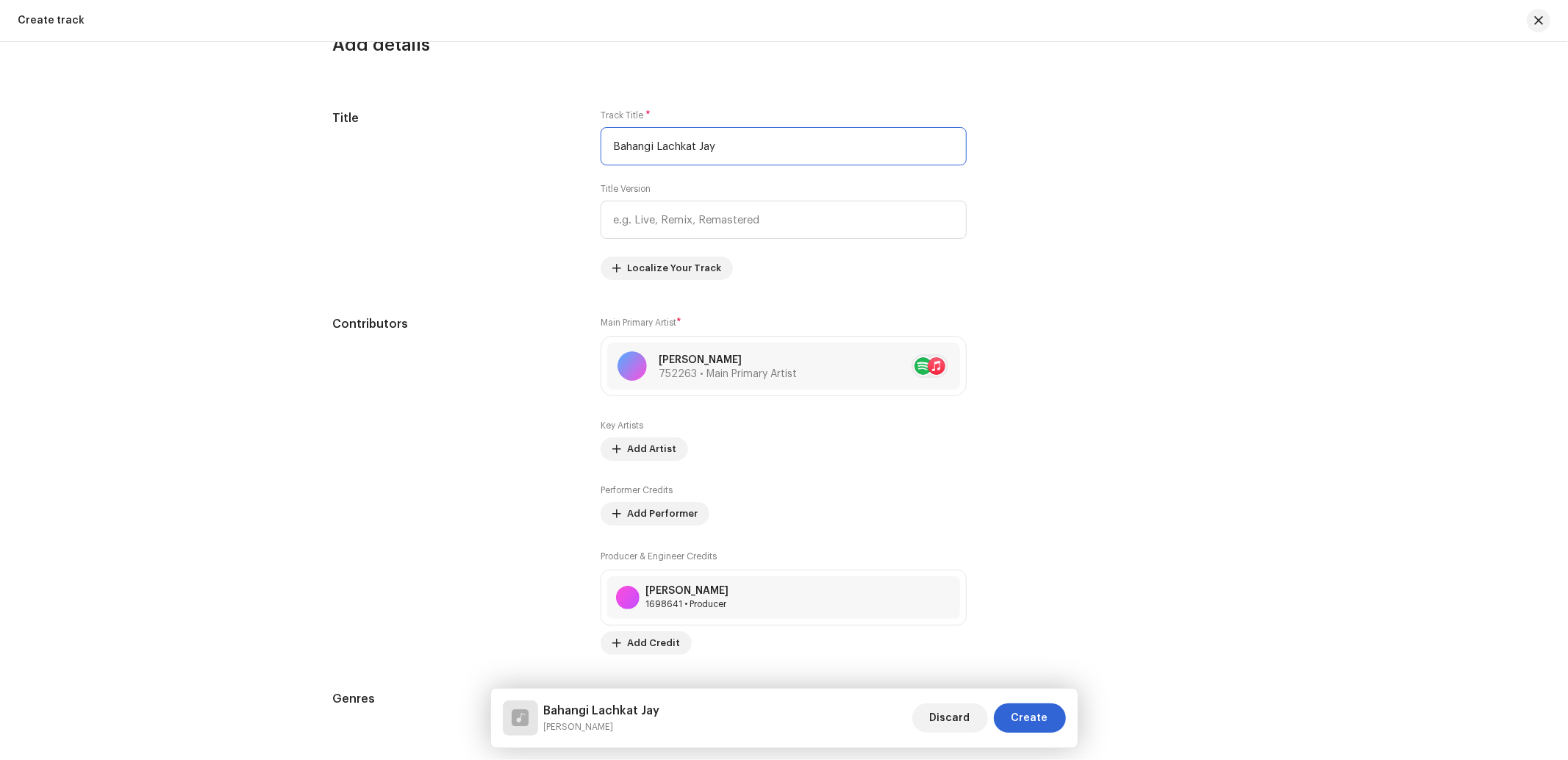
scroll to position [652, 0]
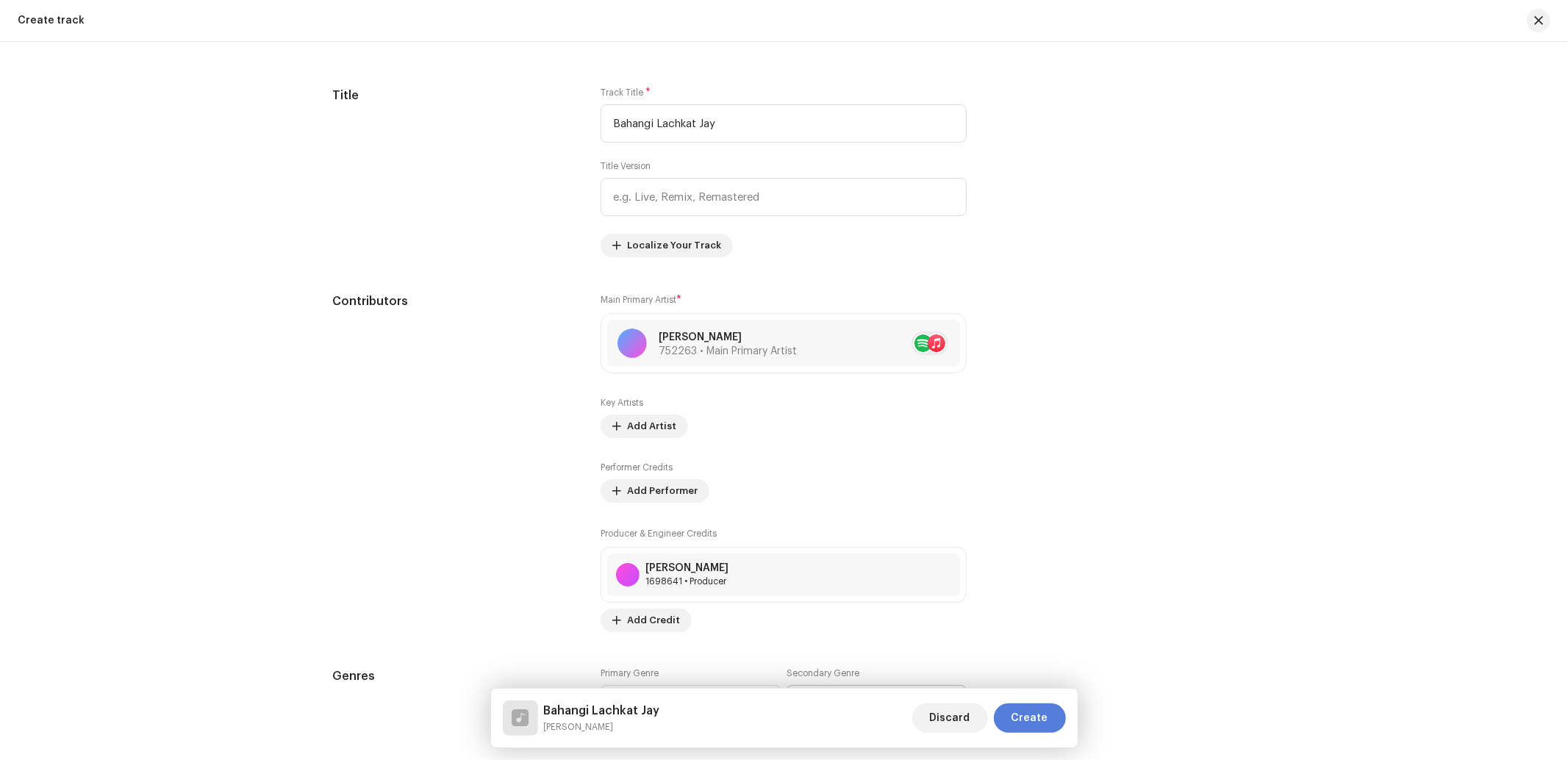
click at [1042, 705] on span "Create" at bounding box center [1029, 718] width 36 height 29
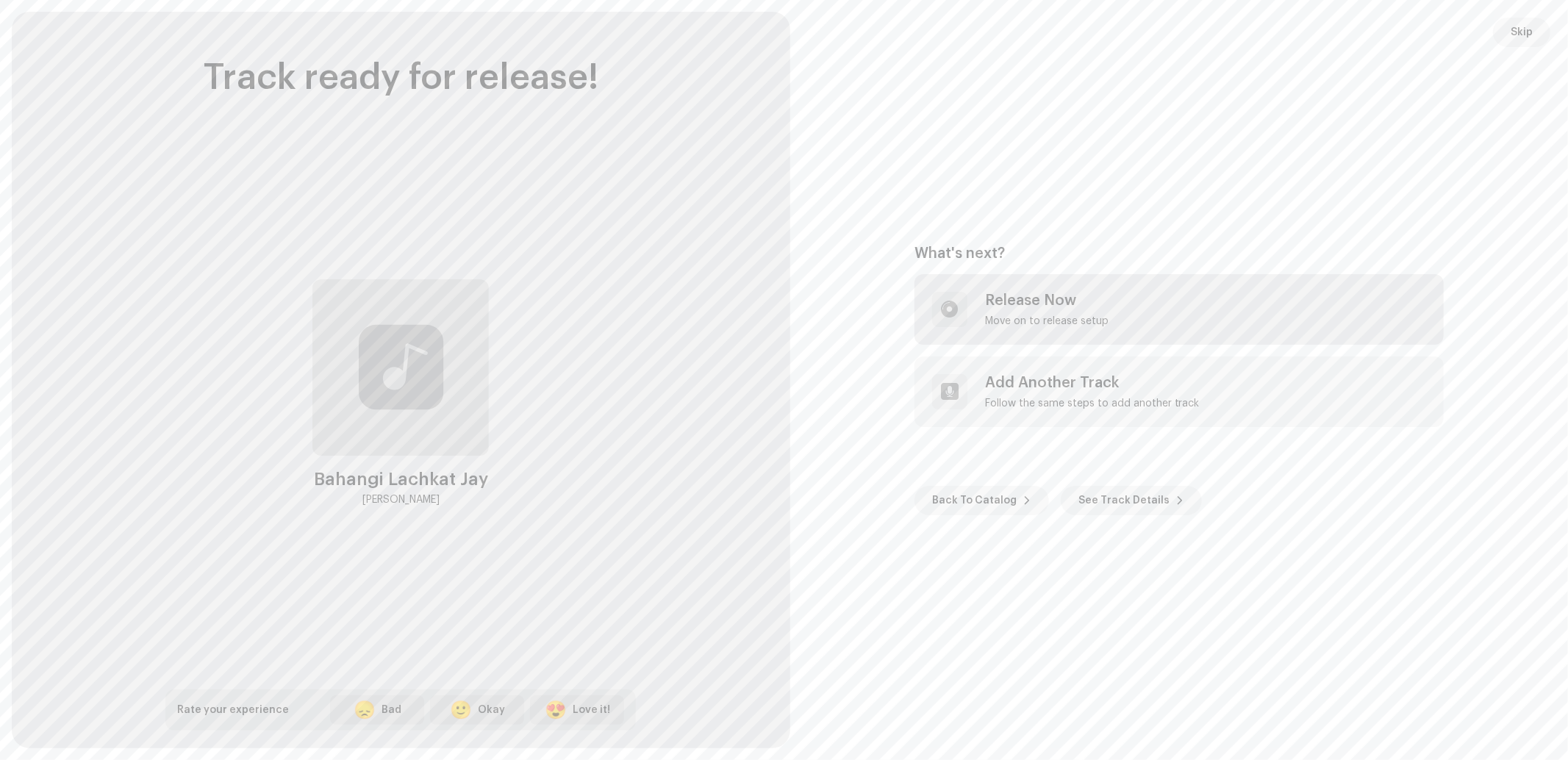
click at [1009, 315] on div "Move on to release setup" at bounding box center [1046, 321] width 124 height 12
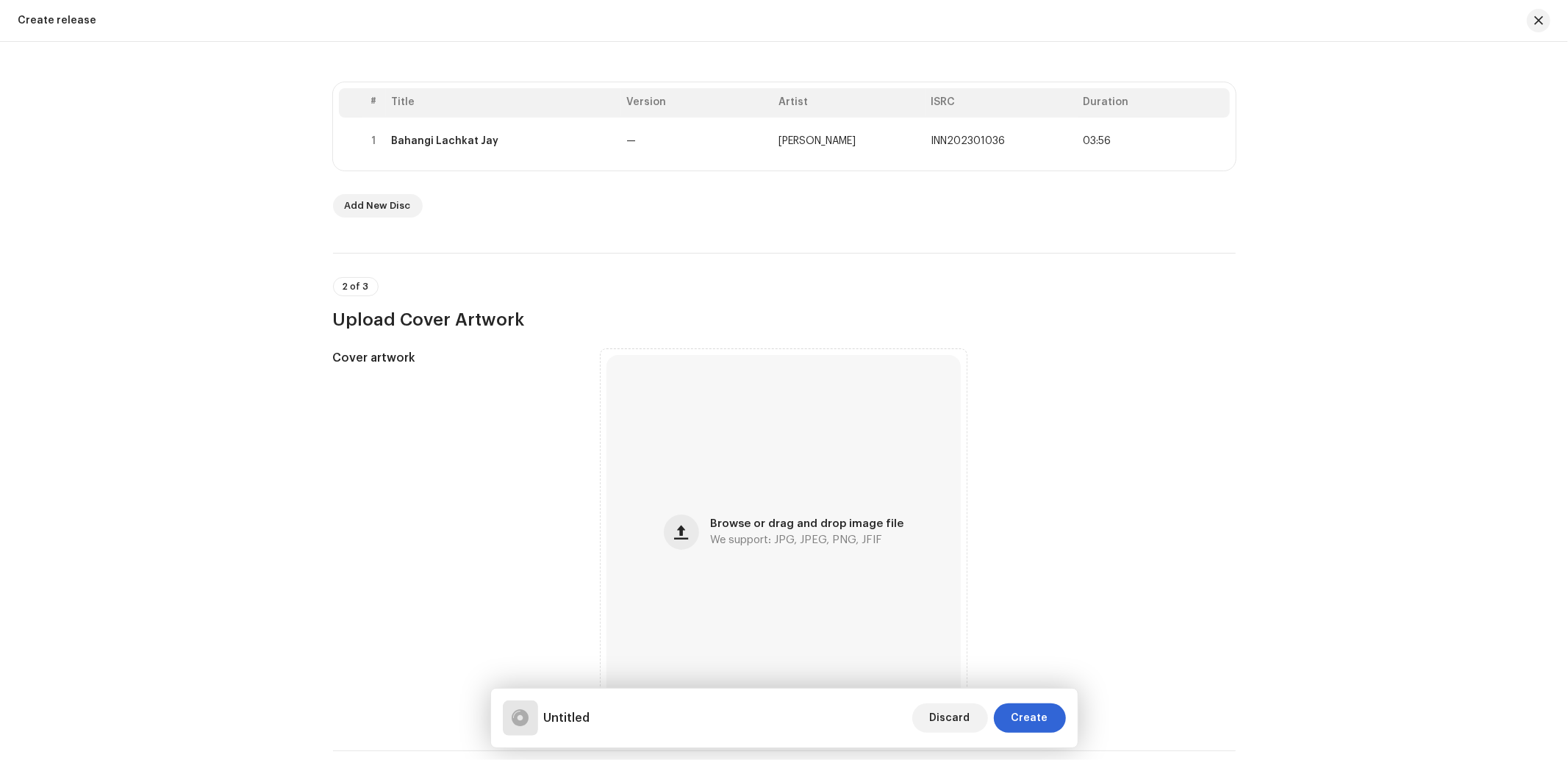
scroll to position [435, 0]
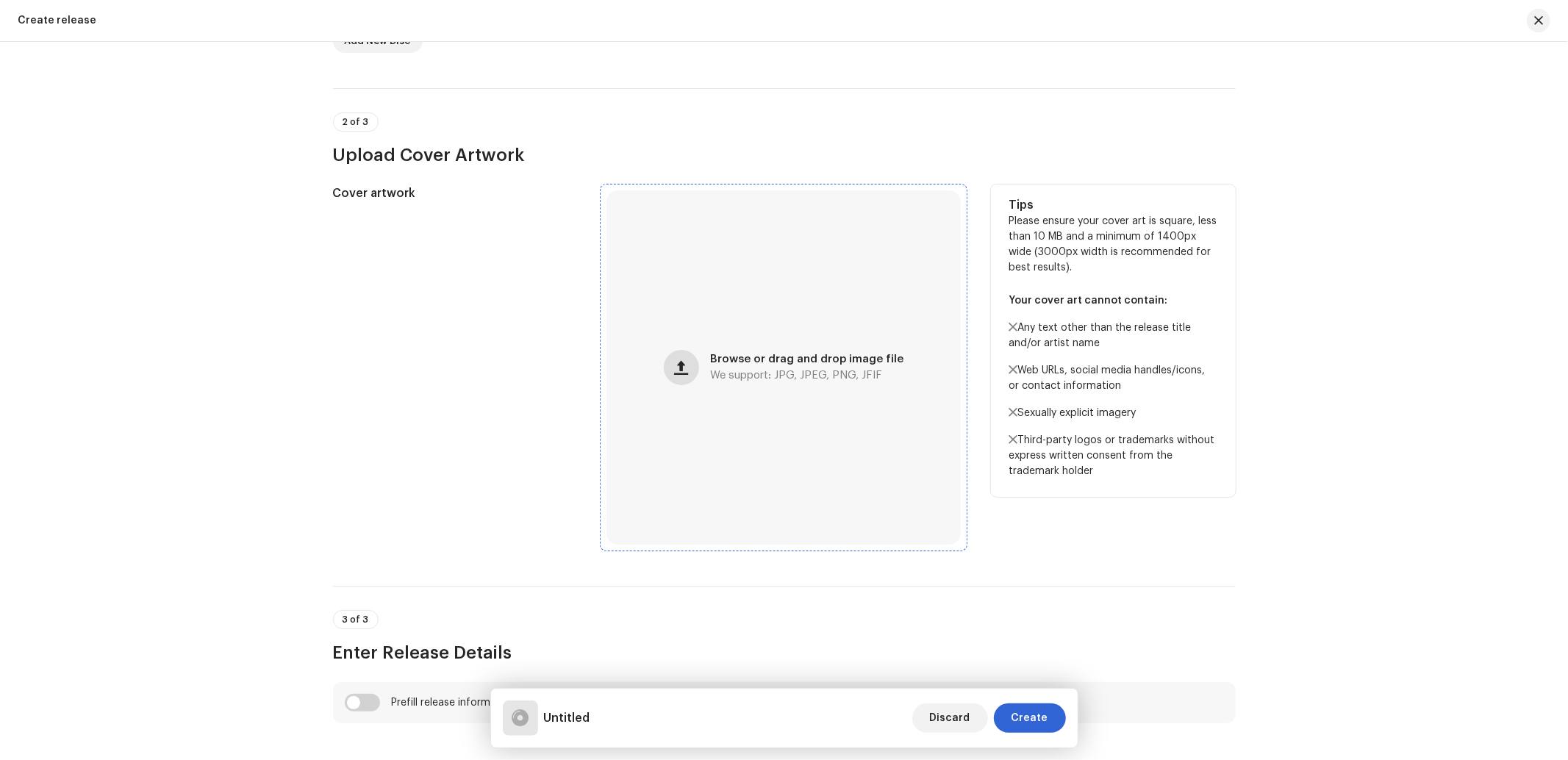
click at [676, 368] on span "button" at bounding box center [681, 367] width 14 height 12
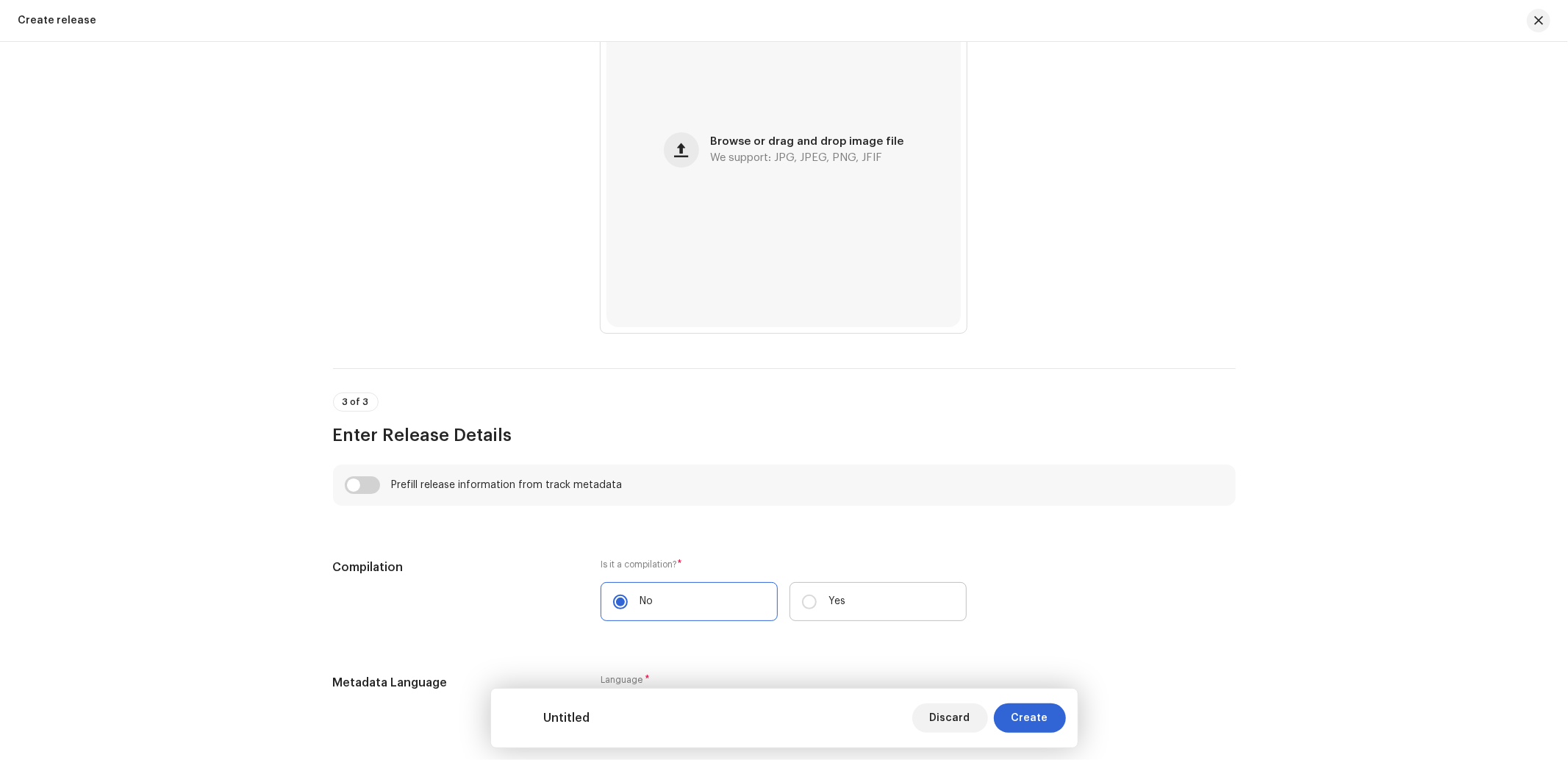
scroll to position [1088, 0]
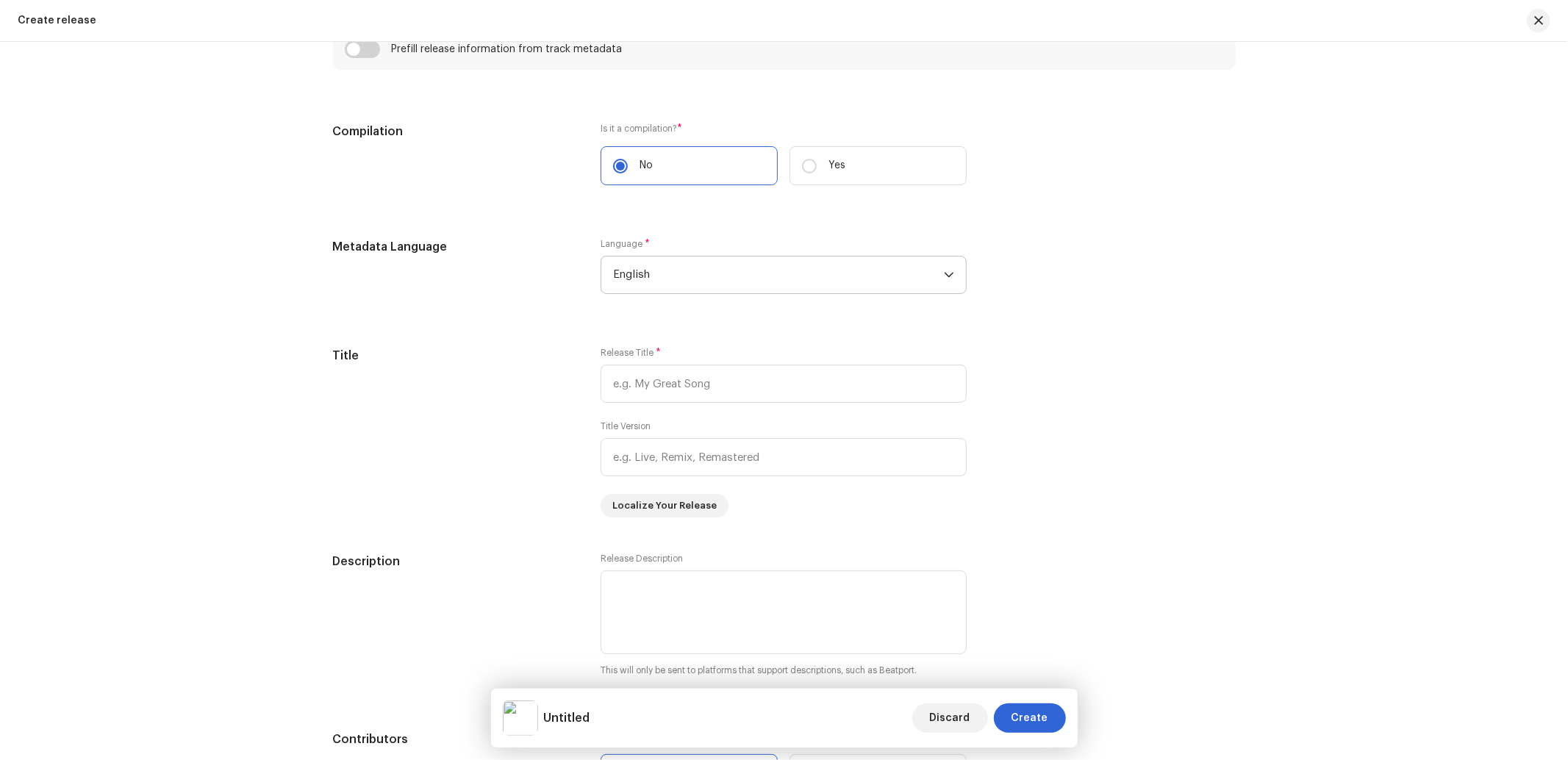
click at [658, 269] on span "English" at bounding box center [778, 274] width 331 height 36
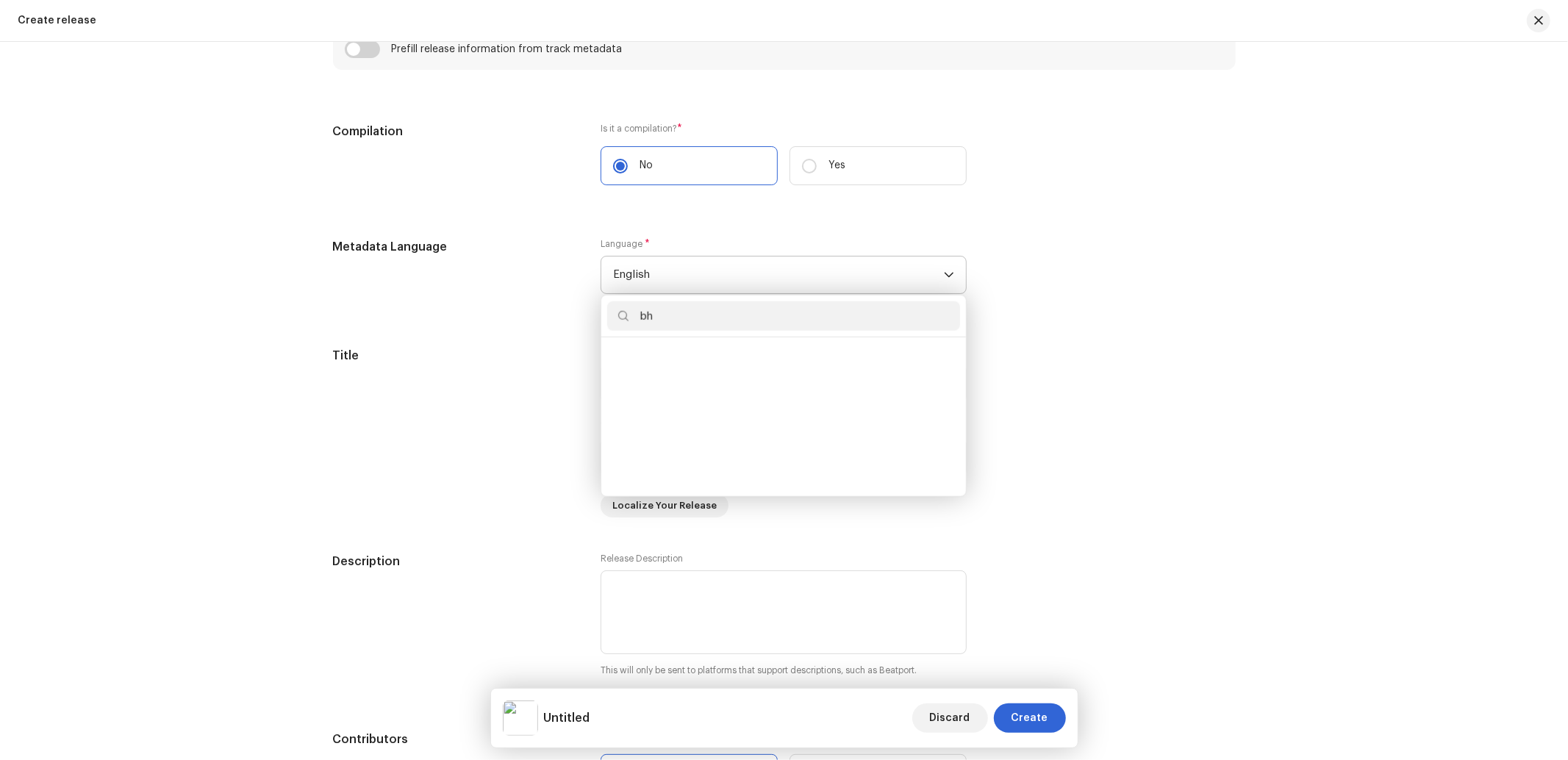
scroll to position [0, 0]
type input "bho"
click at [640, 353] on span "Bhojpuri" at bounding box center [635, 357] width 43 height 15
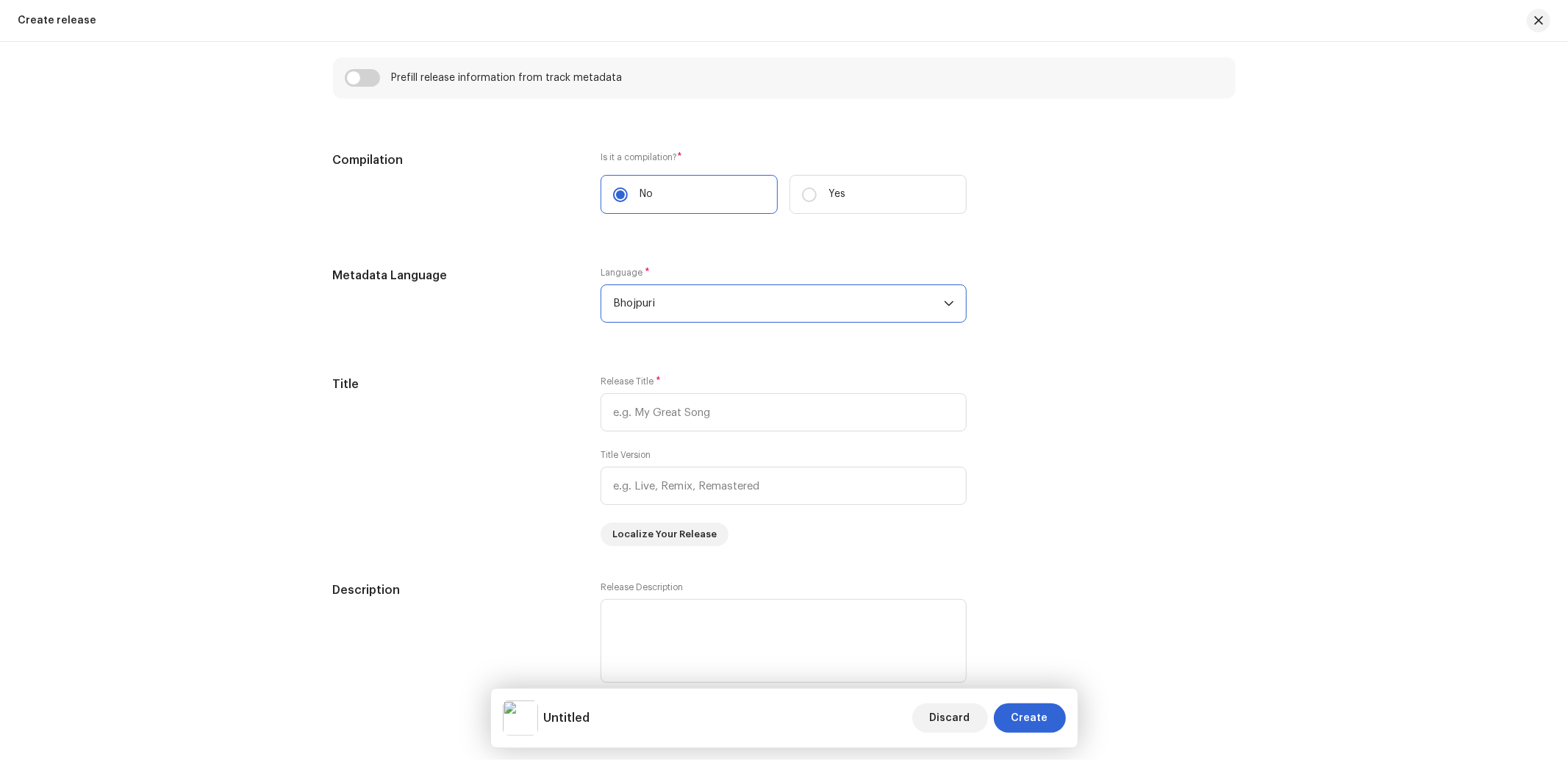
scroll to position [1088, 0]
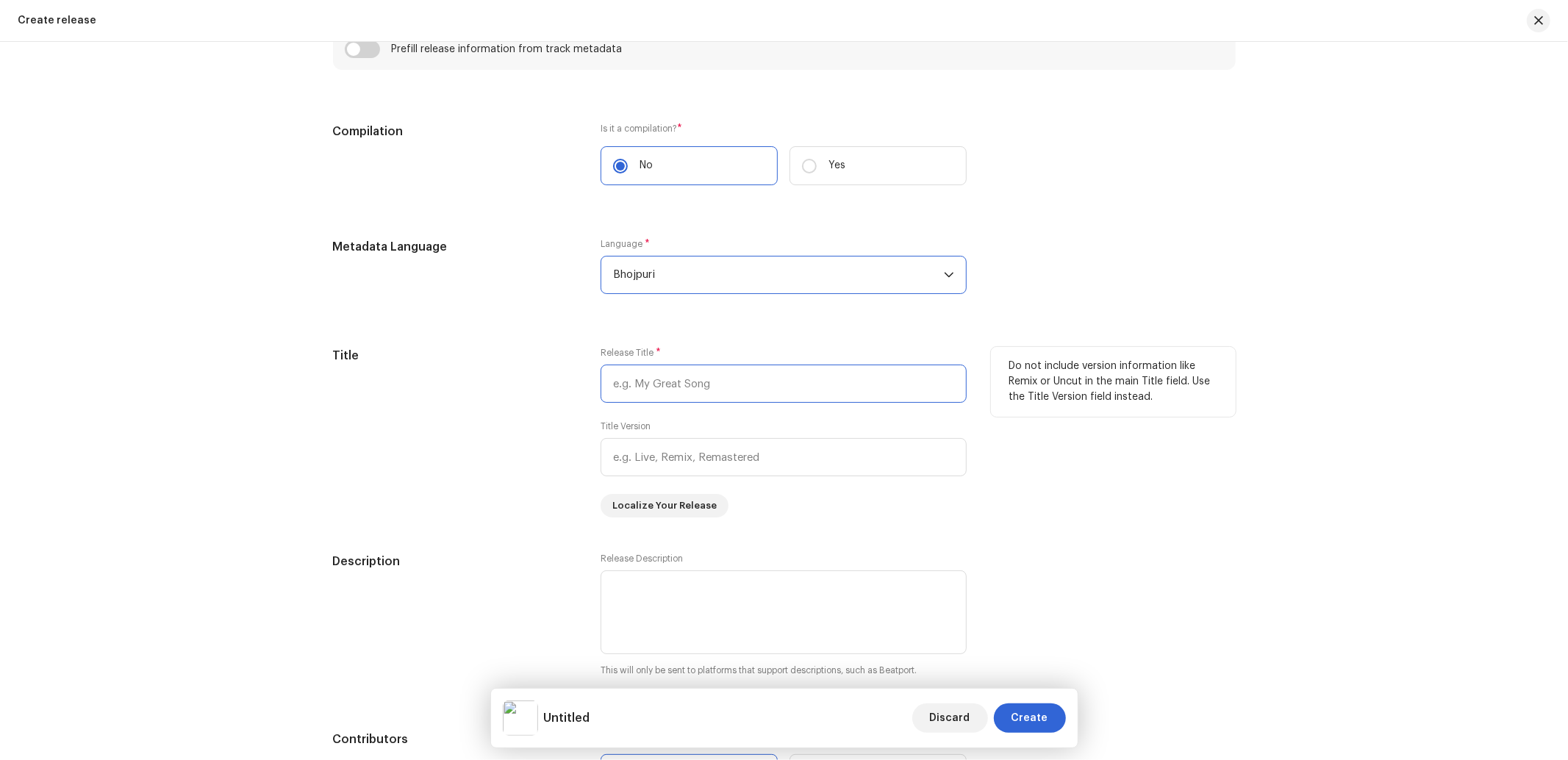
click at [684, 380] on input "text" at bounding box center [783, 383] width 366 height 38
paste input "Bahangi Lachkat Jay"
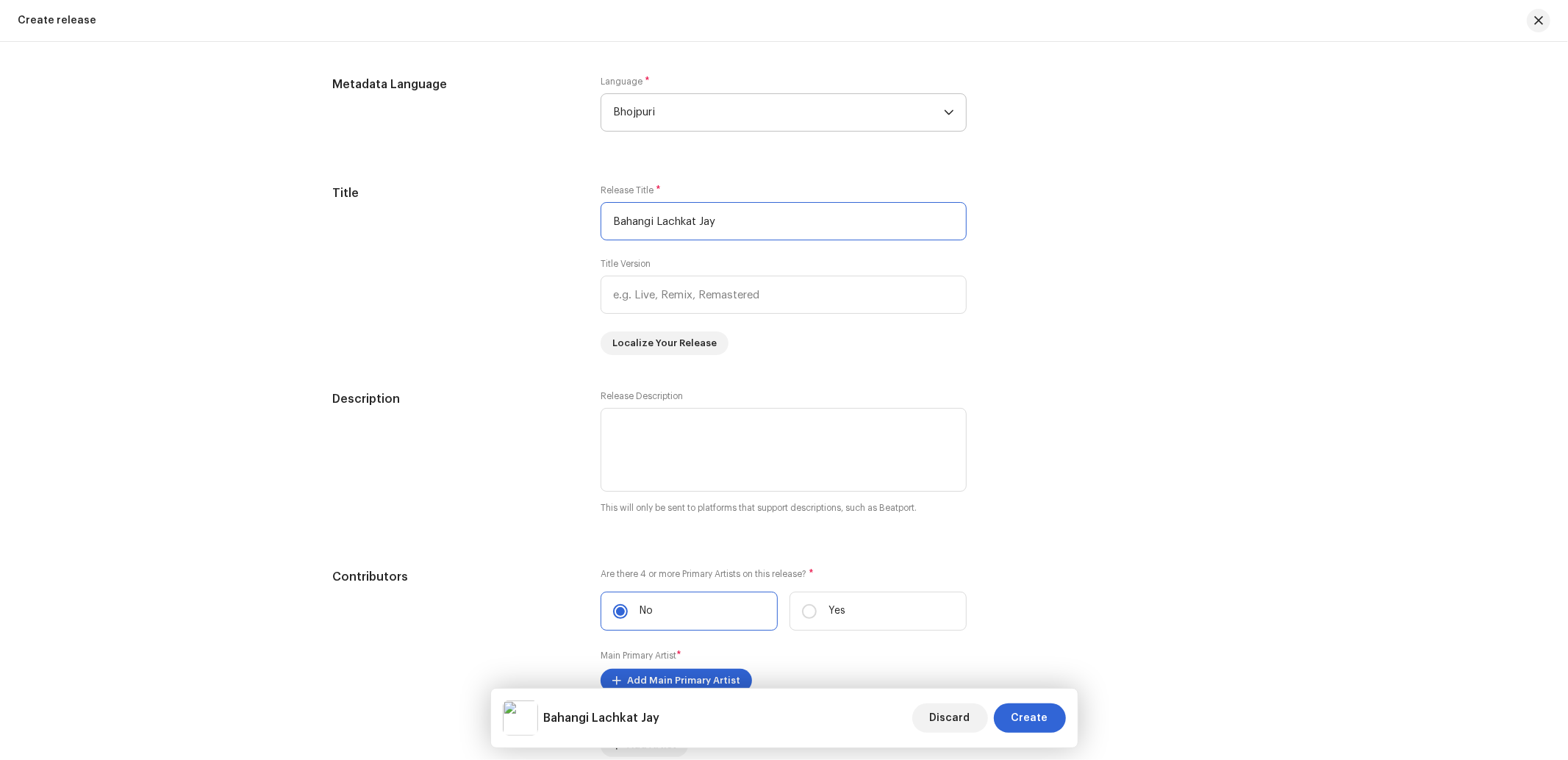
scroll to position [1524, 0]
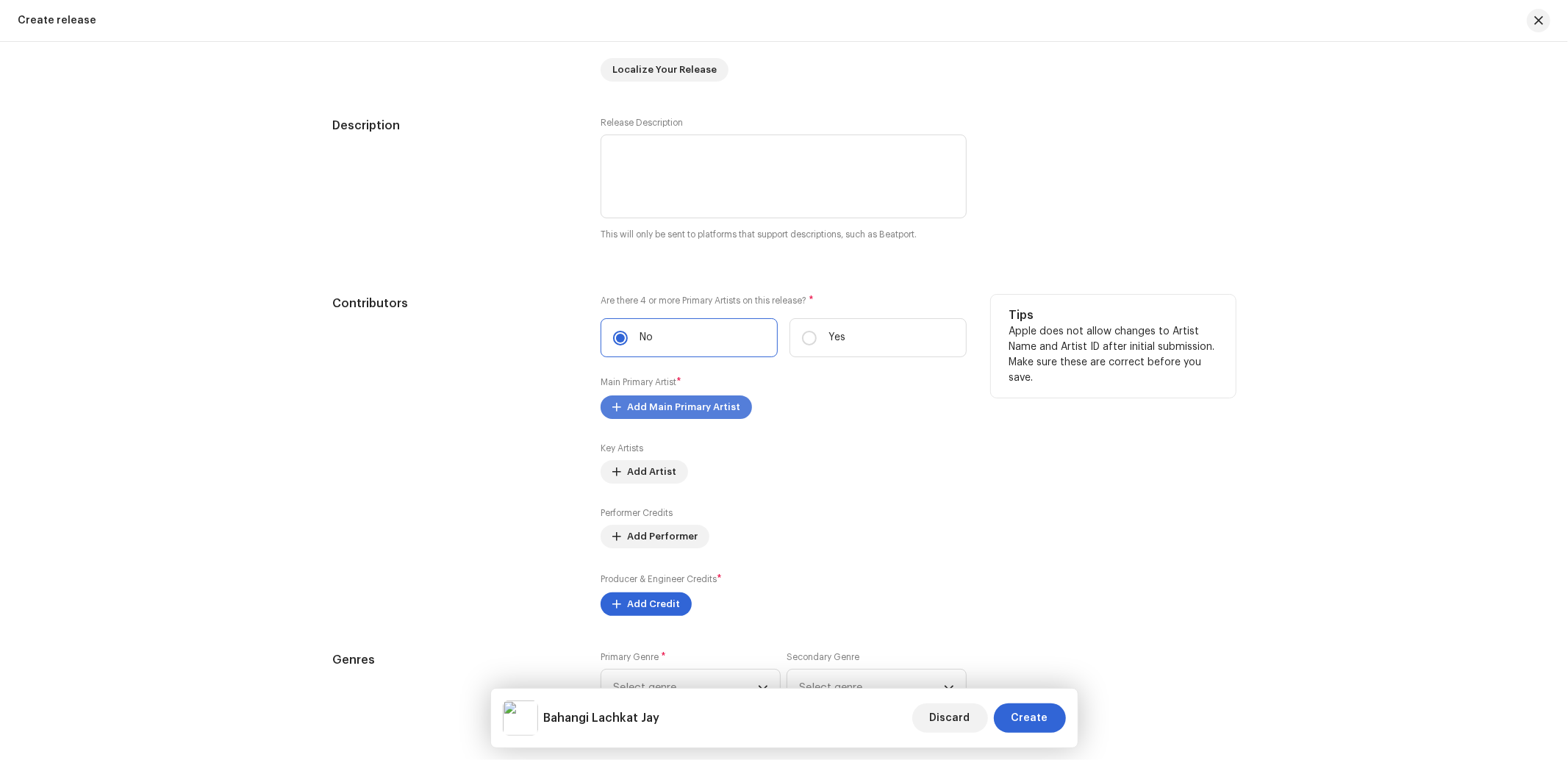
type input "Bahangi Lachkat Jay"
click at [682, 421] on span "Add Main Primary Artist" at bounding box center [683, 407] width 113 height 29
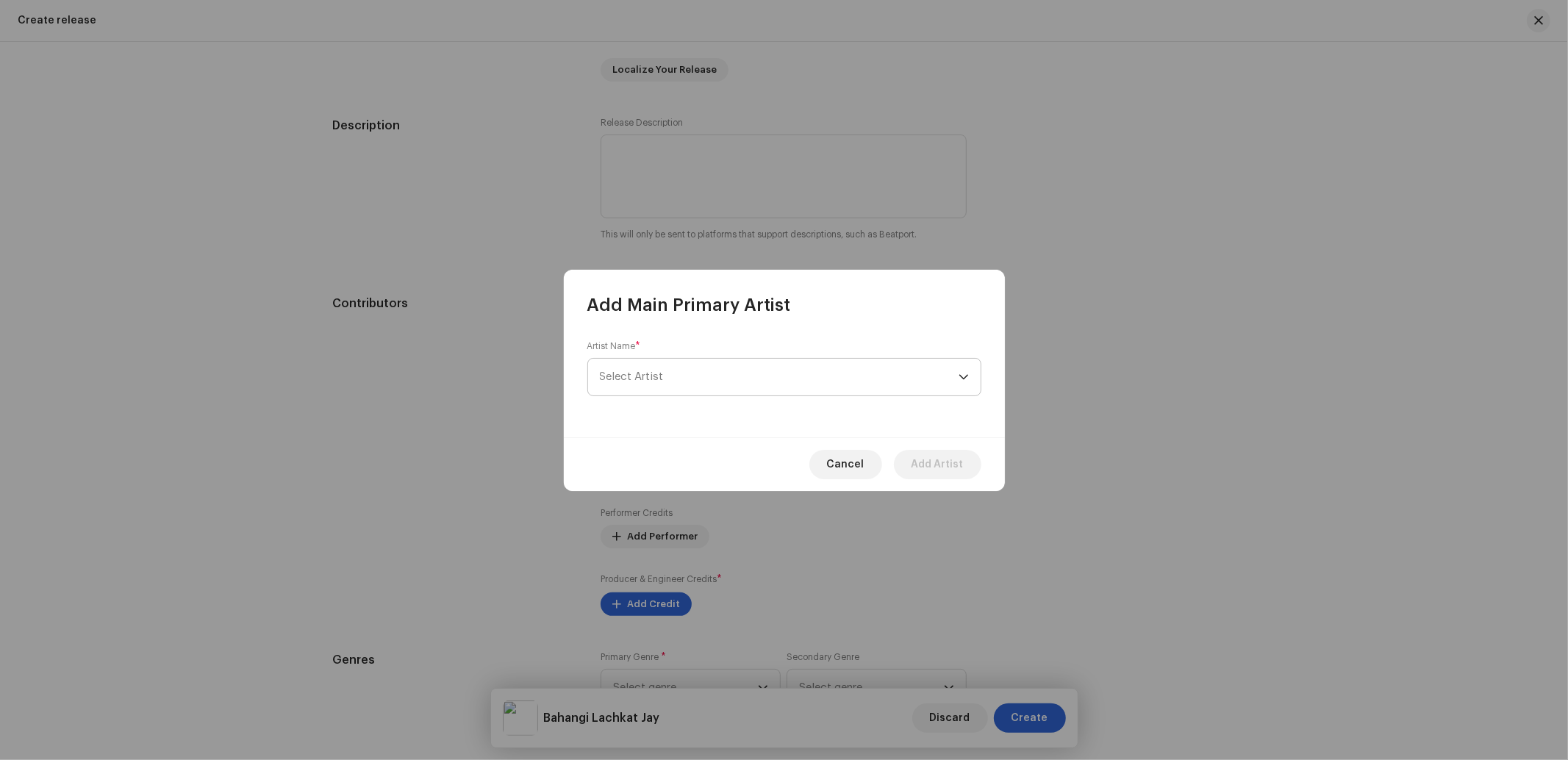
click at [682, 375] on span "Select Artist" at bounding box center [778, 376] width 359 height 36
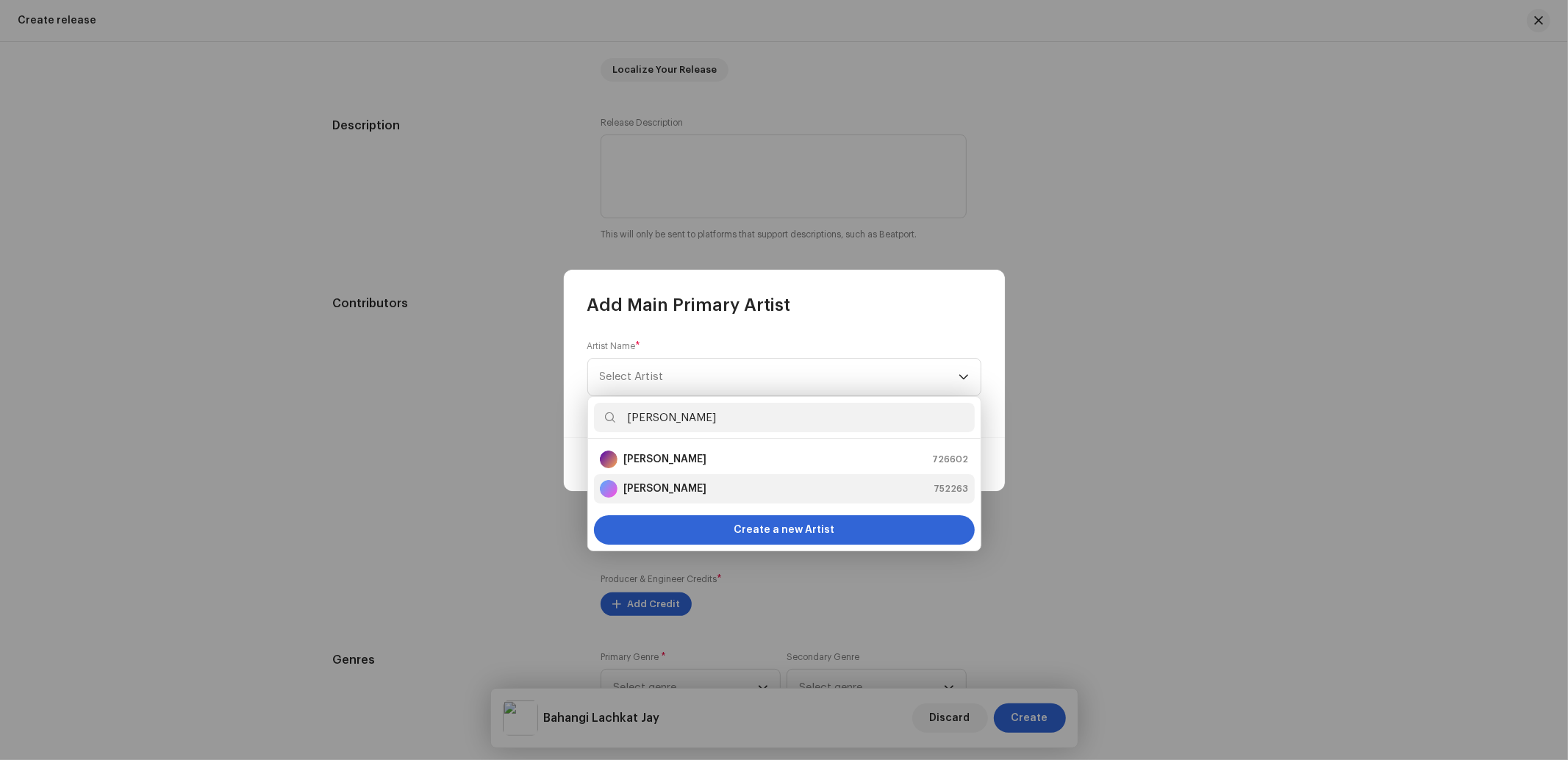
type input "Neha Kush"
click at [659, 495] on strong "[PERSON_NAME]" at bounding box center [664, 488] width 84 height 15
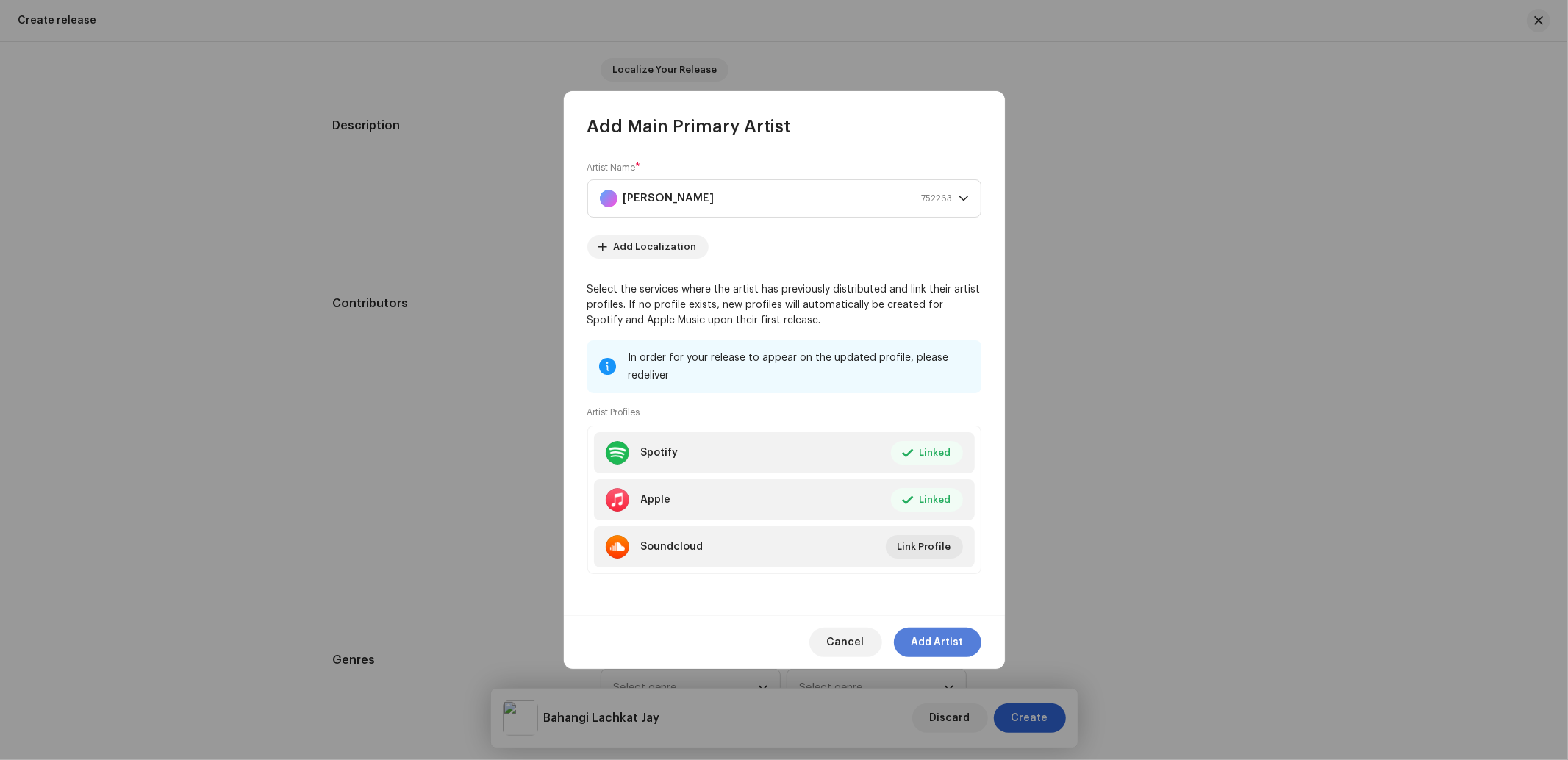
click at [927, 634] on span "Add Artist" at bounding box center [937, 642] width 52 height 29
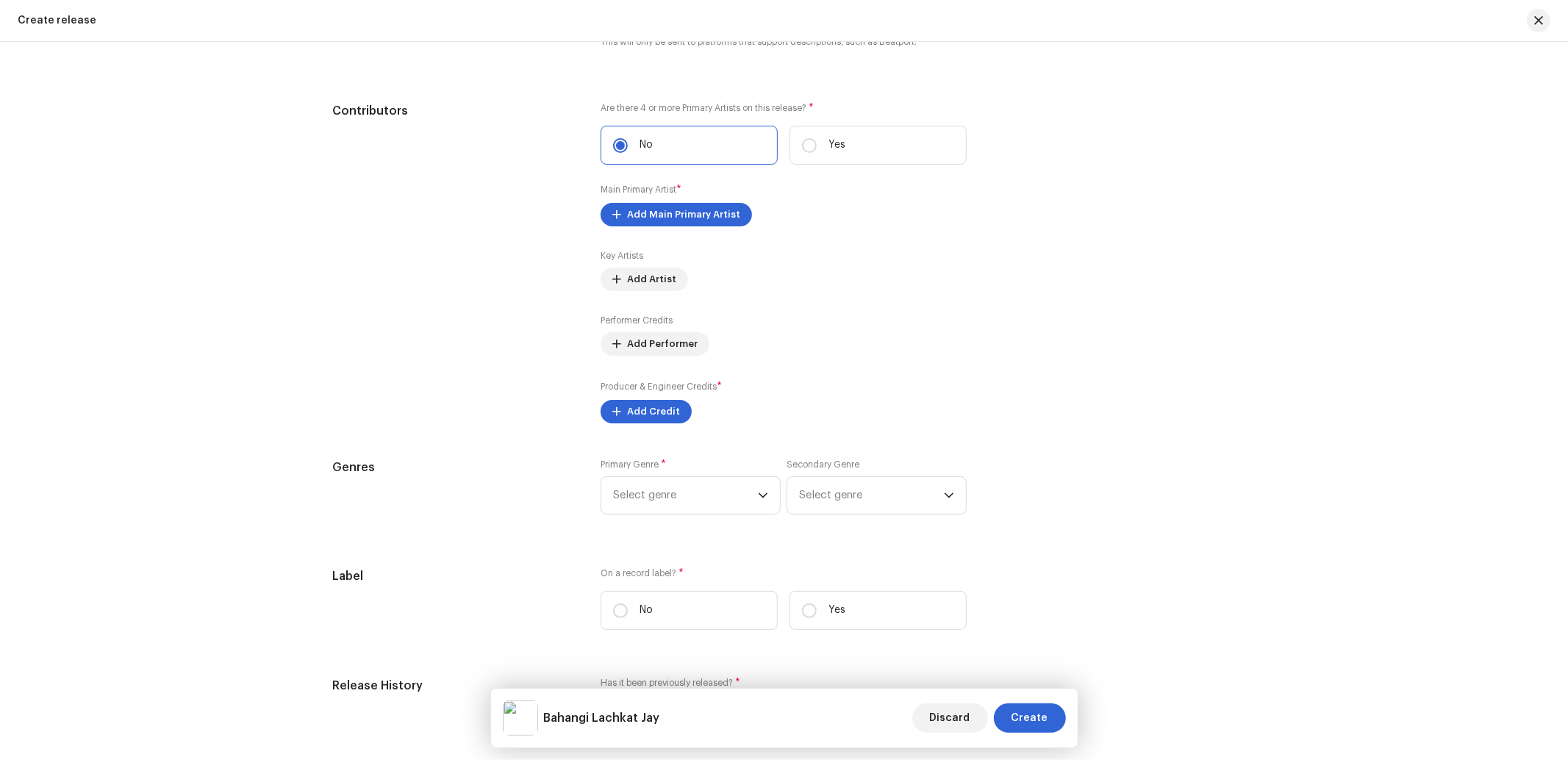
scroll to position [1741, 0]
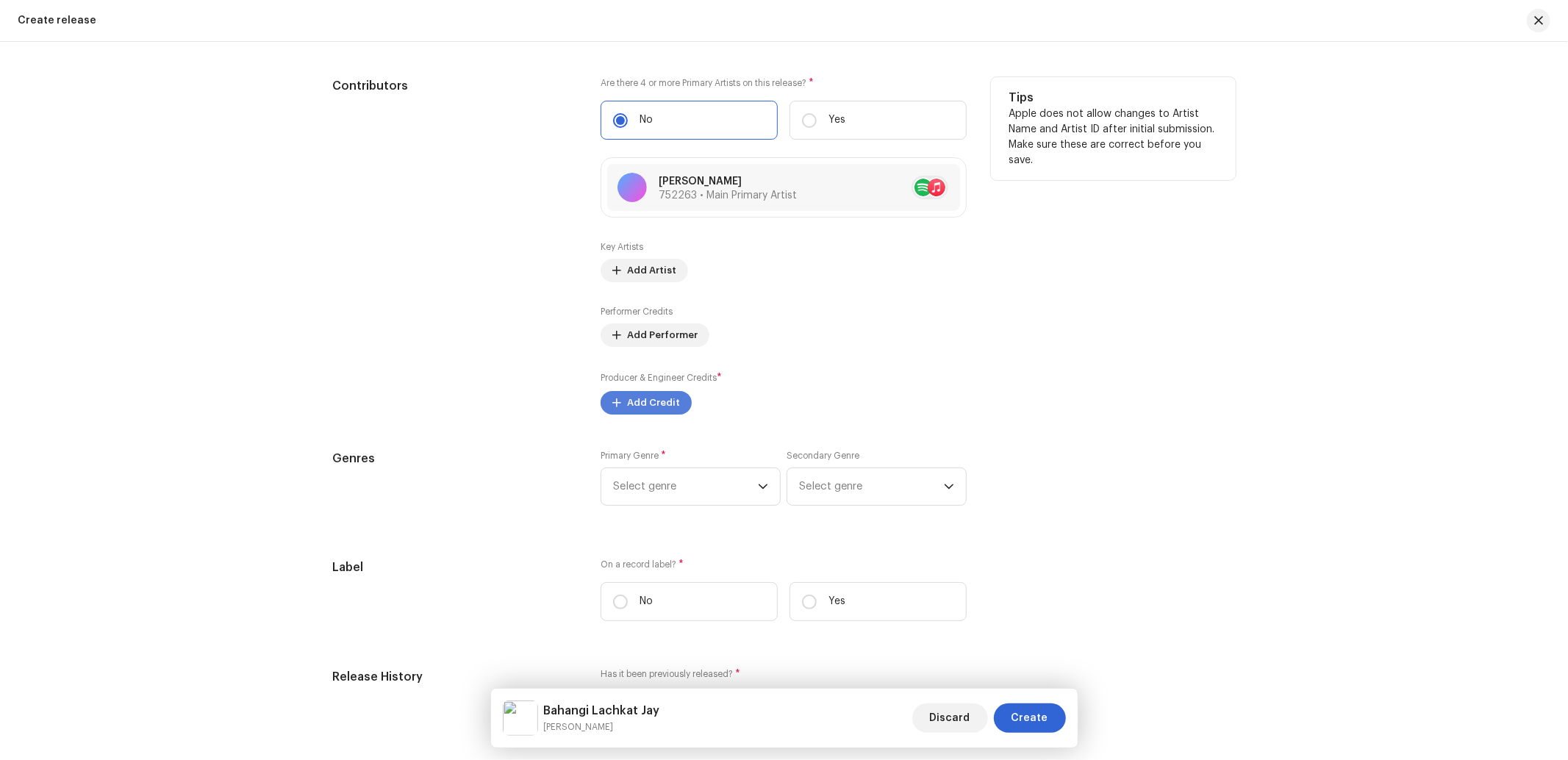
click at [637, 416] on span "Add Credit" at bounding box center [653, 403] width 53 height 29
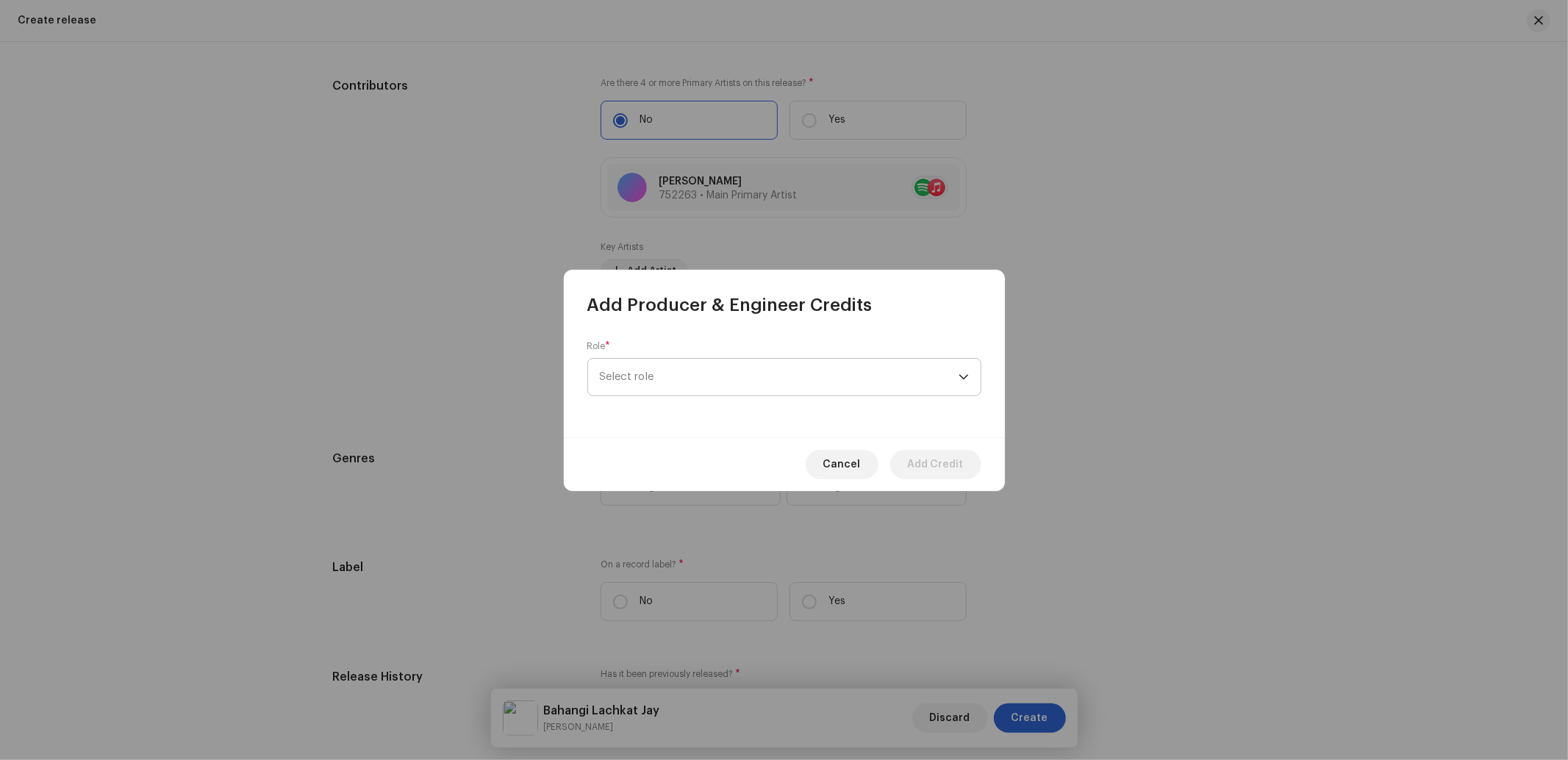
click at [658, 384] on span "Select role" at bounding box center [778, 376] width 359 height 36
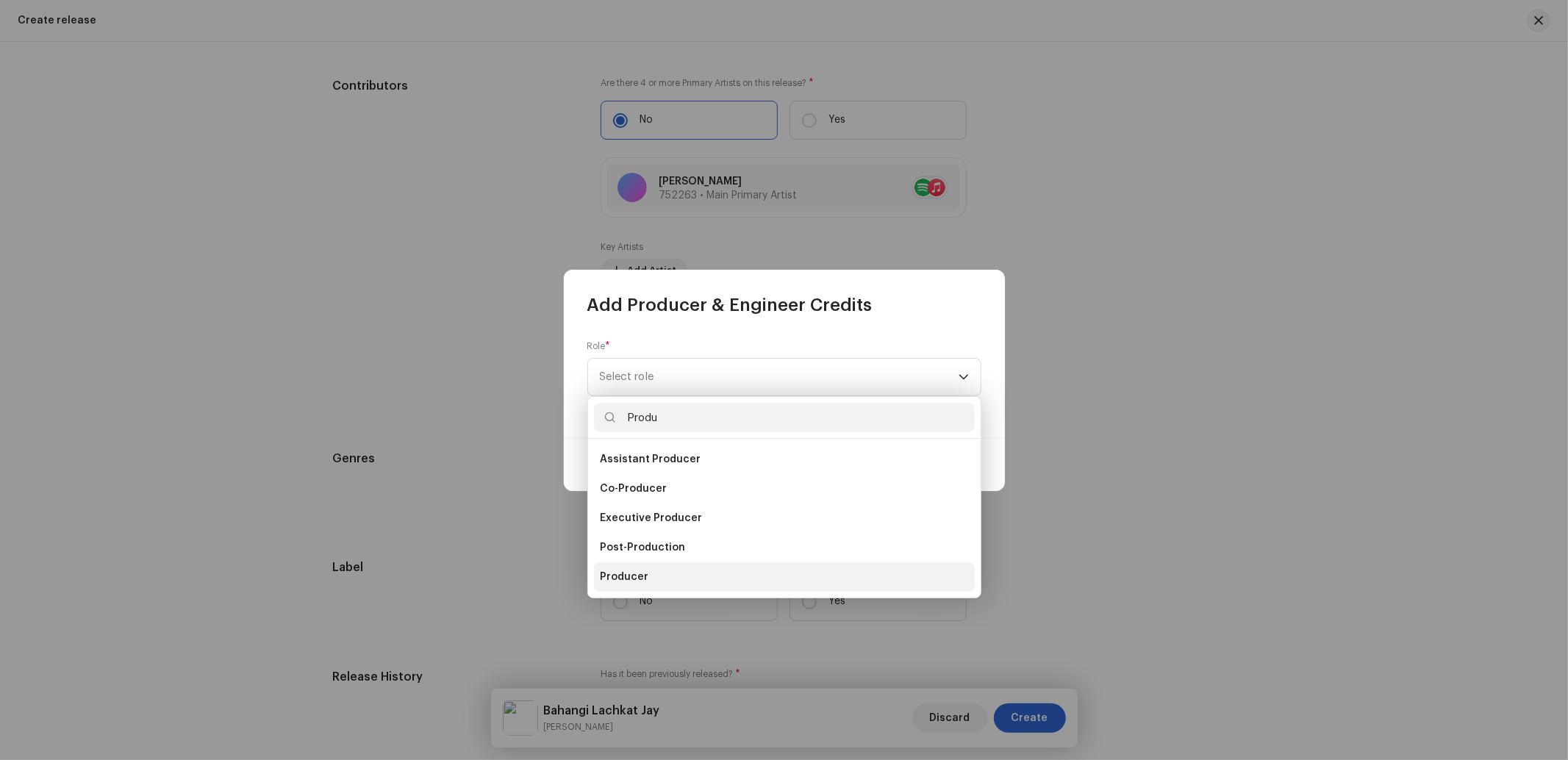
type input "Produ"
click at [611, 570] on span "Producer" at bounding box center [623, 576] width 48 height 15
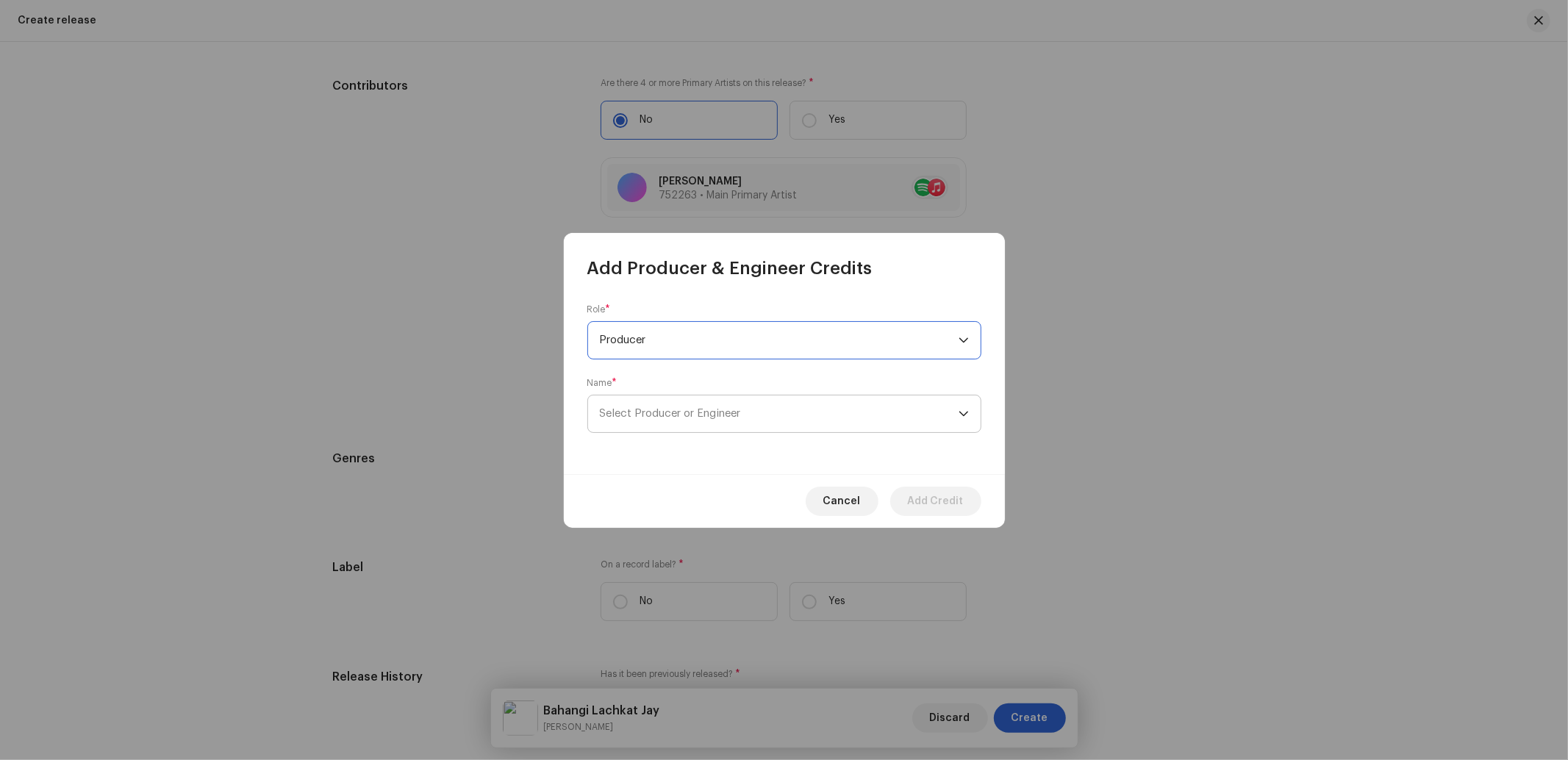
click at [661, 406] on span "Select Producer or Engineer" at bounding box center [778, 412] width 359 height 36
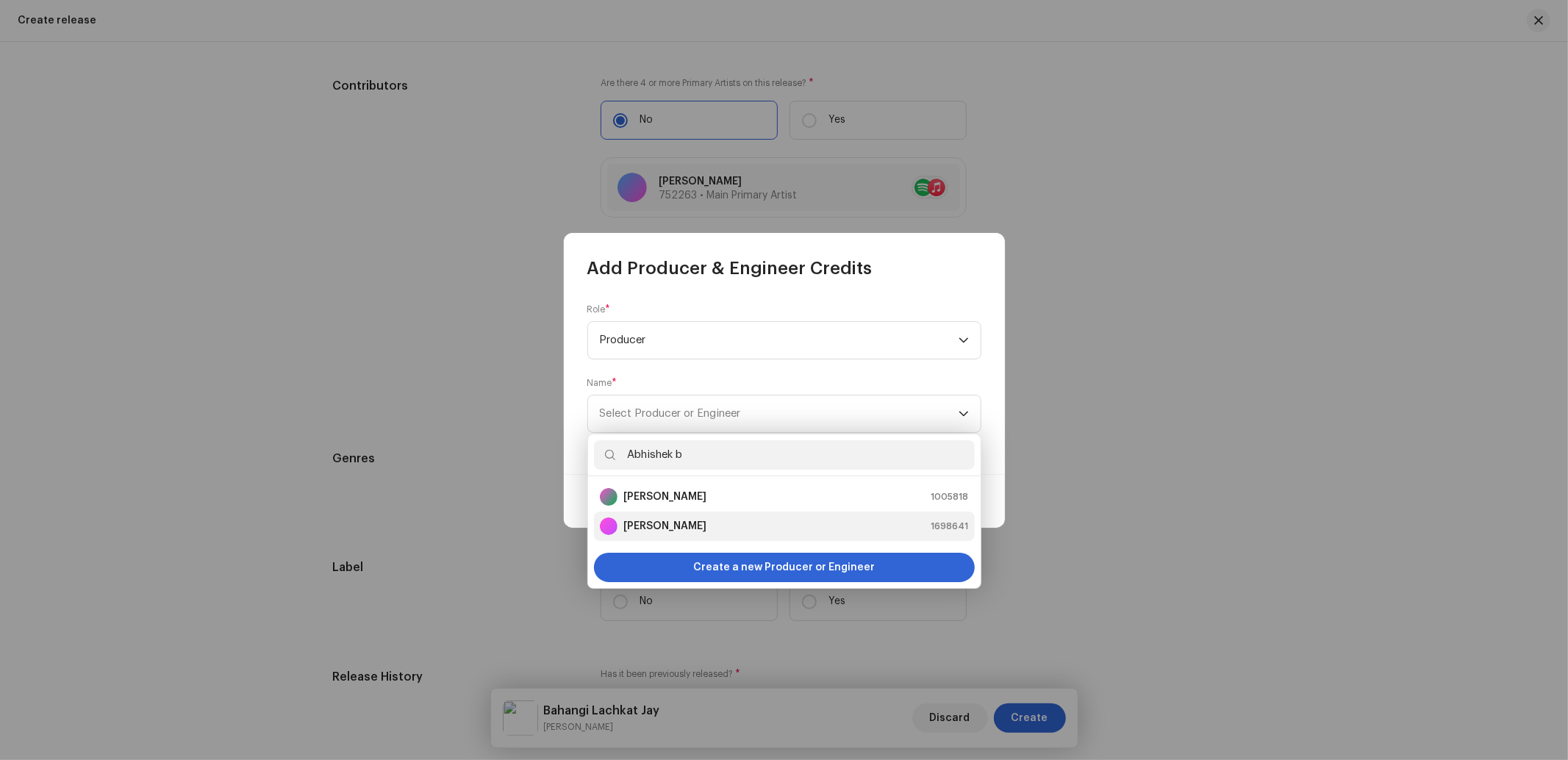
type input "Abhishek b"
click at [700, 532] on strong "[PERSON_NAME]" at bounding box center [664, 525] width 84 height 15
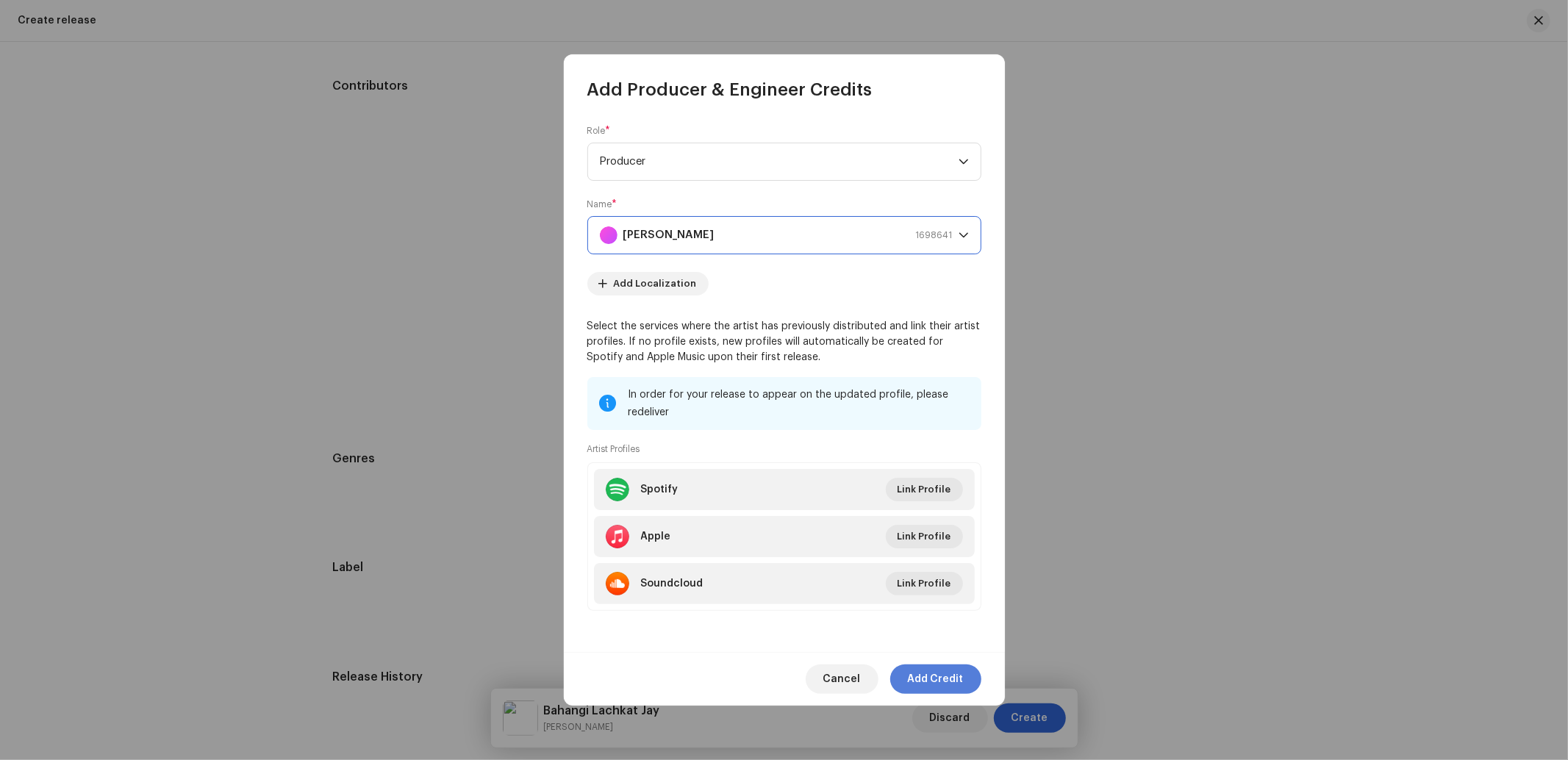
click at [915, 680] on span "Add Credit" at bounding box center [935, 679] width 56 height 29
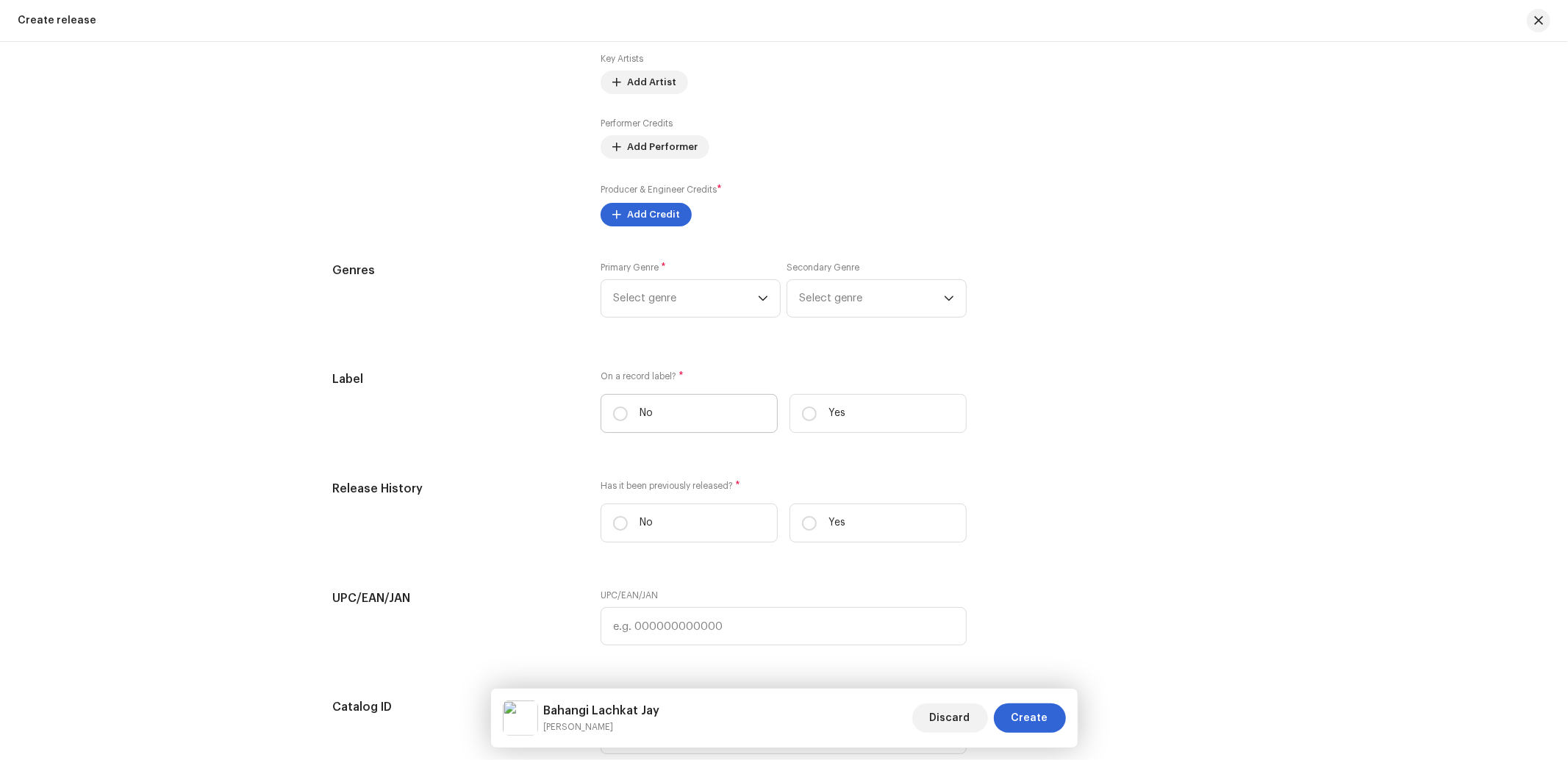
scroll to position [1958, 0]
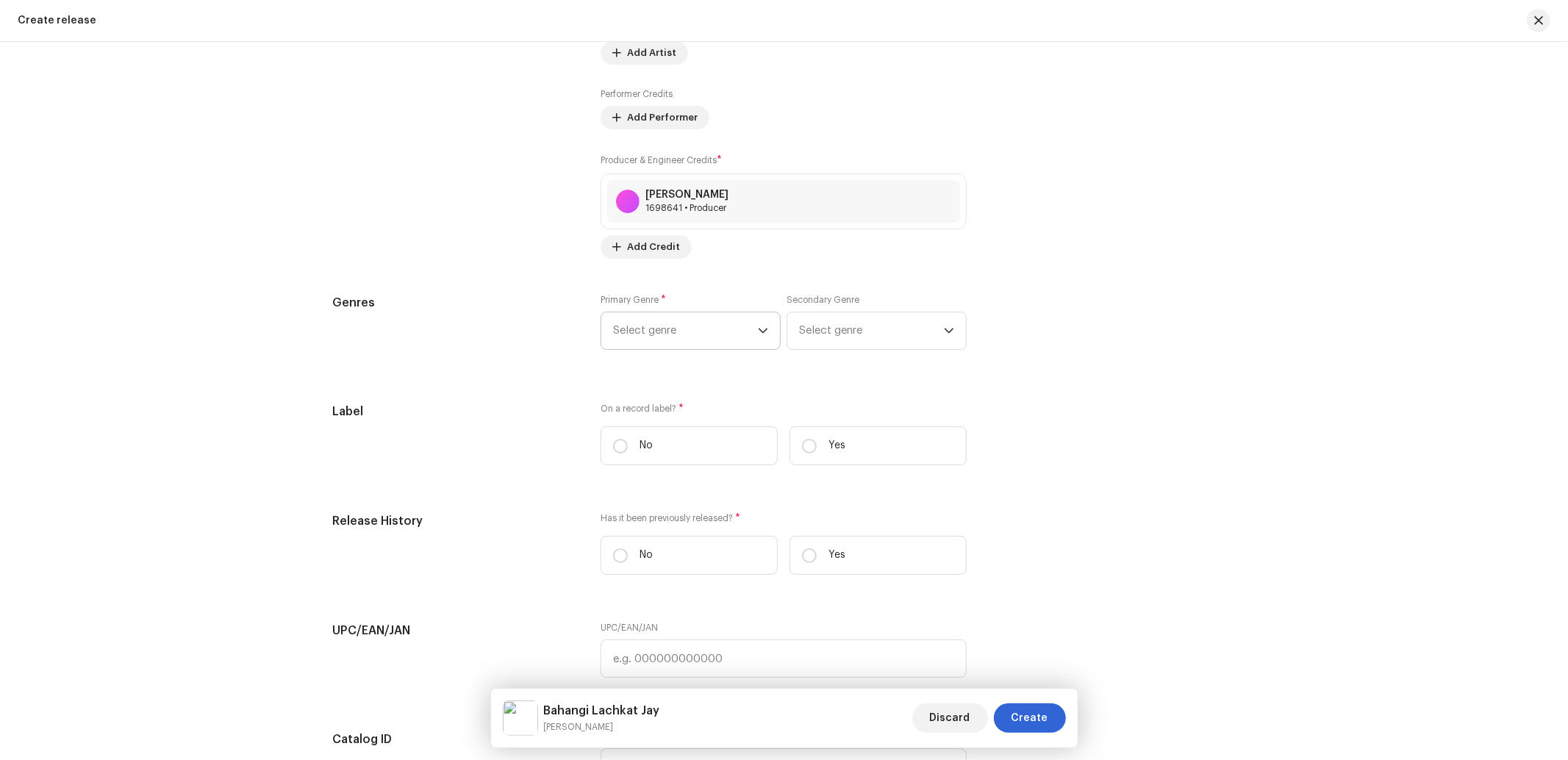
click at [676, 347] on span "Select genre" at bounding box center [685, 330] width 144 height 36
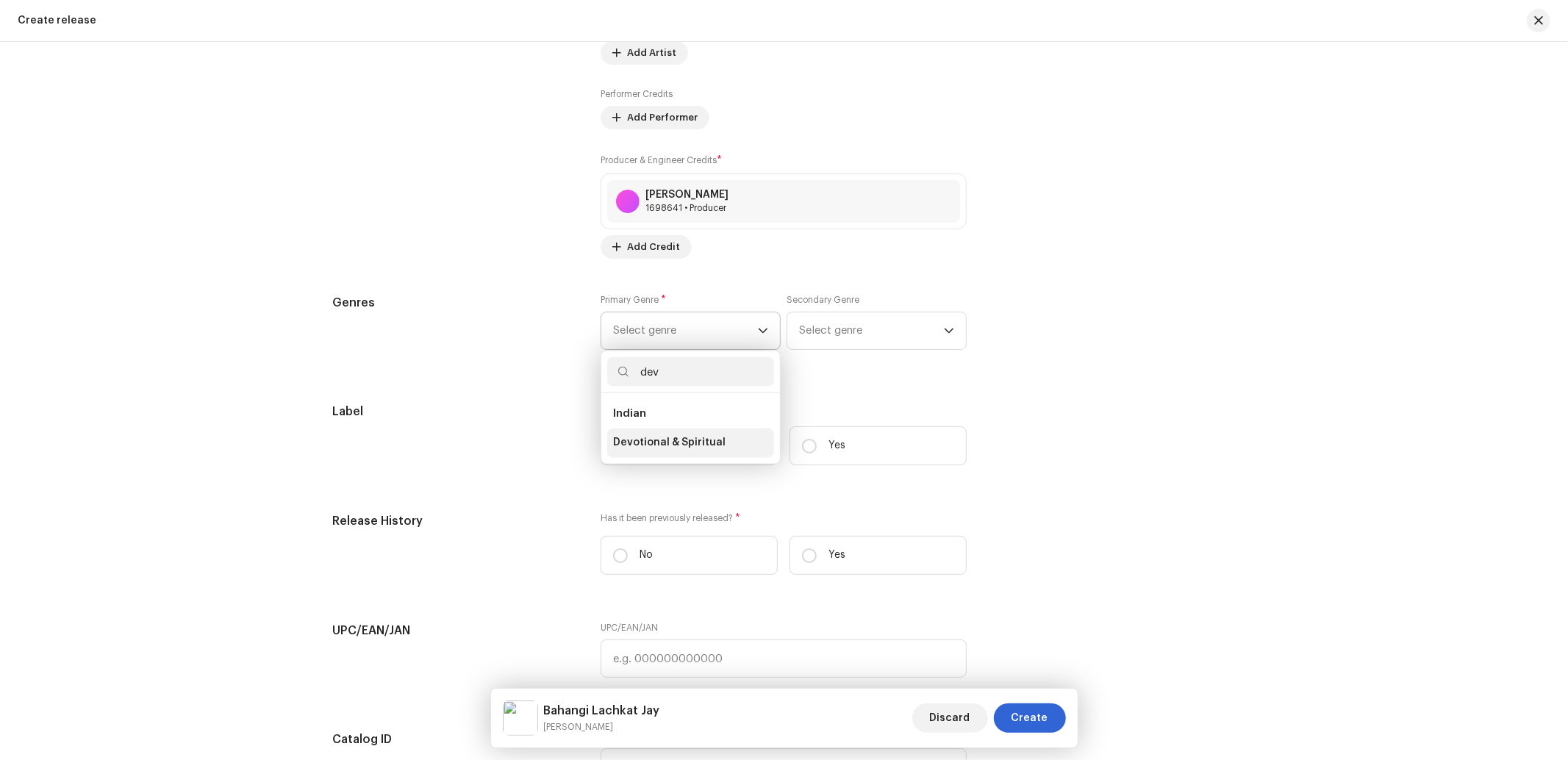
type input "dev"
click at [660, 439] on li "Devotional & Spiritual" at bounding box center [691, 443] width 167 height 29
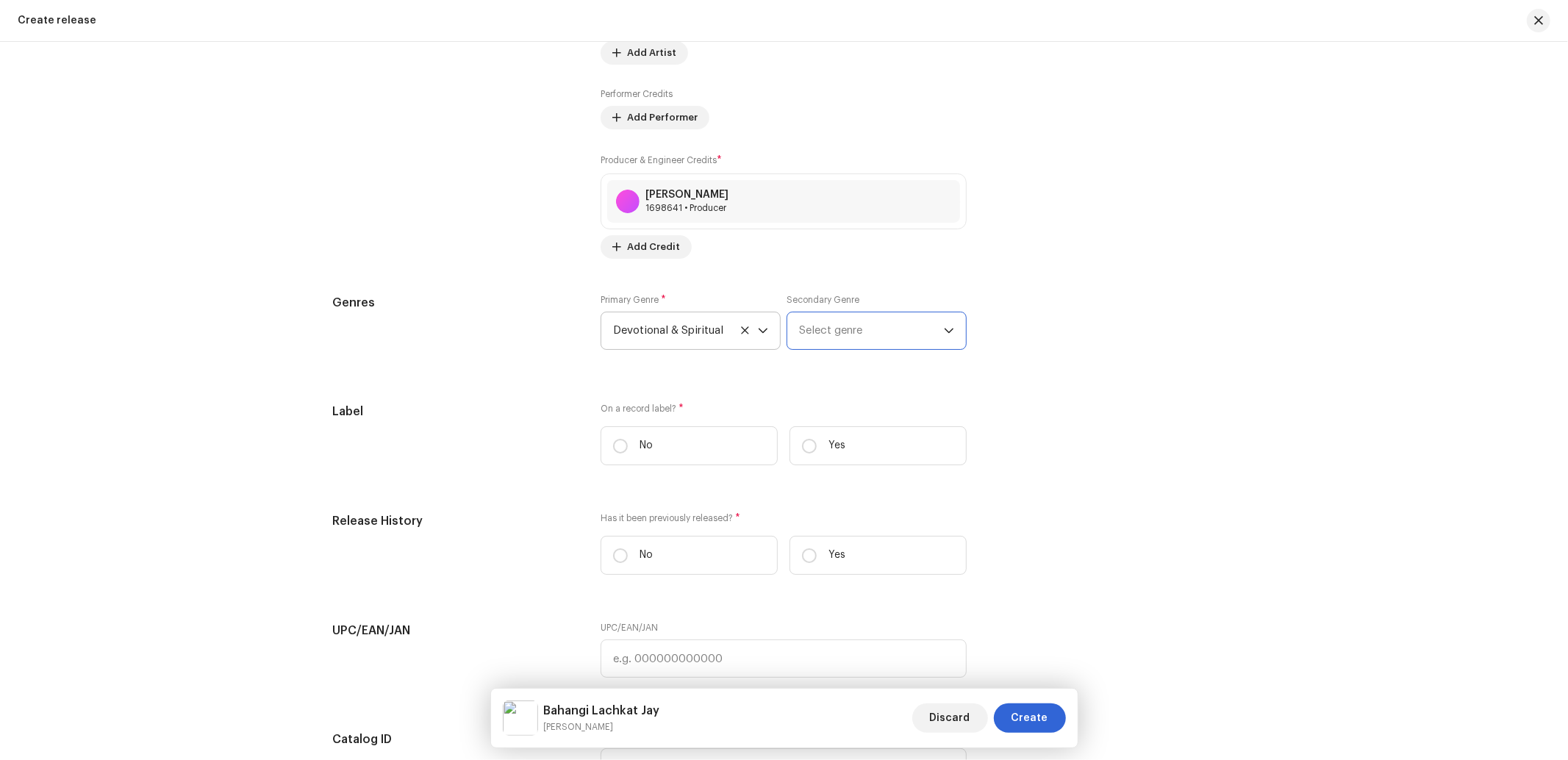
click at [831, 346] on span "Select genre" at bounding box center [870, 330] width 144 height 36
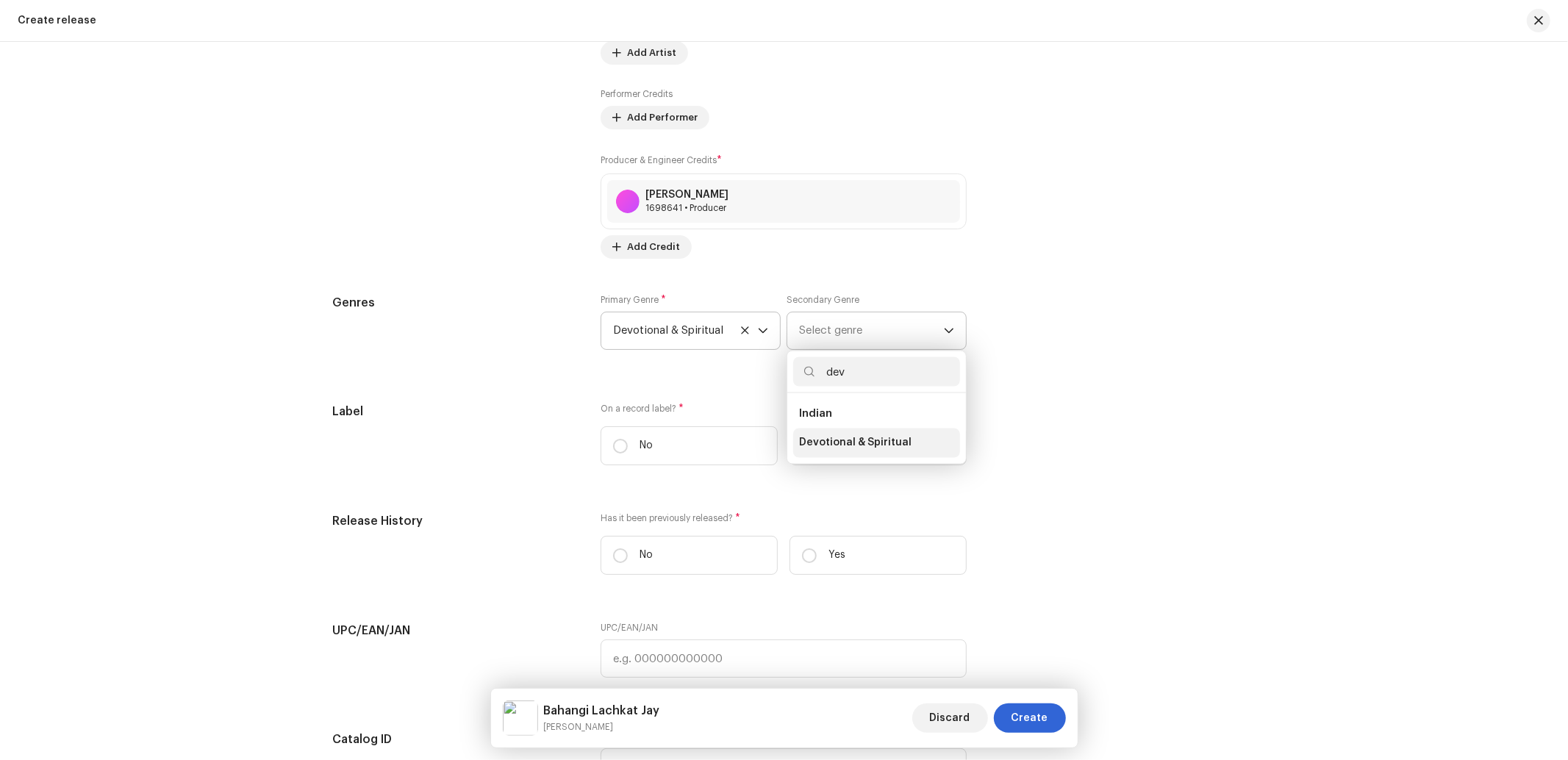
type input "dev"
click at [832, 451] on span "Devotional & Spiritual" at bounding box center [855, 443] width 112 height 15
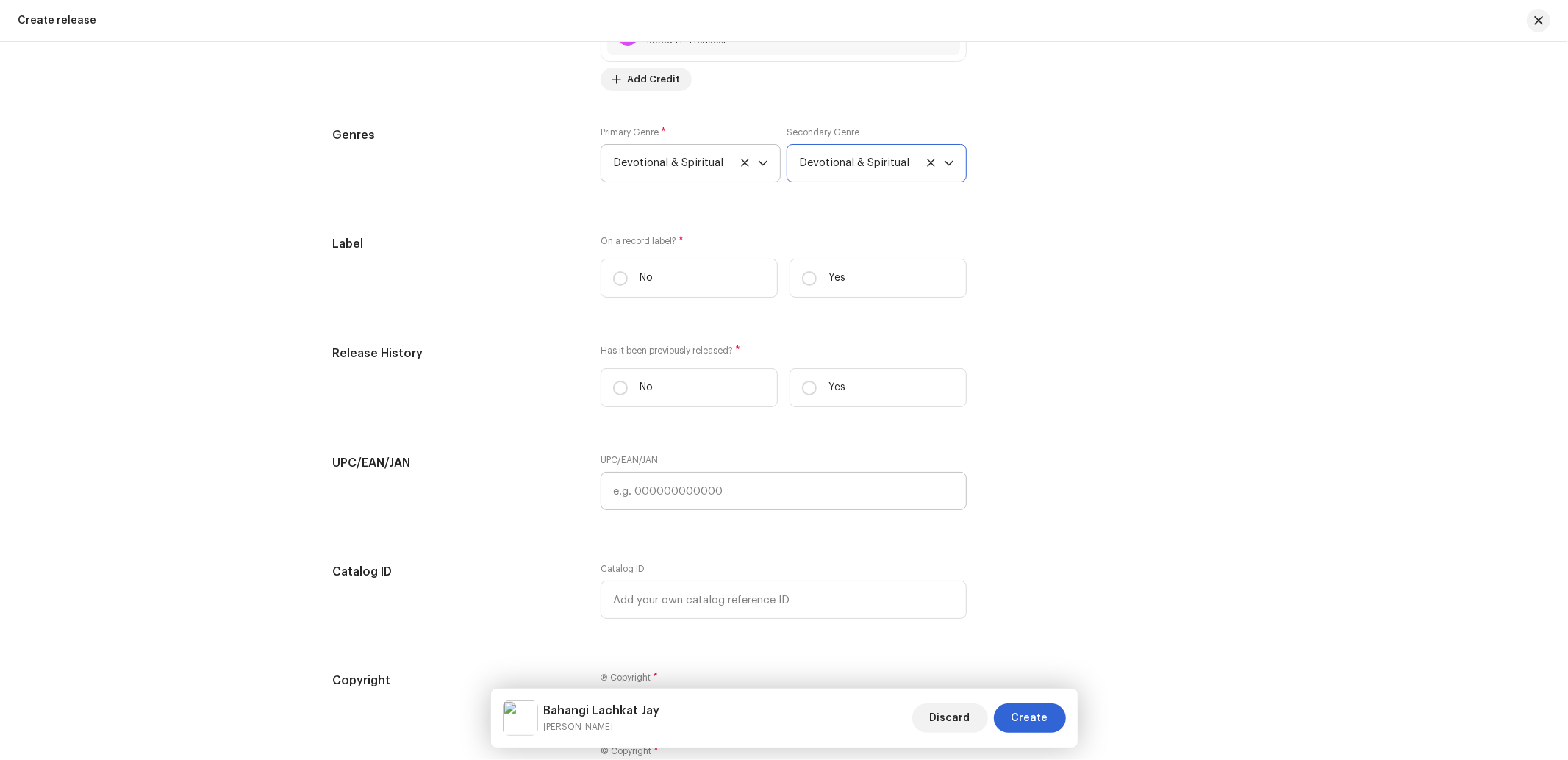
scroll to position [2177, 0]
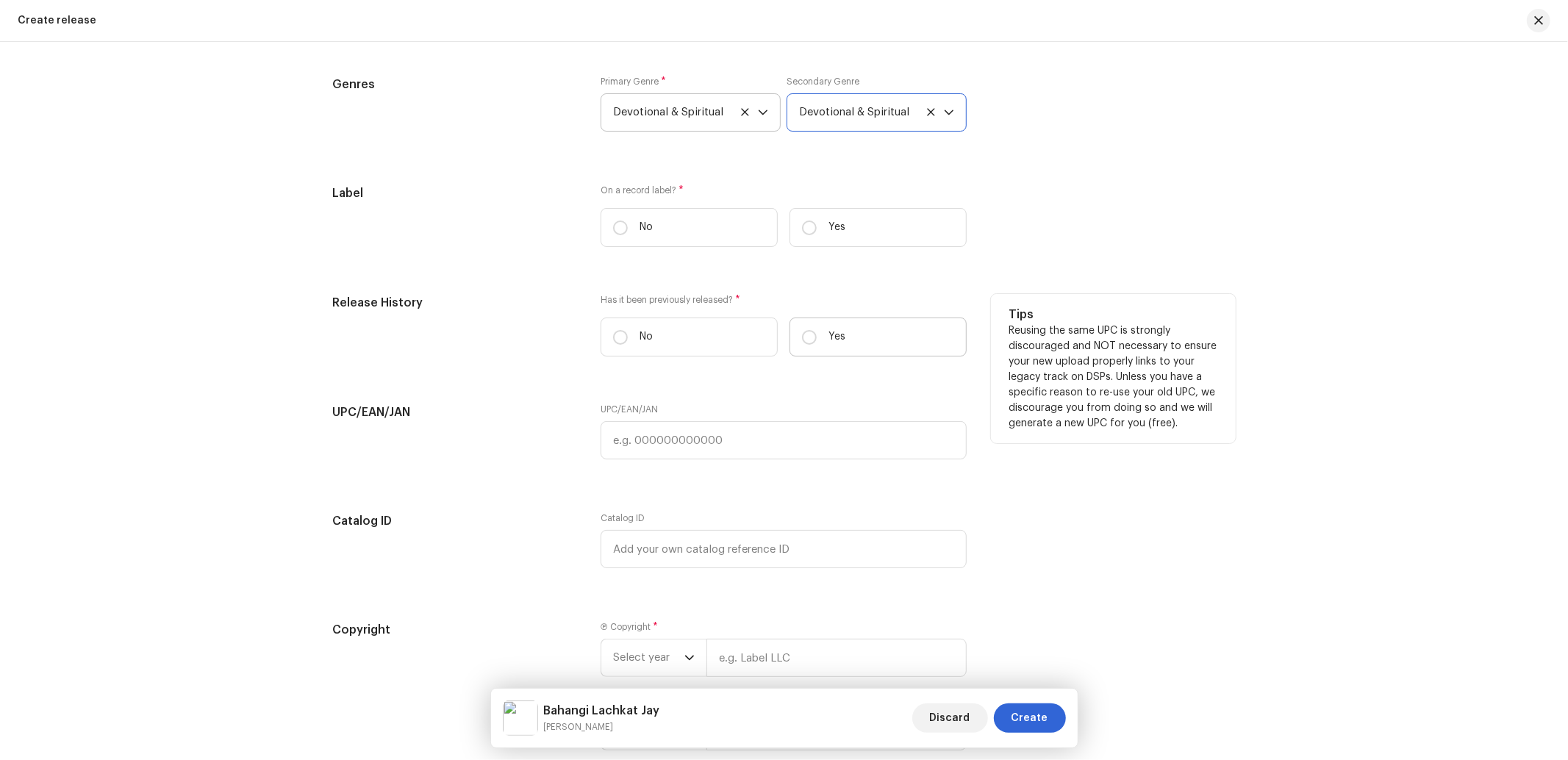
click at [834, 344] on p "Yes" at bounding box center [836, 337] width 17 height 16
click at [816, 344] on input "Yes" at bounding box center [809, 337] width 15 height 15
radio input "true"
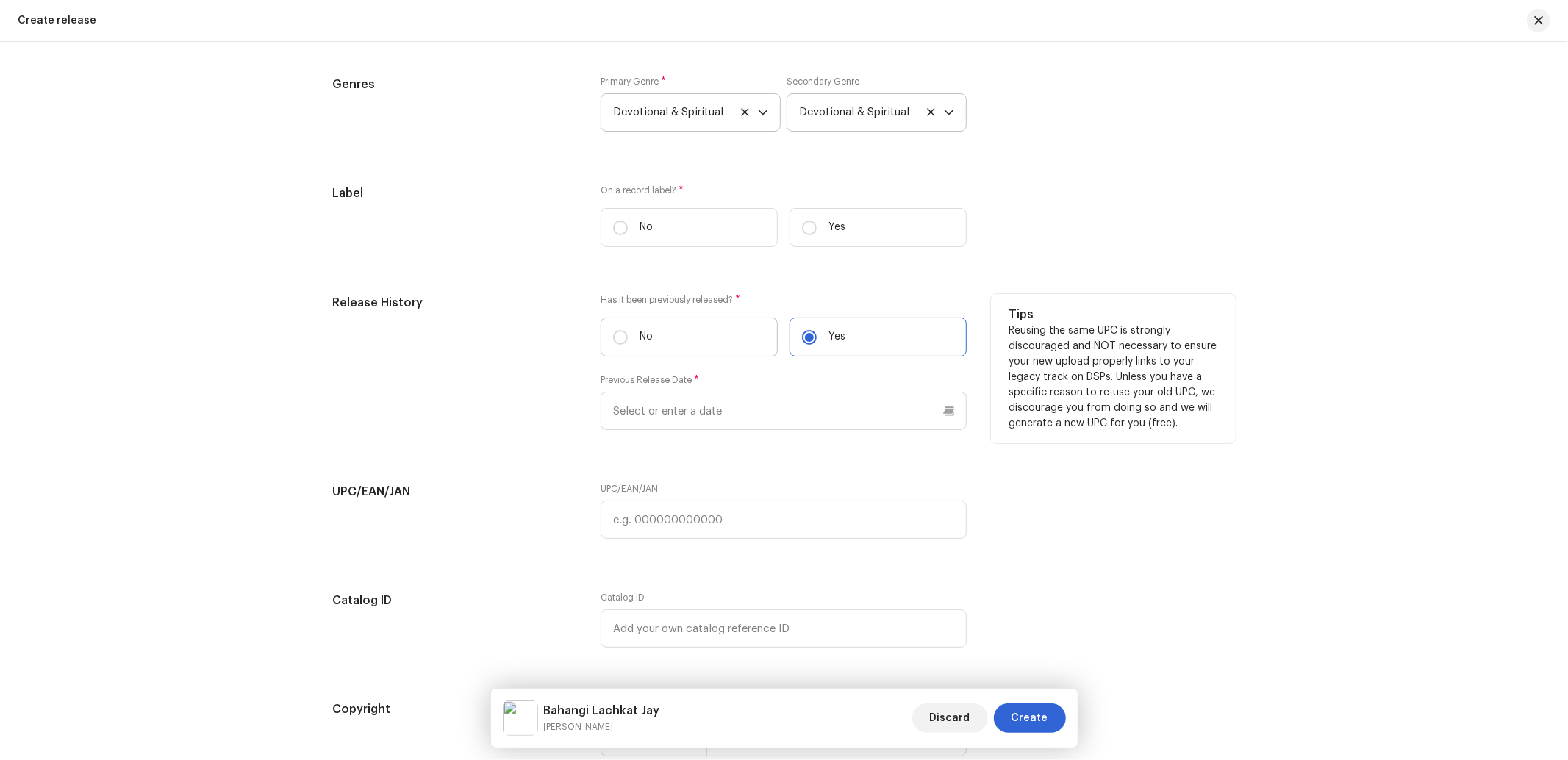
click at [701, 349] on label "No" at bounding box center [689, 337] width 177 height 39
click at [628, 345] on input "No" at bounding box center [620, 337] width 15 height 15
radio input "true"
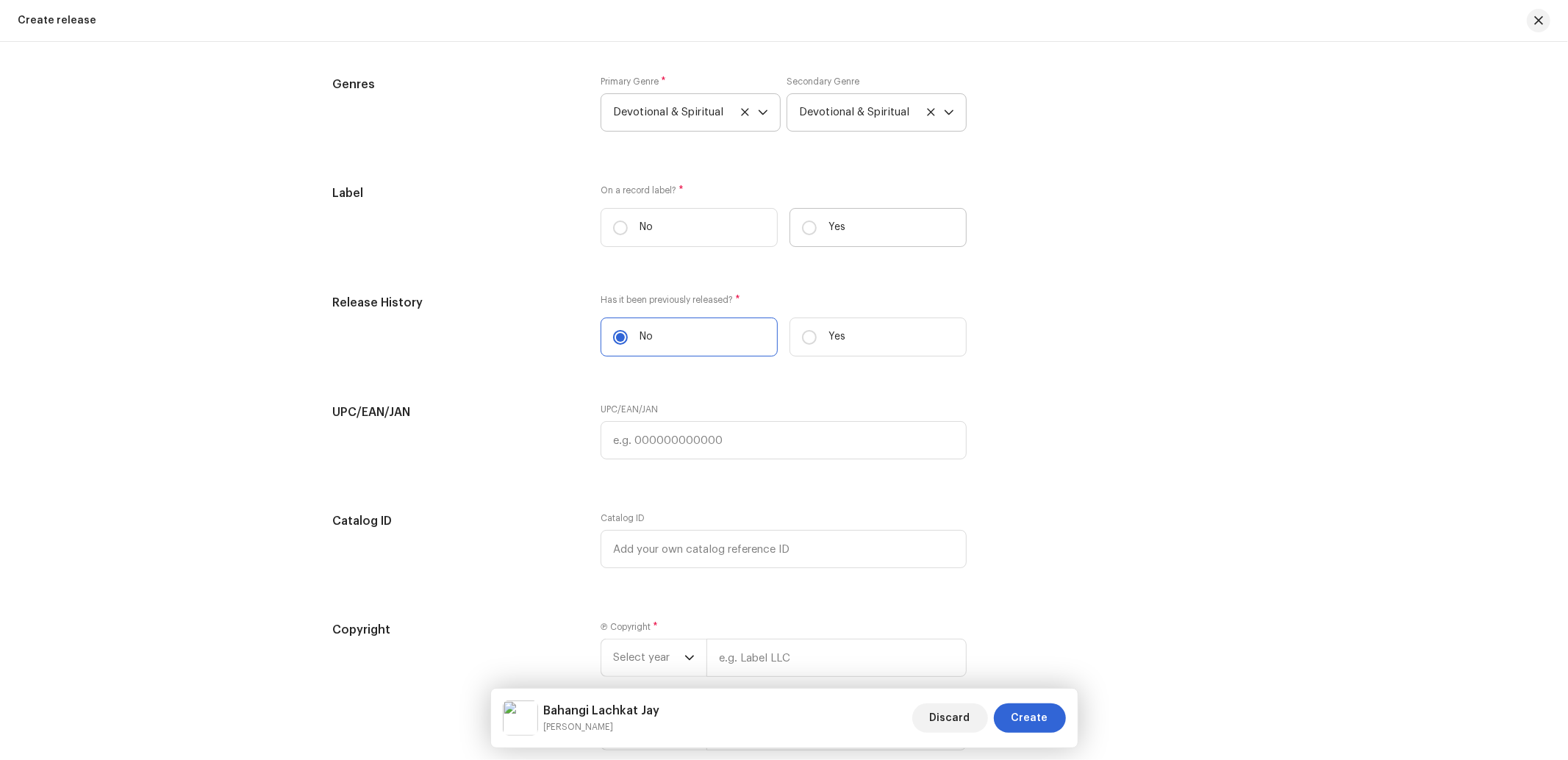
click at [878, 238] on label "Yes" at bounding box center [877, 228] width 177 height 39
click at [816, 235] on input "Yes" at bounding box center [809, 227] width 15 height 15
radio input "true"
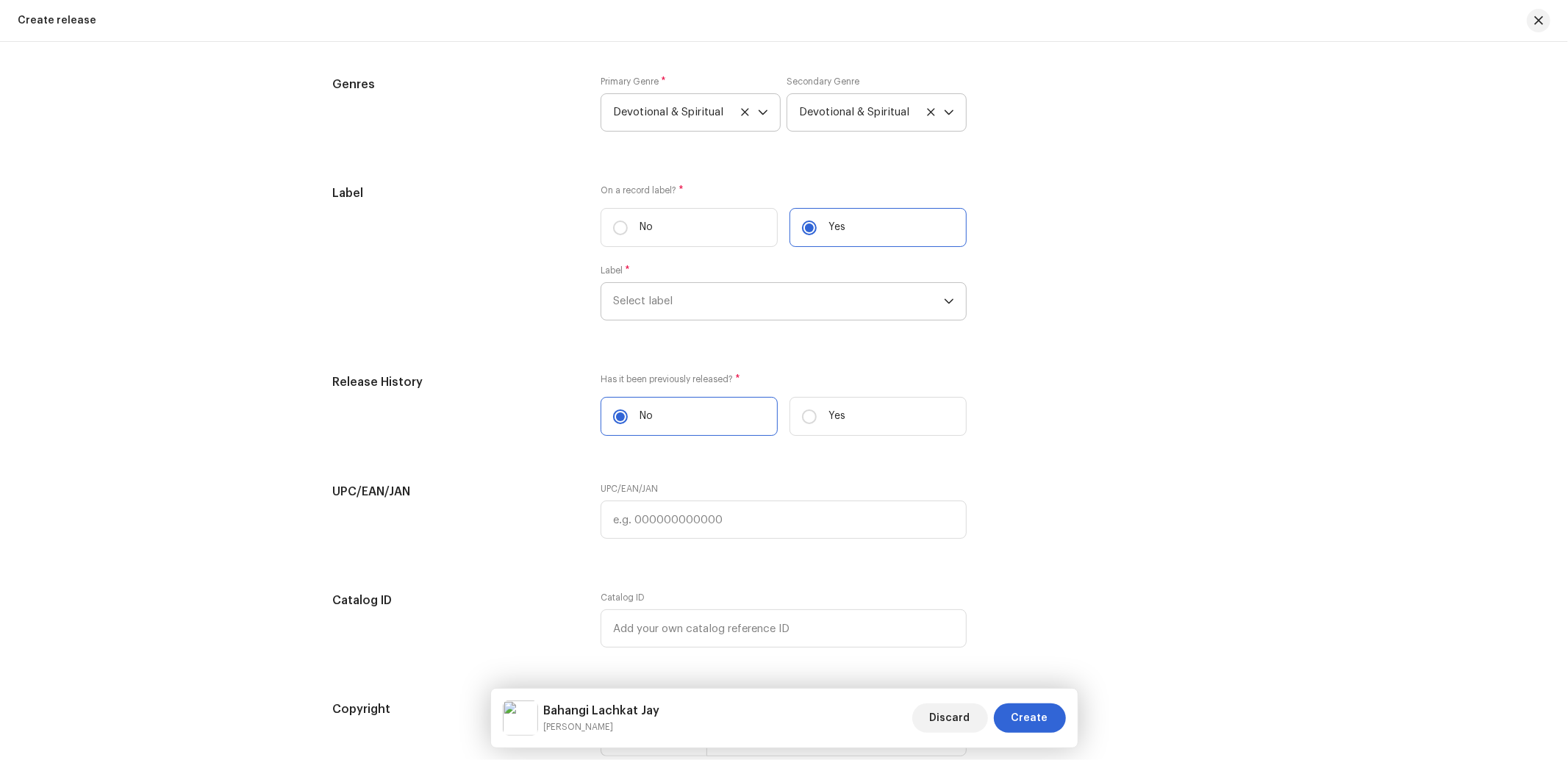
click at [667, 298] on span "Select label" at bounding box center [778, 300] width 331 height 36
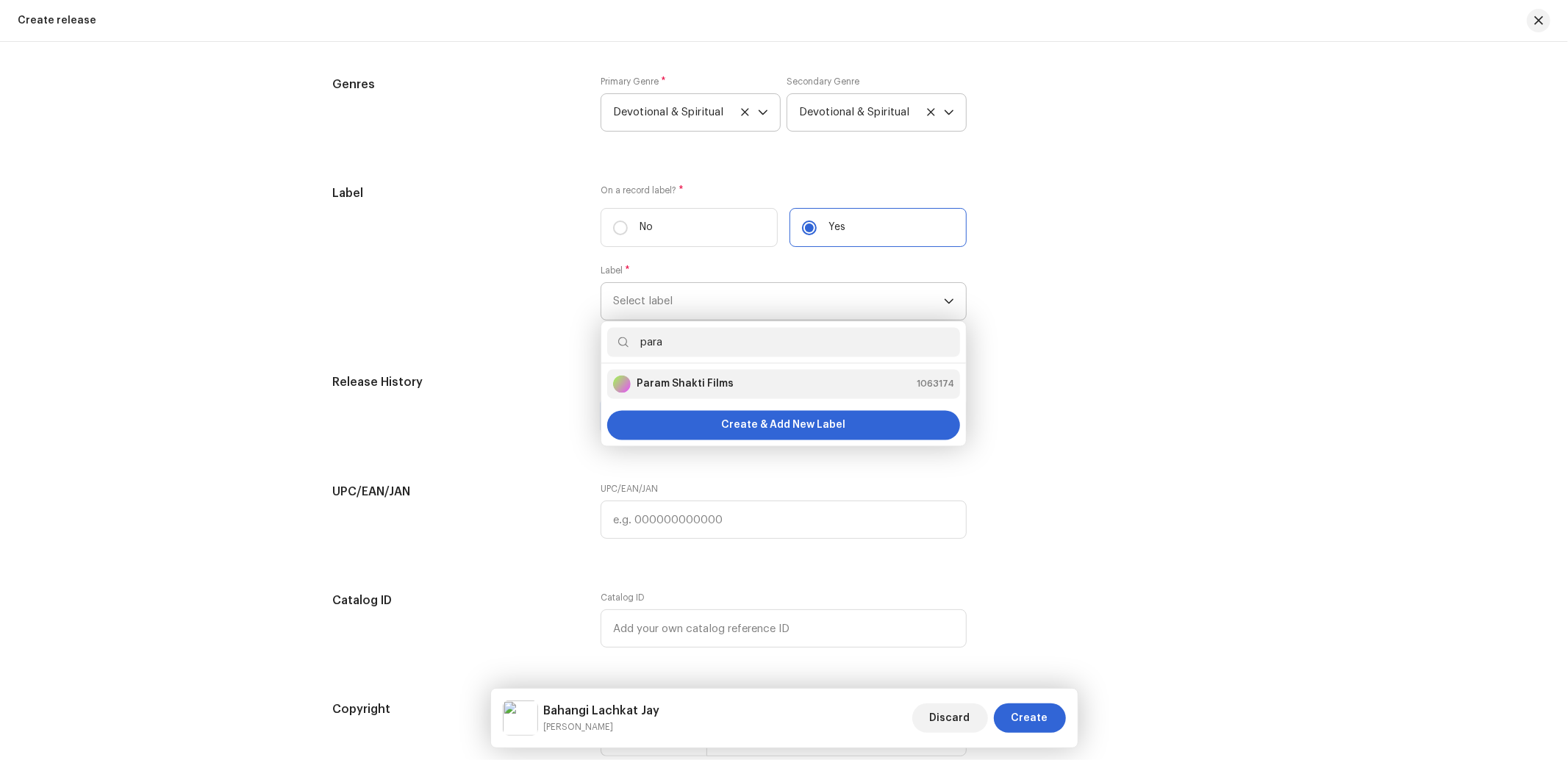
type input "para"
click at [707, 392] on strong "Param Shakti Films" at bounding box center [685, 384] width 97 height 15
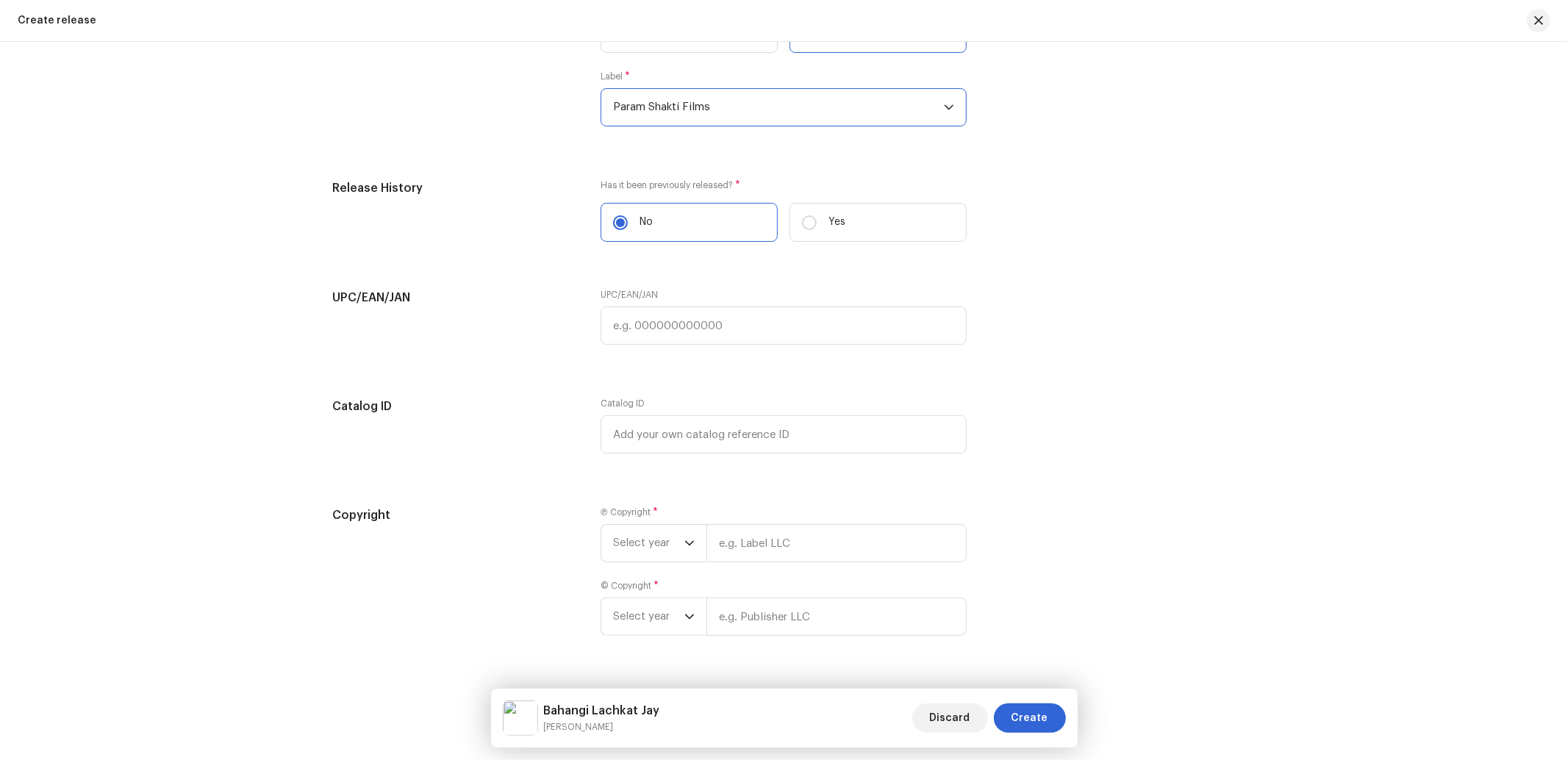
scroll to position [2393, 0]
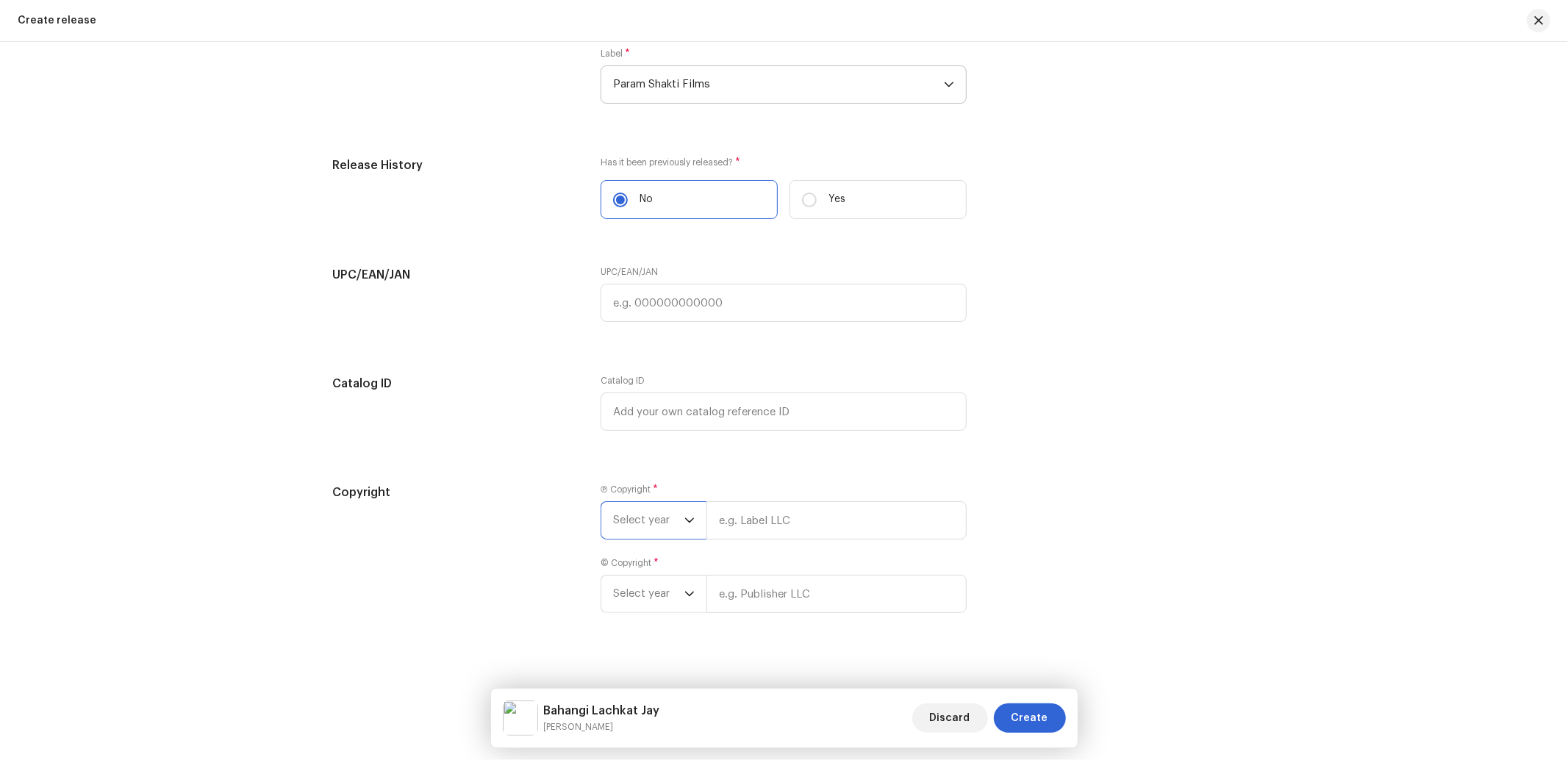
click at [658, 538] on span "Select year" at bounding box center [648, 519] width 72 height 36
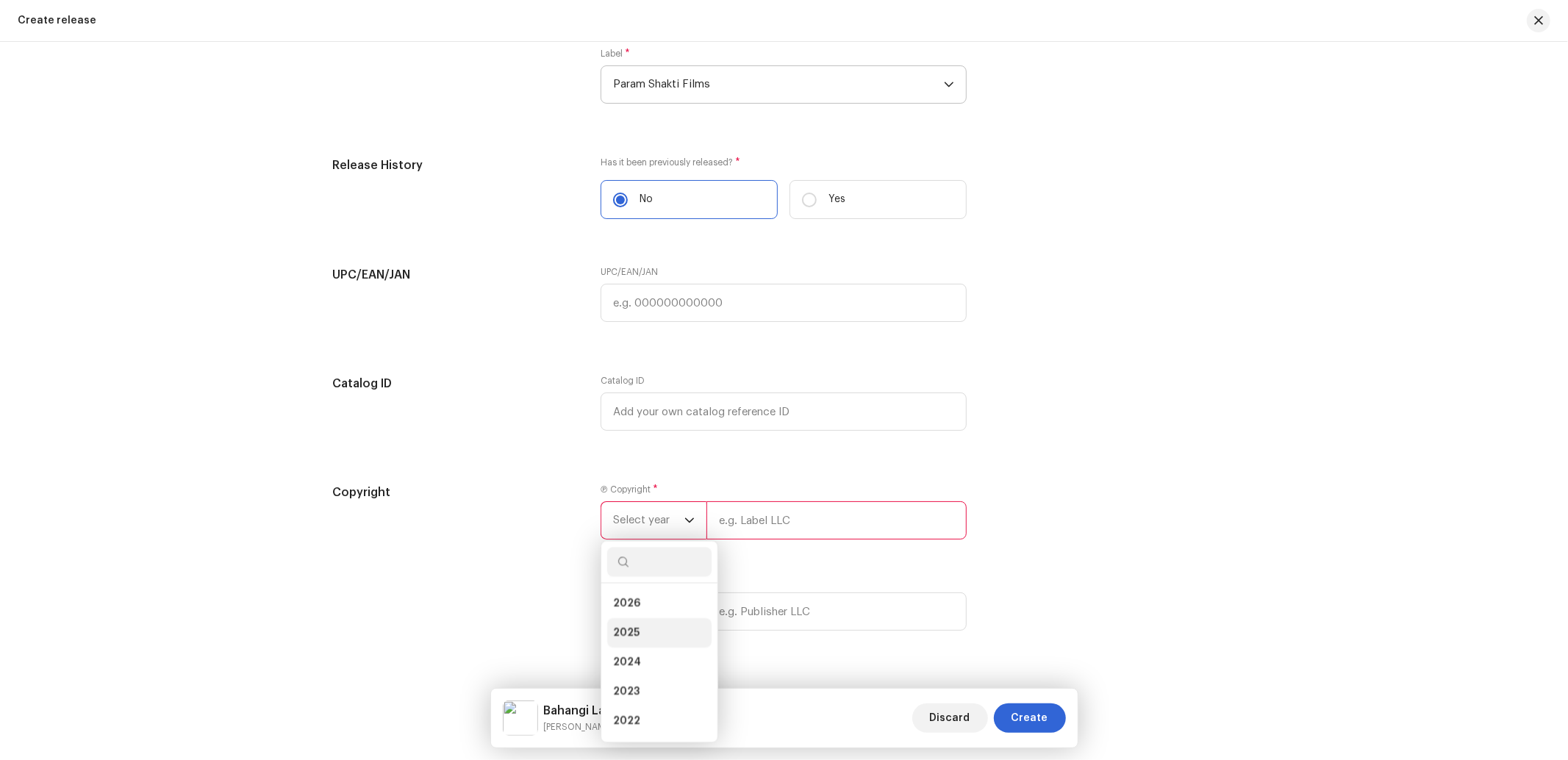
drag, startPoint x: 620, startPoint y: 636, endPoint x: 725, endPoint y: 583, distance: 117.6
click at [621, 637] on span "2025" at bounding box center [626, 632] width 27 height 15
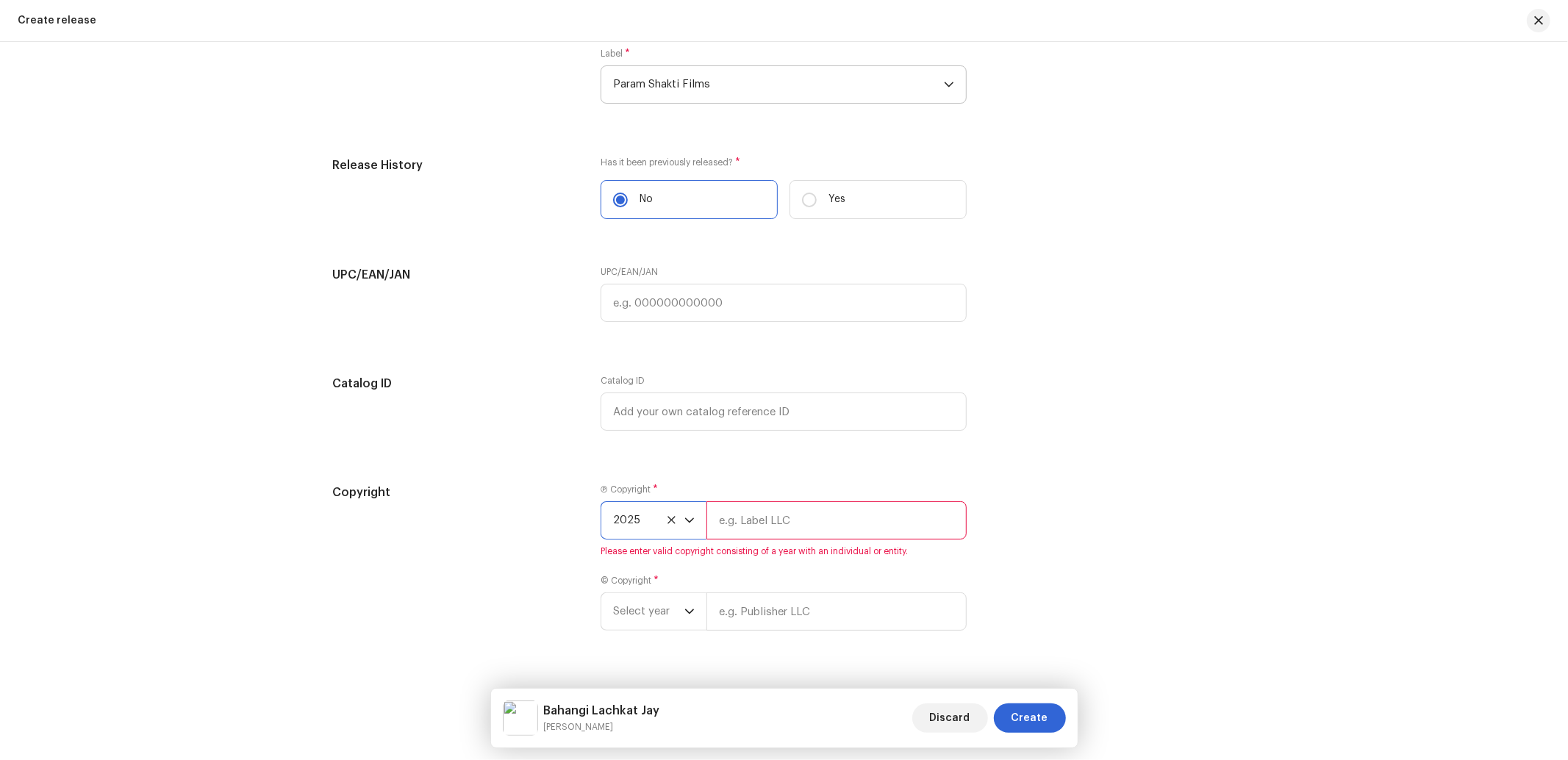
drag, startPoint x: 791, startPoint y: 536, endPoint x: 827, endPoint y: 549, distance: 38.3
click at [791, 536] on input "text" at bounding box center [836, 519] width 260 height 38
type input "Nueva Era Digital Media Pvt. Ltd."
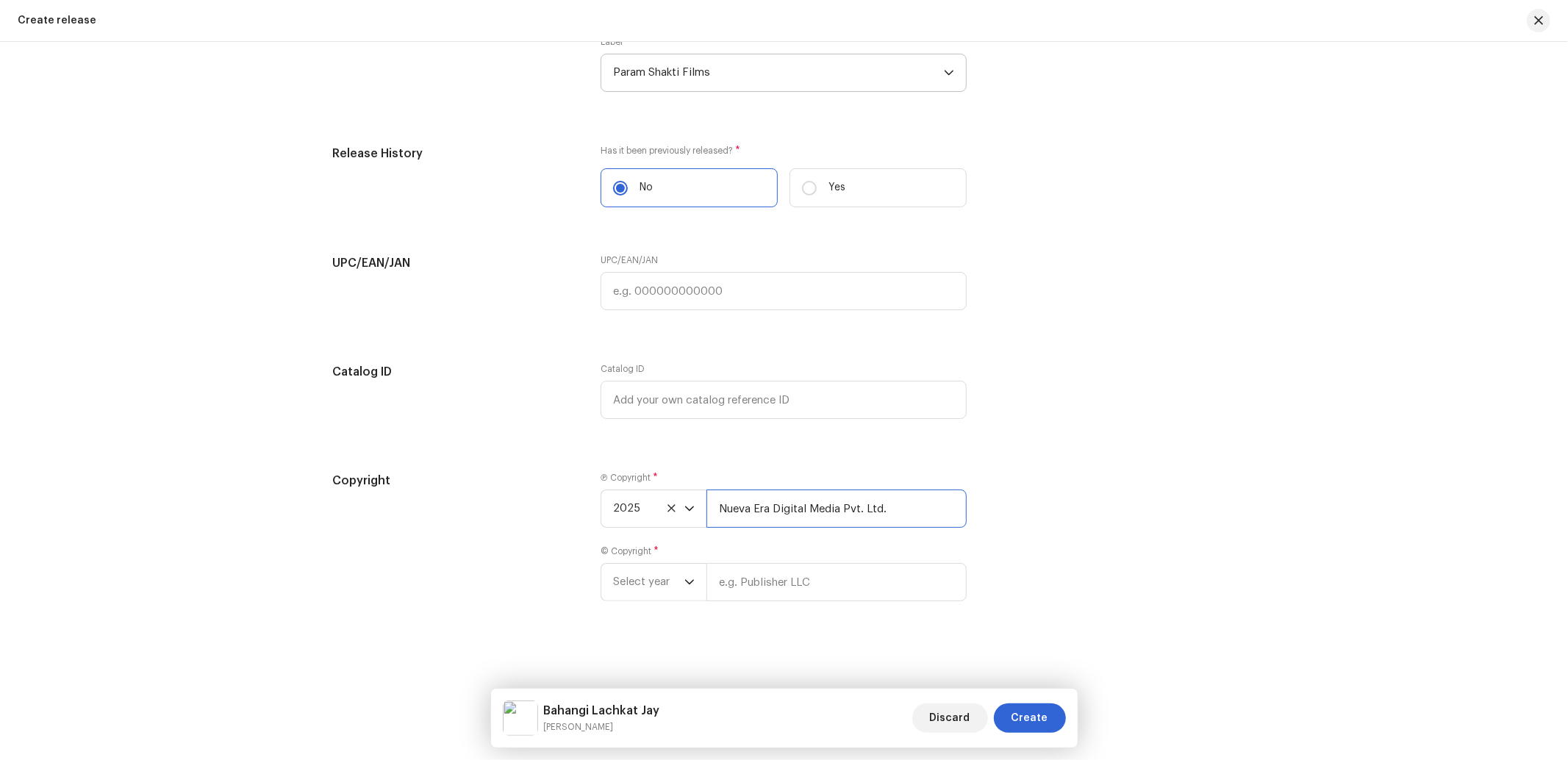
scroll to position [2417, 0]
click at [645, 584] on span "Select year" at bounding box center [648, 581] width 72 height 36
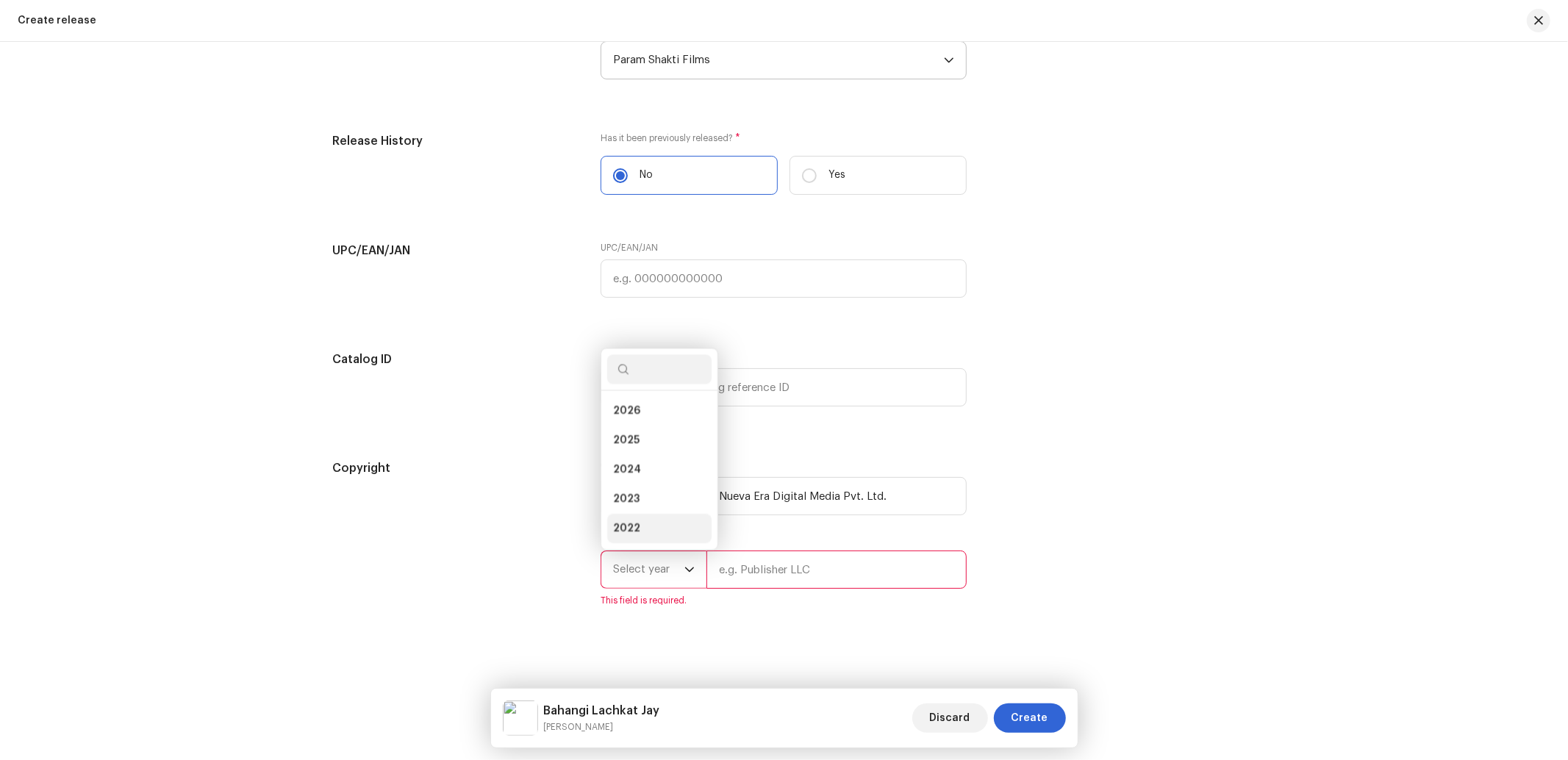
scroll to position [24, 0]
click at [630, 424] on span "2025" at bounding box center [626, 416] width 27 height 15
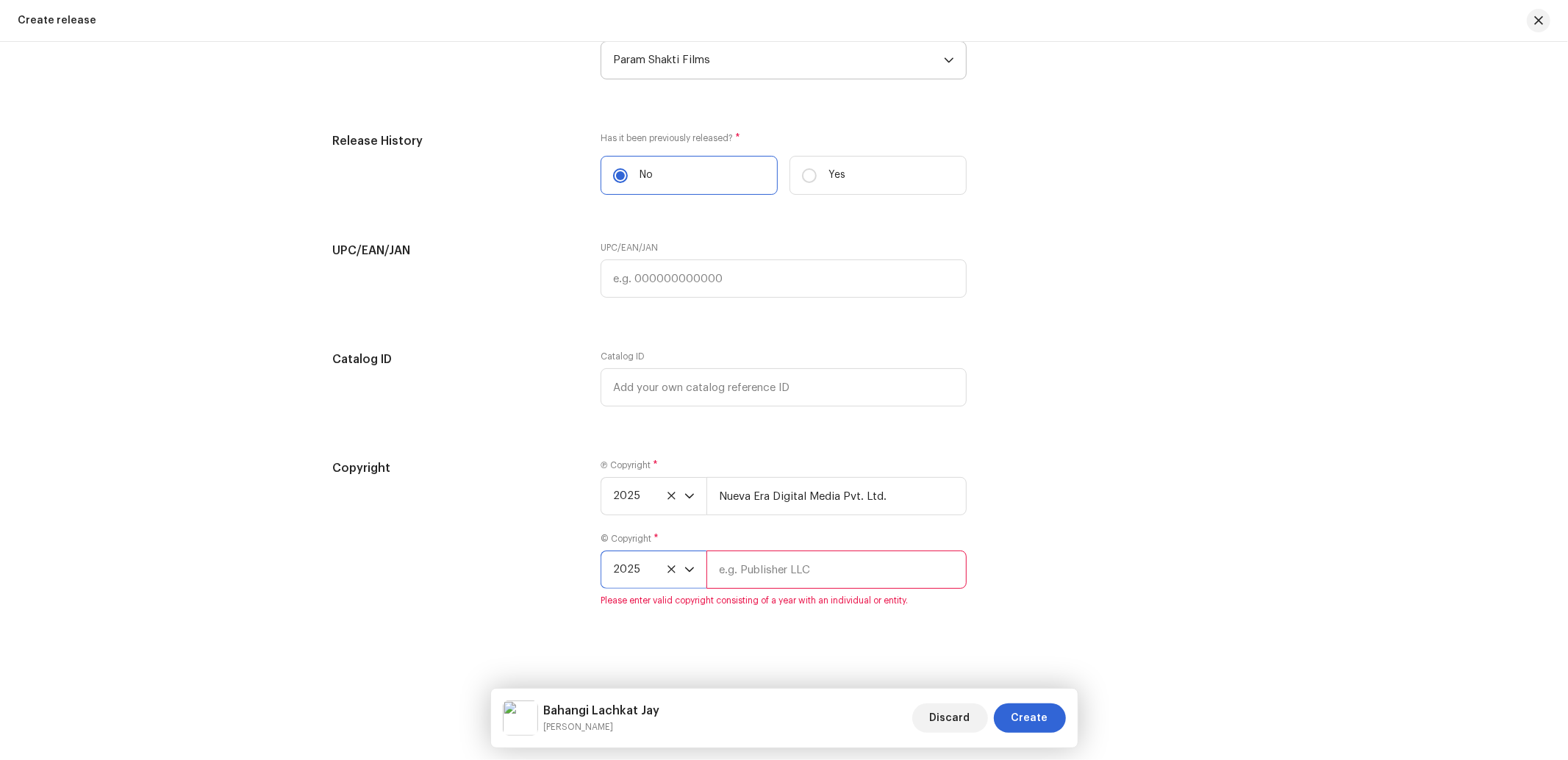
click at [814, 588] on input "text" at bounding box center [836, 569] width 260 height 38
type input "Param Shakti Films"
click at [1018, 611] on div "Copyright Ⓟ Copyright * 2025 Nueva Era Digital Media Pvt. Ltd. © Copyright * 20…" at bounding box center [784, 542] width 903 height 165
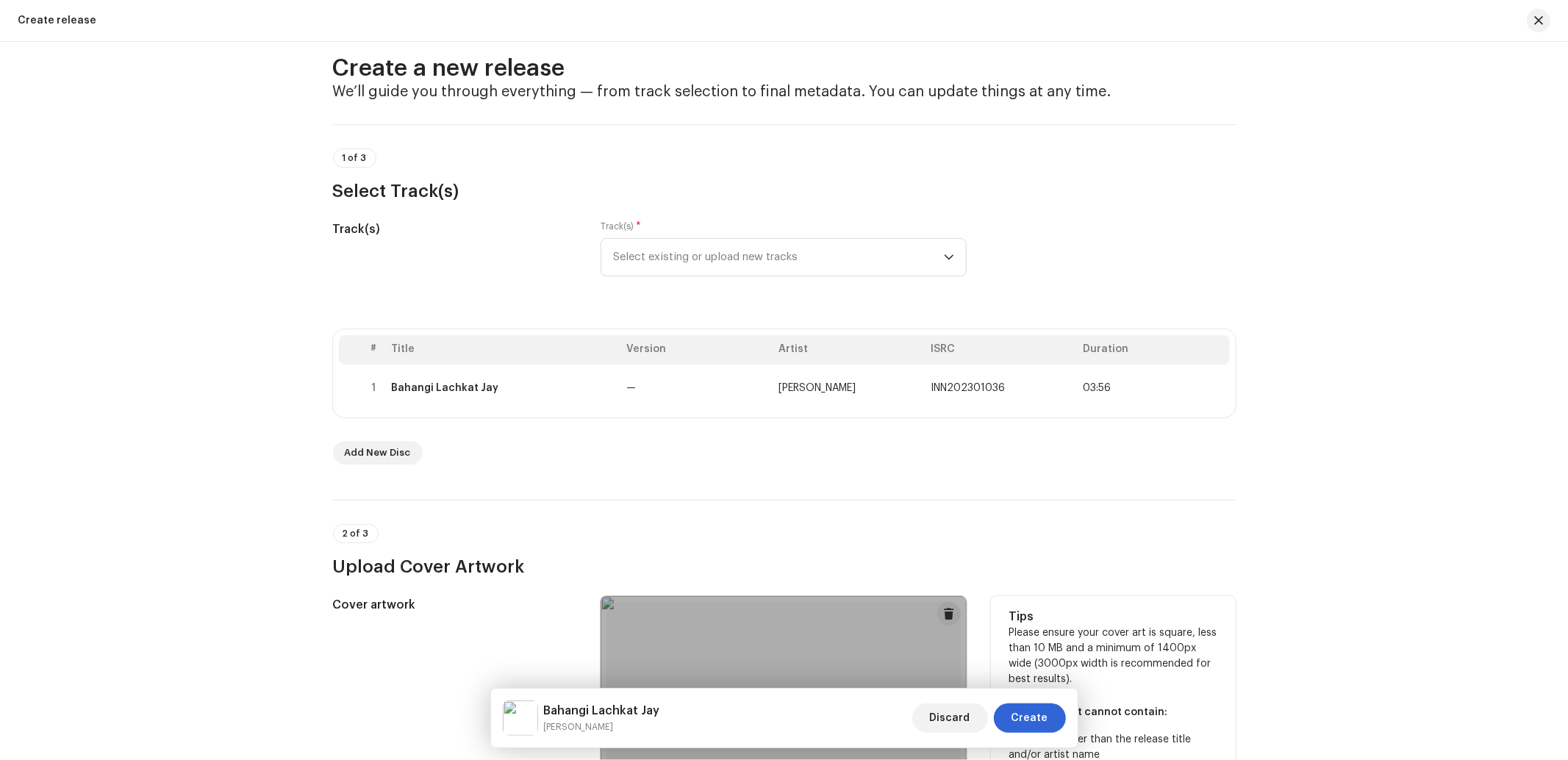
scroll to position [0, 0]
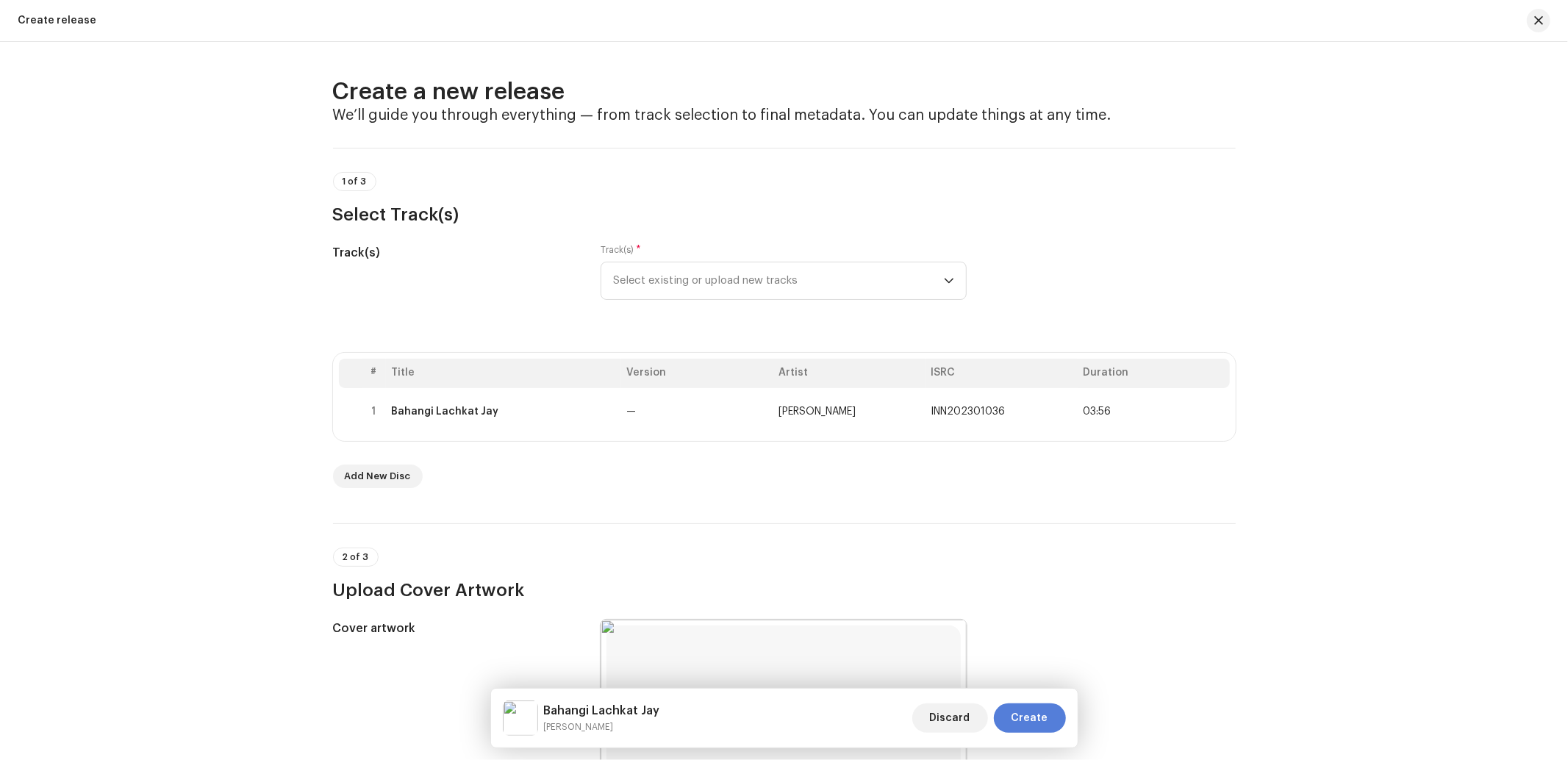
click at [1049, 720] on button "Create" at bounding box center [1029, 718] width 72 height 29
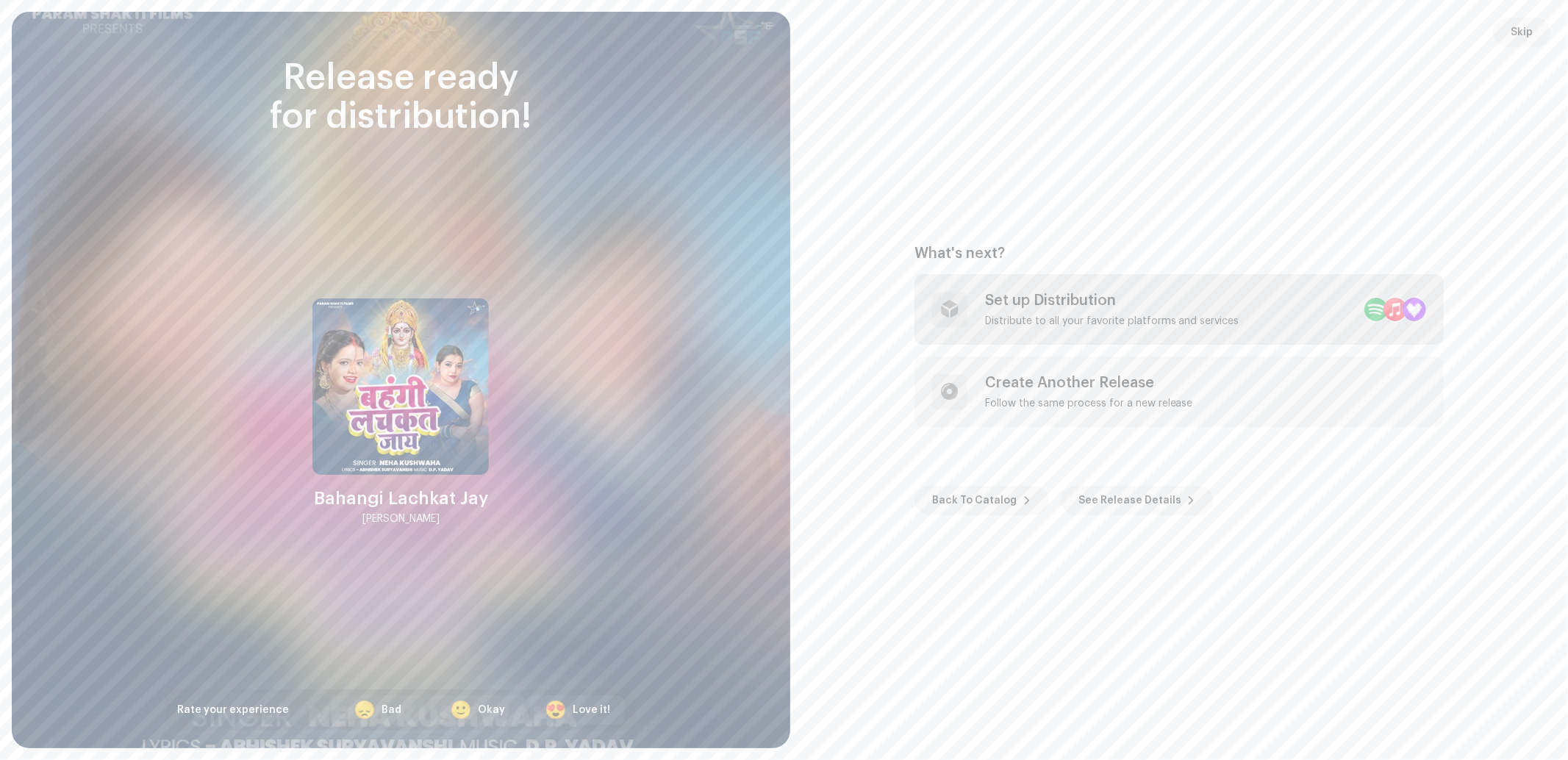
click at [1022, 320] on div "Distribute to all your favorite platforms and services" at bounding box center [1111, 321] width 254 height 12
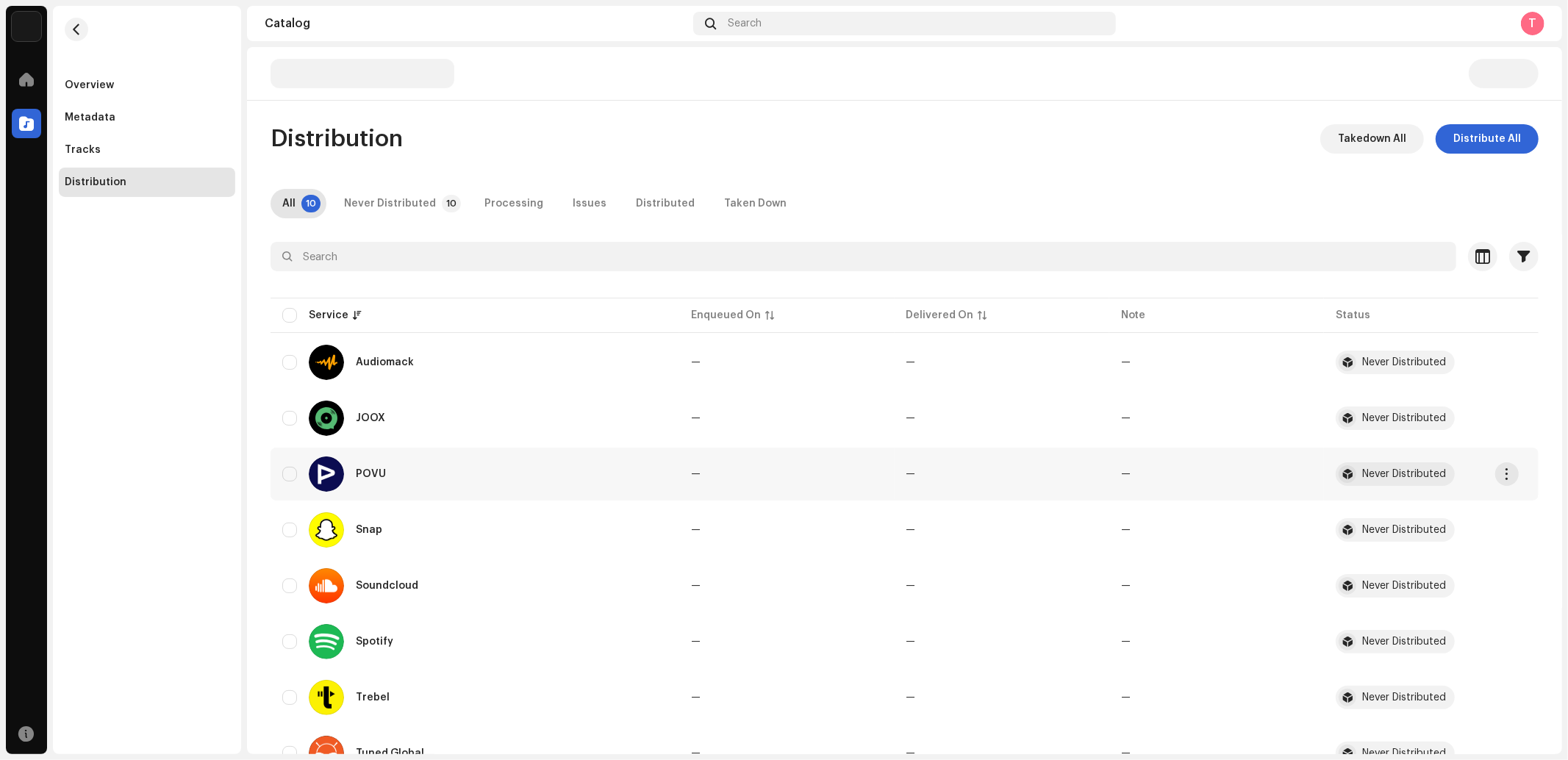
scroll to position [169, 0]
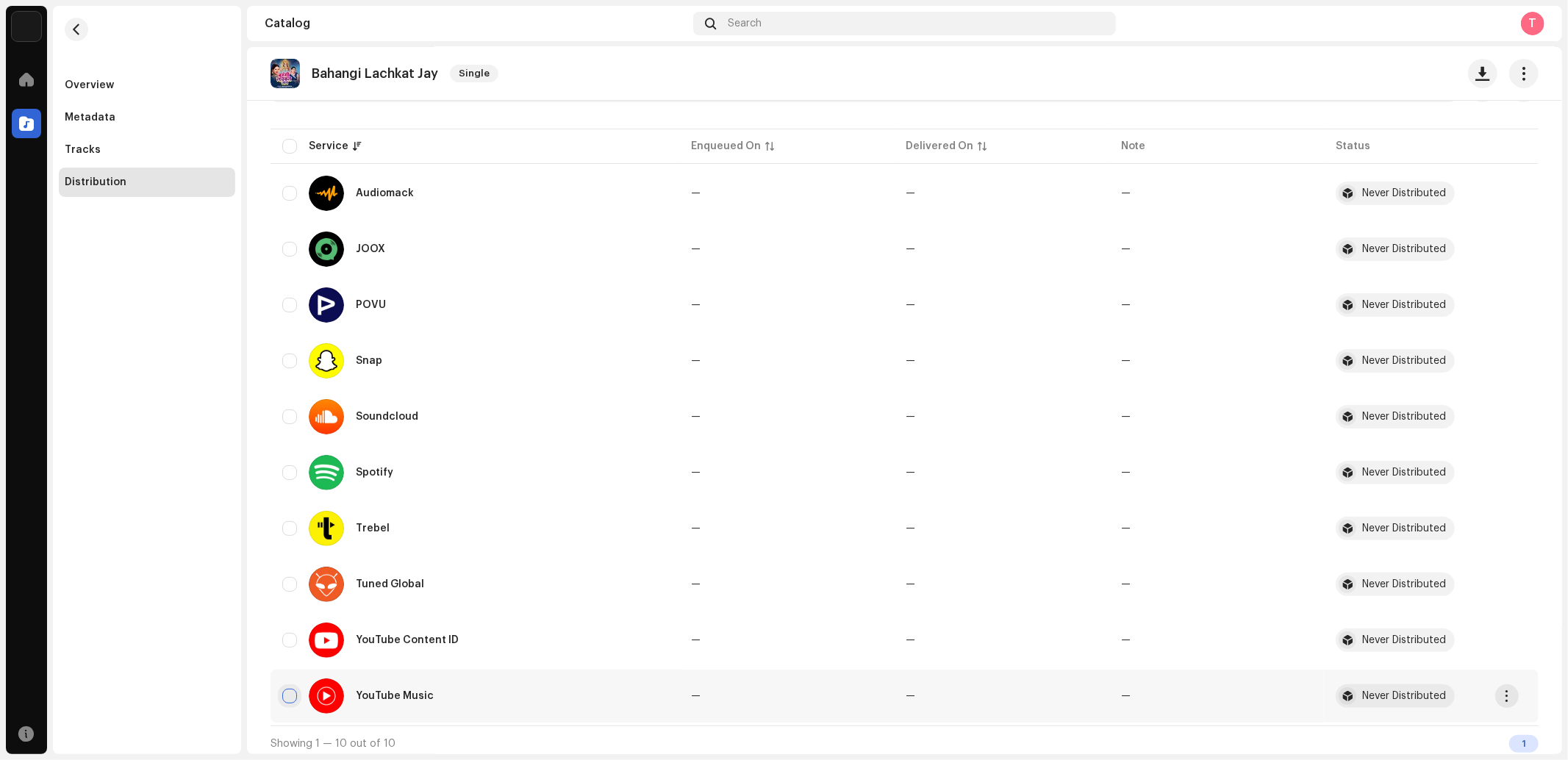
click at [294, 688] on input "checkbox" at bounding box center [289, 695] width 15 height 15
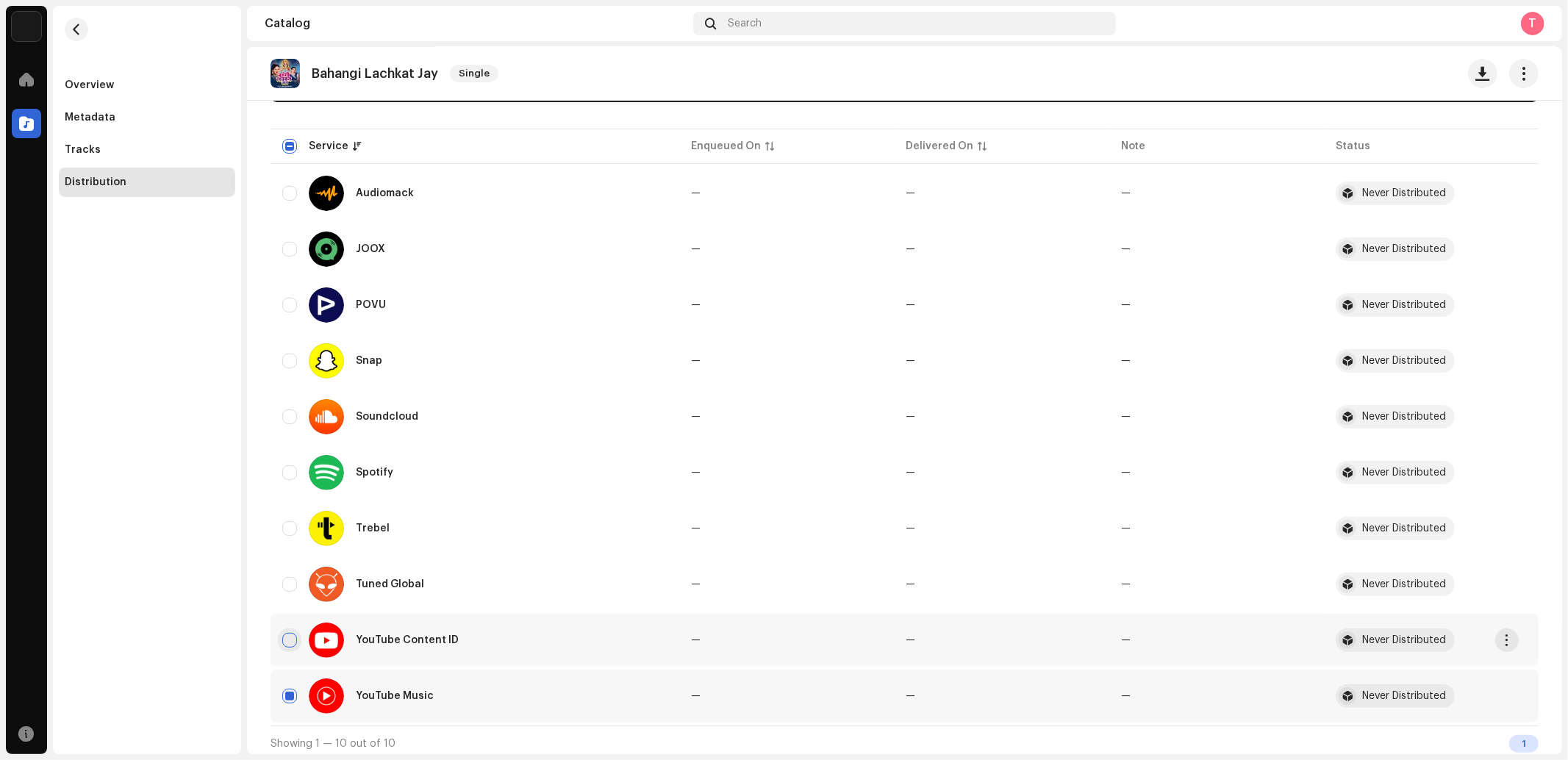
click at [292, 633] on input "Row Unselected" at bounding box center [289, 639] width 15 height 15
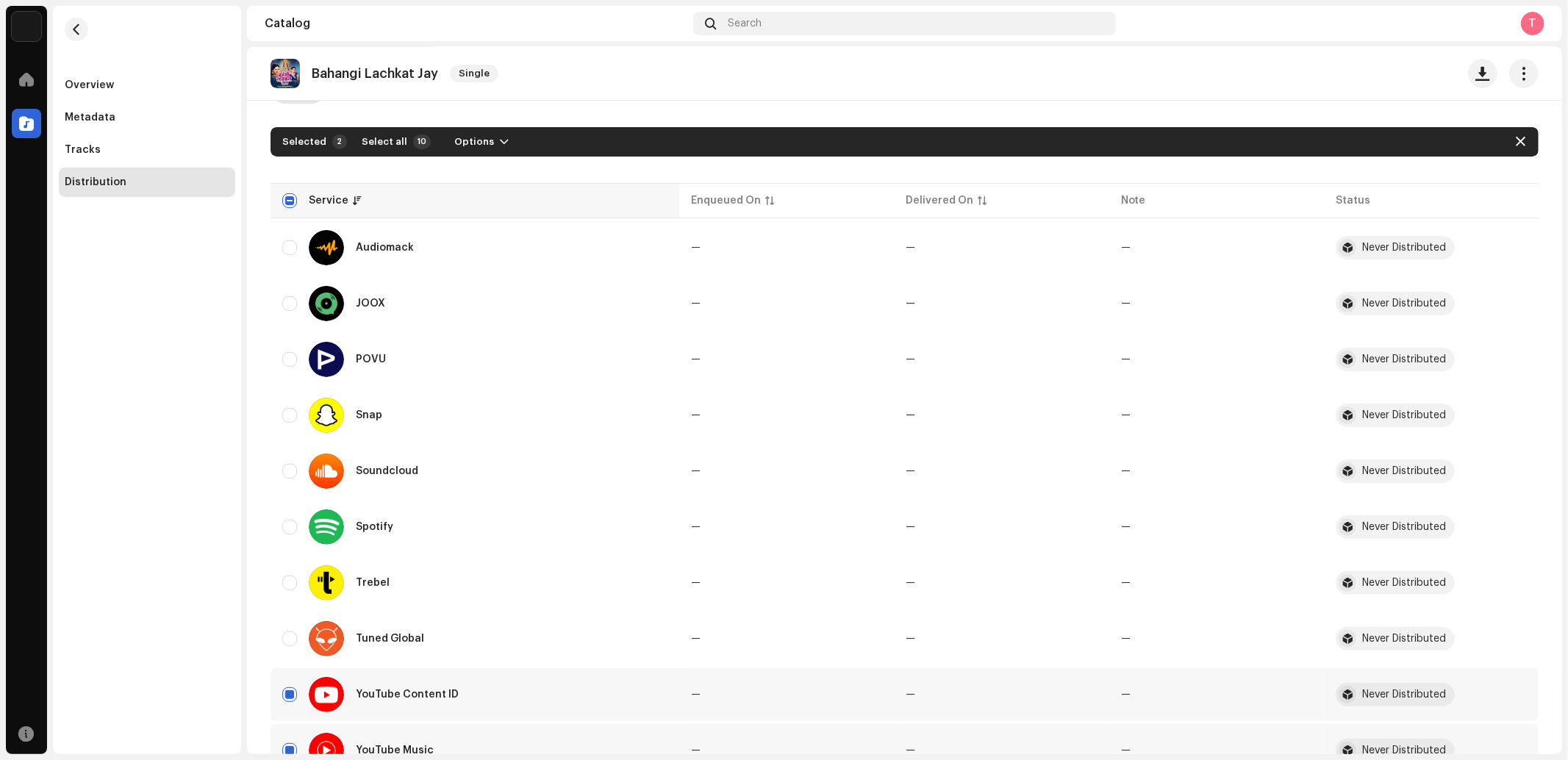
scroll to position [0, 0]
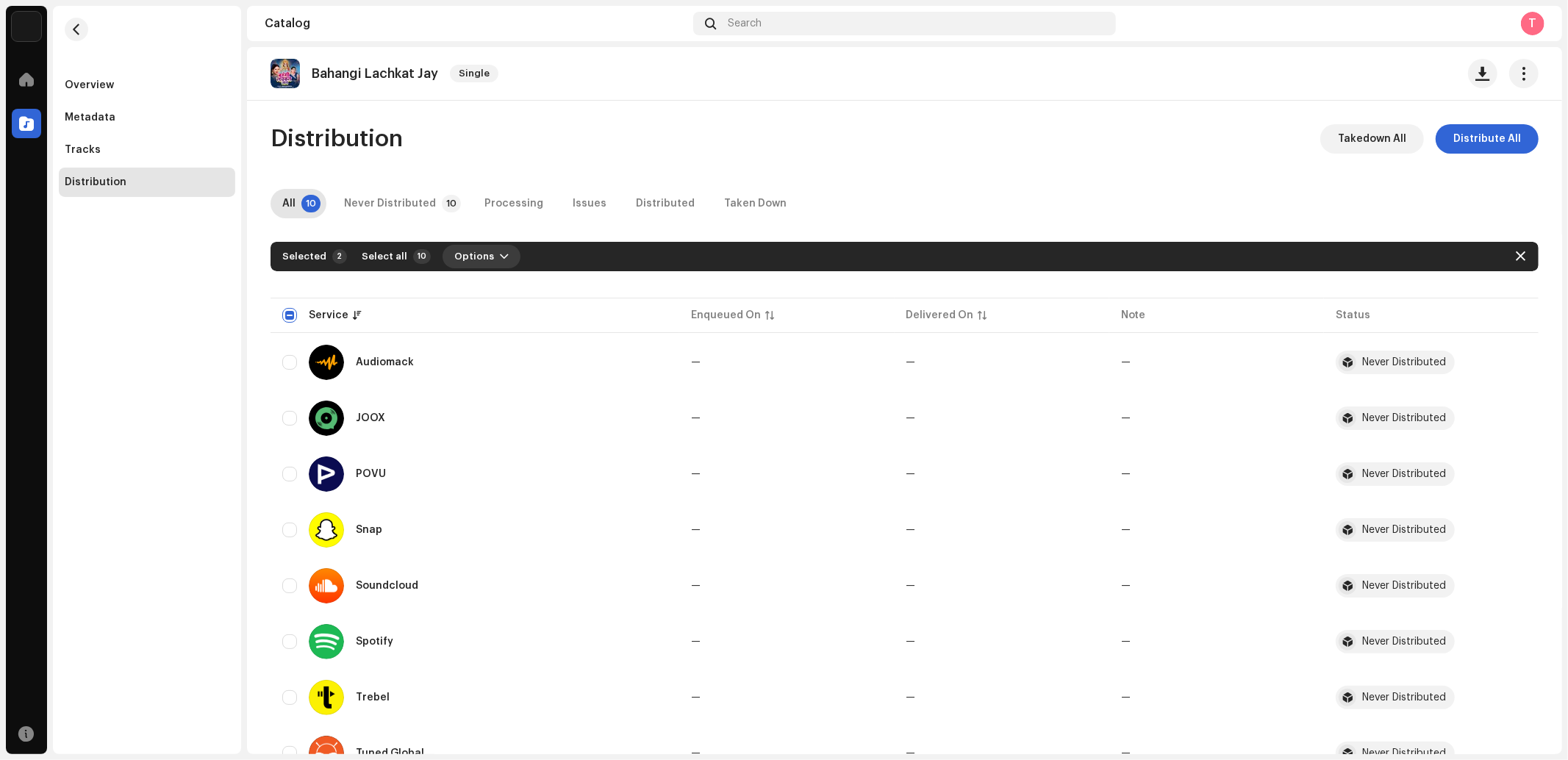
click at [469, 249] on span "Options" at bounding box center [474, 256] width 39 height 29
click at [481, 290] on span "Distribute" at bounding box center [474, 290] width 52 height 12
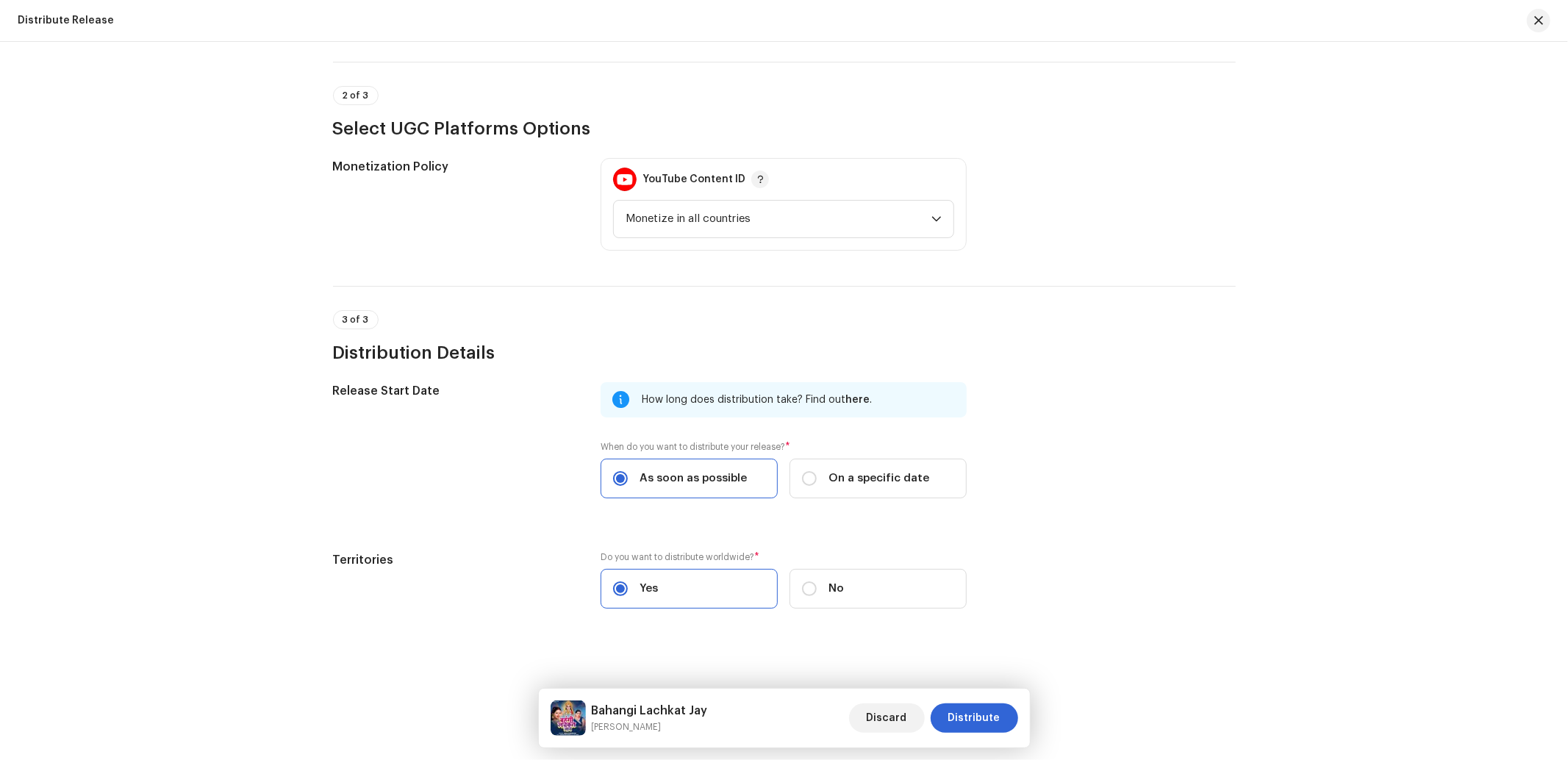
scroll to position [360, 0]
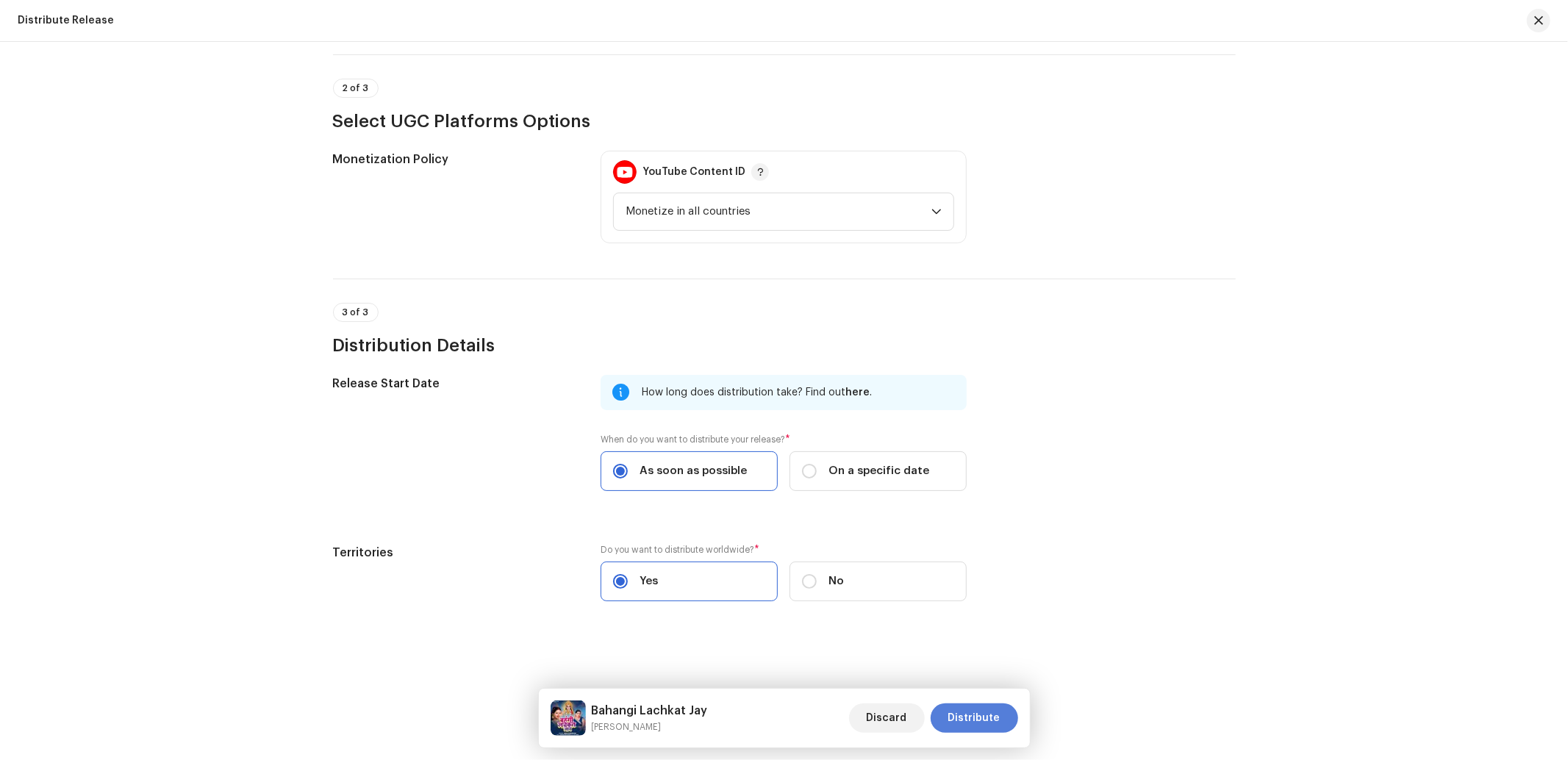
click at [986, 721] on span "Distribute" at bounding box center [974, 718] width 52 height 29
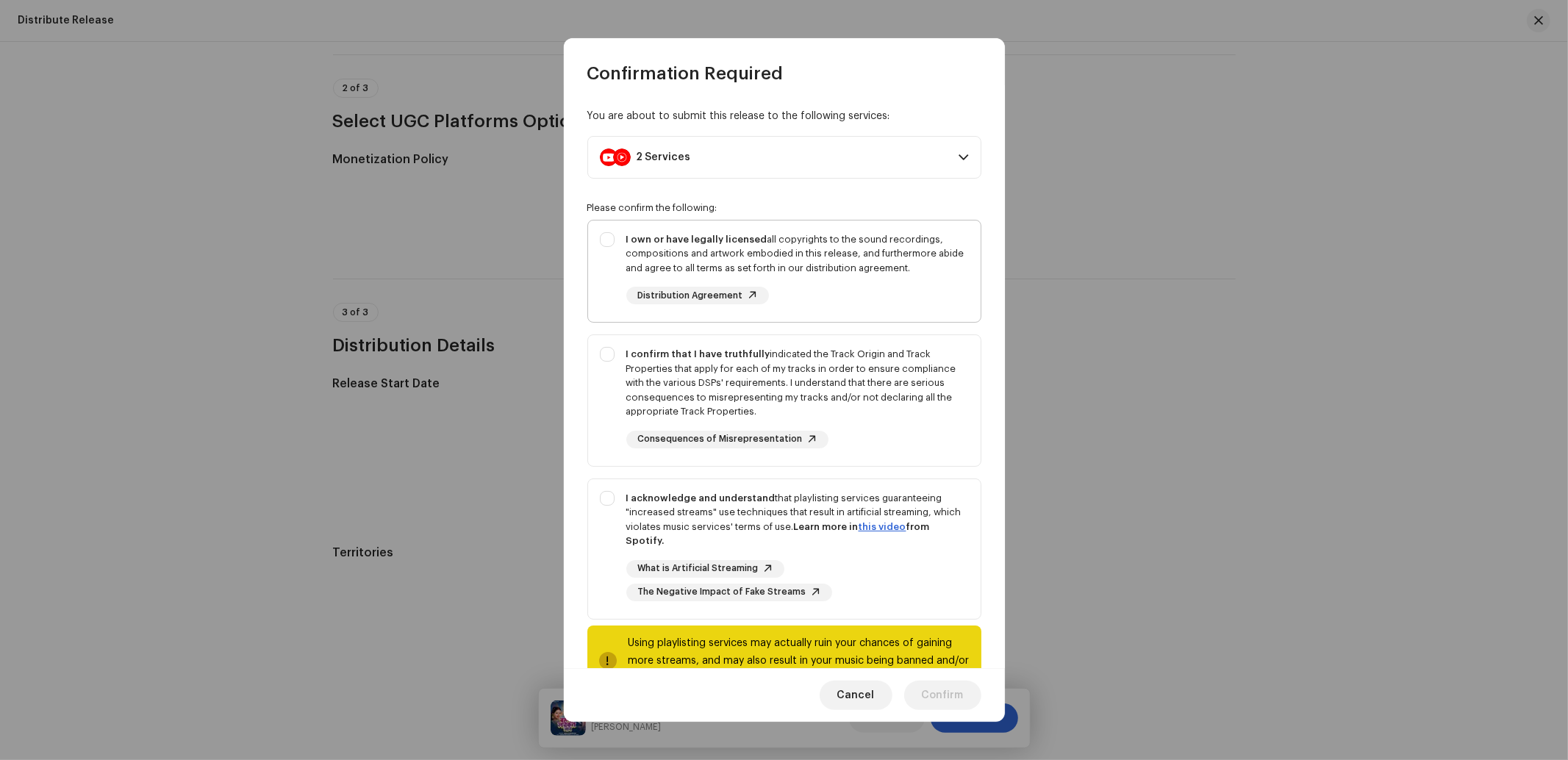
click at [596, 267] on div "I own or have legally licensed all copyrights to the sound recordings, composit…" at bounding box center [783, 268] width 392 height 96
drag, startPoint x: 596, startPoint y: 424, endPoint x: 599, endPoint y: 520, distance: 96.0
click at [596, 428] on div "I confirm that I have truthfully indicated the Track Origin and Track Propertie…" at bounding box center [783, 397] width 392 height 125
drag, startPoint x: 597, startPoint y: 524, endPoint x: 664, endPoint y: 592, distance: 95.5
click at [596, 525] on div "I acknowledge and understand that playlisting services guaranteeing "increased …" at bounding box center [783, 546] width 392 height 134
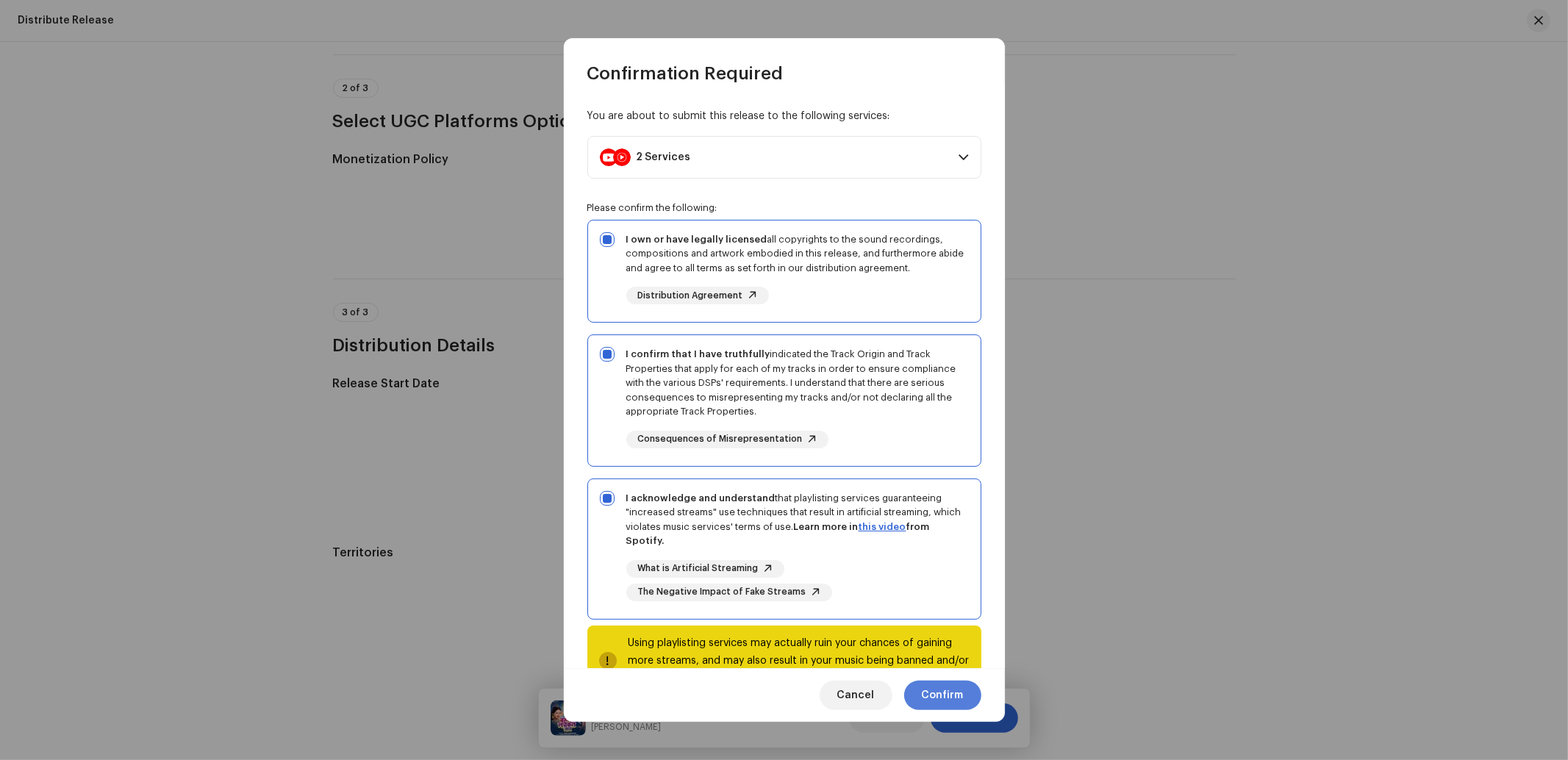
click at [950, 693] on span "Confirm" at bounding box center [942, 695] width 42 height 29
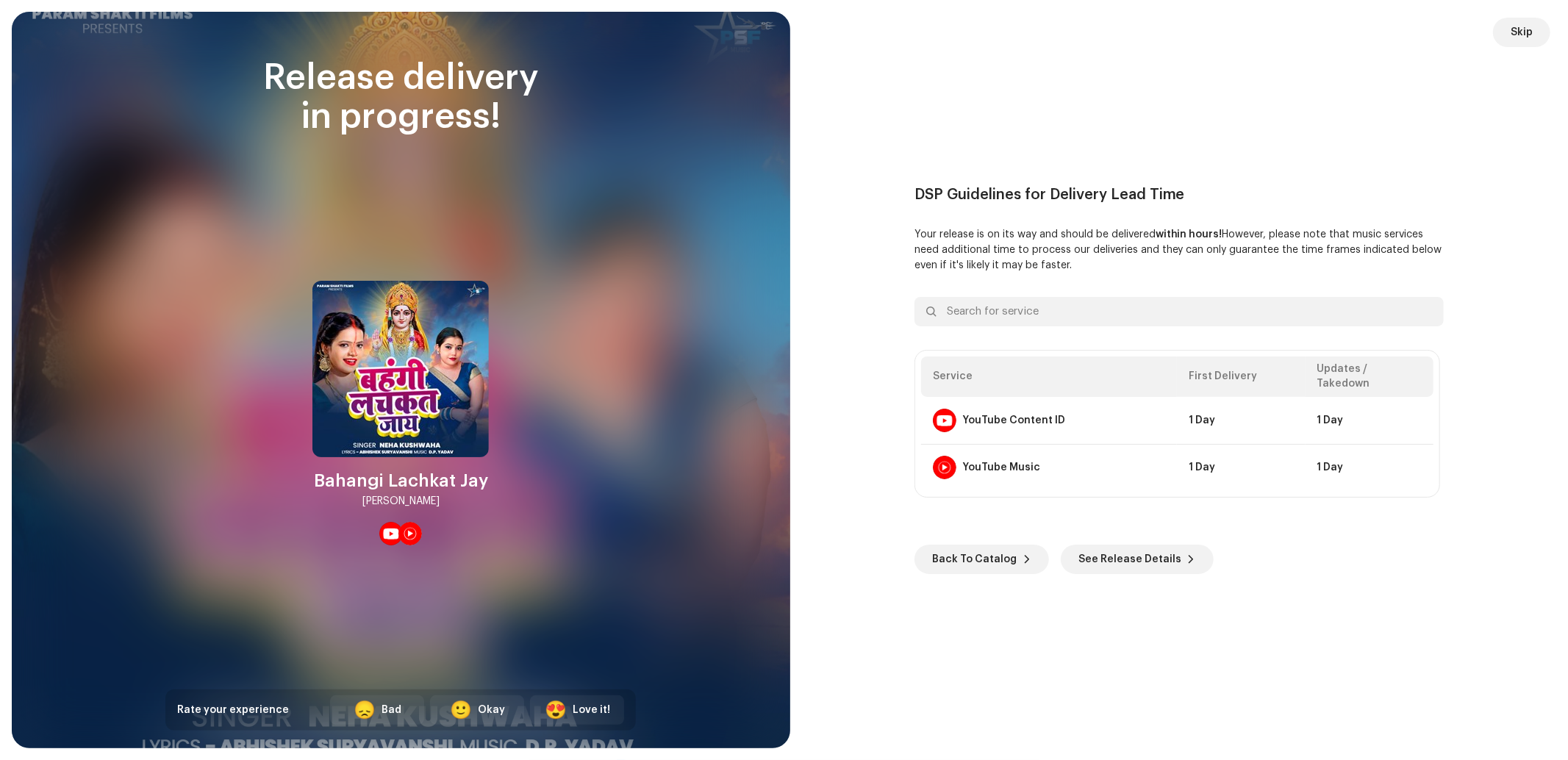
scroll to position [360, 0]
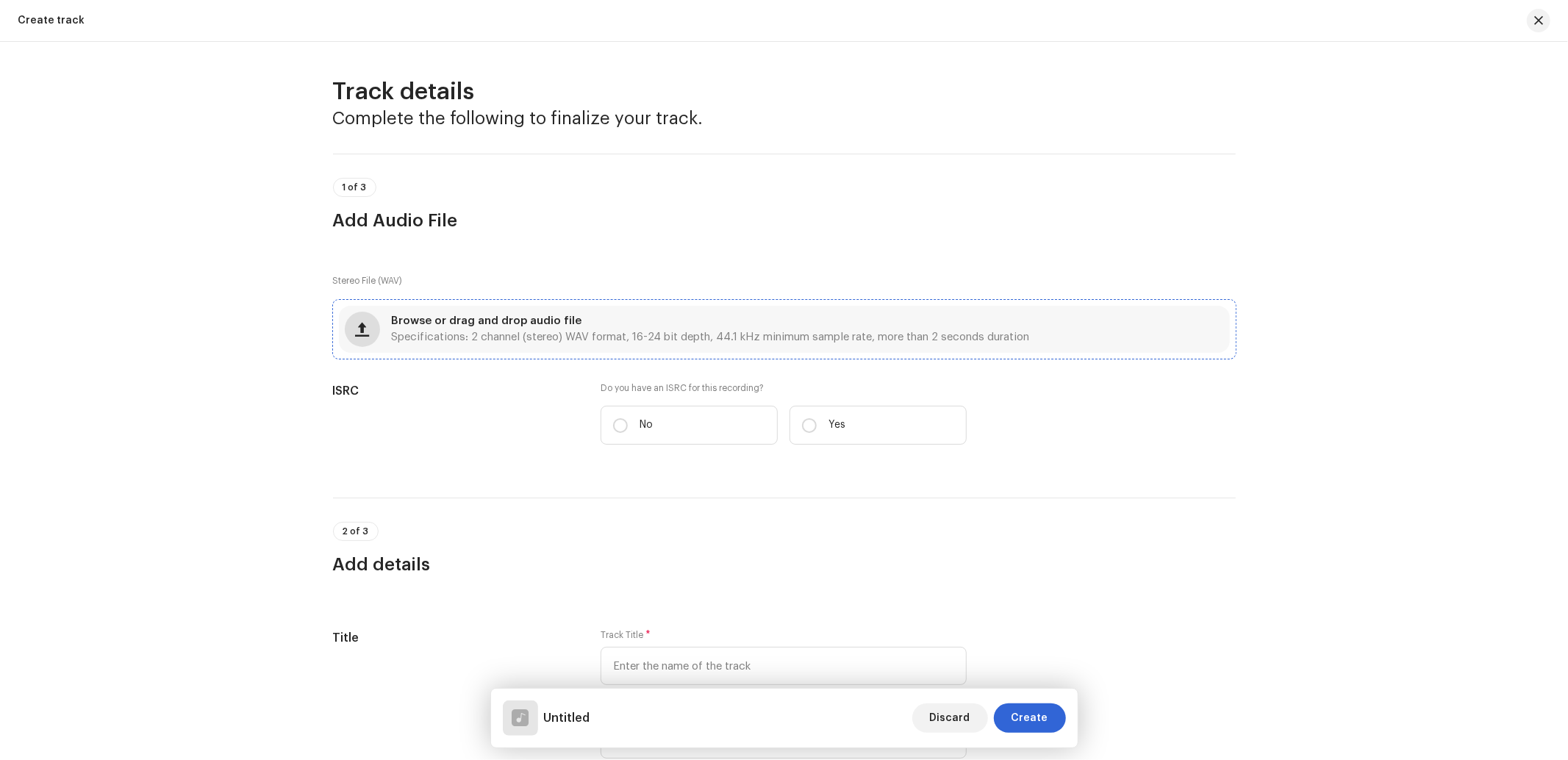
click at [362, 323] on span "button" at bounding box center [362, 329] width 14 height 12
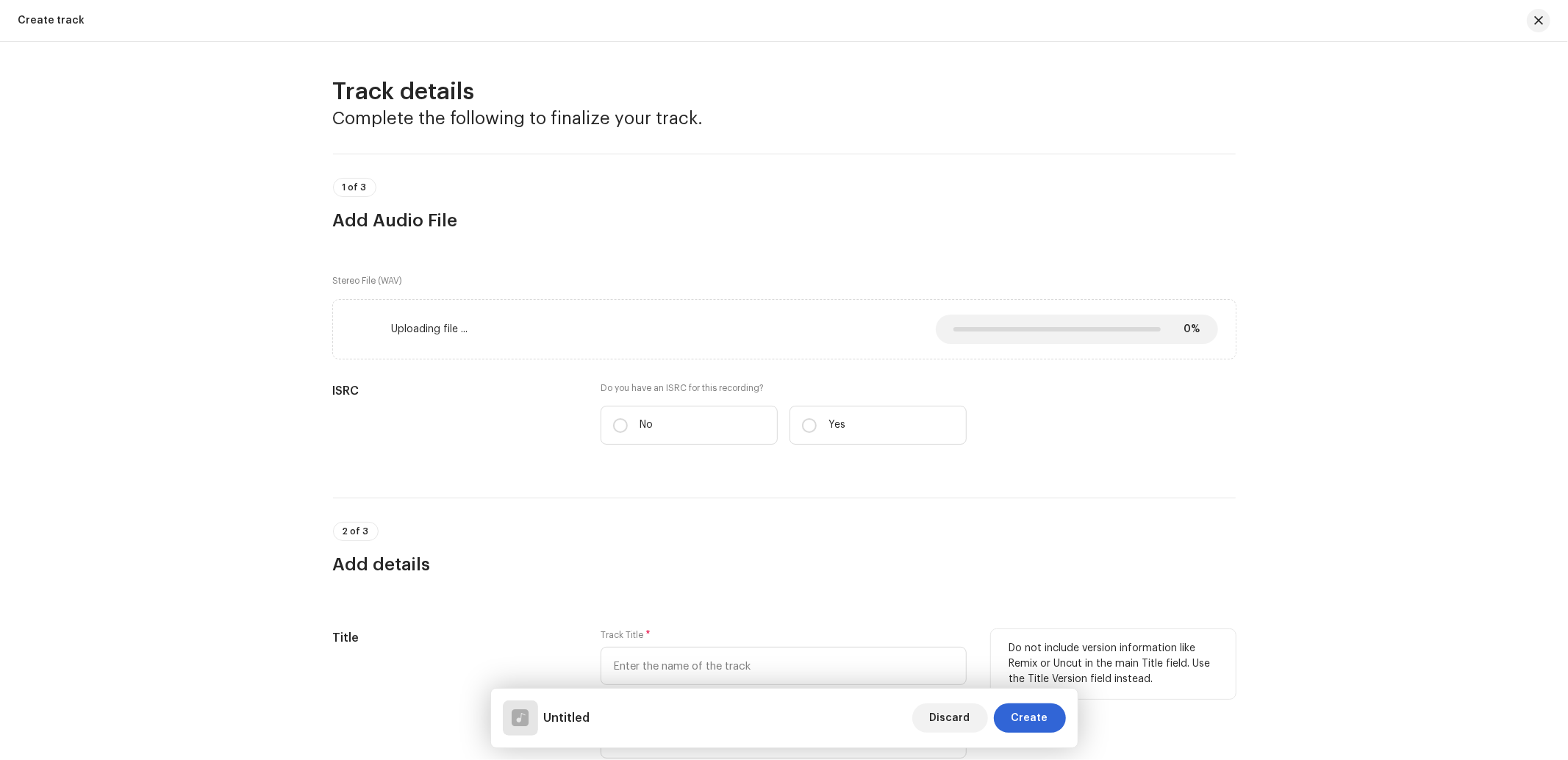
scroll to position [217, 0]
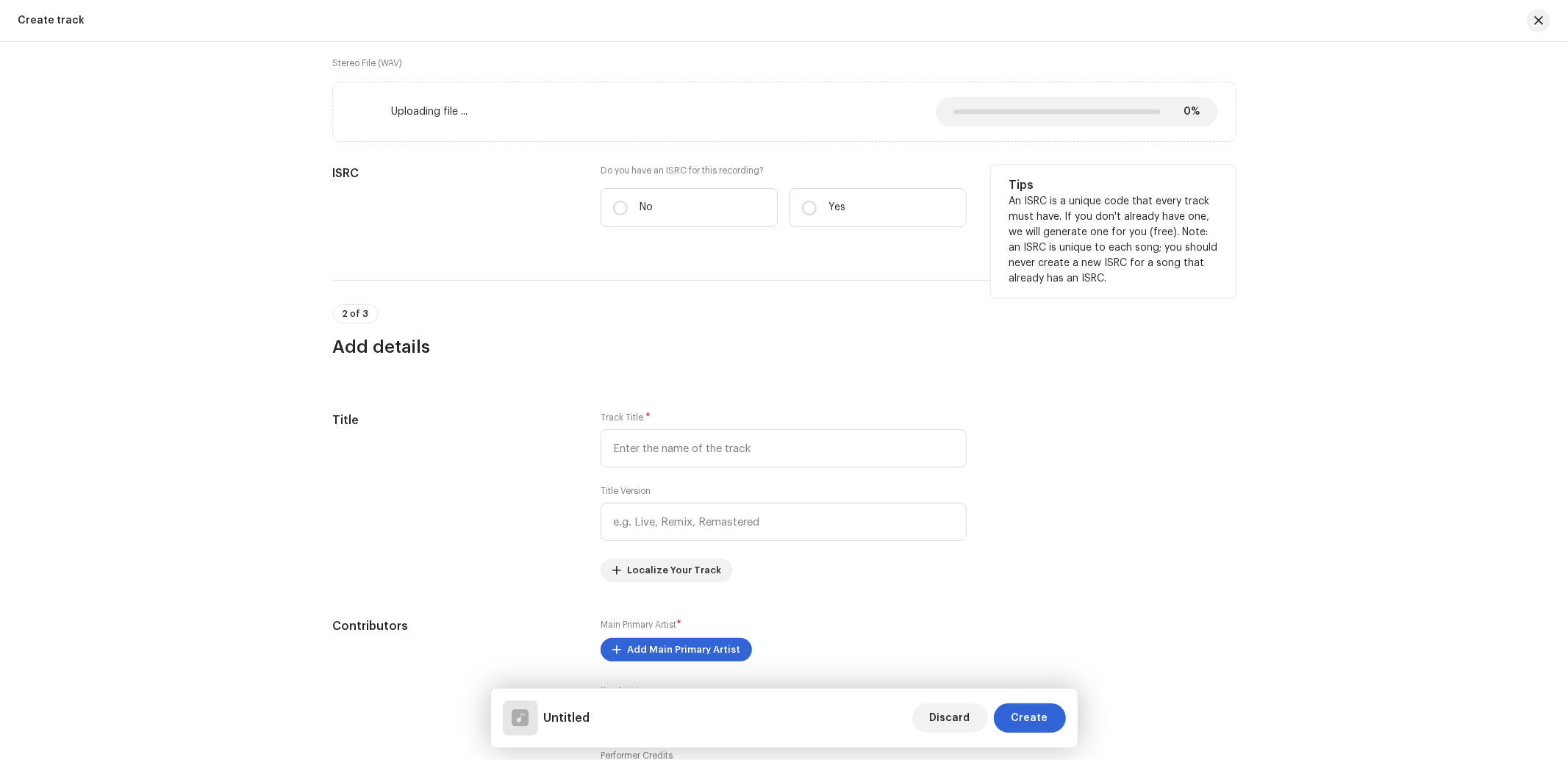
click at [862, 216] on label "Yes" at bounding box center [877, 208] width 177 height 39
click at [816, 215] on input "Yes" at bounding box center [809, 207] width 15 height 15
radio input "true"
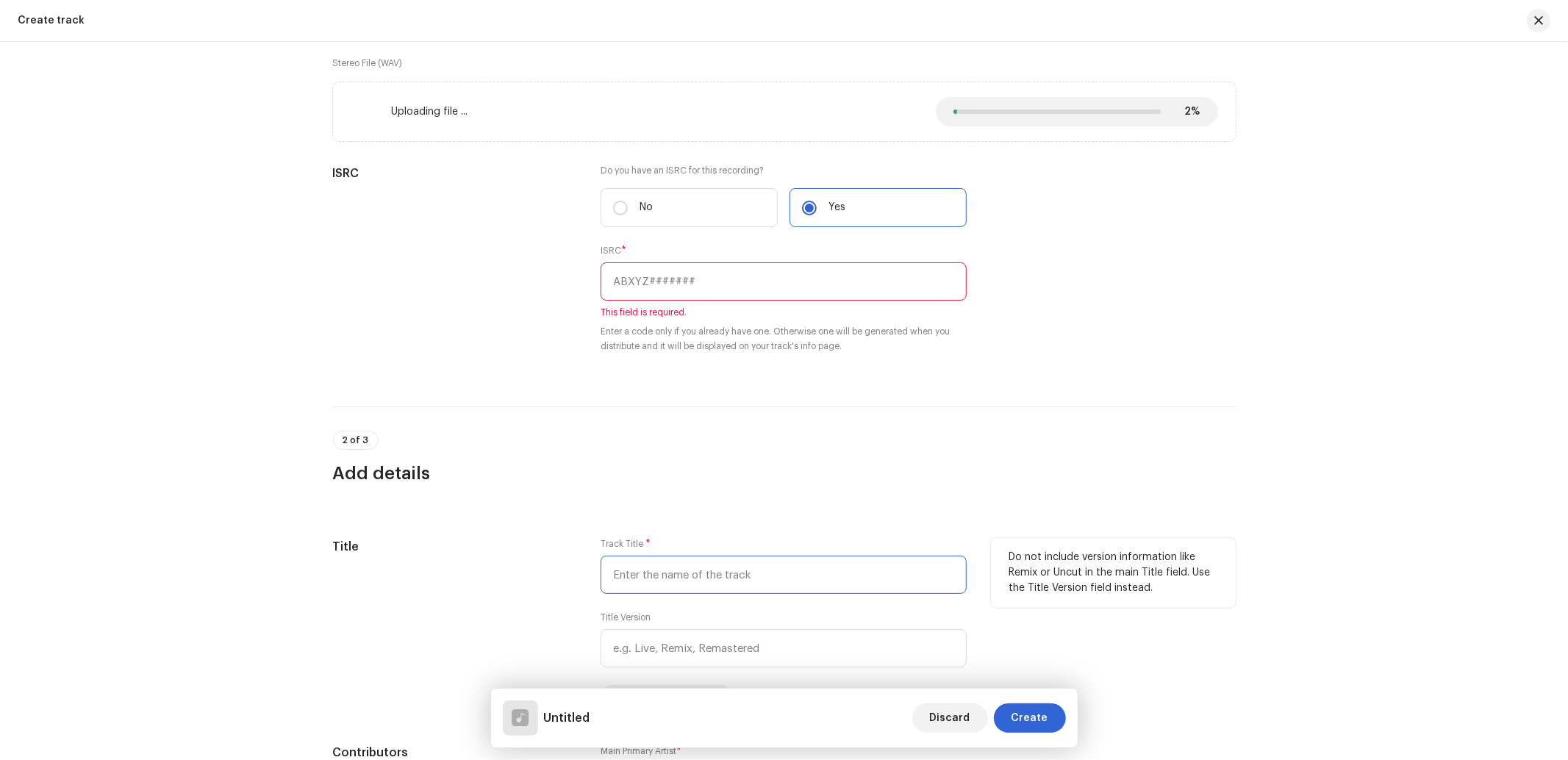
click at [660, 589] on input "text" at bounding box center [783, 574] width 366 height 38
paste input "Nikle Paranwa"
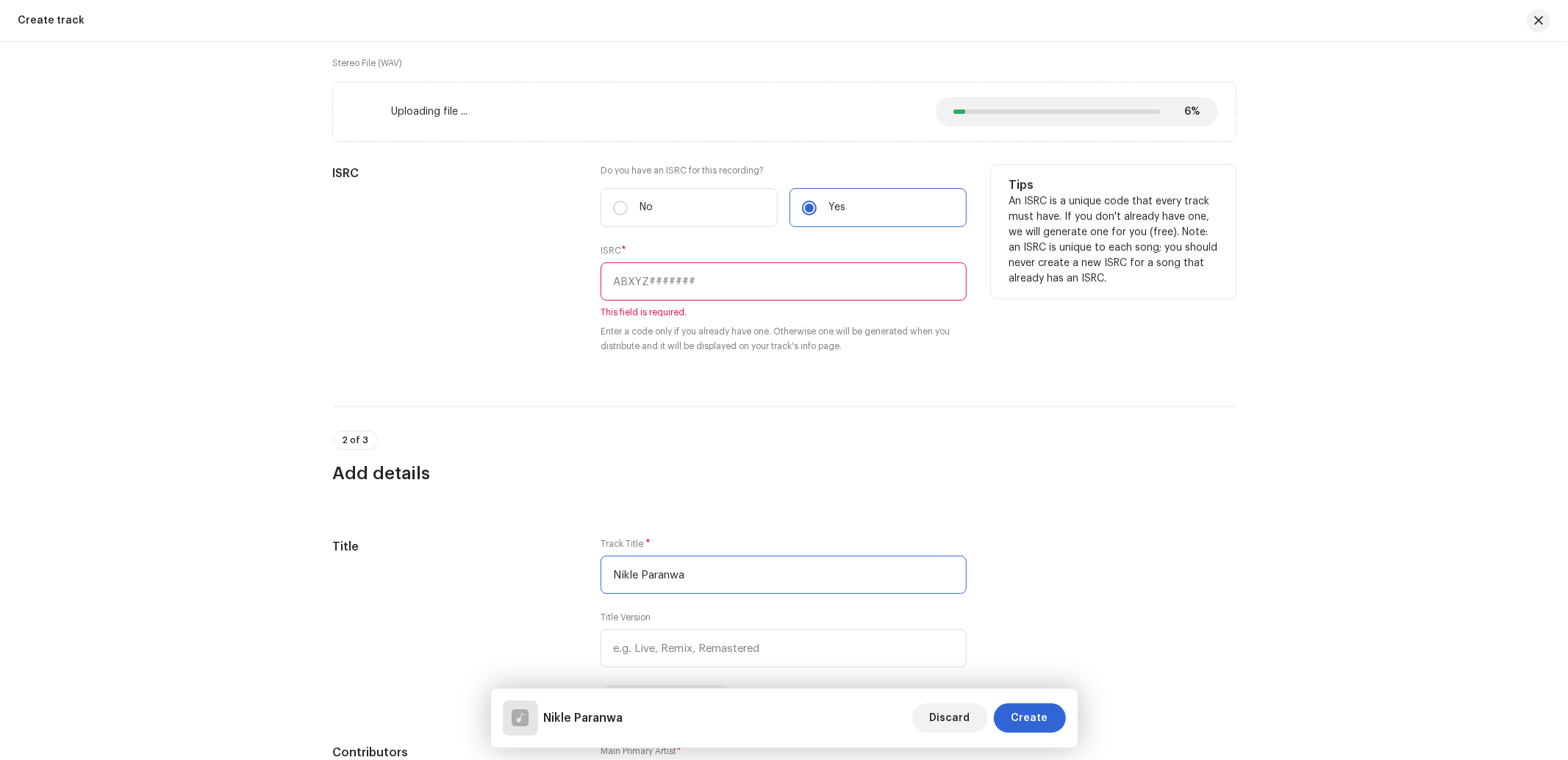
type input "Nikle Paranwa"
click at [702, 288] on input "text" at bounding box center [783, 281] width 366 height 38
click at [645, 287] on input "text" at bounding box center [783, 281] width 366 height 38
paste input "INN202401609"
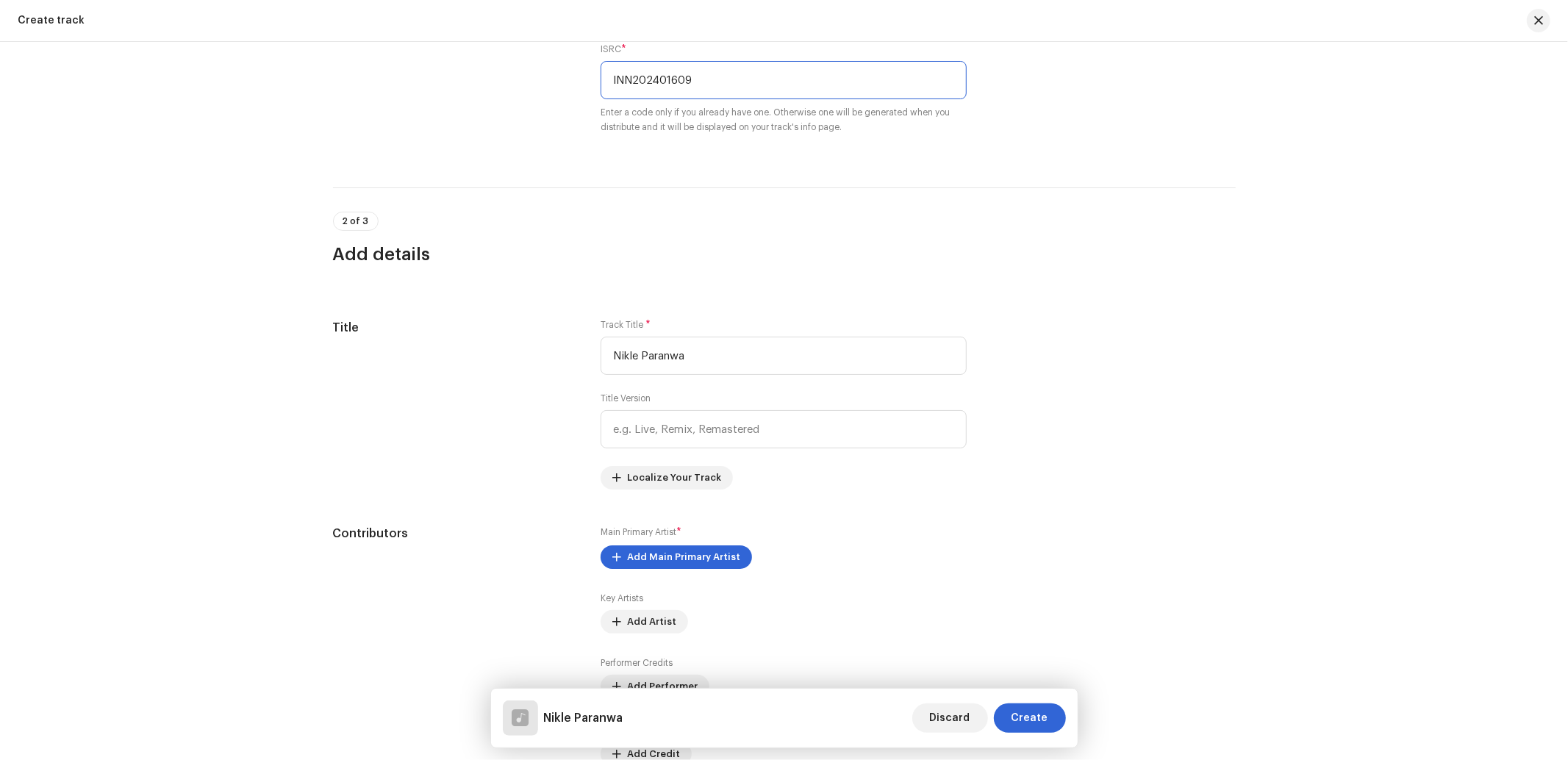
scroll to position [652, 0]
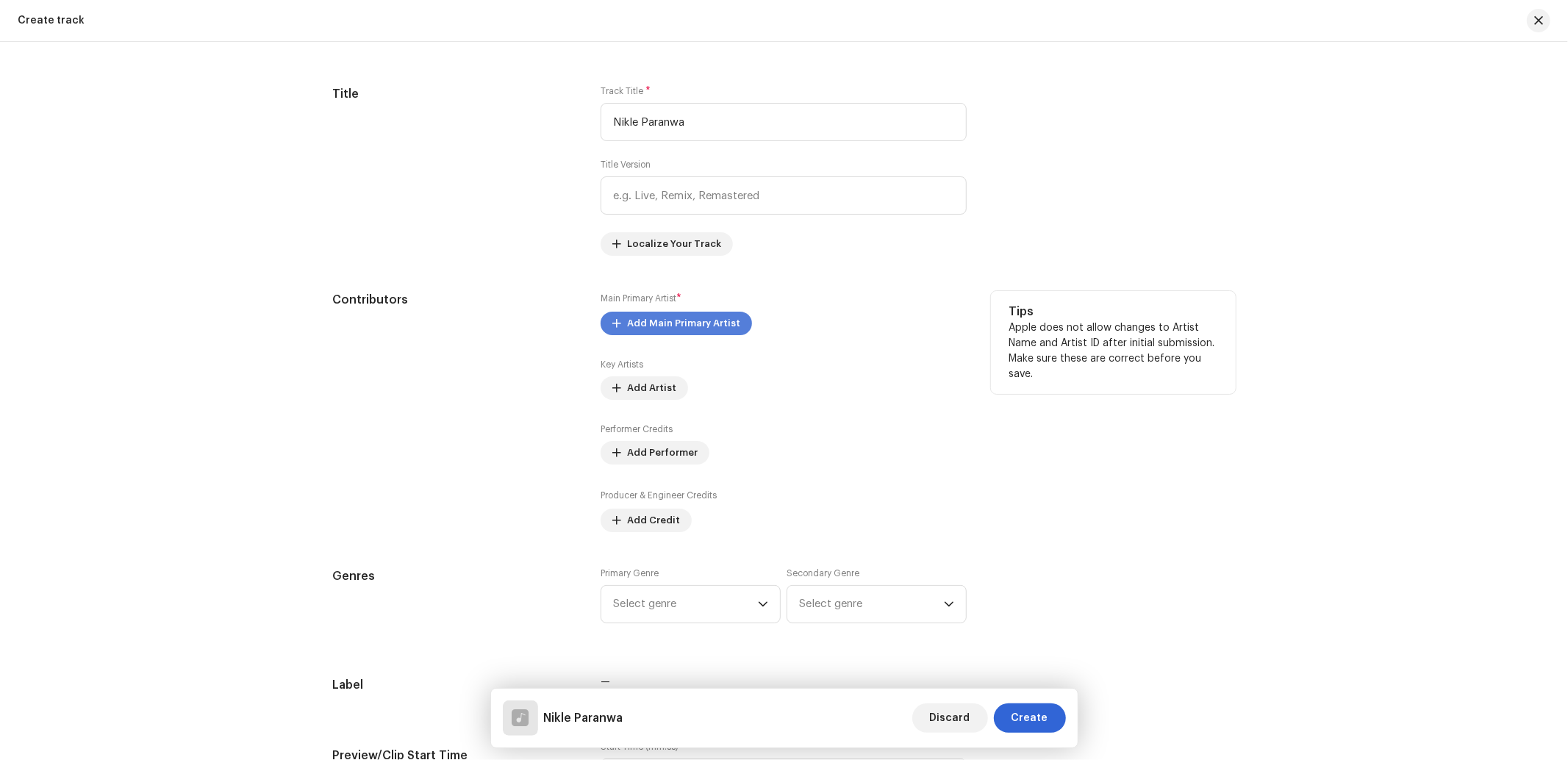
type input "INN202401609"
click at [699, 329] on span "Add Main Primary Artist" at bounding box center [683, 323] width 113 height 29
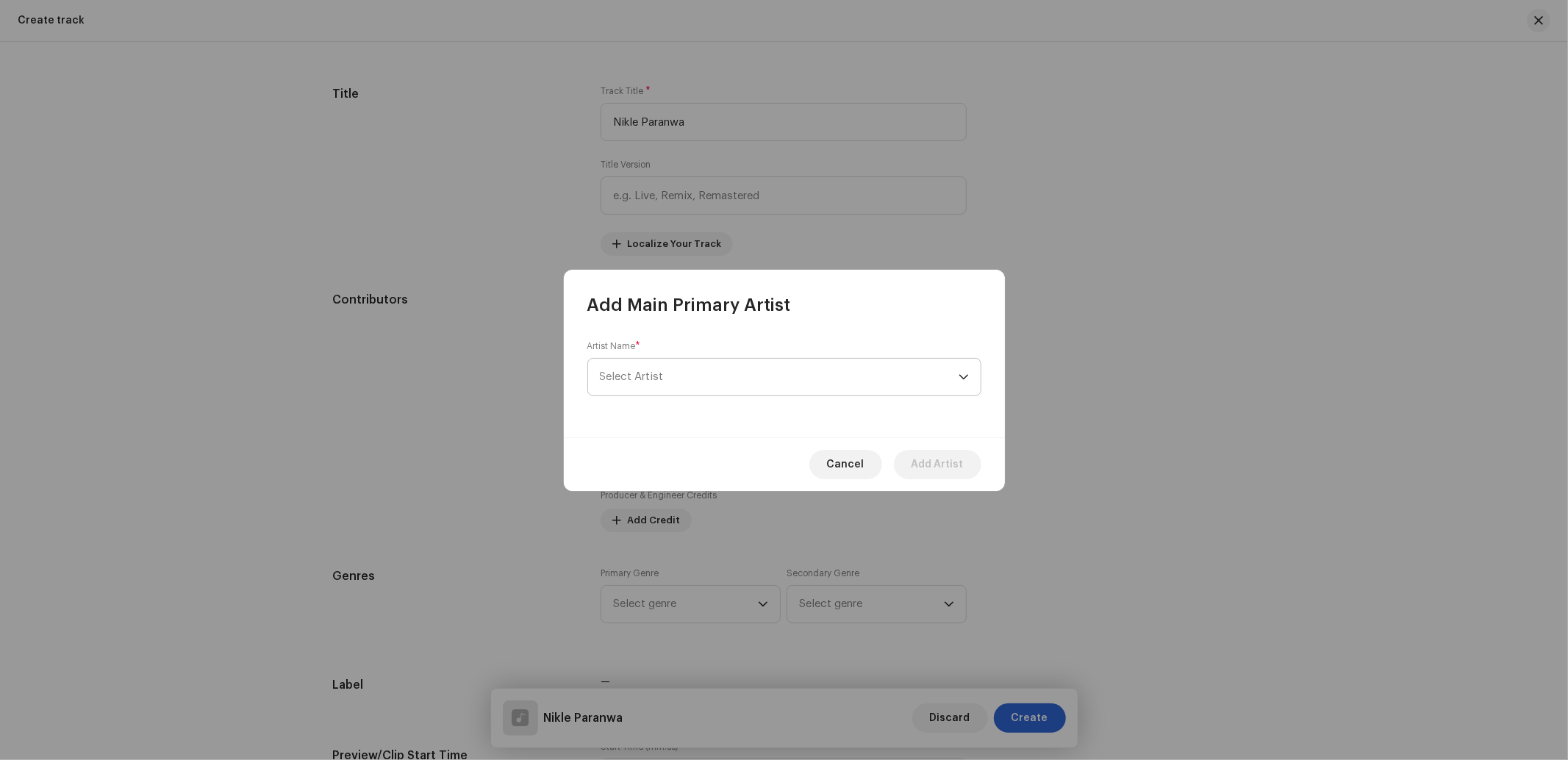
click at [661, 380] on span "Select Artist" at bounding box center [631, 376] width 64 height 11
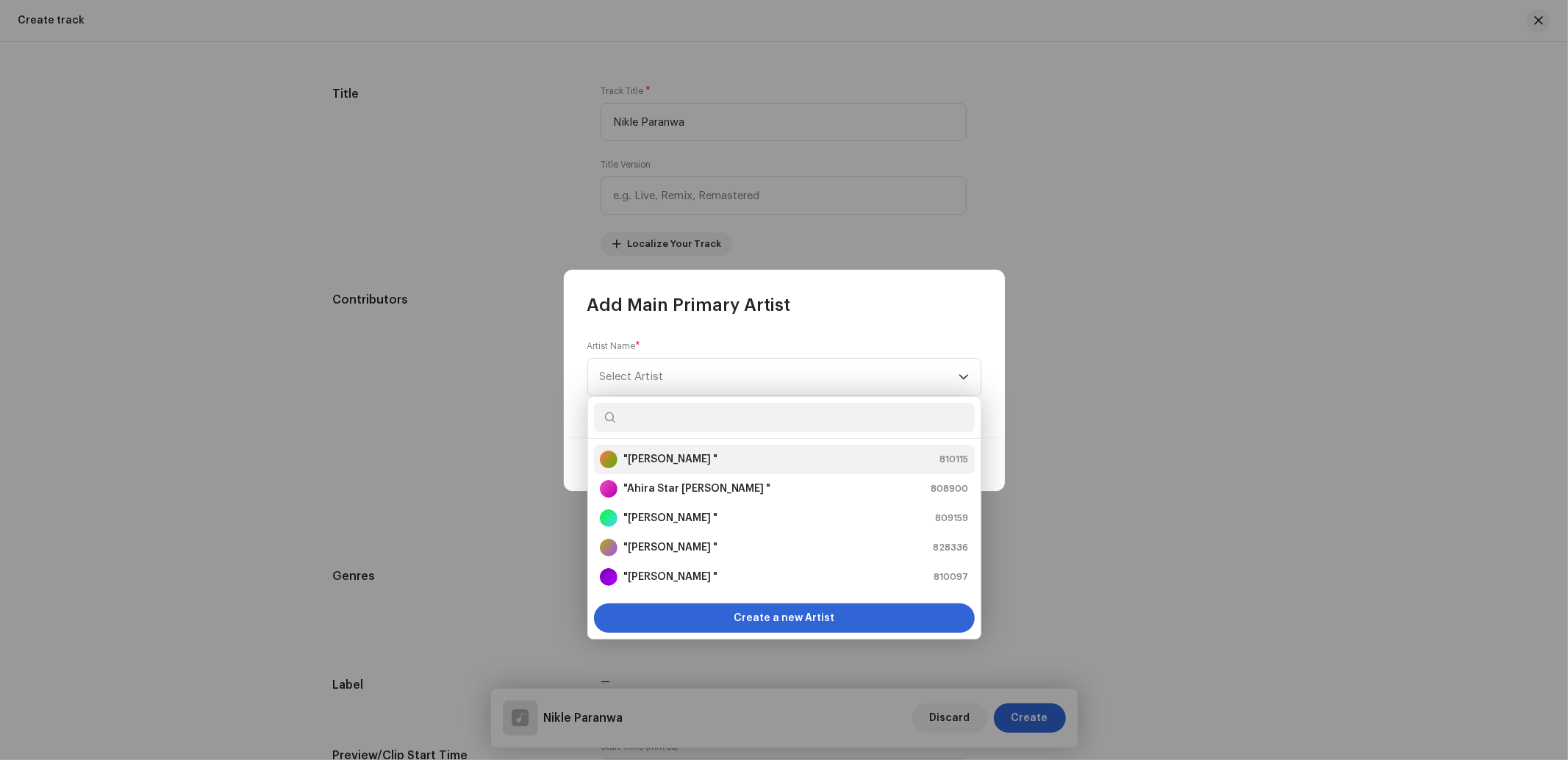
paste input "[PERSON_NAME]"
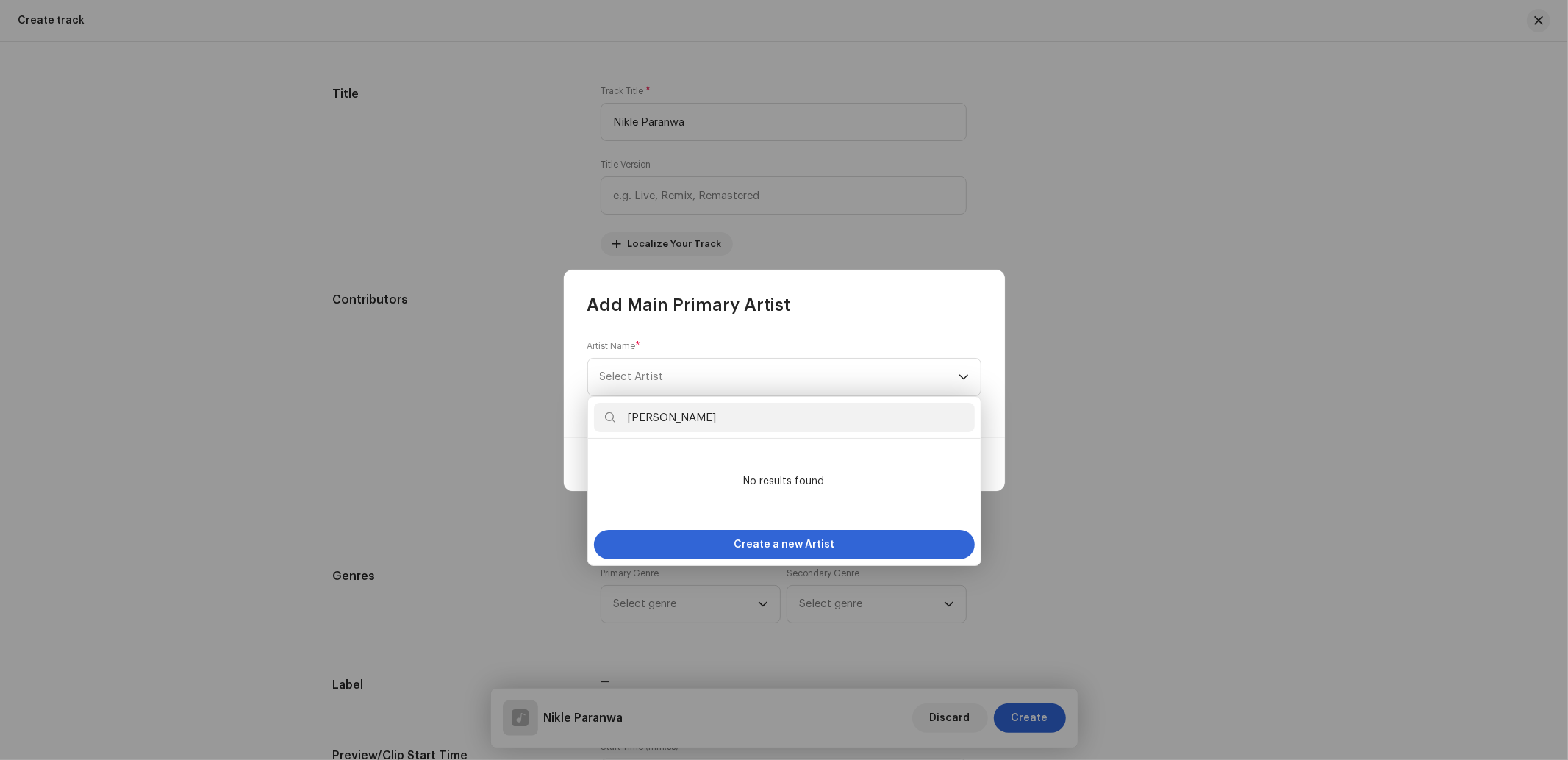
type input "[PERSON_NAME]"
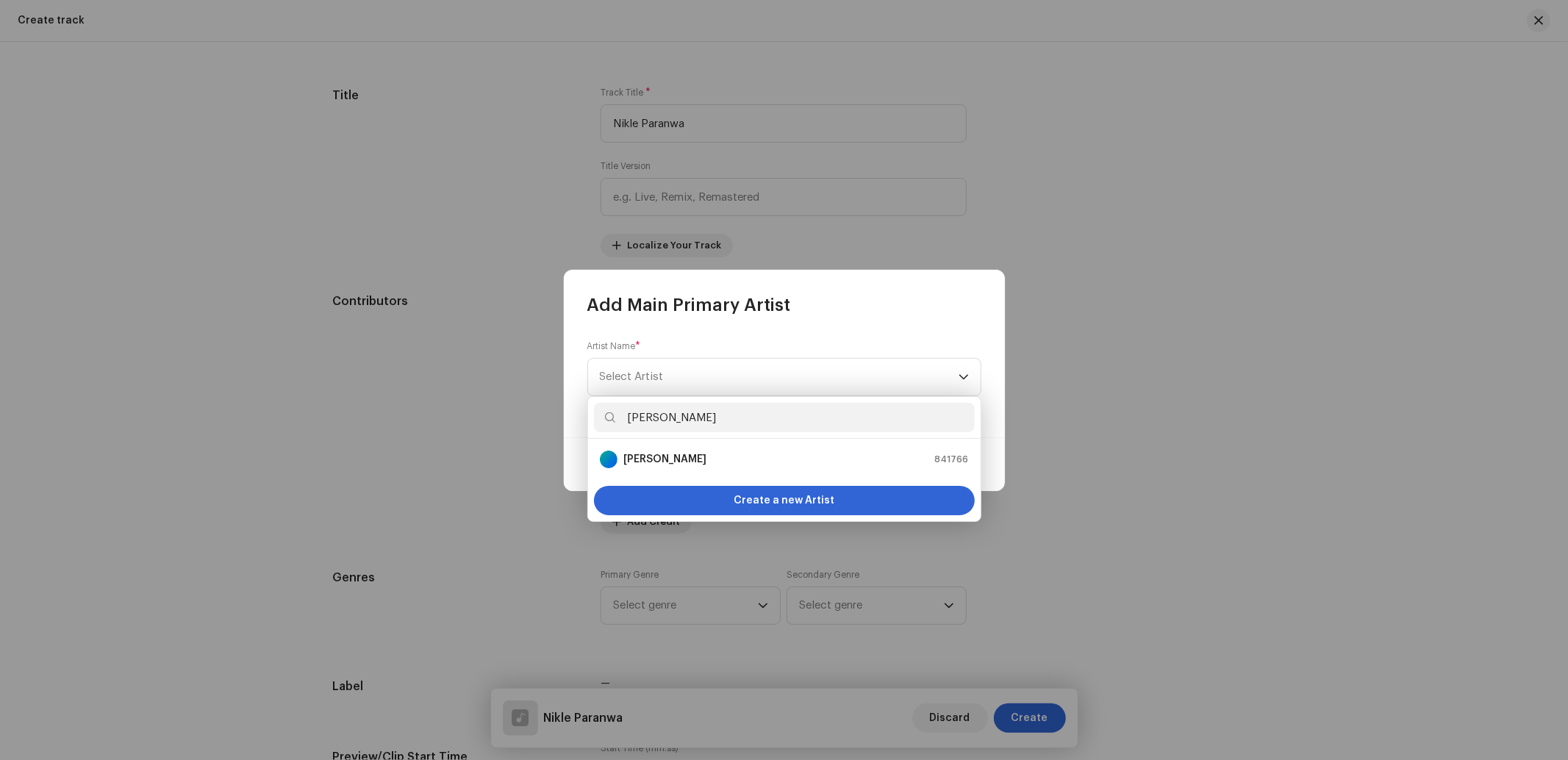
scroll to position [655, 0]
click at [701, 461] on strong "[PERSON_NAME]" at bounding box center [664, 459] width 84 height 15
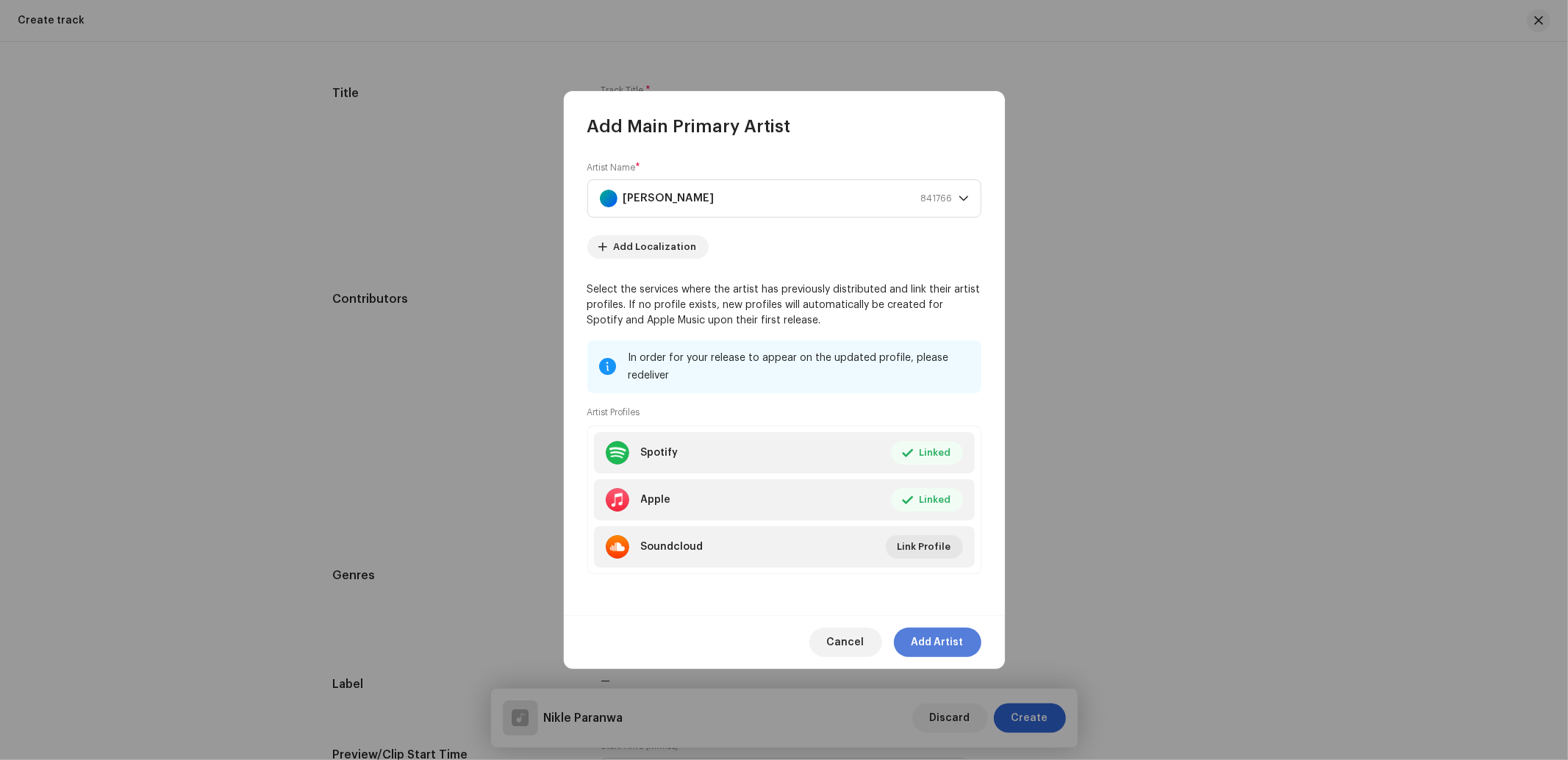
click at [935, 637] on span "Add Artist" at bounding box center [937, 642] width 52 height 29
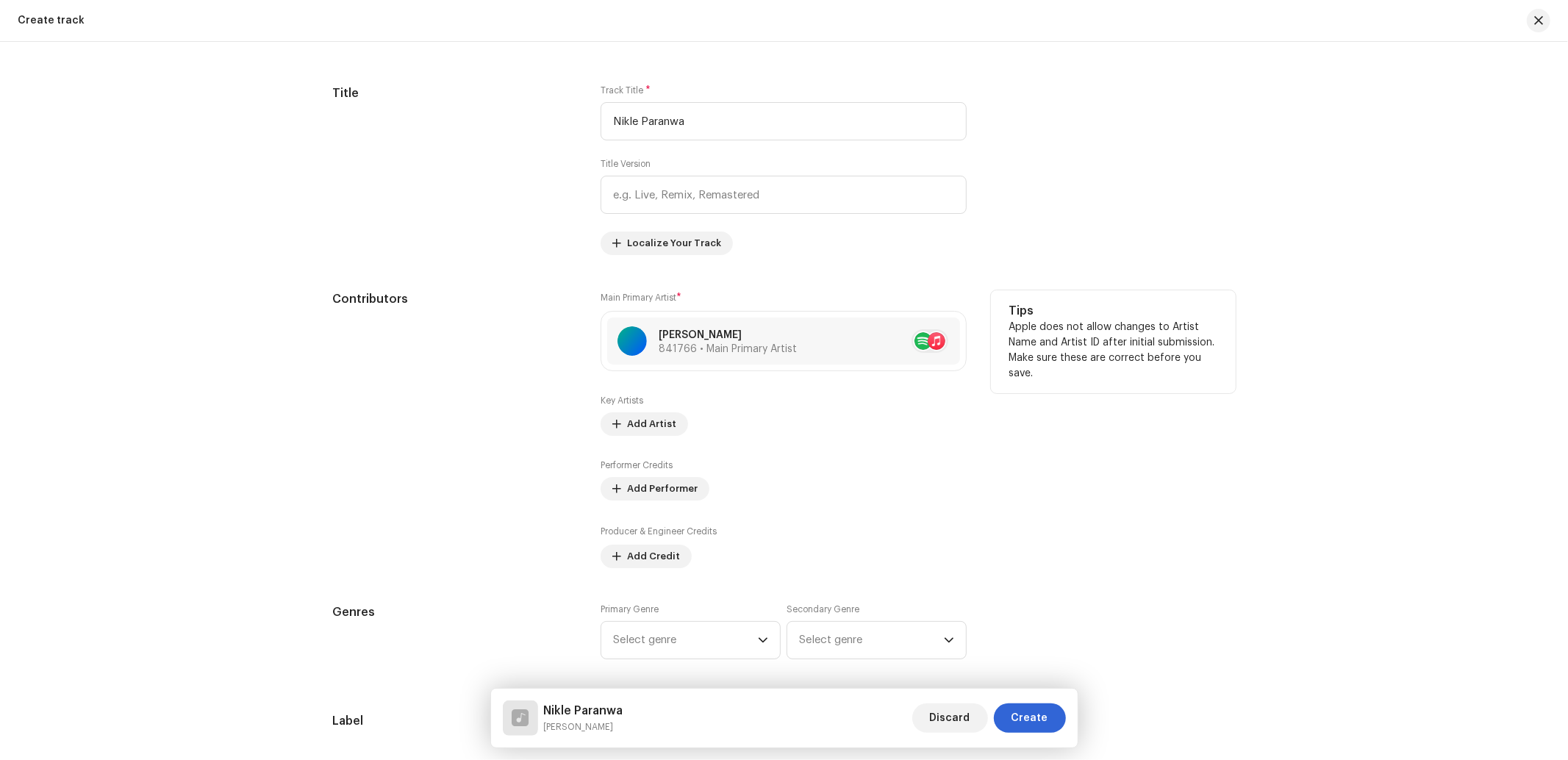
scroll to position [872, 0]
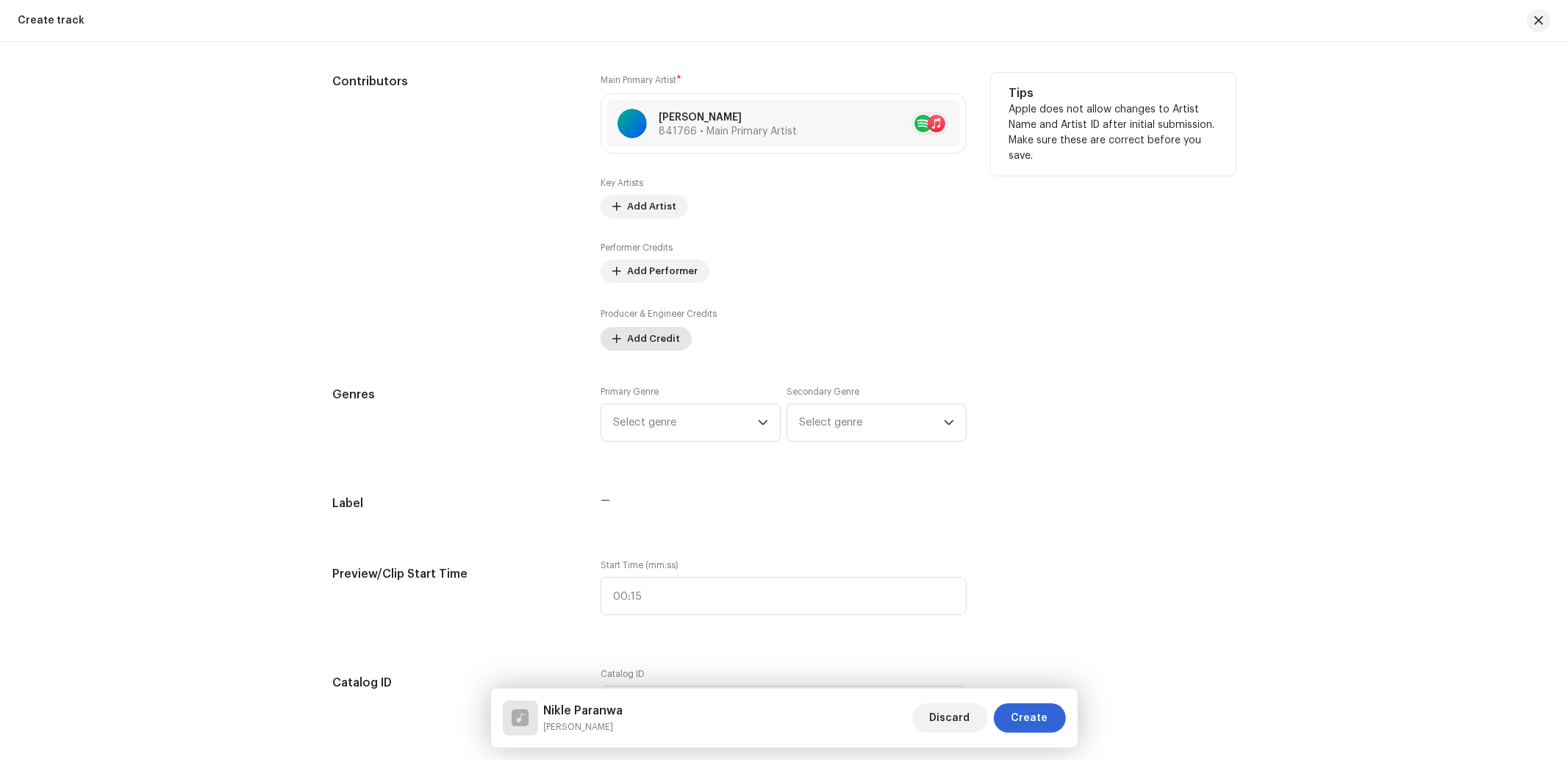
click at [652, 343] on span "Add Credit" at bounding box center [653, 339] width 53 height 29
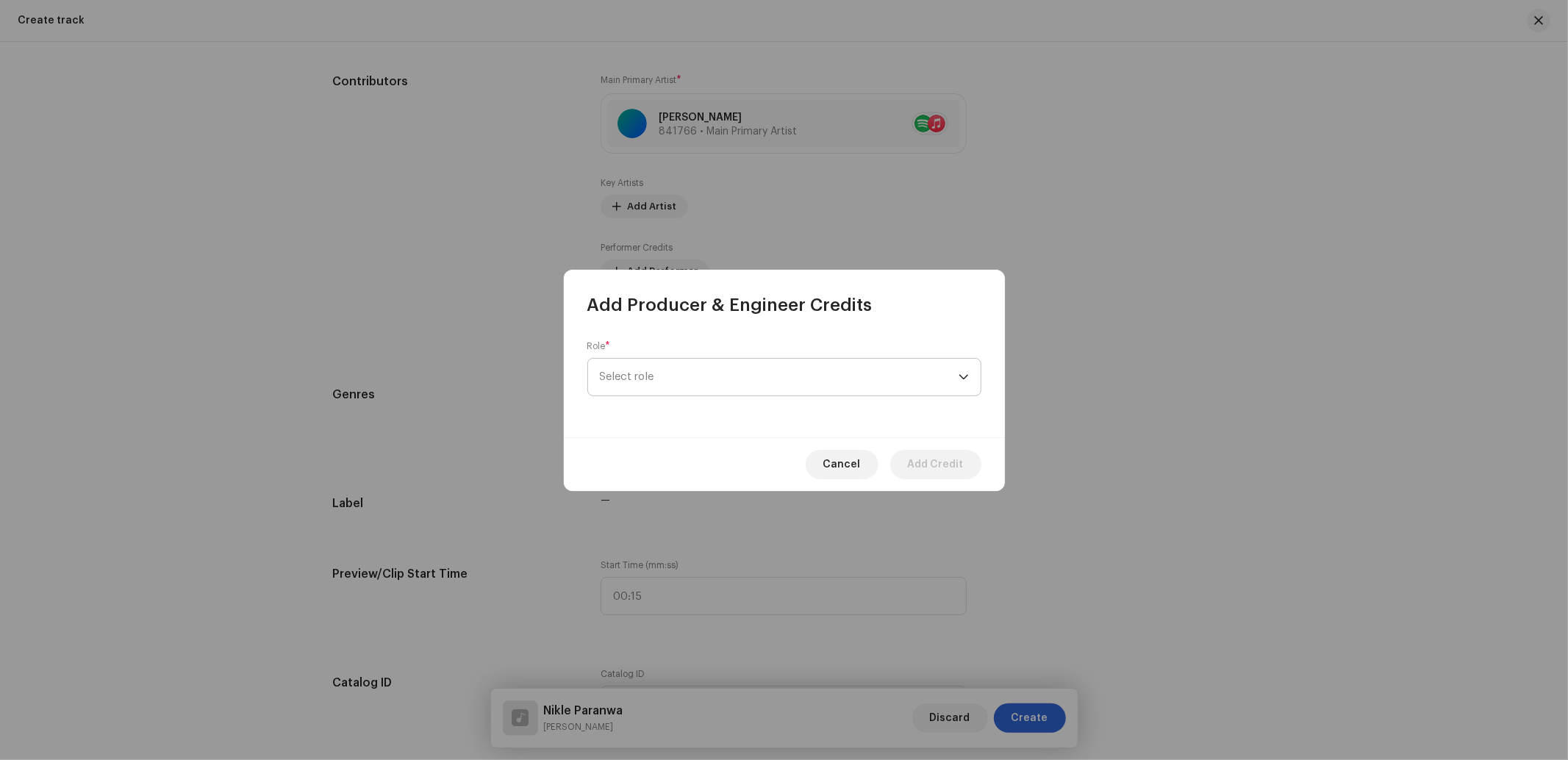
click at [663, 386] on span "Select role" at bounding box center [778, 376] width 359 height 36
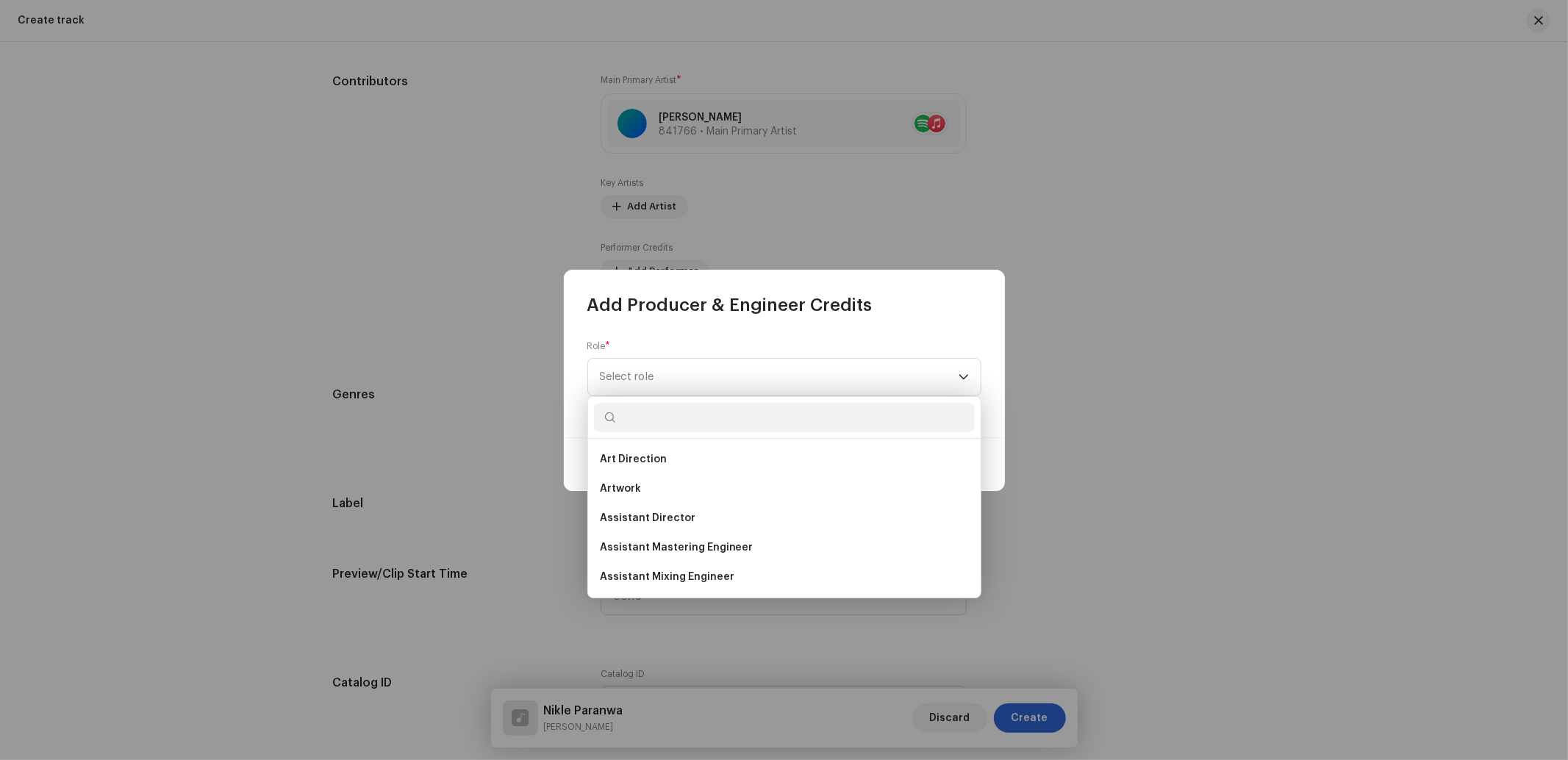
click at [648, 422] on input "text" at bounding box center [784, 417] width 381 height 29
type input "producer"
click at [665, 555] on li "Producer" at bounding box center [784, 547] width 381 height 29
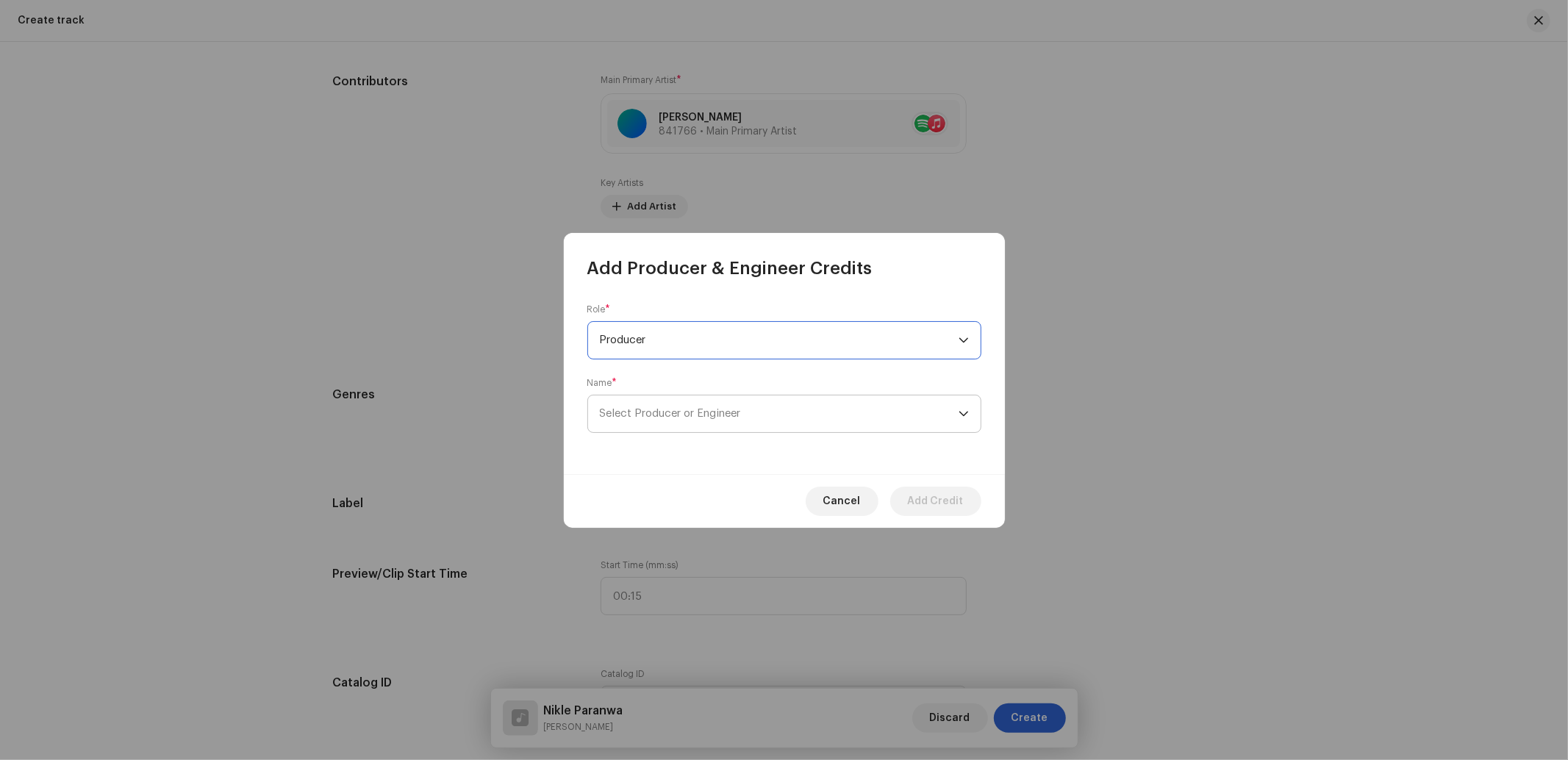
click at [691, 412] on span "Select Producer or Engineer" at bounding box center [670, 412] width 141 height 11
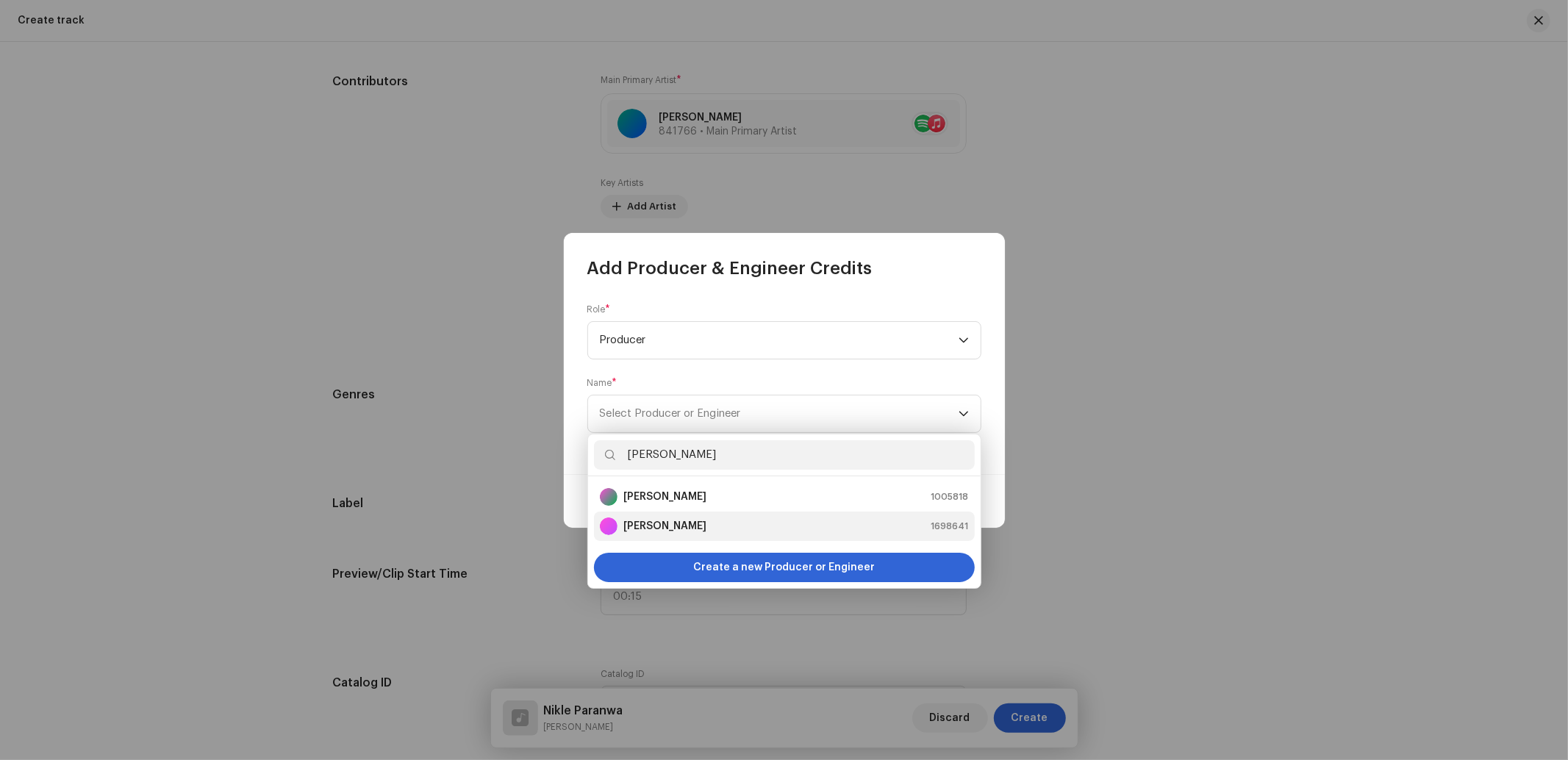
type input "[PERSON_NAME]"
click at [671, 521] on strong "[PERSON_NAME]" at bounding box center [664, 525] width 84 height 15
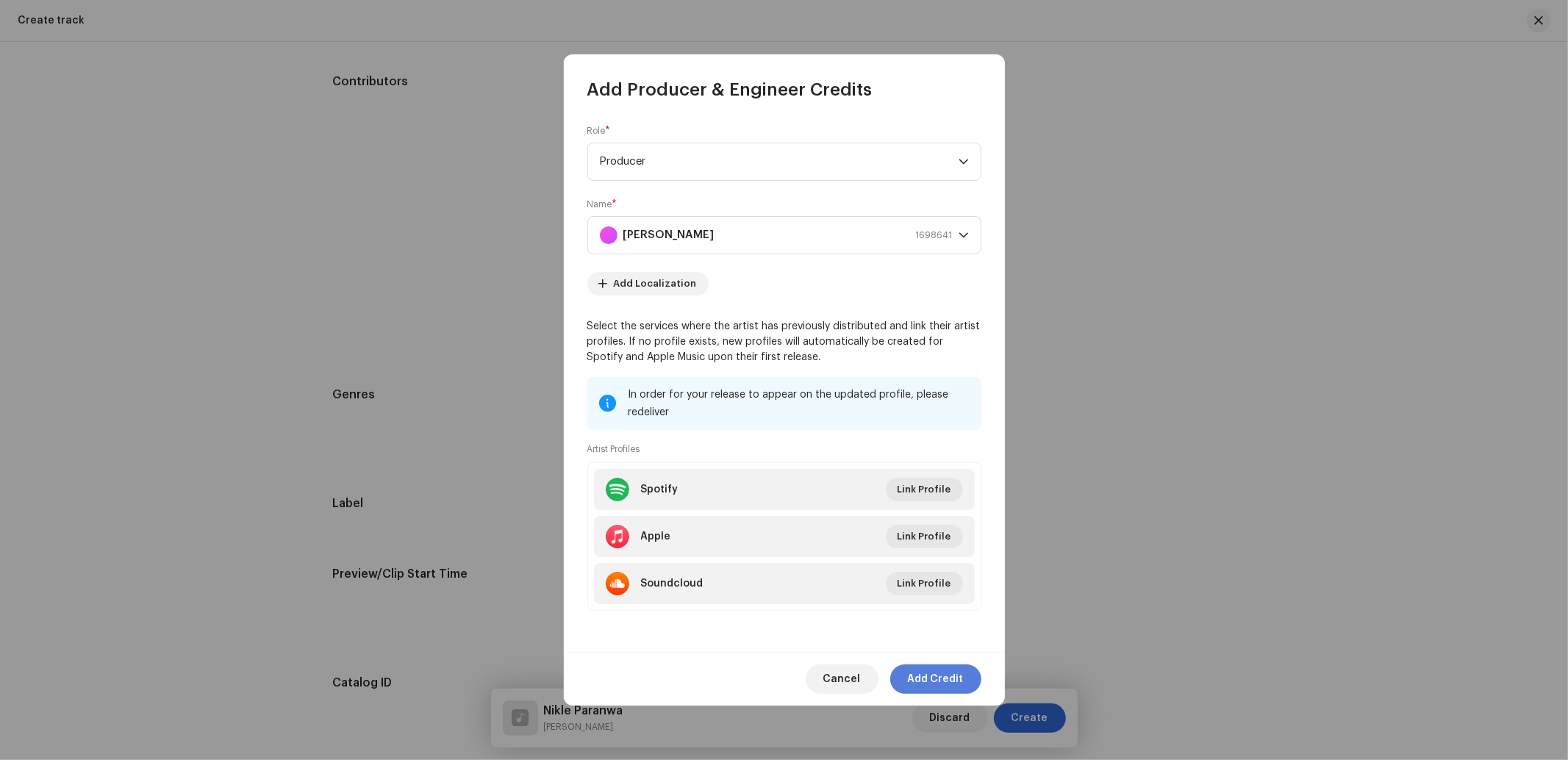
click at [938, 681] on span "Add Credit" at bounding box center [935, 679] width 56 height 29
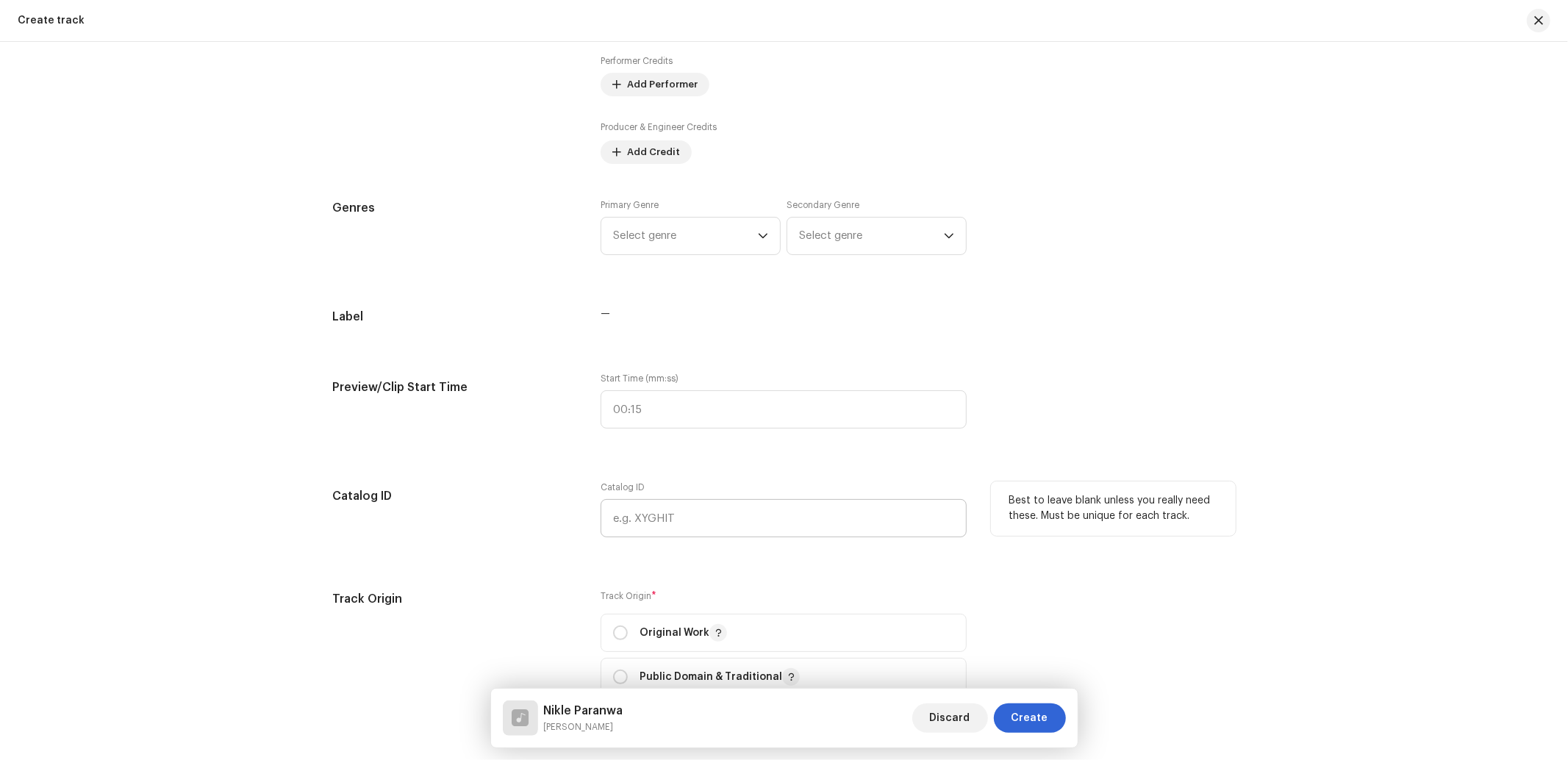
scroll to position [1089, 0]
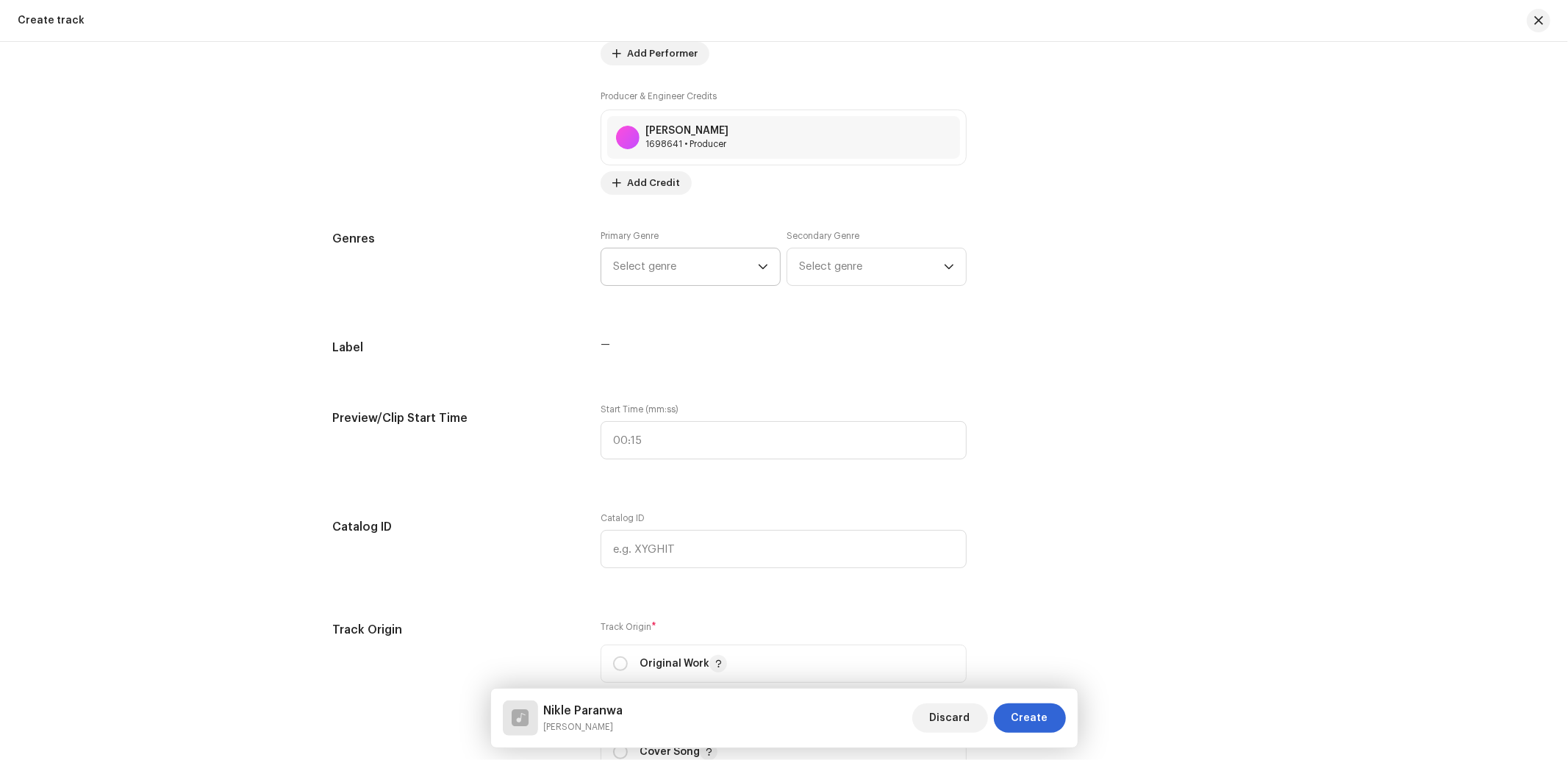
click at [692, 283] on span "Select genre" at bounding box center [685, 266] width 144 height 36
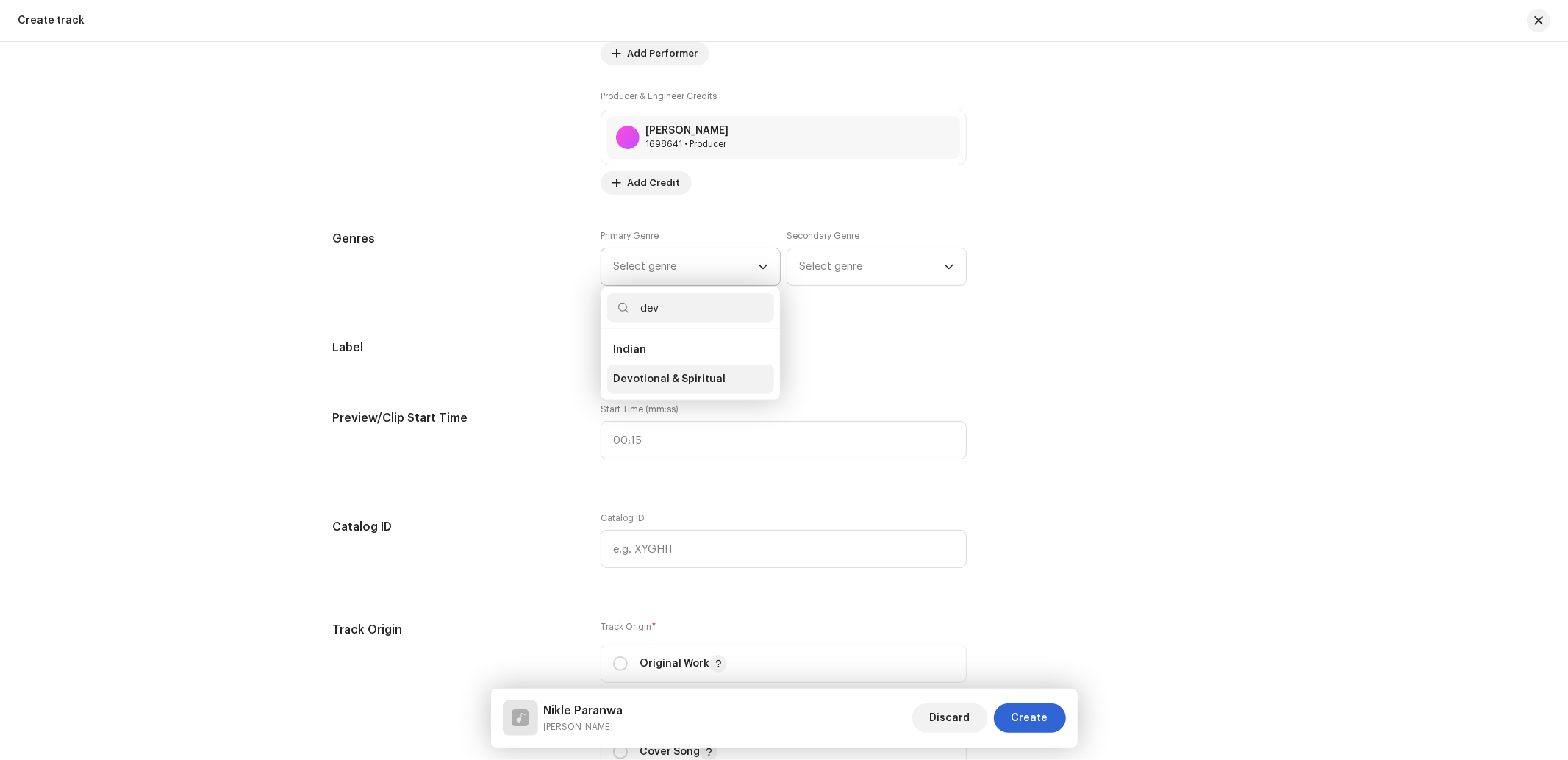
type input "dev"
click at [666, 378] on span "Devotional & Spiritual" at bounding box center [669, 379] width 112 height 15
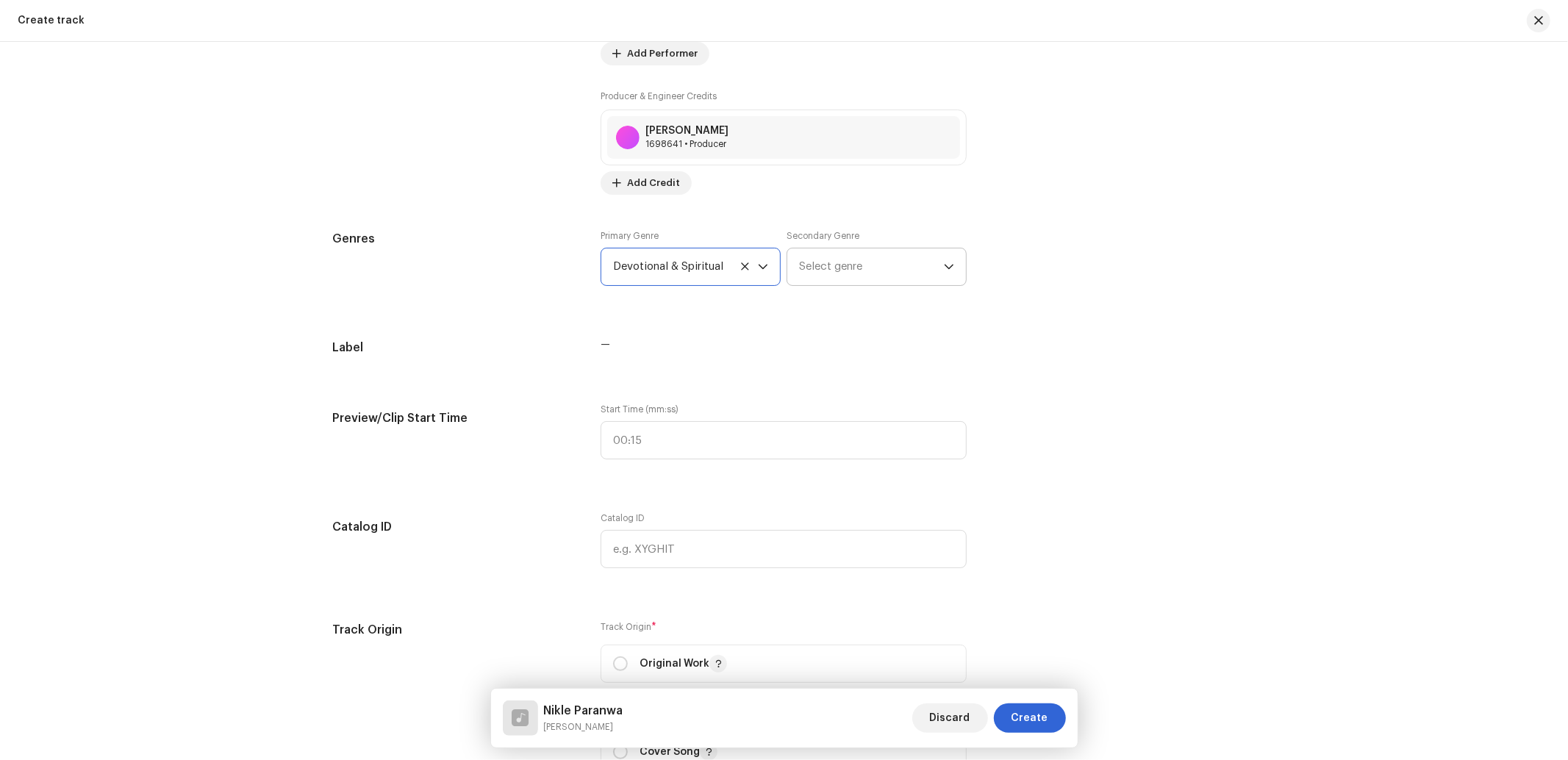
click at [845, 285] on span "Select genre" at bounding box center [870, 266] width 144 height 36
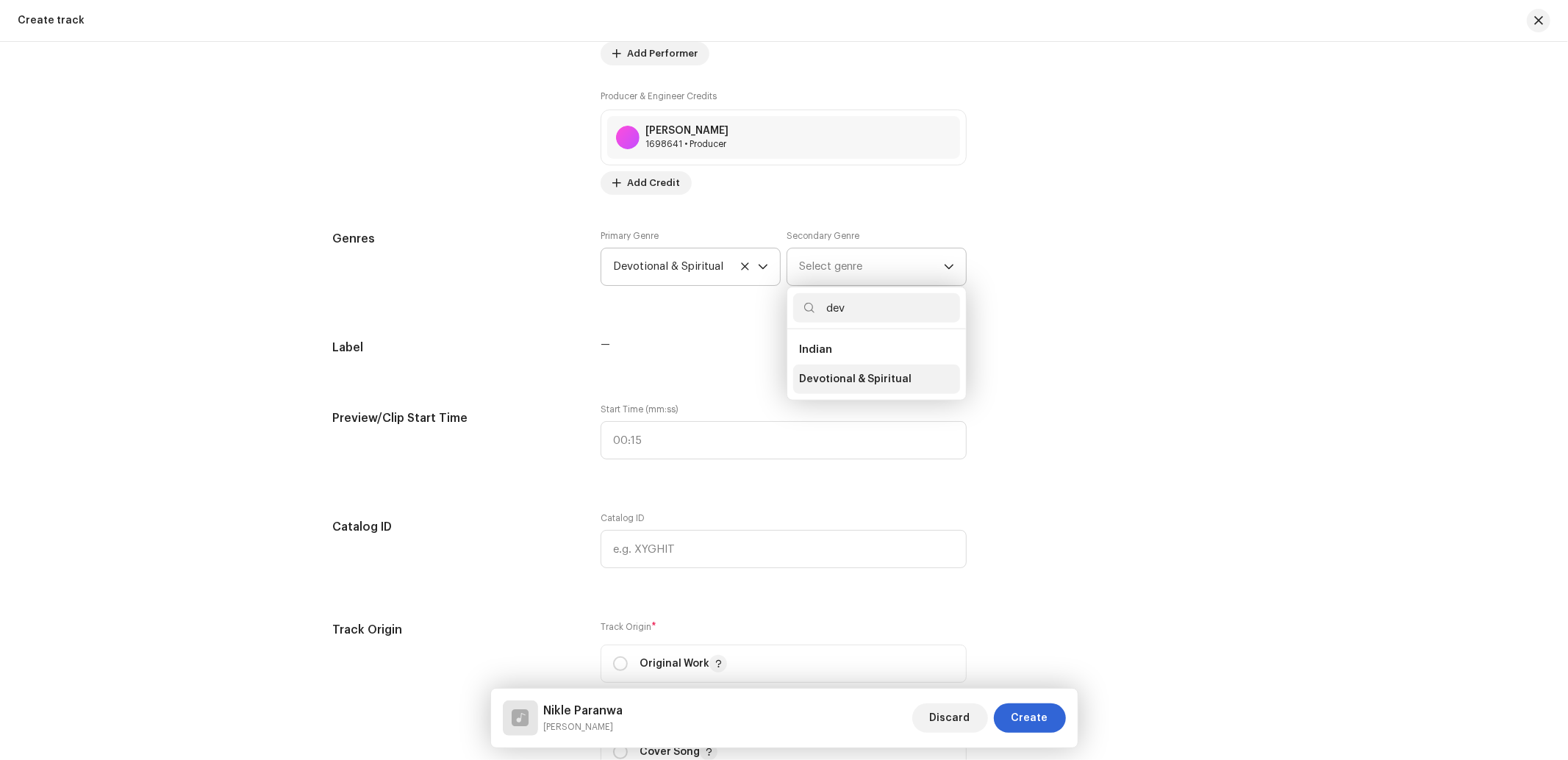
type input "dev"
click at [848, 378] on span "Devotional & Spiritual" at bounding box center [855, 379] width 112 height 15
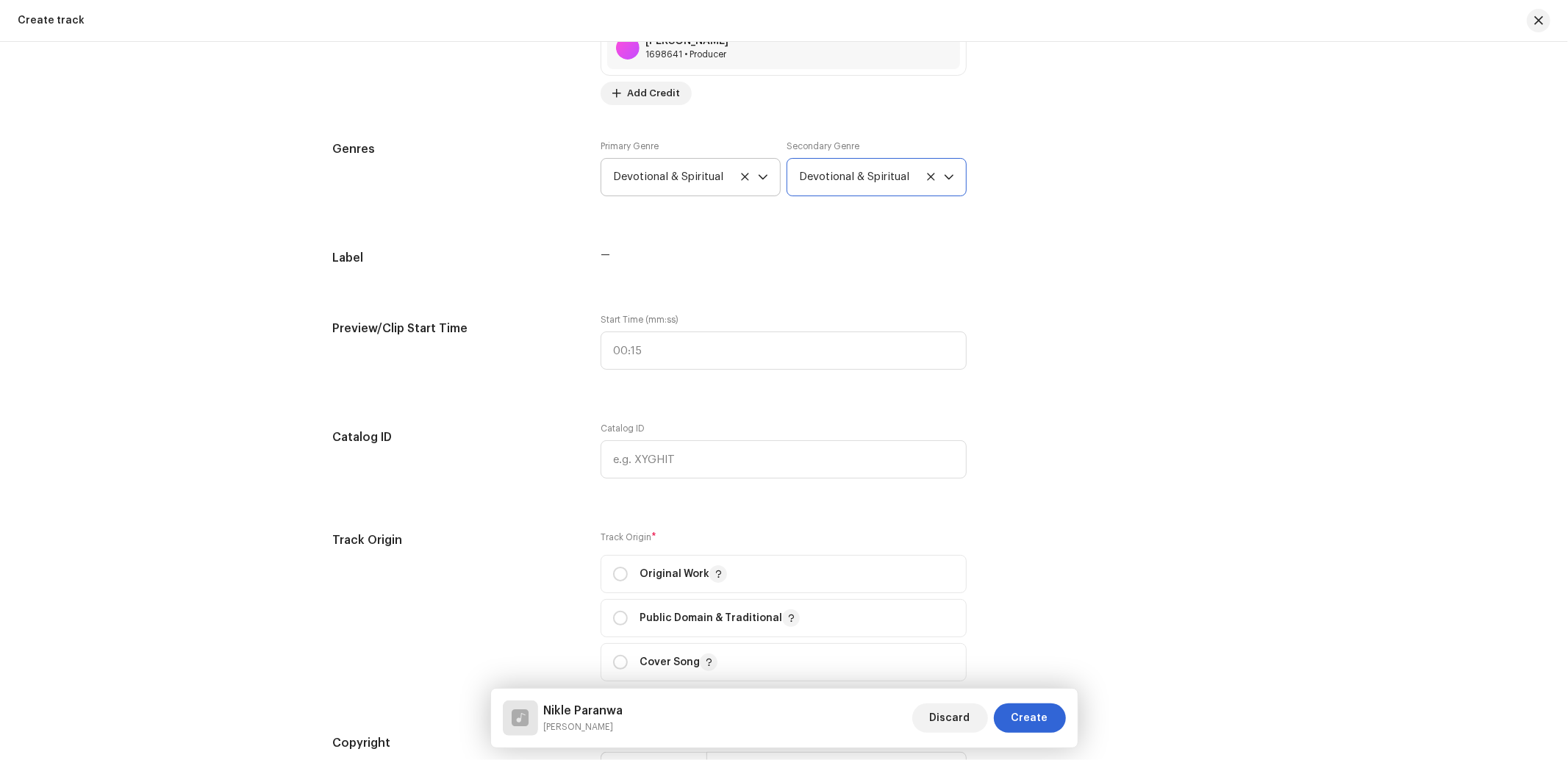
scroll to position [1308, 0]
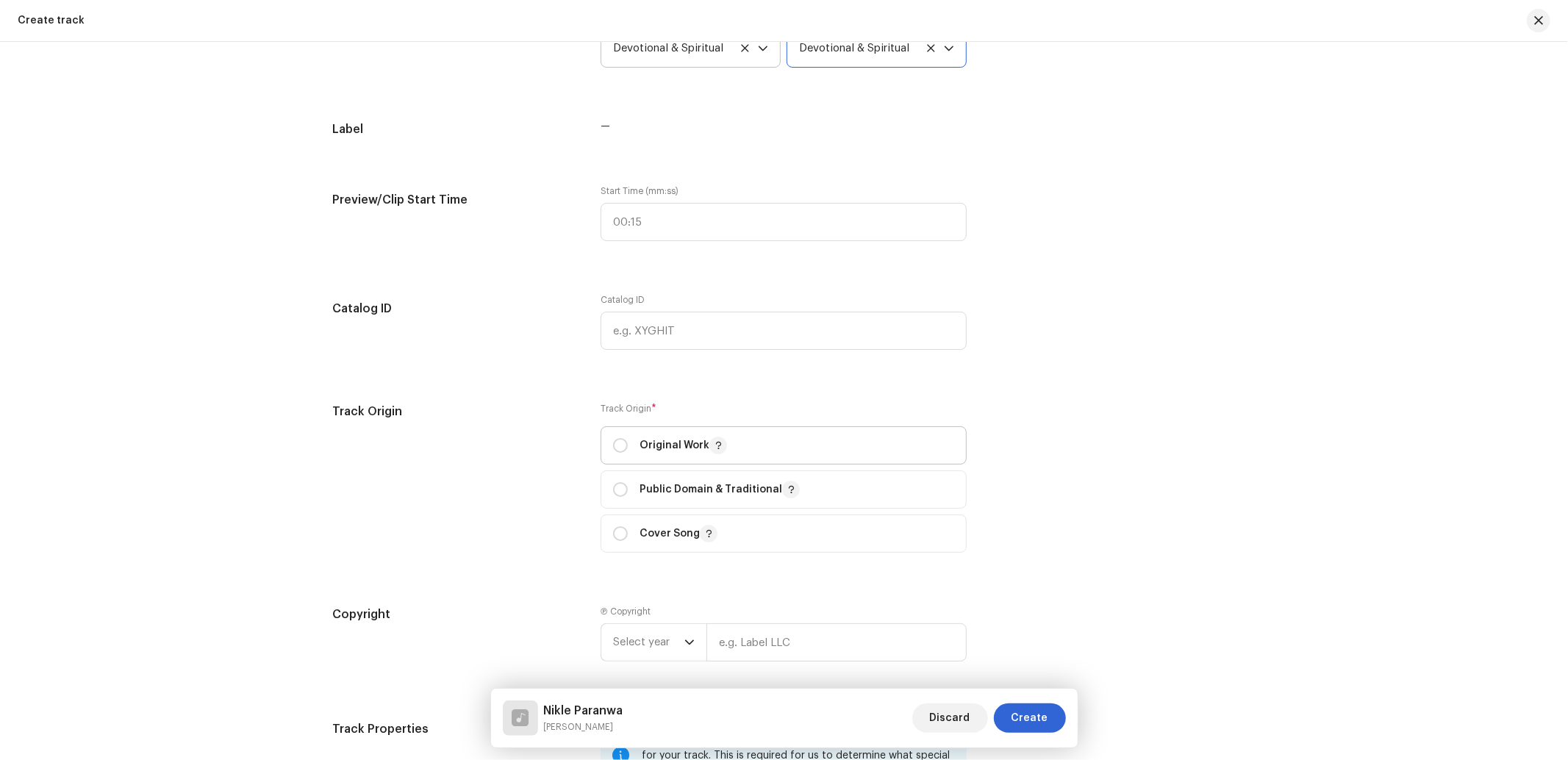
drag, startPoint x: 607, startPoint y: 452, endPoint x: 640, endPoint y: 445, distance: 33.7
click at [607, 451] on p-togglebutton "Original Work" at bounding box center [783, 445] width 366 height 38
radio input "true"
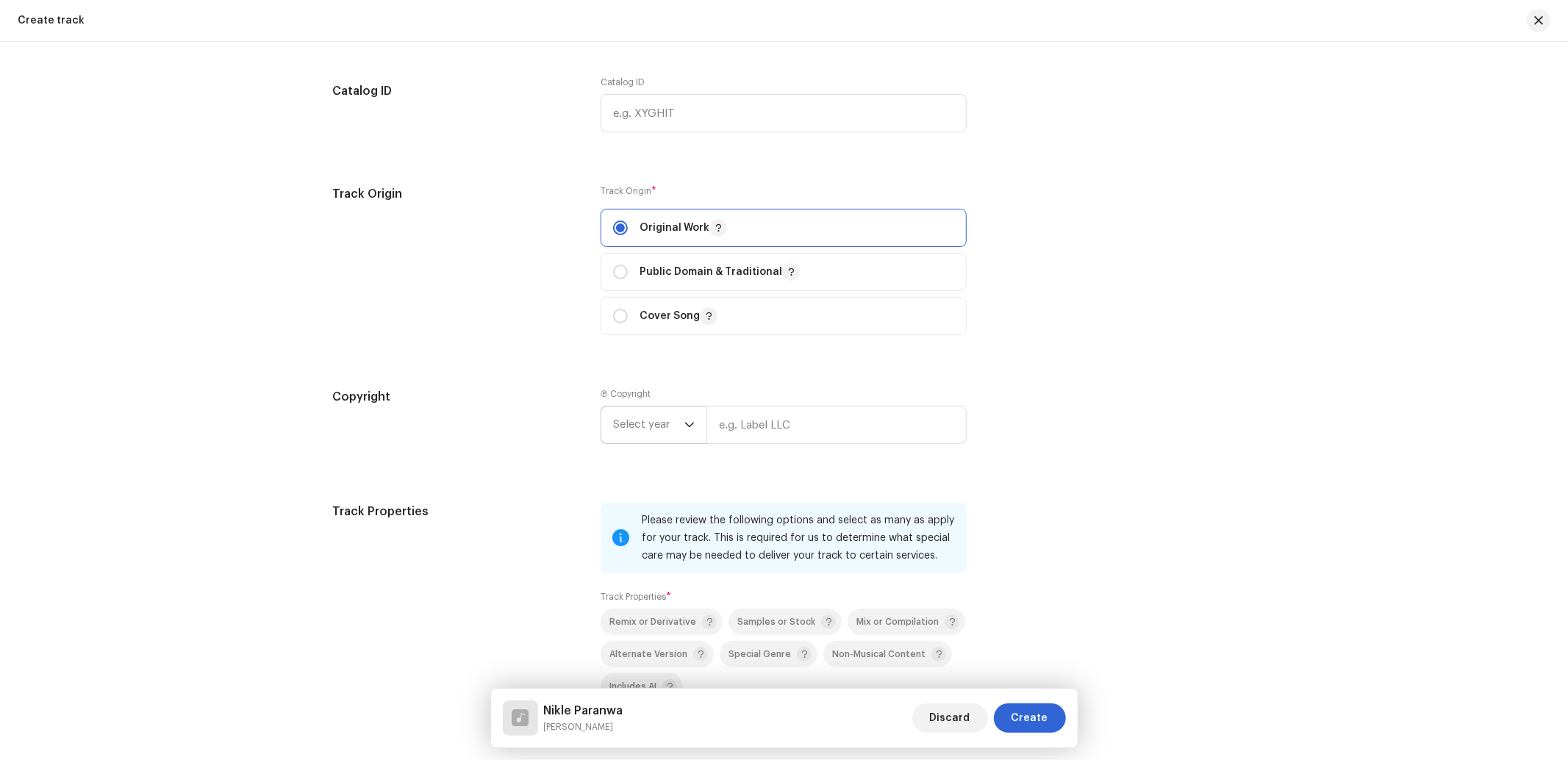
click at [637, 415] on span "Select year" at bounding box center [648, 424] width 72 height 36
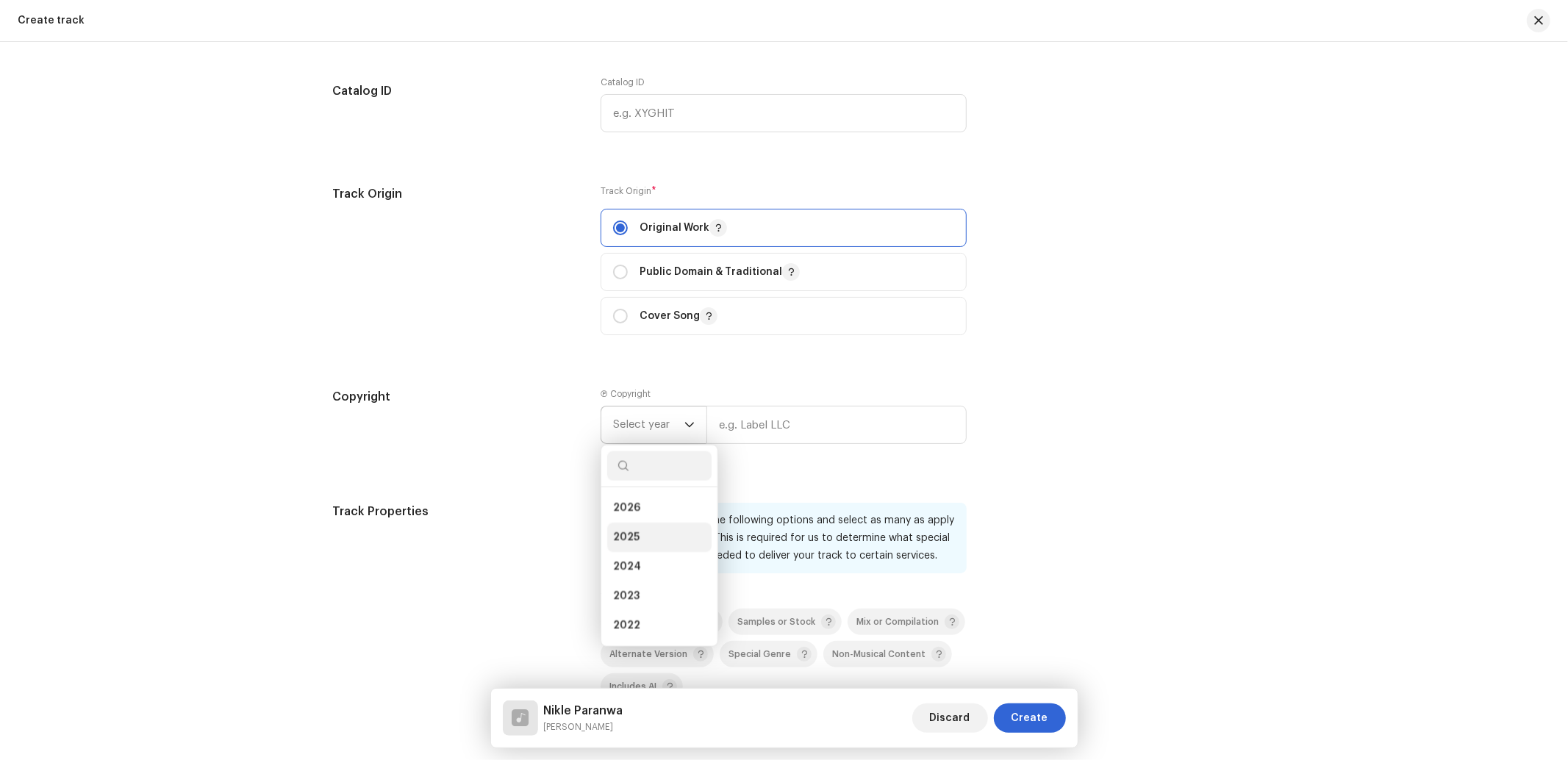
click at [607, 541] on li "2025" at bounding box center [659, 537] width 104 height 29
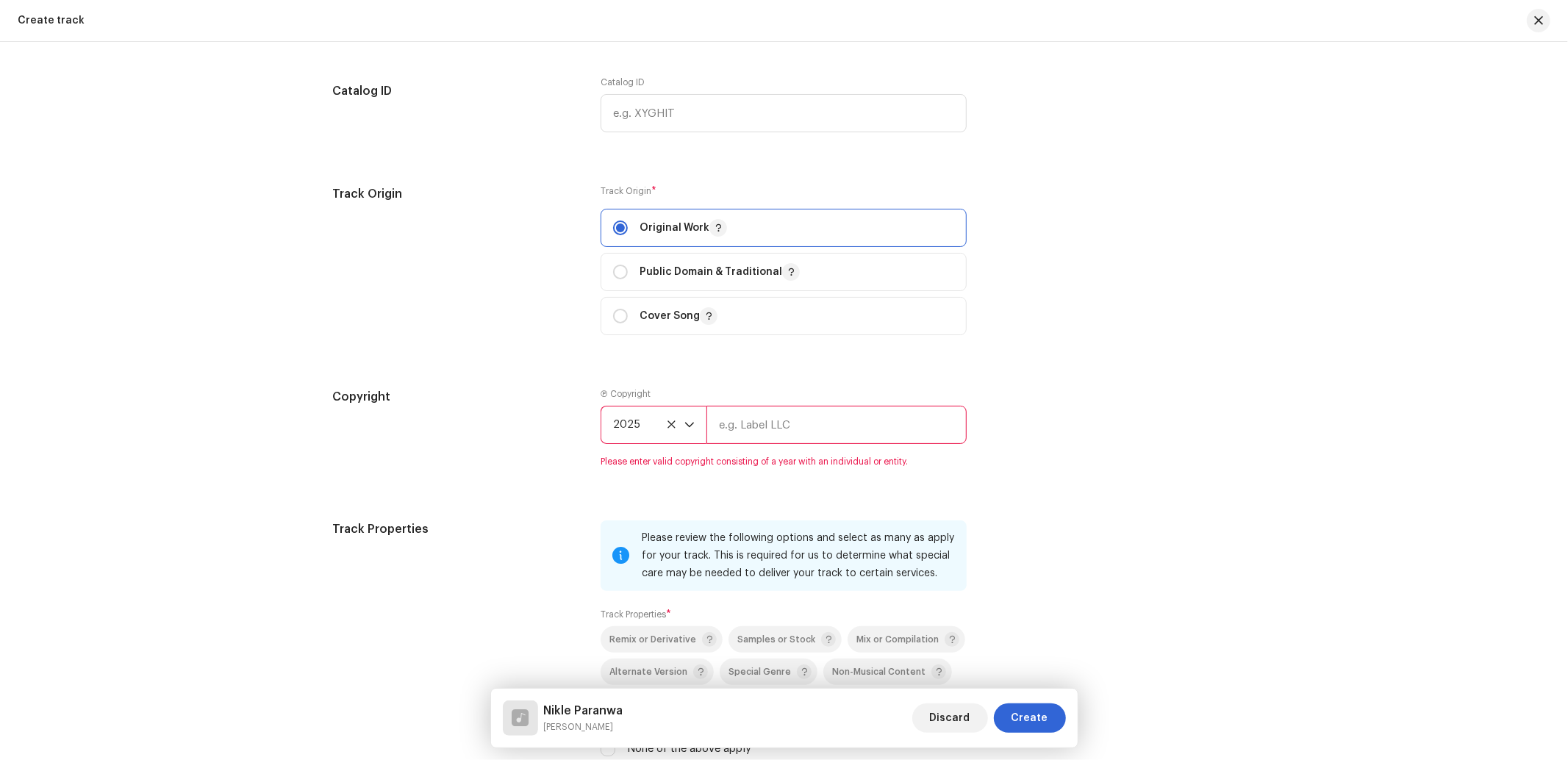
click at [815, 407] on div "Ⓟ Copyright 2025 Please enter valid copyright consisting of a year with an indi…" at bounding box center [783, 427] width 366 height 80
drag, startPoint x: 812, startPoint y: 428, endPoint x: 807, endPoint y: 446, distance: 18.7
click at [812, 428] on input "text" at bounding box center [836, 424] width 260 height 38
type input "Nueva Era Digital Media Pvt. Ltd."
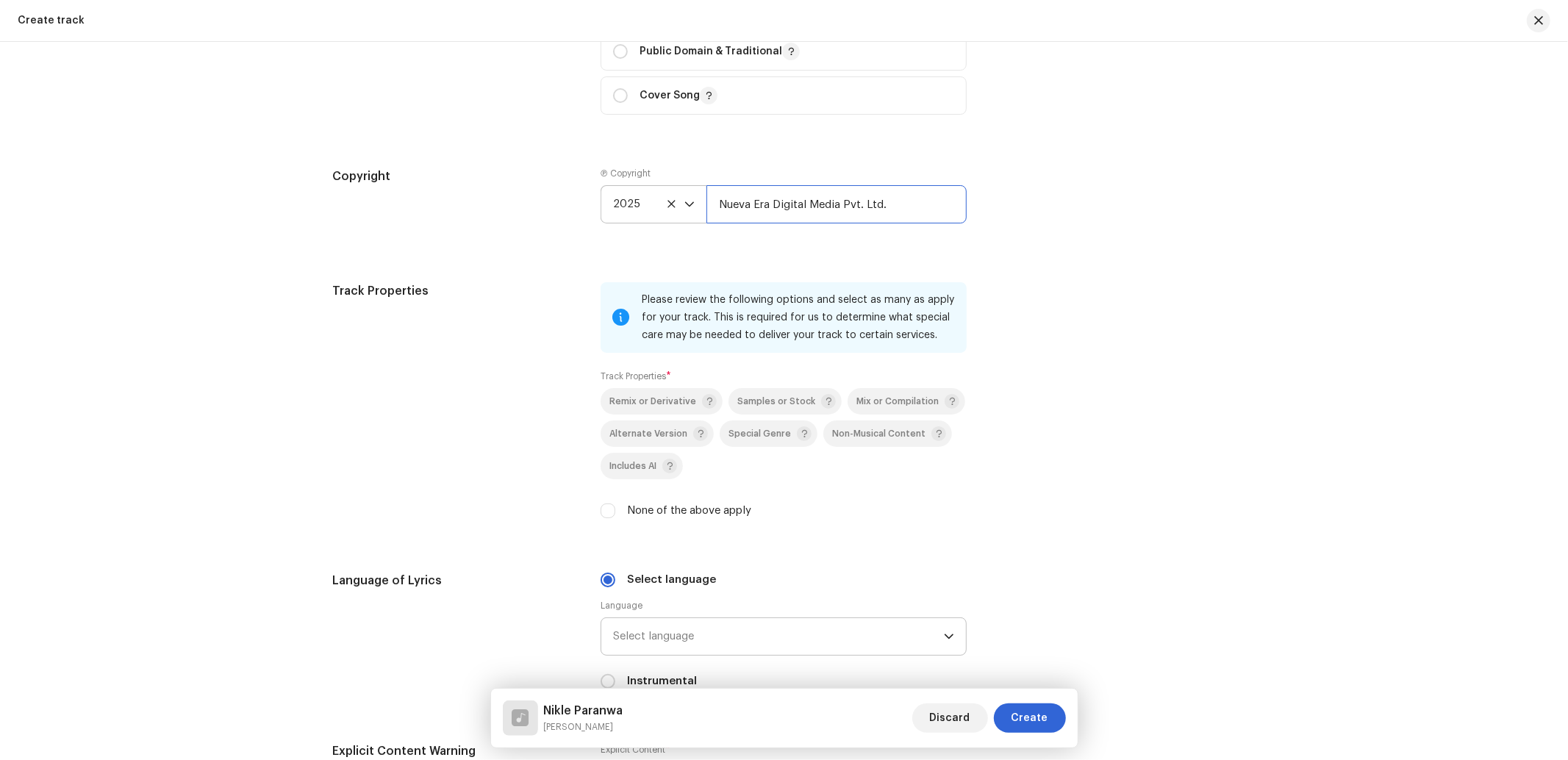
scroll to position [1960, 0]
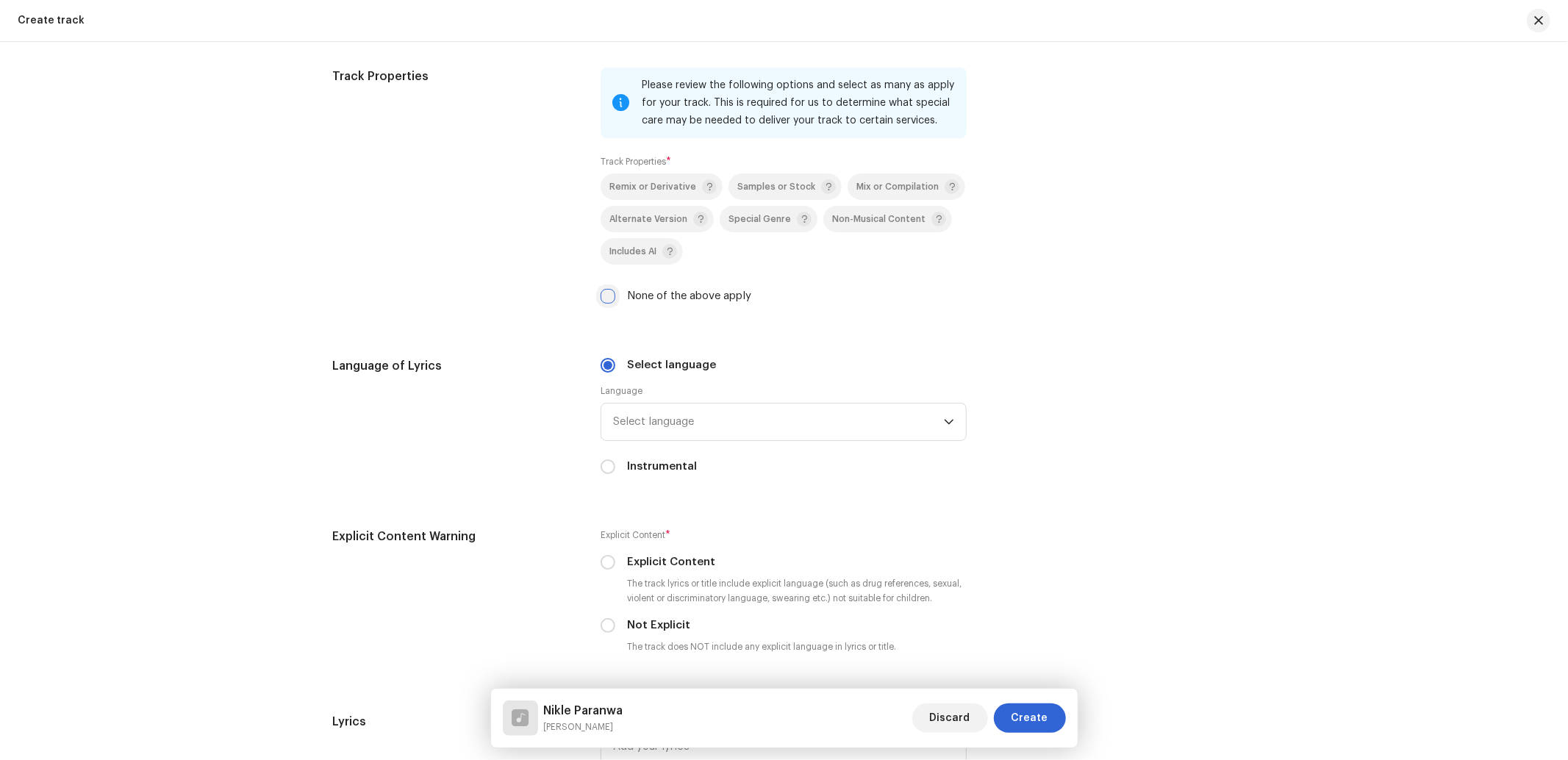
click at [608, 299] on input "None of the above apply" at bounding box center [607, 296] width 15 height 15
checkbox input "true"
click at [707, 437] on span "Select language" at bounding box center [778, 421] width 331 height 36
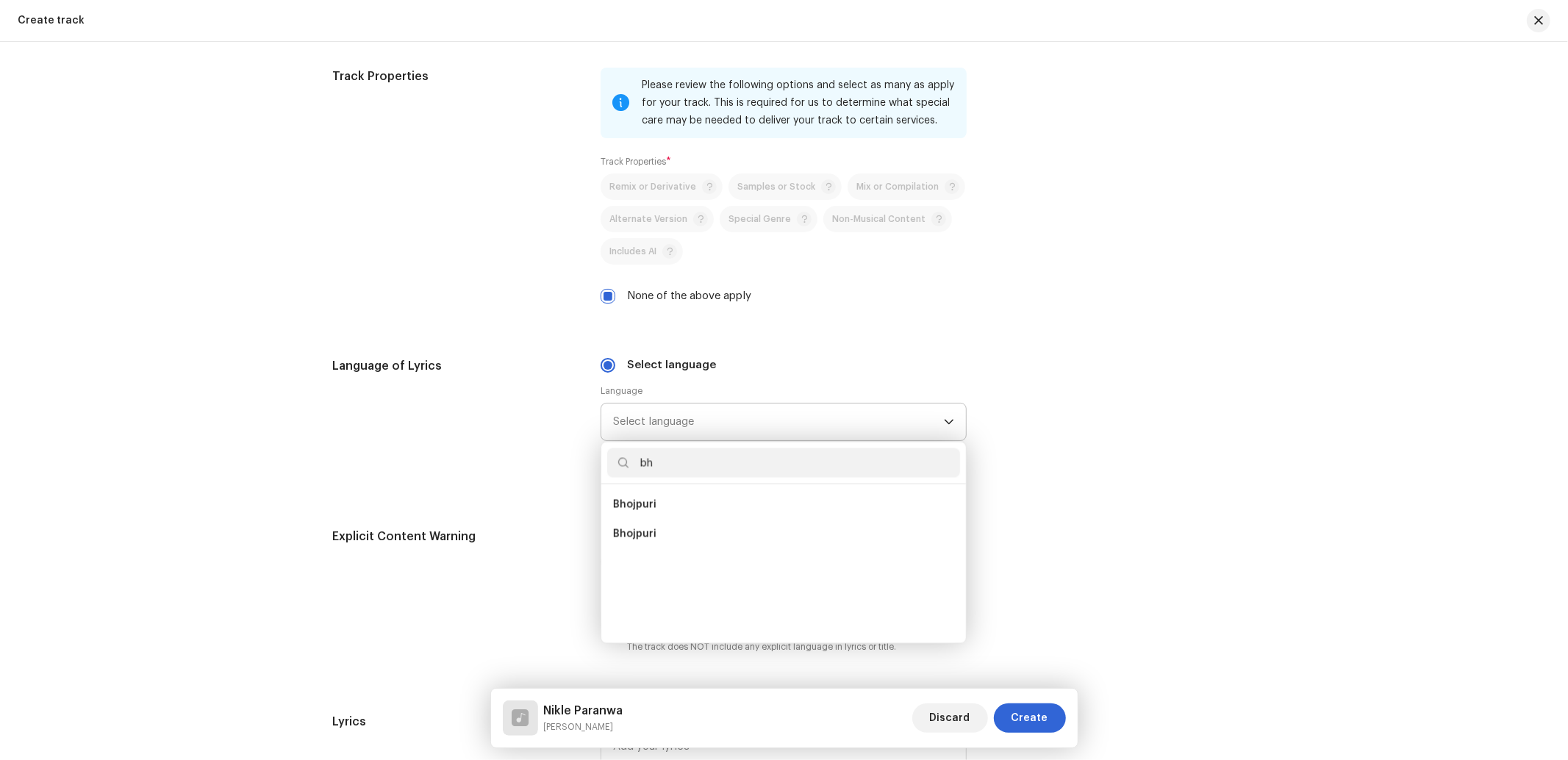
scroll to position [0, 0]
type input "bho"
click at [633, 500] on li "Bhojpuri" at bounding box center [783, 505] width 353 height 29
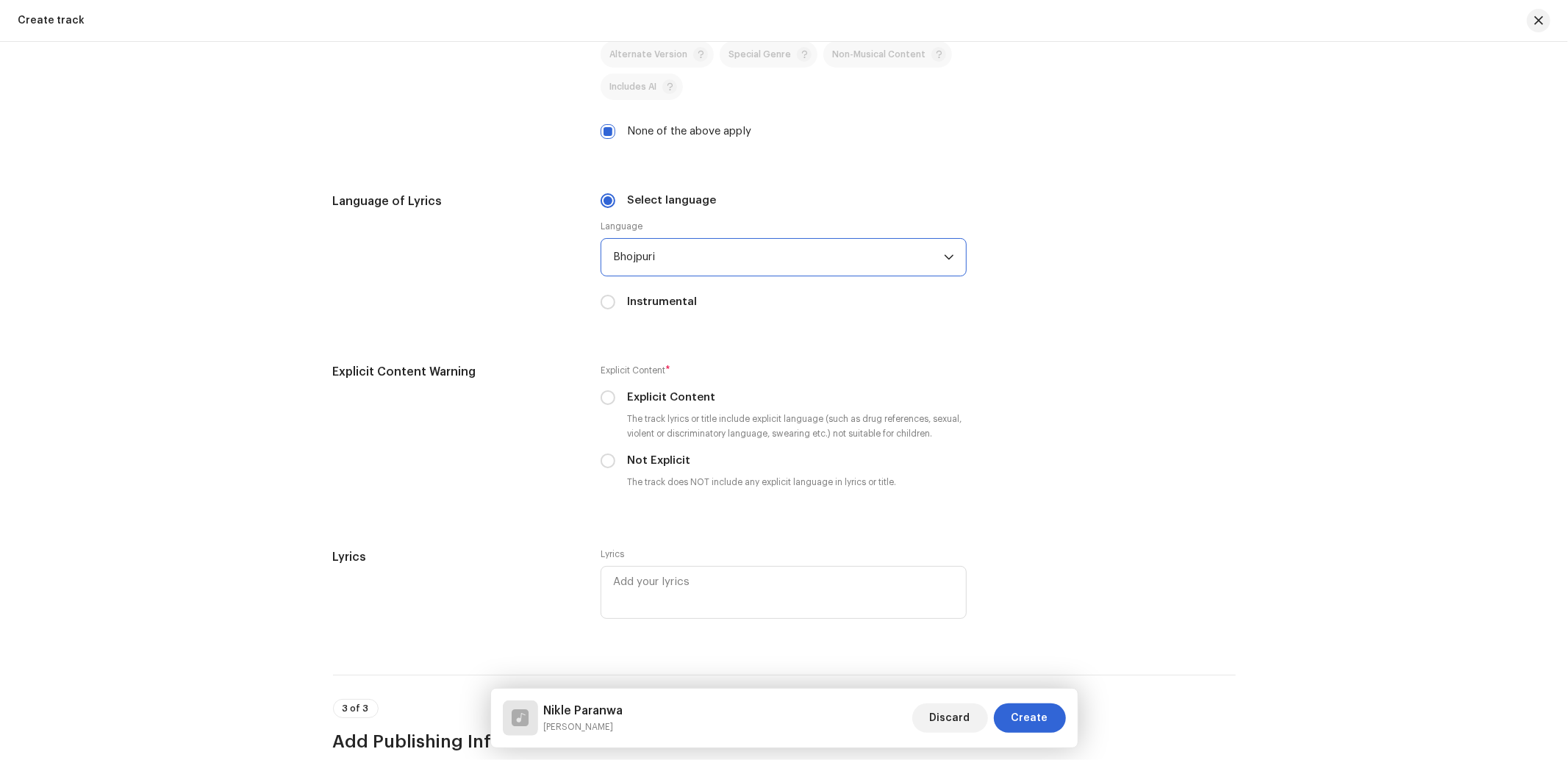
scroll to position [2396, 0]
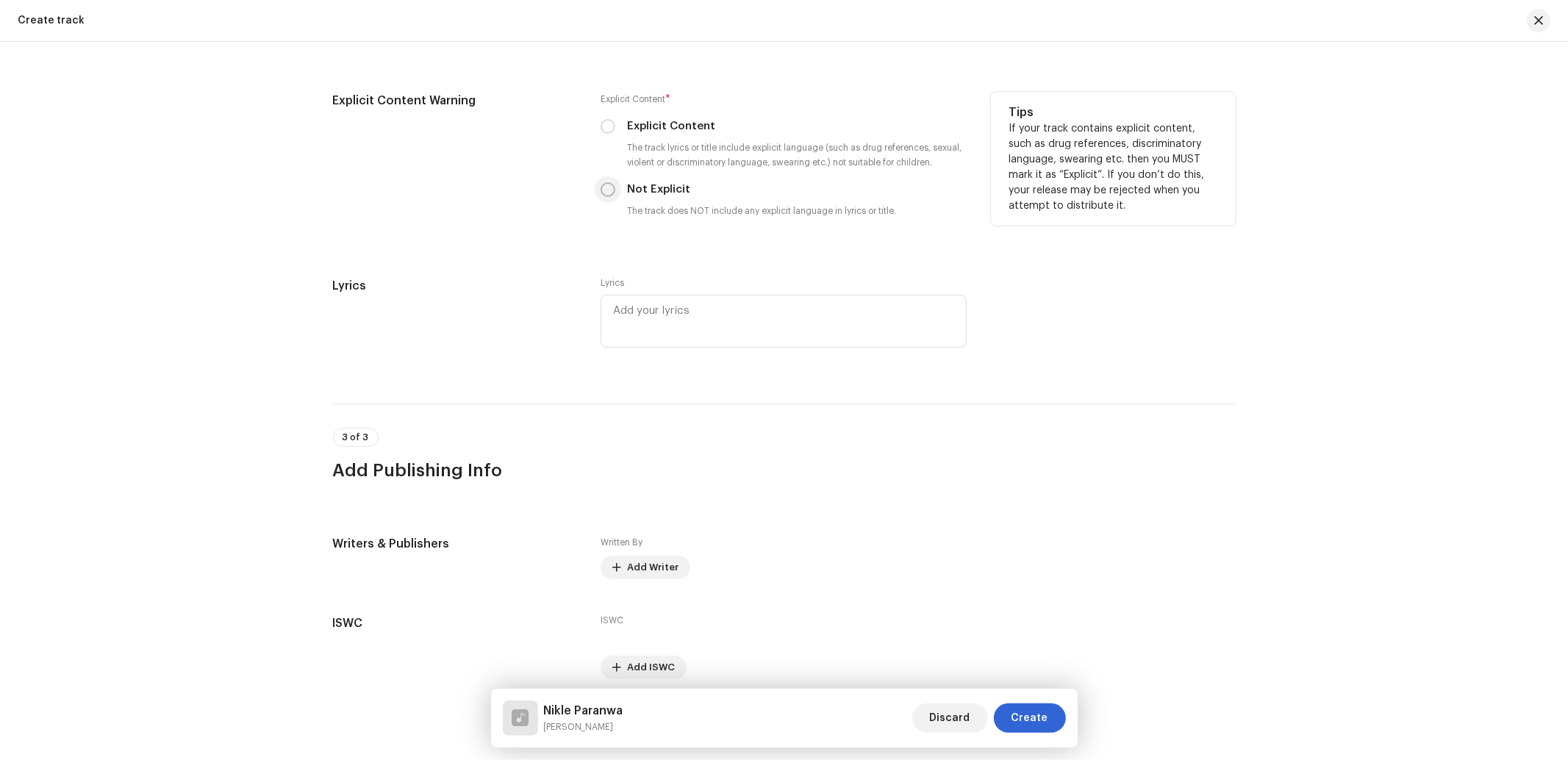
click at [608, 196] on input "Not Explicit" at bounding box center [607, 190] width 15 height 15
radio input "true"
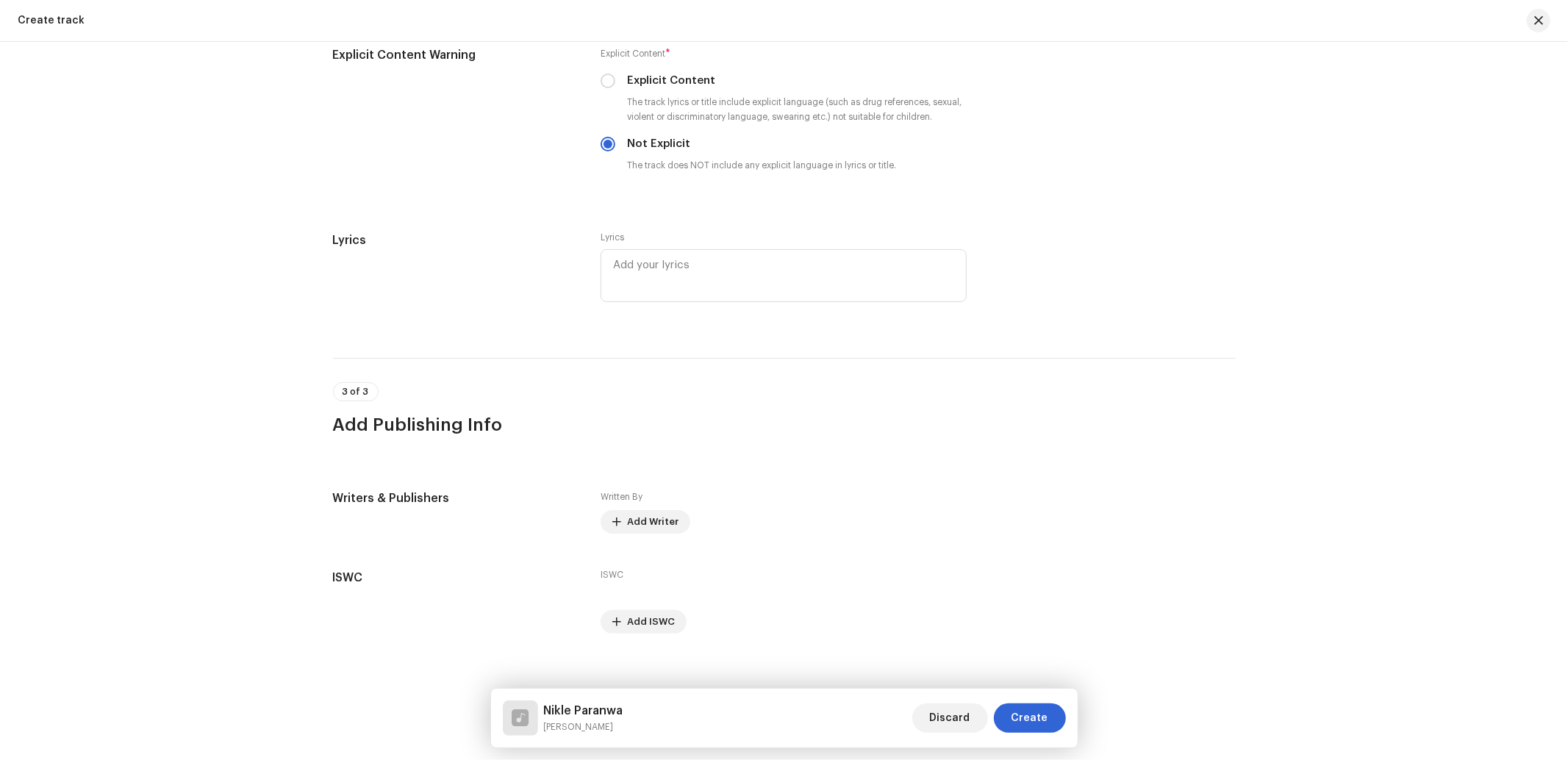
scroll to position [2464, 0]
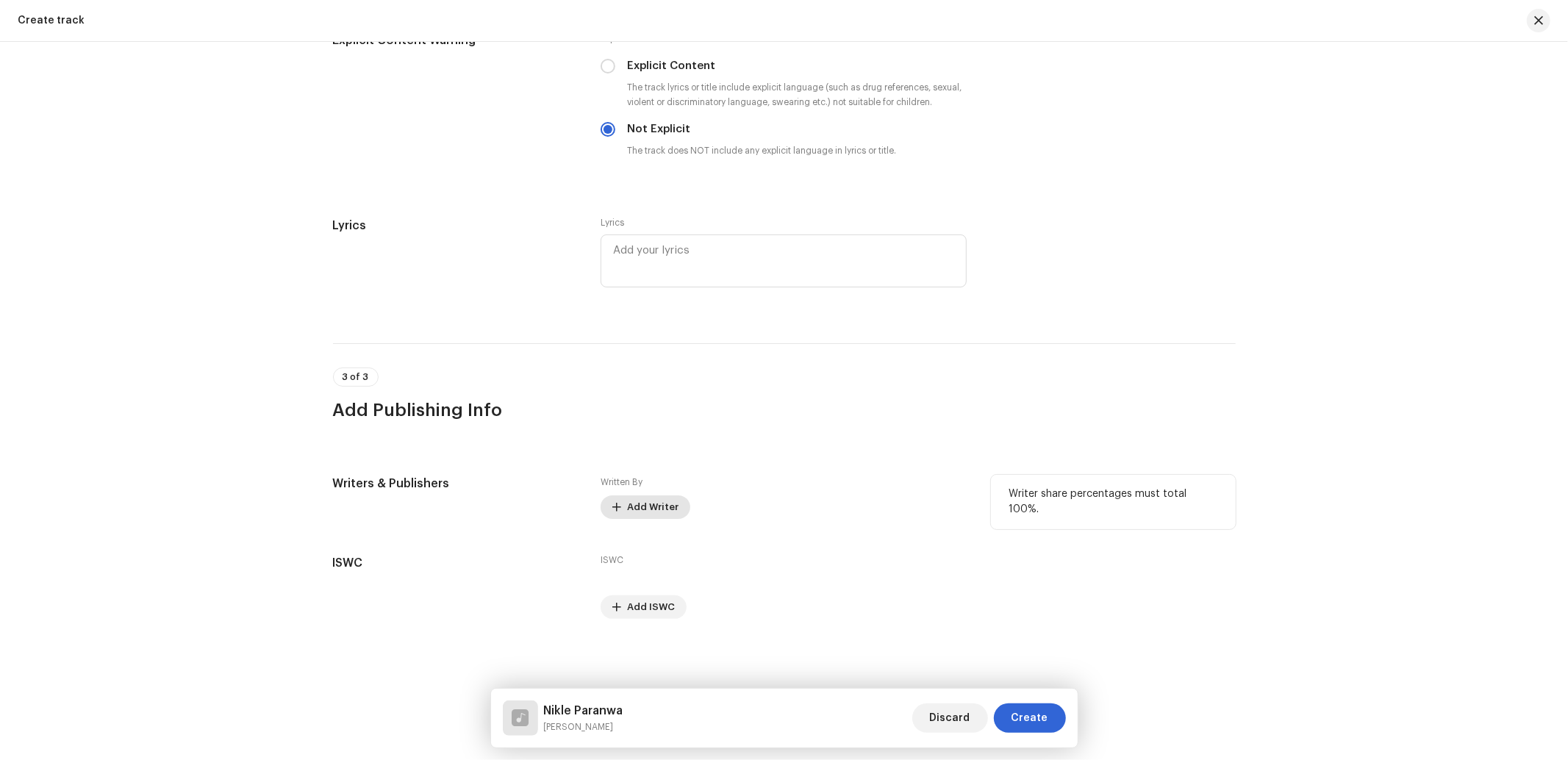
click at [658, 510] on span "Add Writer" at bounding box center [652, 507] width 51 height 29
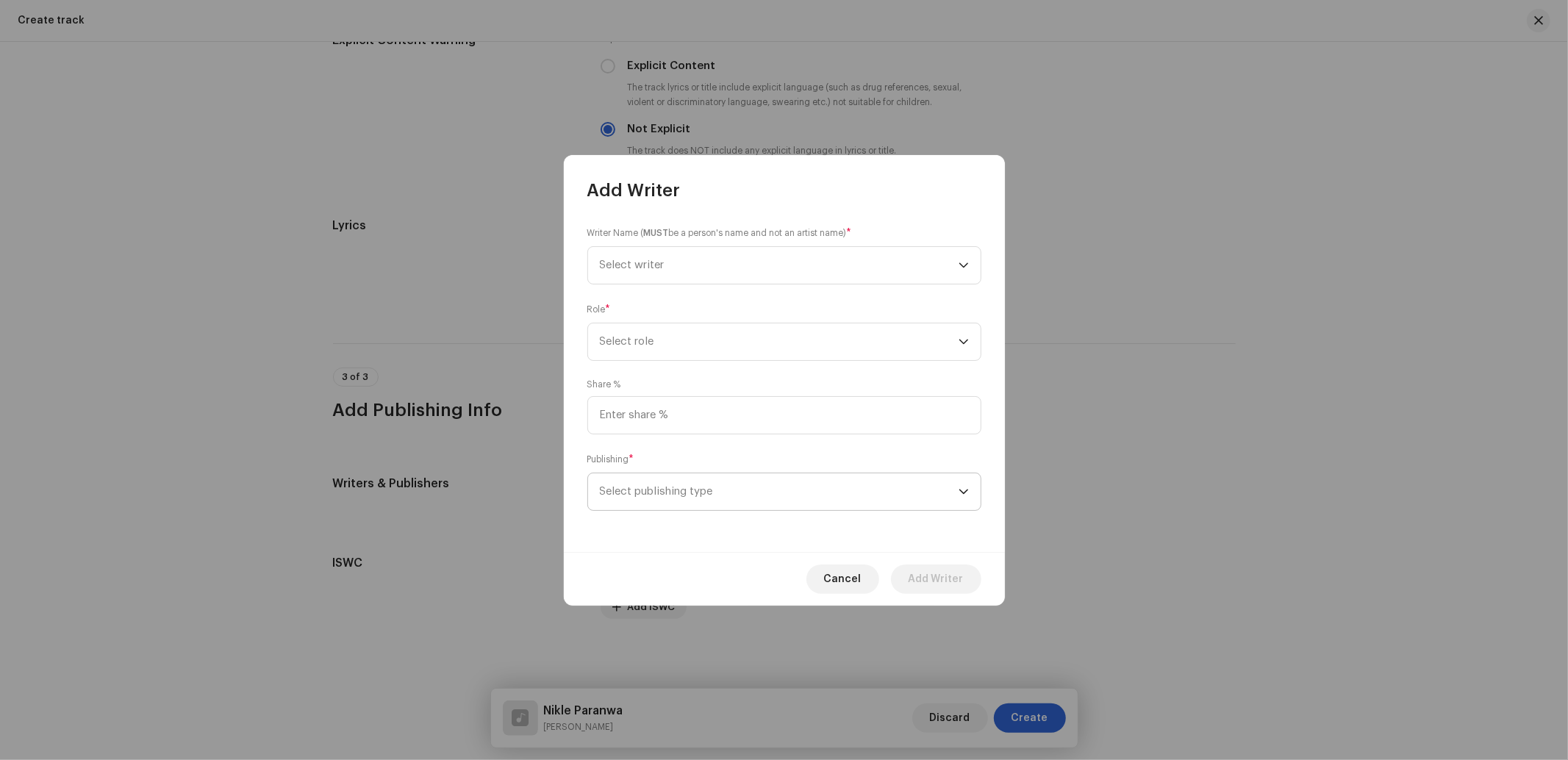
click at [701, 486] on span "Select publishing type" at bounding box center [778, 491] width 359 height 36
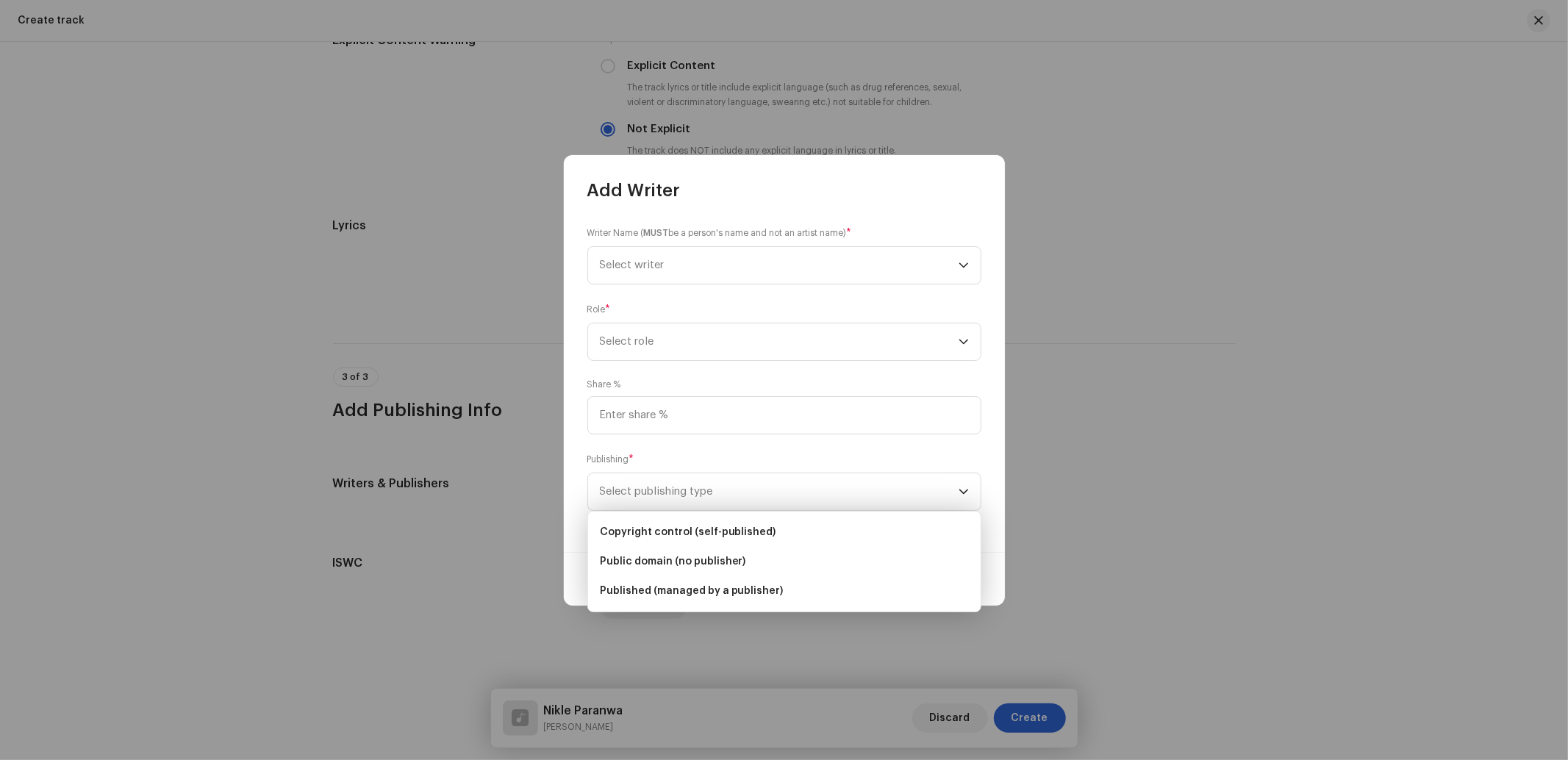
click at [700, 522] on li "Copyright control (self-published)" at bounding box center [784, 532] width 381 height 29
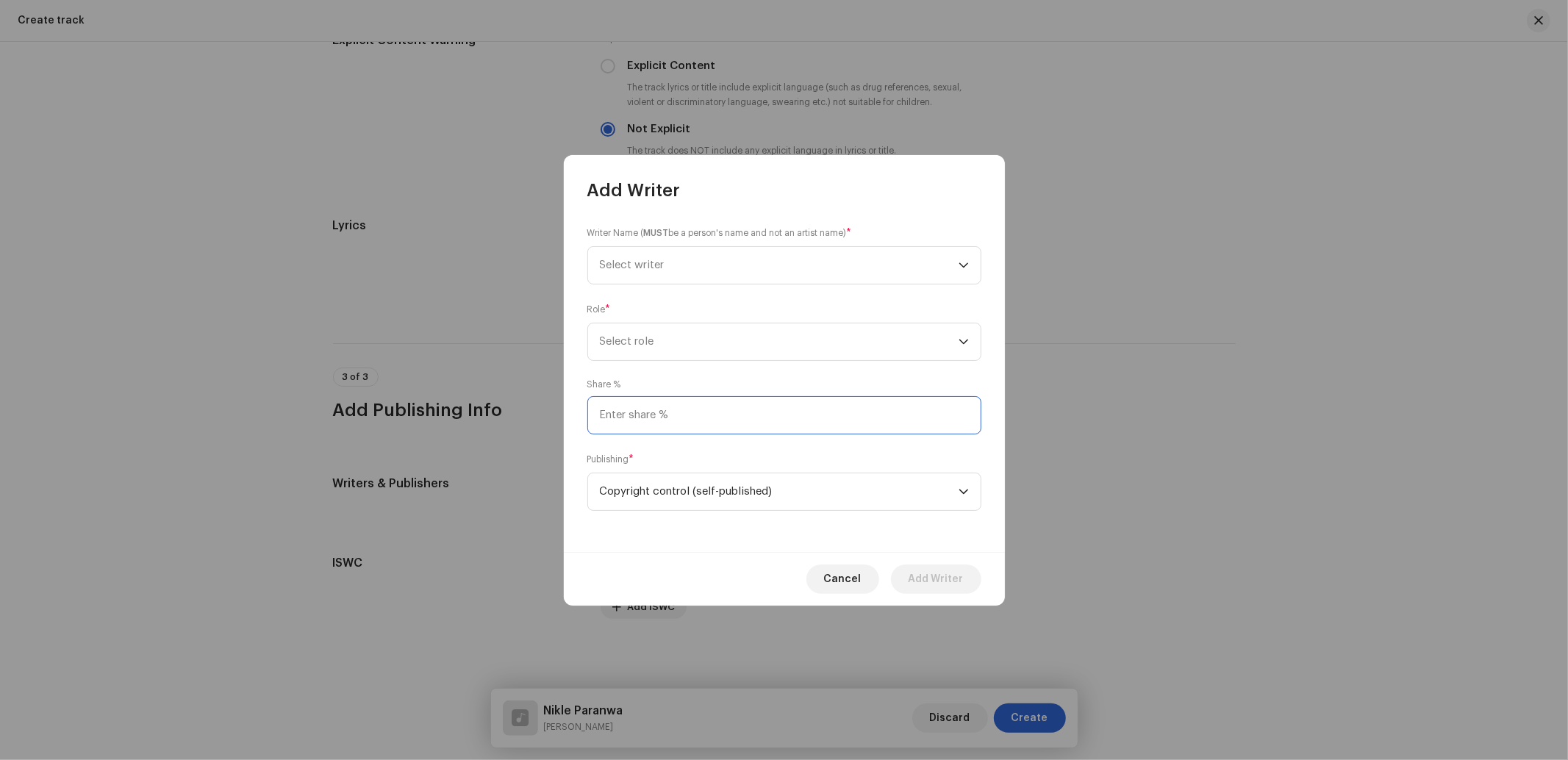
click at [678, 399] on input at bounding box center [784, 414] width 394 height 38
type input "25.00"
click at [652, 332] on span "Select role" at bounding box center [778, 341] width 359 height 36
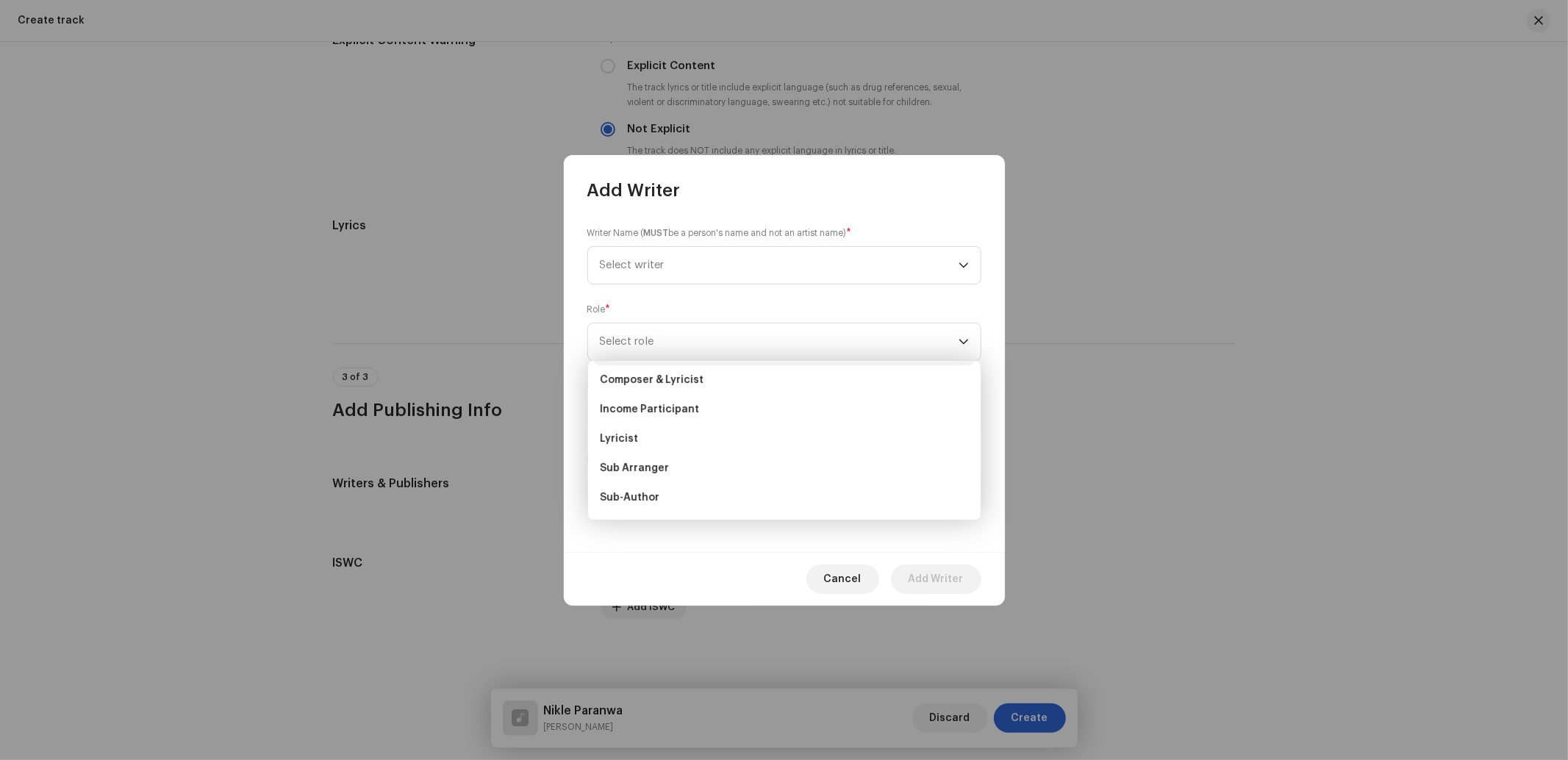
scroll to position [145, 0]
click at [641, 383] on li "Lyricist" at bounding box center [784, 383] width 381 height 29
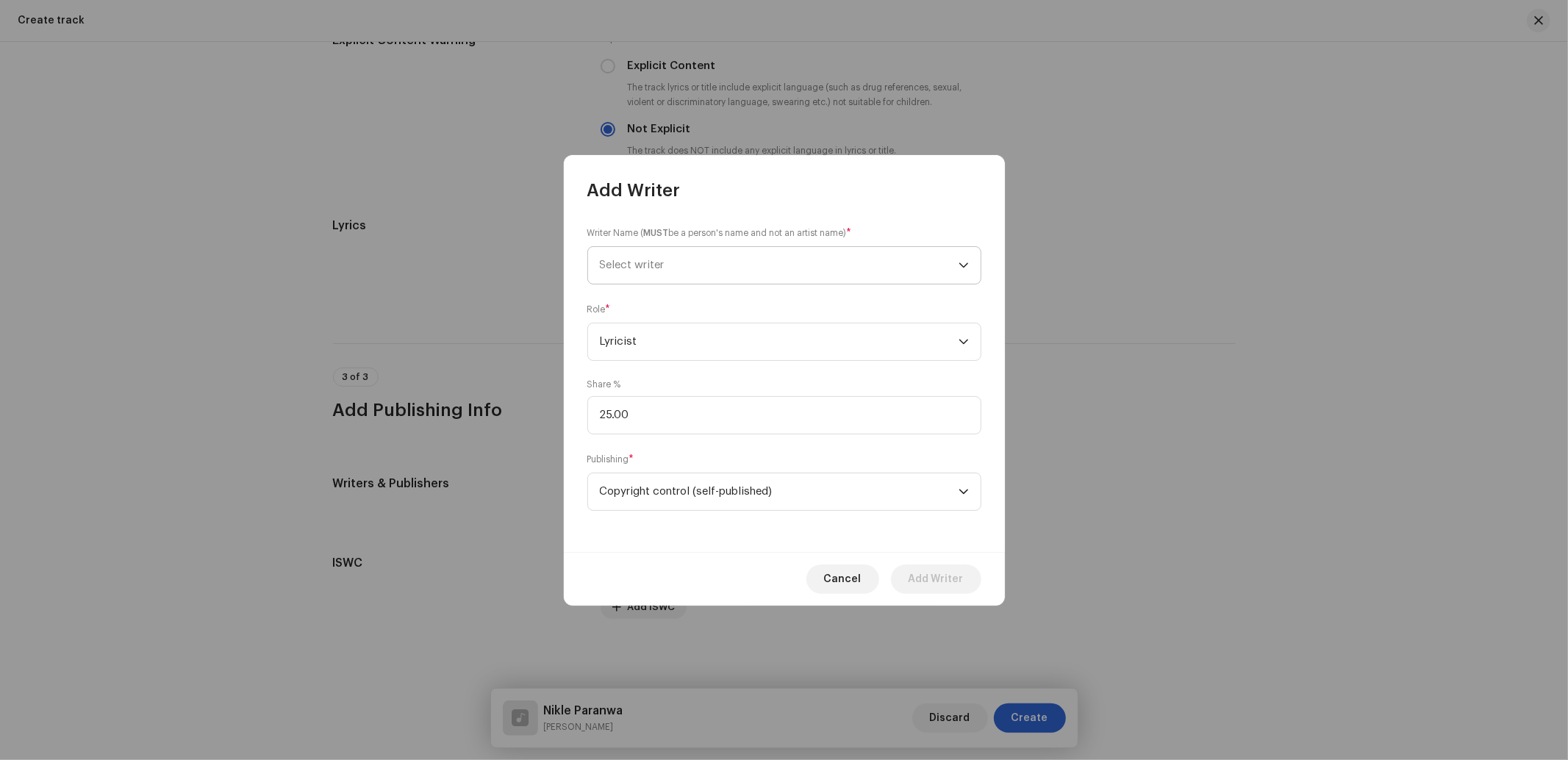
click at [662, 270] on span "Select writer" at bounding box center [778, 264] width 359 height 36
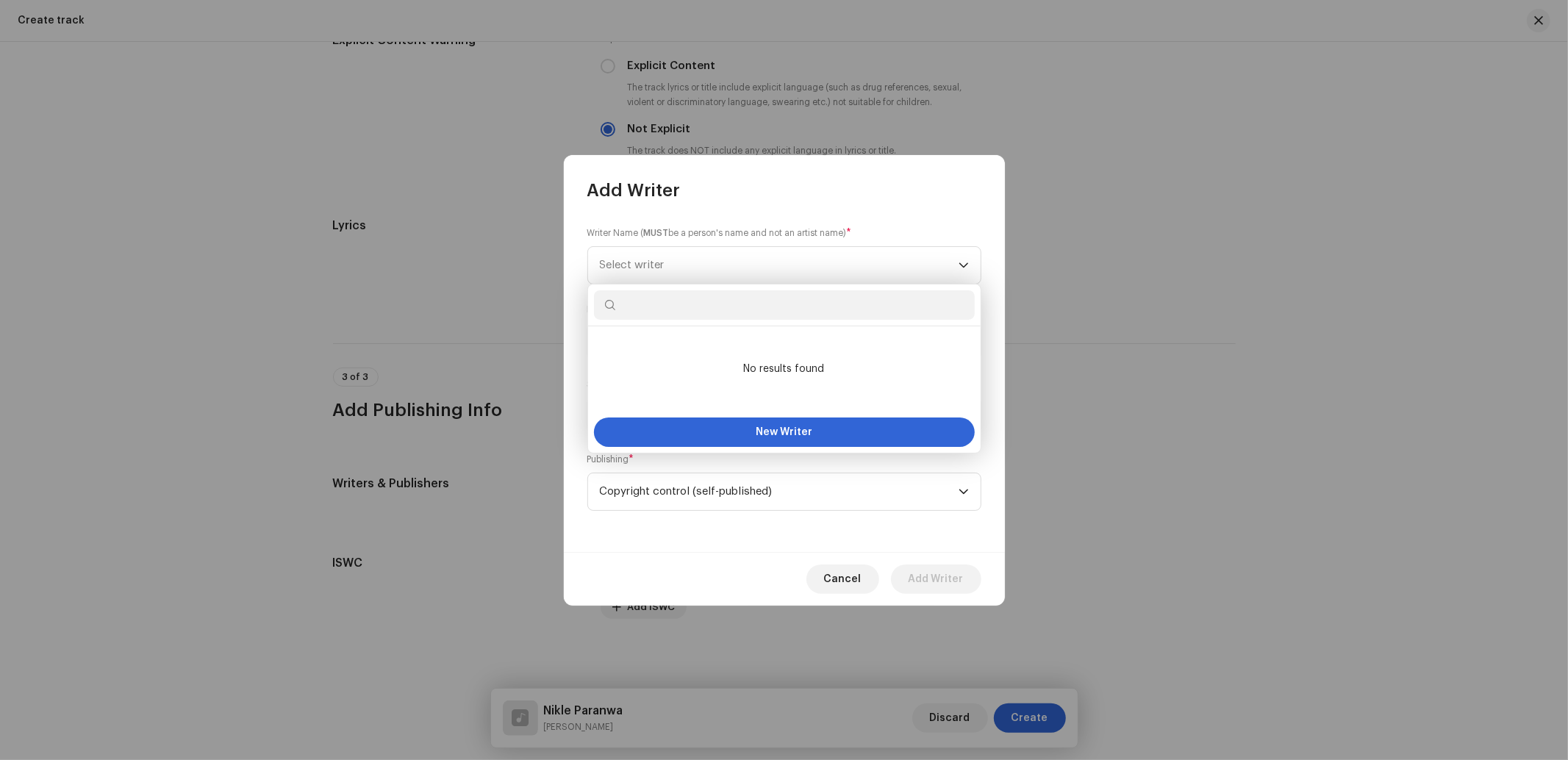
paste input "[PERSON_NAME]"
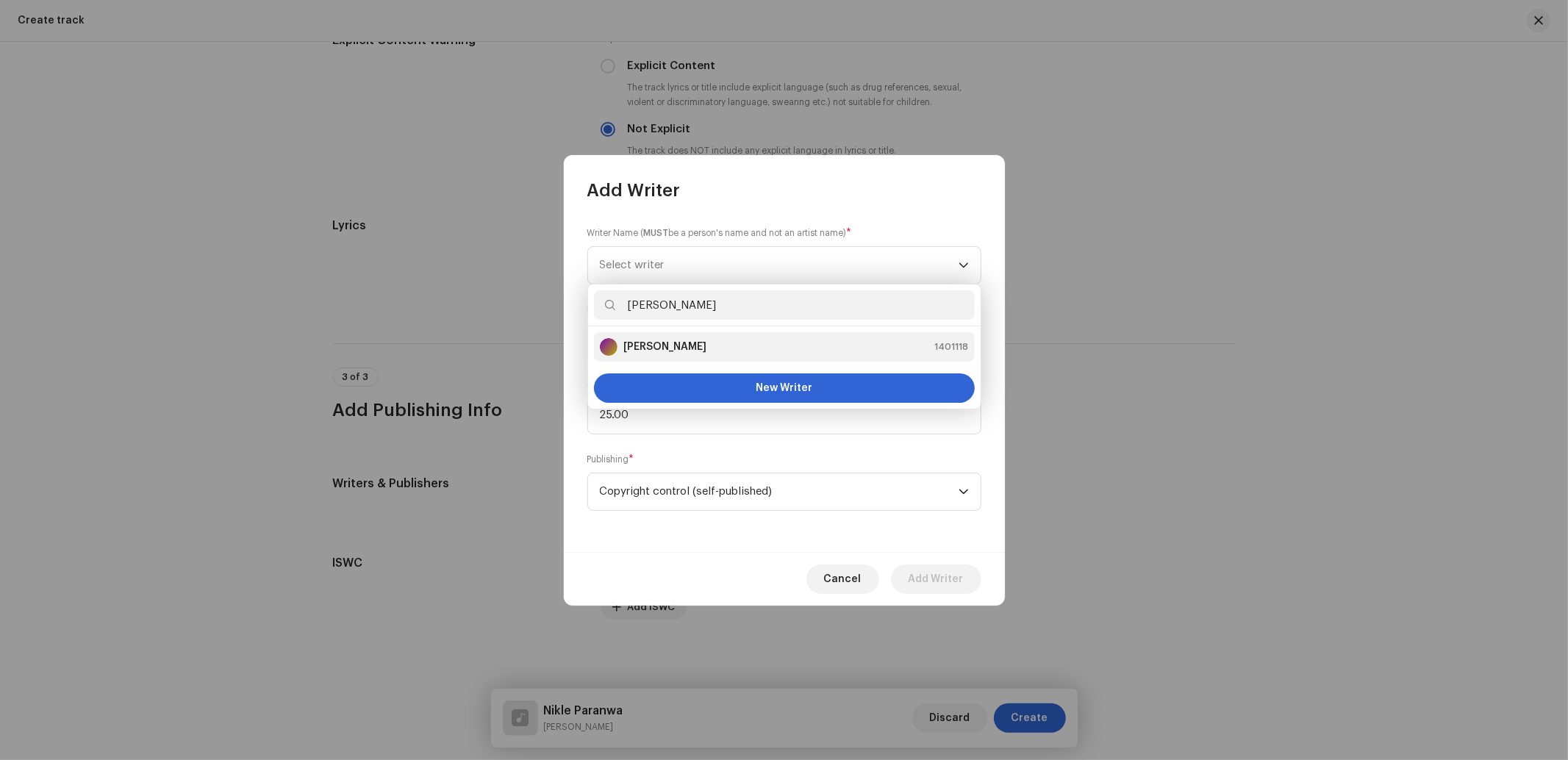
type input "[PERSON_NAME]"
click at [679, 344] on strong "[PERSON_NAME]" at bounding box center [664, 347] width 84 height 15
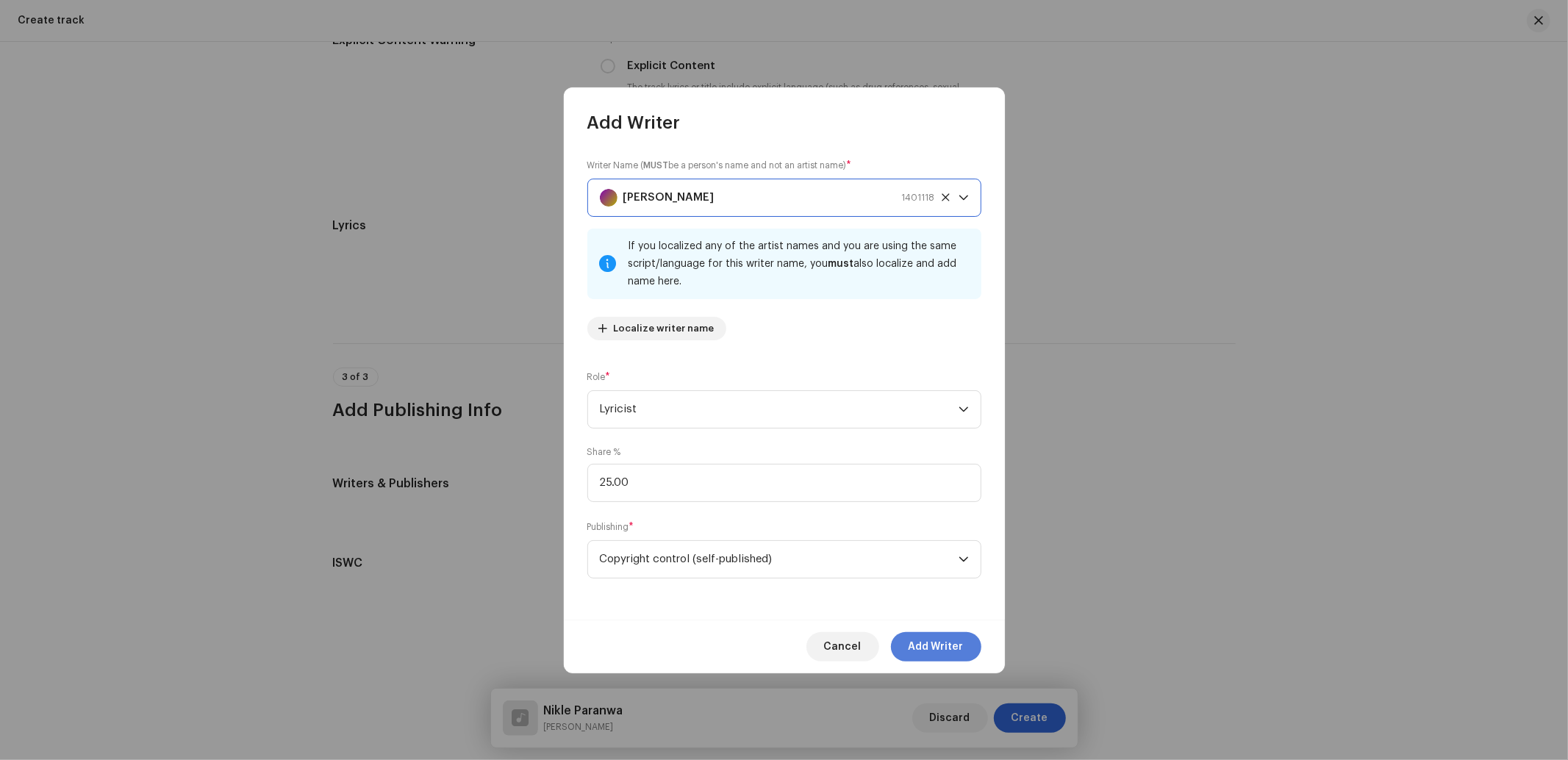
click at [950, 648] on span "Add Writer" at bounding box center [936, 646] width 55 height 29
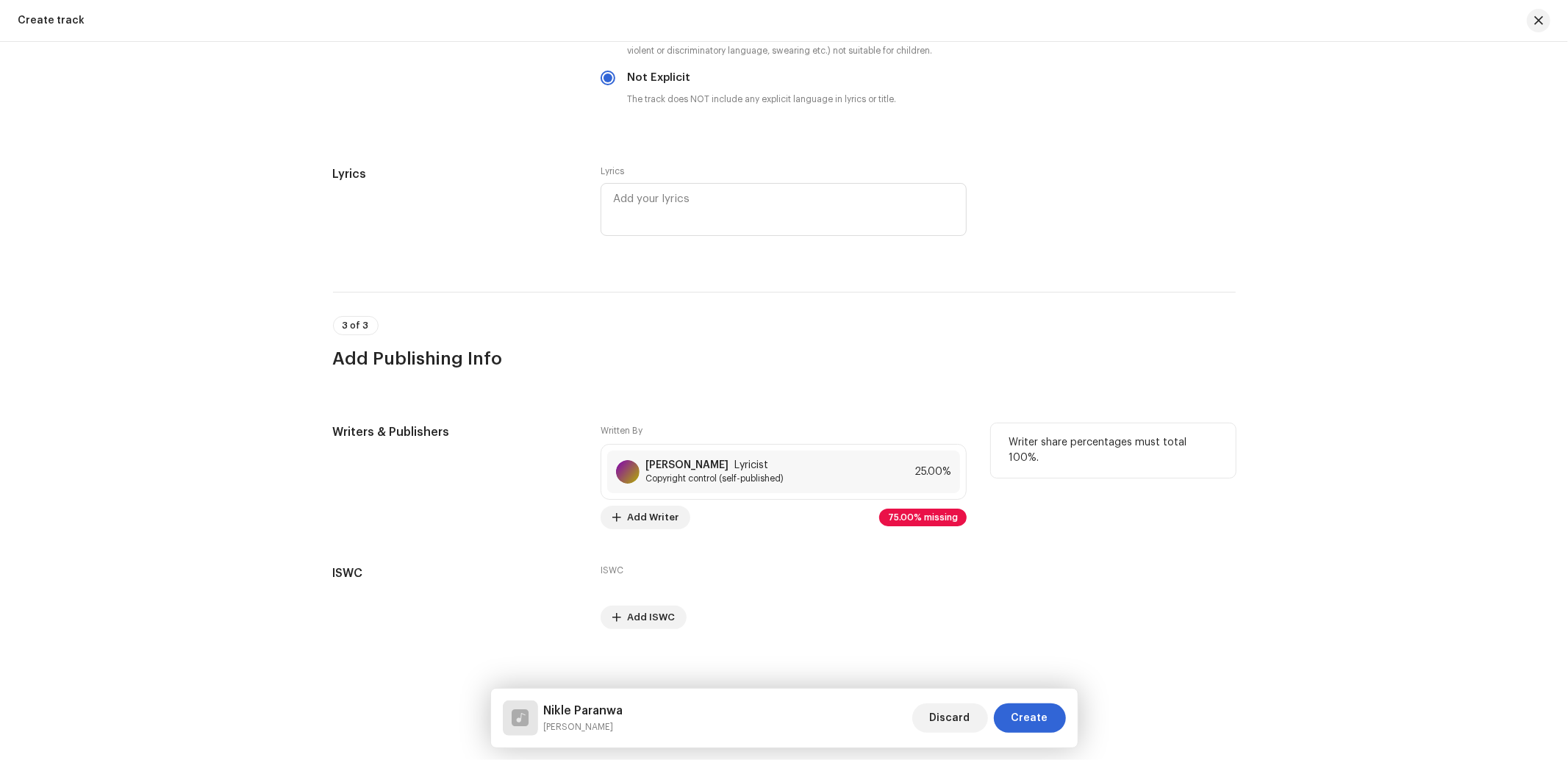
scroll to position [2525, 0]
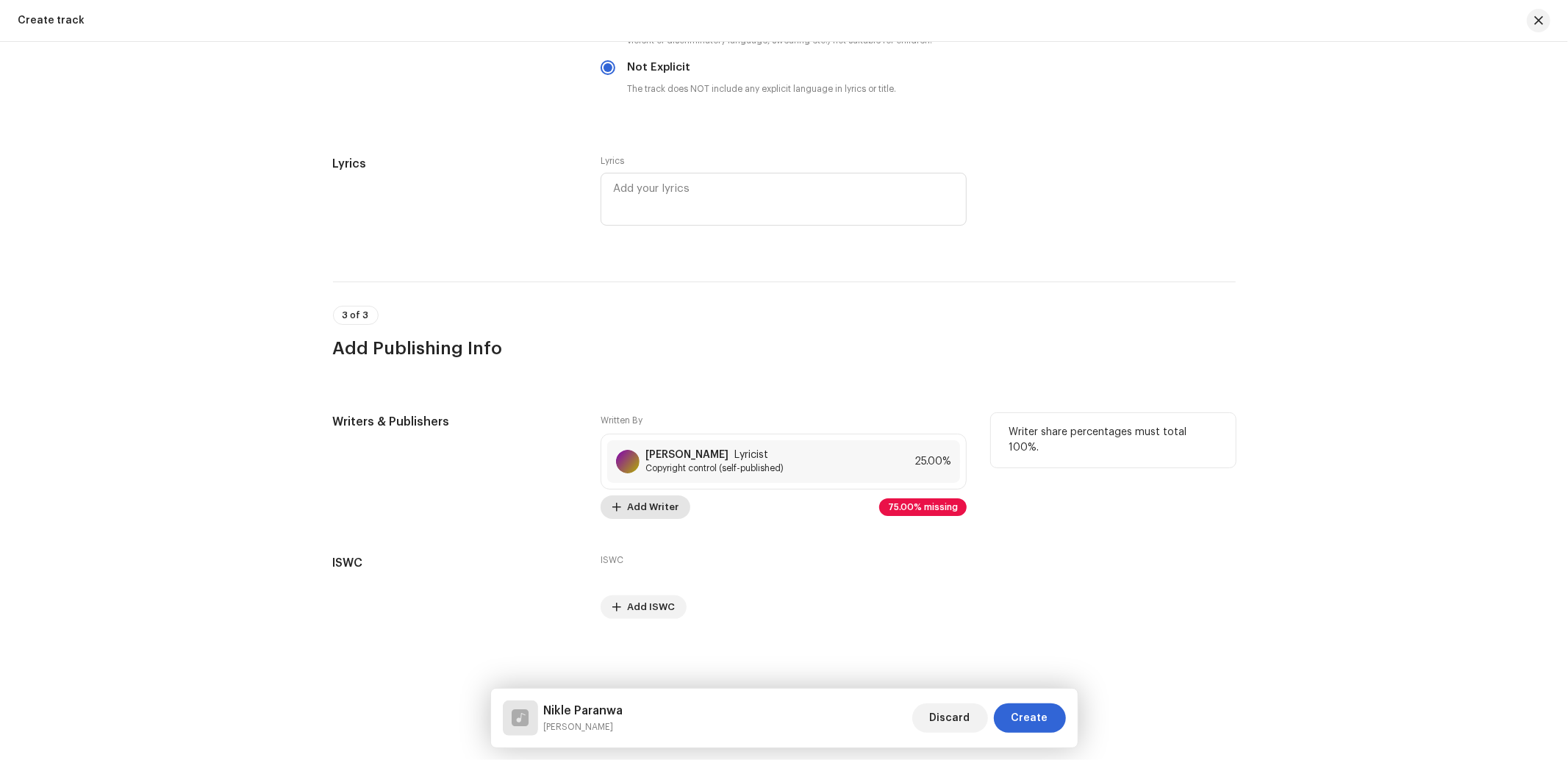
click at [659, 500] on span "Add Writer" at bounding box center [652, 507] width 51 height 29
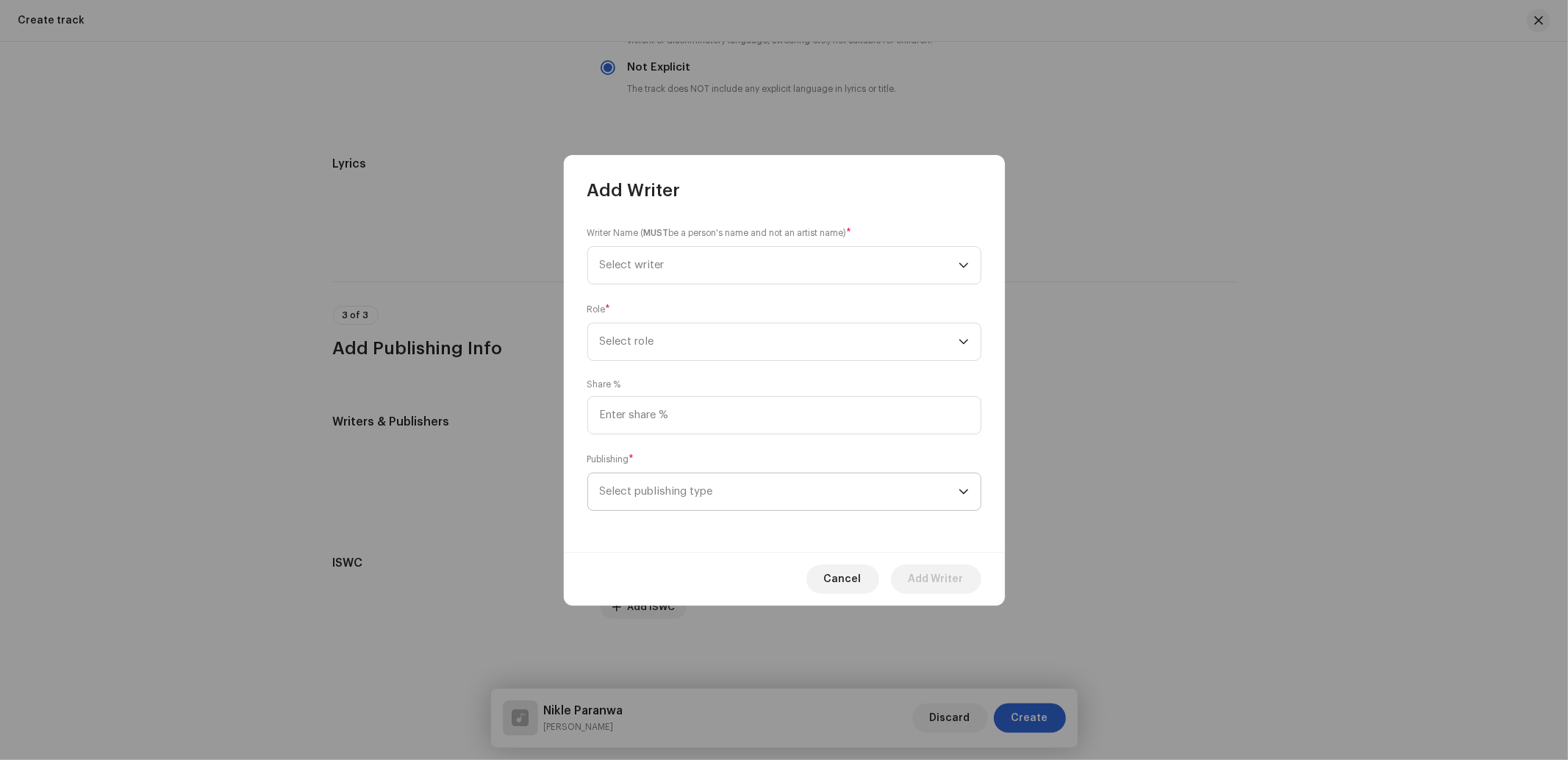
click at [658, 486] on span "Select publishing type" at bounding box center [778, 491] width 359 height 36
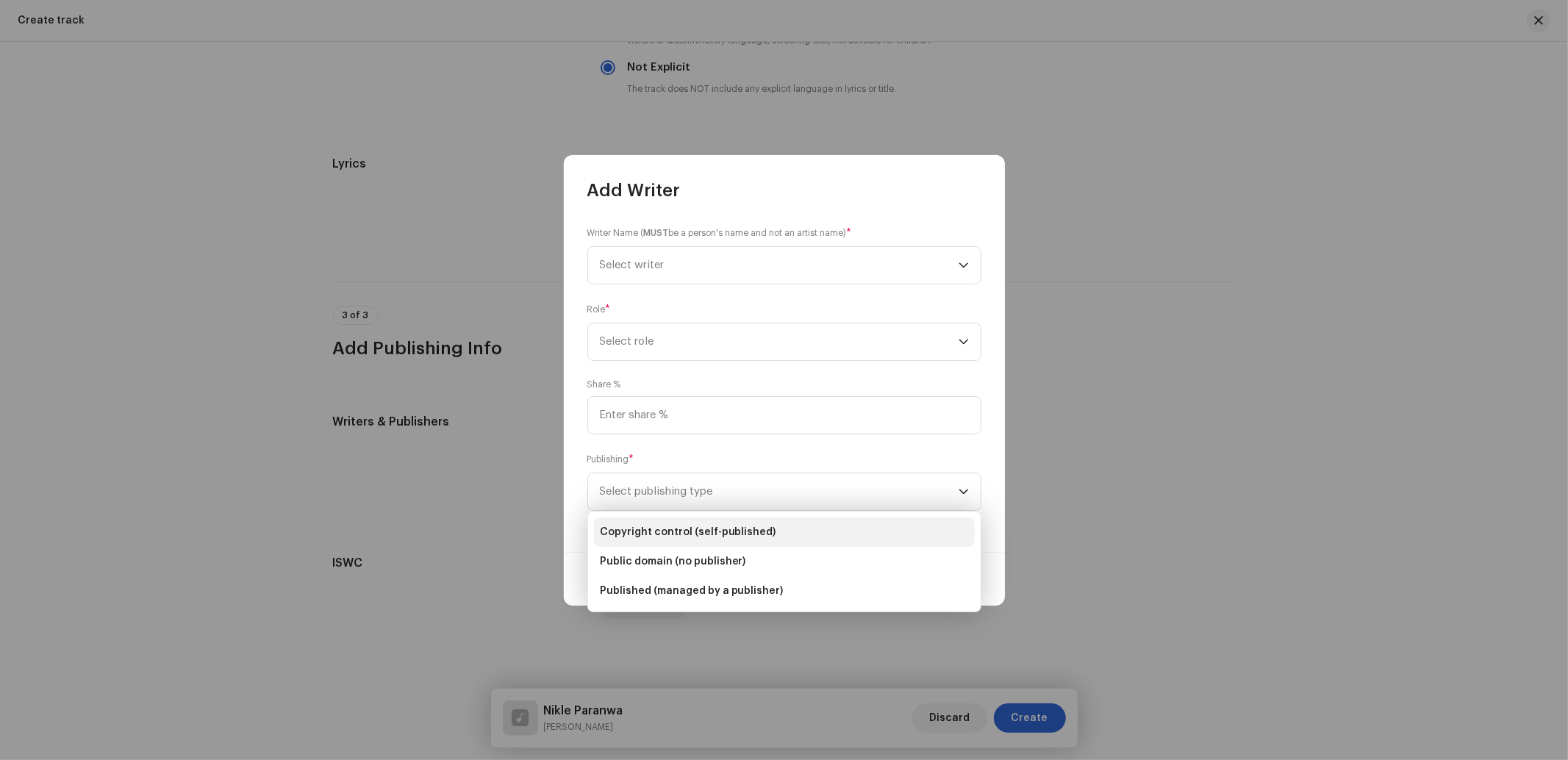
click at [665, 533] on span "Copyright control (self-published)" at bounding box center [688, 531] width 177 height 15
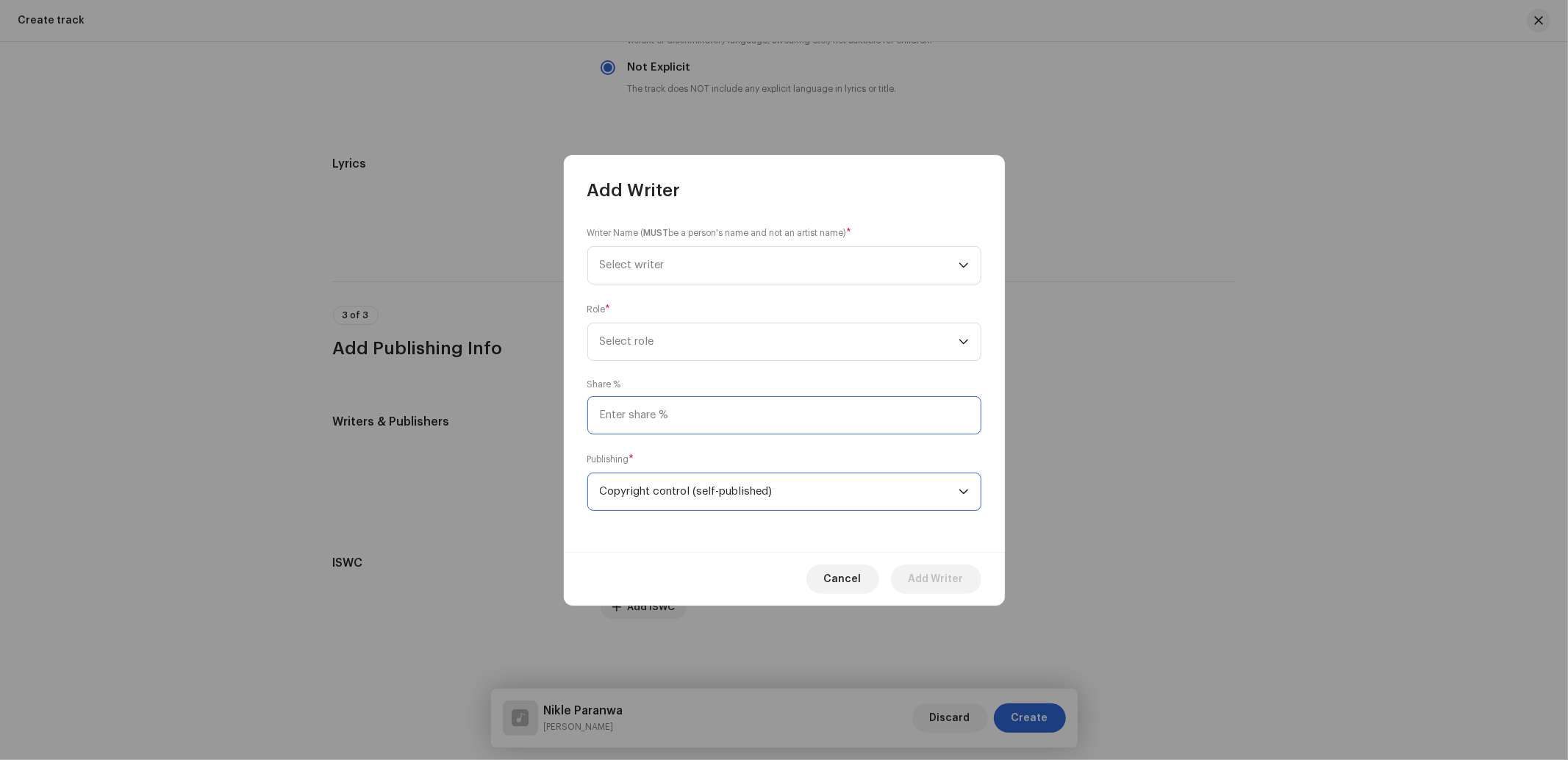
click at [663, 403] on input at bounding box center [784, 414] width 394 height 38
type input "25.00"
click at [679, 347] on span "Select role" at bounding box center [778, 341] width 359 height 36
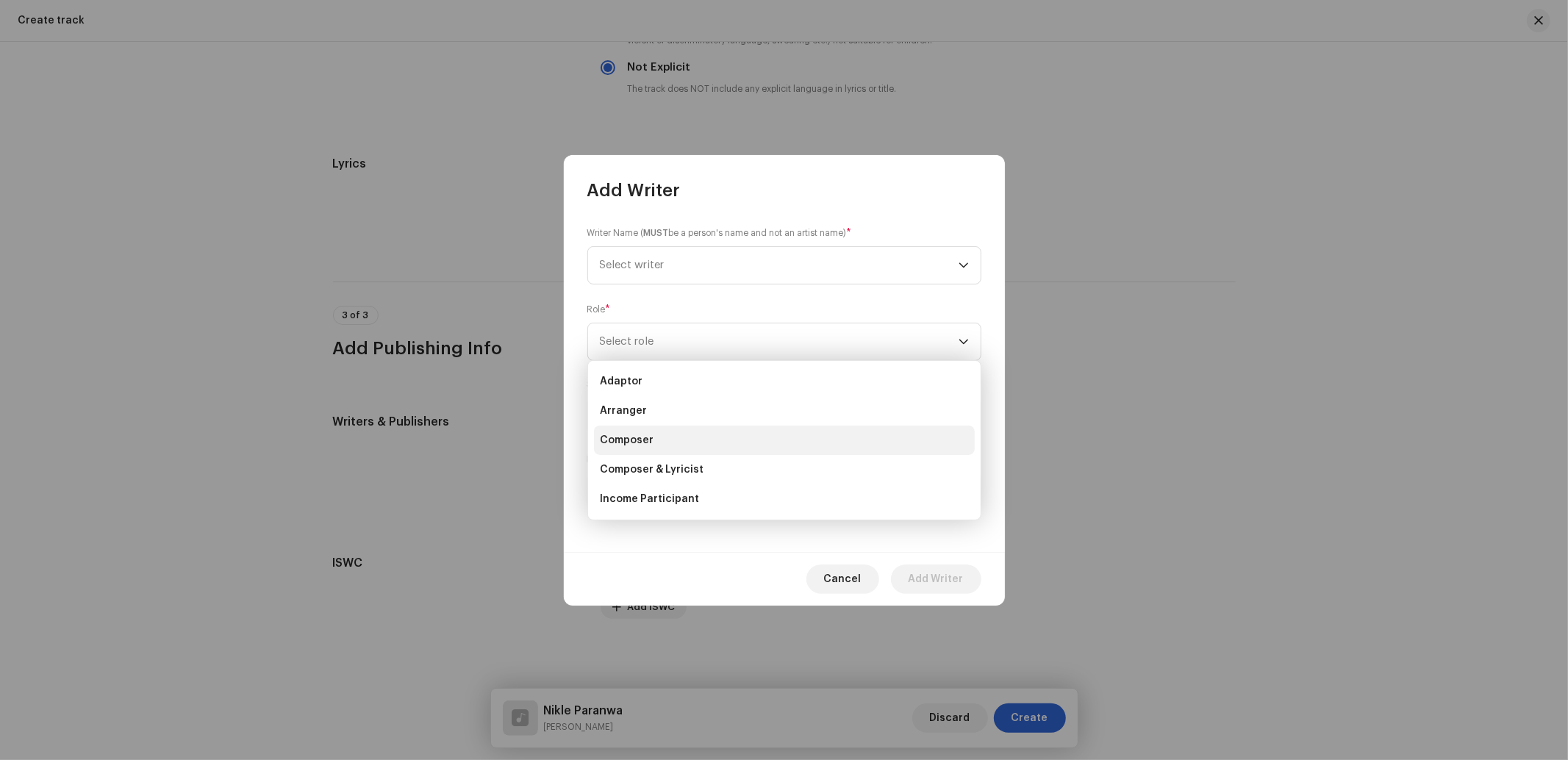
click at [622, 434] on span "Composer" at bounding box center [626, 440] width 54 height 15
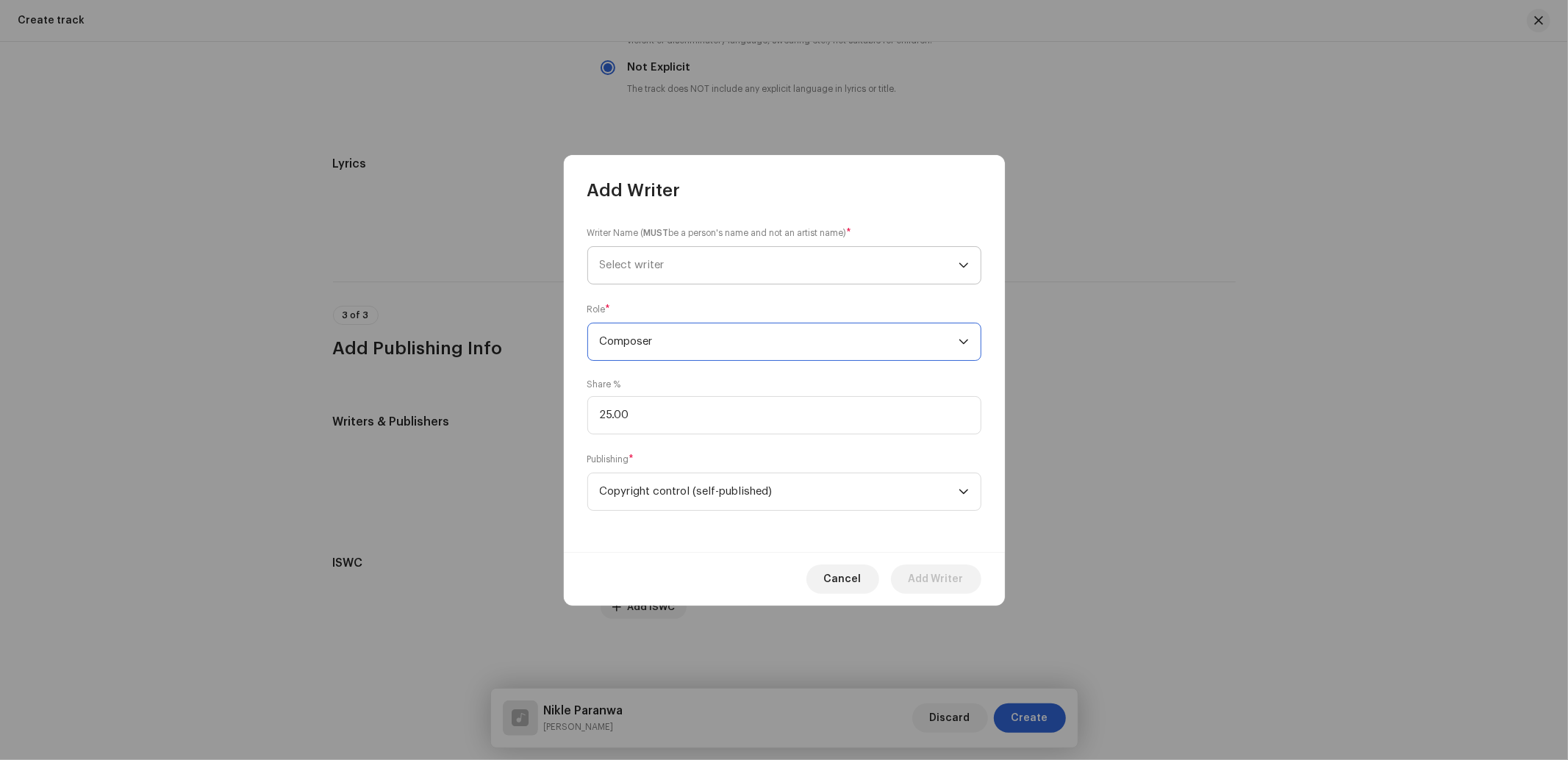
click at [647, 262] on span "Select writer" at bounding box center [632, 264] width 65 height 11
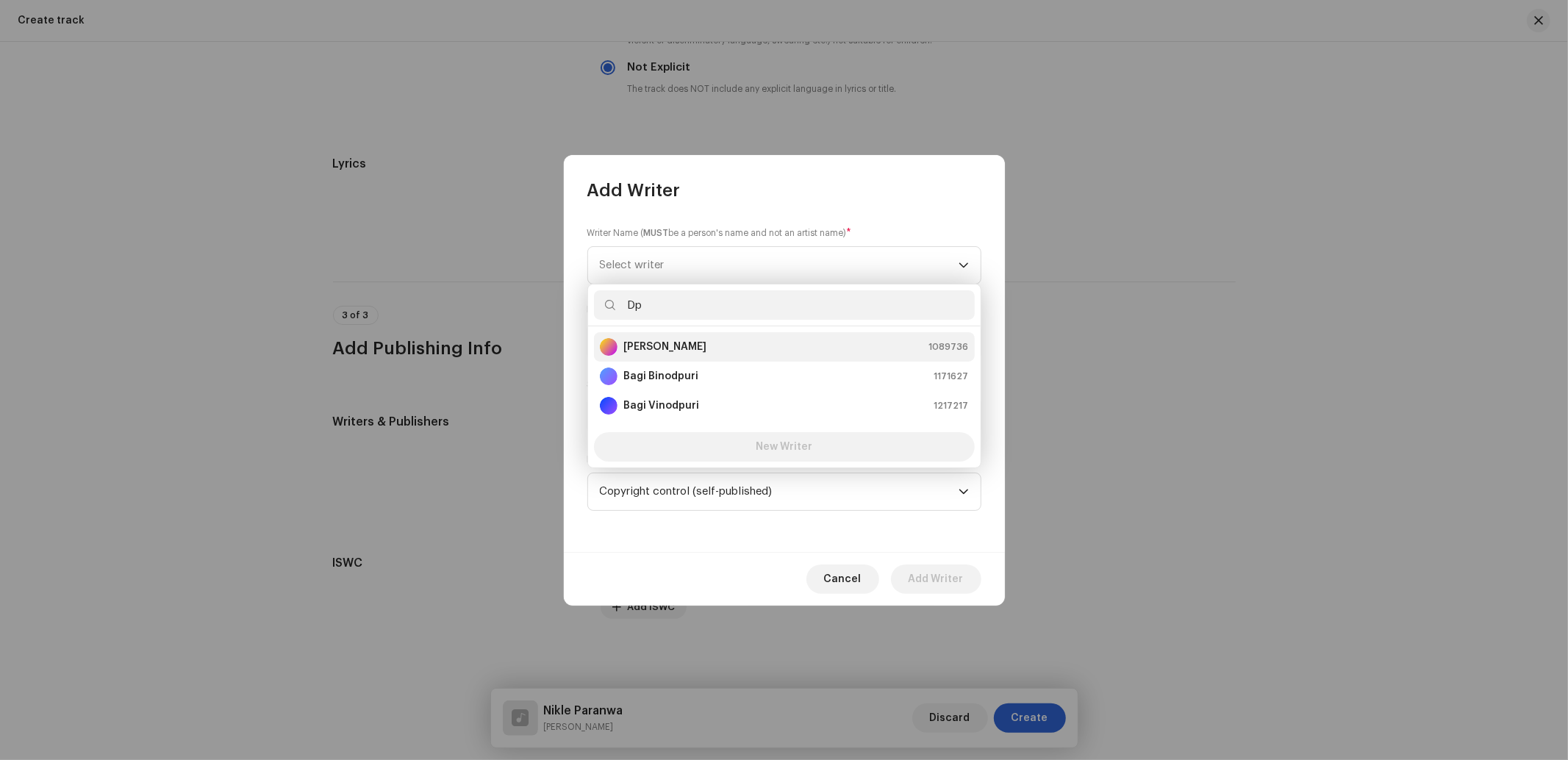
type input "Dp"
click at [644, 349] on strong "[PERSON_NAME]" at bounding box center [664, 347] width 84 height 15
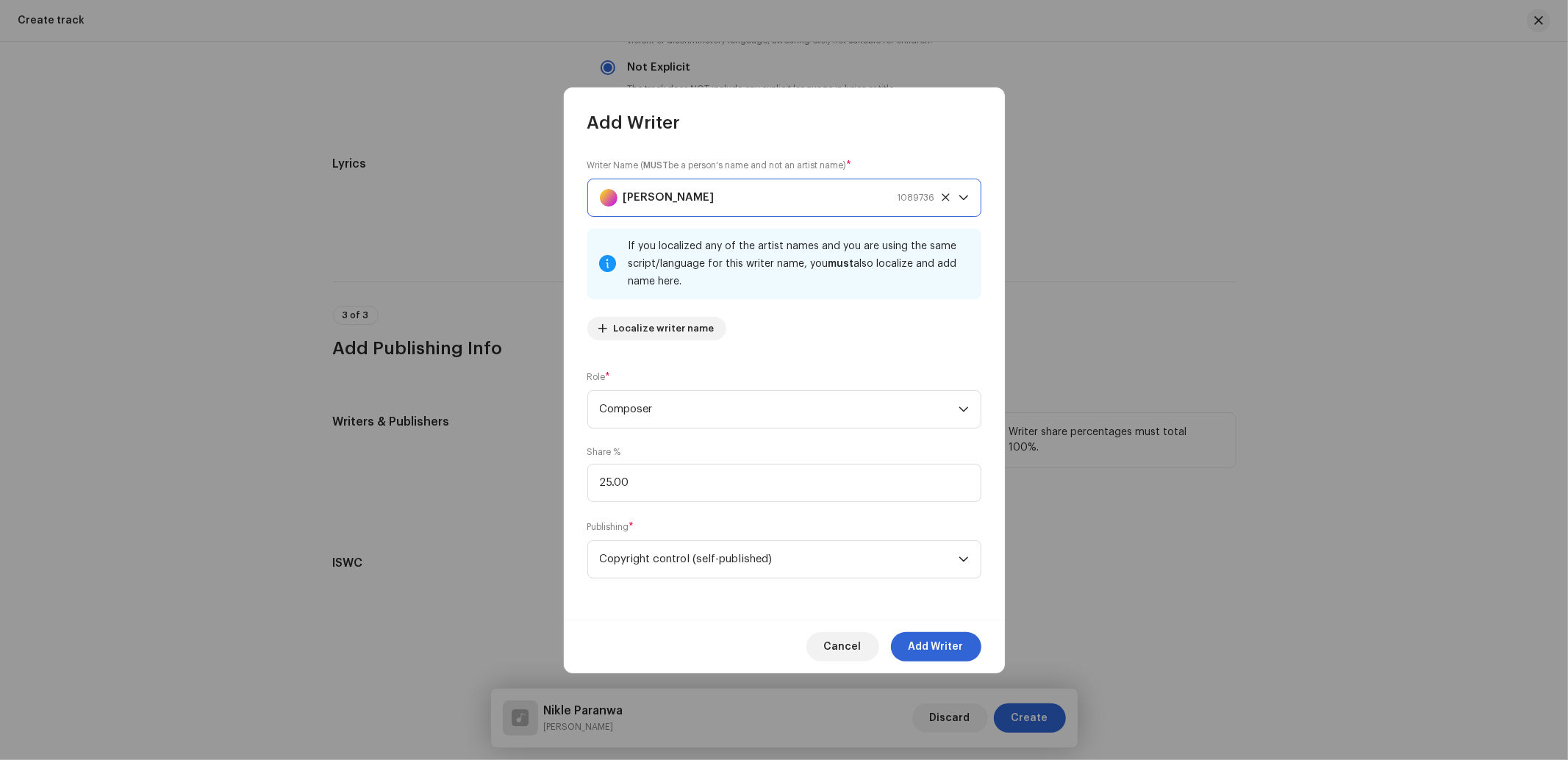
drag, startPoint x: 947, startPoint y: 637, endPoint x: 877, endPoint y: 547, distance: 114.0
click at [948, 637] on span "Add Writer" at bounding box center [936, 646] width 55 height 29
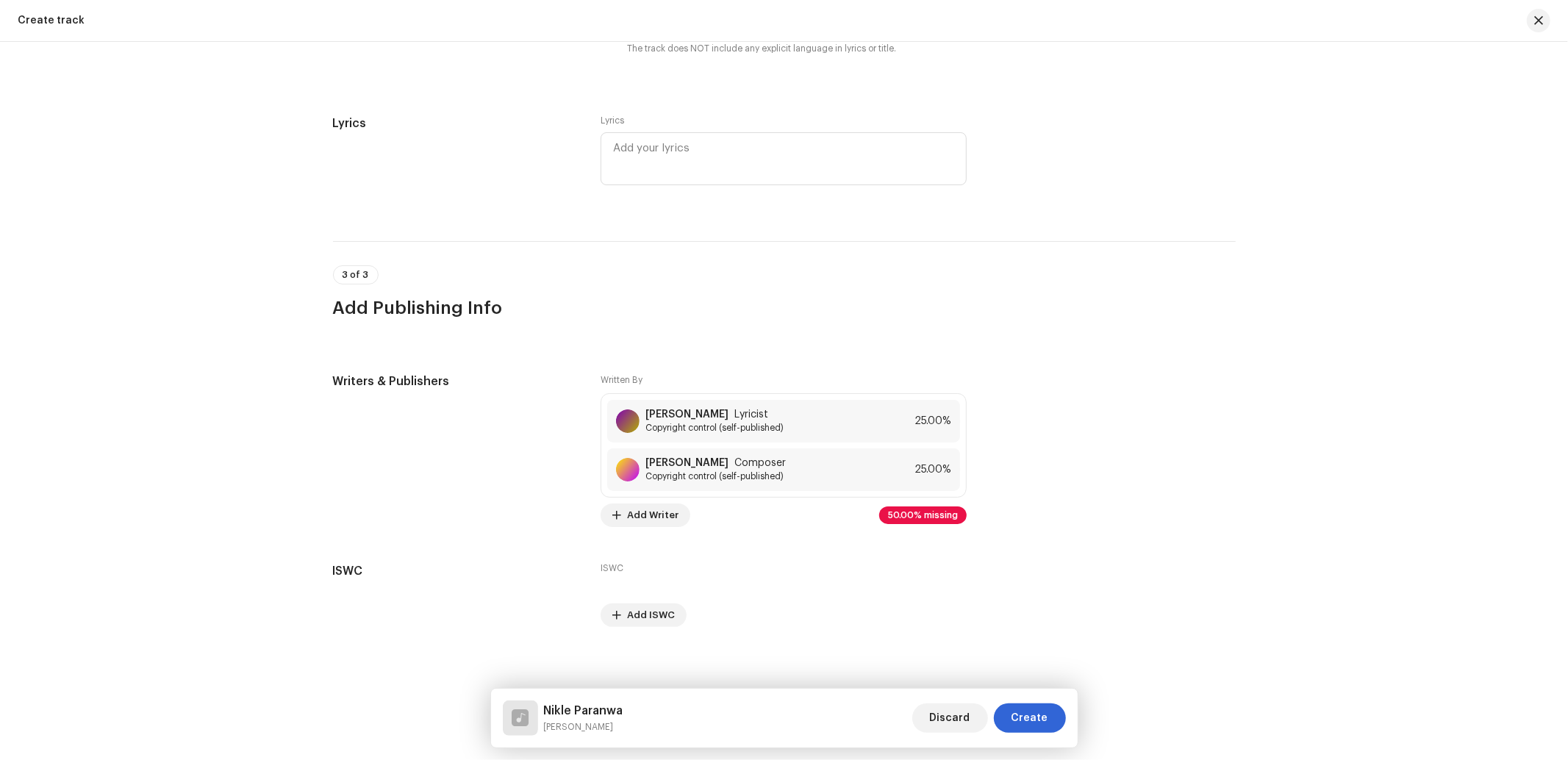
scroll to position [2574, 0]
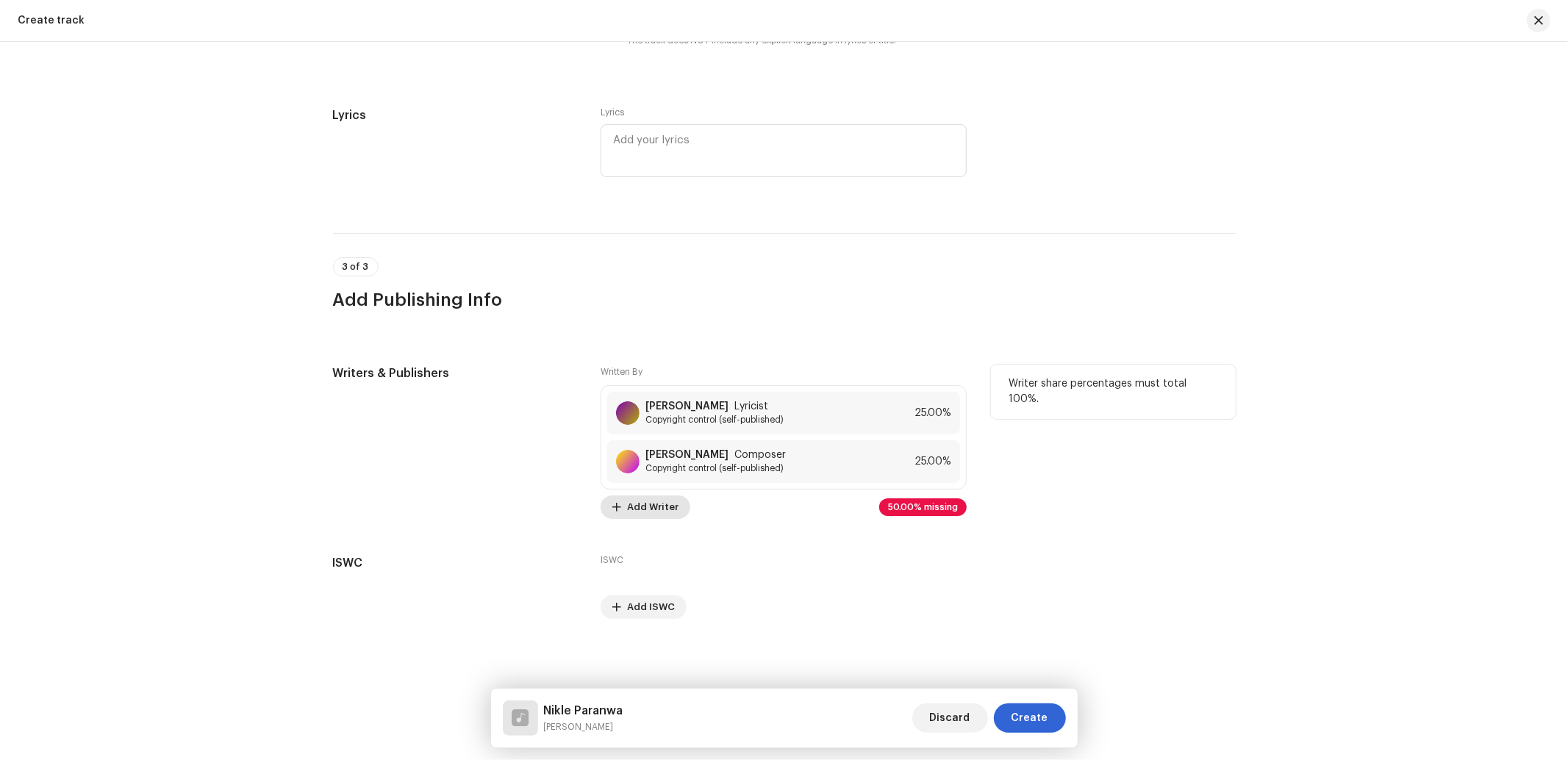
click at [651, 498] on span "Add Writer" at bounding box center [652, 507] width 51 height 29
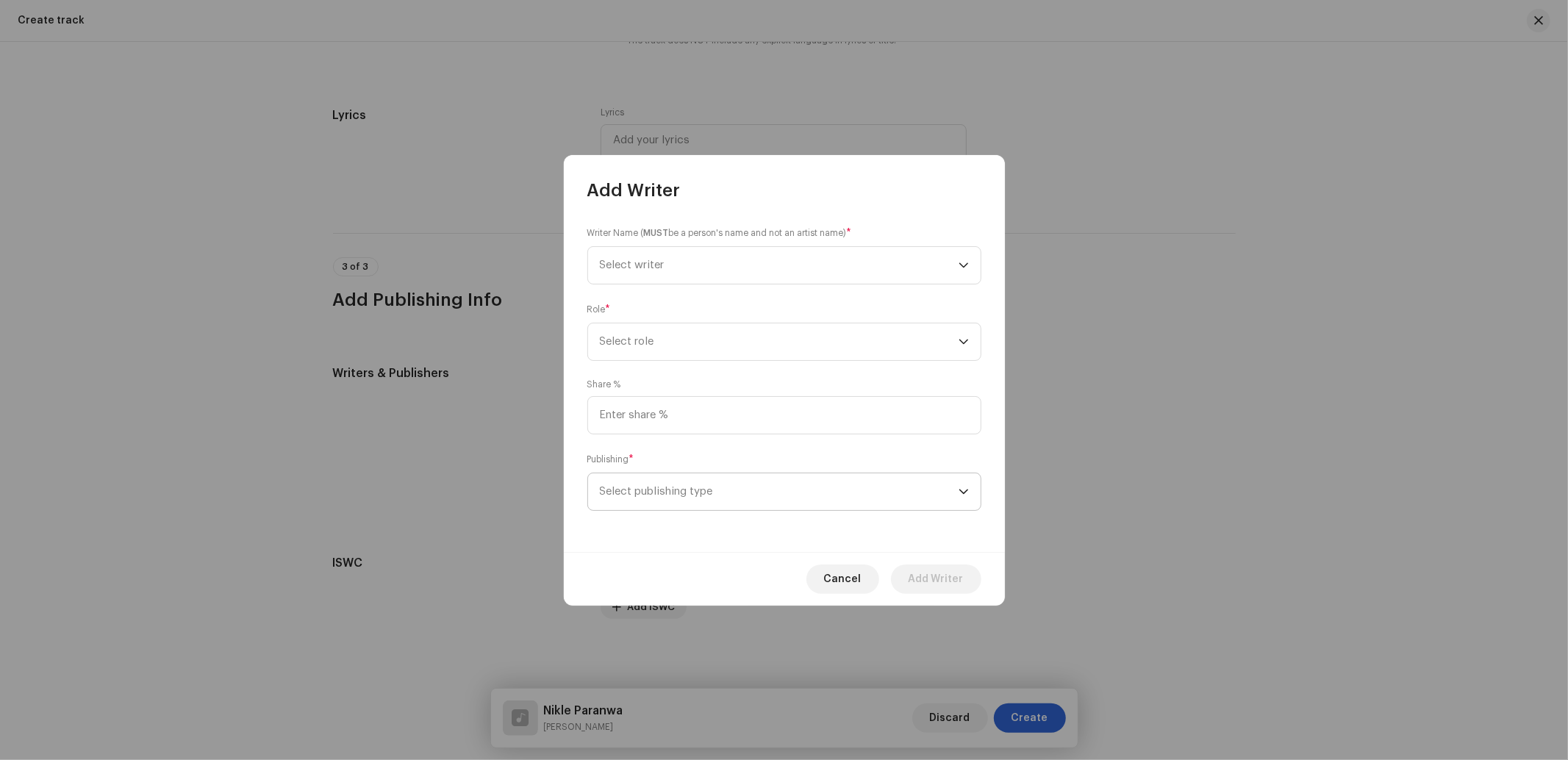
click at [704, 488] on span "Select publishing type" at bounding box center [778, 491] width 359 height 36
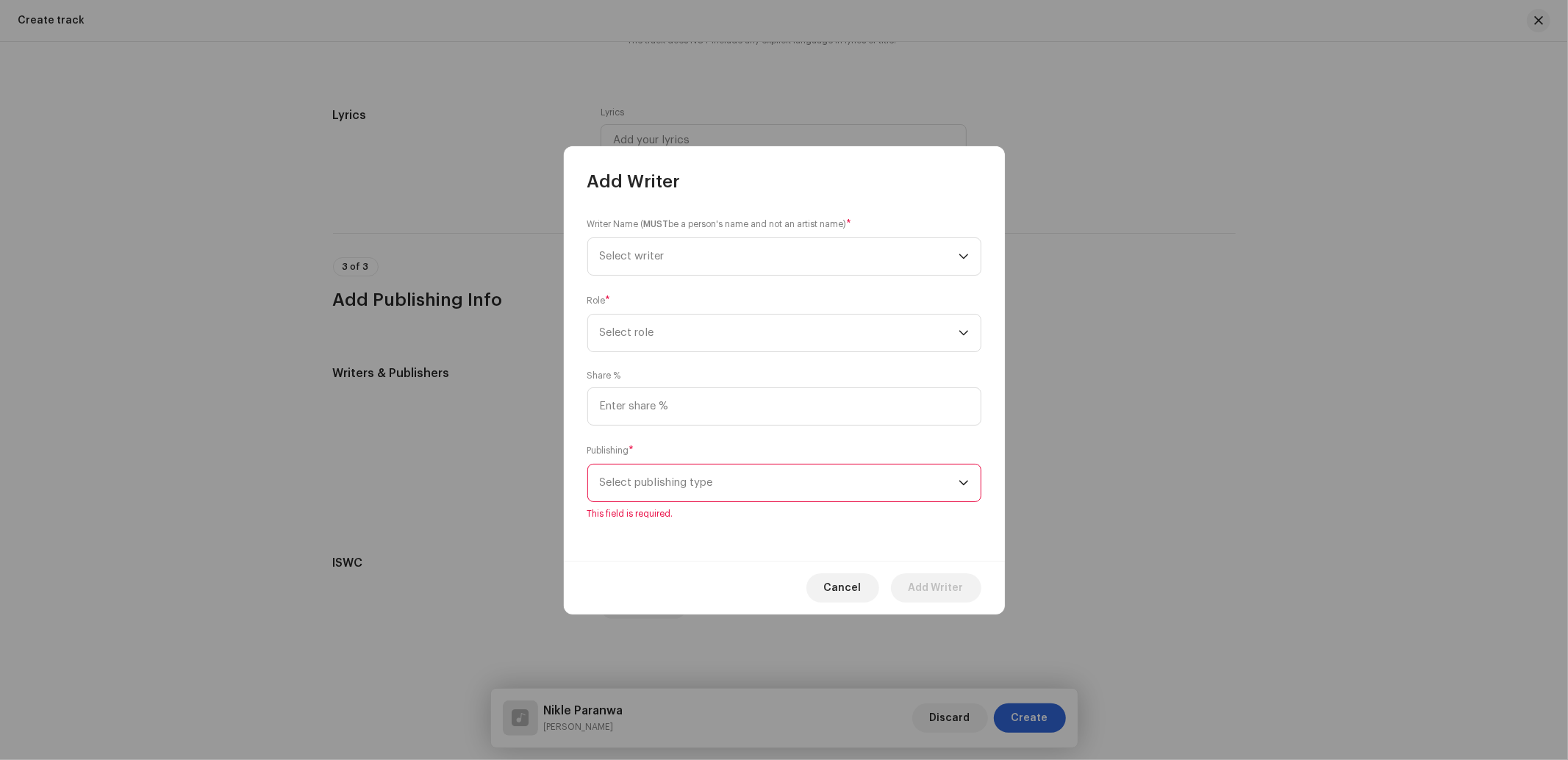
click at [697, 487] on span "Select publishing type" at bounding box center [778, 482] width 359 height 36
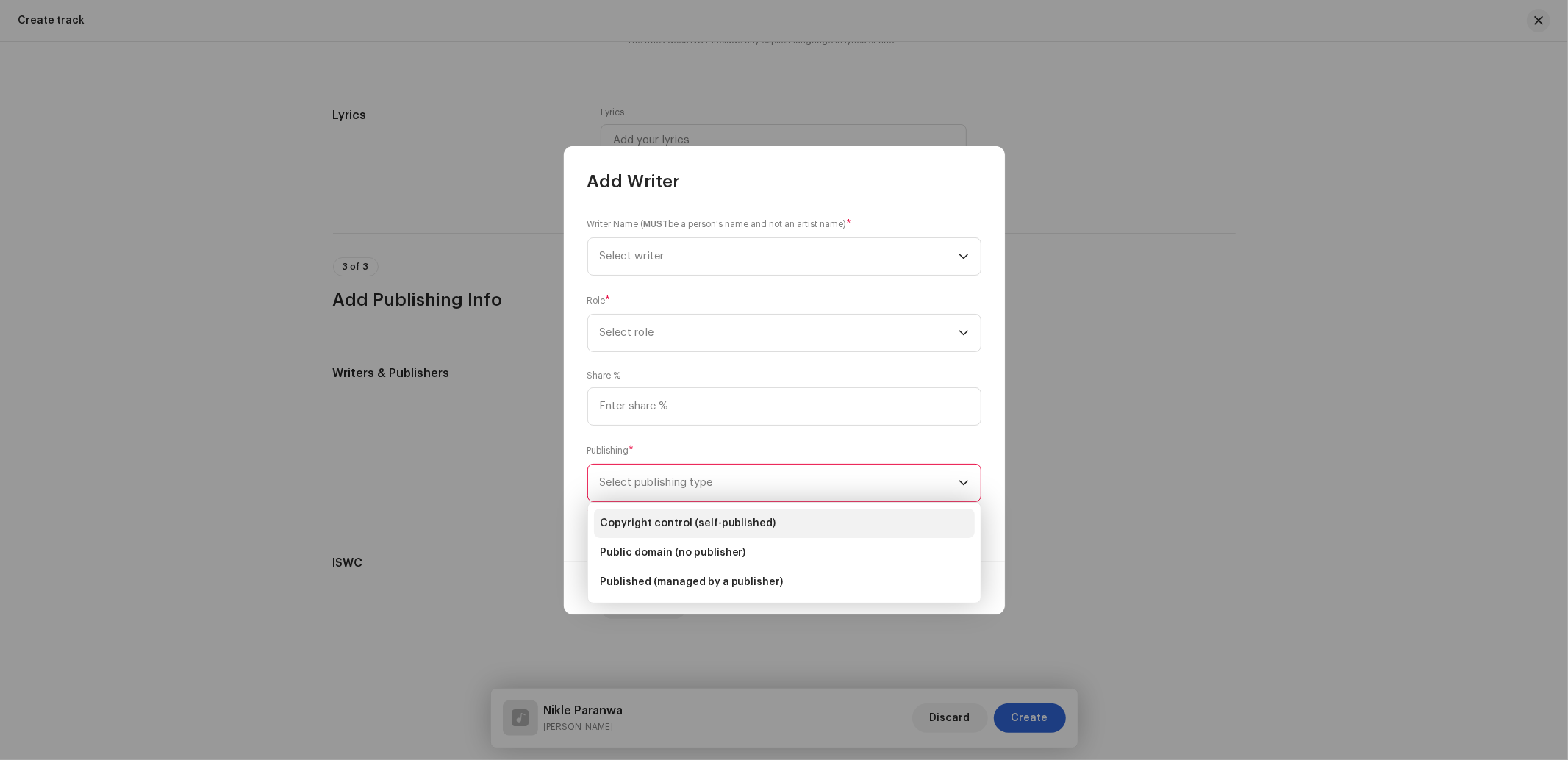
click at [685, 519] on span "Copyright control (self-published)" at bounding box center [688, 522] width 177 height 15
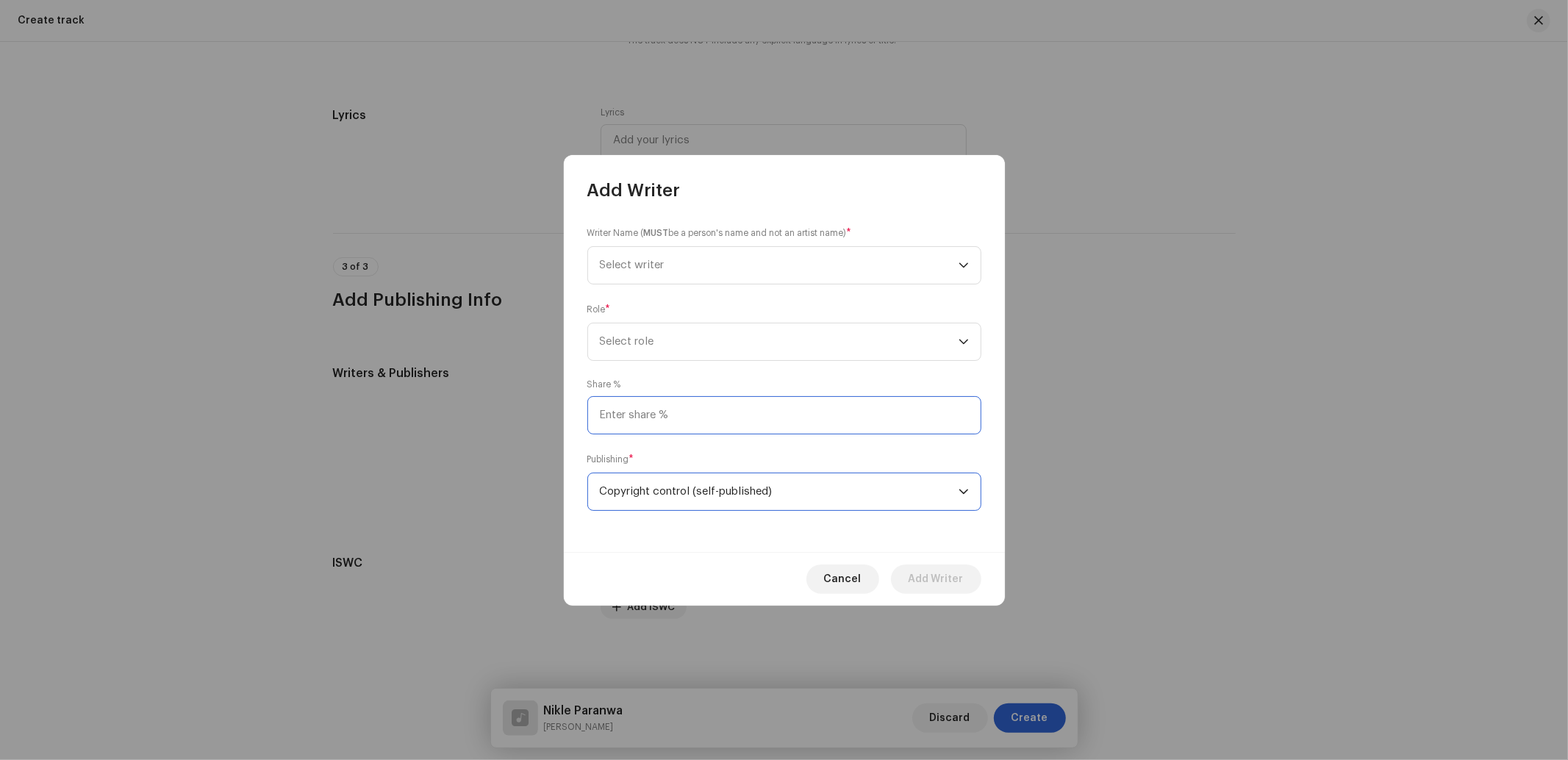
click at [679, 411] on input at bounding box center [784, 414] width 394 height 38
type input "50.00"
click at [675, 323] on span "Select role" at bounding box center [778, 341] width 359 height 36
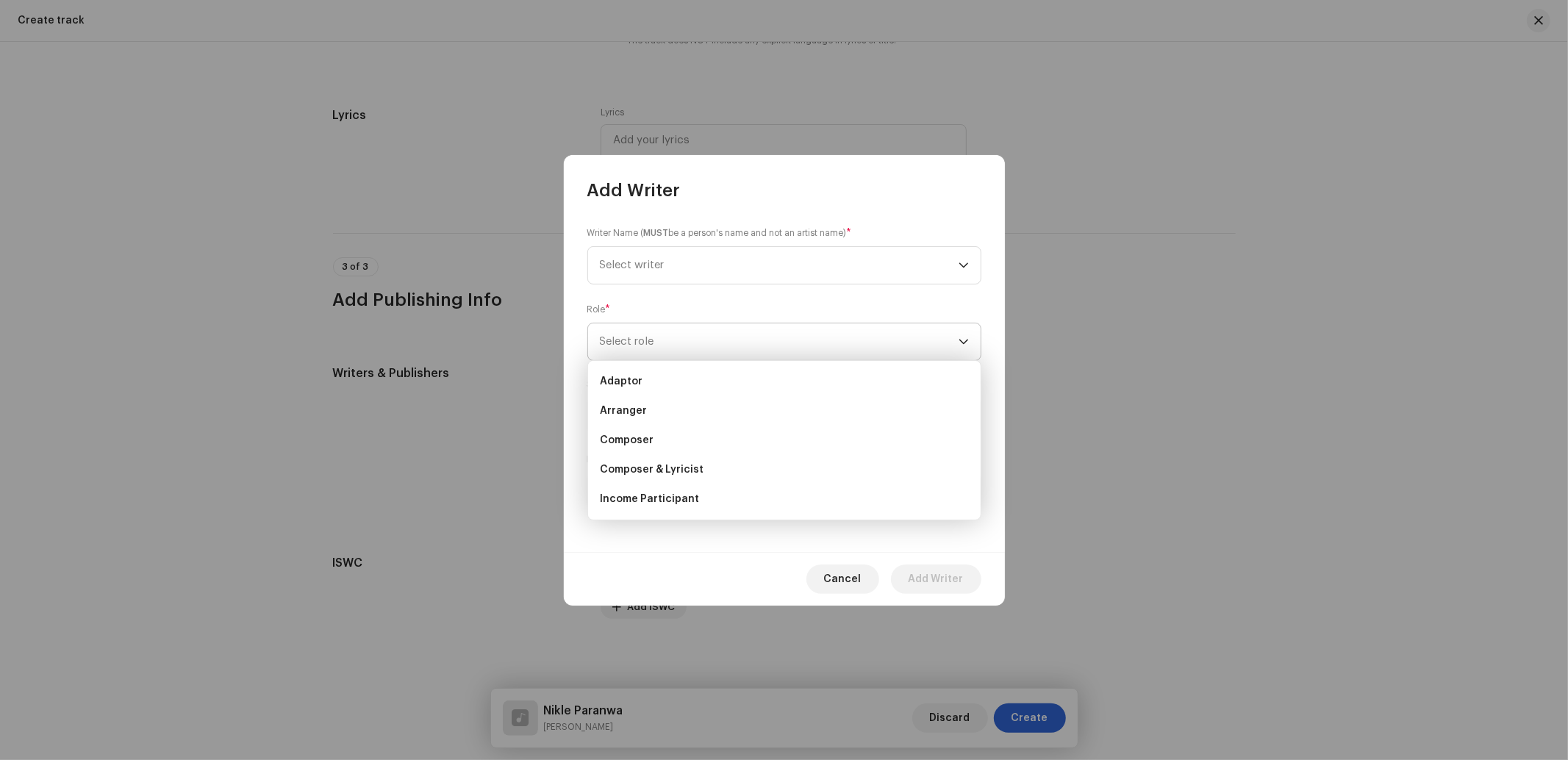
drag, startPoint x: 629, startPoint y: 417, endPoint x: 634, endPoint y: 351, distance: 66.2
click at [628, 415] on span "Arranger" at bounding box center [623, 410] width 47 height 15
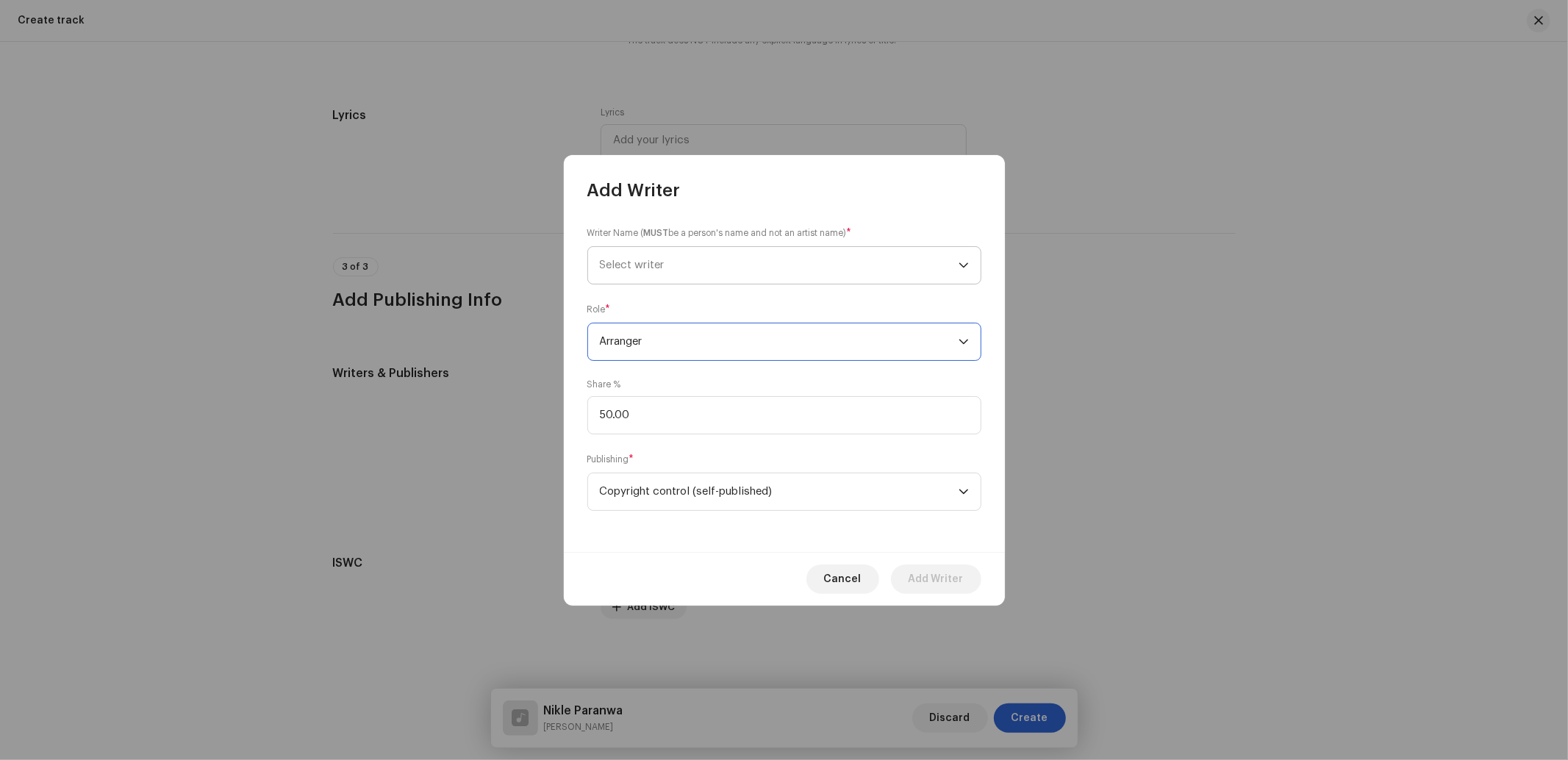
click at [656, 257] on span "Select writer" at bounding box center [778, 264] width 359 height 36
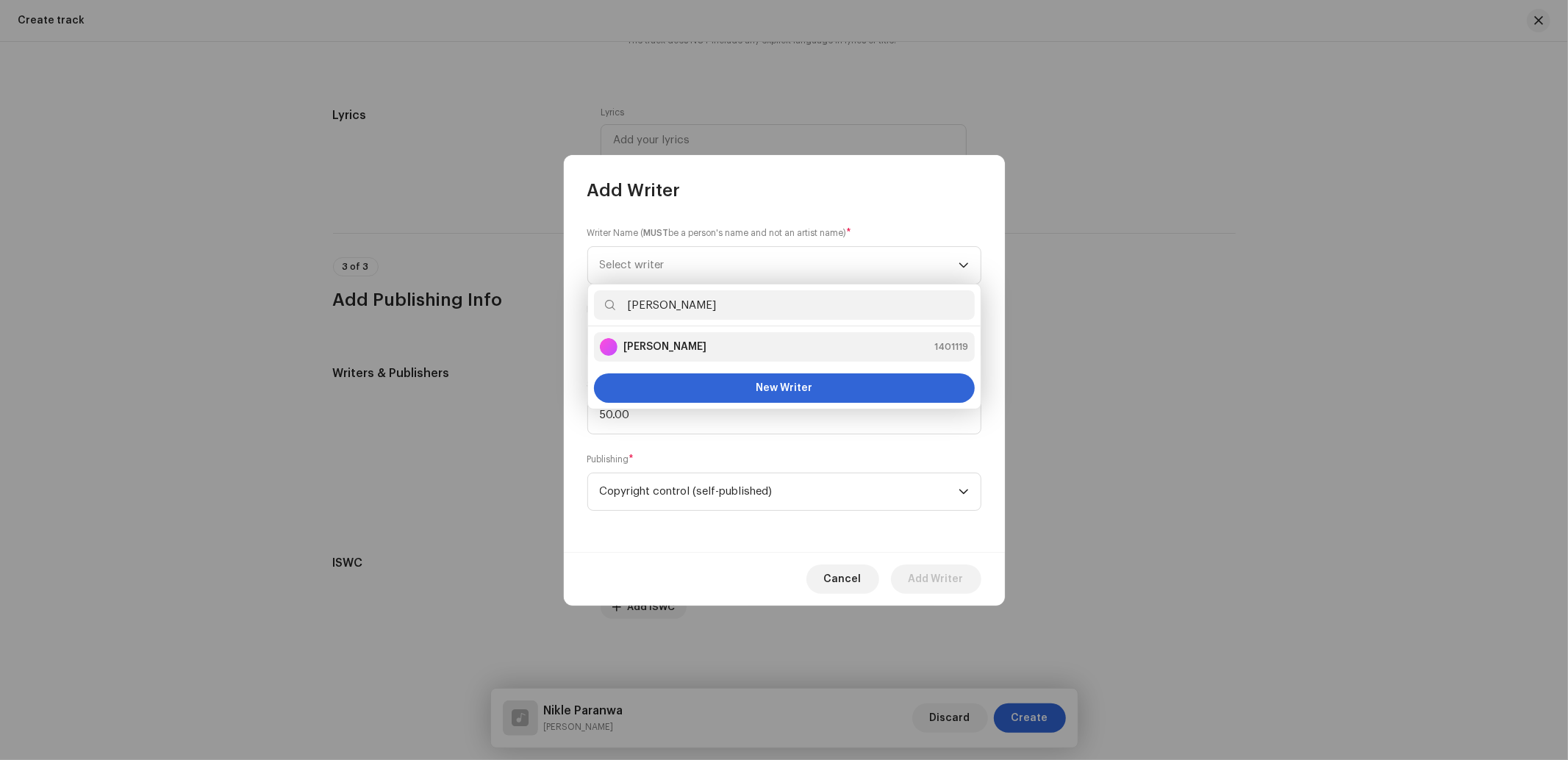
type input "[PERSON_NAME]"
click at [693, 335] on li "[PERSON_NAME] 1401119" at bounding box center [784, 347] width 381 height 29
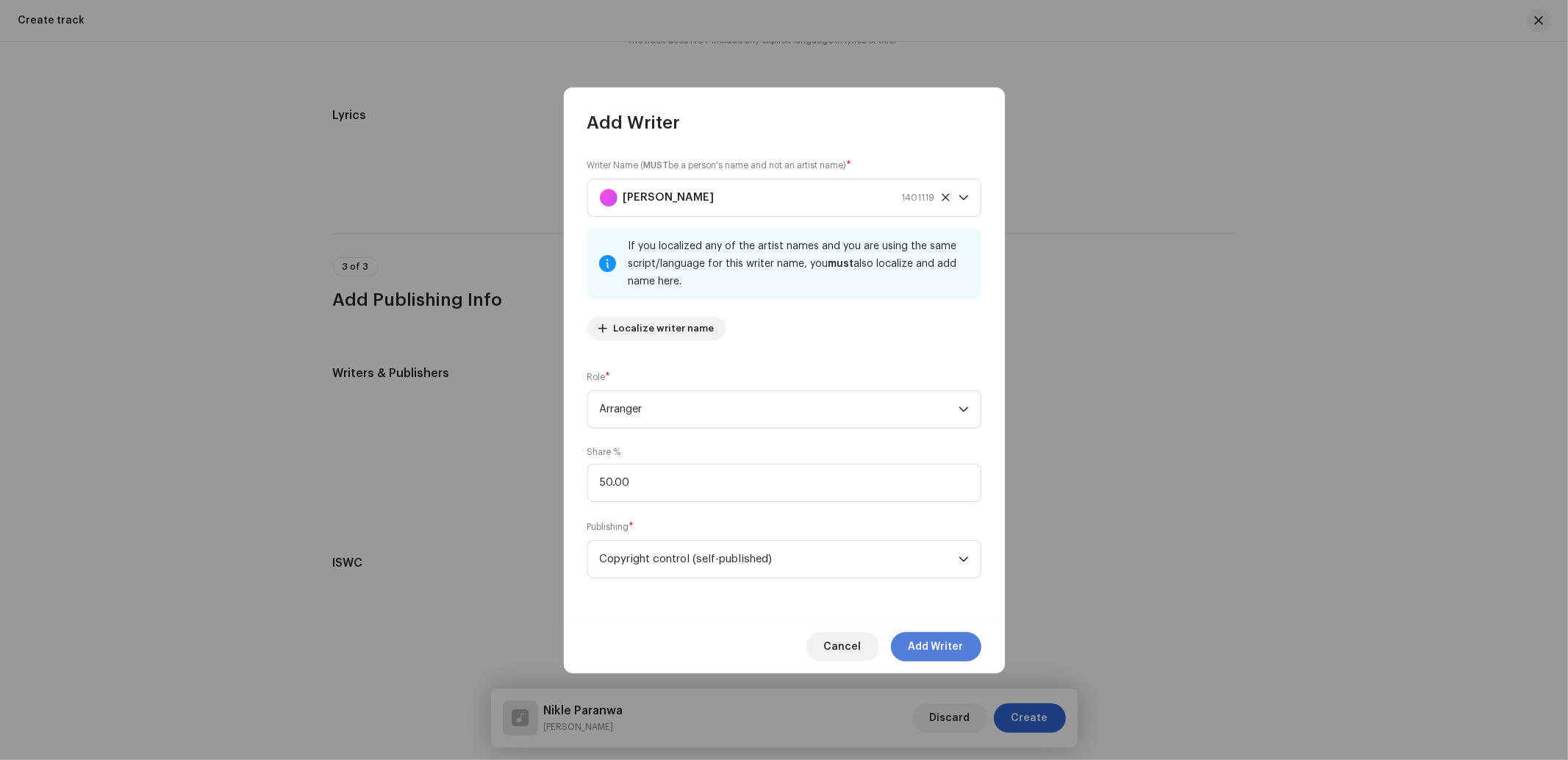
click at [943, 642] on span "Add Writer" at bounding box center [936, 646] width 55 height 29
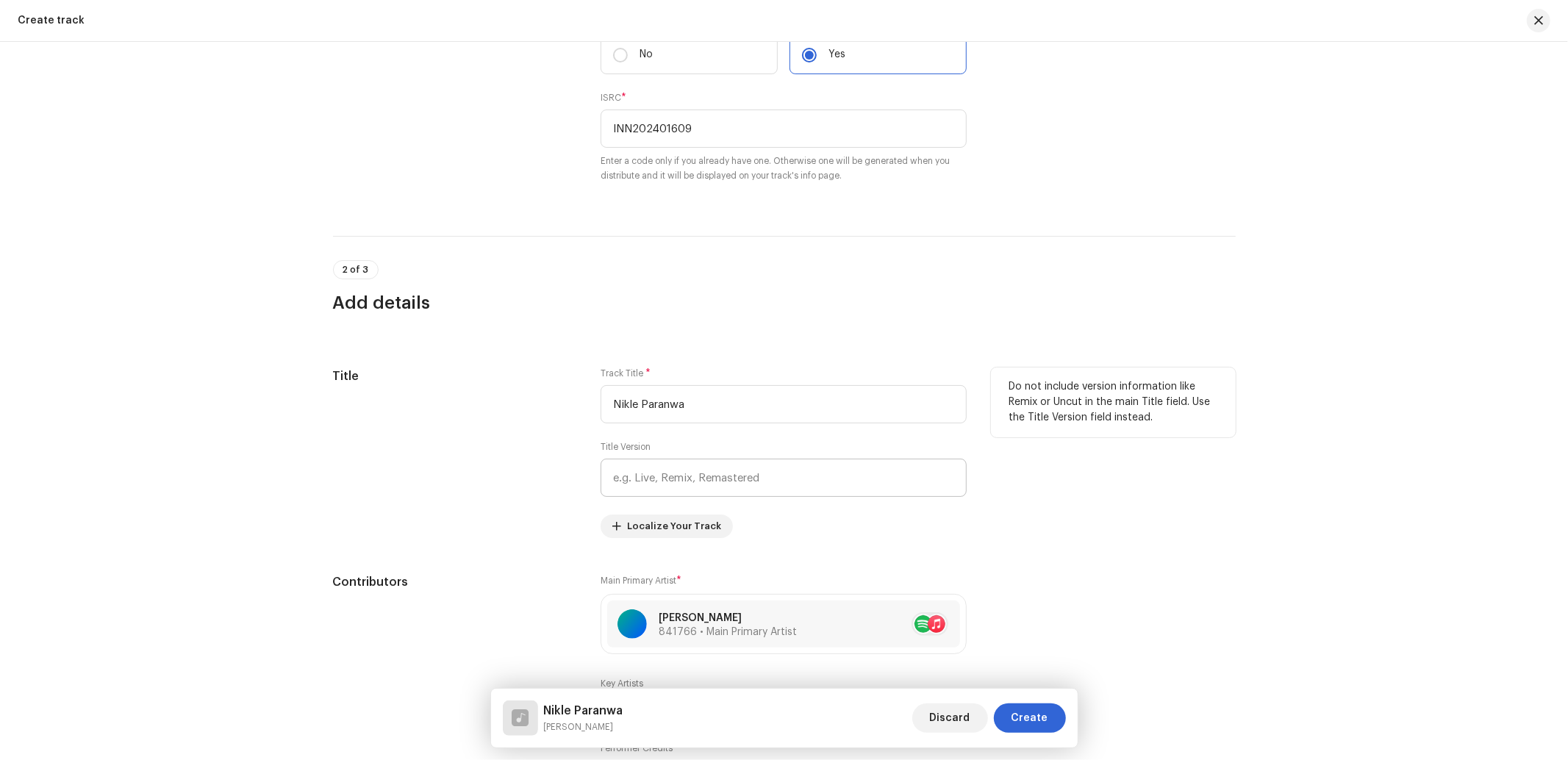
scroll to position [398, 0]
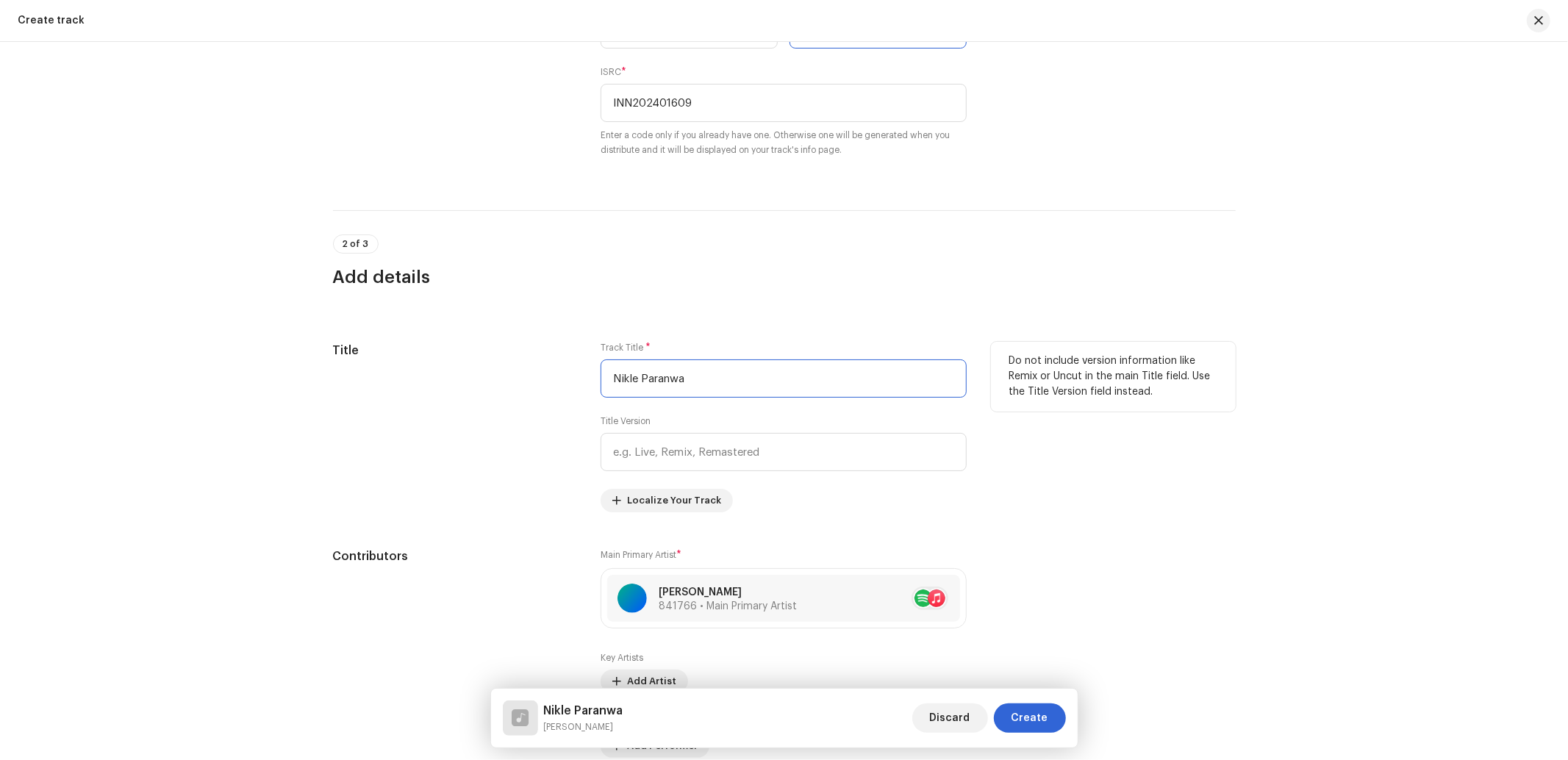
drag, startPoint x: 718, startPoint y: 381, endPoint x: 530, endPoint y: 387, distance: 188.1
click at [530, 387] on div "Title Track Title * Nikle Paranwa Title Version Localize Your Track Do not incl…" at bounding box center [784, 427] width 903 height 171
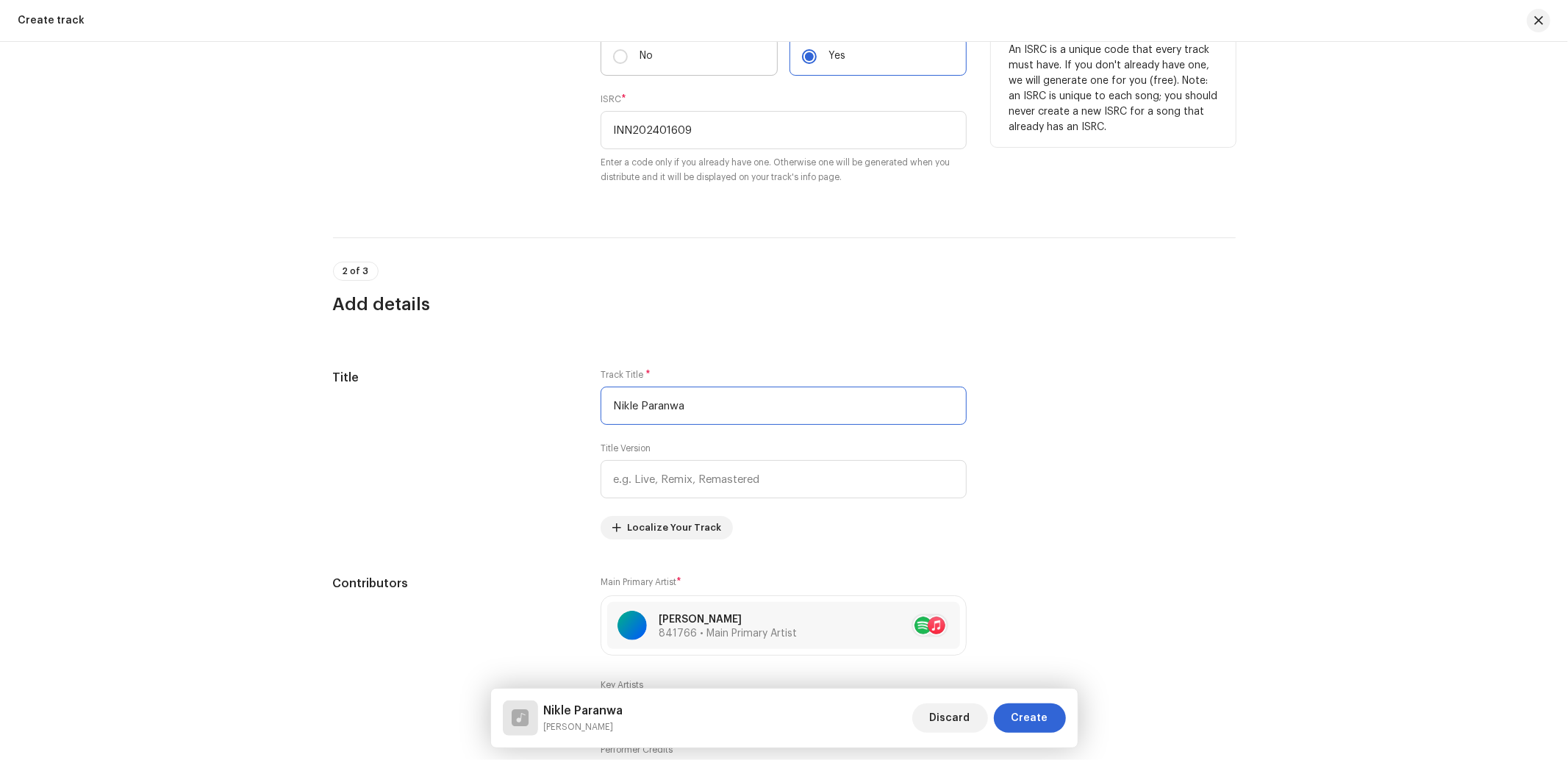
scroll to position [0, 0]
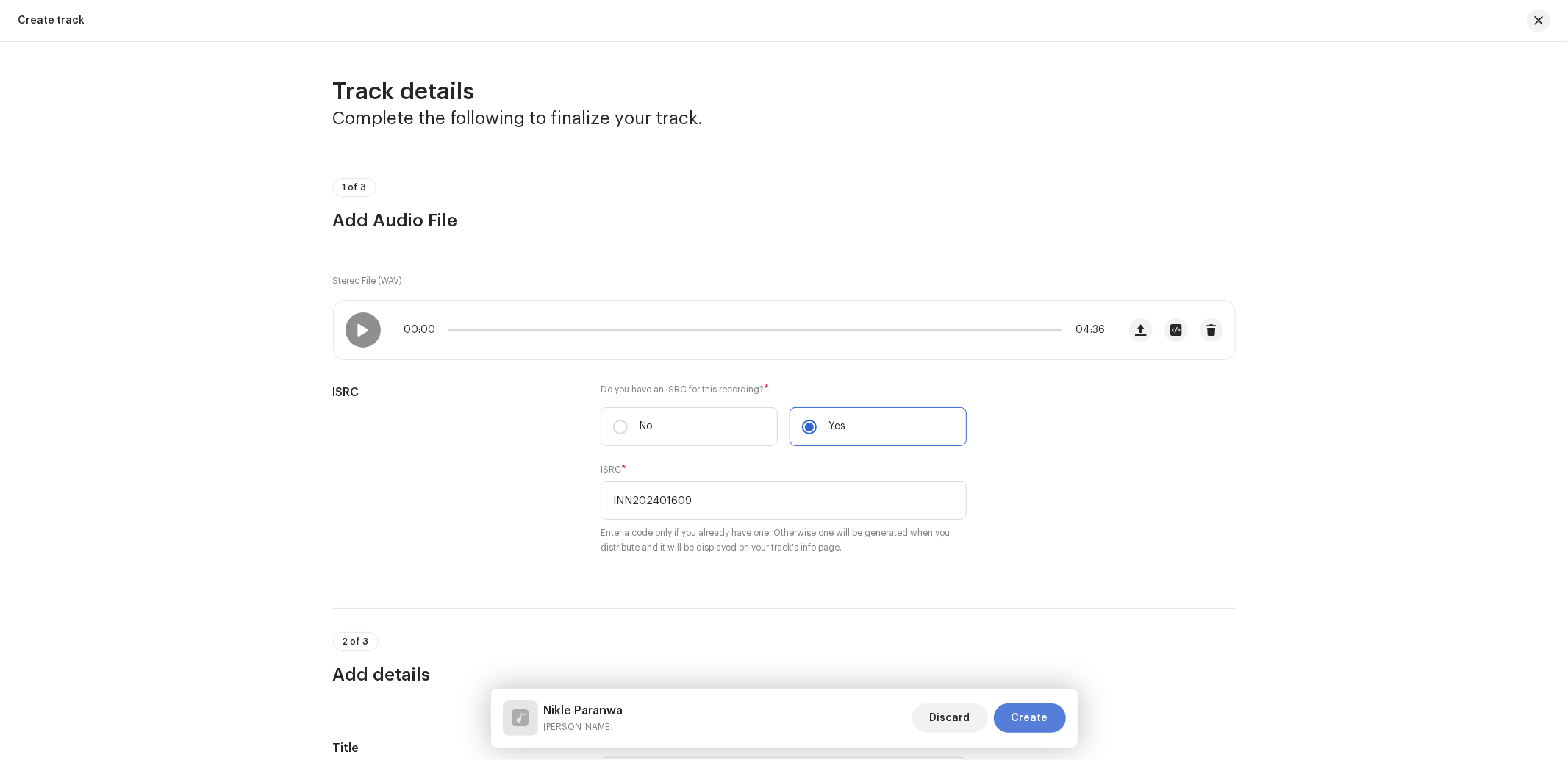
click at [1019, 722] on span "Create" at bounding box center [1029, 718] width 36 height 29
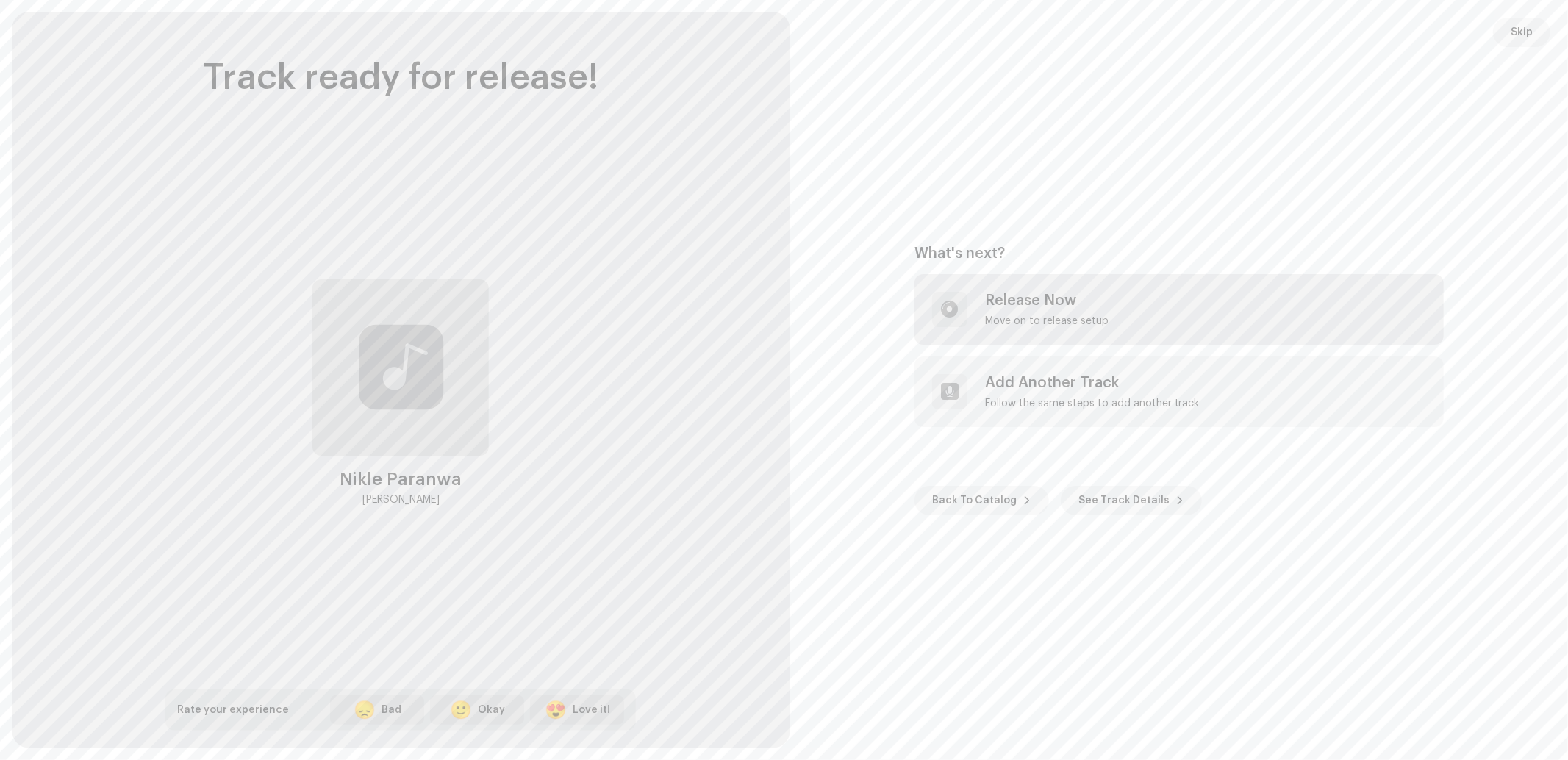
click at [999, 320] on div "Move on to release setup" at bounding box center [1046, 321] width 124 height 12
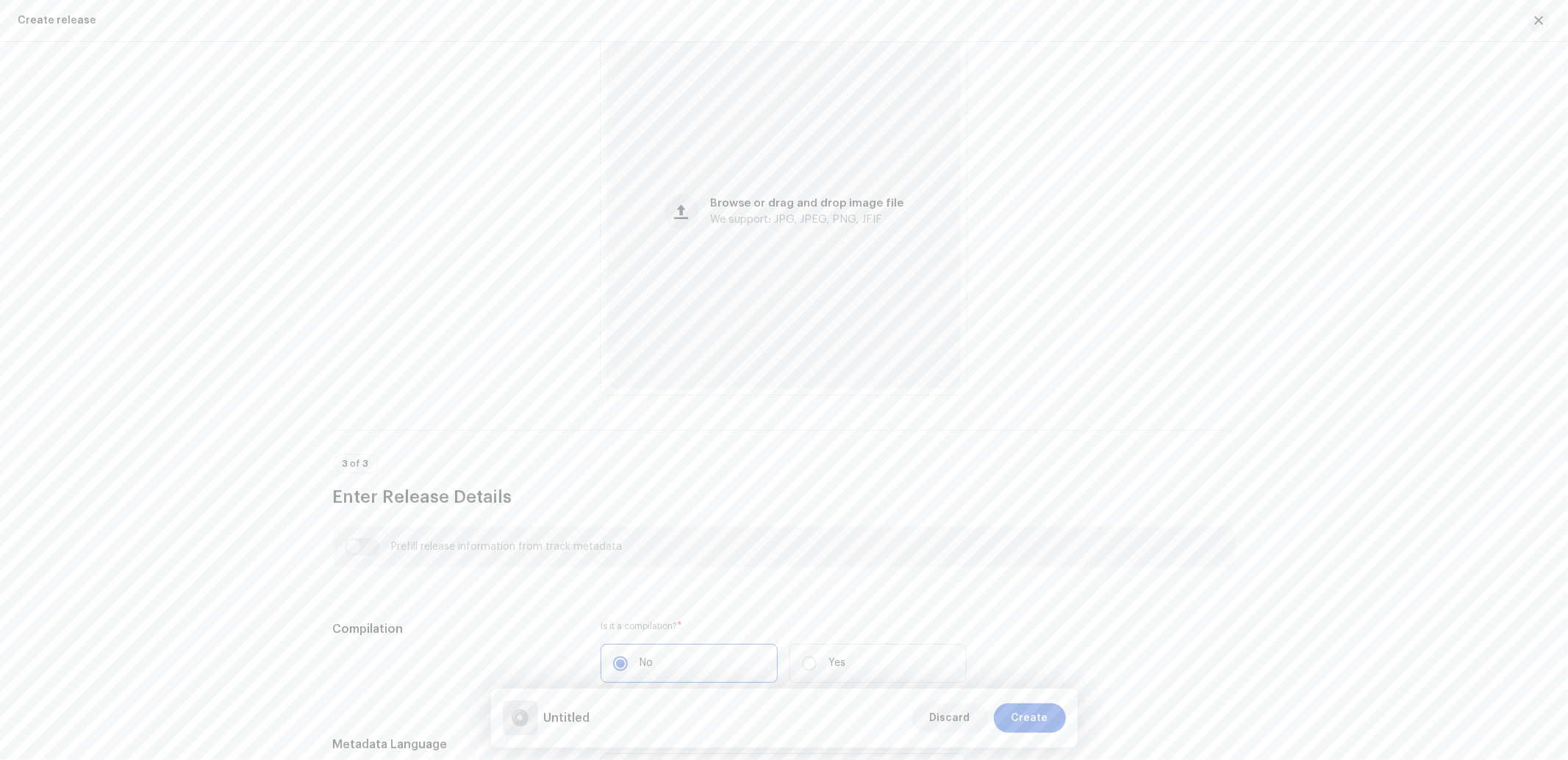
scroll to position [435, 0]
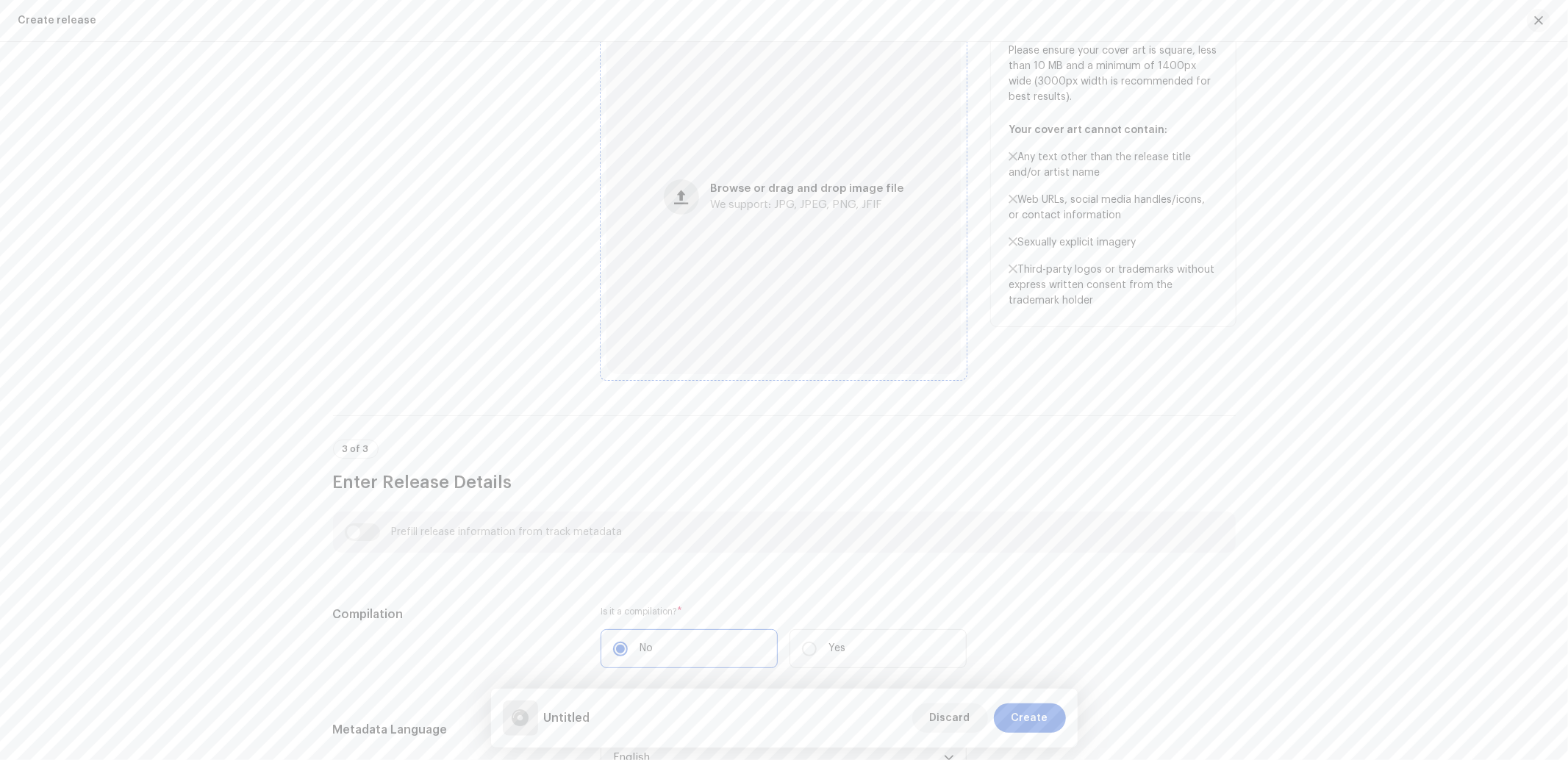
click at [687, 209] on button "button" at bounding box center [682, 197] width 35 height 35
click at [675, 200] on span "button" at bounding box center [681, 197] width 14 height 12
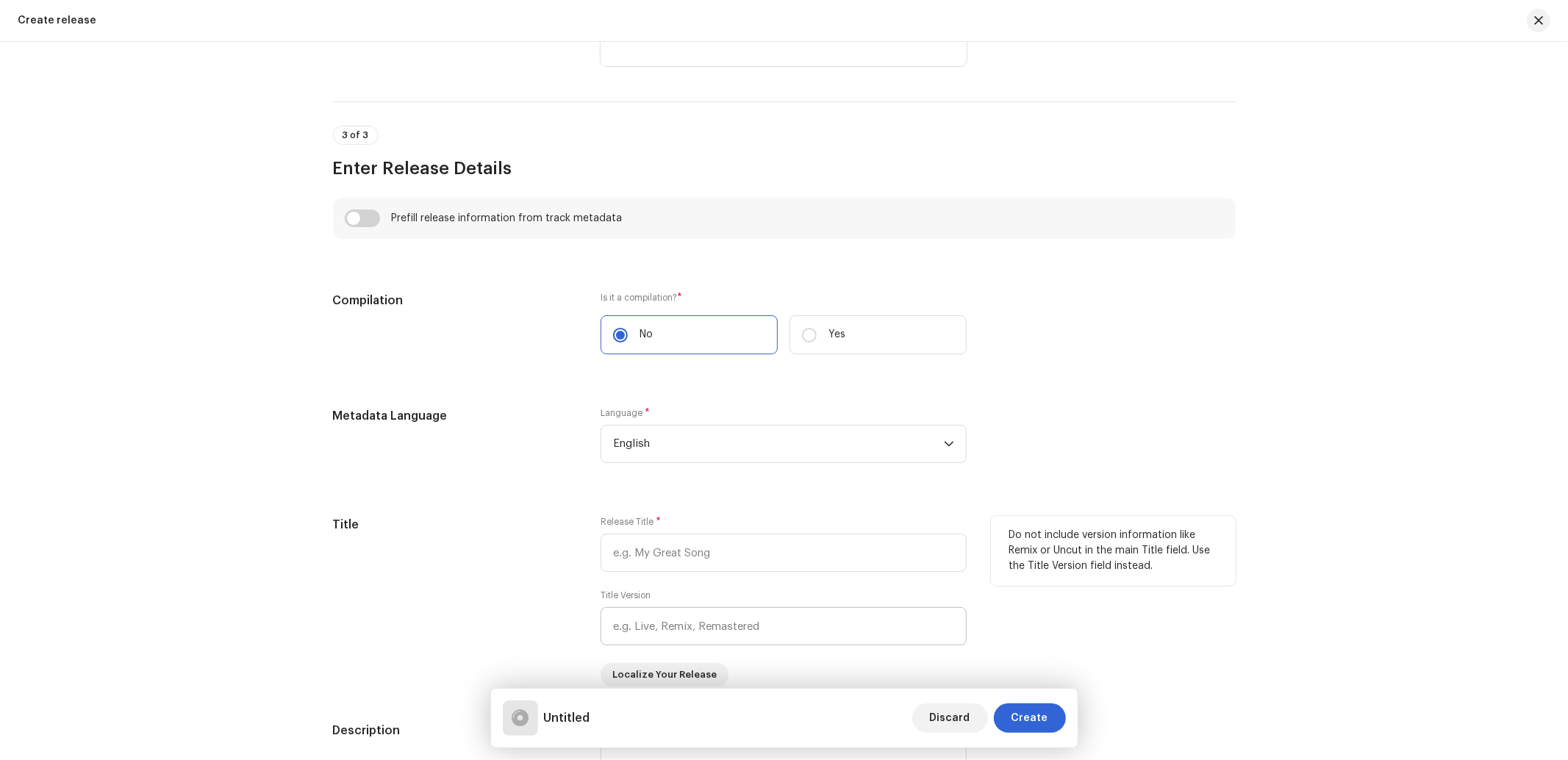
scroll to position [1041, 0]
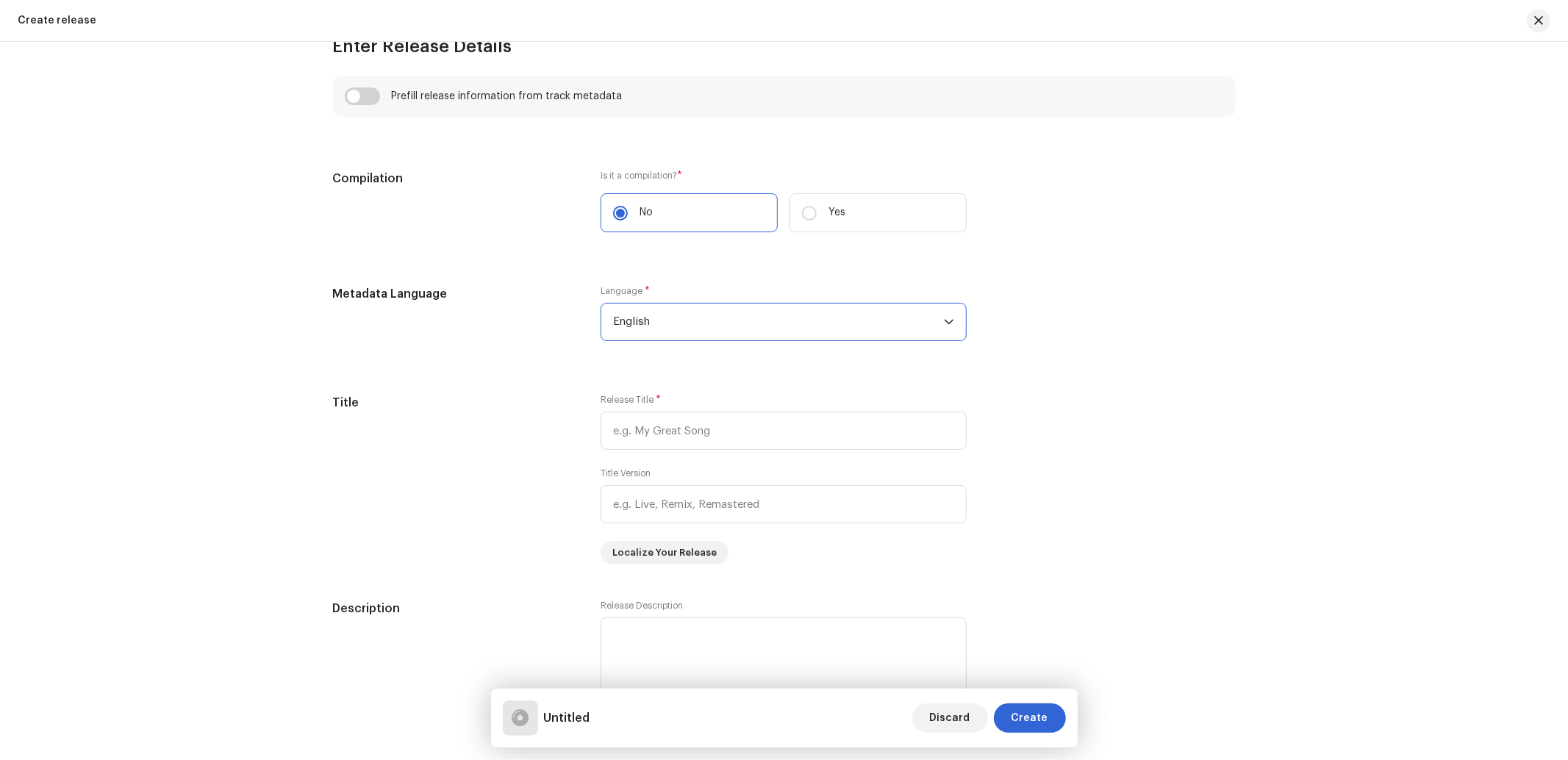
click at [656, 317] on span "English" at bounding box center [778, 321] width 331 height 36
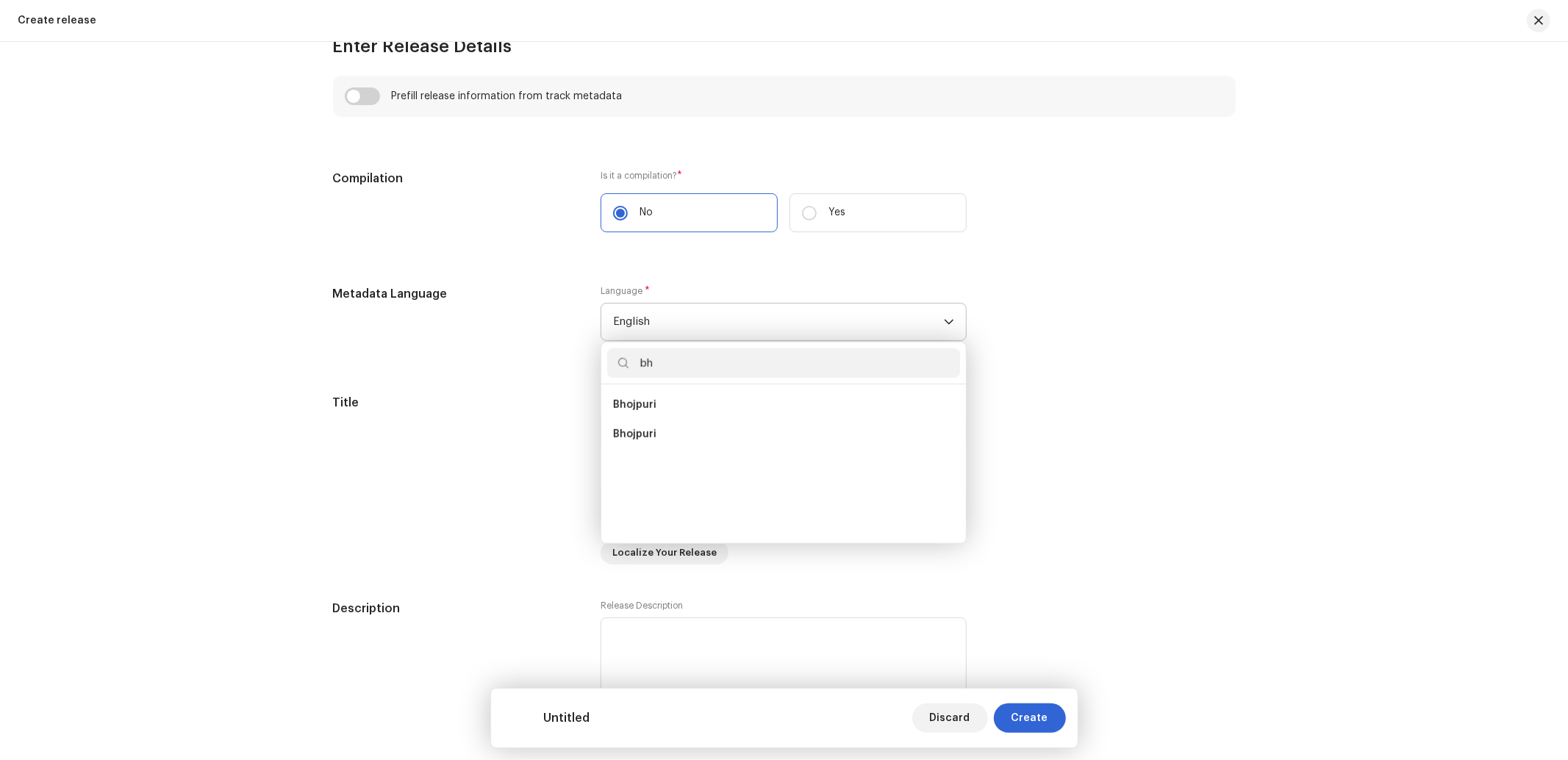
scroll to position [0, 0]
type input "bho"
click at [641, 393] on li "Bhojpuri" at bounding box center [783, 405] width 353 height 29
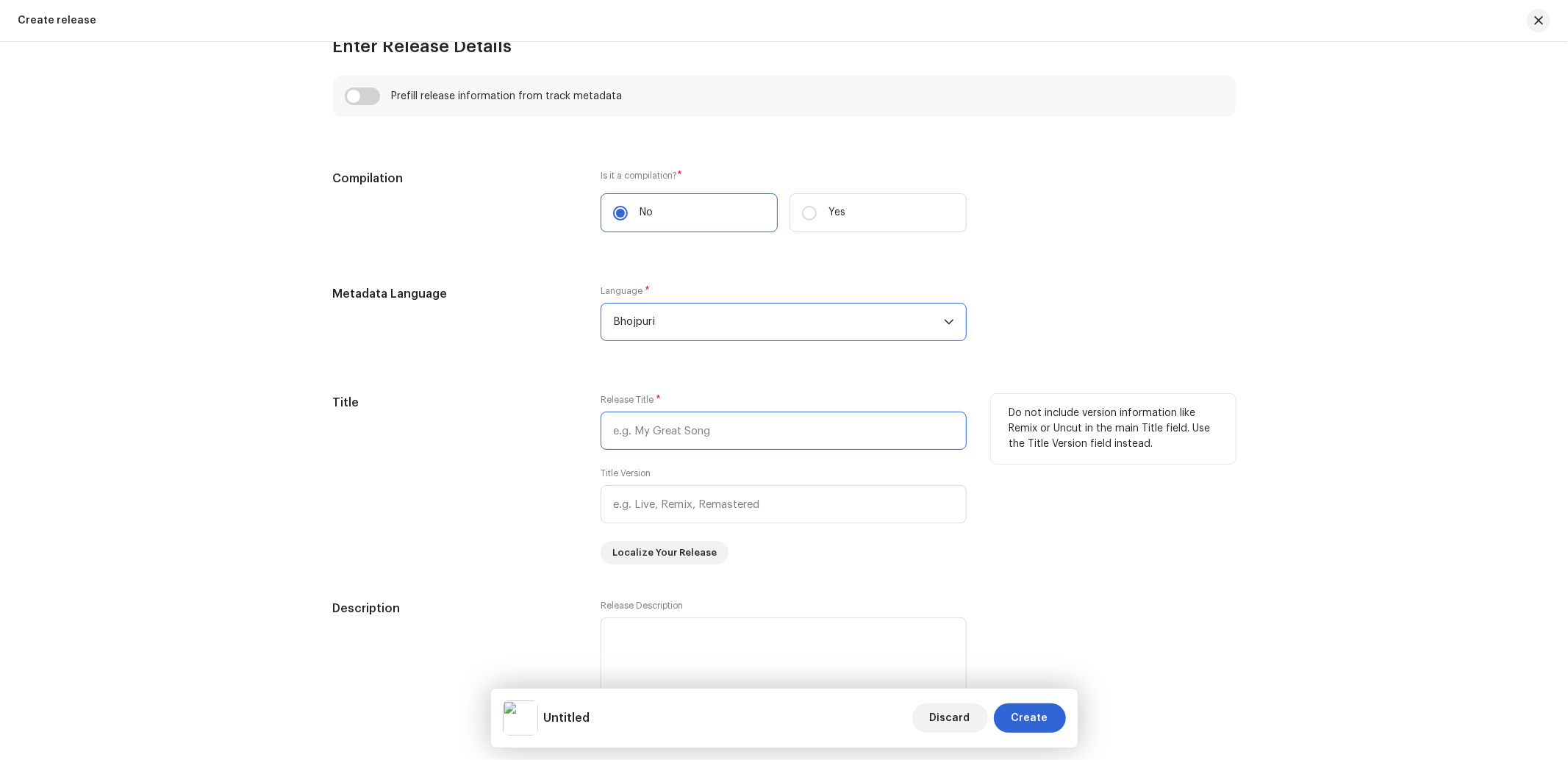
click at [716, 421] on input "text" at bounding box center [783, 430] width 366 height 38
paste input "Nikle Paranwa"
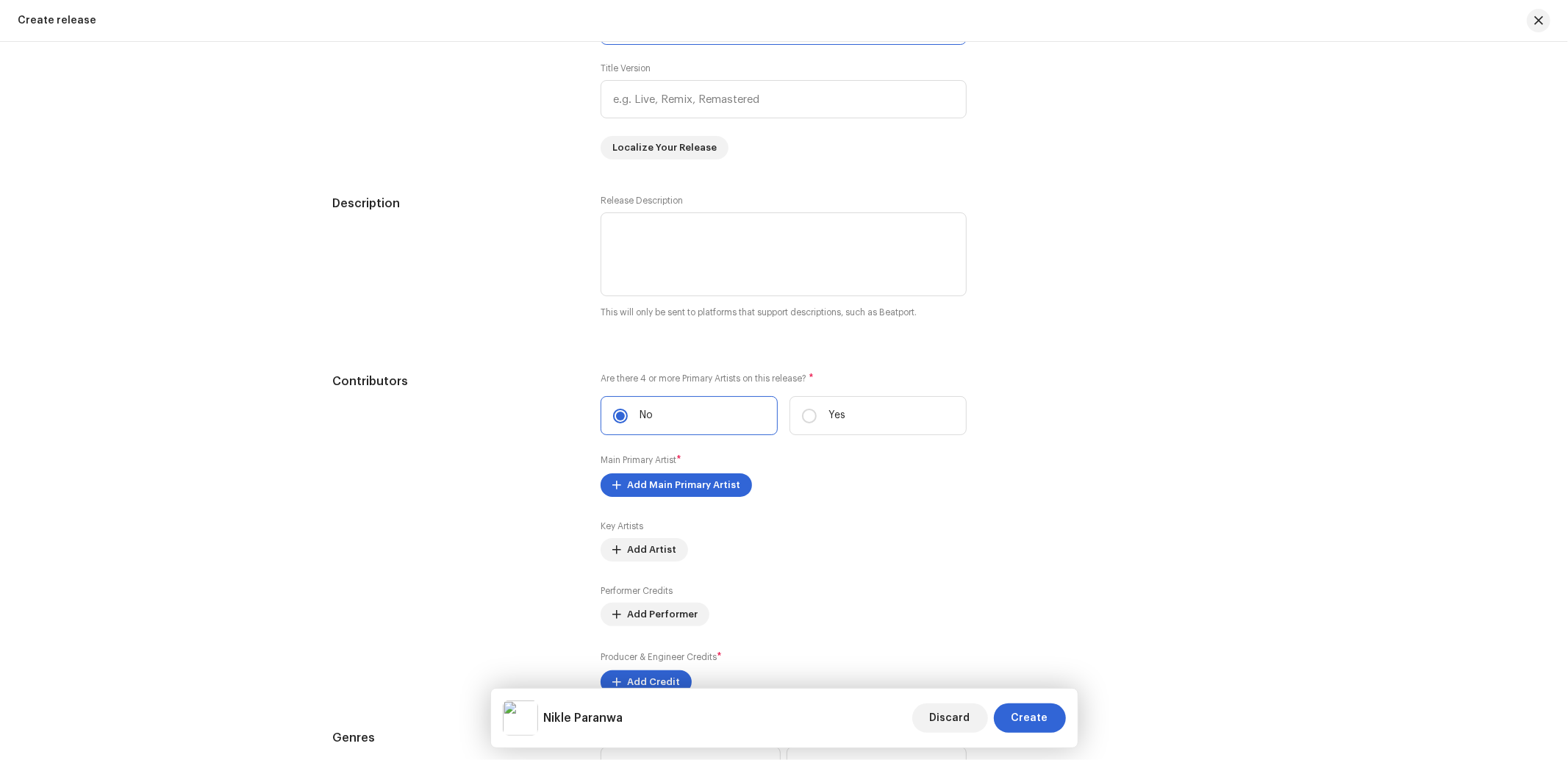
scroll to position [1477, 0]
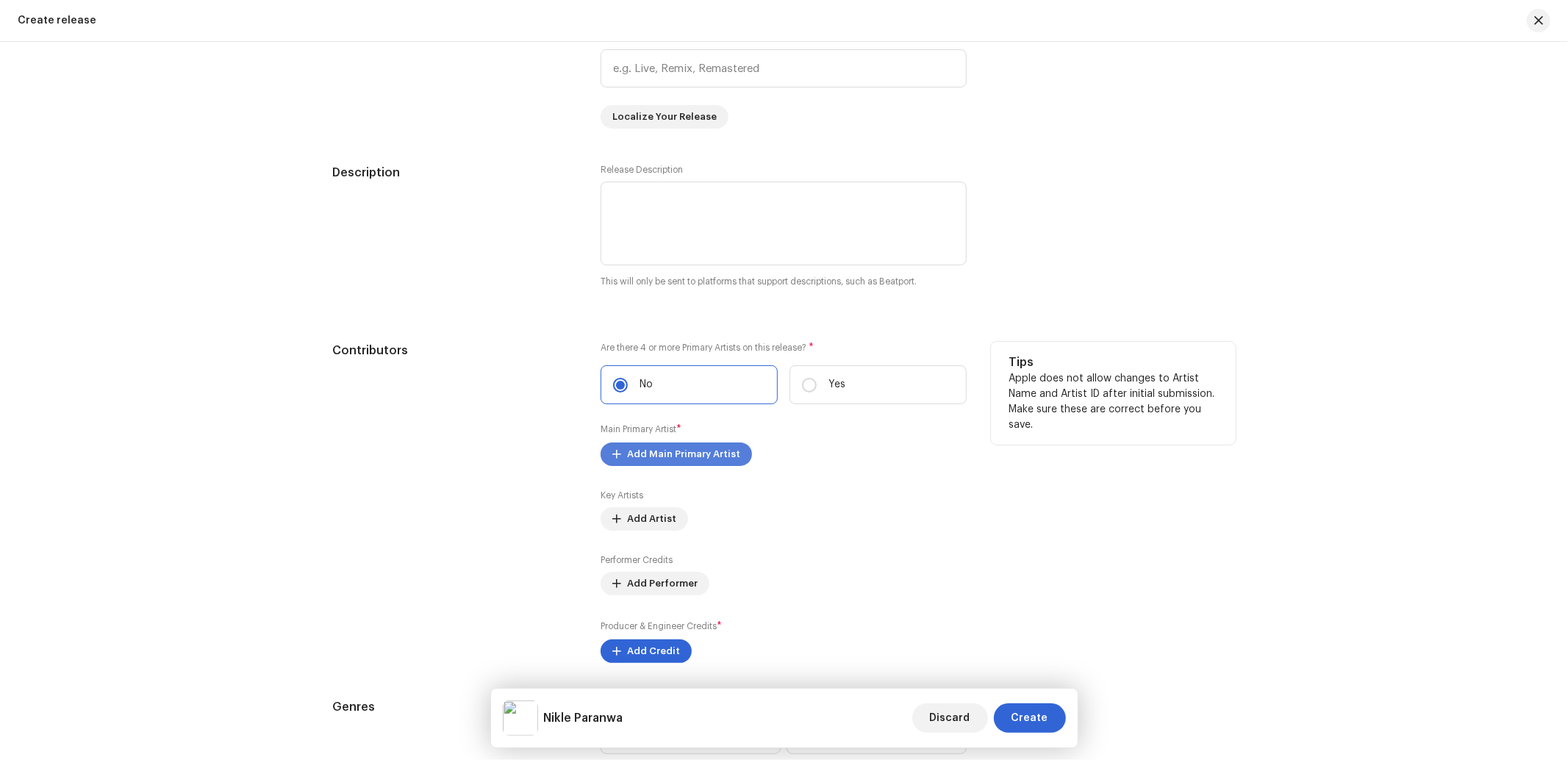
type input "Nikle Paranwa"
click at [671, 461] on span "Add Main Primary Artist" at bounding box center [683, 454] width 113 height 29
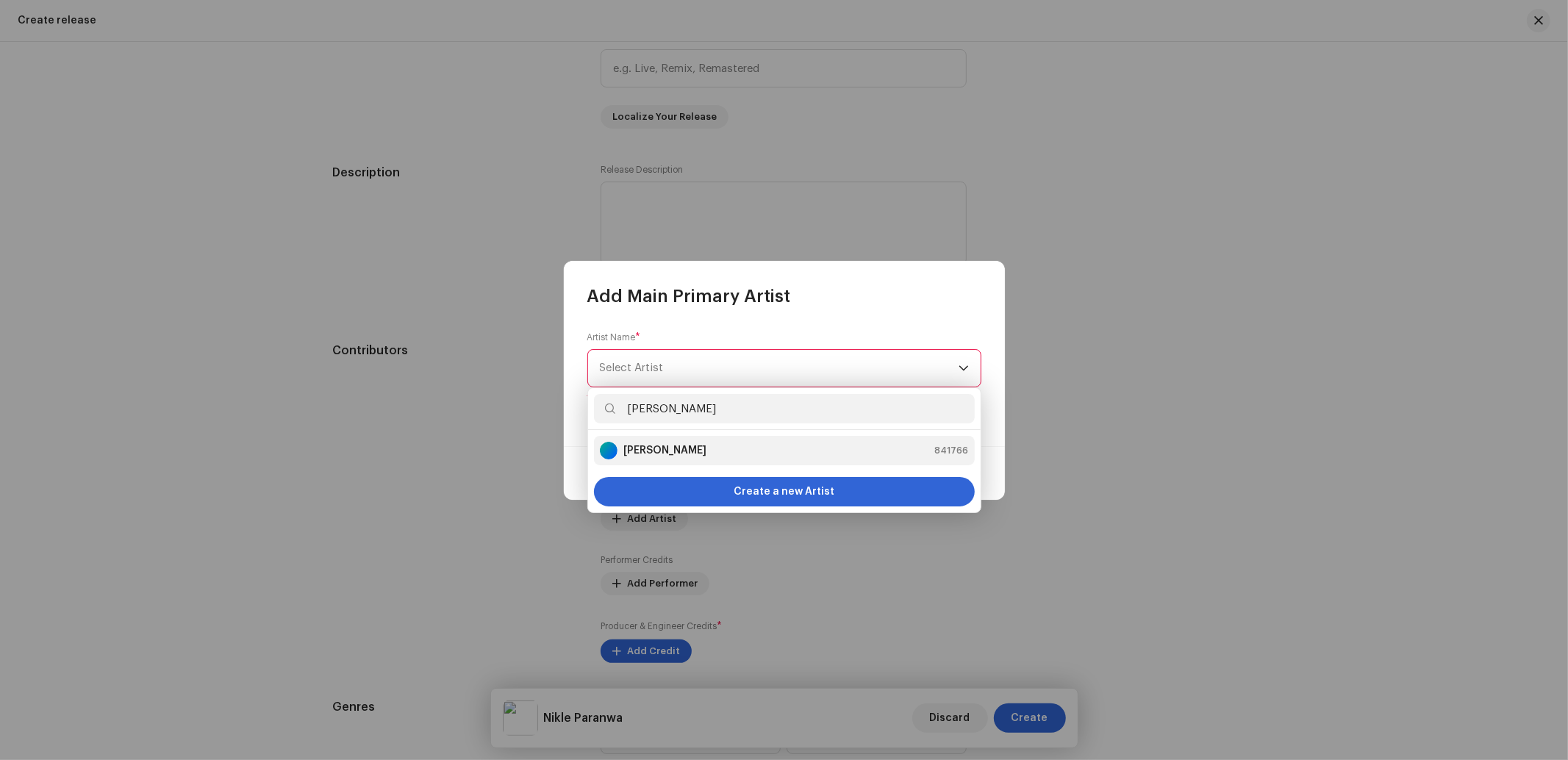
type input "[PERSON_NAME]"
click at [632, 449] on strong "[PERSON_NAME]" at bounding box center [664, 450] width 84 height 15
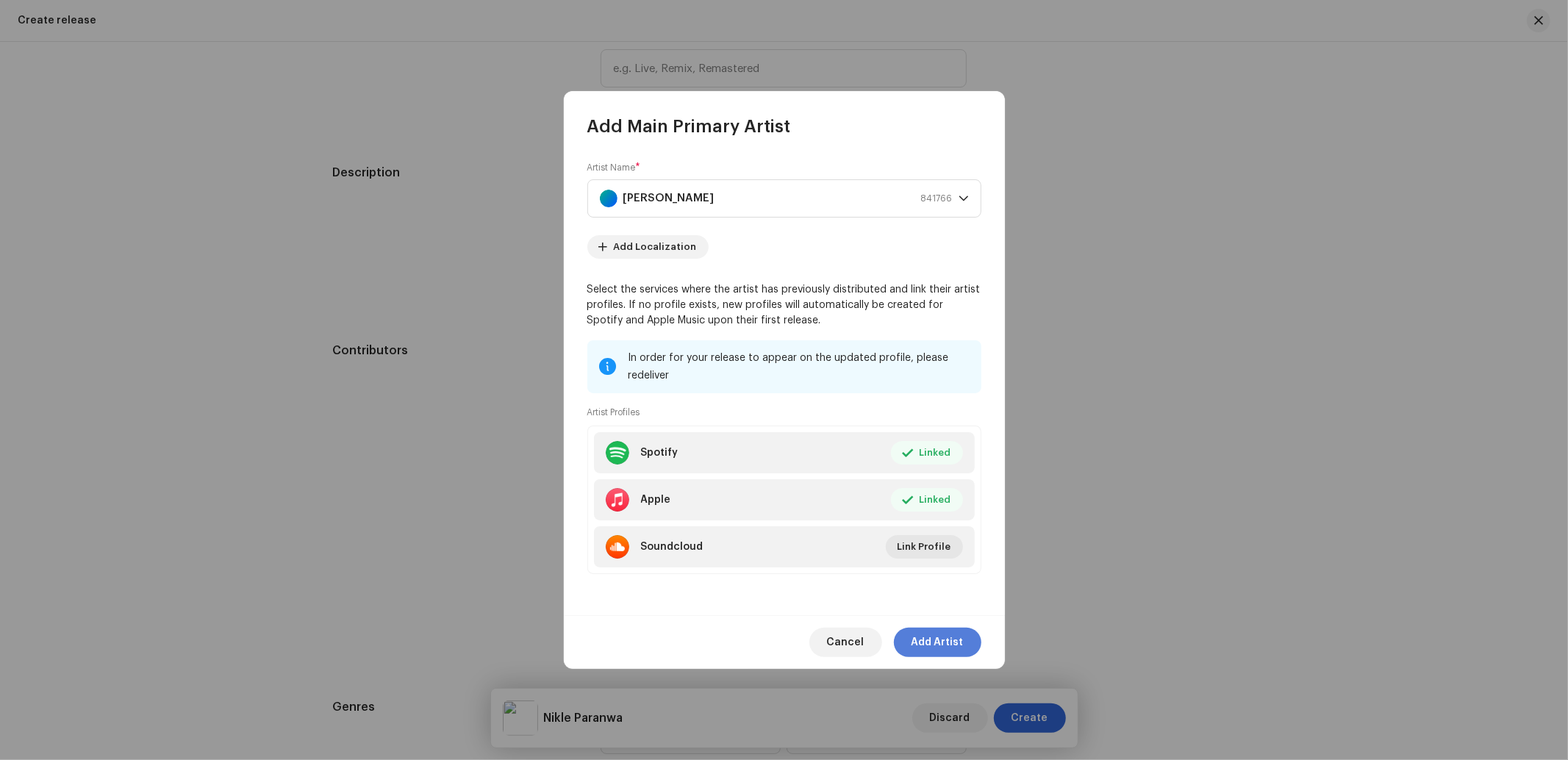
click at [935, 642] on span "Add Artist" at bounding box center [937, 642] width 52 height 29
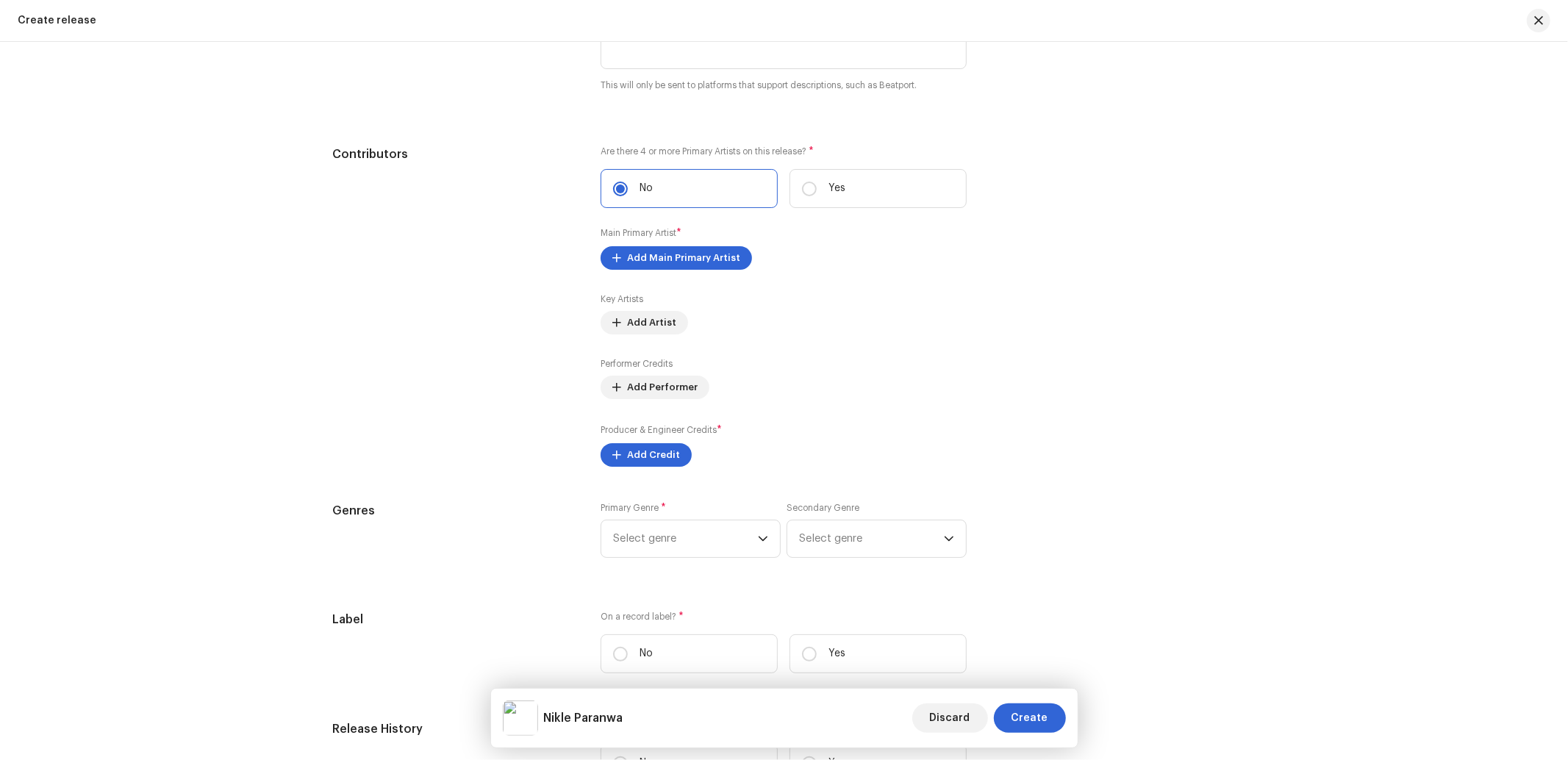
scroll to position [1694, 0]
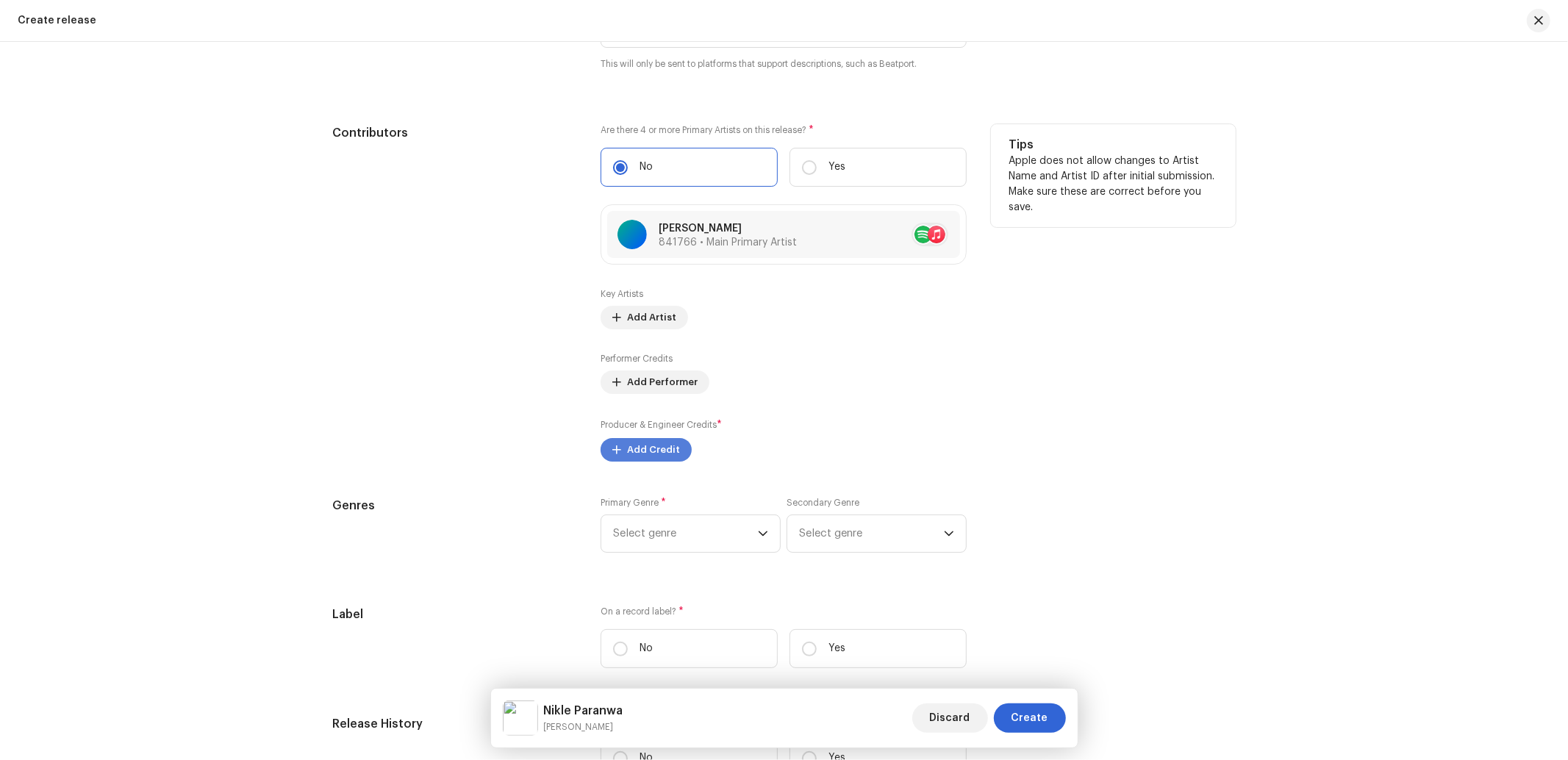
click at [658, 450] on span "Add Credit" at bounding box center [653, 450] width 53 height 29
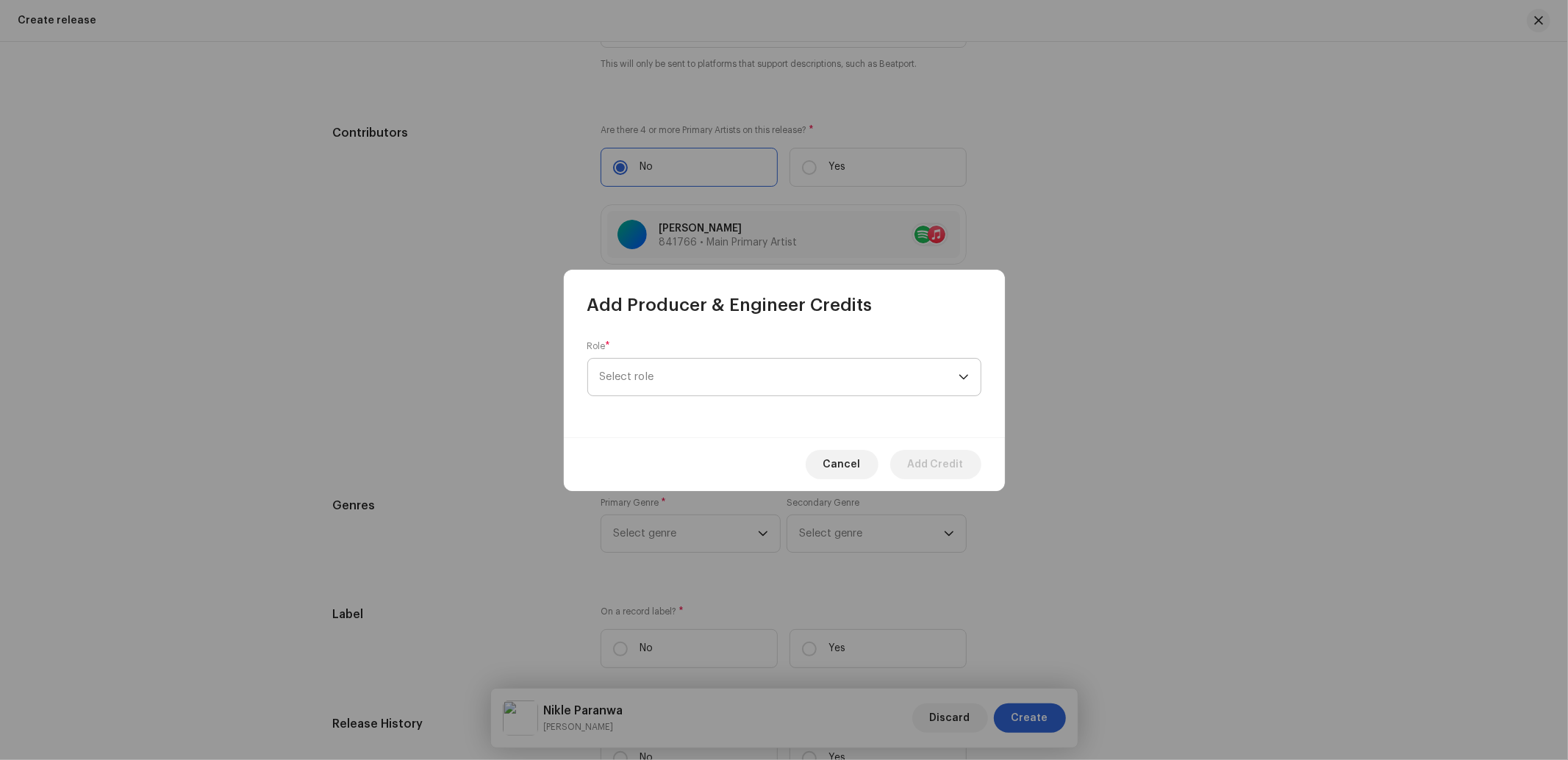
click at [680, 381] on span "Select role" at bounding box center [778, 376] width 359 height 36
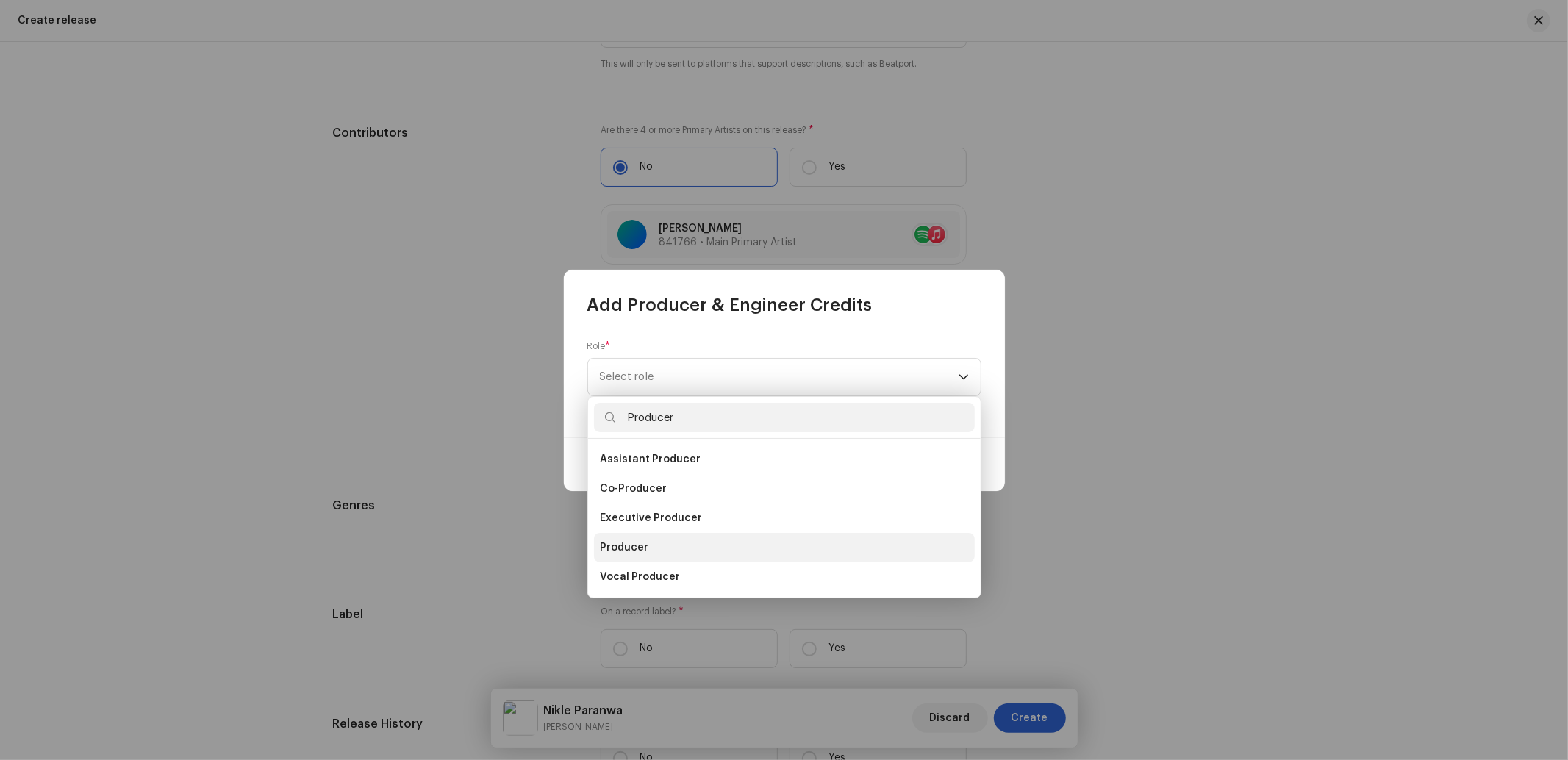
type input "Producer"
click at [638, 550] on span "Producer" at bounding box center [623, 547] width 48 height 15
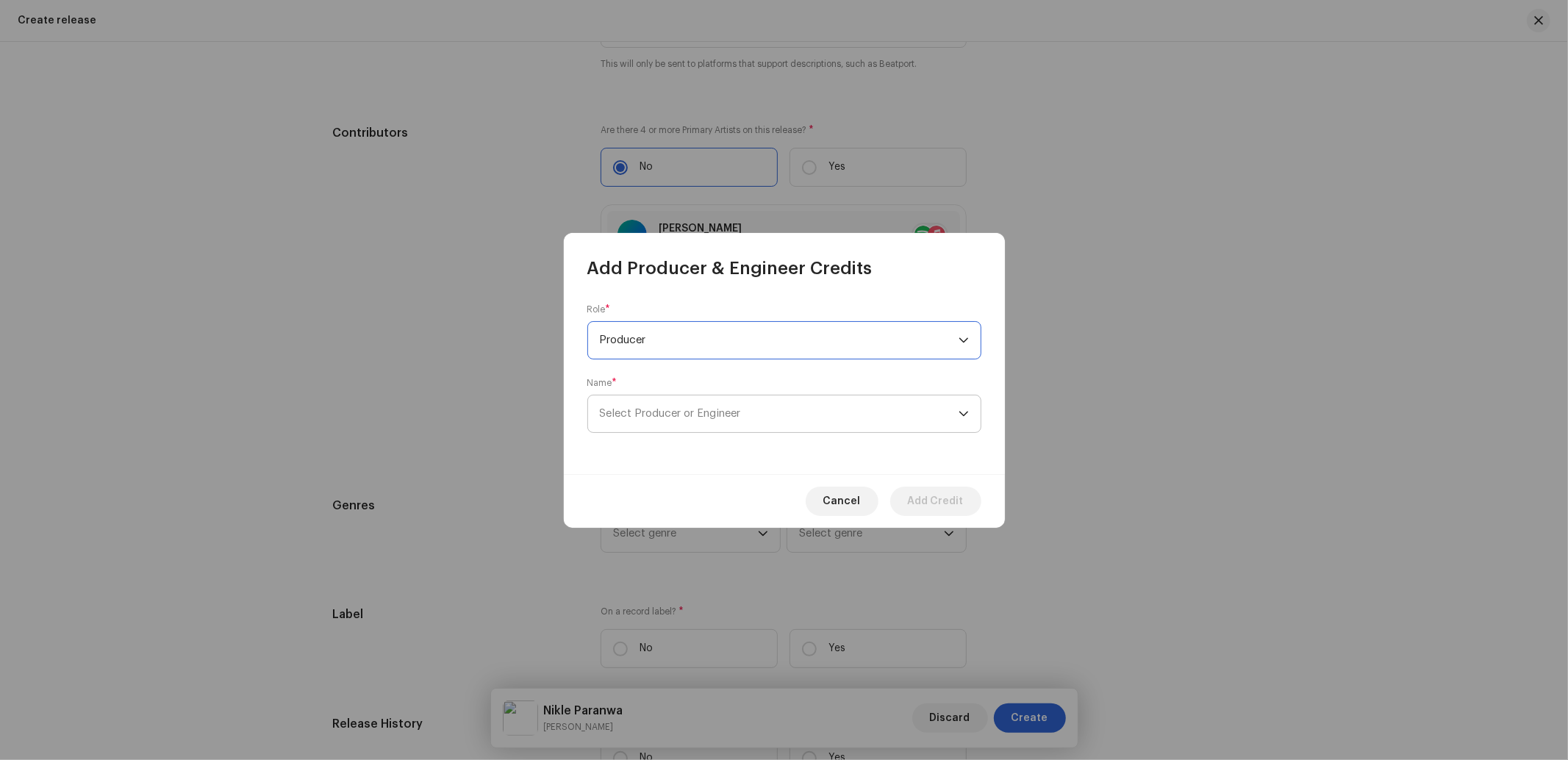
click at [665, 424] on span "Select Producer or Engineer" at bounding box center [778, 412] width 359 height 36
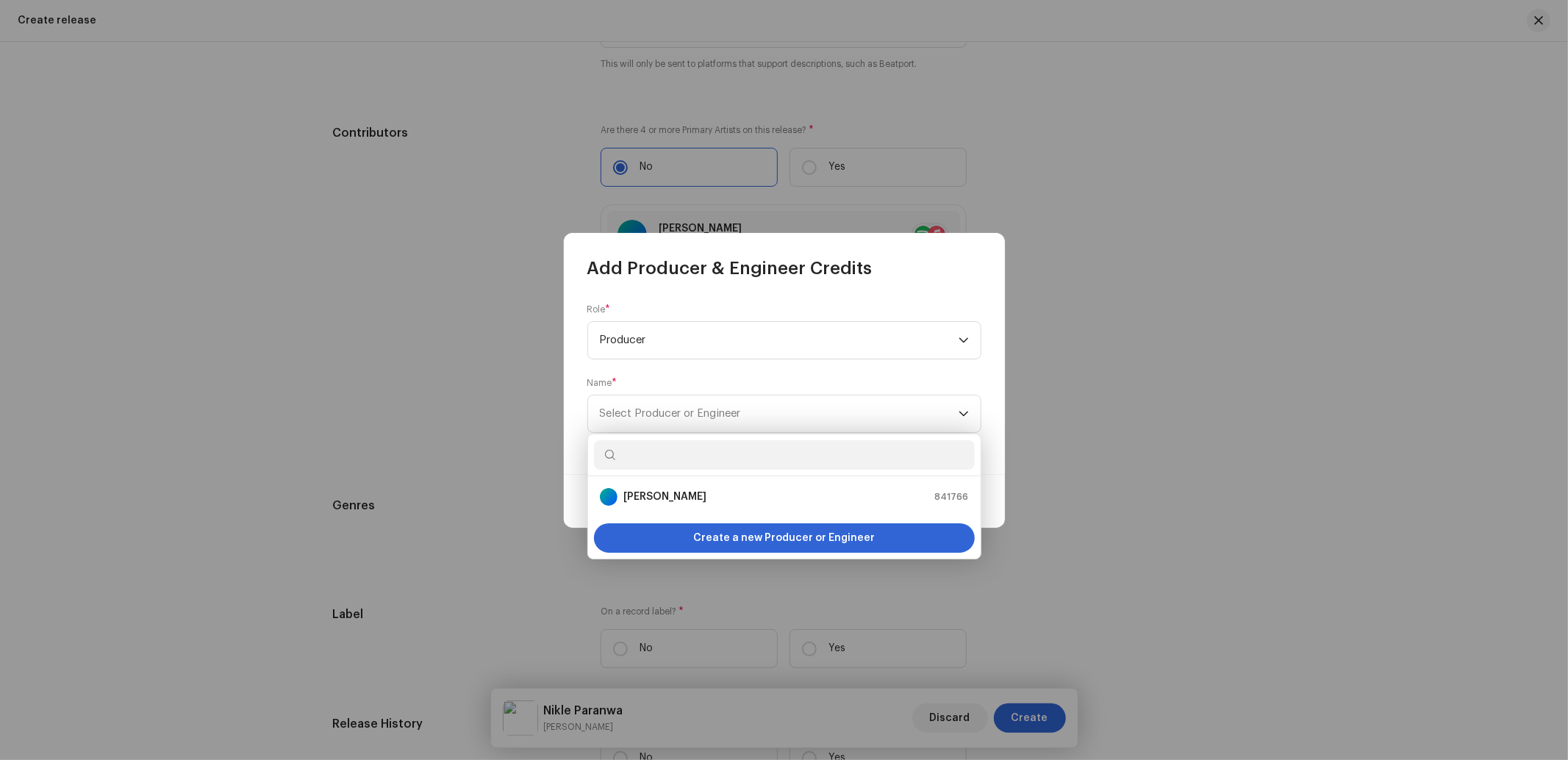
click at [645, 460] on input "text" at bounding box center [784, 455] width 381 height 29
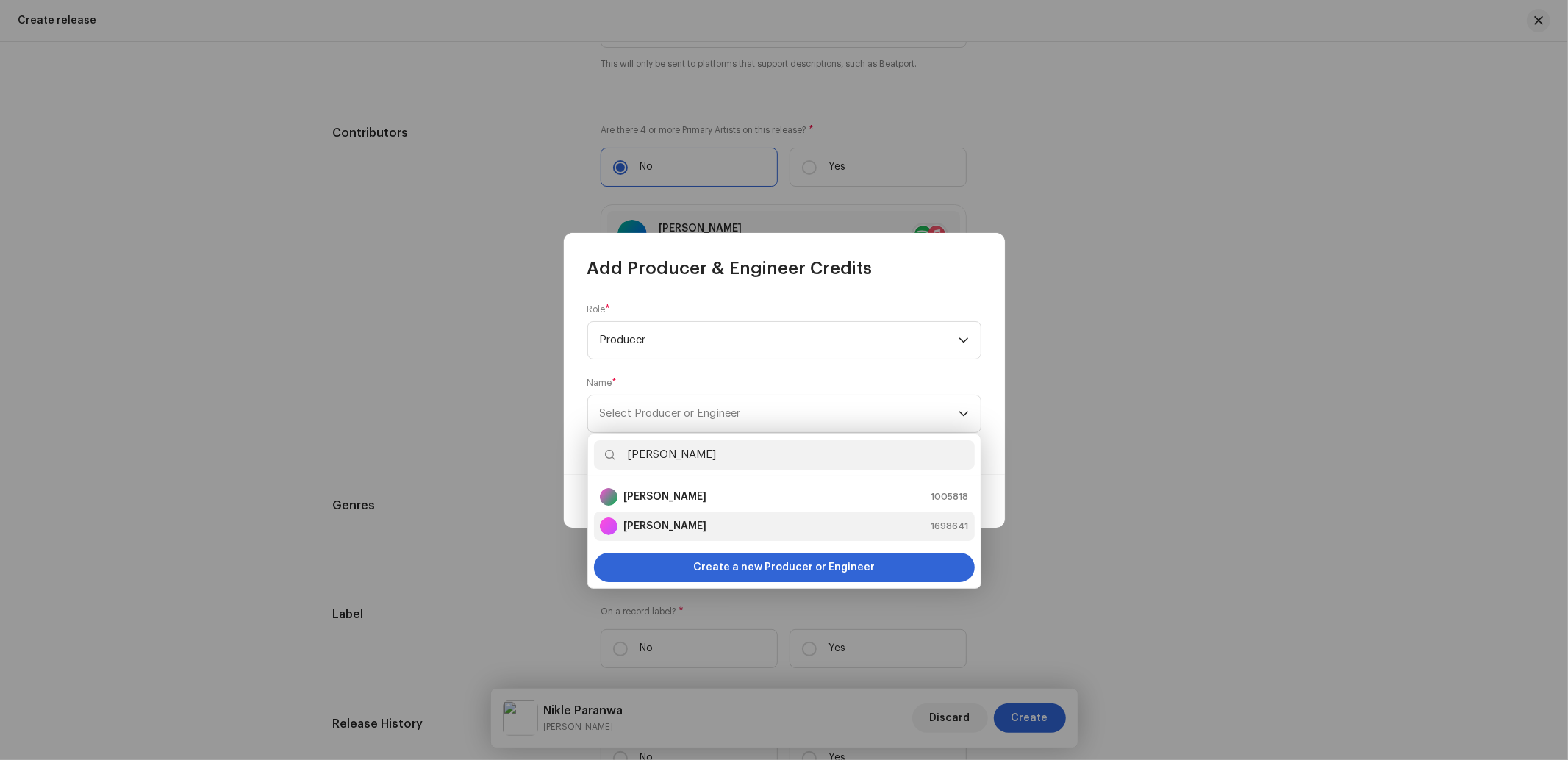
type input "[PERSON_NAME]"
click at [687, 530] on strong "[PERSON_NAME]" at bounding box center [664, 525] width 84 height 15
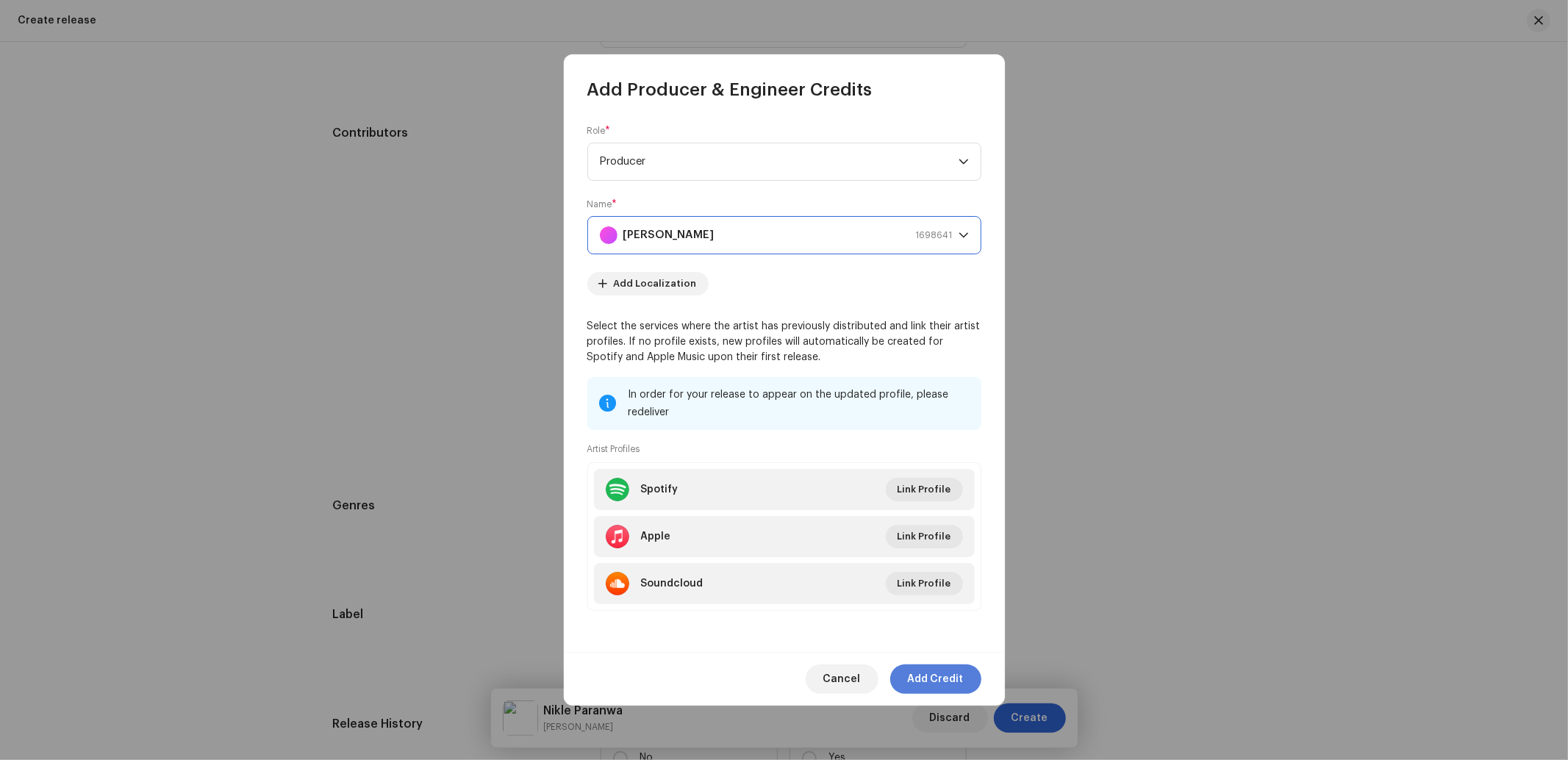
click at [939, 672] on span "Add Credit" at bounding box center [935, 679] width 56 height 29
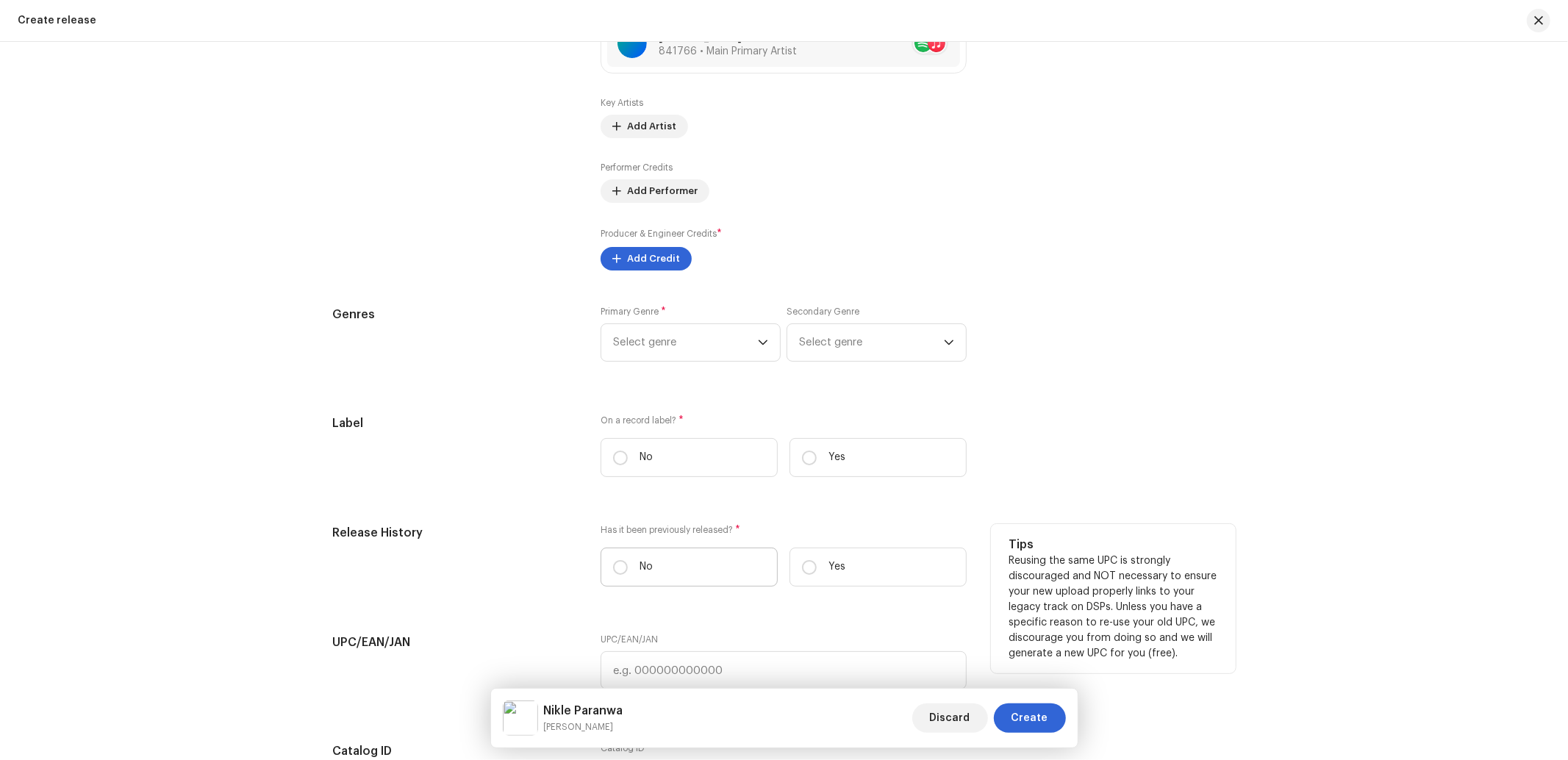
scroll to position [1912, 0]
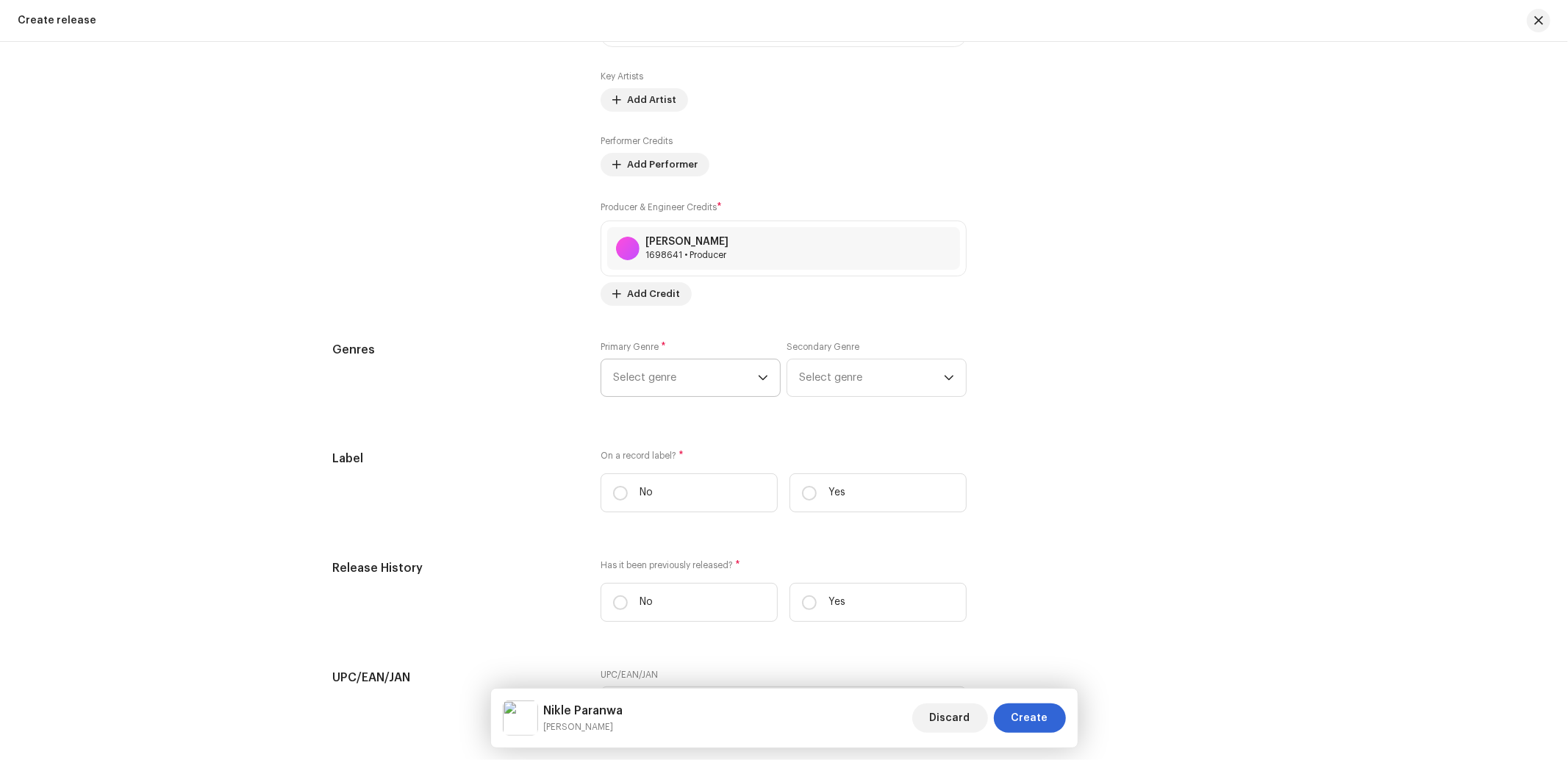
click at [687, 378] on span "Select genre" at bounding box center [685, 377] width 144 height 36
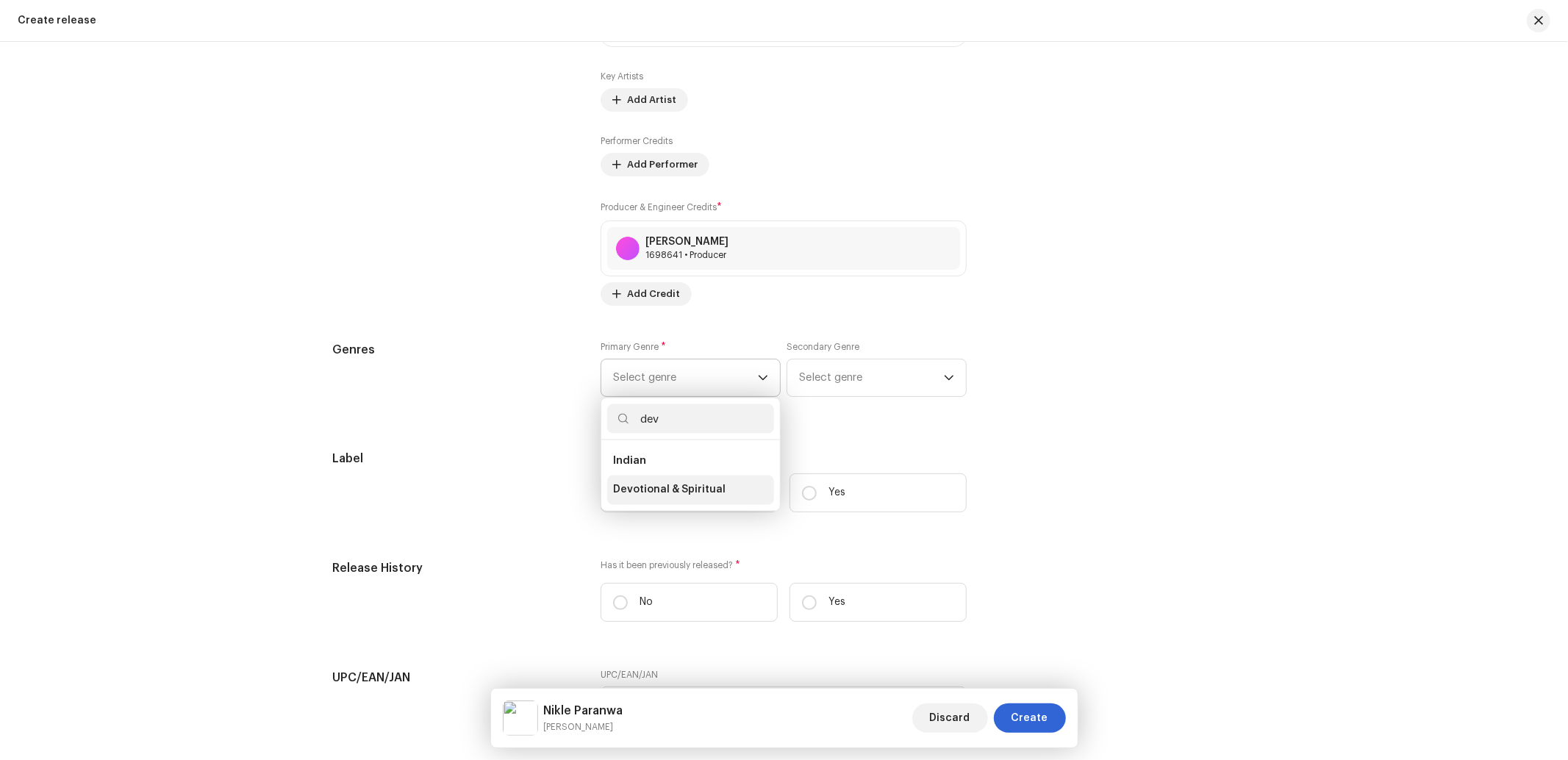
type input "dev"
click at [642, 497] on span "Devotional & Spiritual" at bounding box center [669, 490] width 112 height 15
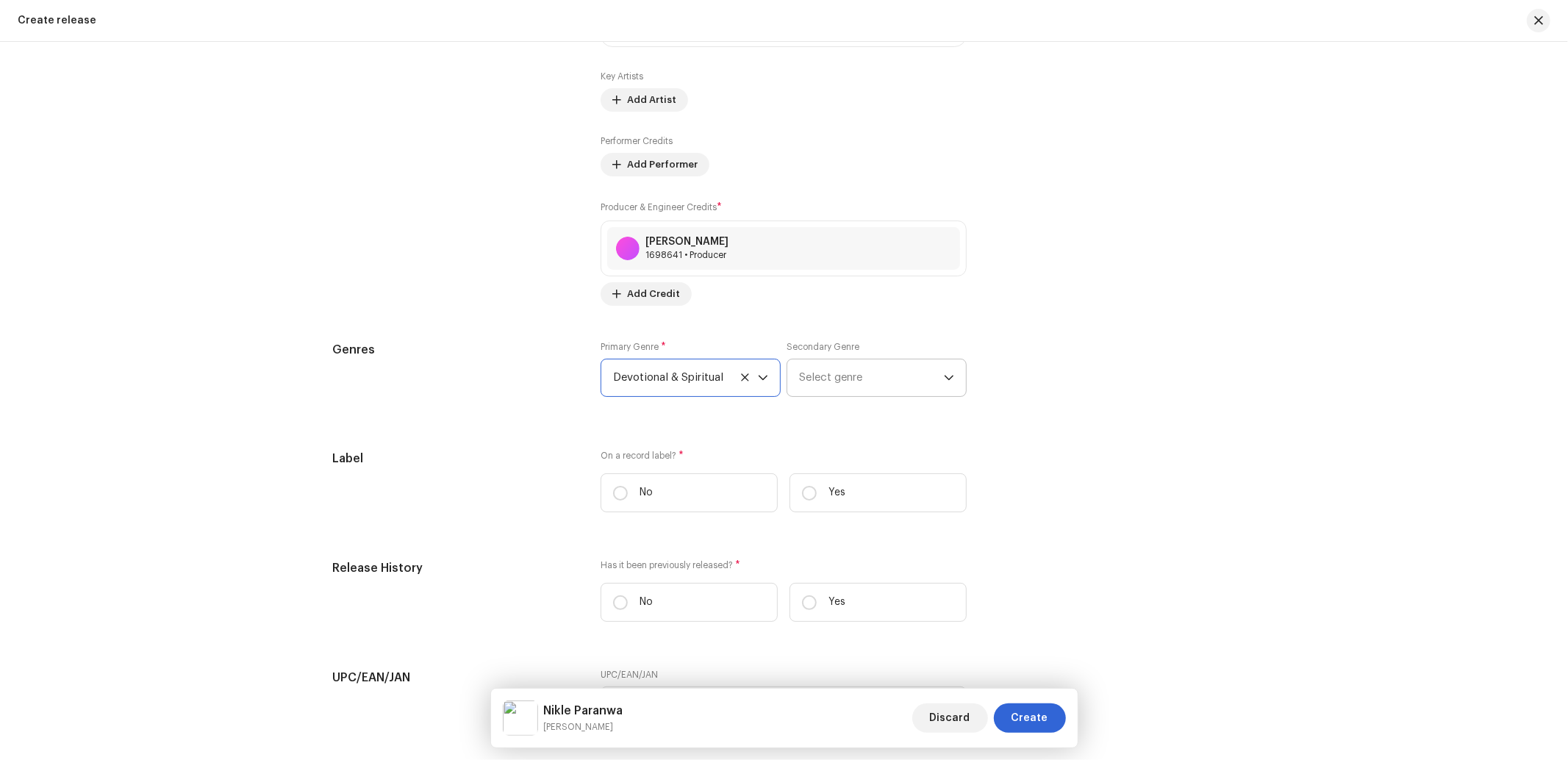
click at [863, 384] on span "Select genre" at bounding box center [870, 377] width 144 height 36
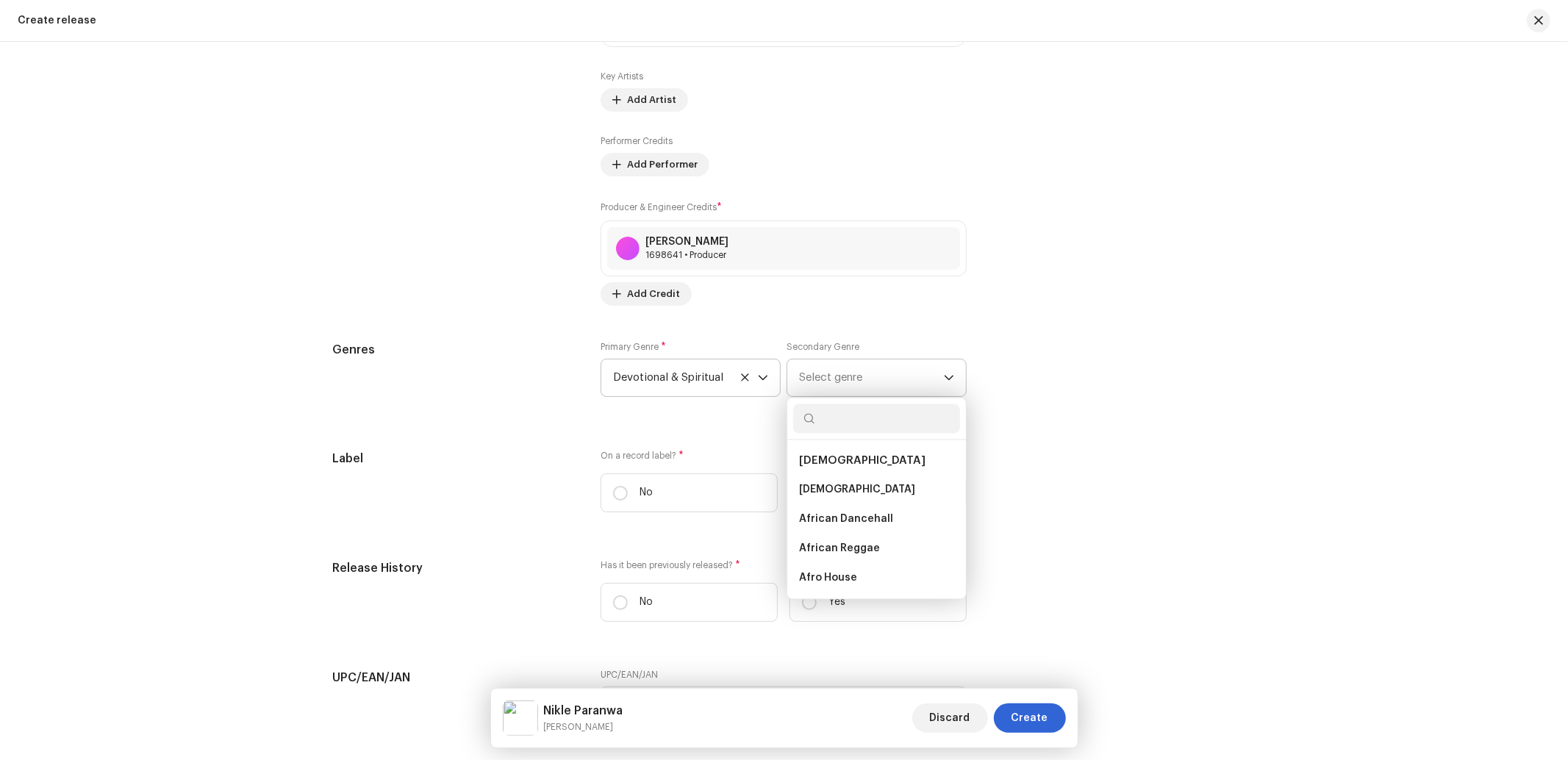
type input "e"
drag, startPoint x: 859, startPoint y: 421, endPoint x: 701, endPoint y: 426, distance: 158.1
click at [701, 426] on div "Prefill release information from track metadata Compilation Is it a compilation…" at bounding box center [784, 119] width 903 height 1827
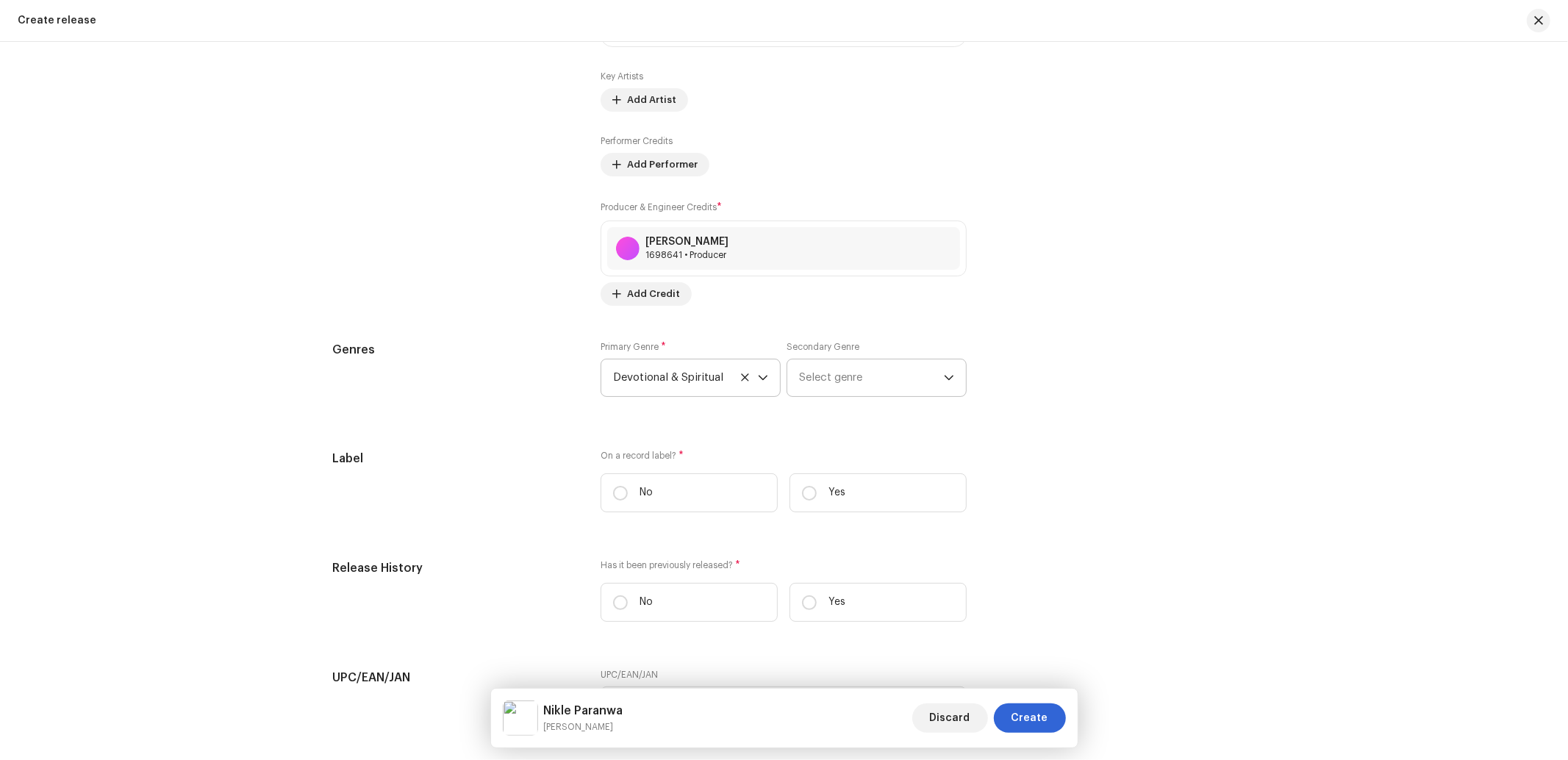
click at [842, 382] on span "Select genre" at bounding box center [870, 377] width 144 height 36
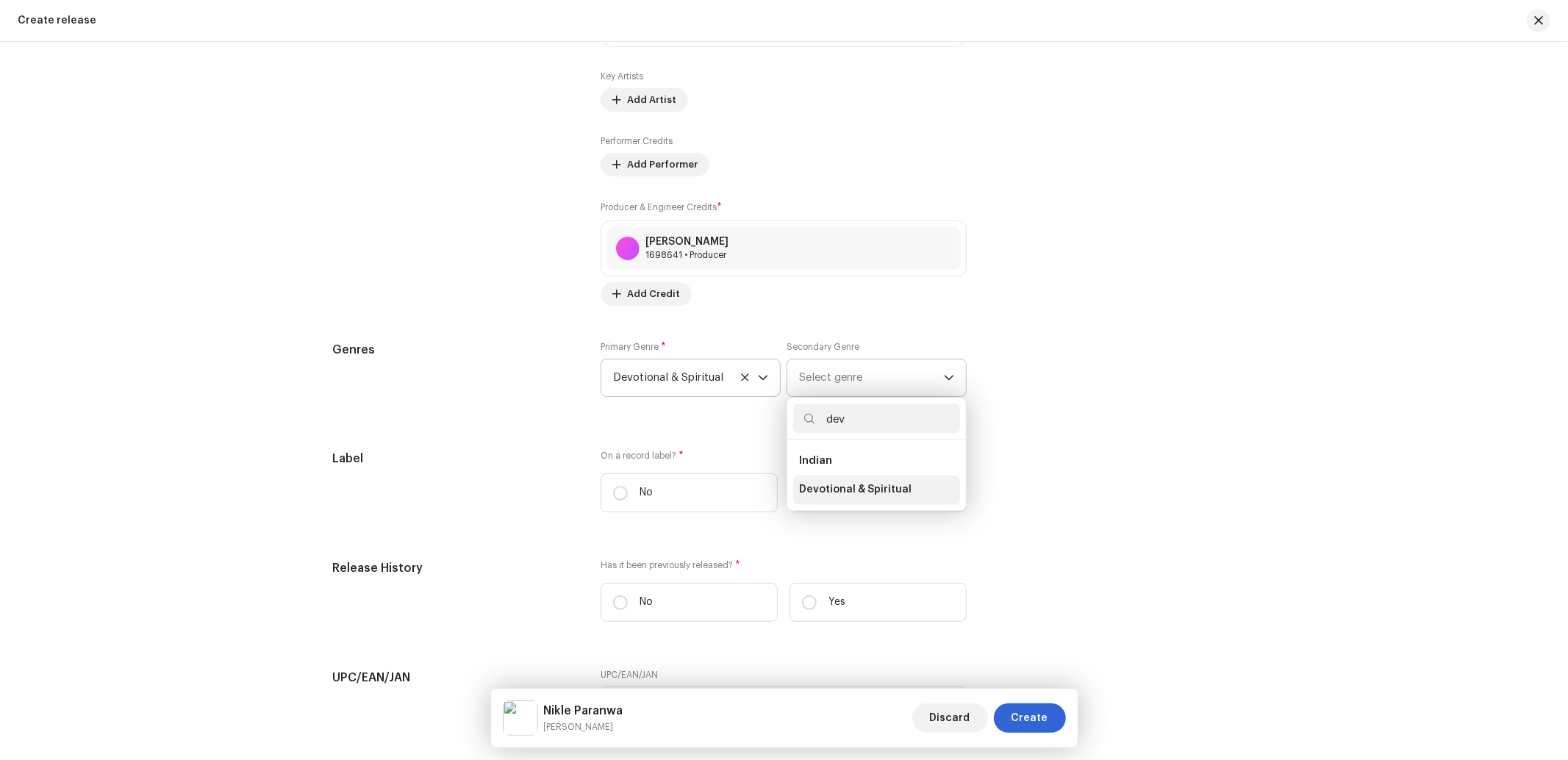
type input "dev"
click at [829, 487] on li "Devotional & Spiritual" at bounding box center [876, 490] width 167 height 29
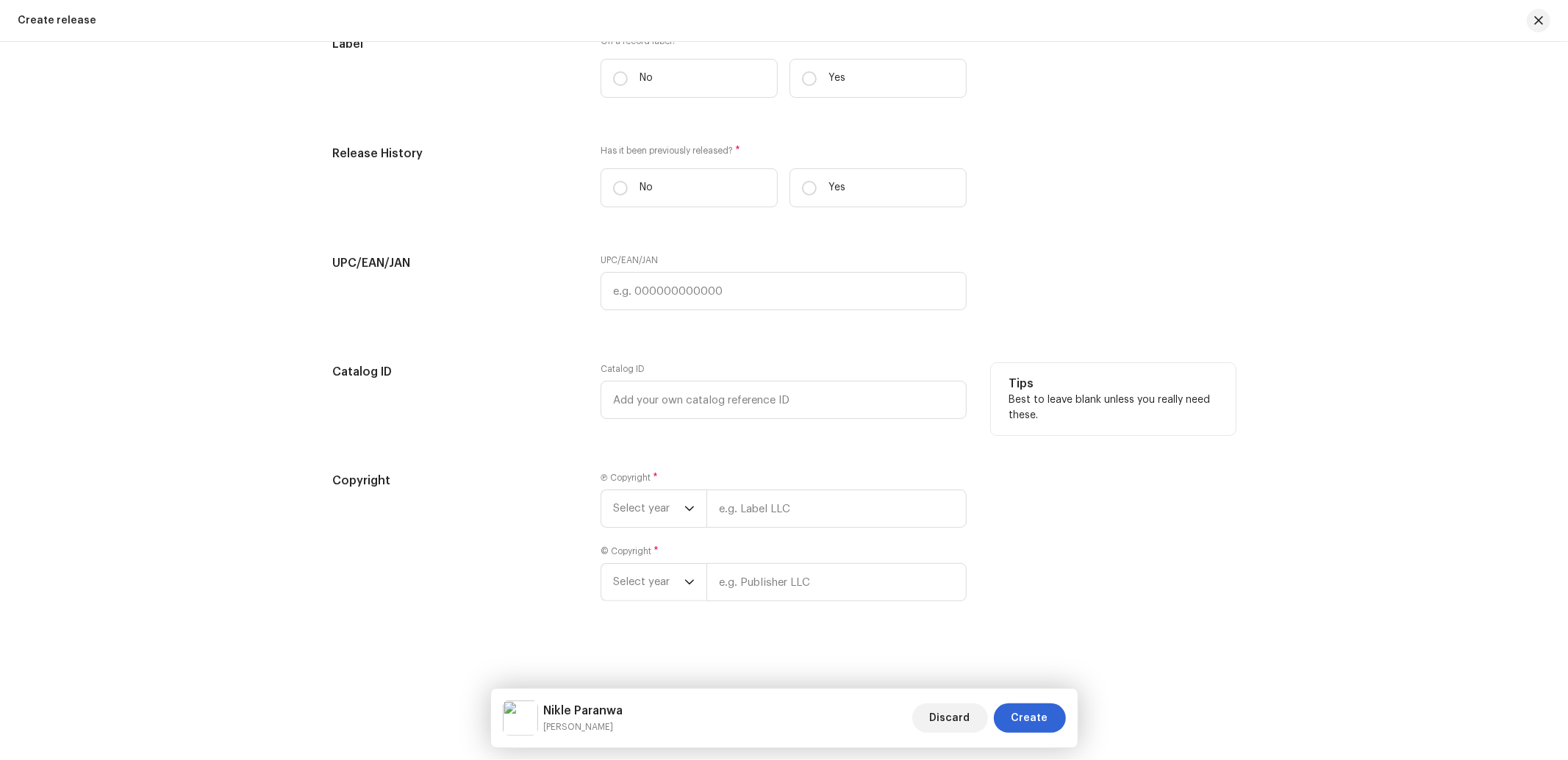
scroll to position [2337, 0]
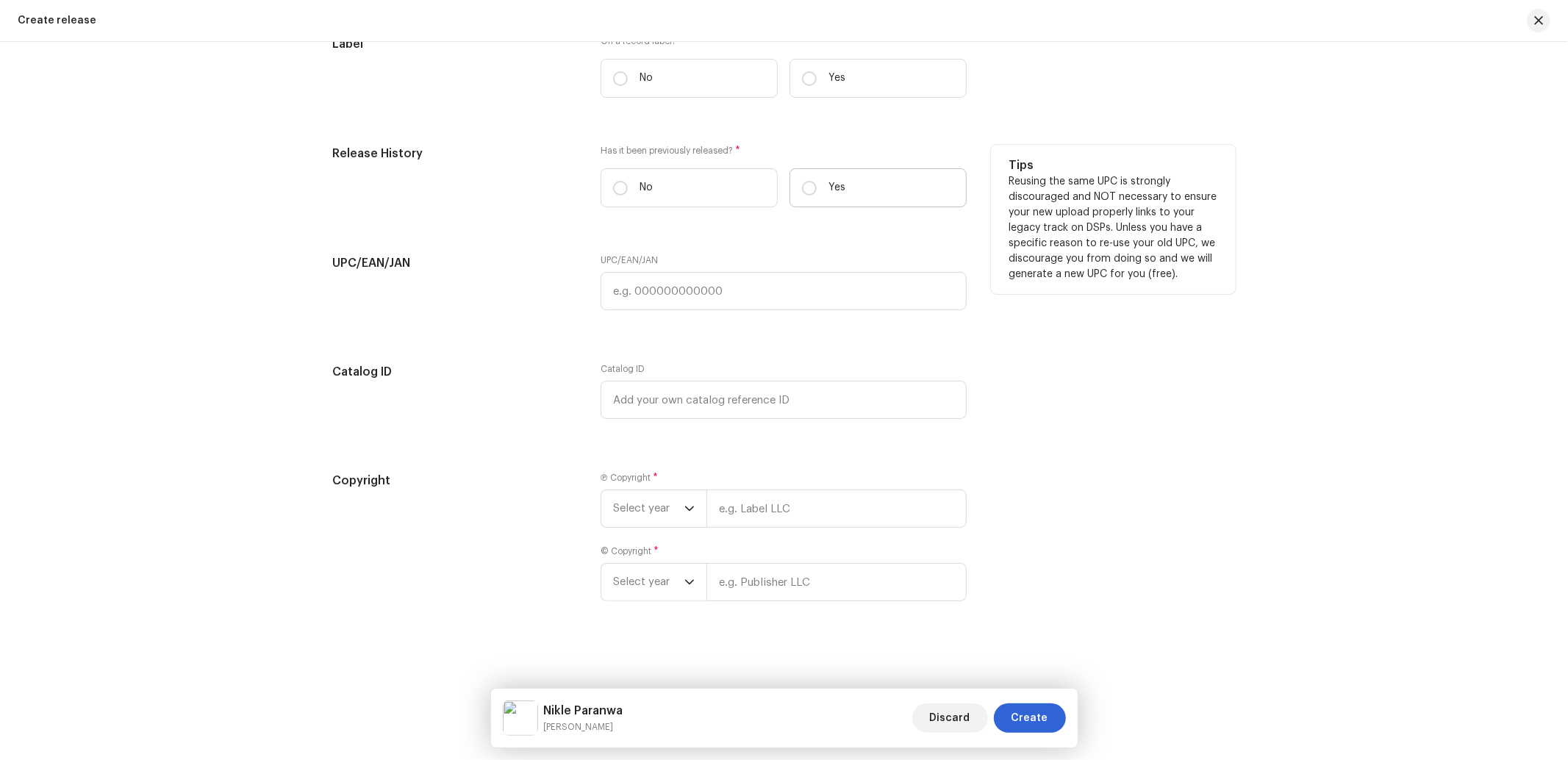
click at [868, 187] on label "Yes" at bounding box center [877, 188] width 177 height 39
click at [816, 187] on input "Yes" at bounding box center [809, 188] width 15 height 15
radio input "true"
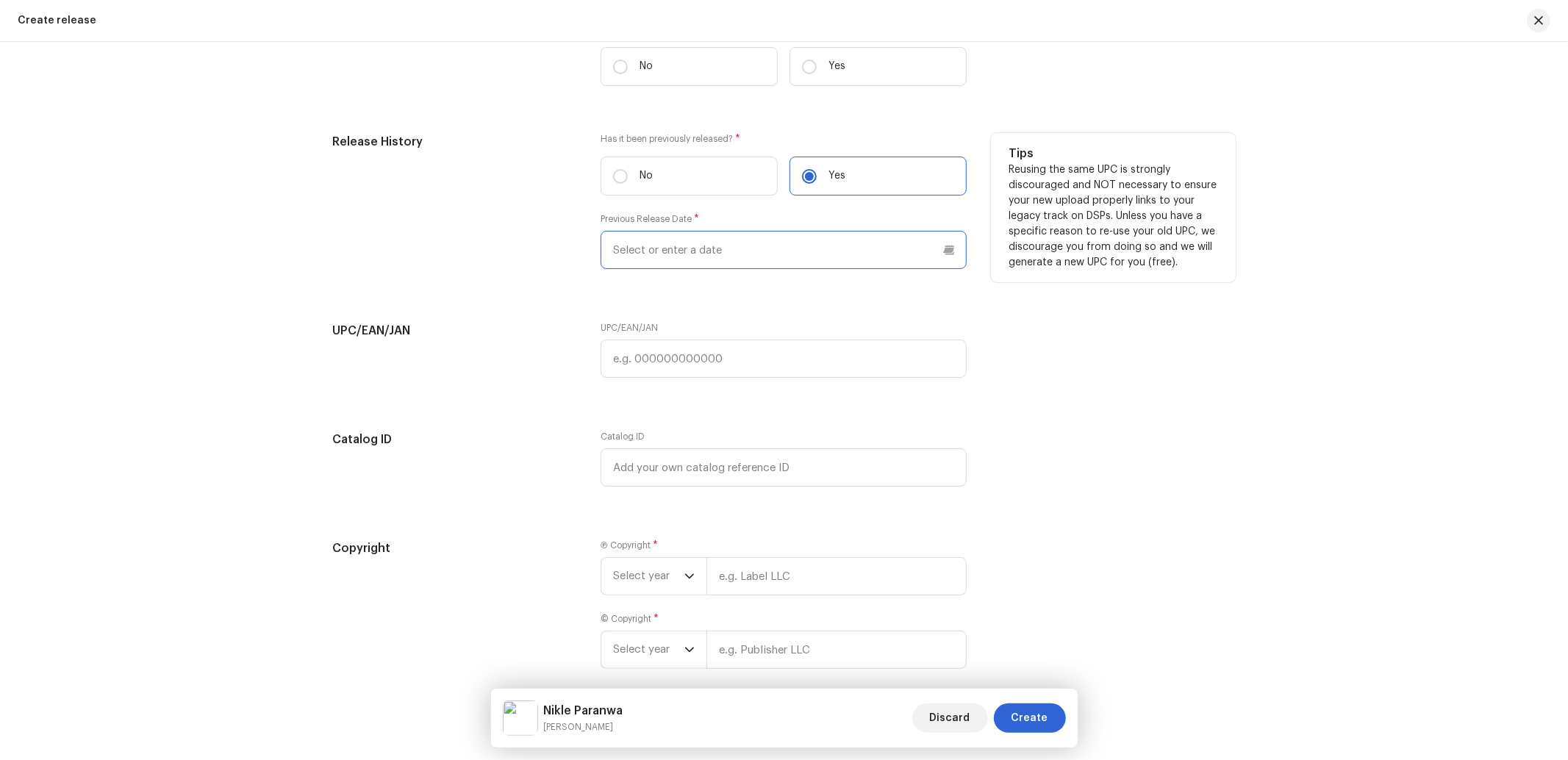
click at [709, 267] on input "text" at bounding box center [783, 249] width 366 height 38
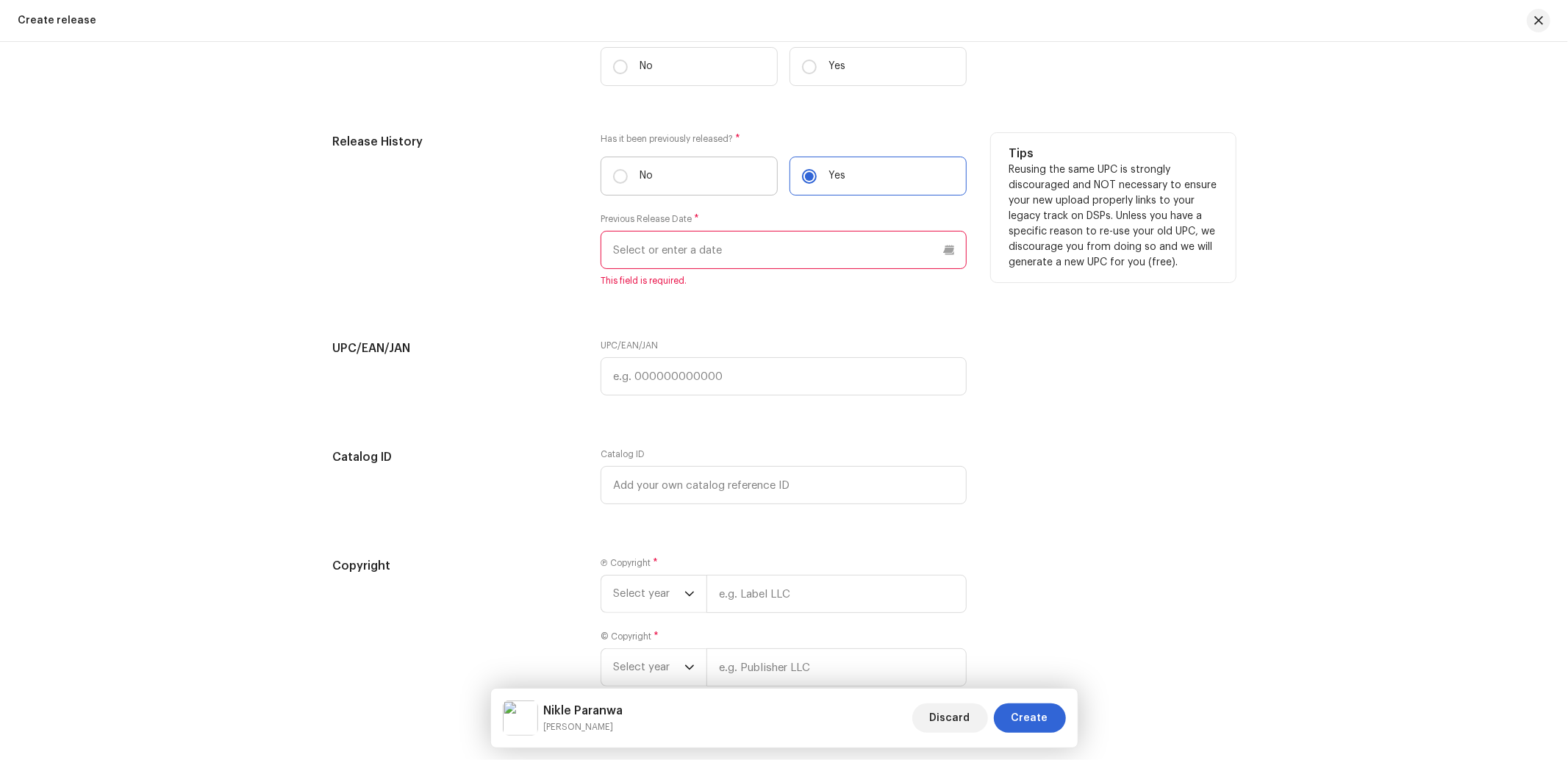
click at [702, 173] on label "No" at bounding box center [689, 176] width 177 height 39
click at [628, 173] on input "No" at bounding box center [620, 176] width 15 height 15
radio input "true"
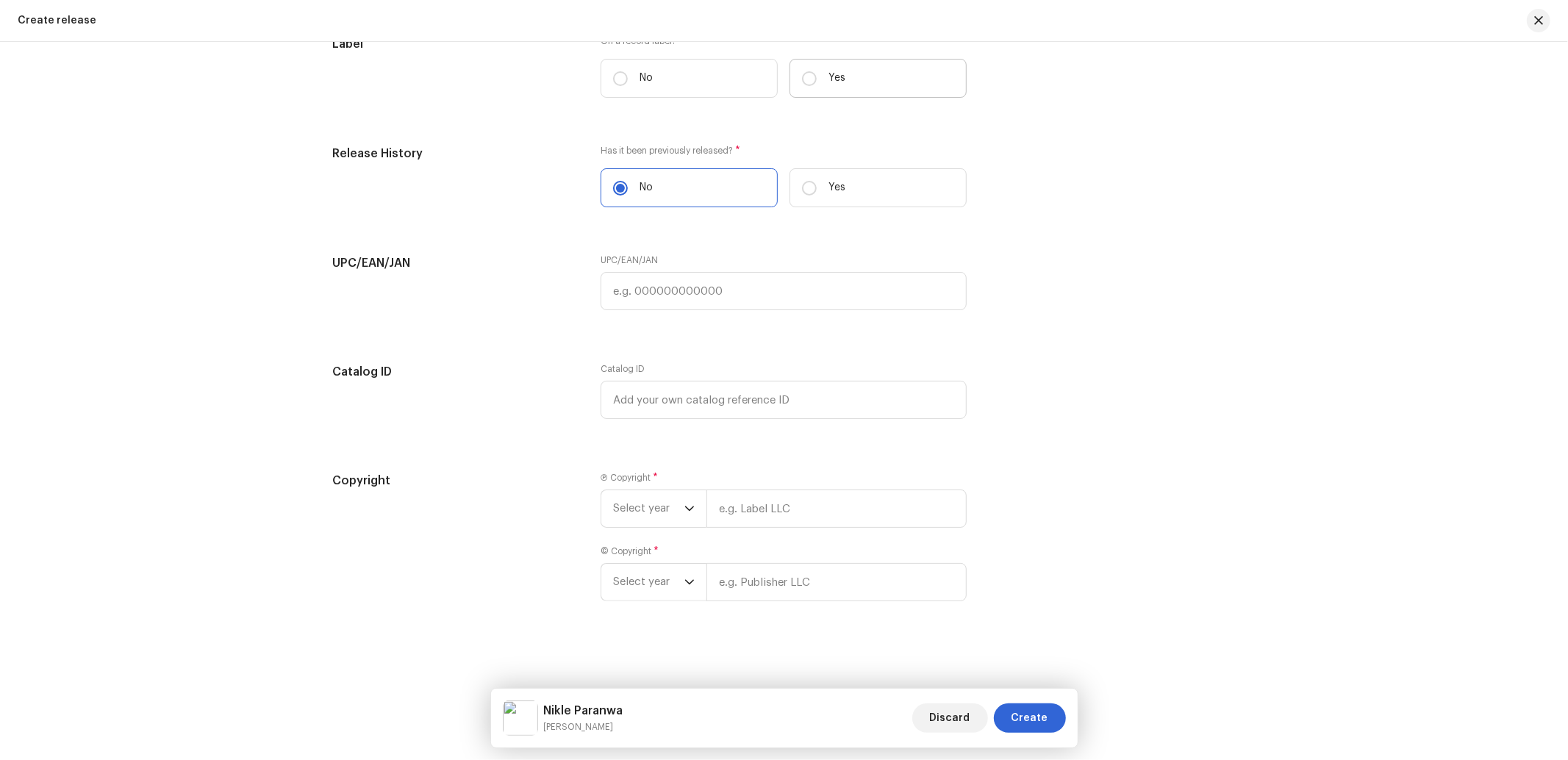
click at [855, 77] on label "Yes" at bounding box center [877, 79] width 177 height 39
click at [816, 77] on input "Yes" at bounding box center [809, 79] width 15 height 15
radio input "true"
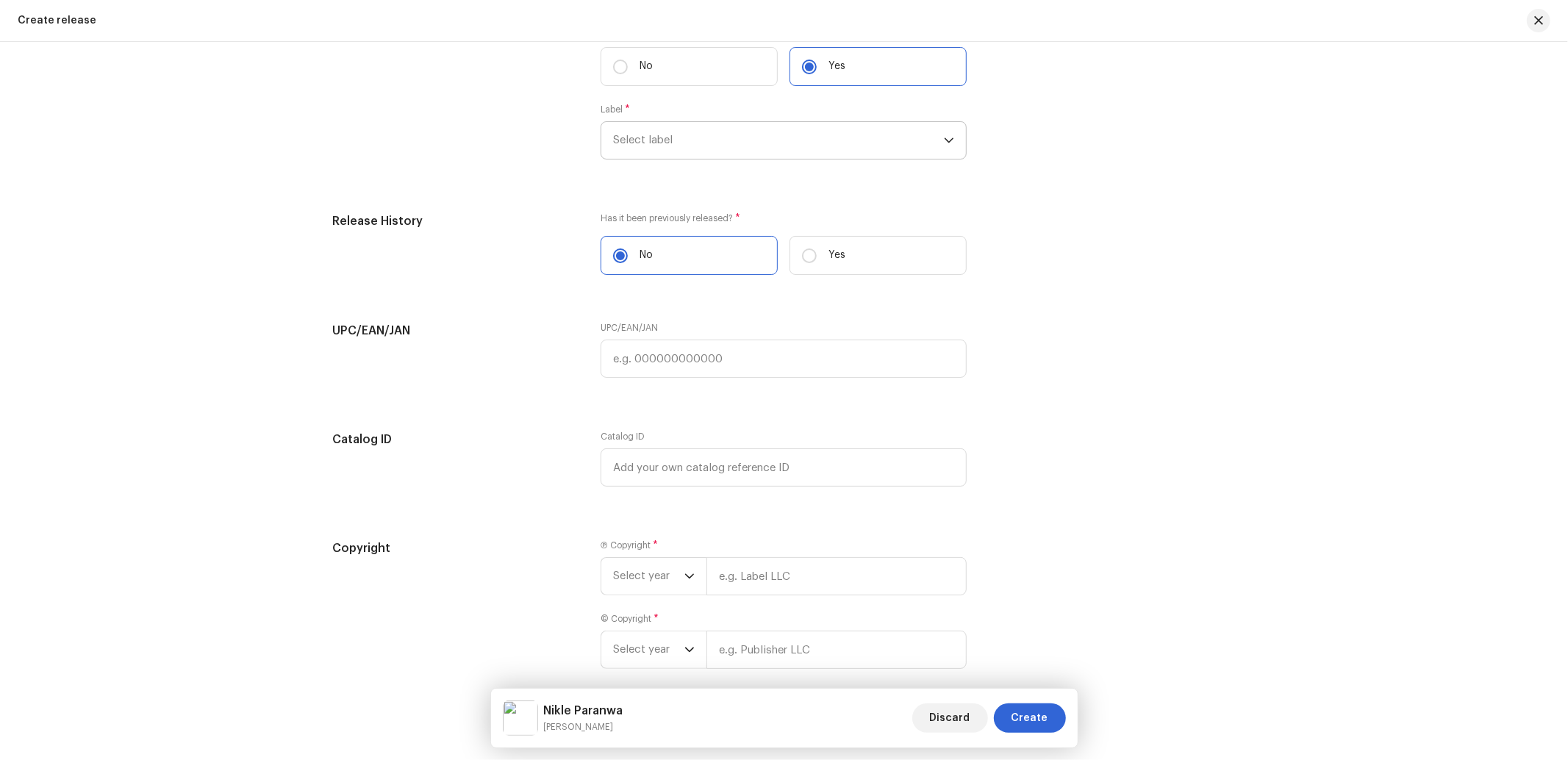
drag, startPoint x: 717, startPoint y: 152, endPoint x: 726, endPoint y: 148, distance: 9.8
click at [717, 151] on span "Select label" at bounding box center [778, 139] width 331 height 36
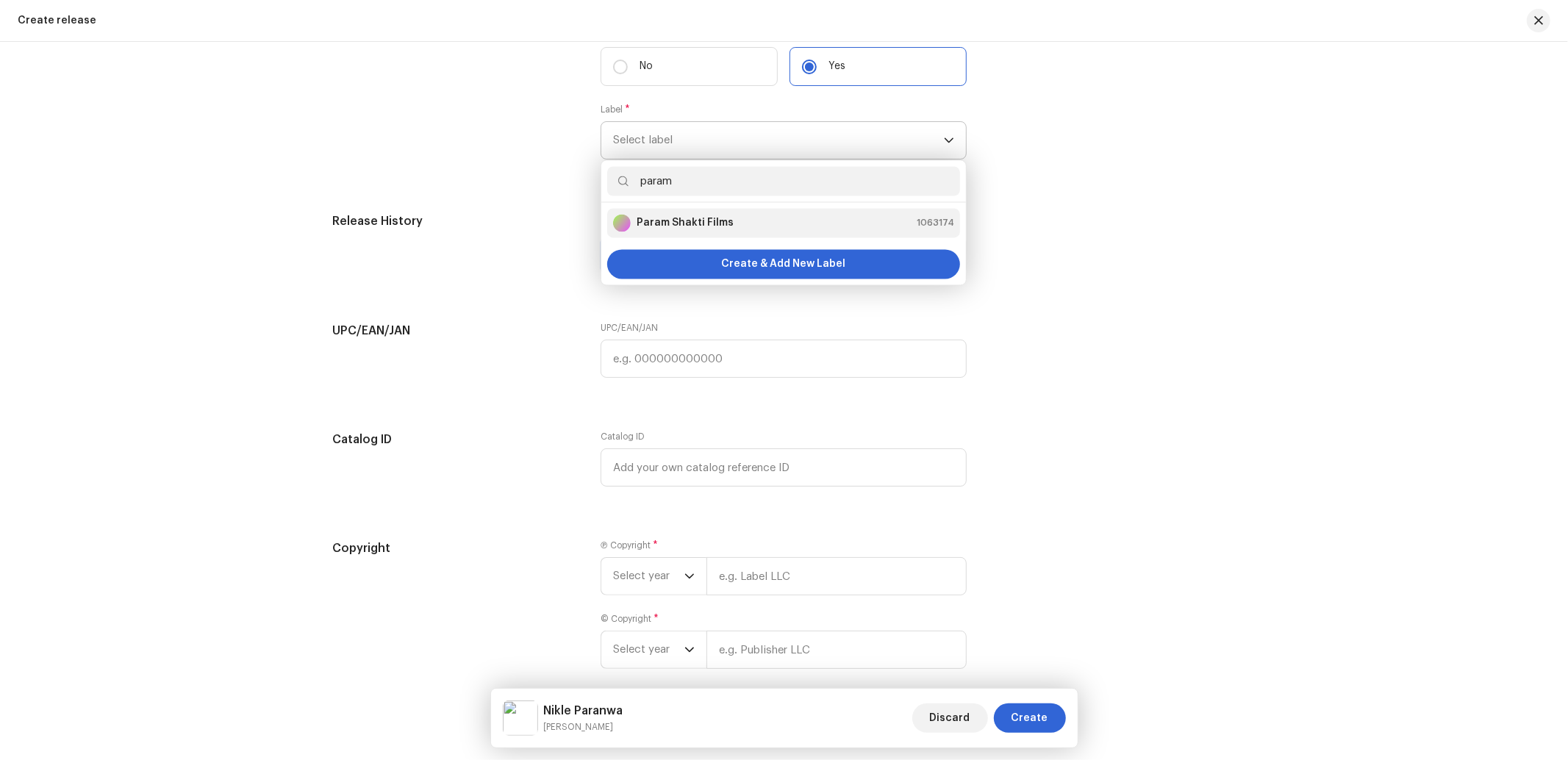
type input "param"
click at [670, 231] on strong "Param Shakti Films" at bounding box center [685, 223] width 97 height 15
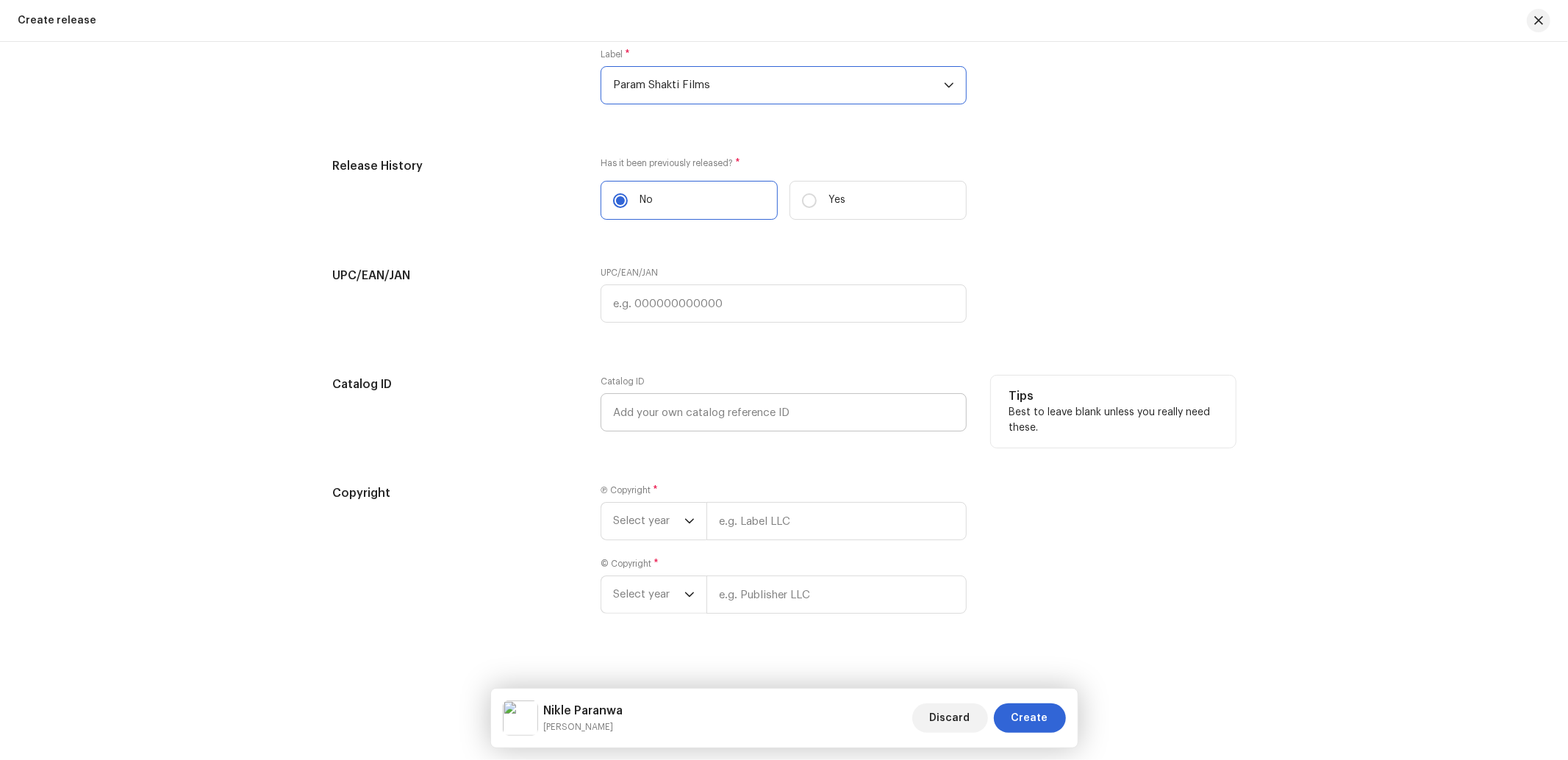
scroll to position [2417, 0]
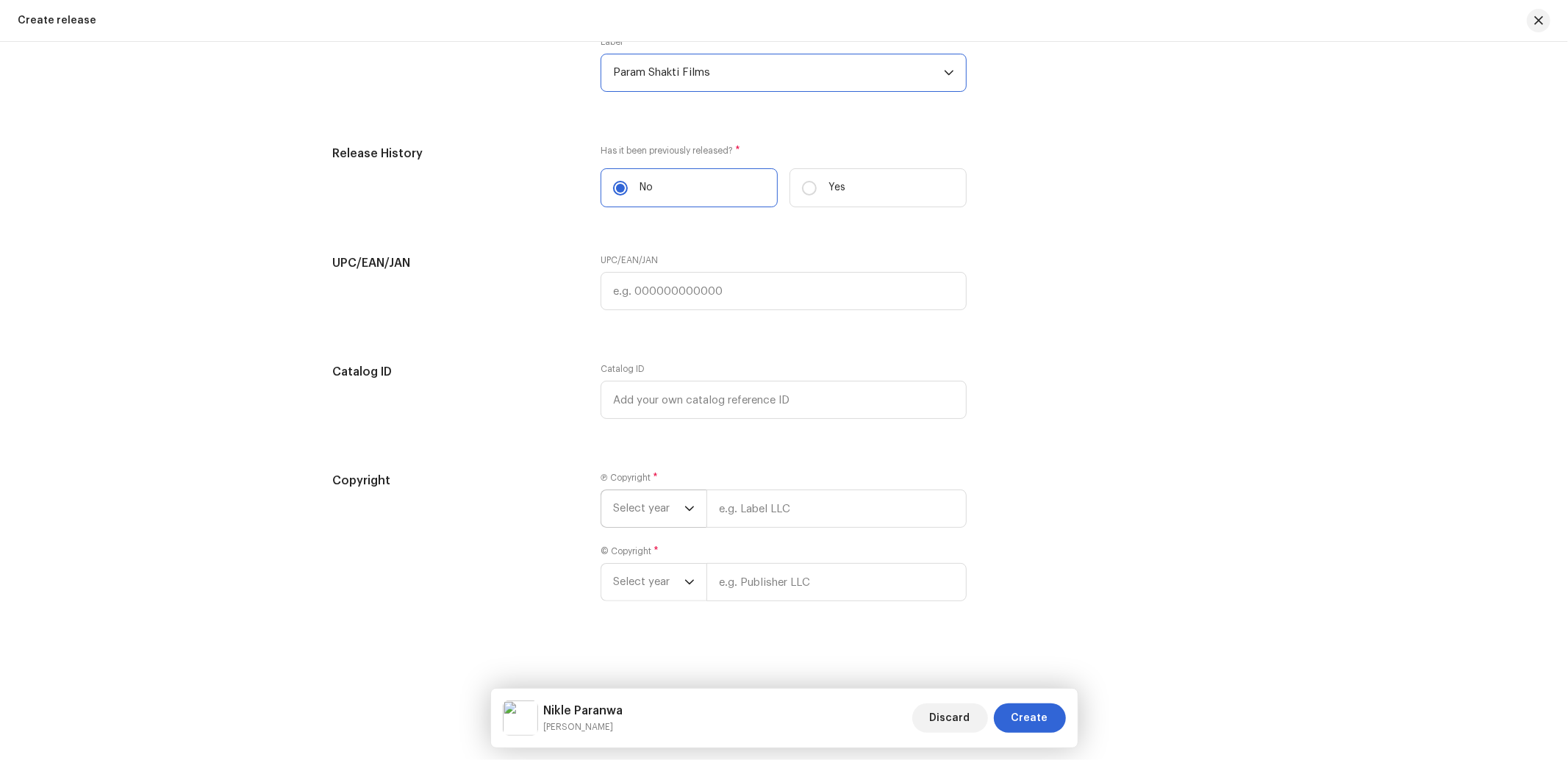
click at [666, 512] on span "Select year" at bounding box center [648, 508] width 72 height 36
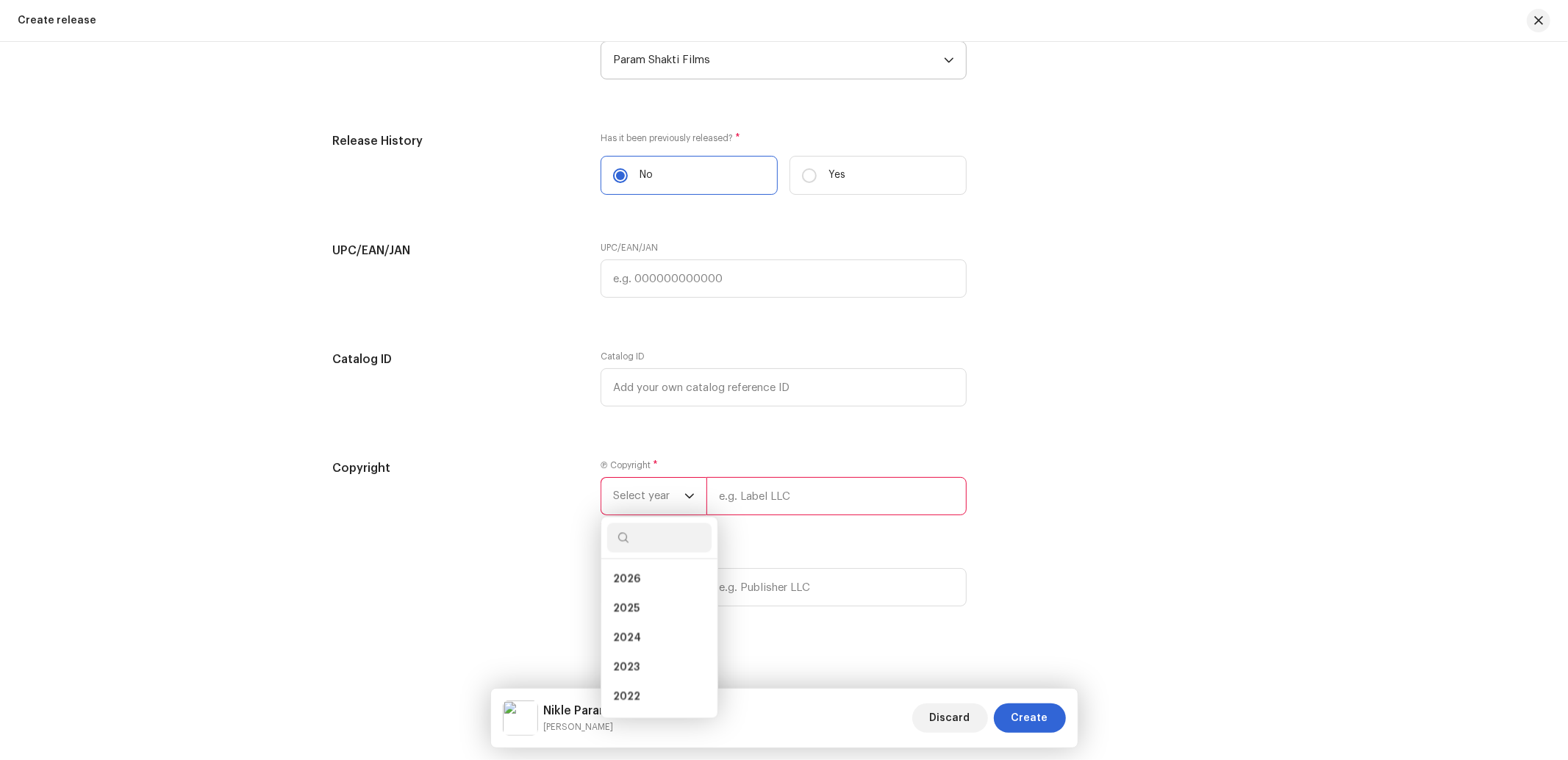
drag, startPoint x: 640, startPoint y: 614, endPoint x: 704, endPoint y: 584, distance: 70.7
click at [641, 614] on li "2025" at bounding box center [659, 608] width 104 height 29
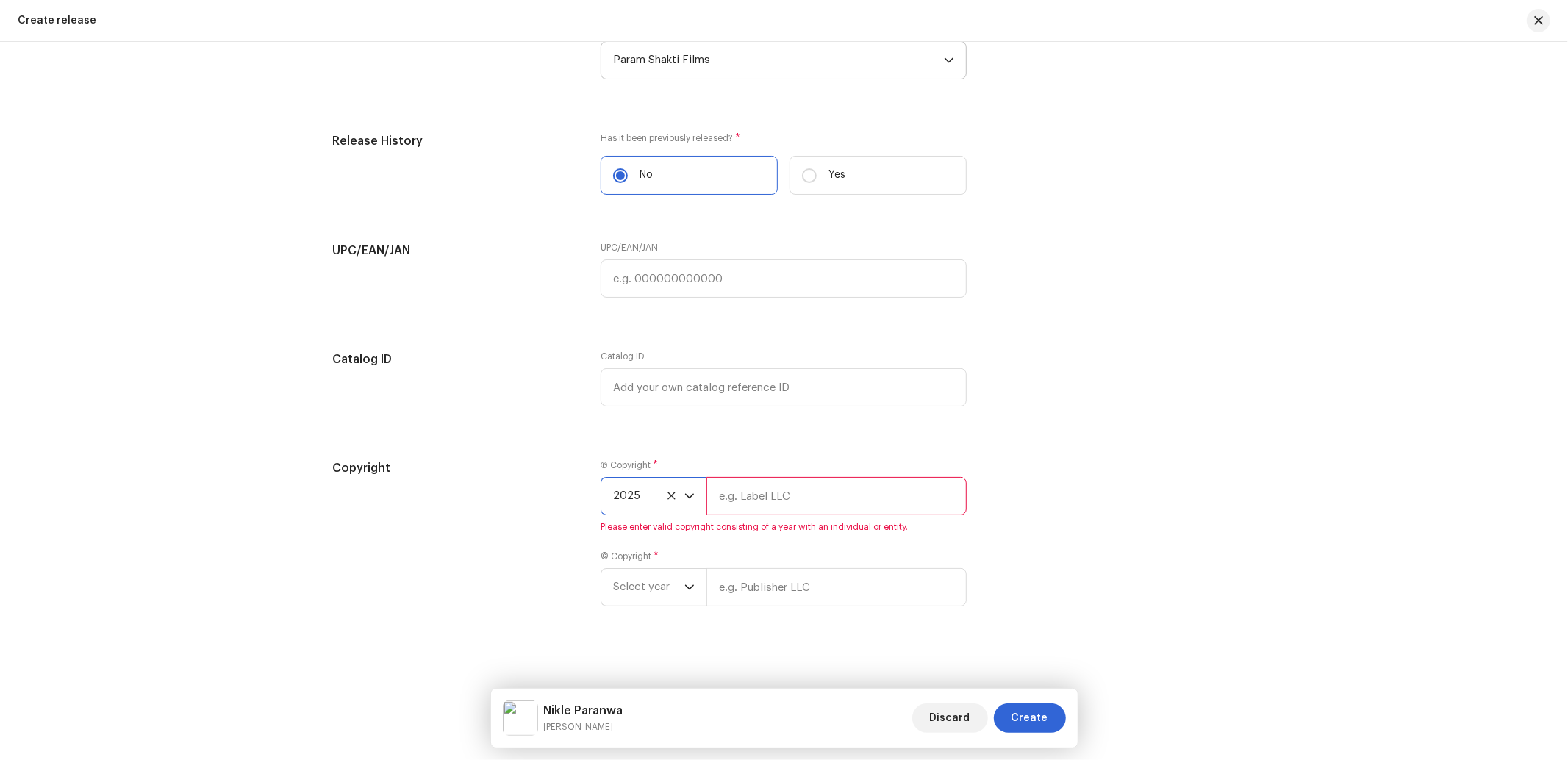
click at [860, 494] on input "text" at bounding box center [836, 496] width 260 height 38
type input "Nueva Era Digital Media Pvt. Ltd."
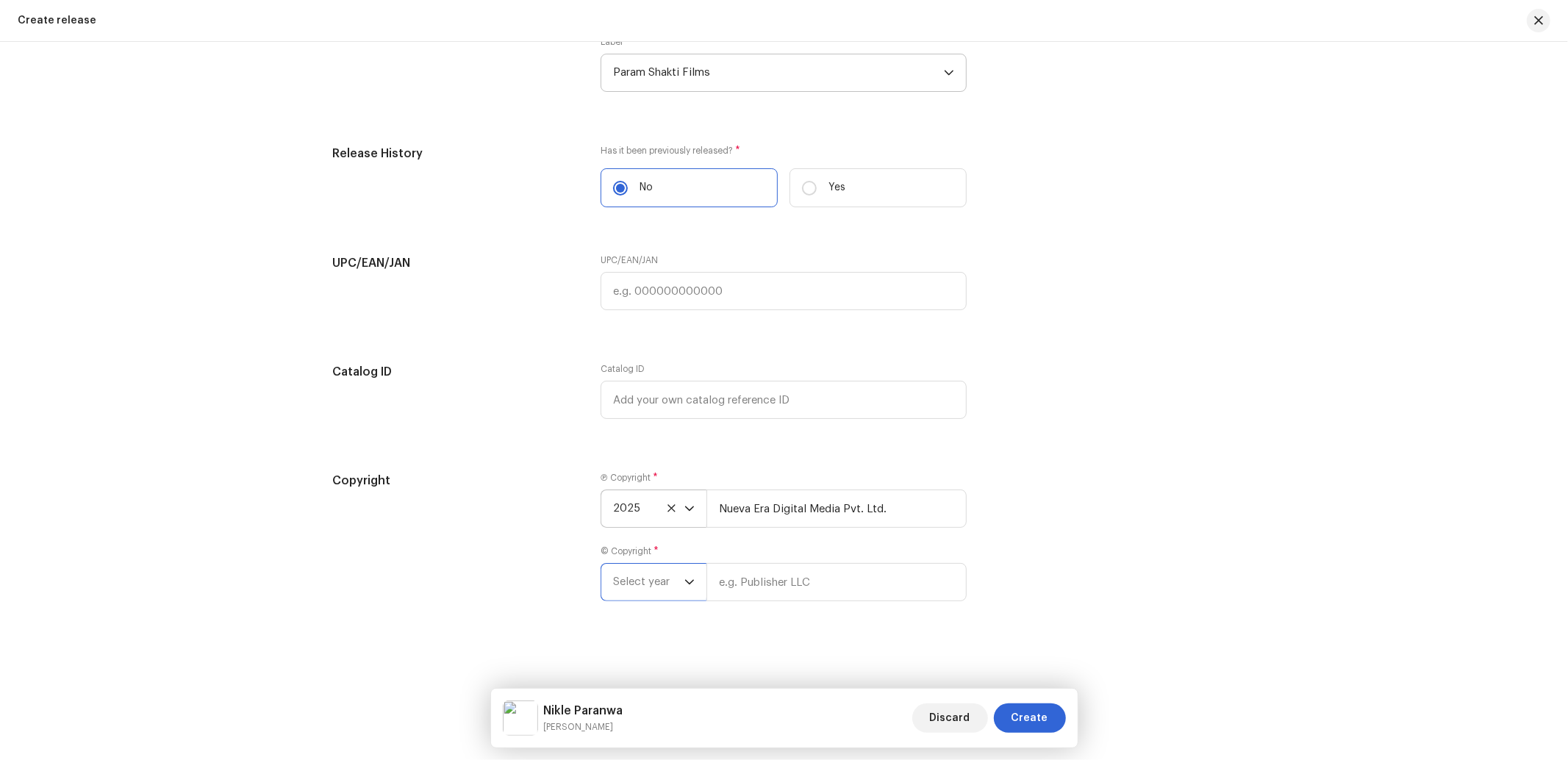
click at [644, 578] on span "Select year" at bounding box center [648, 581] width 72 height 36
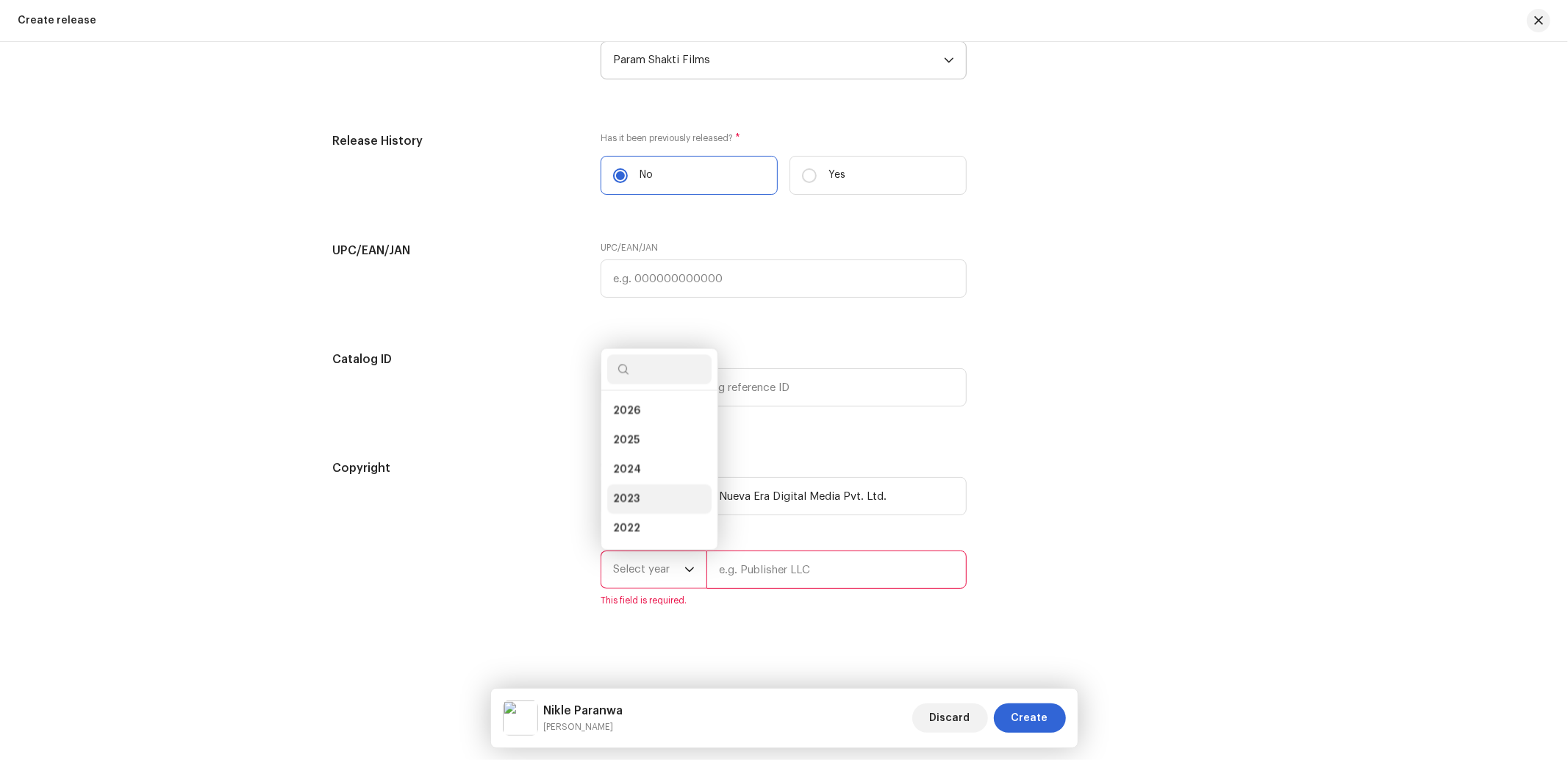
scroll to position [24, 0]
click at [629, 424] on span "2025" at bounding box center [626, 416] width 27 height 15
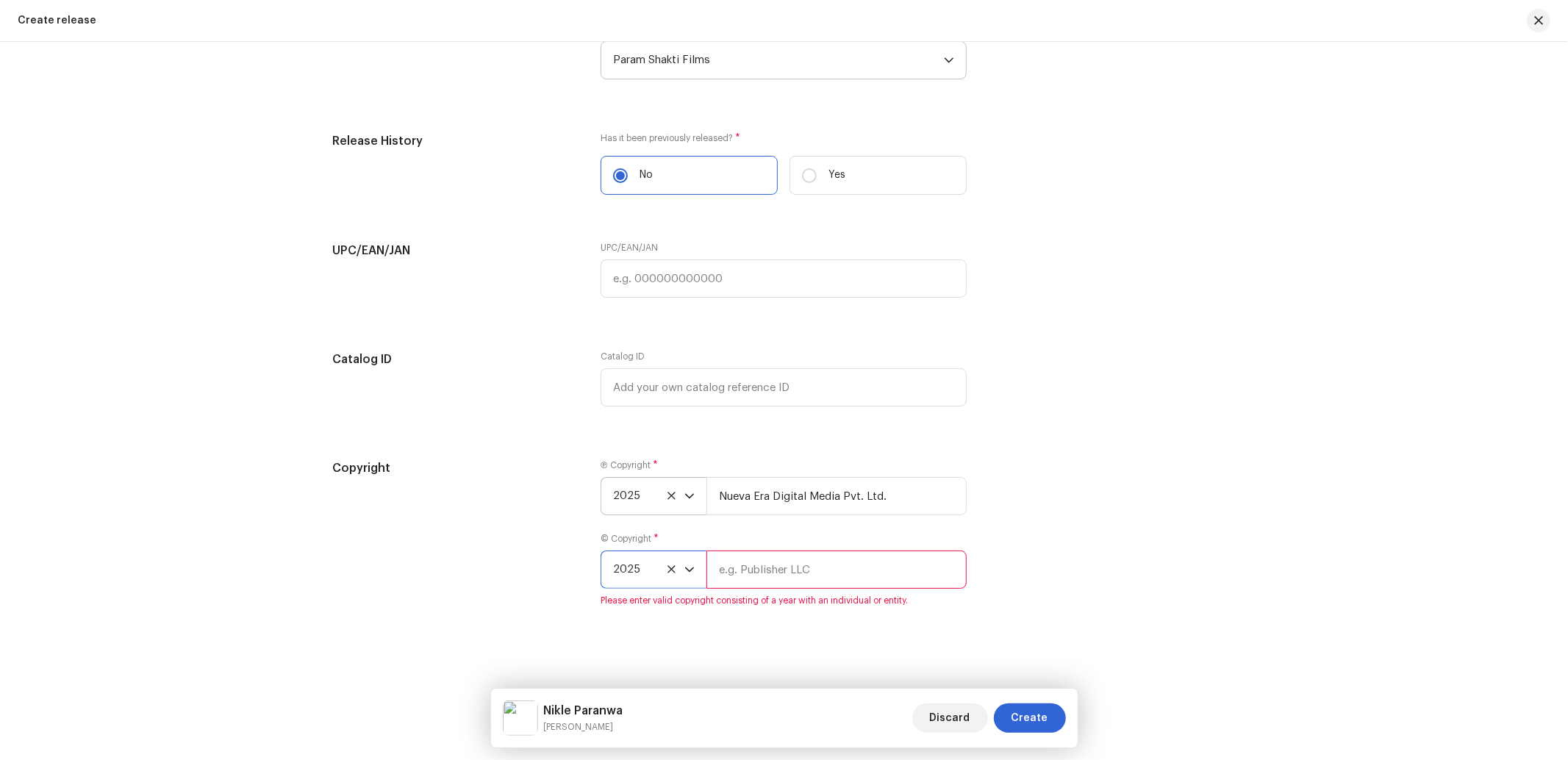
click at [780, 588] on input "text" at bounding box center [836, 569] width 260 height 38
type input "Param Shakti Films"
click at [1085, 630] on div "Create a new release We’ll guide you through everything — from track selection …" at bounding box center [784, 401] width 1568 height 718
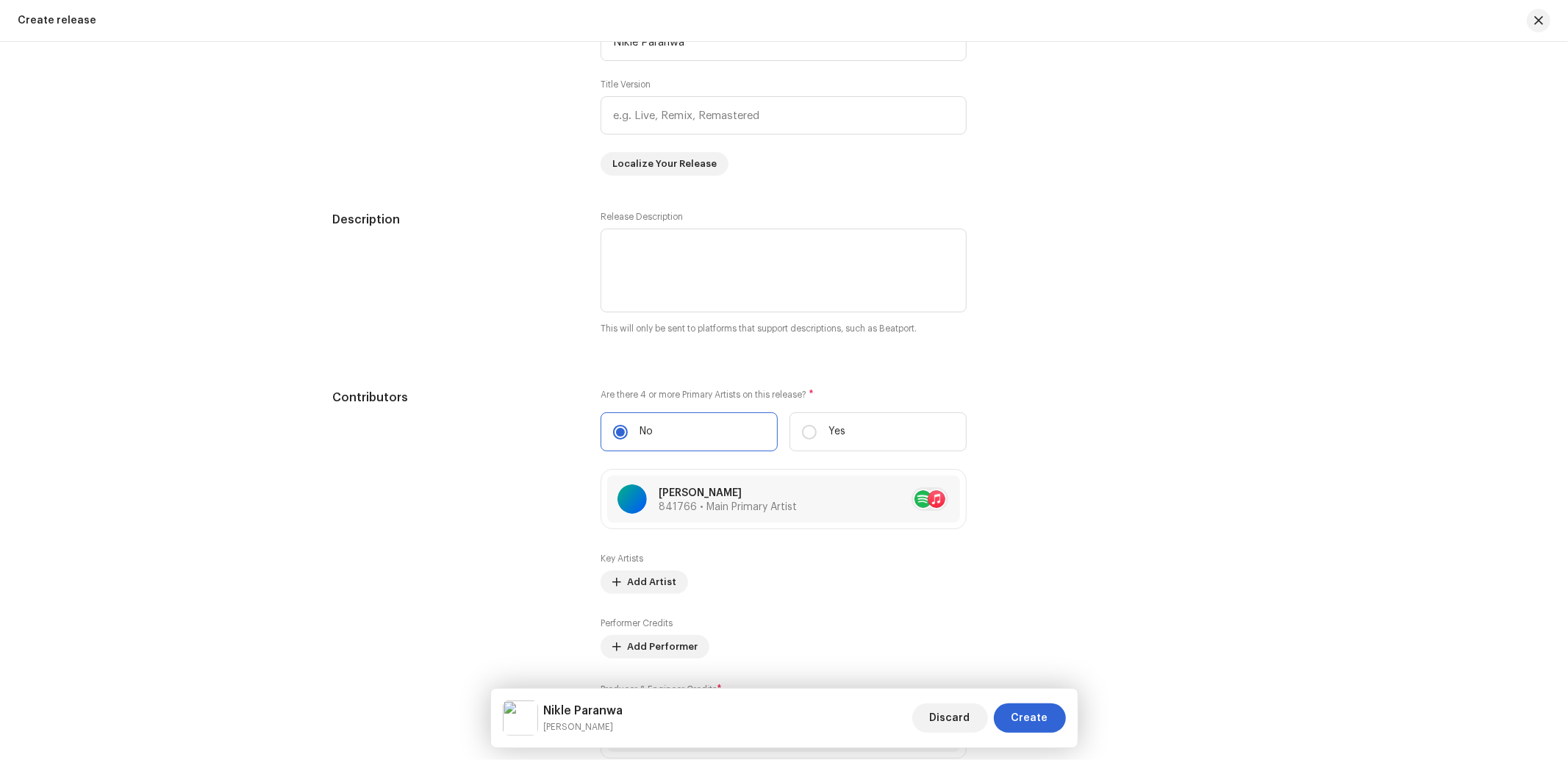
scroll to position [1764, 0]
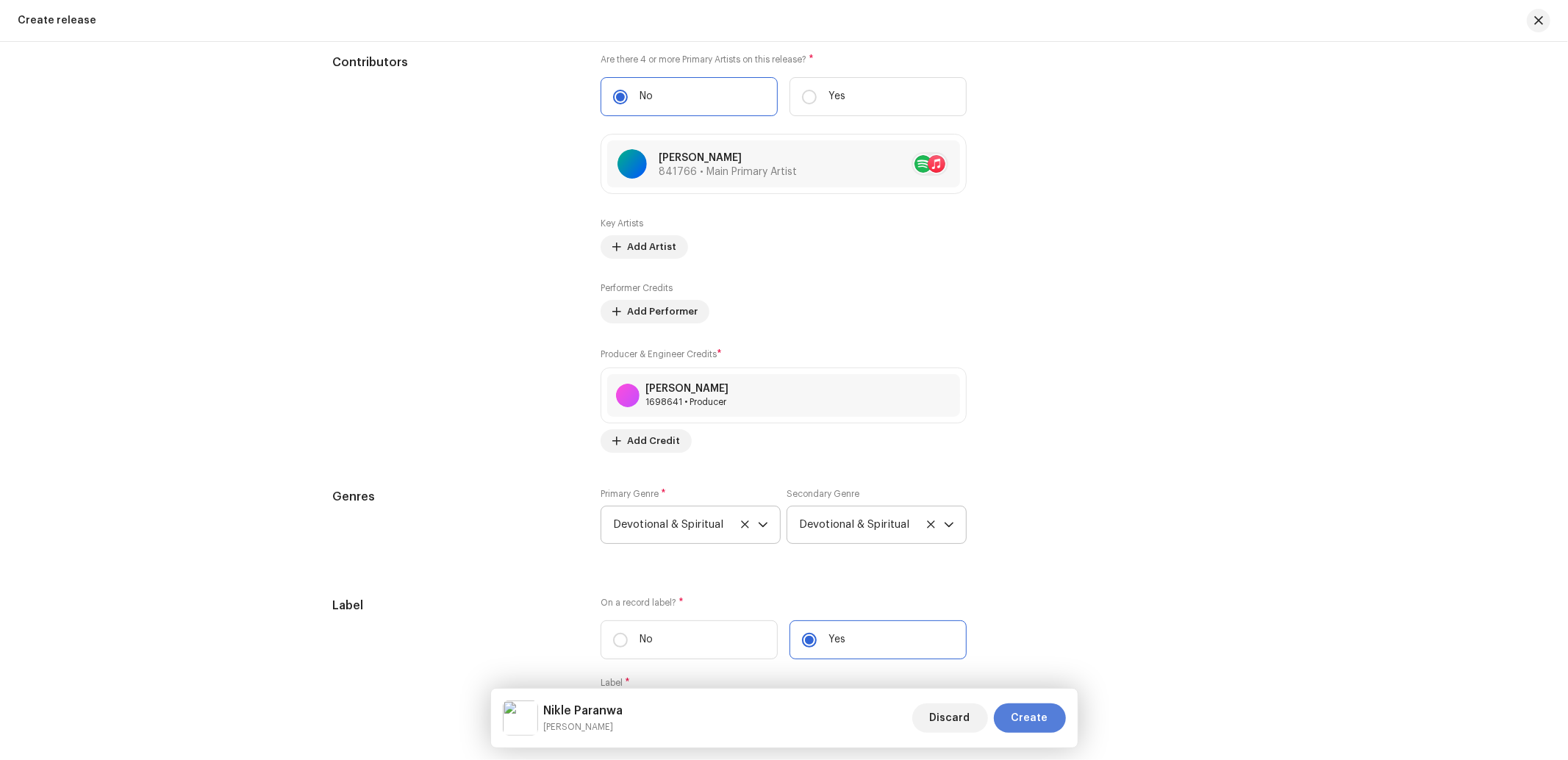
click at [1040, 722] on span "Create" at bounding box center [1029, 718] width 36 height 29
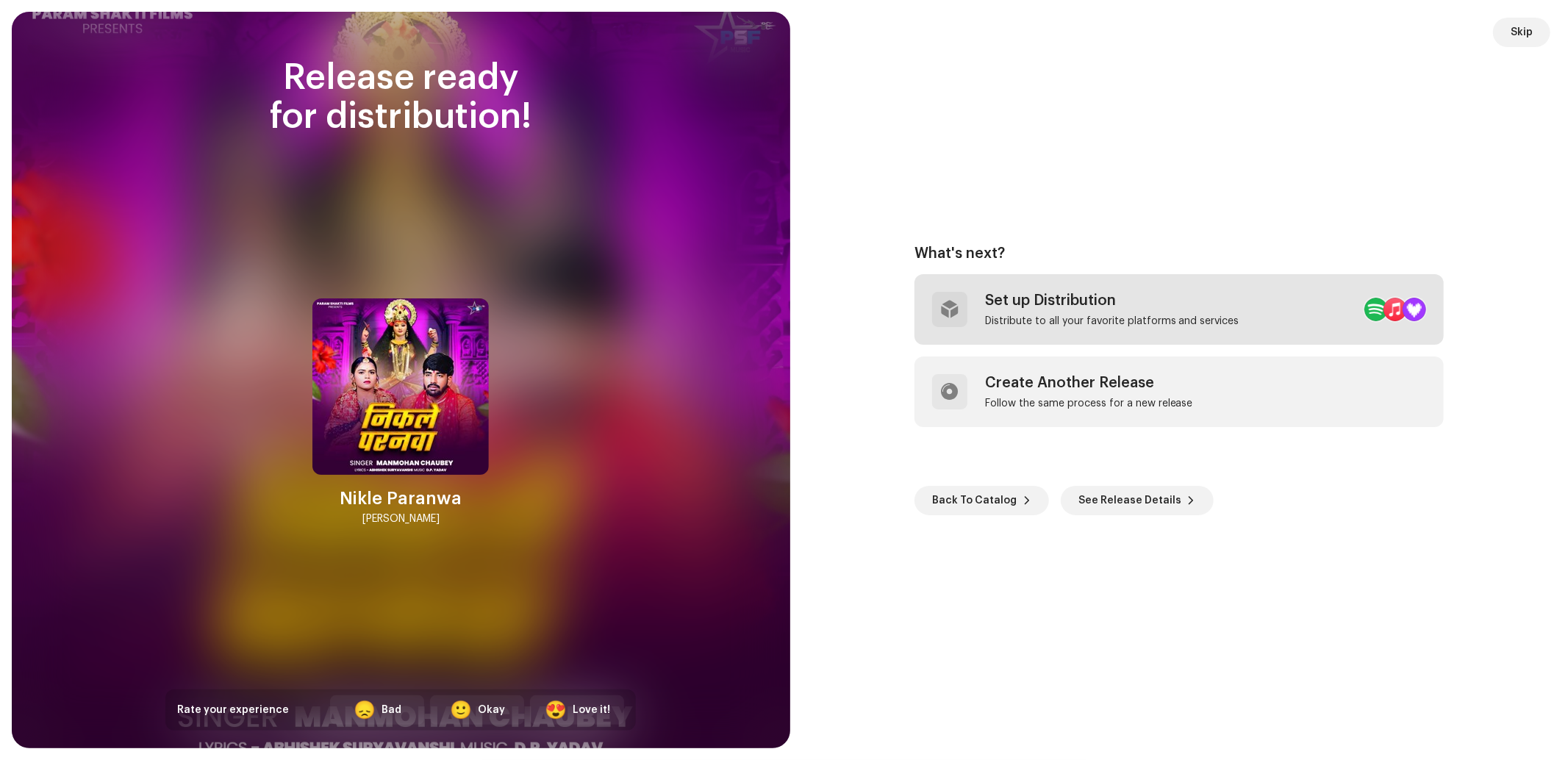
click at [1079, 318] on div "Distribute to all your favorite platforms and services" at bounding box center [1111, 321] width 254 height 12
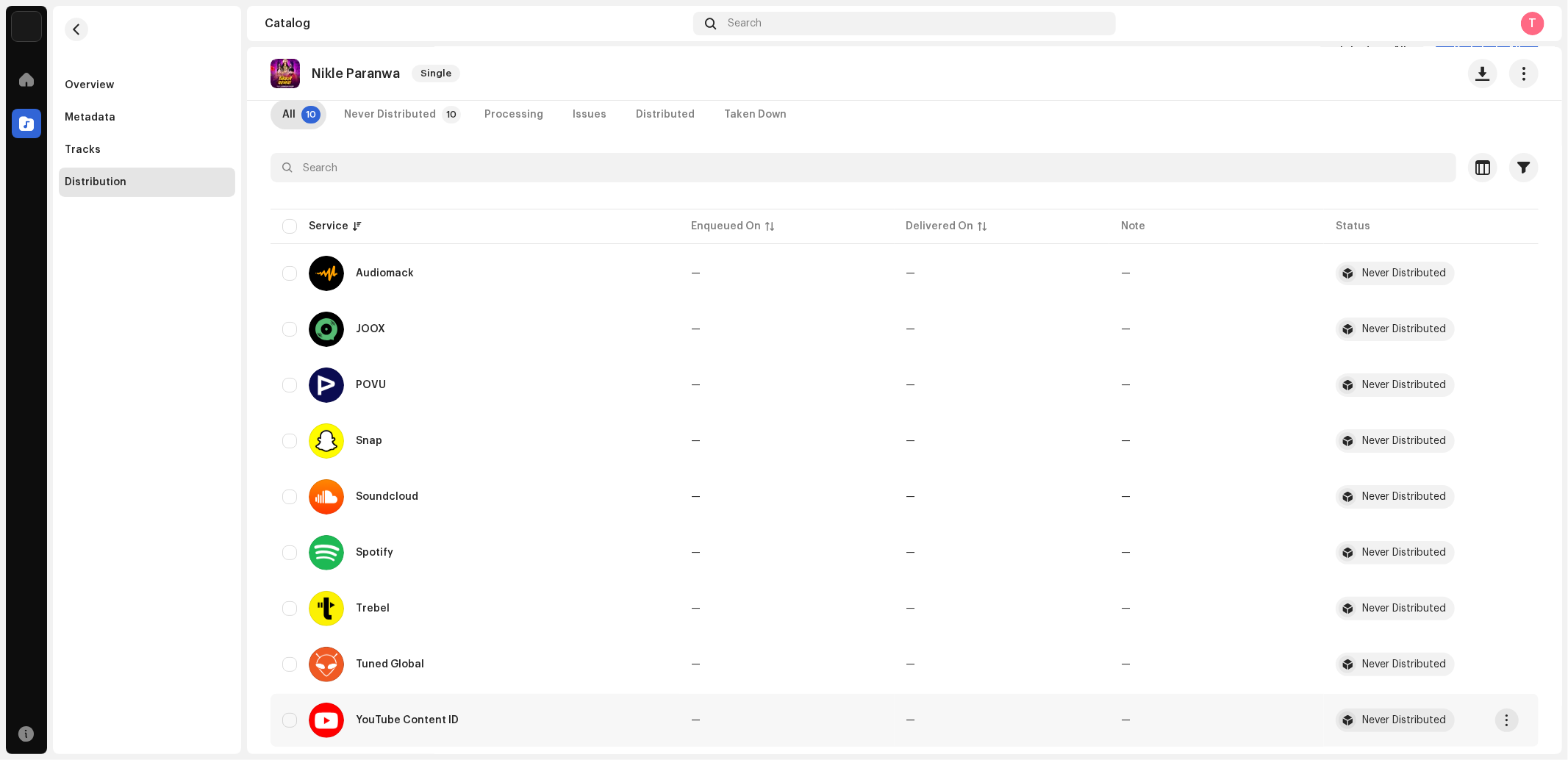
scroll to position [169, 0]
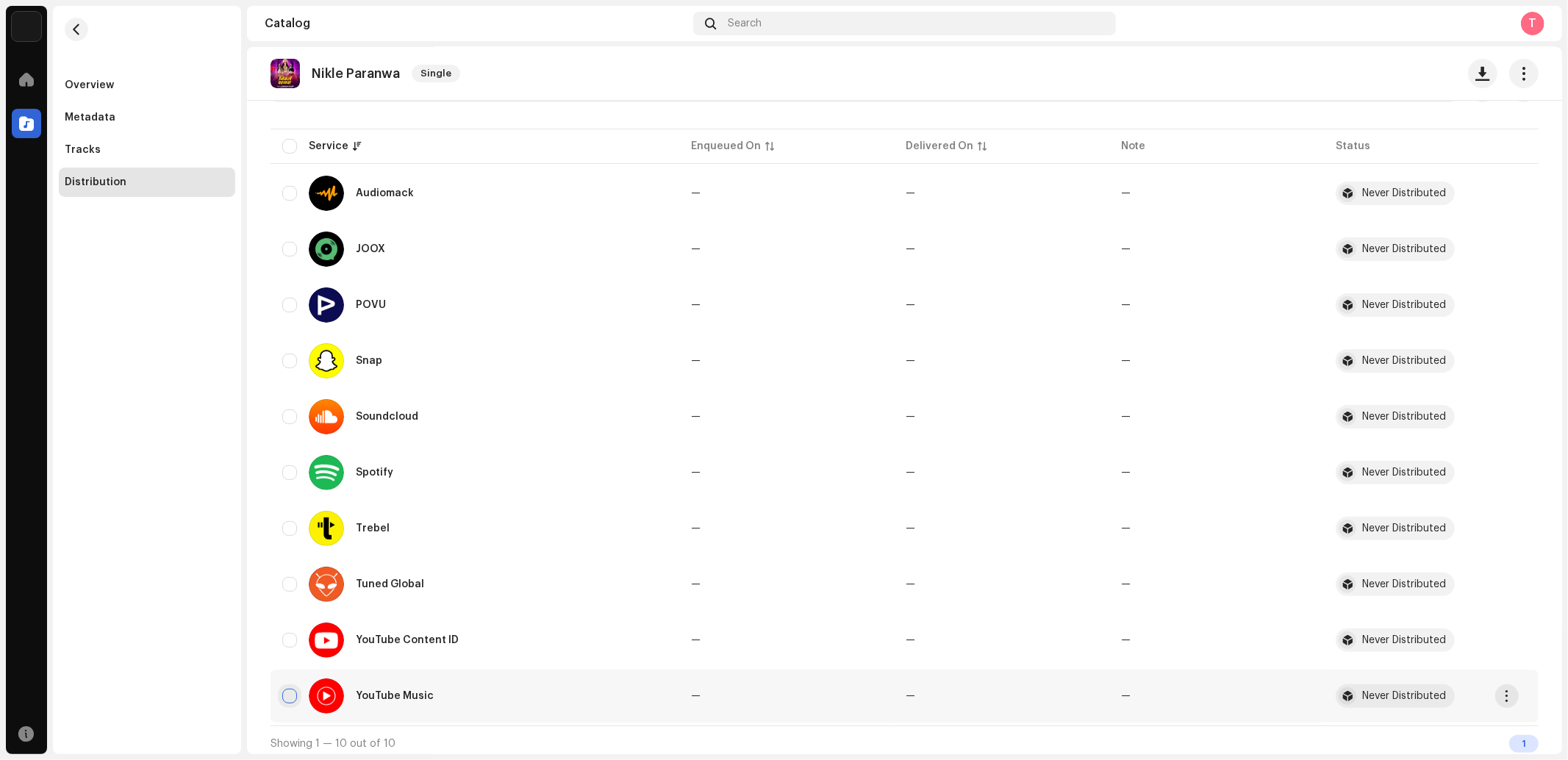
click at [288, 690] on input "checkbox" at bounding box center [289, 695] width 15 height 15
checkbox input "true"
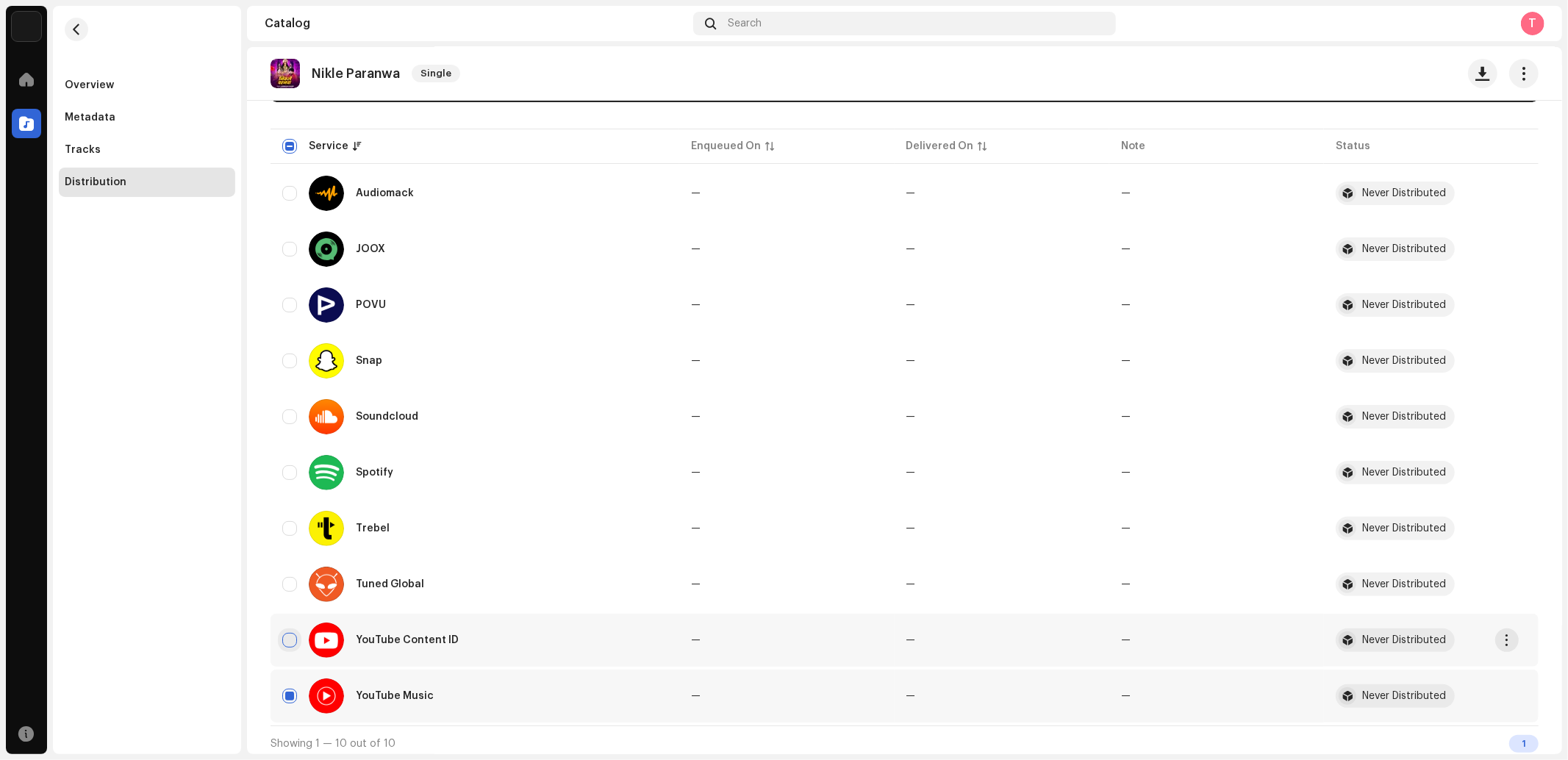
click at [288, 632] on input "Row Unselected" at bounding box center [289, 639] width 15 height 15
checkbox input "true"
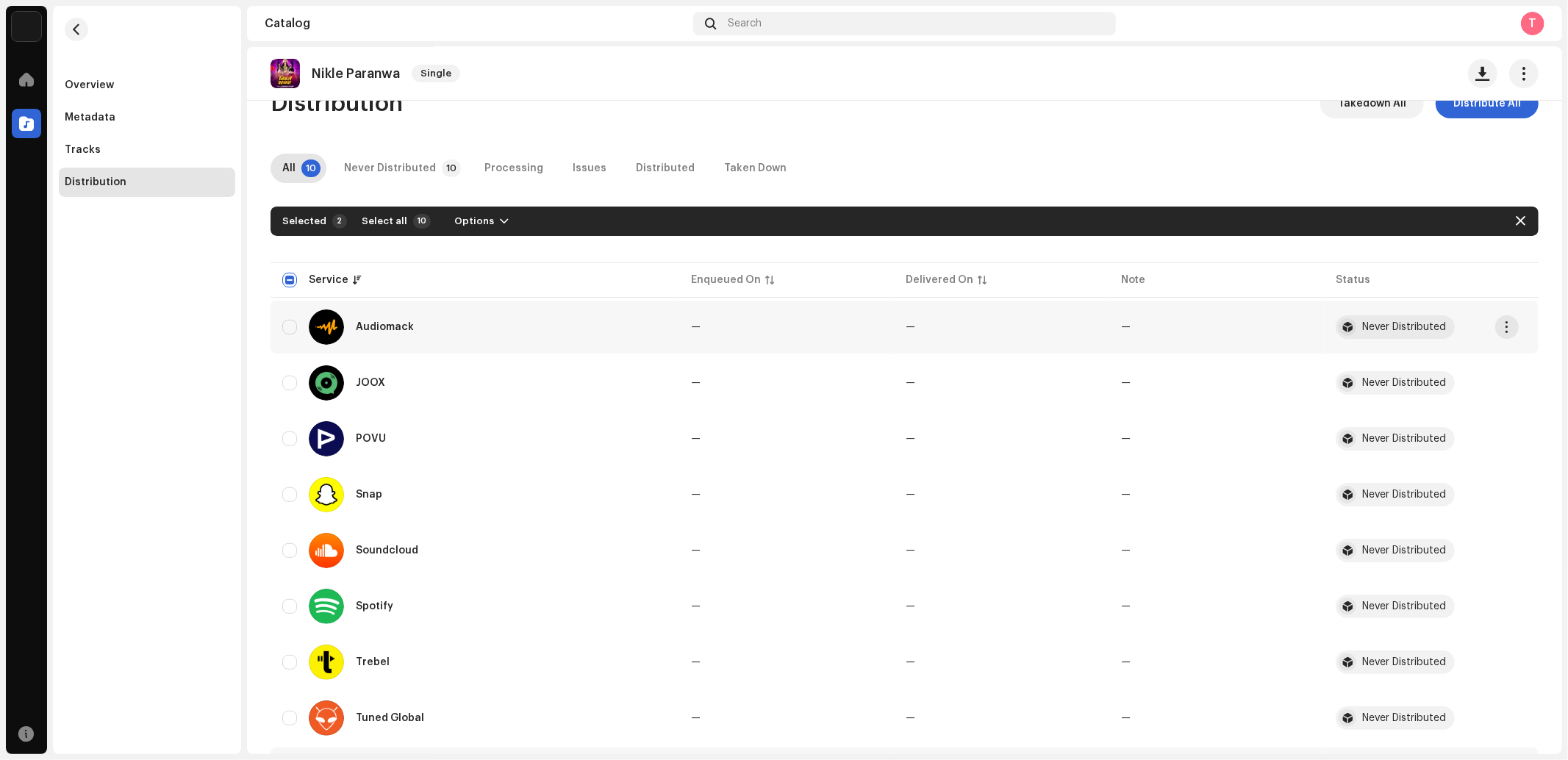
scroll to position [0, 0]
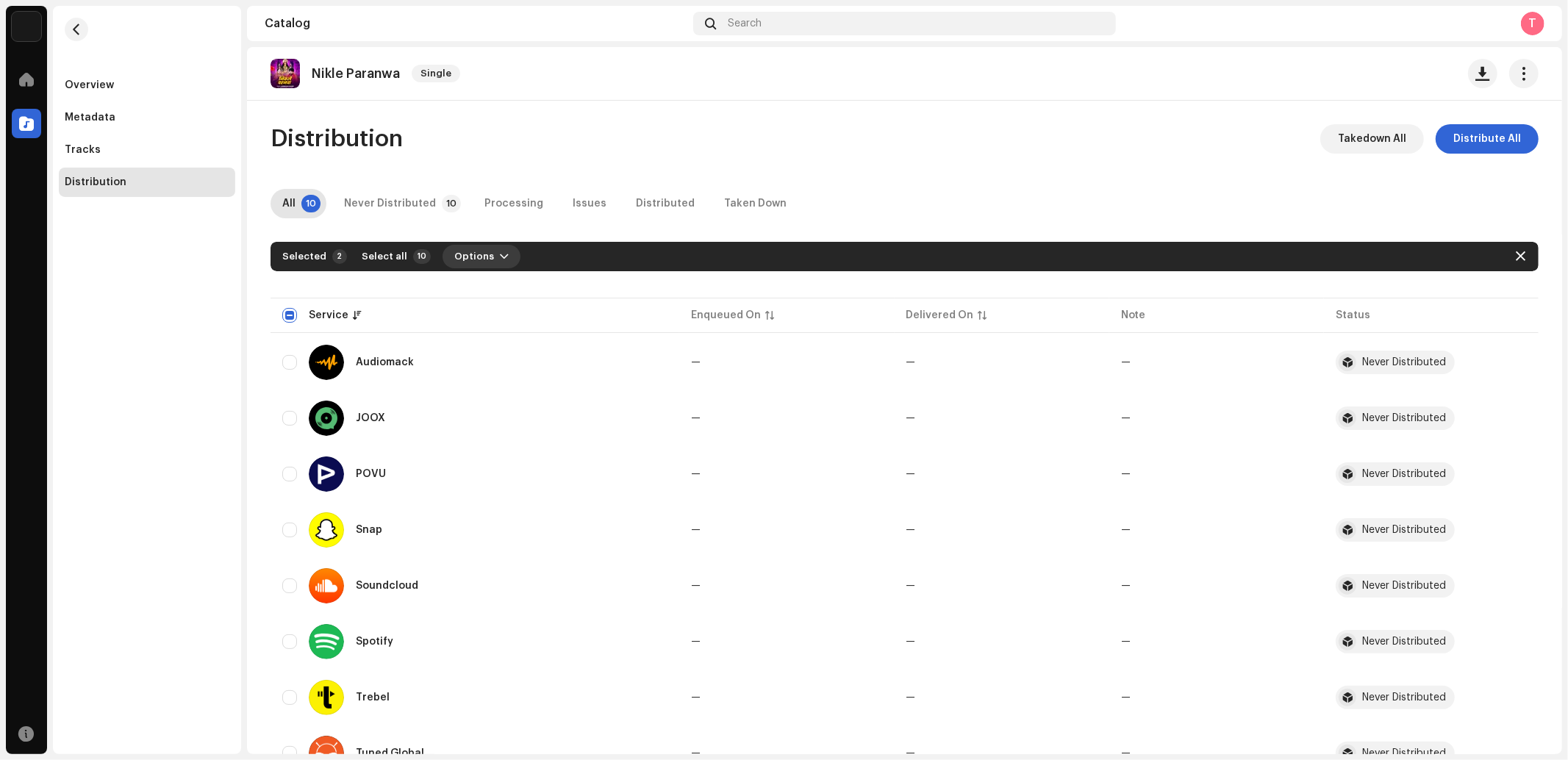
click at [468, 246] on span "Options" at bounding box center [474, 256] width 39 height 29
click at [483, 282] on div "Distribute" at bounding box center [516, 290] width 148 height 29
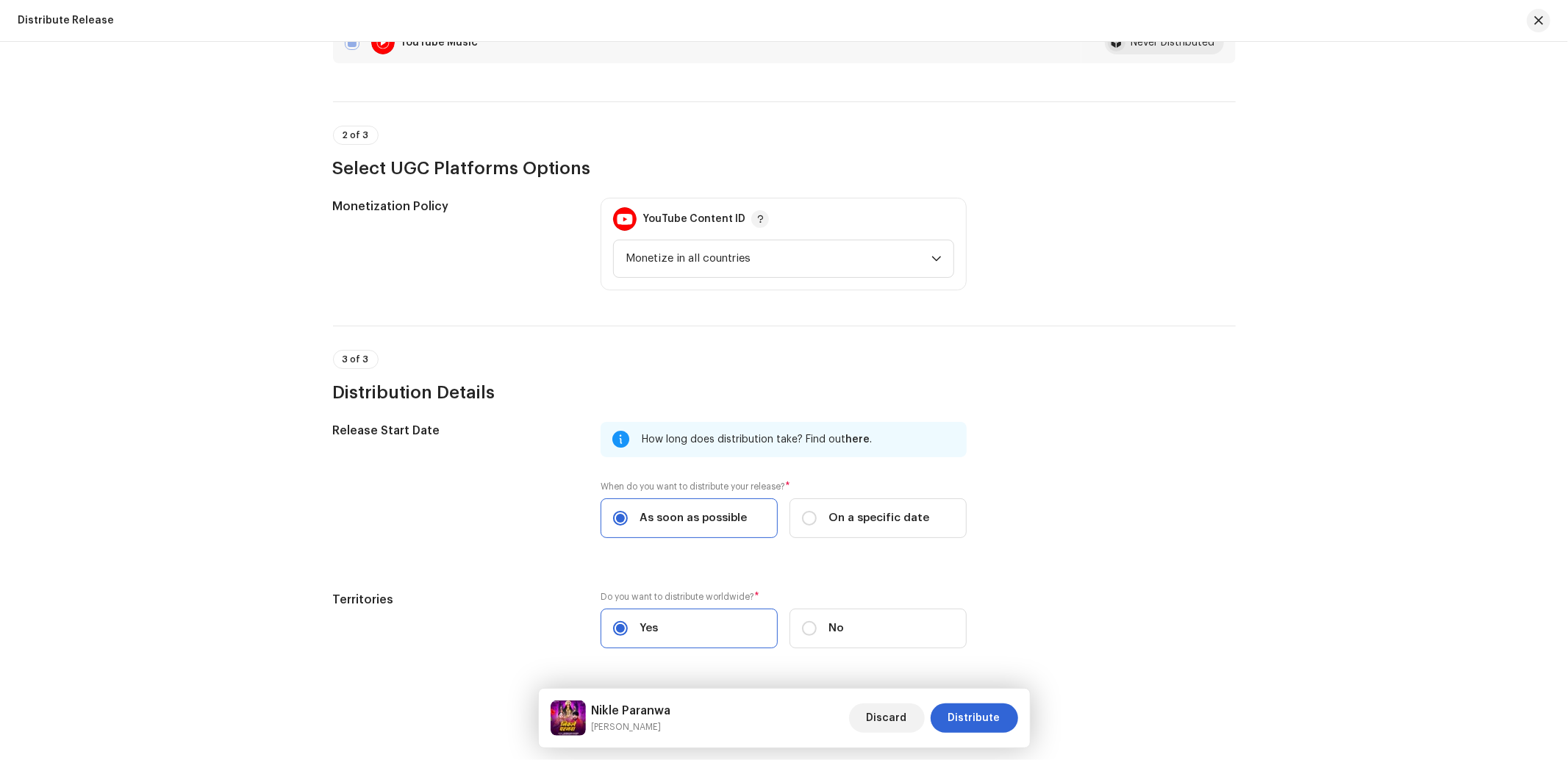
scroll to position [360, 0]
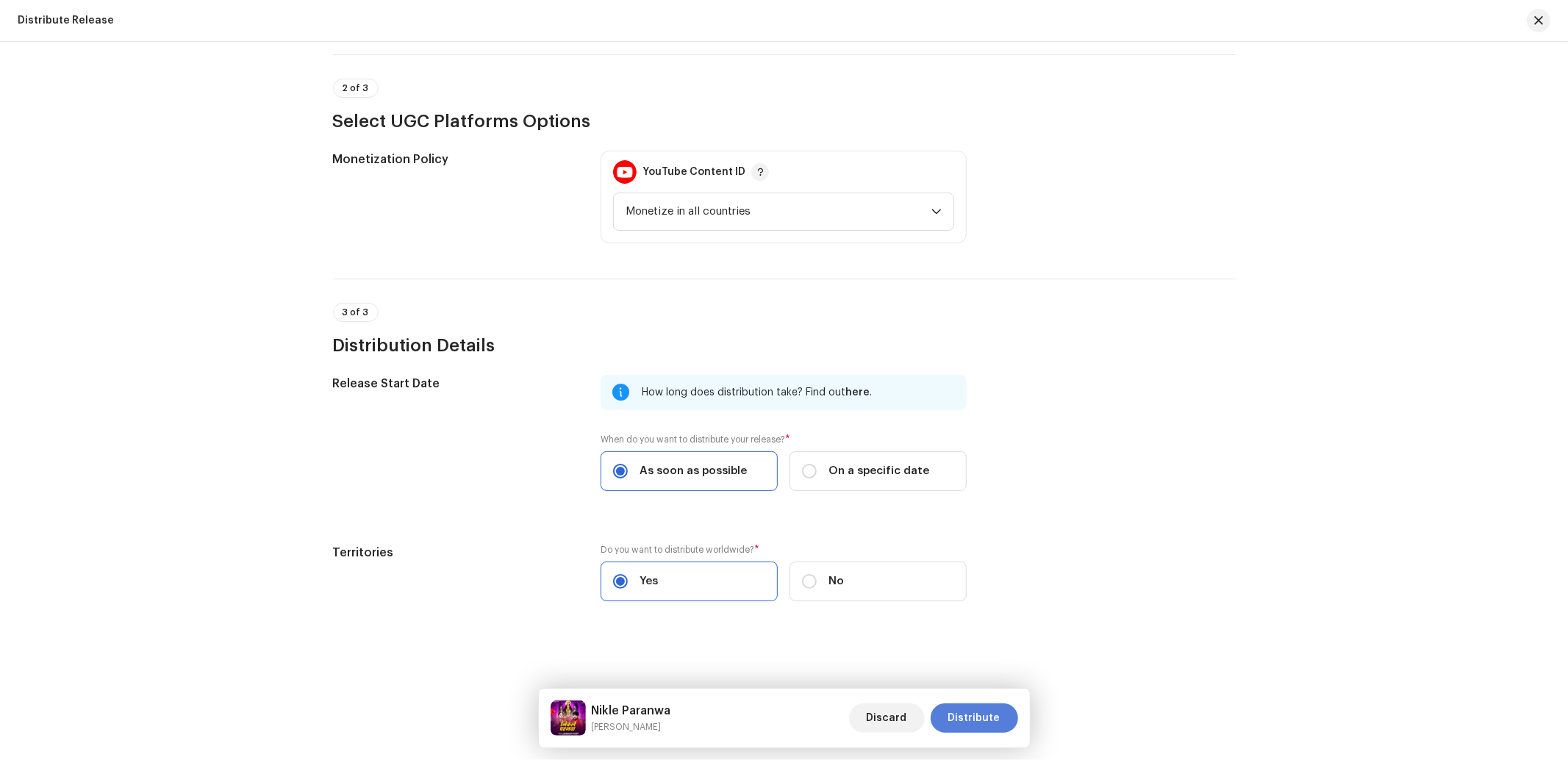
click at [962, 710] on span "Distribute" at bounding box center [974, 718] width 52 height 29
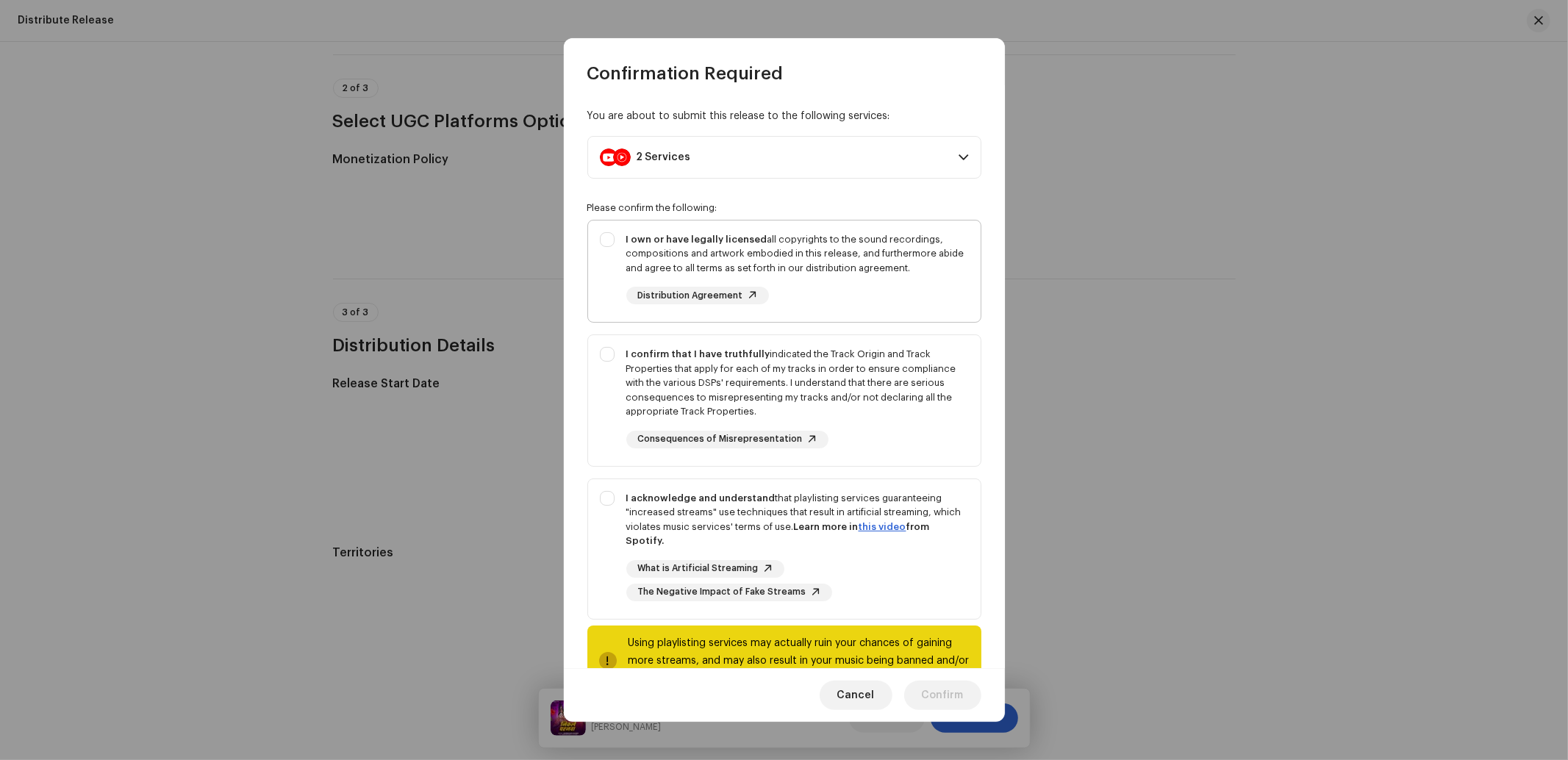
click at [602, 306] on div "I own or have legally licensed all copyrights to the sound recordings, composit…" at bounding box center [783, 268] width 392 height 96
checkbox input "true"
drag, startPoint x: 616, startPoint y: 400, endPoint x: 616, endPoint y: 491, distance: 91.0
click at [616, 401] on div "I confirm that I have truthfully indicated the Track Origin and Track Propertie…" at bounding box center [783, 397] width 392 height 125
checkbox input "true"
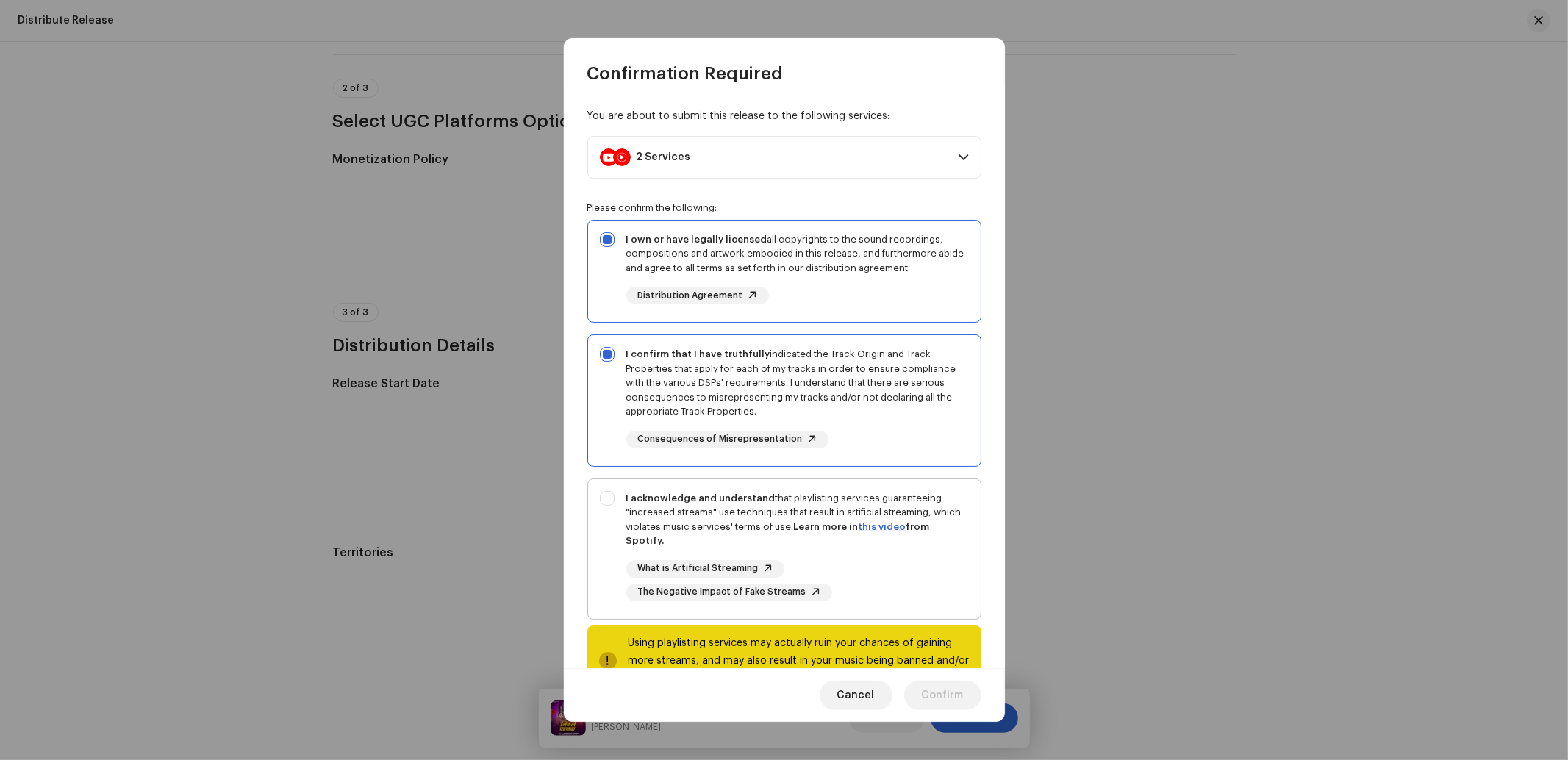
click at [616, 535] on div "I acknowledge and understand that playlisting services guaranteeing "increased …" at bounding box center [783, 546] width 392 height 134
checkbox input "true"
click at [973, 691] on button "Confirm" at bounding box center [942, 695] width 78 height 29
